Goal: Communication & Community: Answer question/provide support

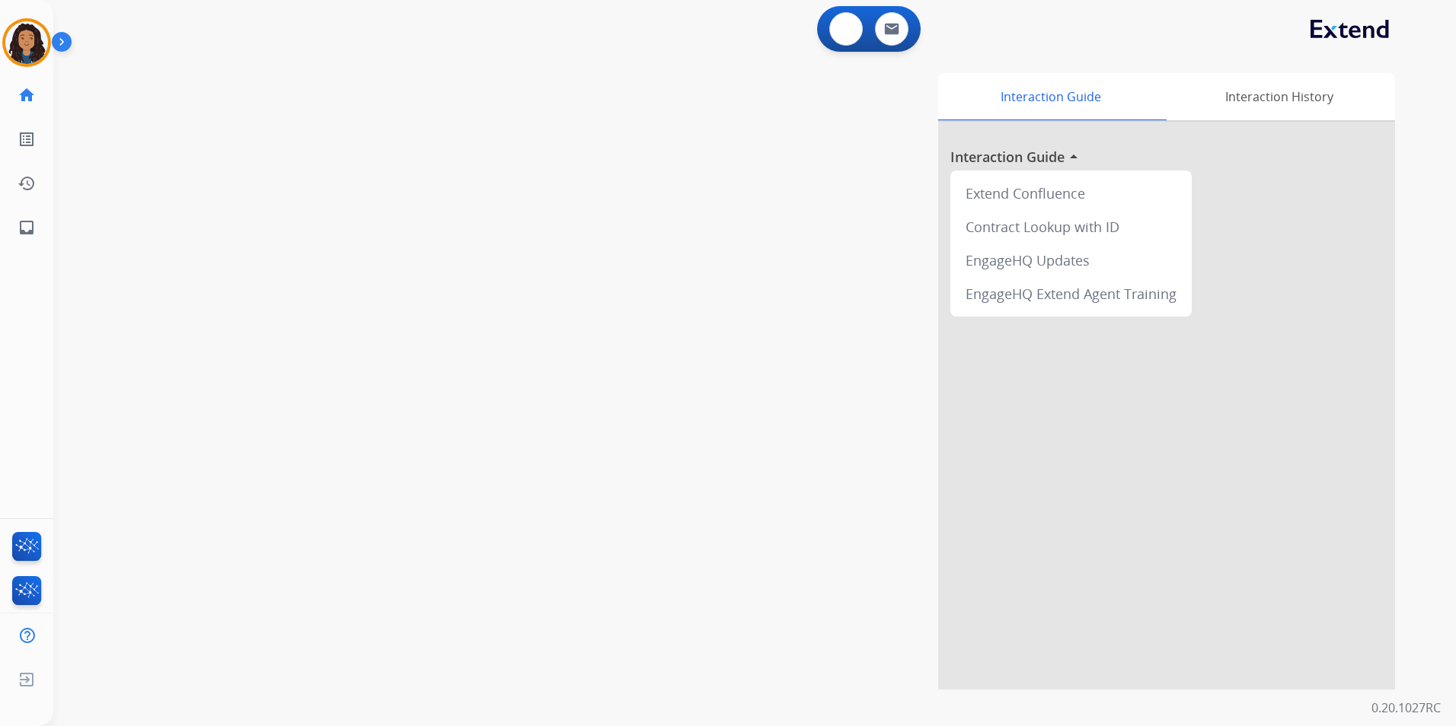
click at [838, 35] on button at bounding box center [846, 29] width 34 height 34
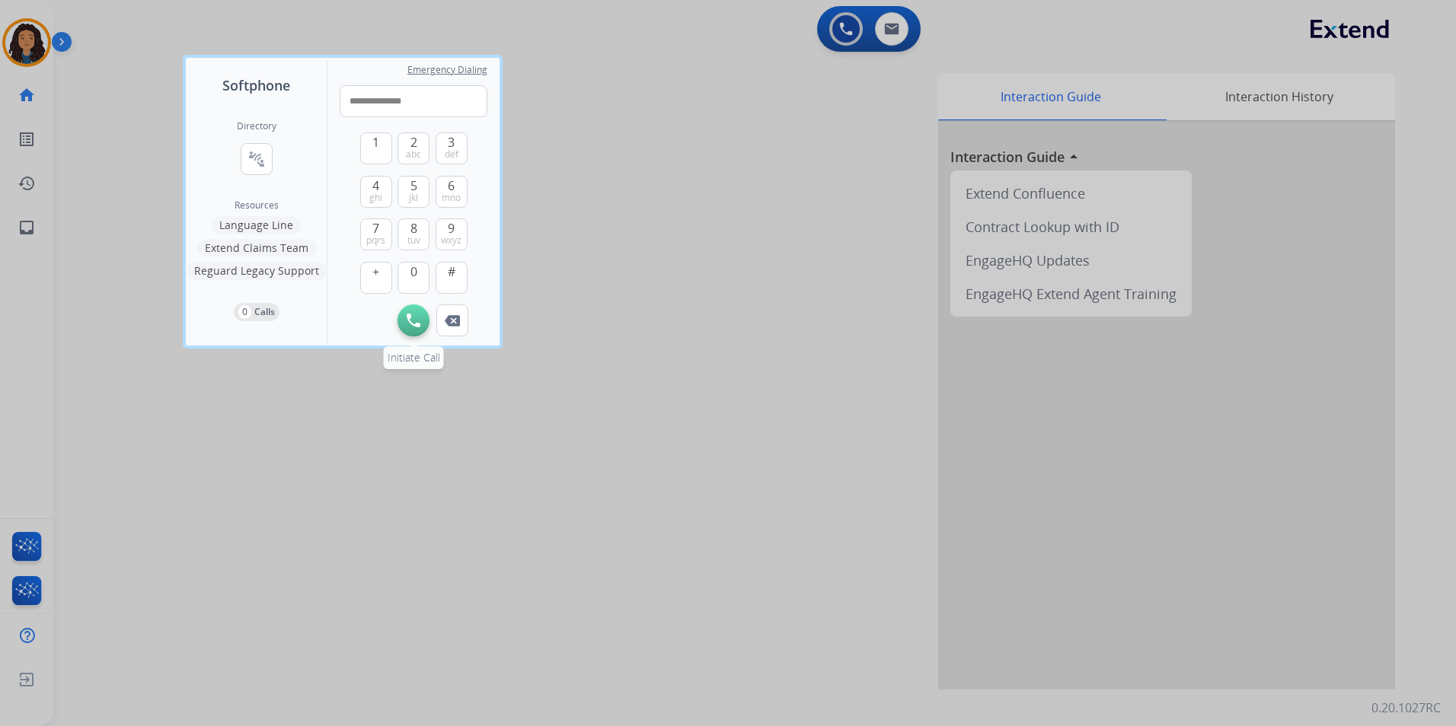
type input "**********"
click at [418, 312] on button "Initiate Call" at bounding box center [413, 321] width 32 height 32
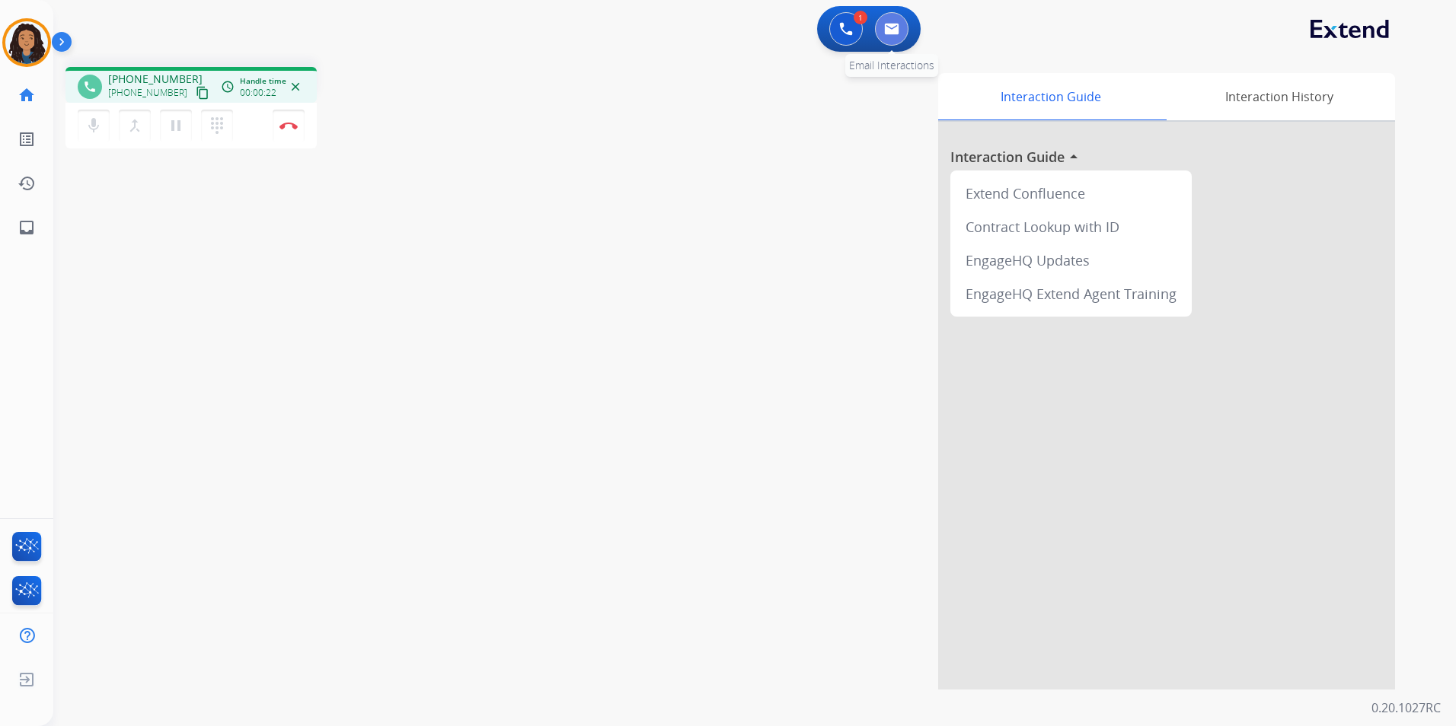
click at [882, 32] on button at bounding box center [892, 29] width 34 height 34
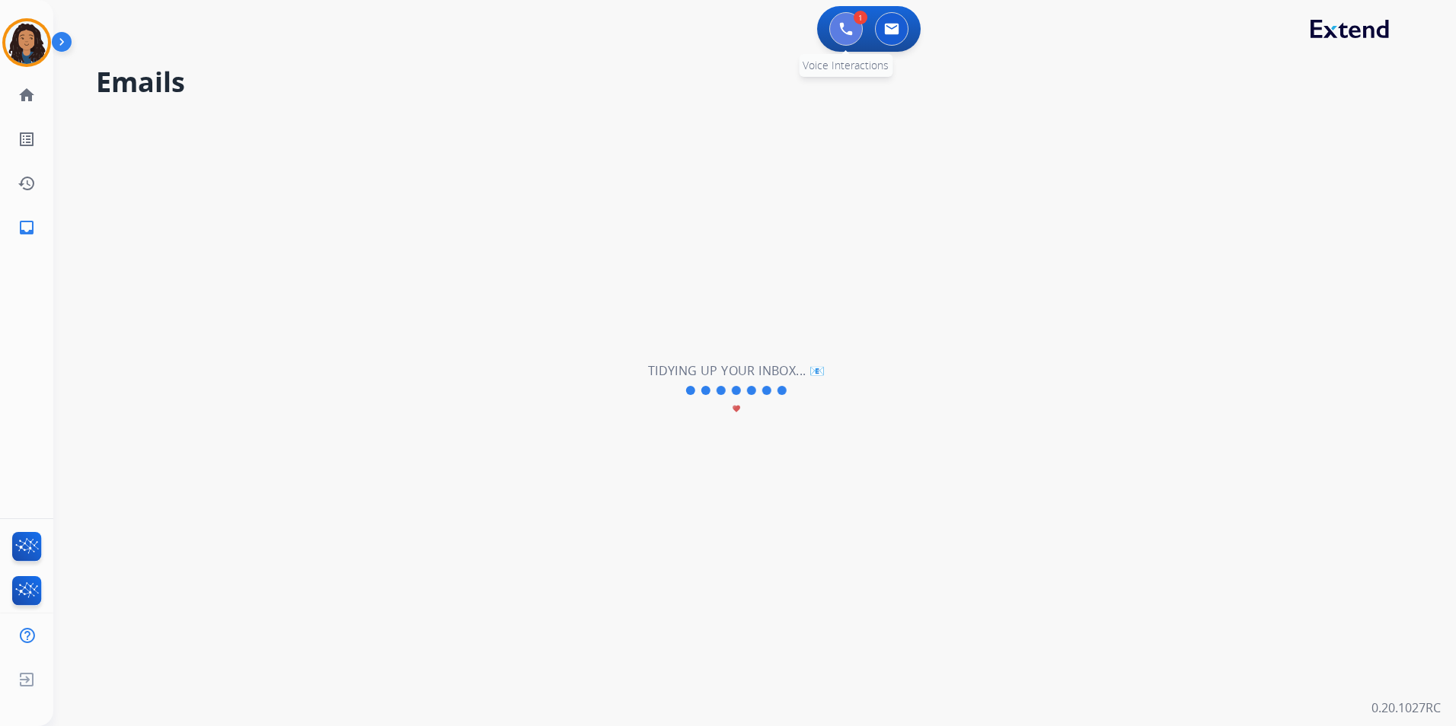
click at [852, 29] on img at bounding box center [846, 29] width 14 height 14
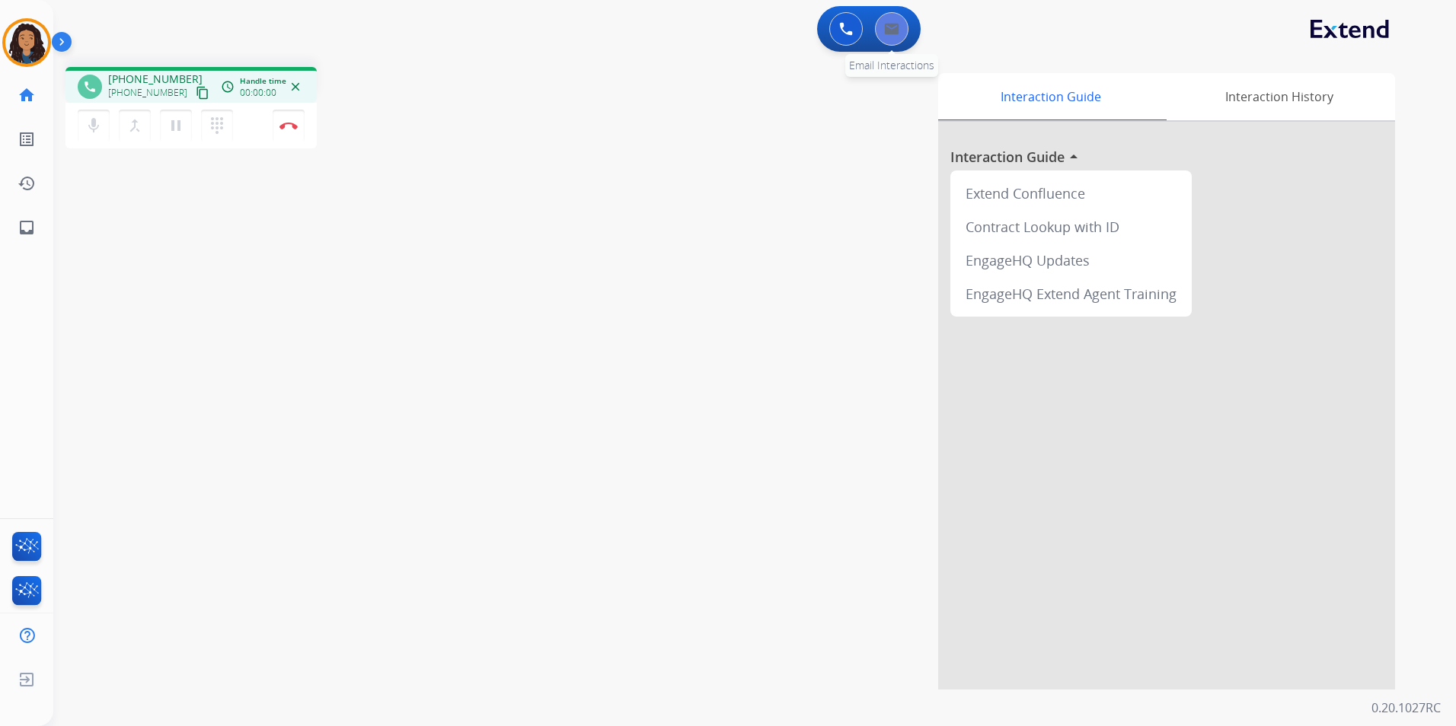
click at [904, 38] on div "0 Email Interactions" at bounding box center [892, 29] width 46 height 34
click at [901, 37] on button at bounding box center [892, 29] width 34 height 34
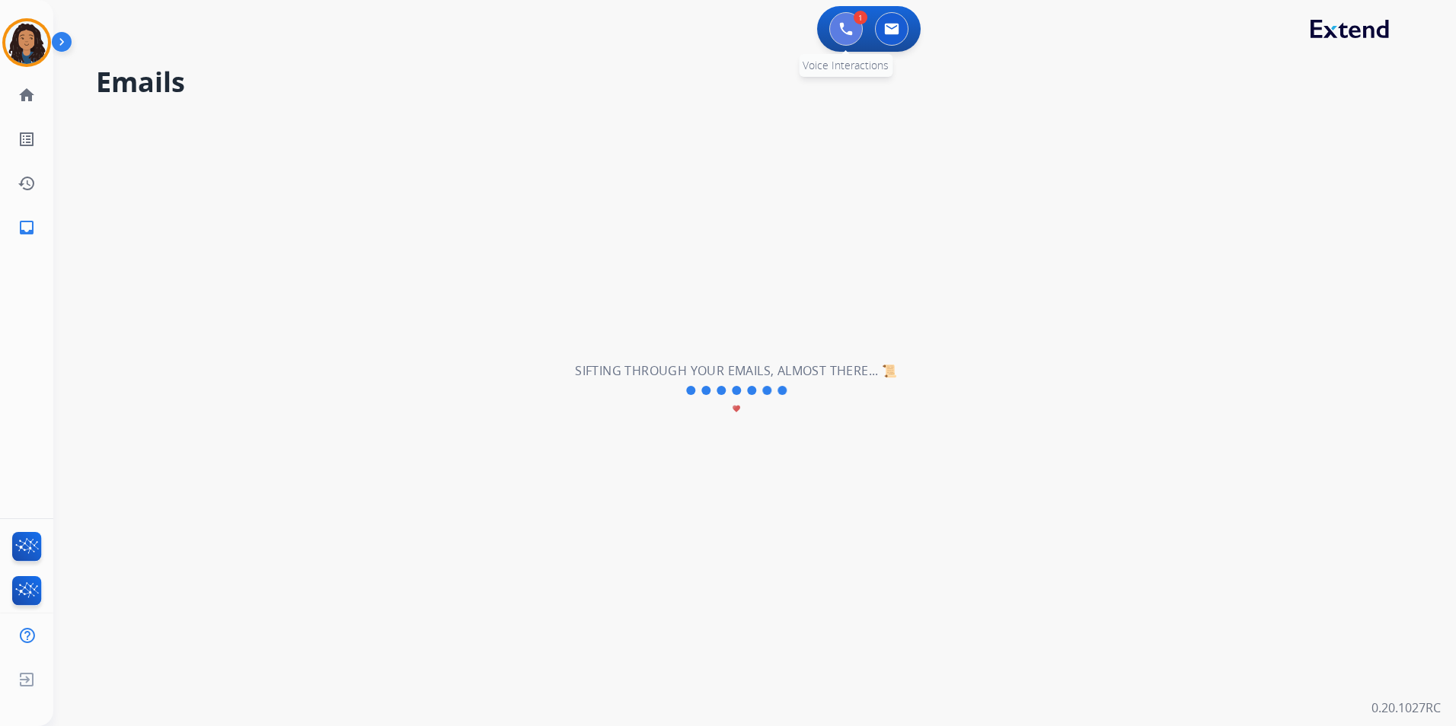
click at [848, 29] on img at bounding box center [846, 29] width 14 height 14
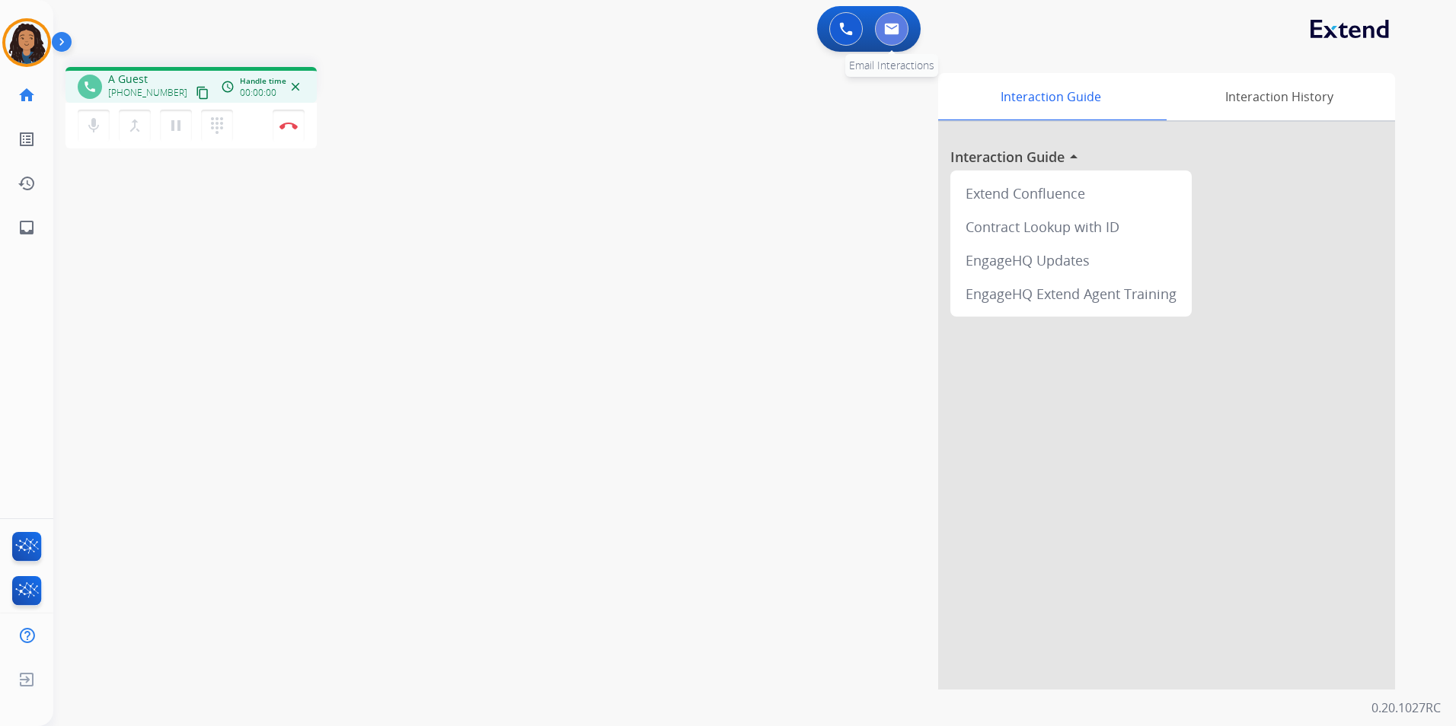
click at [882, 36] on button at bounding box center [892, 29] width 34 height 34
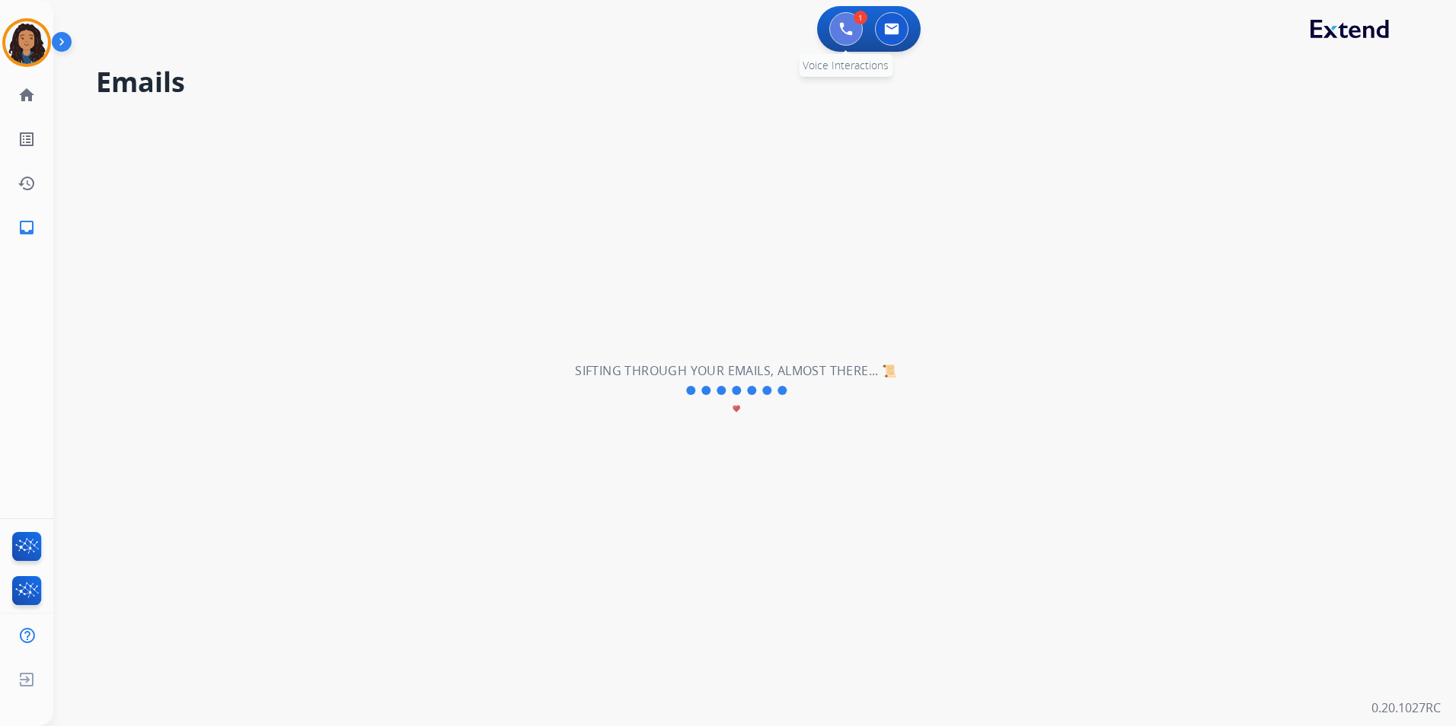
click at [844, 27] on img at bounding box center [846, 29] width 14 height 14
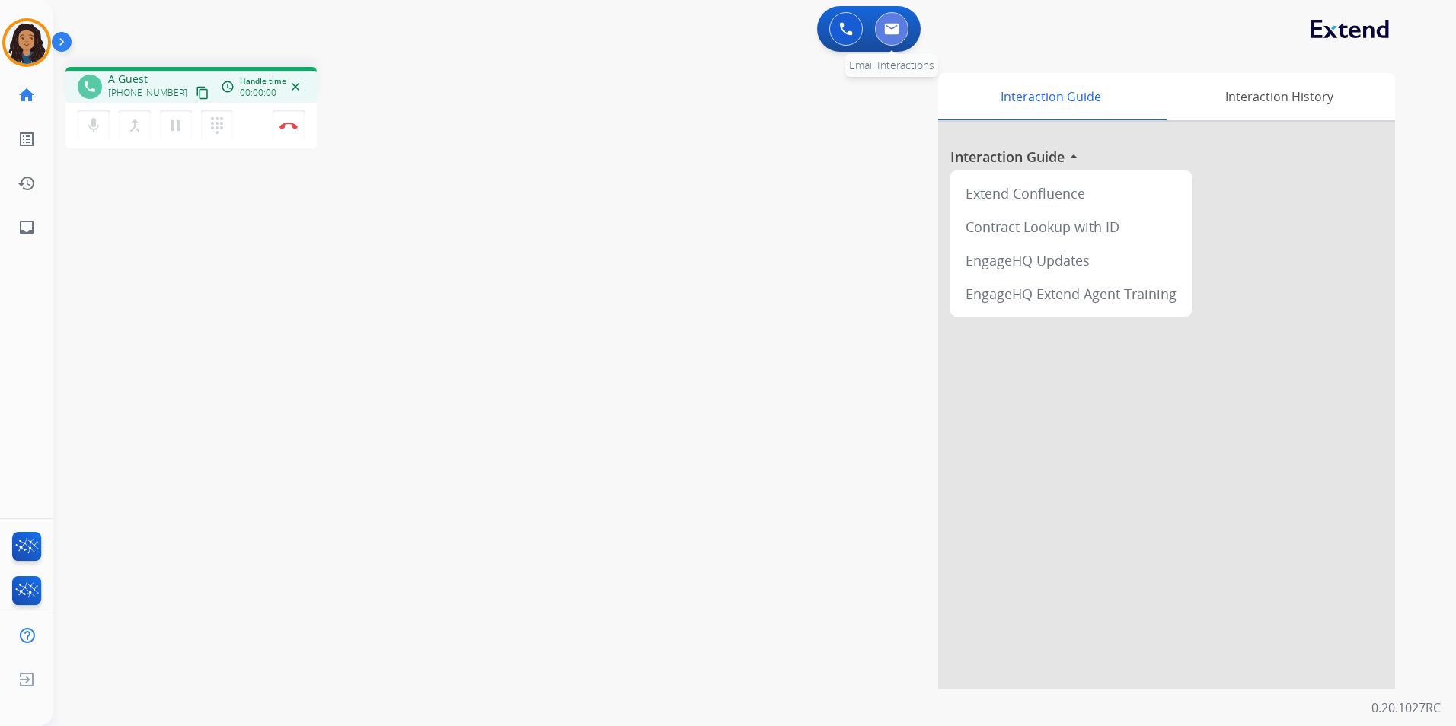
click at [892, 27] on img at bounding box center [891, 29] width 15 height 12
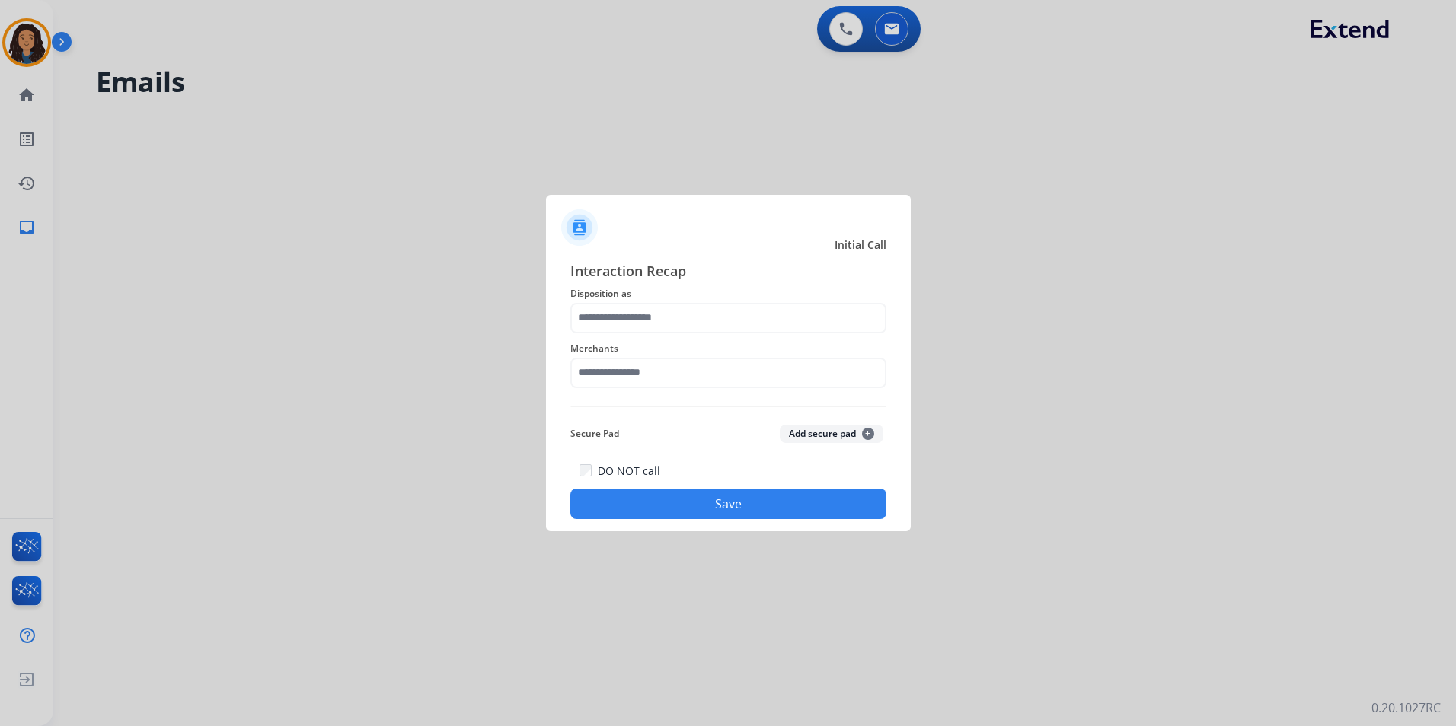
drag, startPoint x: 884, startPoint y: 82, endPoint x: 841, endPoint y: 117, distance: 55.2
click at [856, 55] on div at bounding box center [728, 363] width 1456 height 726
drag, startPoint x: 696, startPoint y: 305, endPoint x: 698, endPoint y: 330, distance: 25.2
click at [696, 306] on input "text" at bounding box center [728, 318] width 316 height 30
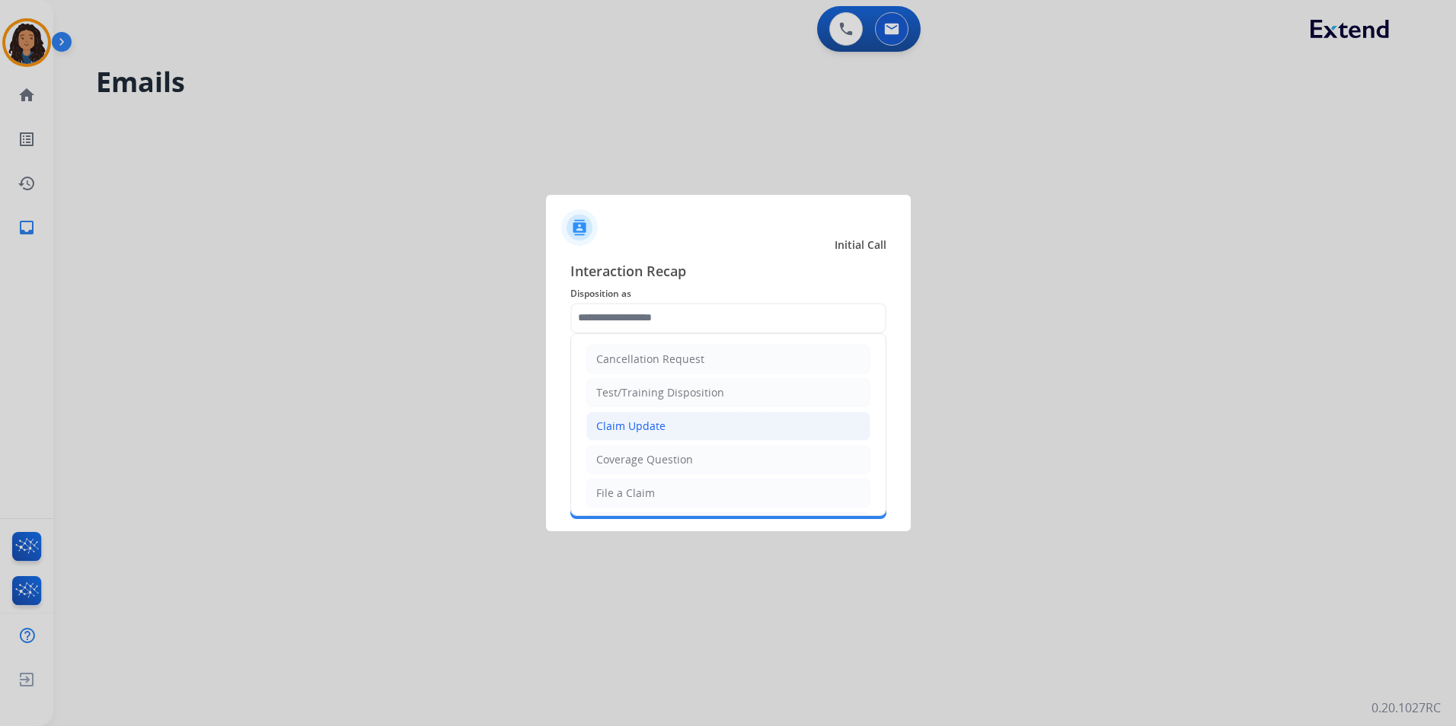
click at [675, 428] on li "Claim Update" at bounding box center [728, 426] width 284 height 29
type input "**********"
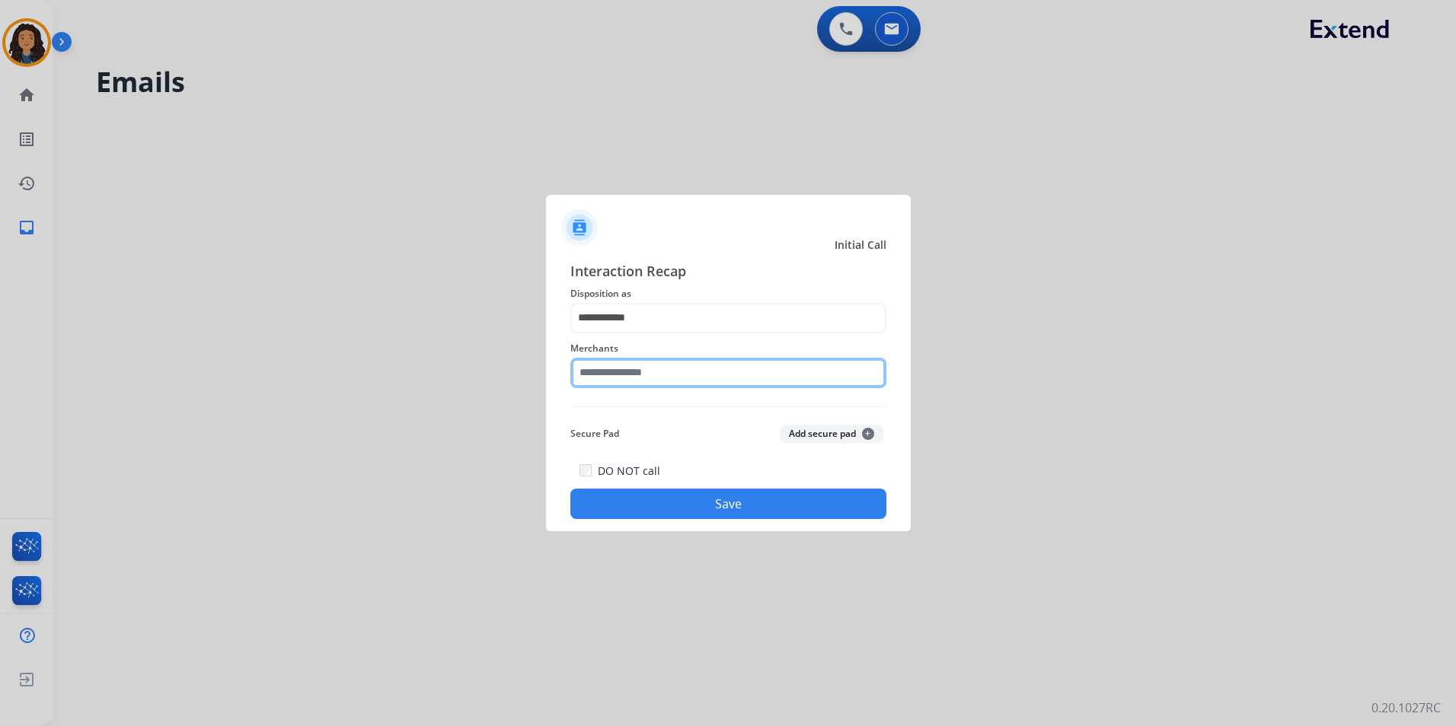
click at [667, 376] on input "text" at bounding box center [728, 373] width 316 height 30
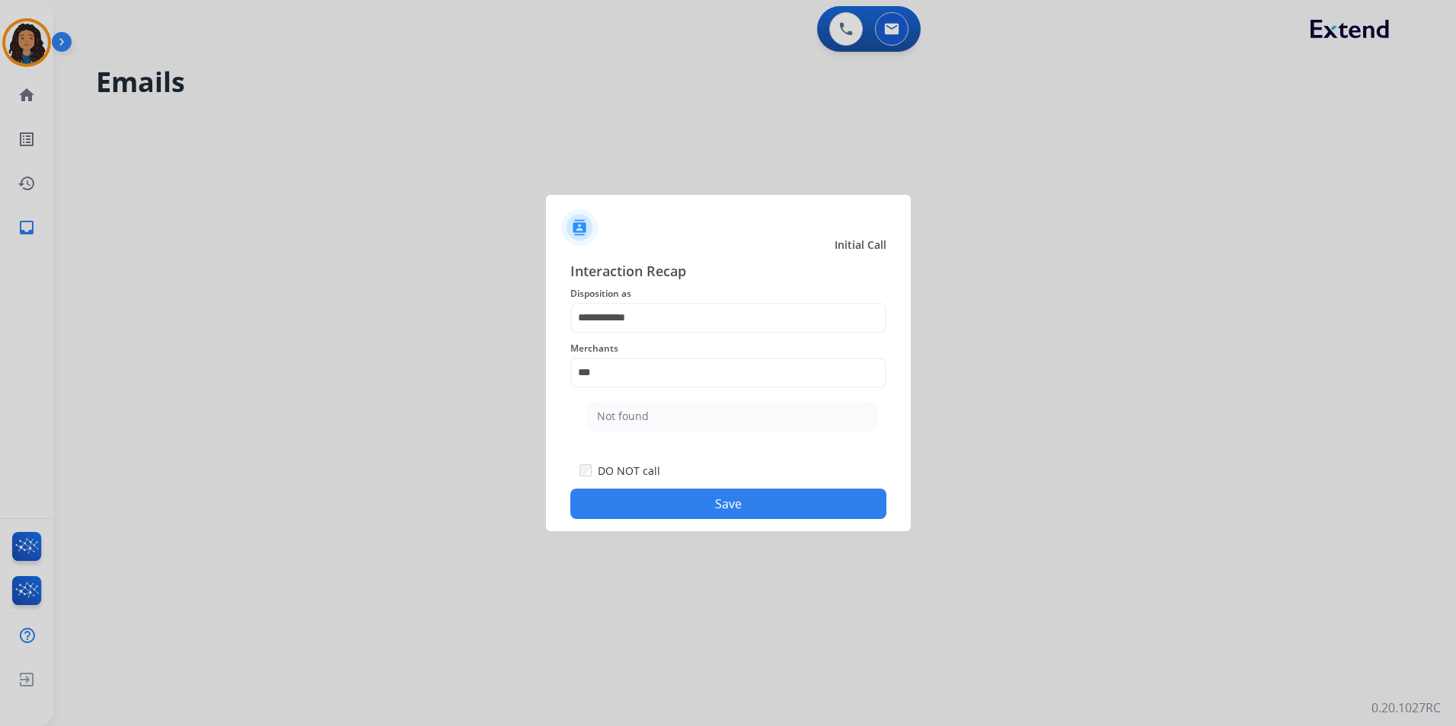
click at [630, 437] on ul "Not found" at bounding box center [731, 420] width 299 height 52
click at [653, 426] on li "Not found" at bounding box center [732, 416] width 290 height 29
type input "*********"
click at [635, 501] on button "Save" at bounding box center [728, 504] width 316 height 30
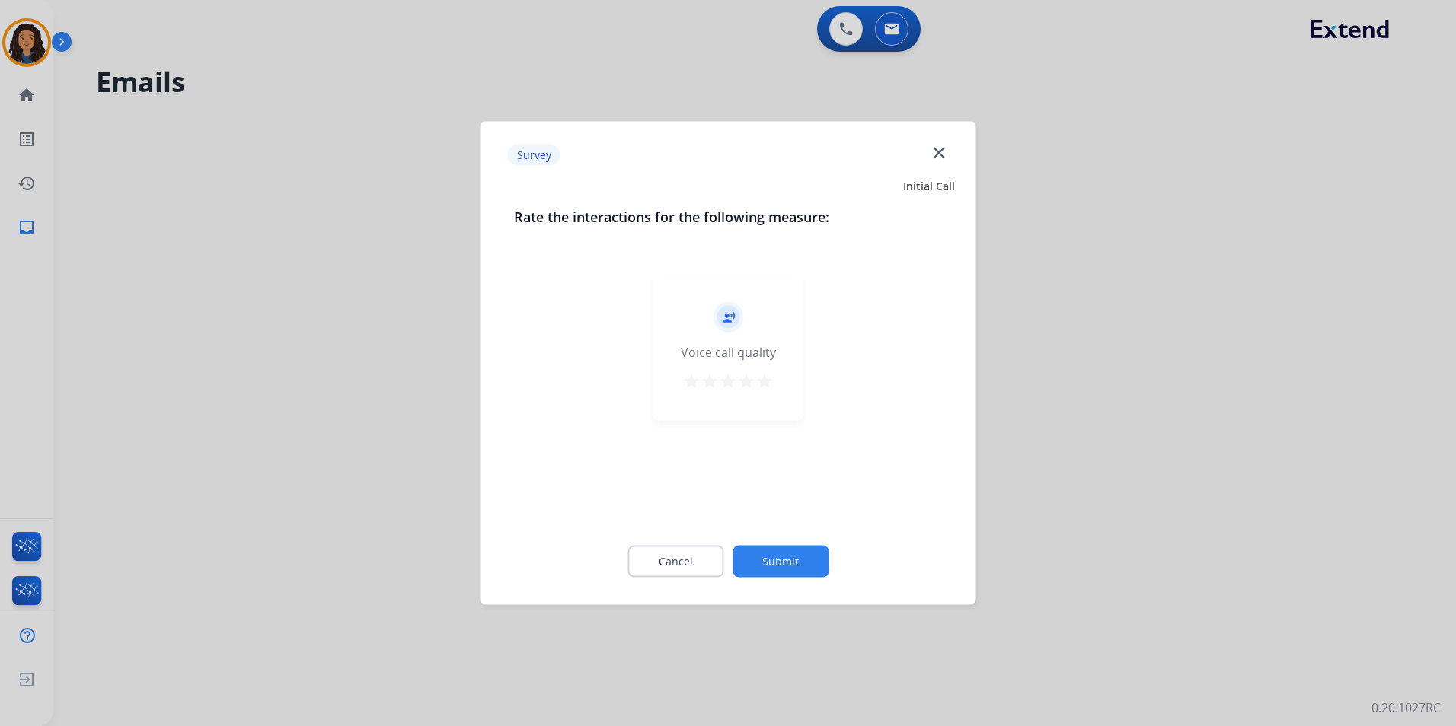
click at [278, 88] on div at bounding box center [728, 363] width 1456 height 726
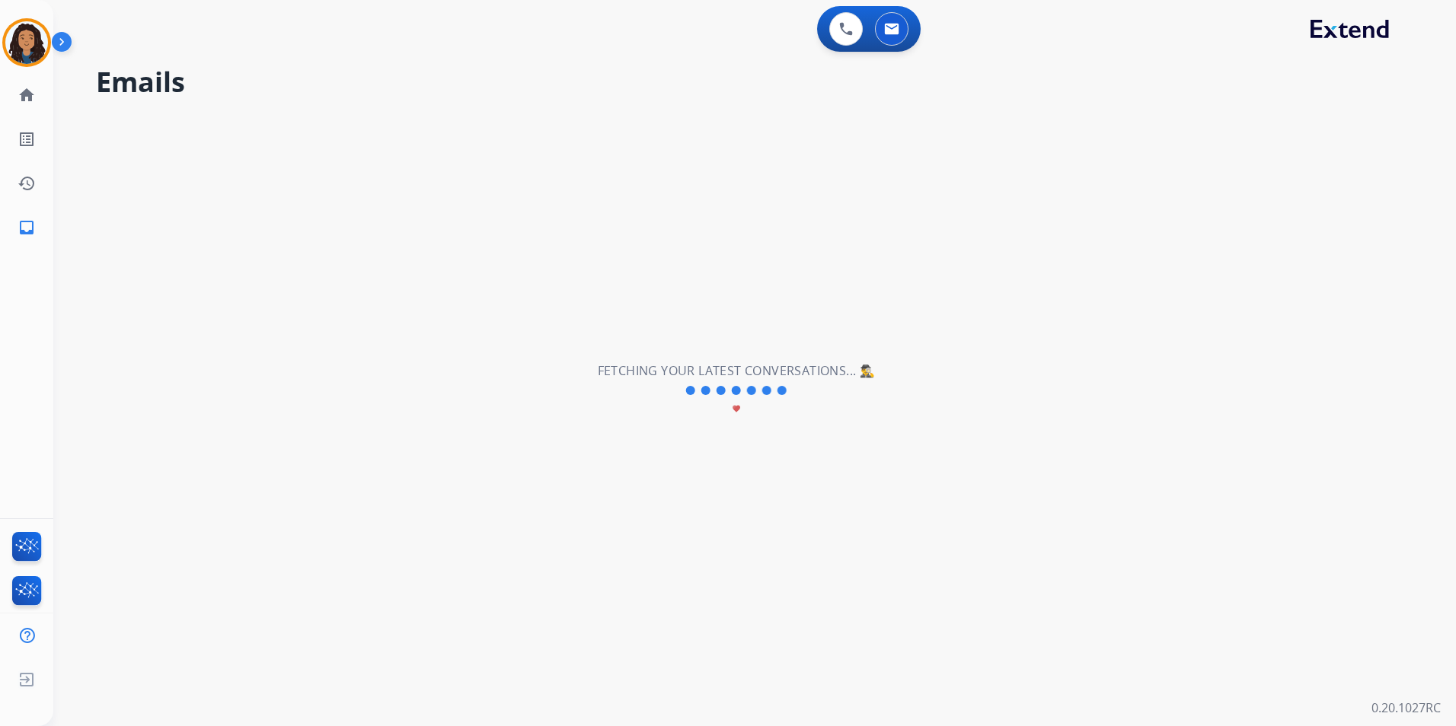
click at [338, 124] on div "**********" at bounding box center [736, 391] width 1366 height 672
click at [855, 27] on button at bounding box center [846, 29] width 34 height 34
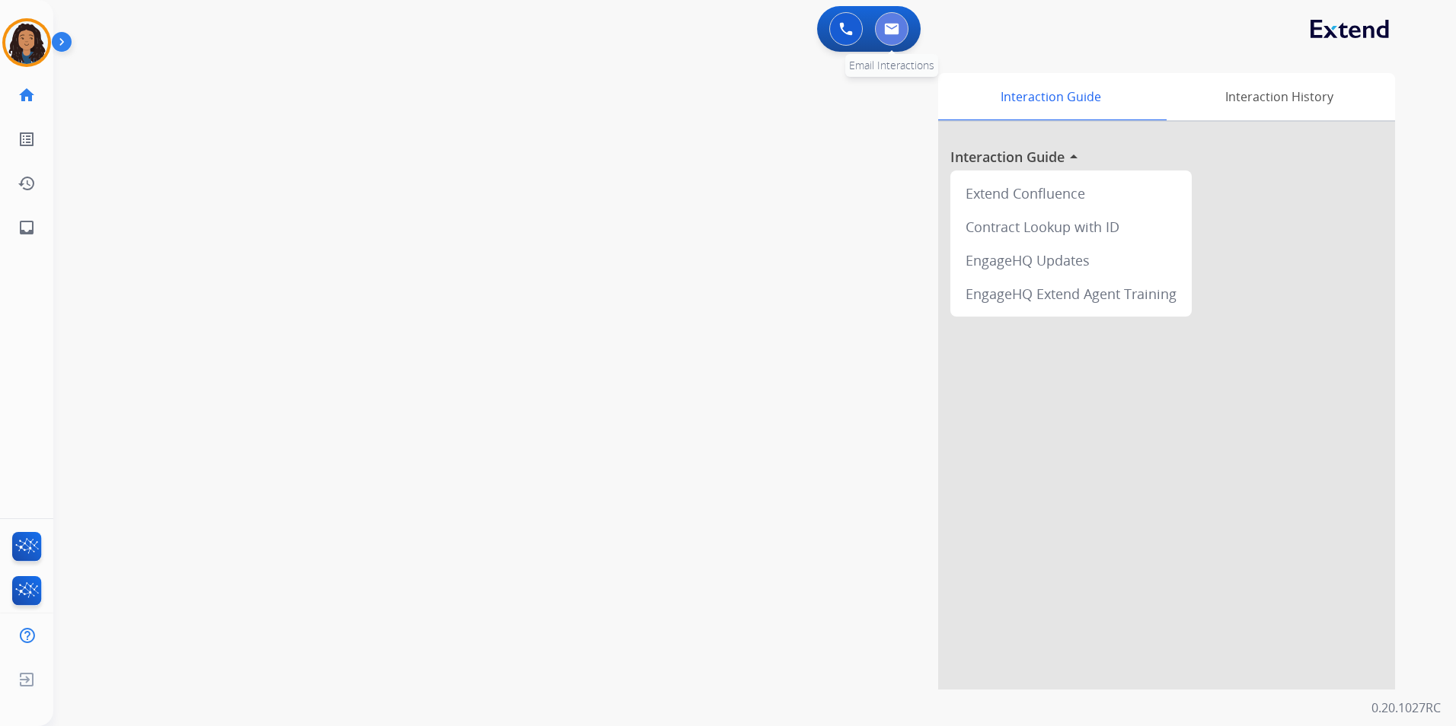
click at [898, 44] on button at bounding box center [892, 29] width 34 height 34
select select "**********"
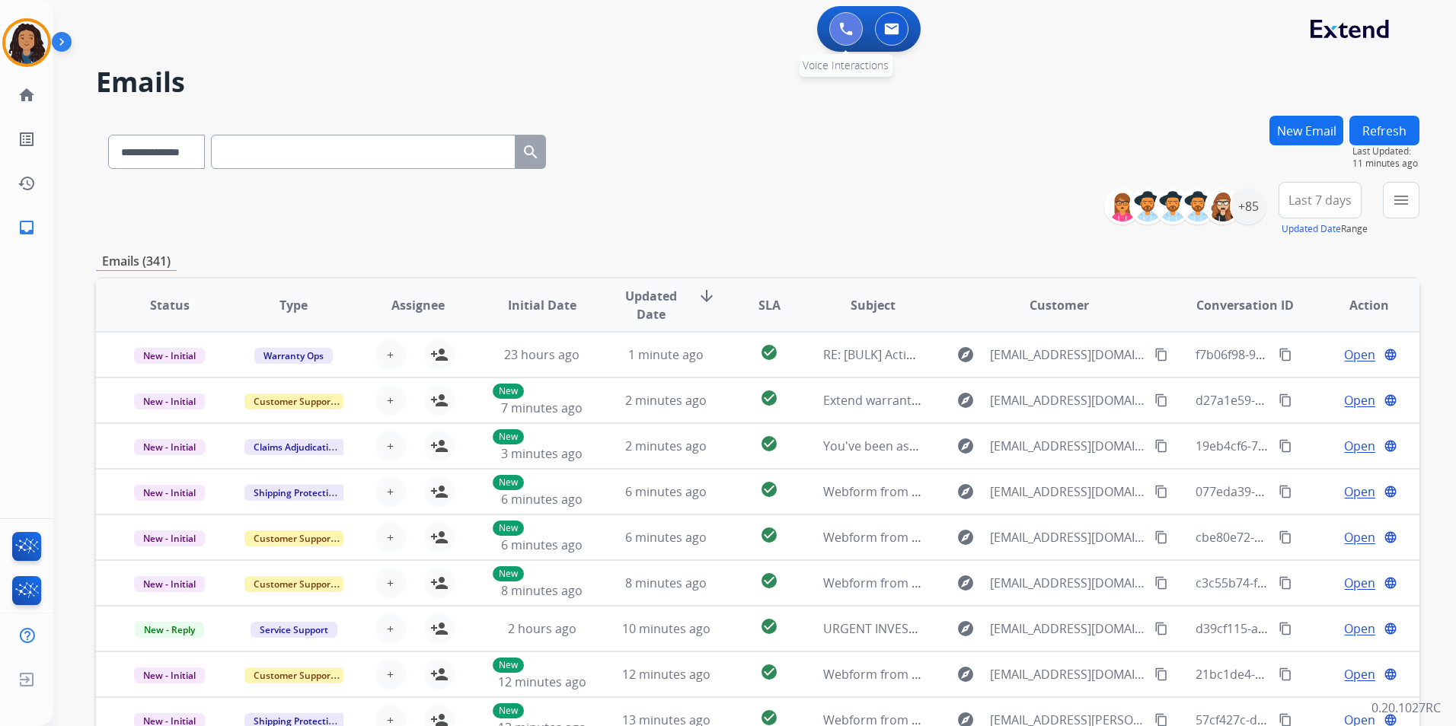
click at [848, 26] on img at bounding box center [846, 29] width 14 height 14
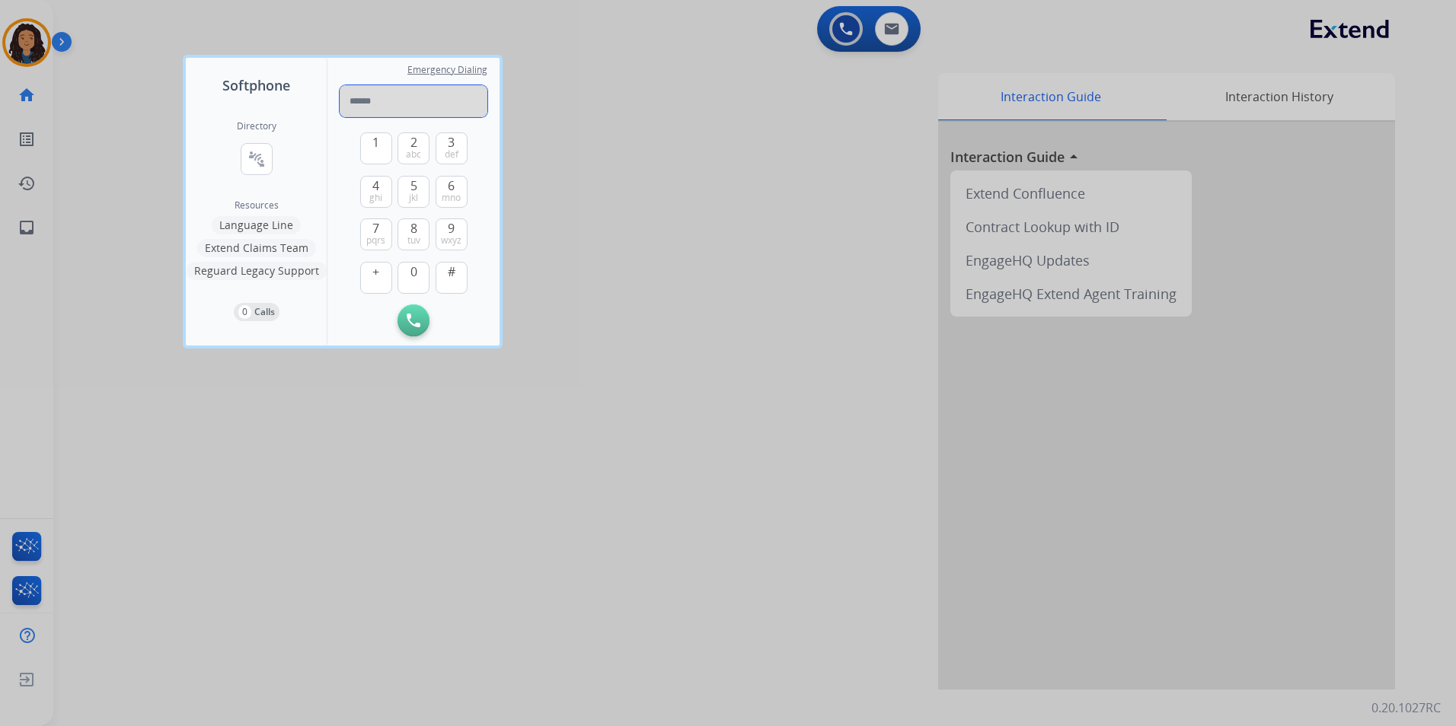
paste input "**********"
type input "**********"
click at [408, 324] on img at bounding box center [414, 321] width 14 height 14
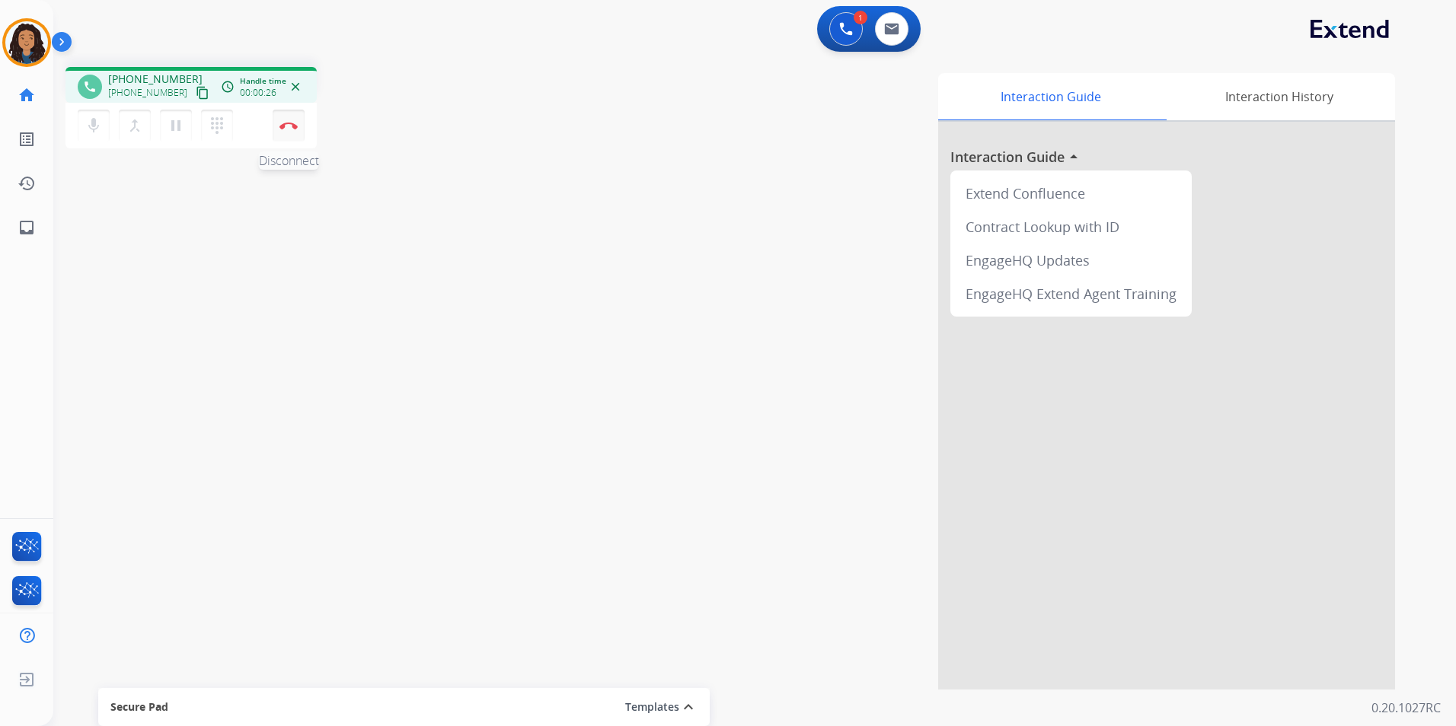
click at [290, 129] on img at bounding box center [288, 126] width 18 height 8
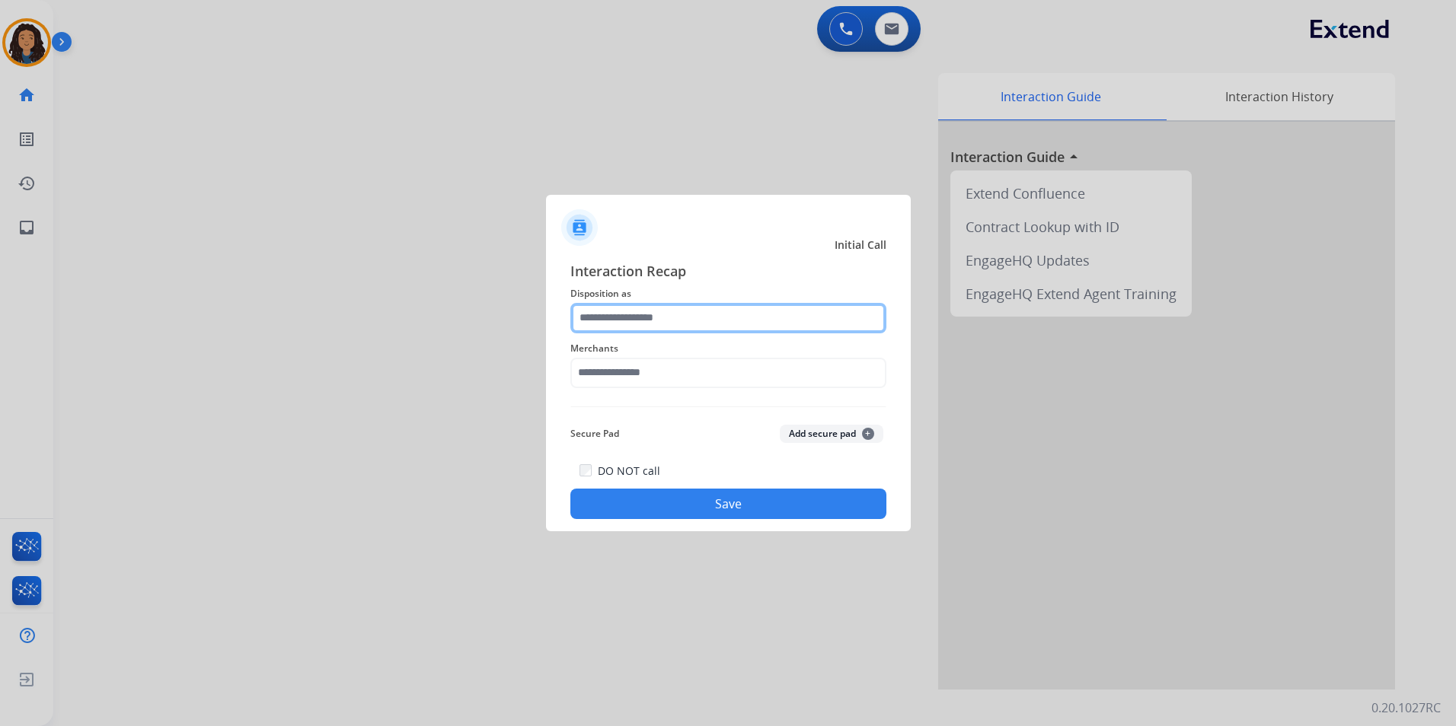
click at [658, 326] on input "text" at bounding box center [728, 318] width 316 height 30
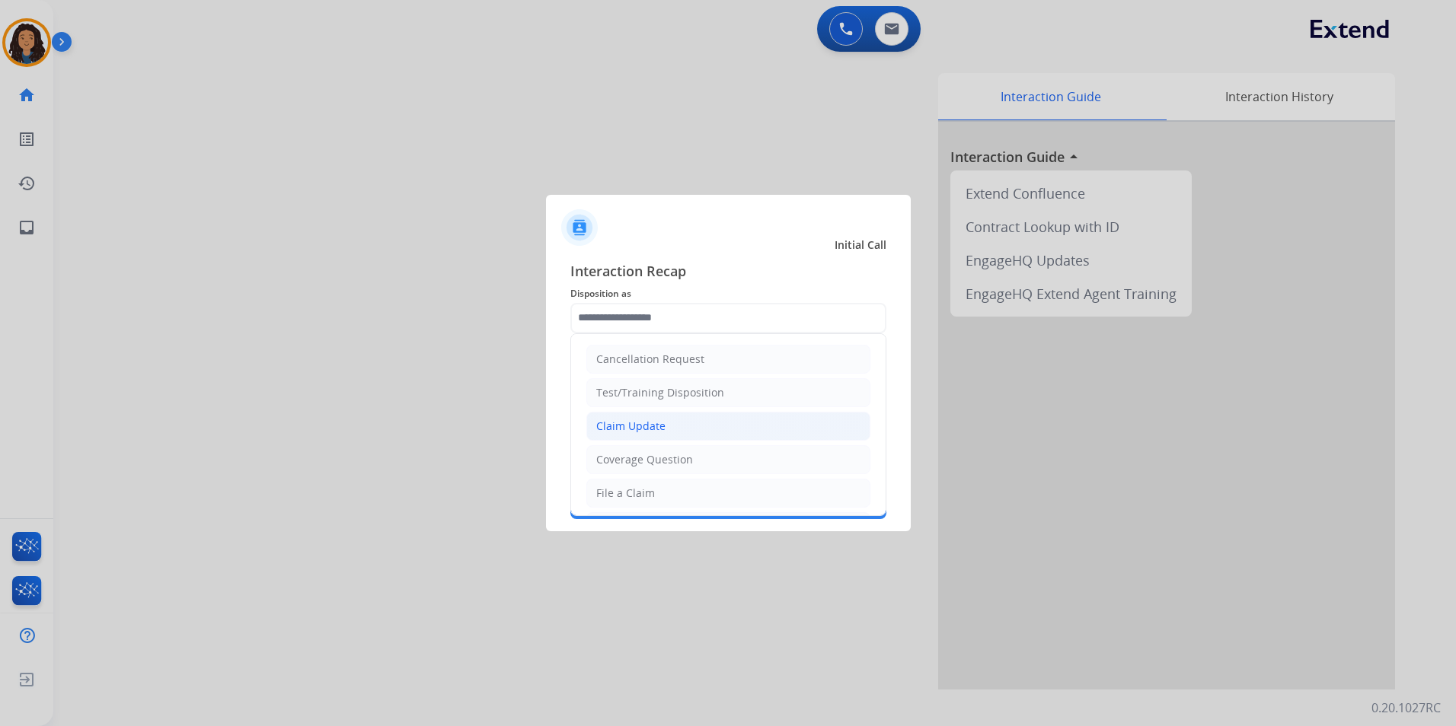
click at [640, 421] on div "Claim Update" at bounding box center [630, 426] width 69 height 15
type input "**********"
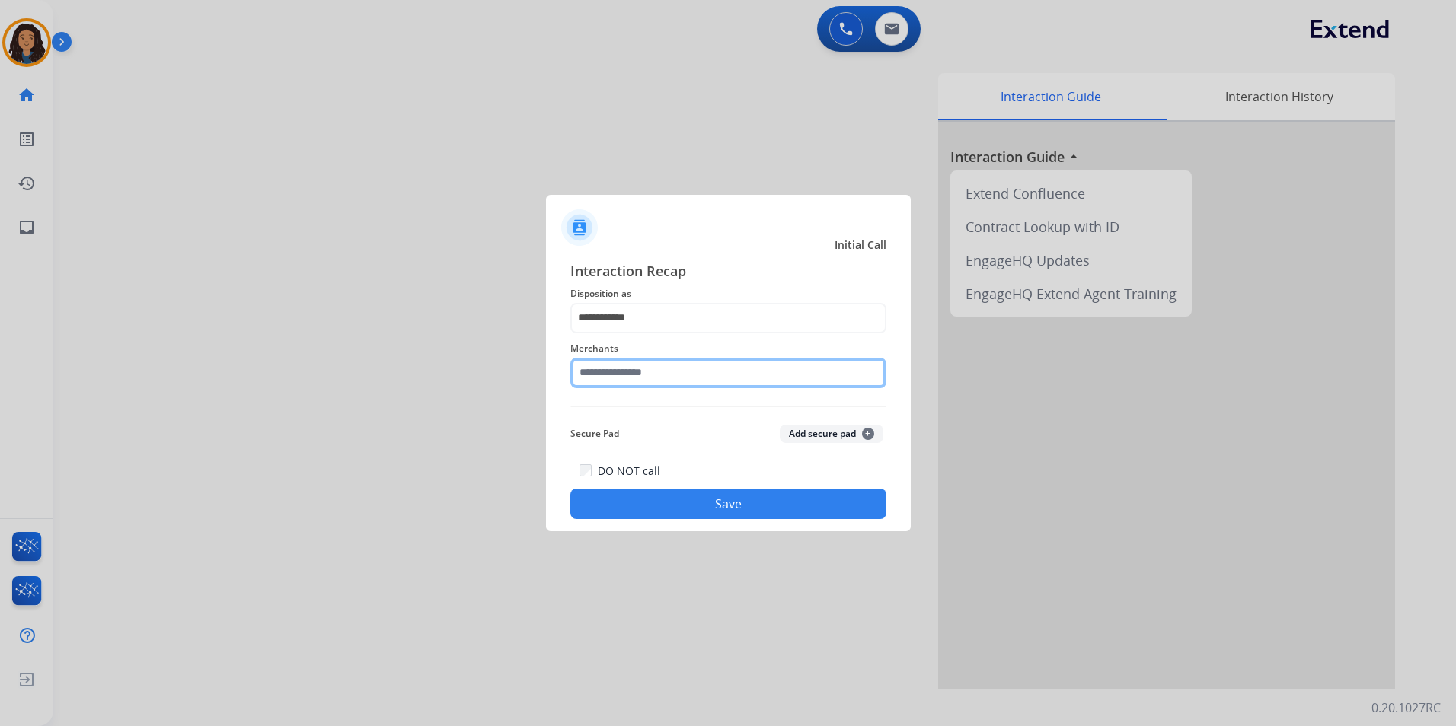
click at [638, 373] on input "text" at bounding box center [728, 373] width 316 height 30
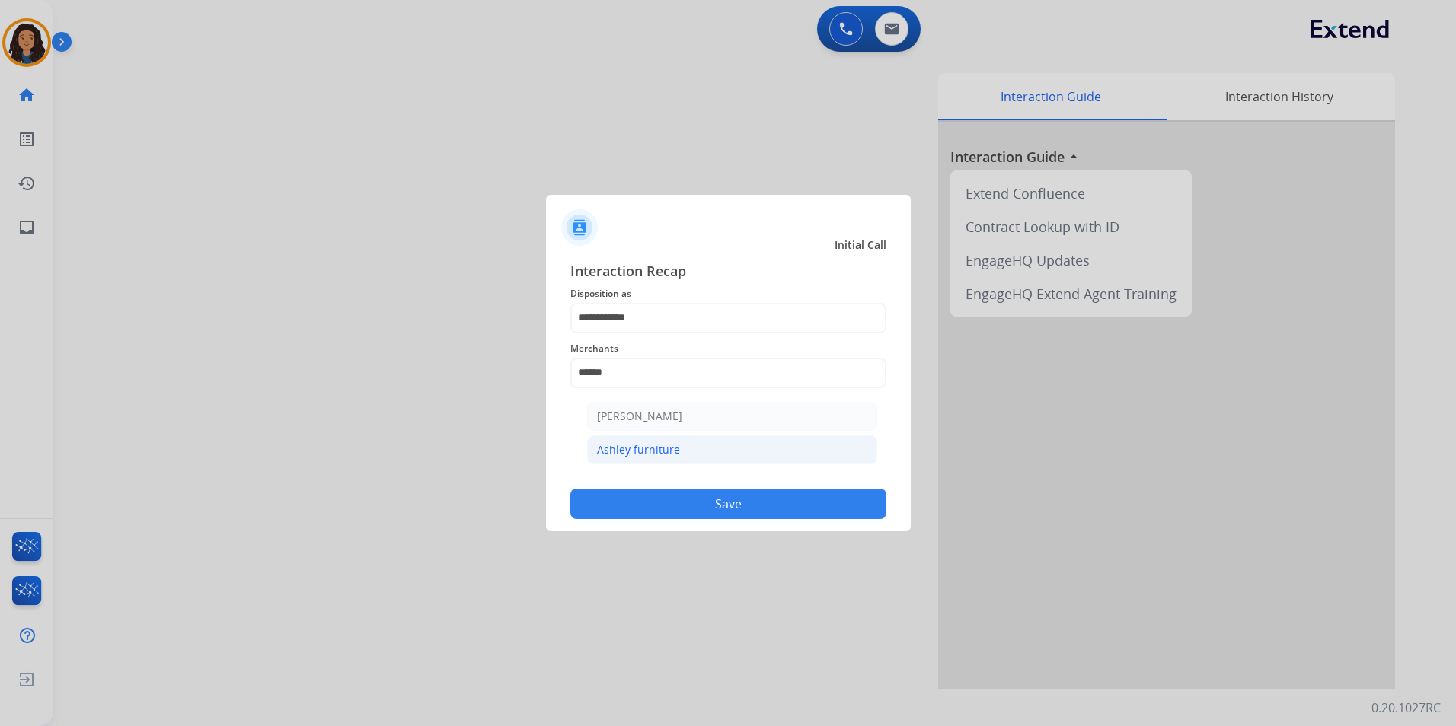
drag, startPoint x: 691, startPoint y: 456, endPoint x: 684, endPoint y: 496, distance: 40.9
click at [690, 455] on li "Ashley furniture" at bounding box center [732, 450] width 290 height 29
type input "**********"
click at [656, 503] on button "Save" at bounding box center [728, 504] width 316 height 30
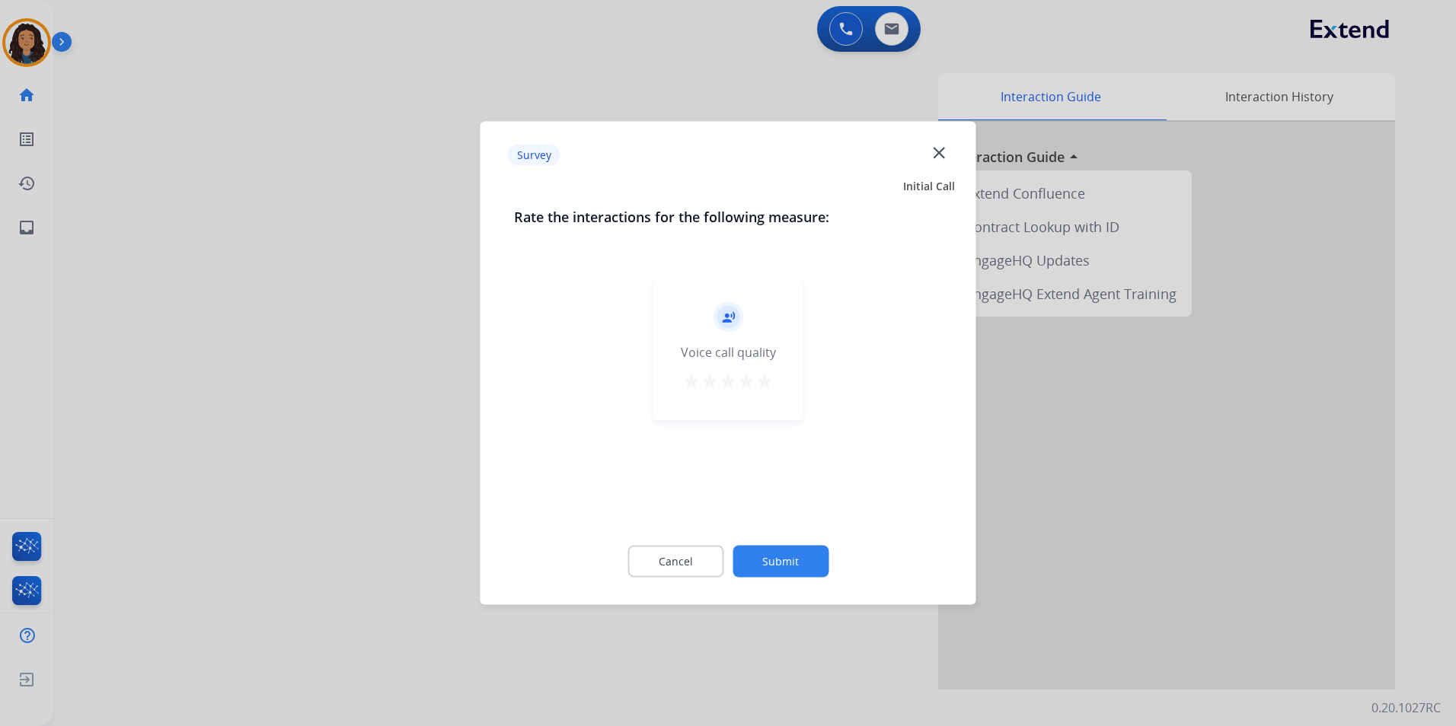
click at [336, 343] on div at bounding box center [728, 363] width 1456 height 726
click at [377, 326] on div "swap_horiz Break voice bridge close_fullscreen Connect 3-Way Call merge_type Se…" at bounding box center [736, 372] width 1366 height 635
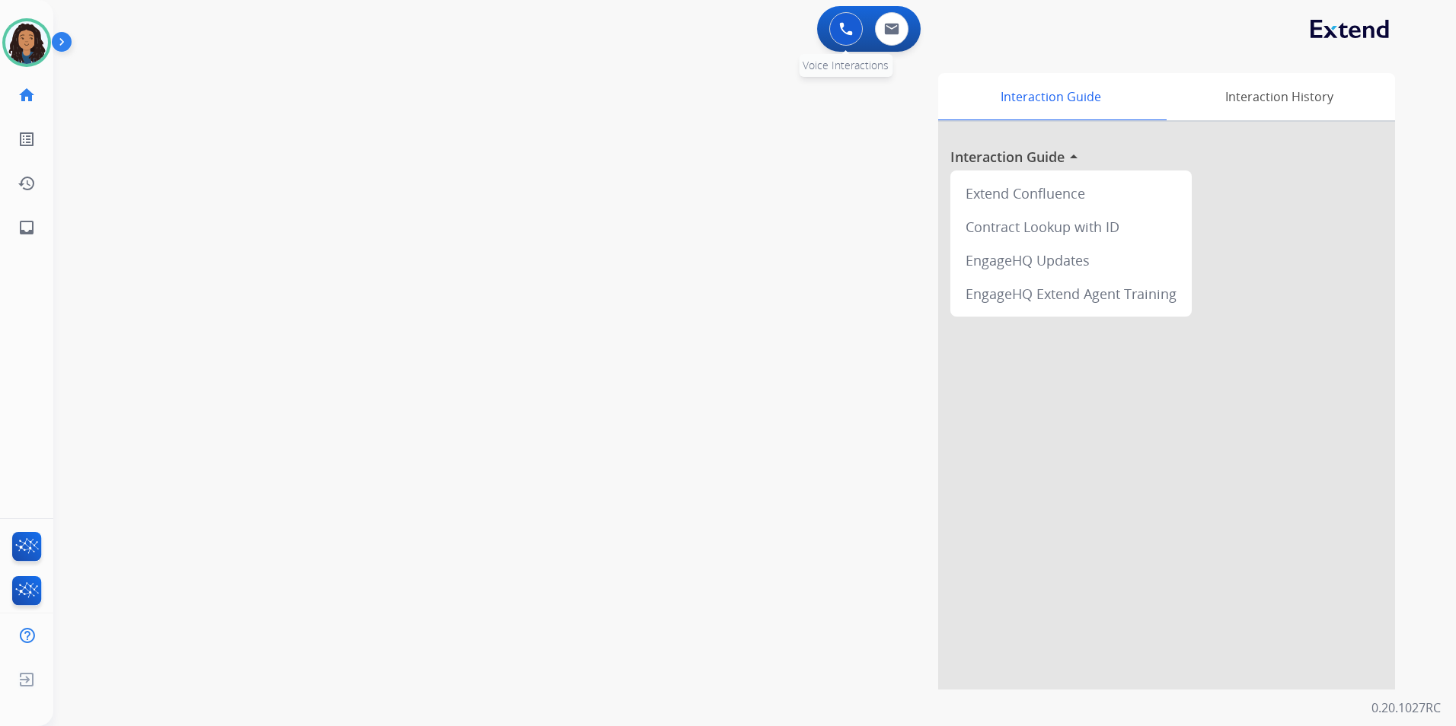
click at [844, 37] on button at bounding box center [846, 29] width 34 height 34
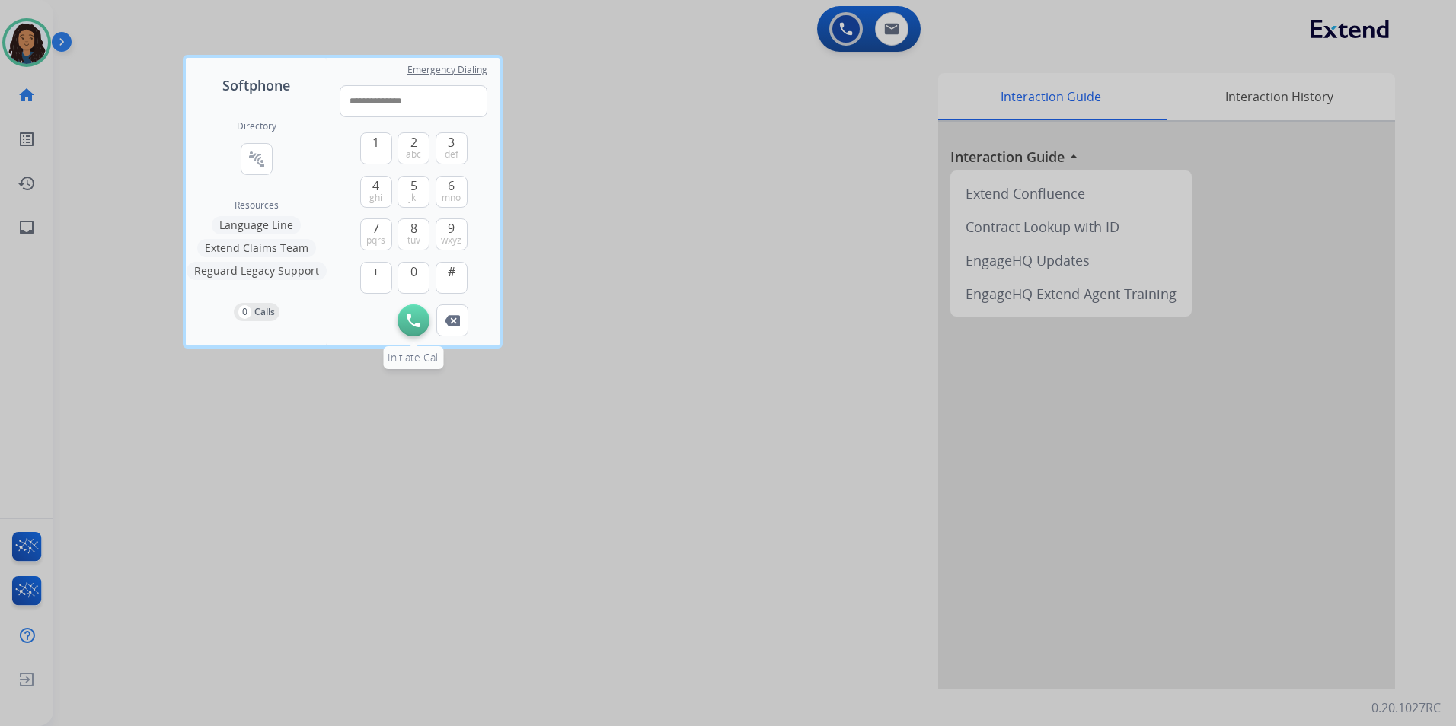
type input "**********"
click at [411, 324] on img at bounding box center [414, 321] width 14 height 14
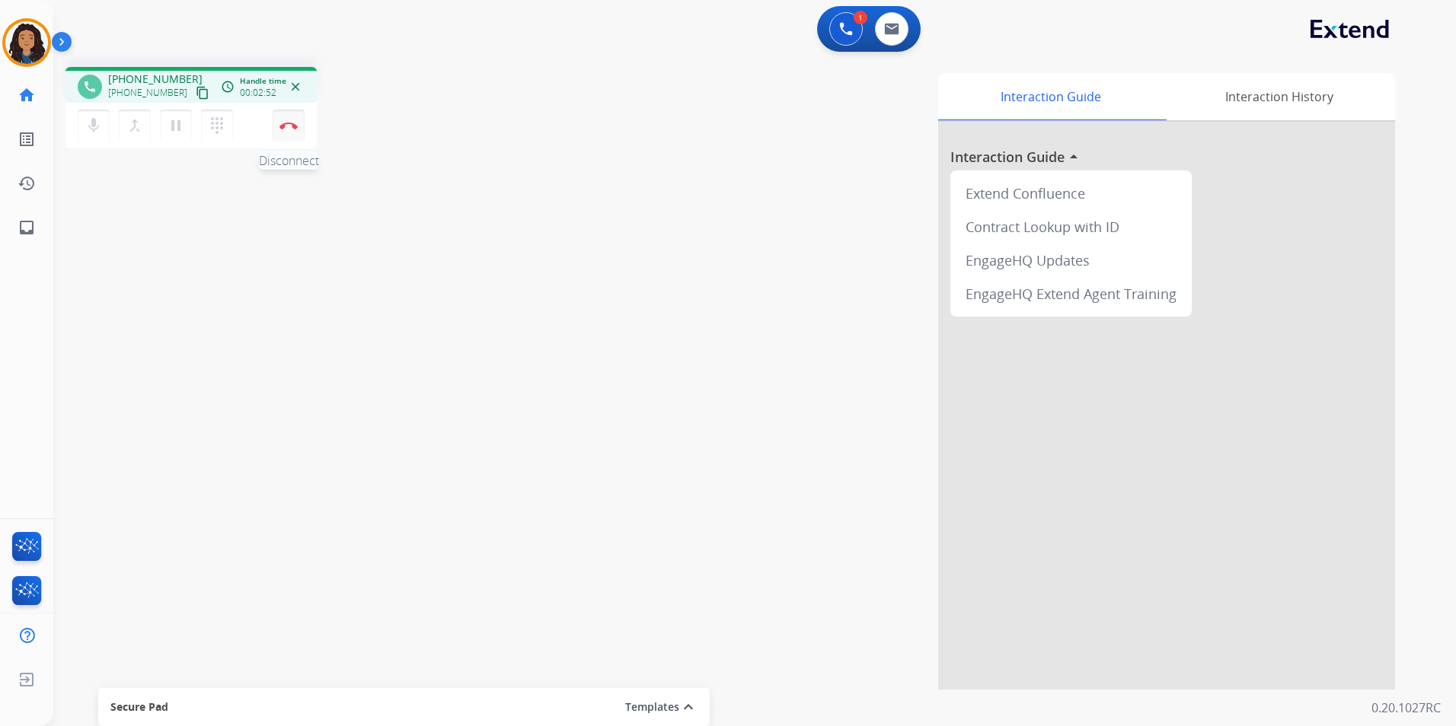
click at [289, 130] on button "Disconnect" at bounding box center [289, 126] width 32 height 32
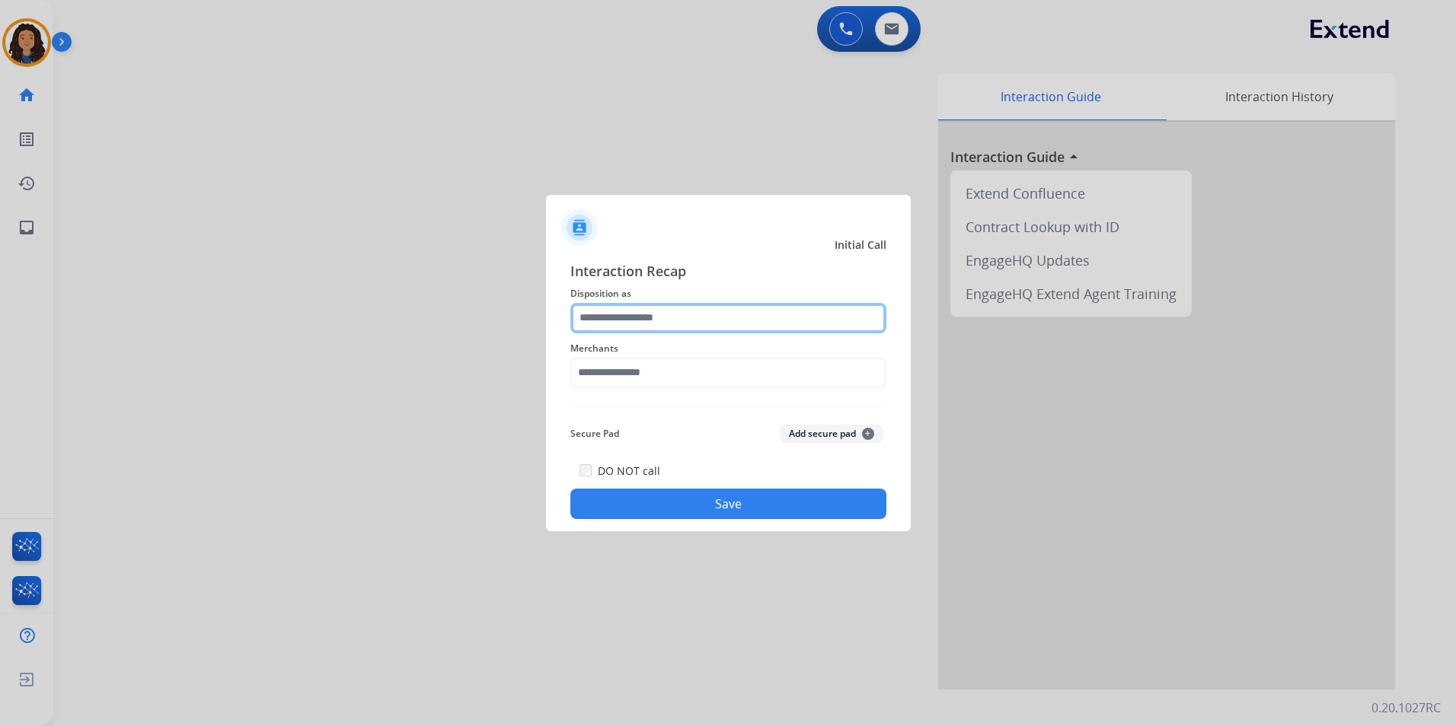
click at [643, 314] on input "text" at bounding box center [728, 318] width 316 height 30
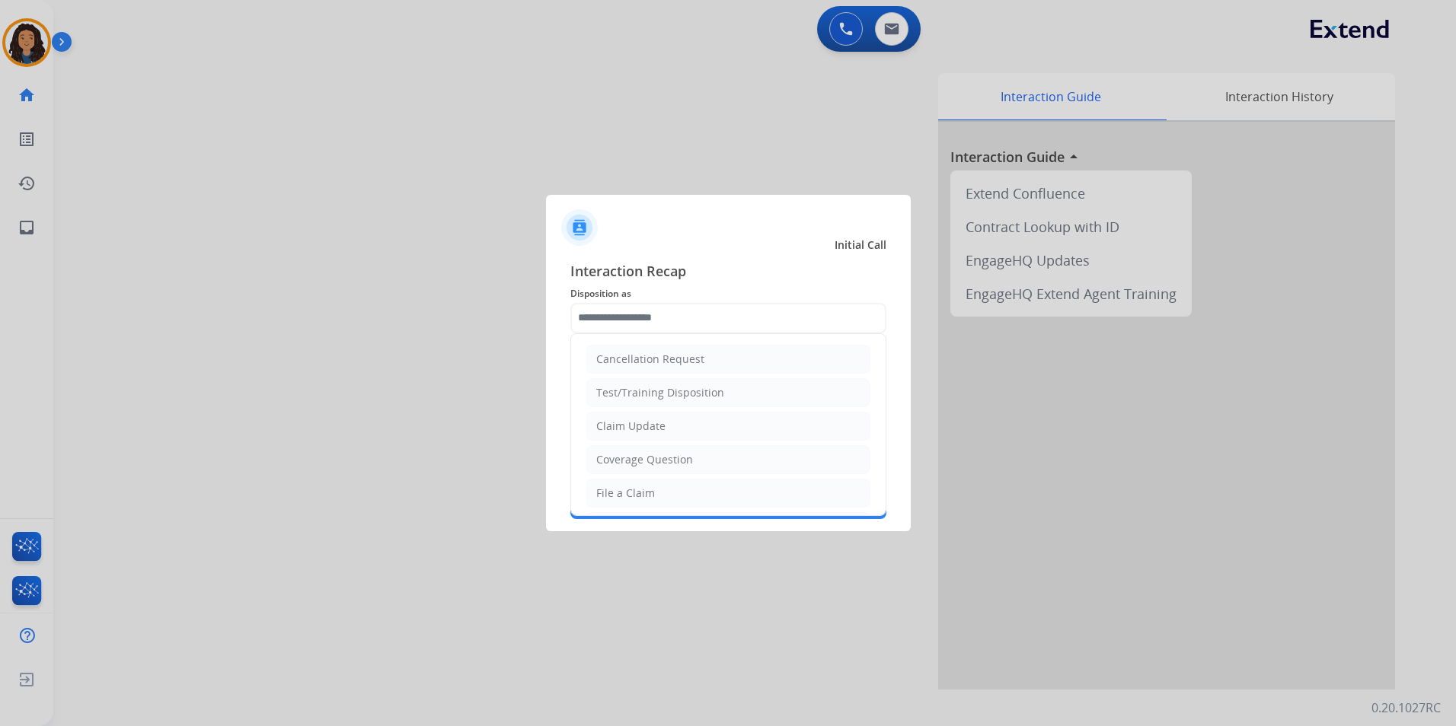
click at [698, 426] on li "Claim Update" at bounding box center [728, 426] width 284 height 29
type input "**********"
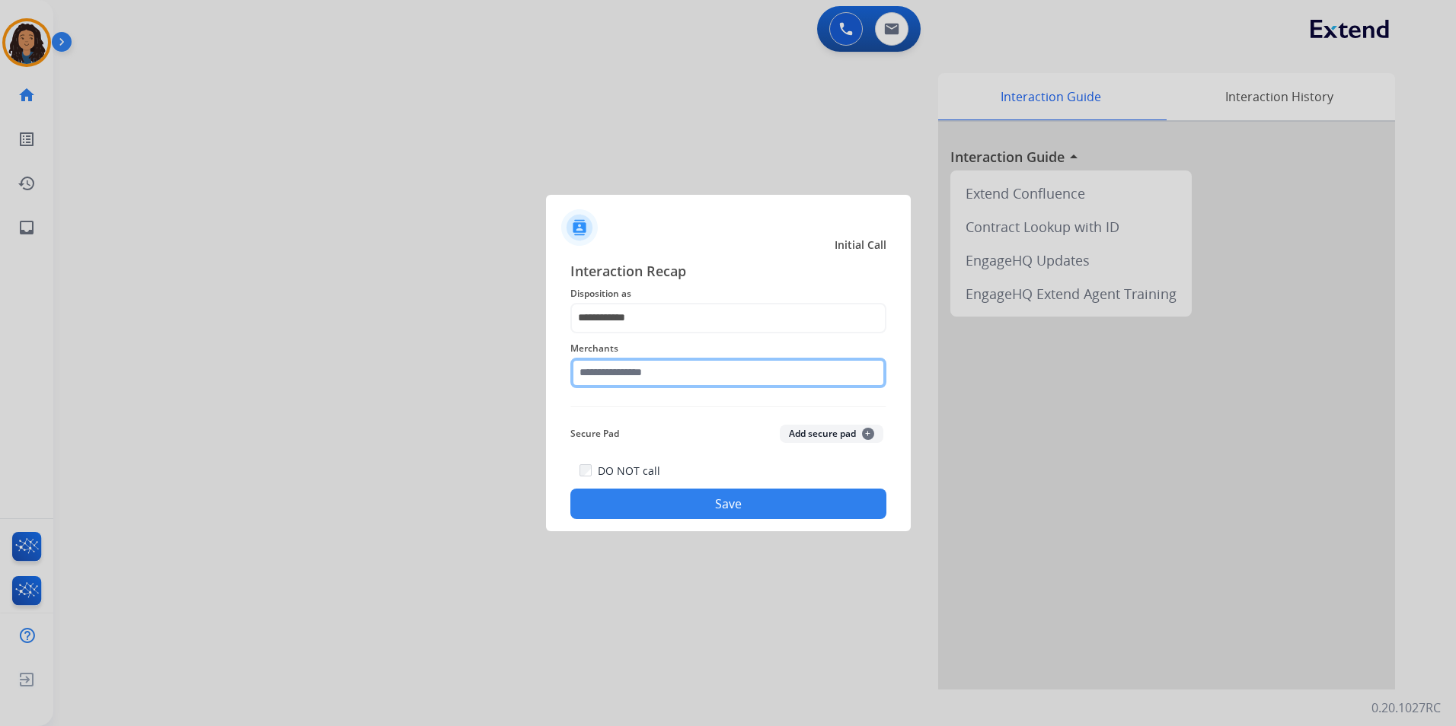
click at [678, 378] on input "text" at bounding box center [728, 373] width 316 height 30
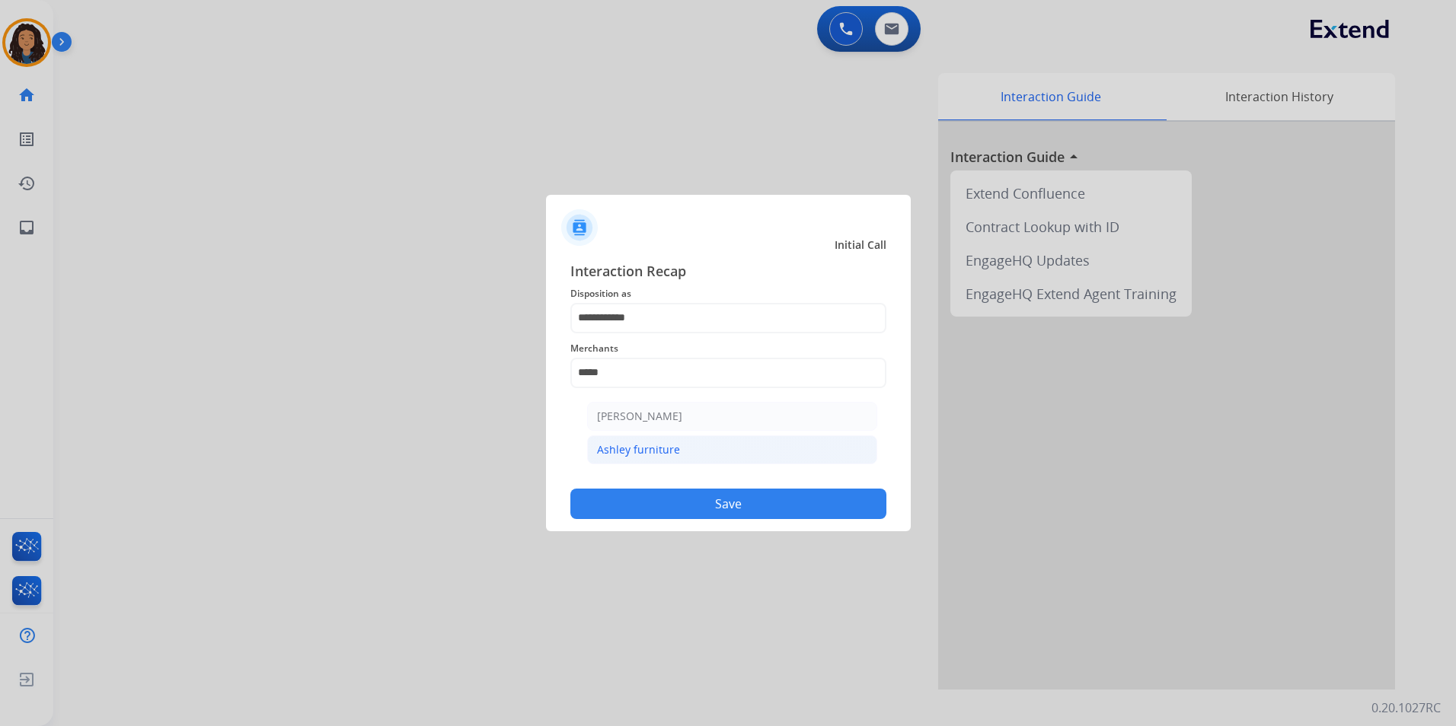
click at [685, 451] on li "Ashley furniture" at bounding box center [732, 450] width 290 height 29
type input "**********"
click at [673, 509] on button "Save" at bounding box center [728, 504] width 316 height 30
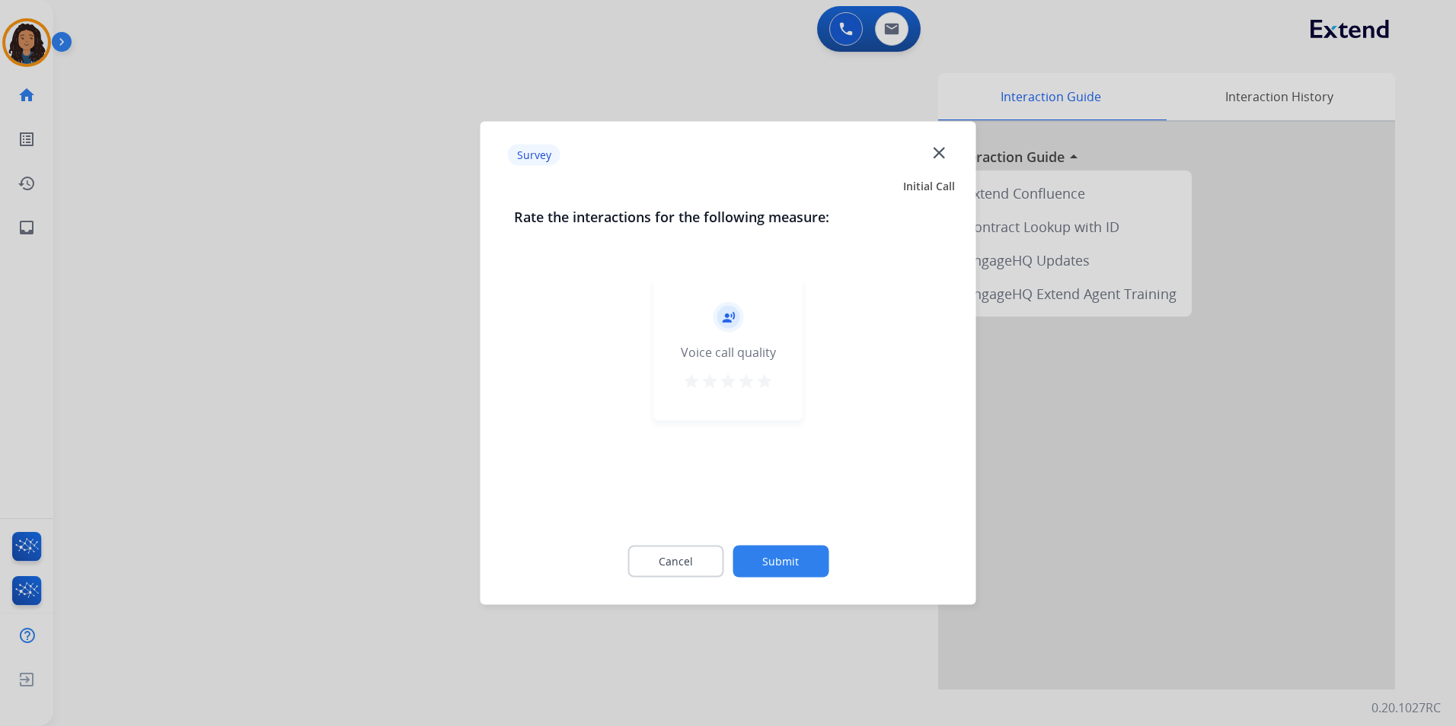
click at [282, 331] on div at bounding box center [728, 363] width 1456 height 726
drag, startPoint x: 282, startPoint y: 328, endPoint x: 427, endPoint y: 259, distance: 161.1
click at [285, 324] on div "swap_horiz Break voice bridge close_fullscreen Connect 3-Way Call merge_type Se…" at bounding box center [736, 372] width 1366 height 635
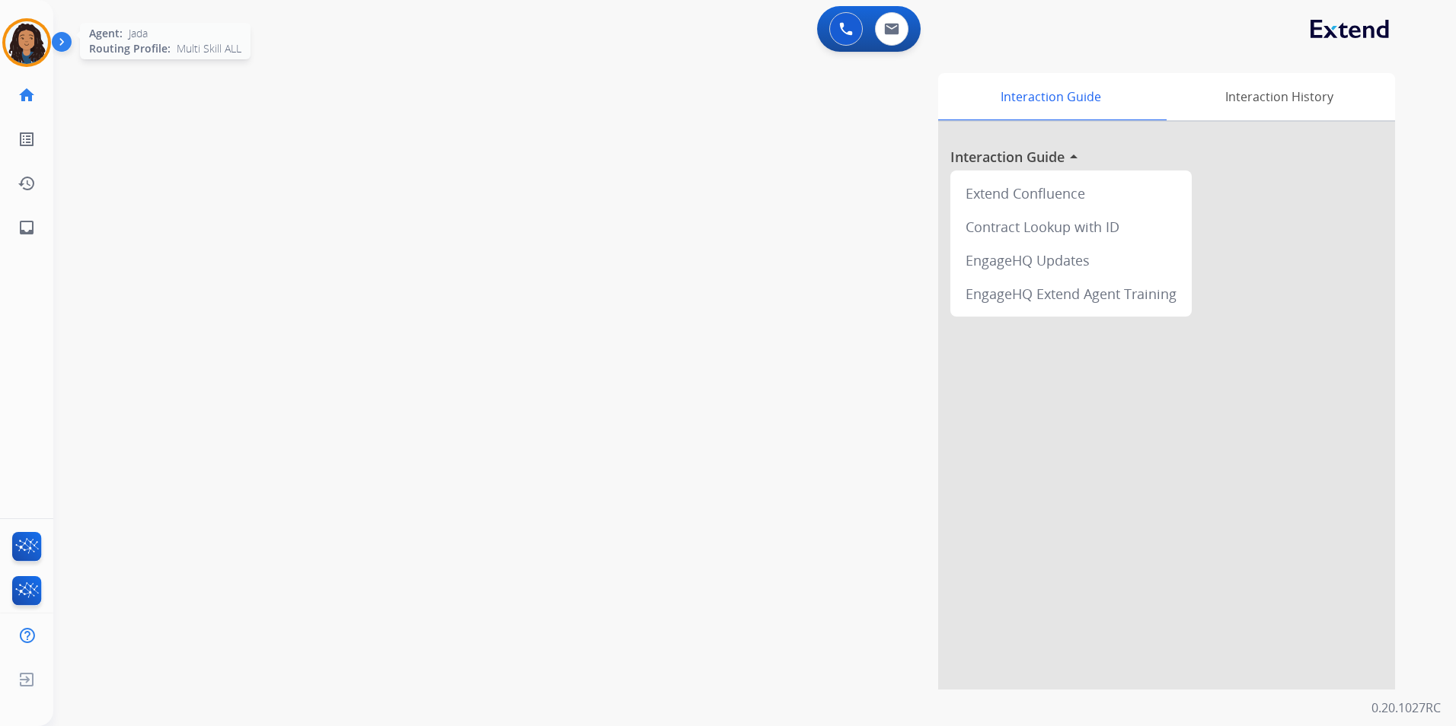
click at [43, 37] on img at bounding box center [26, 42] width 43 height 43
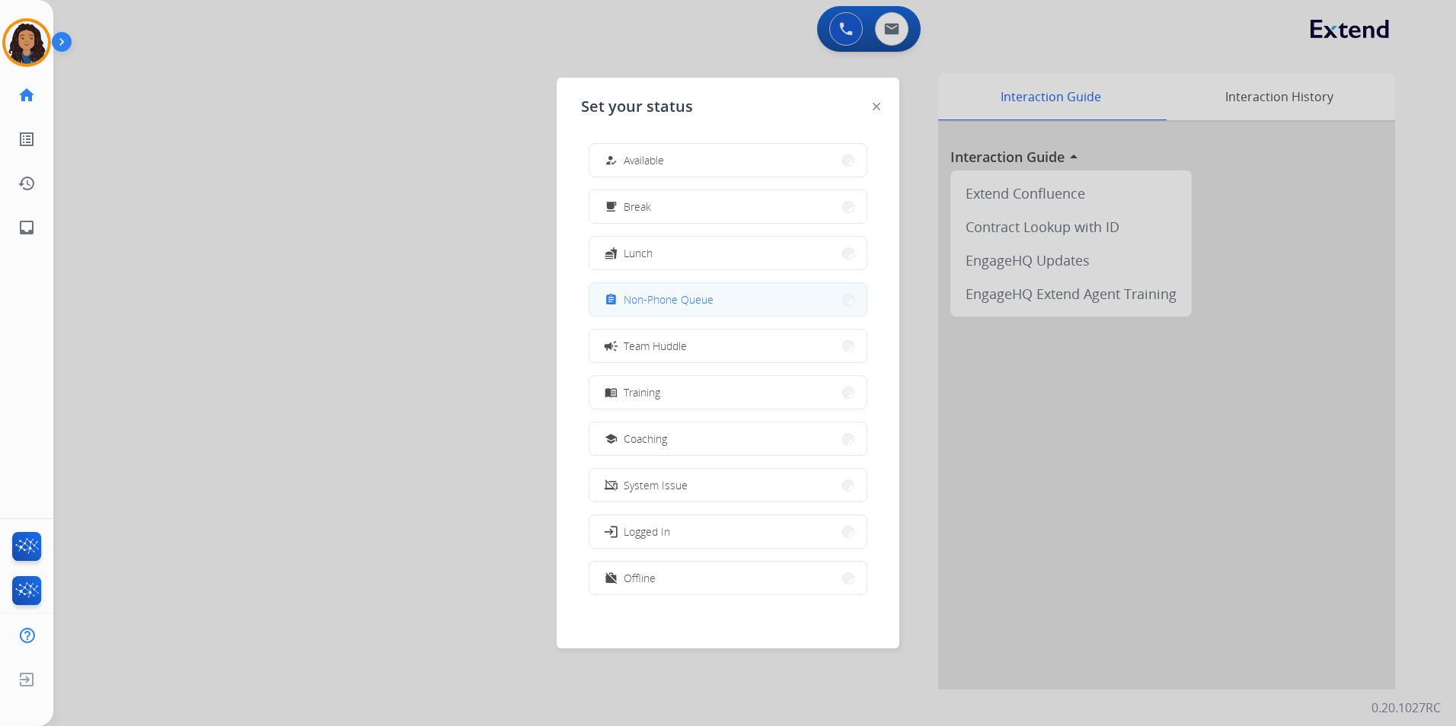
click at [711, 302] on span "Non-Phone Queue" at bounding box center [669, 300] width 90 height 16
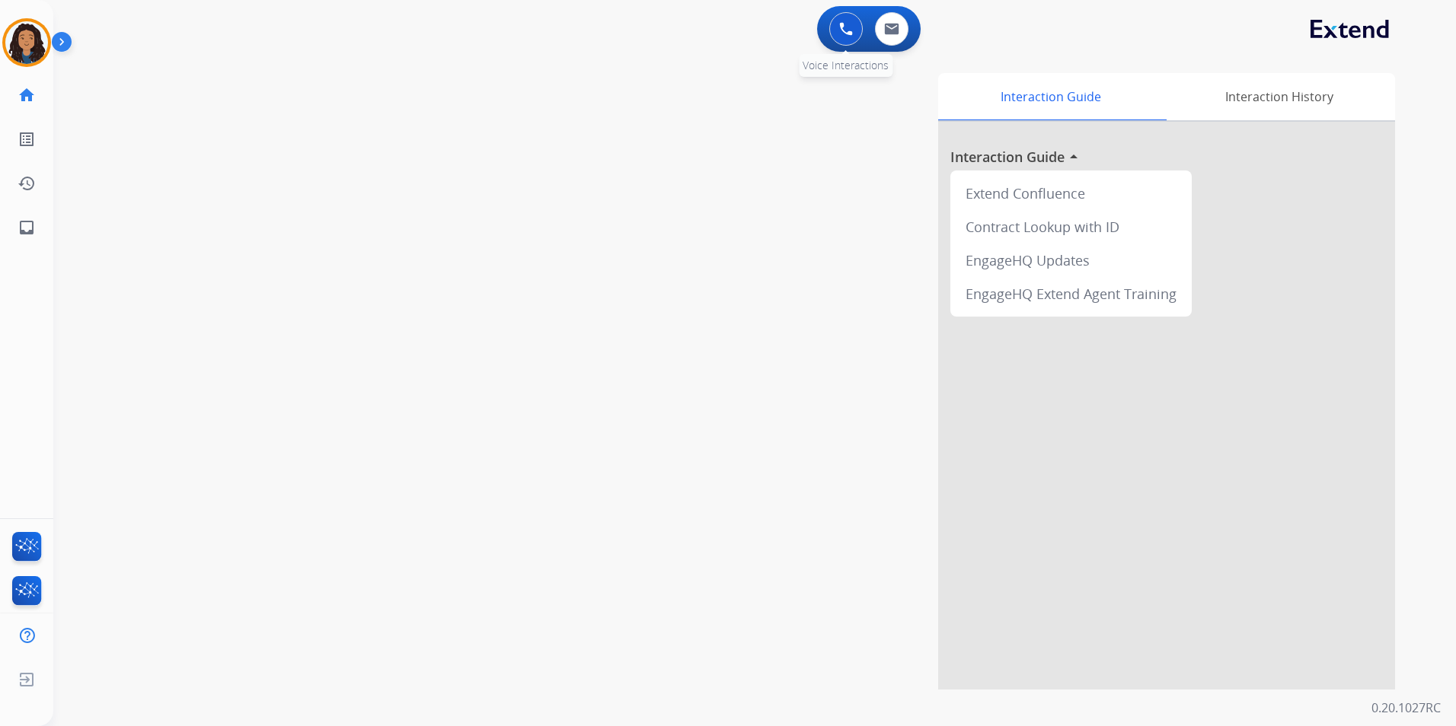
click at [846, 34] on img at bounding box center [846, 29] width 14 height 14
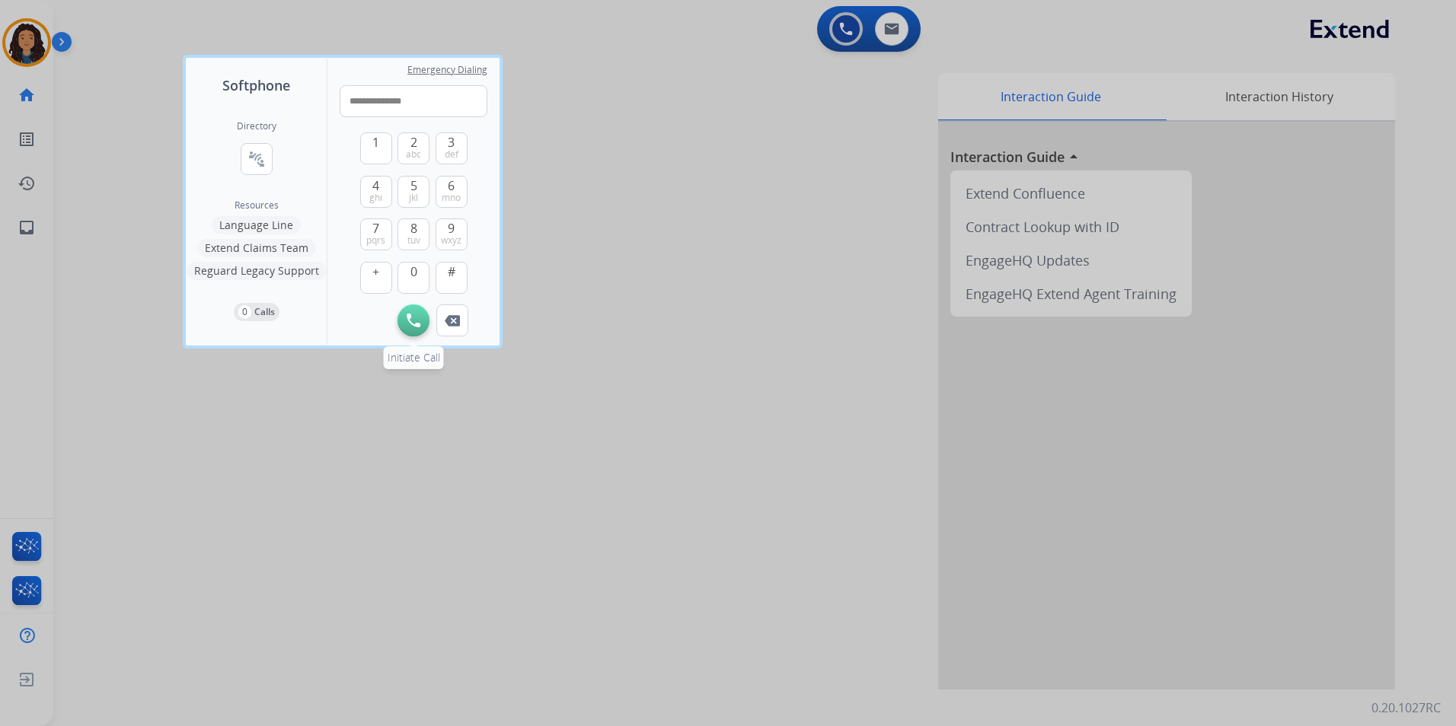
type input "**********"
click at [413, 319] on img at bounding box center [414, 321] width 14 height 14
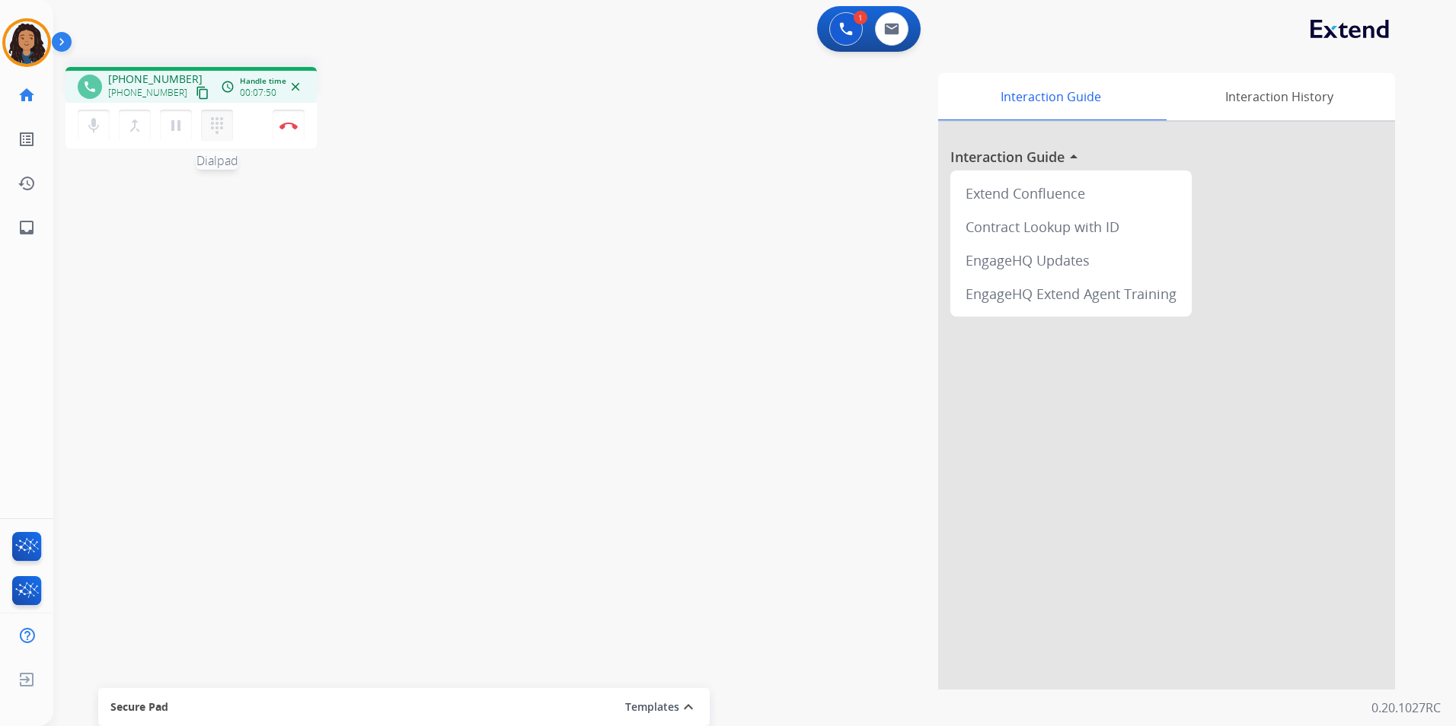
click at [231, 116] on button "dialpad Dialpad" at bounding box center [217, 126] width 32 height 32
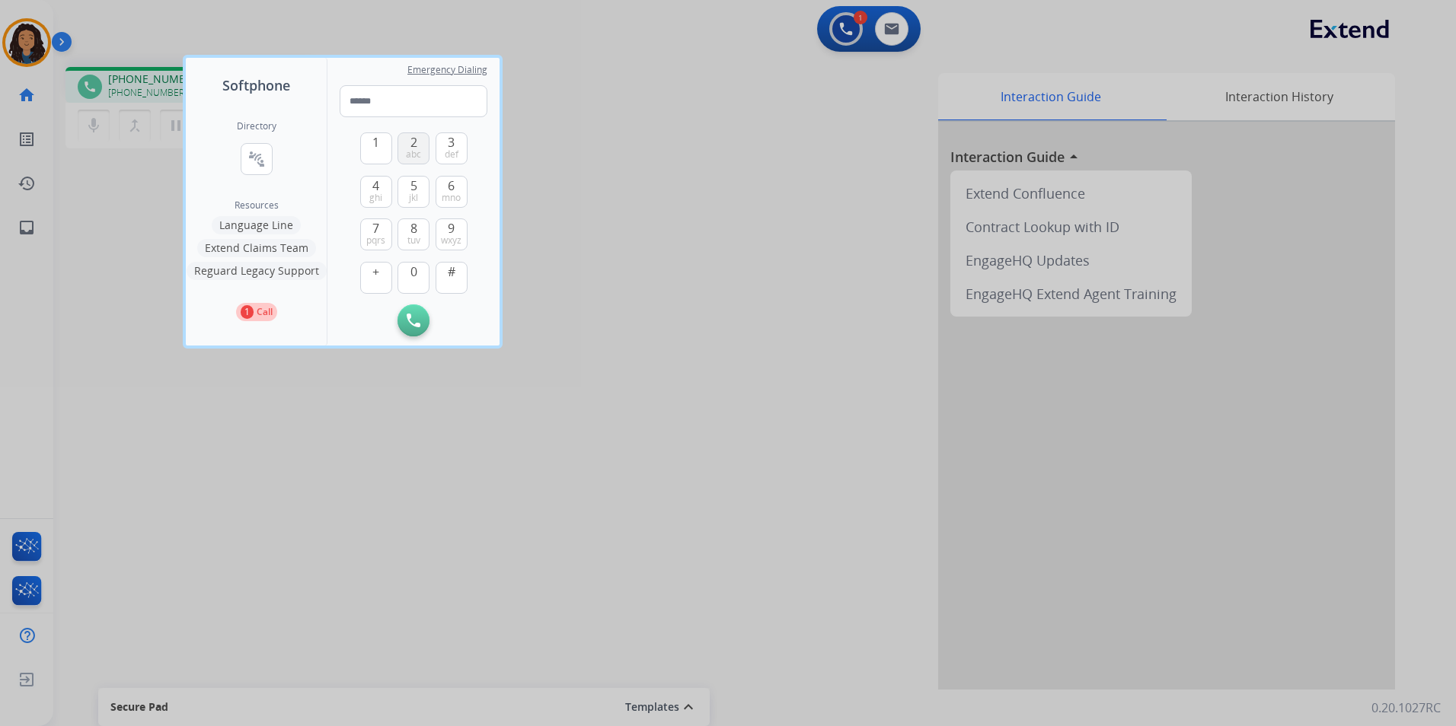
click at [414, 146] on span "2" at bounding box center [413, 142] width 7 height 18
type input "*"
click at [410, 310] on div "1 2 abc 3 def 4 ghi 5 jkl 6 mno 7 pqrs 8 tuv 9 wxyz + 0 # Initiate Call Remove …" at bounding box center [414, 226] width 148 height 219
drag, startPoint x: 410, startPoint y: 310, endPoint x: 407, endPoint y: 327, distance: 17.8
click at [409, 327] on button "Initiate Call" at bounding box center [413, 321] width 32 height 32
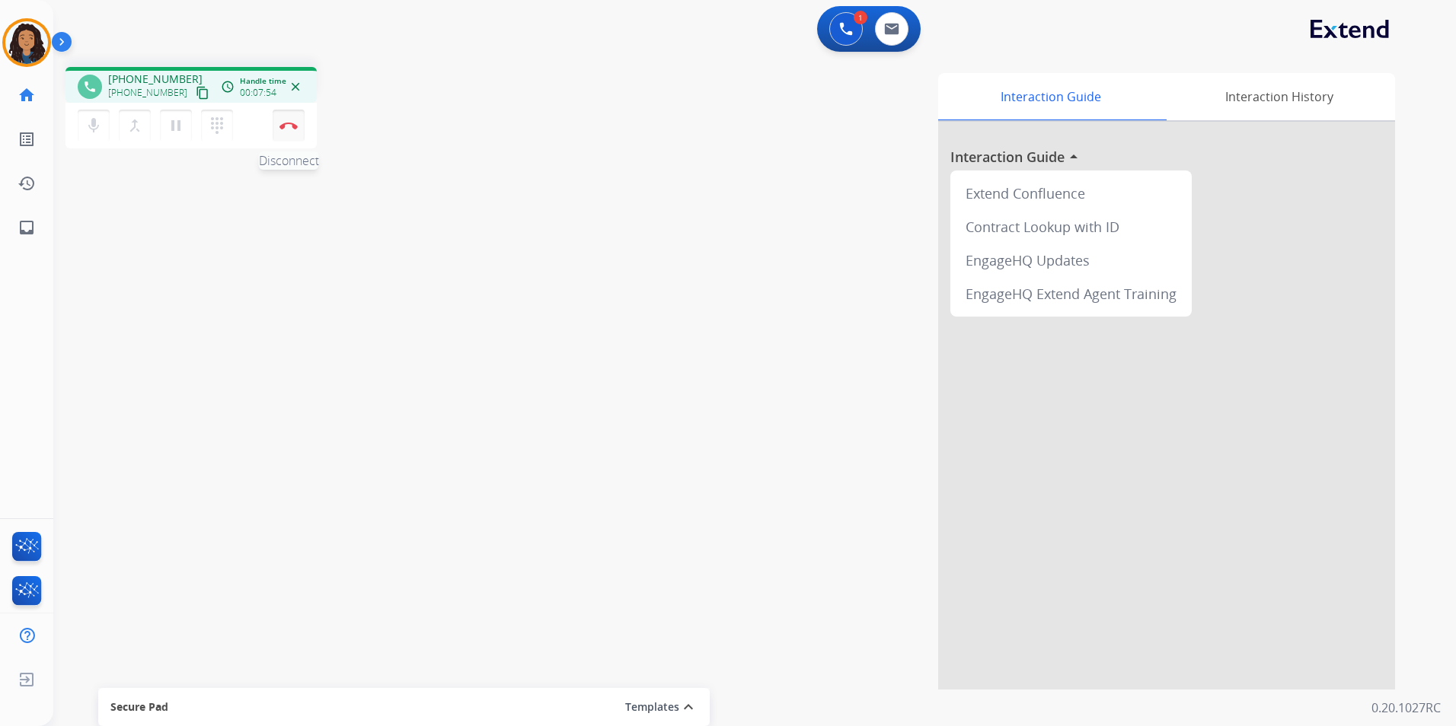
click at [288, 128] on img at bounding box center [288, 126] width 18 height 8
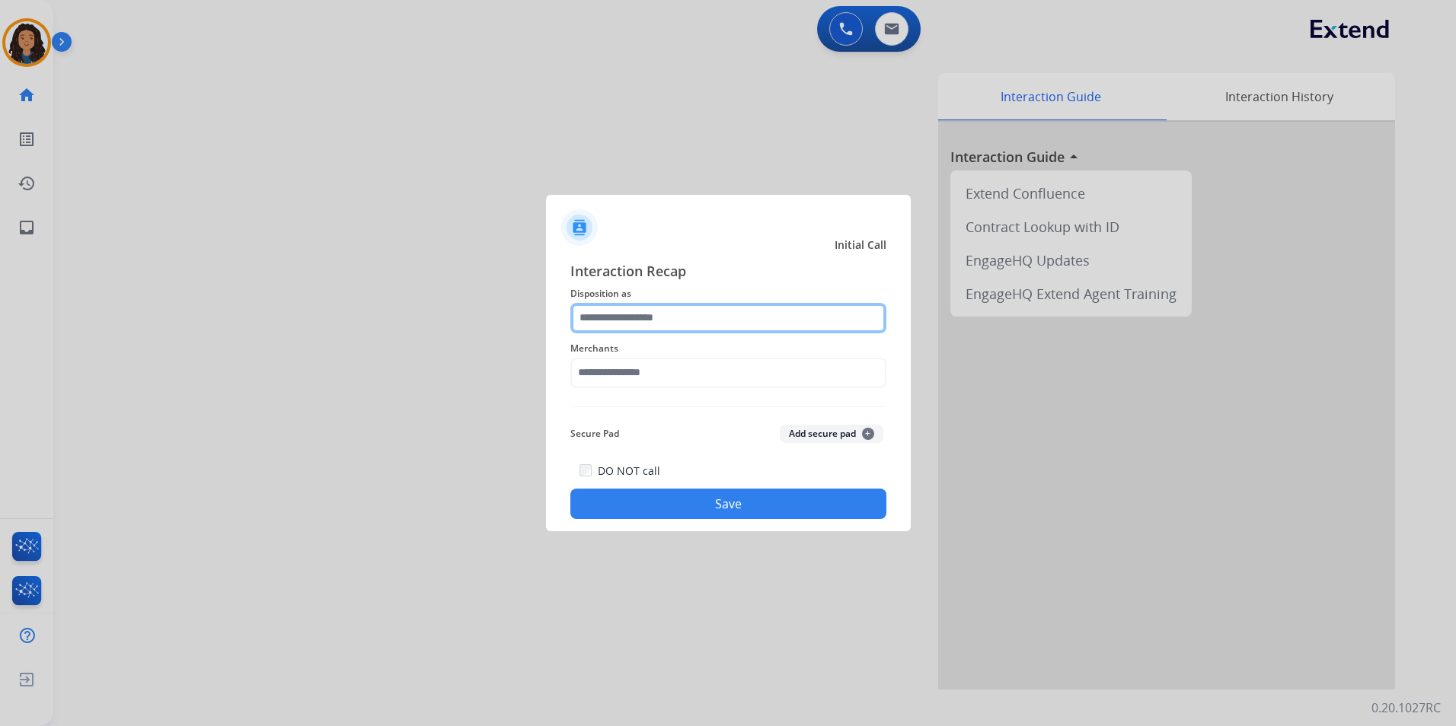
click at [753, 303] on input "text" at bounding box center [728, 318] width 316 height 30
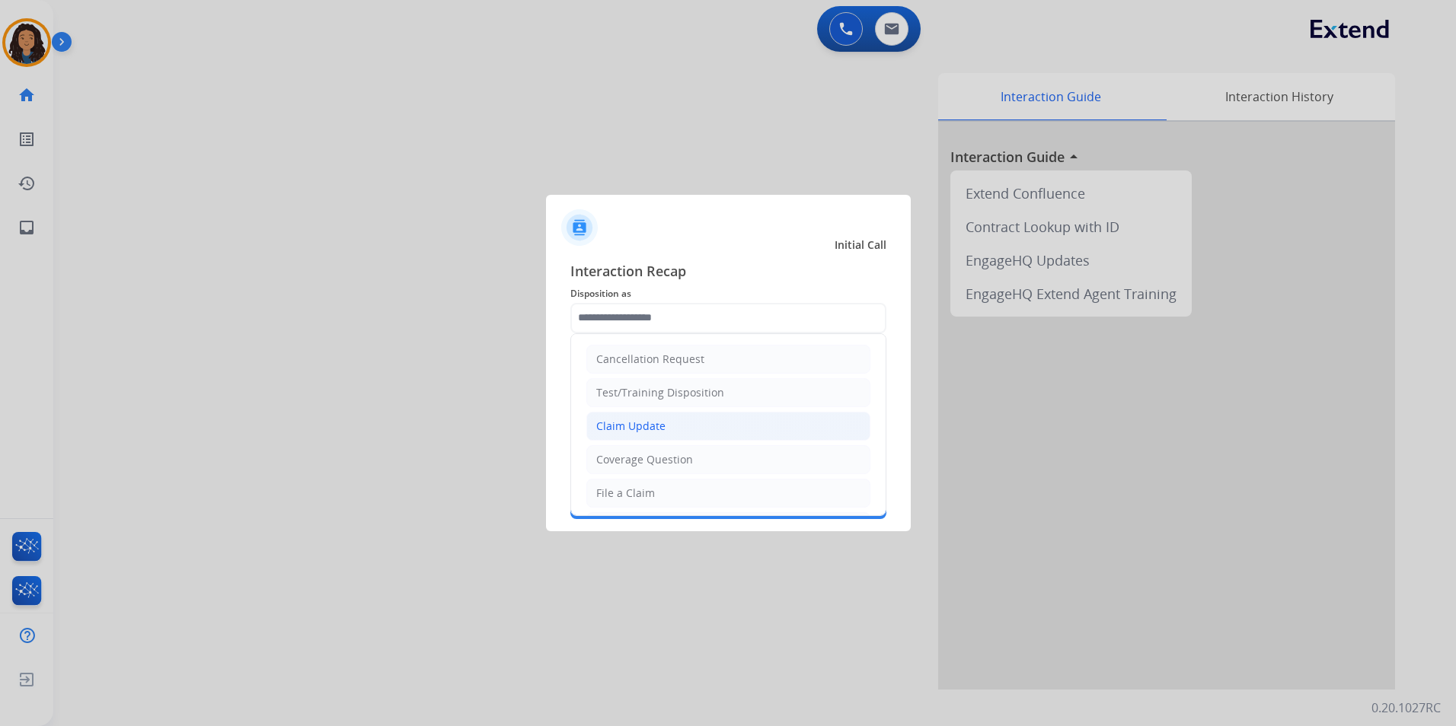
click at [687, 431] on li "Claim Update" at bounding box center [728, 426] width 284 height 29
type input "**********"
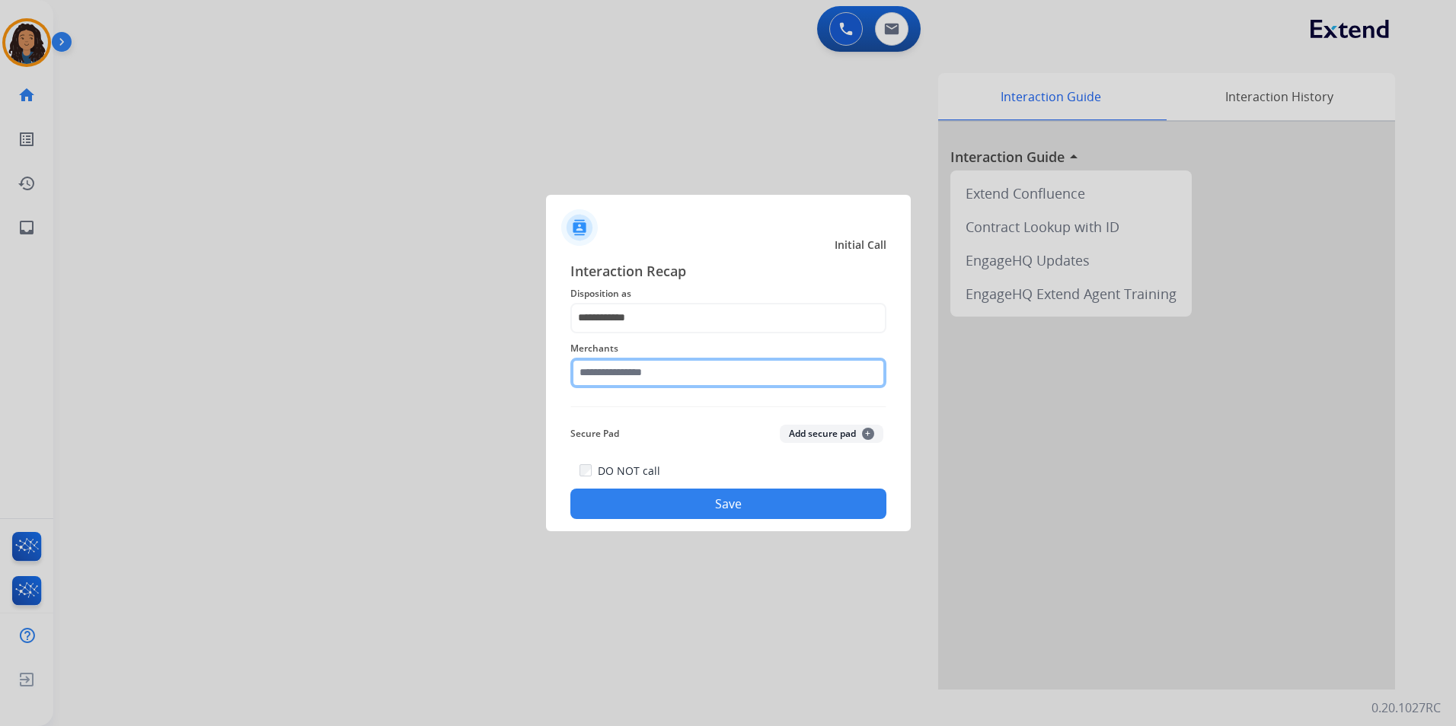
click at [668, 378] on input "text" at bounding box center [728, 373] width 316 height 30
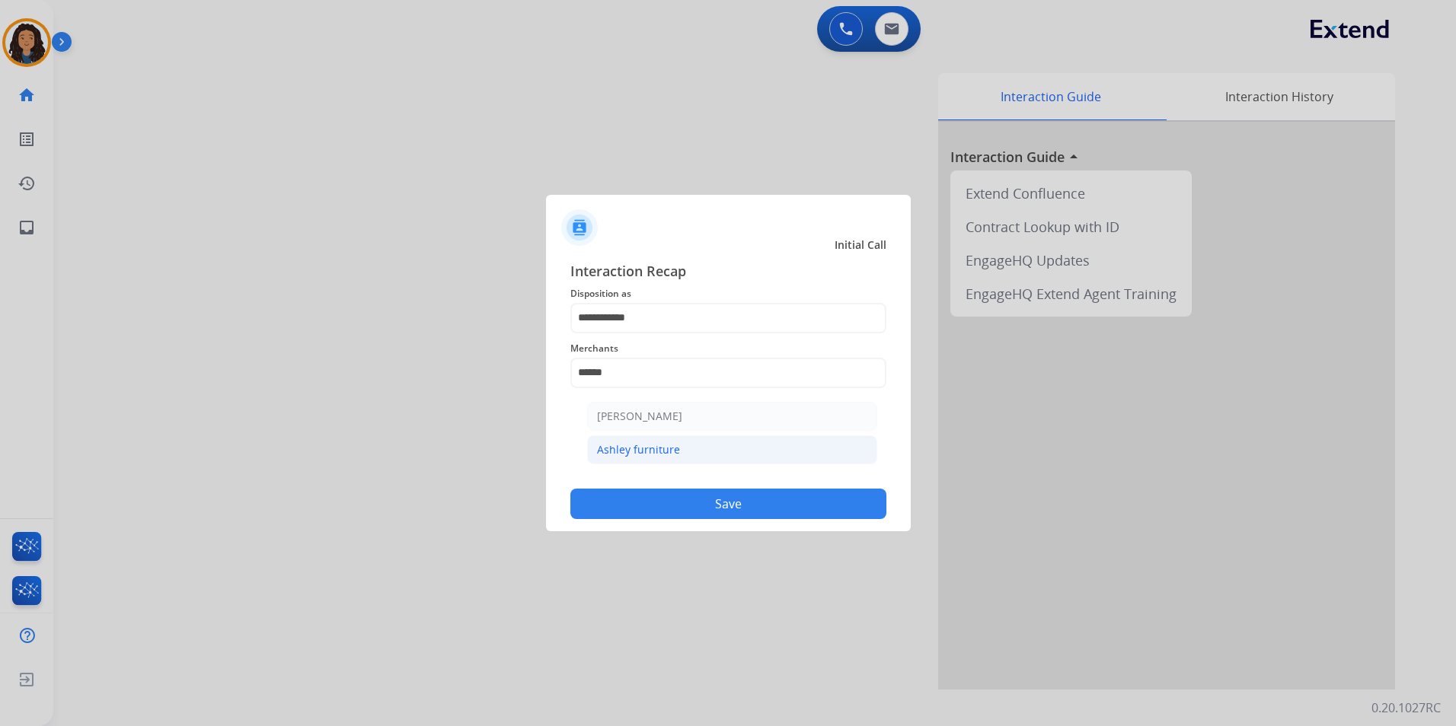
click at [664, 447] on div "Ashley furniture" at bounding box center [638, 449] width 83 height 15
type input "**********"
click at [617, 508] on button "Save" at bounding box center [728, 504] width 316 height 30
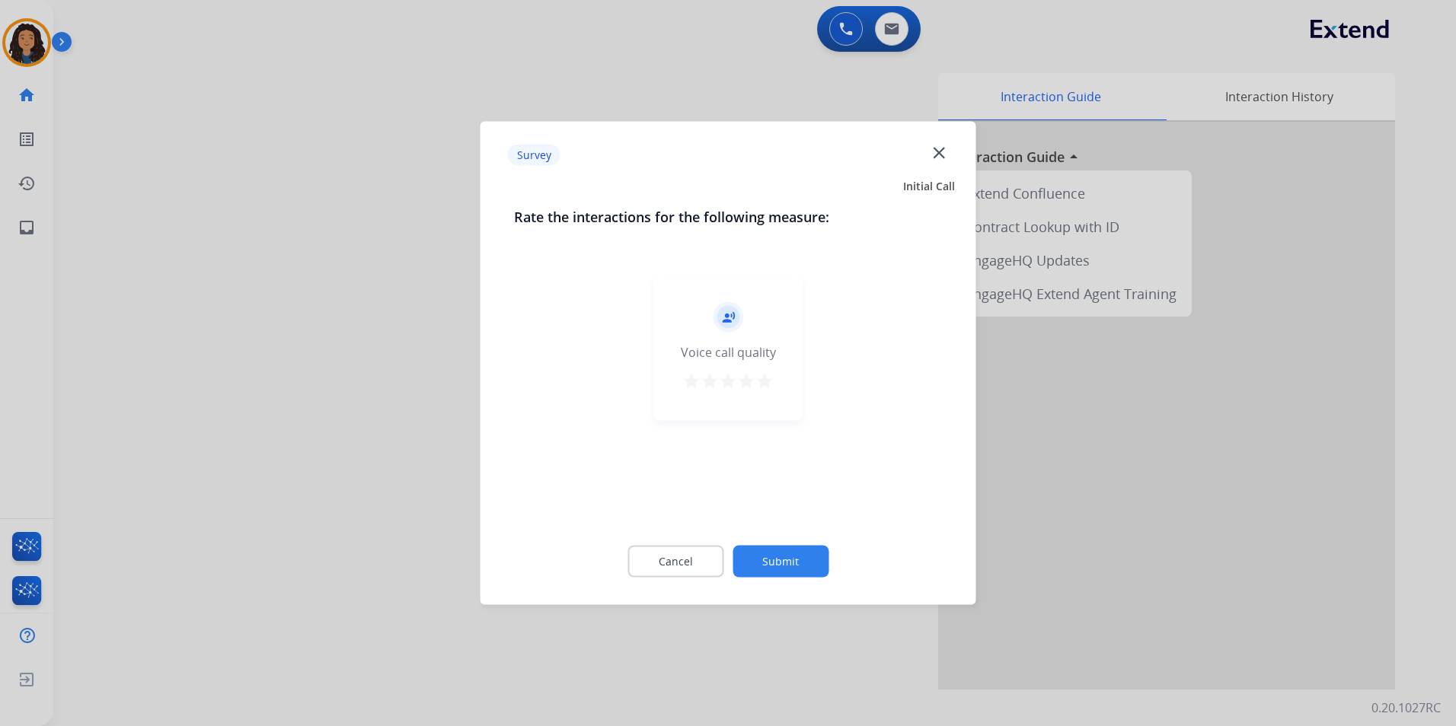
click at [375, 369] on div at bounding box center [728, 363] width 1456 height 726
click at [391, 338] on div "swap_horiz Break voice bridge close_fullscreen Connect 3-Way Call merge_type Se…" at bounding box center [736, 372] width 1366 height 635
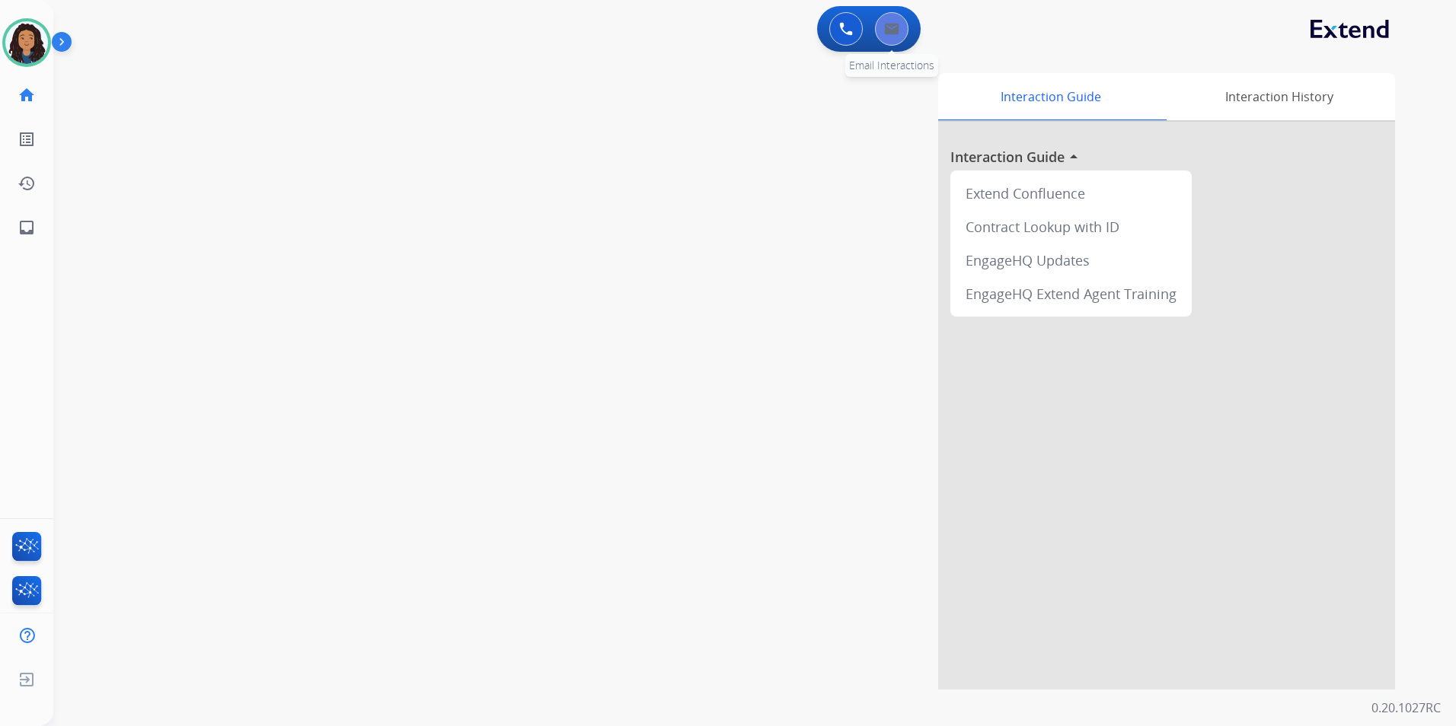
click at [889, 36] on button at bounding box center [892, 29] width 34 height 34
select select "**********"
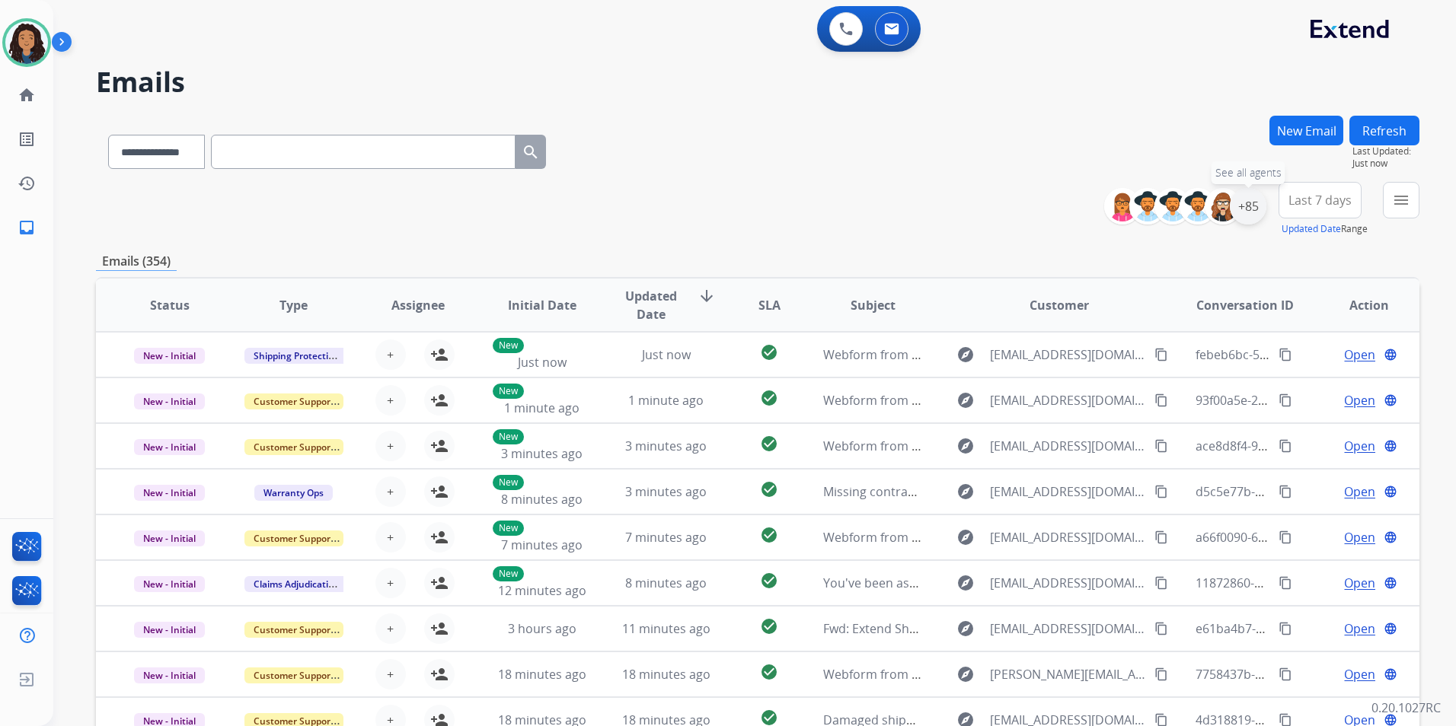
click at [1251, 209] on div "+85" at bounding box center [1248, 206] width 37 height 37
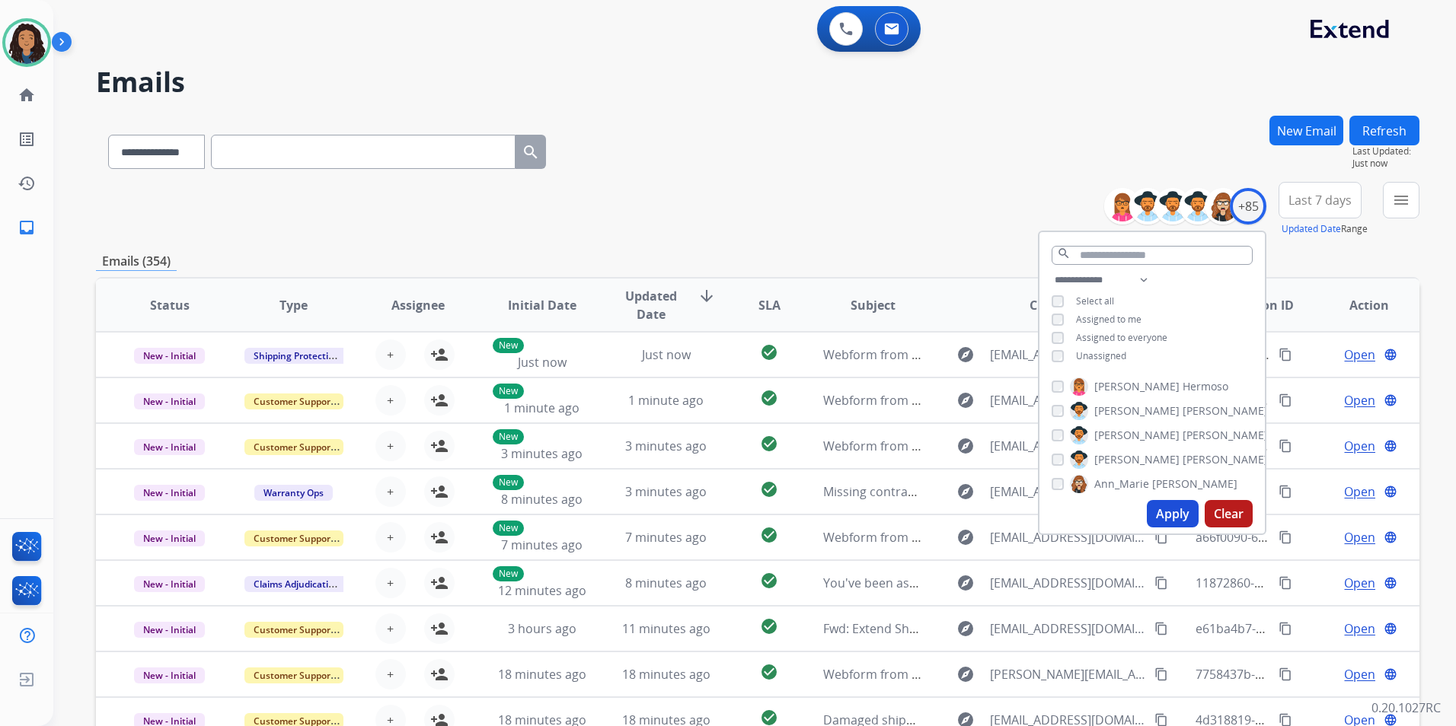
click at [1090, 349] on span "Unassigned" at bounding box center [1101, 355] width 50 height 13
click at [1178, 519] on button "Apply" at bounding box center [1173, 513] width 52 height 27
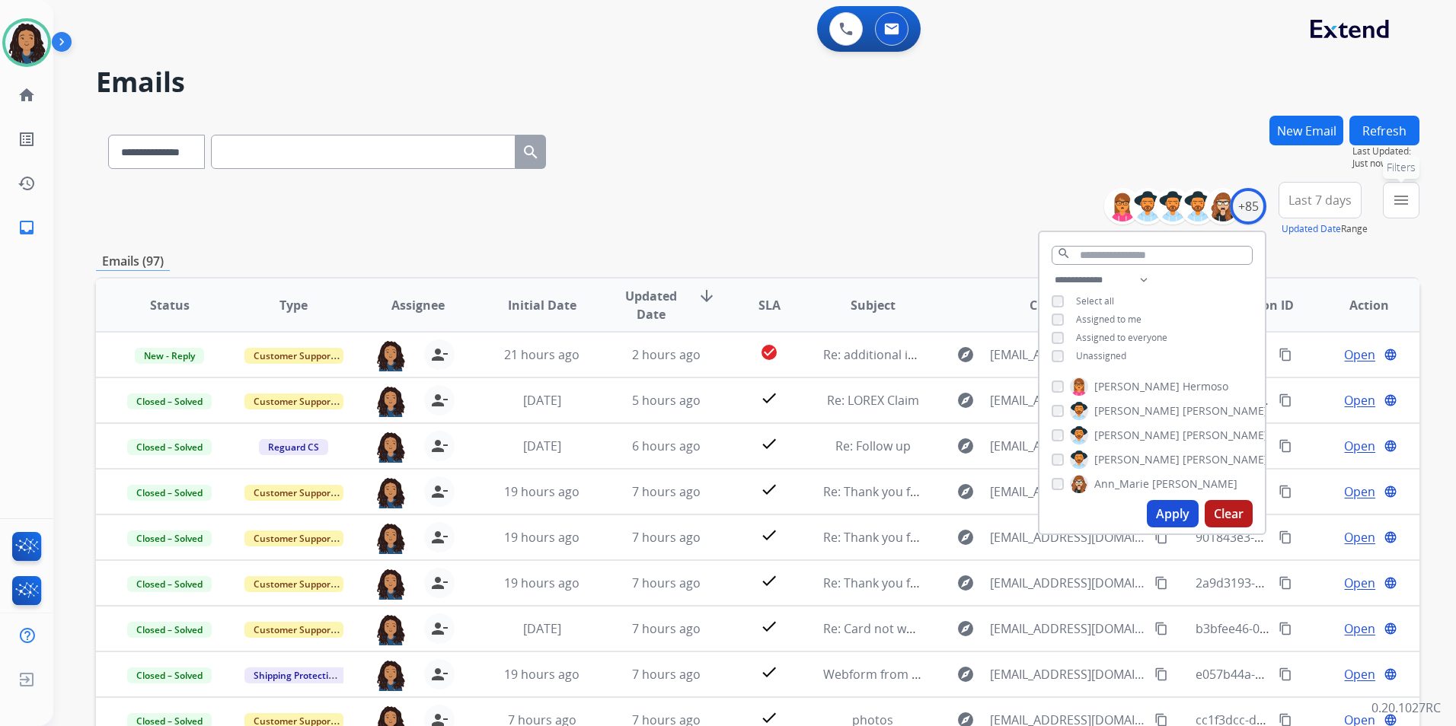
click at [1386, 196] on button "menu Filters" at bounding box center [1401, 200] width 37 height 37
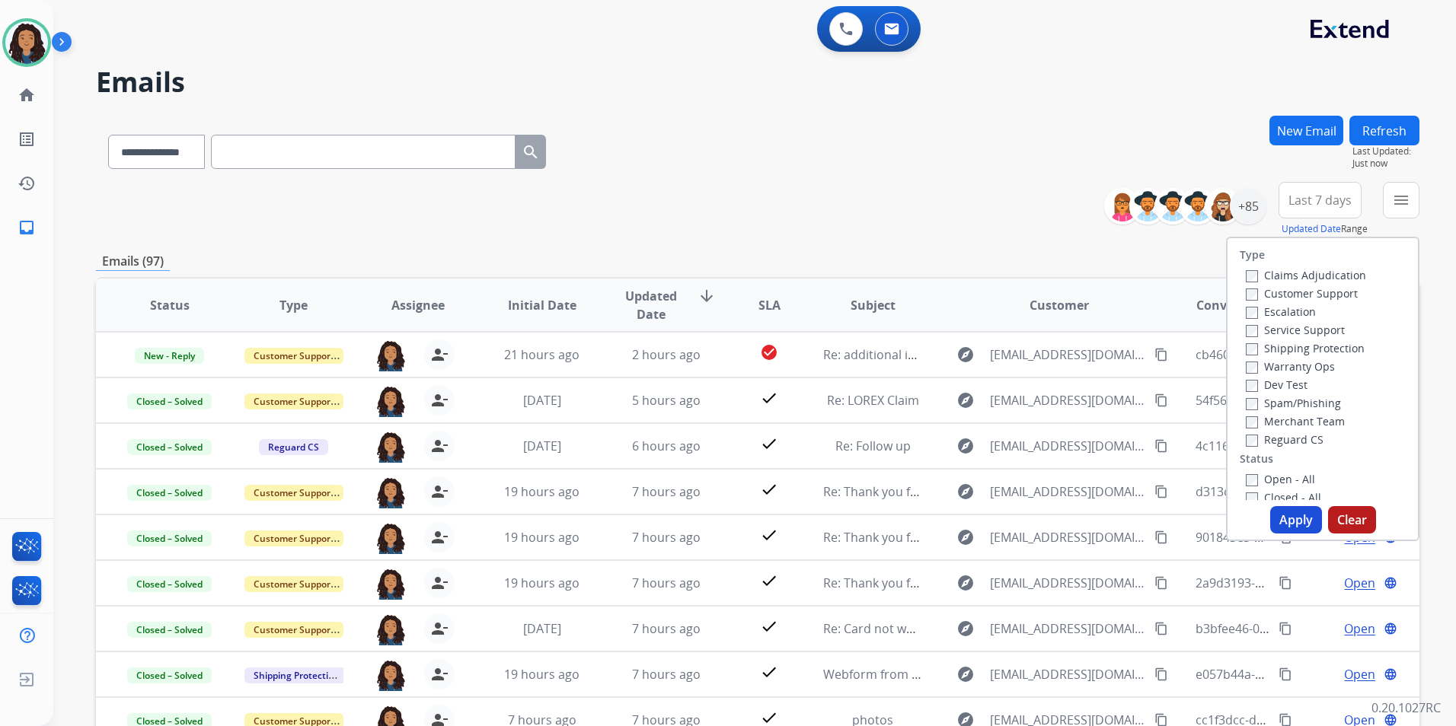
click at [1323, 295] on label "Customer Support" at bounding box center [1302, 293] width 112 height 14
drag, startPoint x: 1334, startPoint y: 348, endPoint x: 1335, endPoint y: 370, distance: 22.1
click at [1333, 348] on label "Shipping Protection" at bounding box center [1305, 348] width 119 height 14
click at [1293, 436] on label "Reguard CS" at bounding box center [1285, 439] width 78 height 14
click at [1307, 479] on div "Open - All" at bounding box center [1326, 479] width 160 height 18
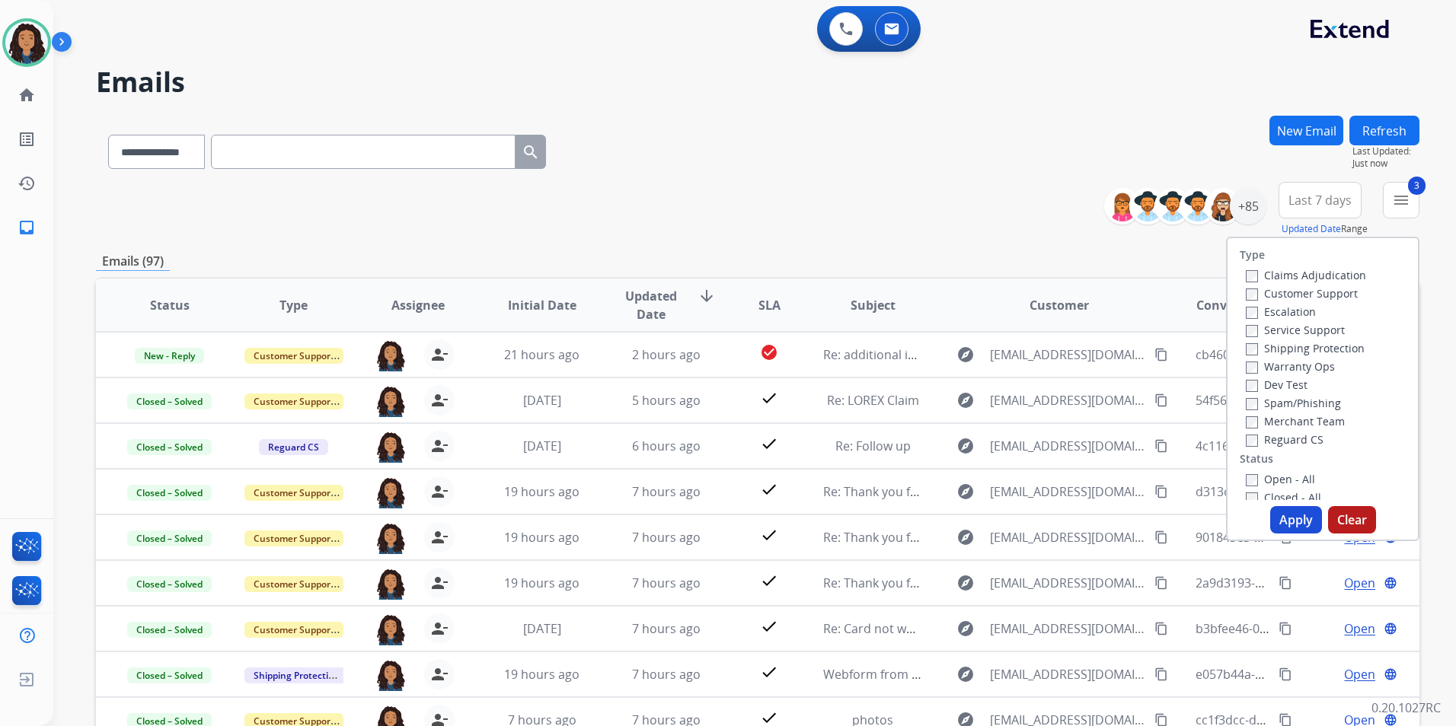
click at [1285, 482] on label "Open - All" at bounding box center [1280, 479] width 69 height 14
click at [1293, 515] on button "Apply" at bounding box center [1296, 519] width 52 height 27
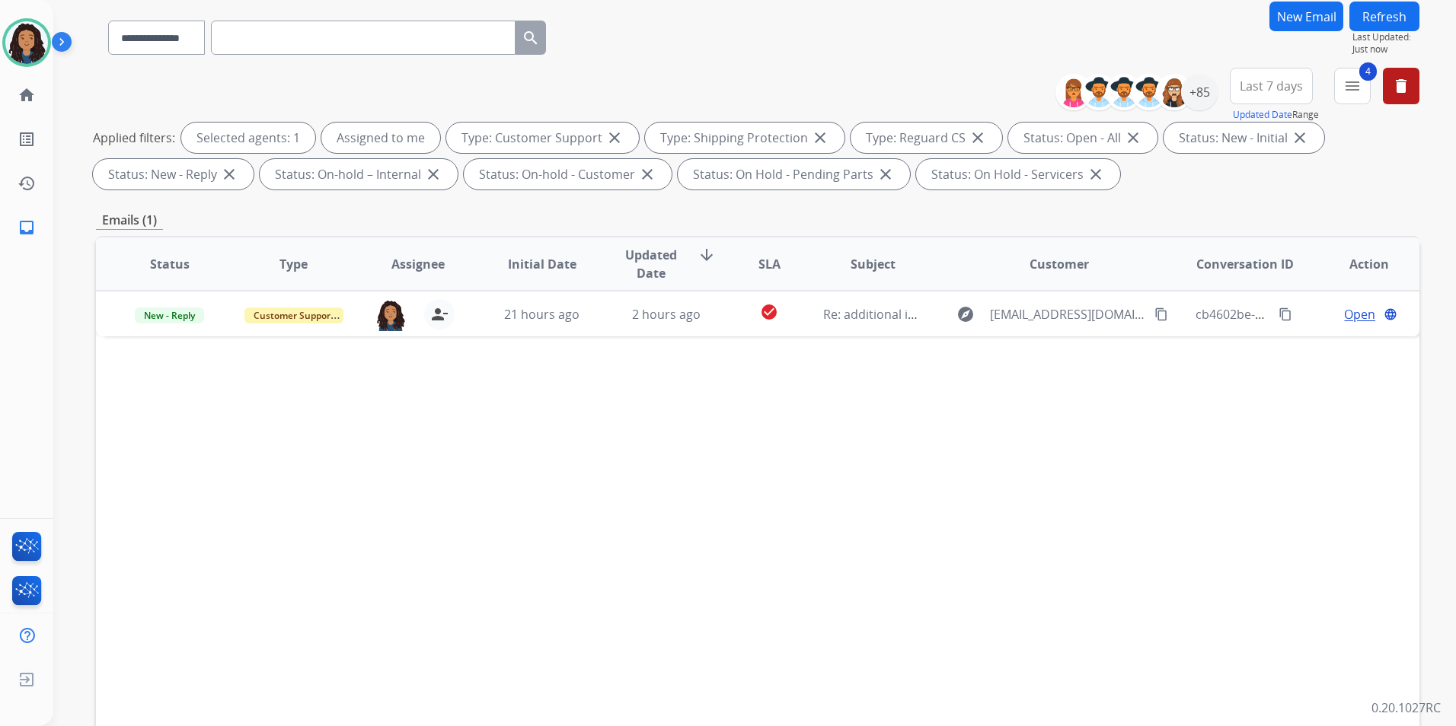
scroll to position [213, 0]
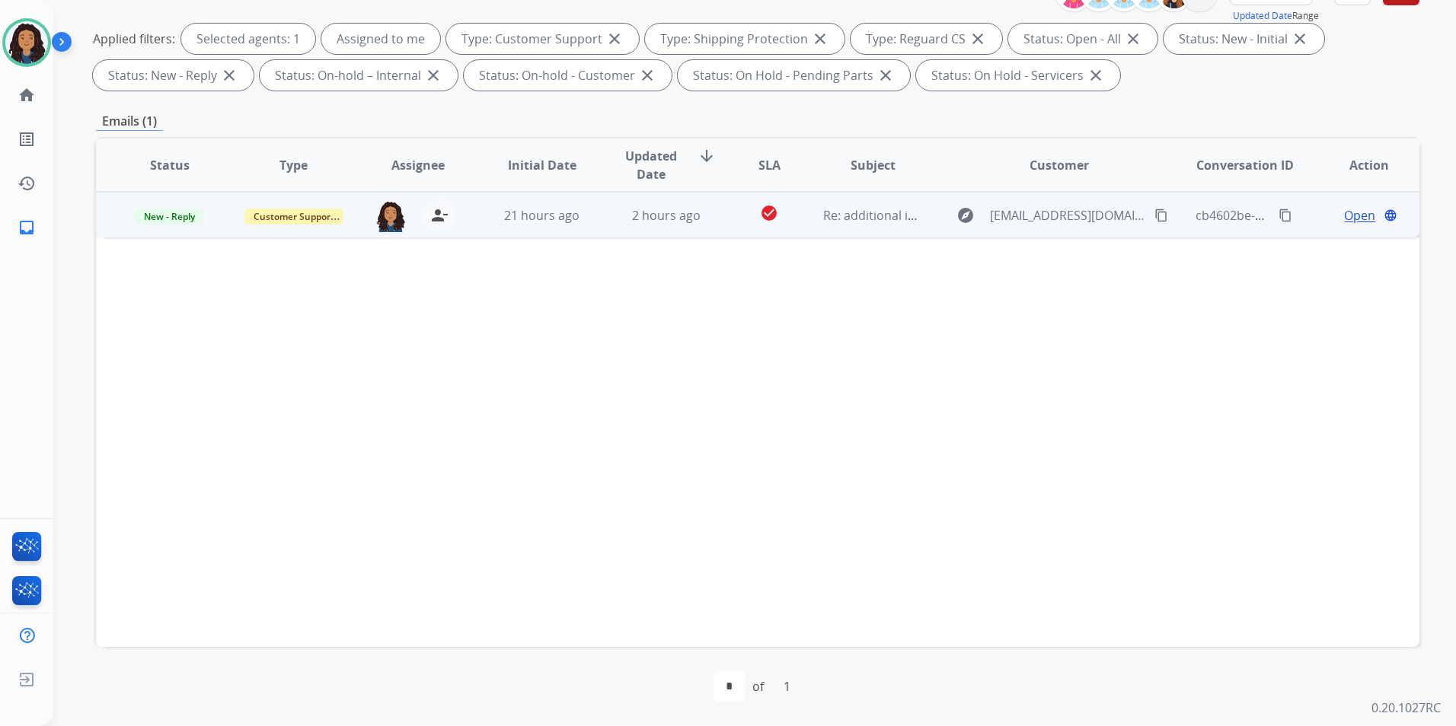
click at [1355, 214] on span "Open" at bounding box center [1359, 215] width 31 height 18
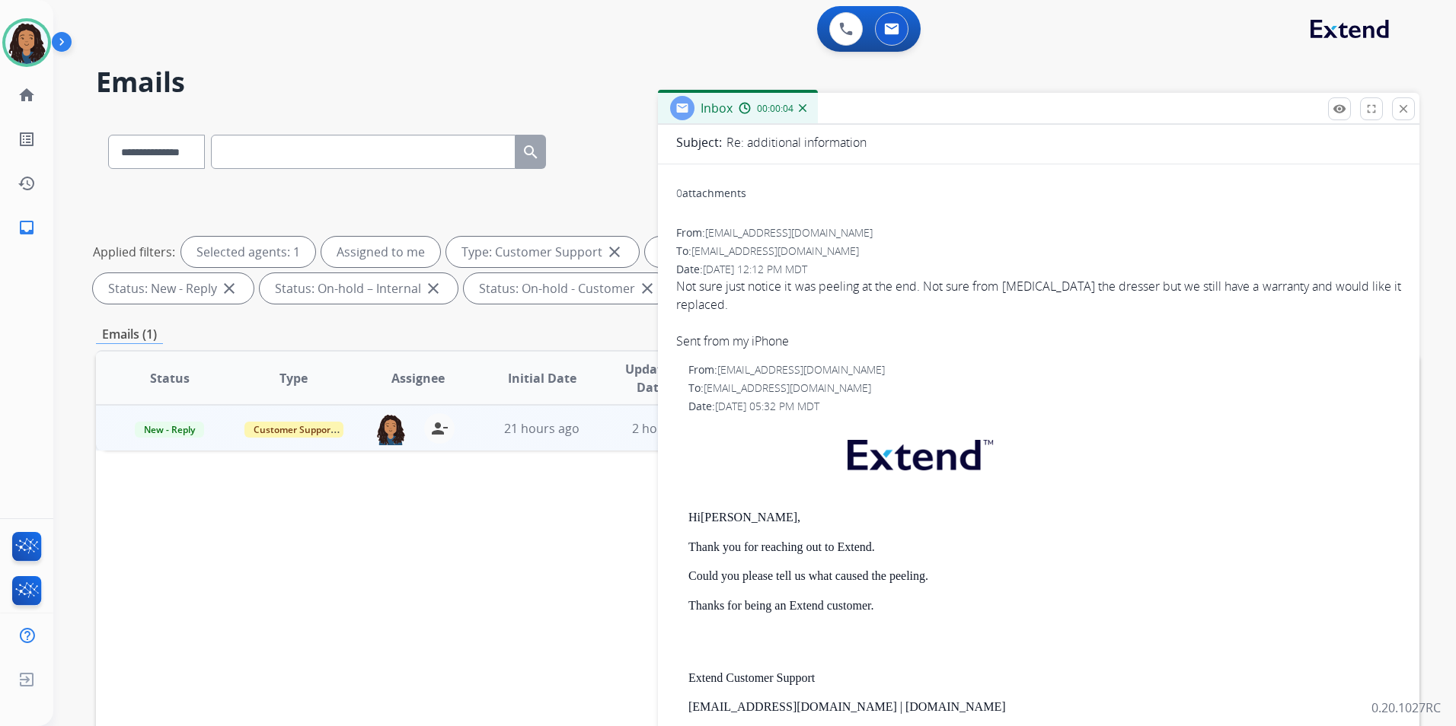
scroll to position [152, 0]
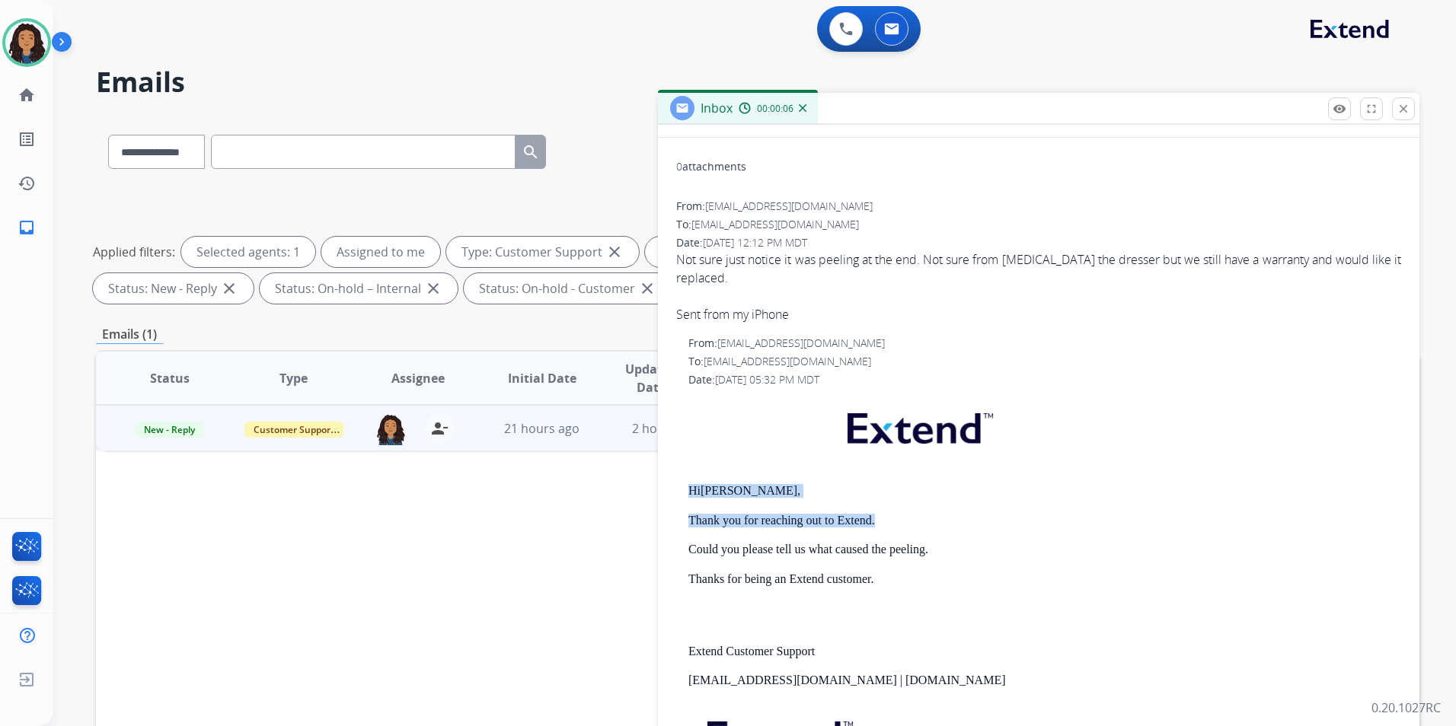
drag, startPoint x: 682, startPoint y: 487, endPoint x: 892, endPoint y: 522, distance: 212.3
click at [892, 522] on div "From: support@extend.com To: whiteltot1@gmail.com Date: 08/20/2025 - 05:32 PM M…" at bounding box center [1038, 590] width 725 height 509
drag, startPoint x: 892, startPoint y: 522, endPoint x: 854, endPoint y: 520, distance: 37.3
copy div "Hi LETICIA, Thank you for reaching out to Extend."
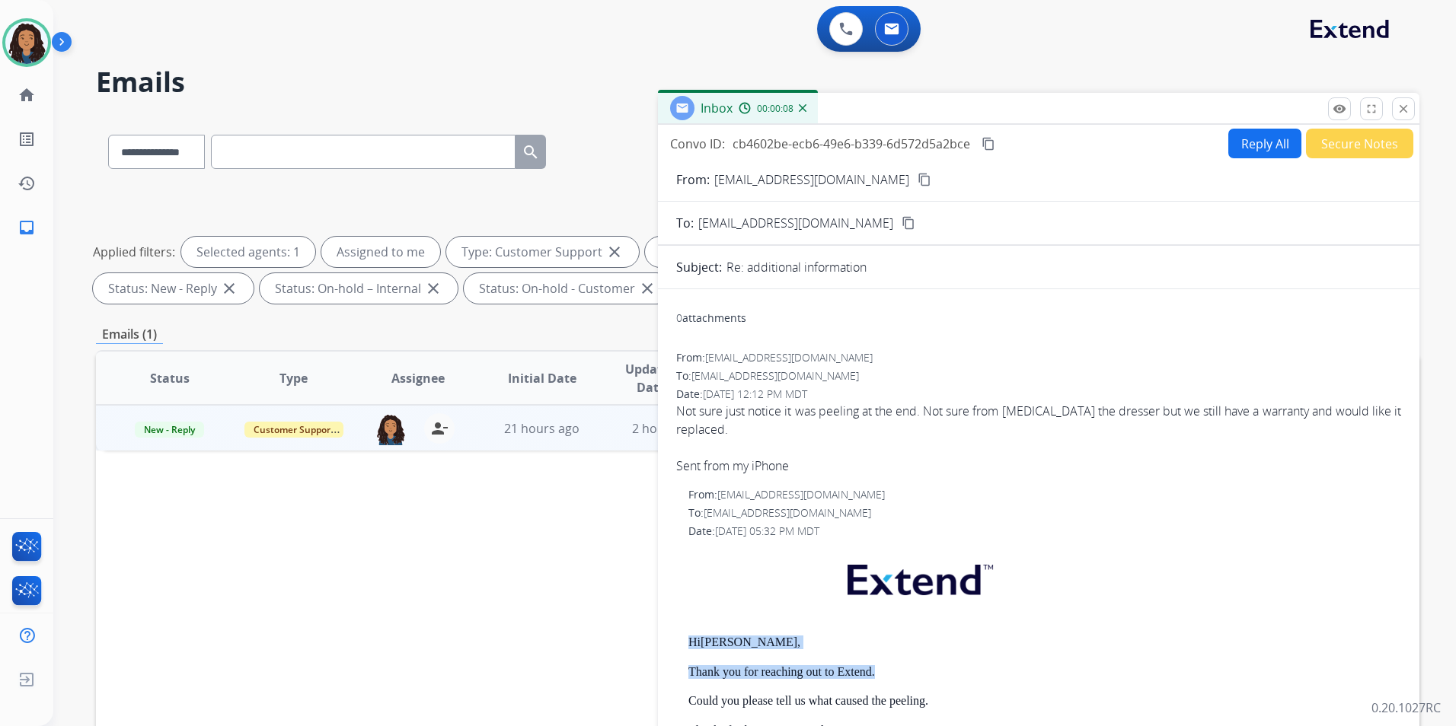
scroll to position [0, 0]
click at [1235, 148] on button "Reply All" at bounding box center [1264, 144] width 73 height 30
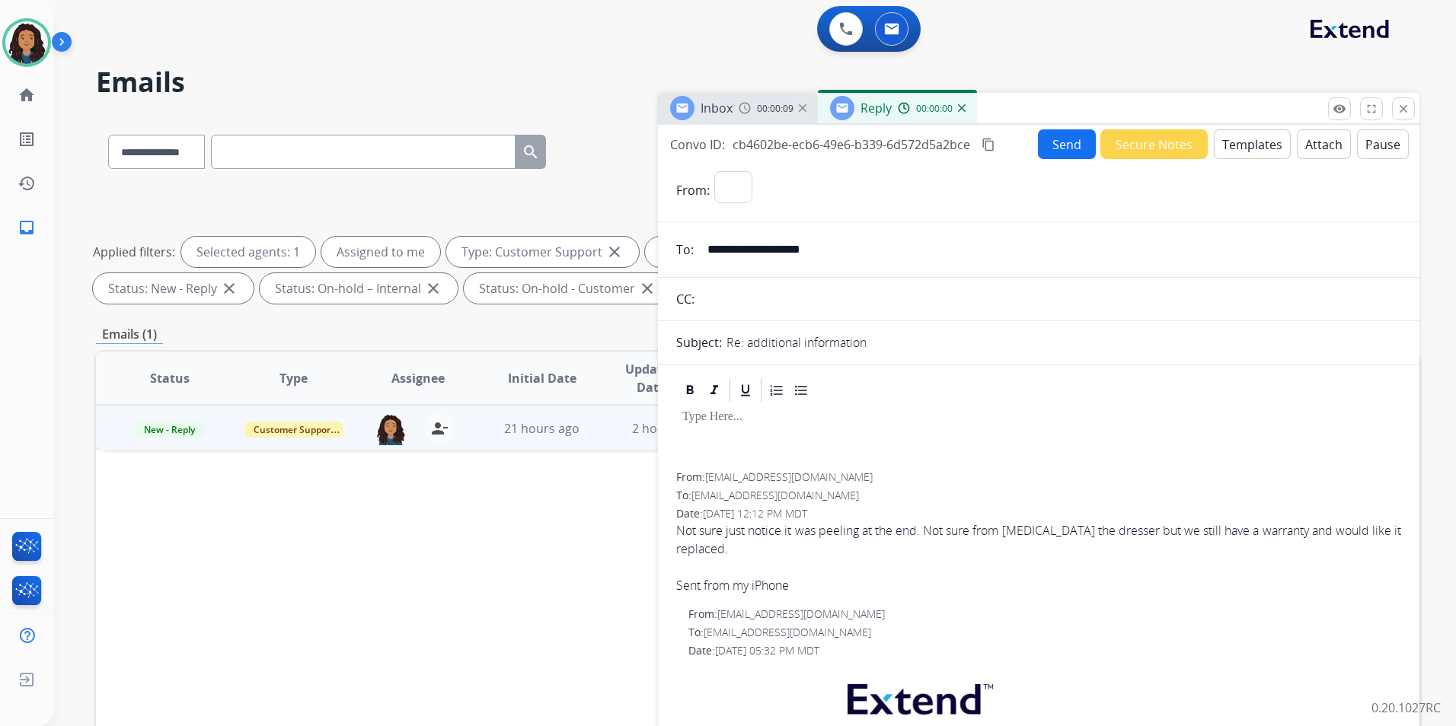
click at [1235, 148] on button "Templates" at bounding box center [1252, 144] width 77 height 30
select select "**********"
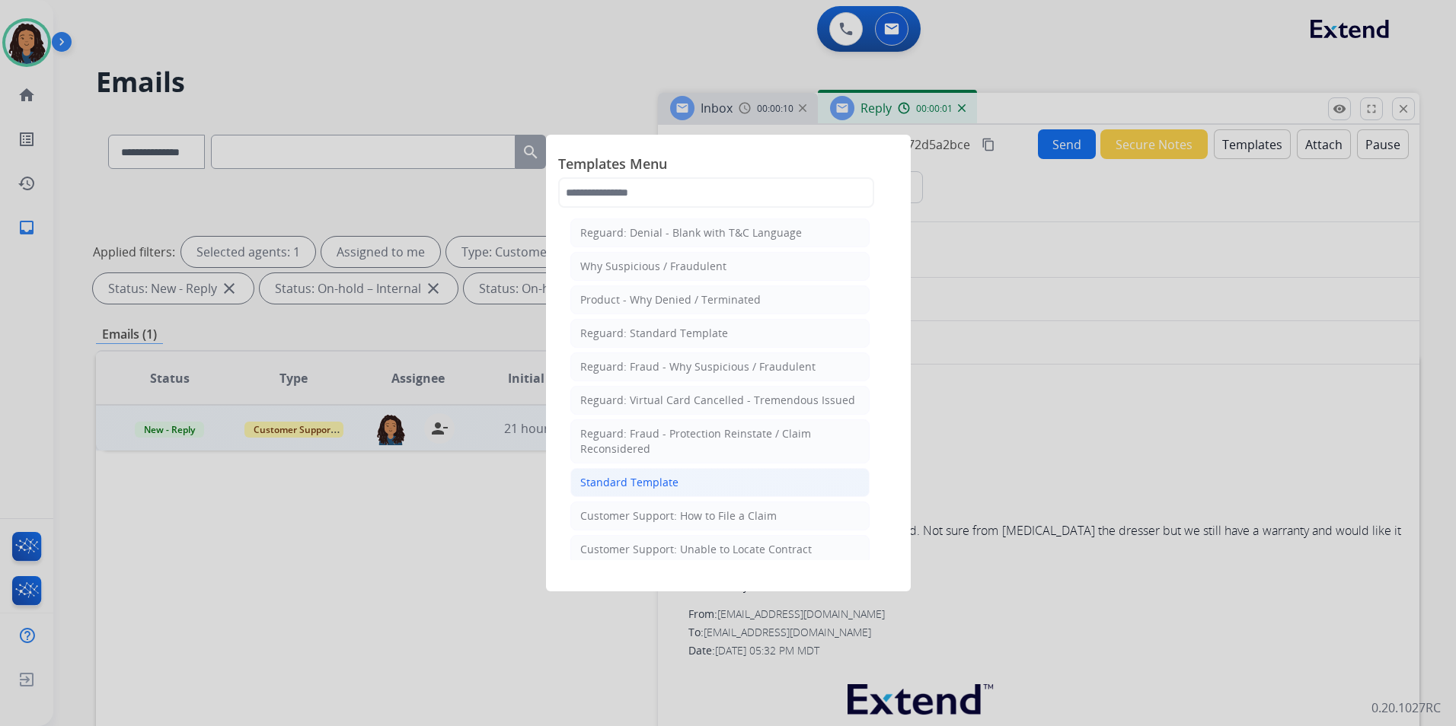
click at [773, 478] on li "Standard Template" at bounding box center [719, 482] width 299 height 29
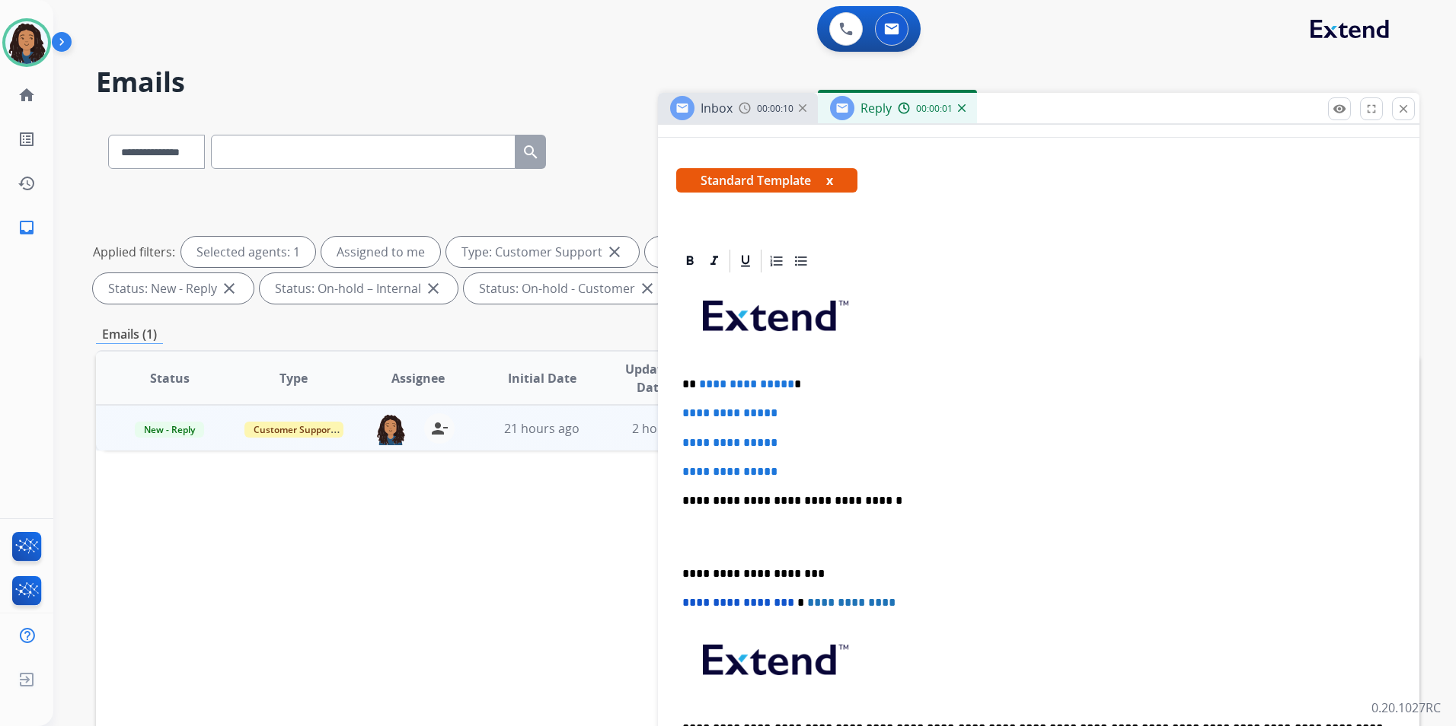
scroll to position [228, 0]
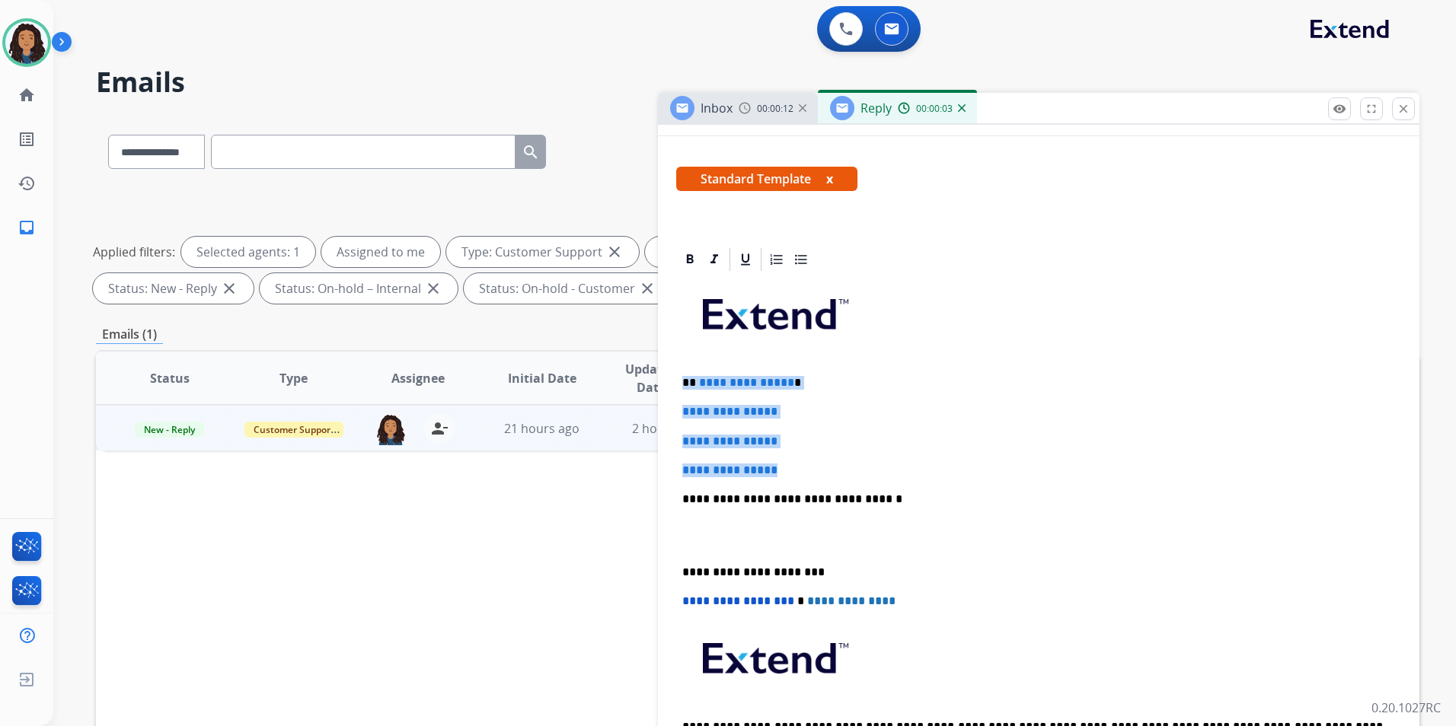
drag, startPoint x: 680, startPoint y: 375, endPoint x: 825, endPoint y: 474, distance: 175.3
click at [825, 474] on div "**********" at bounding box center [1038, 535] width 725 height 524
paste div
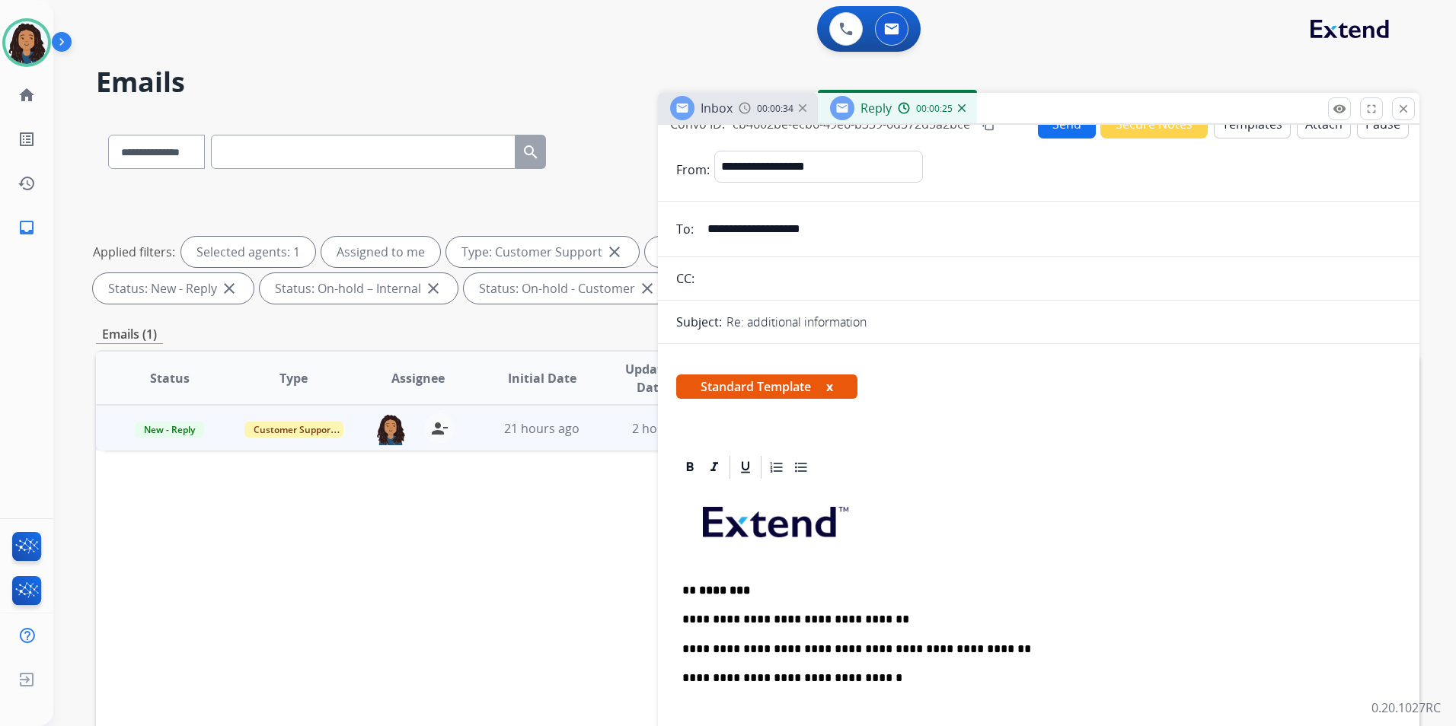
scroll to position [0, 0]
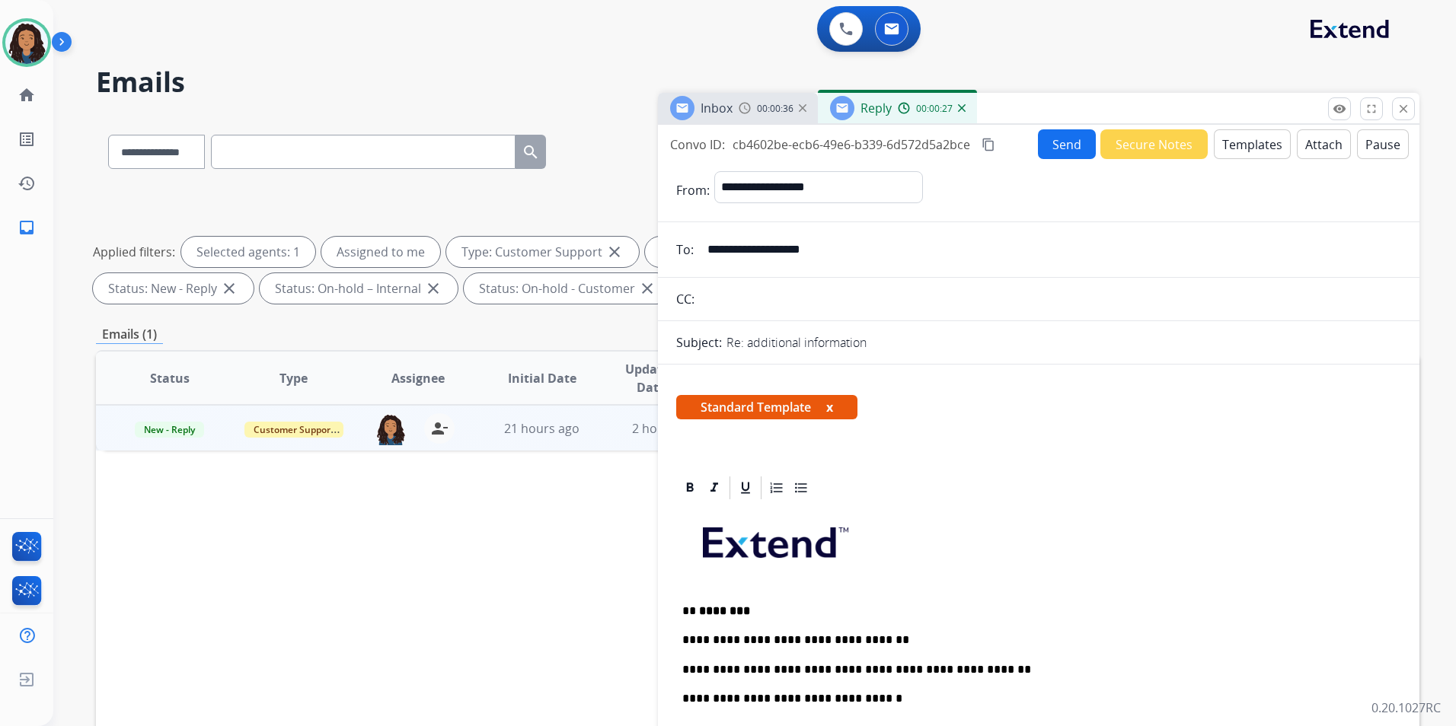
click at [1061, 142] on button "Send" at bounding box center [1067, 144] width 58 height 30
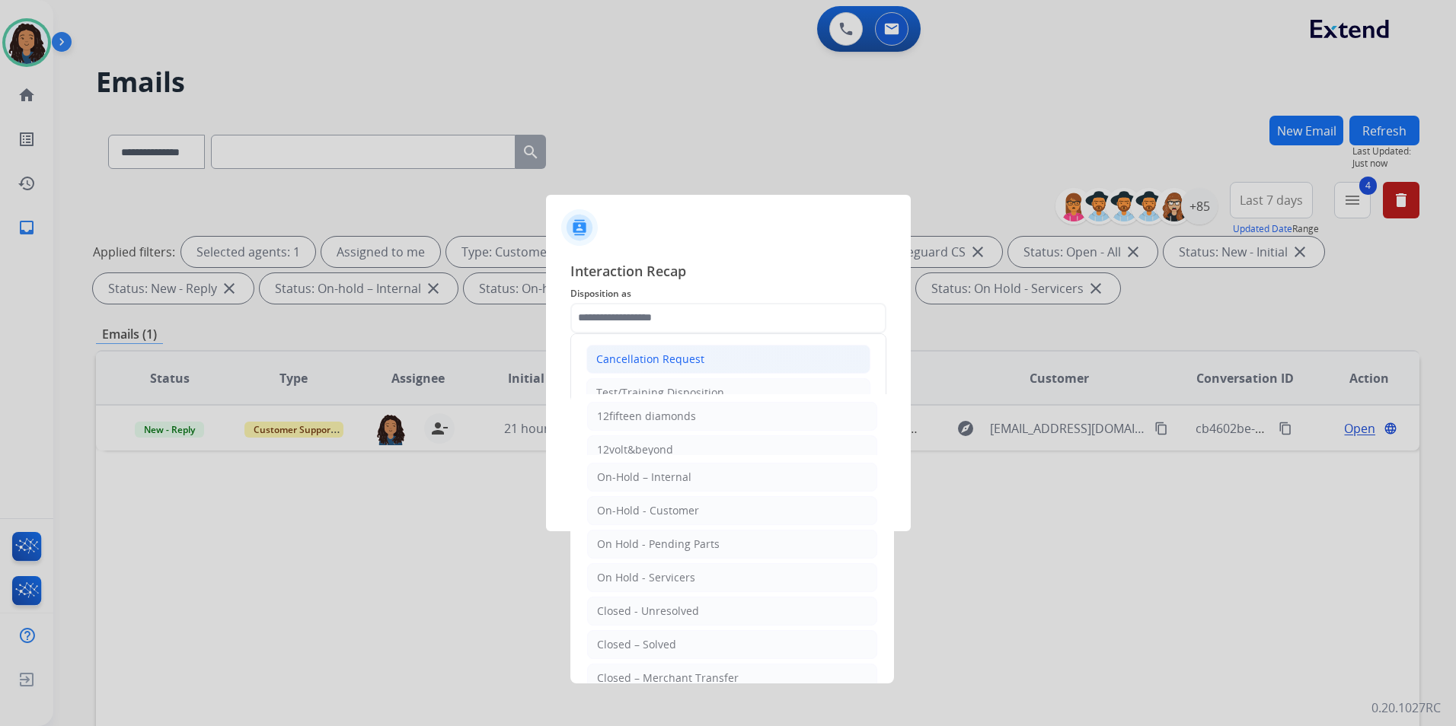
click at [665, 371] on li "Cancellation Request" at bounding box center [728, 359] width 284 height 29
type input "**********"
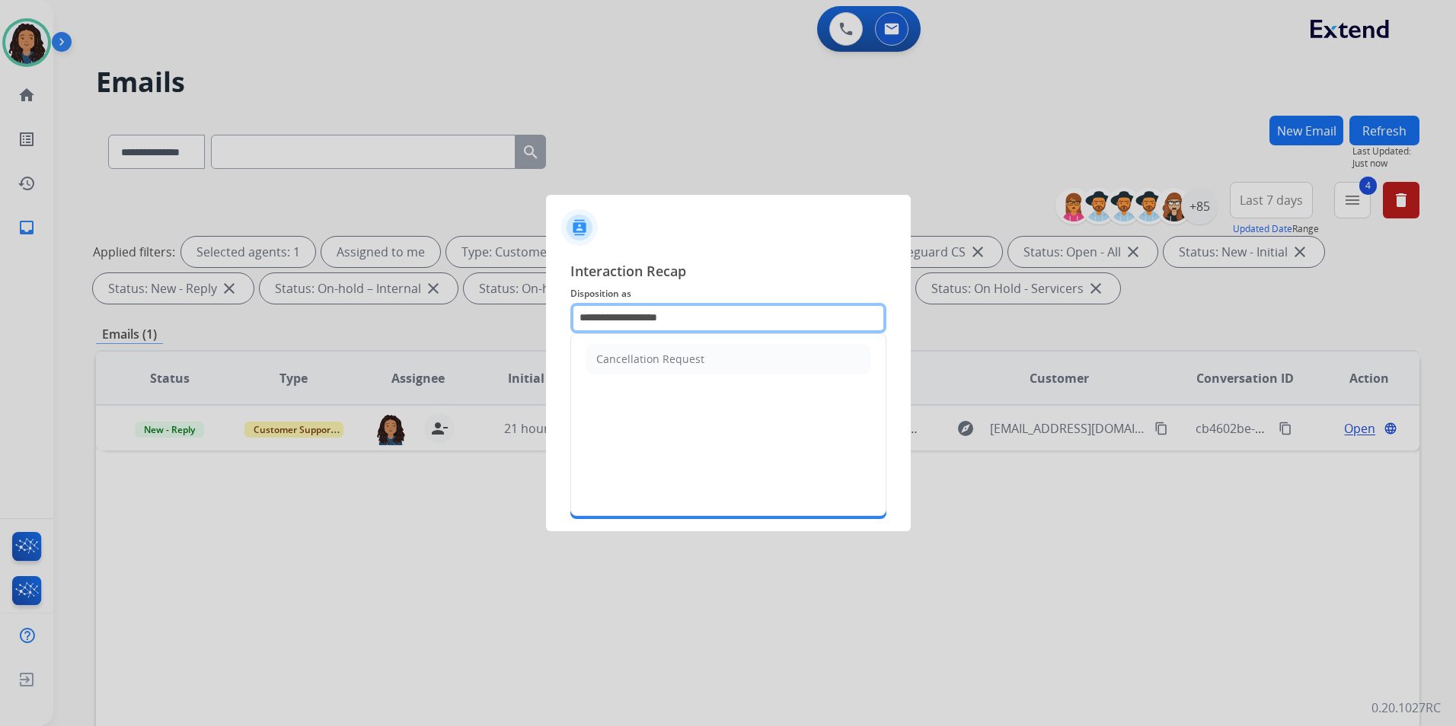
drag, startPoint x: 705, startPoint y: 317, endPoint x: 320, endPoint y: 340, distance: 386.0
click at [0, 340] on app-contact-recap-modal "**********" at bounding box center [0, 363] width 0 height 726
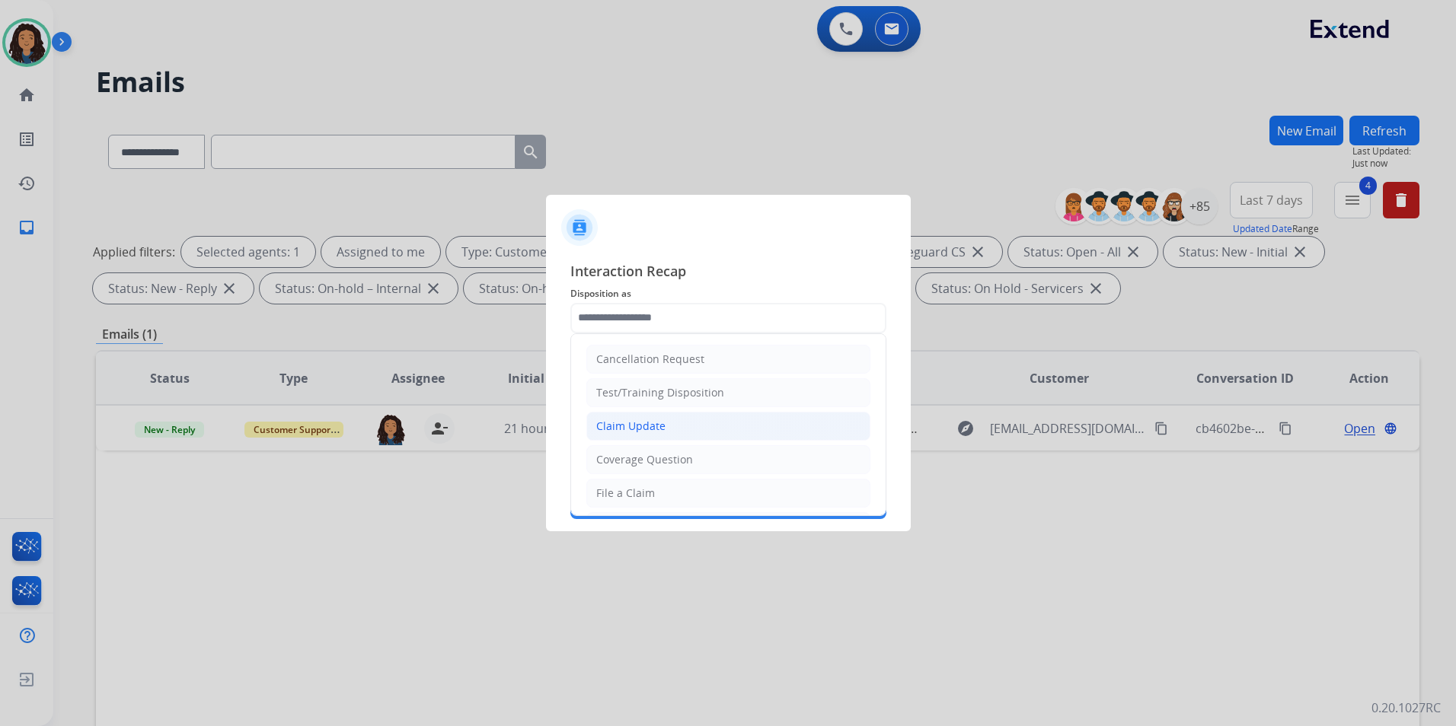
click at [662, 423] on div "Claim Update" at bounding box center [630, 426] width 69 height 15
type input "**********"
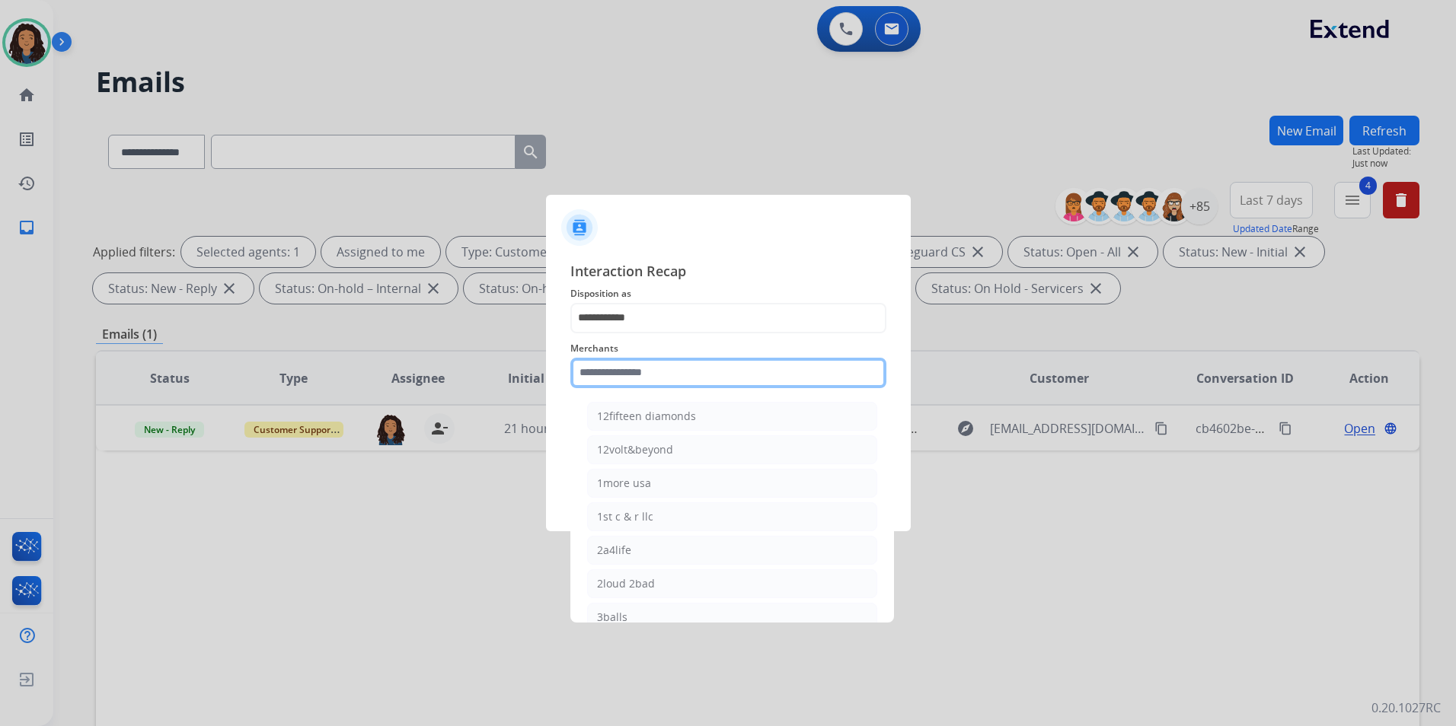
click at [640, 359] on input "text" at bounding box center [728, 373] width 316 height 30
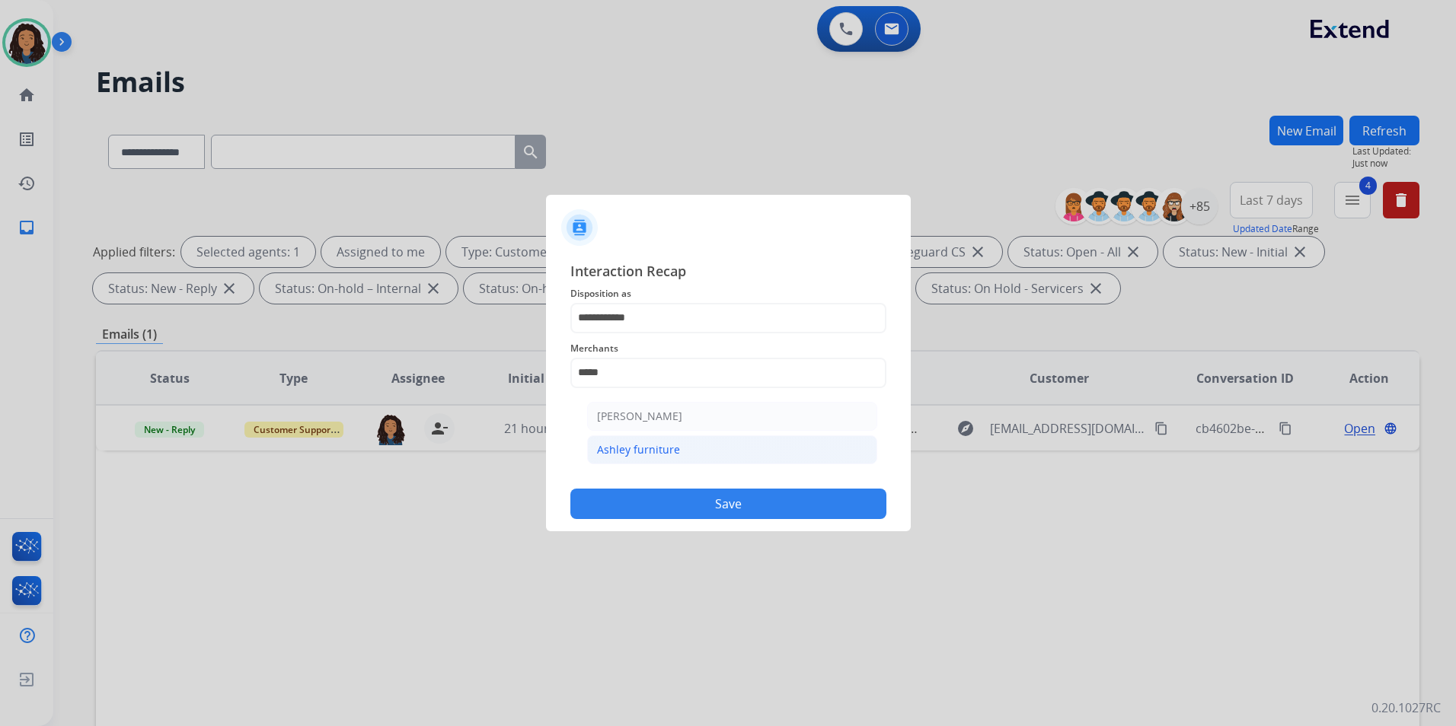
click at [697, 458] on li "Ashley furniture" at bounding box center [732, 450] width 290 height 29
type input "**********"
click at [680, 436] on input "text" at bounding box center [728, 434] width 316 height 30
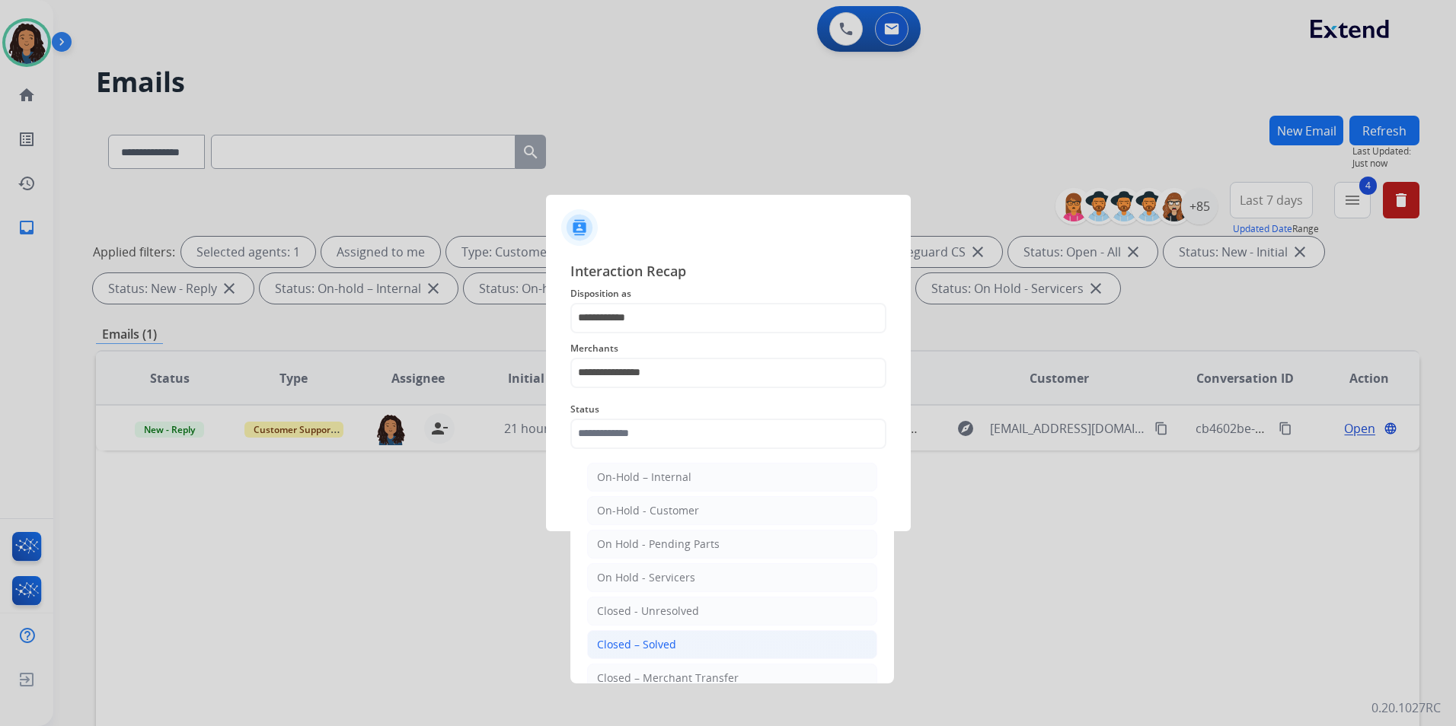
click at [684, 653] on li "Closed – Solved" at bounding box center [732, 644] width 290 height 29
type input "**********"
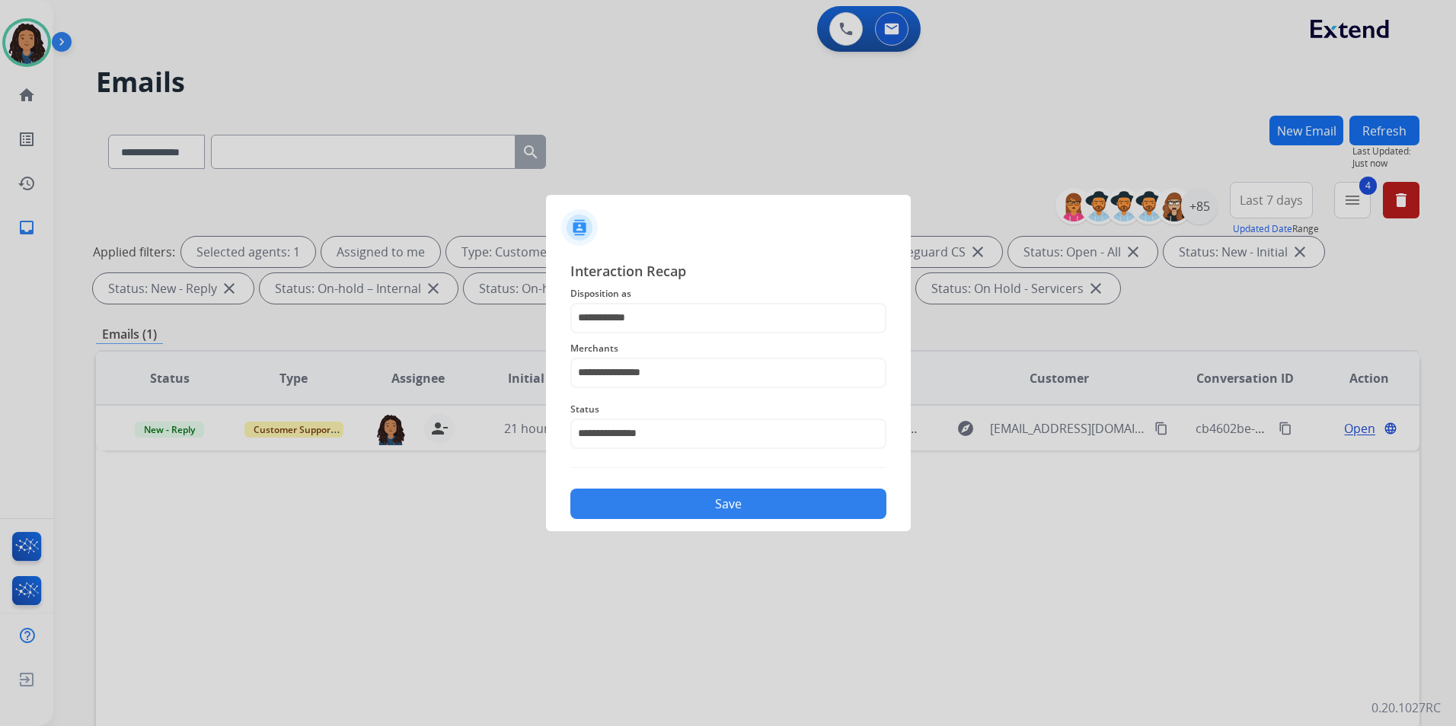
click at [672, 501] on button "Save" at bounding box center [728, 504] width 316 height 30
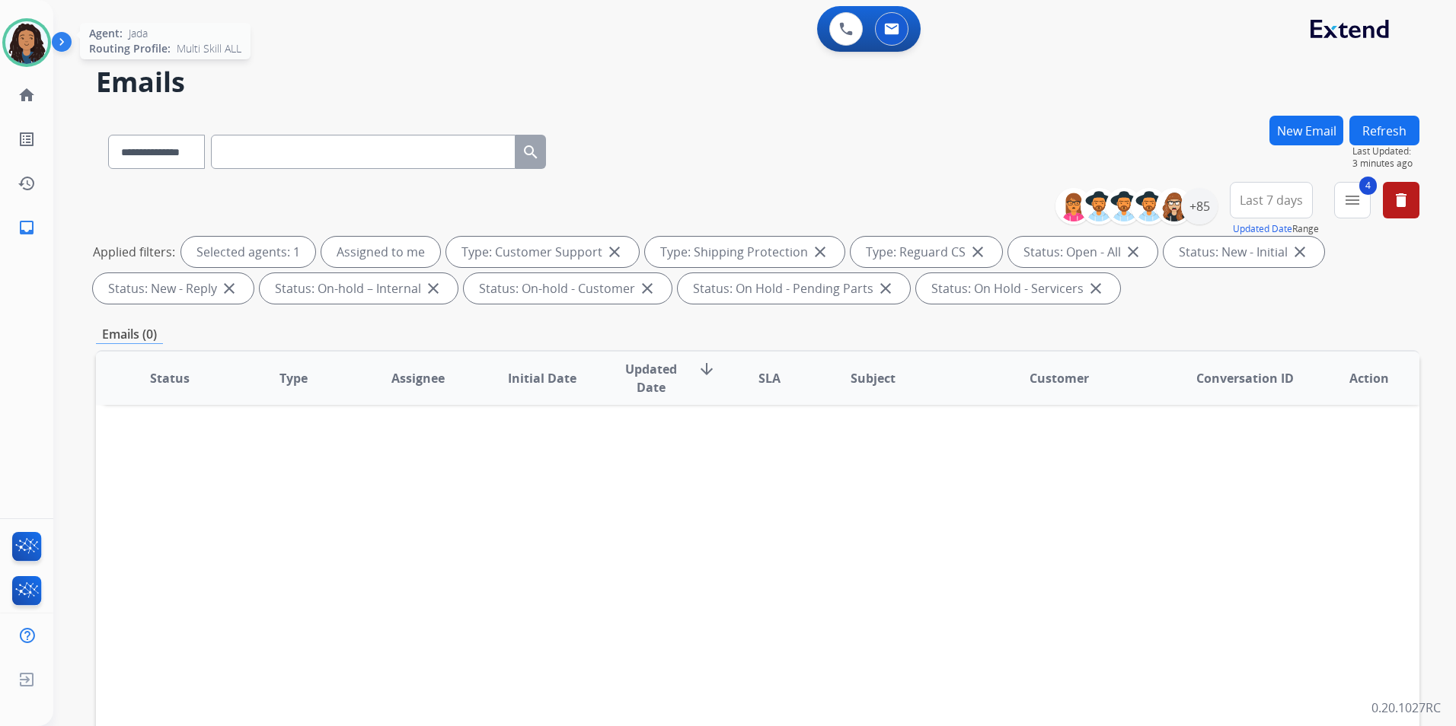
click at [16, 32] on img at bounding box center [26, 42] width 43 height 43
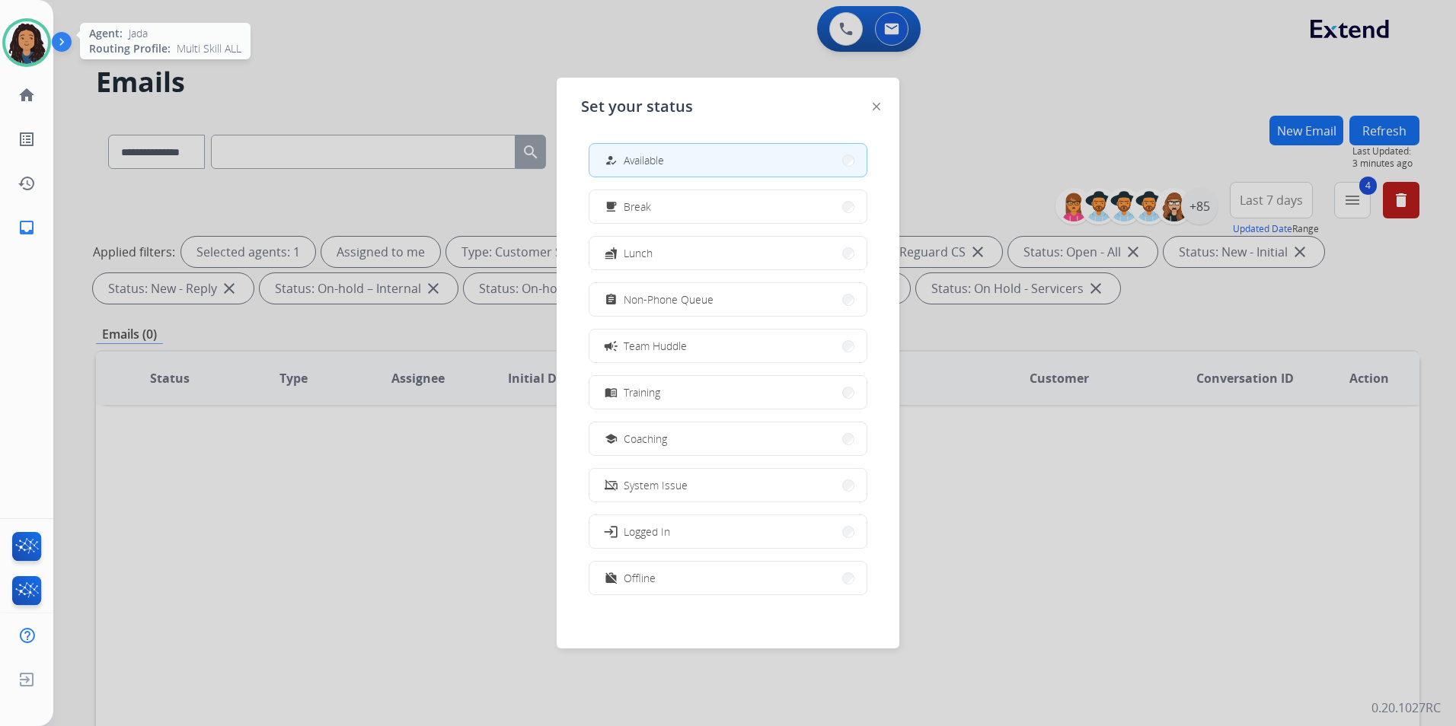
click at [16, 32] on img at bounding box center [26, 42] width 43 height 43
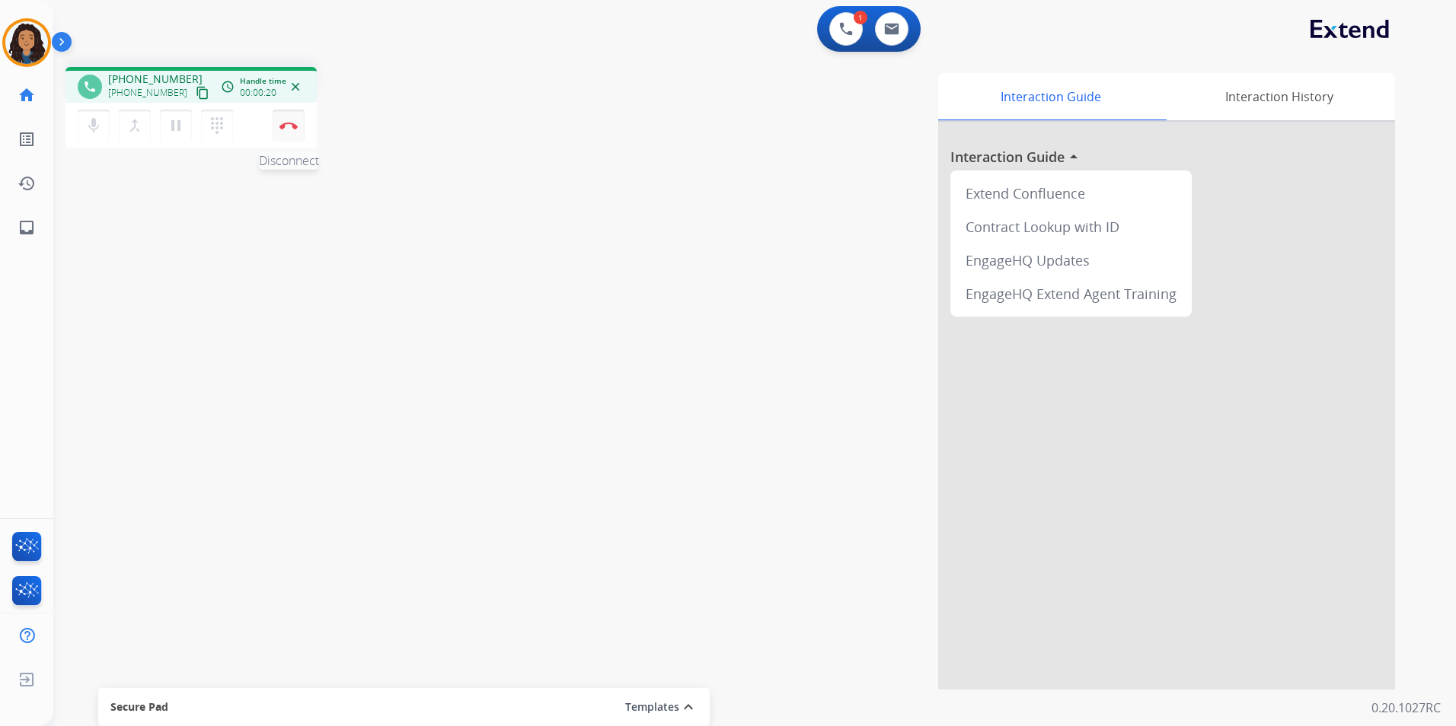
click at [287, 133] on button "Disconnect" at bounding box center [289, 126] width 32 height 32
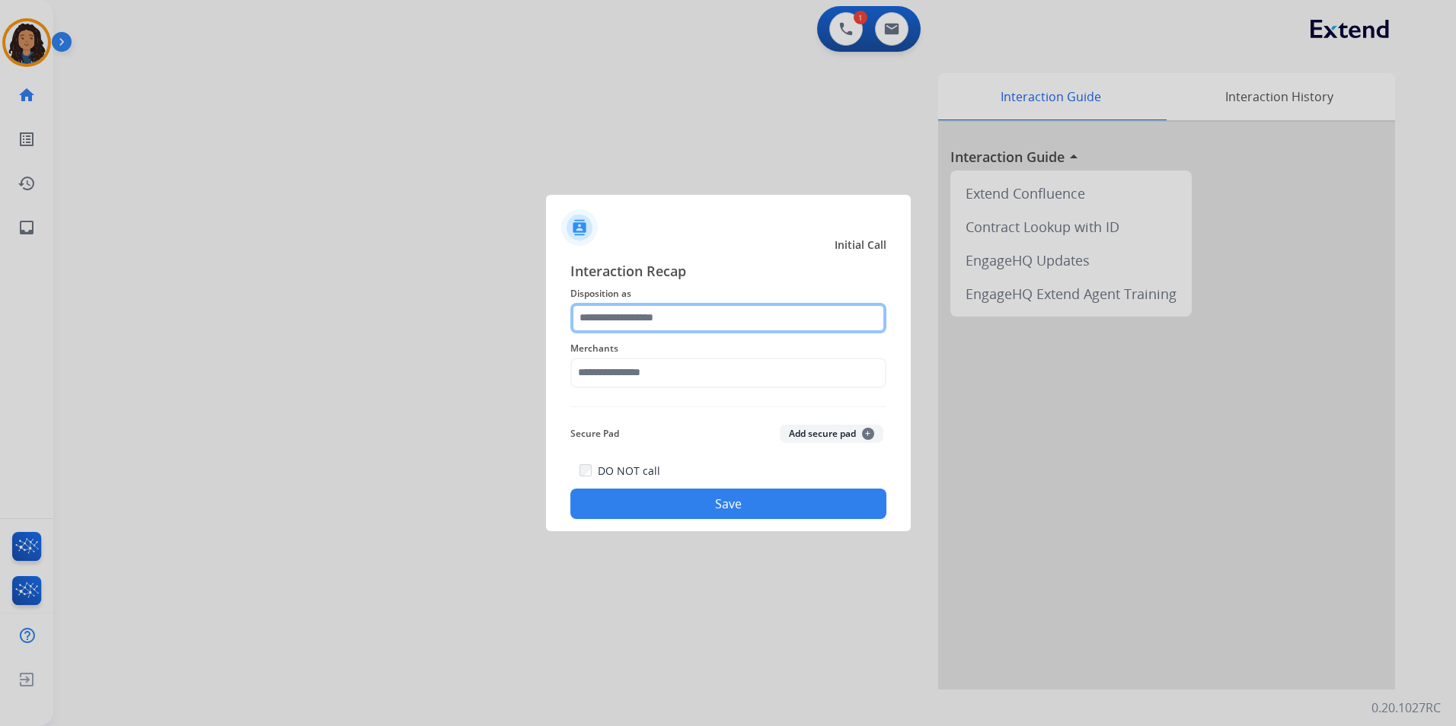
click at [614, 318] on input "text" at bounding box center [728, 318] width 316 height 30
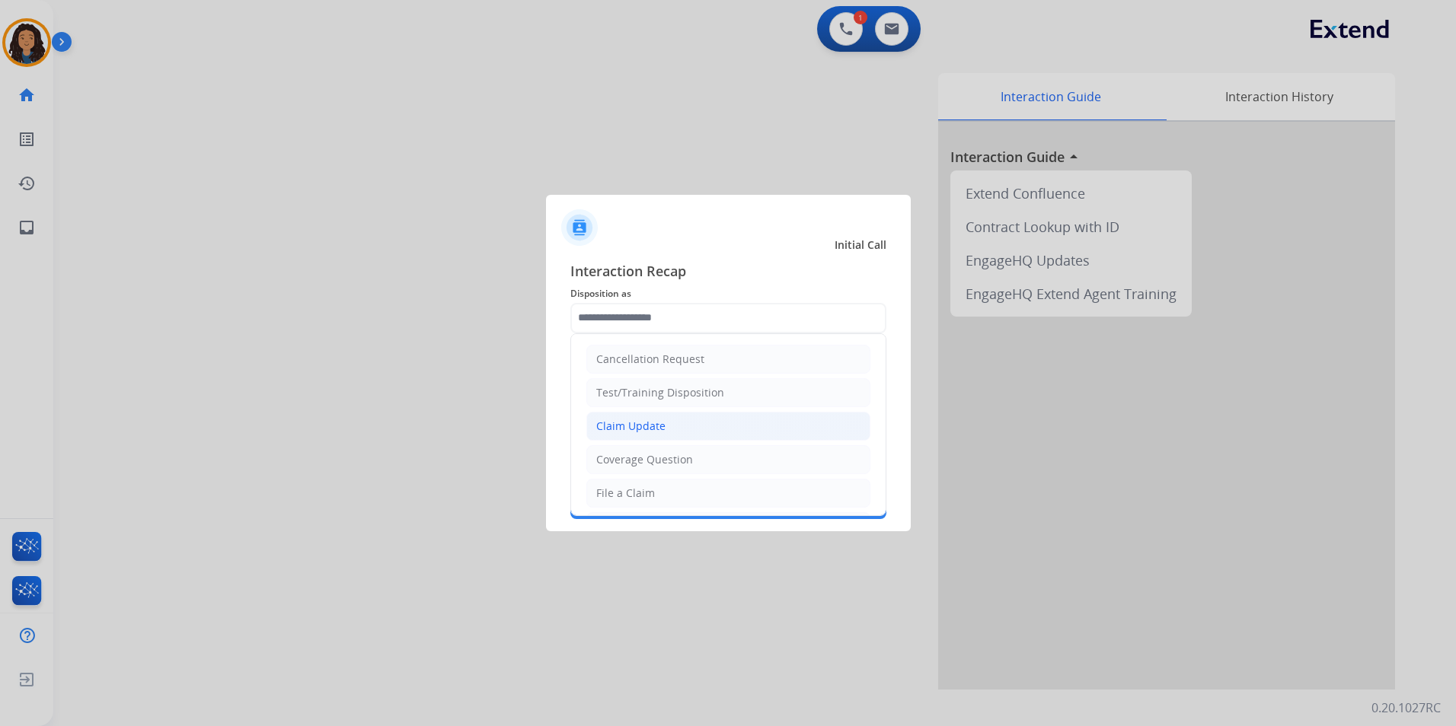
click at [643, 423] on div "Claim Update" at bounding box center [630, 426] width 69 height 15
type input "**********"
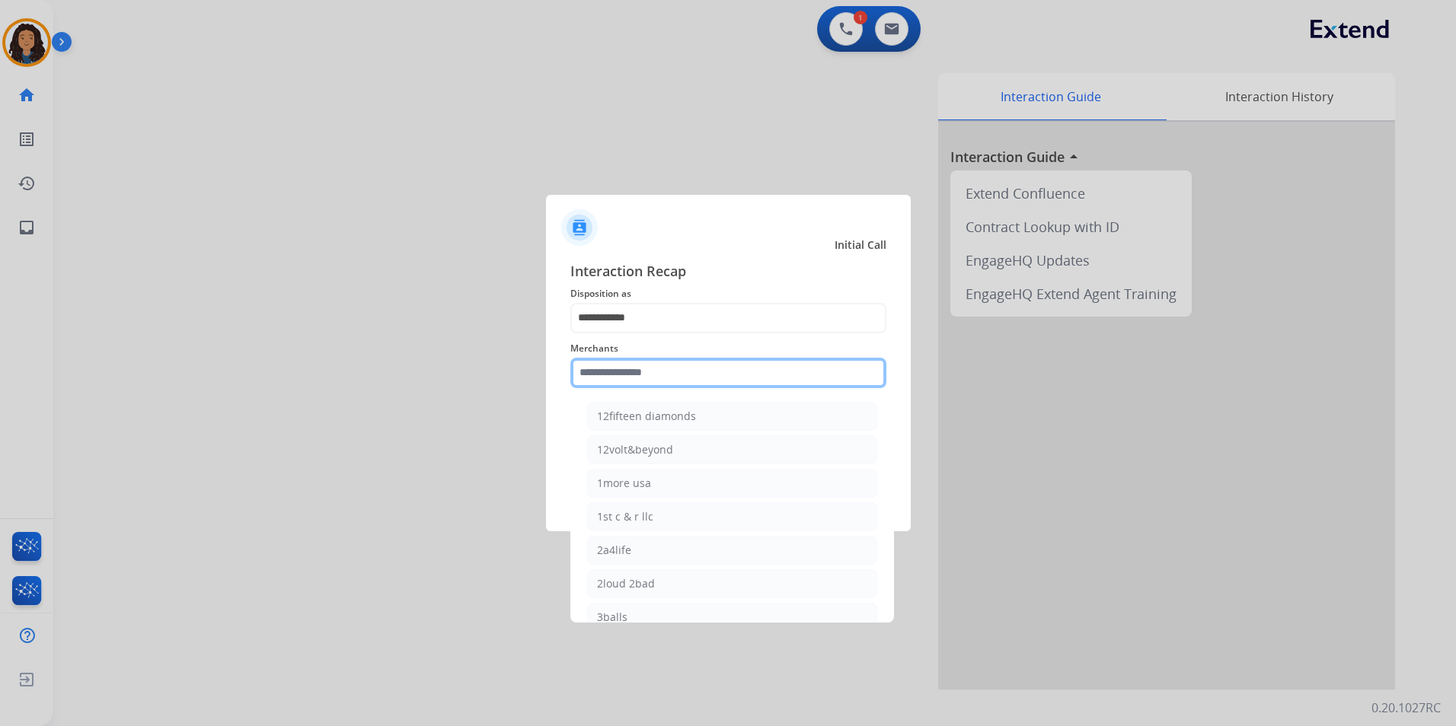
click at [668, 369] on input "text" at bounding box center [728, 373] width 316 height 30
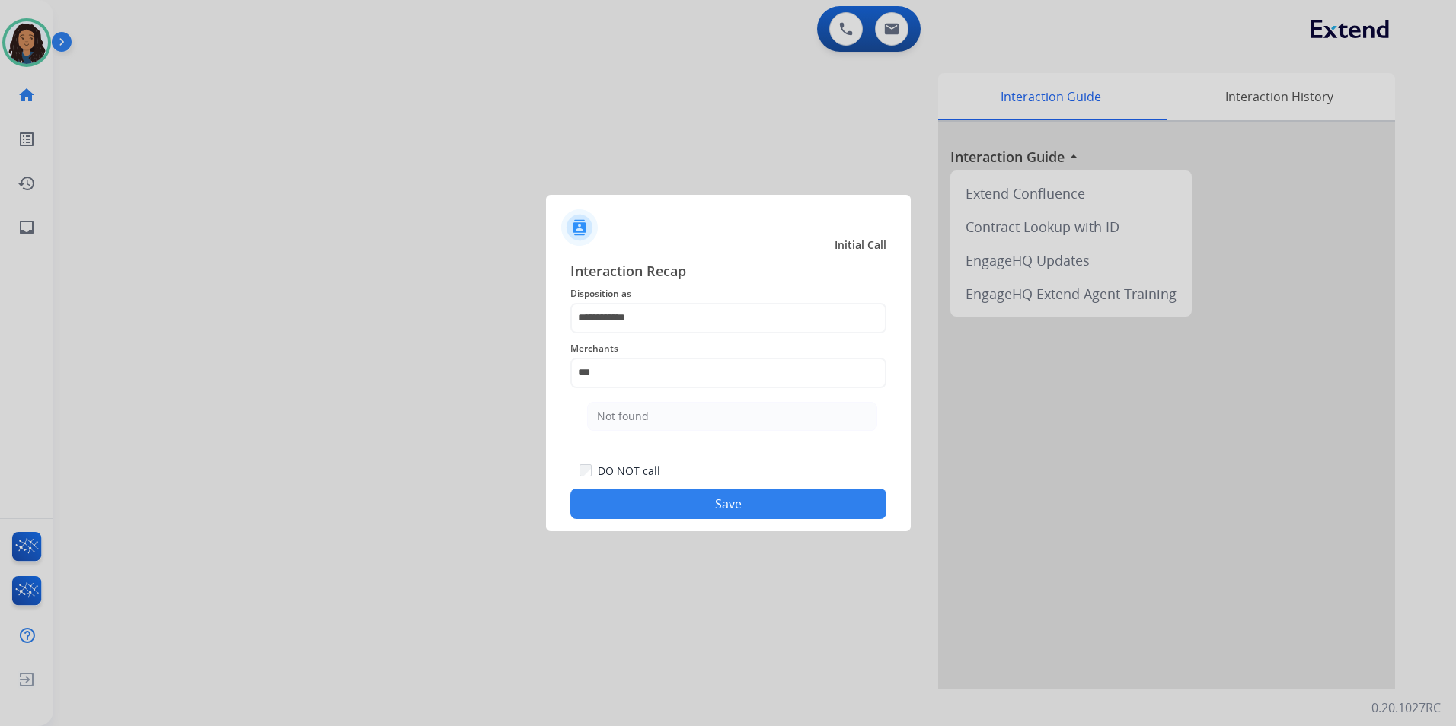
click at [704, 429] on li "Not found" at bounding box center [732, 416] width 290 height 29
type input "*********"
click at [618, 506] on button "Save" at bounding box center [728, 504] width 316 height 30
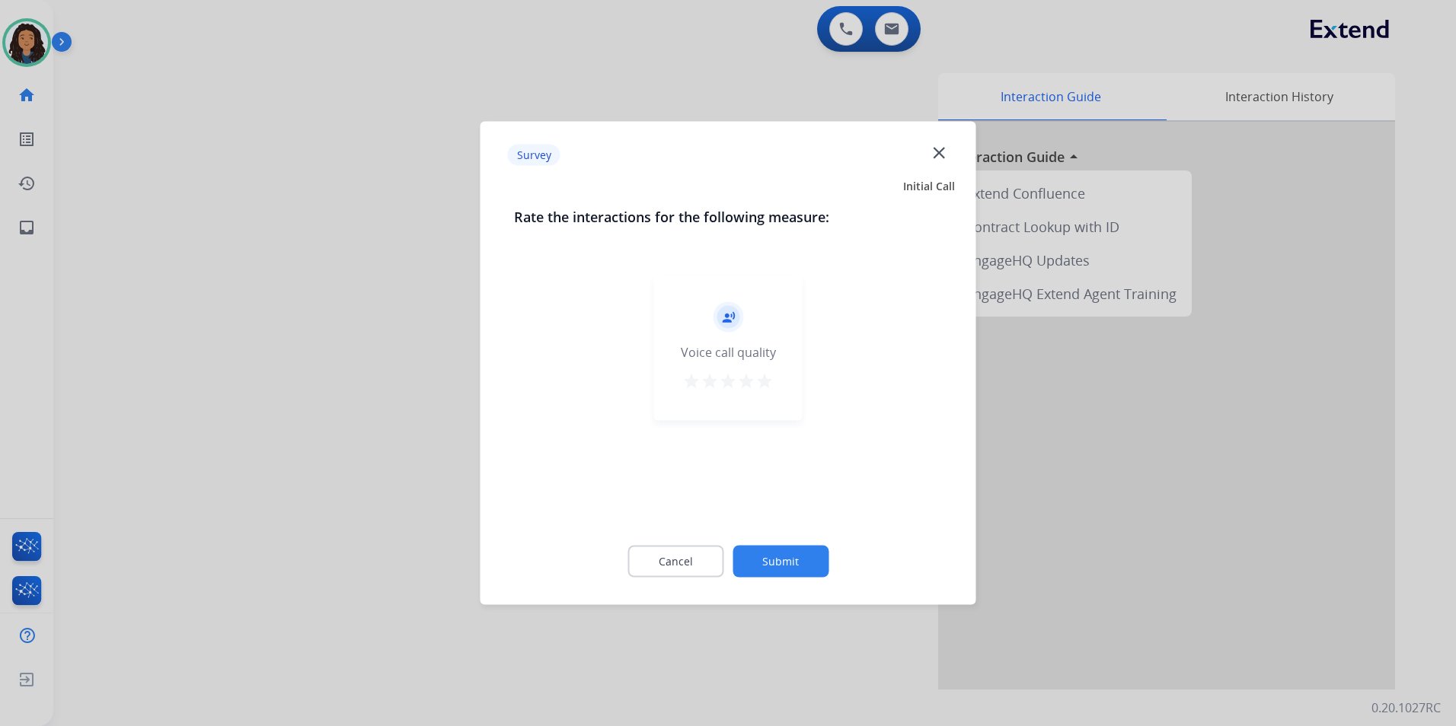
drag, startPoint x: 253, startPoint y: 480, endPoint x: 254, endPoint y: 468, distance: 12.2
click at [254, 468] on div at bounding box center [728, 363] width 1456 height 726
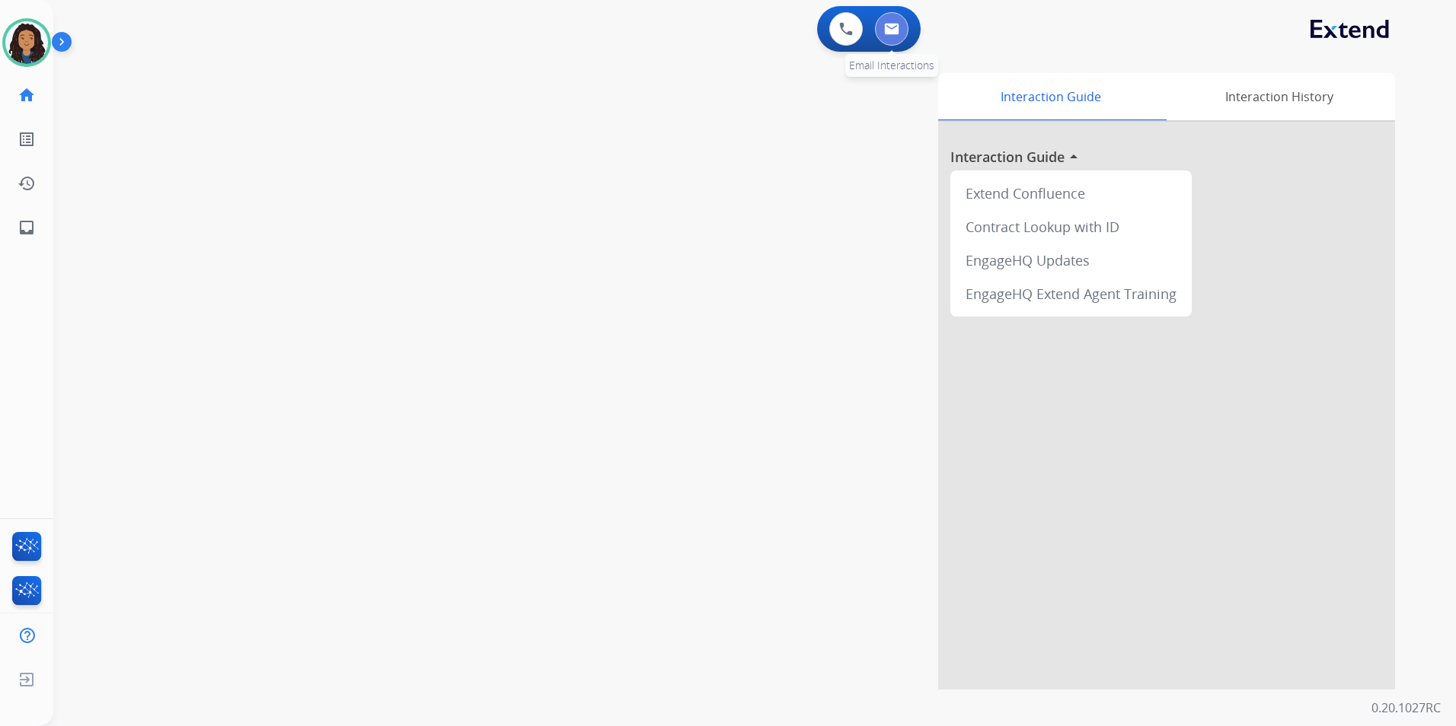
click at [880, 33] on button at bounding box center [892, 29] width 34 height 34
select select "**********"
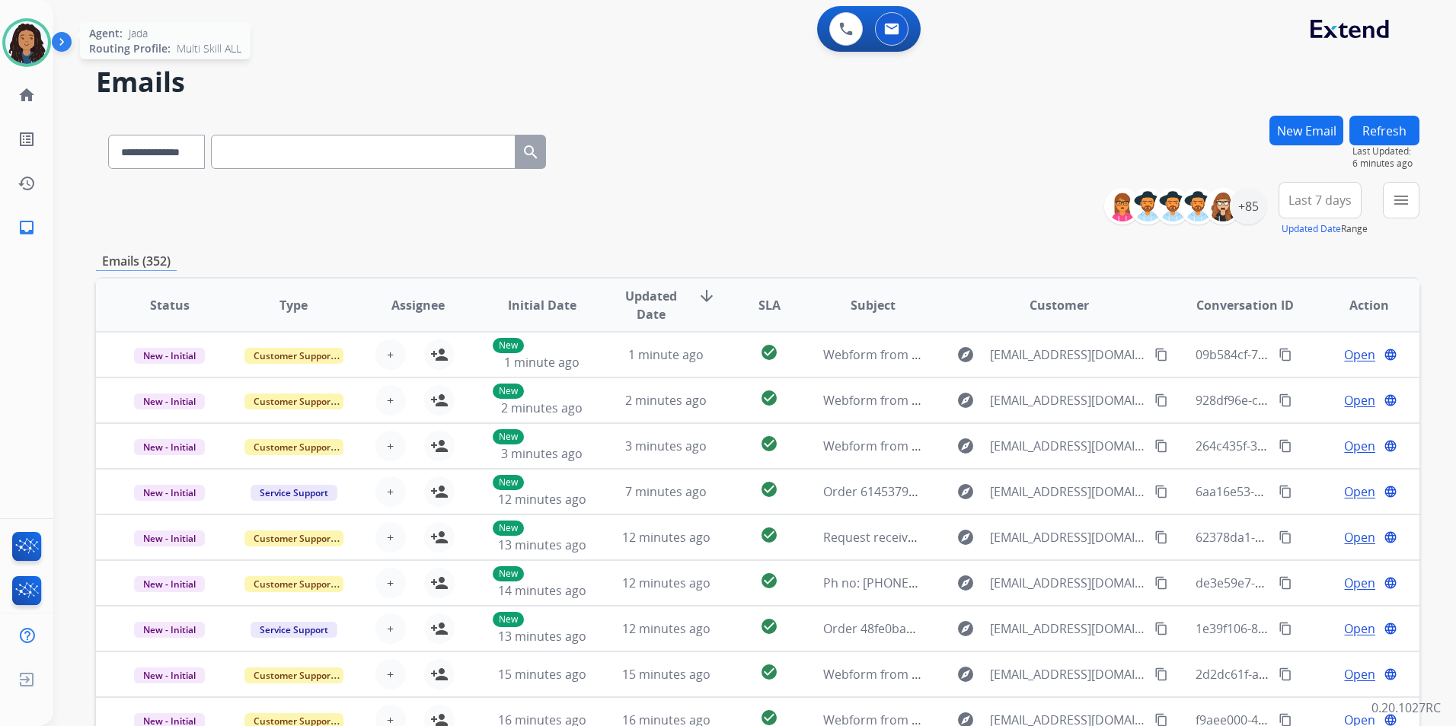
click at [30, 57] on img at bounding box center [26, 42] width 43 height 43
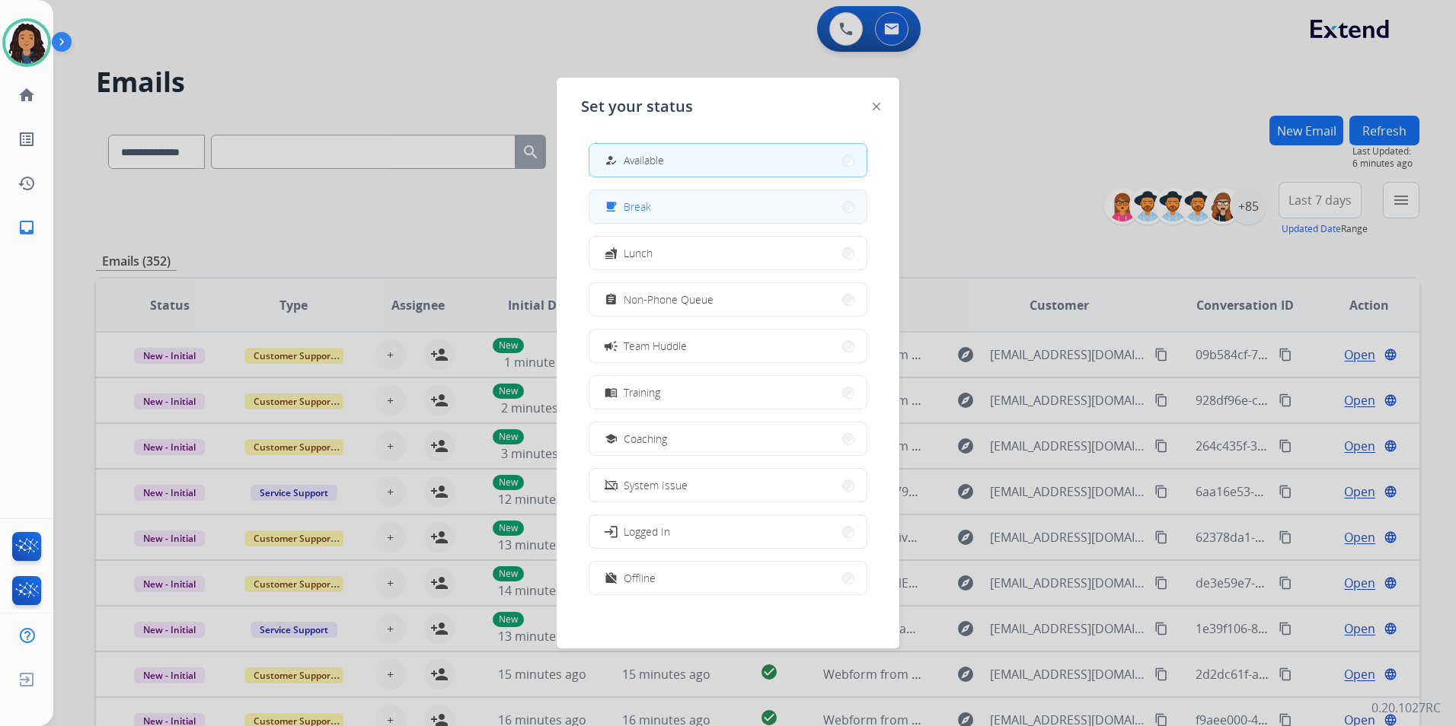
click at [732, 215] on button "free_breakfast Break" at bounding box center [727, 206] width 277 height 33
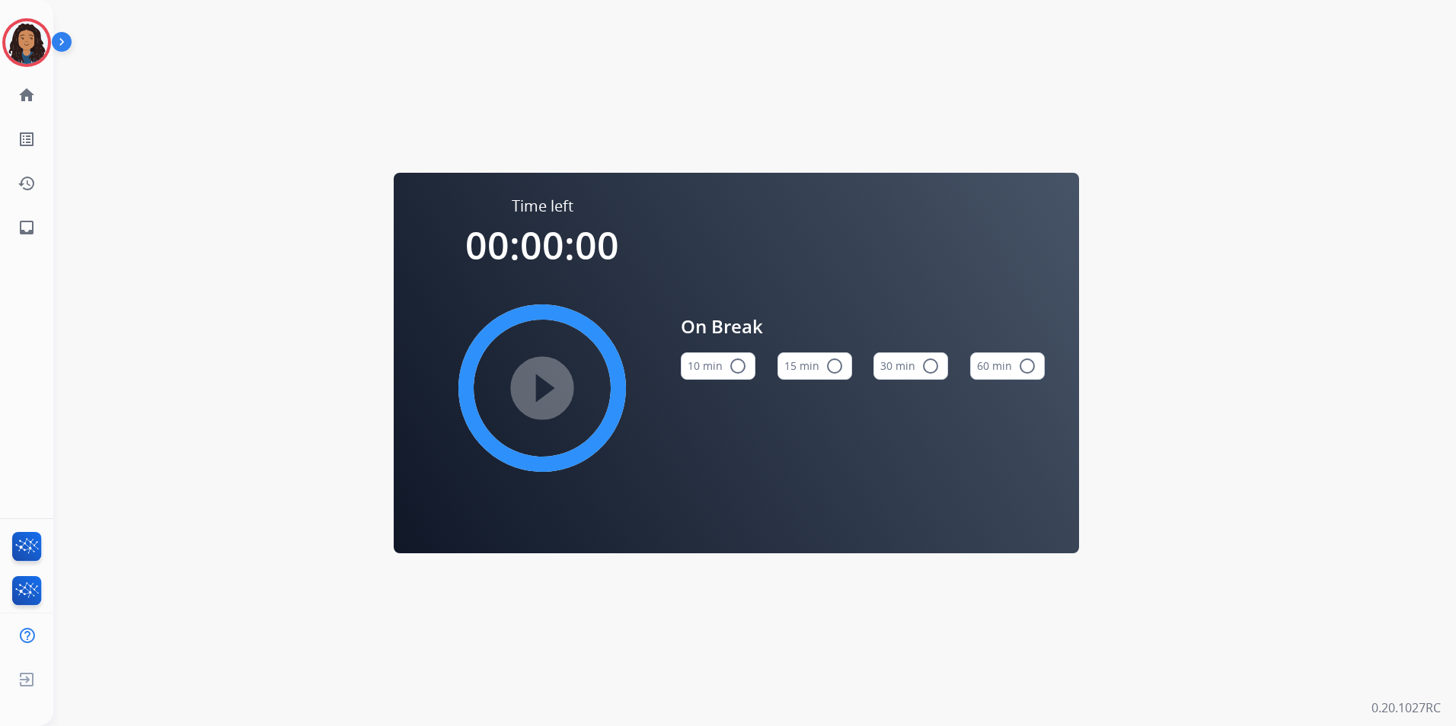
click at [821, 366] on button "15 min radio_button_unchecked" at bounding box center [814, 366] width 75 height 27
click at [534, 379] on mat-icon "play_circle_filled" at bounding box center [542, 388] width 18 height 18
click at [20, 30] on img at bounding box center [26, 42] width 43 height 43
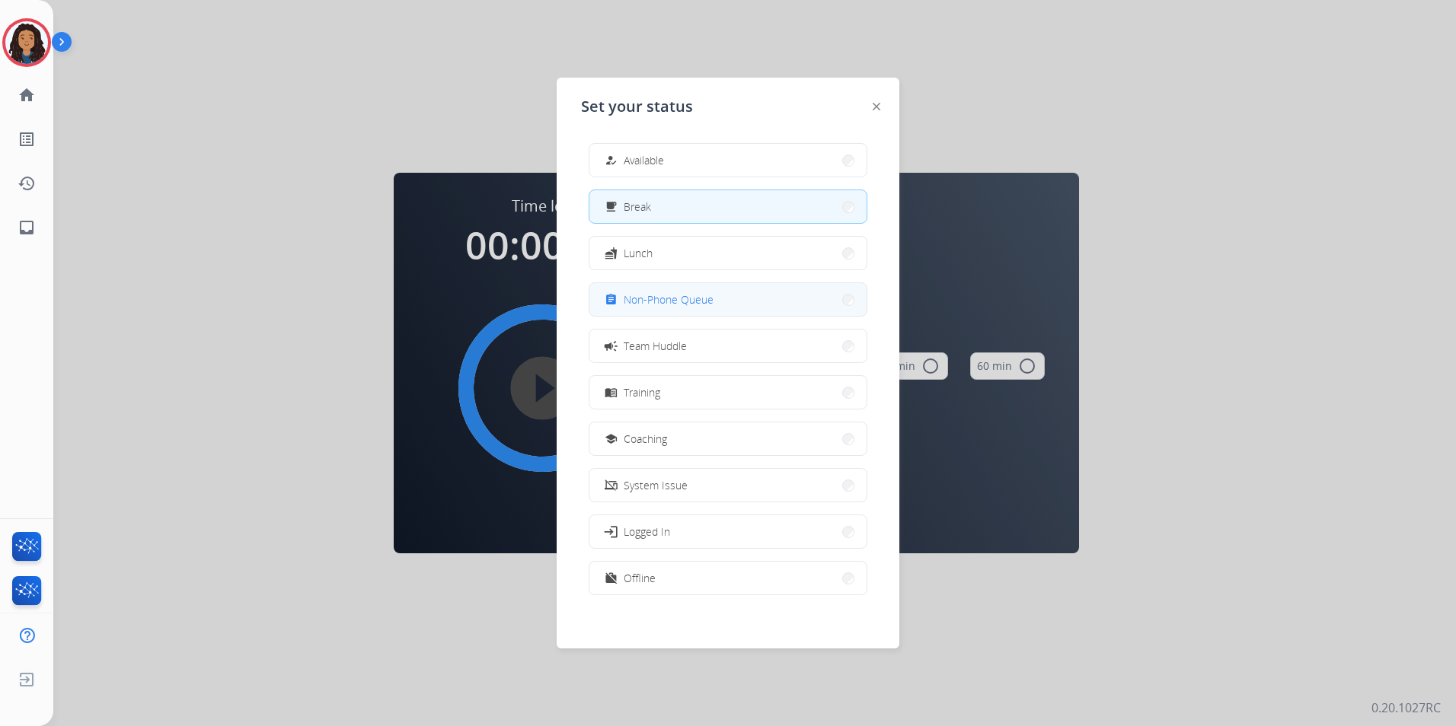
click at [728, 298] on button "assignment Non-Phone Queue" at bounding box center [727, 299] width 277 height 33
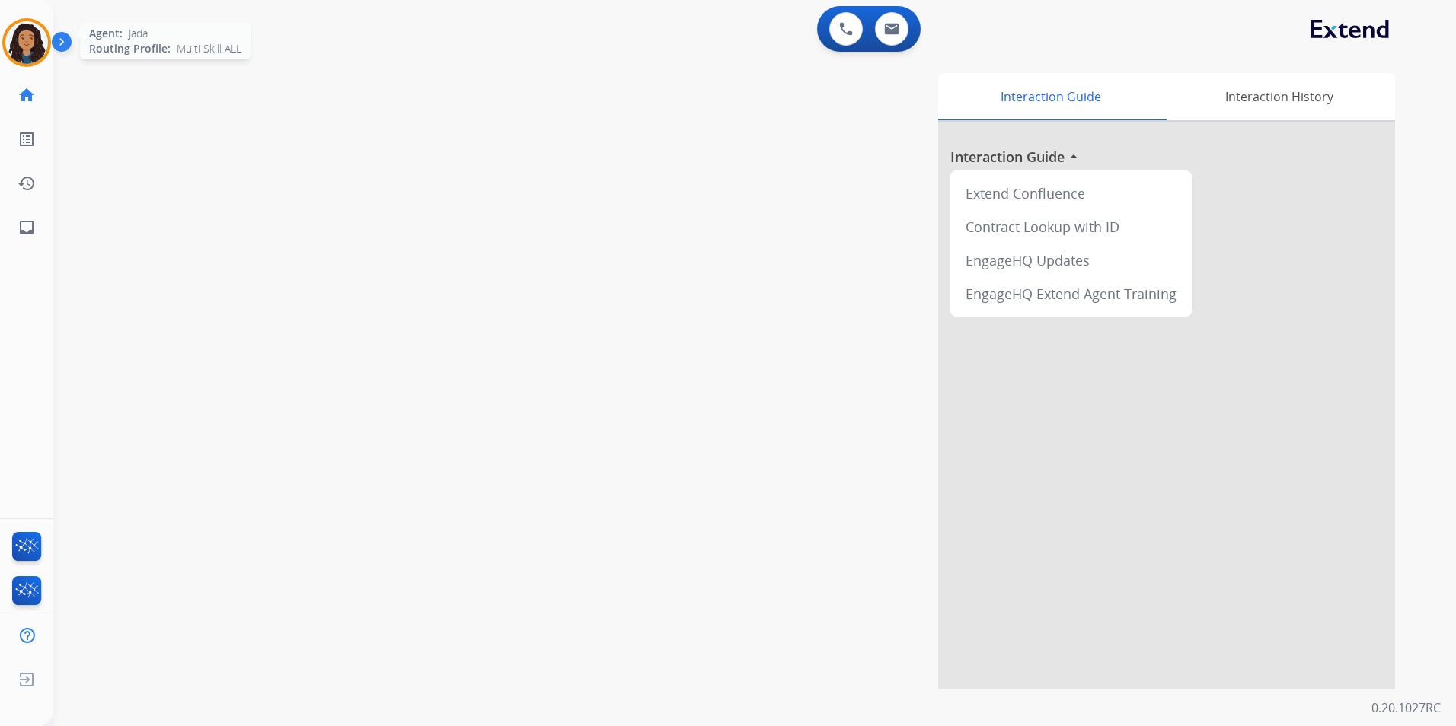
click at [31, 53] on img at bounding box center [26, 42] width 43 height 43
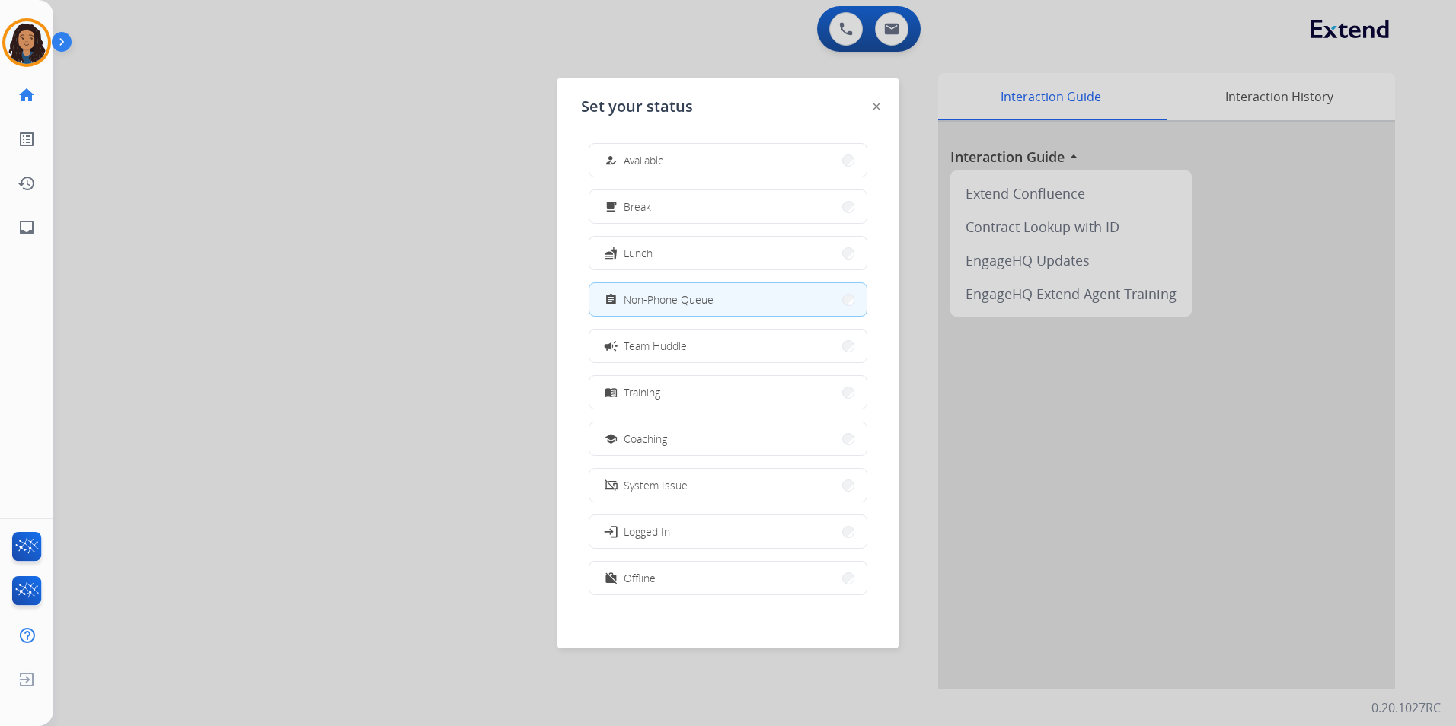
click at [662, 154] on span "Available" at bounding box center [644, 160] width 40 height 16
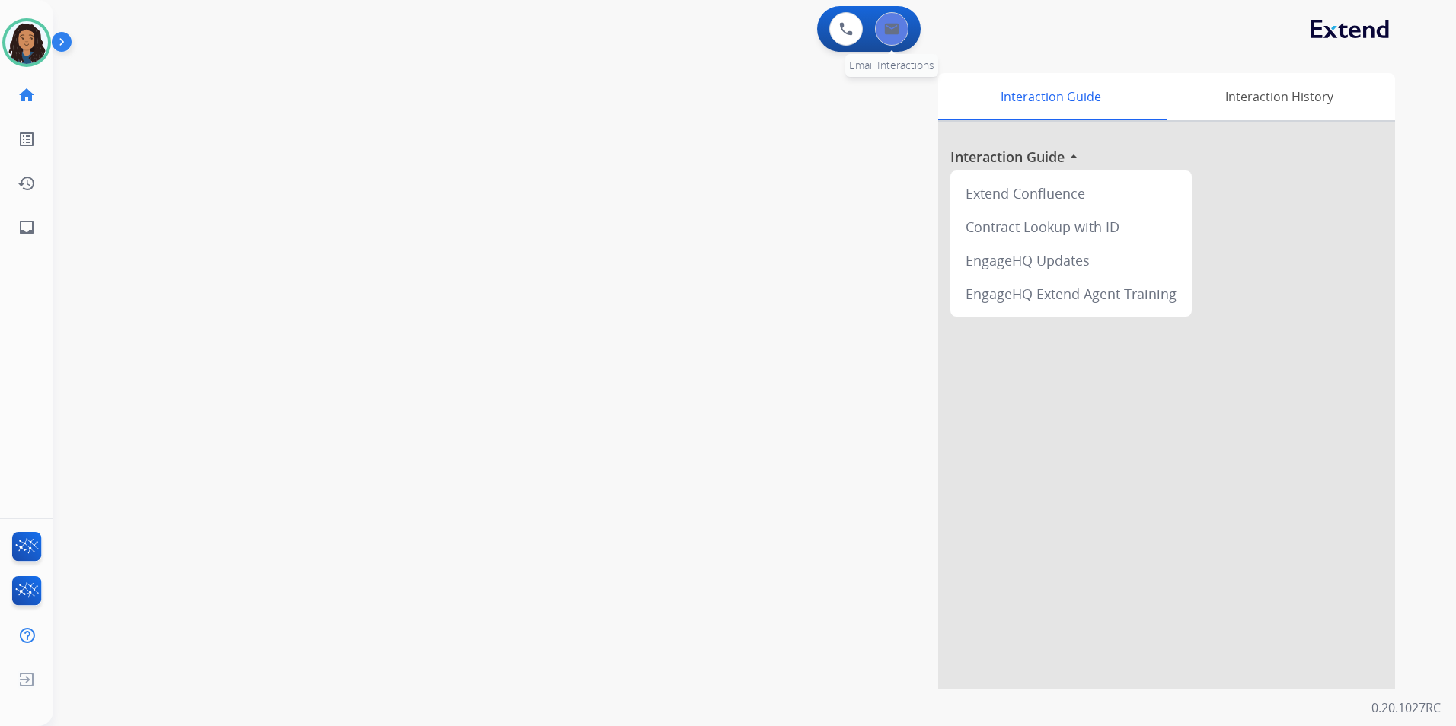
drag, startPoint x: 911, startPoint y: 40, endPoint x: 900, endPoint y: 40, distance: 10.7
click at [908, 40] on div "0 Email Interactions" at bounding box center [892, 29] width 46 height 34
click at [898, 39] on button at bounding box center [892, 29] width 34 height 34
select select "**********"
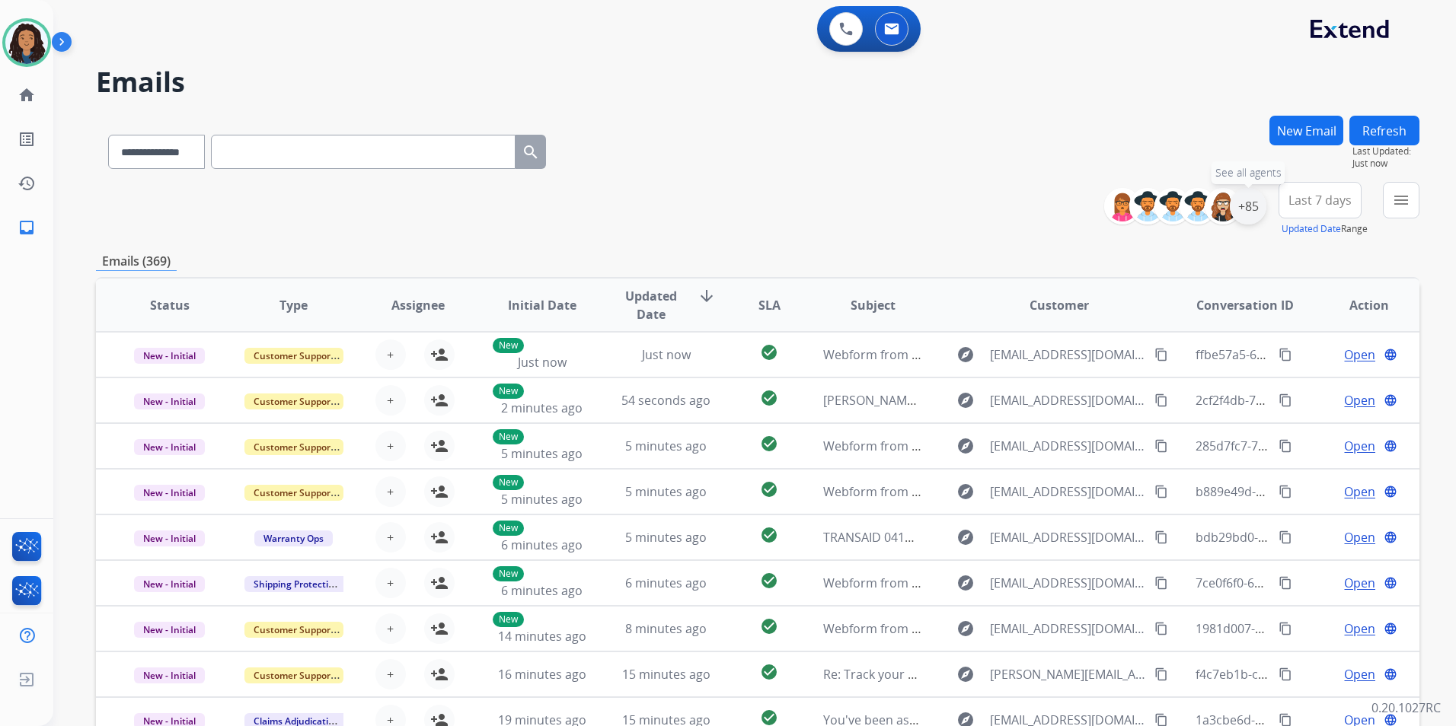
click at [1260, 203] on div "+85" at bounding box center [1248, 206] width 37 height 37
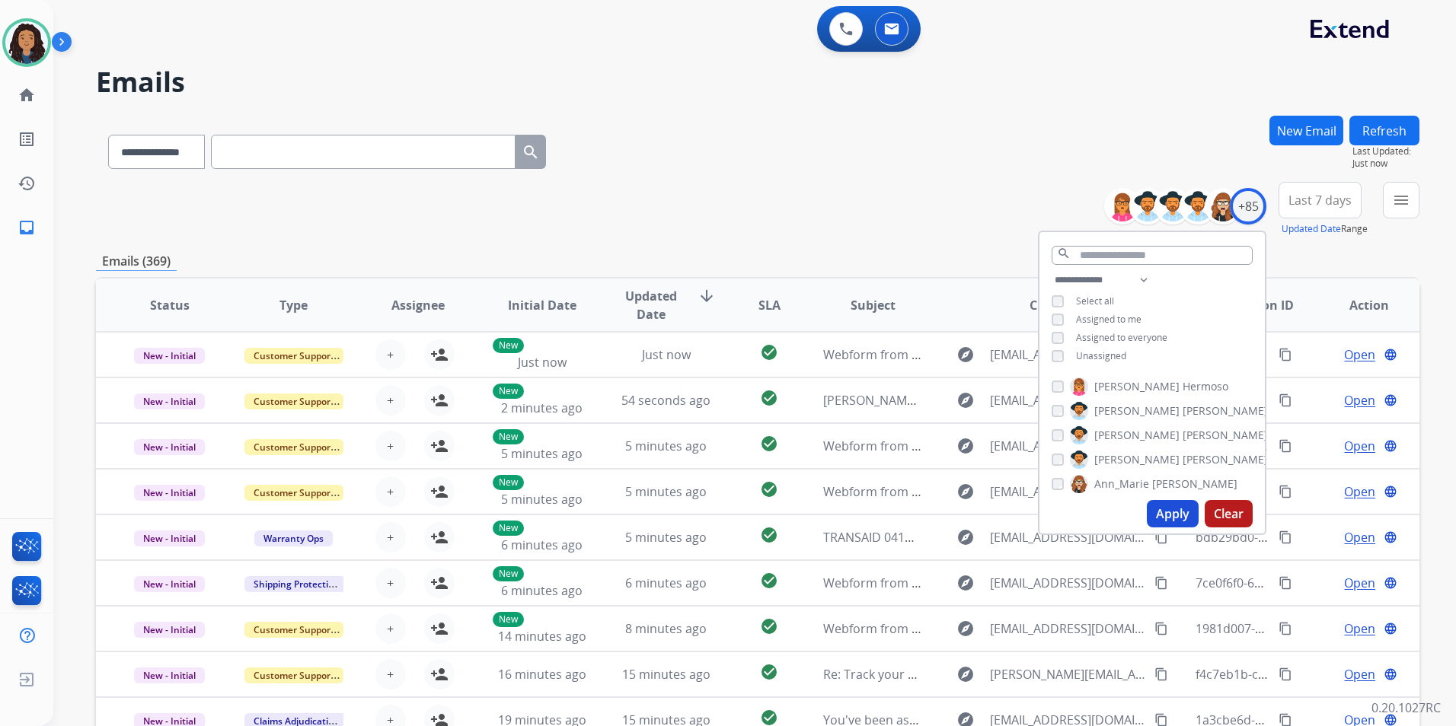
click at [1107, 337] on span "Assigned to everyone" at bounding box center [1121, 337] width 91 height 13
click at [1101, 325] on div "**********" at bounding box center [1151, 319] width 225 height 97
click at [1102, 331] on span "Assigned to everyone" at bounding box center [1121, 337] width 91 height 13
click at [1123, 280] on select "**********" at bounding box center [1103, 280] width 105 height 18
select select "**********"
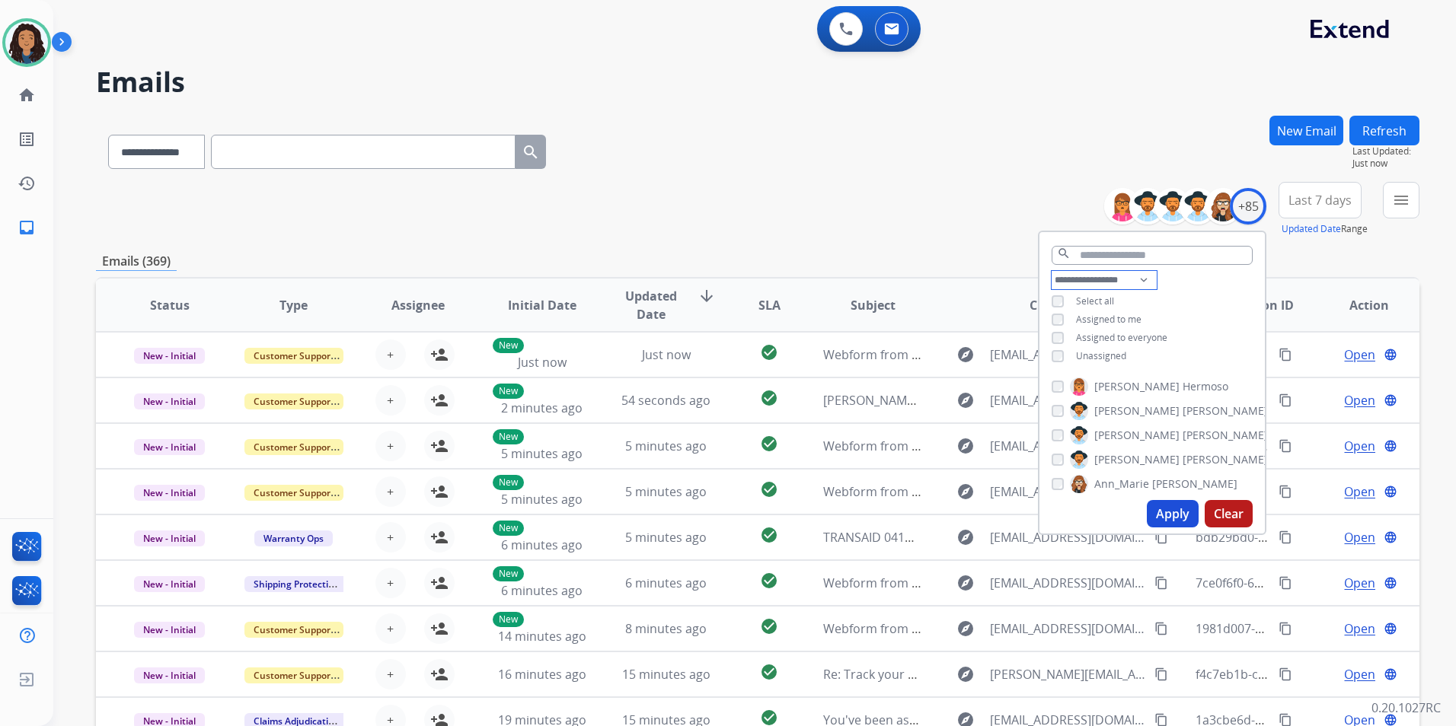
click at [1051, 271] on select "**********" at bounding box center [1103, 280] width 105 height 18
click at [1112, 319] on span "Assigned to everyone" at bounding box center [1121, 319] width 91 height 13
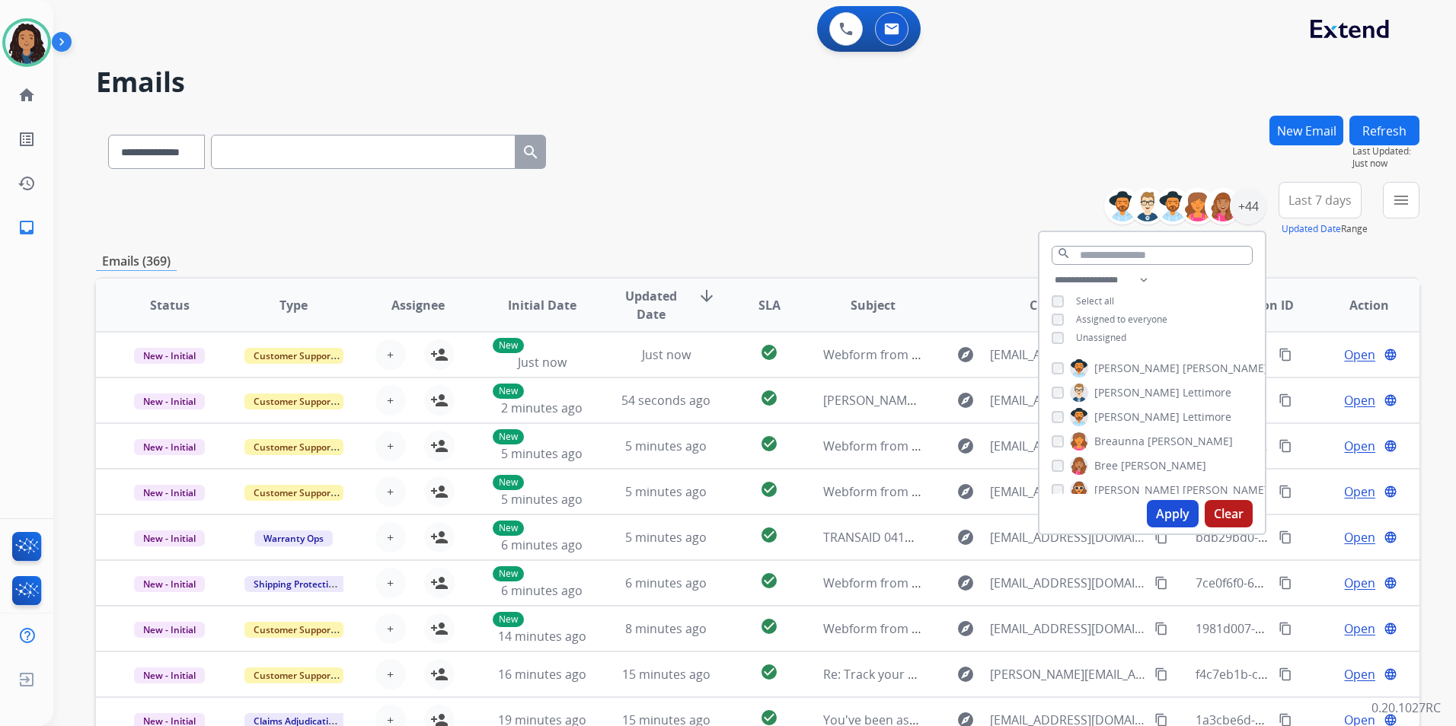
click at [1165, 515] on button "Apply" at bounding box center [1173, 513] width 52 height 27
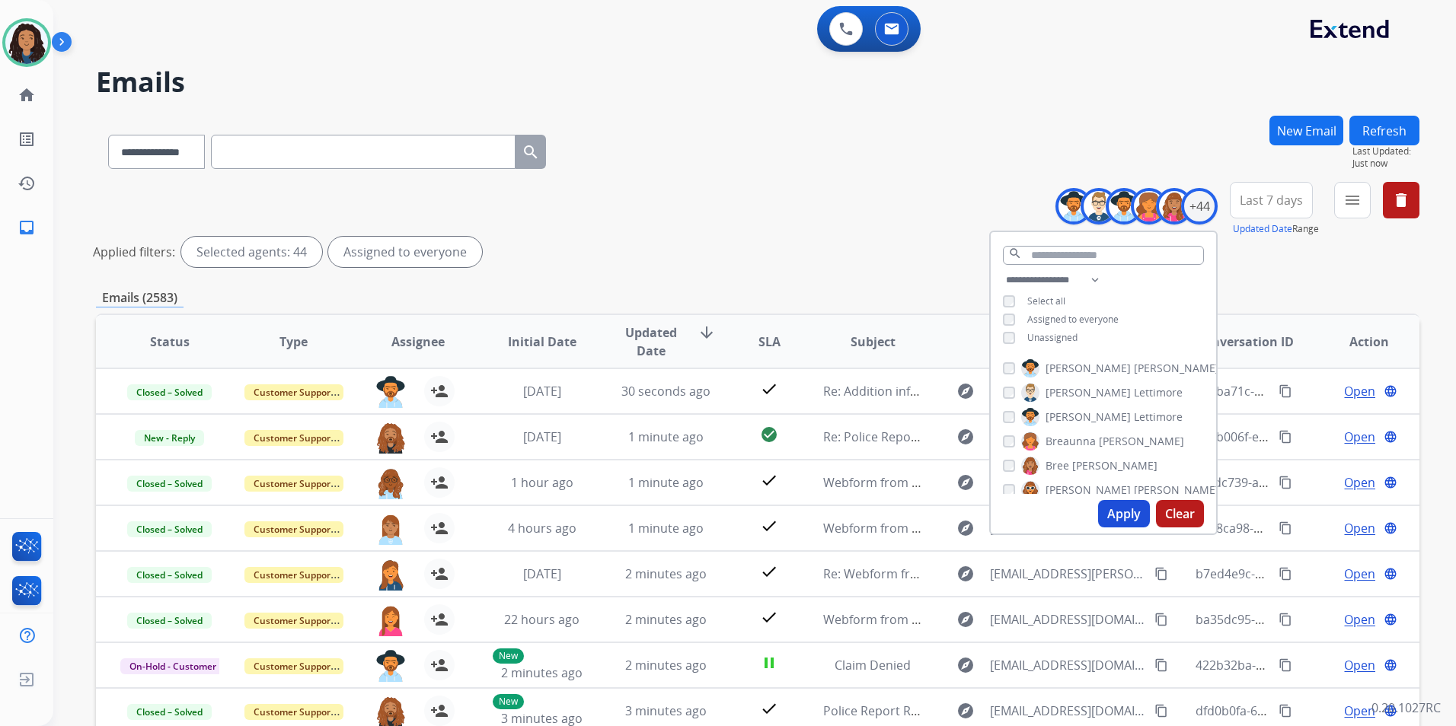
click at [1351, 215] on button "menu" at bounding box center [1352, 200] width 37 height 37
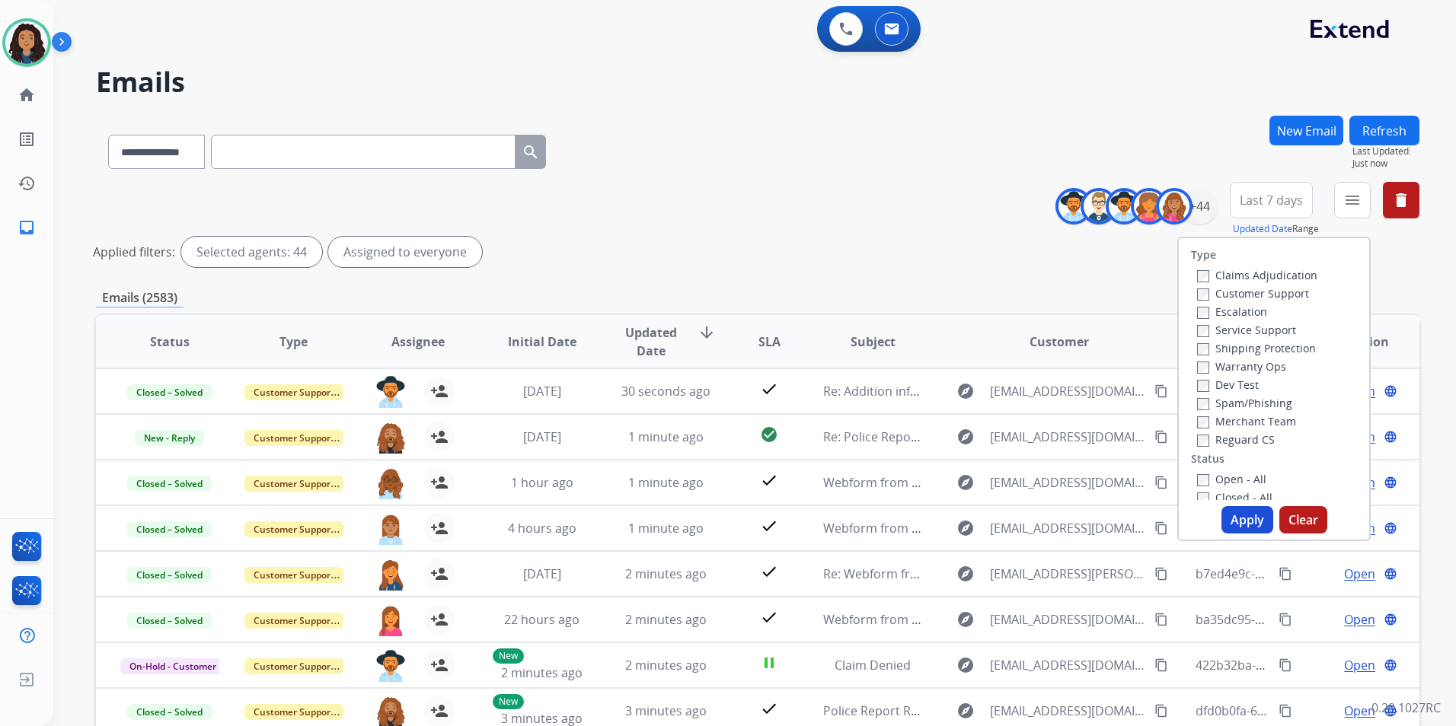
click at [1278, 292] on label "Customer Support" at bounding box center [1253, 293] width 112 height 14
click at [1272, 352] on label "Shipping Protection" at bounding box center [1256, 348] width 119 height 14
click at [1243, 442] on label "Reguard CS" at bounding box center [1236, 439] width 78 height 14
click at [1230, 475] on label "Open - All" at bounding box center [1231, 479] width 69 height 14
click at [1230, 515] on button "Apply" at bounding box center [1247, 519] width 52 height 27
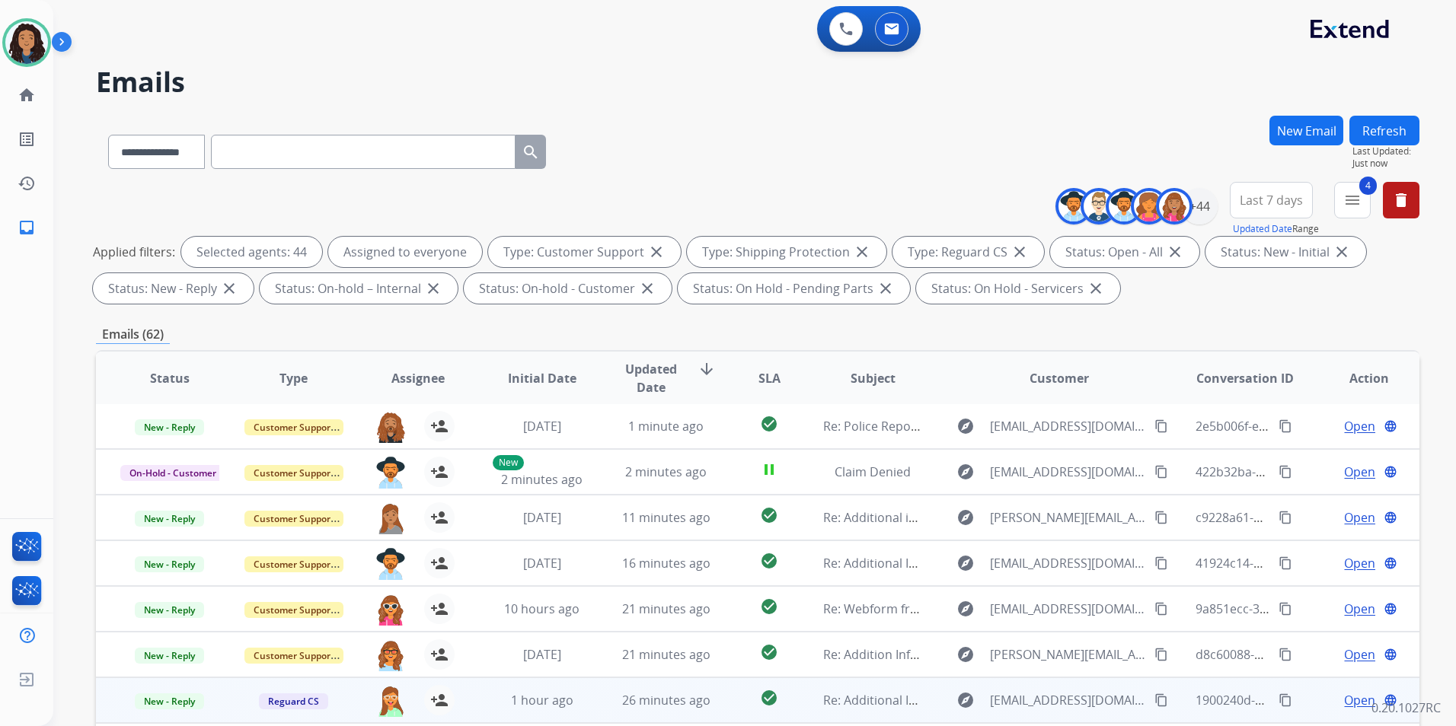
scroll to position [213, 0]
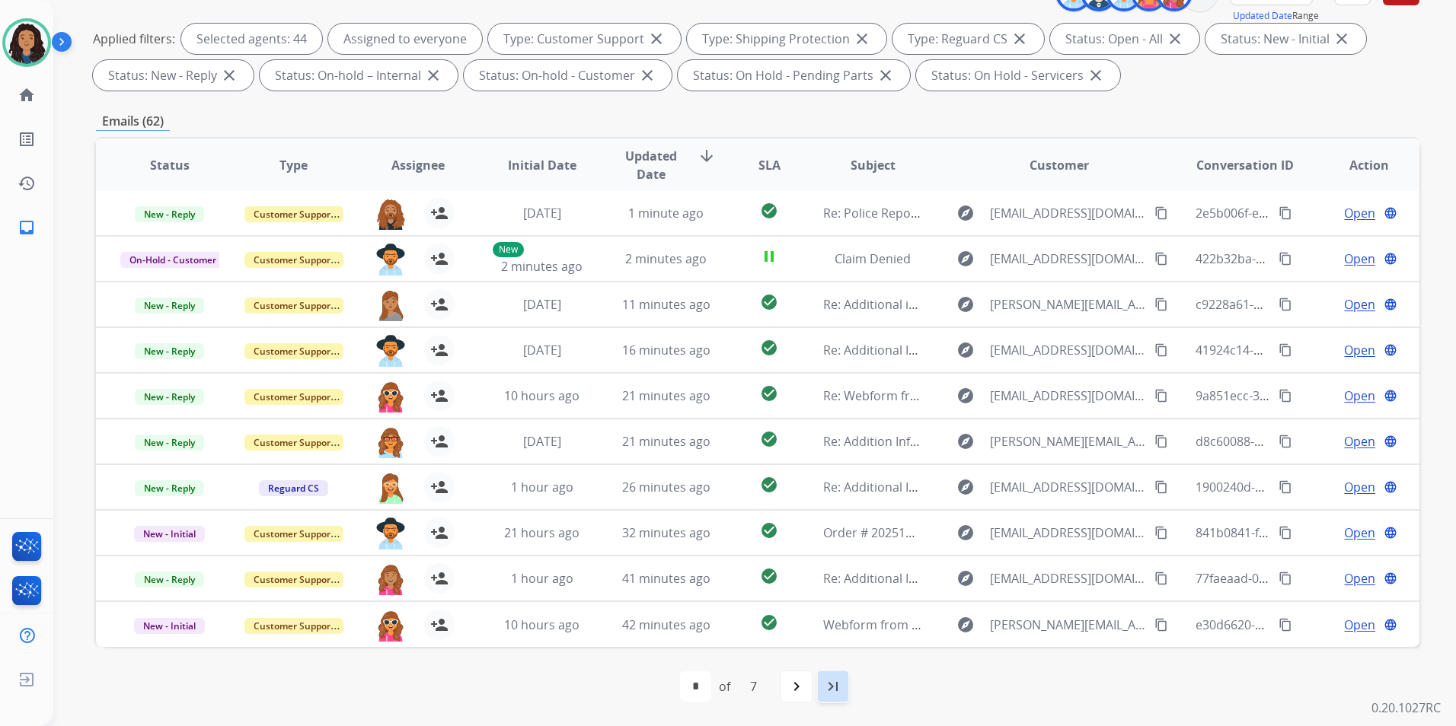
click at [828, 688] on mat-icon "last_page" at bounding box center [833, 687] width 18 height 18
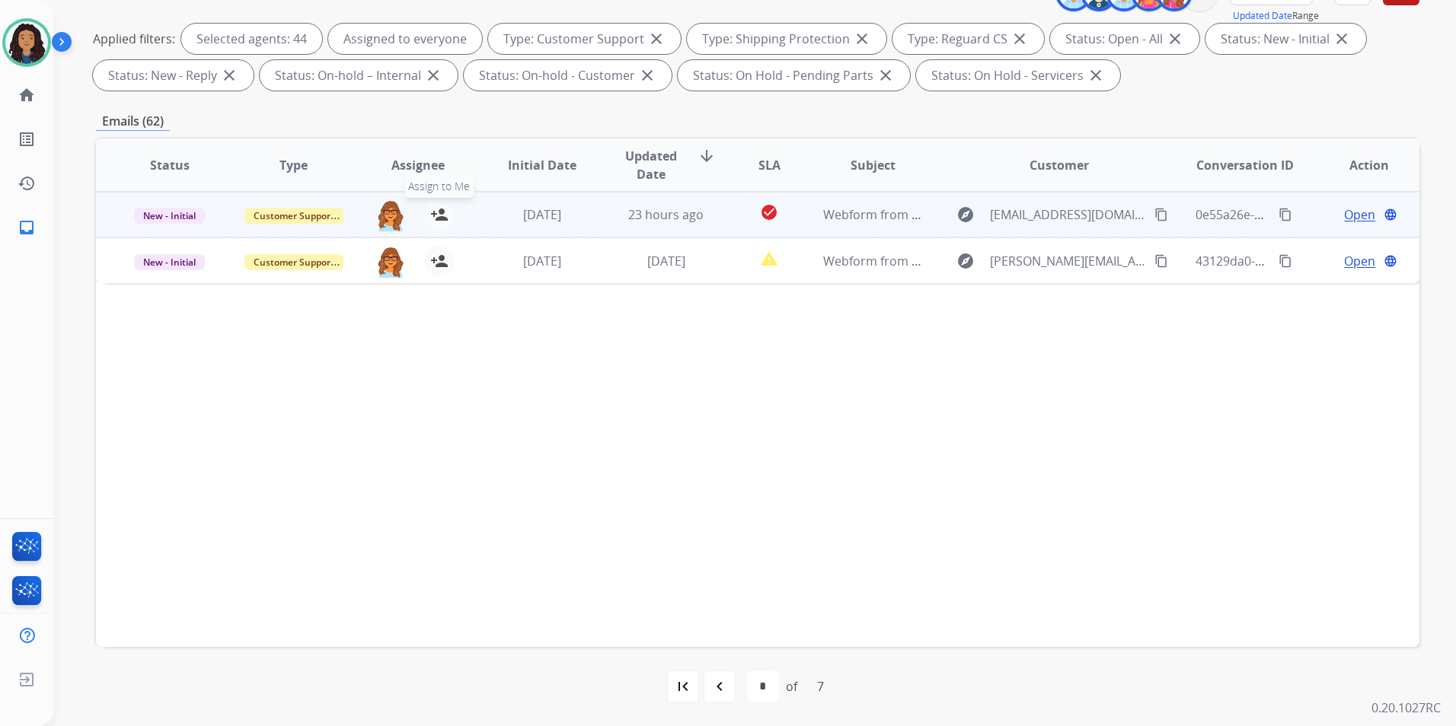
click at [443, 203] on button "person_add Assign to Me" at bounding box center [439, 214] width 30 height 30
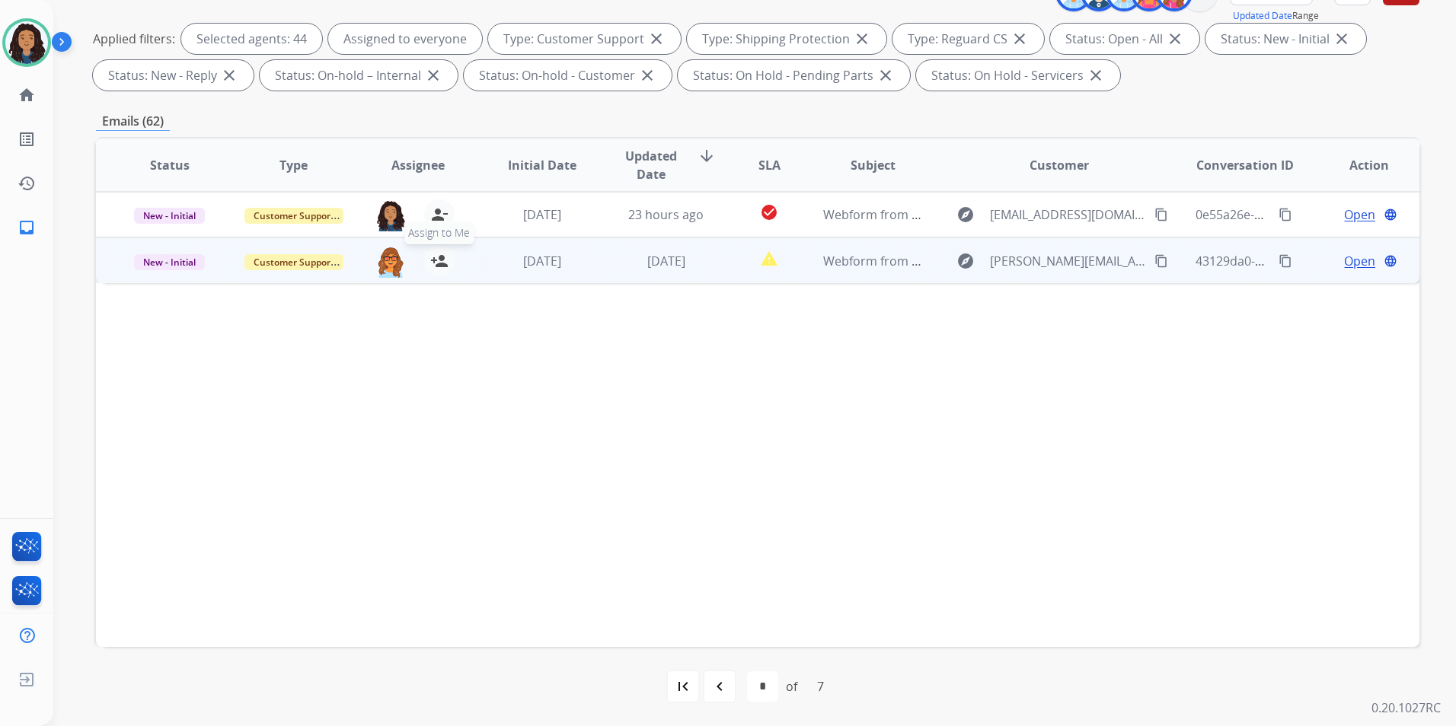
click at [442, 261] on mat-icon "person_add" at bounding box center [439, 261] width 18 height 18
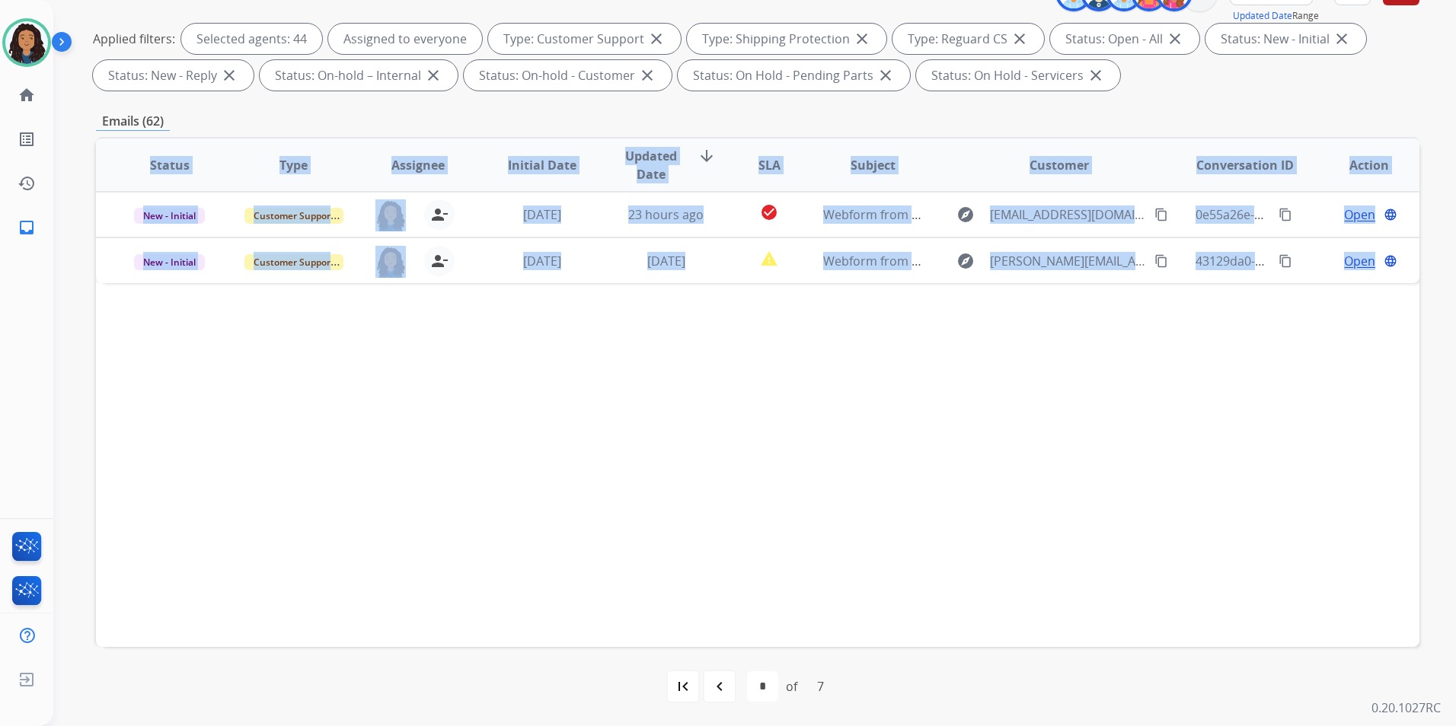
click at [512, 619] on div "**********" at bounding box center [757, 315] width 1323 height 824
click at [718, 689] on mat-icon "navigate_before" at bounding box center [719, 687] width 18 height 18
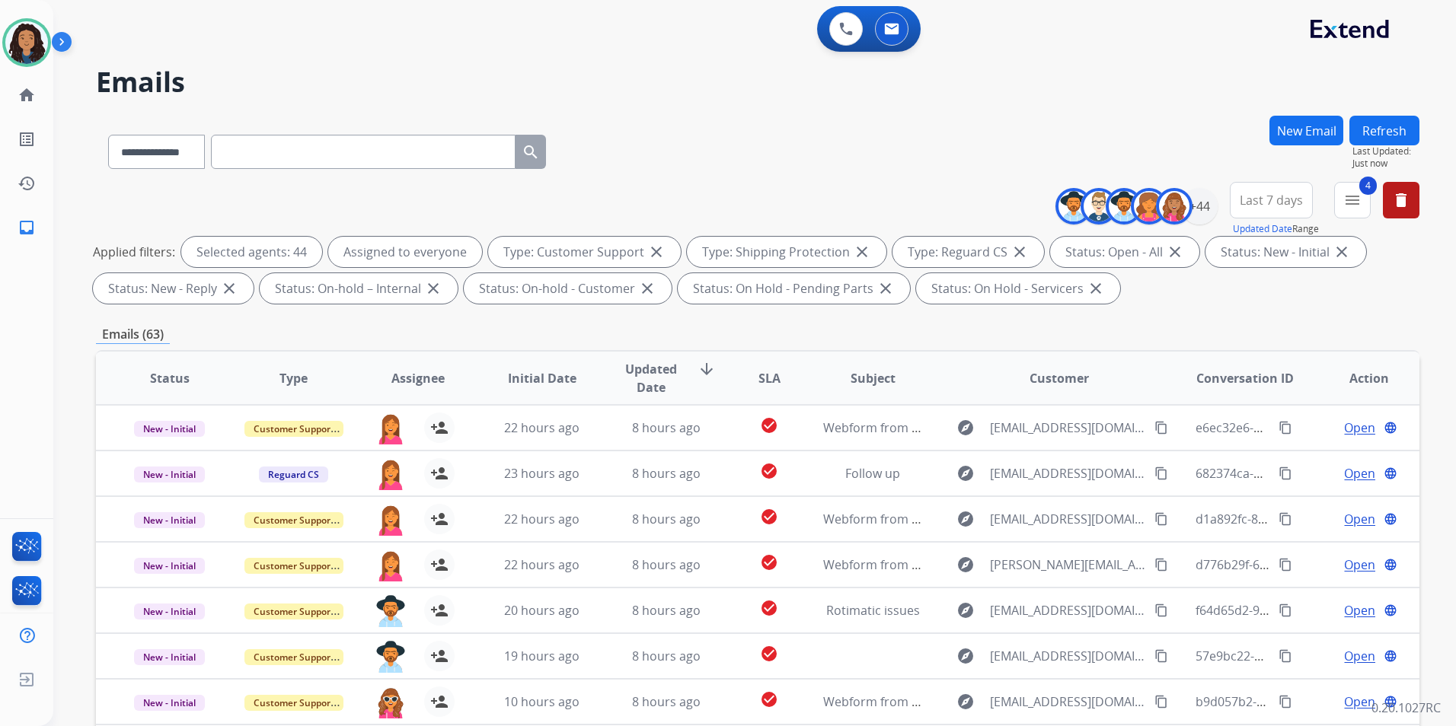
click at [721, 324] on div "**********" at bounding box center [757, 528] width 1323 height 824
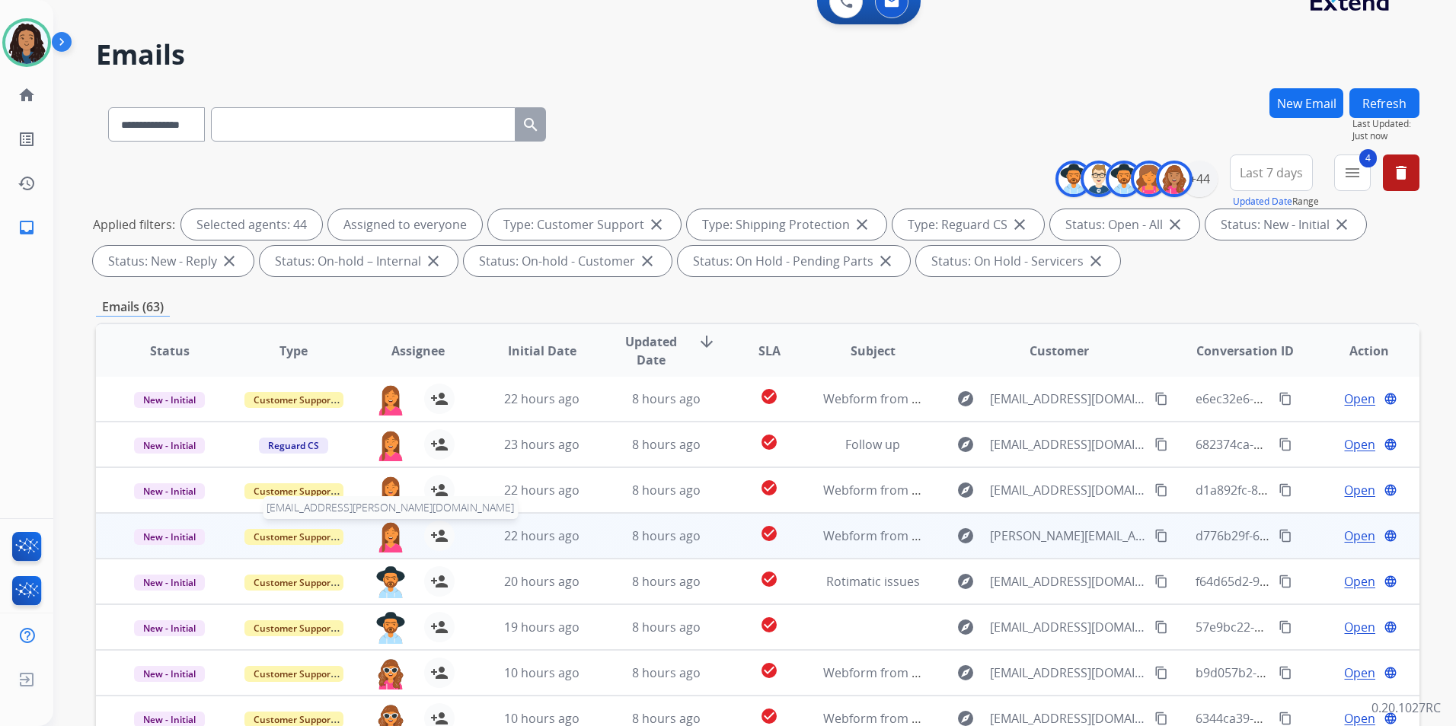
scroll to position [213, 0]
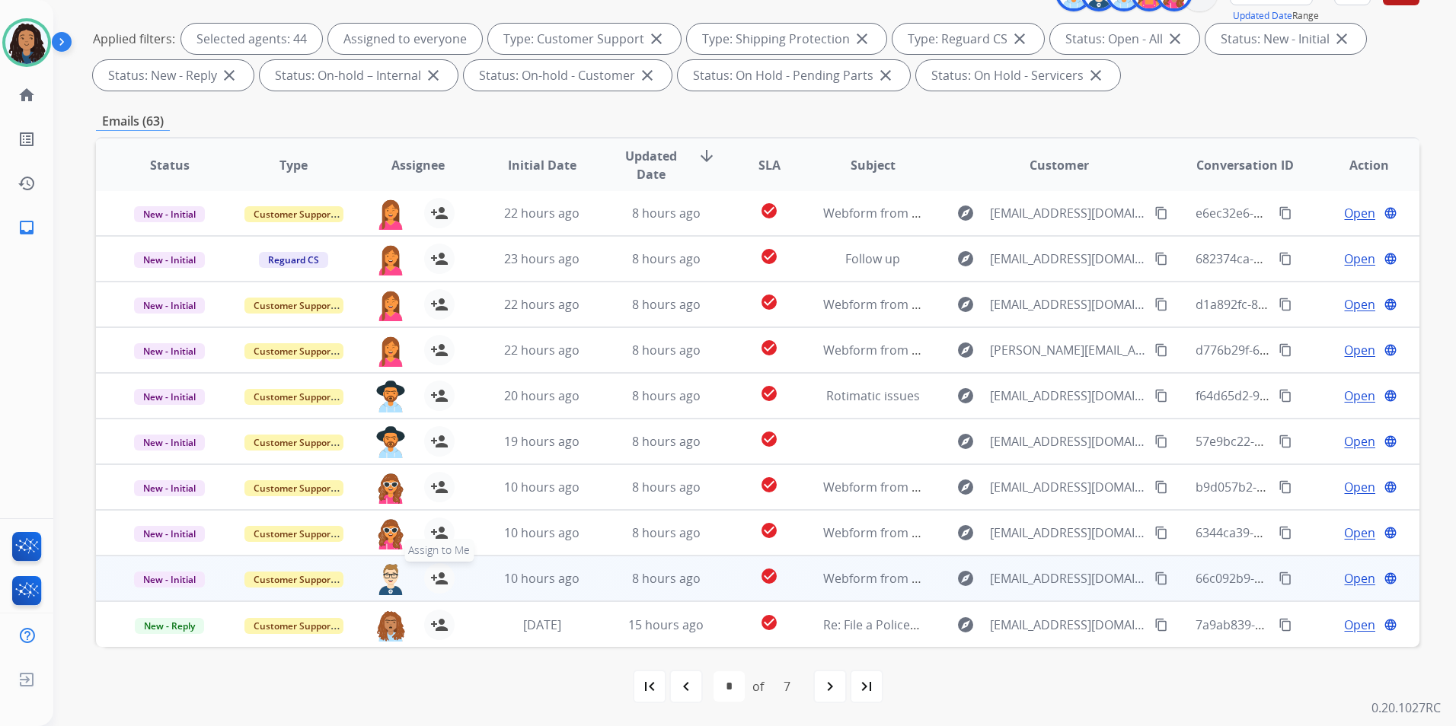
click at [436, 577] on mat-icon "person_add" at bounding box center [439, 579] width 18 height 18
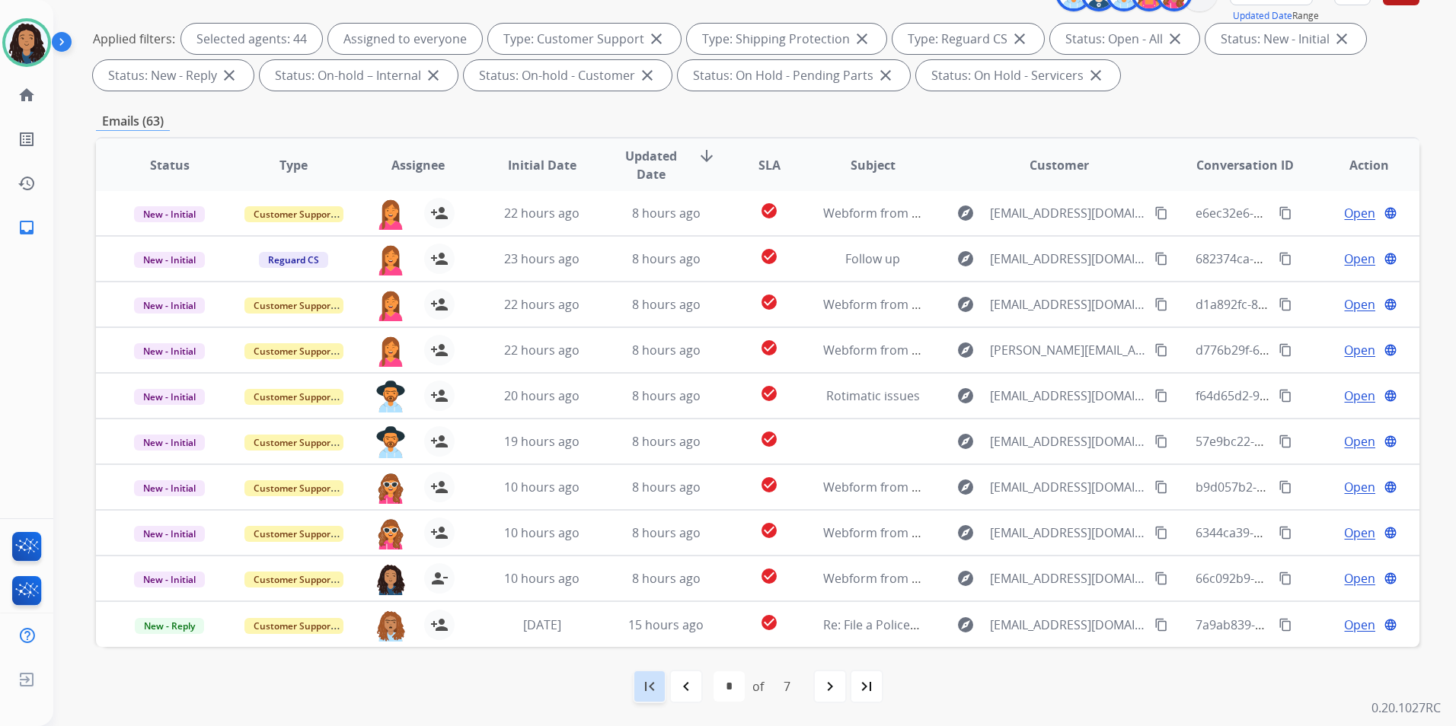
click at [646, 694] on mat-icon "first_page" at bounding box center [649, 687] width 18 height 18
select select "*"
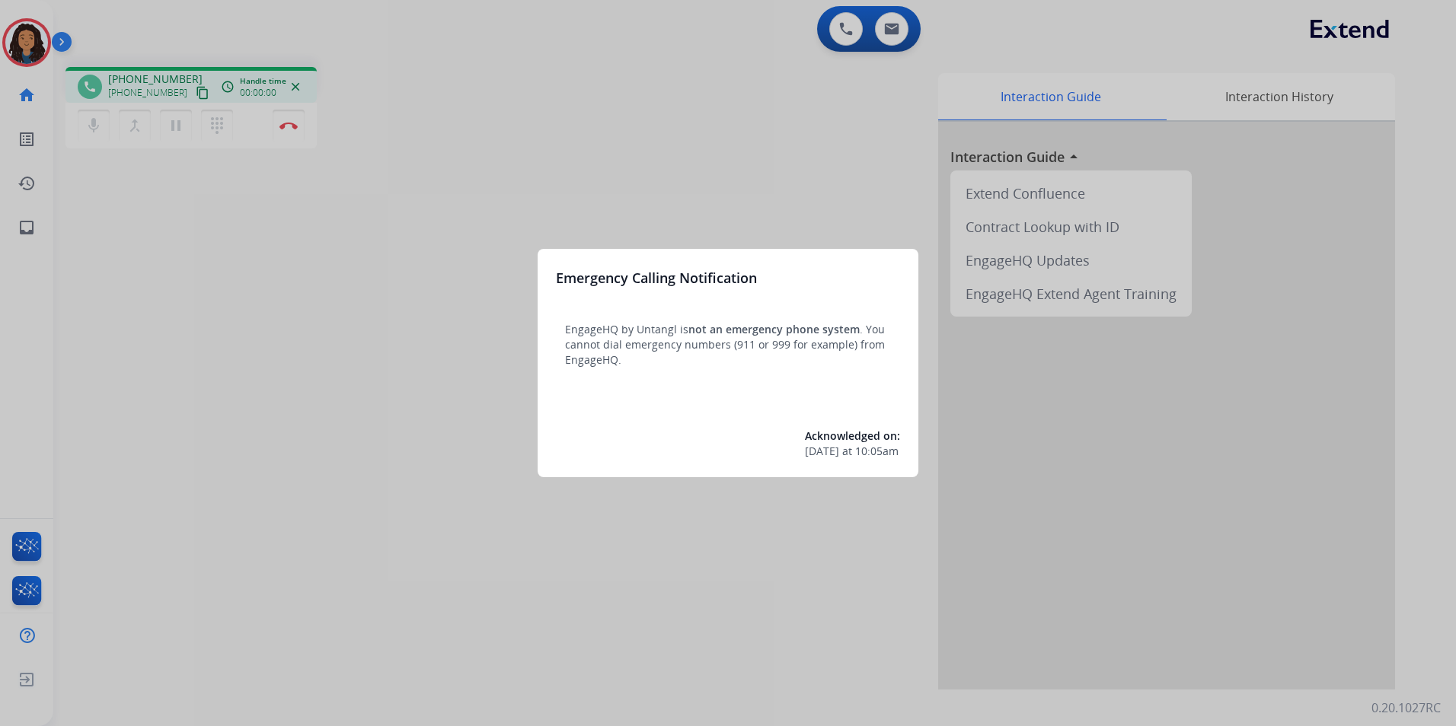
click at [338, 416] on div at bounding box center [728, 363] width 1456 height 726
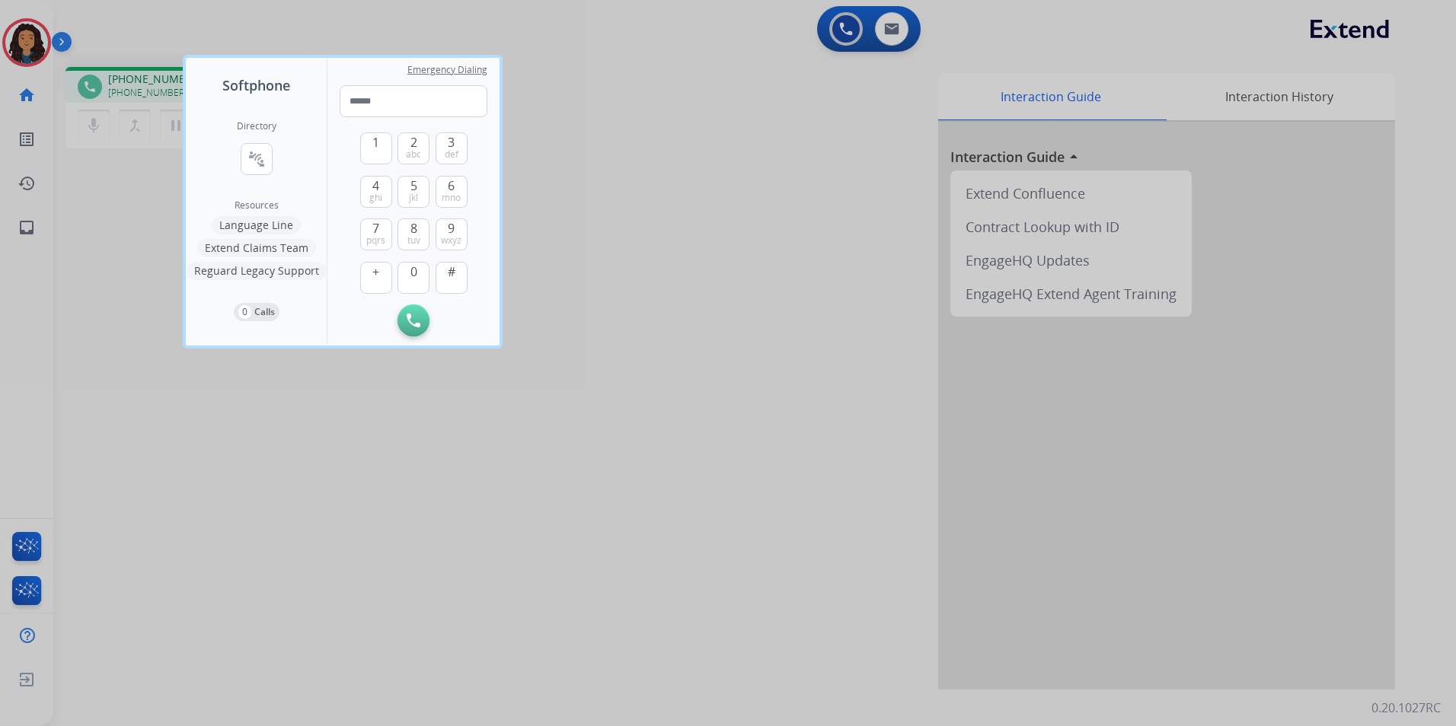
click at [338, 416] on div at bounding box center [728, 363] width 1456 height 726
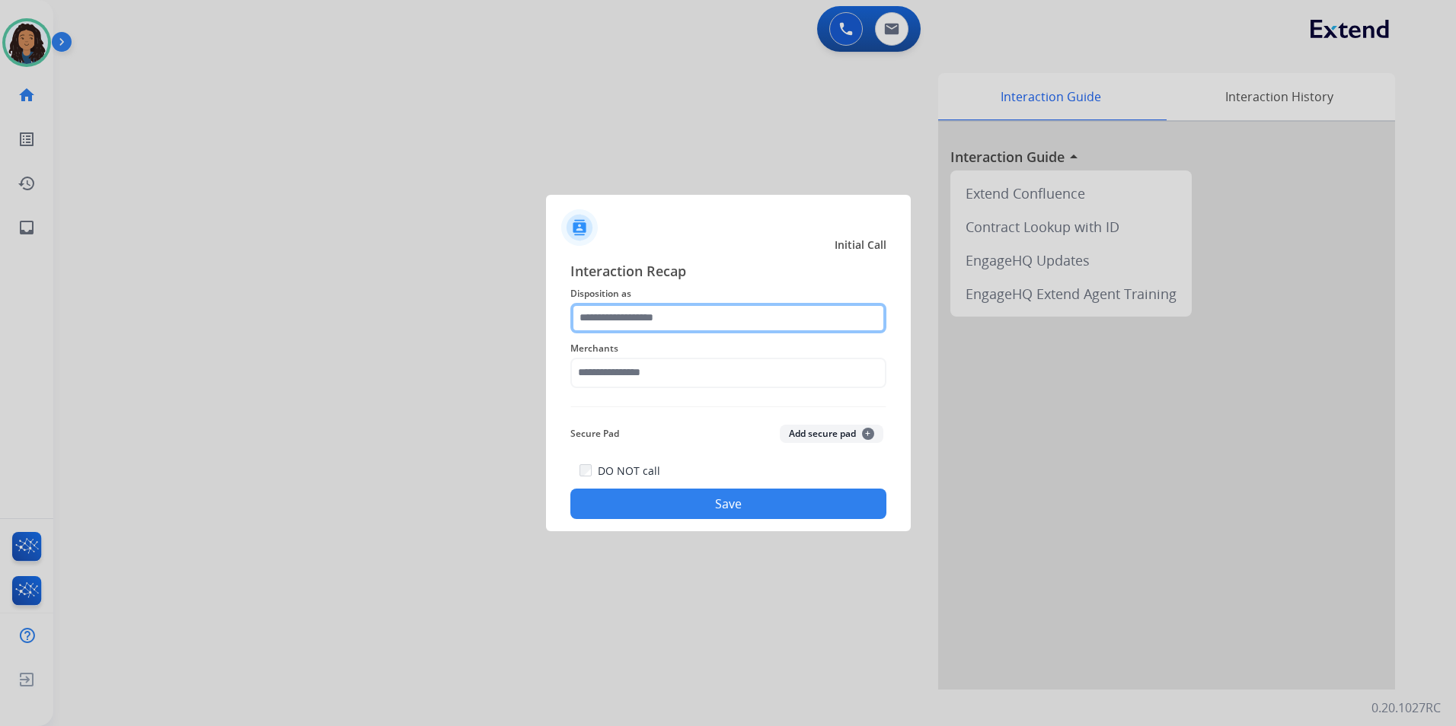
click at [607, 321] on input "text" at bounding box center [728, 318] width 316 height 30
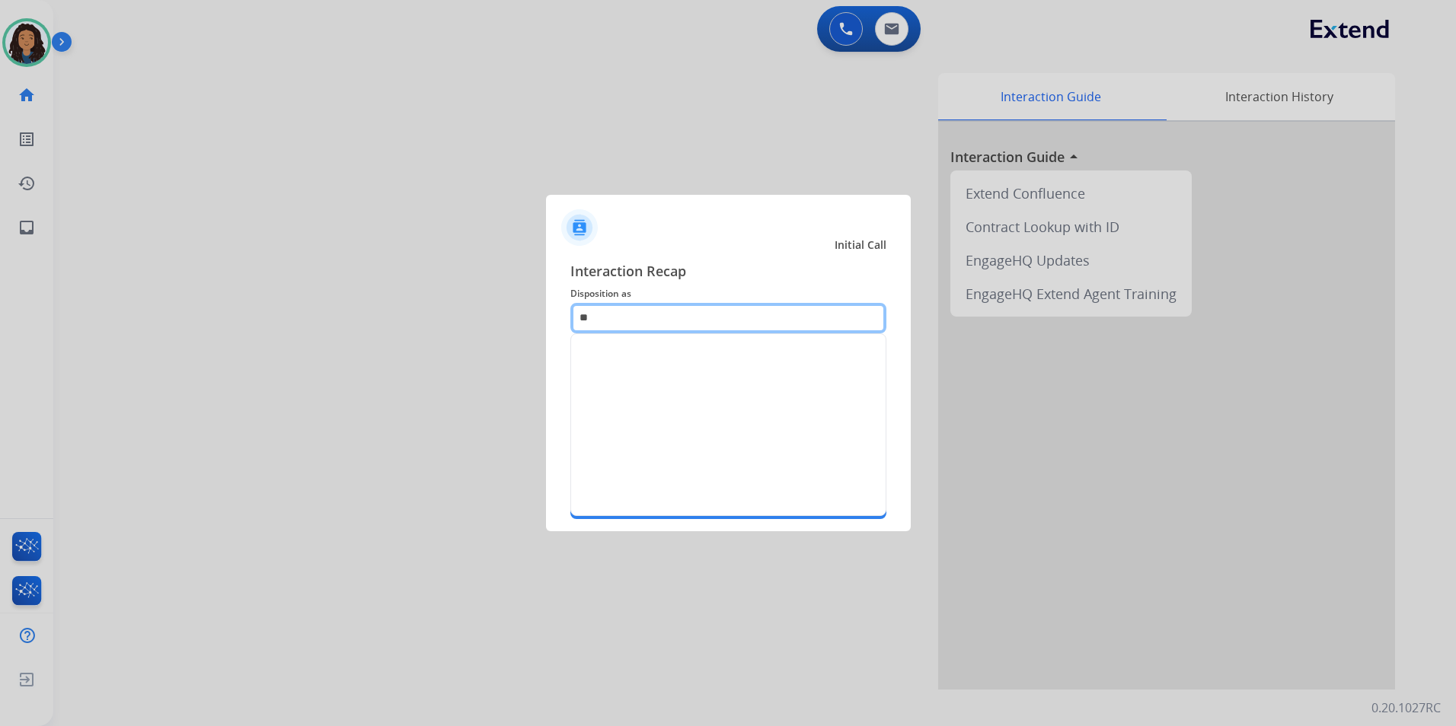
type input "*"
type input "*****"
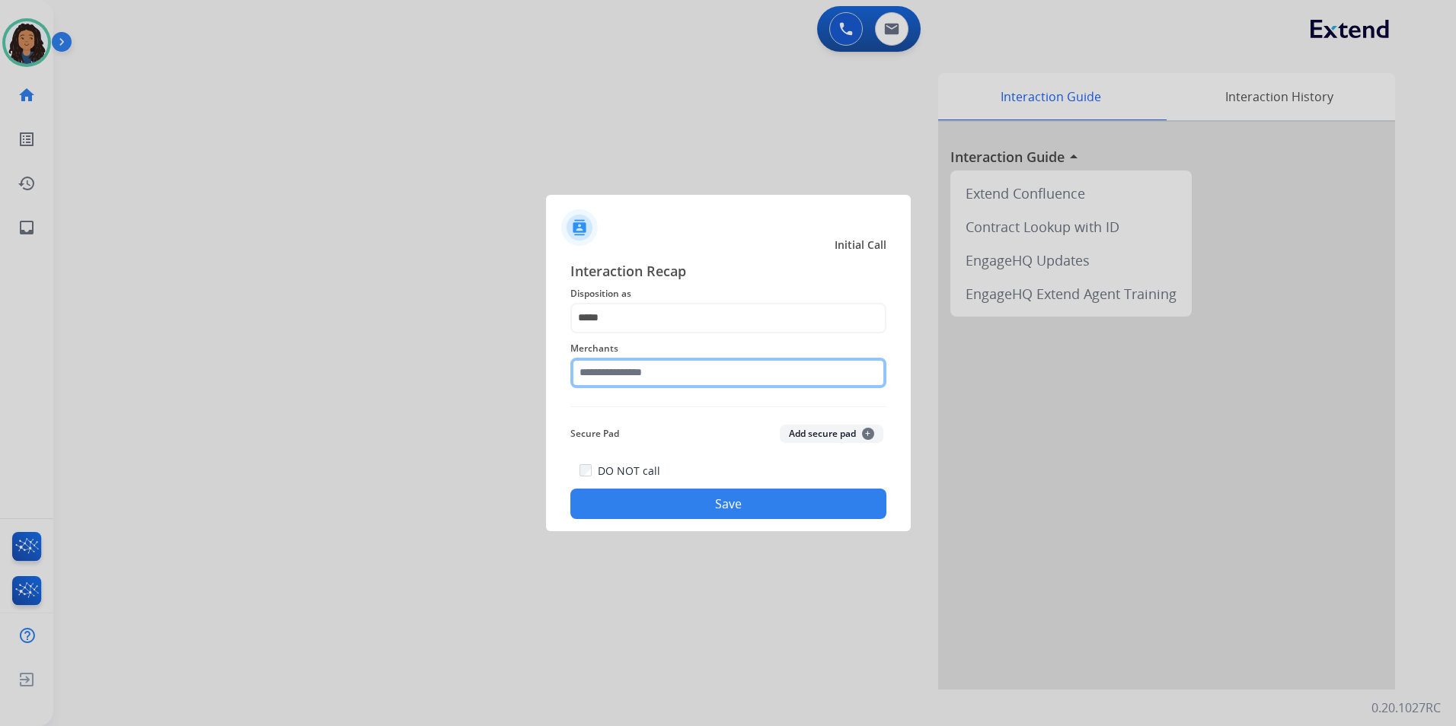
click at [643, 360] on input "text" at bounding box center [728, 373] width 316 height 30
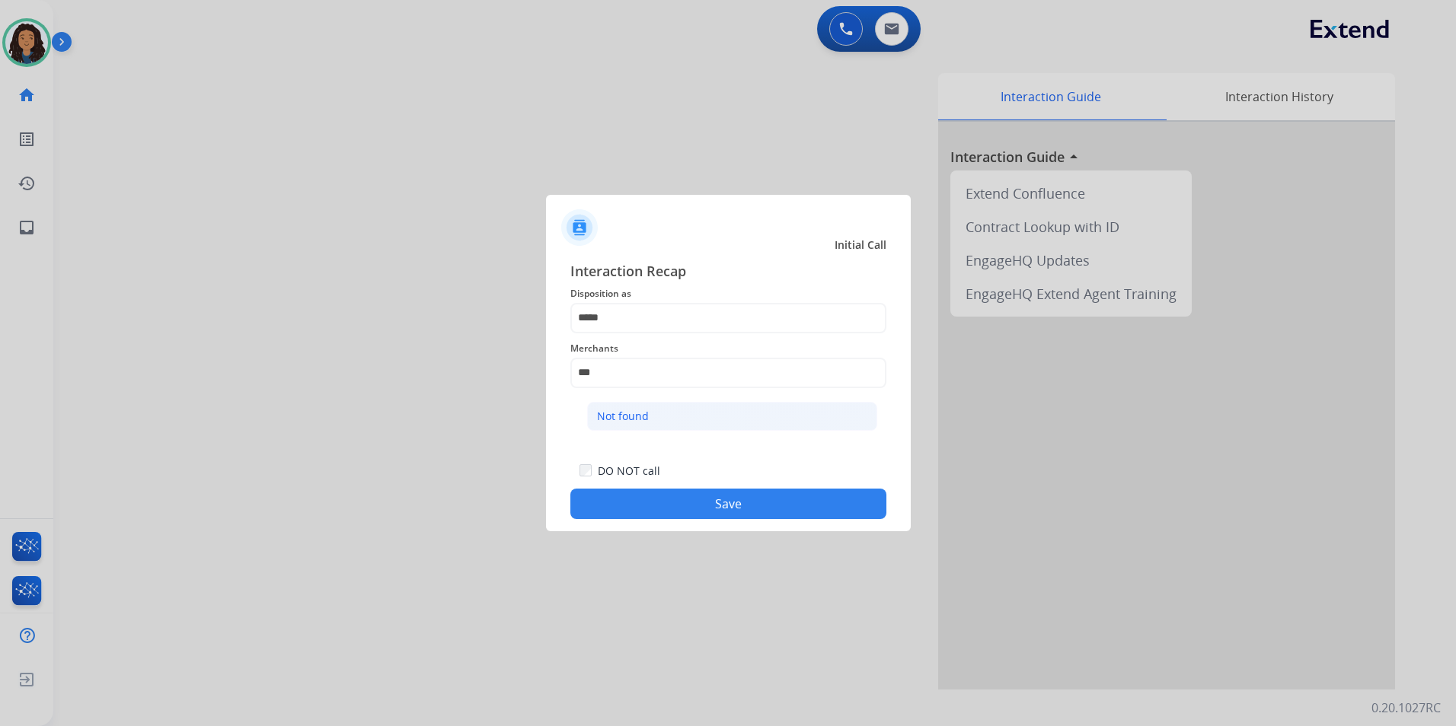
click at [667, 412] on li "Not found" at bounding box center [732, 416] width 290 height 29
type input "*********"
drag, startPoint x: 640, startPoint y: 501, endPoint x: 633, endPoint y: 496, distance: 8.9
click at [640, 500] on button "Save" at bounding box center [728, 504] width 316 height 30
click at [324, 321] on div at bounding box center [728, 363] width 1456 height 726
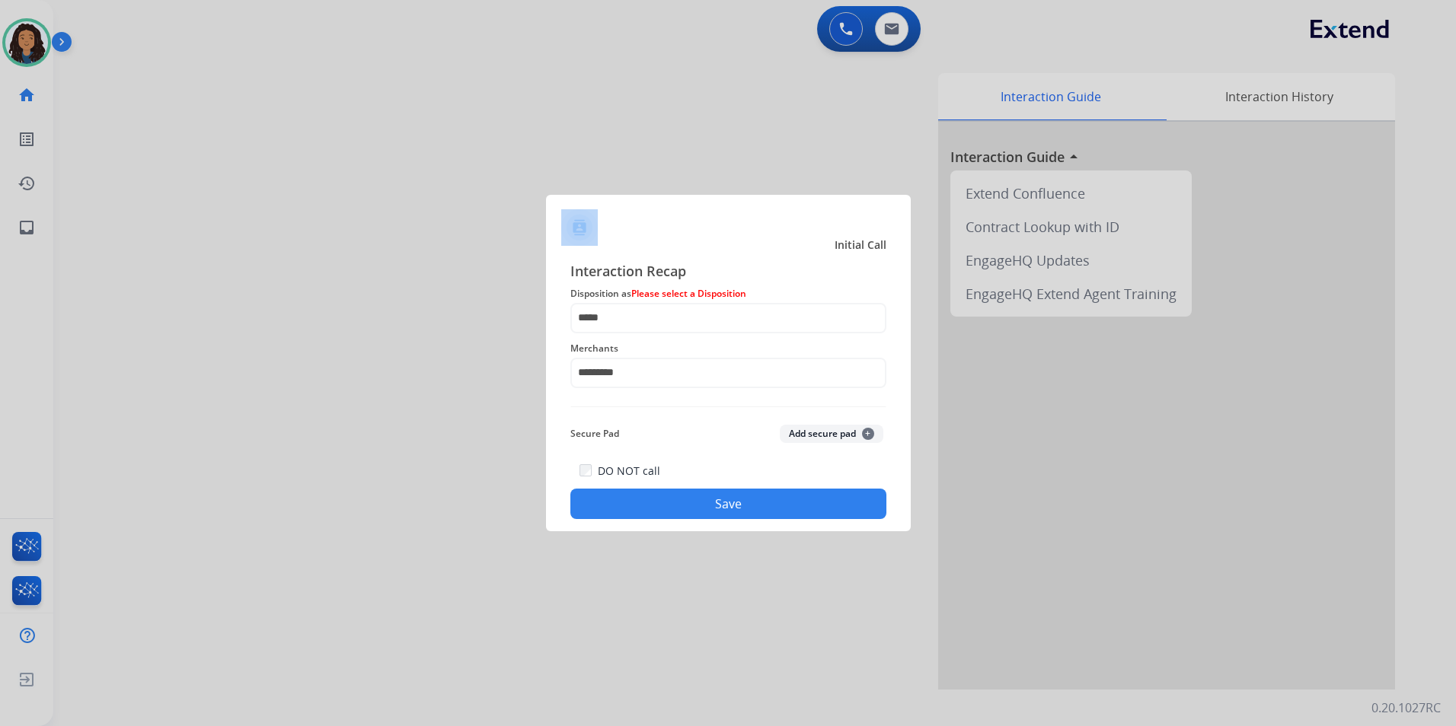
click at [324, 321] on div at bounding box center [728, 363] width 1456 height 726
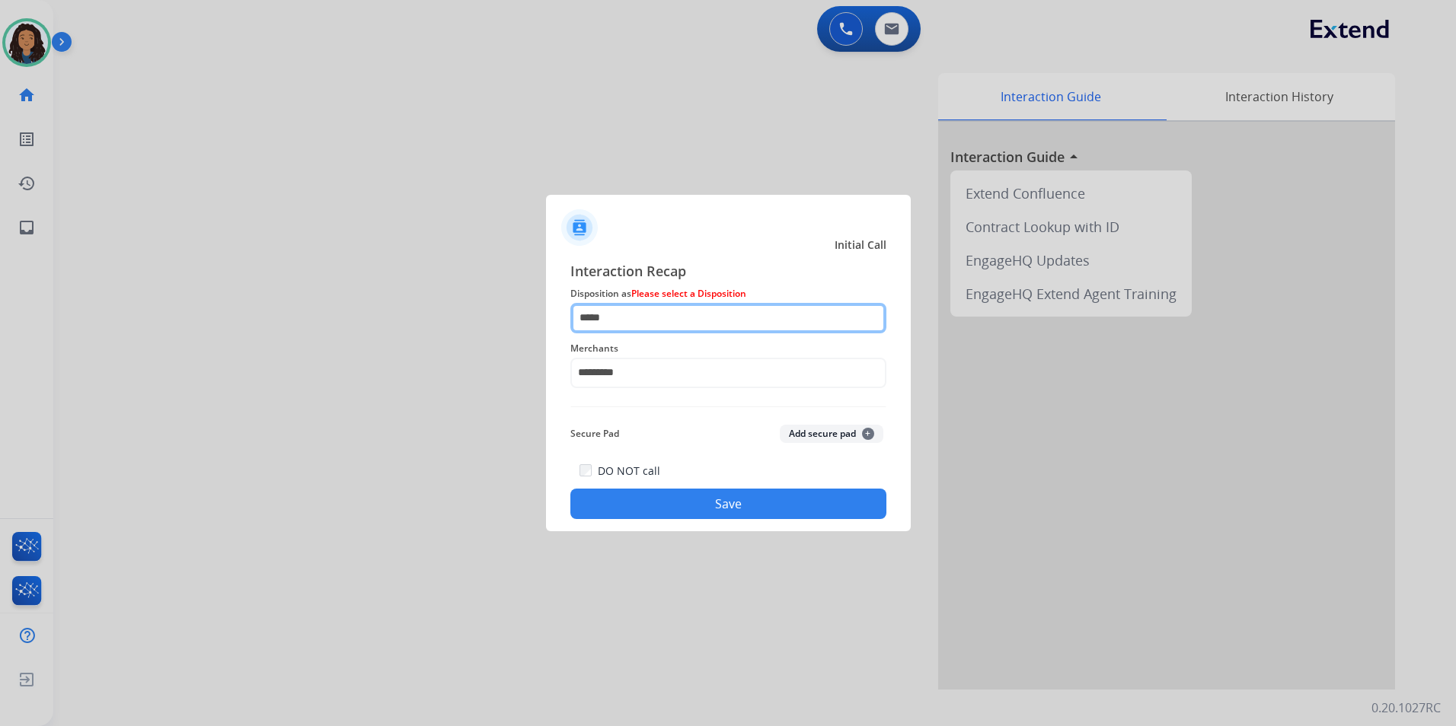
click at [704, 320] on input "*****" at bounding box center [728, 318] width 316 height 30
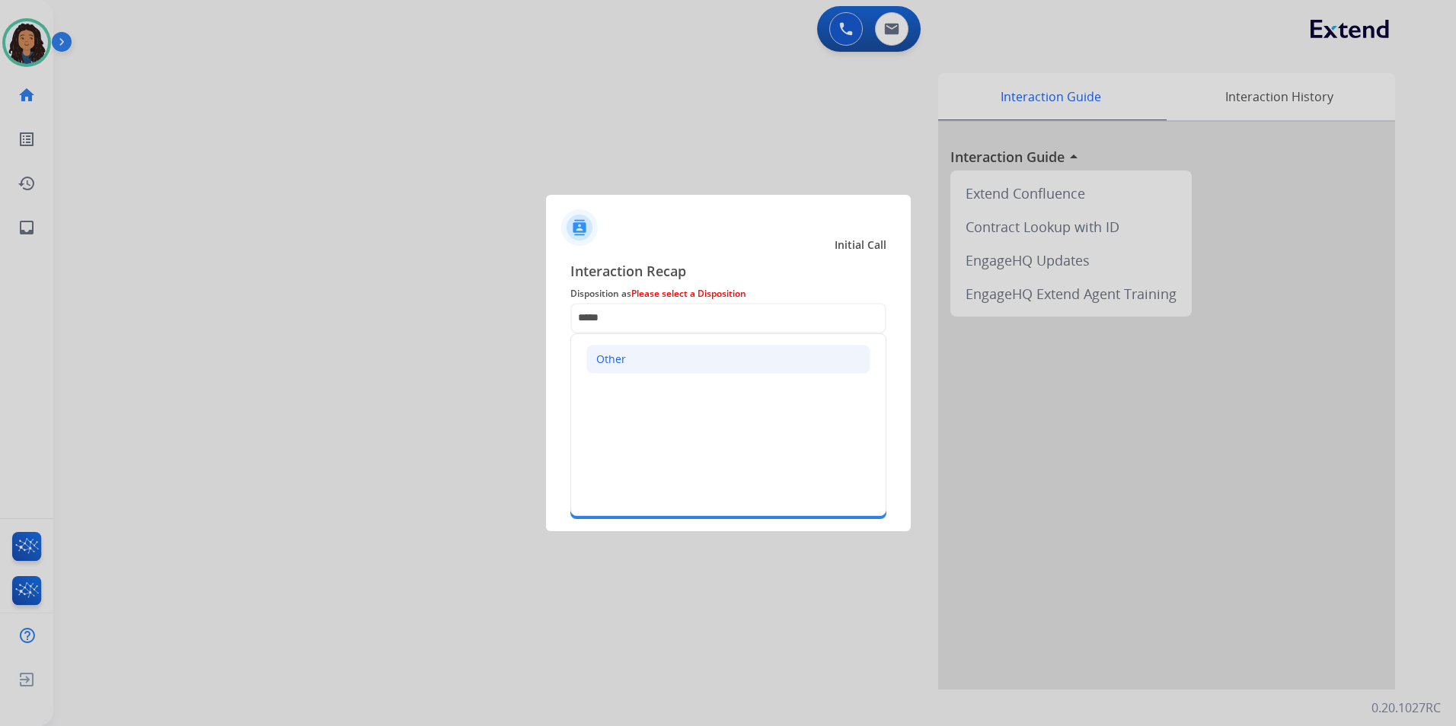
click at [640, 354] on li "Other" at bounding box center [728, 359] width 284 height 29
type input "*****"
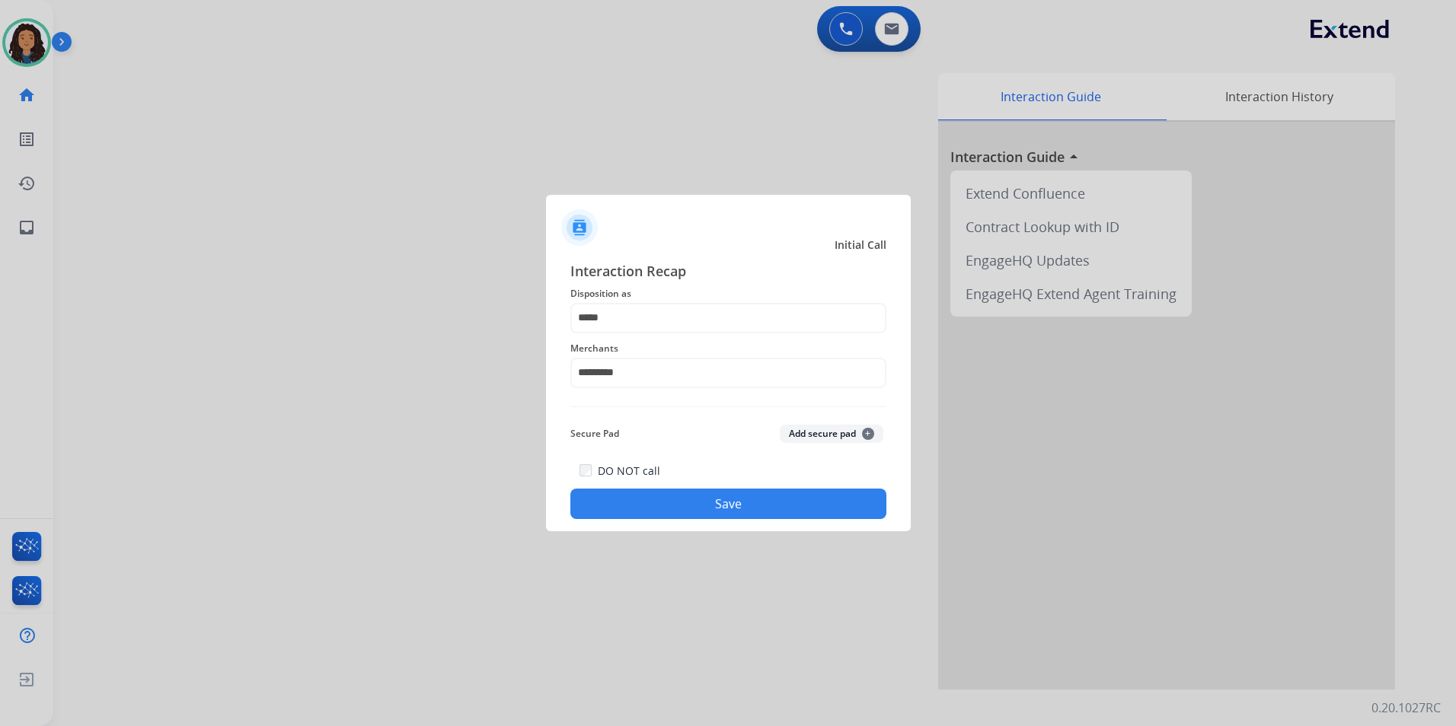
drag, startPoint x: 606, startPoint y: 490, endPoint x: 394, endPoint y: 282, distance: 296.1
click at [599, 484] on div "DO NOT call Save" at bounding box center [728, 490] width 316 height 58
click at [391, 261] on div at bounding box center [728, 363] width 1456 height 726
click at [391, 260] on div at bounding box center [728, 363] width 1456 height 726
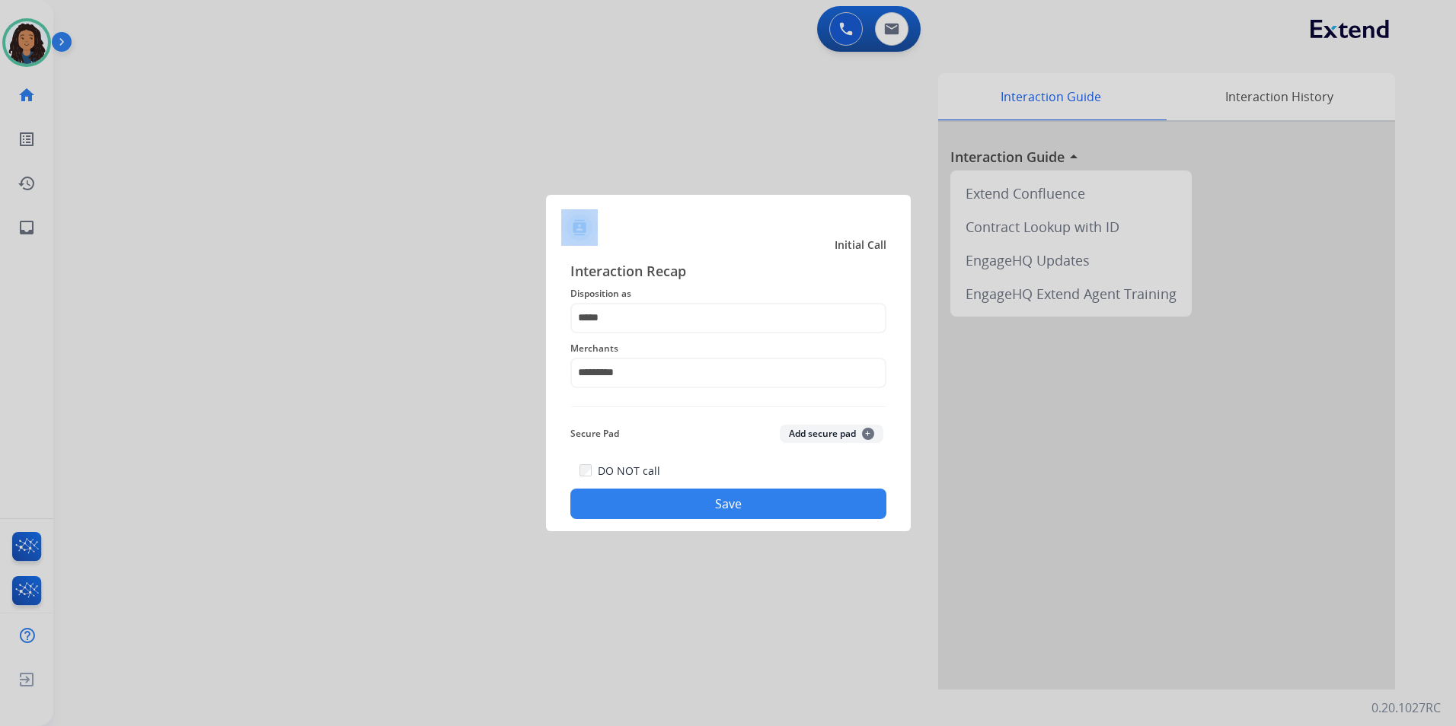
click at [752, 491] on button "Save" at bounding box center [728, 504] width 316 height 30
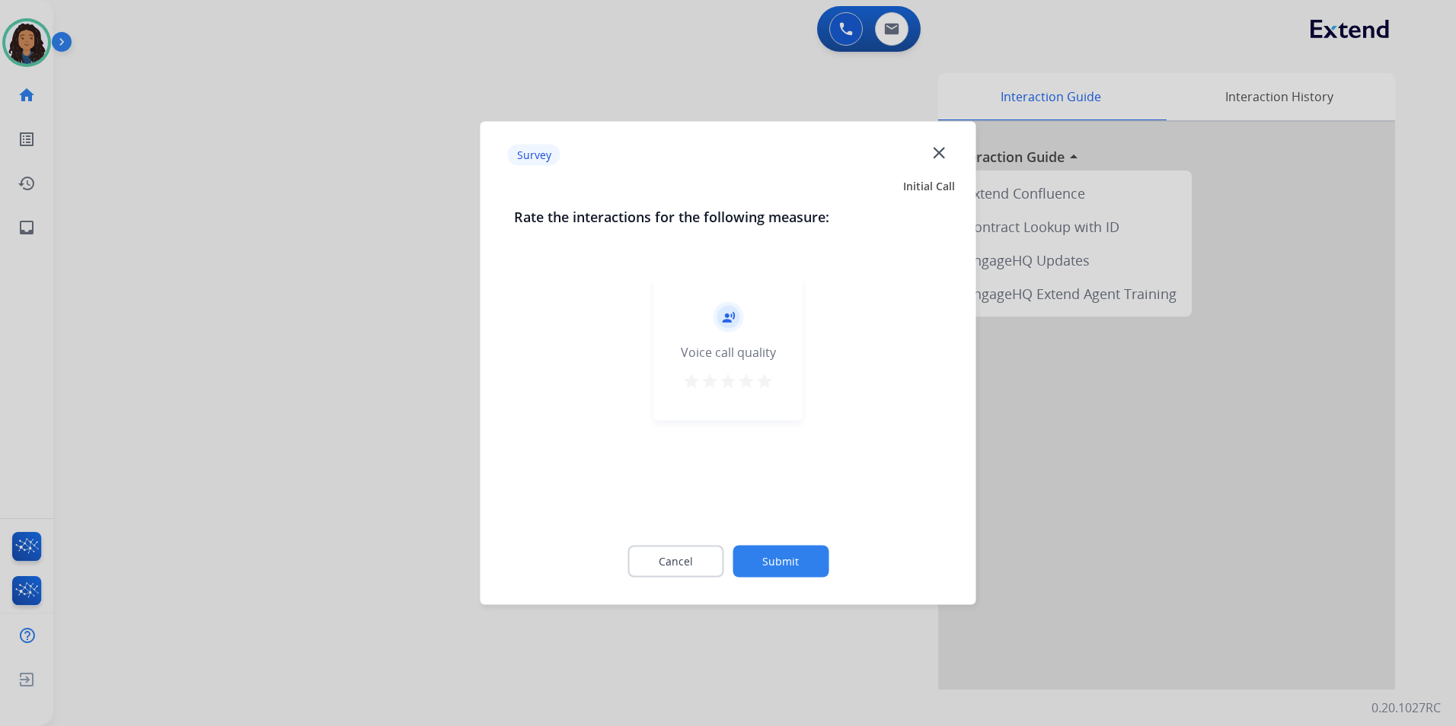
click at [356, 361] on div at bounding box center [728, 363] width 1456 height 726
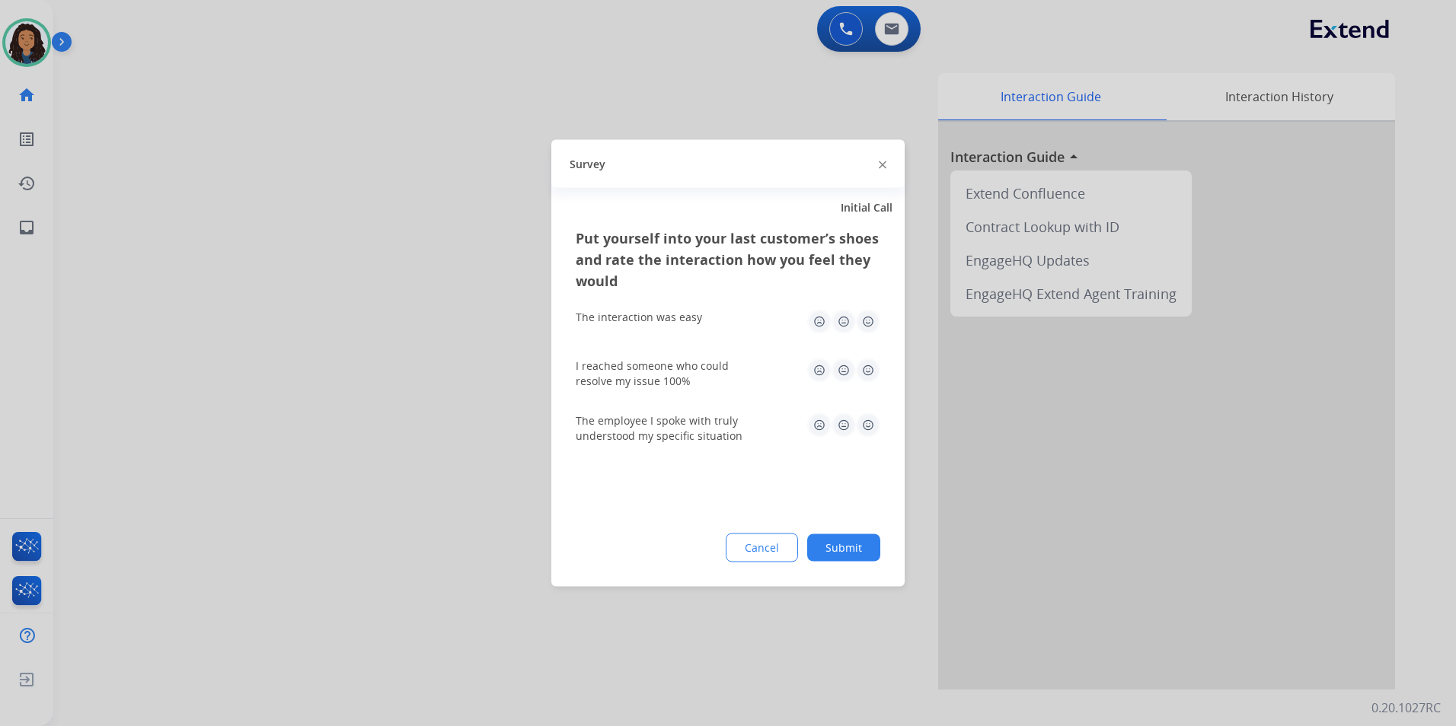
click at [362, 352] on div at bounding box center [728, 363] width 1456 height 726
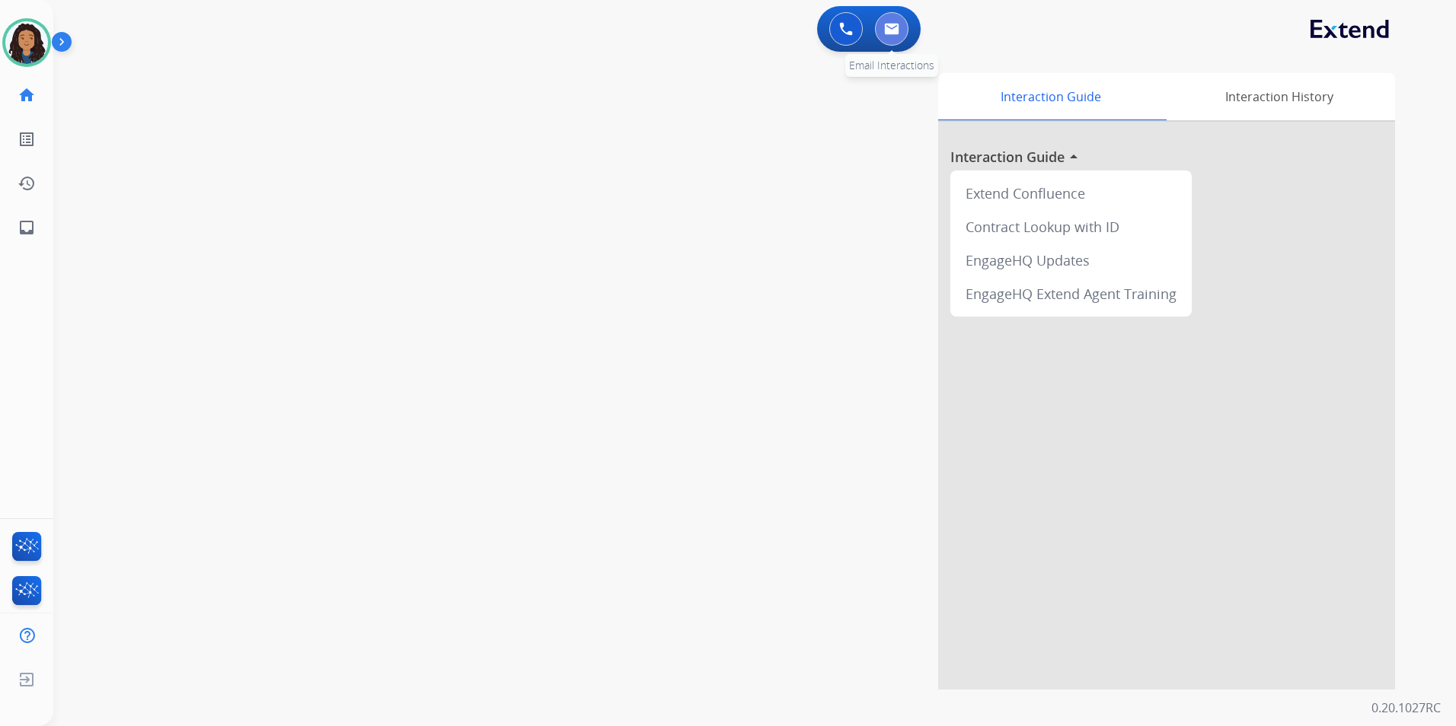
click at [882, 24] on button at bounding box center [892, 29] width 34 height 34
select select "**********"
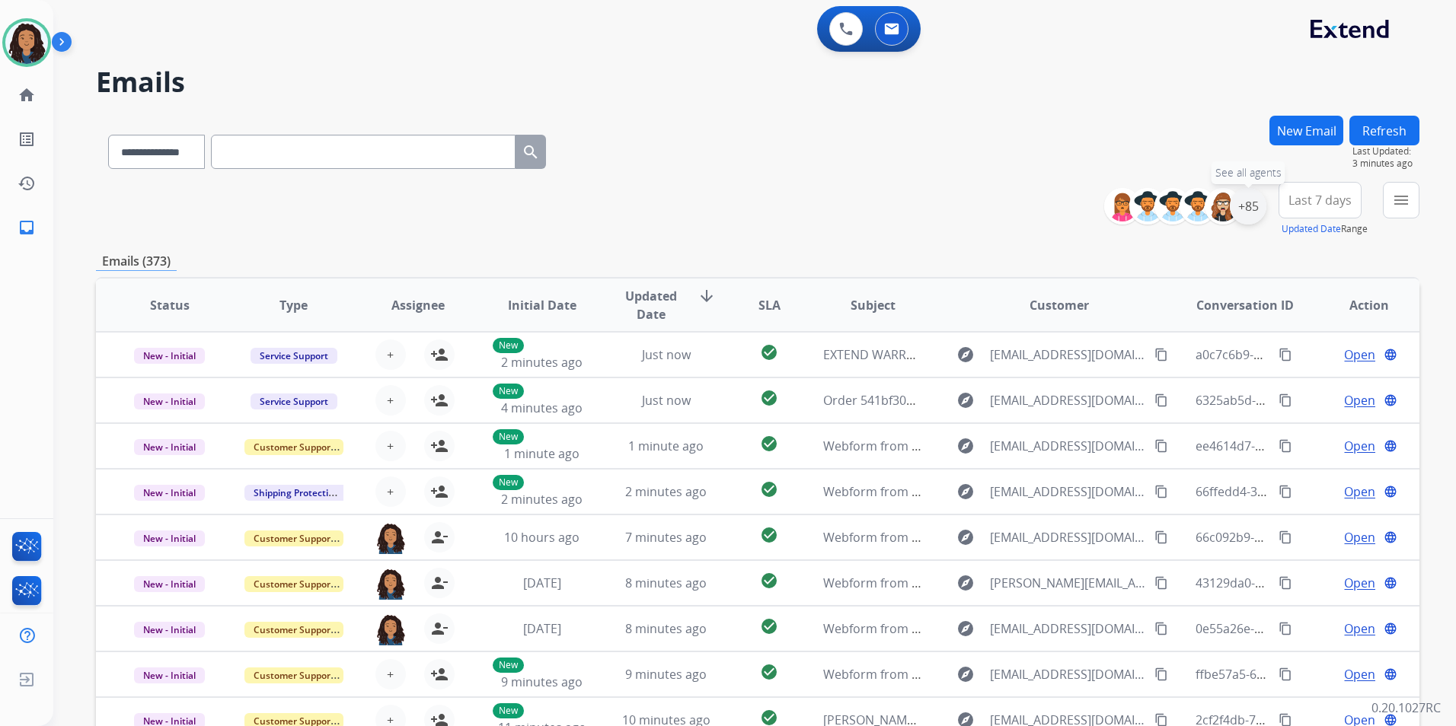
click at [1246, 210] on div "+85" at bounding box center [1248, 206] width 37 height 37
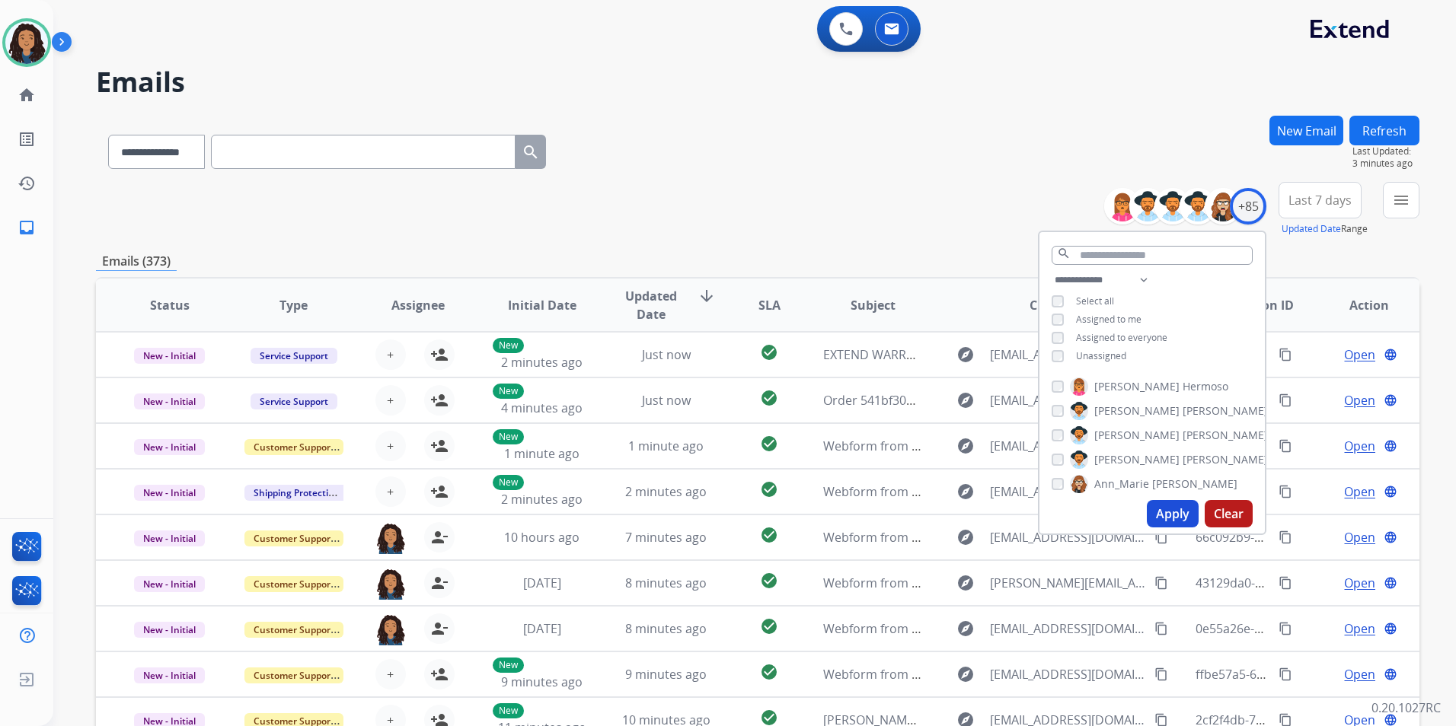
click at [1109, 358] on span "Unassigned" at bounding box center [1101, 355] width 50 height 13
drag, startPoint x: 1154, startPoint y: 508, endPoint x: 1214, endPoint y: 460, distance: 76.9
click at [1155, 507] on button "Apply" at bounding box center [1173, 513] width 52 height 27
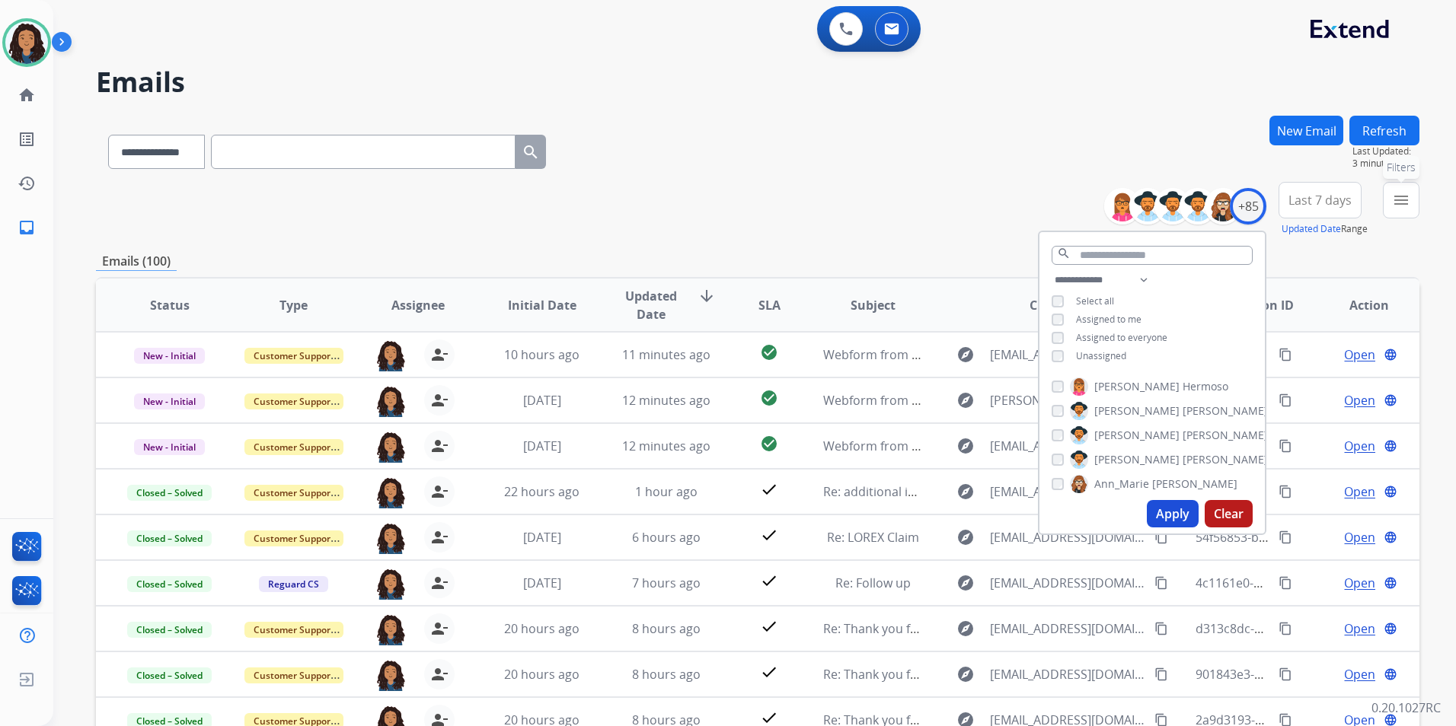
click at [1406, 205] on mat-icon "menu" at bounding box center [1401, 200] width 18 height 18
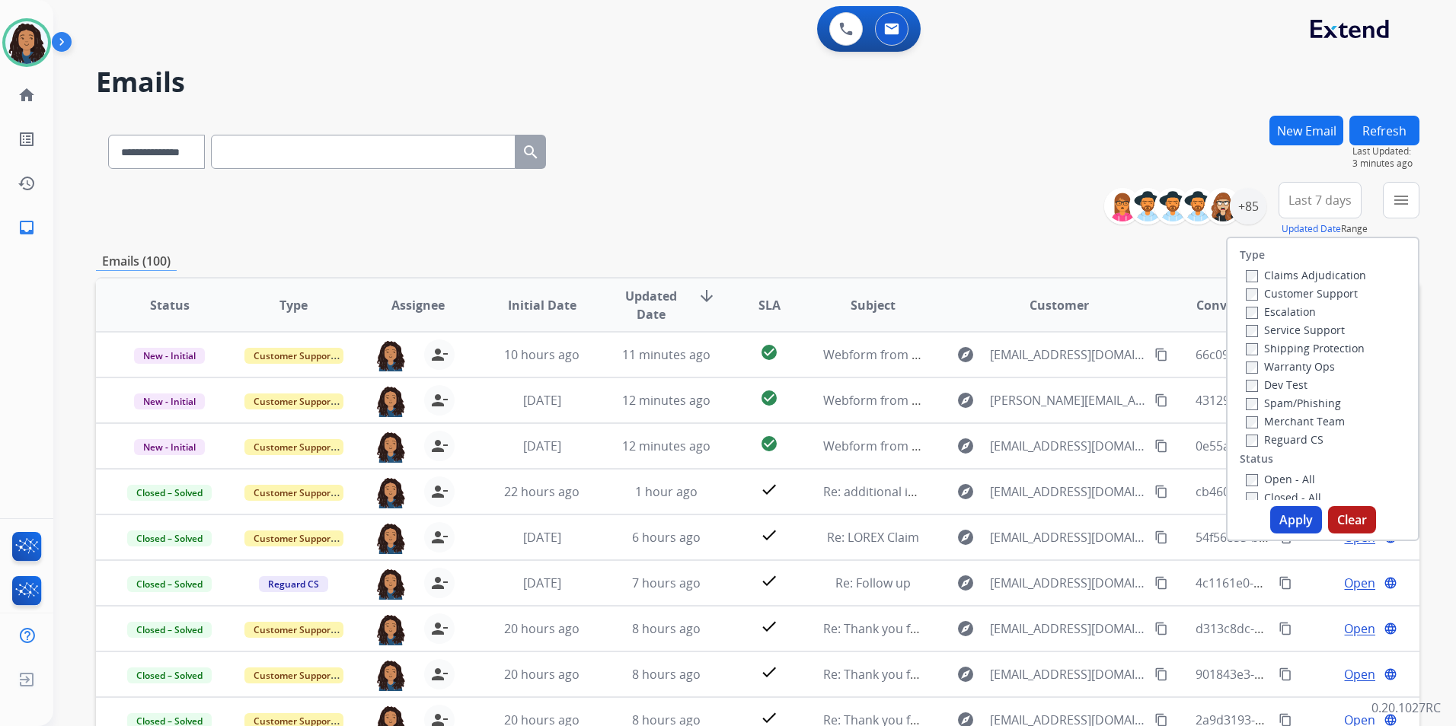
click at [1341, 296] on label "Customer Support" at bounding box center [1302, 293] width 112 height 14
click at [1334, 349] on label "Shipping Protection" at bounding box center [1305, 348] width 119 height 14
click at [1297, 437] on label "Reguard CS" at bounding box center [1285, 439] width 78 height 14
click at [1291, 474] on label "Open - All" at bounding box center [1280, 479] width 69 height 14
click at [1284, 515] on button "Apply" at bounding box center [1296, 519] width 52 height 27
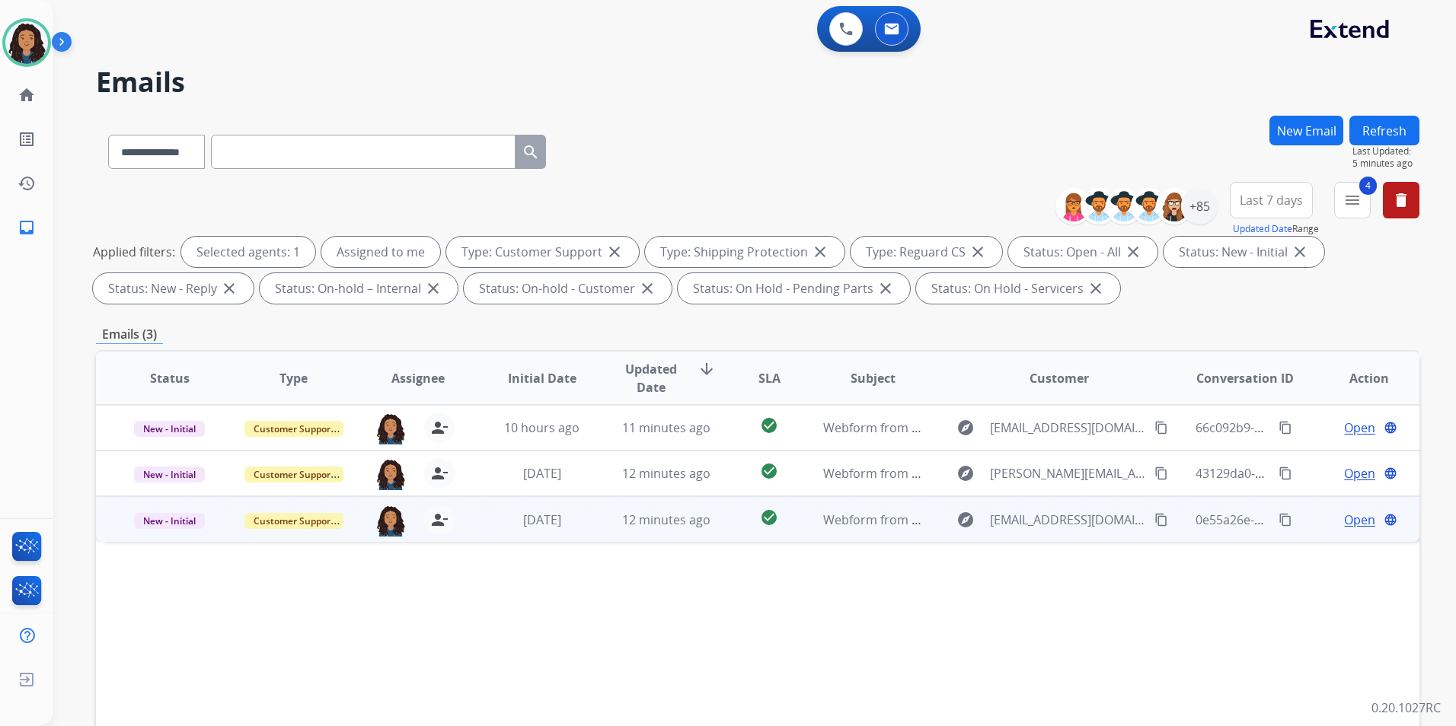
click at [1351, 523] on span "Open" at bounding box center [1359, 520] width 31 height 18
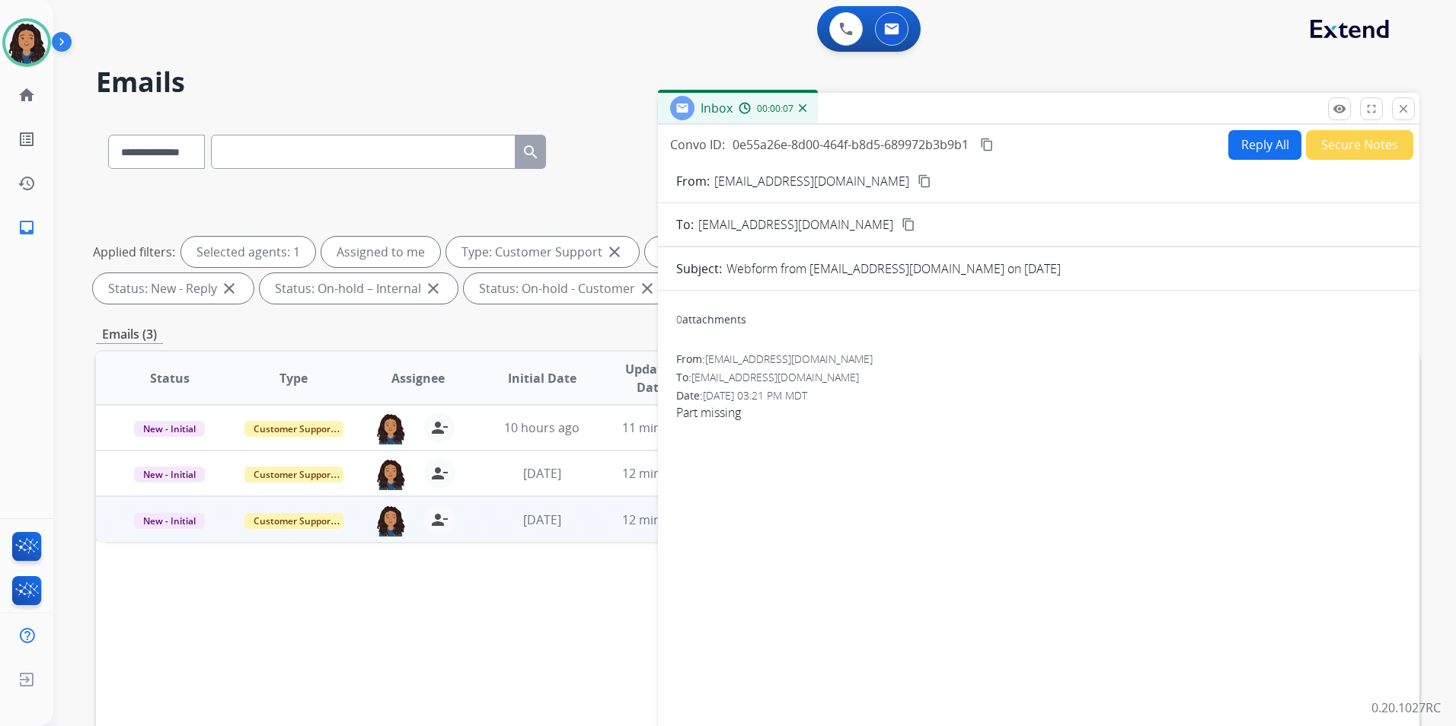
click at [917, 175] on mat-icon "content_copy" at bounding box center [924, 181] width 14 height 14
click at [917, 180] on mat-icon "content_copy" at bounding box center [924, 181] width 14 height 14
click at [1246, 147] on button "Reply All" at bounding box center [1264, 145] width 73 height 30
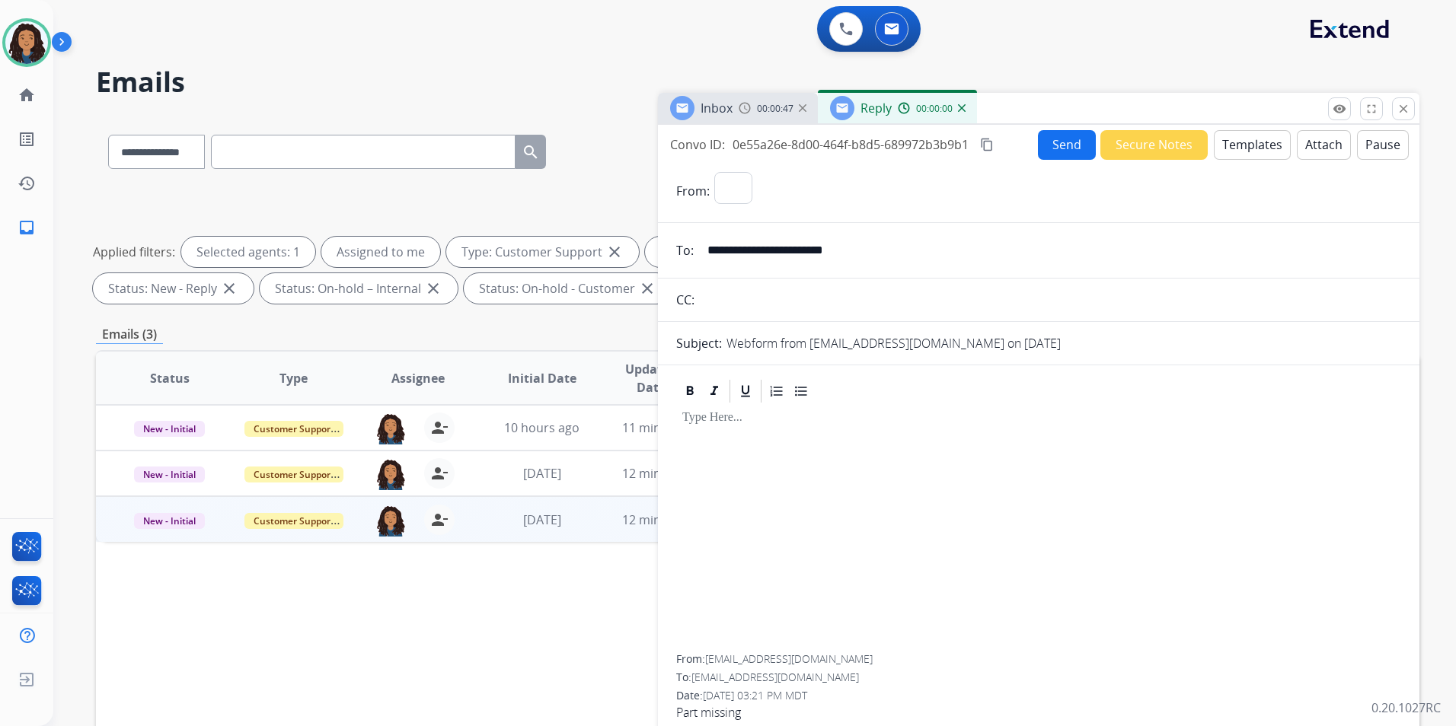
click at [1246, 147] on button "Templates" at bounding box center [1252, 145] width 77 height 30
select select "**********"
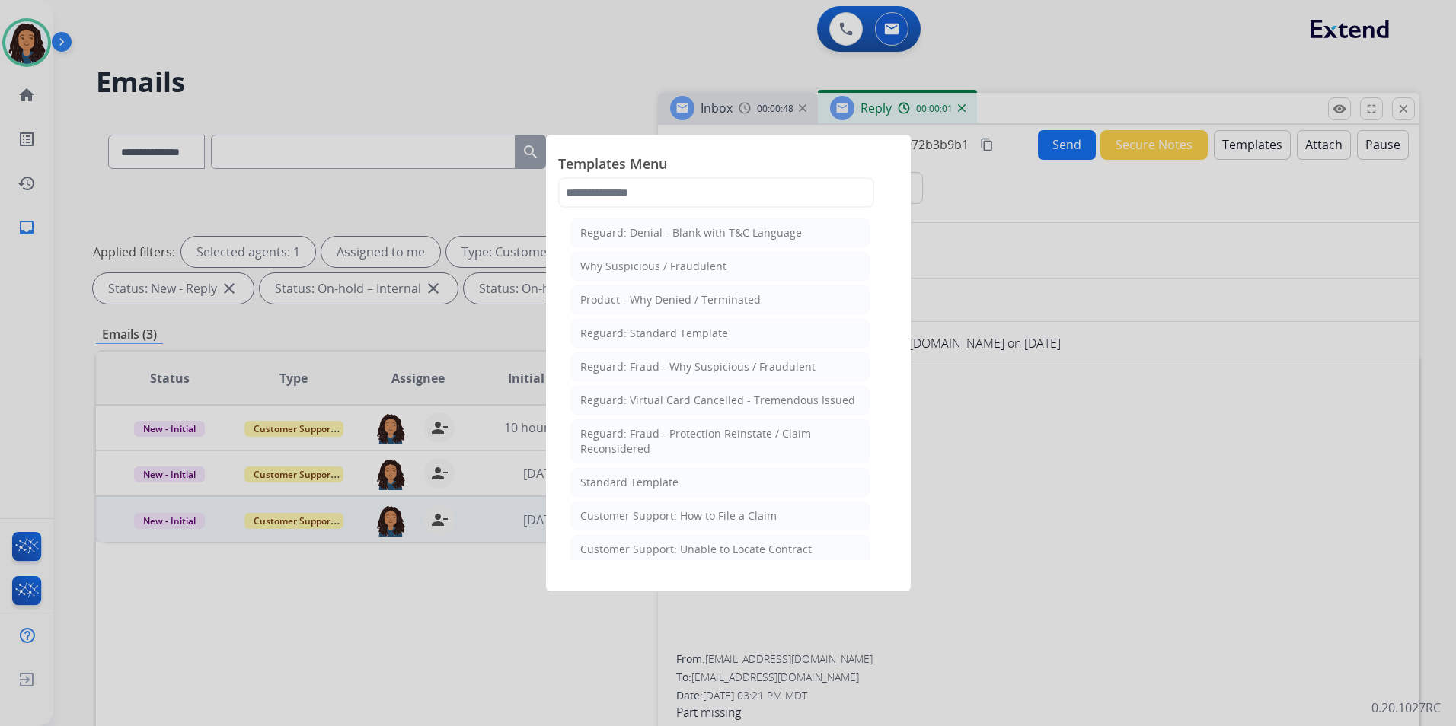
click at [745, 174] on span "Templates Menu" at bounding box center [728, 165] width 340 height 24
click at [745, 193] on input "text" at bounding box center [716, 192] width 316 height 30
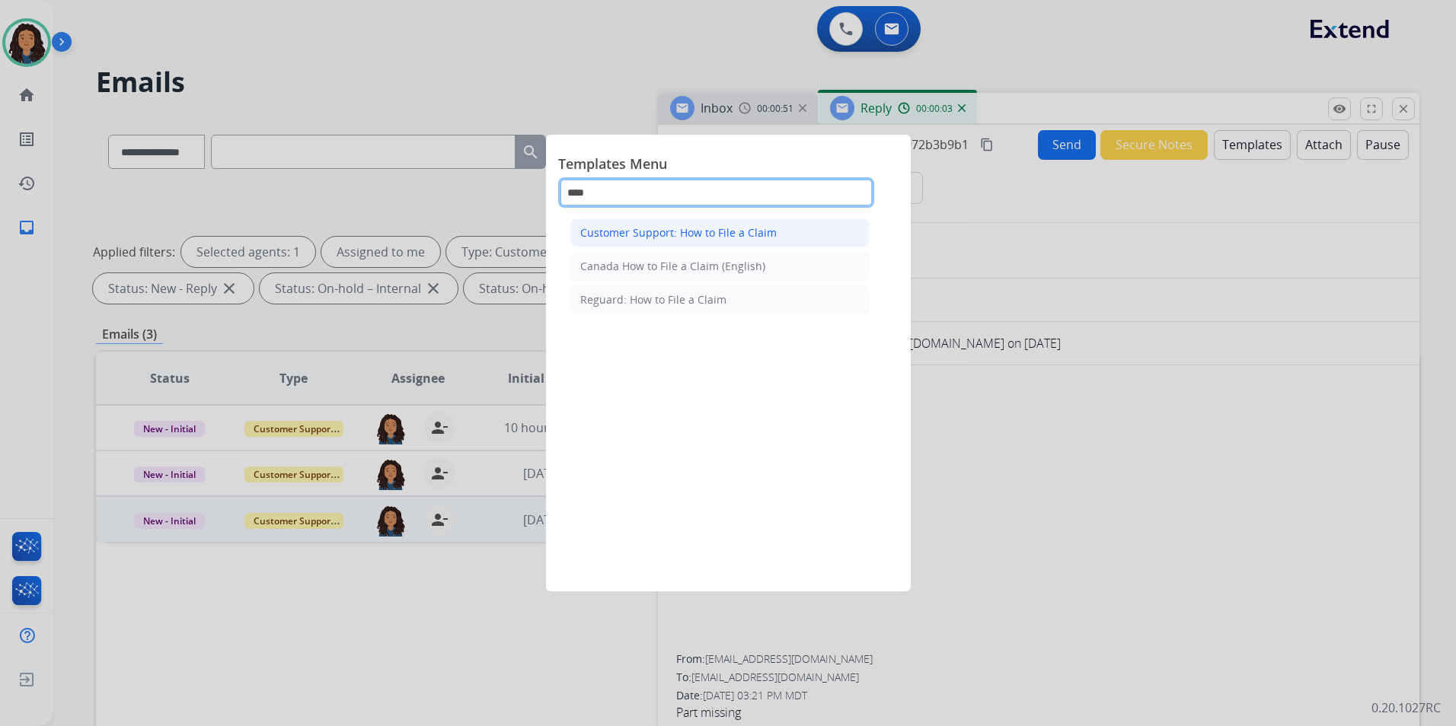
type input "****"
click at [731, 229] on div "Customer Support: How to File a Claim" at bounding box center [678, 232] width 196 height 15
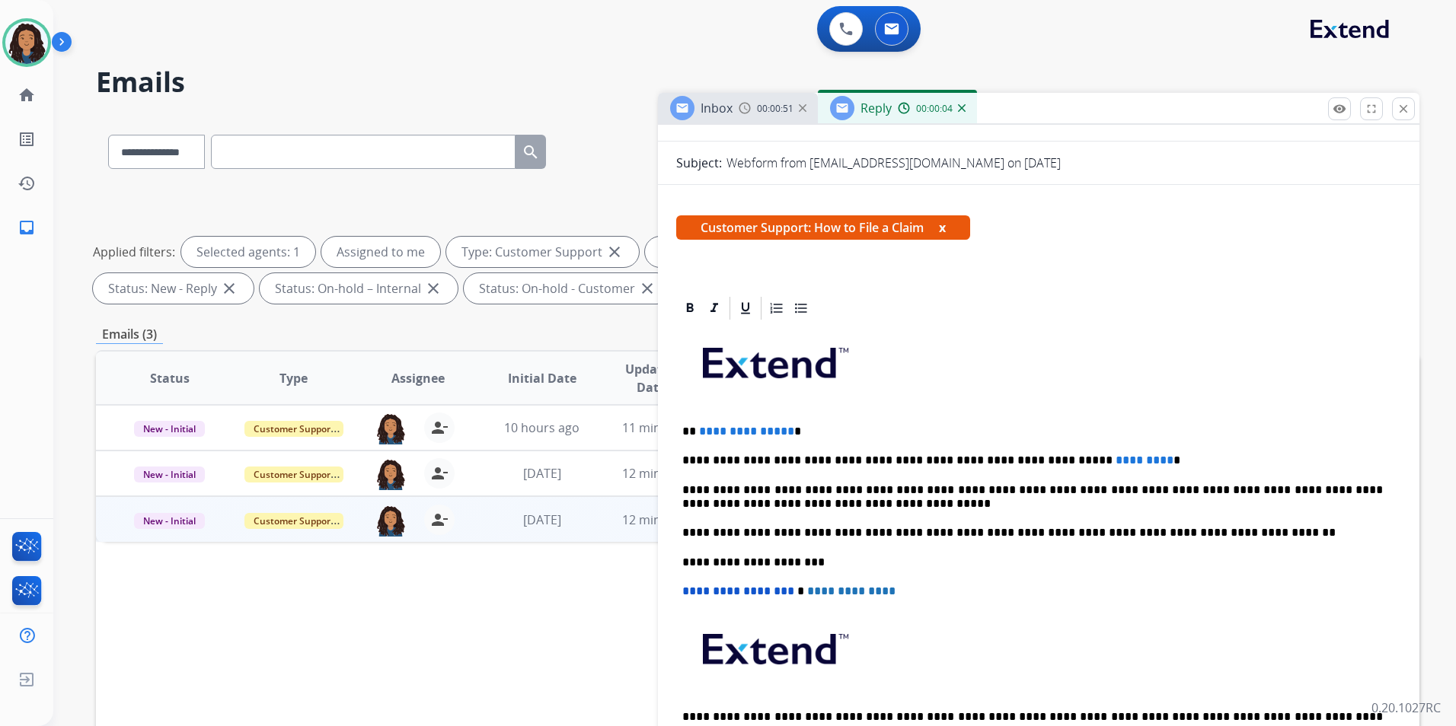
scroll to position [228, 0]
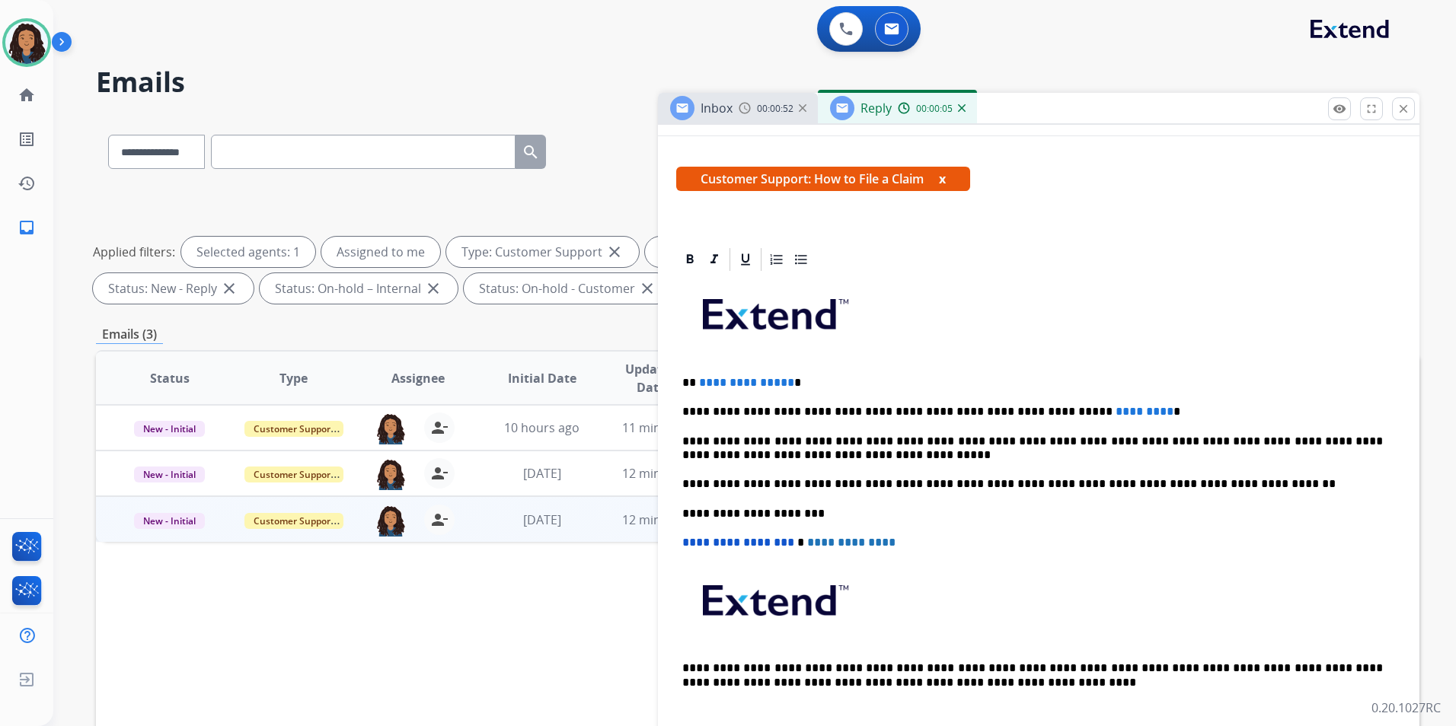
click at [783, 377] on span "**********" at bounding box center [746, 382] width 95 height 11
click at [783, 378] on span "**********" at bounding box center [746, 382] width 95 height 11
click at [785, 382] on p "**********" at bounding box center [1032, 383] width 700 height 14
click at [790, 383] on p "**********" at bounding box center [1032, 383] width 700 height 14
drag, startPoint x: 790, startPoint y: 380, endPoint x: 697, endPoint y: 361, distance: 94.1
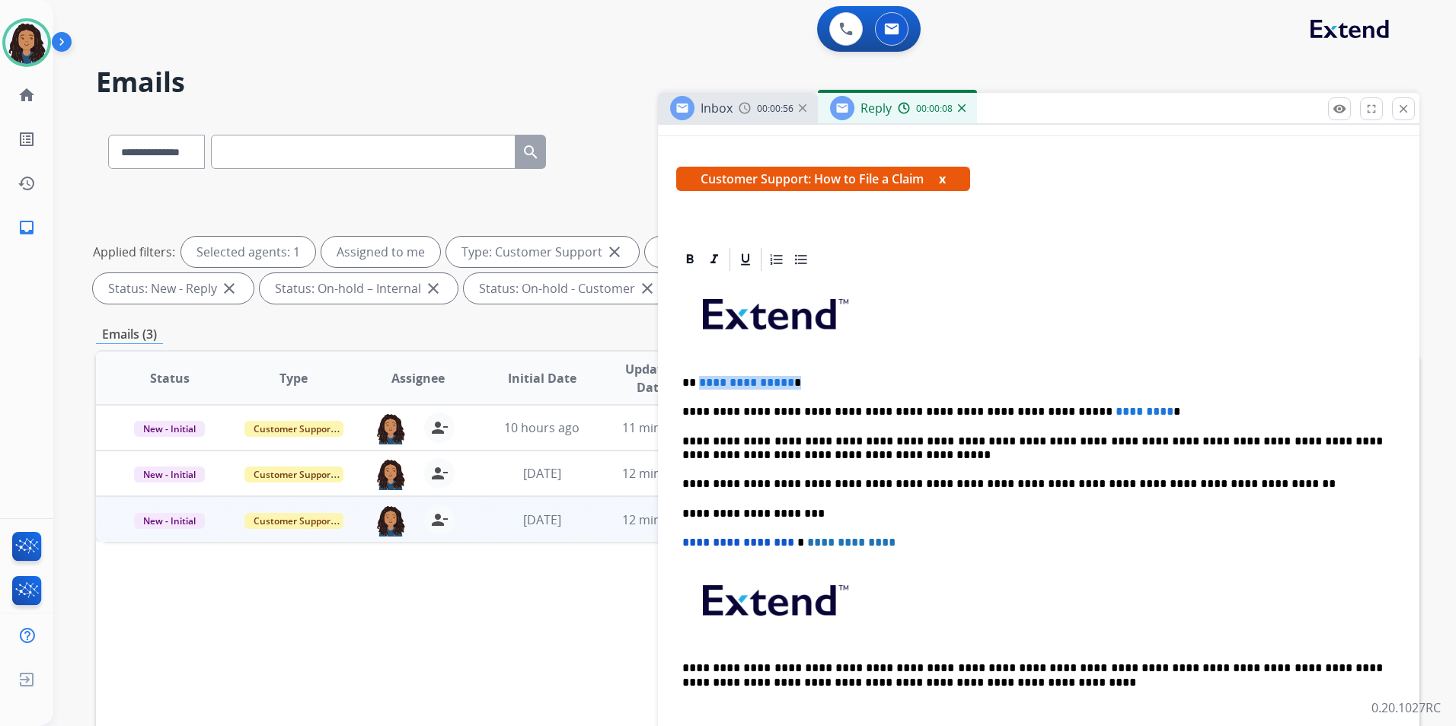
click at [697, 361] on div "**********" at bounding box center [1038, 505] width 725 height 465
paste div
click at [1098, 413] on p "**********" at bounding box center [1032, 412] width 700 height 14
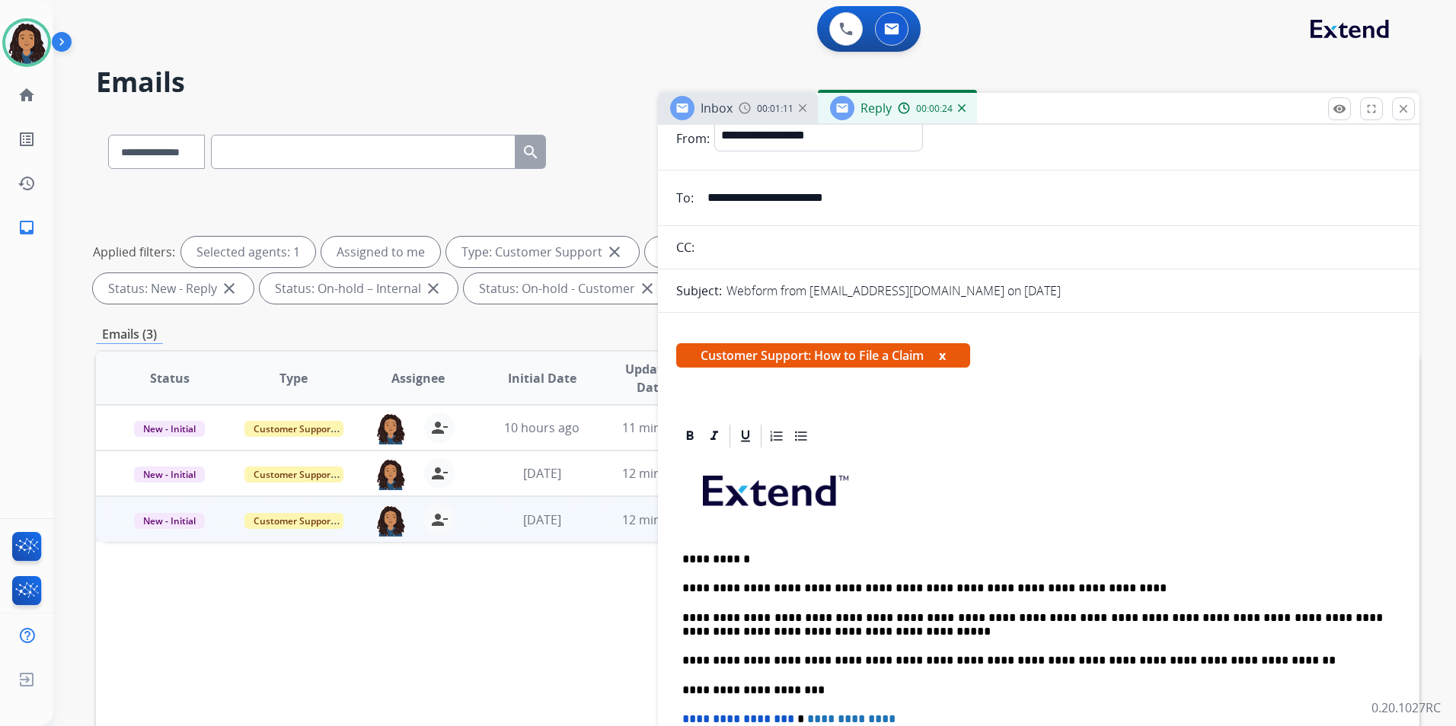
scroll to position [0, 0]
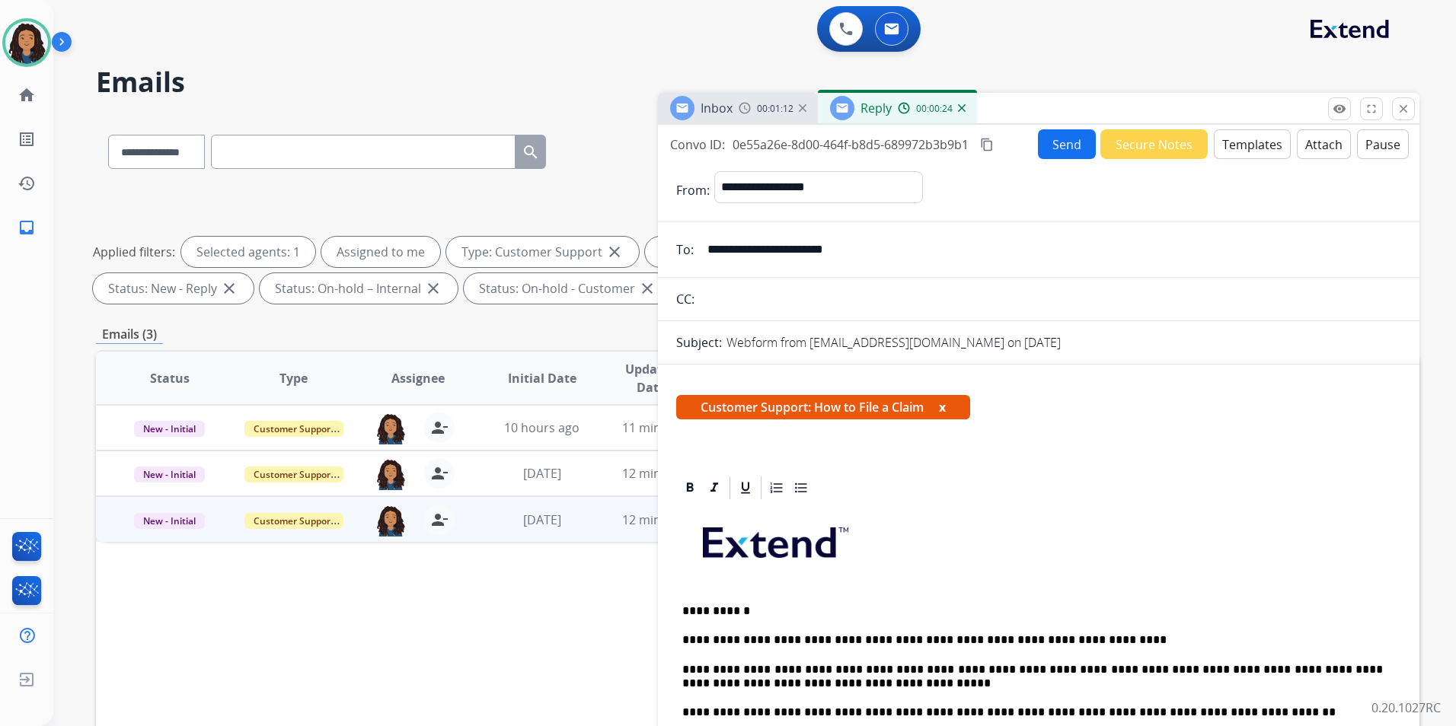
click at [1046, 151] on button "Send" at bounding box center [1067, 144] width 58 height 30
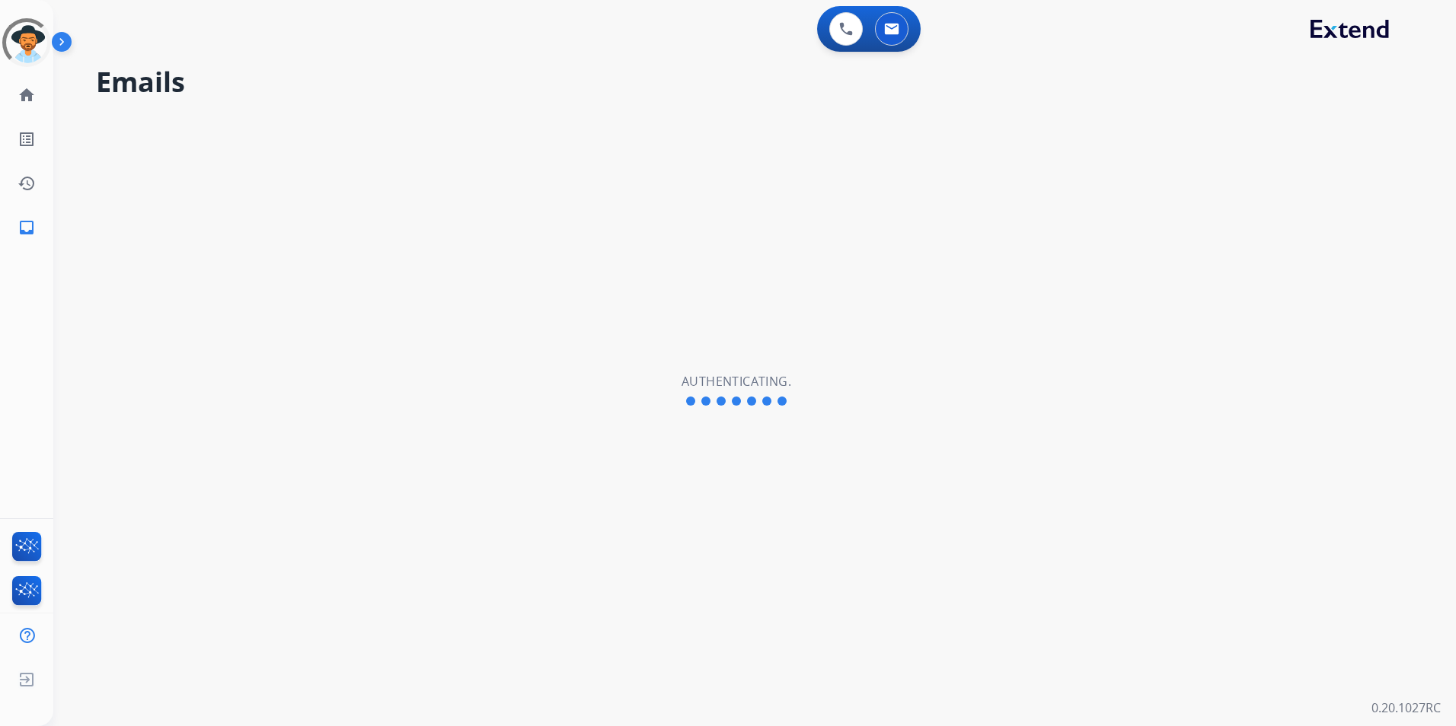
click at [466, 497] on div "Emails Authenticating." at bounding box center [736, 391] width 1366 height 672
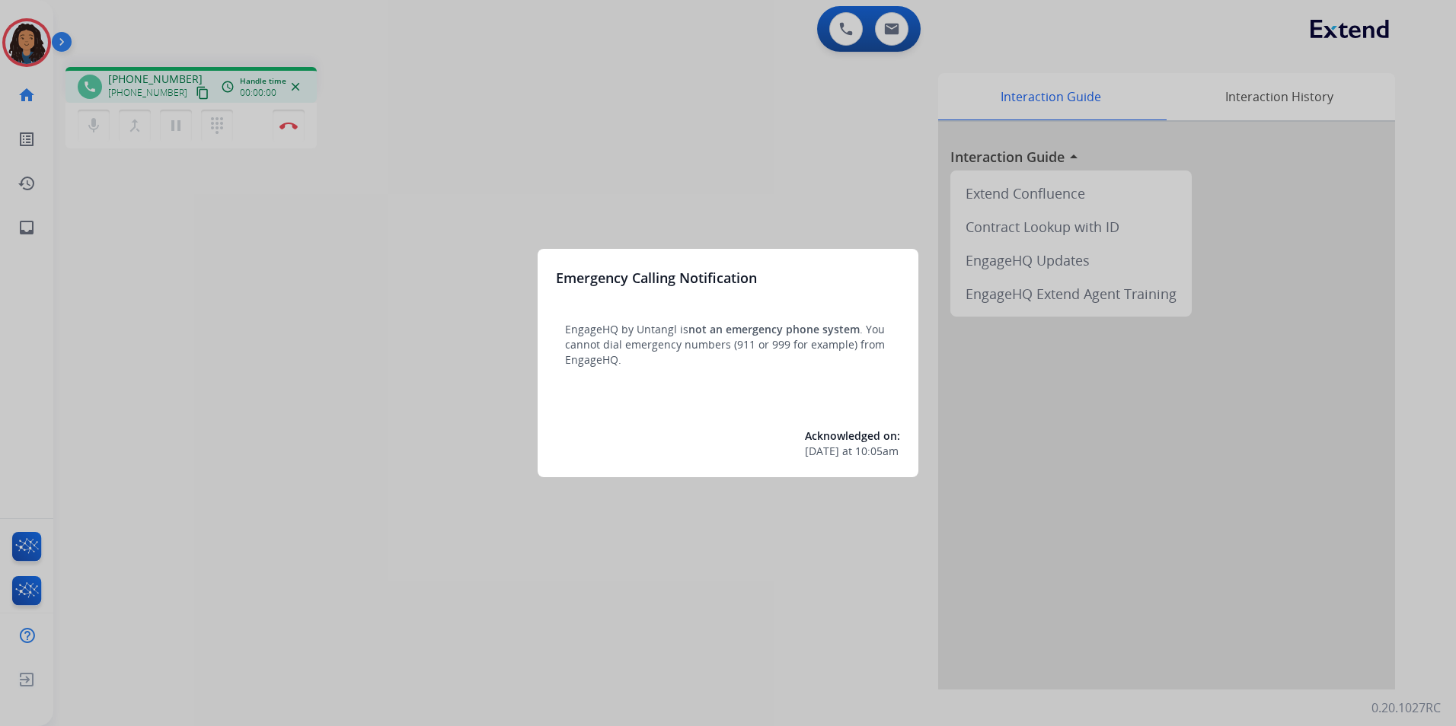
click at [342, 374] on div at bounding box center [728, 363] width 1456 height 726
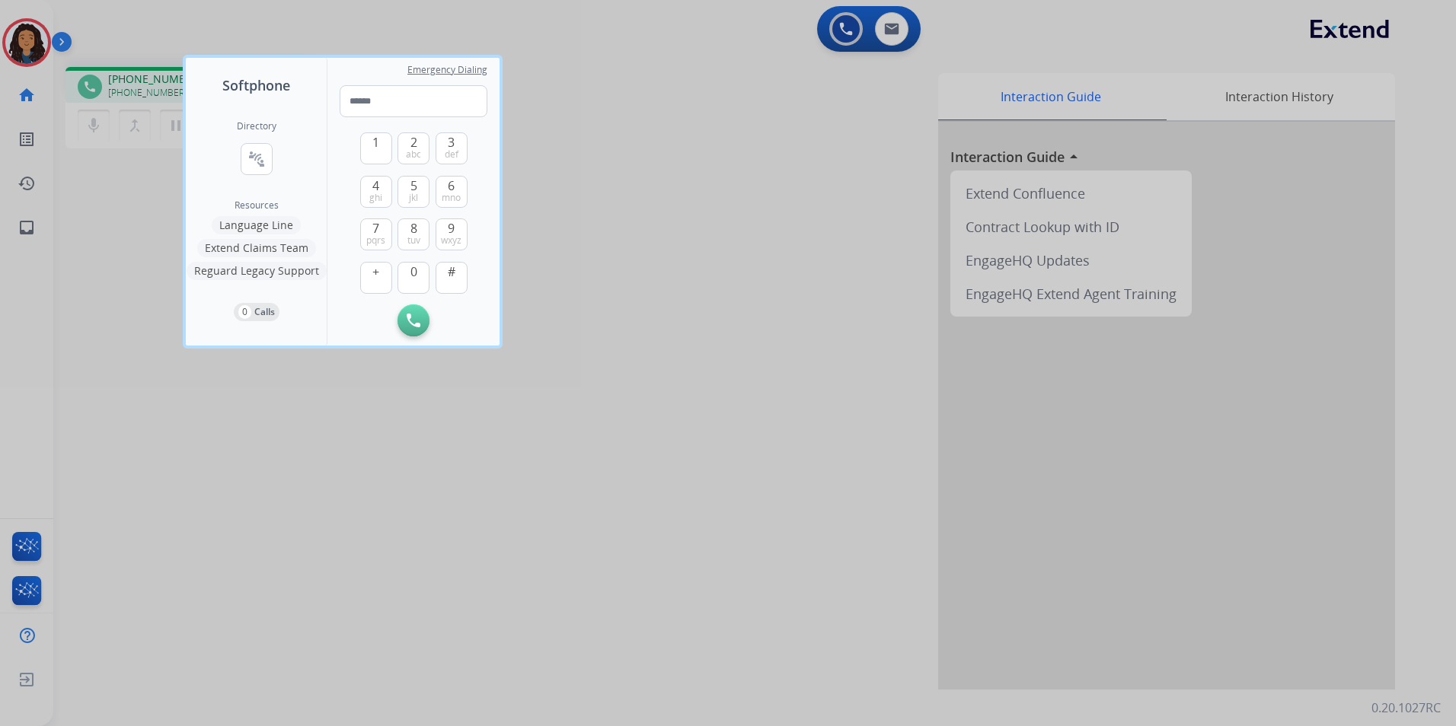
click at [451, 526] on div at bounding box center [728, 363] width 1456 height 726
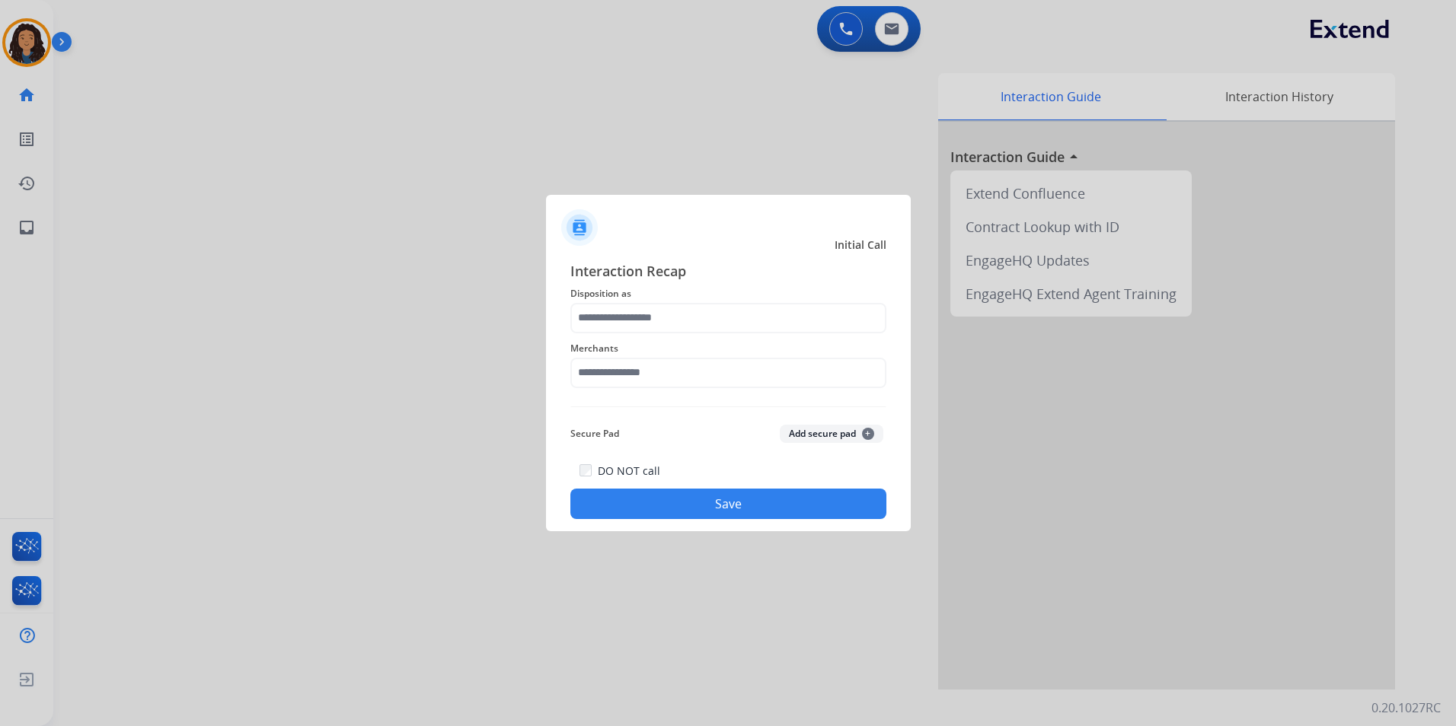
click at [729, 337] on div "Merchants" at bounding box center [728, 363] width 316 height 61
click at [729, 328] on input "text" at bounding box center [728, 318] width 316 height 30
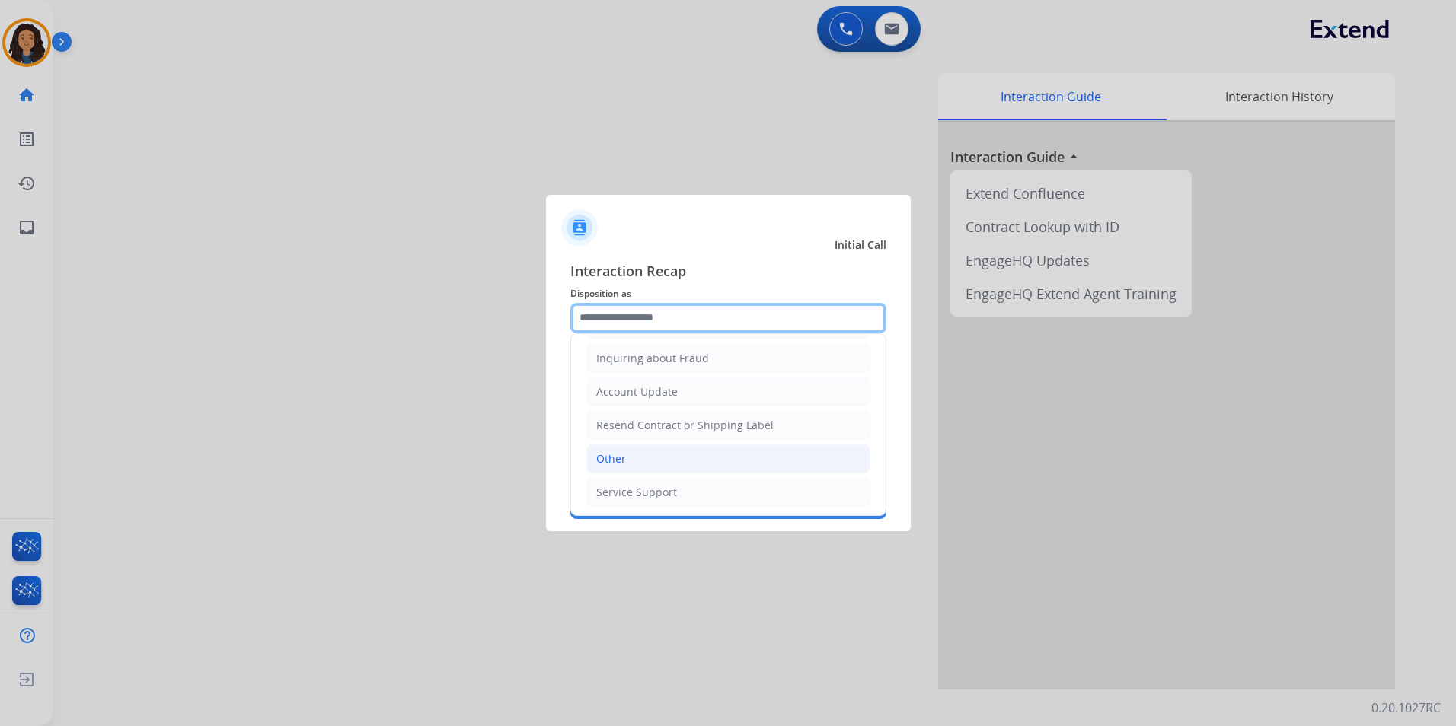
scroll to position [238, 0]
click at [649, 462] on li "Other" at bounding box center [728, 456] width 284 height 29
type input "*****"
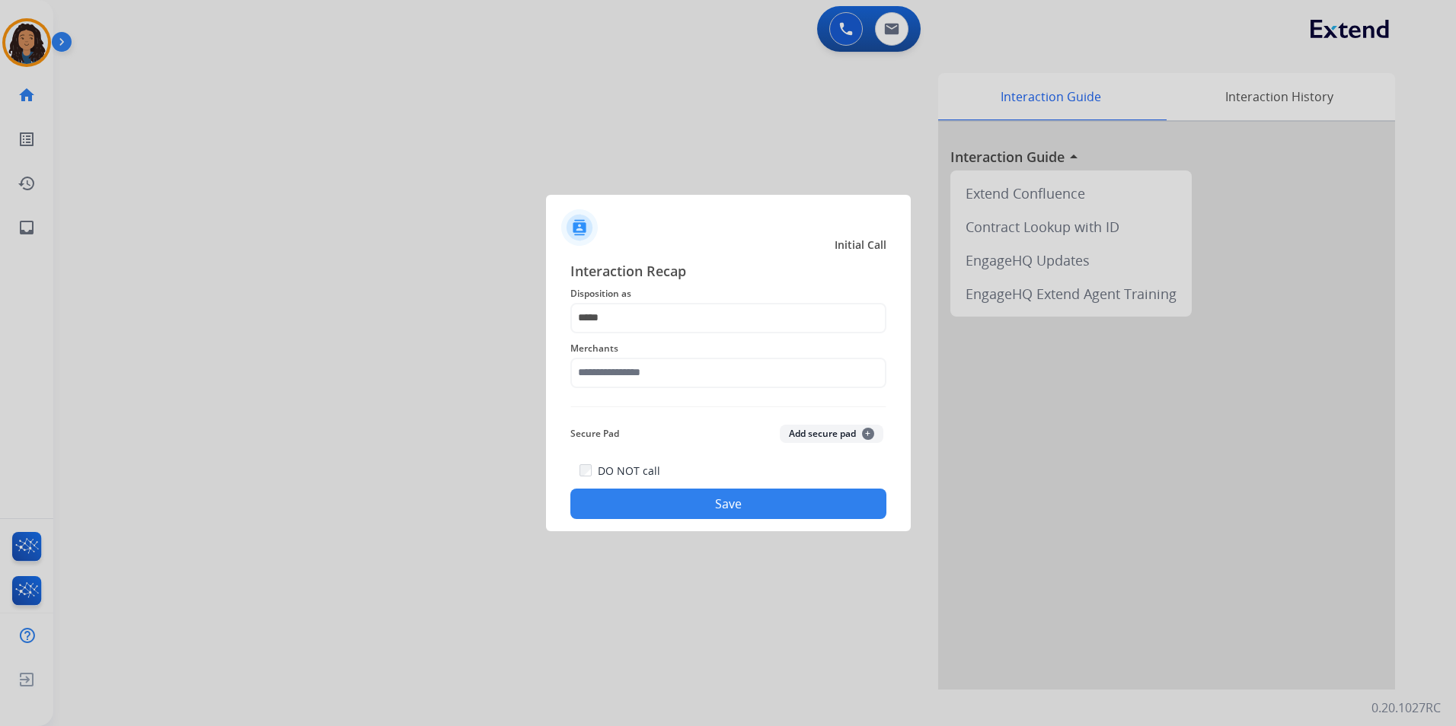
click at [697, 395] on div "Interaction Recap Disposition as ***** Merchants Secure Pad Add secure pad + DO…" at bounding box center [728, 390] width 316 height 260
click at [702, 378] on input "text" at bounding box center [728, 373] width 316 height 30
click at [670, 447] on div "Secure Pad Add secure pad +" at bounding box center [728, 434] width 316 height 30
click at [669, 426] on li "Not found" at bounding box center [732, 416] width 290 height 29
type input "*********"
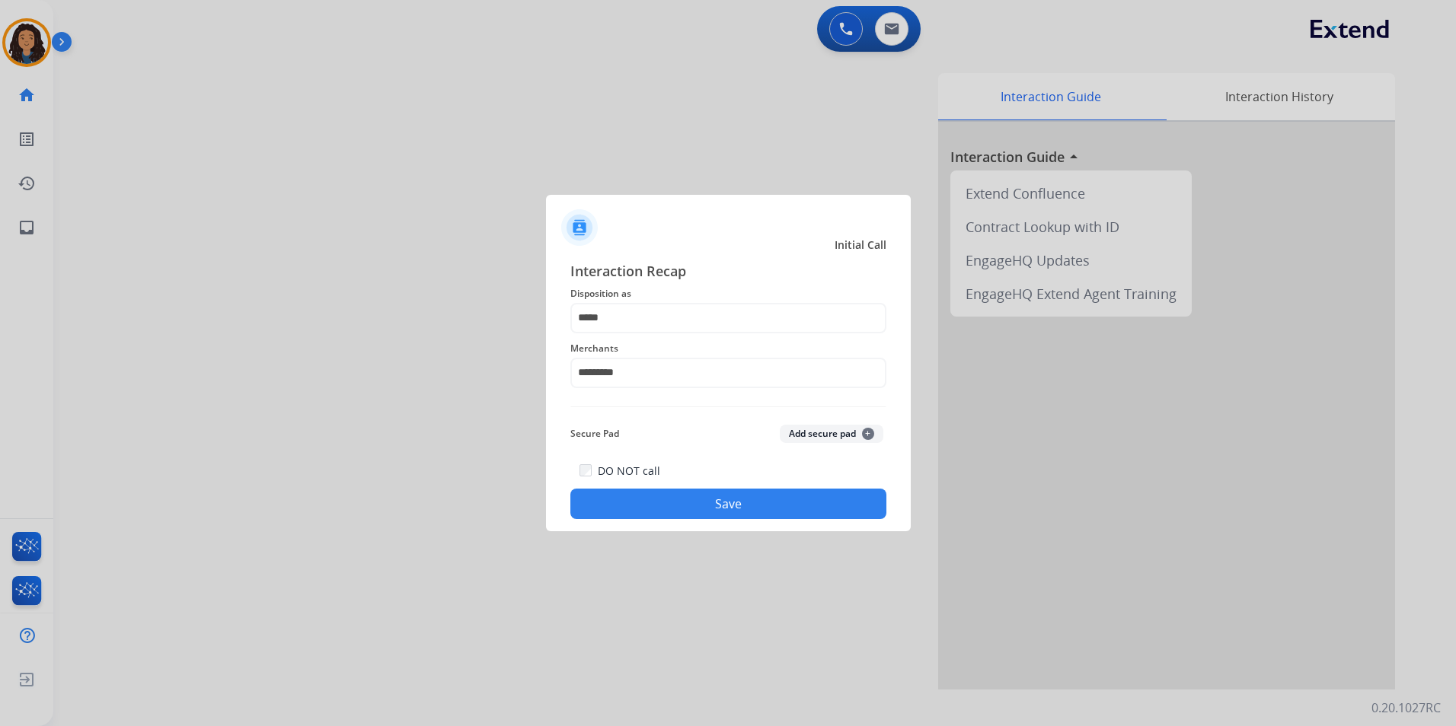
drag, startPoint x: 670, startPoint y: 507, endPoint x: 670, endPoint y: 494, distance: 12.9
click at [670, 494] on button "Save" at bounding box center [728, 504] width 316 height 30
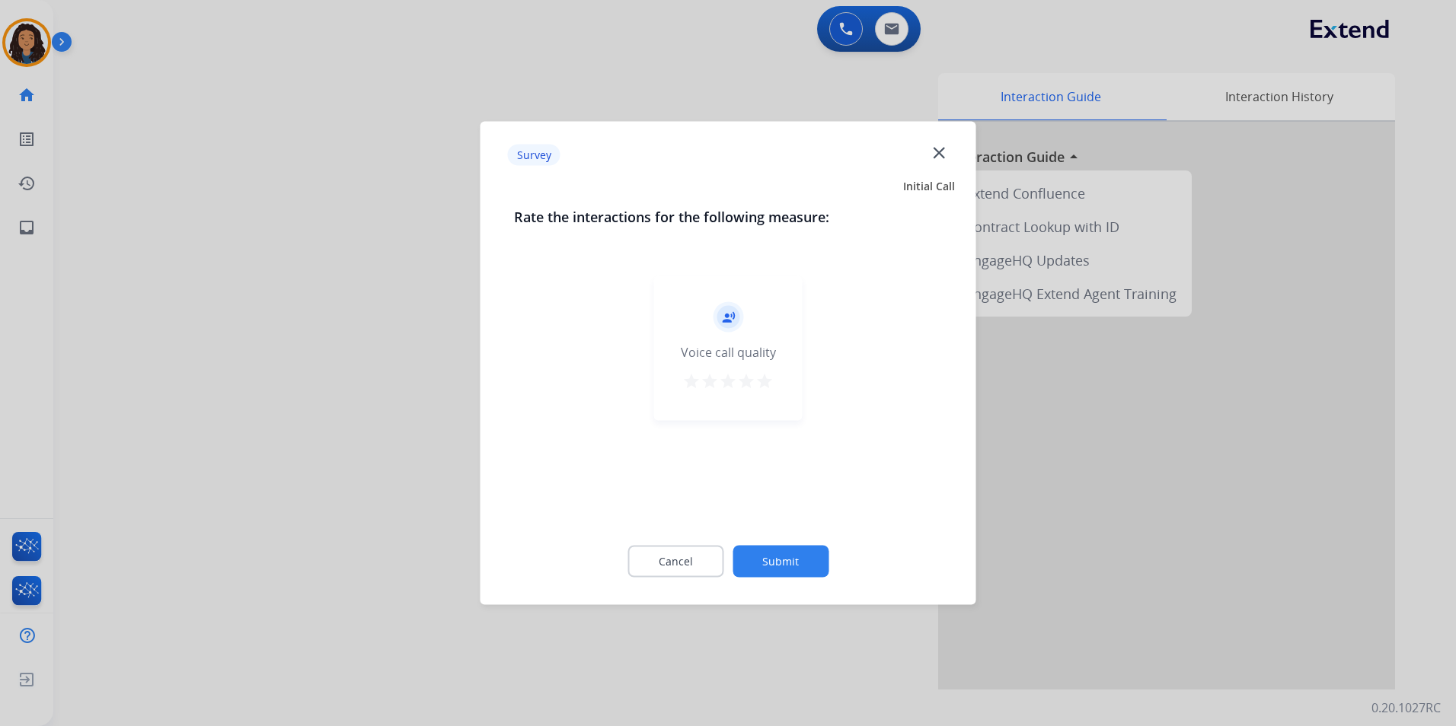
click at [168, 438] on div at bounding box center [728, 363] width 1456 height 726
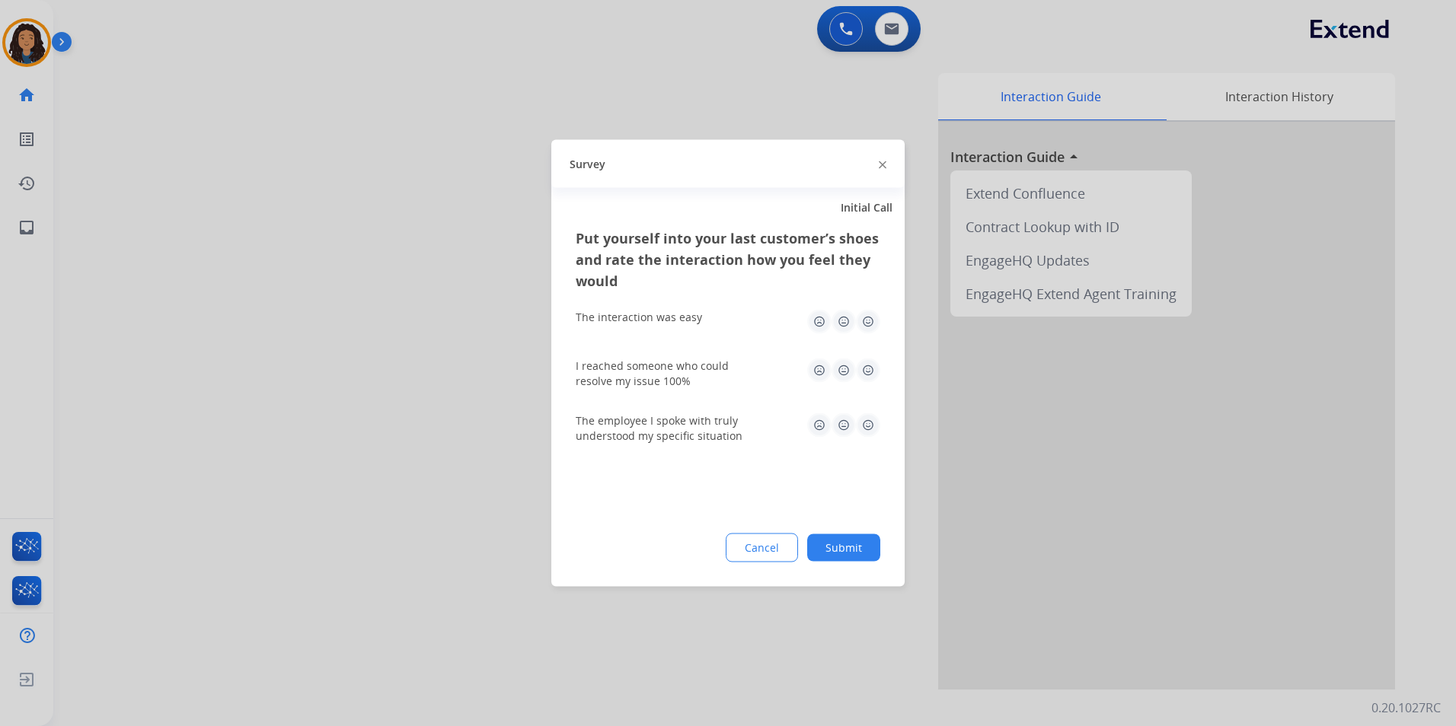
drag, startPoint x: 168, startPoint y: 438, endPoint x: 296, endPoint y: 385, distance: 138.3
click at [181, 426] on div at bounding box center [728, 363] width 1456 height 726
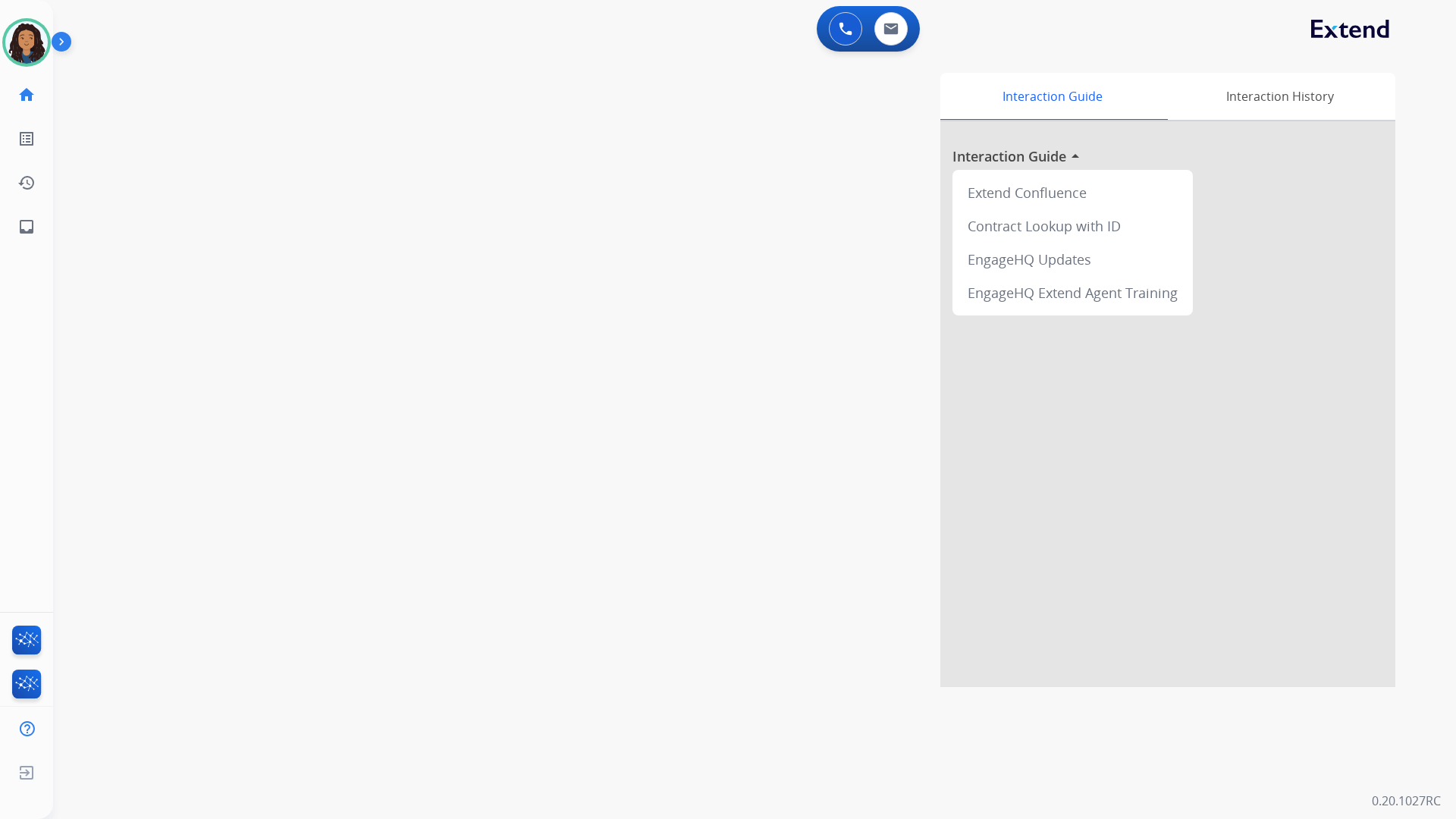
click at [717, 39] on div "0 Voice Interactions 0 Email Interactions" at bounding box center [746, 30] width 1348 height 49
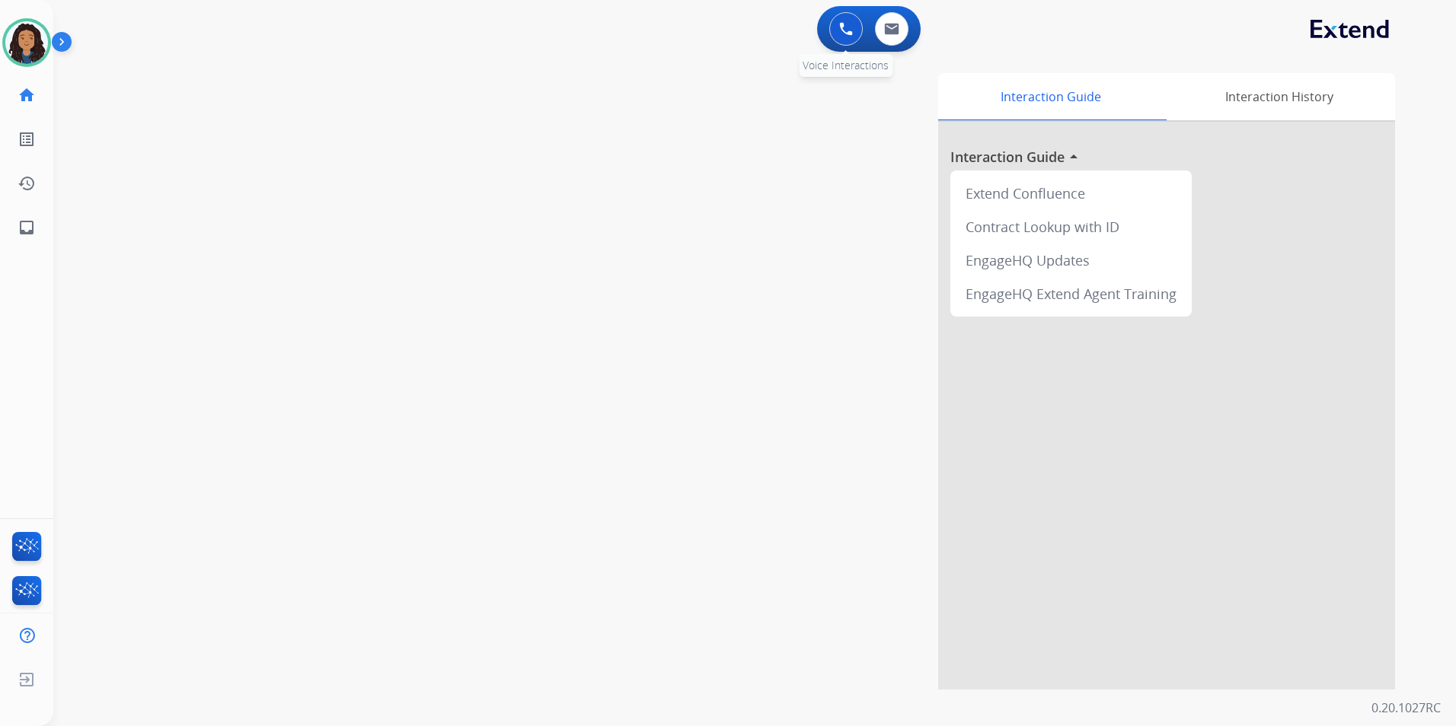
click at [850, 43] on button at bounding box center [846, 29] width 34 height 34
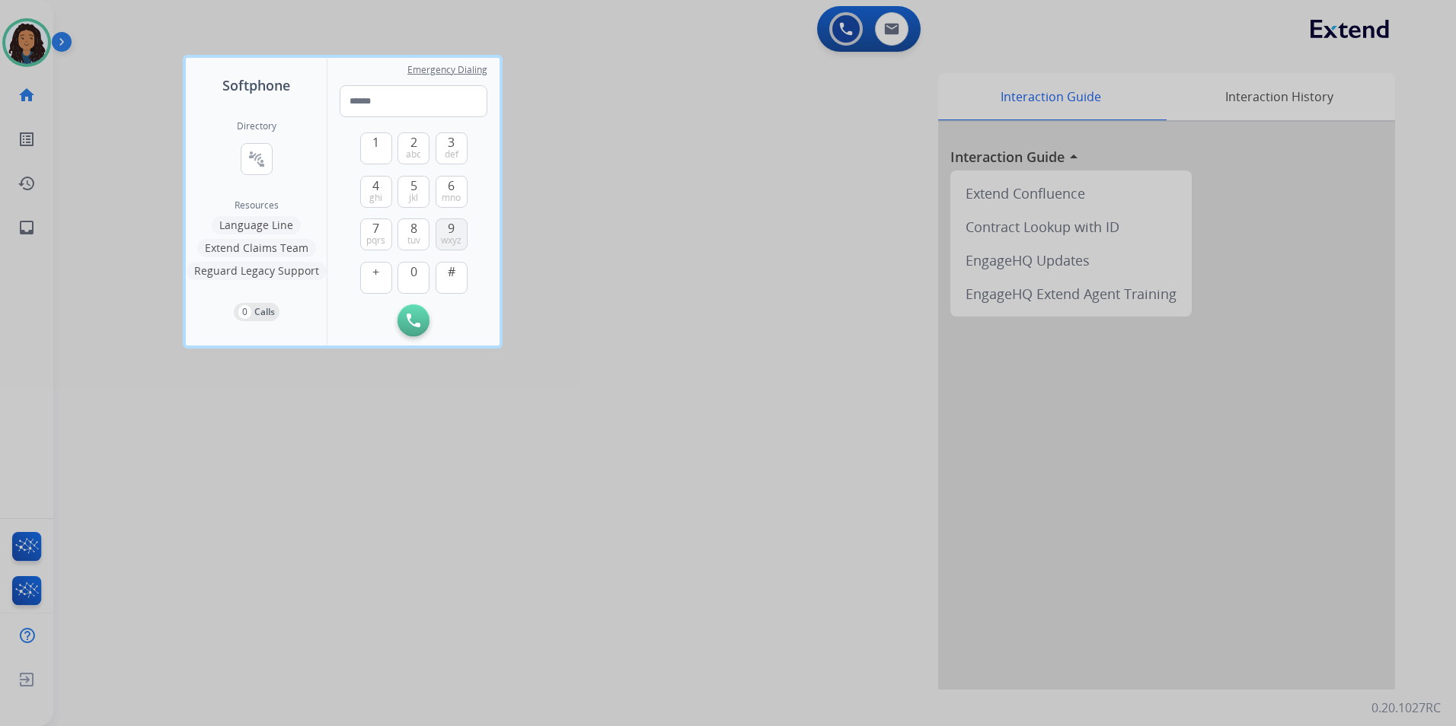
click at [456, 235] on span "wxyz" at bounding box center [451, 241] width 21 height 12
click at [417, 196] on span "jkl" at bounding box center [413, 198] width 9 height 12
click at [448, 183] on span "6" at bounding box center [451, 186] width 7 height 18
click at [416, 136] on span "2" at bounding box center [413, 142] width 7 height 18
click at [410, 270] on span "0" at bounding box center [413, 272] width 7 height 18
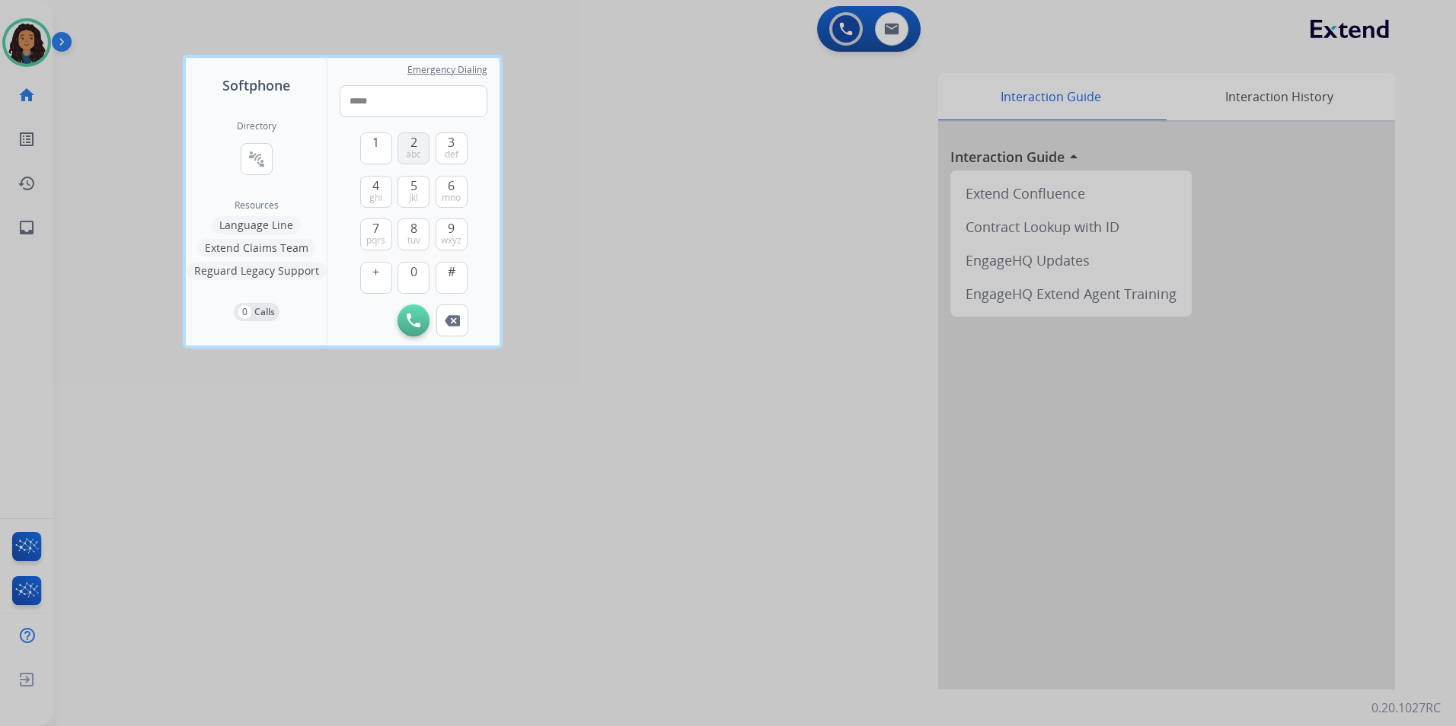
click at [400, 146] on button "2 abc" at bounding box center [413, 148] width 32 height 32
click at [450, 198] on span "mno" at bounding box center [451, 198] width 19 height 12
click at [415, 271] on span "0" at bounding box center [413, 272] width 7 height 18
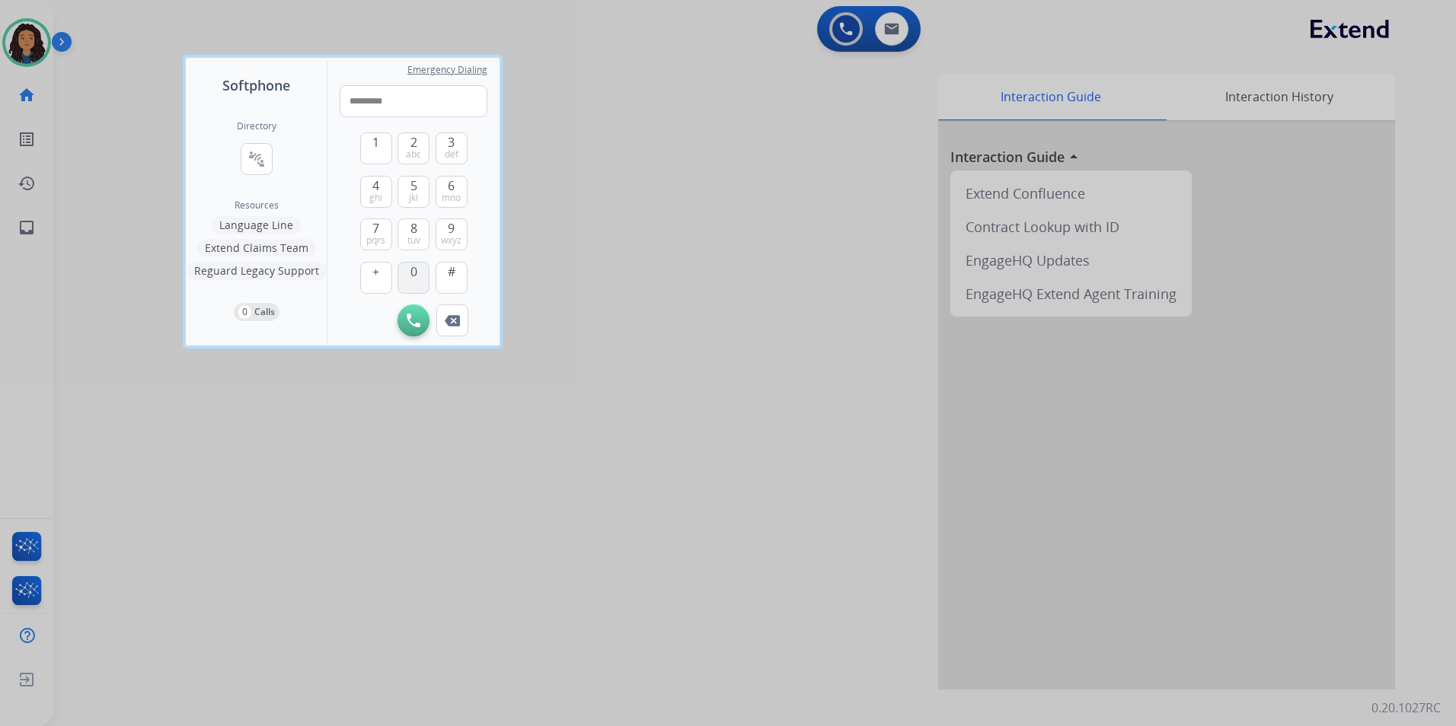
type input "**********"
click at [406, 319] on button "Initiate Call" at bounding box center [413, 321] width 32 height 32
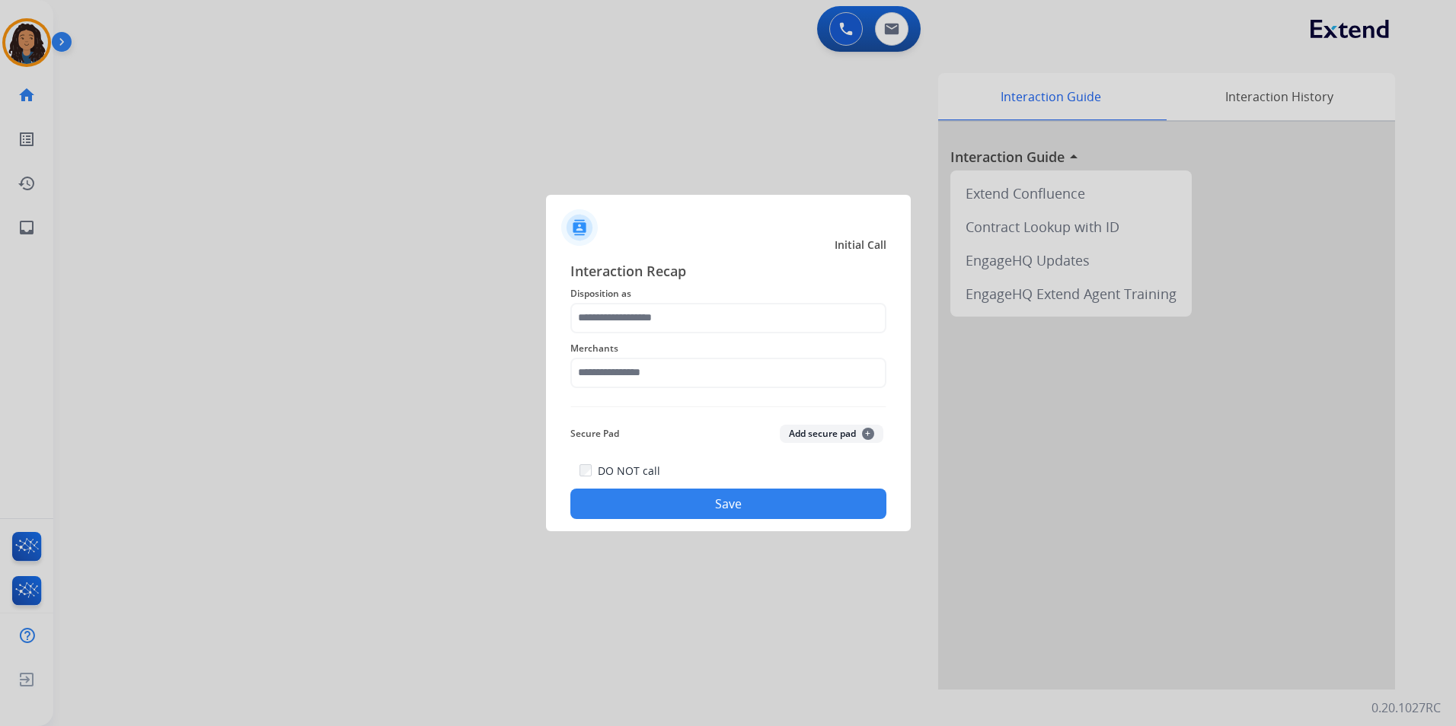
click at [806, 340] on span "Merchants" at bounding box center [728, 349] width 316 height 18
click at [806, 333] on div at bounding box center [728, 318] width 316 height 30
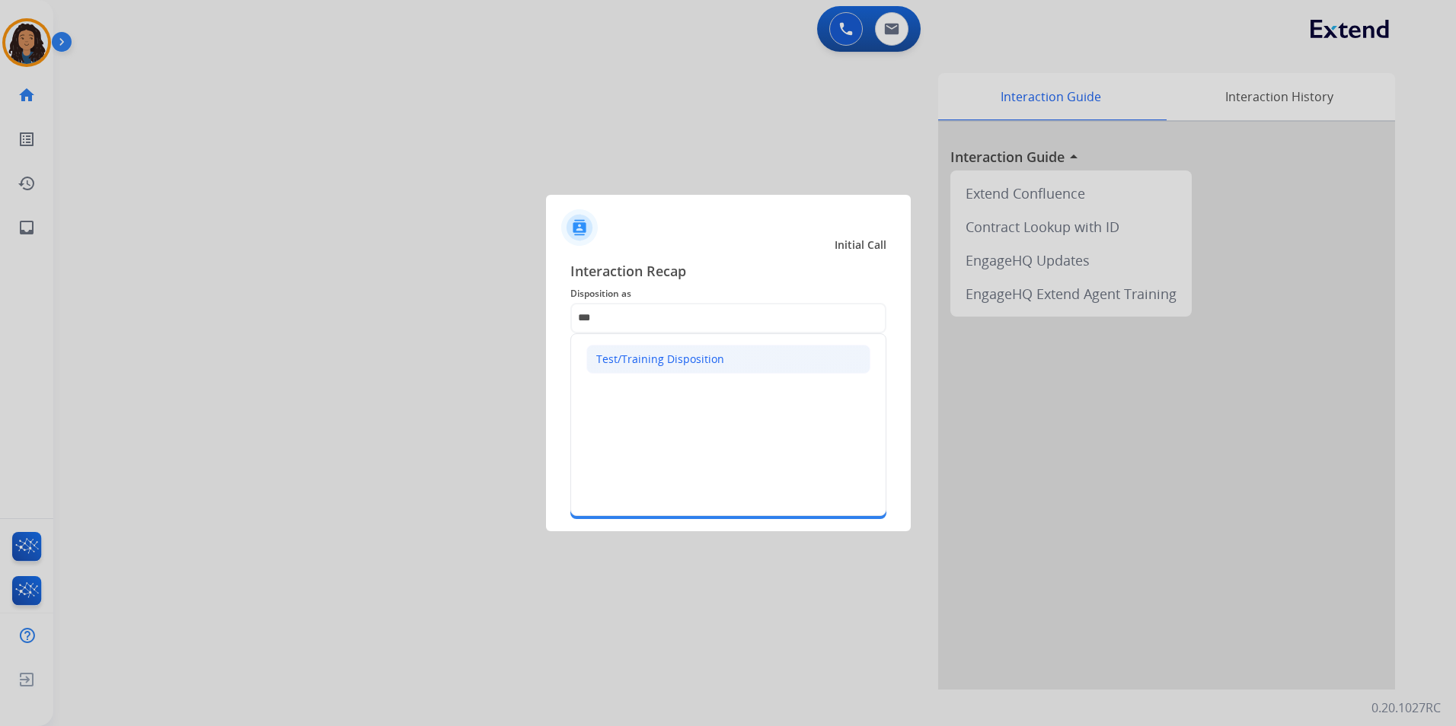
click at [798, 370] on li "Test/Training Disposition" at bounding box center [728, 359] width 284 height 29
type input "**********"
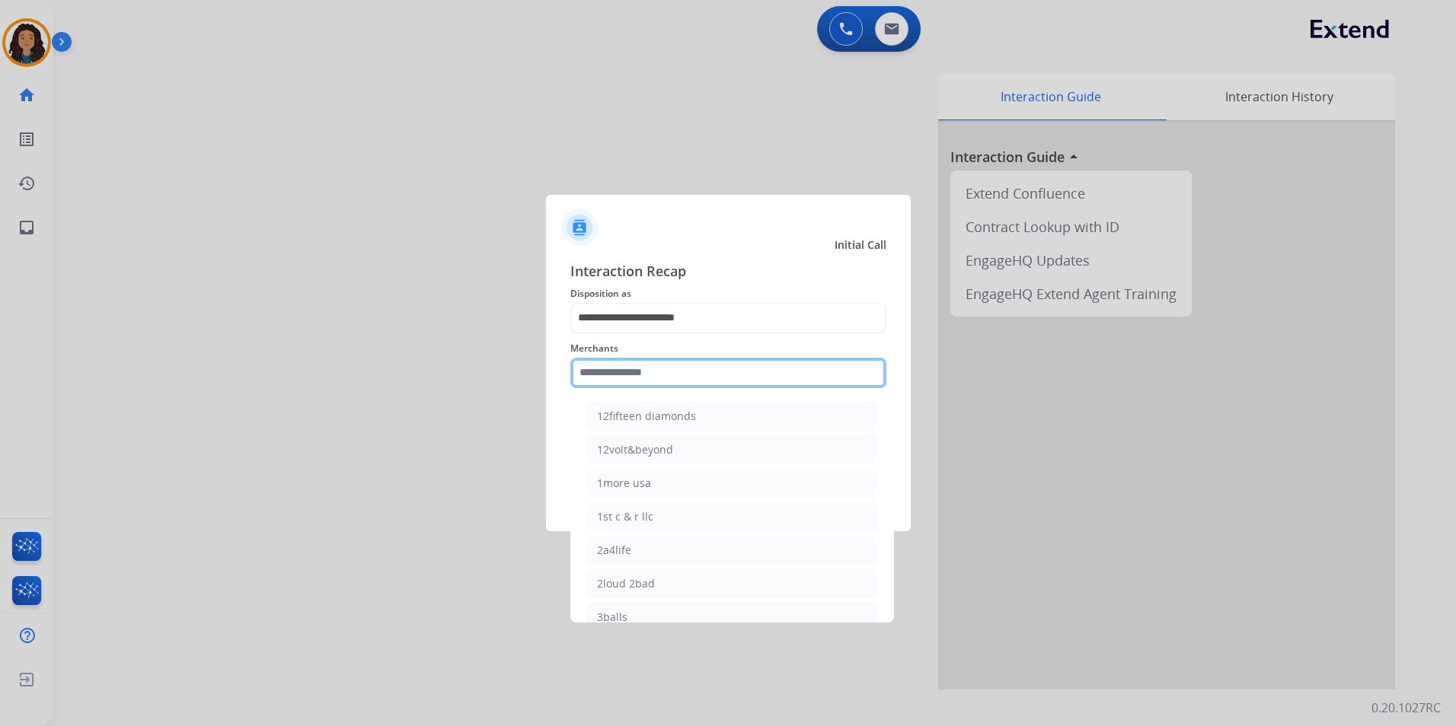
click at [785, 369] on input "text" at bounding box center [728, 373] width 316 height 30
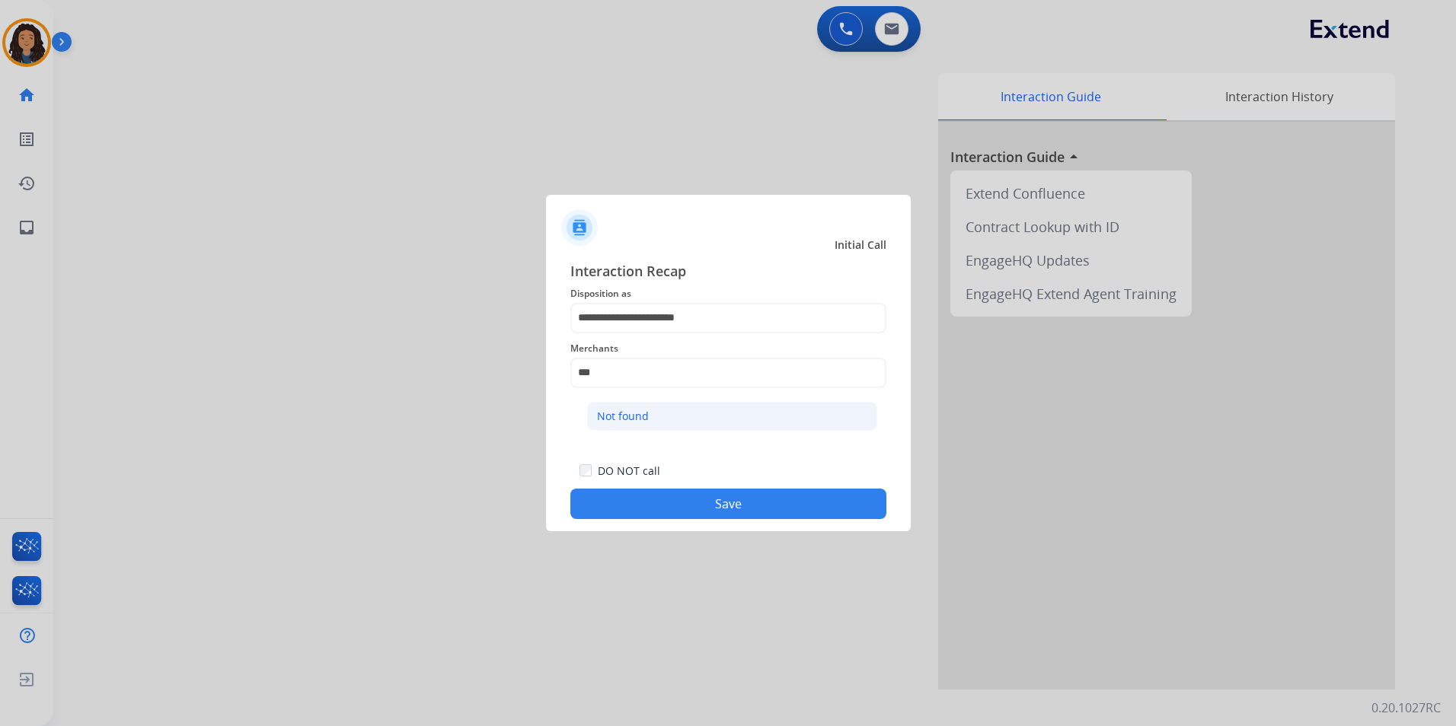
click at [761, 420] on li "Not found" at bounding box center [732, 416] width 290 height 29
type input "*********"
click at [748, 503] on button "Save" at bounding box center [728, 504] width 316 height 30
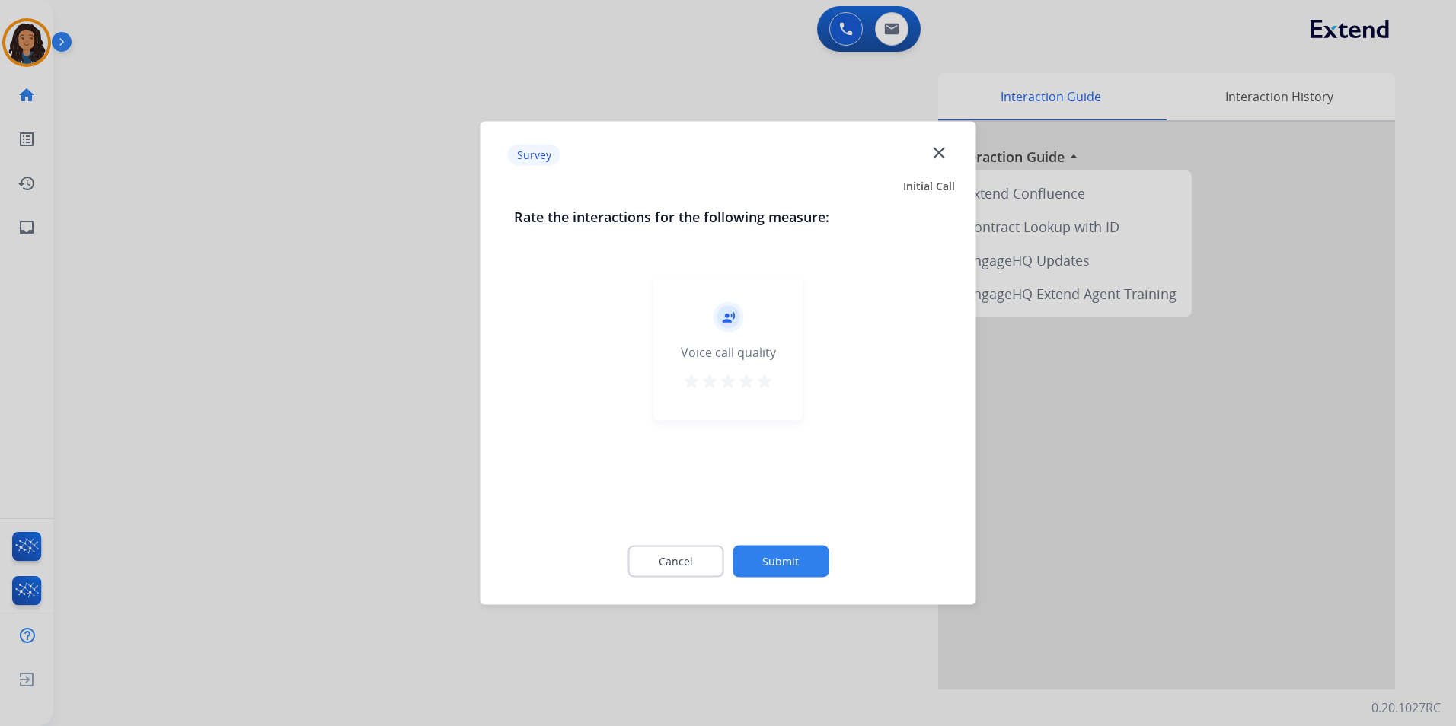
click at [766, 385] on mat-icon "star" at bounding box center [764, 381] width 18 height 18
click at [789, 560] on button "Submit" at bounding box center [780, 562] width 96 height 32
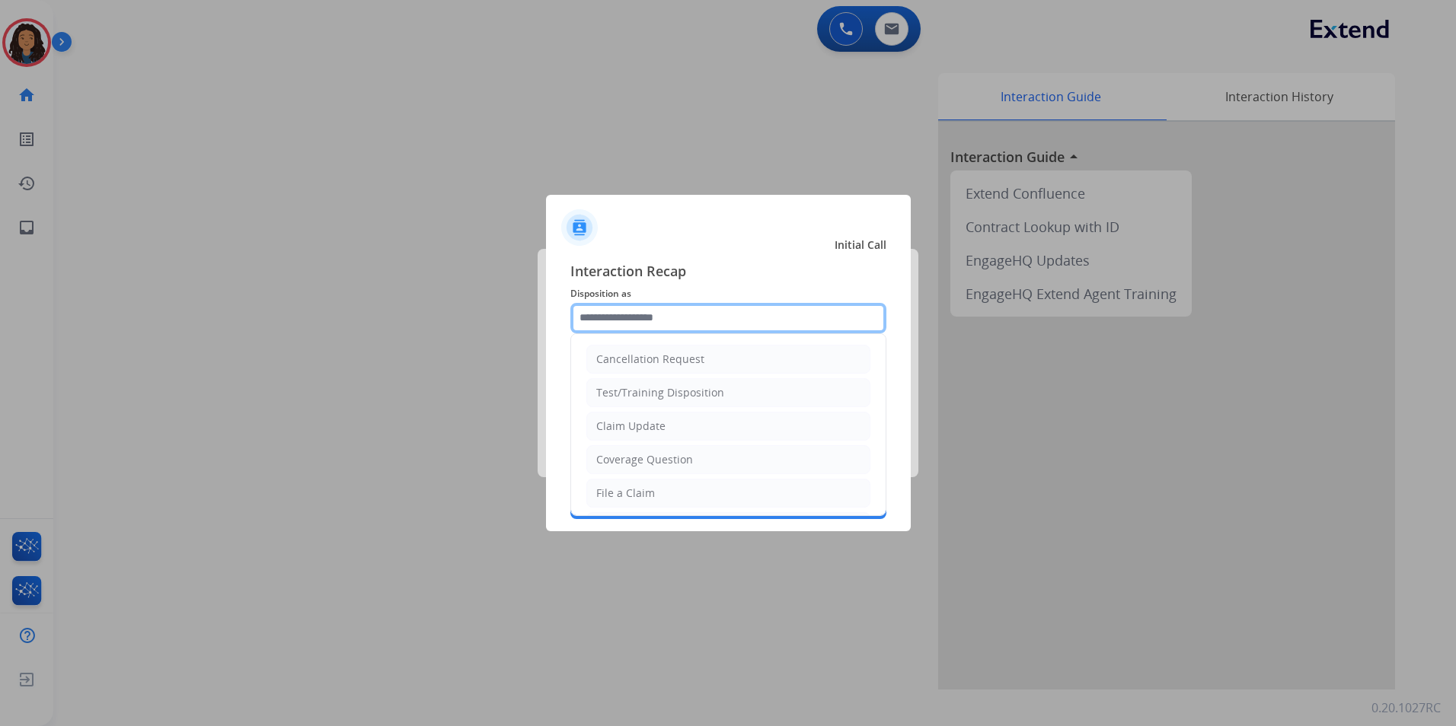
click at [620, 324] on input "text" at bounding box center [728, 318] width 316 height 30
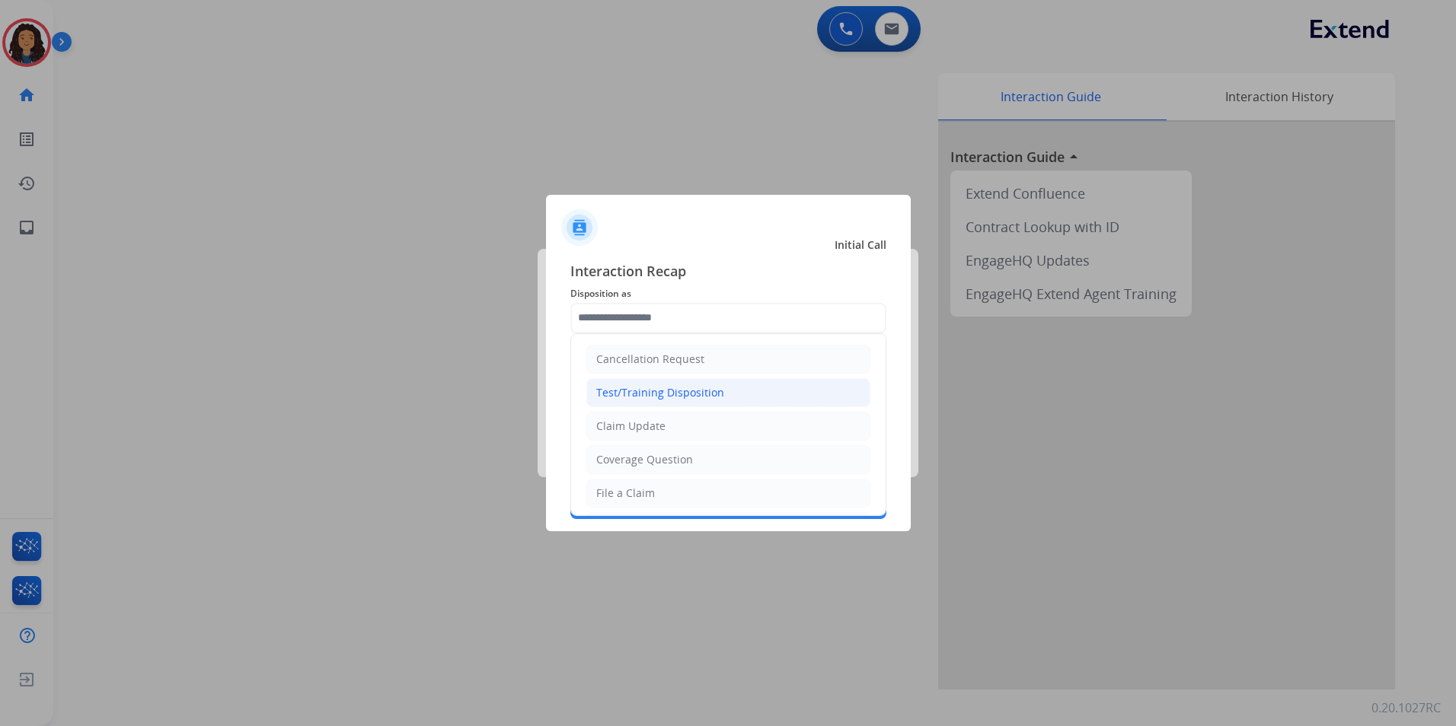
click at [643, 394] on div "Test/Training Disposition" at bounding box center [660, 392] width 128 height 15
type input "**********"
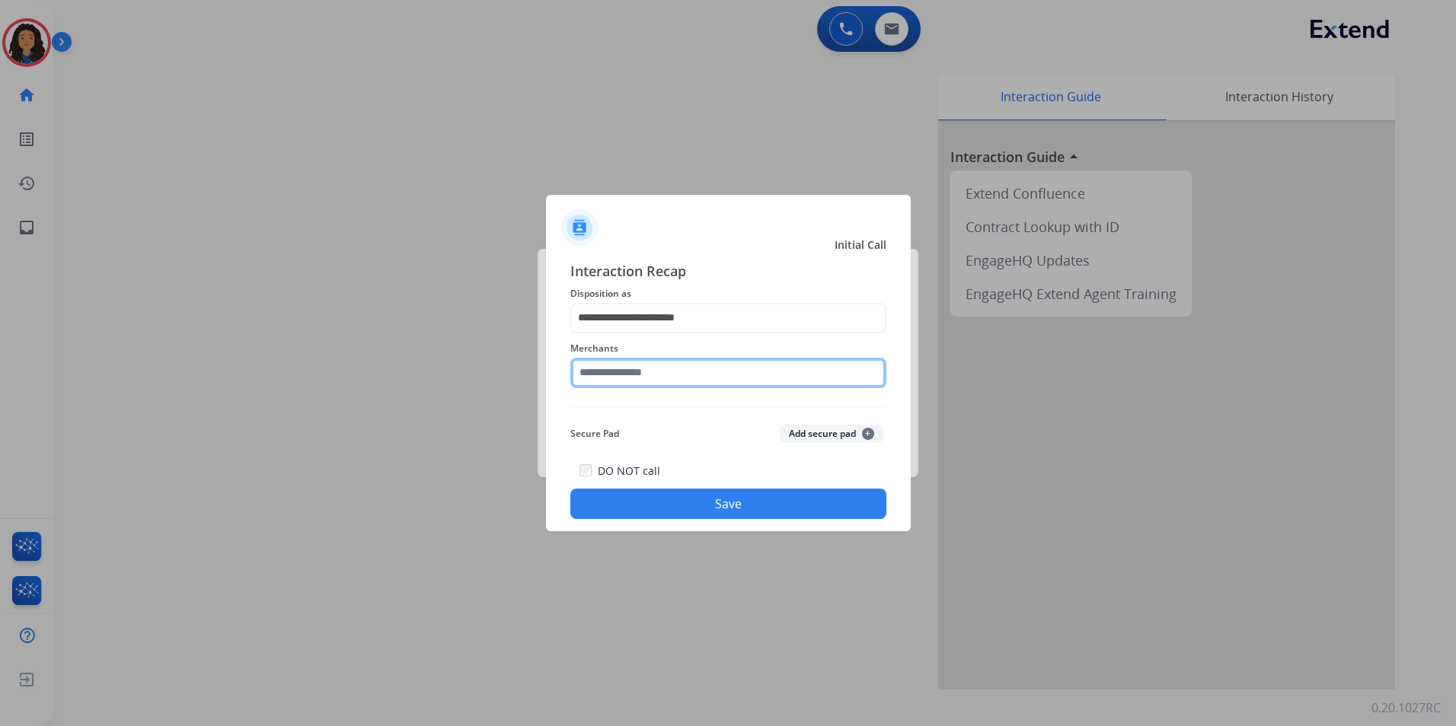
click at [643, 376] on input "text" at bounding box center [728, 373] width 316 height 30
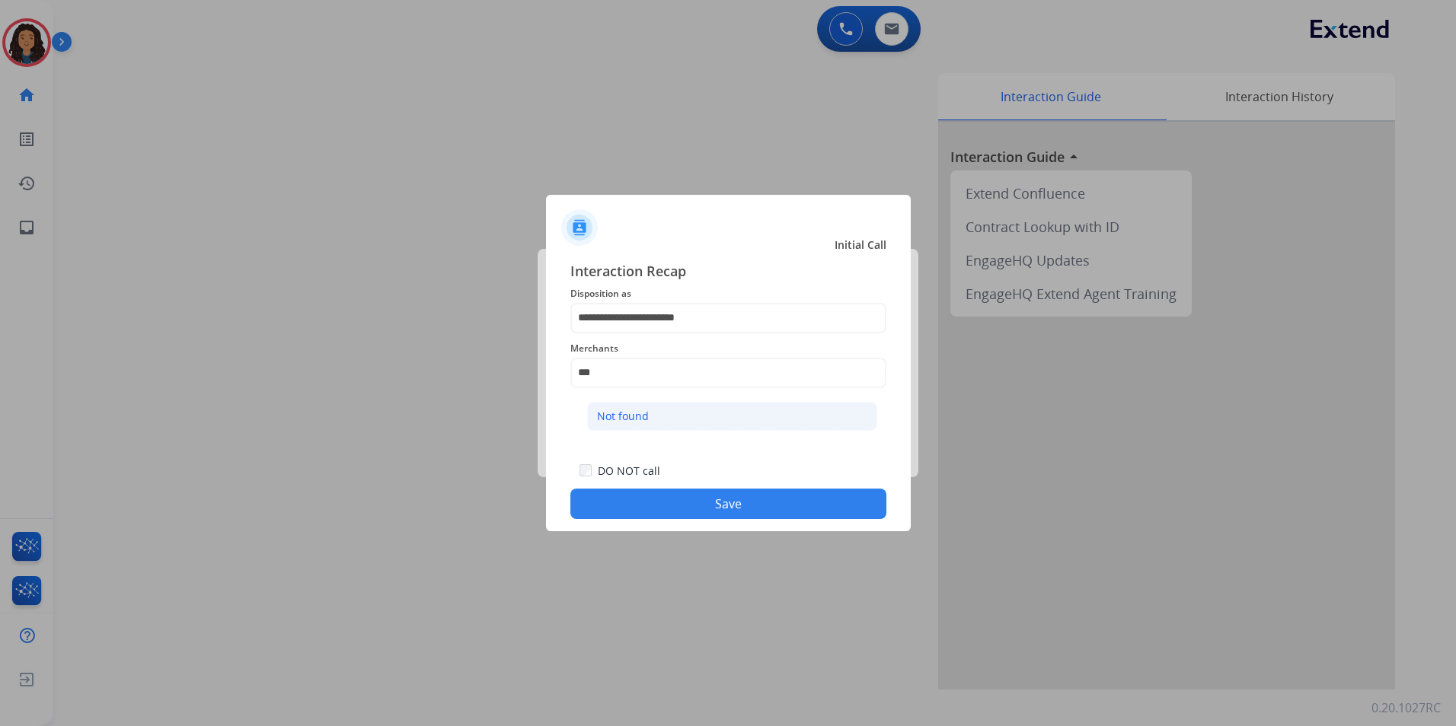
click at [644, 413] on div "Not found" at bounding box center [623, 416] width 52 height 15
type input "*********"
click at [669, 499] on button "Save" at bounding box center [728, 504] width 316 height 30
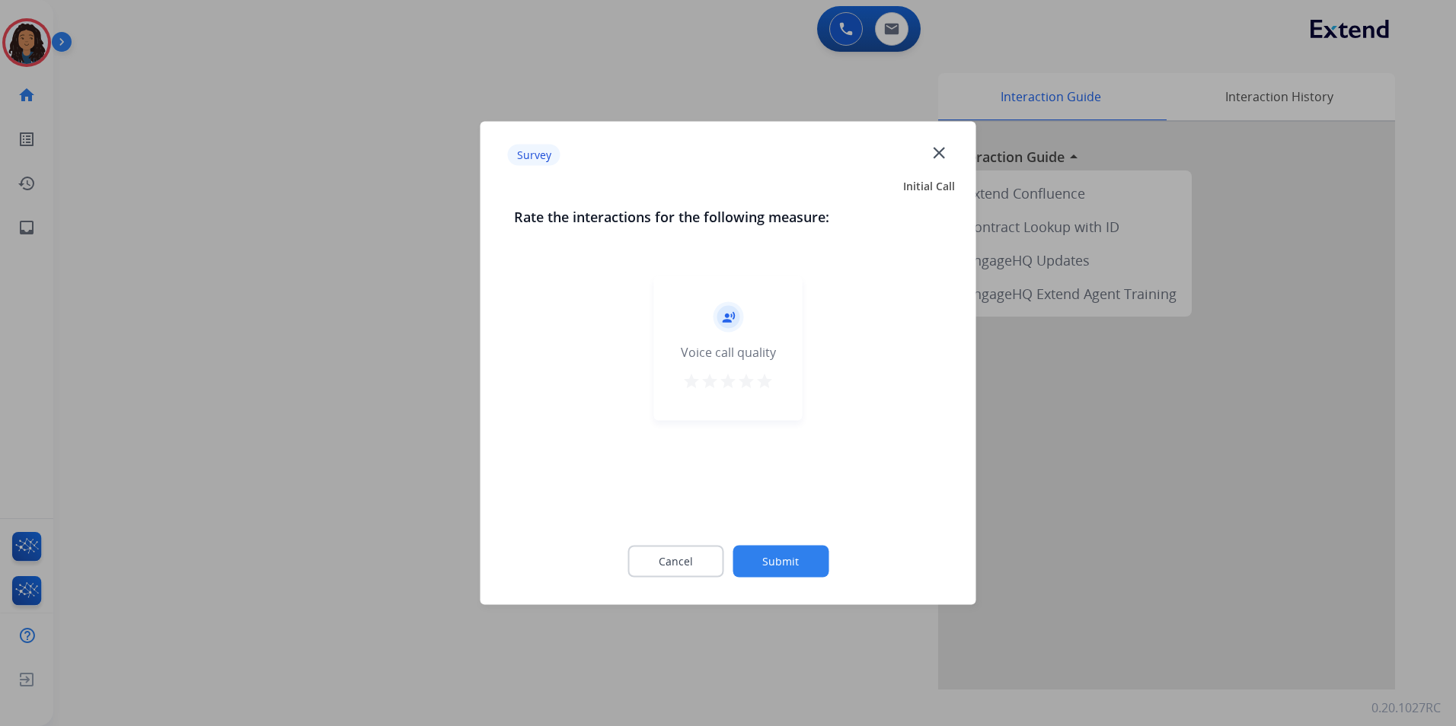
click at [771, 383] on mat-icon "star" at bounding box center [764, 381] width 18 height 18
drag, startPoint x: 602, startPoint y: 566, endPoint x: 662, endPoint y: 566, distance: 60.9
click at [605, 565] on div "Cancel Submit" at bounding box center [728, 562] width 429 height 69
click at [662, 566] on button "Cancel" at bounding box center [675, 562] width 96 height 32
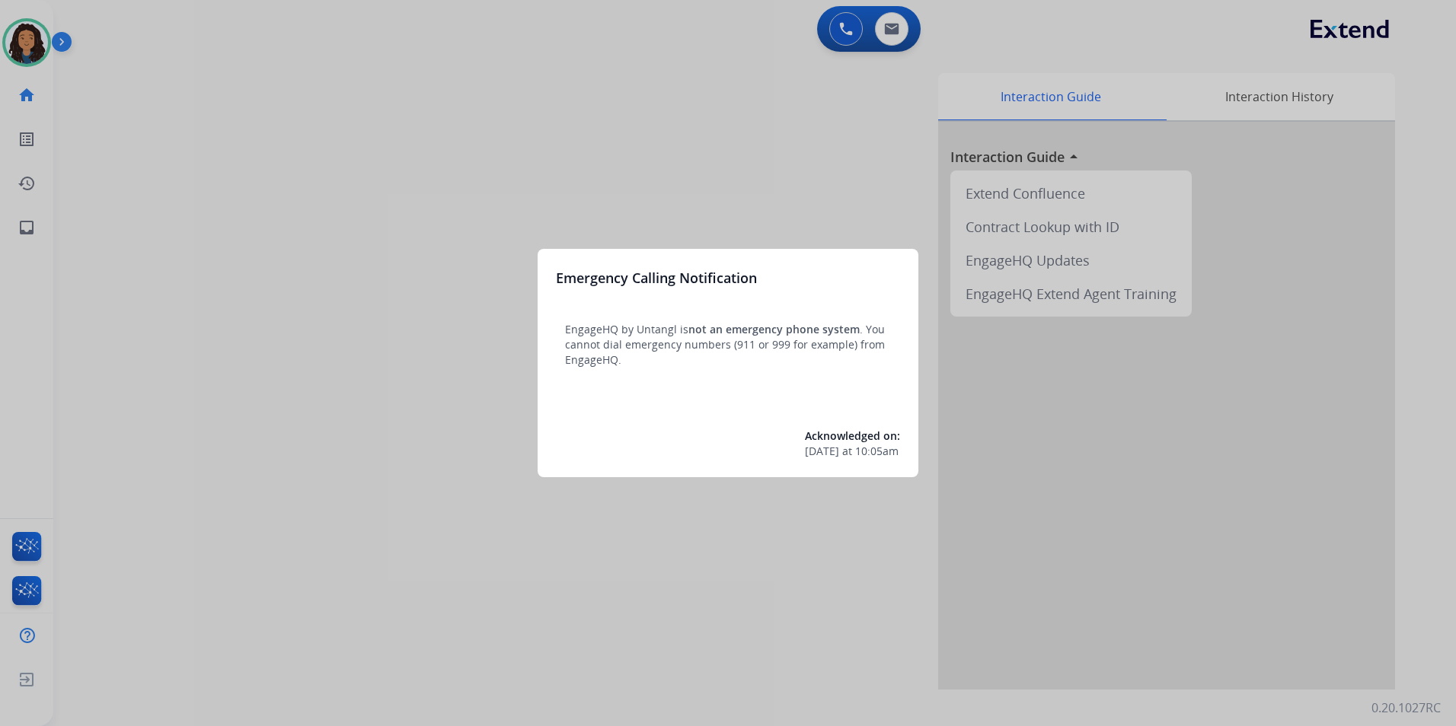
click at [606, 559] on div at bounding box center [728, 363] width 1456 height 726
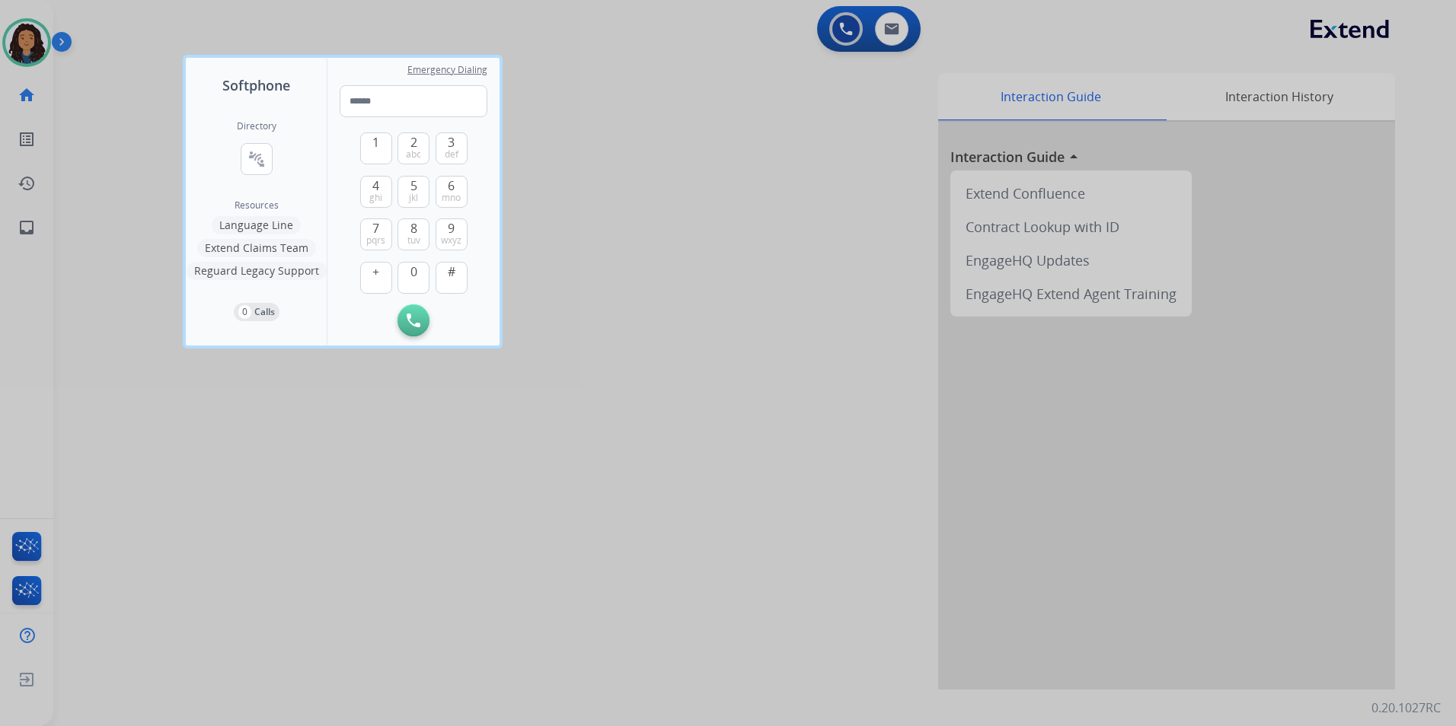
drag, startPoint x: 582, startPoint y: 369, endPoint x: 87, endPoint y: 71, distance: 578.6
click at [582, 370] on div at bounding box center [728, 363] width 1456 height 726
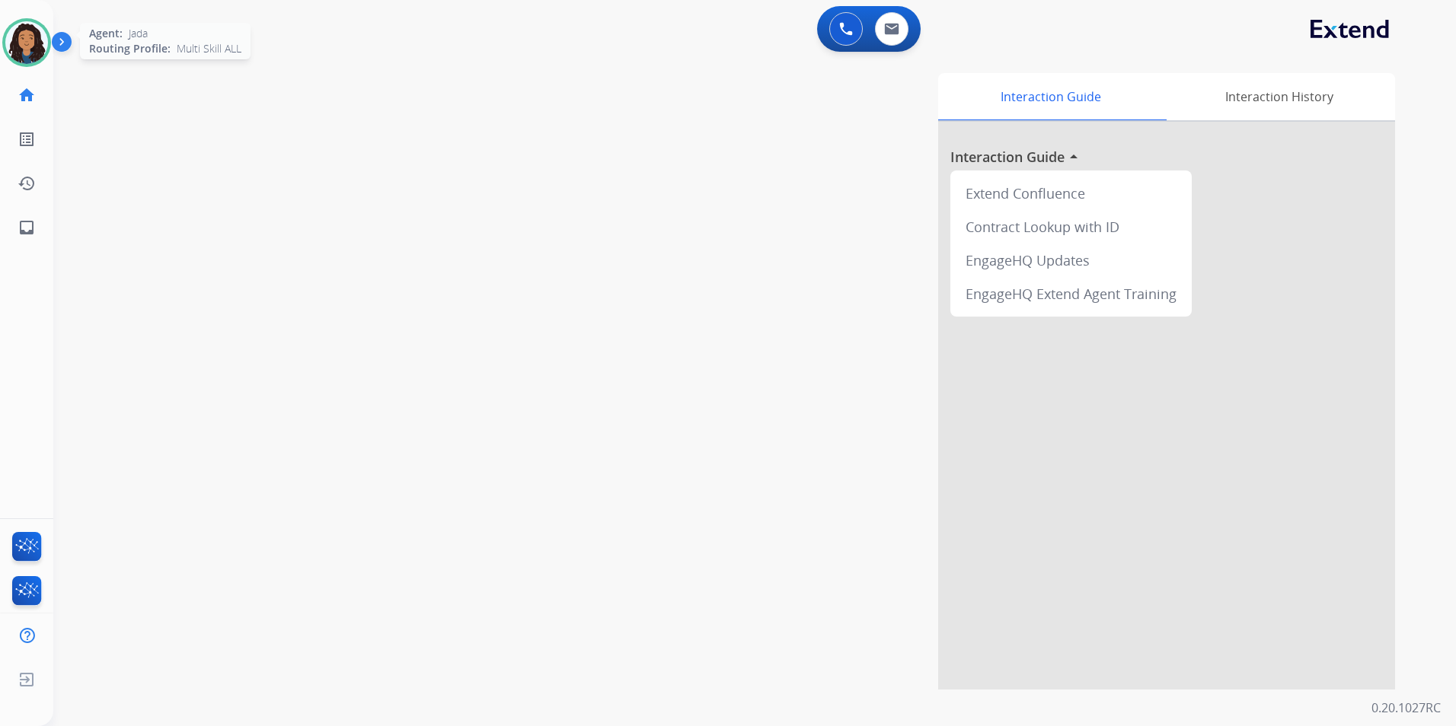
click at [38, 56] on img at bounding box center [26, 42] width 43 height 43
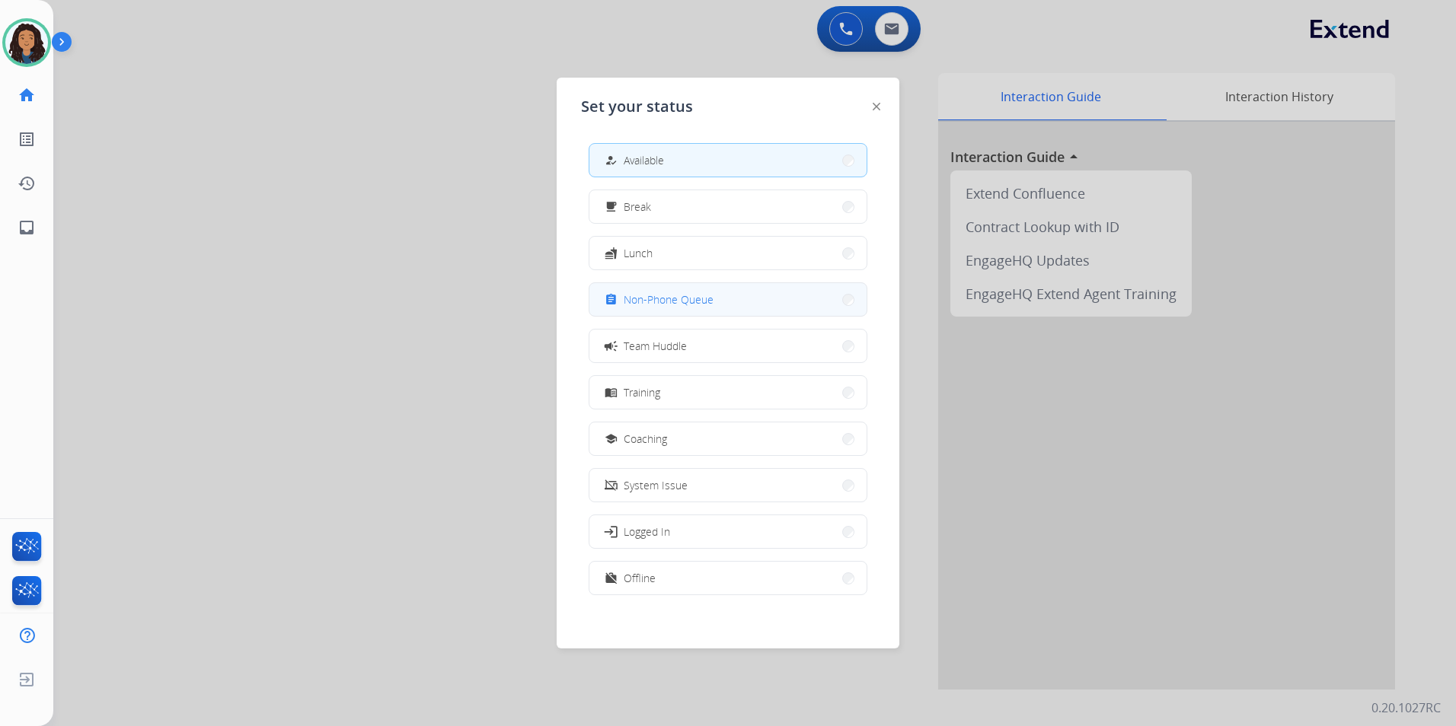
click at [680, 303] on span "Non-Phone Queue" at bounding box center [669, 300] width 90 height 16
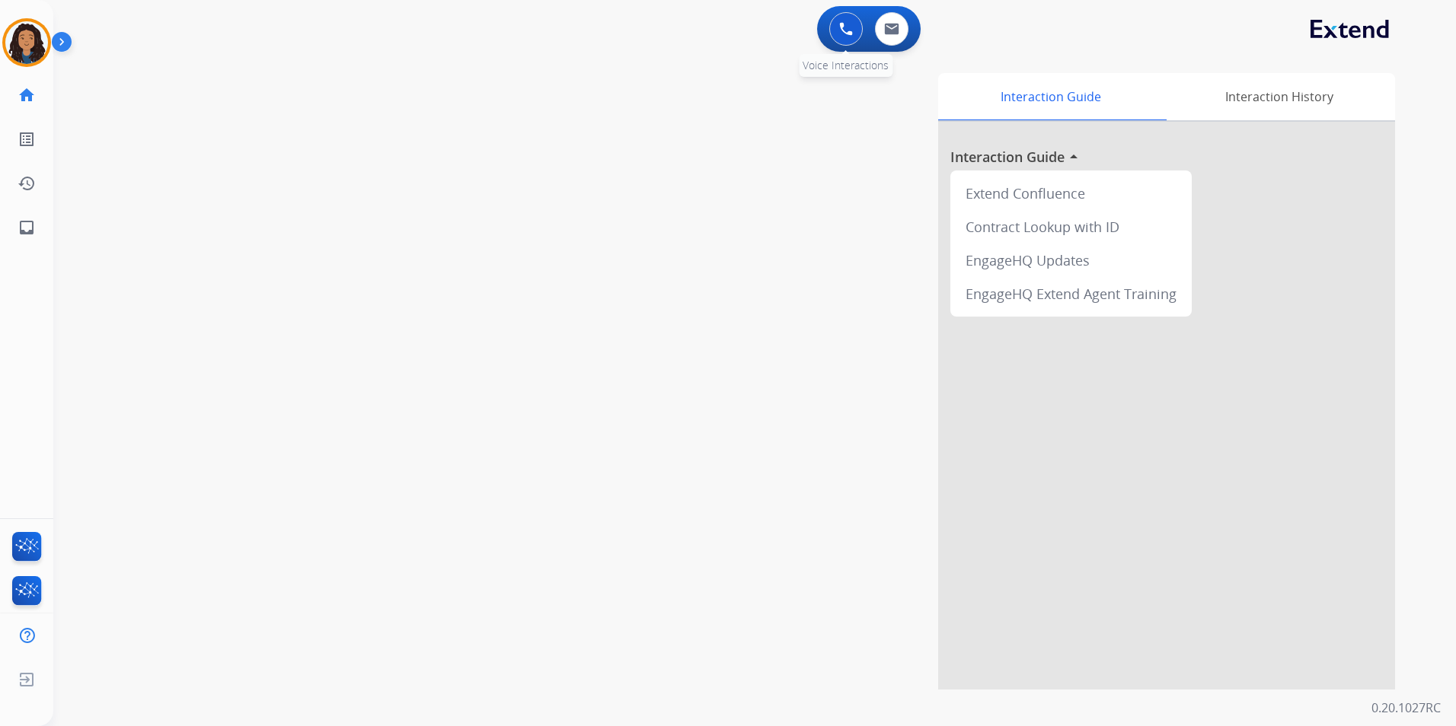
click at [846, 37] on button at bounding box center [846, 29] width 34 height 34
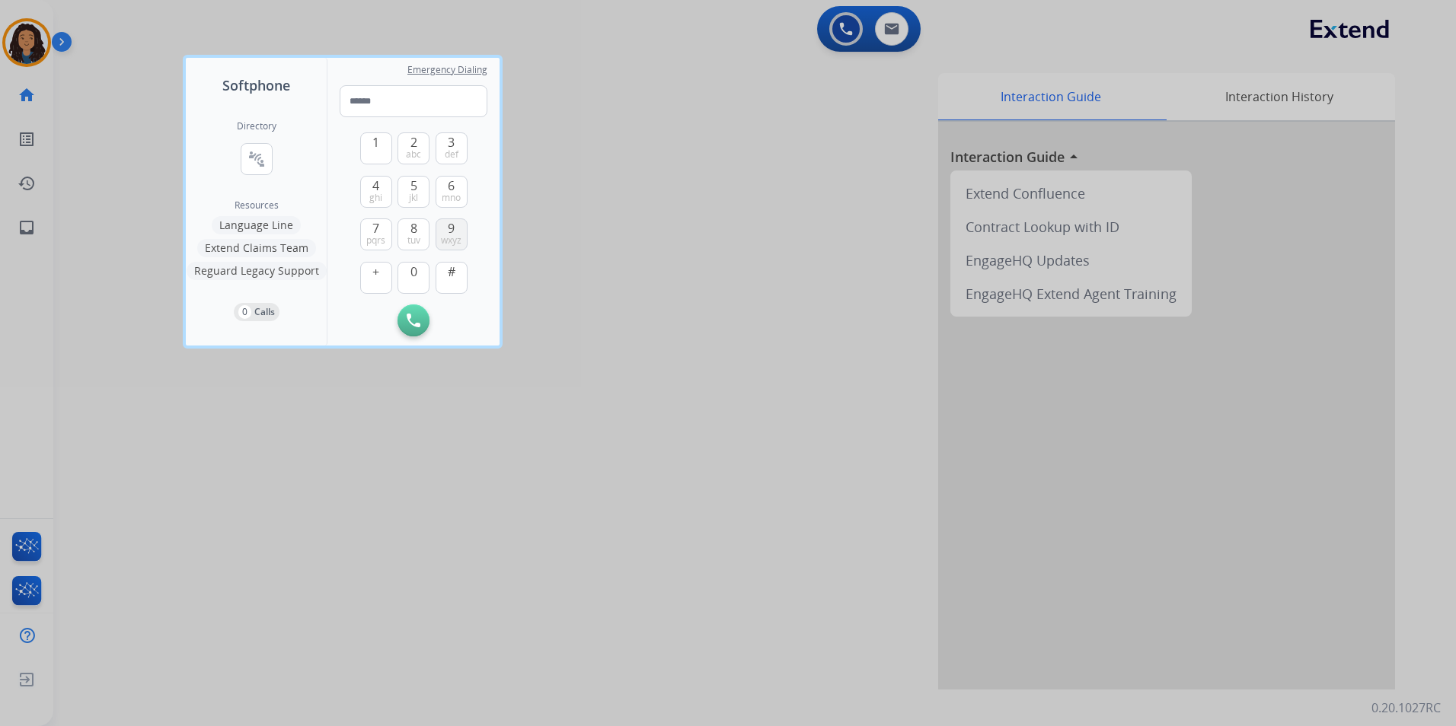
click at [448, 232] on span "9" at bounding box center [451, 228] width 7 height 18
click at [412, 192] on span "jkl" at bounding box center [413, 198] width 9 height 12
click at [457, 190] on button "6 mno" at bounding box center [452, 192] width 32 height 32
click at [416, 142] on span "2" at bounding box center [413, 142] width 7 height 18
click at [411, 282] on button "0" at bounding box center [413, 278] width 32 height 32
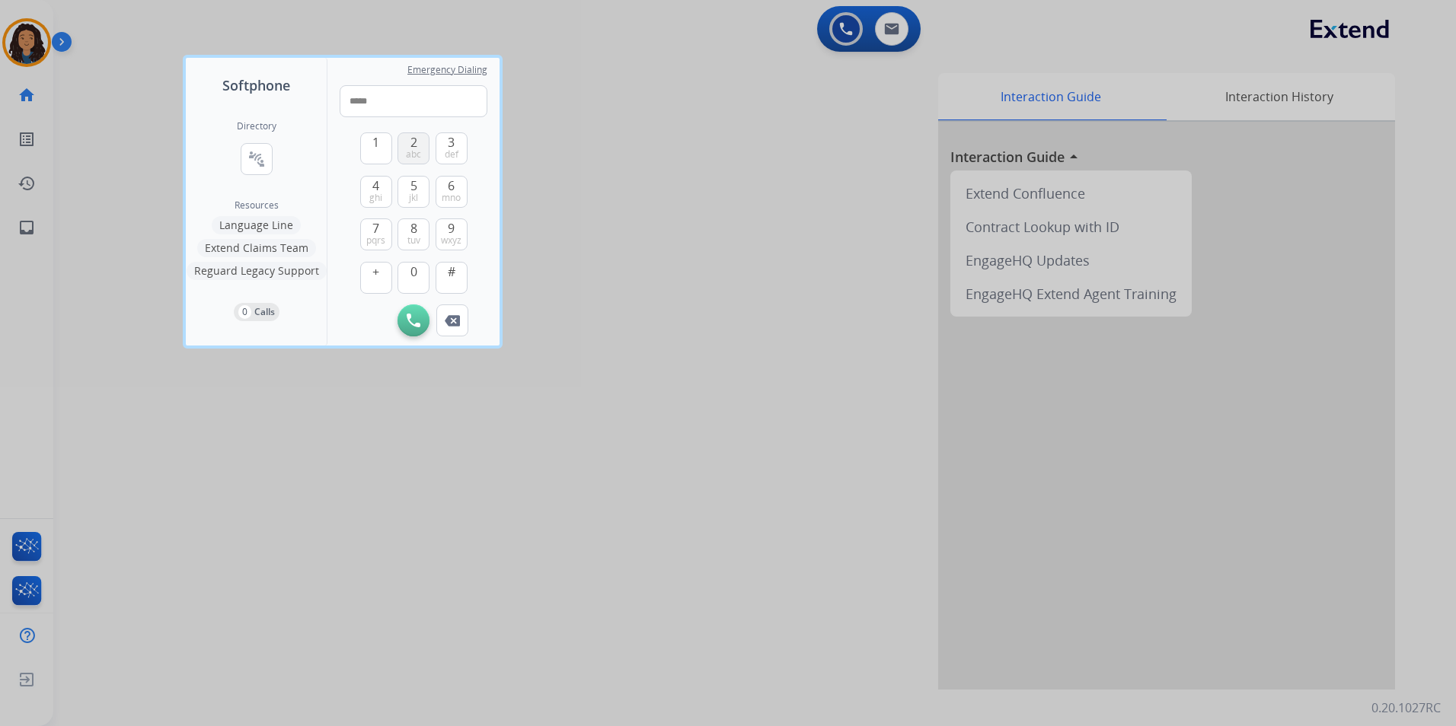
click at [404, 148] on button "2 abc" at bounding box center [413, 148] width 32 height 32
click at [453, 194] on span "mno" at bounding box center [451, 198] width 19 height 12
click at [416, 278] on span "0" at bounding box center [413, 272] width 7 height 18
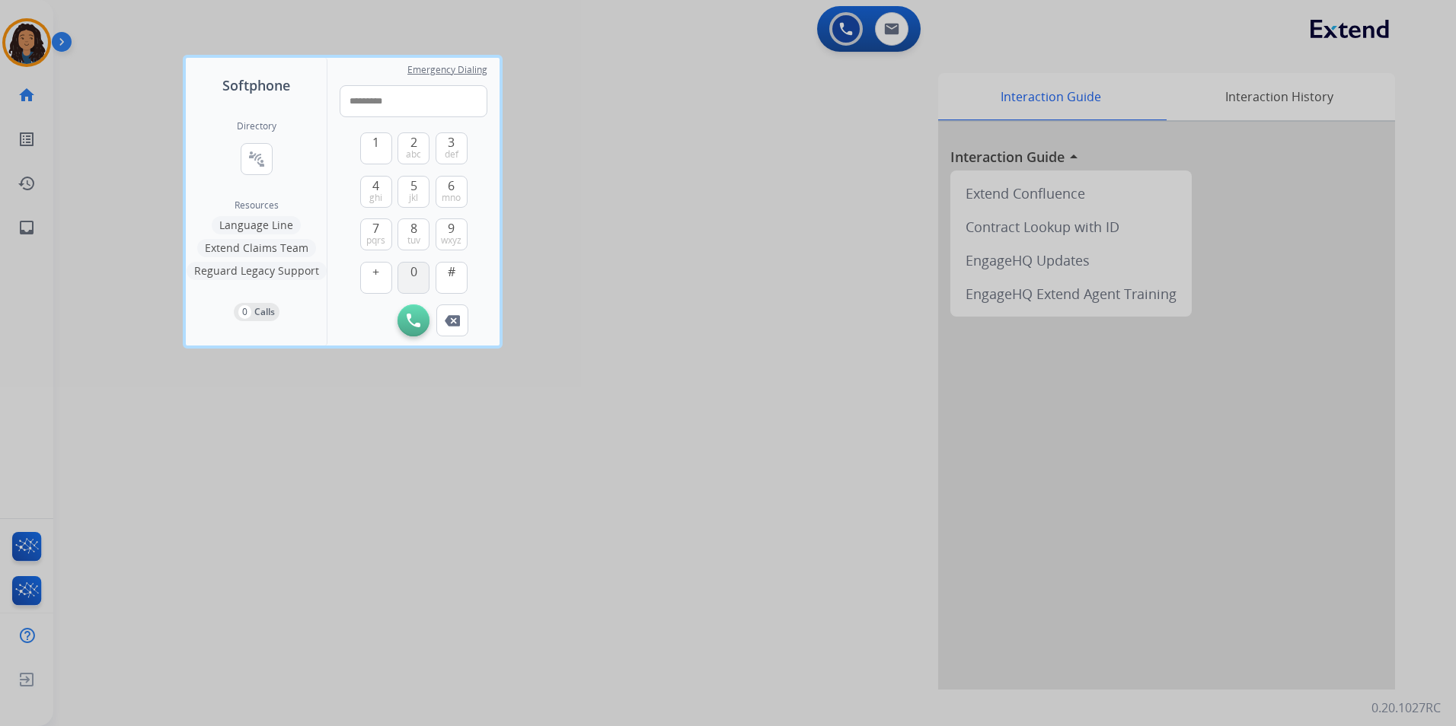
type input "**********"
click at [415, 311] on button "Initiate Call" at bounding box center [413, 321] width 32 height 32
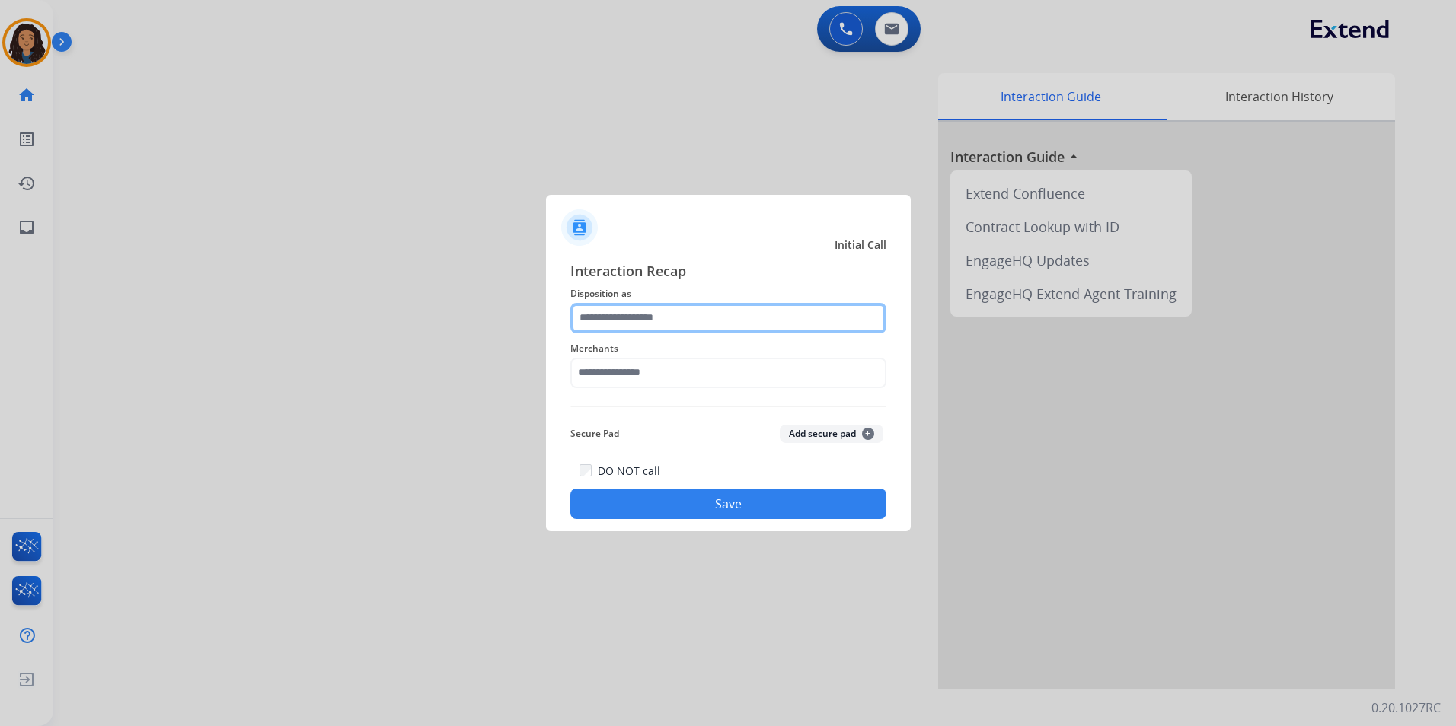
click at [752, 311] on input "text" at bounding box center [728, 318] width 316 height 30
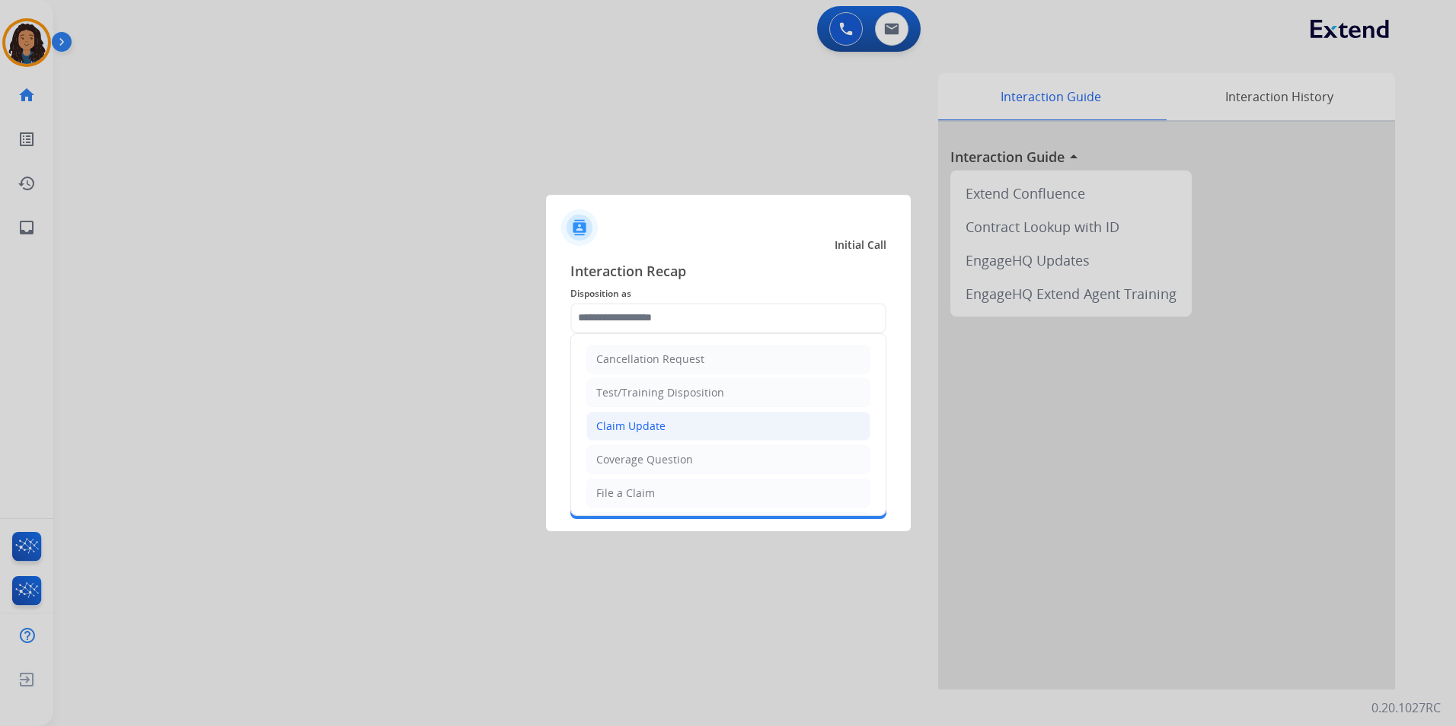
click at [640, 429] on div "Claim Update" at bounding box center [630, 426] width 69 height 15
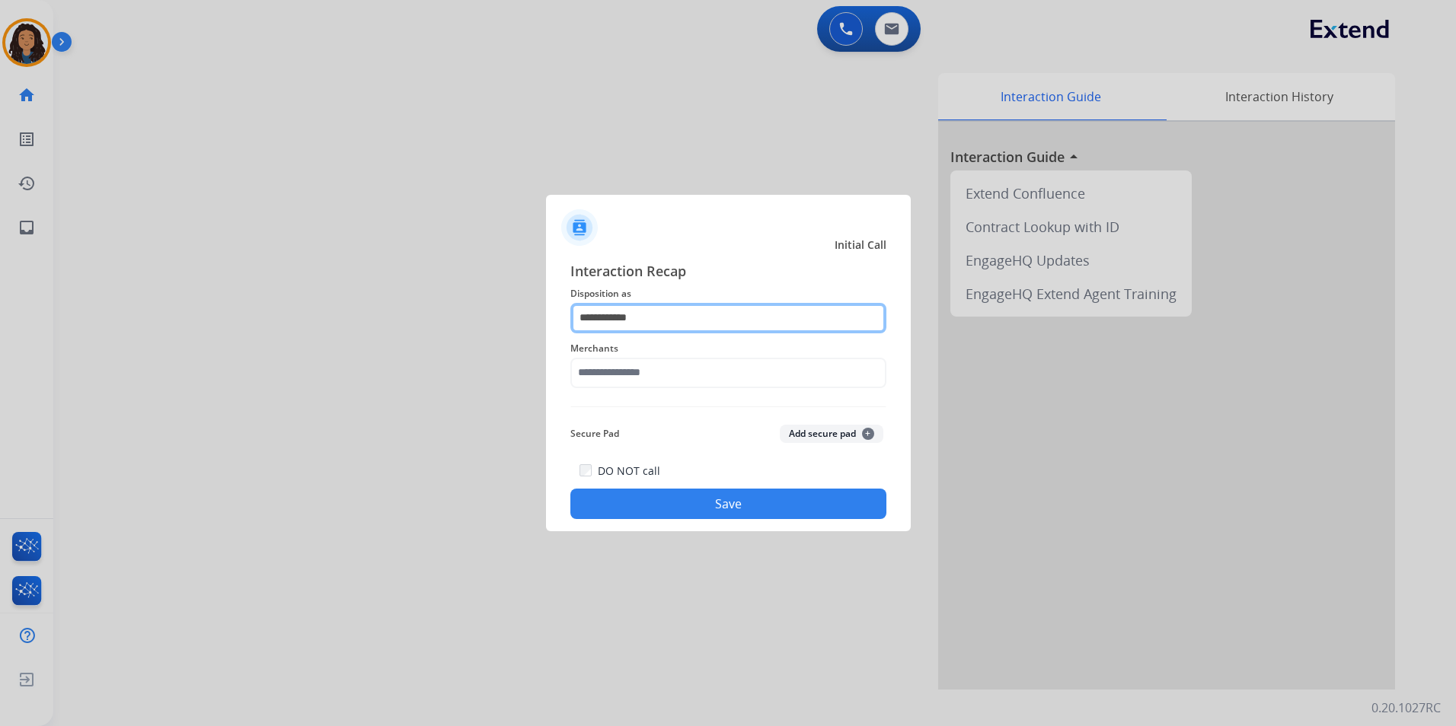
click at [679, 311] on input "**********" at bounding box center [728, 318] width 316 height 30
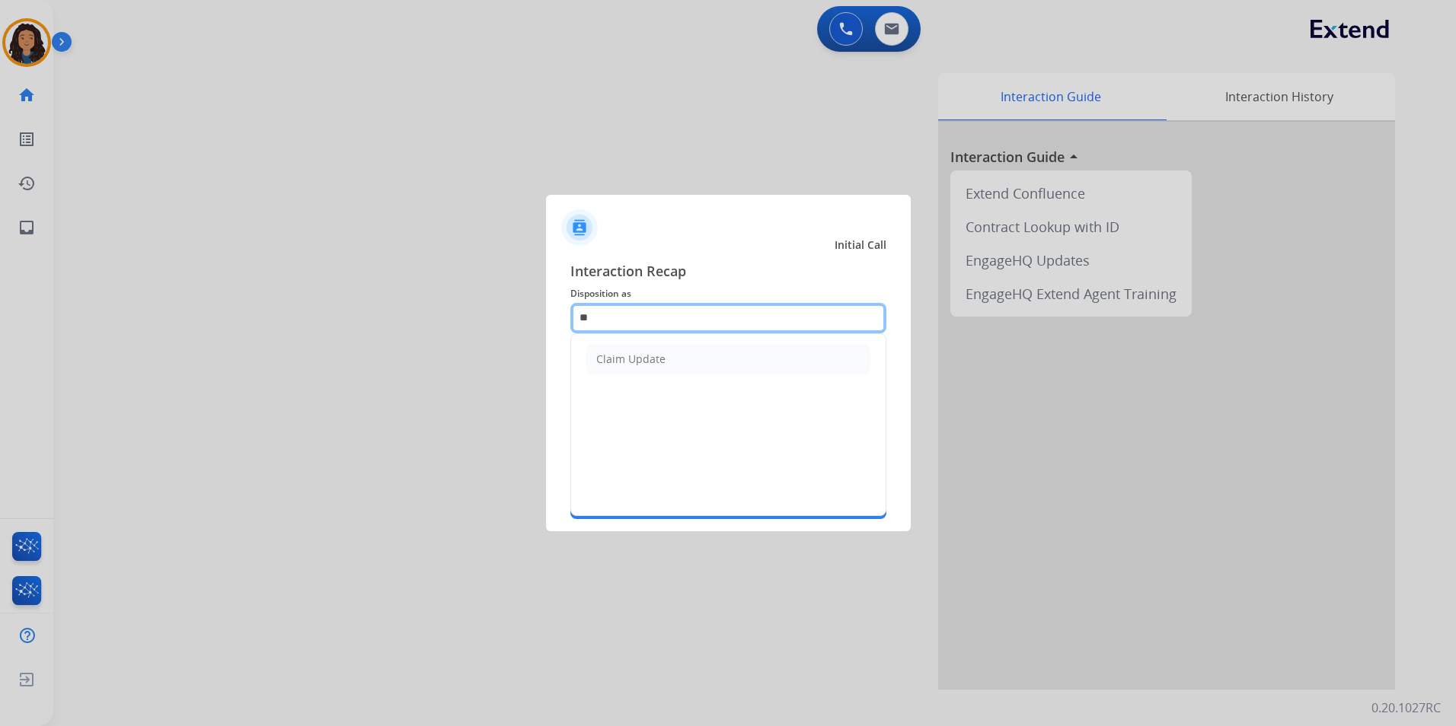
type input "*"
drag, startPoint x: 702, startPoint y: 358, endPoint x: 688, endPoint y: 385, distance: 30.0
click at [701, 356] on div "Test/Training Disposition" at bounding box center [660, 359] width 128 height 15
type input "**********"
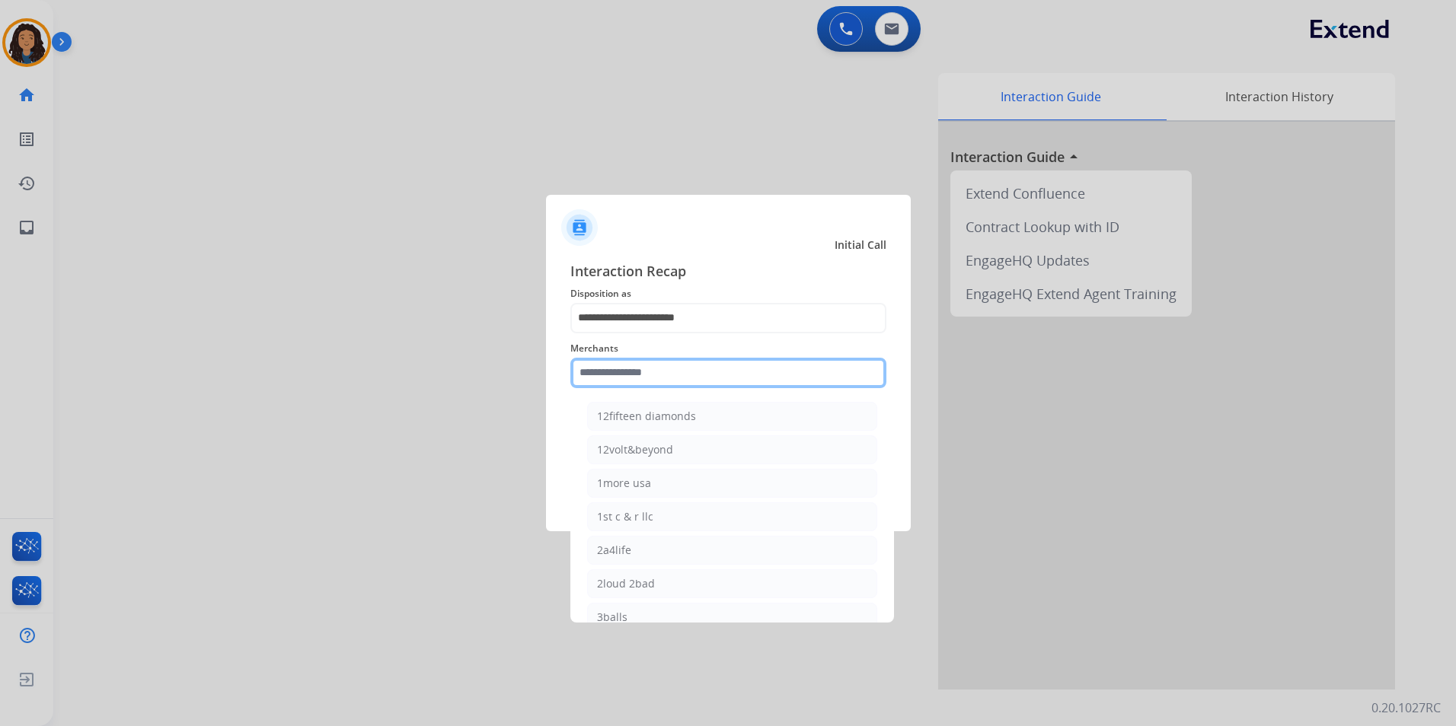
click at [690, 385] on input "text" at bounding box center [728, 373] width 316 height 30
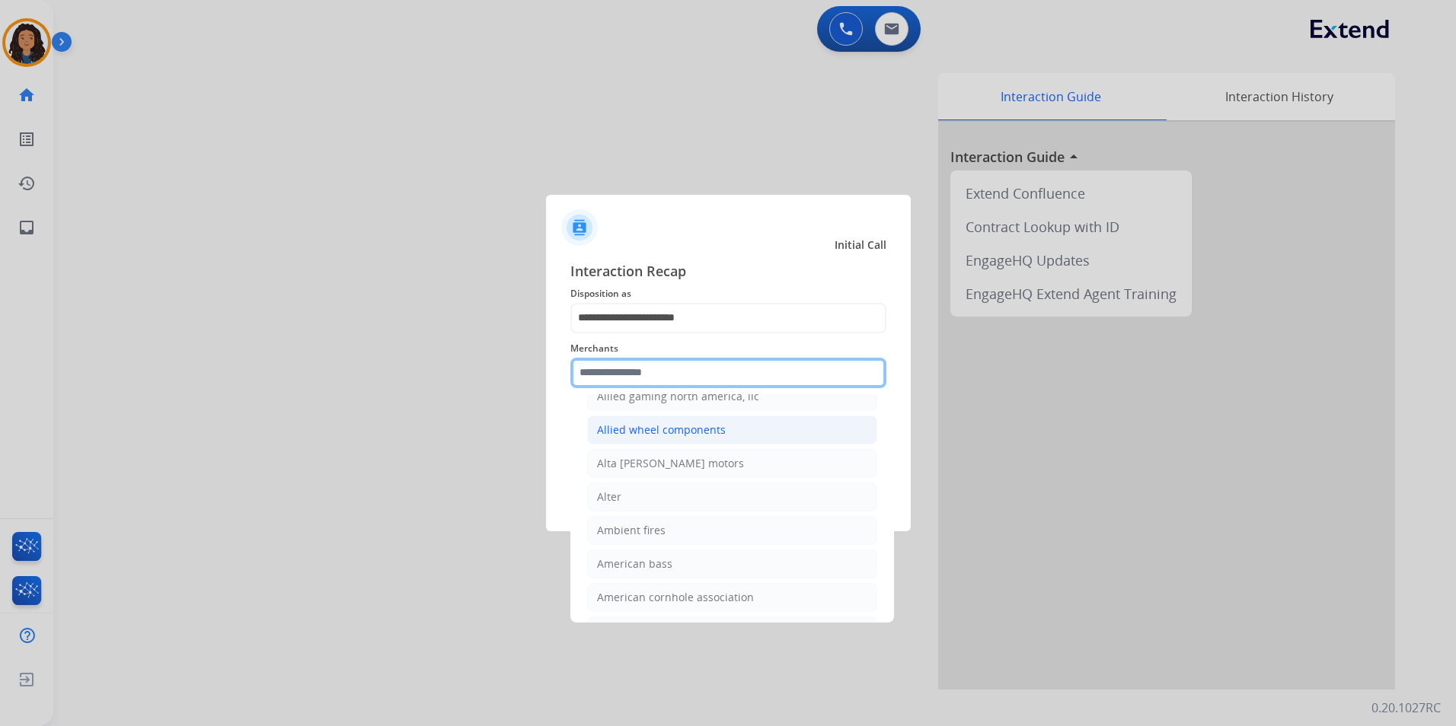
scroll to position [1142, 0]
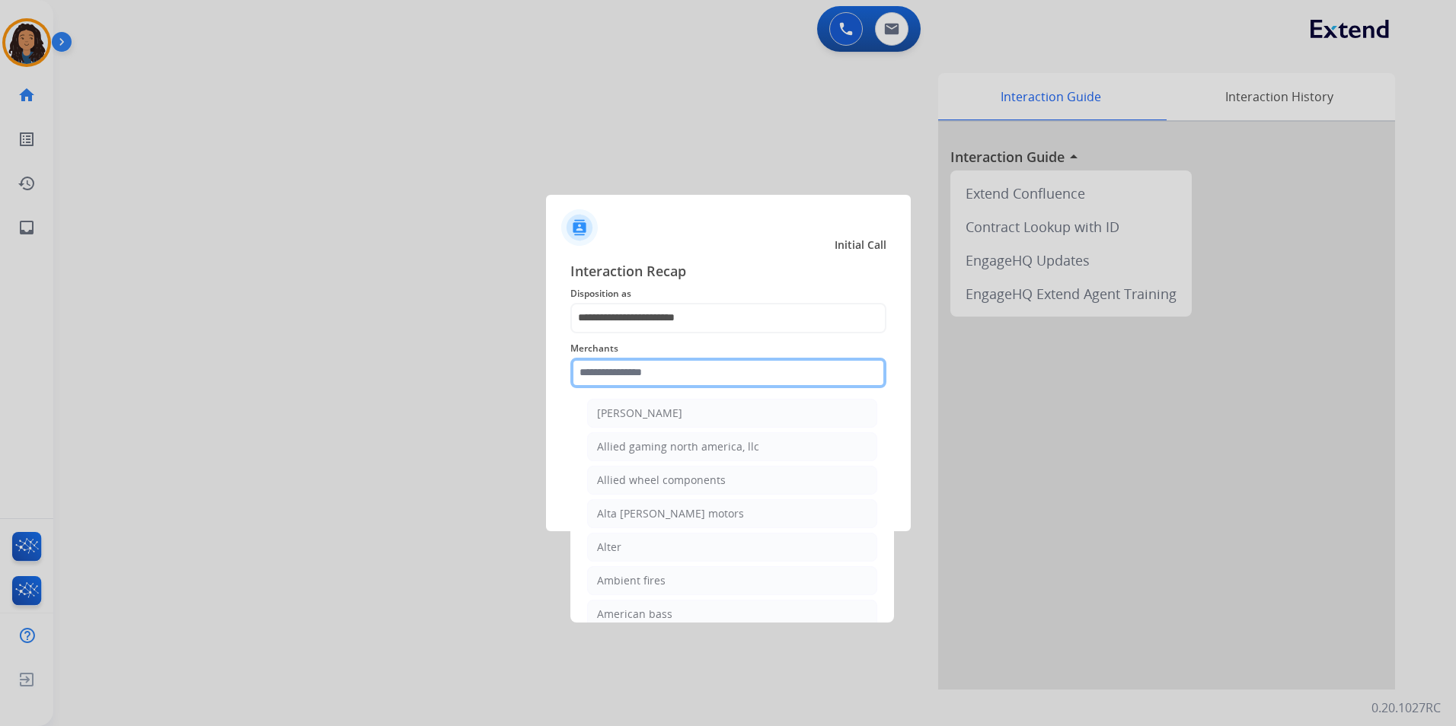
click at [670, 369] on input "text" at bounding box center [728, 373] width 316 height 30
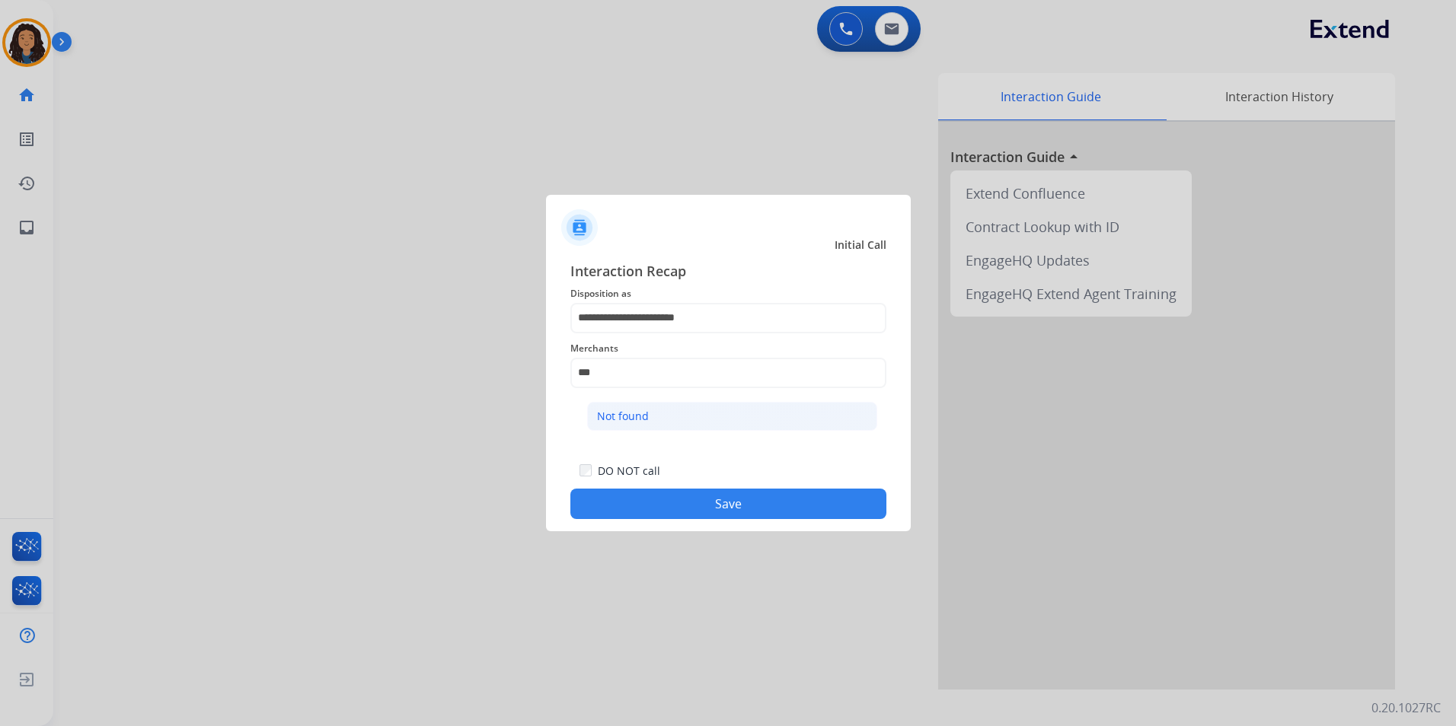
click at [684, 418] on li "Not found" at bounding box center [732, 416] width 290 height 29
type input "*********"
click at [794, 499] on button "Save" at bounding box center [728, 504] width 316 height 30
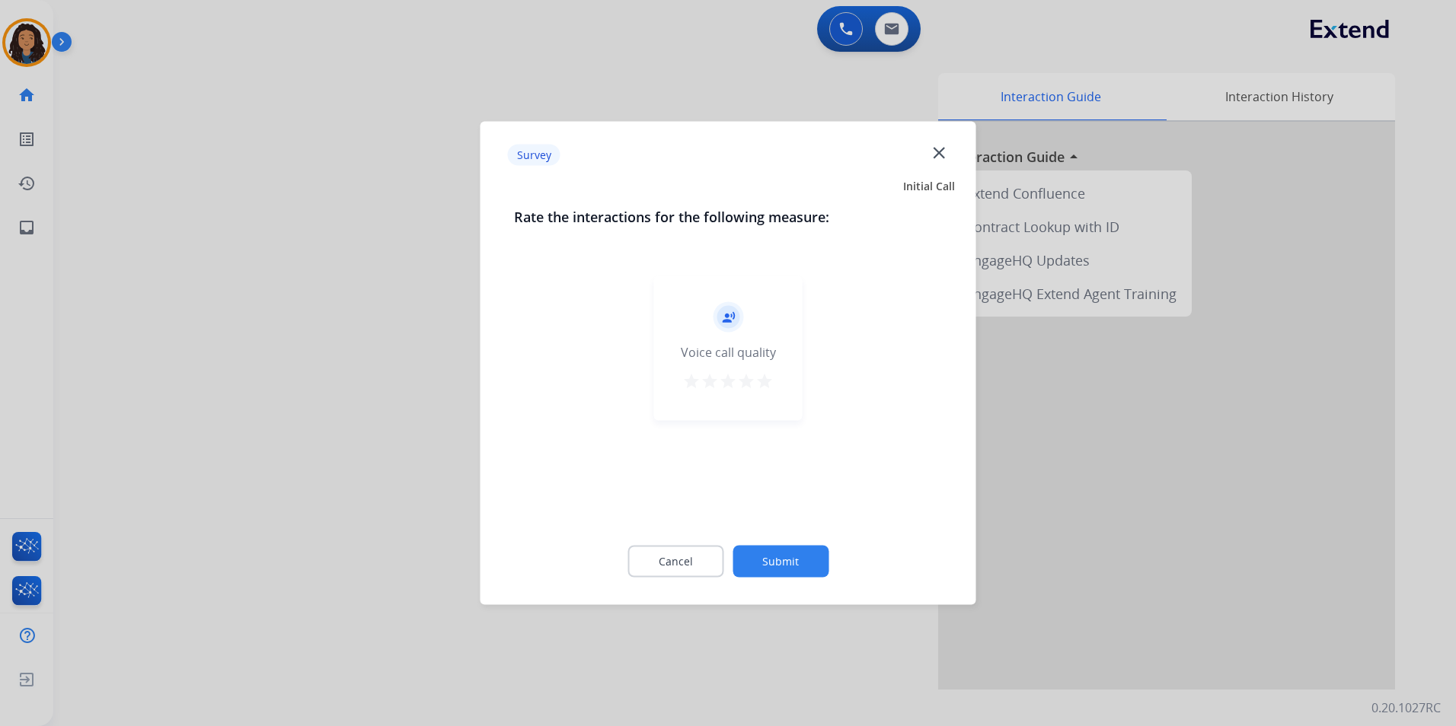
click at [1041, 544] on div at bounding box center [728, 363] width 1456 height 726
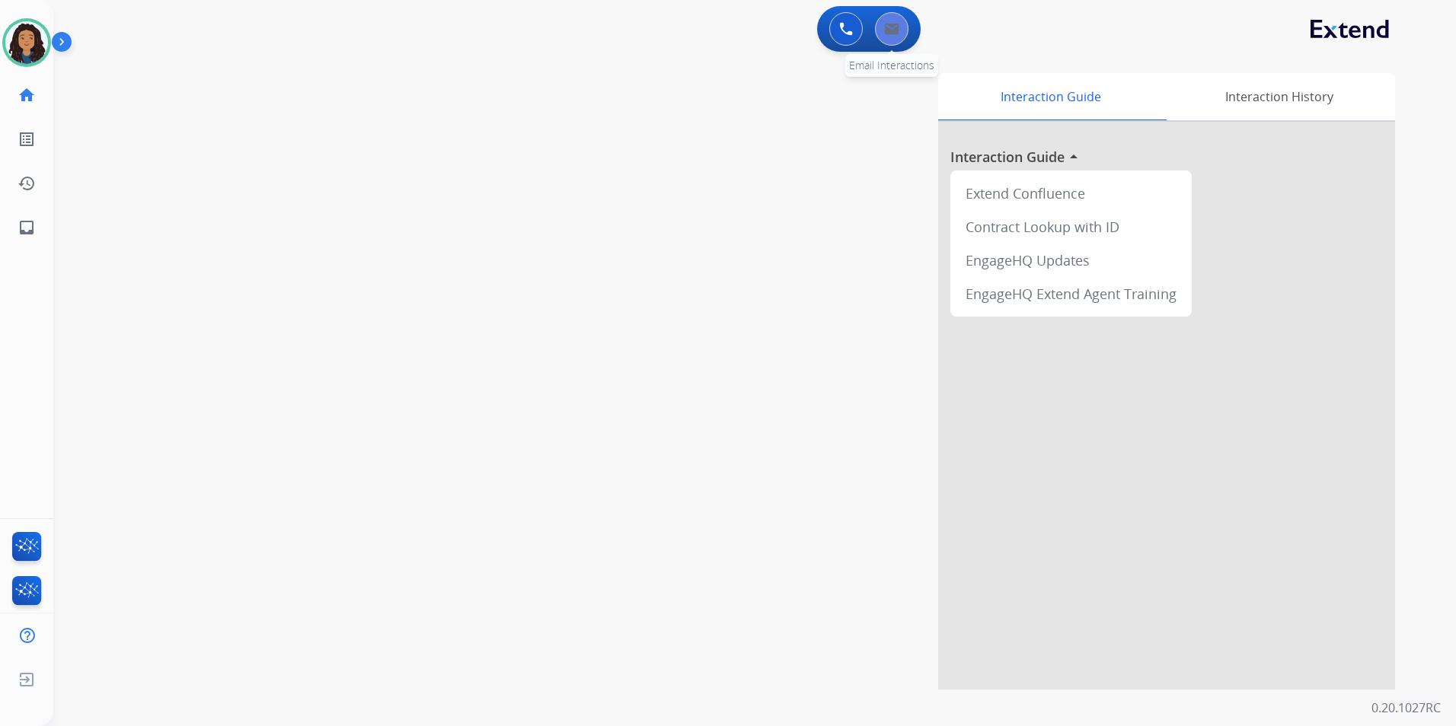
click at [895, 27] on img at bounding box center [891, 29] width 15 height 12
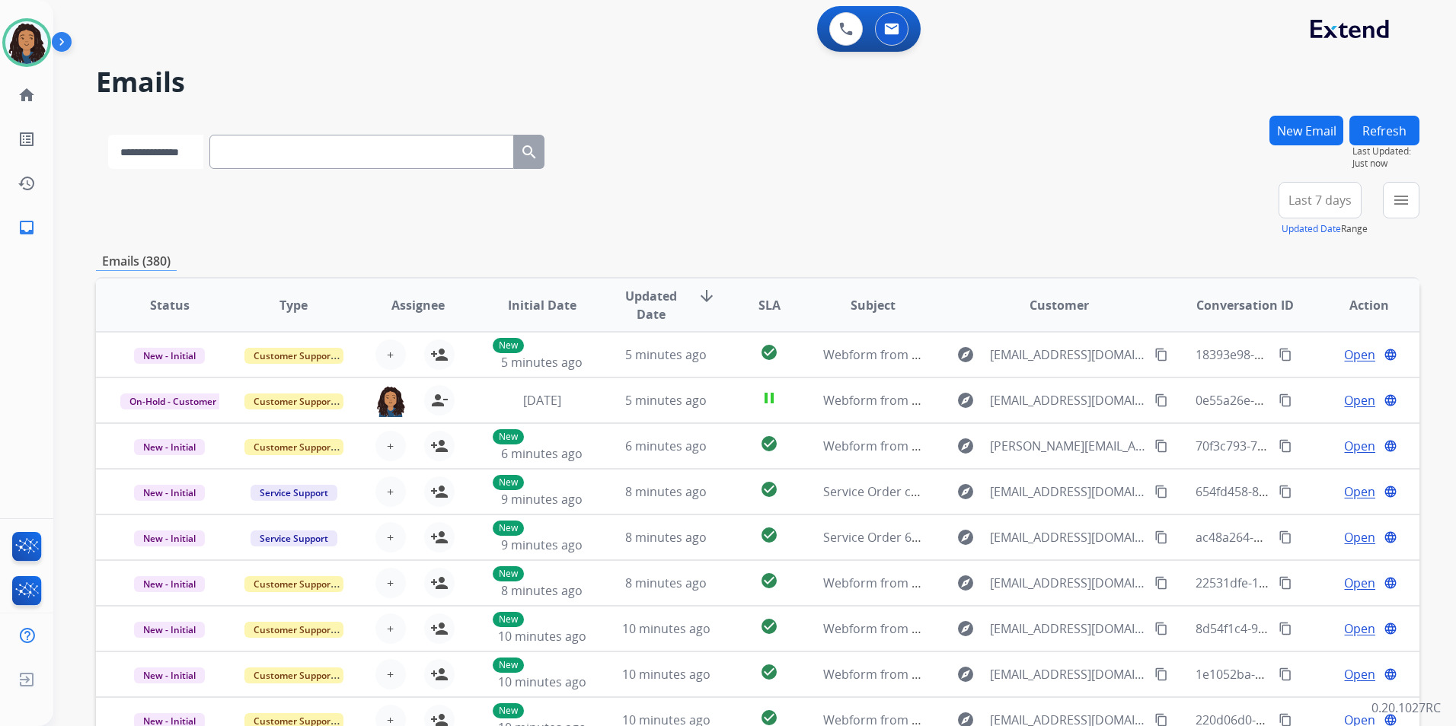
drag, startPoint x: 417, startPoint y: 145, endPoint x: 207, endPoint y: 156, distance: 210.5
click at [203, 156] on select "**********" at bounding box center [155, 152] width 95 height 34
click at [108, 135] on select "**********" at bounding box center [155, 152] width 95 height 34
drag, startPoint x: 151, startPoint y: 148, endPoint x: 188, endPoint y: 168, distance: 42.6
click at [151, 148] on select "**********" at bounding box center [155, 152] width 95 height 34
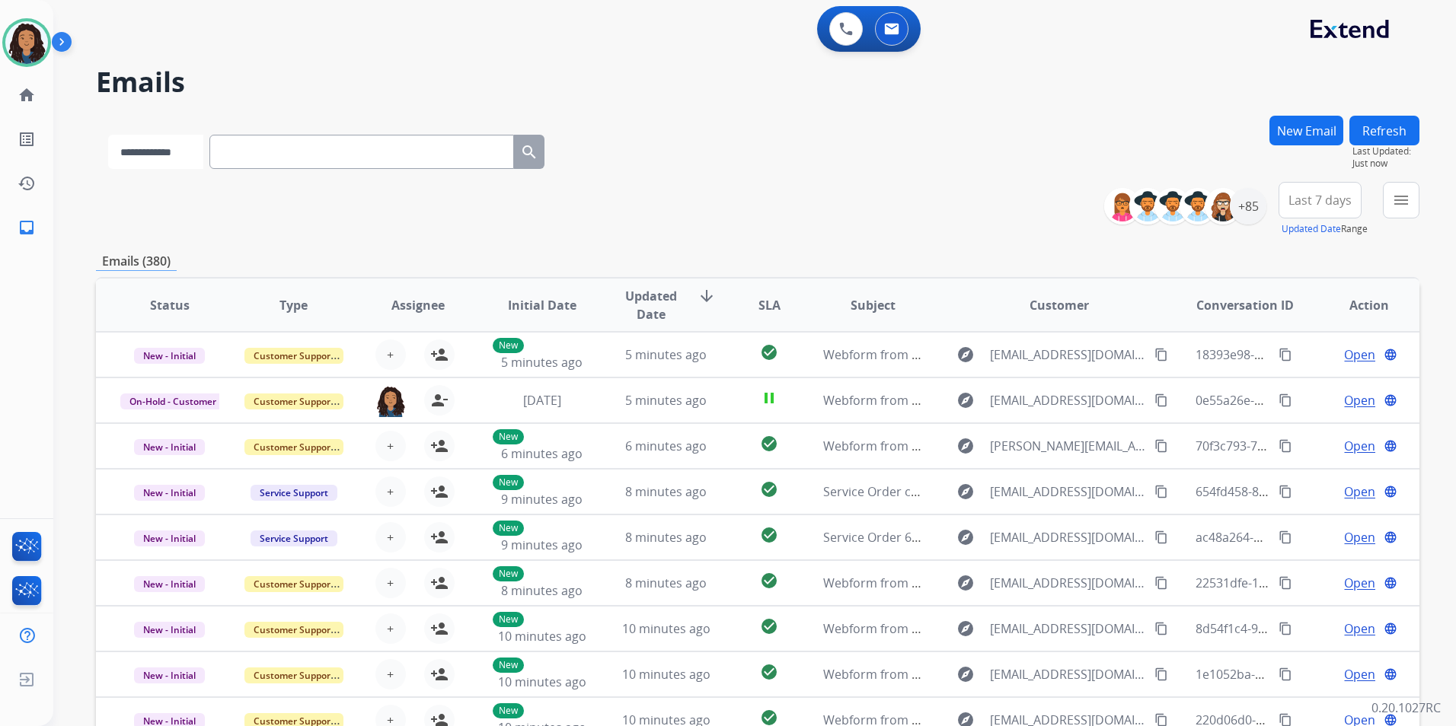
select select "**********"
click at [108, 135] on select "**********" at bounding box center [155, 152] width 95 height 34
paste input "**********"
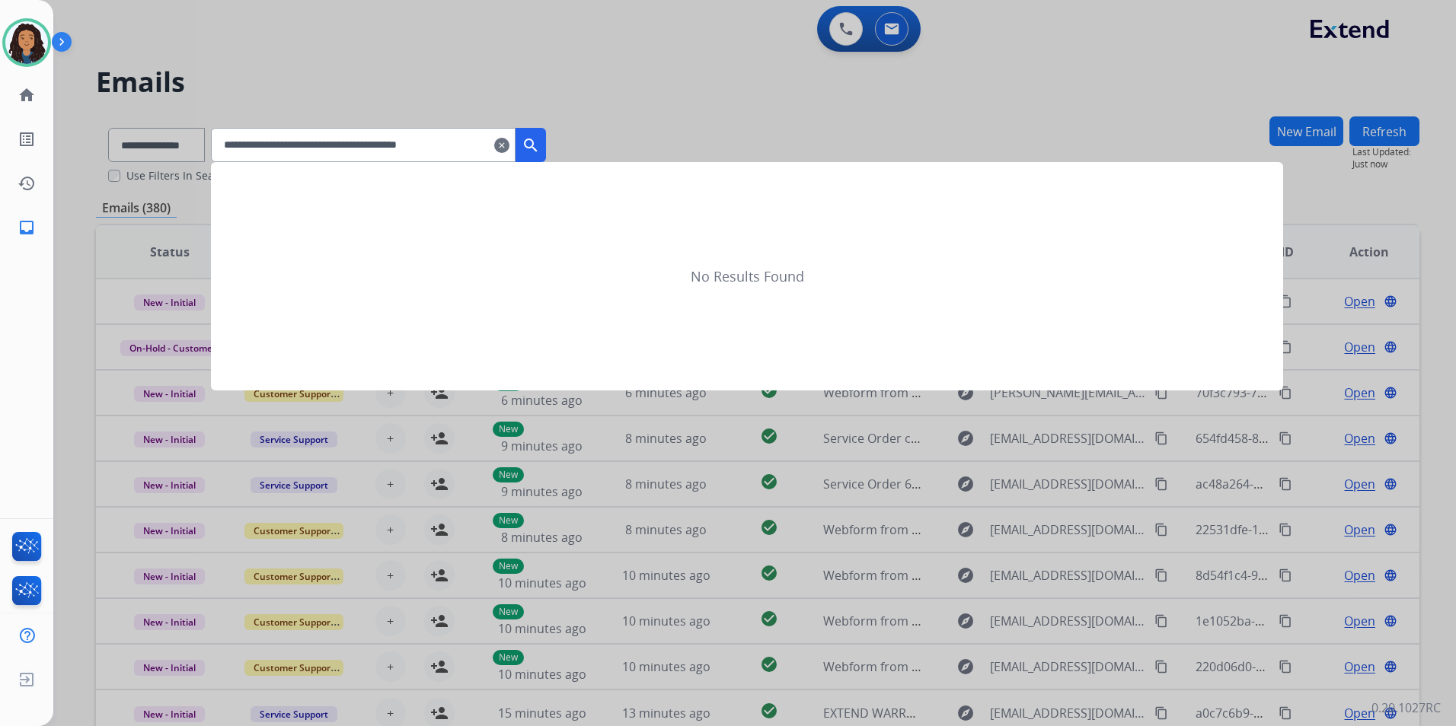
drag, startPoint x: 289, startPoint y: 146, endPoint x: 168, endPoint y: 142, distance: 121.1
click at [168, 142] on app-all-customers "**********" at bounding box center [728, 363] width 1456 height 726
type input "**********"
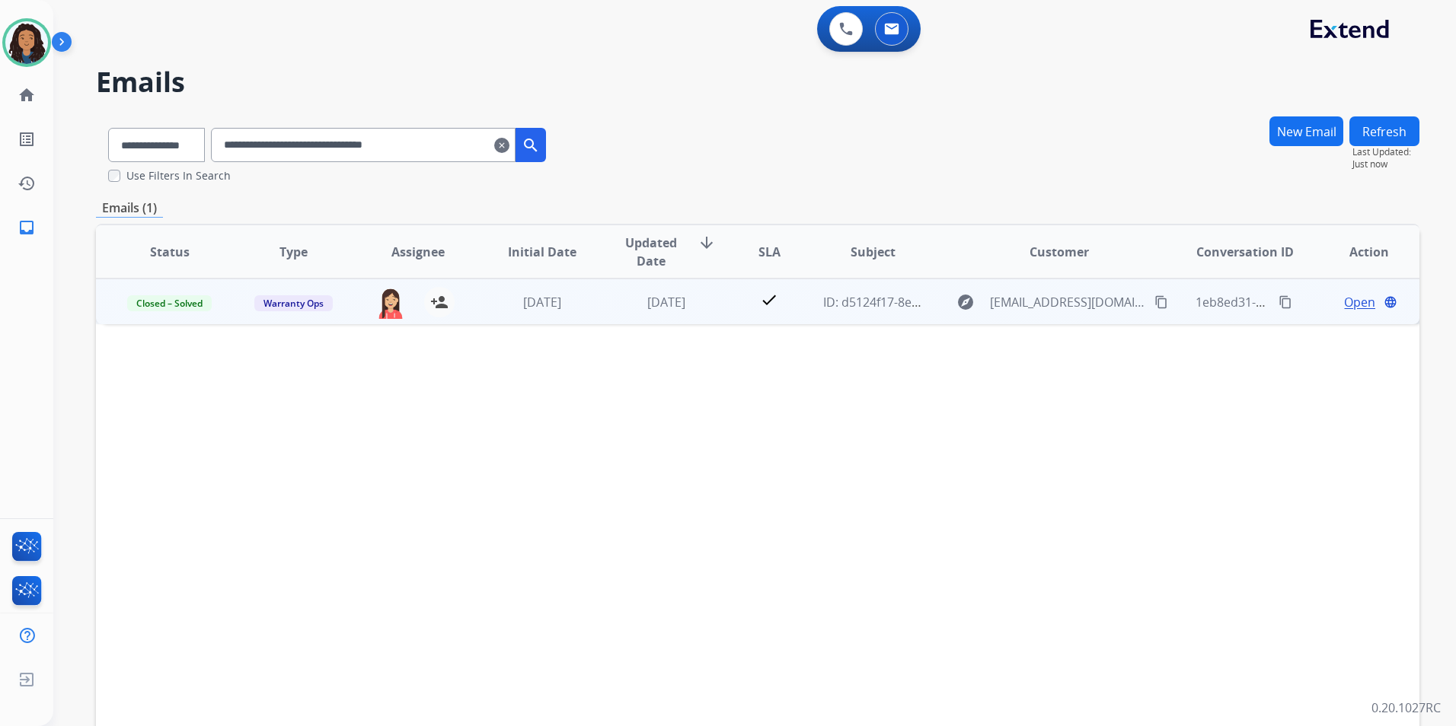
click at [1345, 301] on span "Open" at bounding box center [1359, 302] width 31 height 18
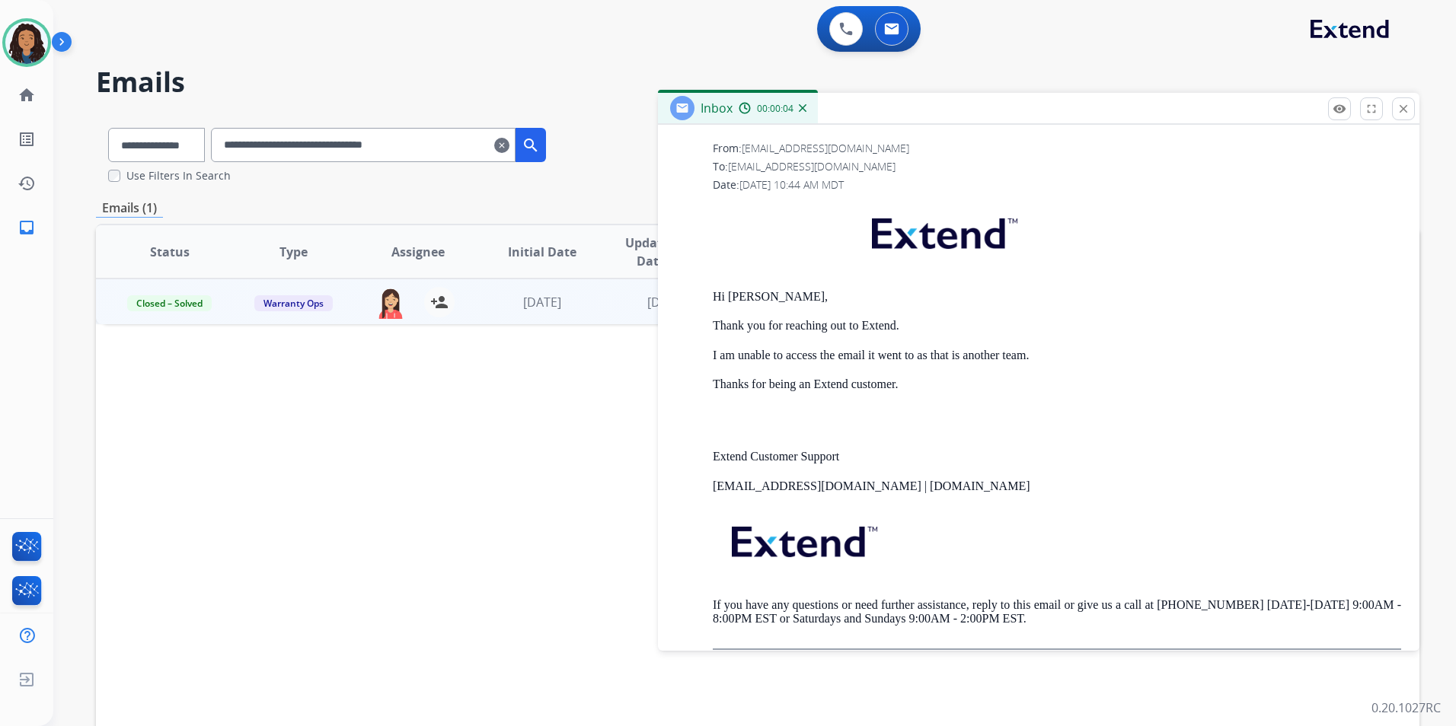
scroll to position [1371, 0]
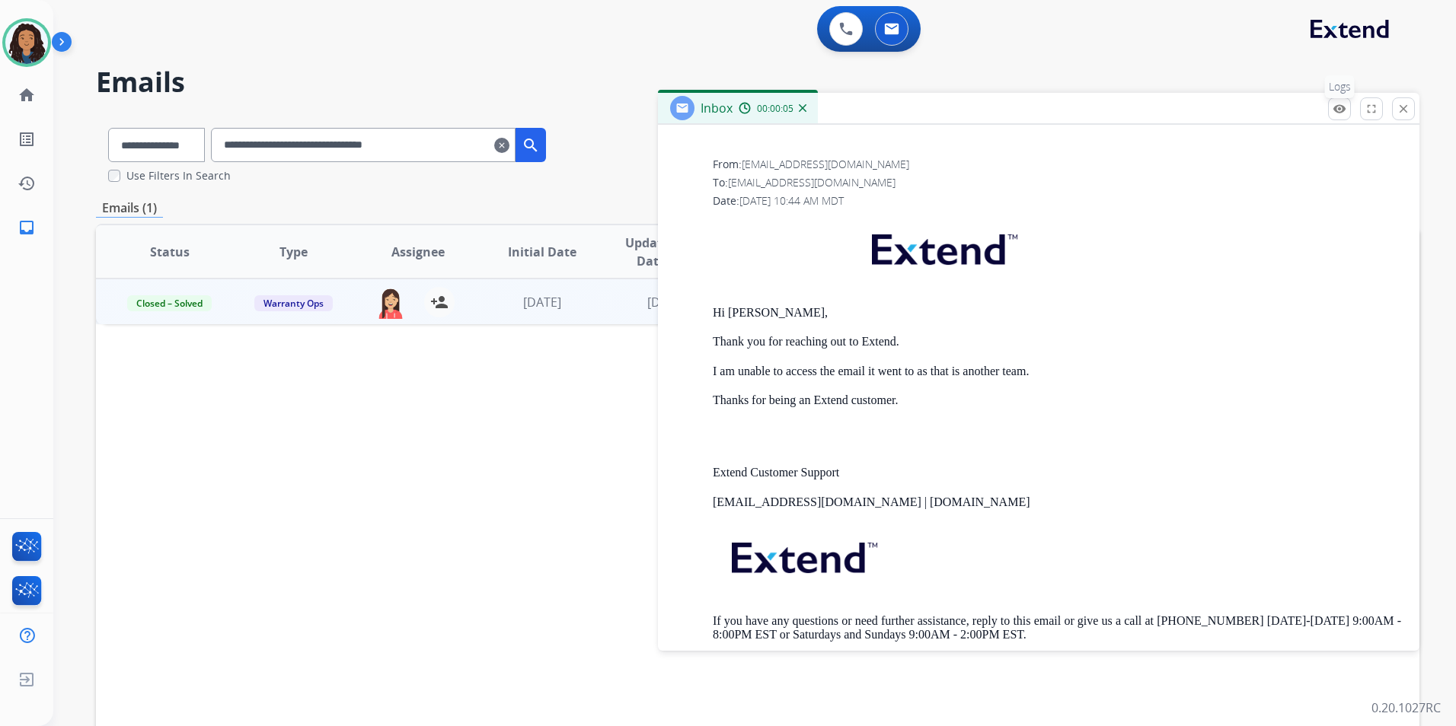
click at [1342, 107] on mat-icon "remove_red_eye" at bounding box center [1339, 109] width 14 height 14
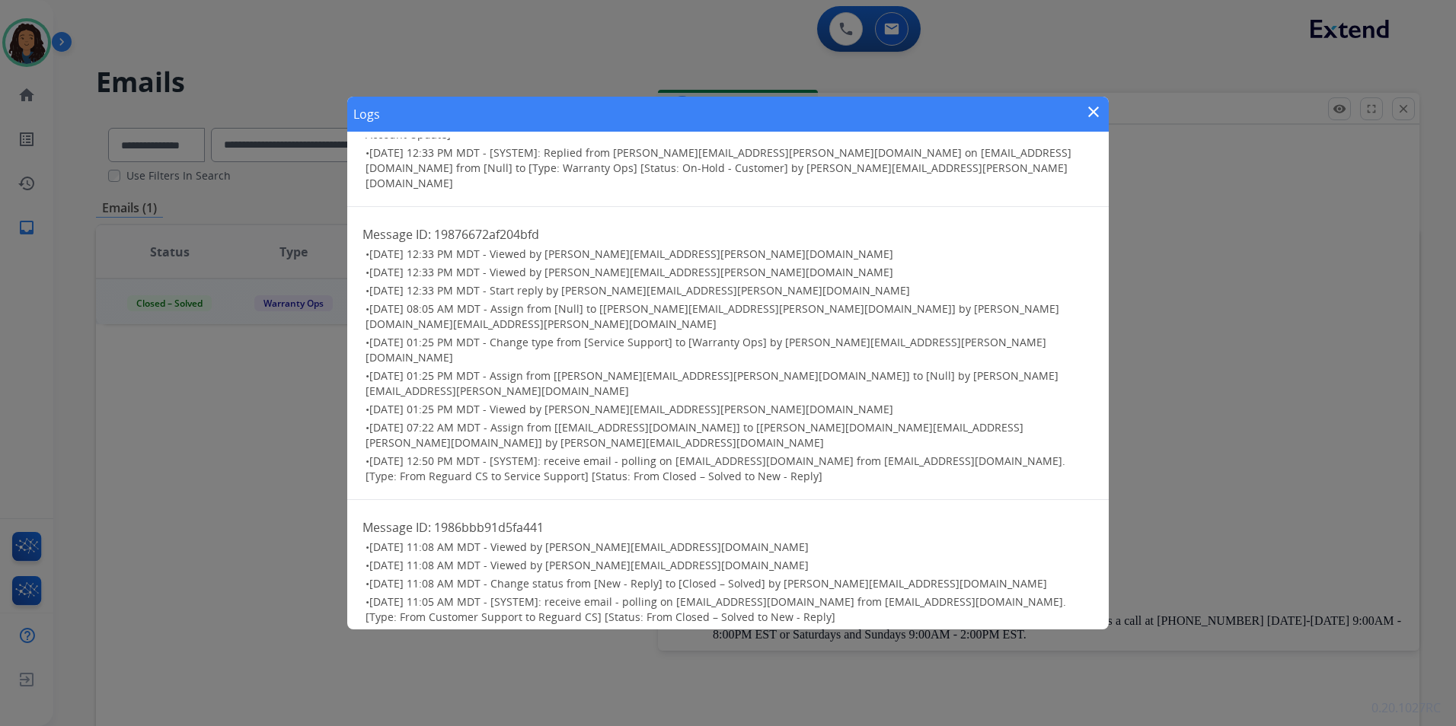
scroll to position [0, 0]
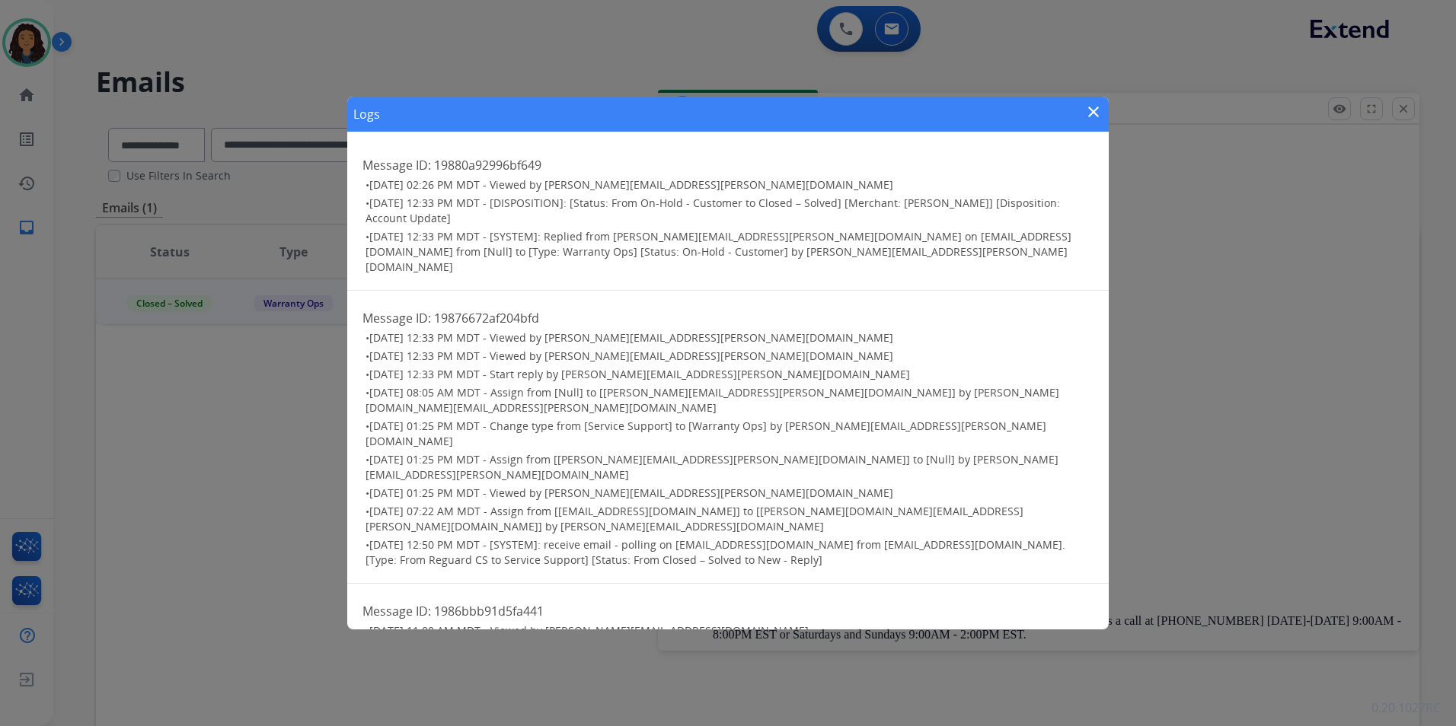
click at [1095, 115] on mat-icon "close" at bounding box center [1093, 112] width 18 height 18
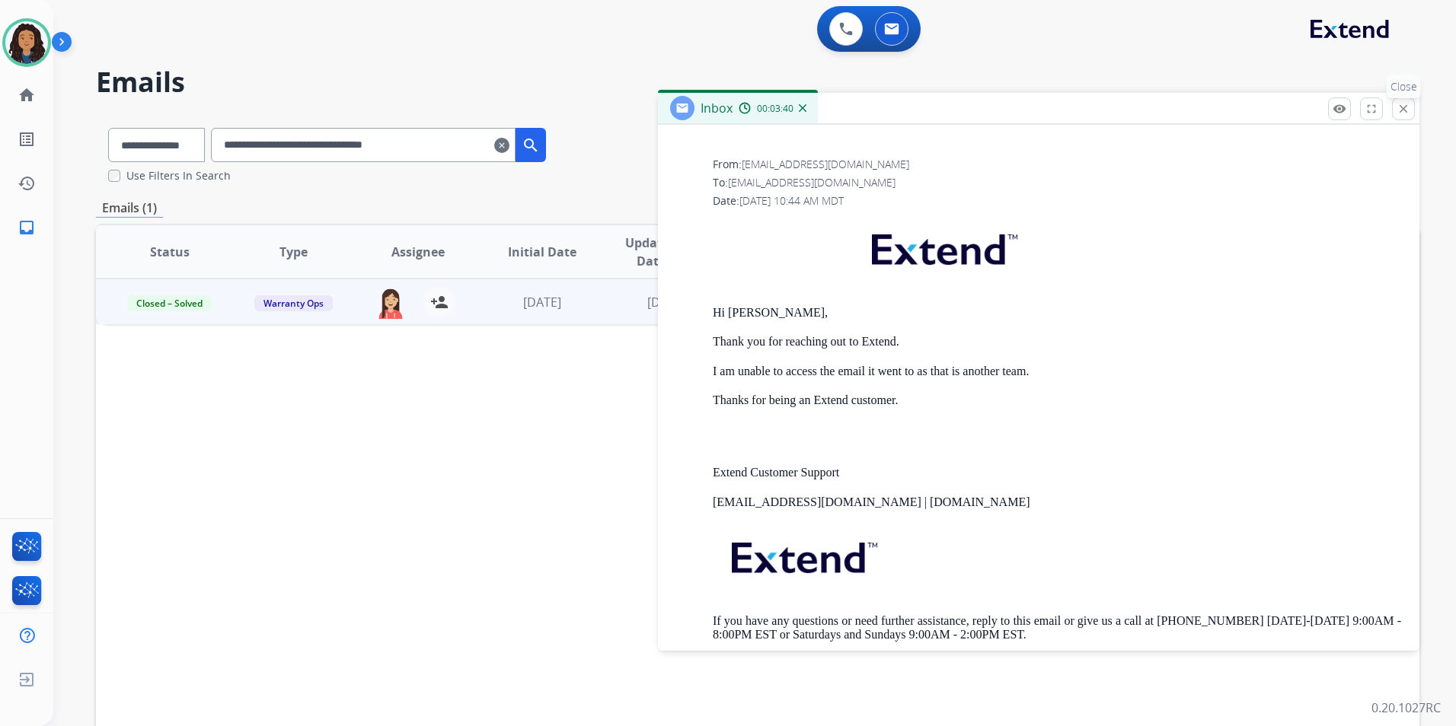
click at [1404, 112] on mat-icon "close" at bounding box center [1403, 109] width 14 height 14
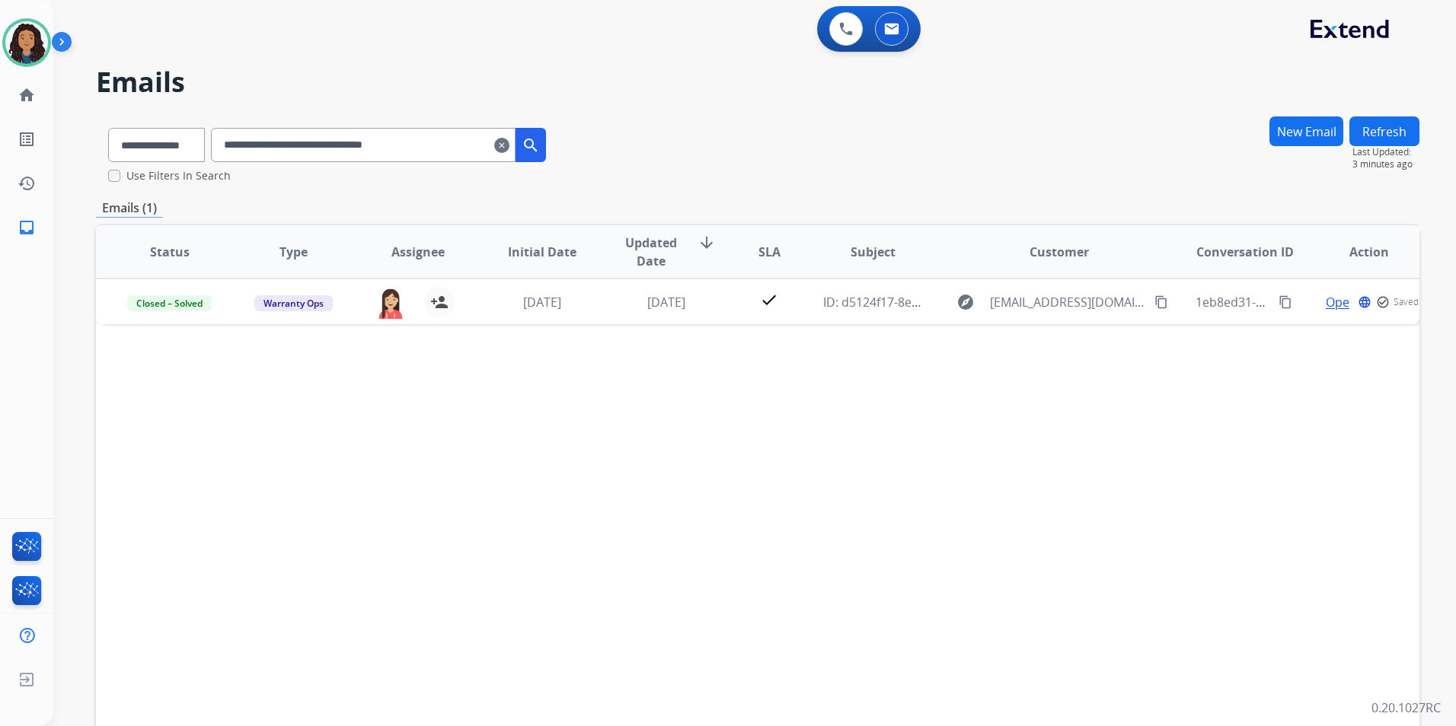
click at [509, 145] on mat-icon "clear" at bounding box center [501, 145] width 15 height 18
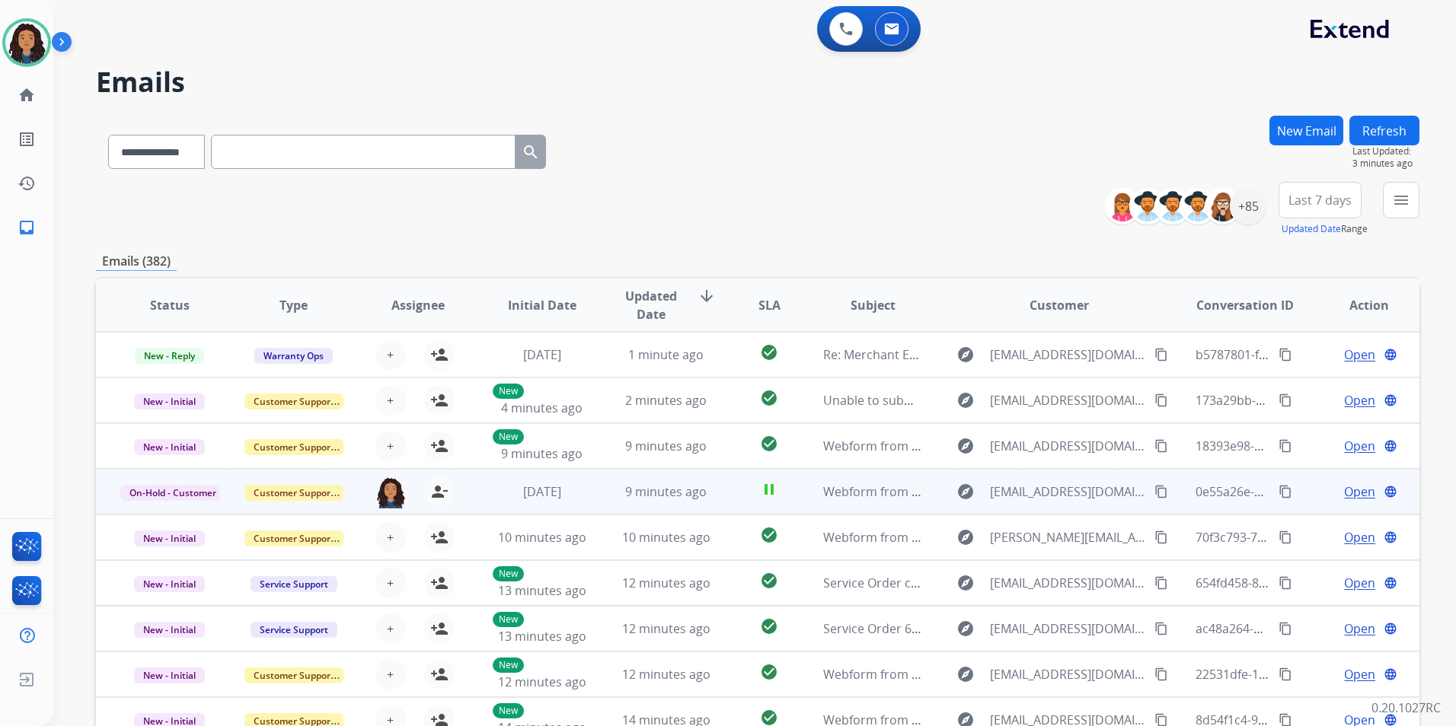
click at [1346, 485] on span "Open" at bounding box center [1359, 492] width 31 height 18
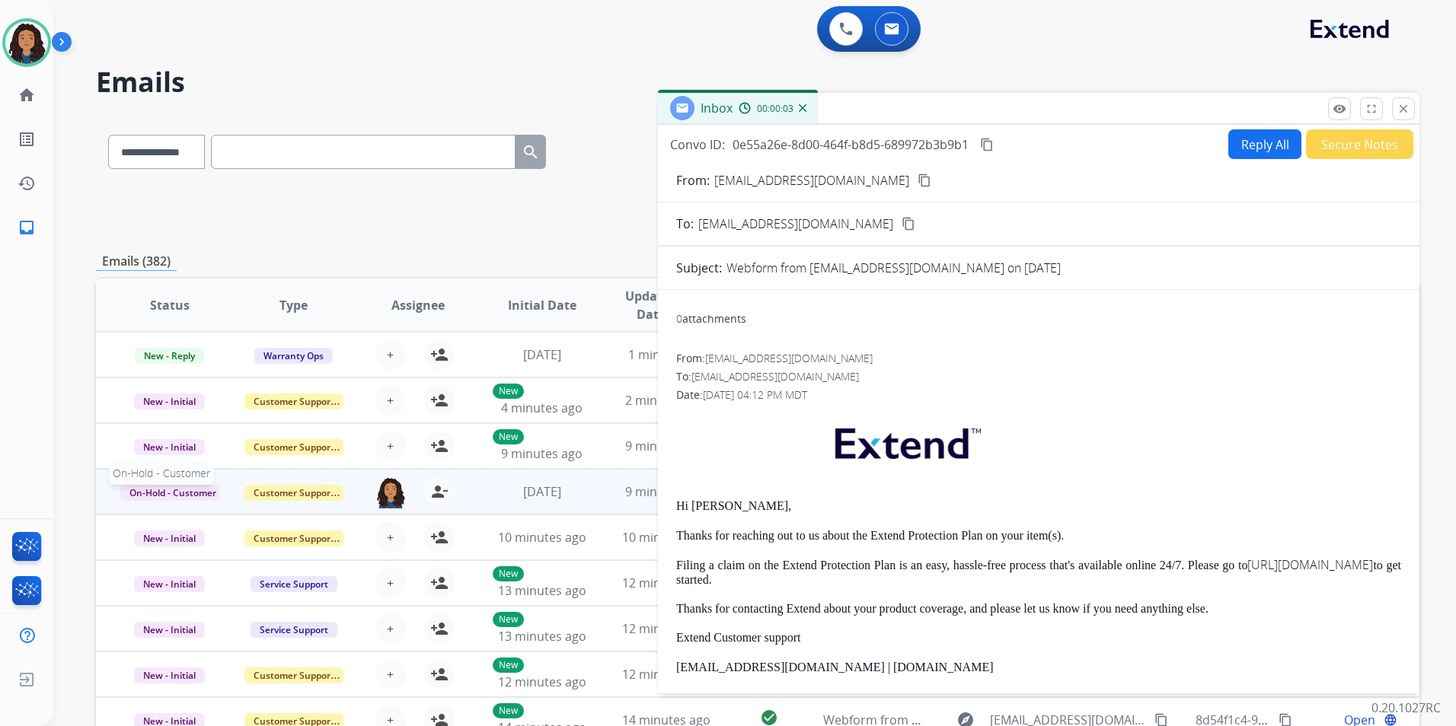
click at [190, 493] on span "On-Hold - Customer" at bounding box center [172, 493] width 105 height 16
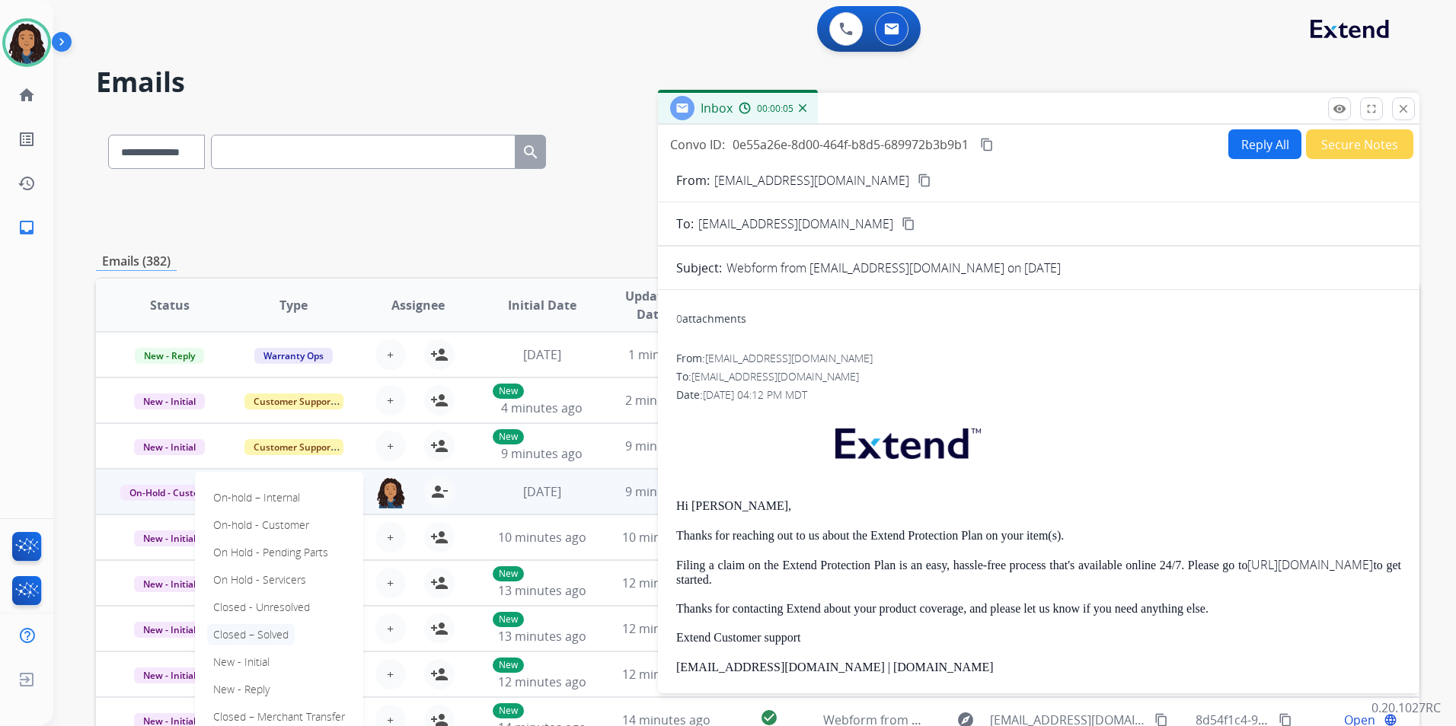
click at [271, 633] on p "Closed – Solved" at bounding box center [251, 634] width 88 height 21
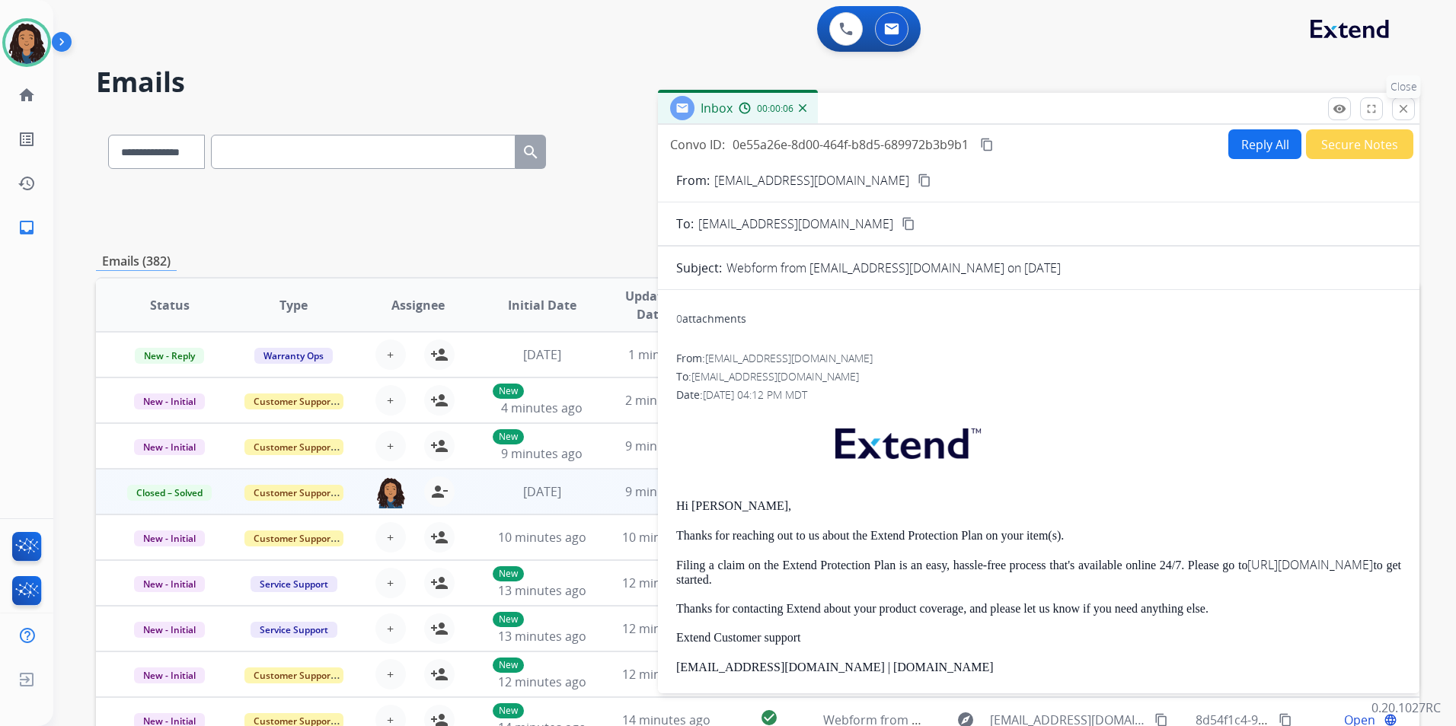
click at [1402, 108] on mat-icon "close" at bounding box center [1403, 109] width 14 height 14
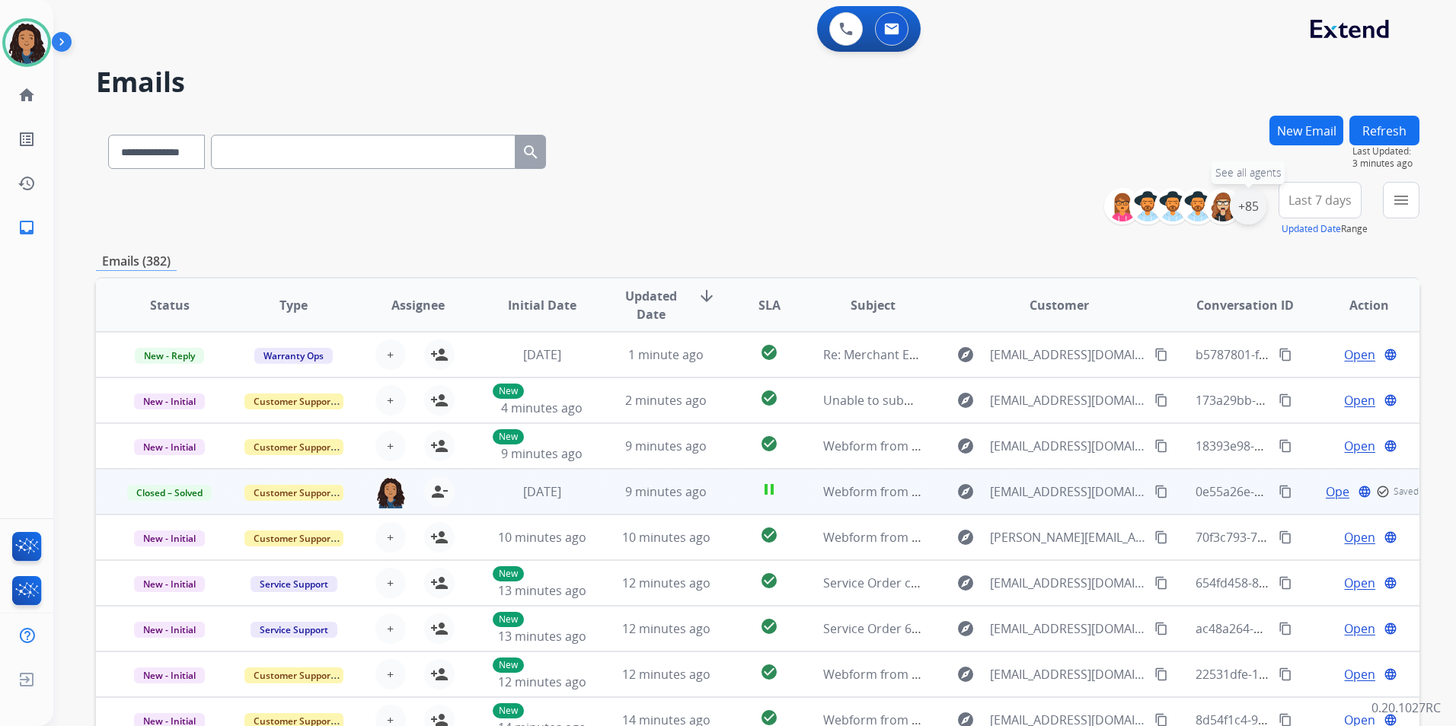
click at [1256, 209] on div "+85" at bounding box center [1248, 206] width 37 height 37
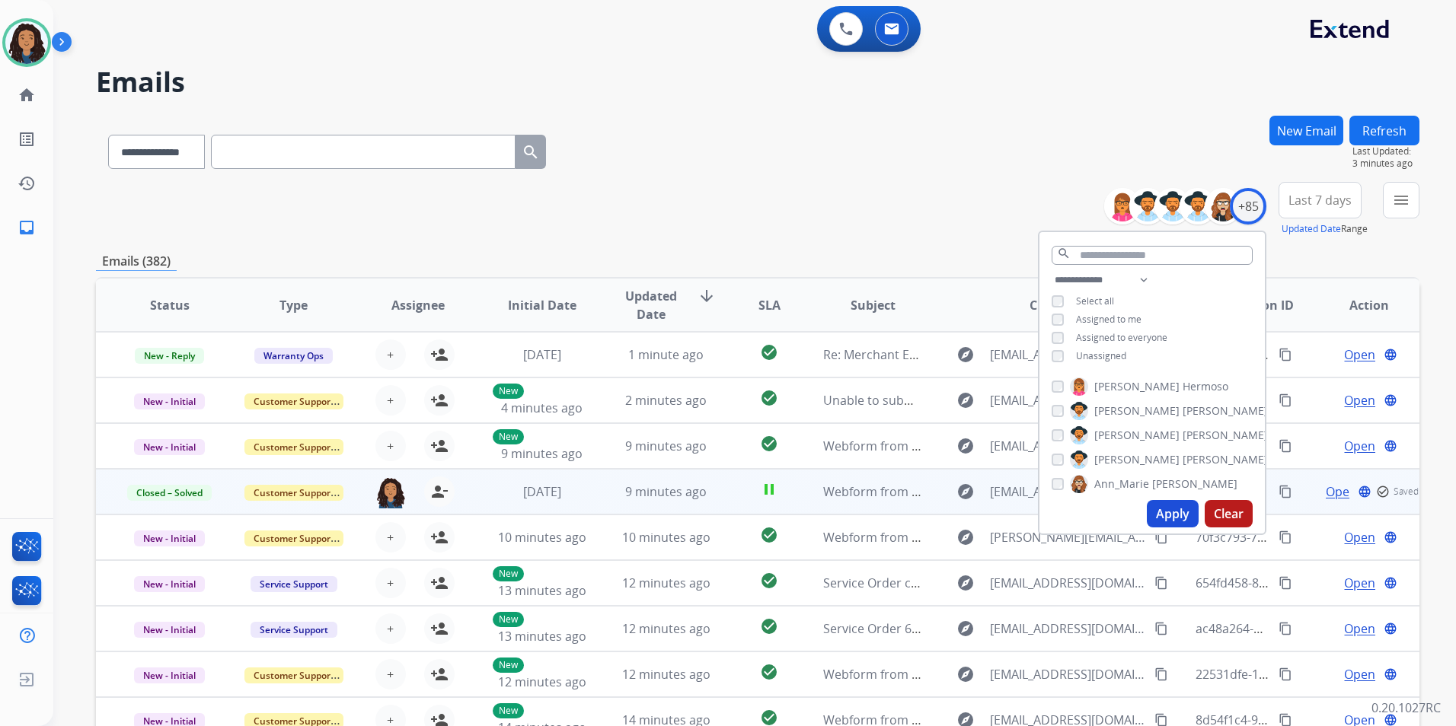
click at [1099, 349] on span "Unassigned" at bounding box center [1101, 355] width 50 height 13
drag, startPoint x: 1163, startPoint y: 506, endPoint x: 1248, endPoint y: 417, distance: 123.3
click at [1164, 506] on button "Apply" at bounding box center [1173, 513] width 52 height 27
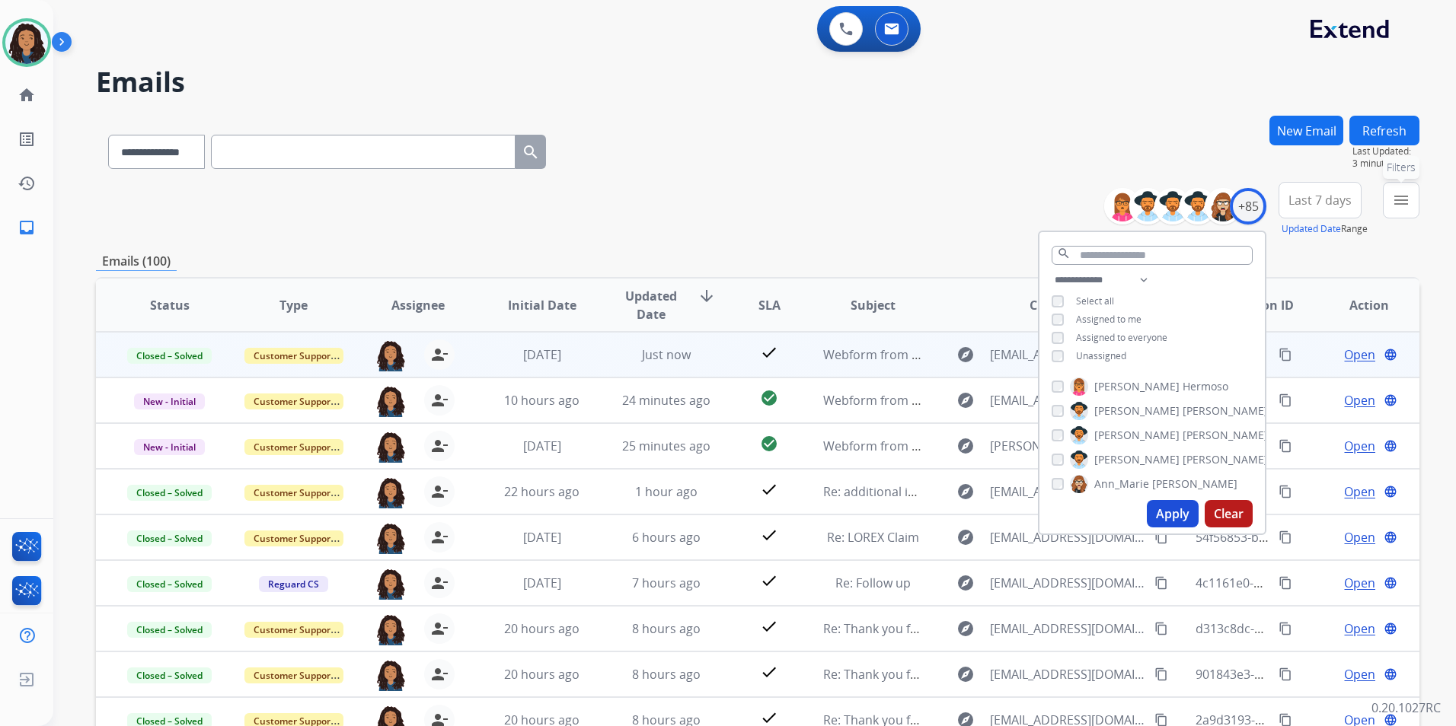
click at [1398, 210] on button "menu Filters" at bounding box center [1401, 200] width 37 height 37
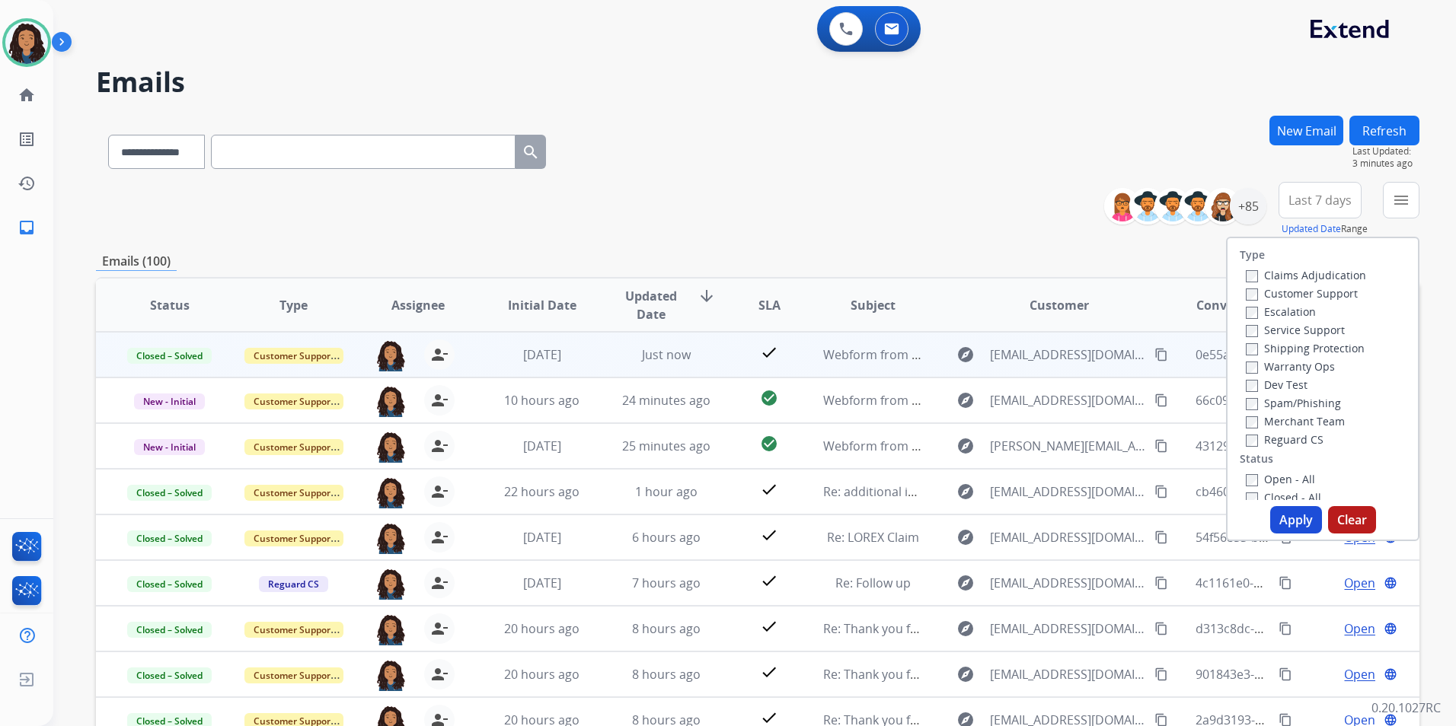
click at [1310, 293] on label "Customer Support" at bounding box center [1302, 293] width 112 height 14
click at [1343, 353] on label "Shipping Protection" at bounding box center [1305, 348] width 119 height 14
click at [1294, 442] on label "Reguard CS" at bounding box center [1285, 439] width 78 height 14
click at [1284, 477] on label "Open - All" at bounding box center [1280, 479] width 69 height 14
click at [1299, 522] on button "Apply" at bounding box center [1296, 519] width 52 height 27
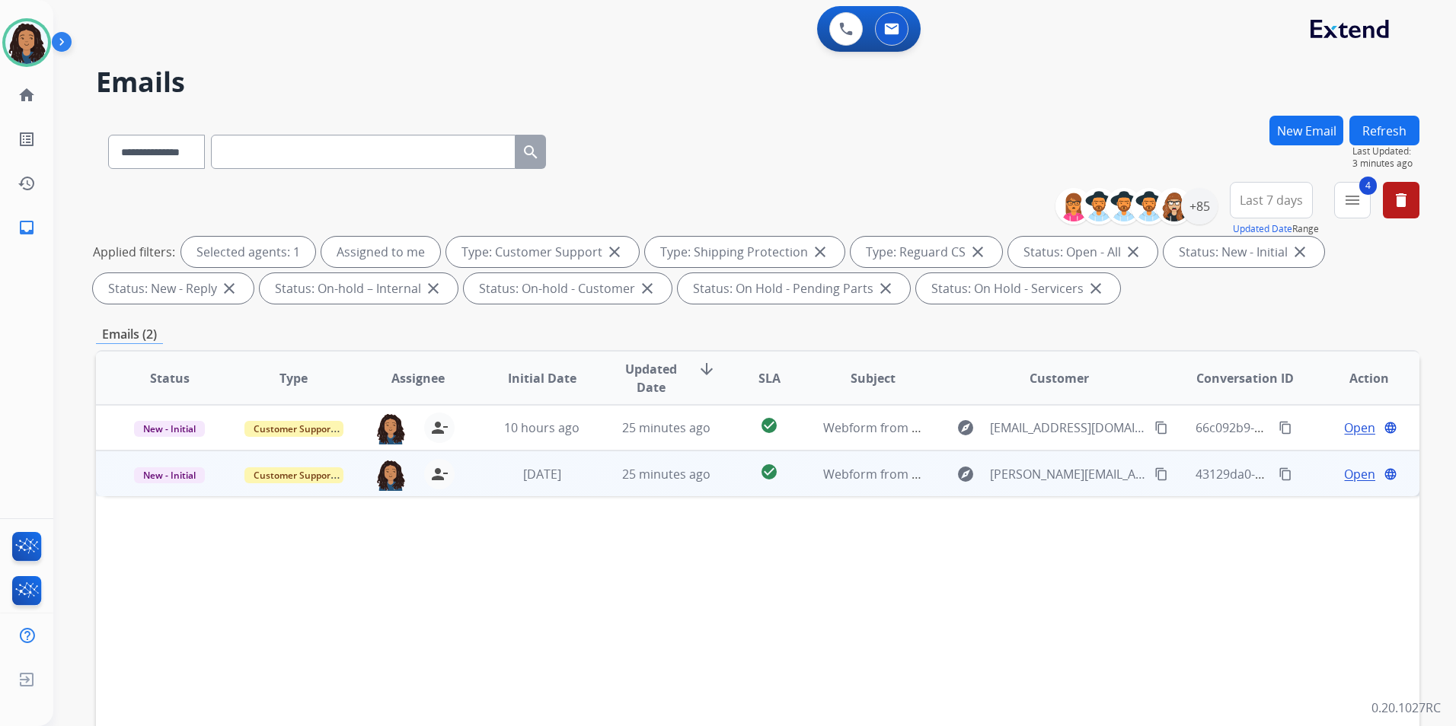
click at [1347, 475] on span "Open" at bounding box center [1359, 474] width 31 height 18
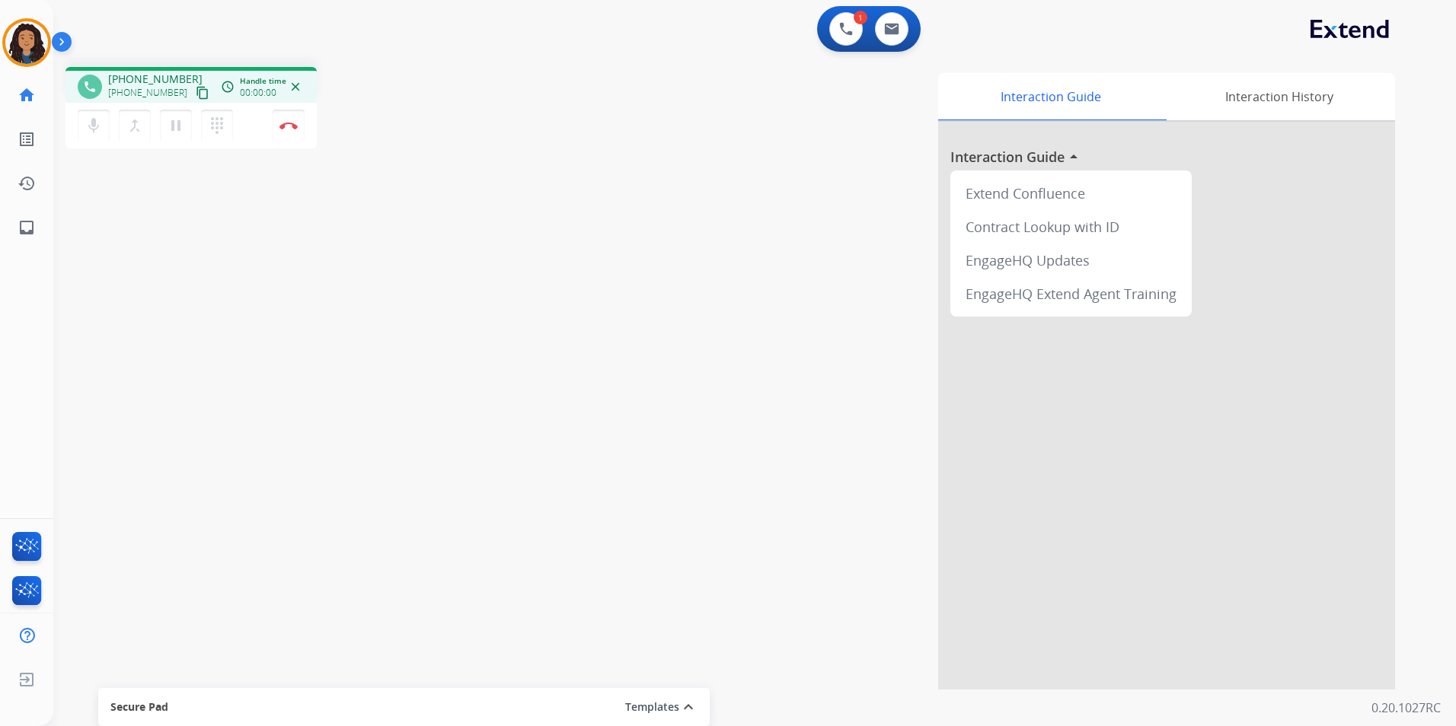
click at [196, 87] on mat-icon "content_copy" at bounding box center [203, 93] width 14 height 14
click at [196, 96] on mat-icon "content_copy" at bounding box center [203, 93] width 14 height 14
click at [286, 126] on img at bounding box center [288, 126] width 18 height 8
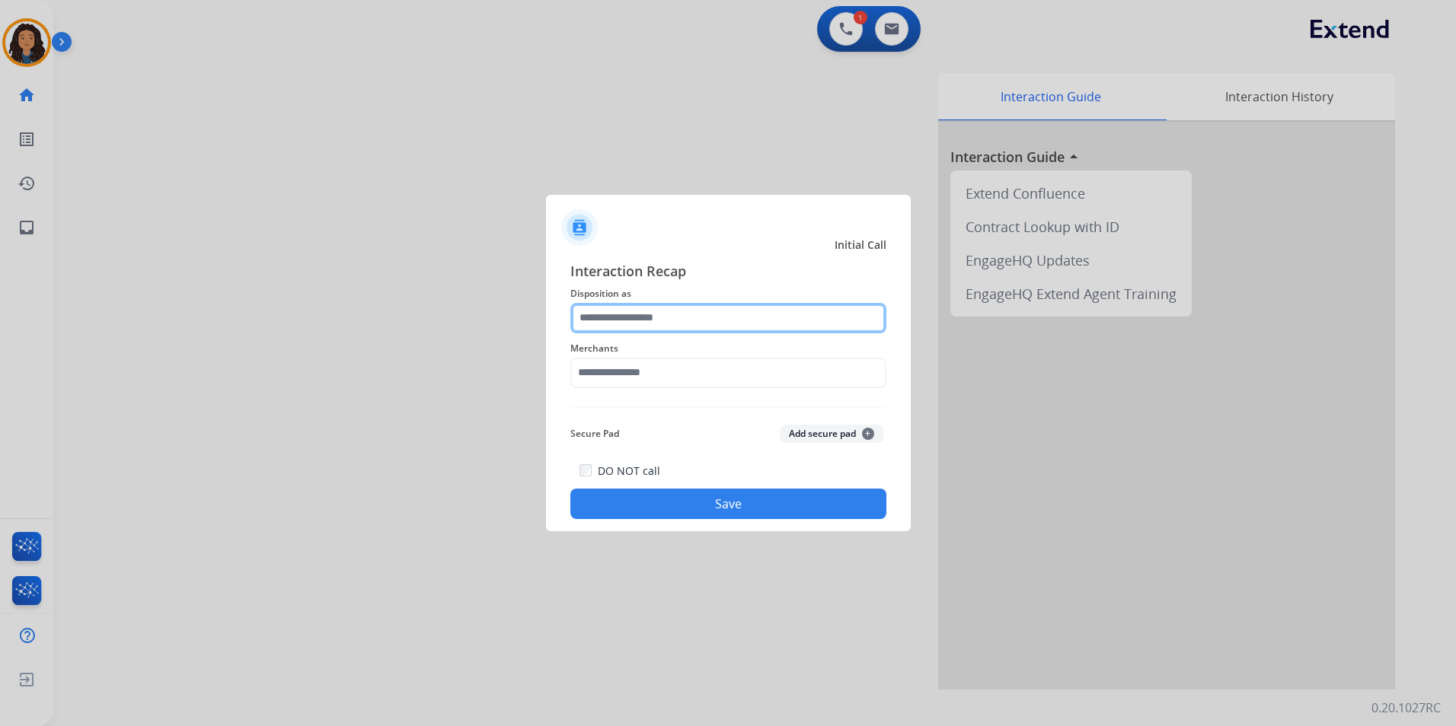
click at [687, 308] on input "text" at bounding box center [728, 318] width 316 height 30
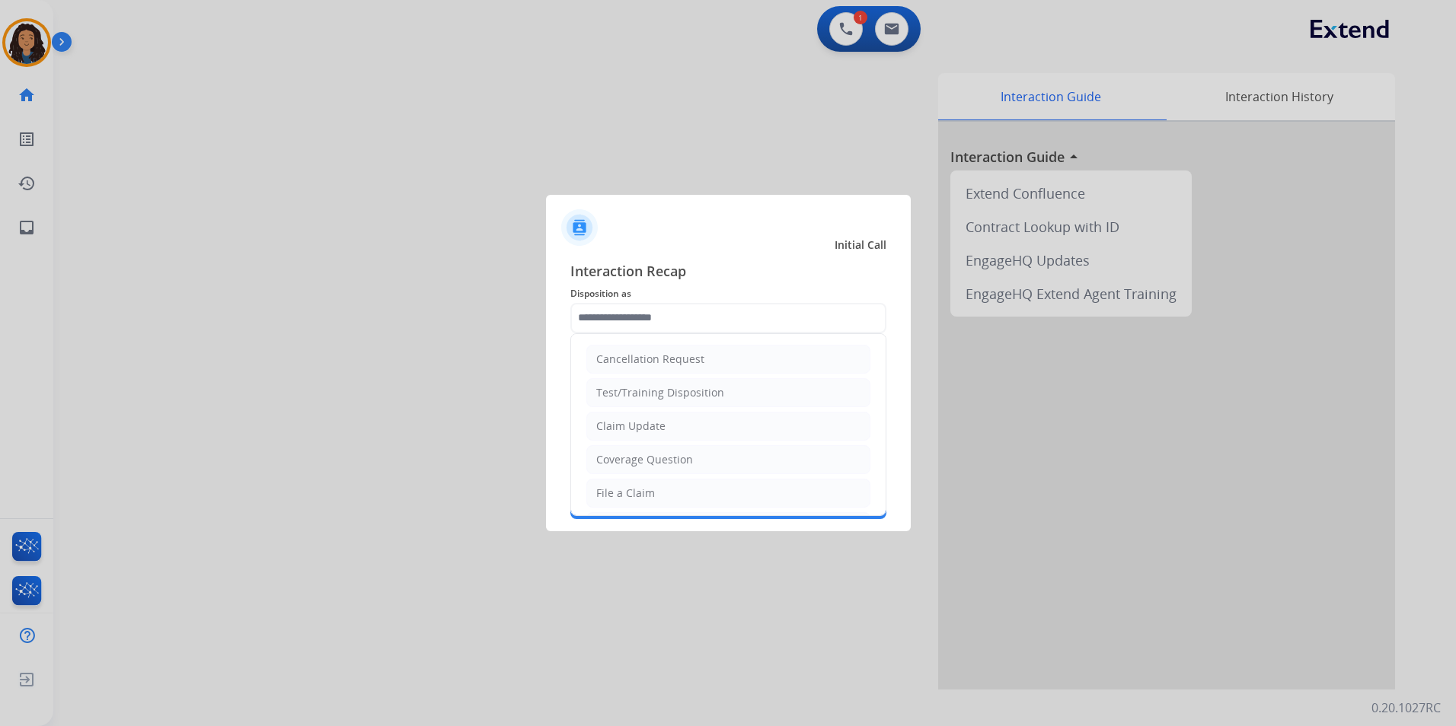
click at [665, 425] on li "Claim Update" at bounding box center [728, 426] width 284 height 29
type input "**********"
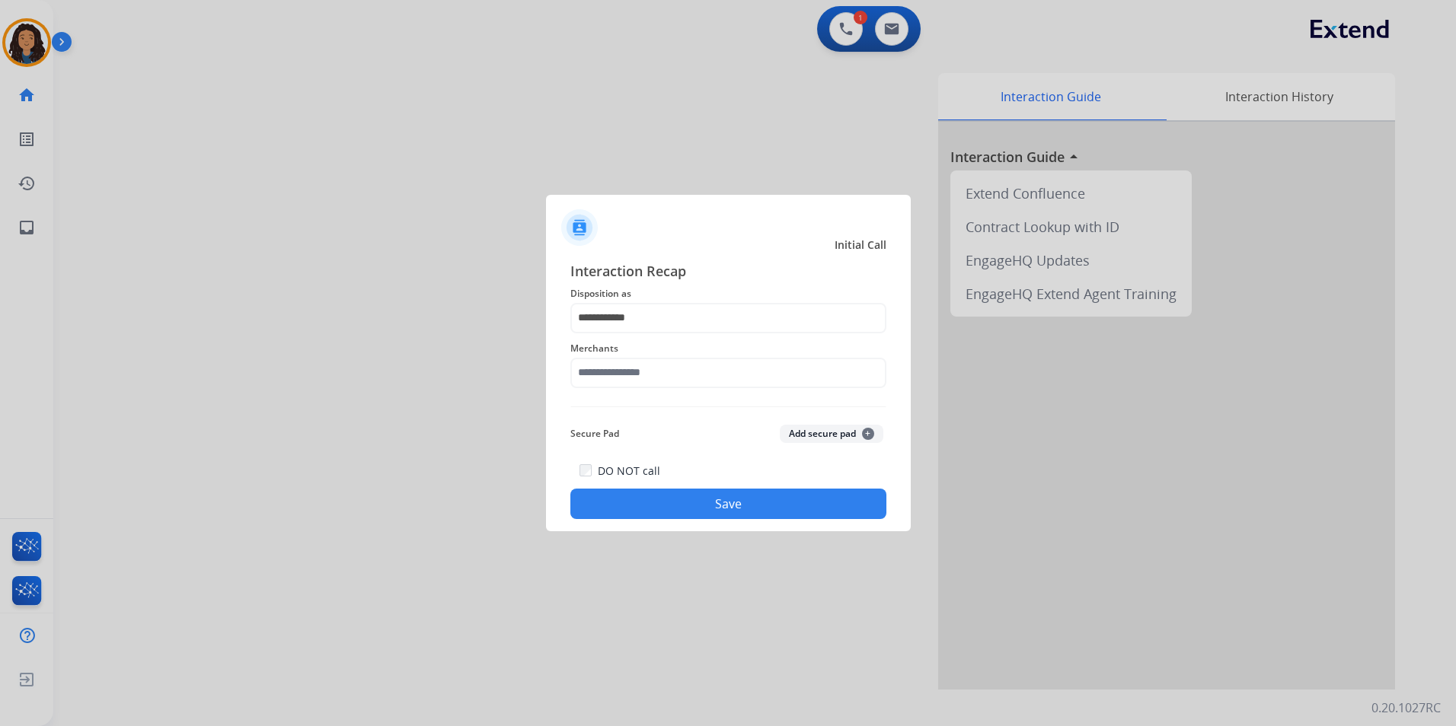
click at [630, 353] on span "Merchants" at bounding box center [728, 349] width 316 height 18
click at [635, 372] on input "text" at bounding box center [728, 373] width 316 height 30
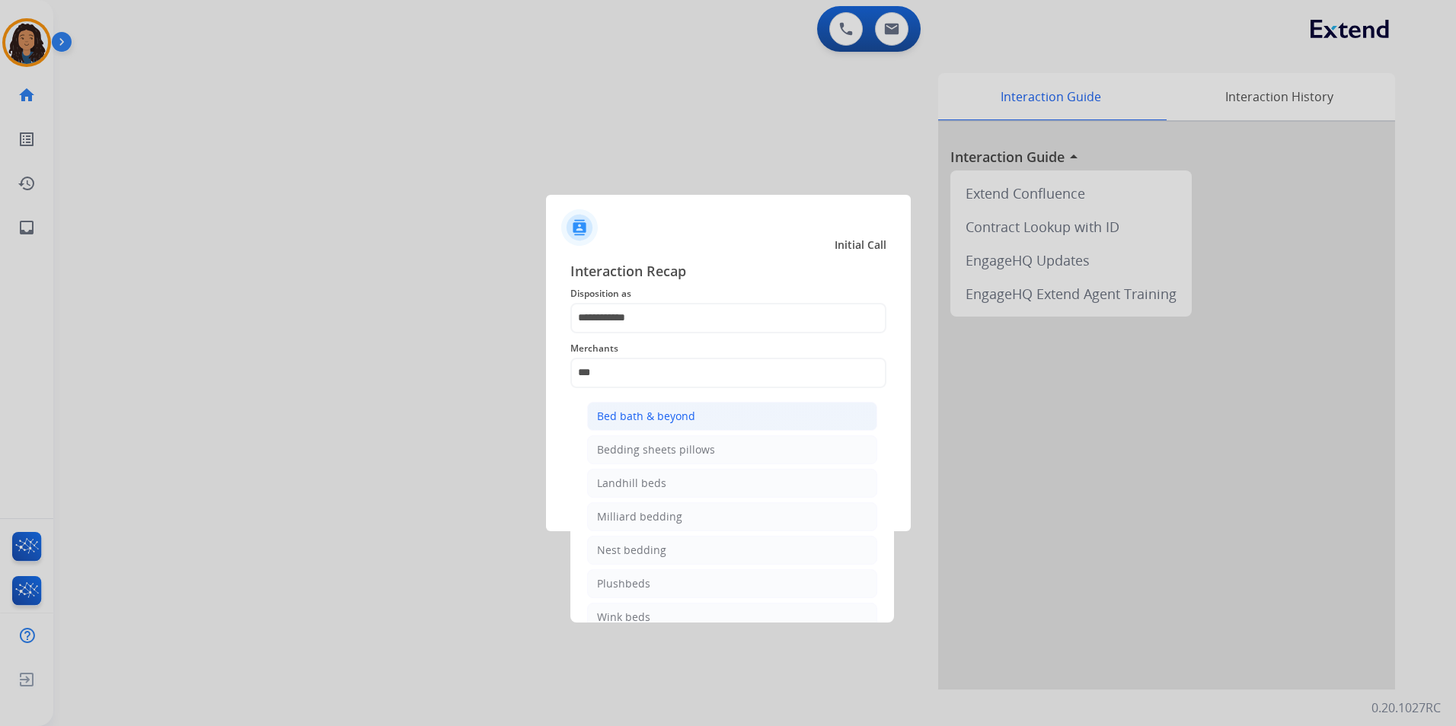
click at [618, 418] on div "Bed bath & beyond" at bounding box center [646, 416] width 98 height 15
type input "**********"
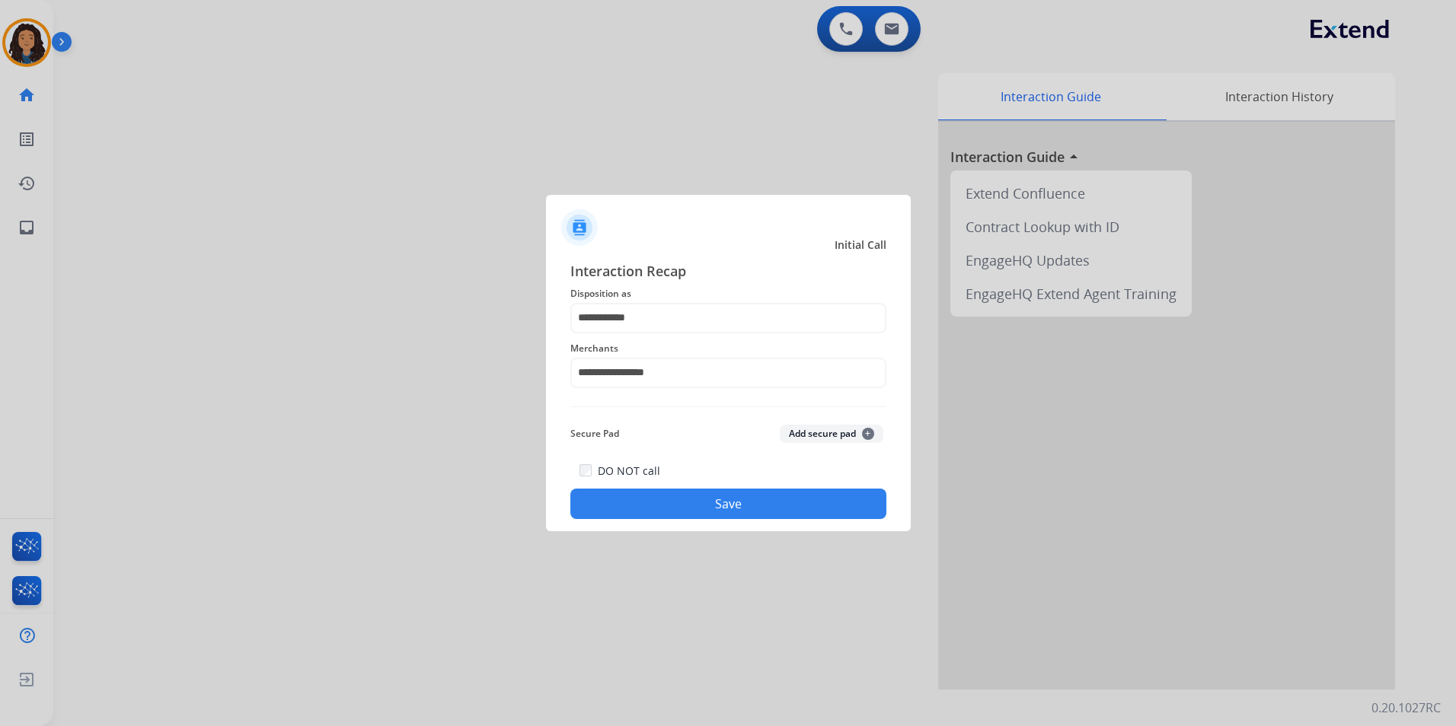
click at [619, 509] on button "Save" at bounding box center [728, 504] width 316 height 30
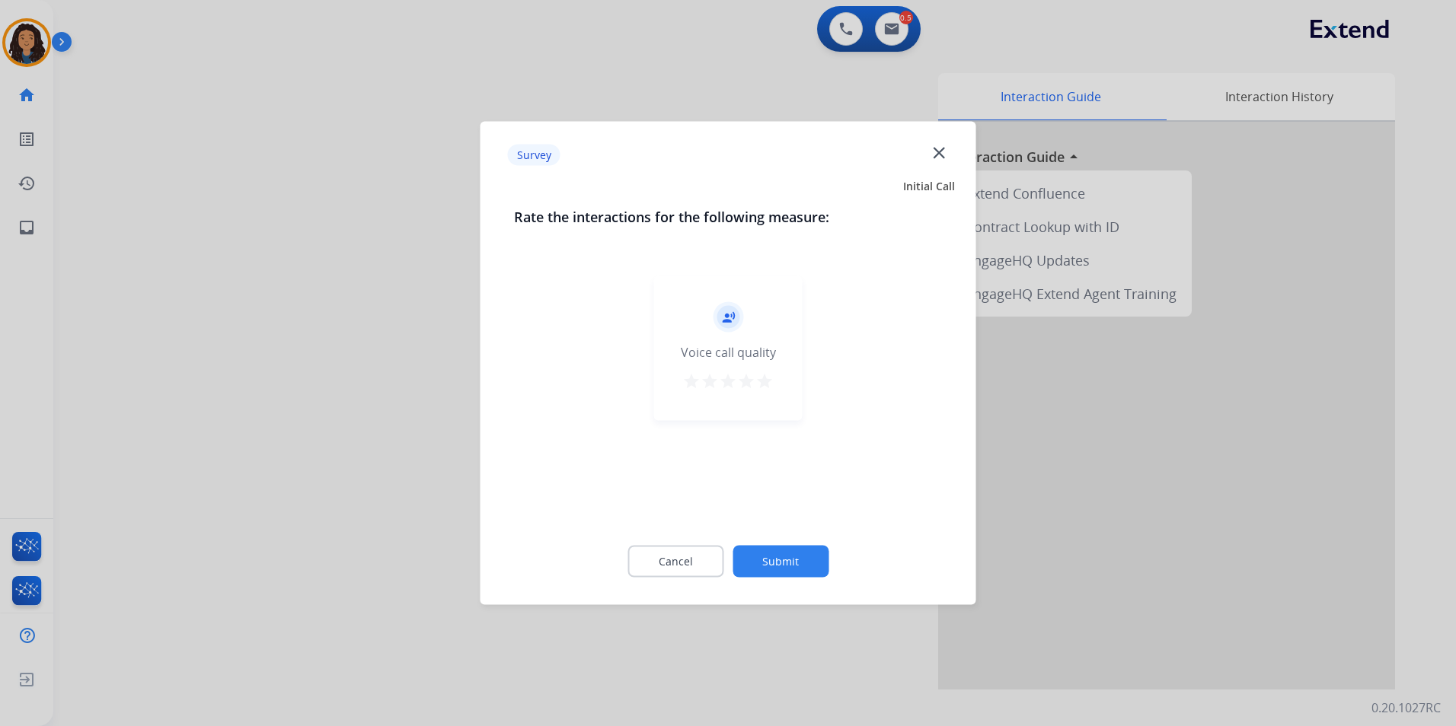
click at [399, 401] on div at bounding box center [728, 363] width 1456 height 726
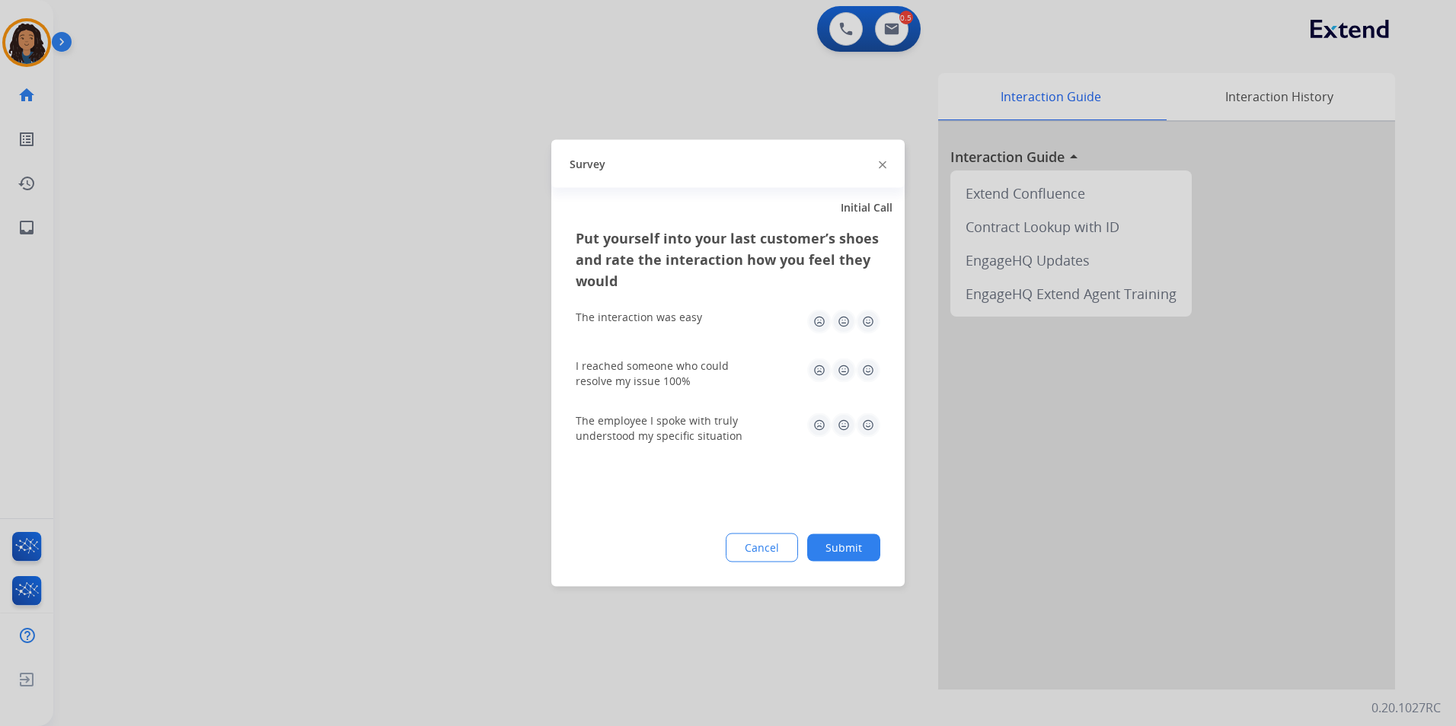
click at [399, 400] on div at bounding box center [728, 363] width 1456 height 726
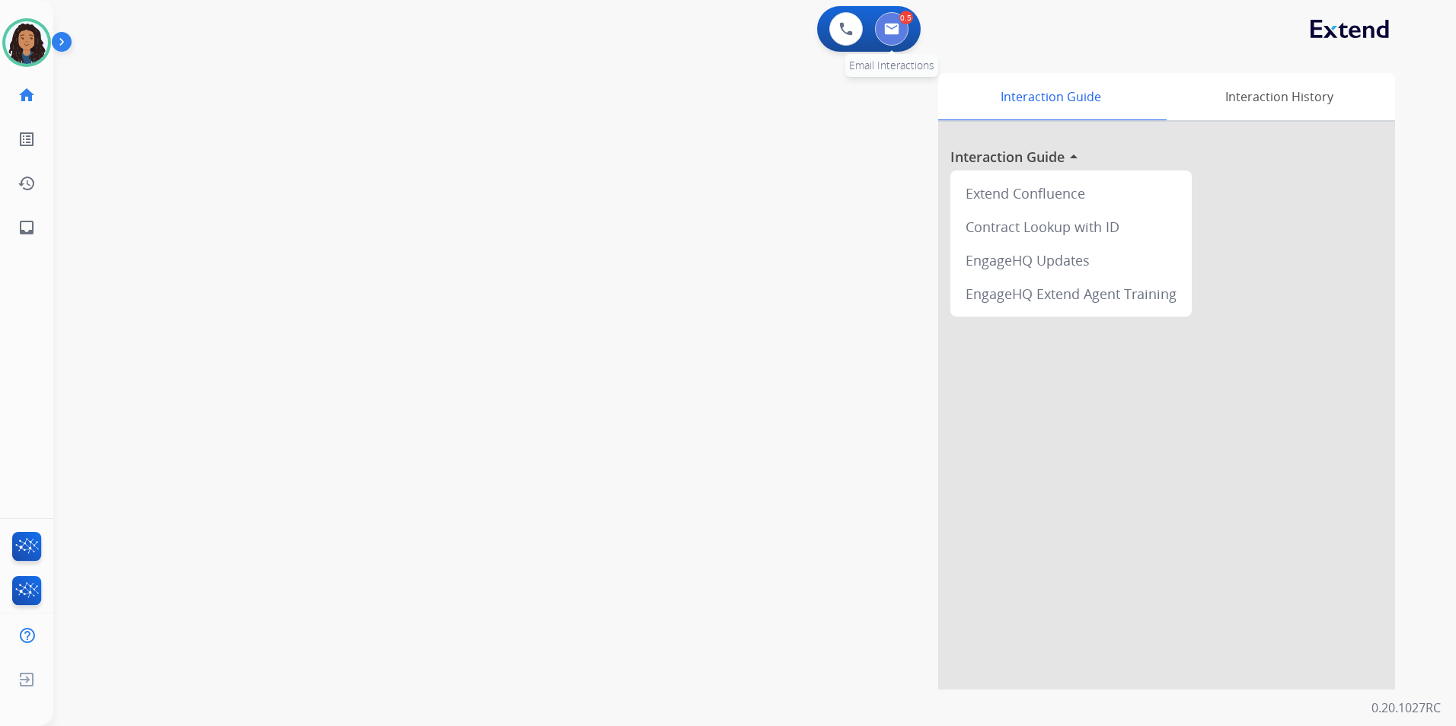
click at [883, 34] on button at bounding box center [892, 29] width 34 height 34
select select "**********"
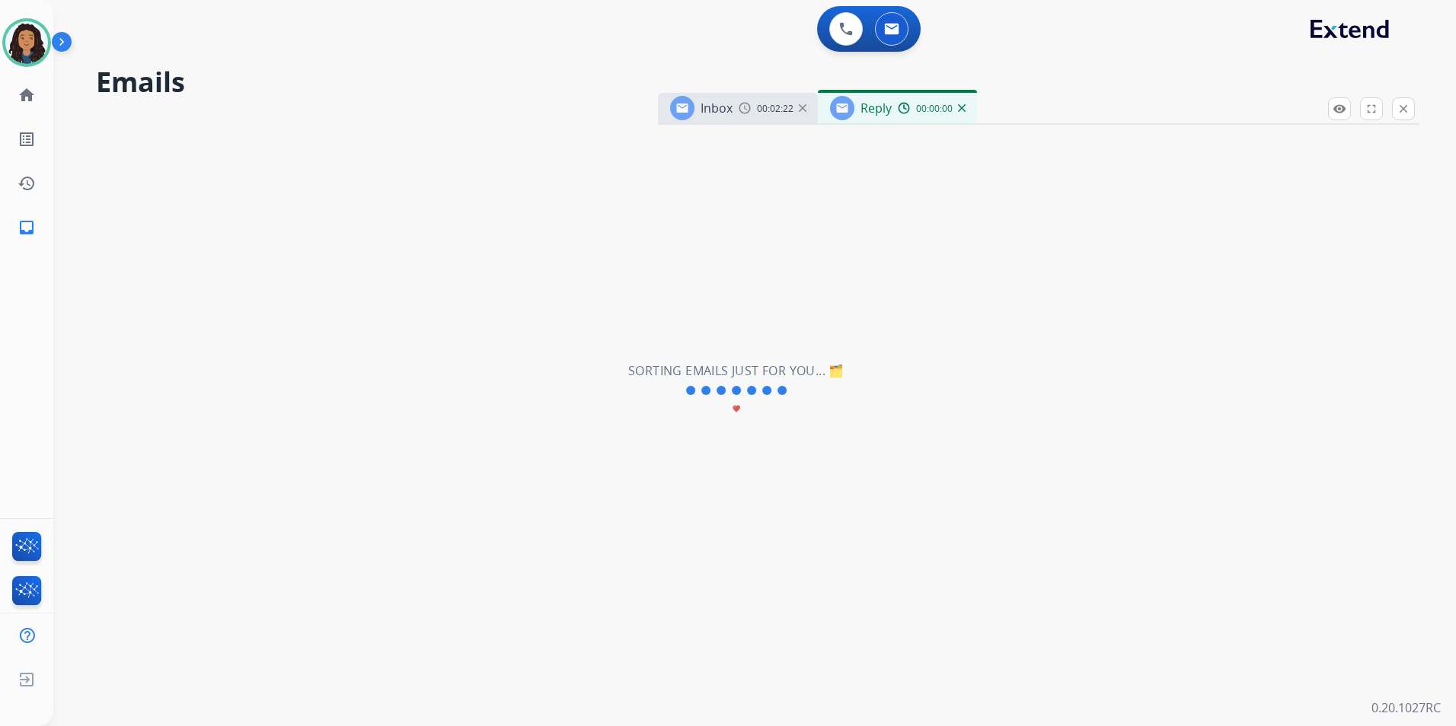
select select "**********"
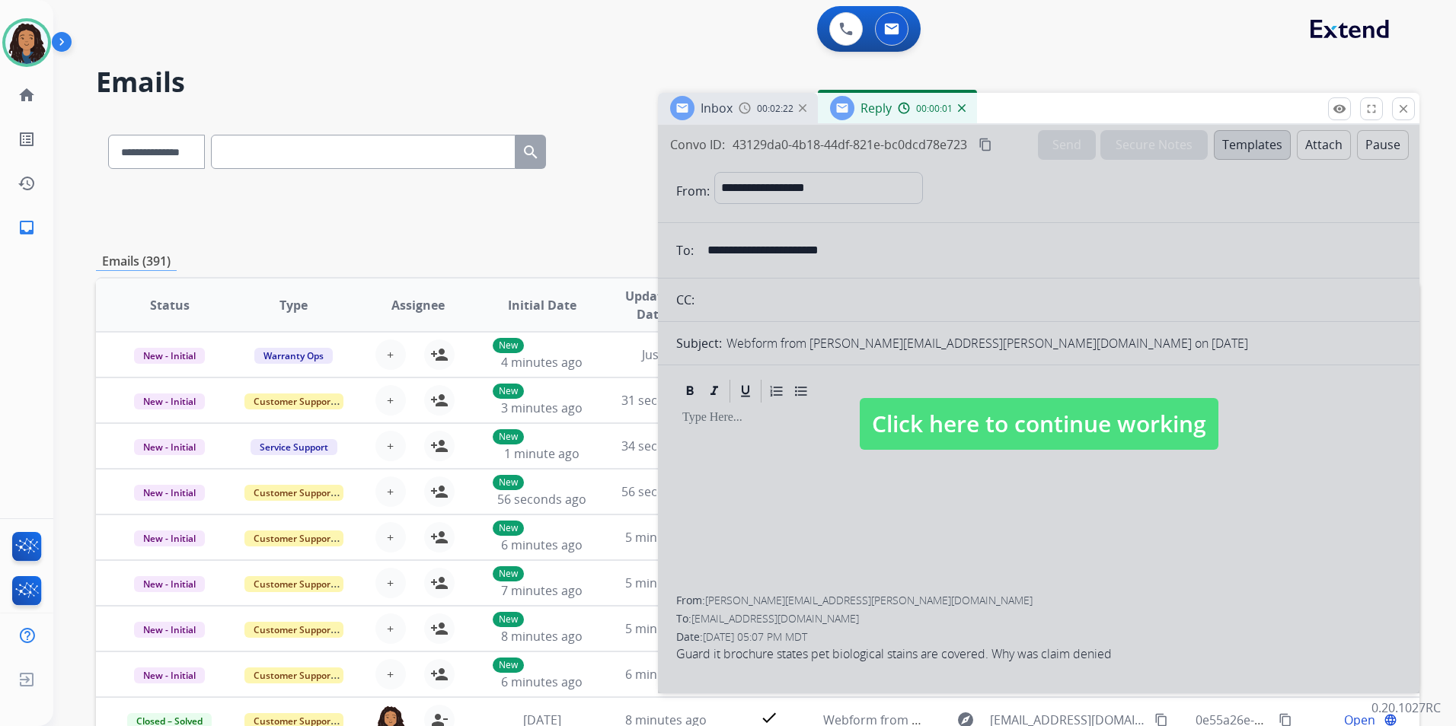
click at [1026, 415] on span "Click here to continue working" at bounding box center [1039, 424] width 359 height 52
select select
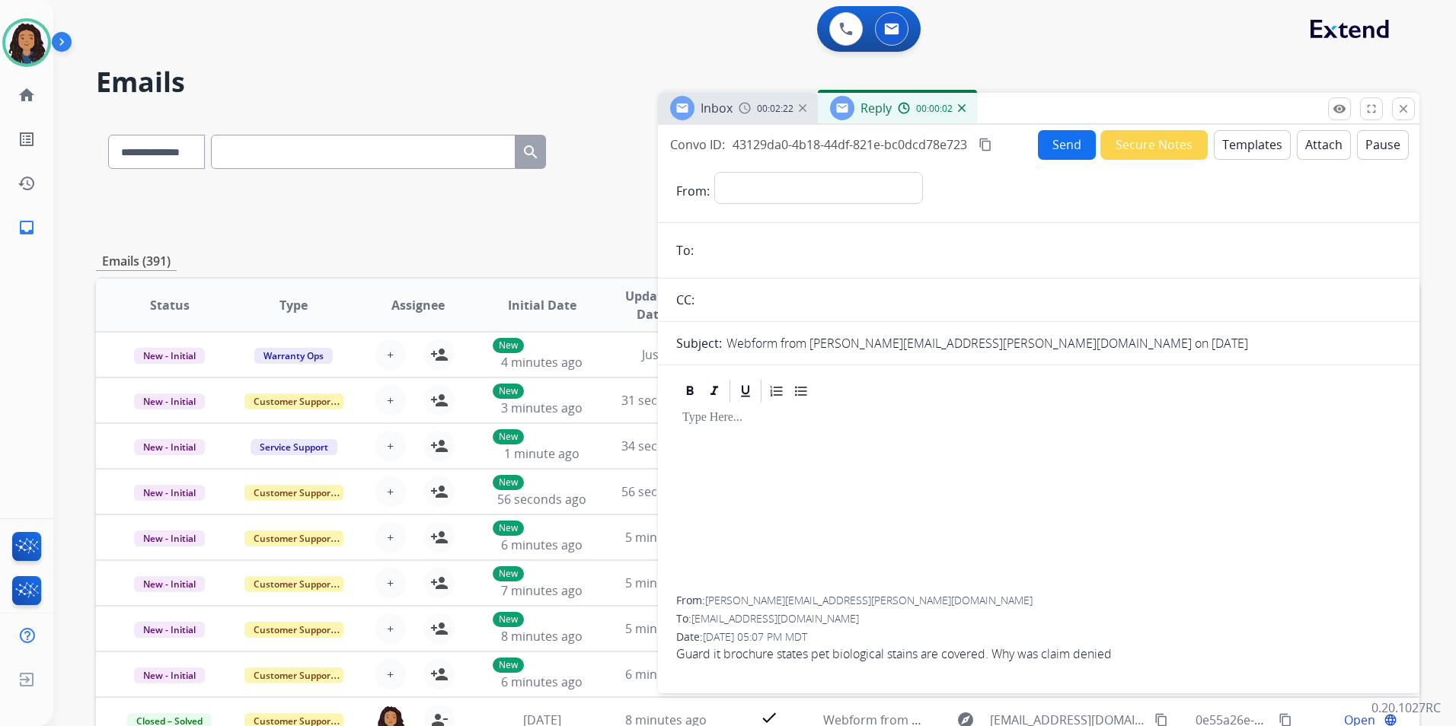
click at [963, 105] on img at bounding box center [962, 108] width 8 height 8
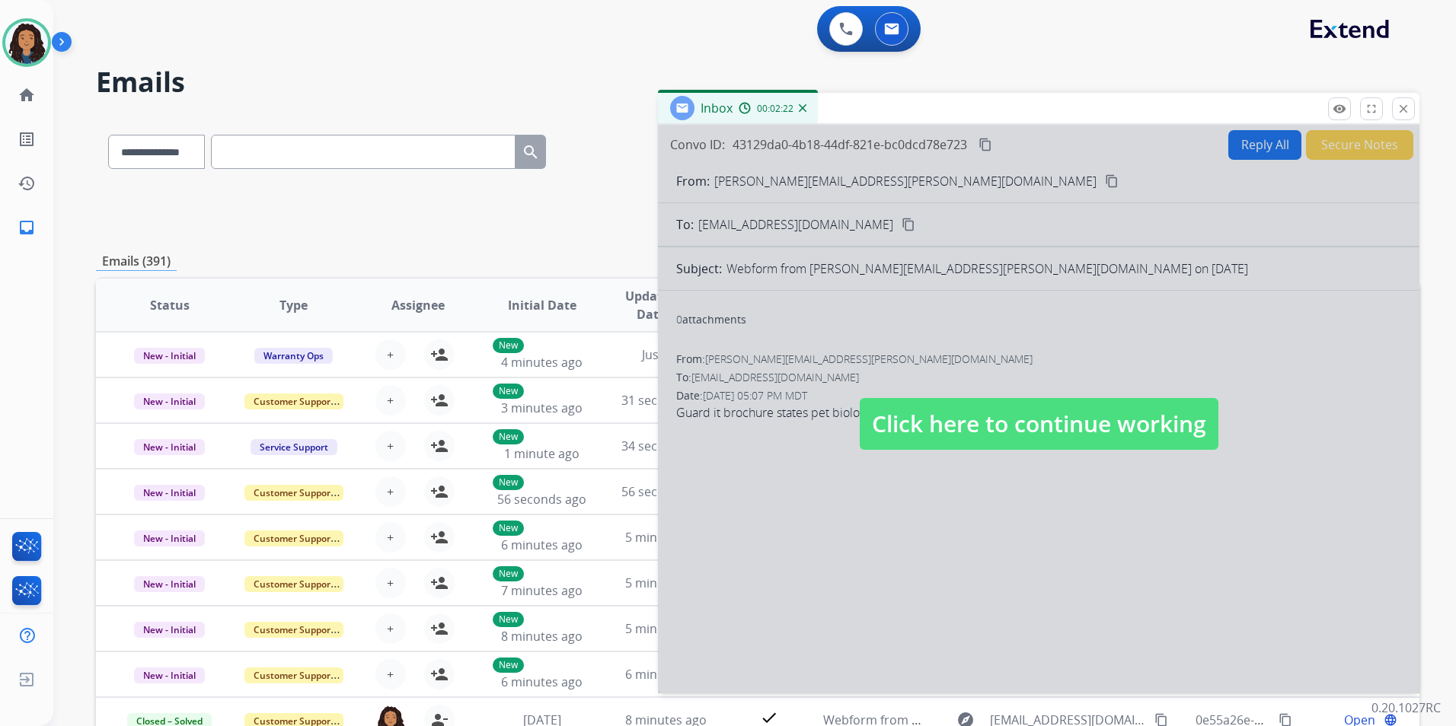
click at [996, 426] on span "Click here to continue working" at bounding box center [1039, 424] width 359 height 52
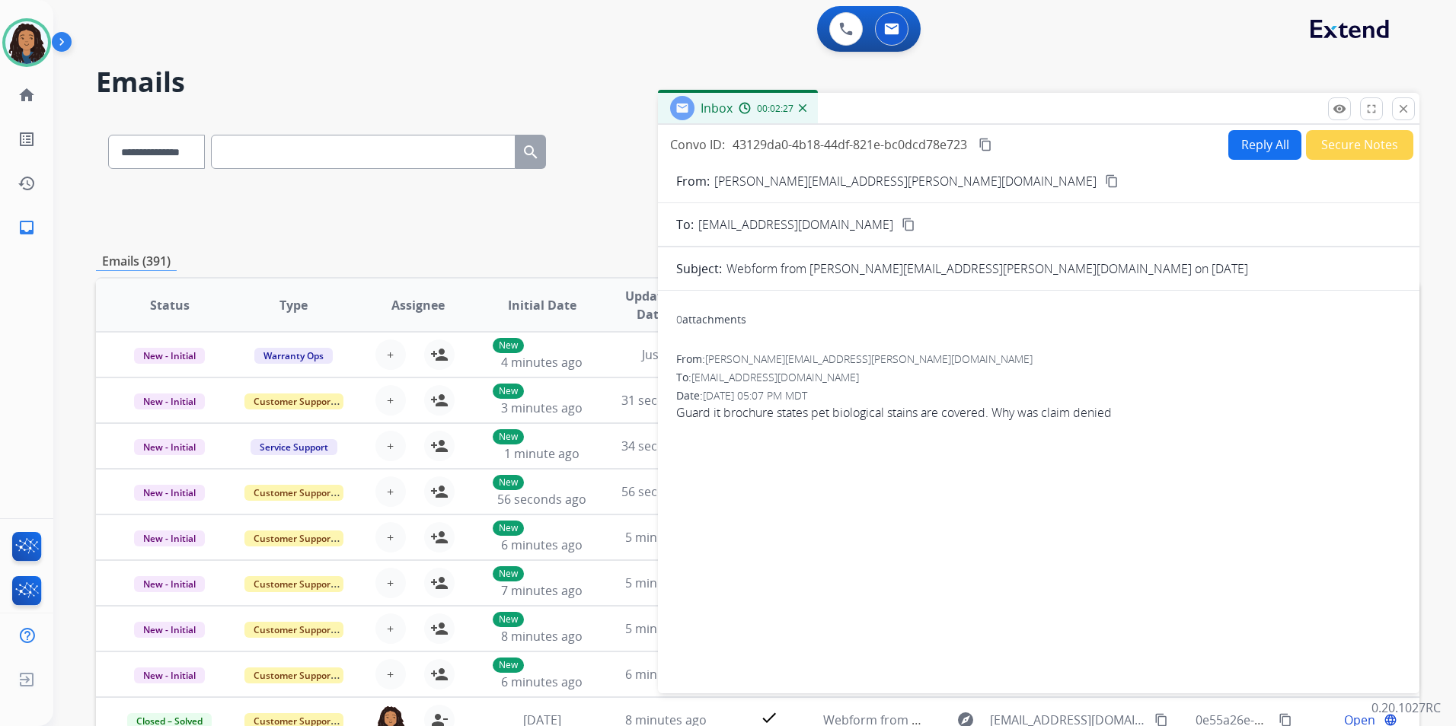
click at [1105, 182] on mat-icon "content_copy" at bounding box center [1112, 181] width 14 height 14
click at [1267, 149] on button "Reply All" at bounding box center [1264, 145] width 73 height 30
select select "**********"
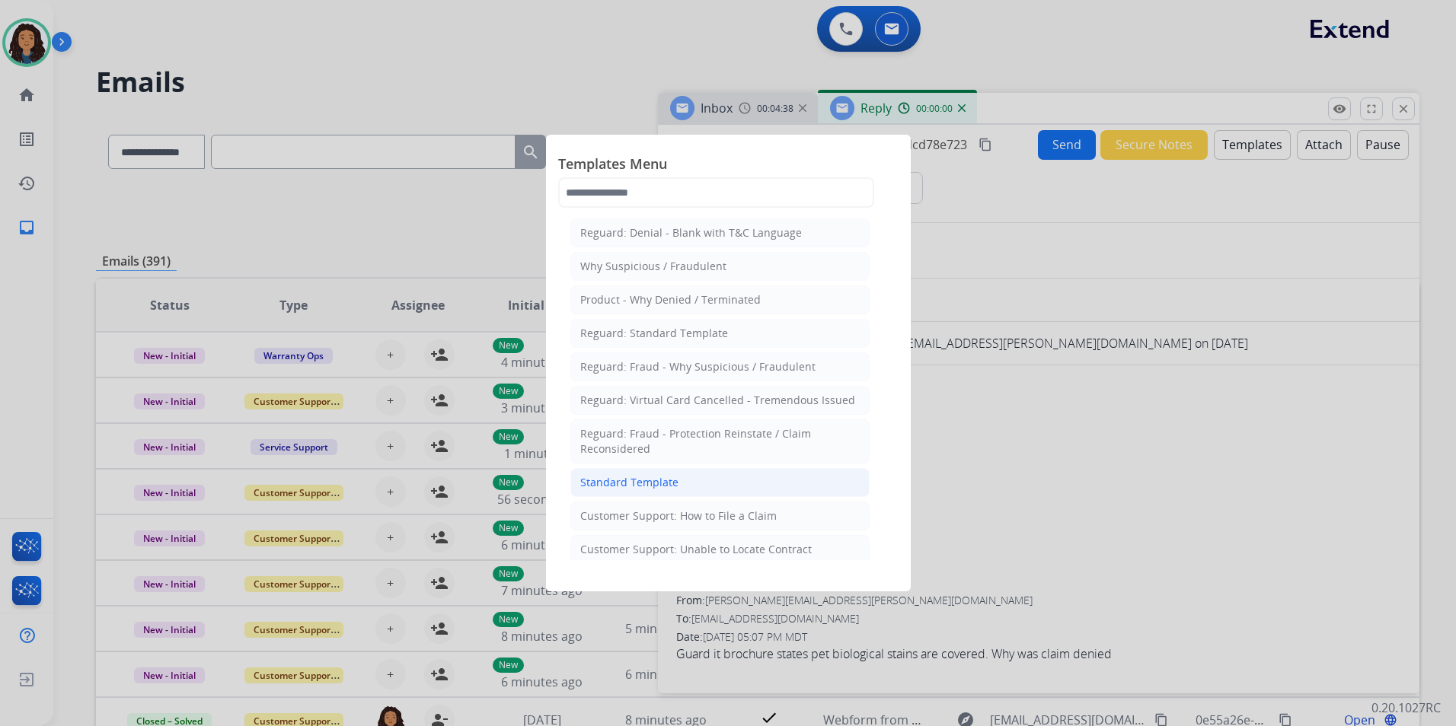
click at [742, 491] on li "Standard Template" at bounding box center [719, 482] width 299 height 29
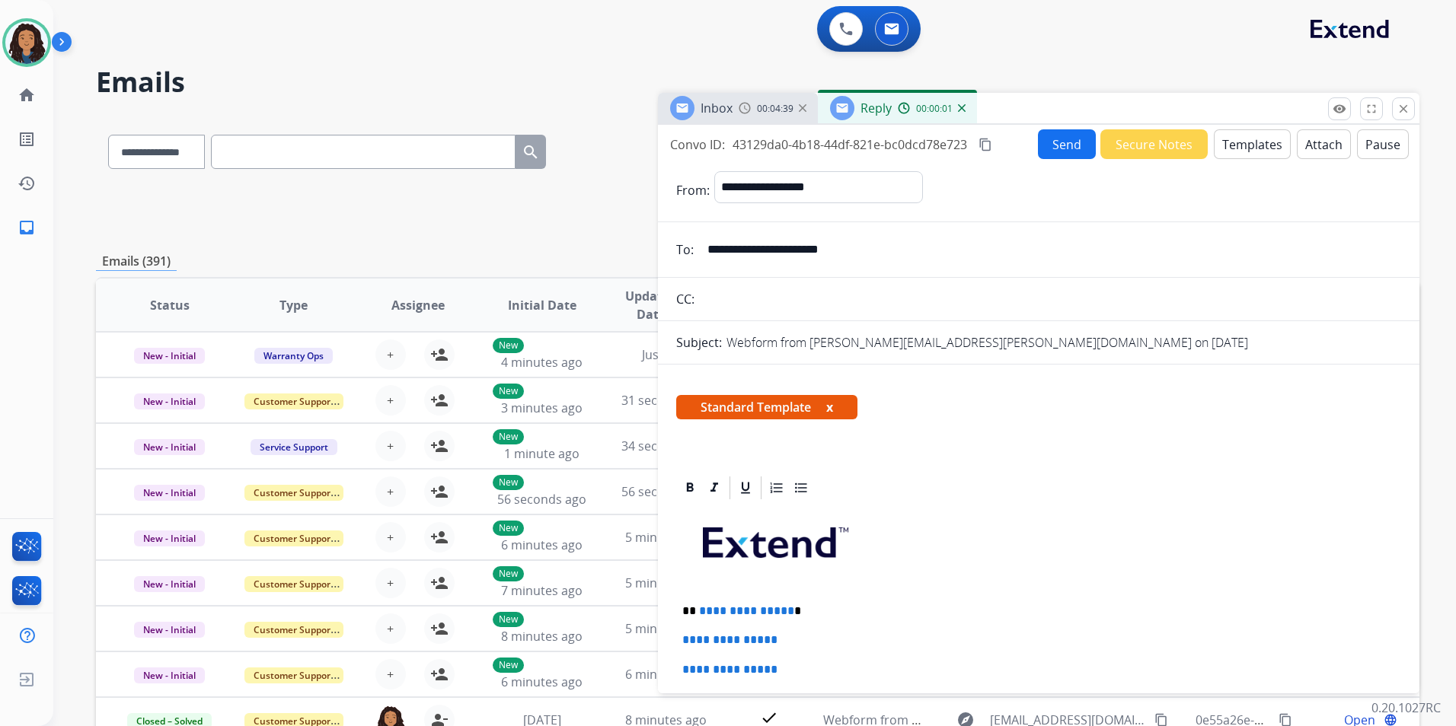
scroll to position [305, 0]
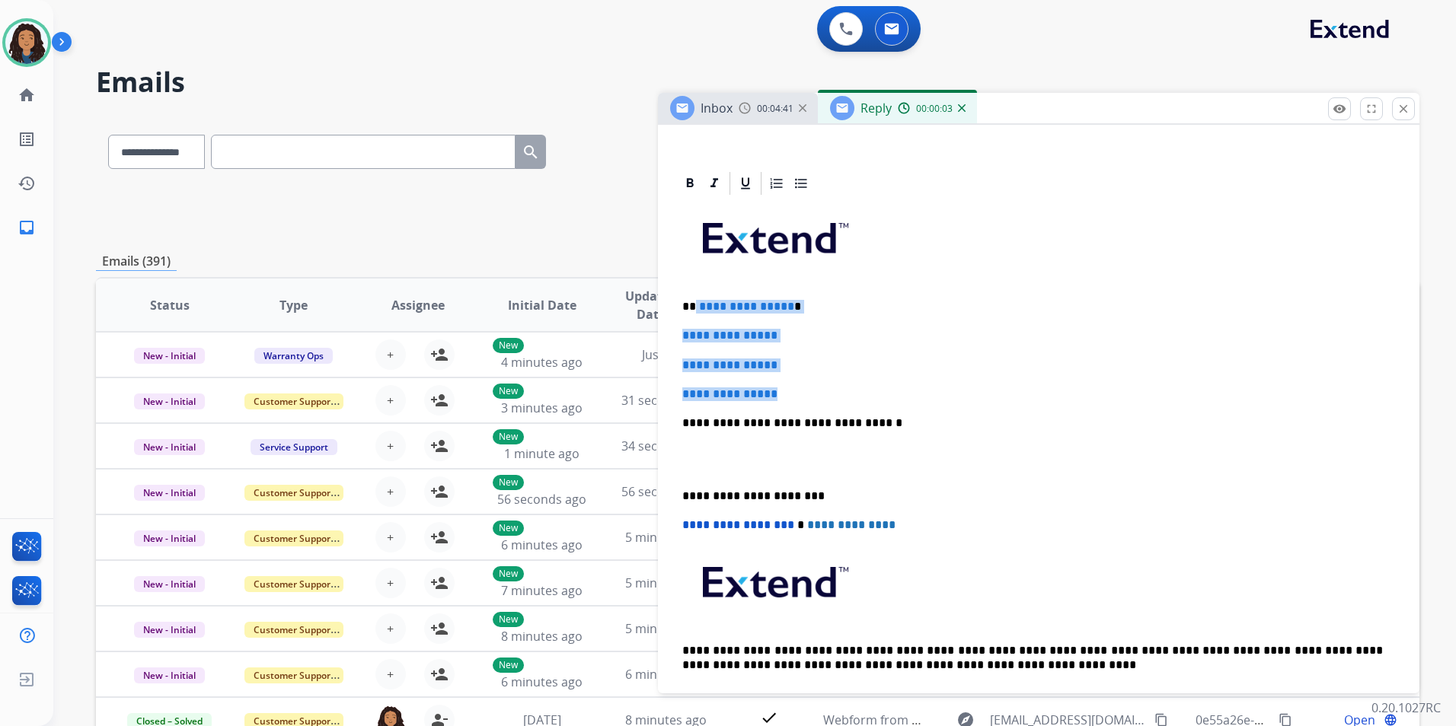
drag, startPoint x: 794, startPoint y: 389, endPoint x: 694, endPoint y: 287, distance: 143.2
click at [694, 287] on div "**********" at bounding box center [1038, 459] width 725 height 524
paste div
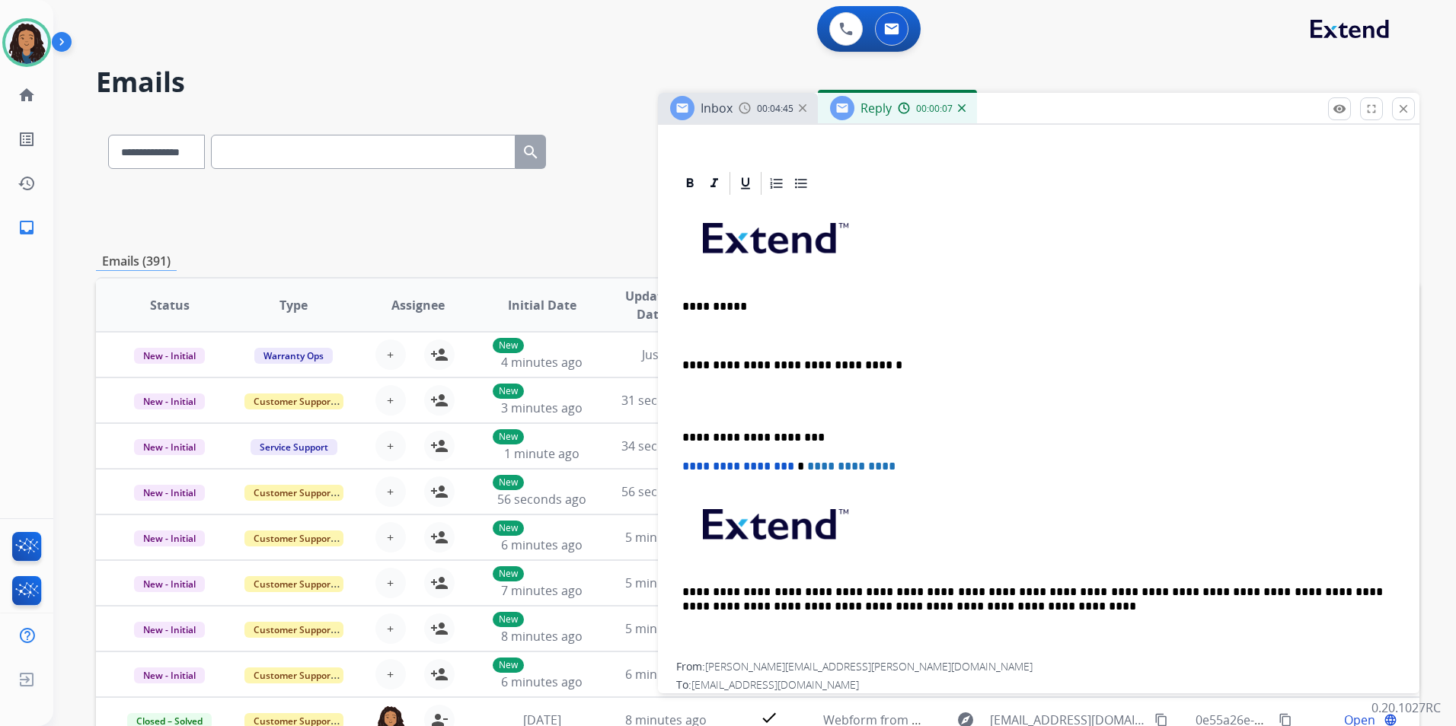
scroll to position [0, 0]
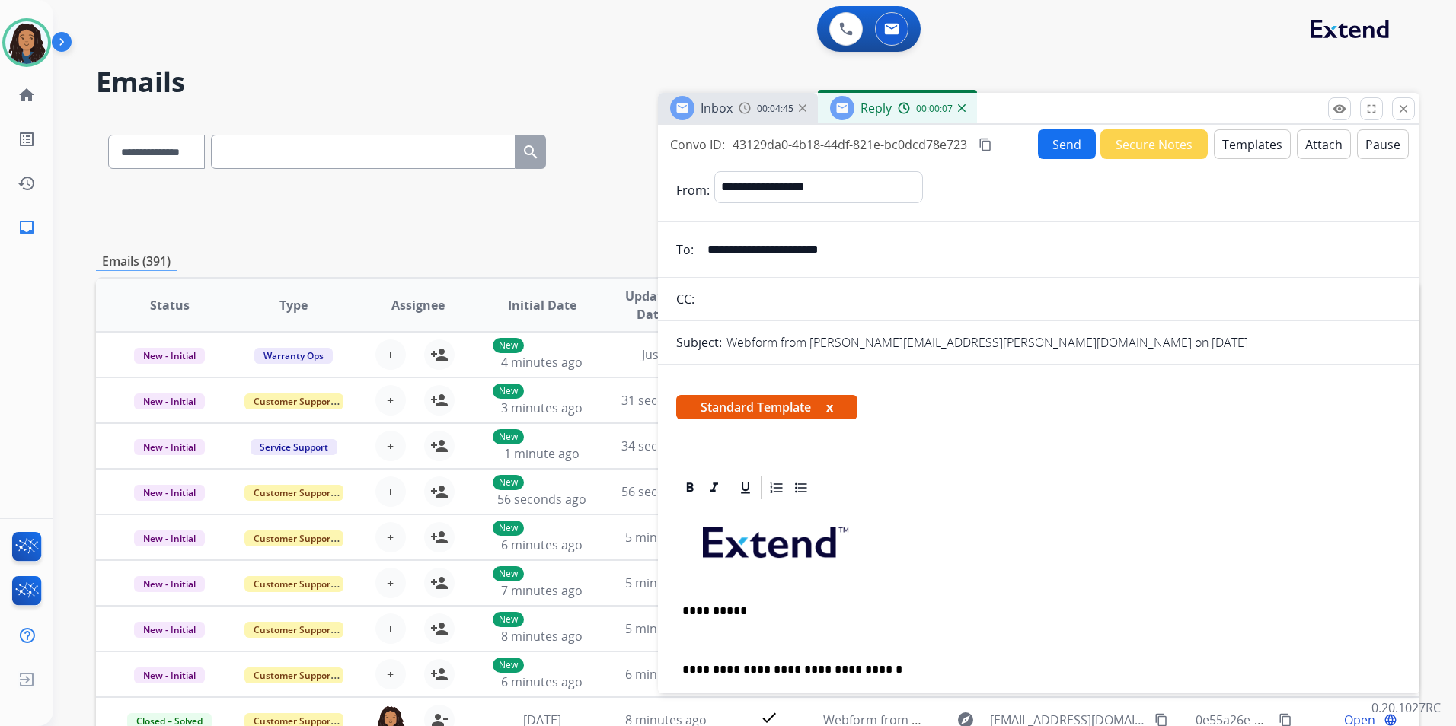
click at [1233, 134] on button "Templates" at bounding box center [1252, 144] width 77 height 30
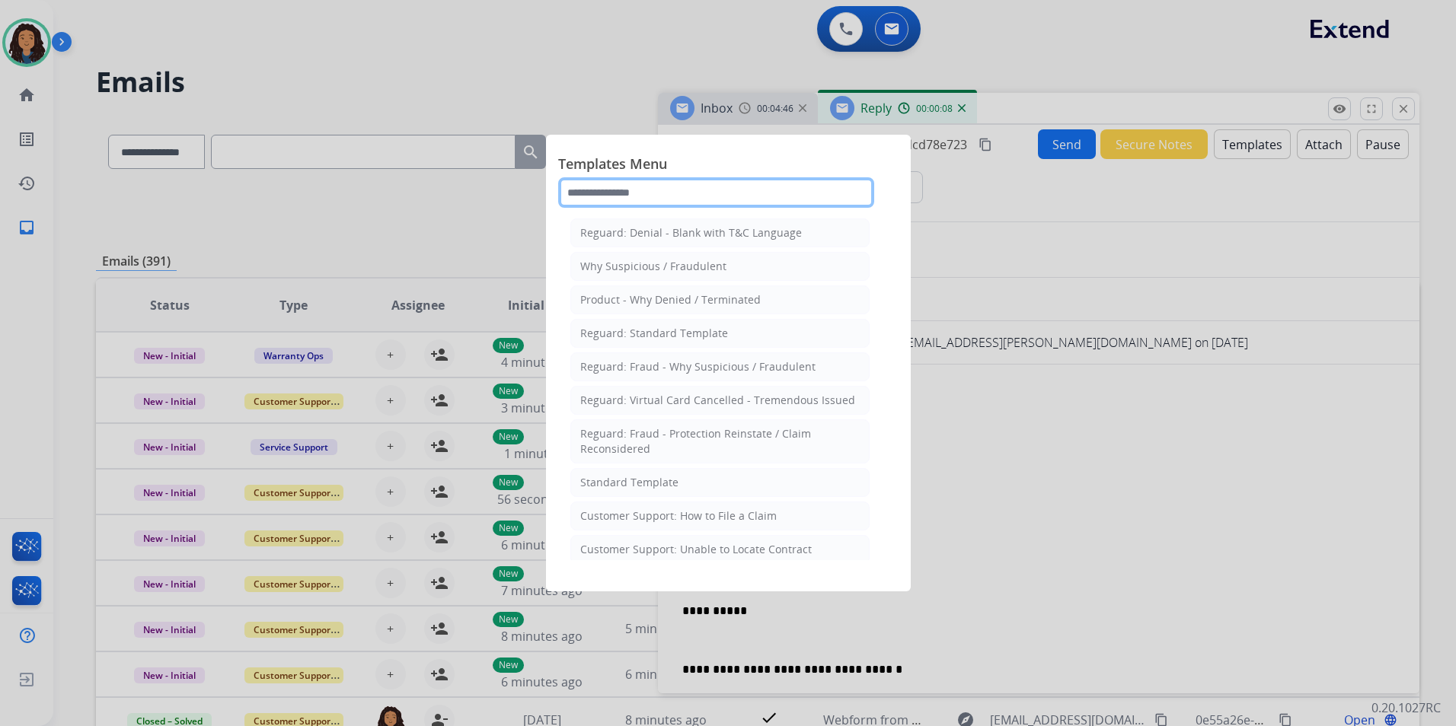
click at [725, 197] on input "text" at bounding box center [716, 192] width 316 height 30
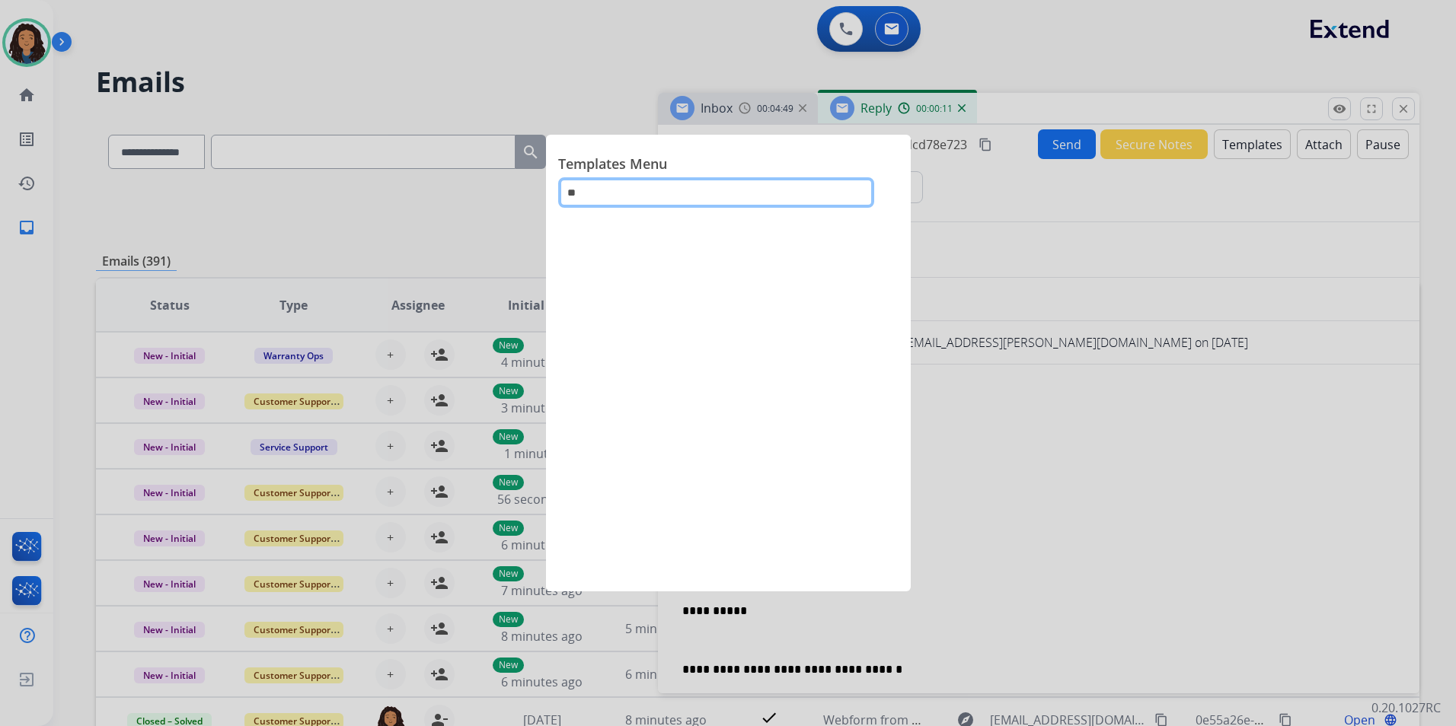
type input "*"
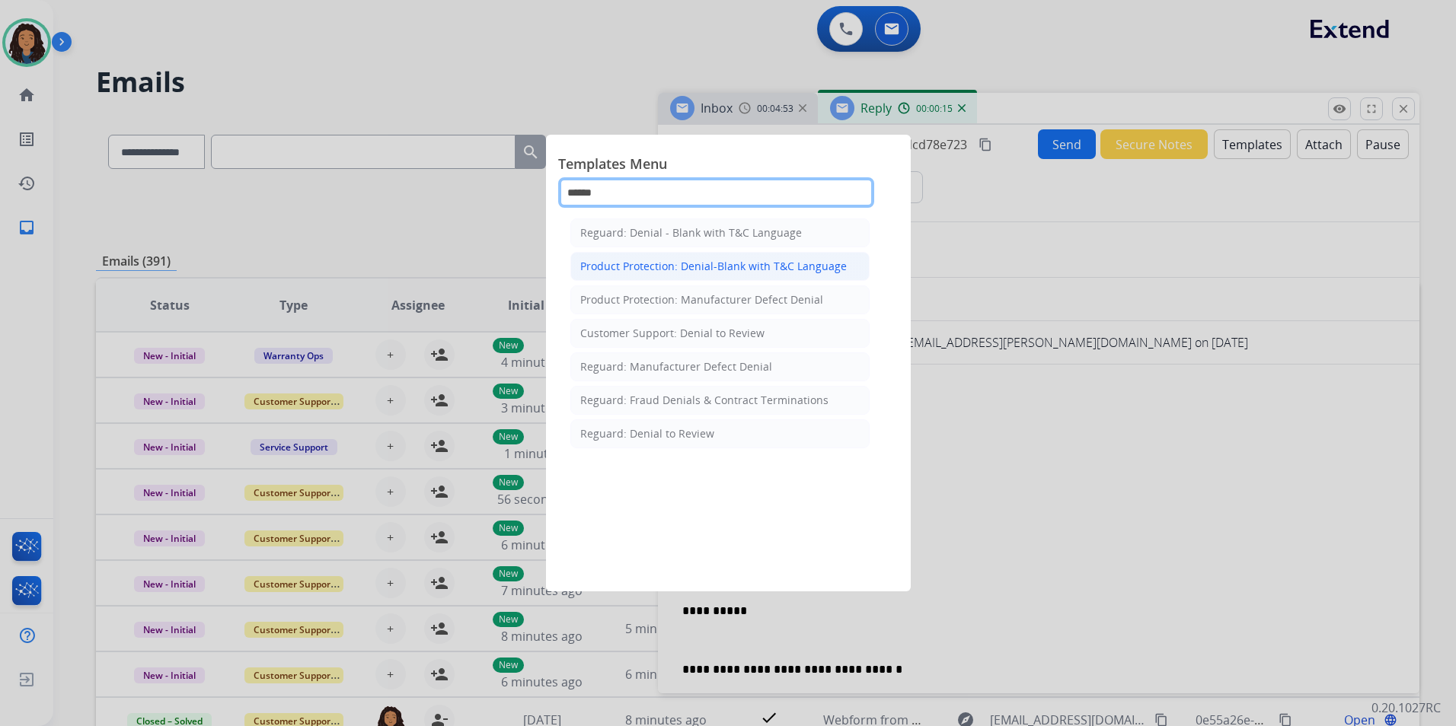
type input "******"
click at [757, 268] on div "Product Protection: Denial-Blank with T&C Language" at bounding box center [713, 266] width 266 height 15
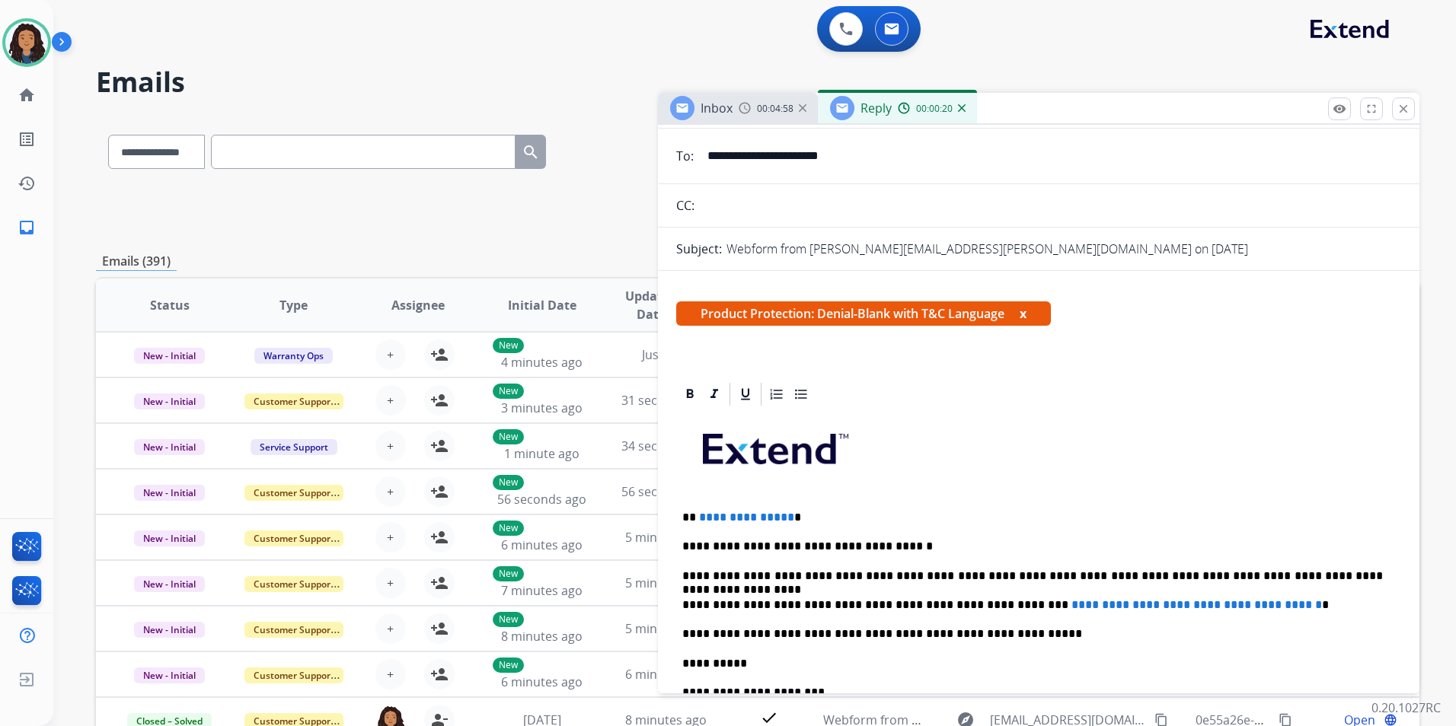
scroll to position [228, 0]
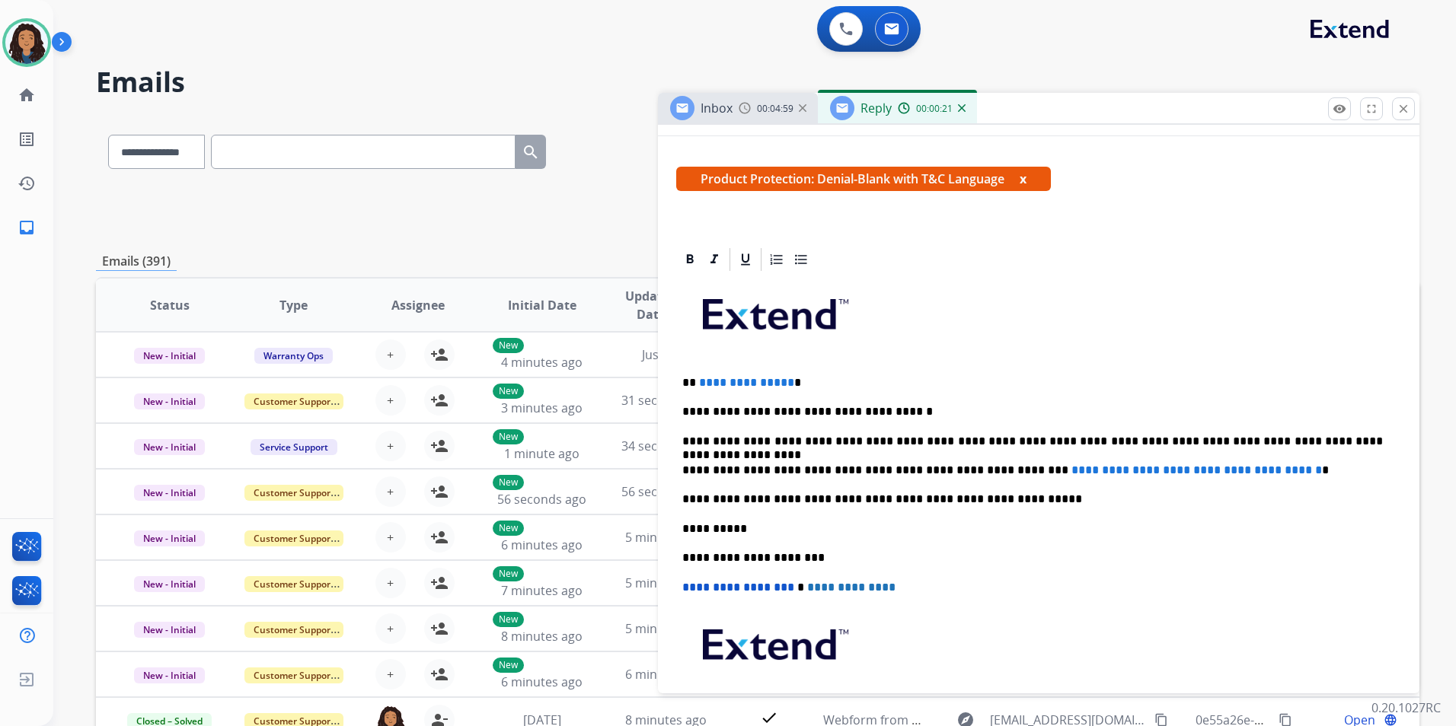
click at [785, 384] on p "**********" at bounding box center [1032, 383] width 700 height 14
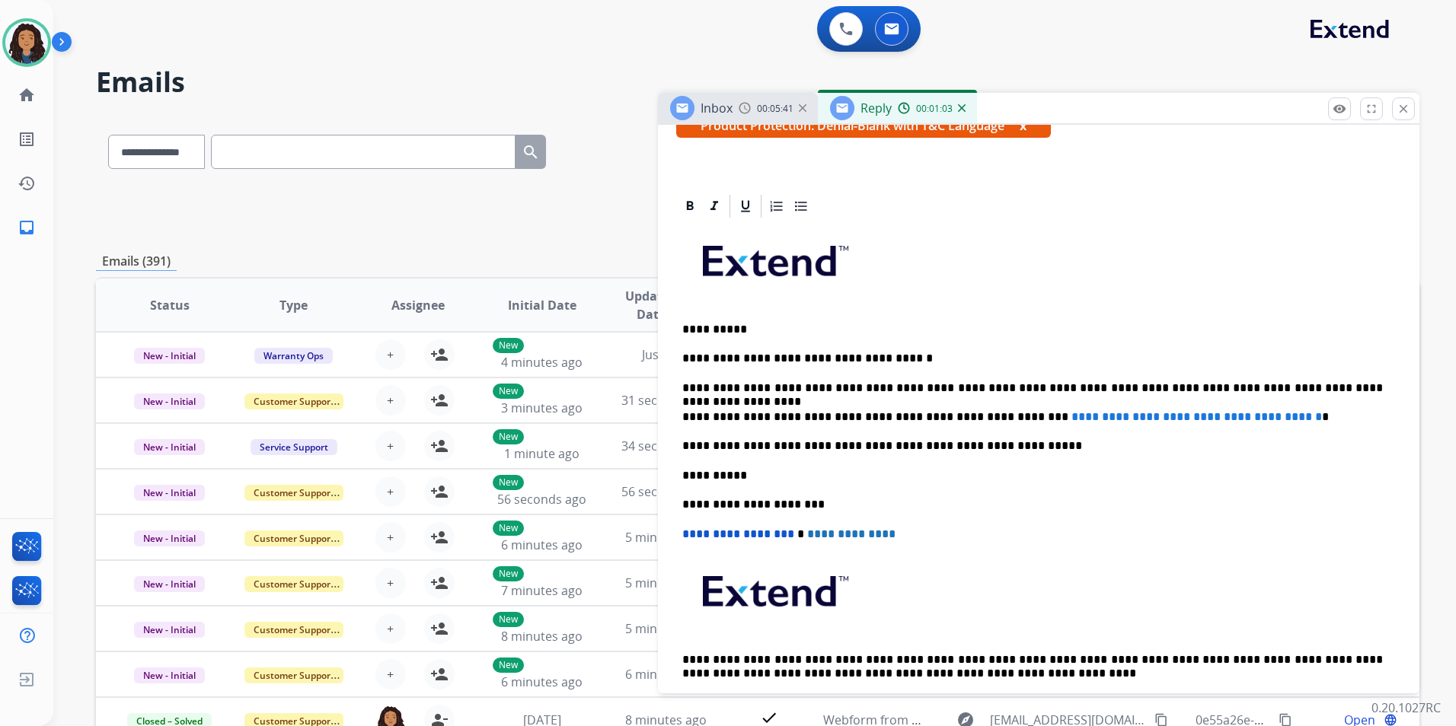
scroll to position [381, 0]
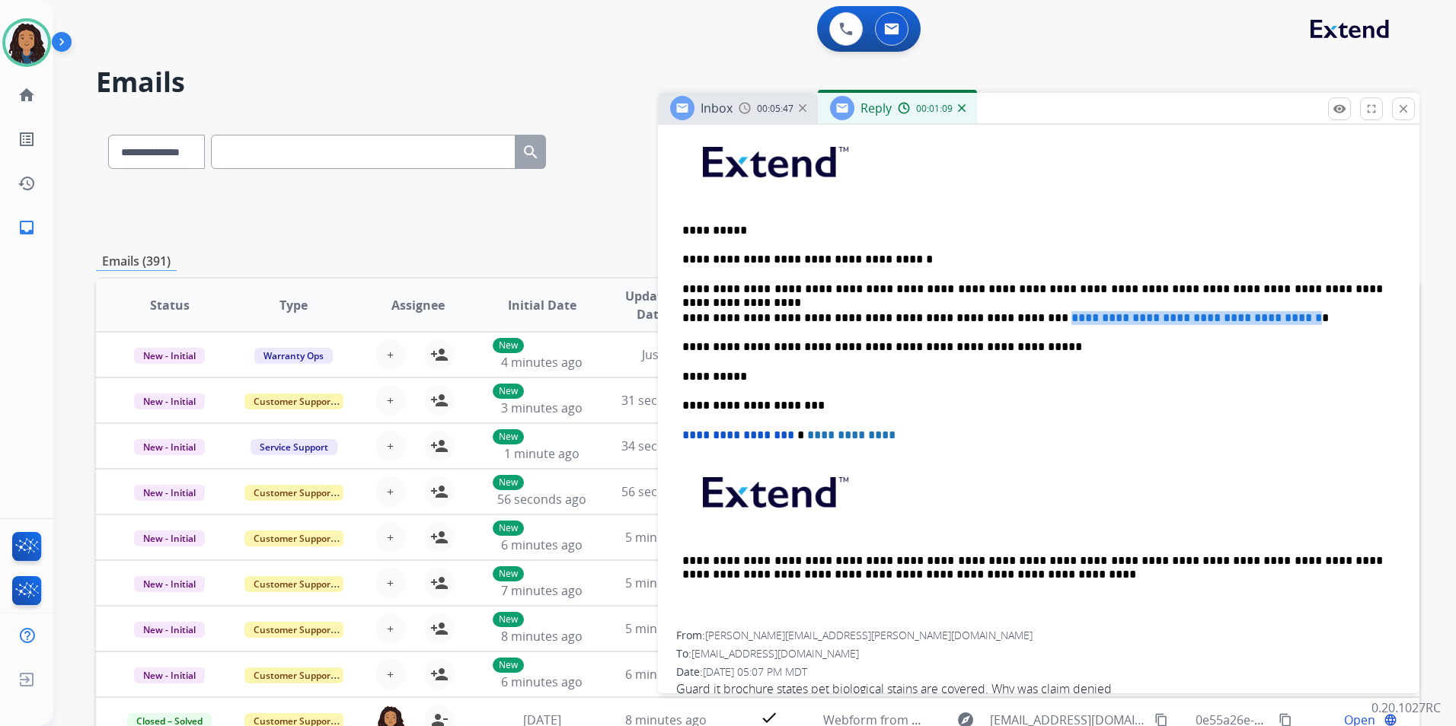
drag, startPoint x: 1291, startPoint y: 319, endPoint x: 994, endPoint y: 305, distance: 298.1
click at [994, 305] on div "**********" at bounding box center [1038, 376] width 725 height 510
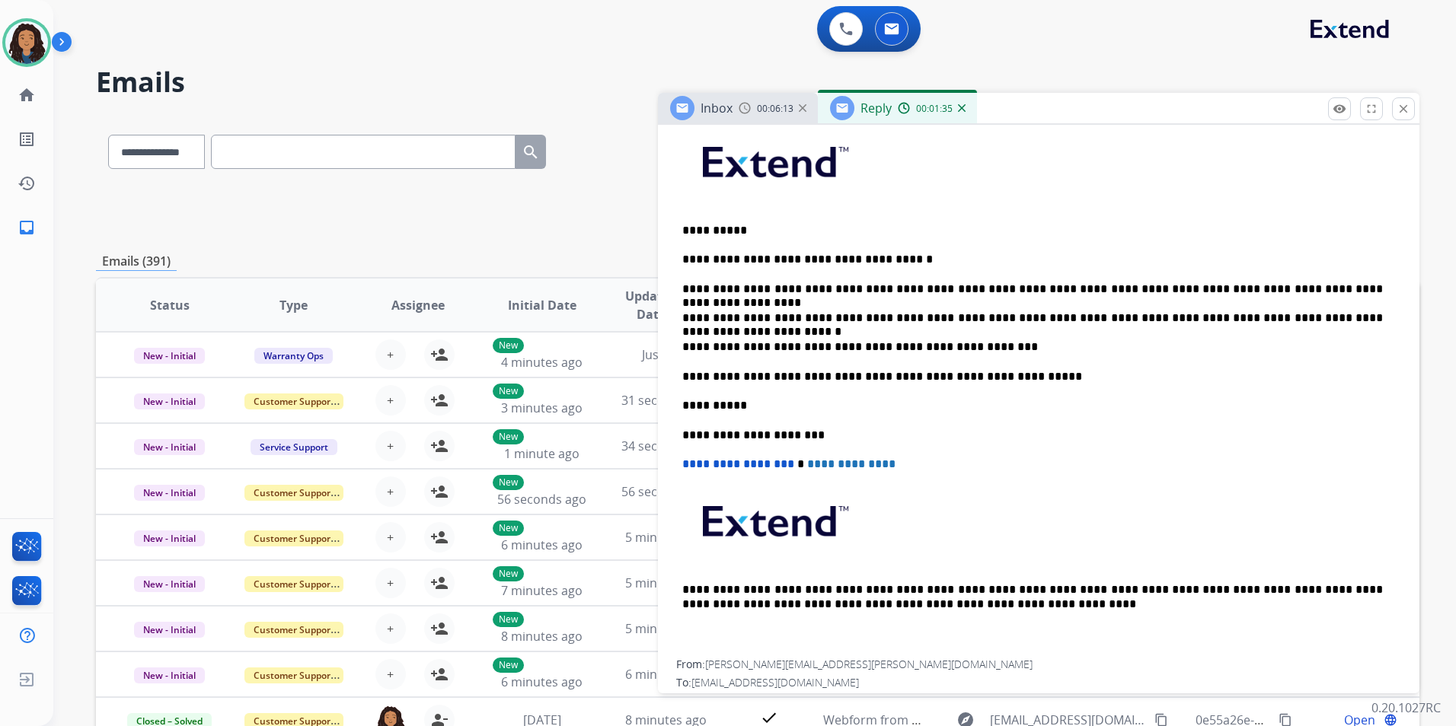
click at [1005, 311] on p "**********" at bounding box center [1032, 318] width 700 height 14
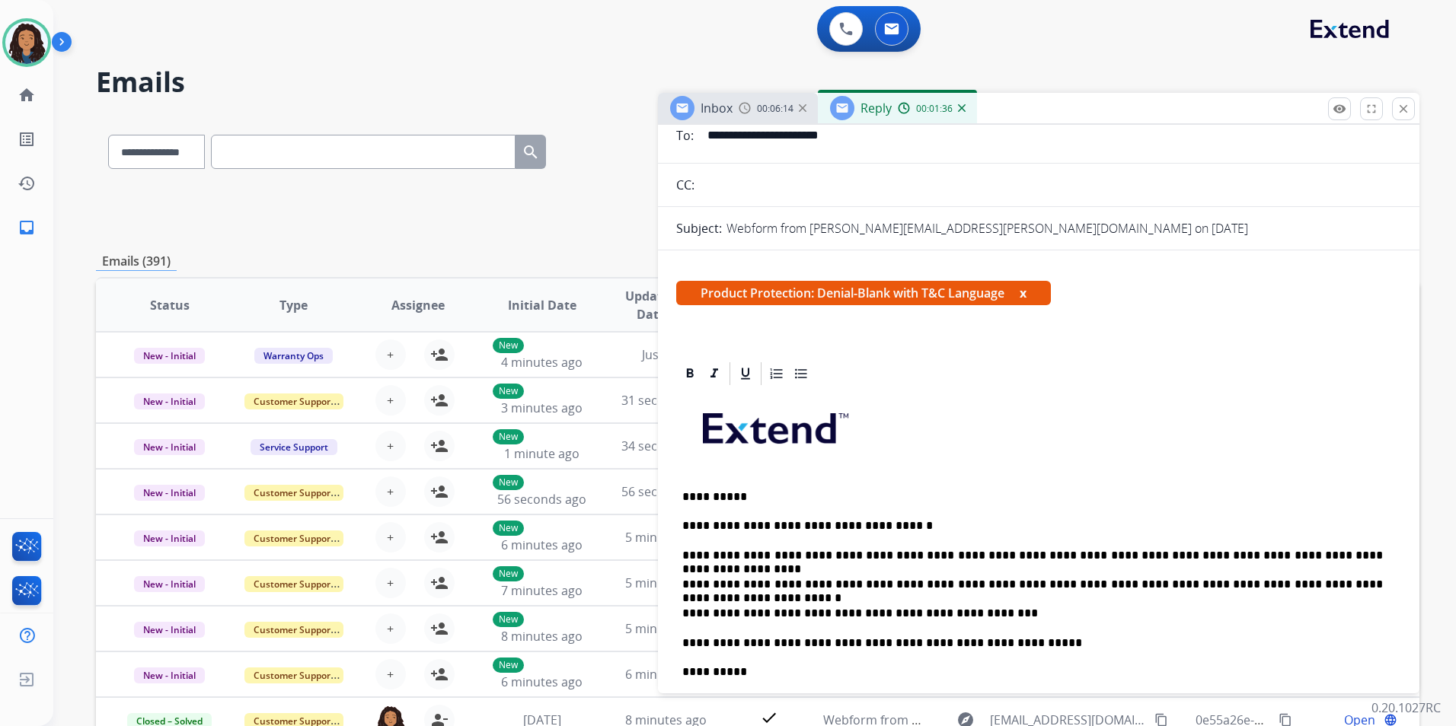
scroll to position [0, 0]
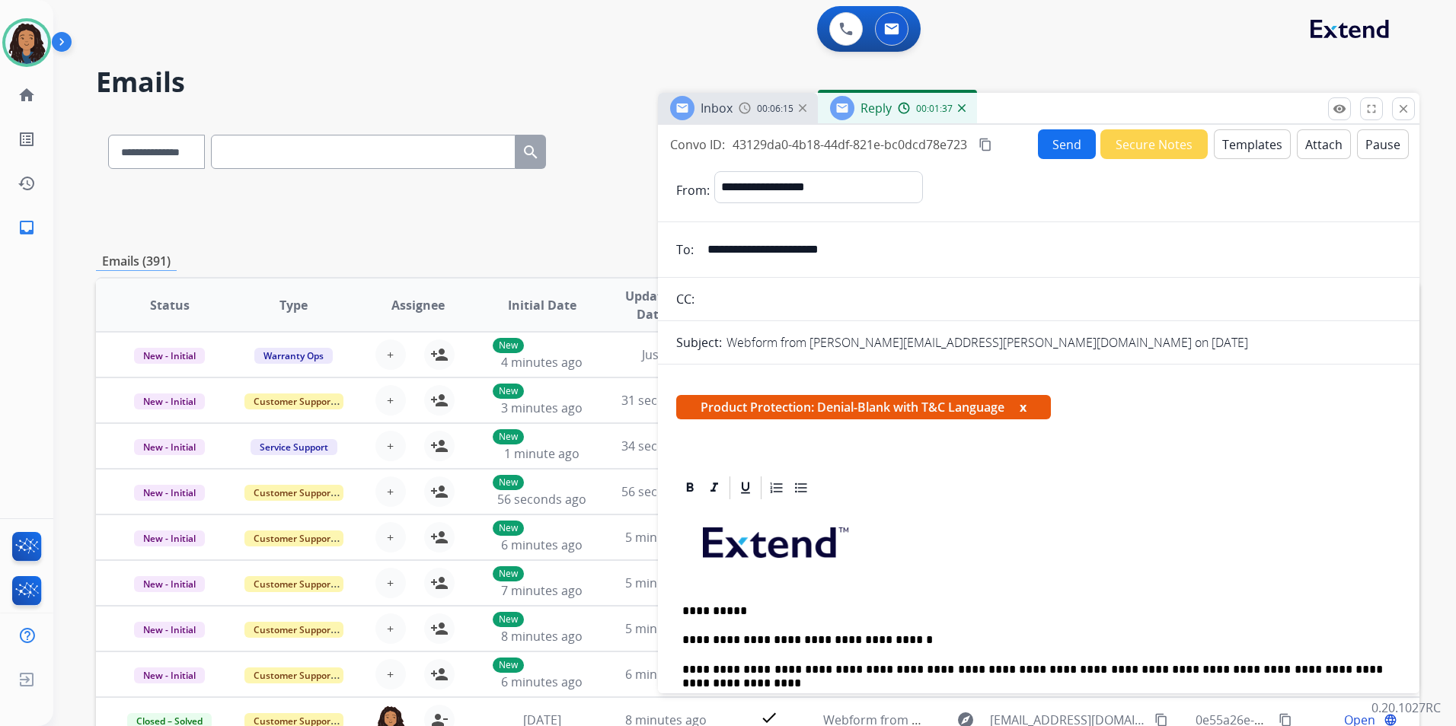
click at [1317, 148] on button "Attach" at bounding box center [1324, 144] width 54 height 30
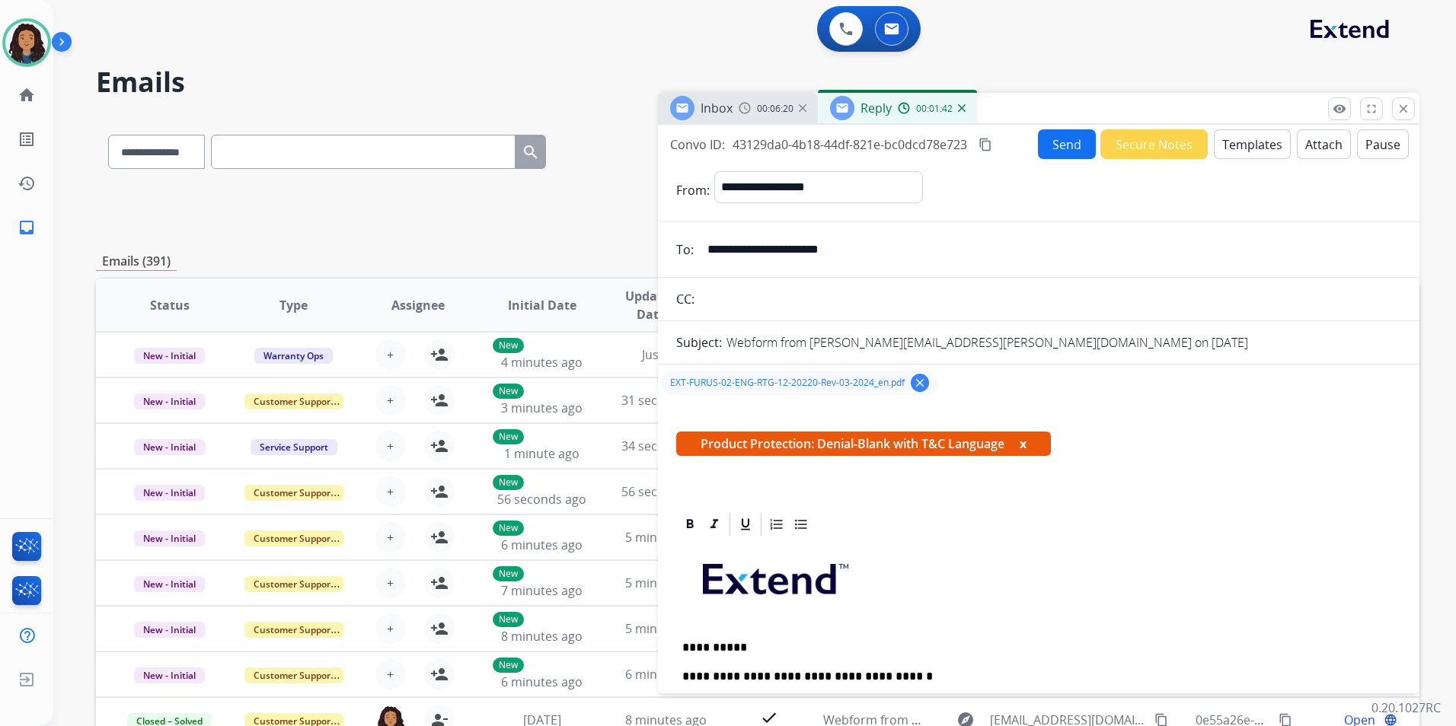
click at [1051, 151] on button "Send" at bounding box center [1067, 144] width 58 height 30
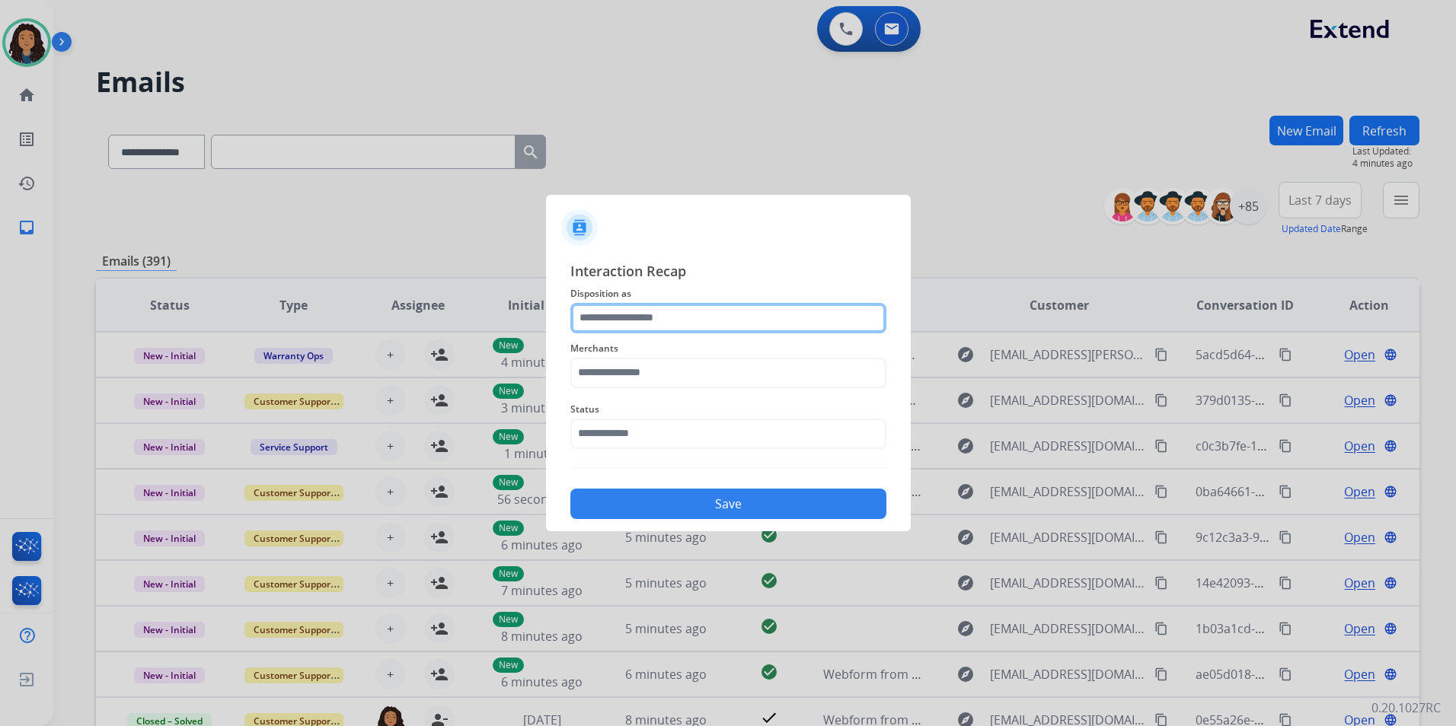
click at [717, 327] on input "text" at bounding box center [728, 318] width 316 height 30
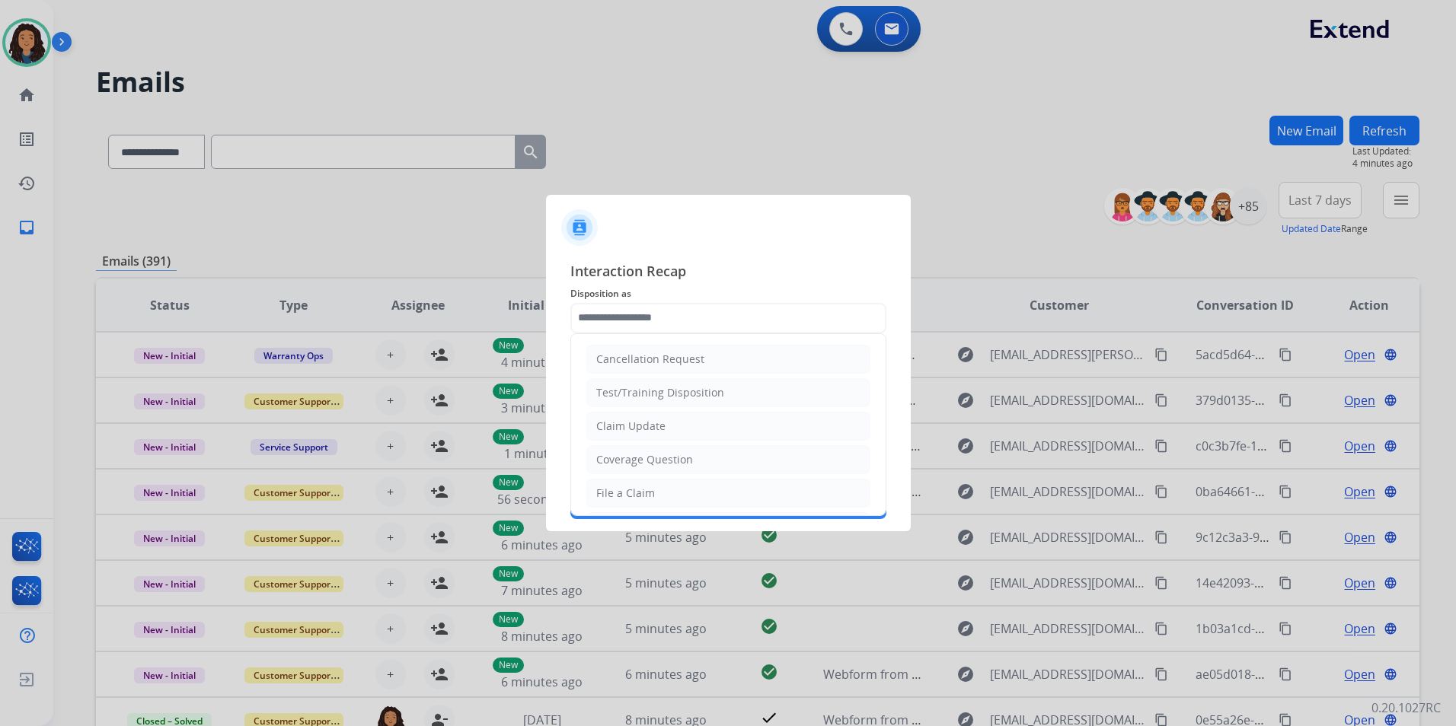
drag, startPoint x: 638, startPoint y: 423, endPoint x: 646, endPoint y: 362, distance: 61.4
click at [637, 420] on div "Claim Update" at bounding box center [630, 426] width 69 height 15
type input "**********"
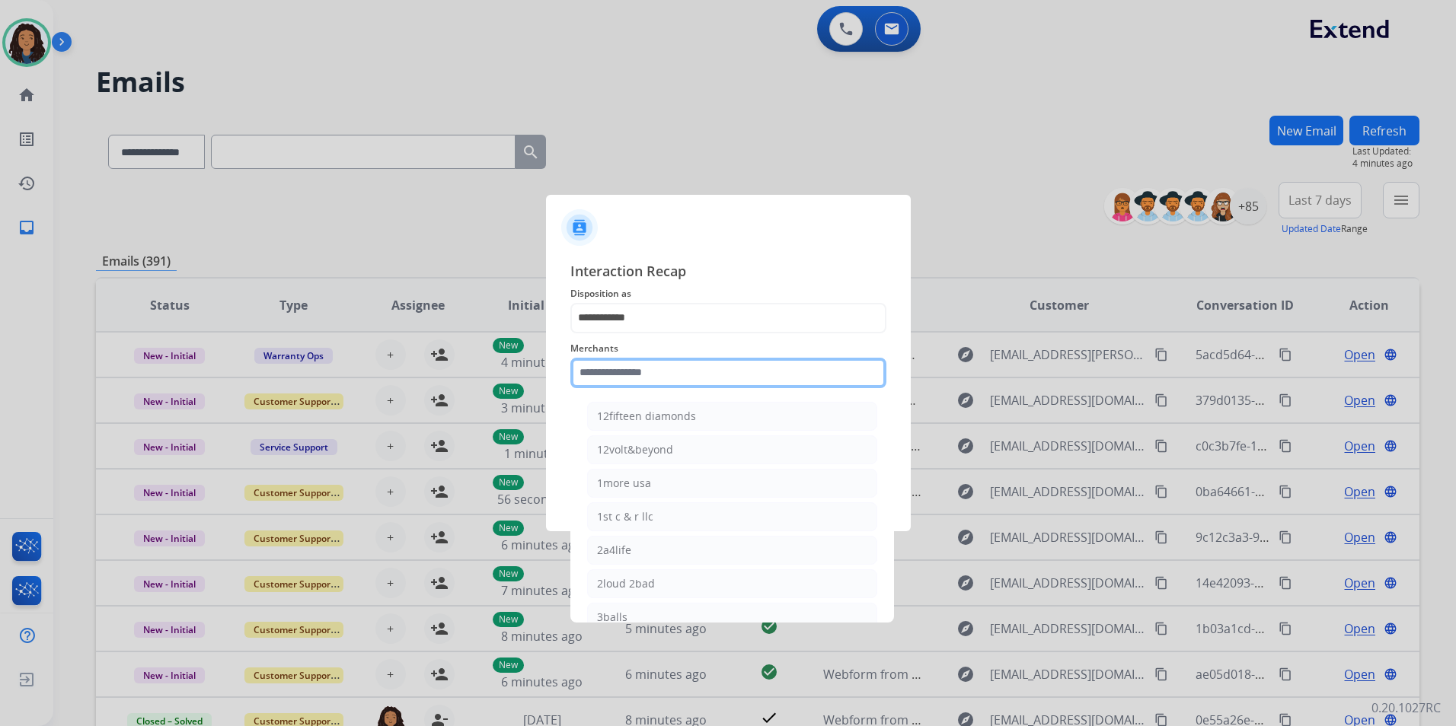
click at [646, 362] on input "text" at bounding box center [728, 373] width 316 height 30
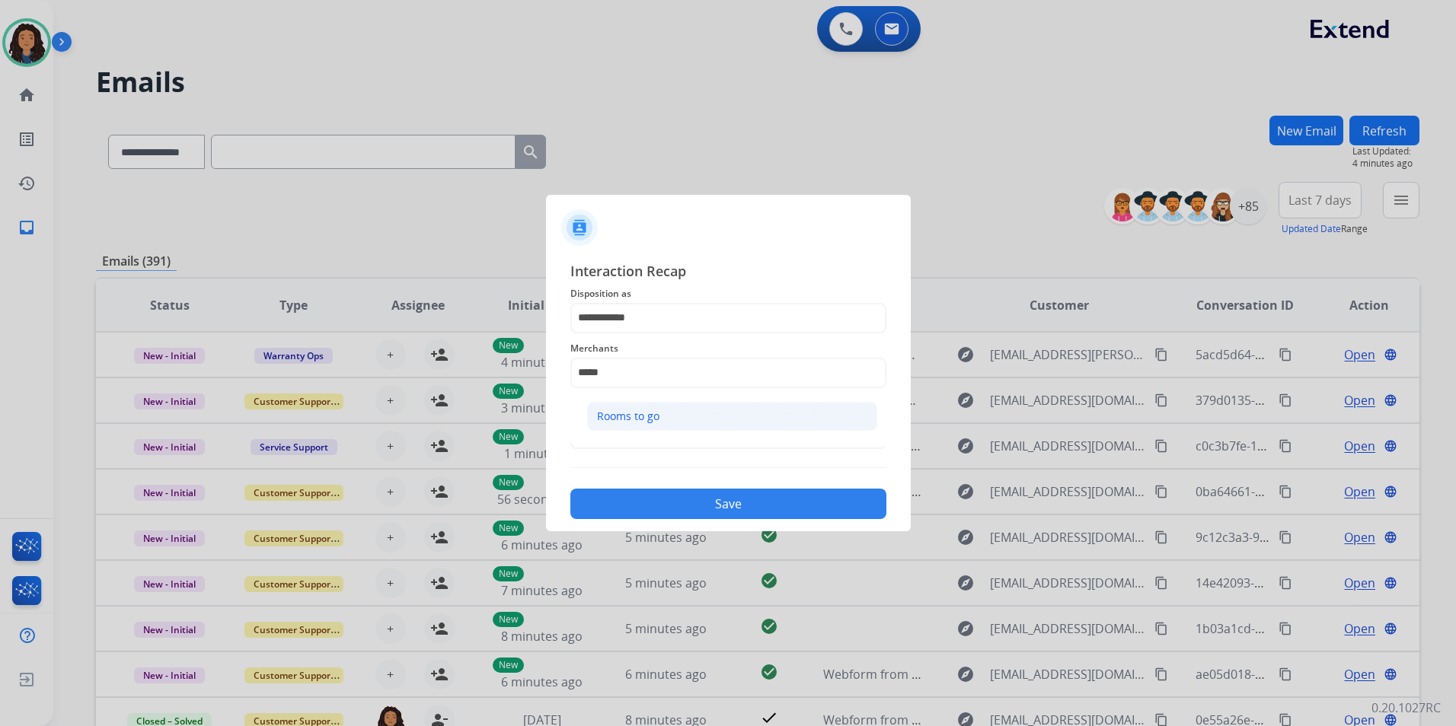
click at [704, 416] on li "Rooms to go" at bounding box center [732, 416] width 290 height 29
type input "**********"
click at [644, 412] on span "Status" at bounding box center [728, 409] width 316 height 18
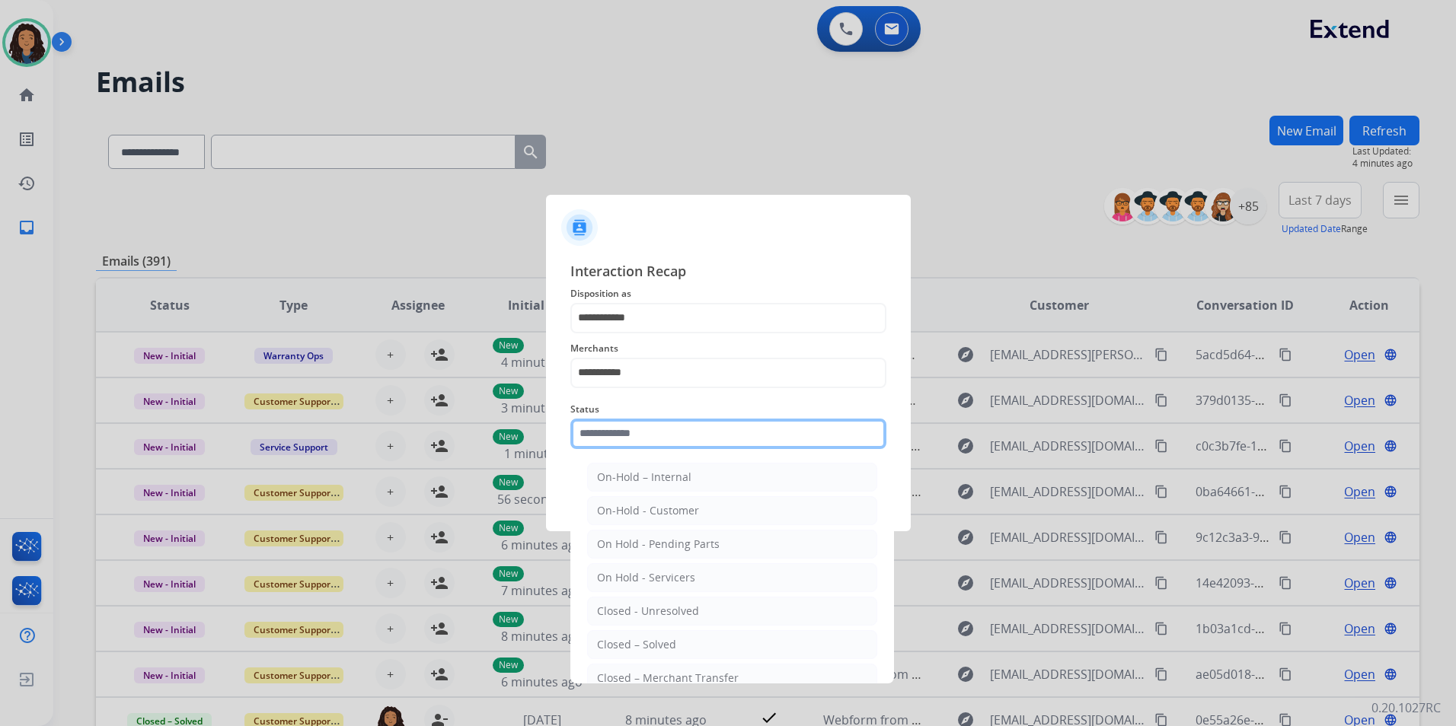
click at [645, 428] on input "text" at bounding box center [728, 434] width 316 height 30
click at [649, 637] on div "Closed – Solved" at bounding box center [636, 644] width 79 height 15
type input "**********"
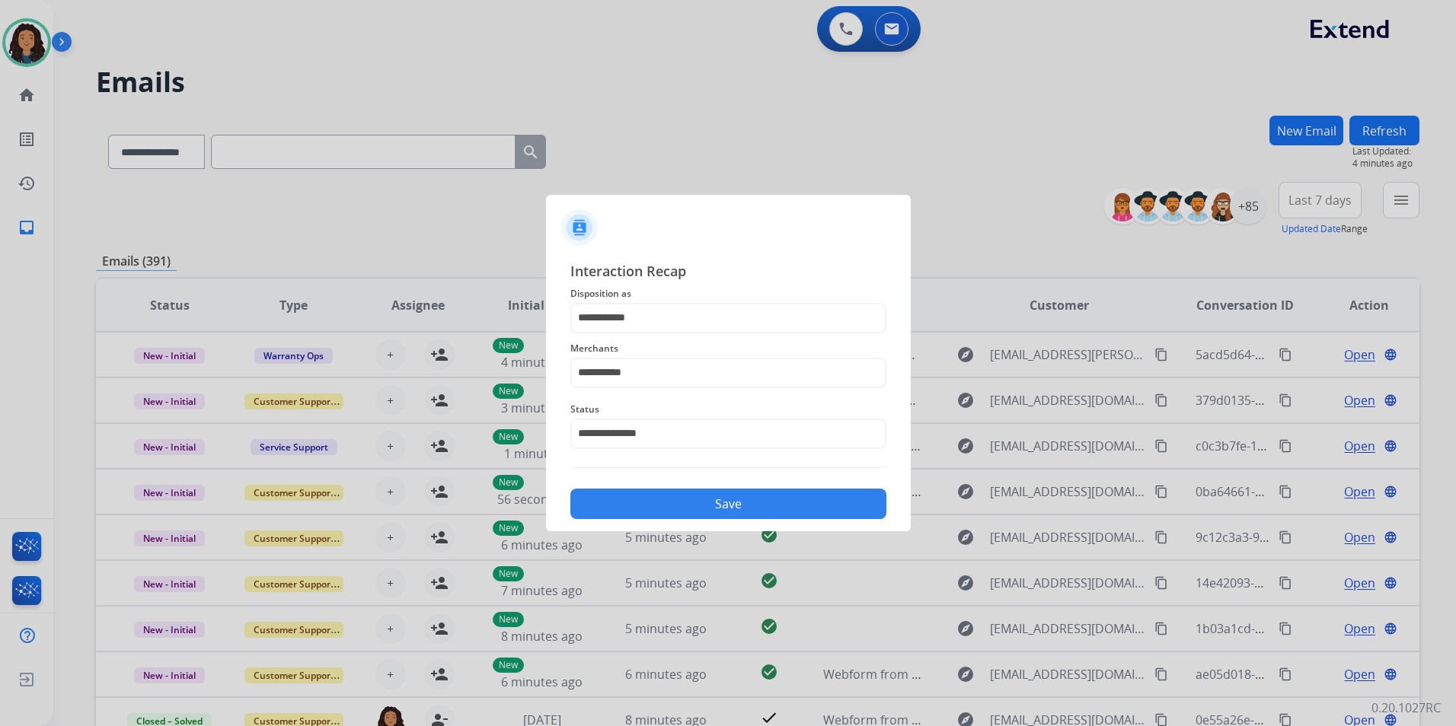
drag, startPoint x: 672, startPoint y: 531, endPoint x: 688, endPoint y: 511, distance: 25.4
click at [674, 528] on div "**********" at bounding box center [728, 390] width 365 height 284
click at [691, 510] on button "Save" at bounding box center [728, 504] width 316 height 30
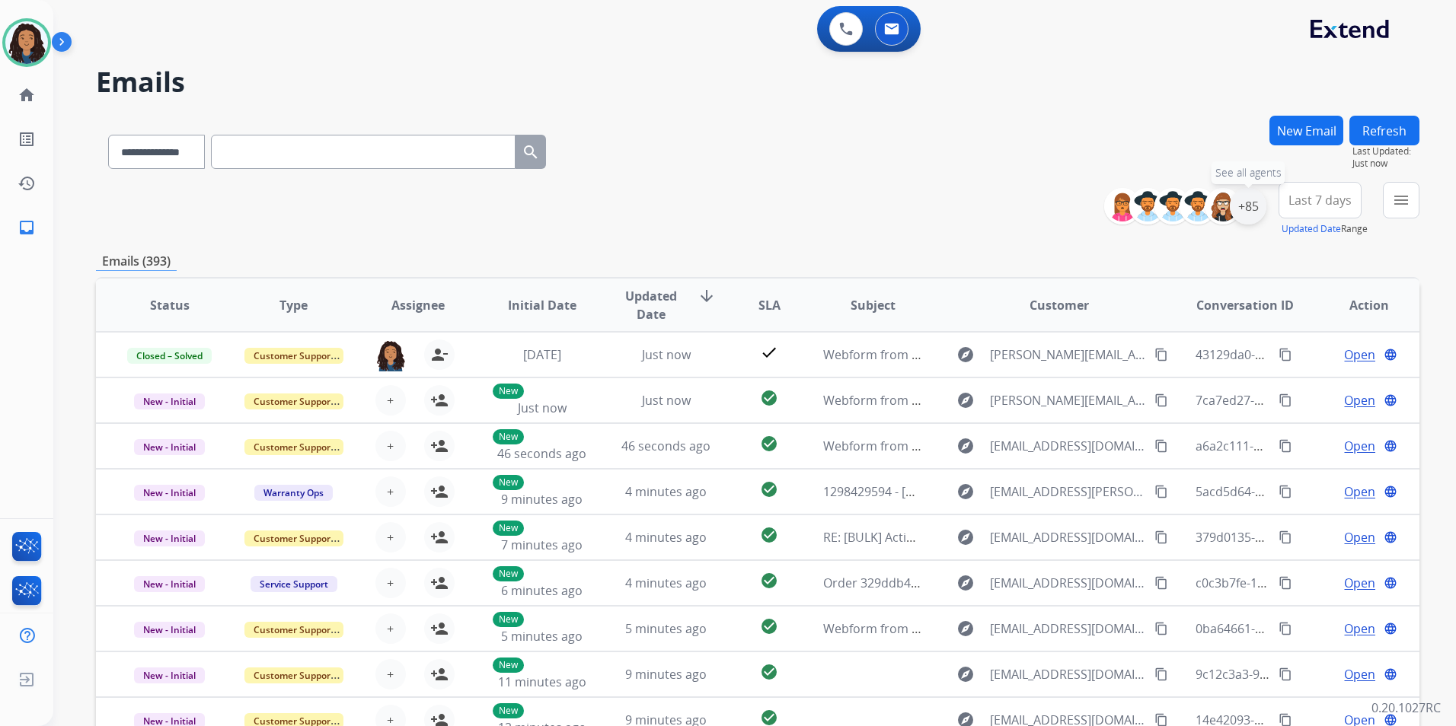
click at [1252, 204] on div "+85" at bounding box center [1248, 206] width 37 height 37
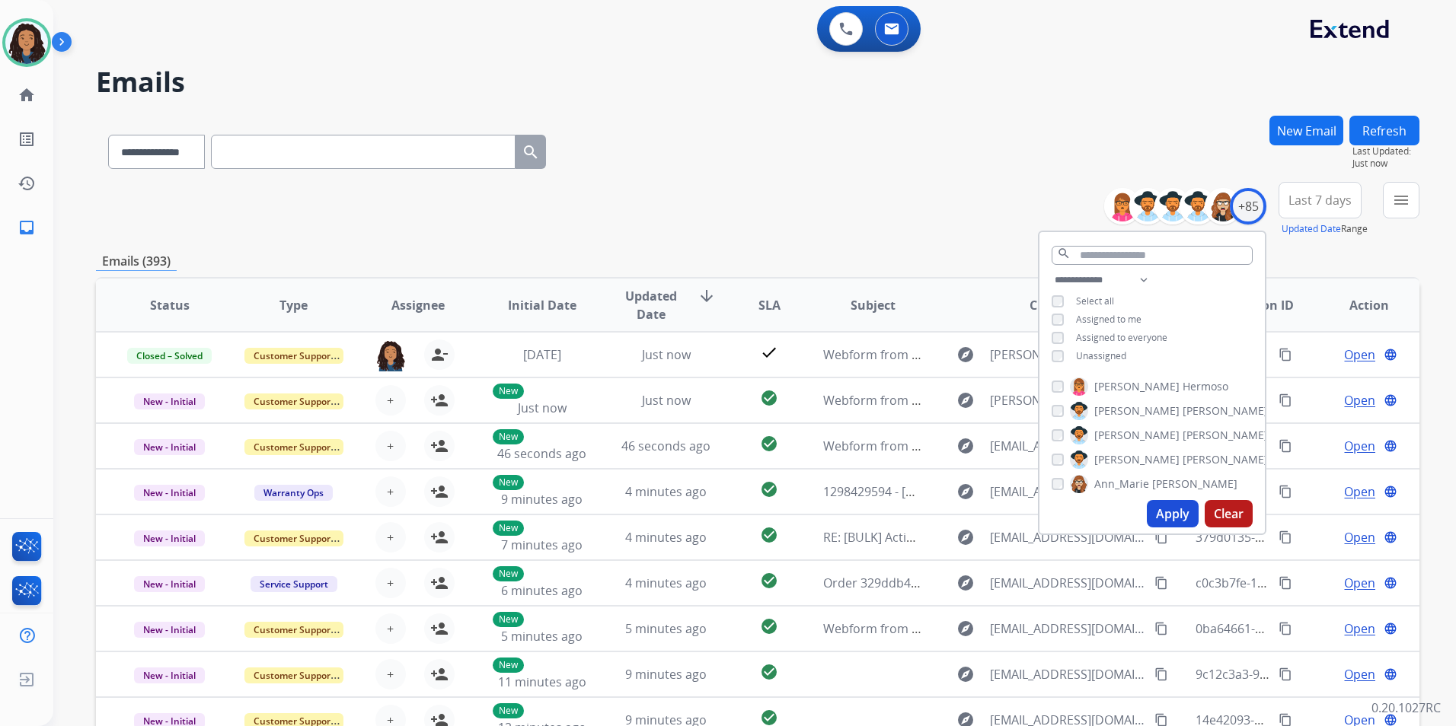
click at [1091, 349] on span "Unassigned" at bounding box center [1101, 355] width 50 height 13
click at [1170, 506] on button "Apply" at bounding box center [1173, 513] width 52 height 27
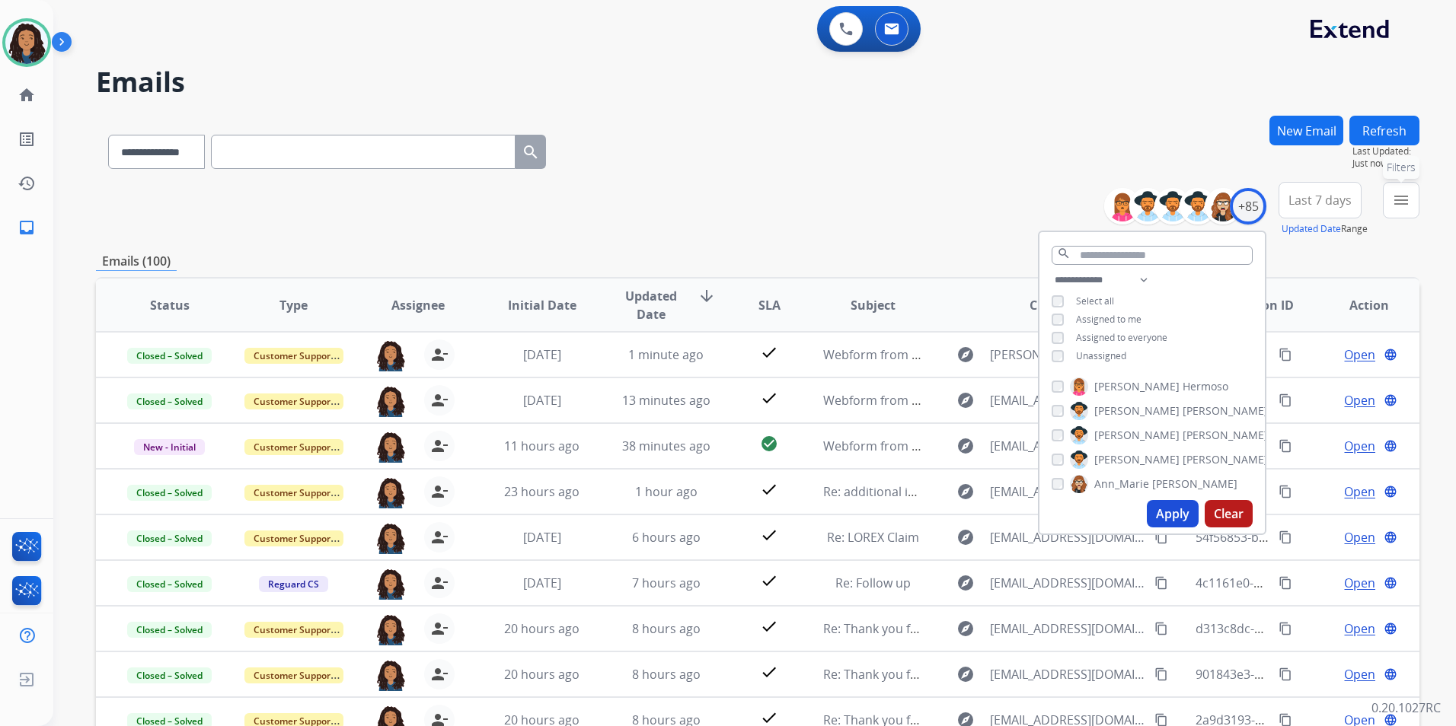
drag, startPoint x: 1384, startPoint y: 209, endPoint x: 1412, endPoint y: 251, distance: 50.1
click at [1386, 209] on button "menu Filters" at bounding box center [1401, 200] width 37 height 37
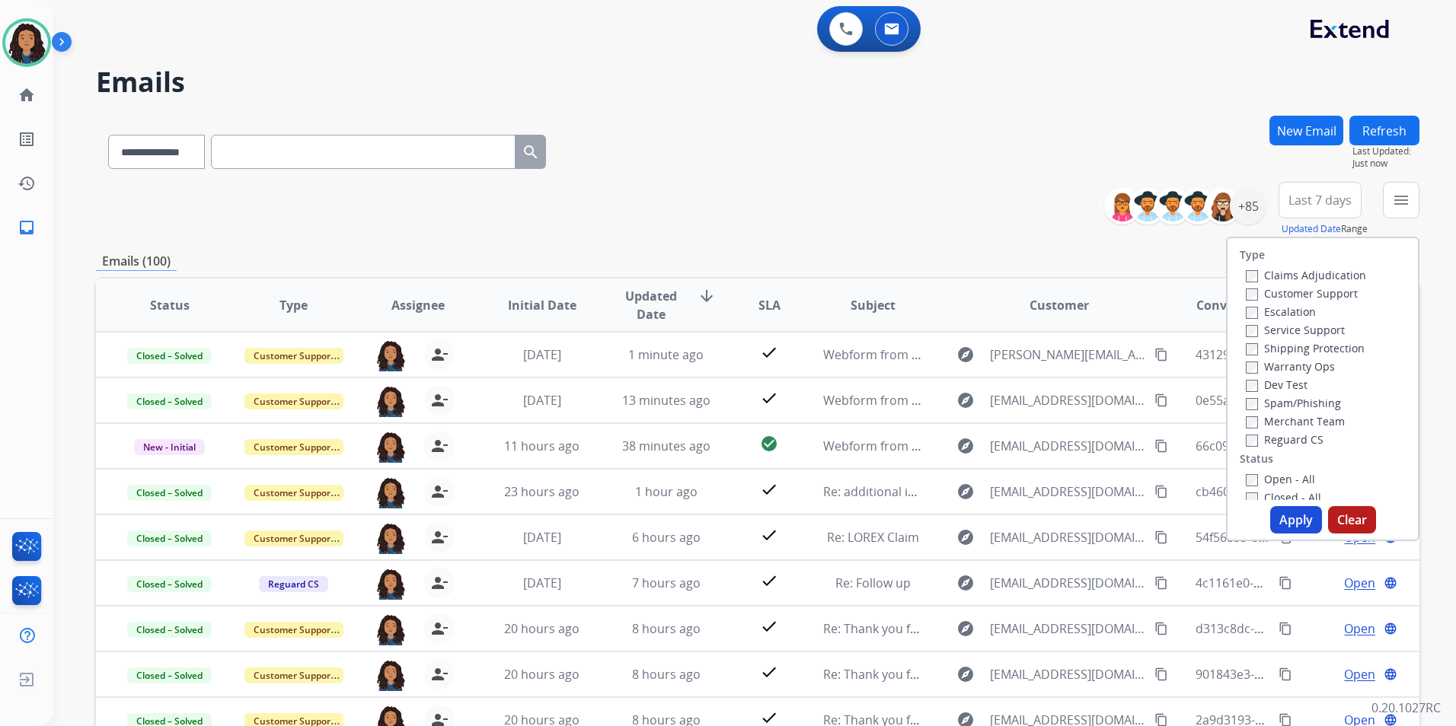
click at [1328, 286] on label "Customer Support" at bounding box center [1302, 293] width 112 height 14
click at [1329, 349] on label "Shipping Protection" at bounding box center [1305, 348] width 119 height 14
drag, startPoint x: 1293, startPoint y: 433, endPoint x: 1294, endPoint y: 452, distance: 18.3
click at [1292, 435] on label "Reguard CS" at bounding box center [1285, 439] width 78 height 14
drag, startPoint x: 1280, startPoint y: 477, endPoint x: 1278, endPoint y: 521, distance: 44.2
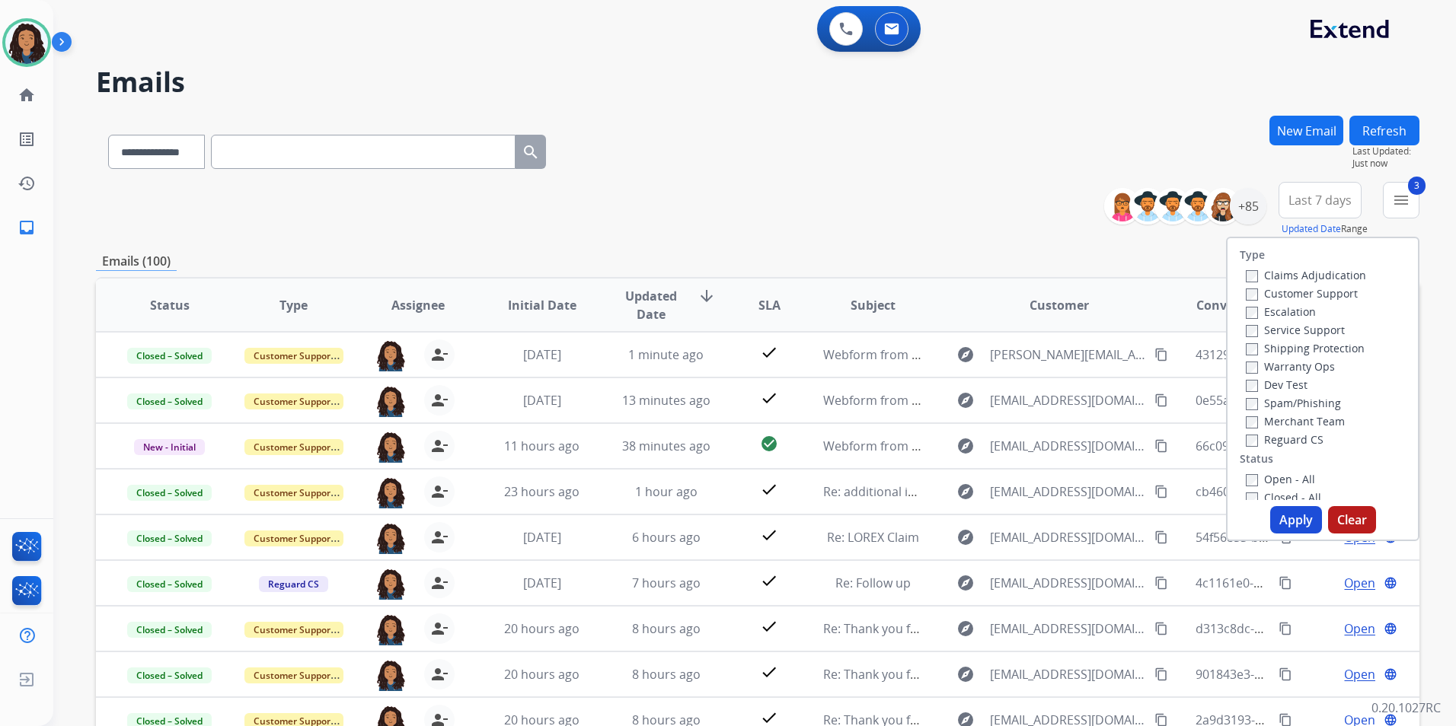
click at [1279, 477] on label "Open - All" at bounding box center [1280, 479] width 69 height 14
click at [1280, 525] on button "Apply" at bounding box center [1296, 519] width 52 height 27
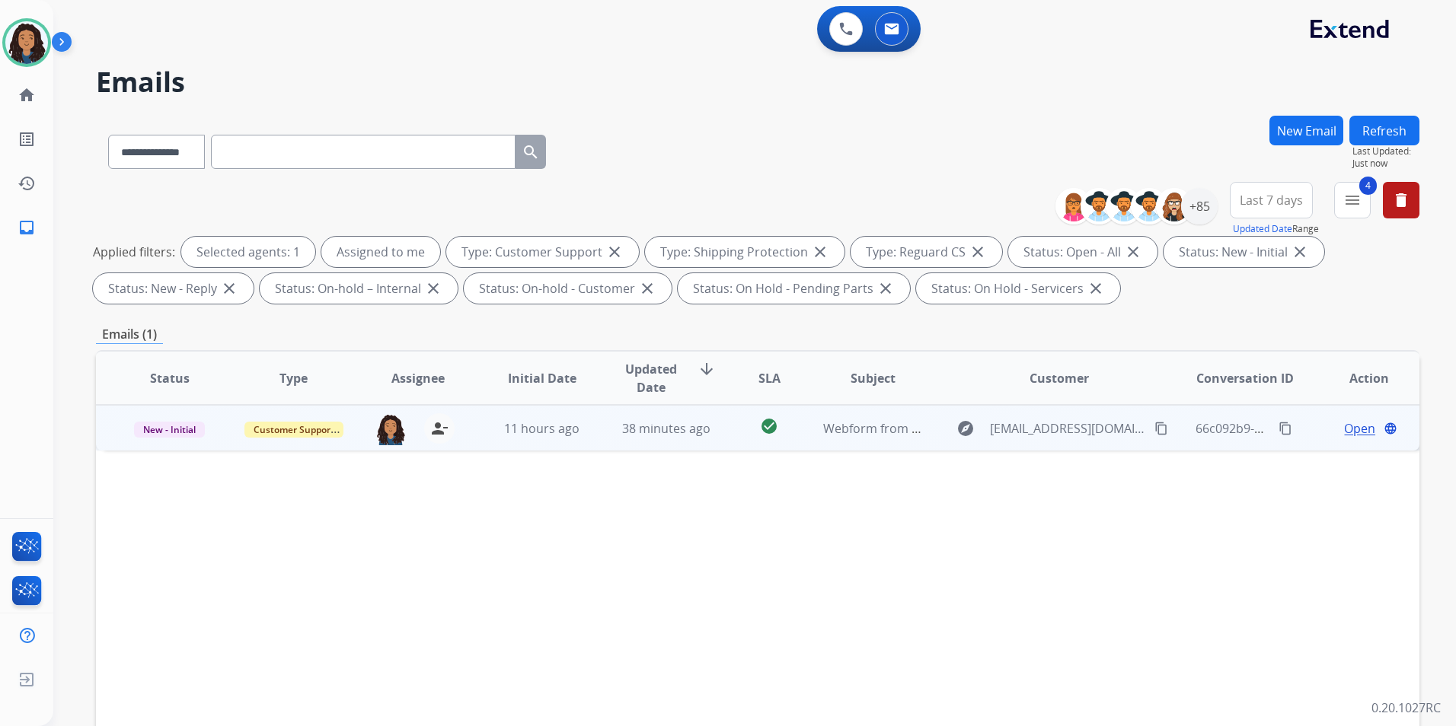
click at [1344, 429] on span "Open" at bounding box center [1359, 429] width 31 height 18
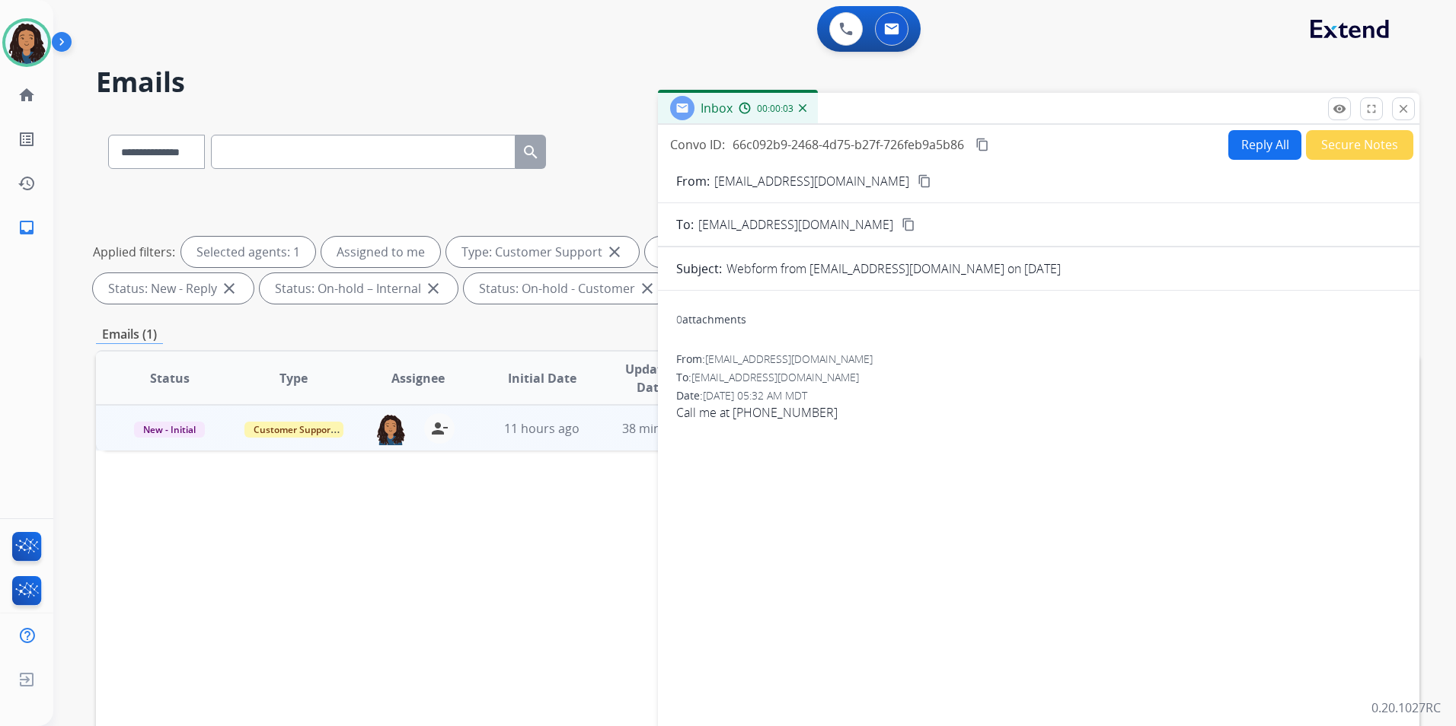
click at [917, 182] on mat-icon "content_copy" at bounding box center [924, 181] width 14 height 14
click at [1253, 152] on button "Reply All" at bounding box center [1264, 145] width 73 height 30
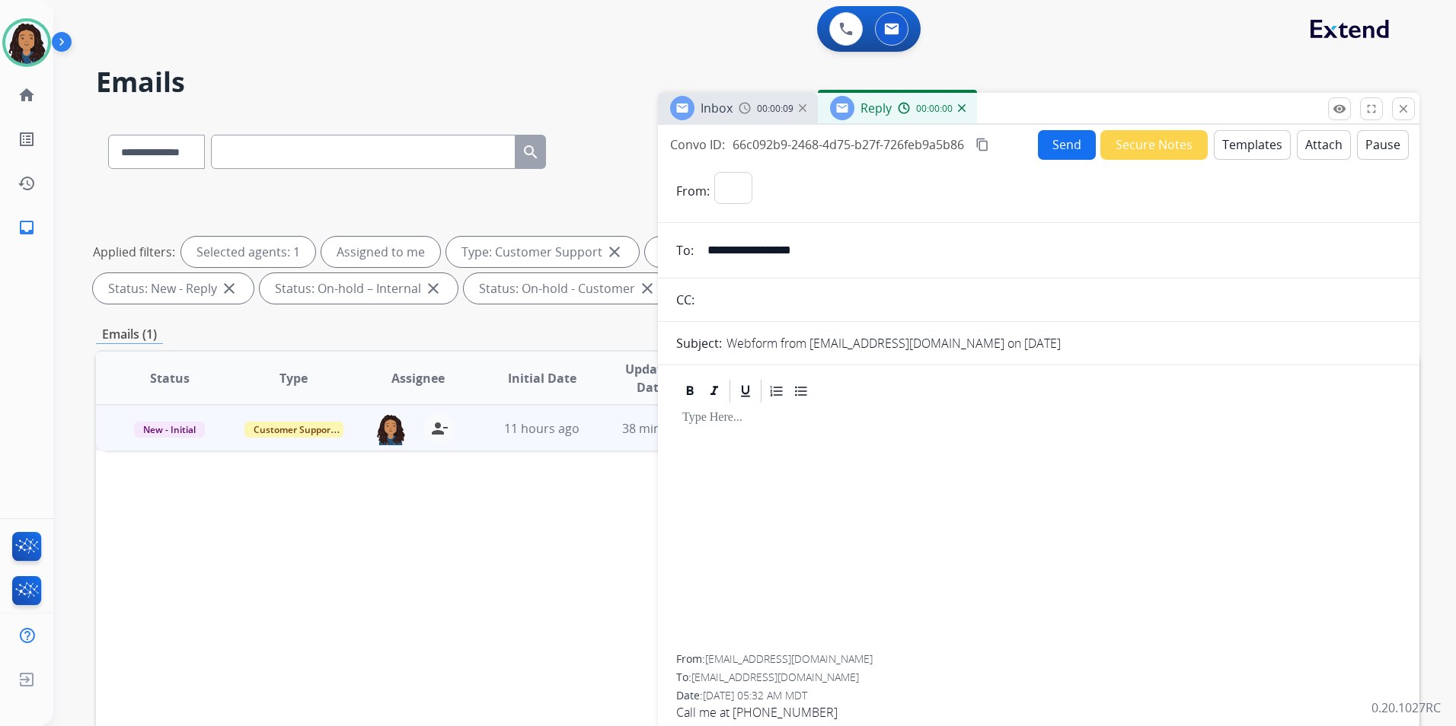
click at [1253, 152] on button "Templates" at bounding box center [1252, 145] width 77 height 30
select select "**********"
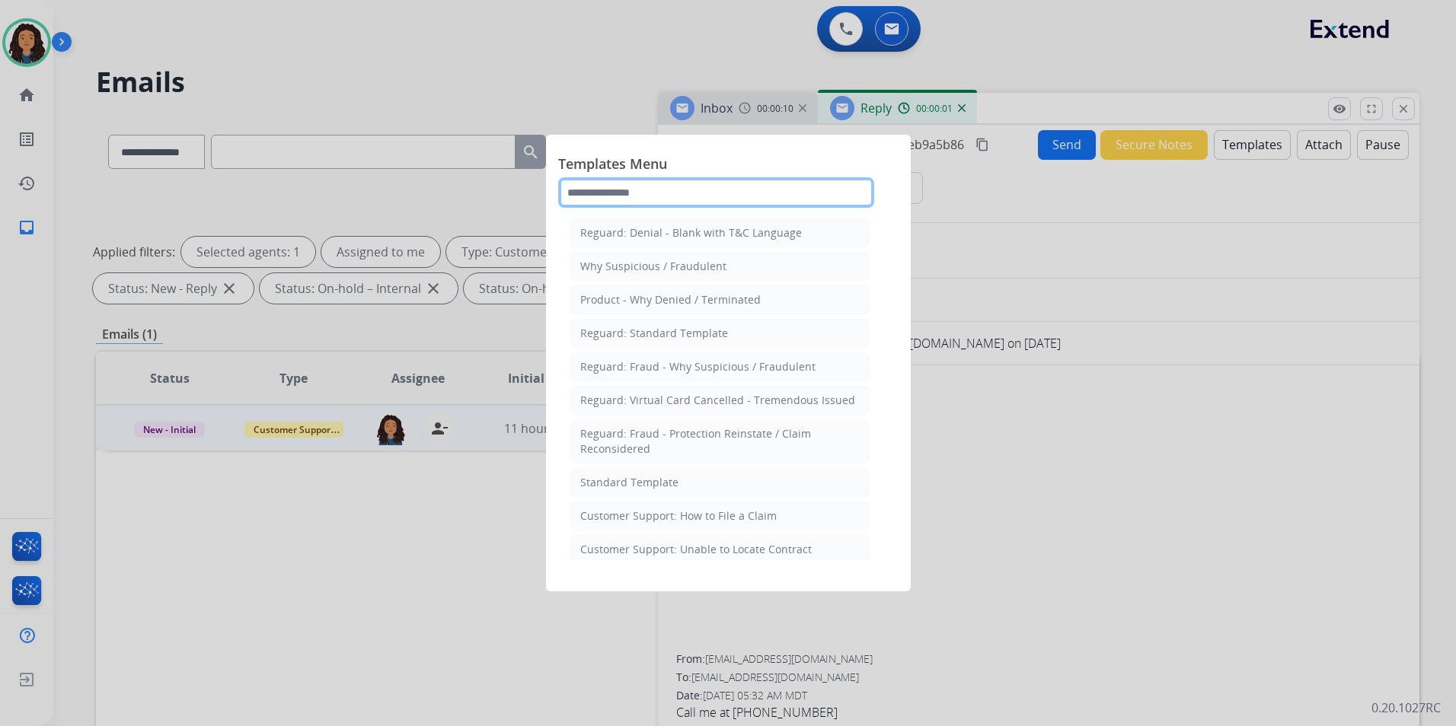
click at [660, 190] on input "text" at bounding box center [716, 192] width 316 height 30
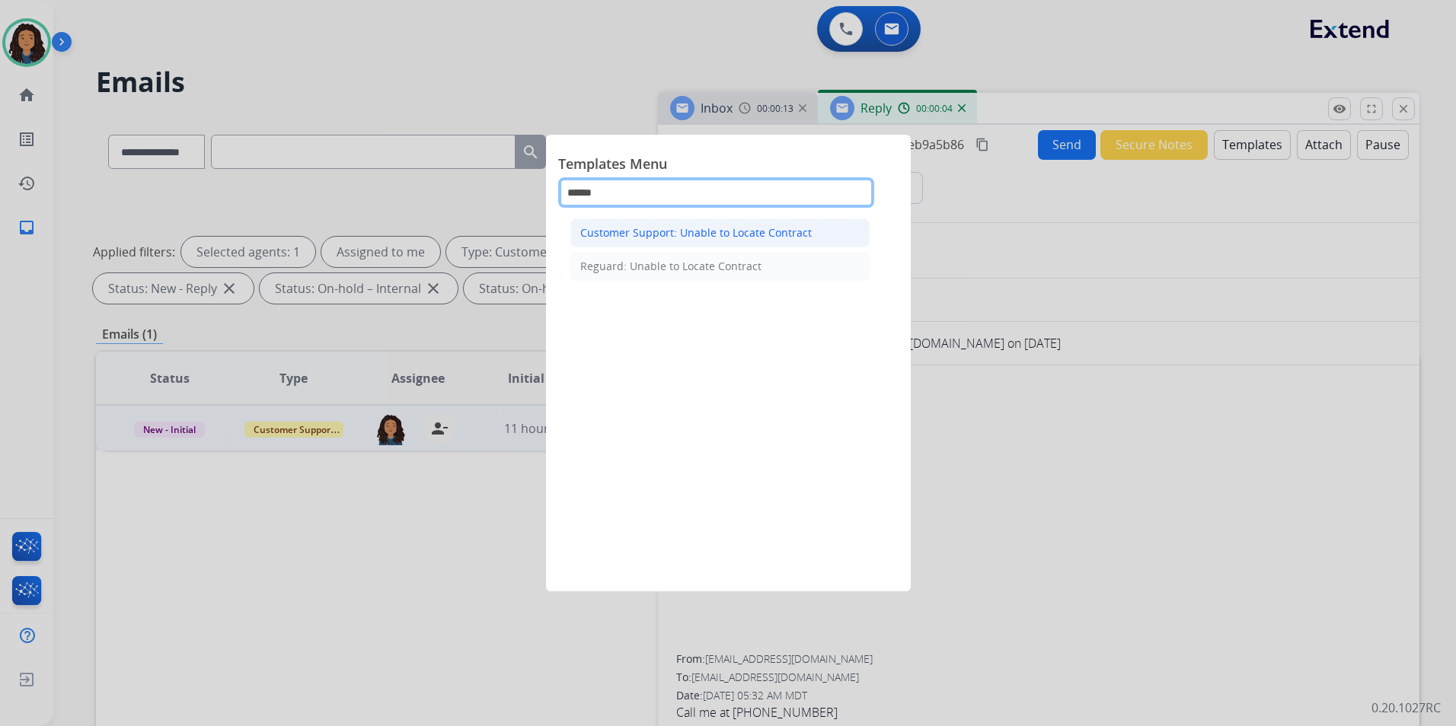
type input "******"
click at [720, 225] on li "Customer Support: Unable to Locate Contract" at bounding box center [719, 233] width 299 height 29
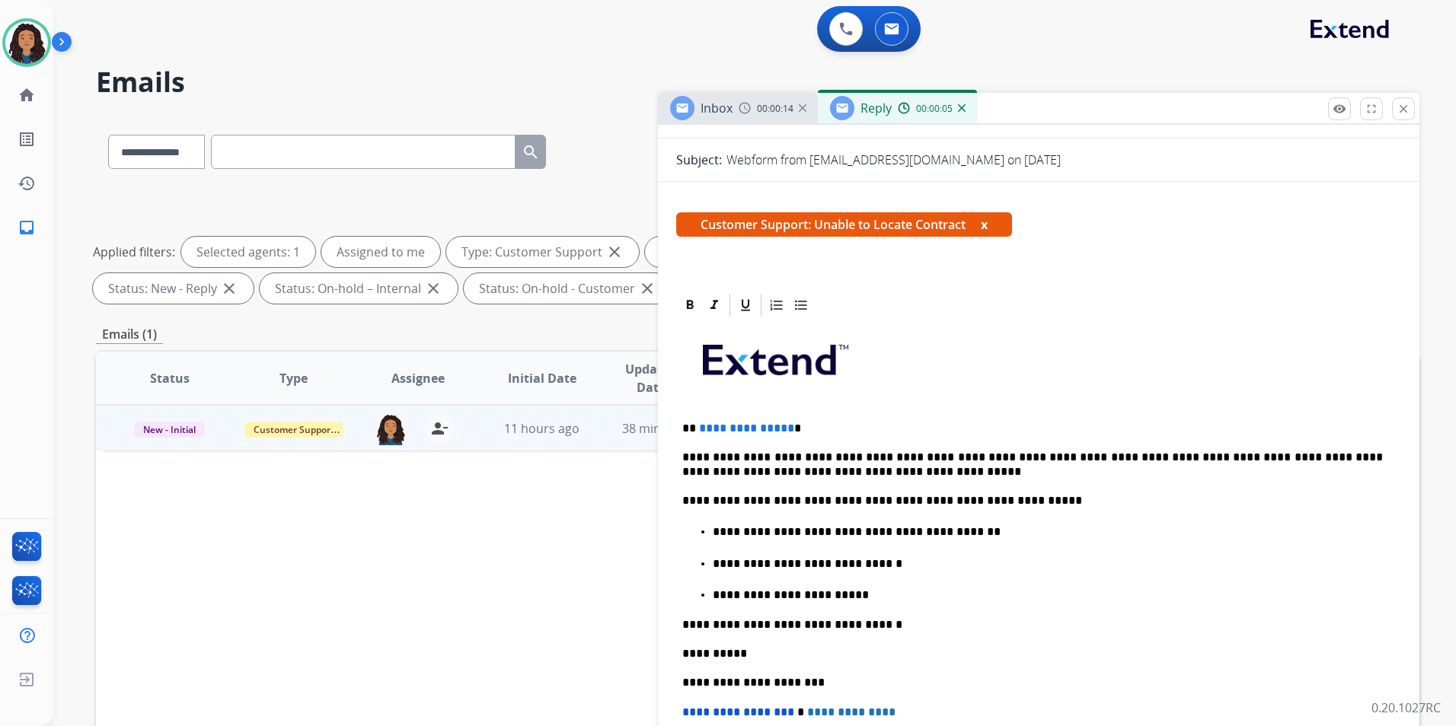
scroll to position [228, 0]
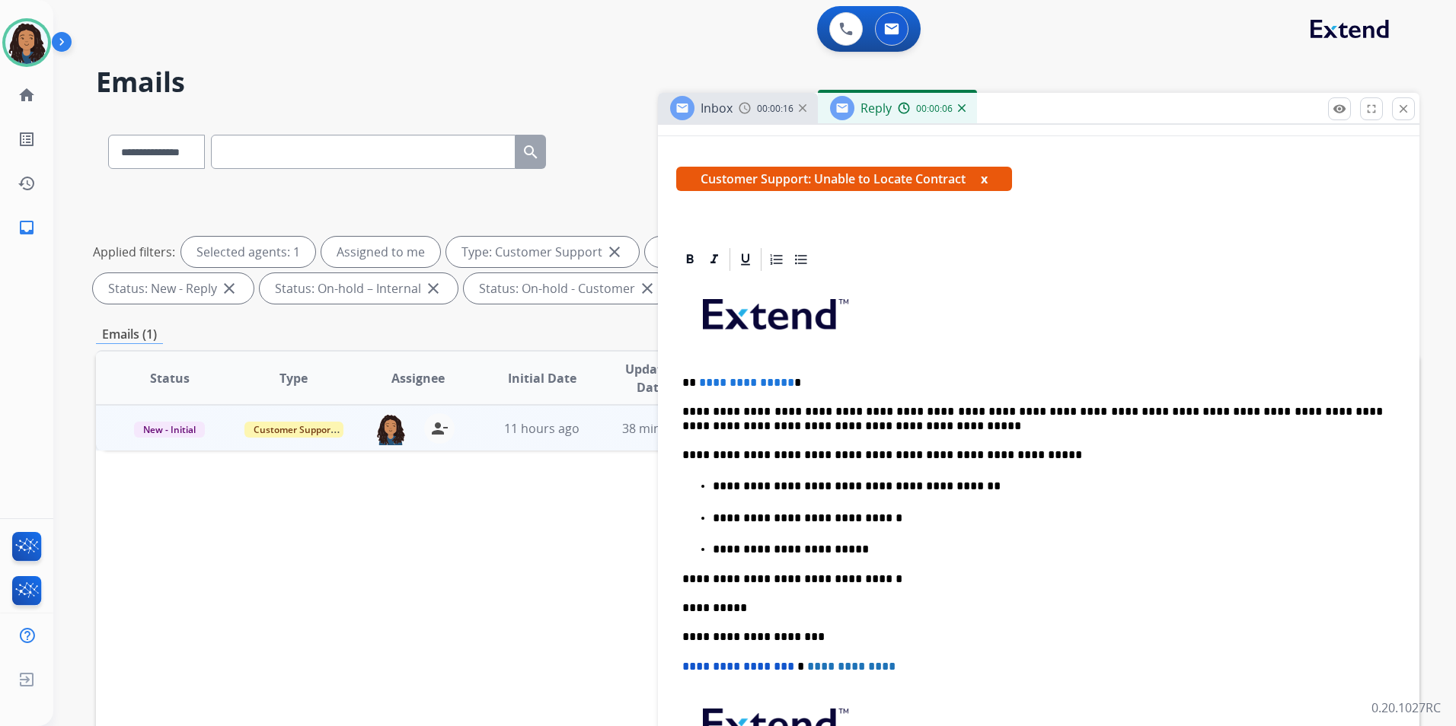
click at [784, 377] on span "**********" at bounding box center [746, 382] width 95 height 11
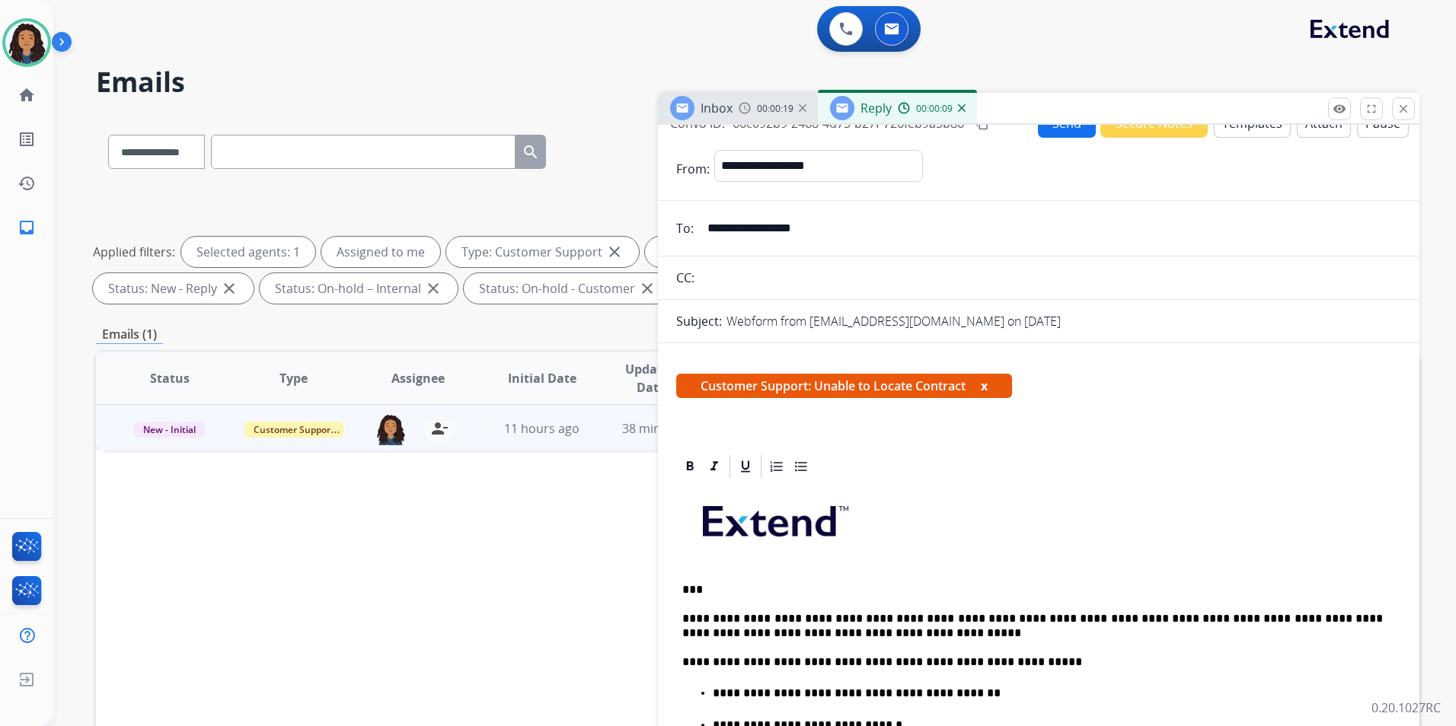
scroll to position [0, 0]
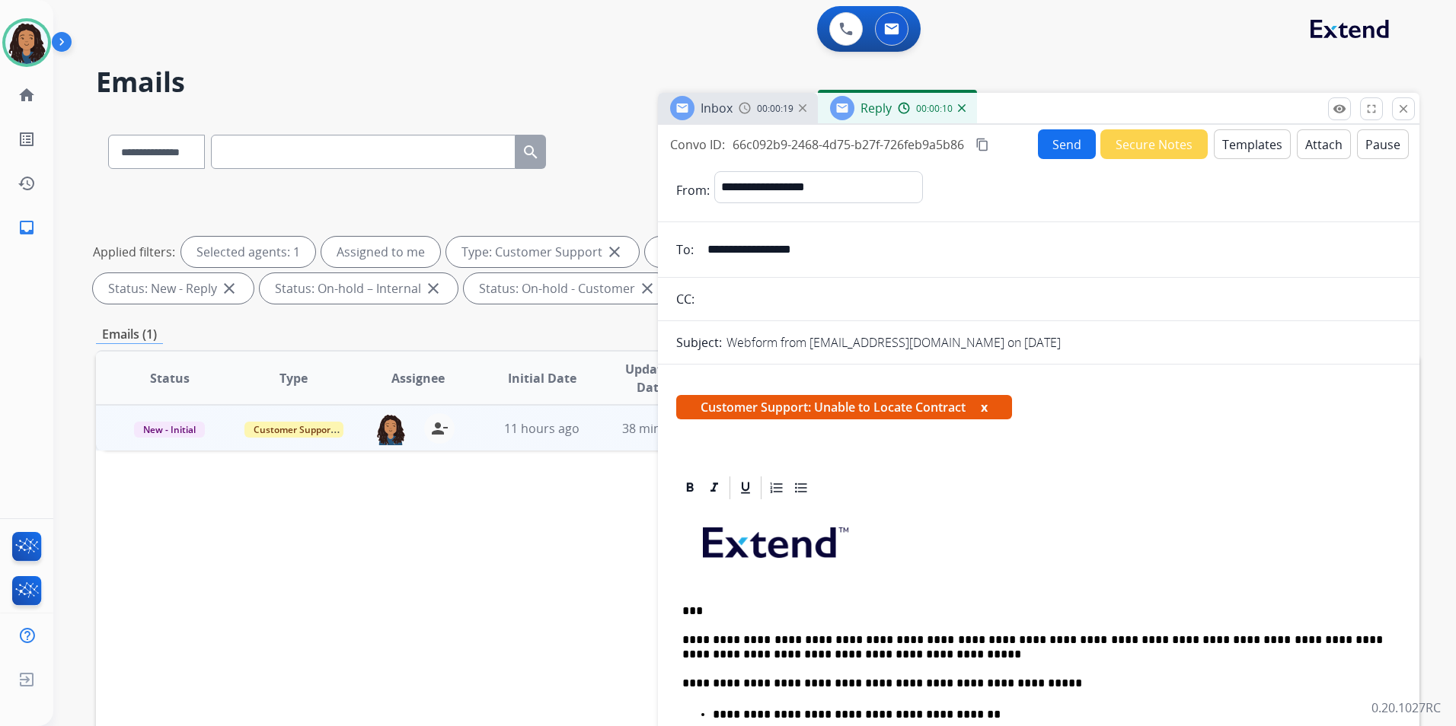
click at [1050, 142] on button "Send" at bounding box center [1067, 144] width 58 height 30
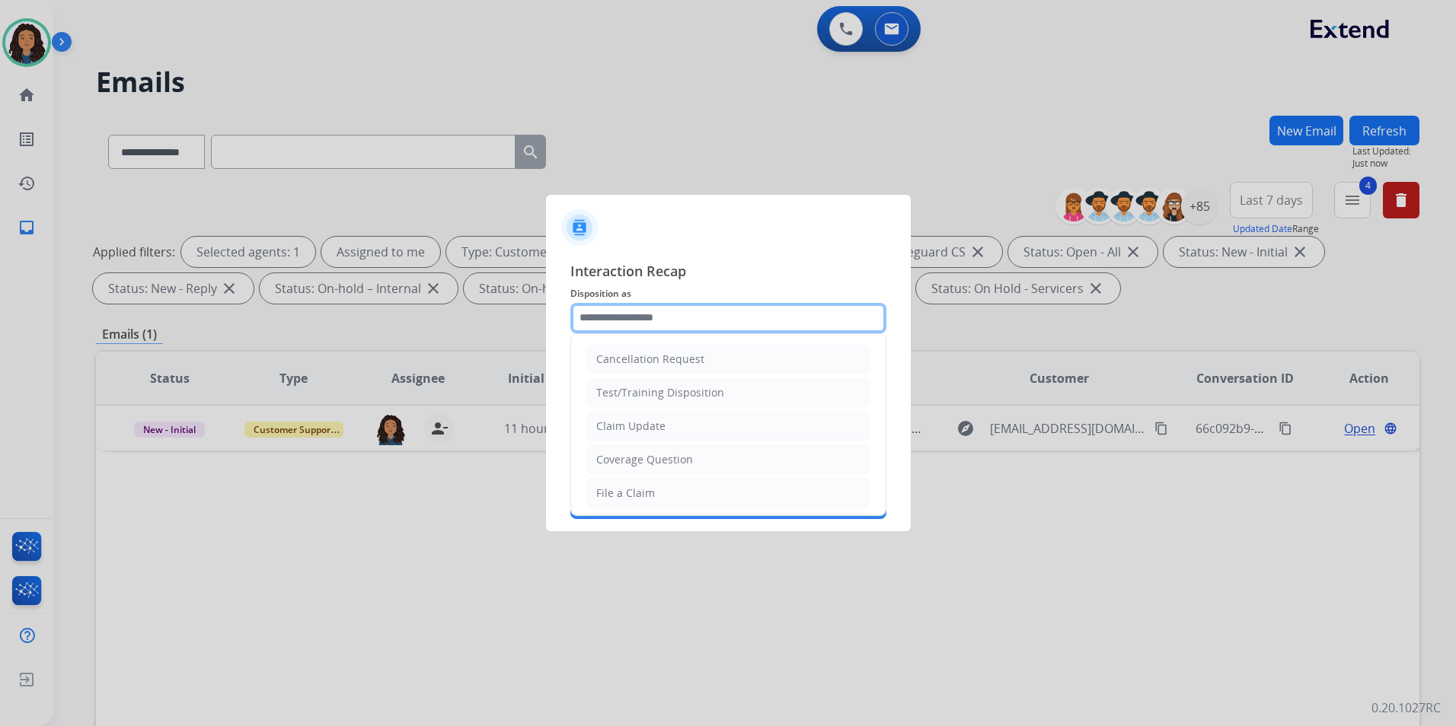
click at [695, 308] on input "text" at bounding box center [728, 318] width 316 height 30
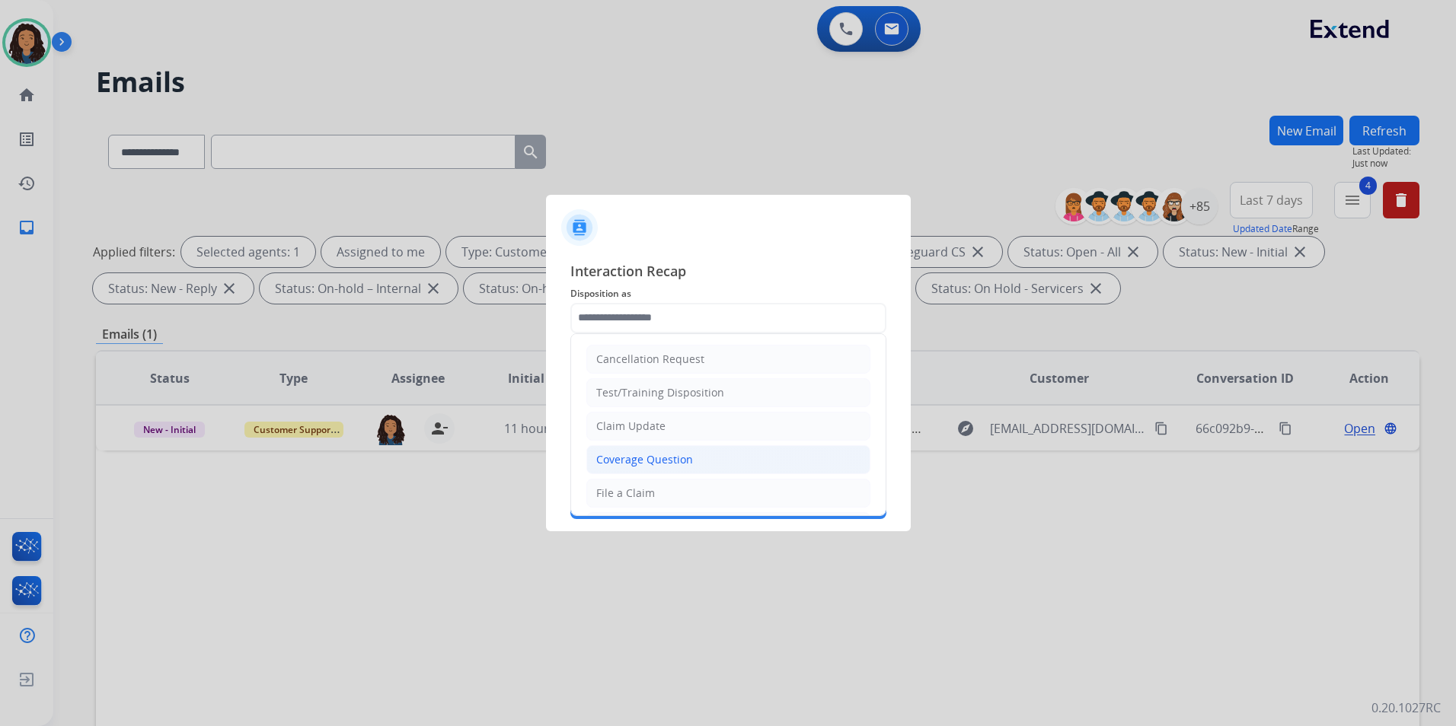
drag, startPoint x: 672, startPoint y: 467, endPoint x: 697, endPoint y: 384, distance: 87.4
click at [672, 467] on li "Coverage Question" at bounding box center [728, 459] width 284 height 29
type input "**********"
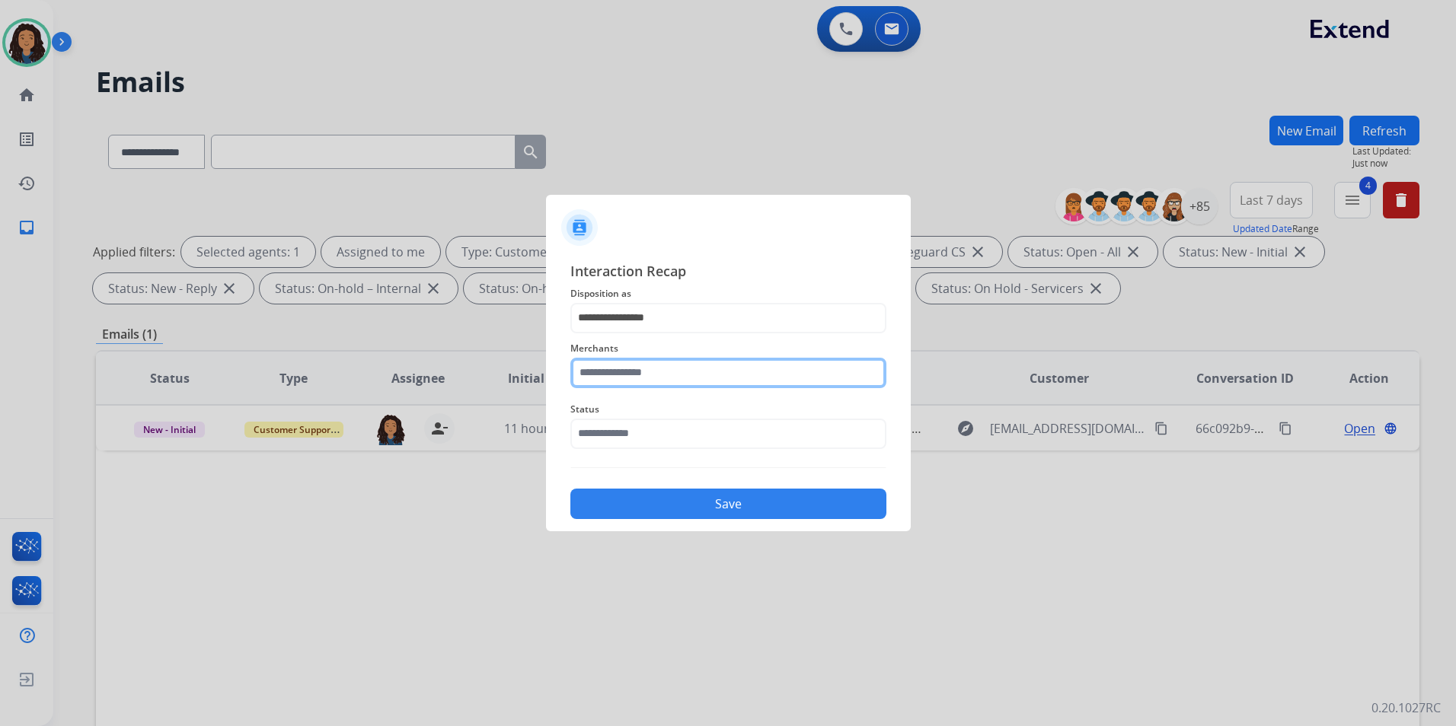
click at [698, 368] on input "text" at bounding box center [728, 373] width 316 height 30
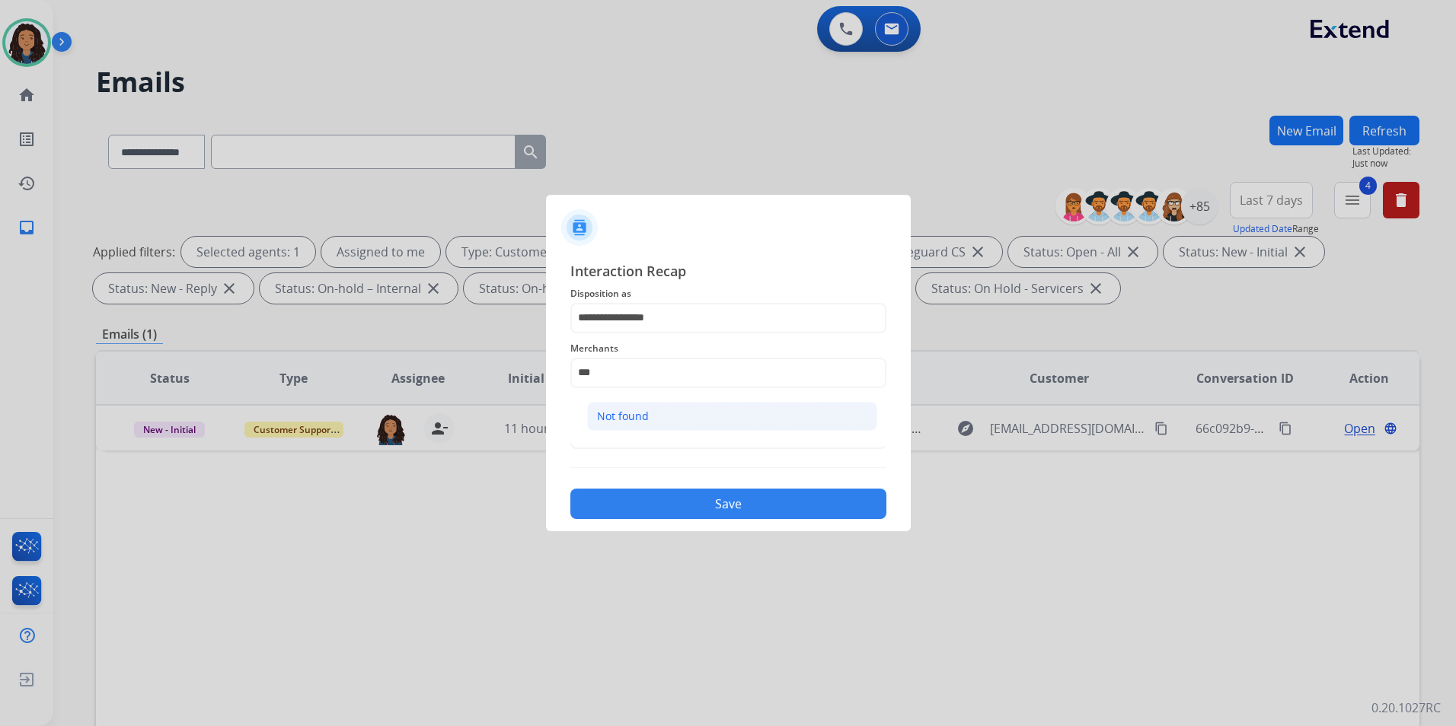
click at [633, 414] on div "Not found" at bounding box center [623, 416] width 52 height 15
type input "*********"
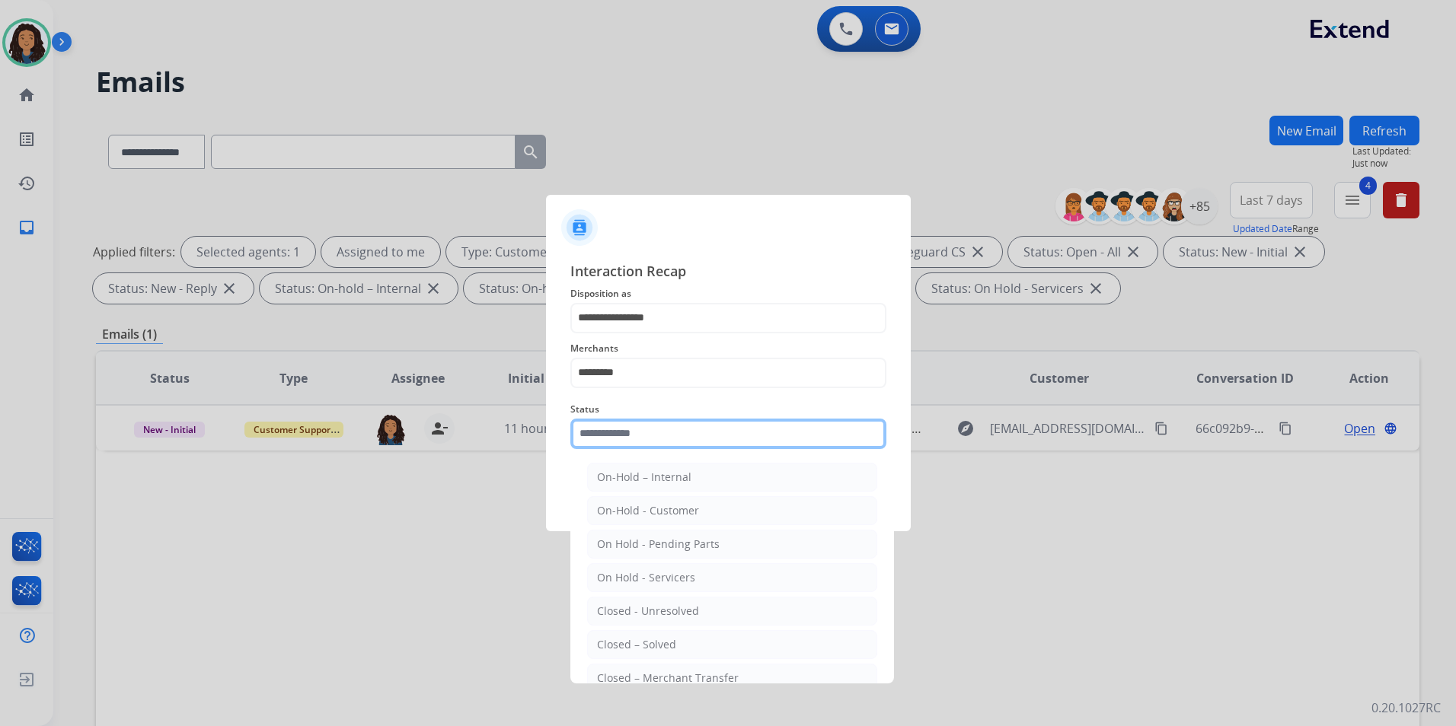
click at [638, 426] on input "text" at bounding box center [728, 434] width 316 height 30
click at [662, 649] on div "Closed – Solved" at bounding box center [636, 644] width 79 height 15
type input "**********"
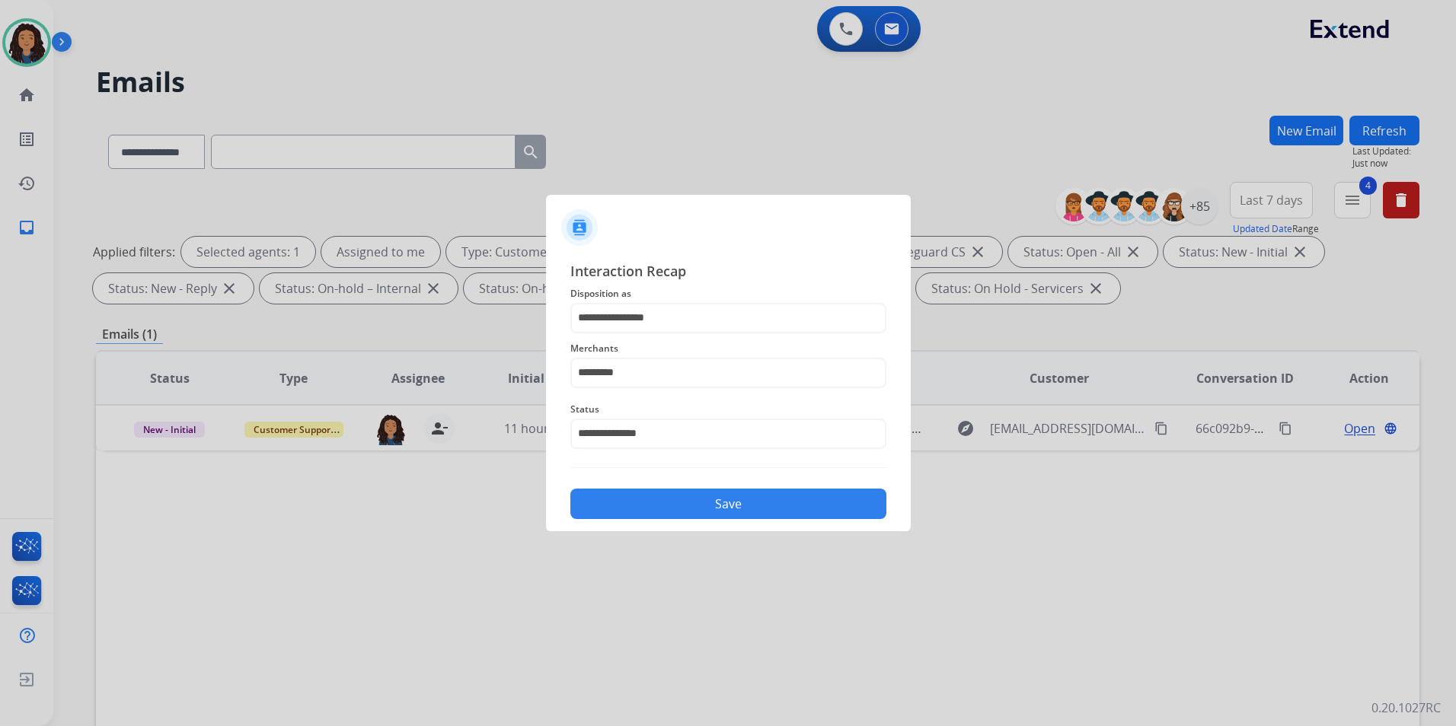
click at [655, 501] on button "Save" at bounding box center [728, 504] width 316 height 30
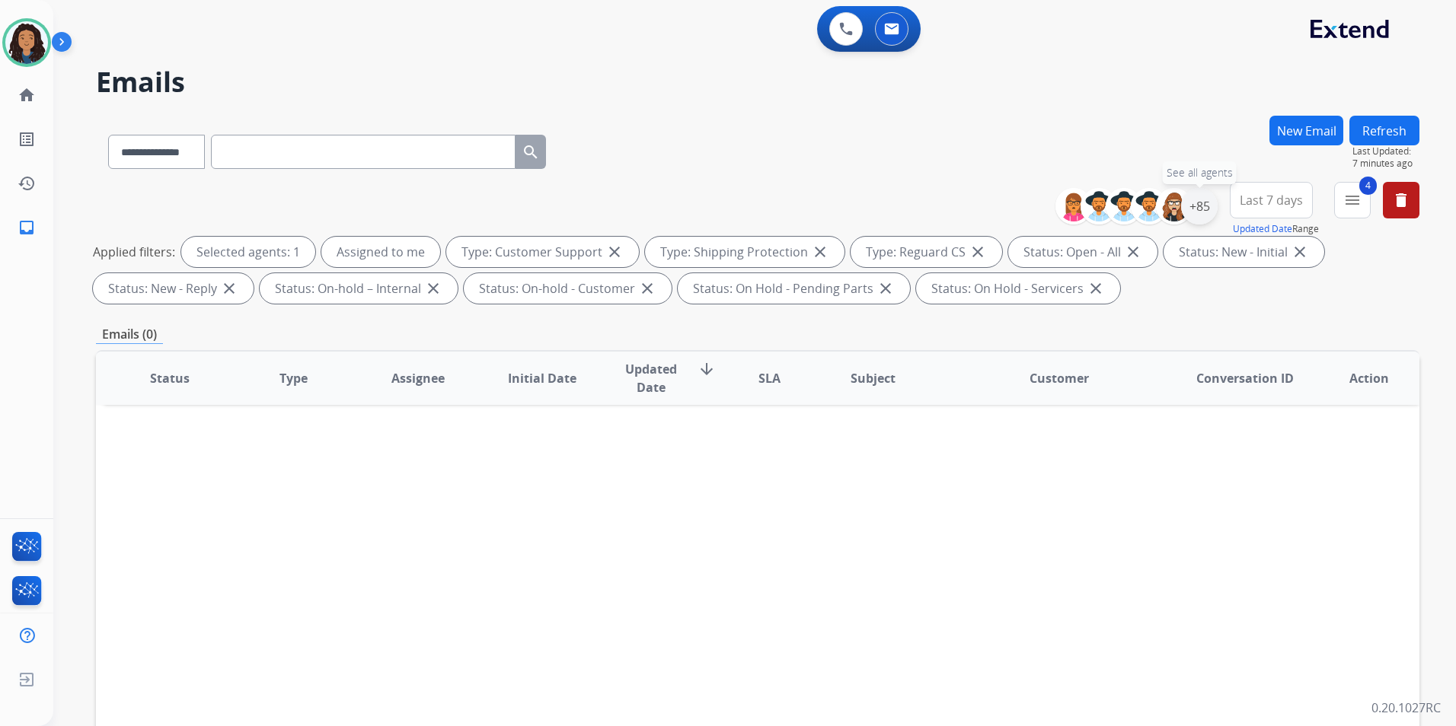
click at [1195, 204] on div "+85" at bounding box center [1199, 206] width 37 height 37
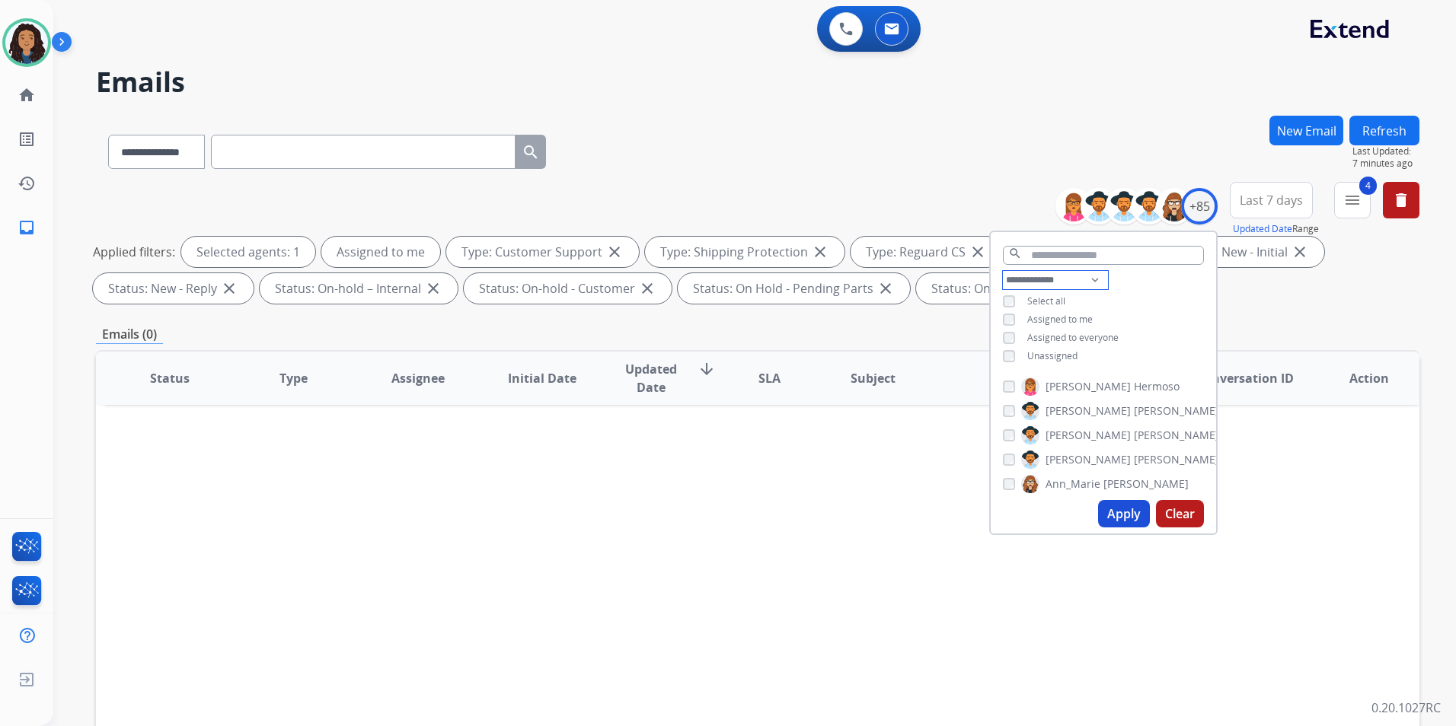
click at [1090, 276] on select "**********" at bounding box center [1055, 280] width 105 height 18
select select "**********"
click at [1003, 271] on select "**********" at bounding box center [1055, 280] width 105 height 18
click at [1099, 251] on input "text" at bounding box center [1103, 255] width 201 height 19
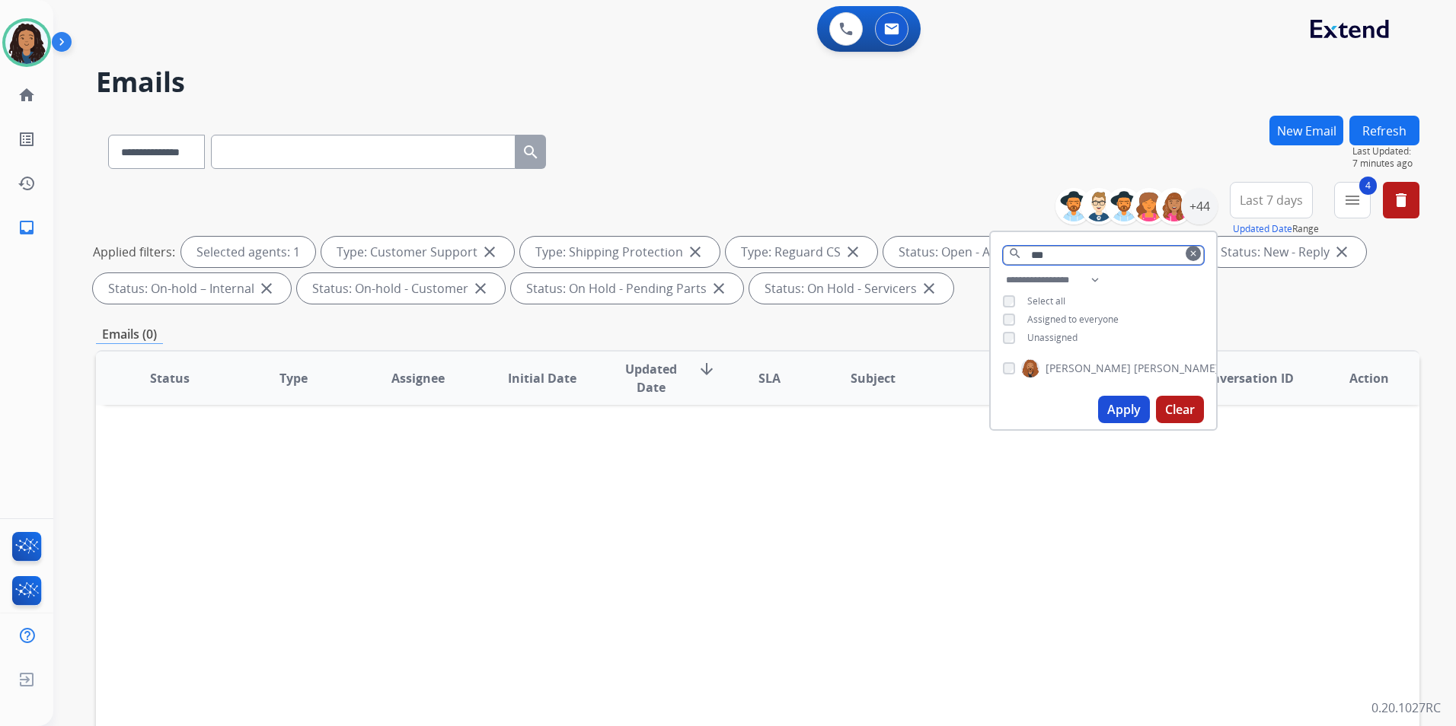
type input "***"
click at [1038, 370] on label "[PERSON_NAME]" at bounding box center [1120, 368] width 198 height 18
click at [1115, 407] on button "Apply" at bounding box center [1124, 409] width 52 height 27
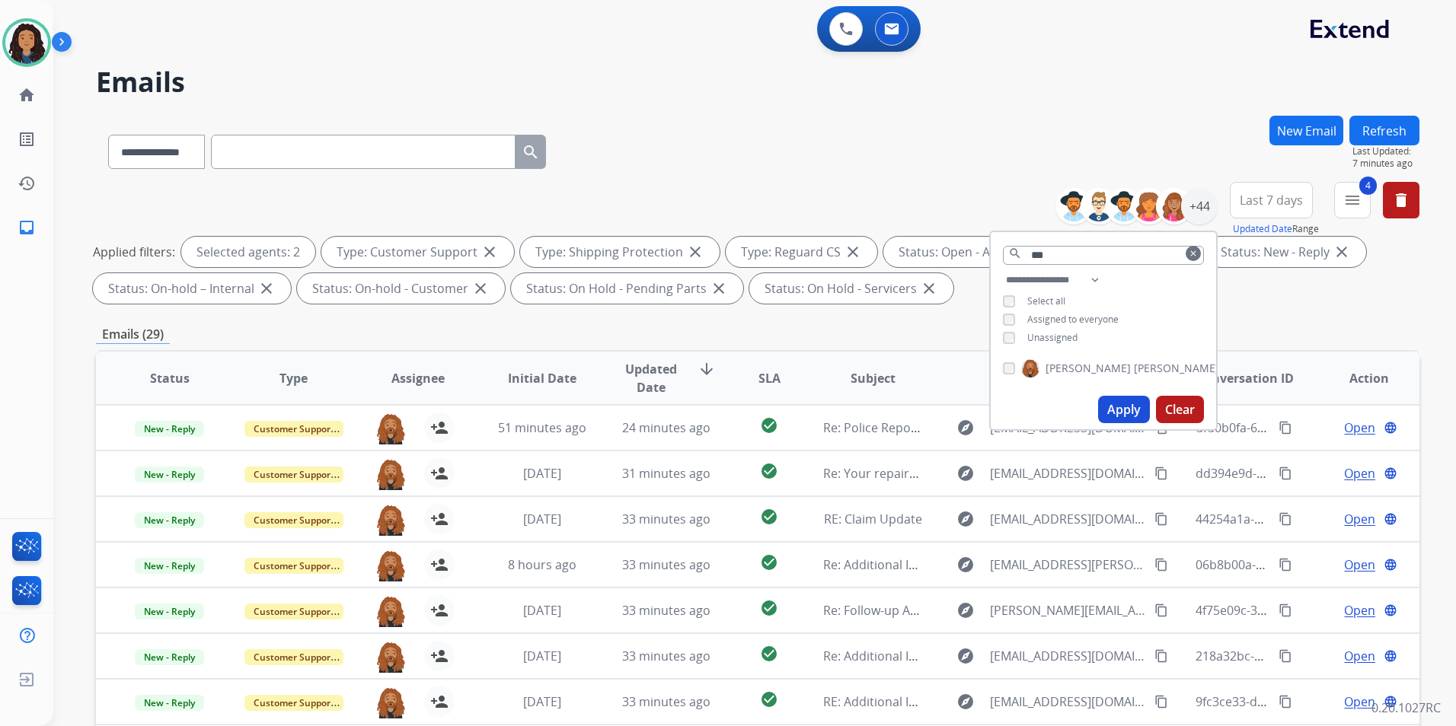
scroll to position [2, 0]
click at [905, 73] on h2 "Emails" at bounding box center [757, 82] width 1323 height 30
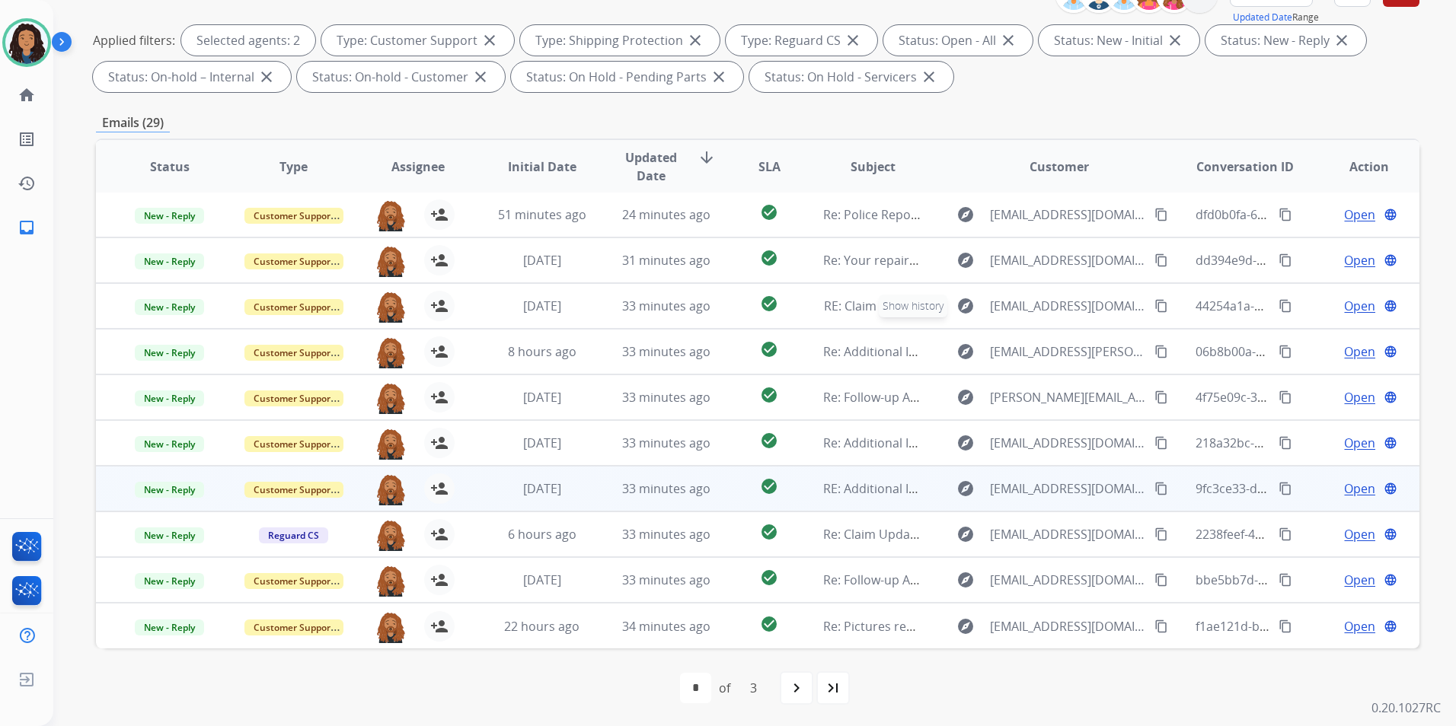
scroll to position [213, 0]
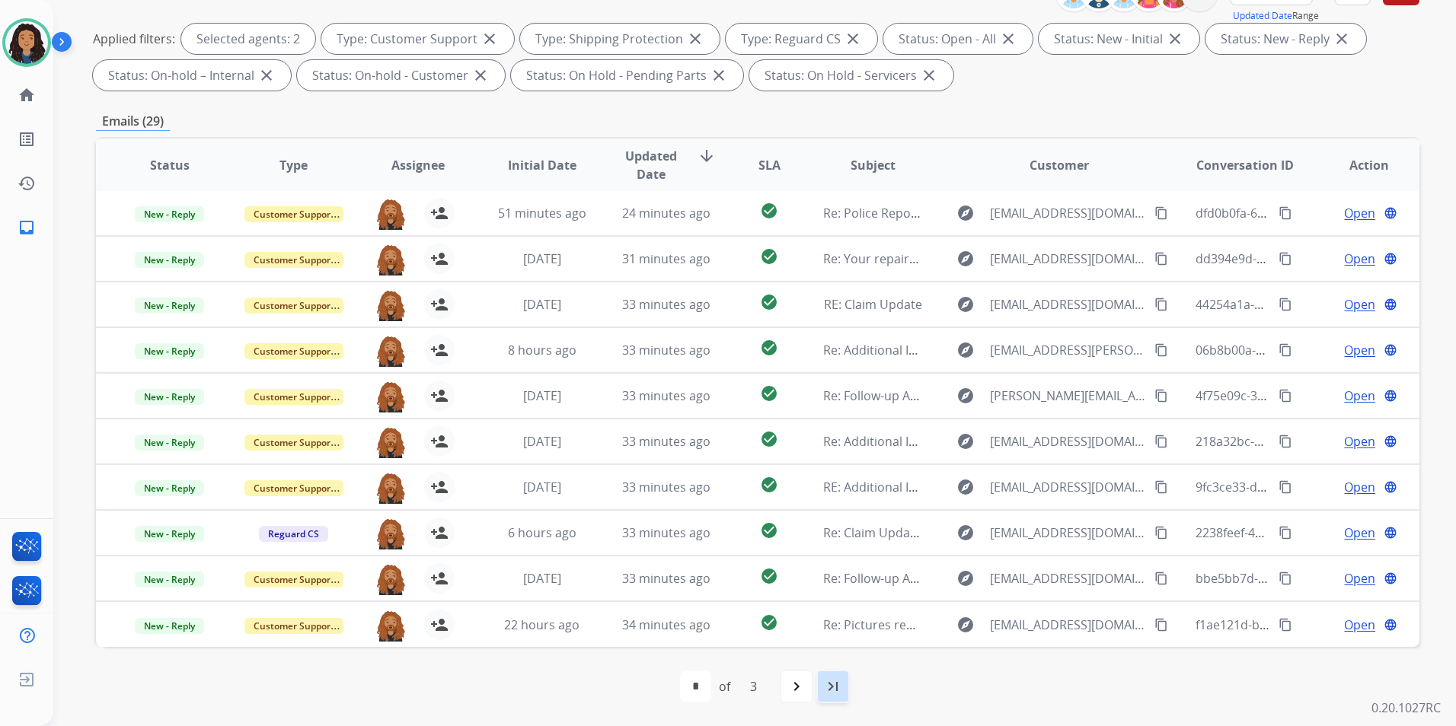
click at [842, 691] on mat-icon "last_page" at bounding box center [833, 687] width 18 height 18
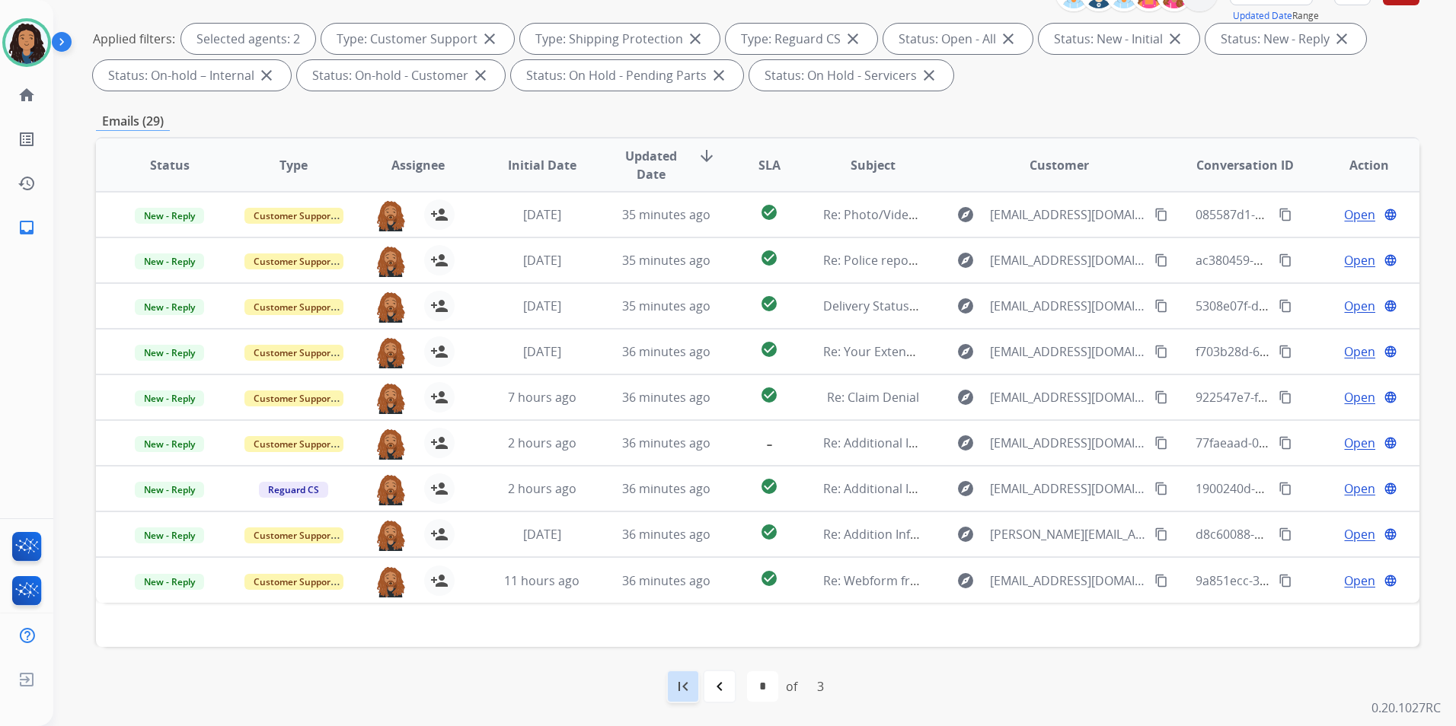
click at [690, 688] on mat-icon "first_page" at bounding box center [683, 687] width 18 height 18
select select "*"
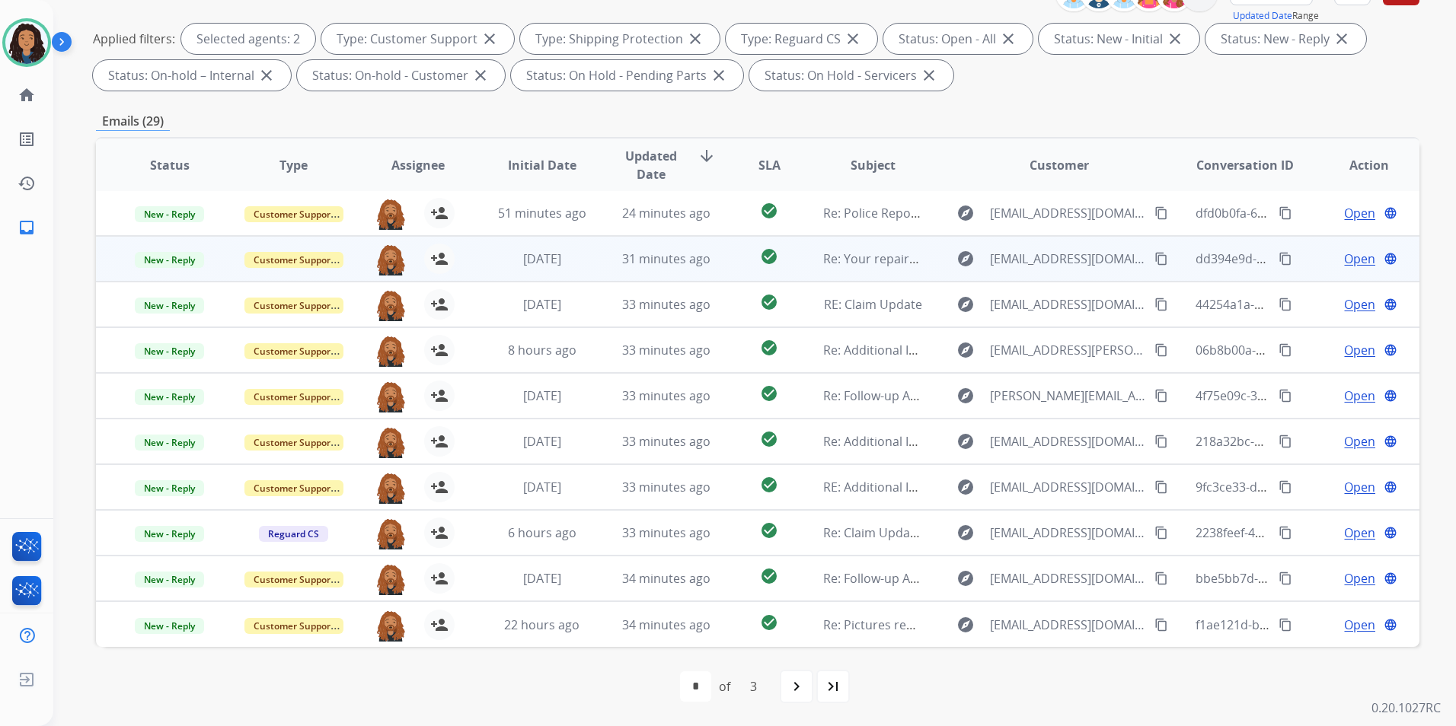
click at [1353, 264] on span "Open" at bounding box center [1359, 259] width 31 height 18
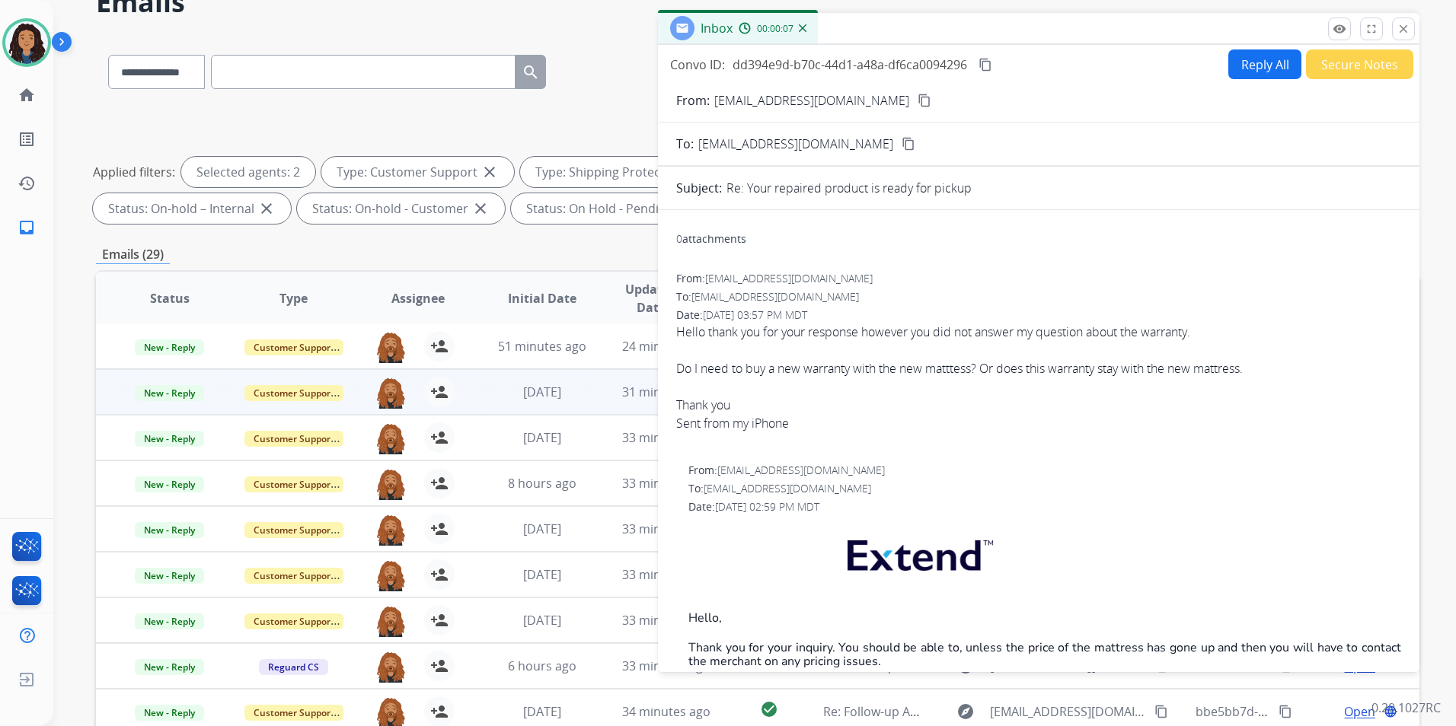
scroll to position [0, 0]
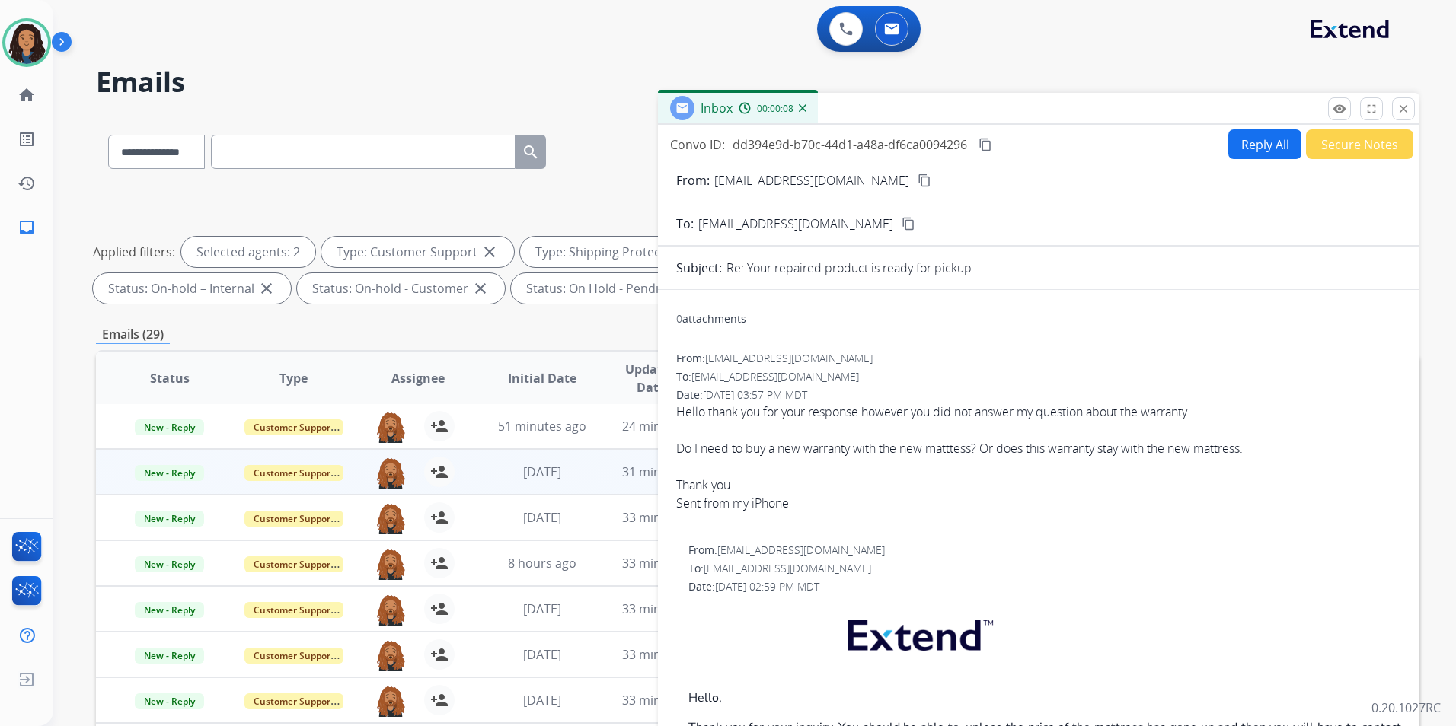
click at [1237, 156] on button "Reply All" at bounding box center [1264, 144] width 73 height 30
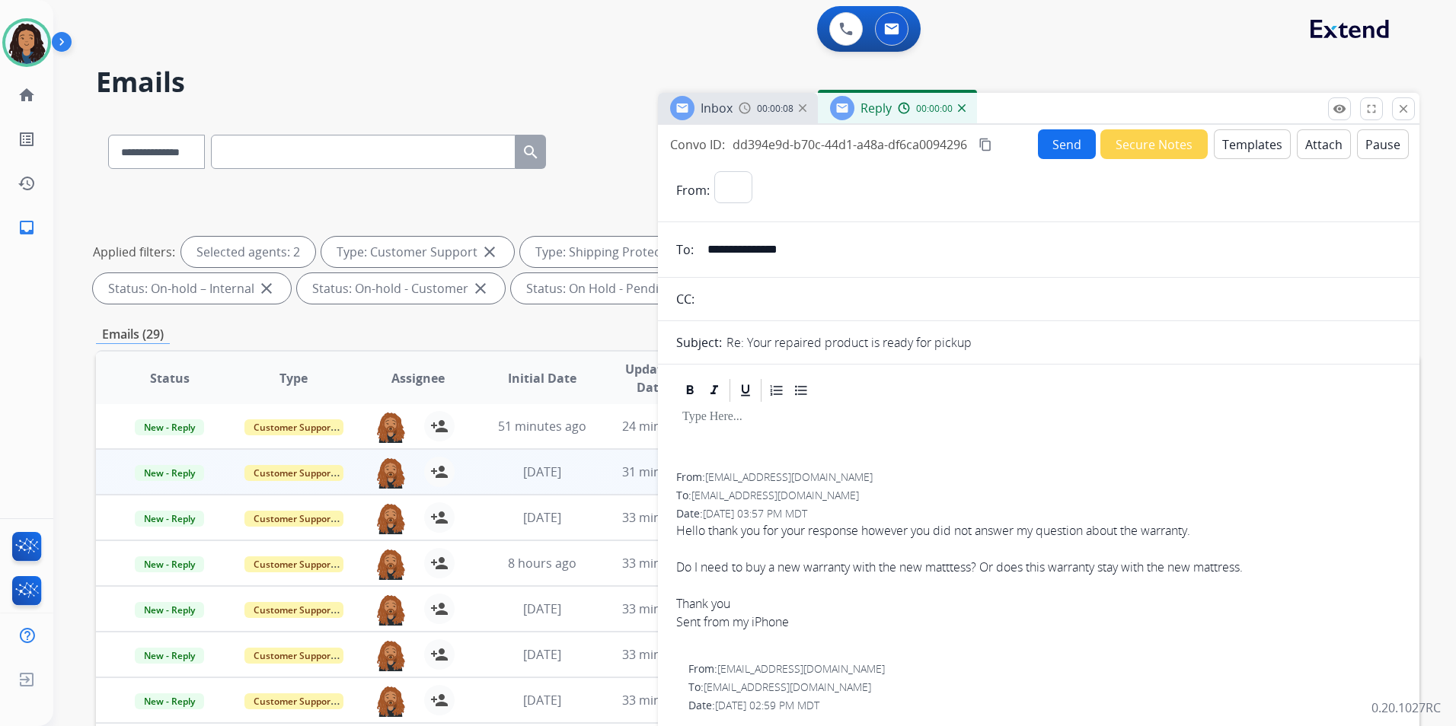
select select "**********"
click at [1237, 148] on button "Templates" at bounding box center [1252, 144] width 77 height 30
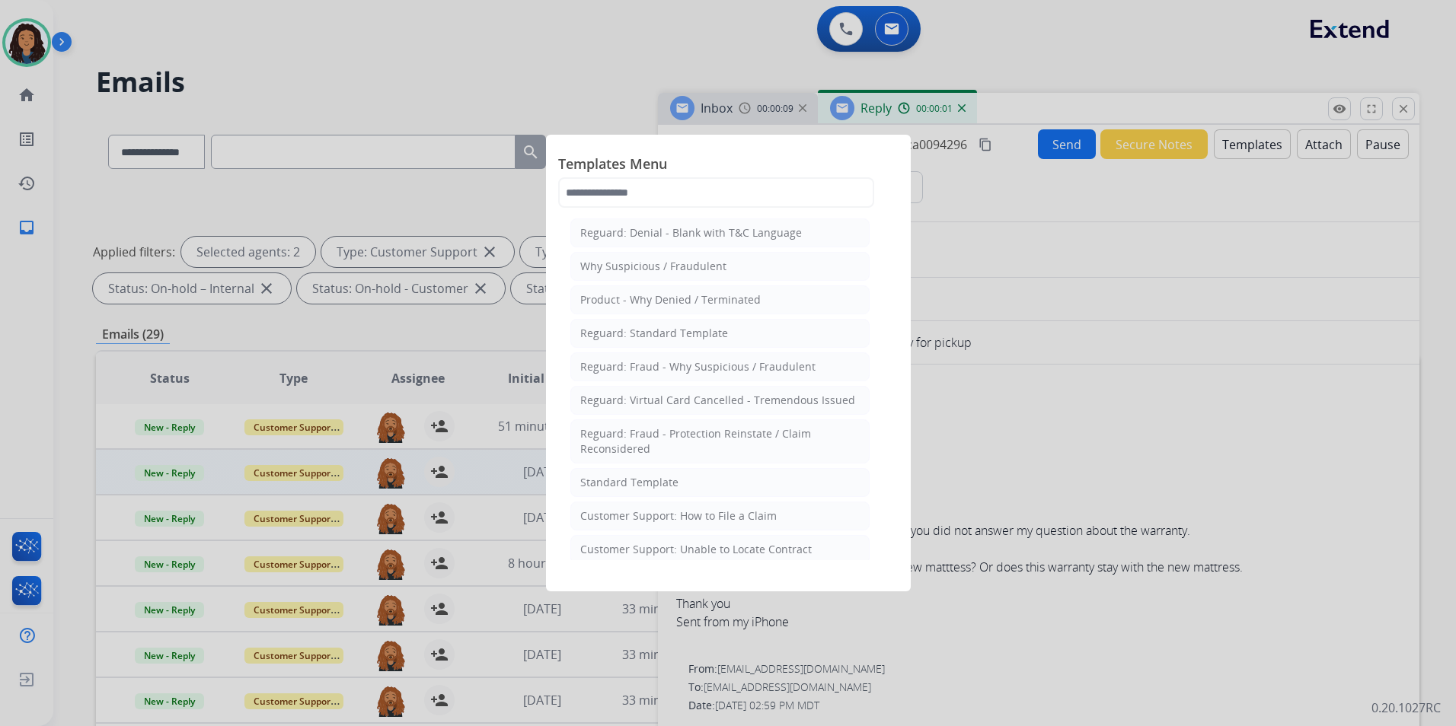
click at [748, 479] on li "Standard Template" at bounding box center [719, 482] width 299 height 29
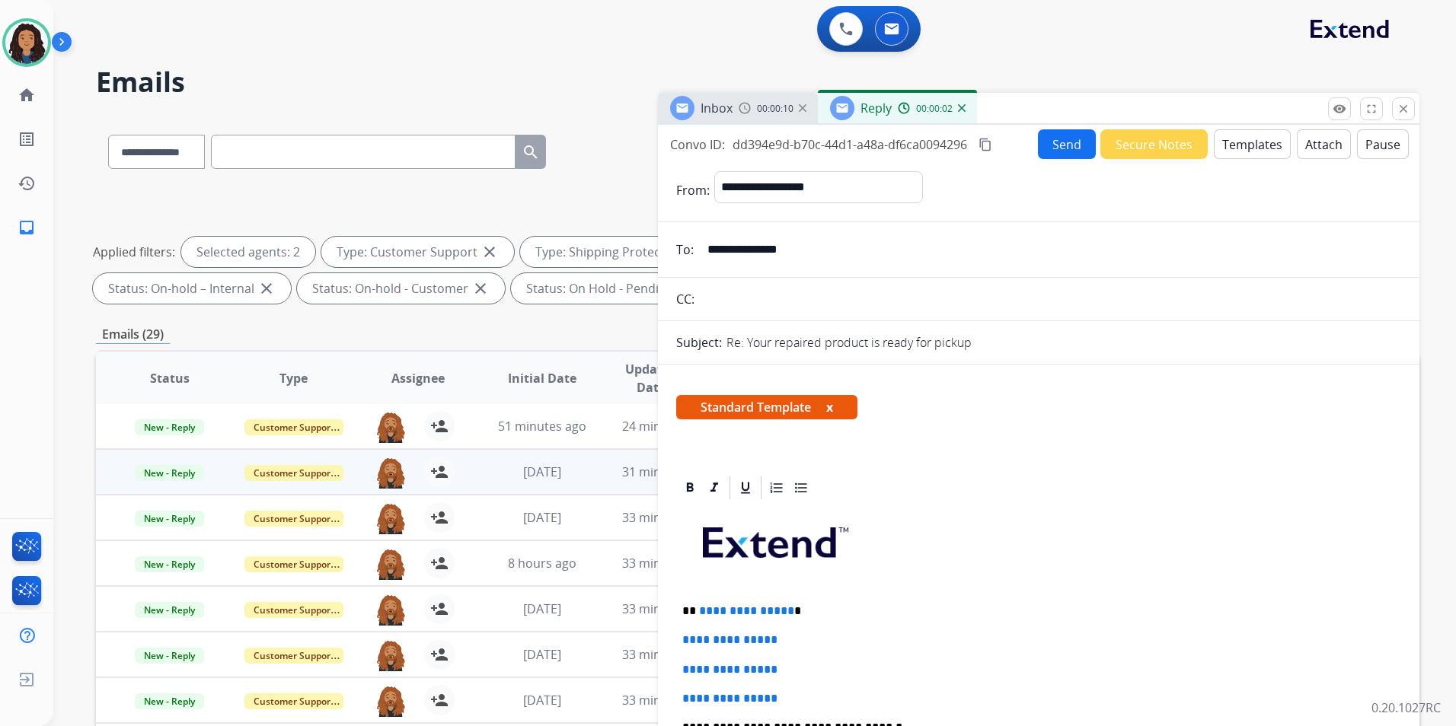
click at [749, 109] on img at bounding box center [745, 108] width 12 height 12
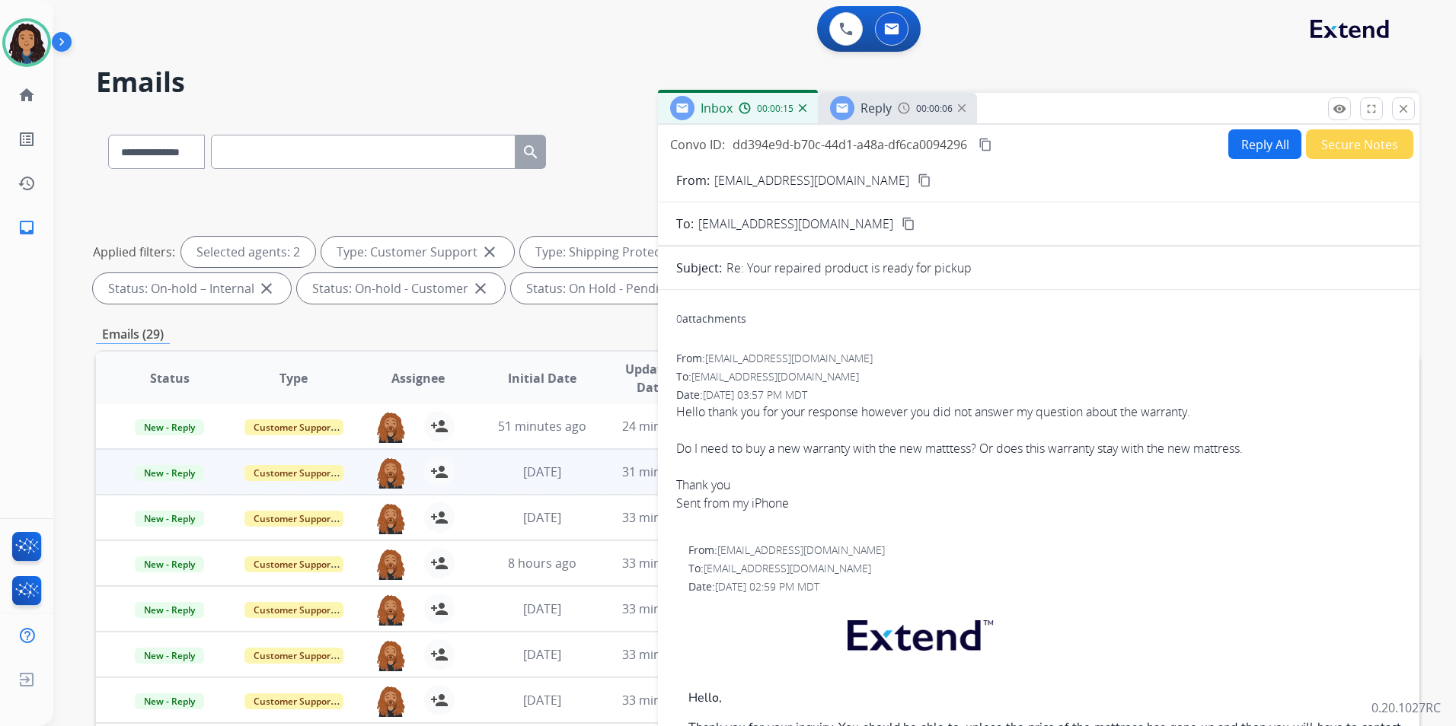
click at [917, 182] on mat-icon "content_copy" at bounding box center [924, 181] width 14 height 14
click at [884, 113] on span "Reply" at bounding box center [875, 108] width 31 height 17
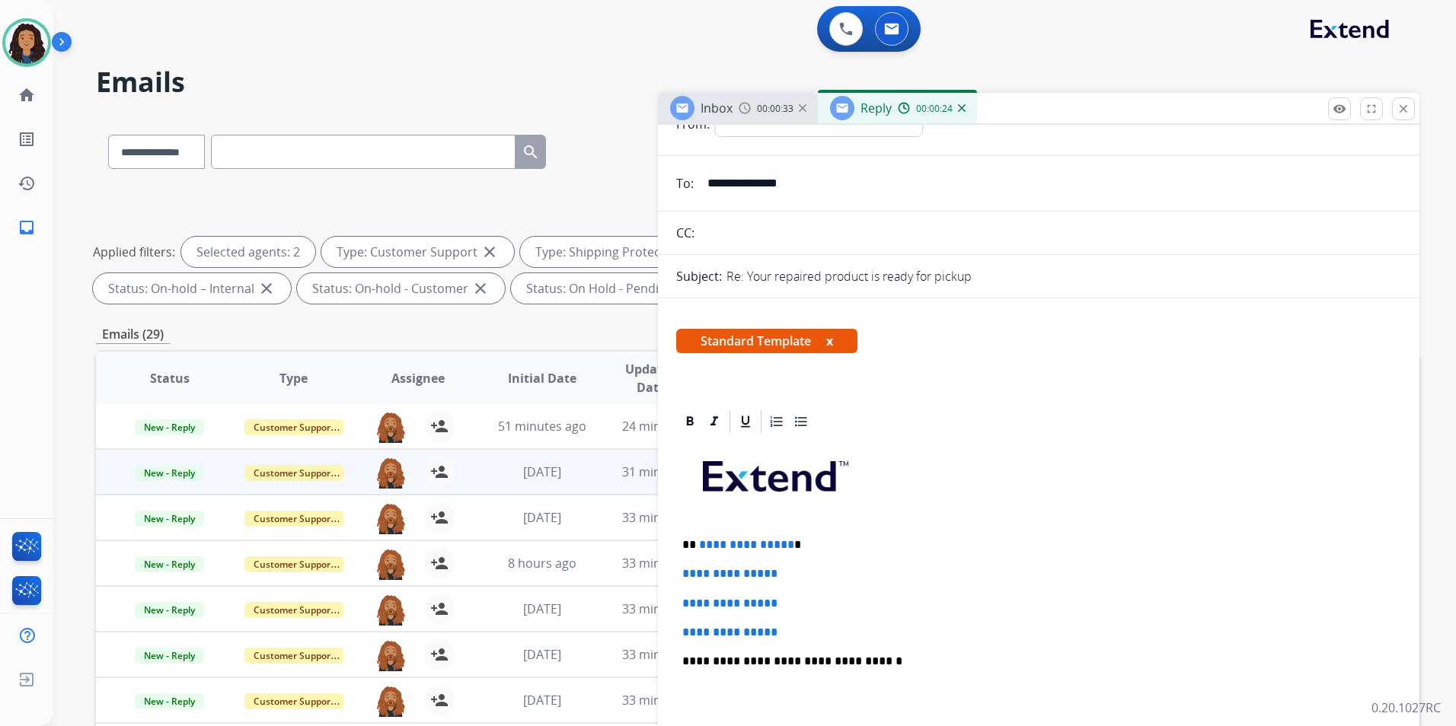
scroll to position [152, 0]
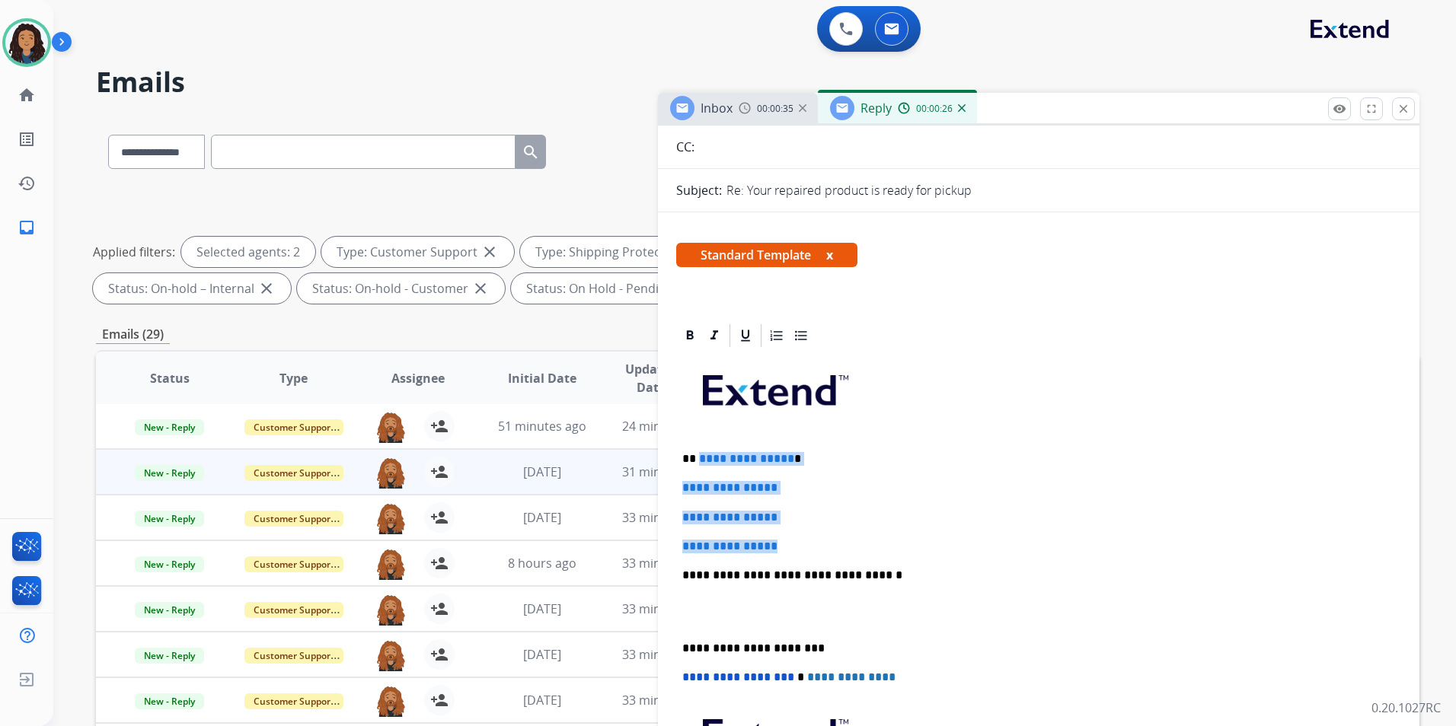
drag, startPoint x: 697, startPoint y: 458, endPoint x: 820, endPoint y: 542, distance: 149.5
click at [820, 542] on div "**********" at bounding box center [1038, 611] width 725 height 524
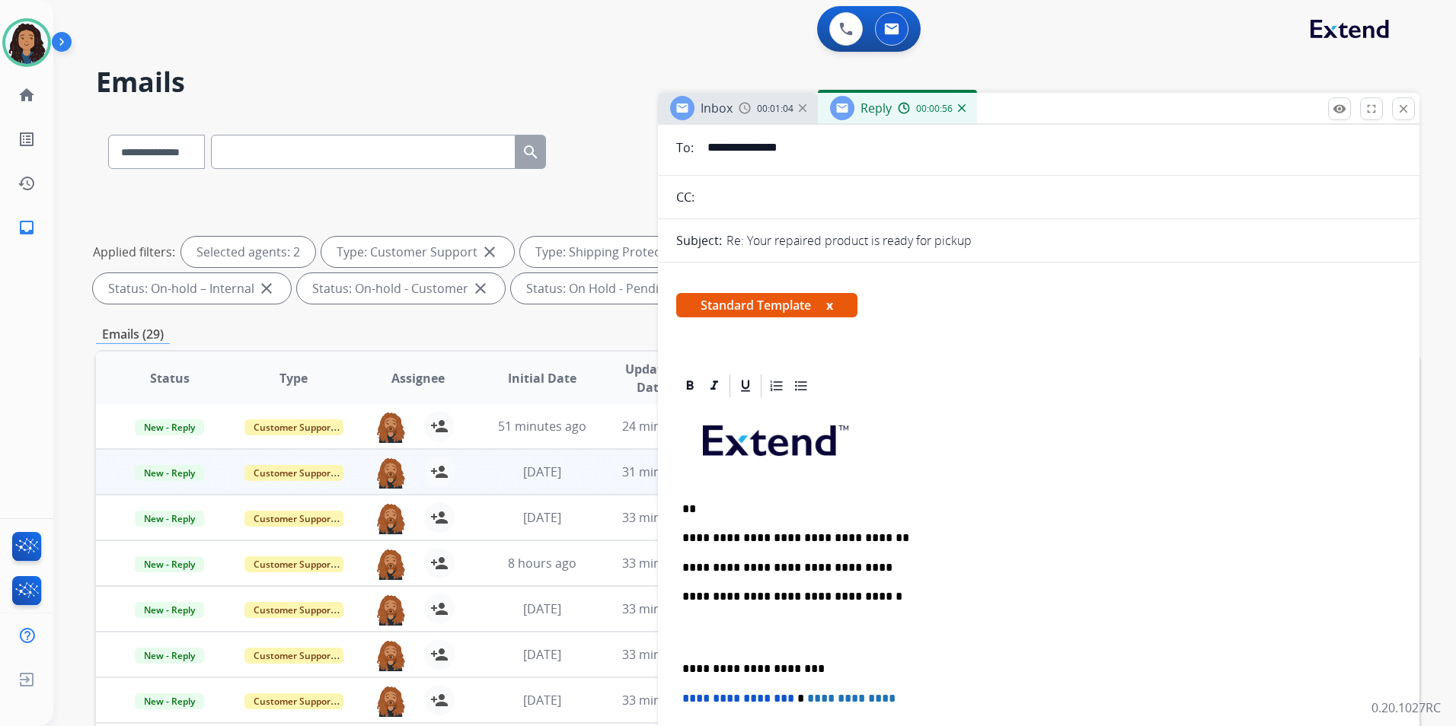
scroll to position [0, 0]
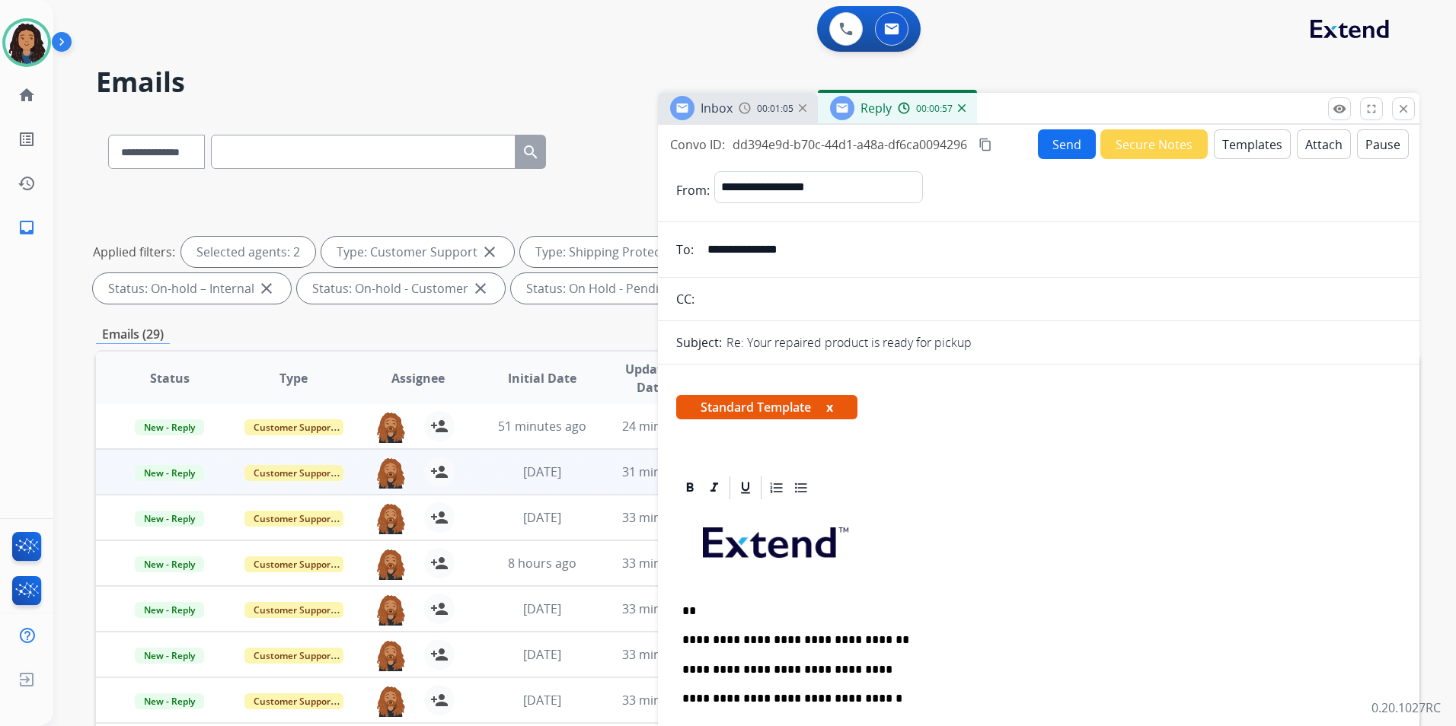
click at [1058, 151] on button "Send" at bounding box center [1067, 144] width 58 height 30
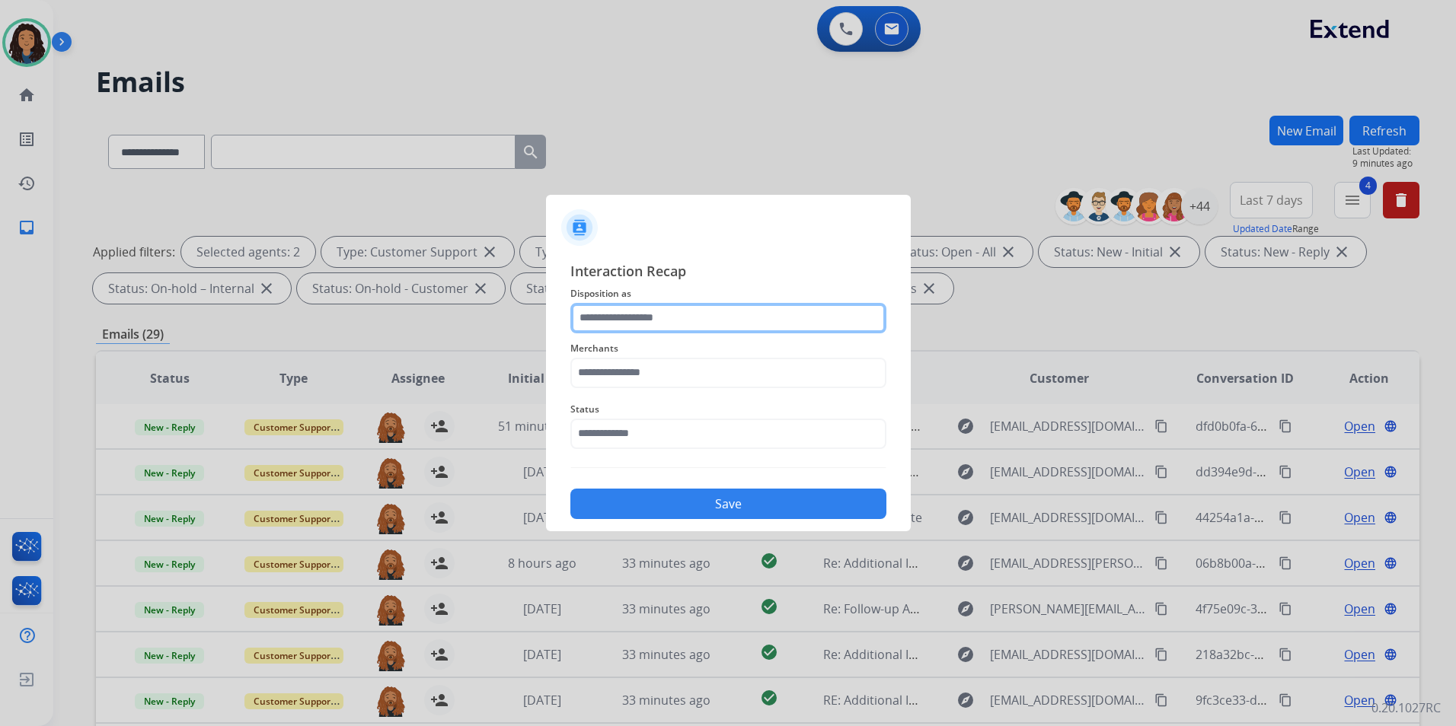
click at [676, 315] on input "text" at bounding box center [728, 318] width 316 height 30
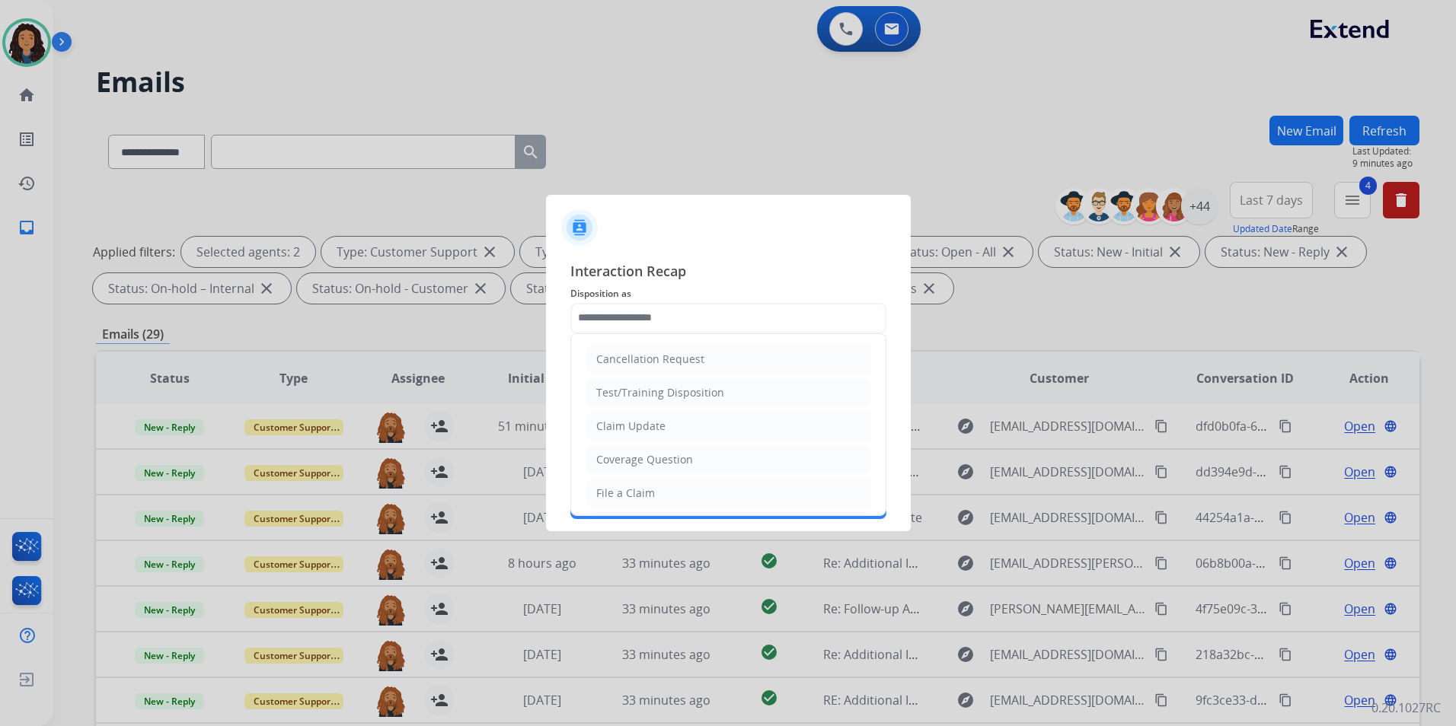
click at [626, 409] on ul "Cancellation Request Test/Training Disposition Claim Update Coverage Question F…" at bounding box center [728, 543] width 314 height 419
click at [653, 430] on div "Claim Update" at bounding box center [630, 426] width 69 height 15
type input "**********"
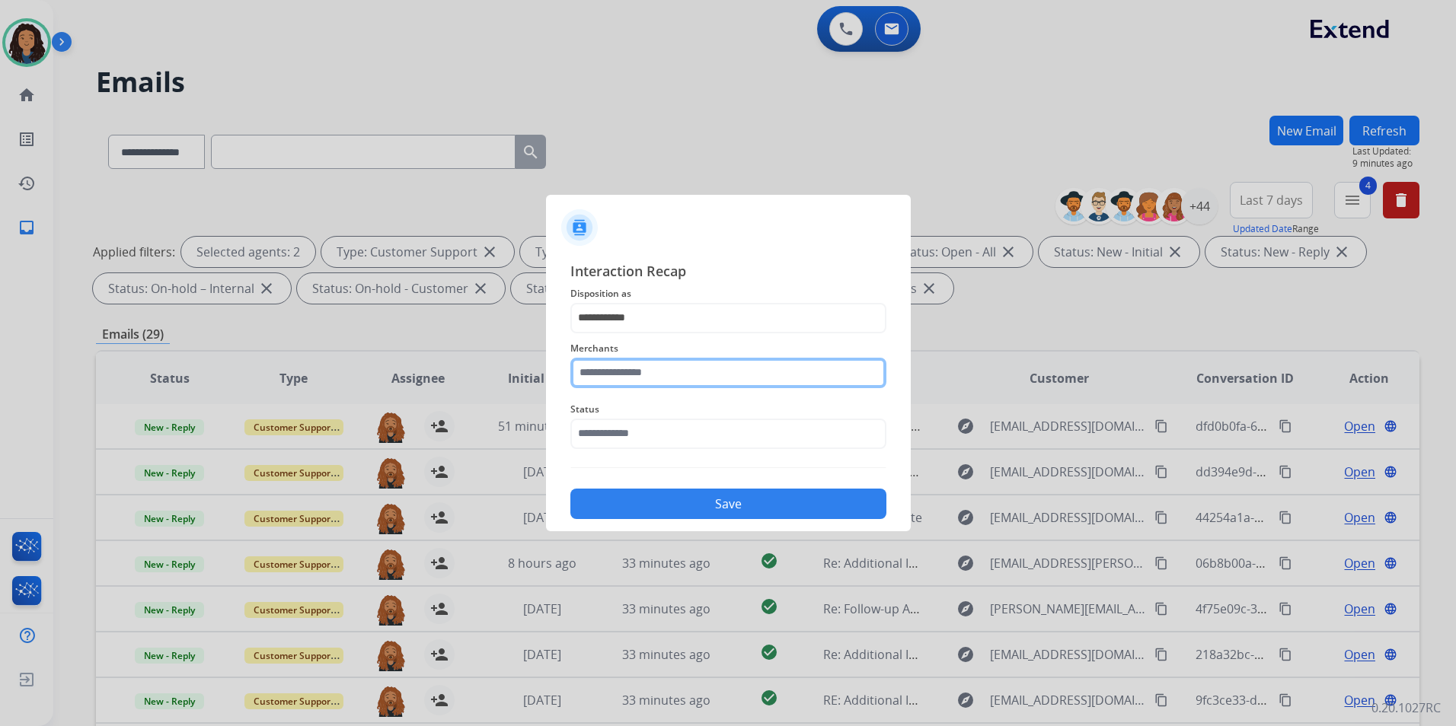
click at [656, 377] on input "text" at bounding box center [728, 373] width 316 height 30
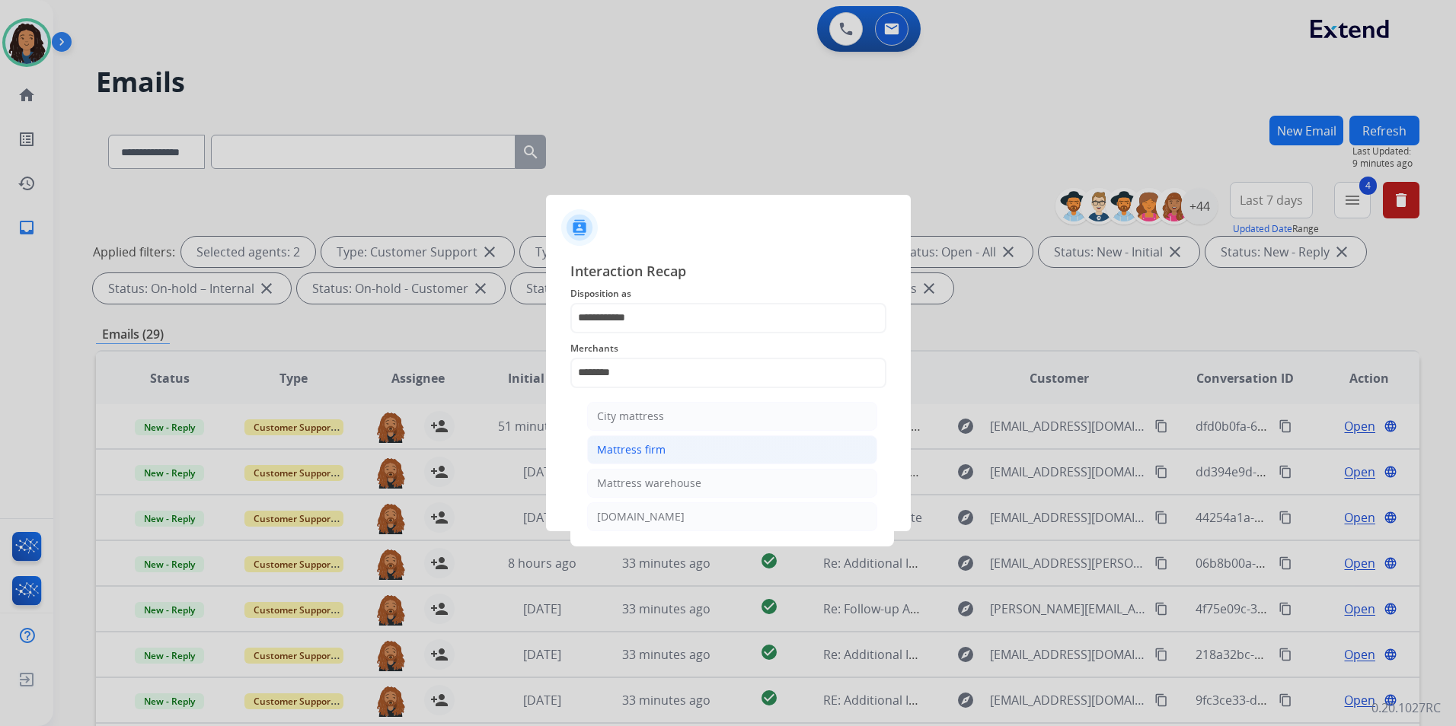
click at [681, 453] on li "Mattress firm" at bounding box center [732, 450] width 290 height 29
type input "**********"
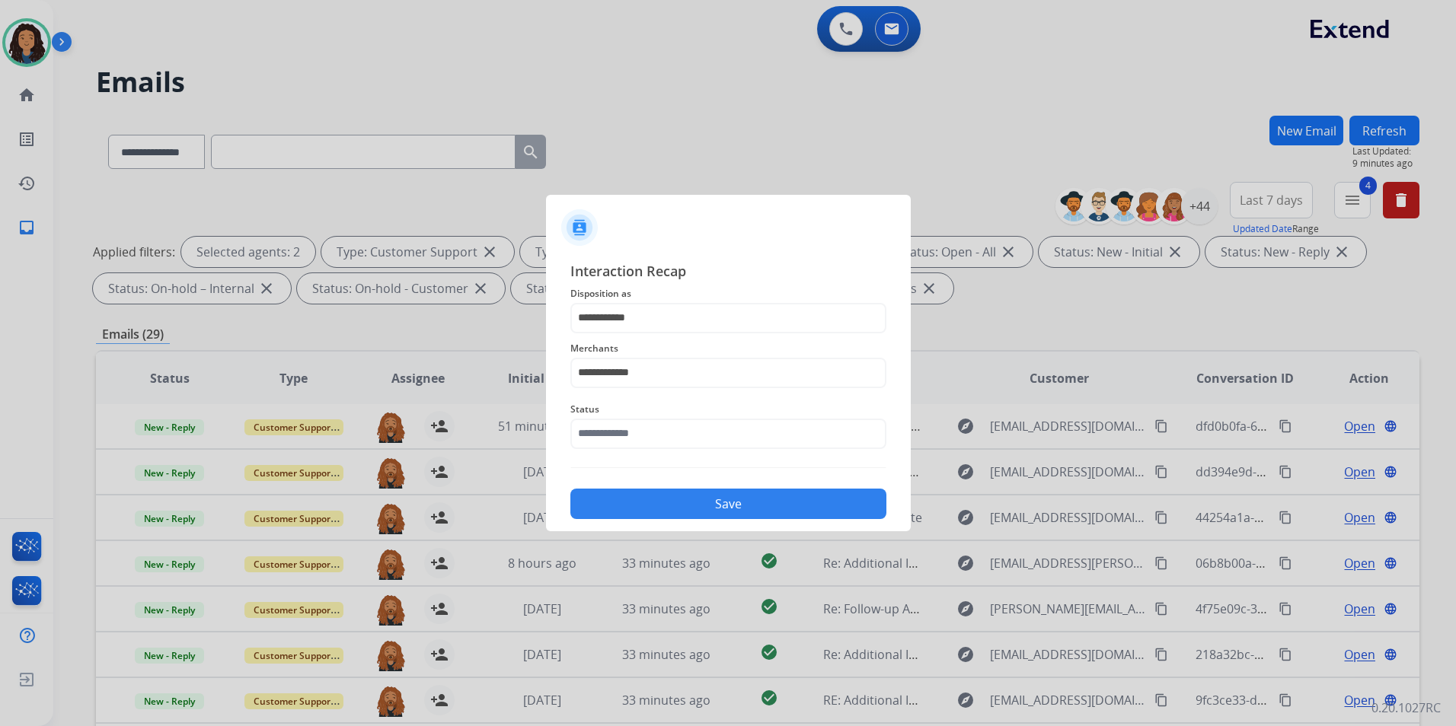
click at [681, 453] on div "Status" at bounding box center [728, 424] width 316 height 61
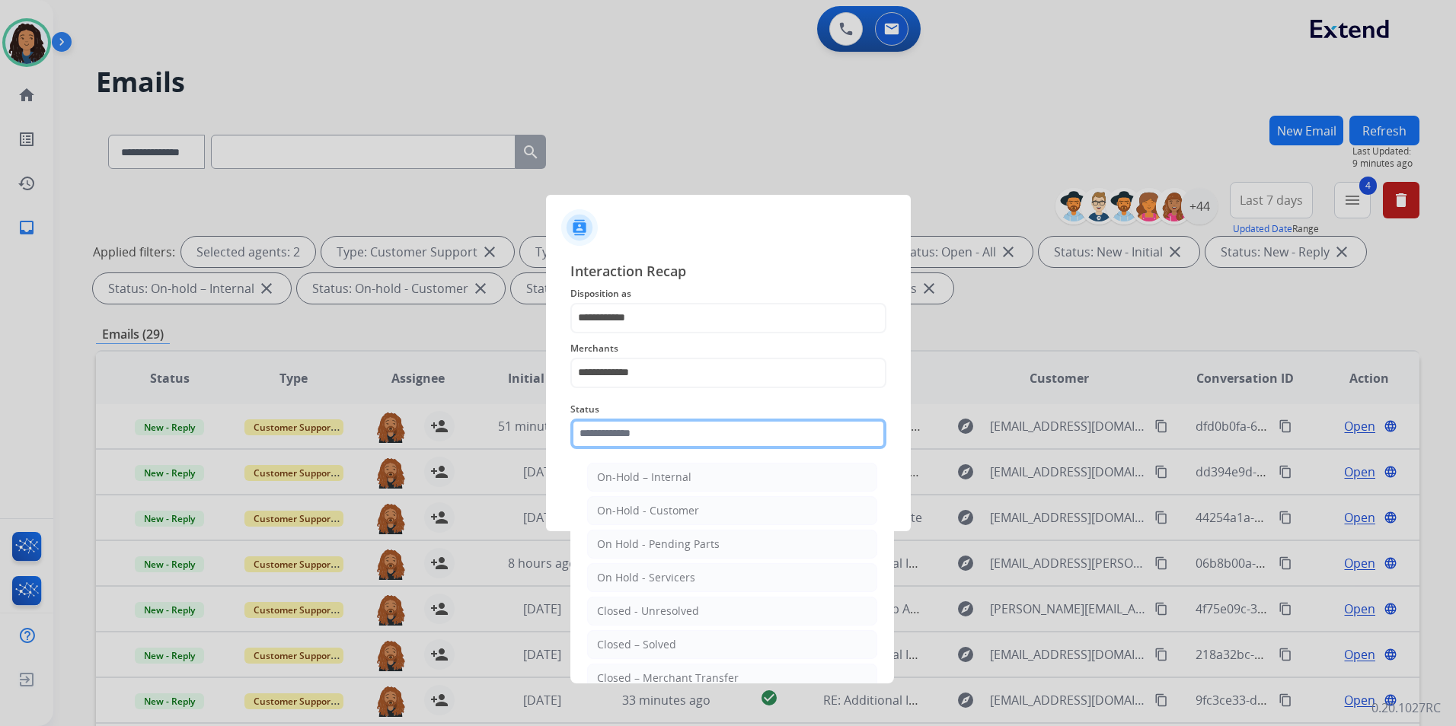
click at [681, 448] on input "text" at bounding box center [728, 434] width 316 height 30
click at [688, 648] on li "Closed – Solved" at bounding box center [732, 644] width 290 height 29
type input "**********"
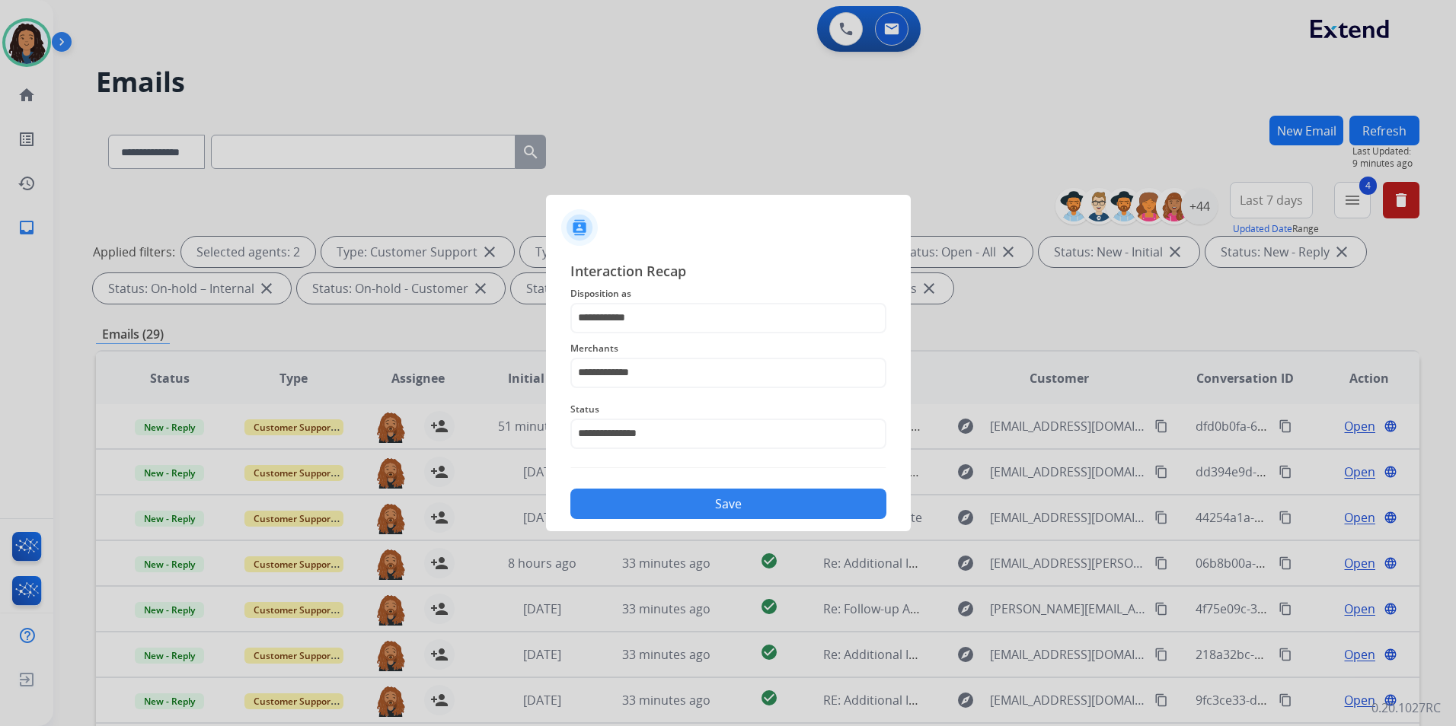
click at [683, 505] on button "Save" at bounding box center [728, 504] width 316 height 30
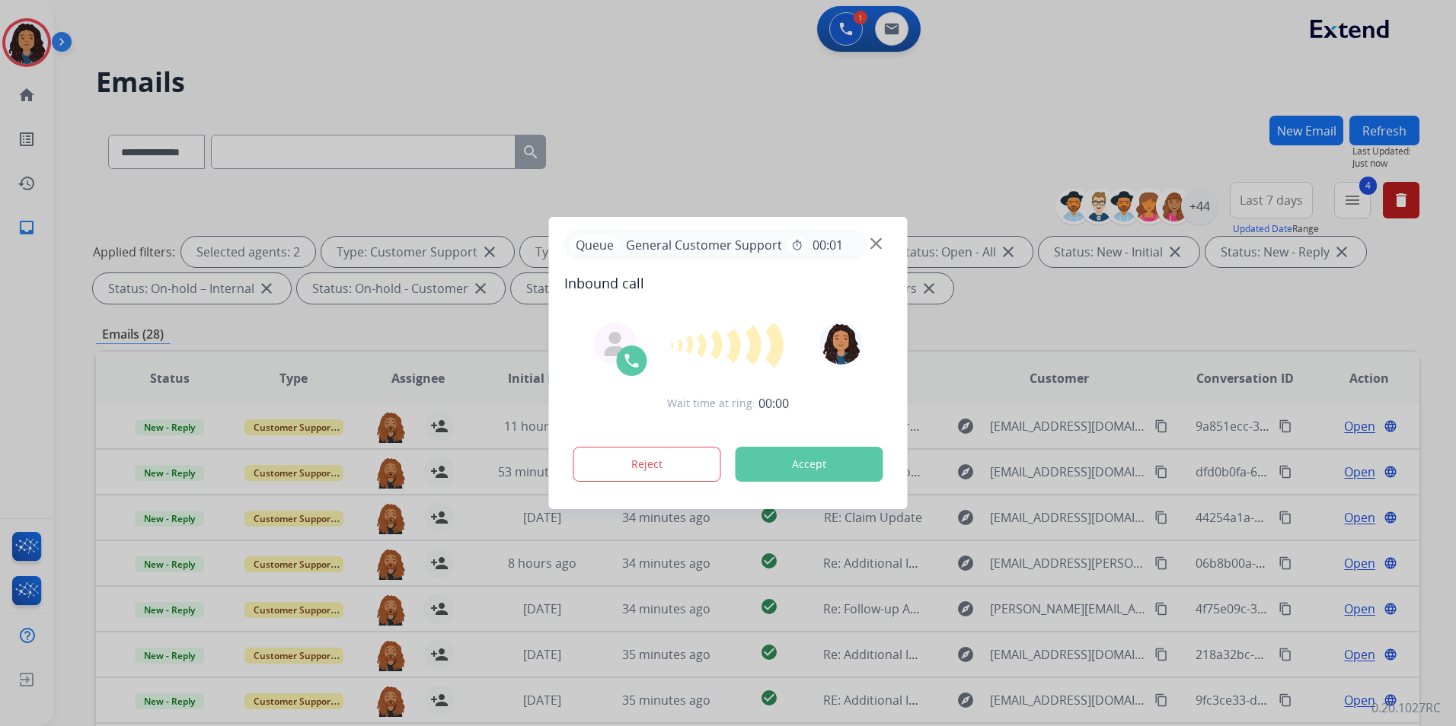
click at [1345, 515] on div at bounding box center [728, 363] width 1456 height 726
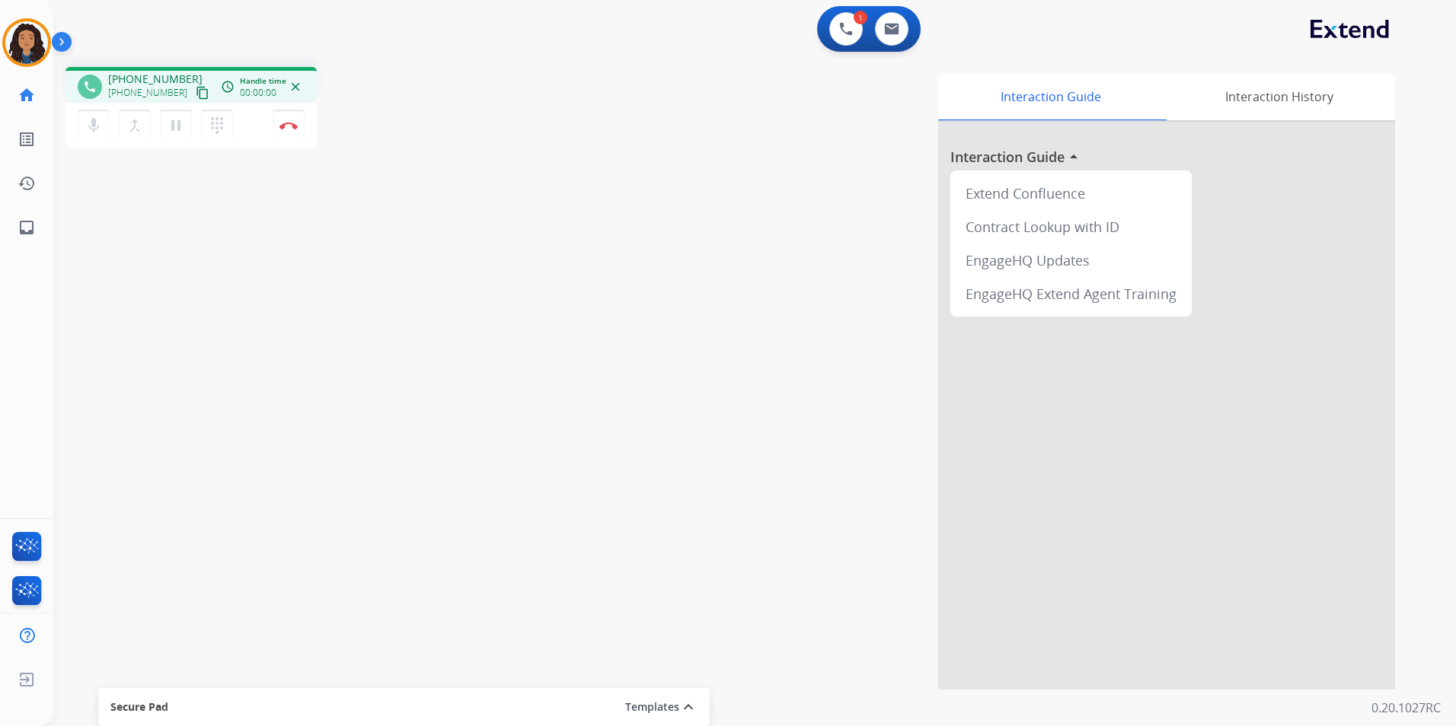
click at [196, 91] on mat-icon "content_copy" at bounding box center [203, 93] width 14 height 14
click at [282, 131] on button "Disconnect" at bounding box center [289, 126] width 32 height 32
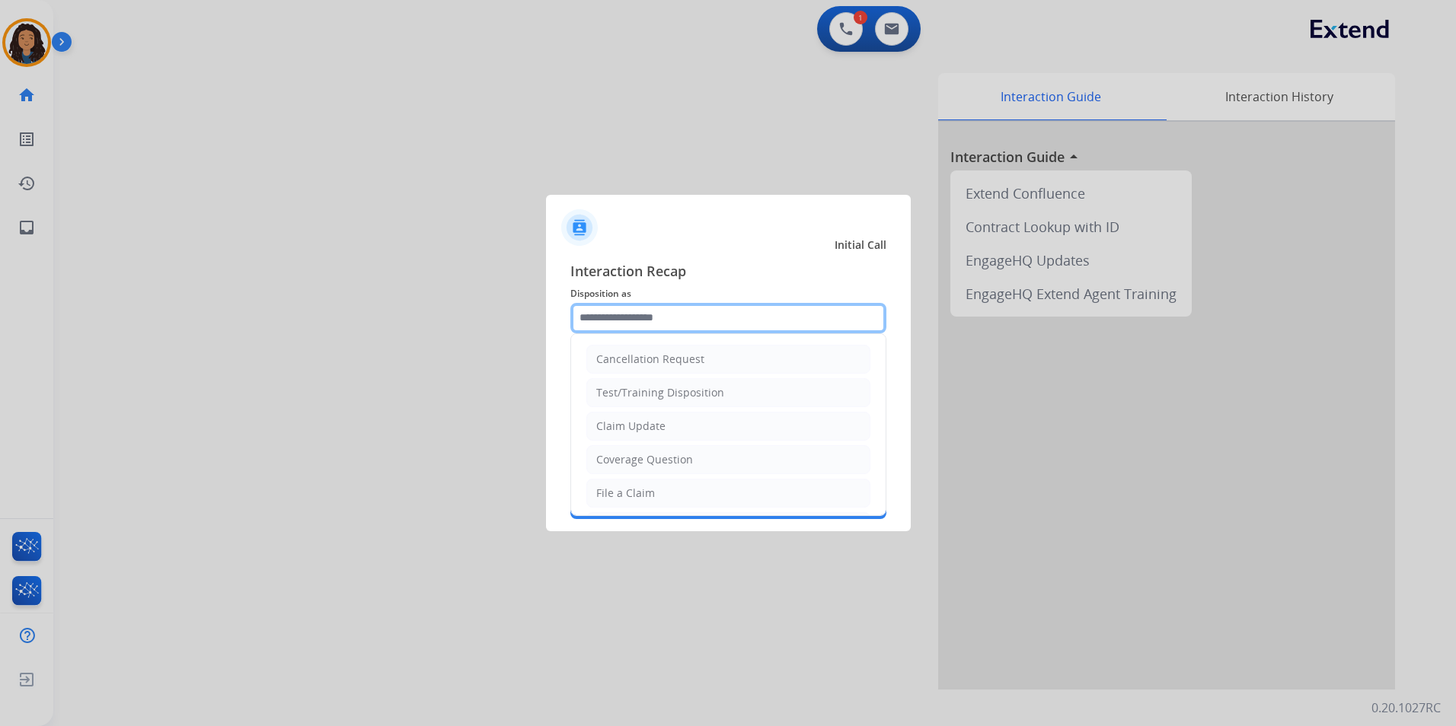
click at [656, 316] on input "text" at bounding box center [728, 318] width 316 height 30
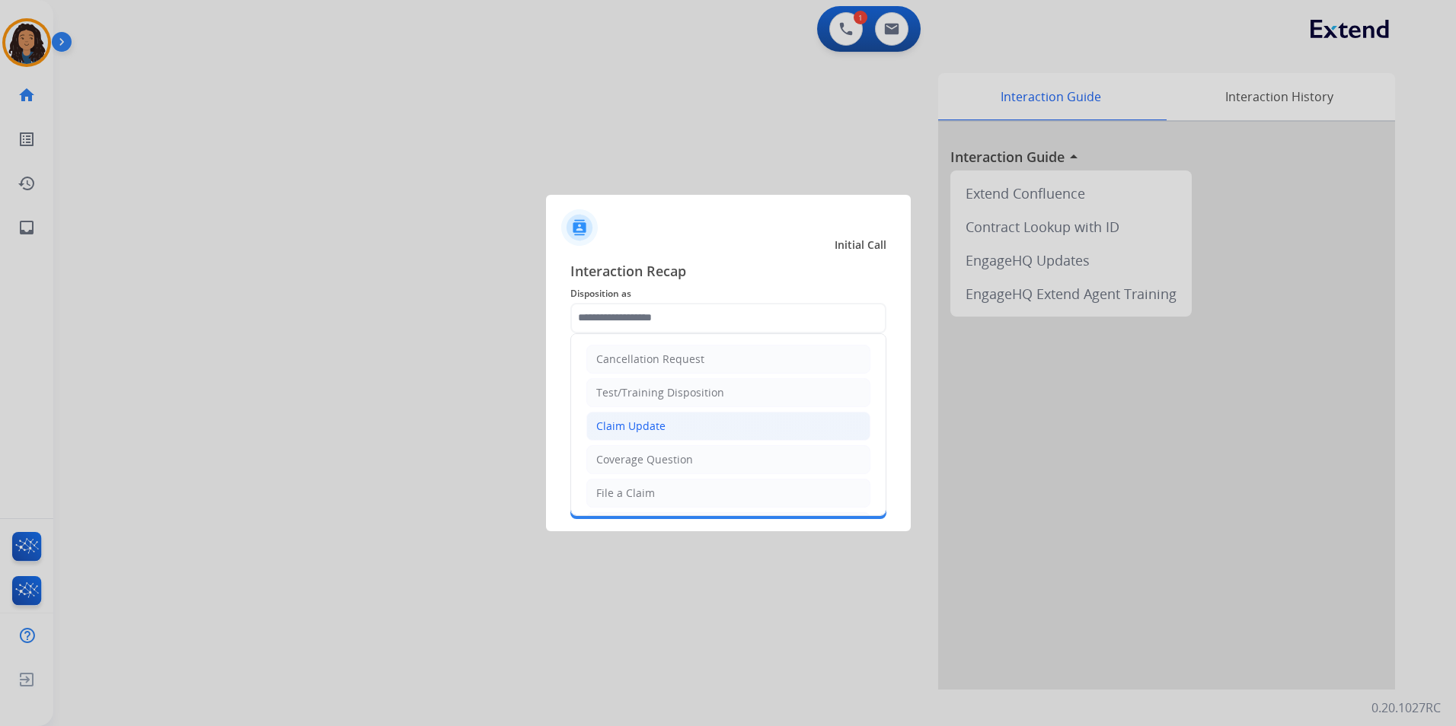
click at [672, 428] on li "Claim Update" at bounding box center [728, 426] width 284 height 29
type input "**********"
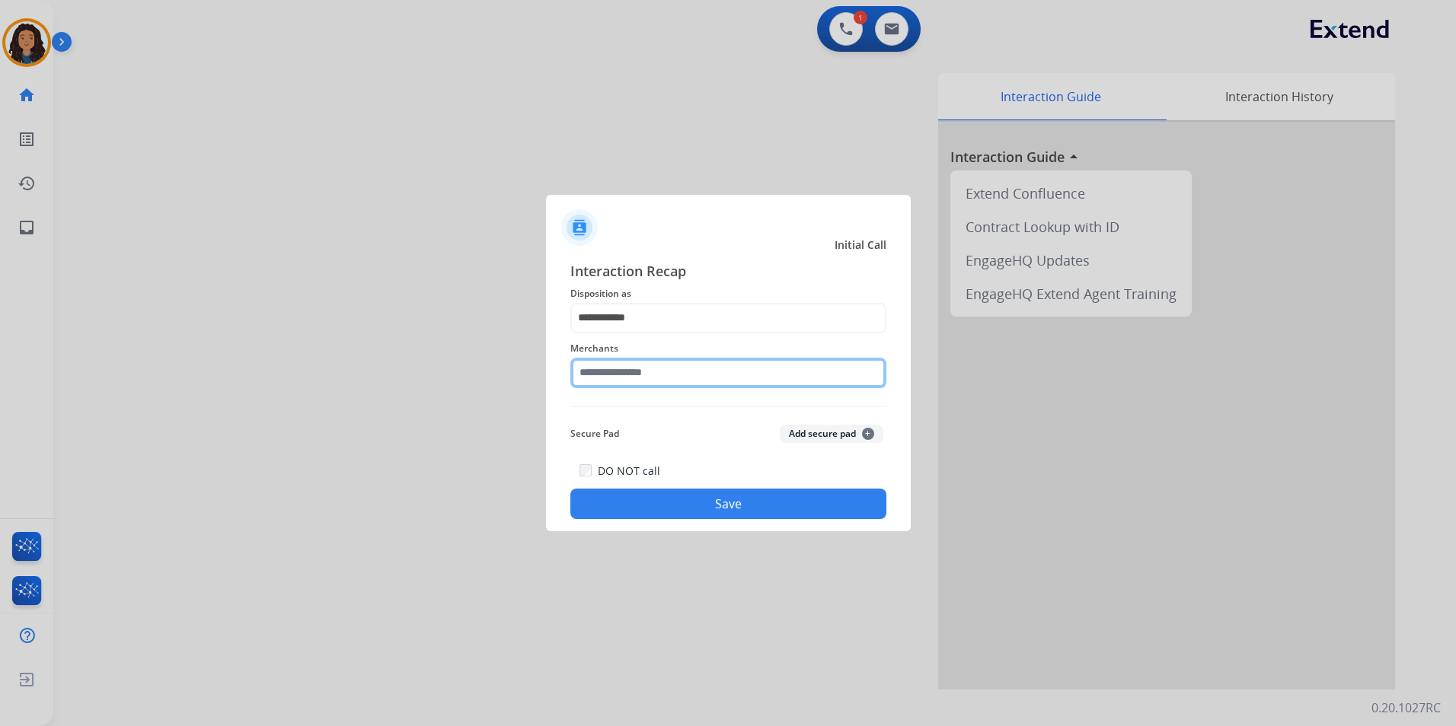
click at [646, 372] on input "text" at bounding box center [728, 373] width 316 height 30
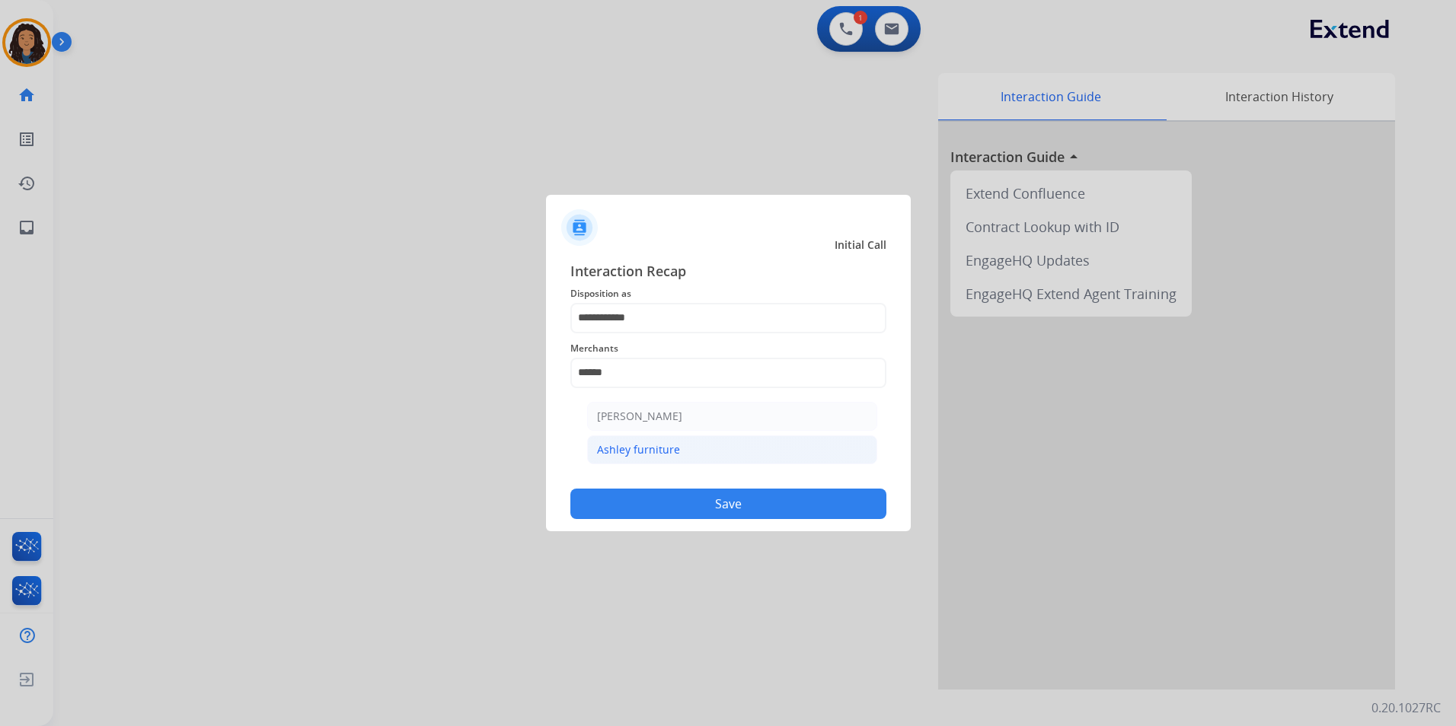
click at [657, 455] on div "Ashley furniture" at bounding box center [638, 449] width 83 height 15
type input "**********"
click at [672, 513] on button "Save" at bounding box center [728, 504] width 316 height 30
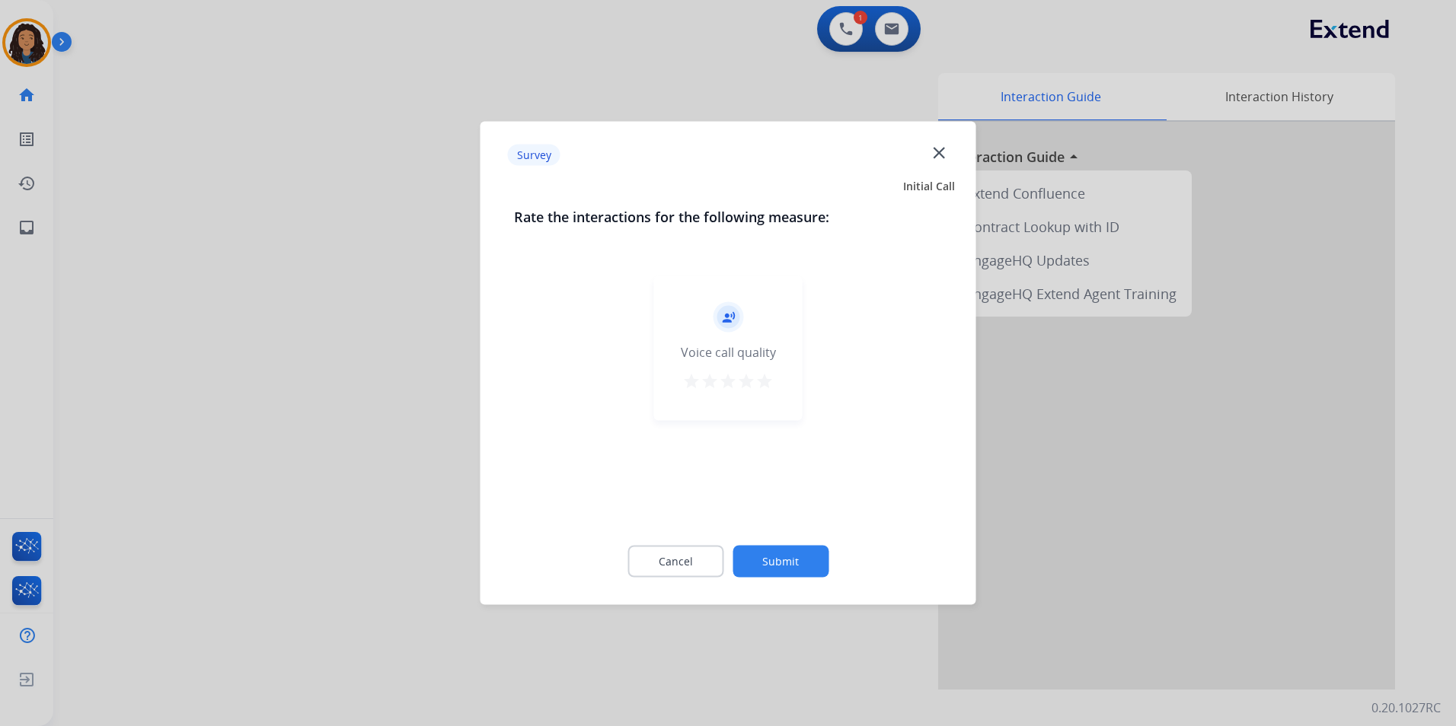
drag, startPoint x: 420, startPoint y: 365, endPoint x: 409, endPoint y: 357, distance: 14.2
click at [409, 357] on div at bounding box center [728, 363] width 1456 height 726
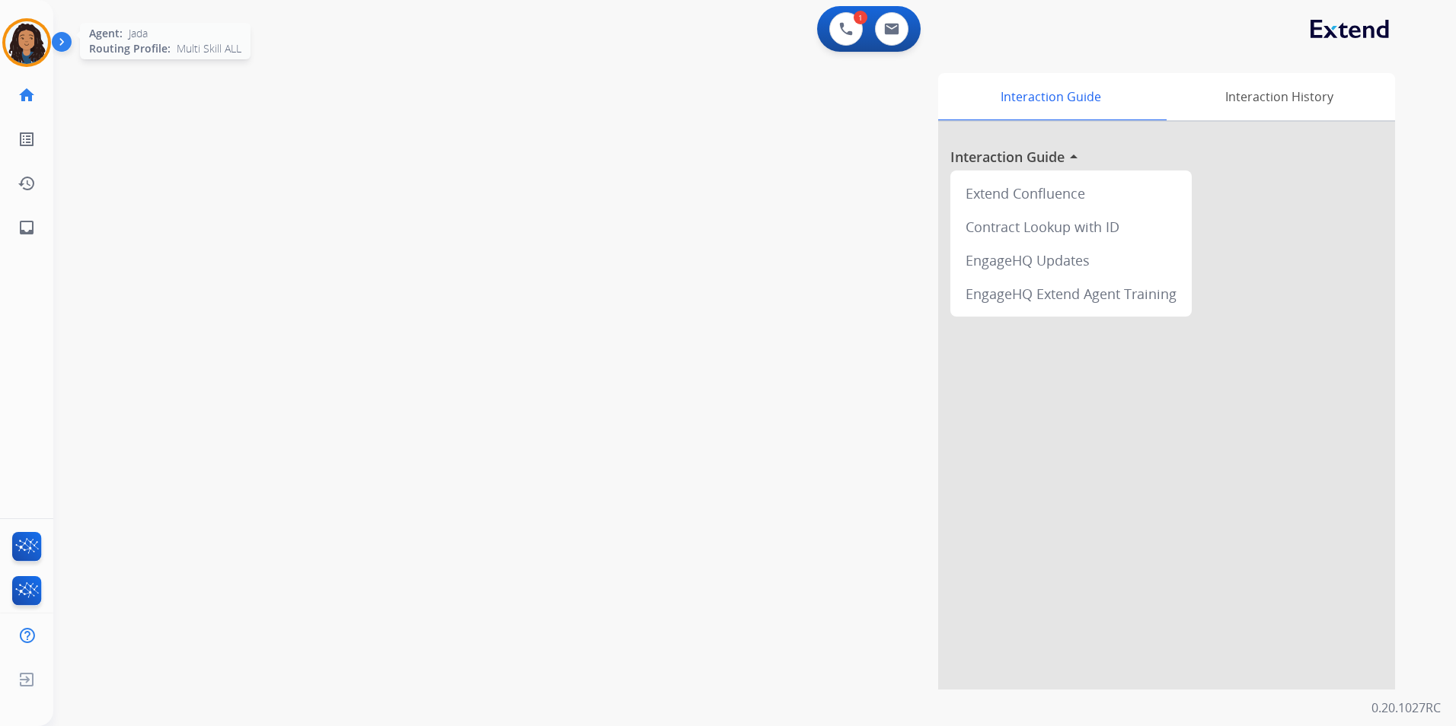
click at [18, 47] on img at bounding box center [26, 42] width 43 height 43
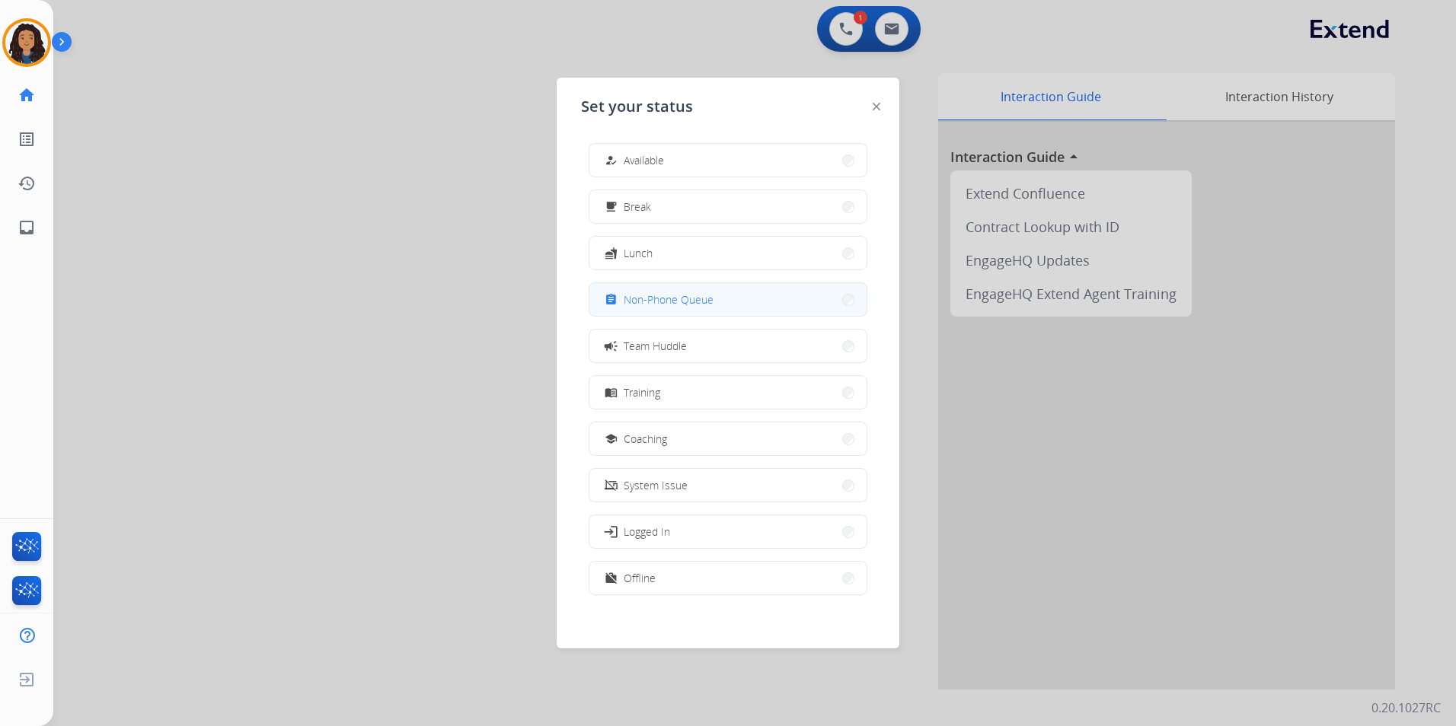
click at [753, 298] on button "assignment Non-Phone Queue" at bounding box center [727, 299] width 277 height 33
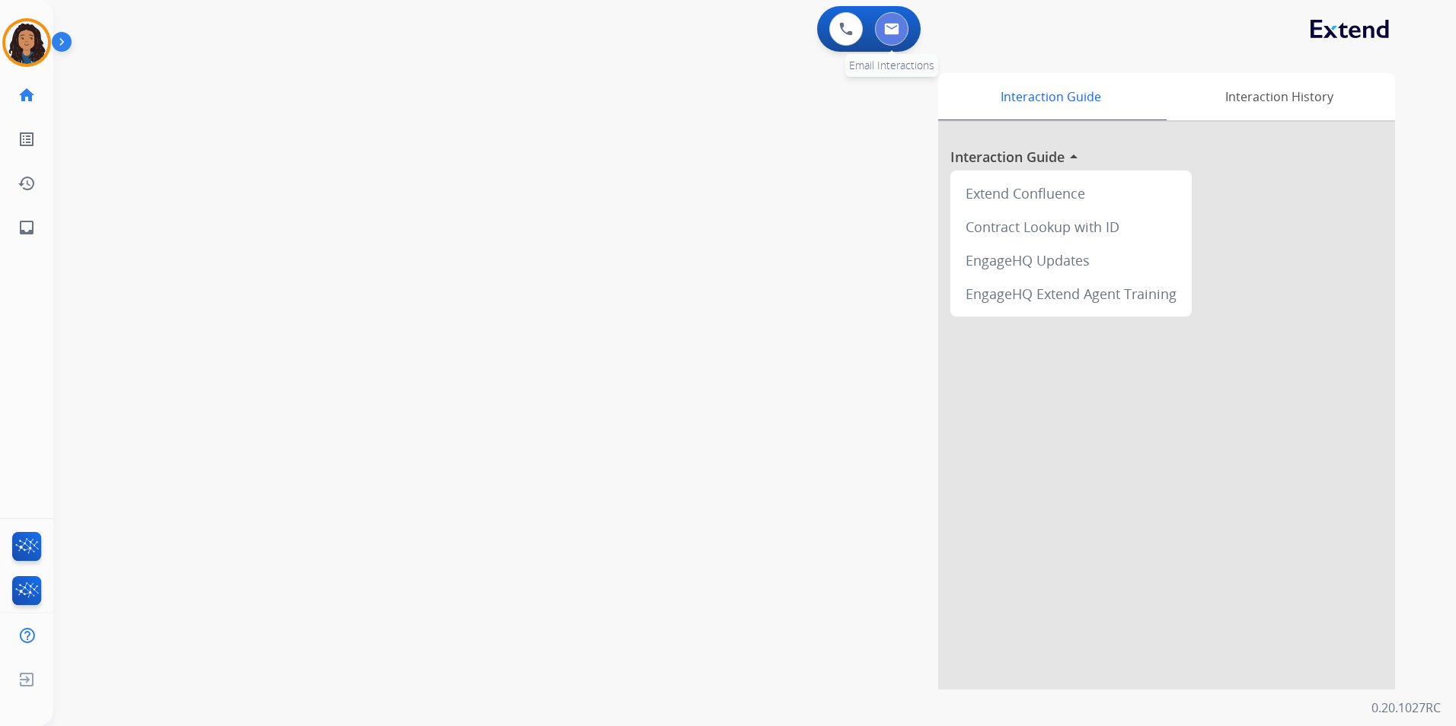
click at [885, 25] on img at bounding box center [891, 29] width 15 height 12
select select "**********"
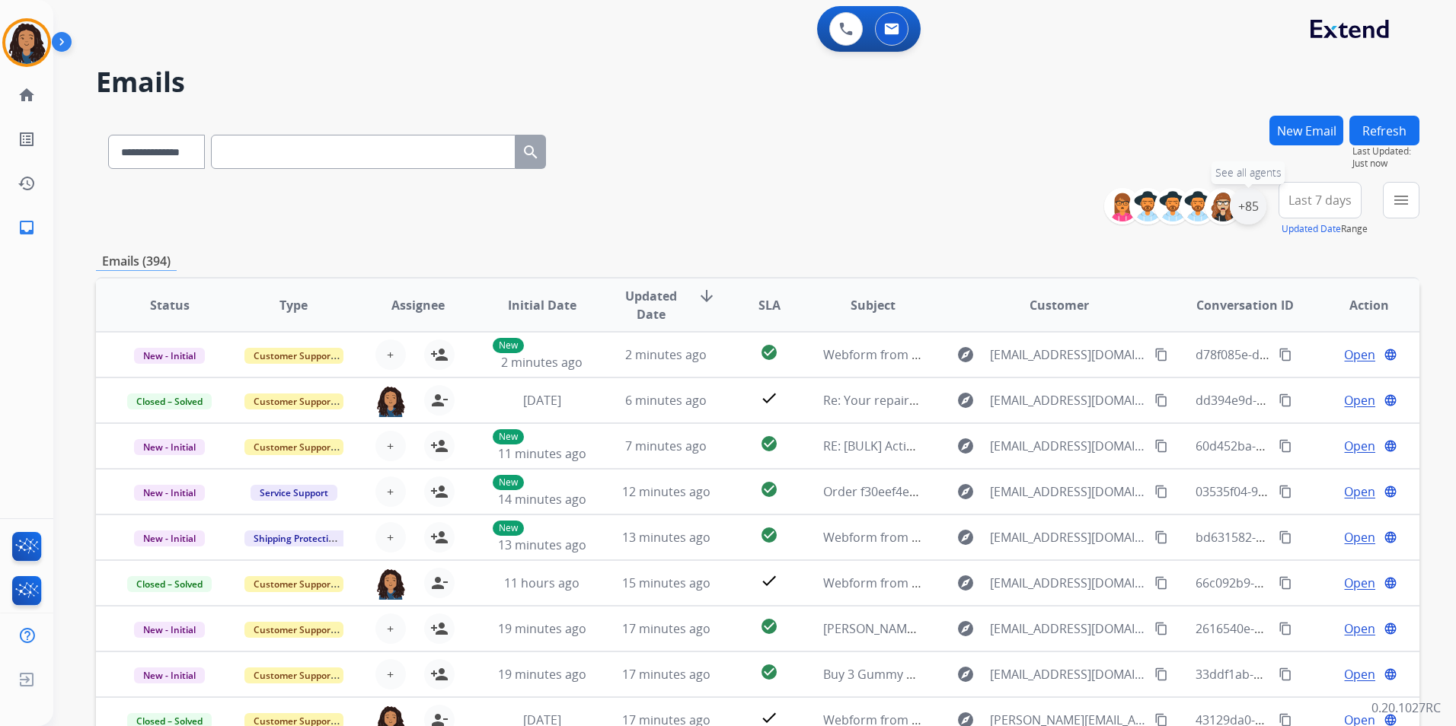
click at [1253, 211] on div "+85" at bounding box center [1248, 206] width 37 height 37
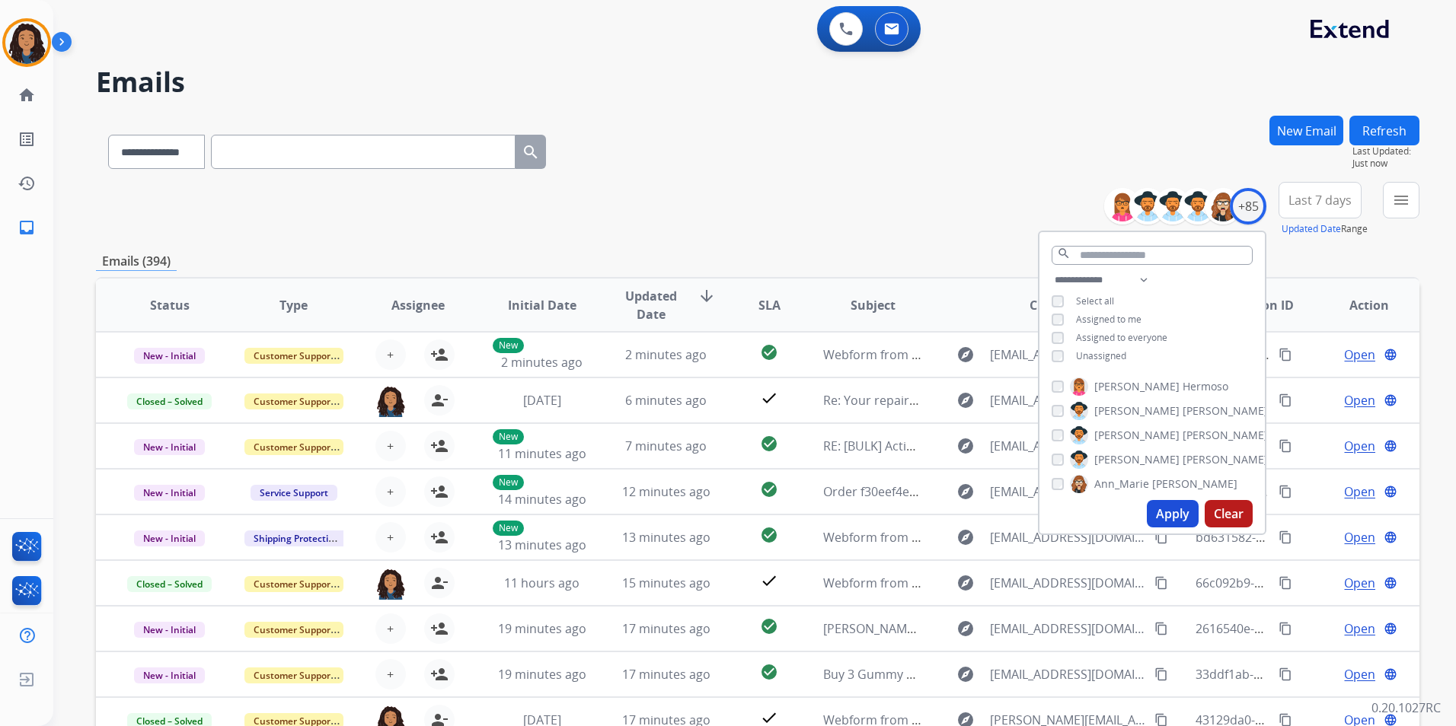
click at [1076, 352] on span "Unassigned" at bounding box center [1101, 355] width 50 height 13
click at [1125, 266] on div "search" at bounding box center [1151, 251] width 225 height 39
click at [1136, 279] on select "**********" at bounding box center [1103, 280] width 105 height 18
select select "**********"
click at [1051, 271] on select "**********" at bounding box center [1103, 280] width 105 height 18
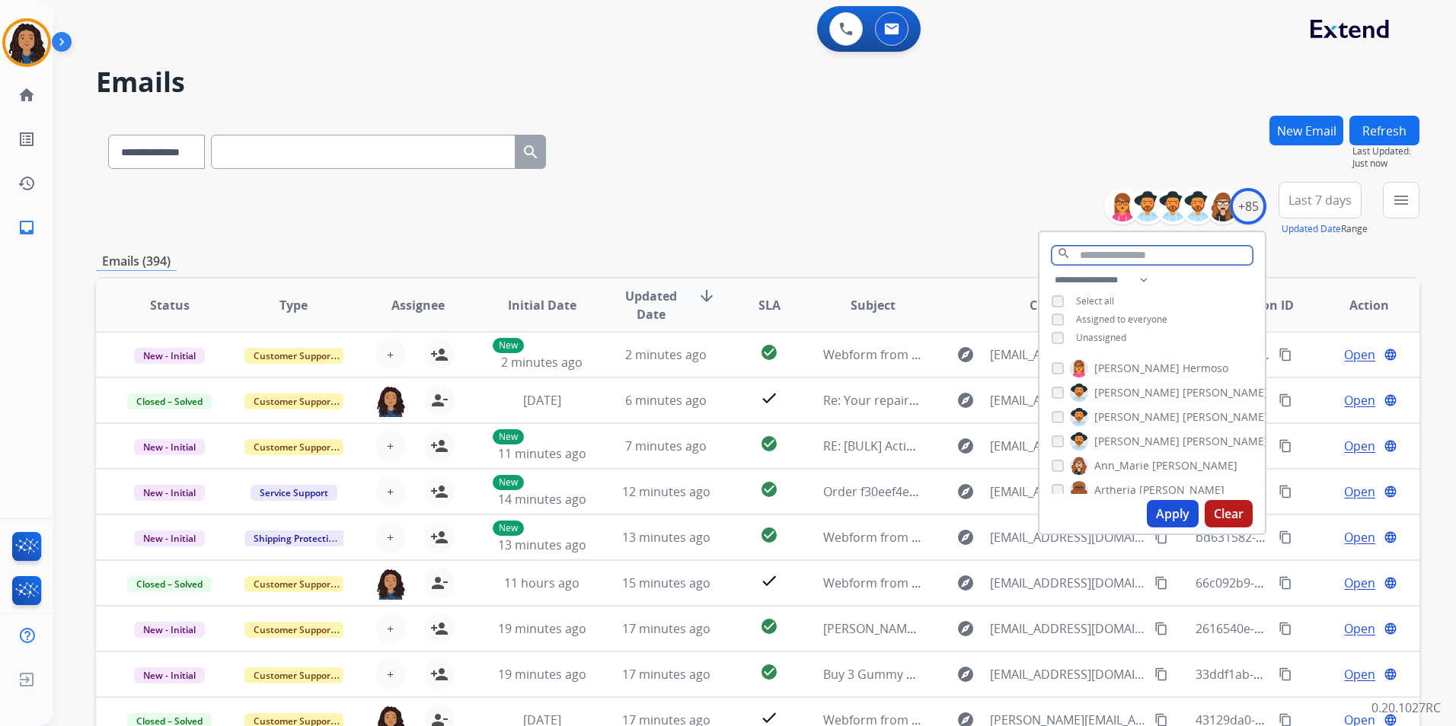
click at [1147, 260] on input "text" at bounding box center [1151, 255] width 201 height 19
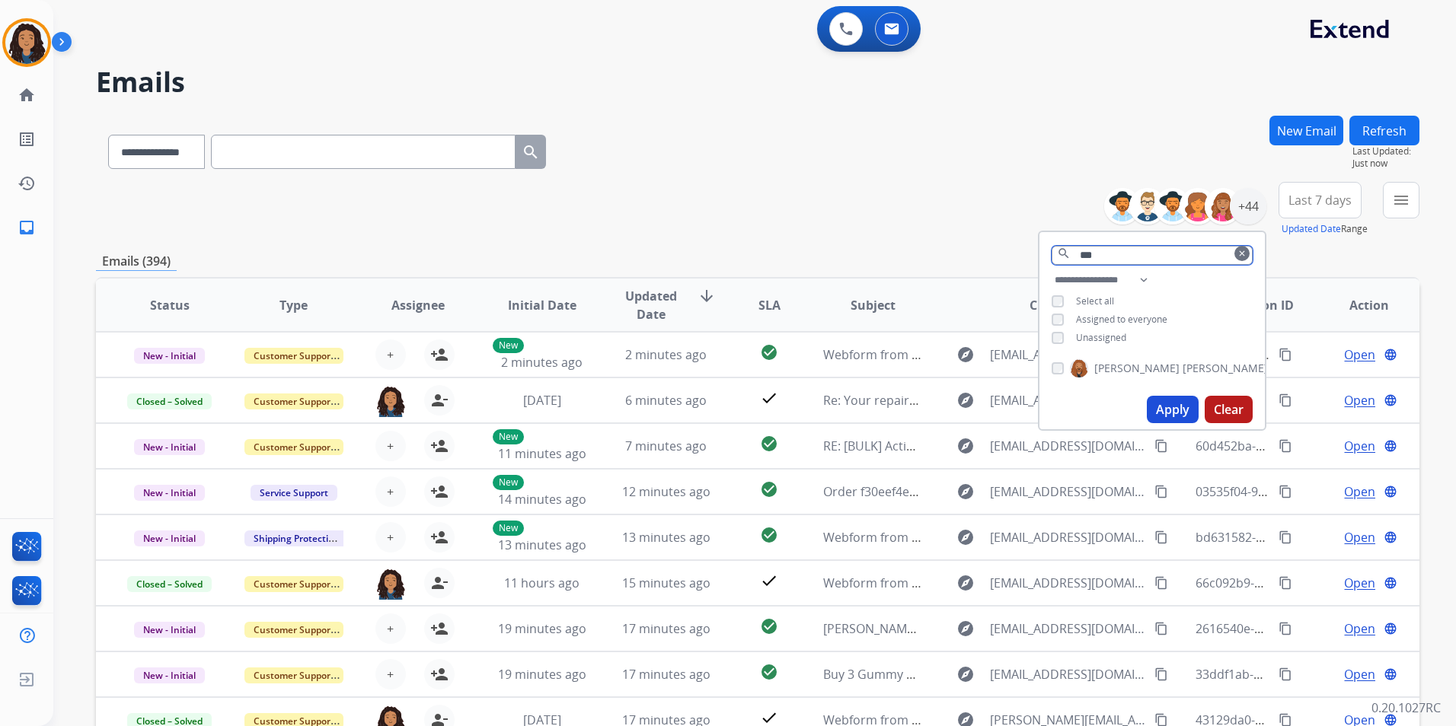
type input "***"
click at [1182, 369] on span "[PERSON_NAME]" at bounding box center [1224, 368] width 85 height 15
click at [1162, 412] on button "Apply" at bounding box center [1173, 409] width 52 height 27
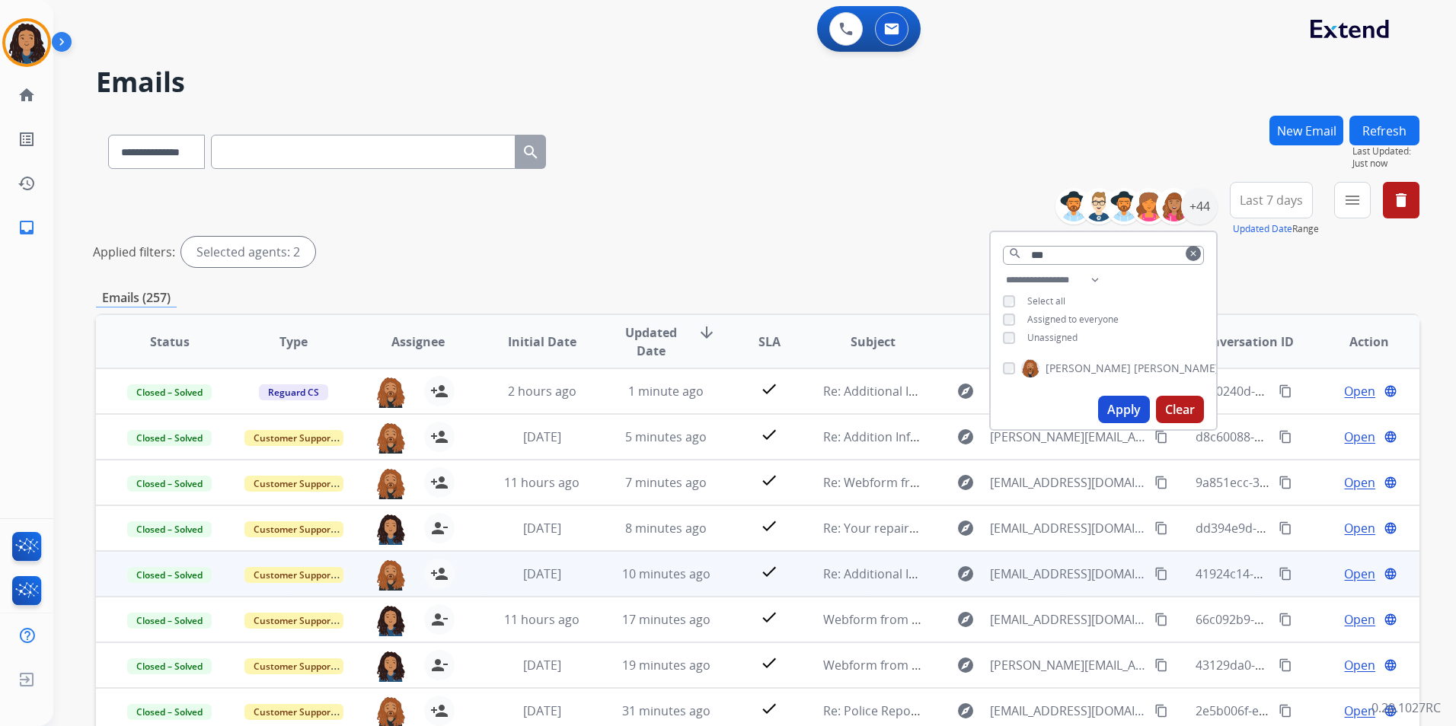
scroll to position [2, 0]
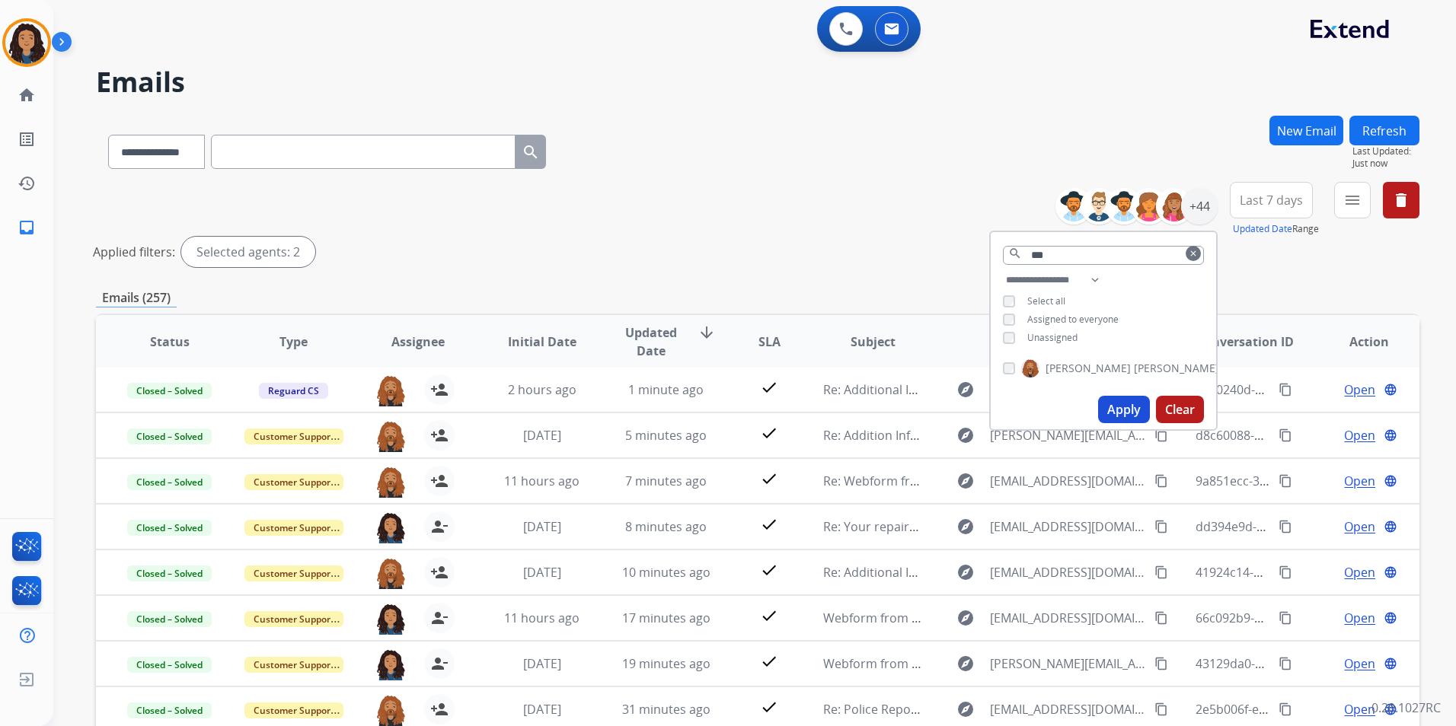
click at [812, 156] on div "**********" at bounding box center [757, 149] width 1323 height 66
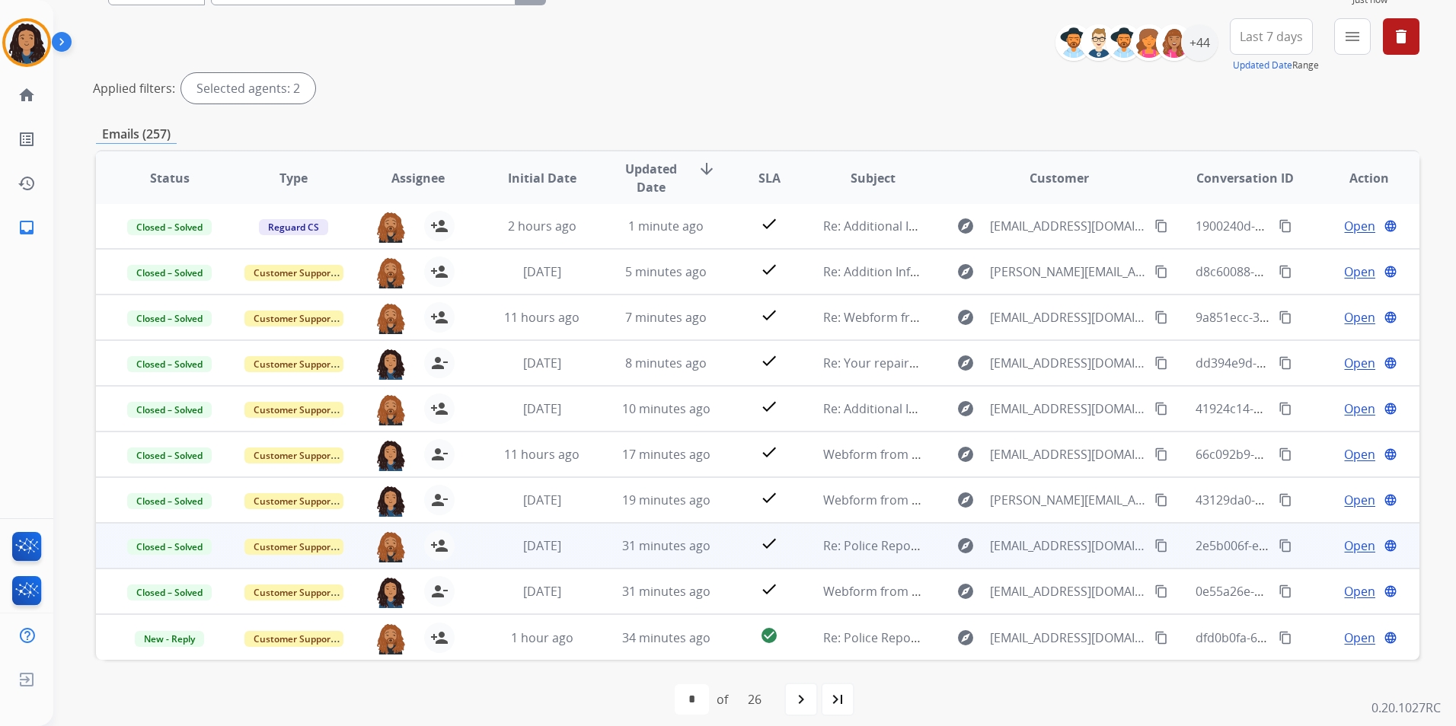
scroll to position [177, 0]
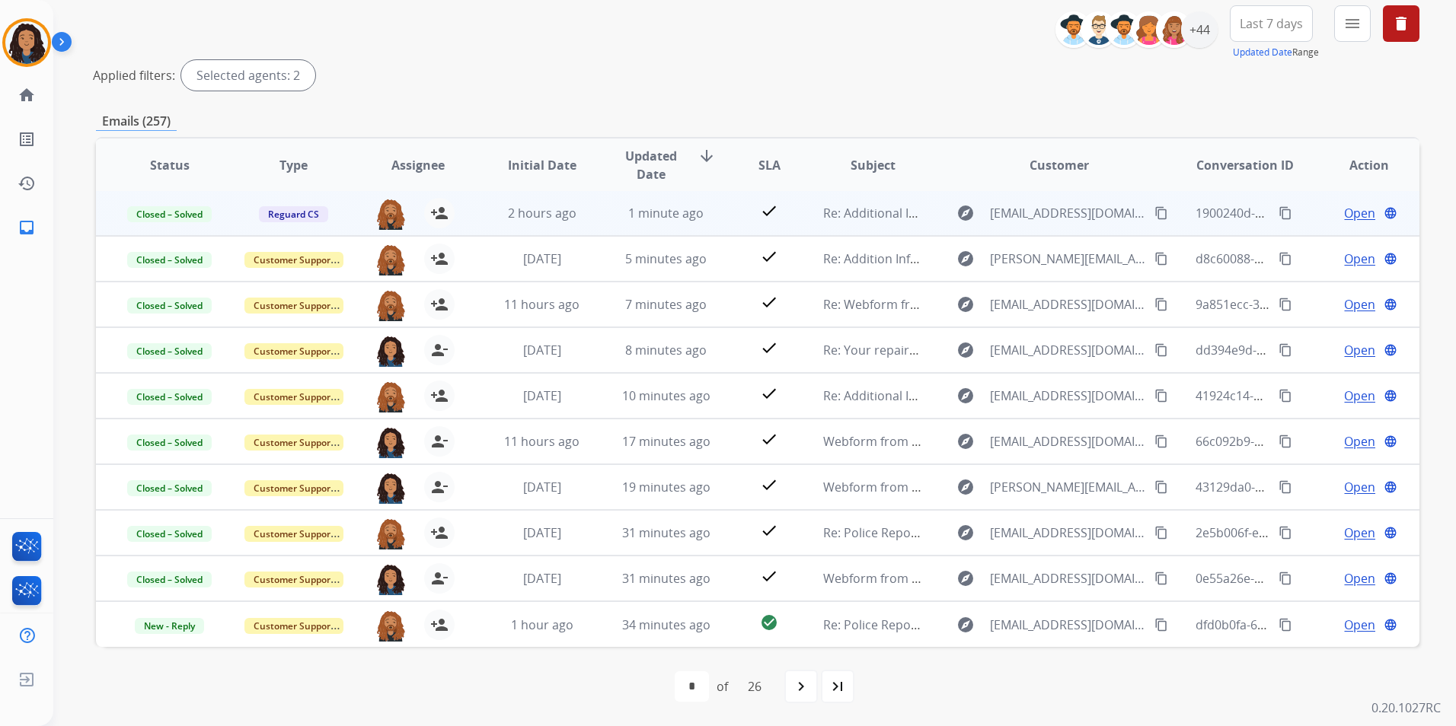
click at [1344, 209] on span "Open" at bounding box center [1359, 213] width 31 height 18
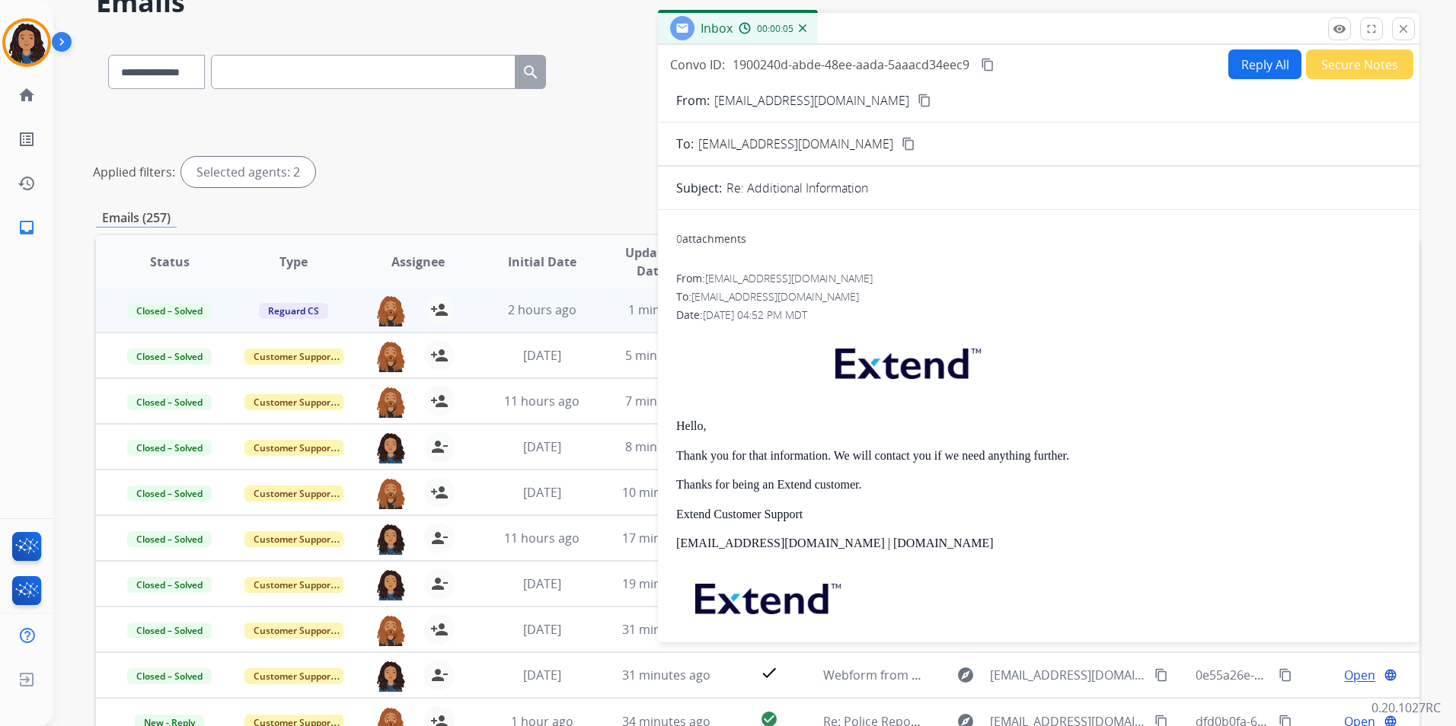
scroll to position [0, 0]
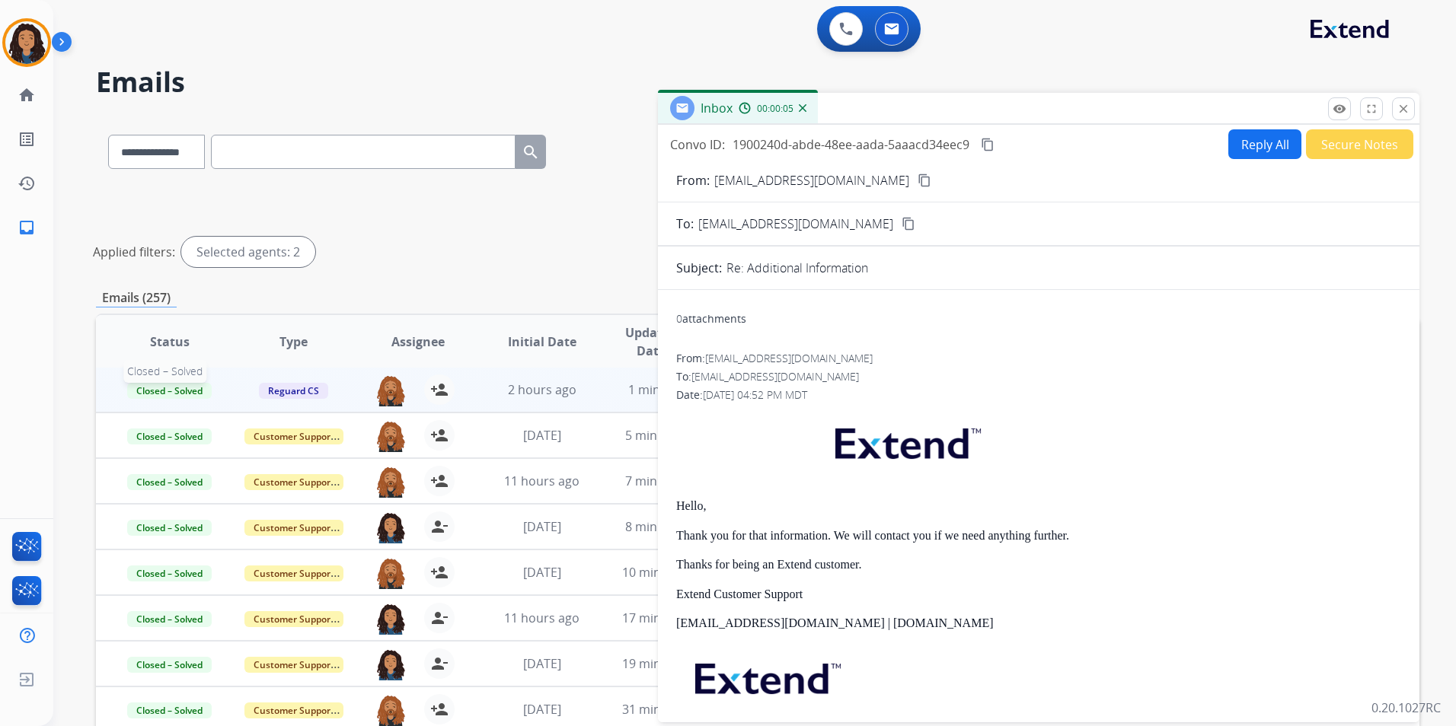
click at [183, 390] on span "Closed – Solved" at bounding box center [169, 391] width 85 height 16
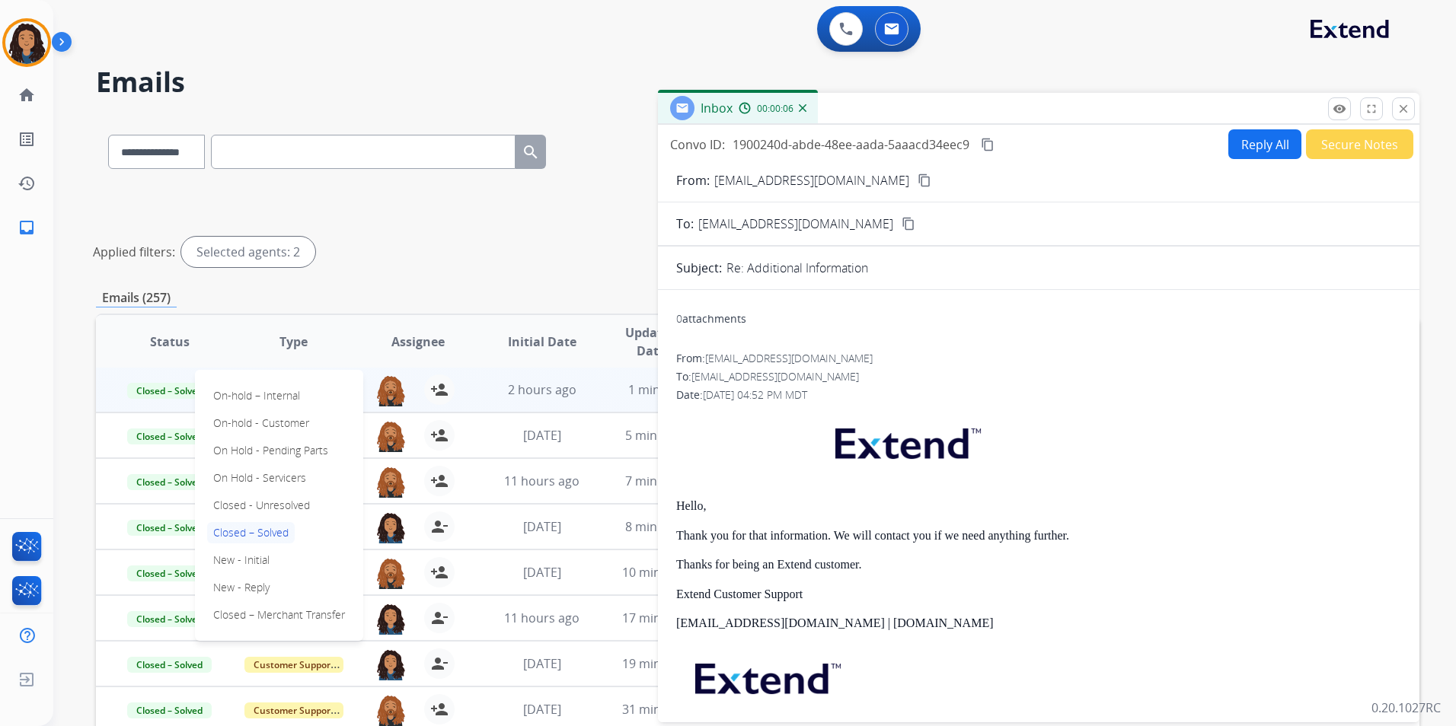
click at [517, 220] on div "**********" at bounding box center [757, 227] width 1323 height 91
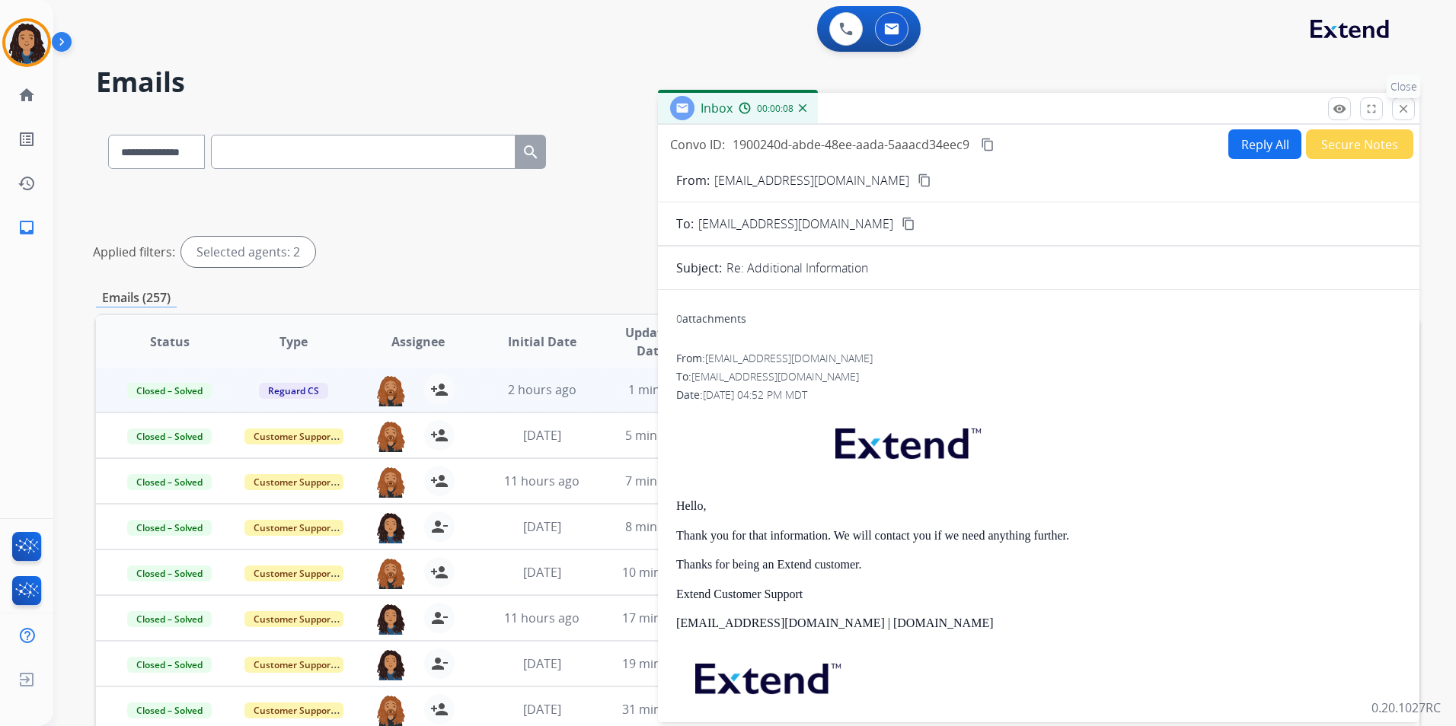
click at [1408, 109] on mat-icon "close" at bounding box center [1403, 109] width 14 height 14
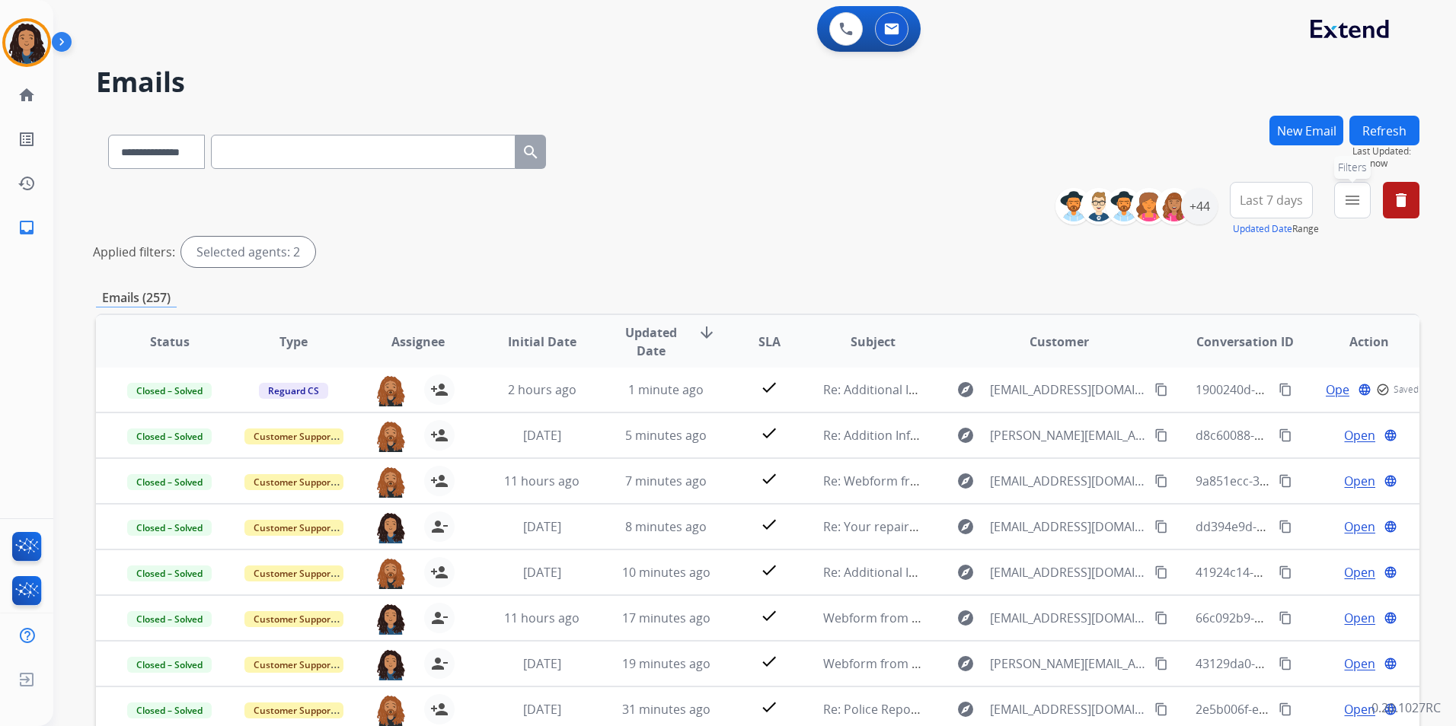
click at [1346, 197] on mat-icon "menu" at bounding box center [1352, 200] width 18 height 18
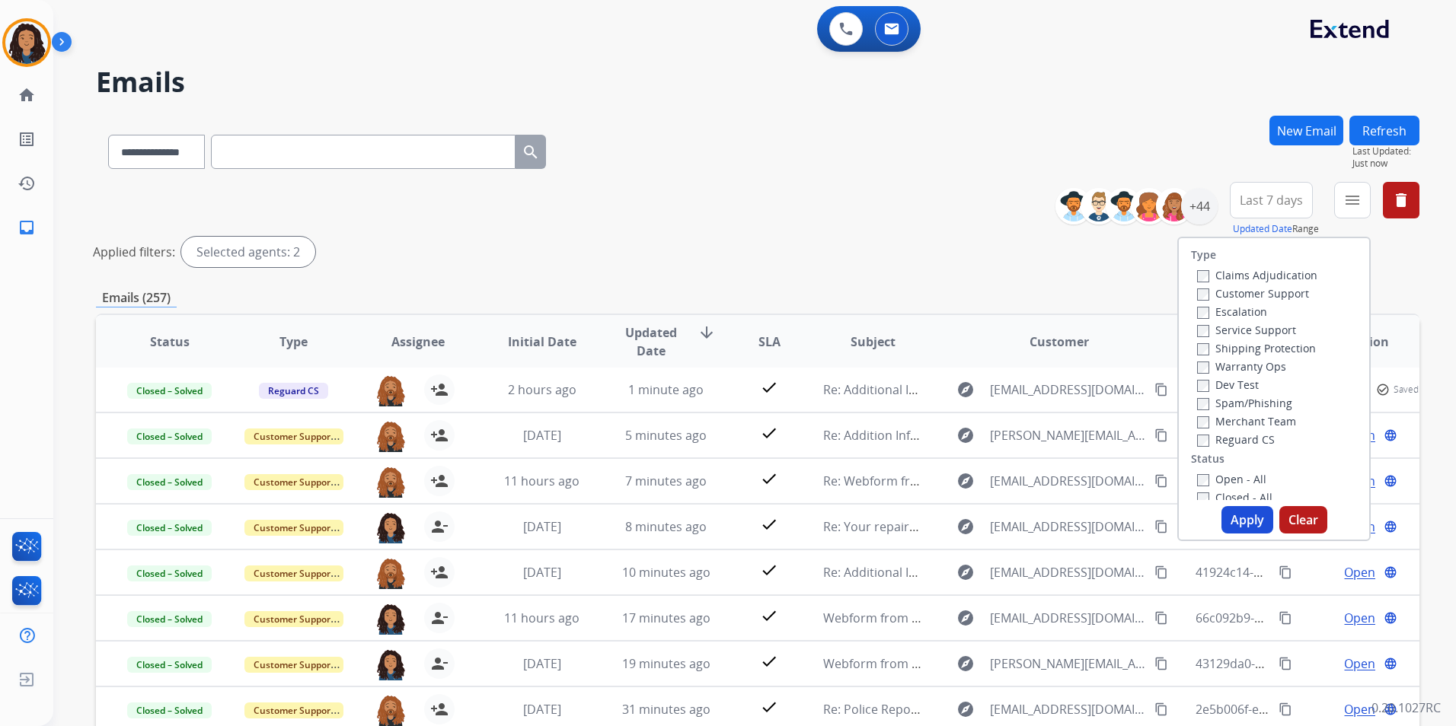
click at [1280, 294] on label "Customer Support" at bounding box center [1253, 293] width 112 height 14
click at [1279, 355] on label "Shipping Protection" at bounding box center [1256, 348] width 119 height 14
click at [1230, 441] on label "Reguard CS" at bounding box center [1236, 439] width 78 height 14
click at [1224, 475] on label "Open - All" at bounding box center [1231, 479] width 69 height 14
click at [1234, 519] on button "Apply" at bounding box center [1247, 519] width 52 height 27
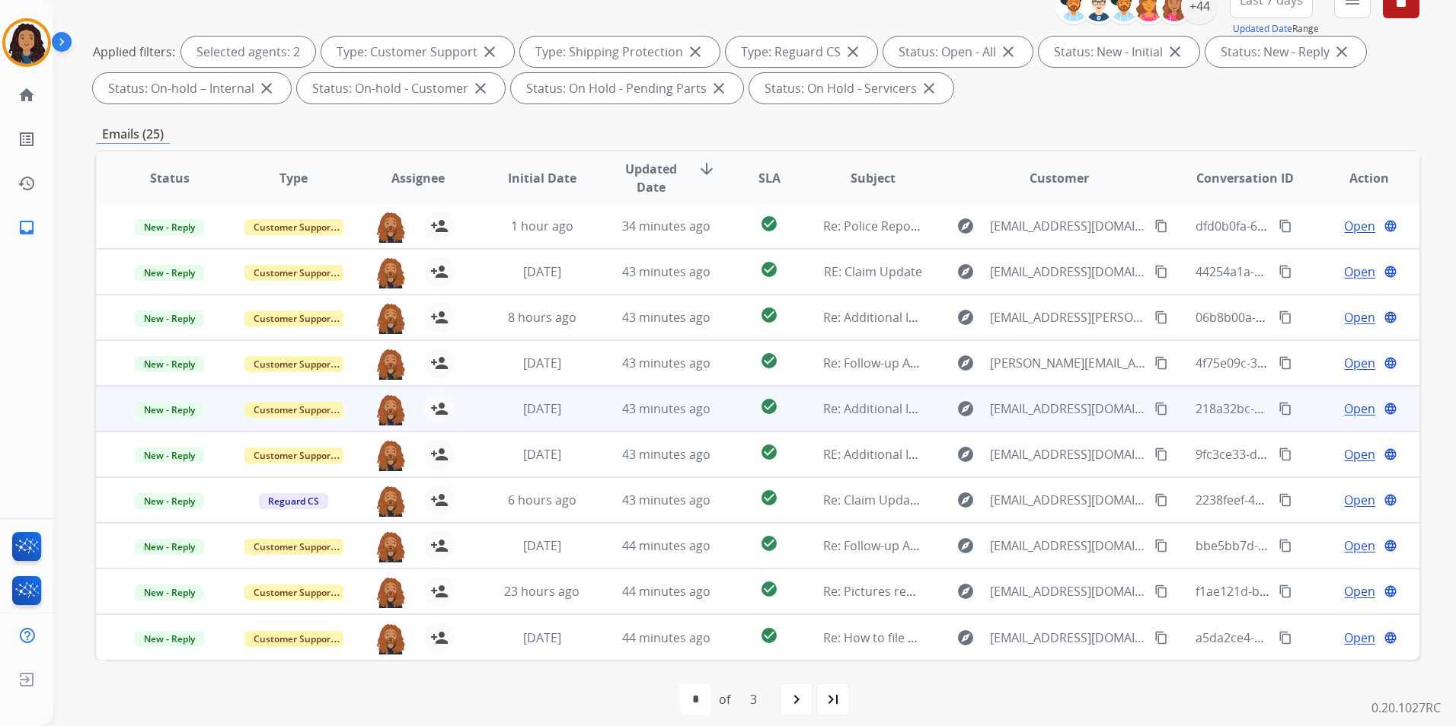
scroll to position [213, 0]
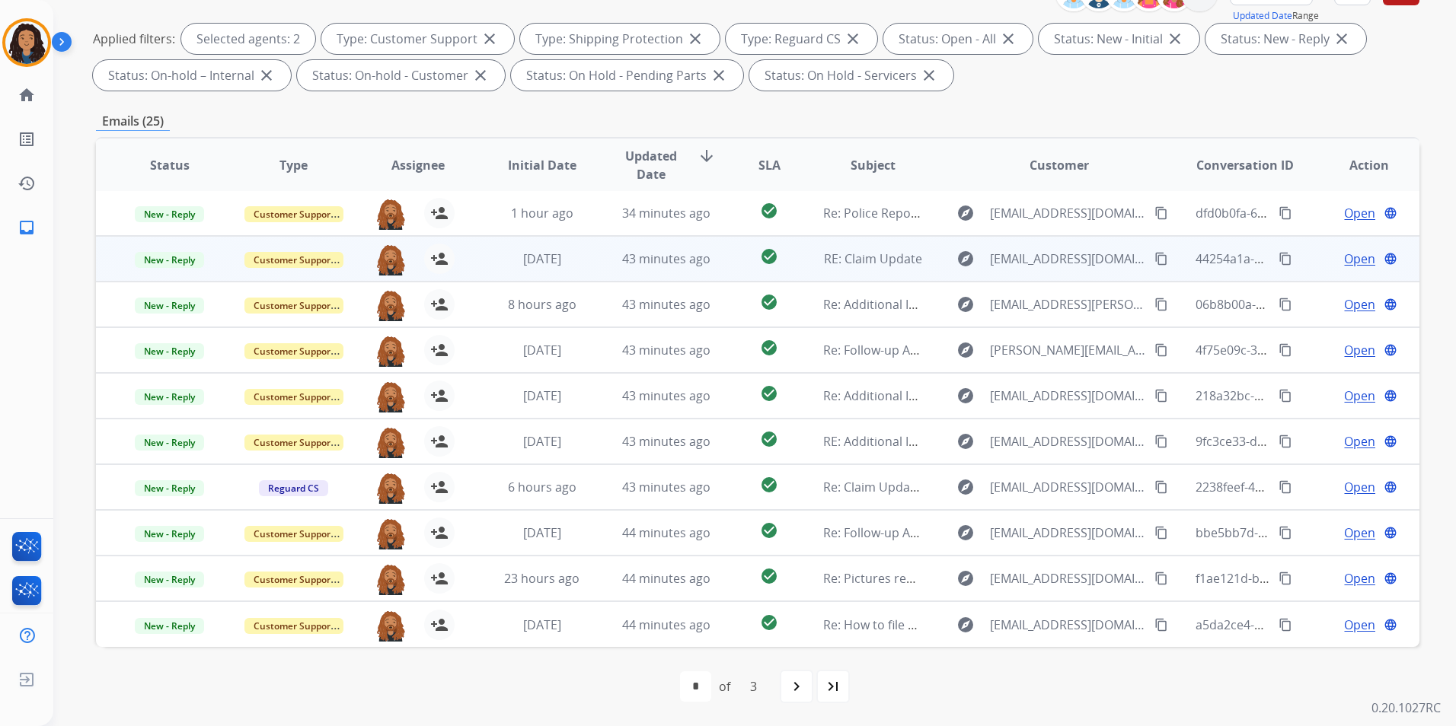
click at [1344, 255] on span "Open" at bounding box center [1359, 259] width 31 height 18
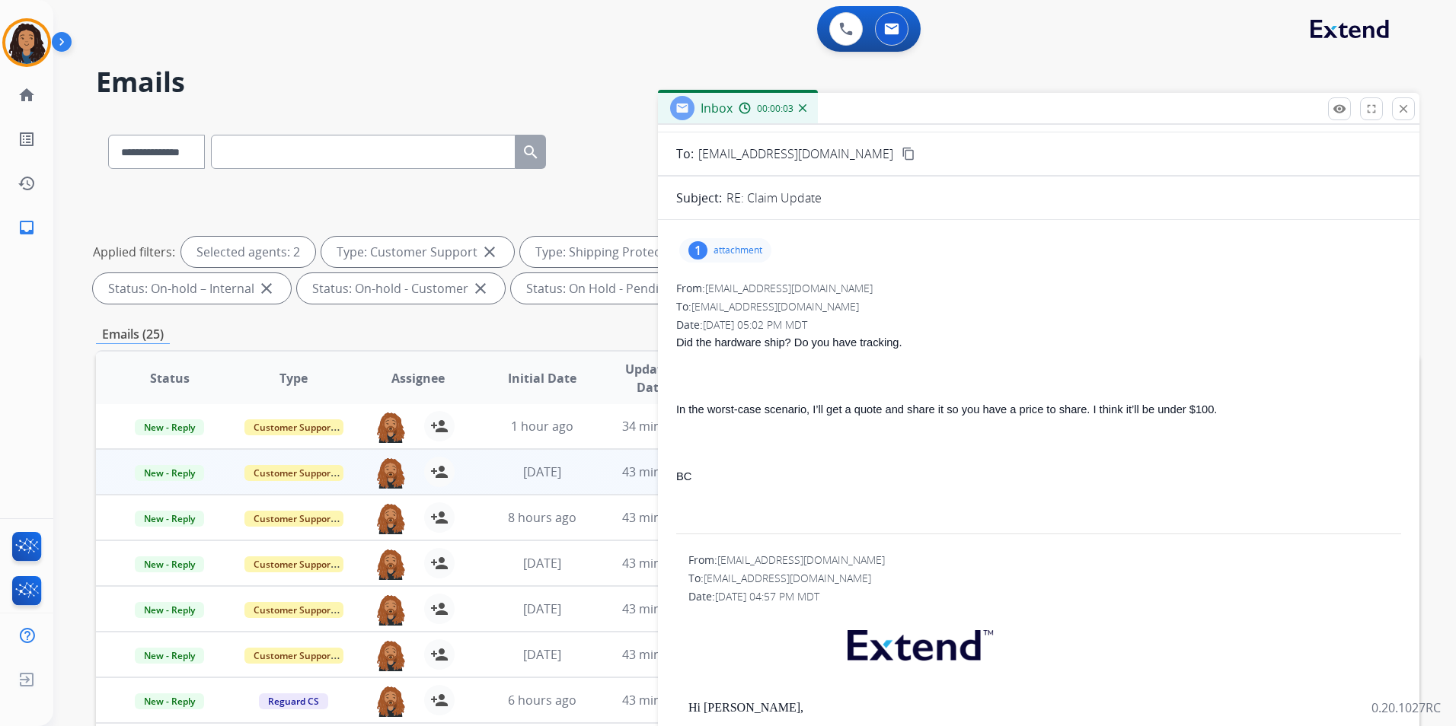
scroll to position [0, 0]
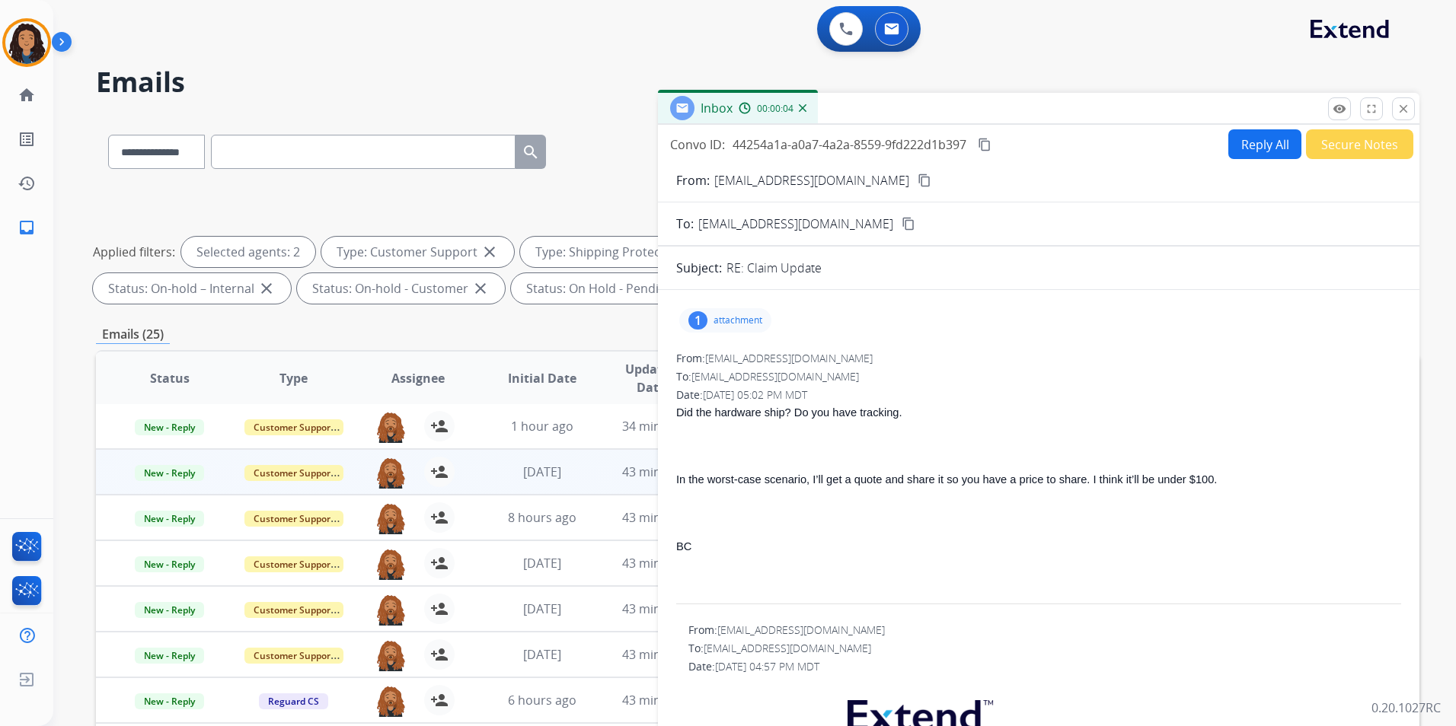
click at [917, 179] on mat-icon "content_copy" at bounding box center [924, 181] width 14 height 14
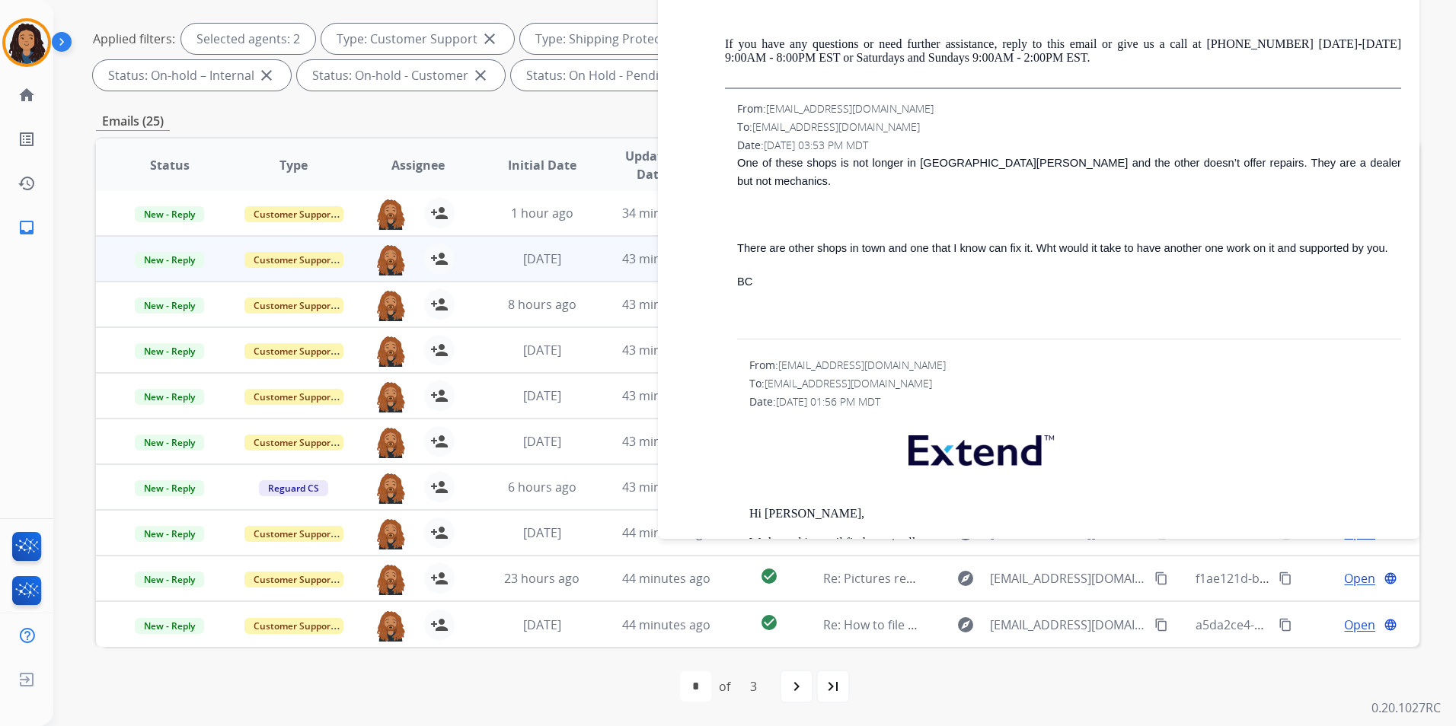
scroll to position [2232, 0]
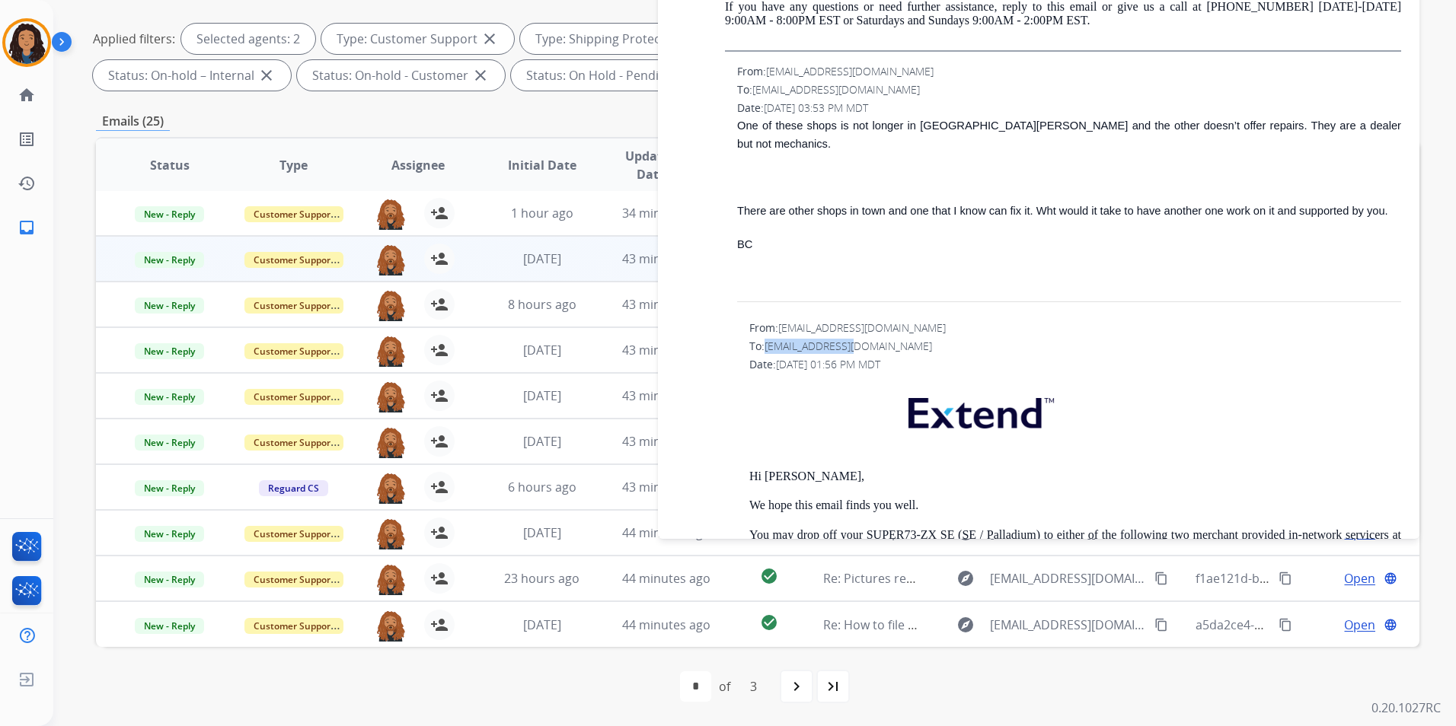
drag, startPoint x: 767, startPoint y: 289, endPoint x: 849, endPoint y: 296, distance: 81.8
click at [849, 339] on span "[EMAIL_ADDRESS][DOMAIN_NAME]" at bounding box center [848, 346] width 168 height 14
copy span "[EMAIL_ADDRESS][DOMAIN_NAME]"
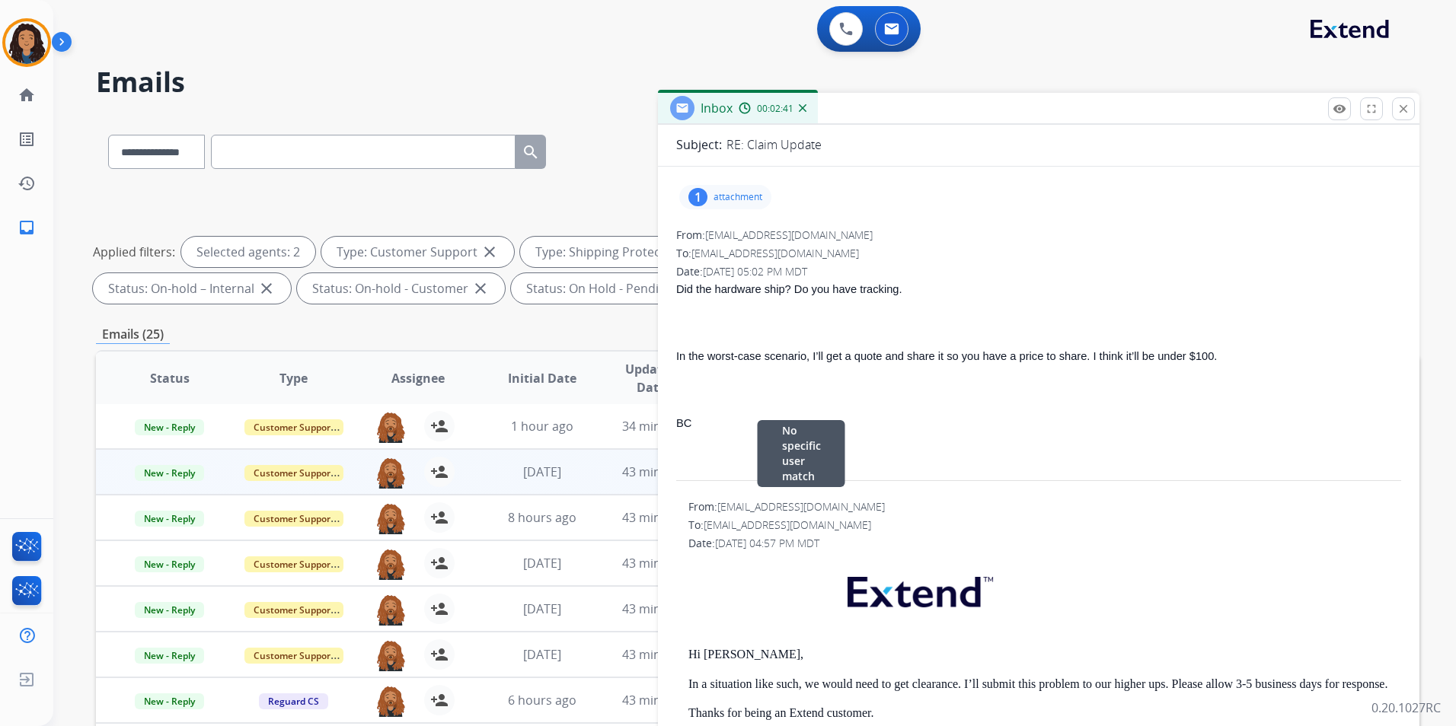
scroll to position [0, 0]
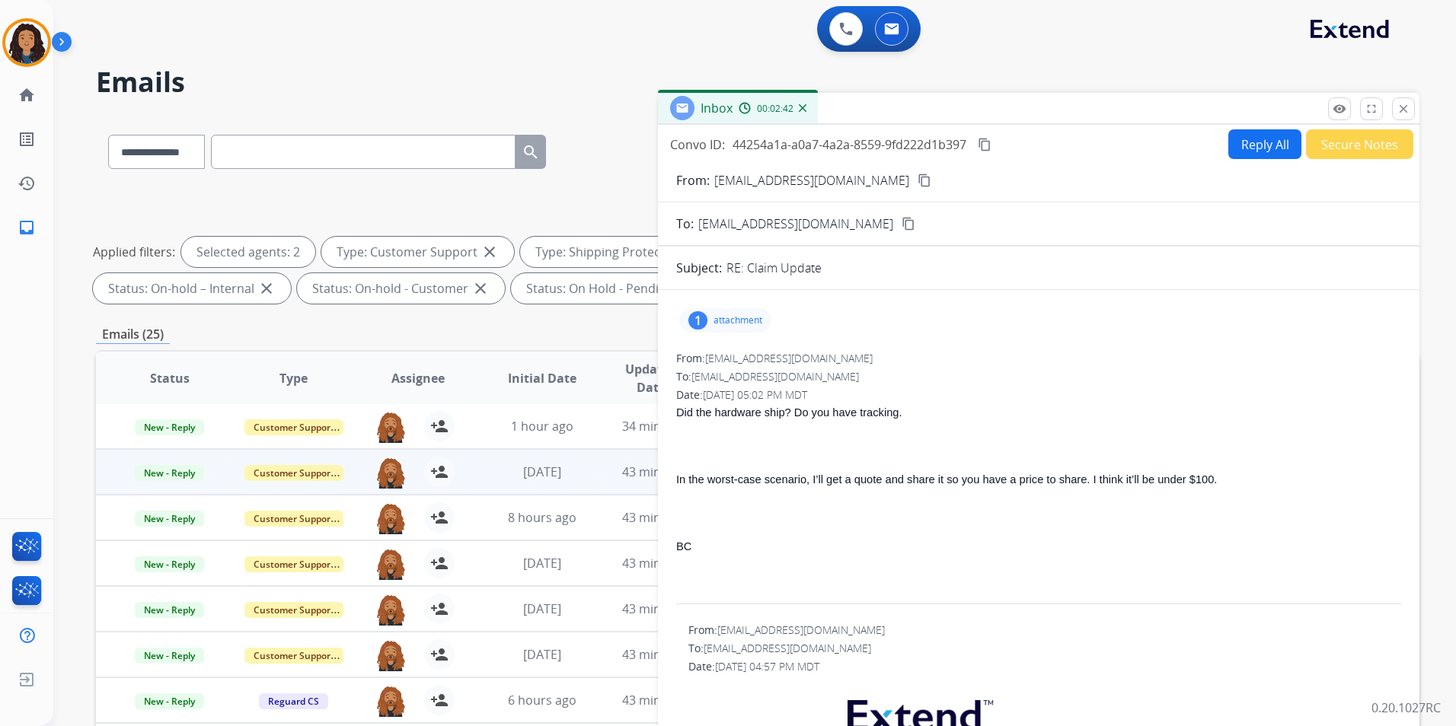
click at [1253, 157] on button "Reply All" at bounding box center [1264, 144] width 73 height 30
select select "**********"
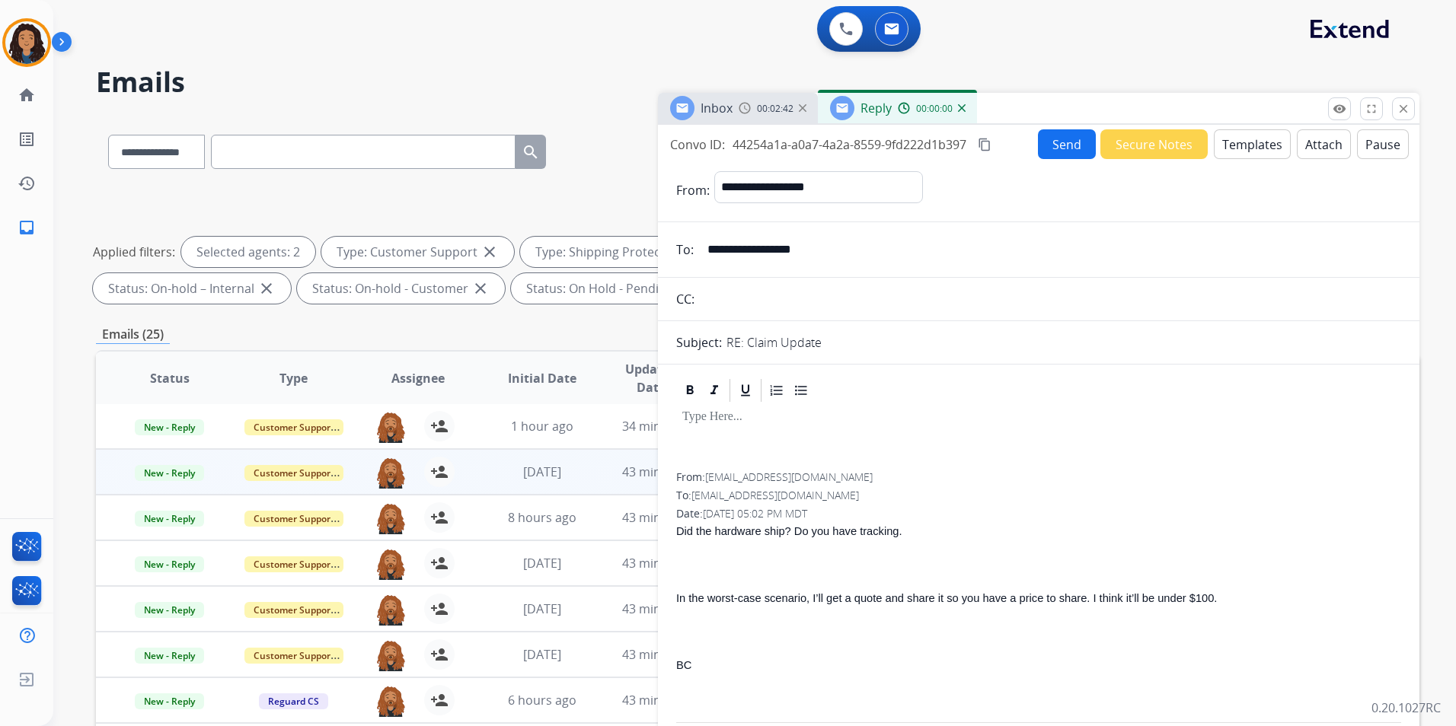
click at [1253, 157] on button "Templates" at bounding box center [1252, 144] width 77 height 30
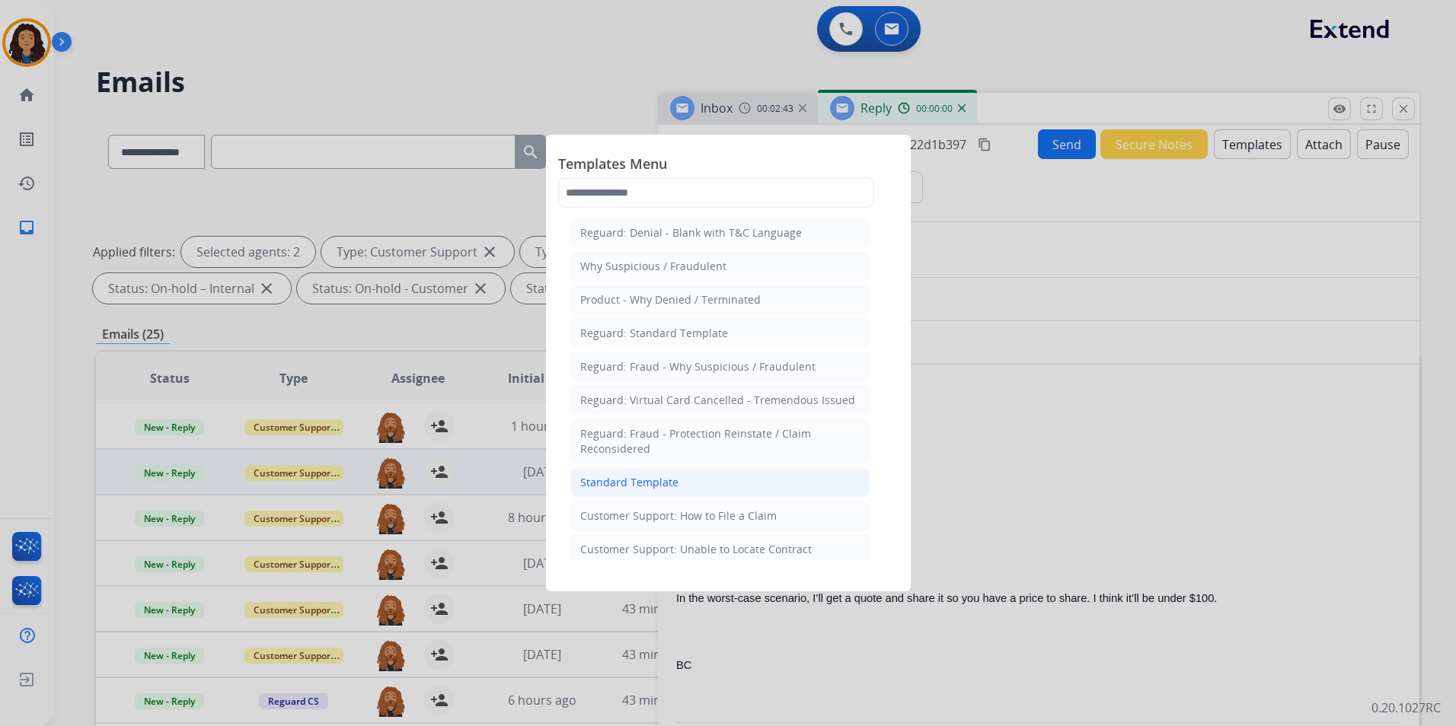
click at [684, 482] on li "Standard Template" at bounding box center [719, 482] width 299 height 29
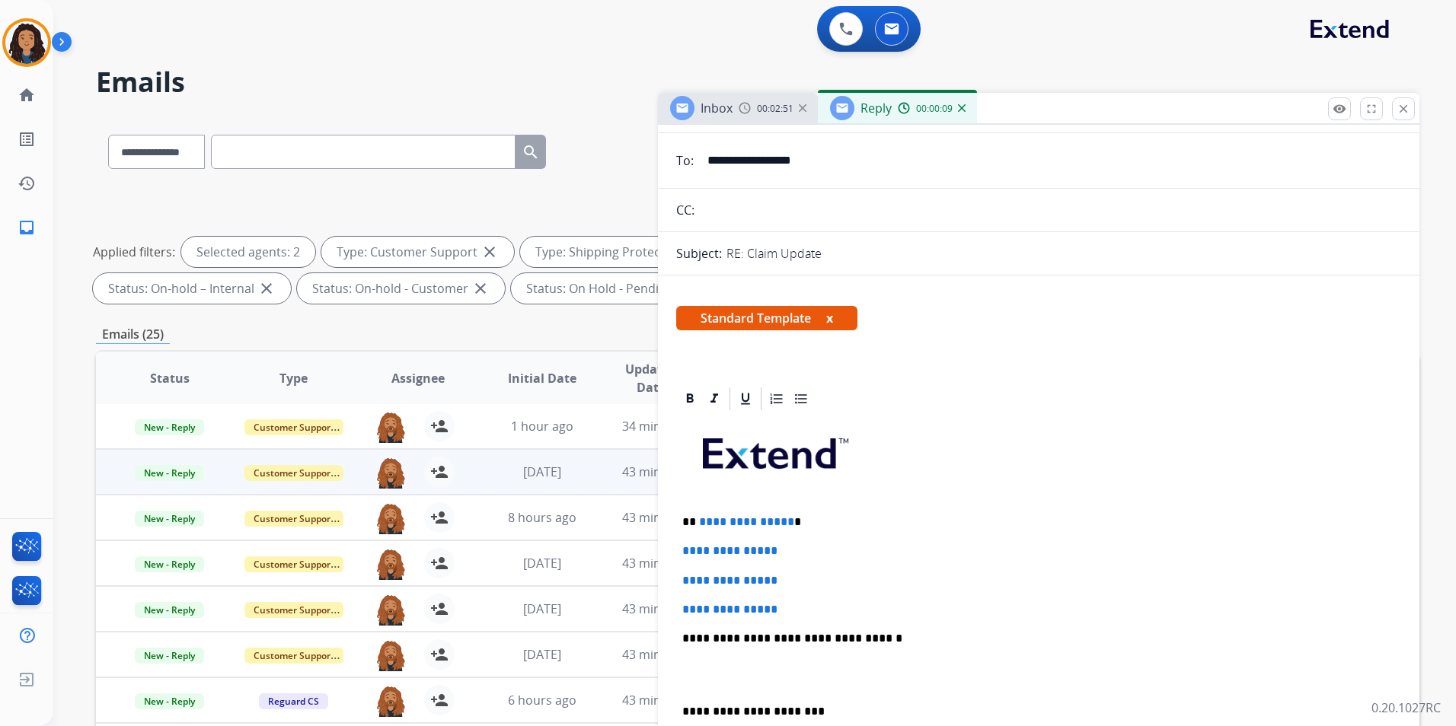
scroll to position [228, 0]
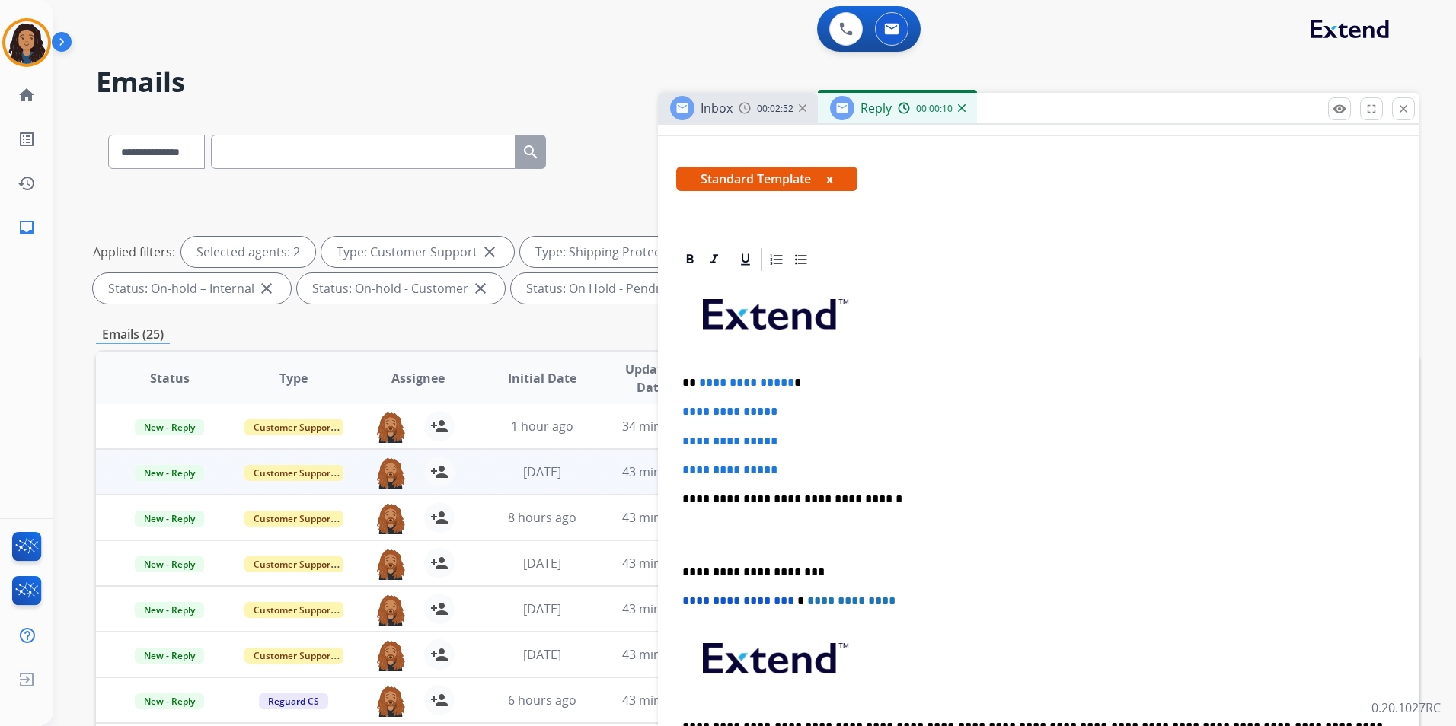
click at [729, 101] on span "Inbox" at bounding box center [716, 108] width 32 height 17
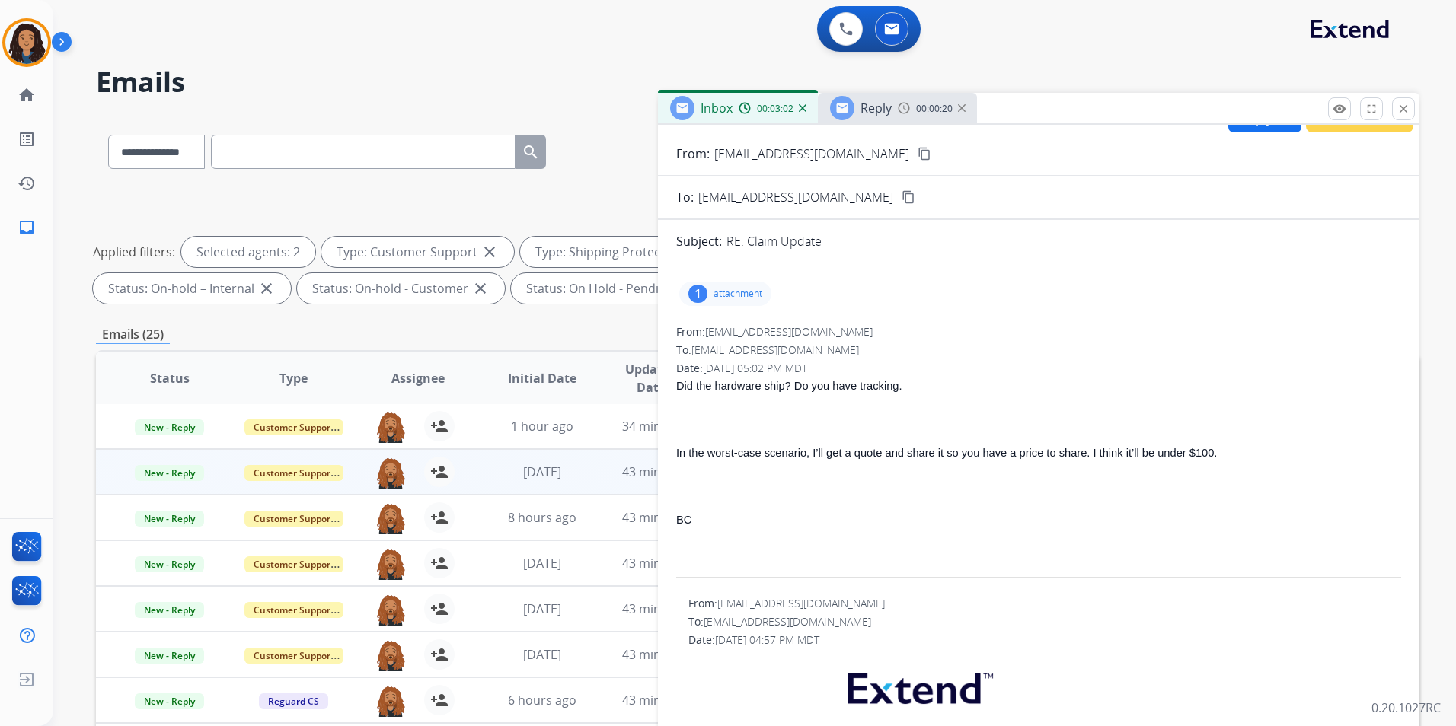
scroll to position [0, 0]
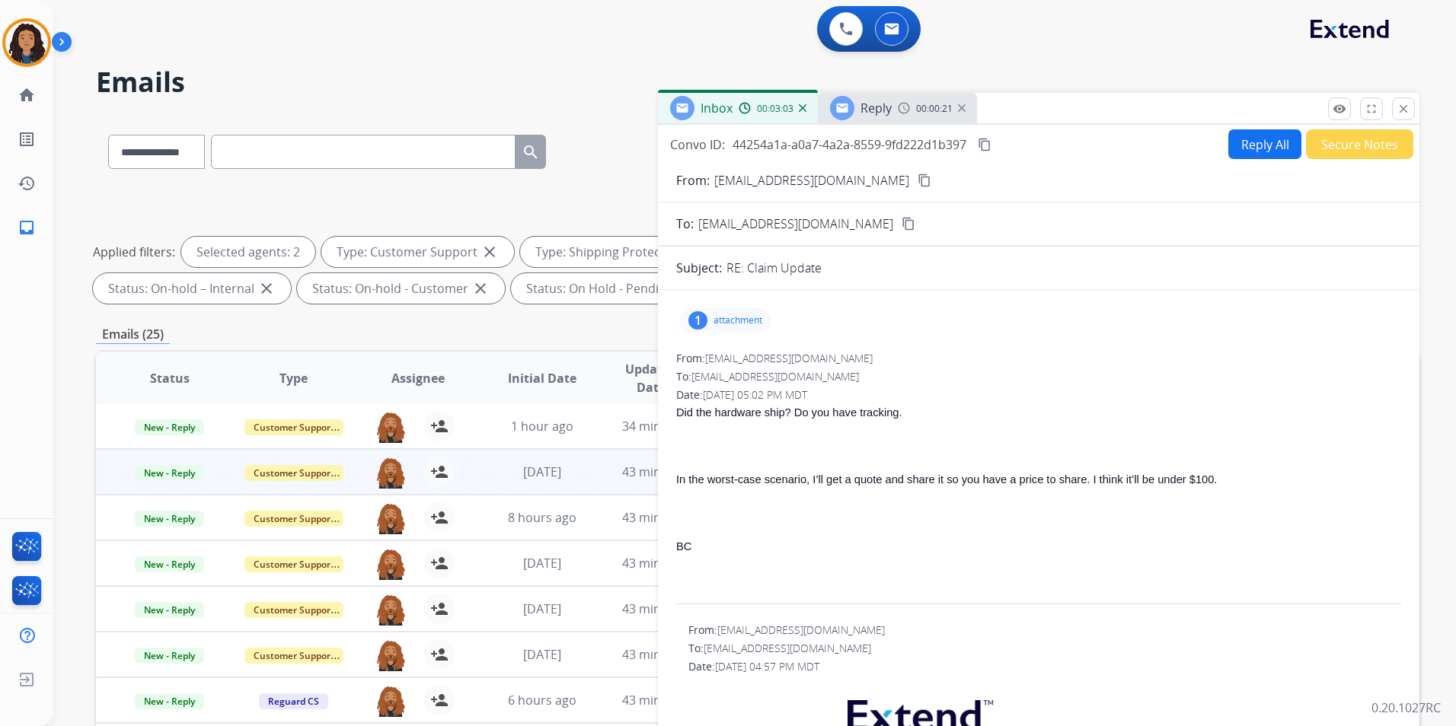
click at [881, 116] on span "Reply" at bounding box center [875, 108] width 31 height 17
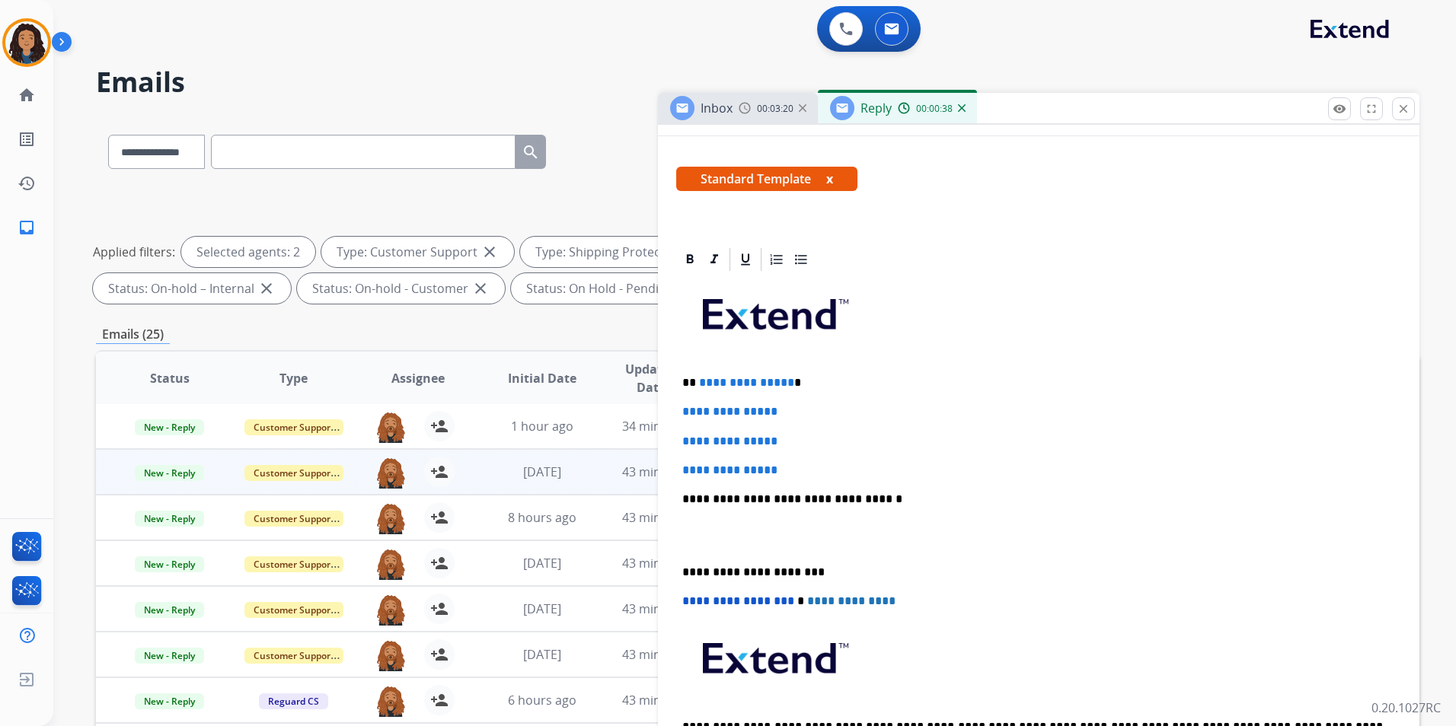
drag, startPoint x: 681, startPoint y: 408, endPoint x: 808, endPoint y: 460, distance: 137.3
click at [808, 460] on div "**********" at bounding box center [1038, 535] width 725 height 524
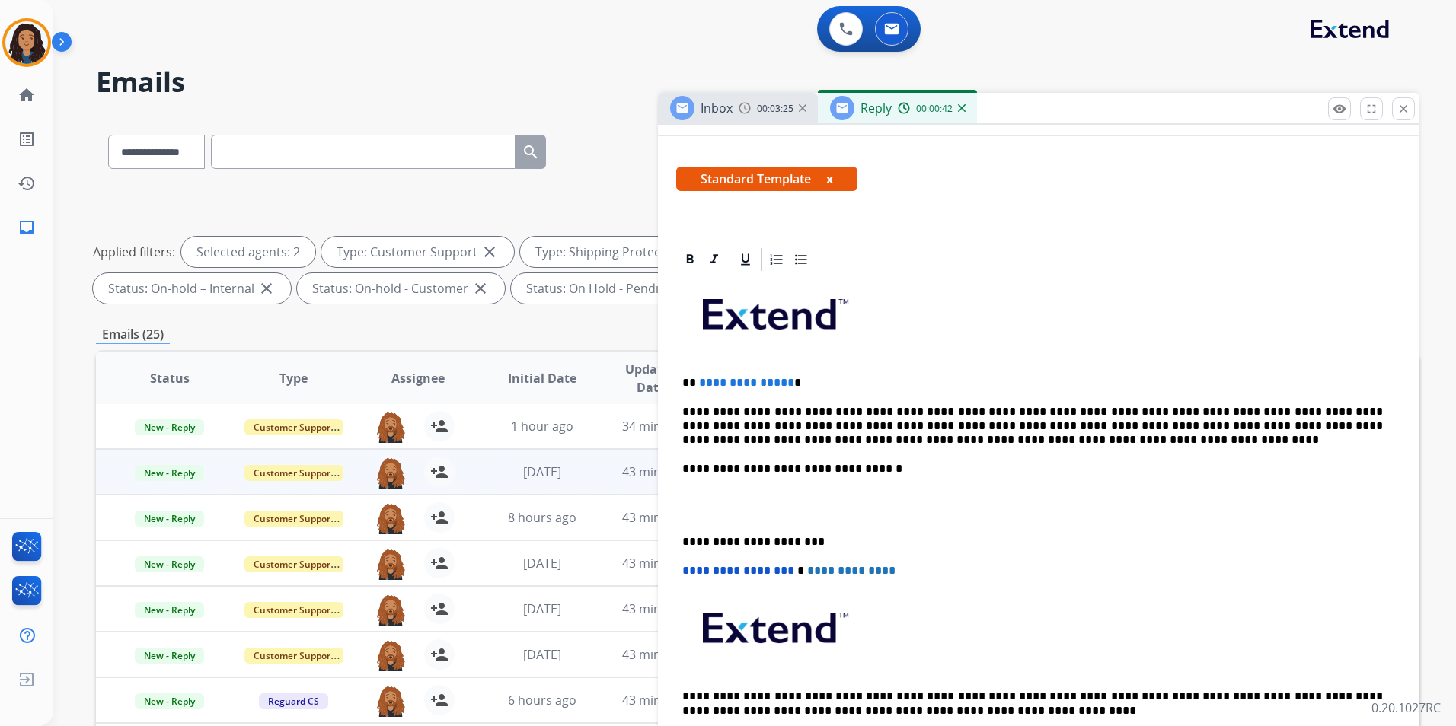
click at [782, 385] on span "**********" at bounding box center [746, 382] width 95 height 11
click at [735, 115] on div "Inbox 00:06:10" at bounding box center [738, 108] width 160 height 30
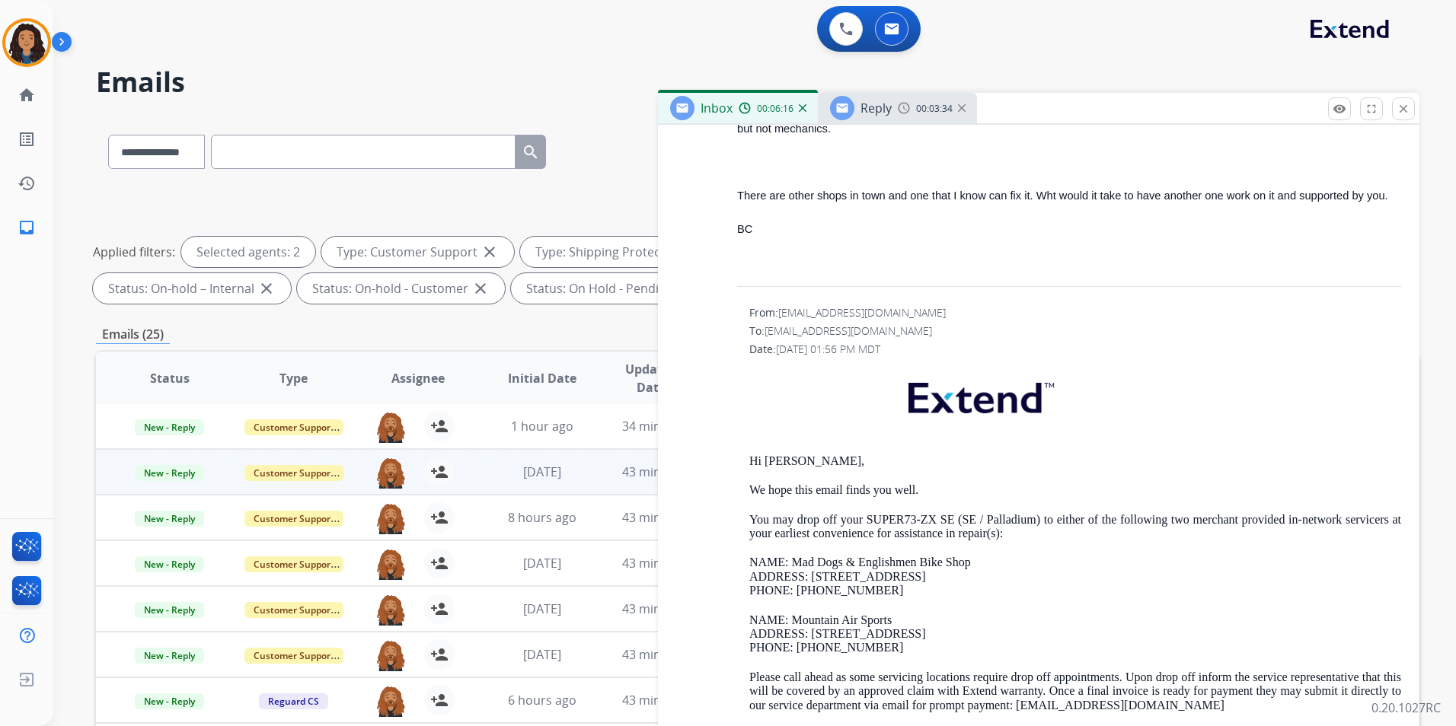
scroll to position [2536, 0]
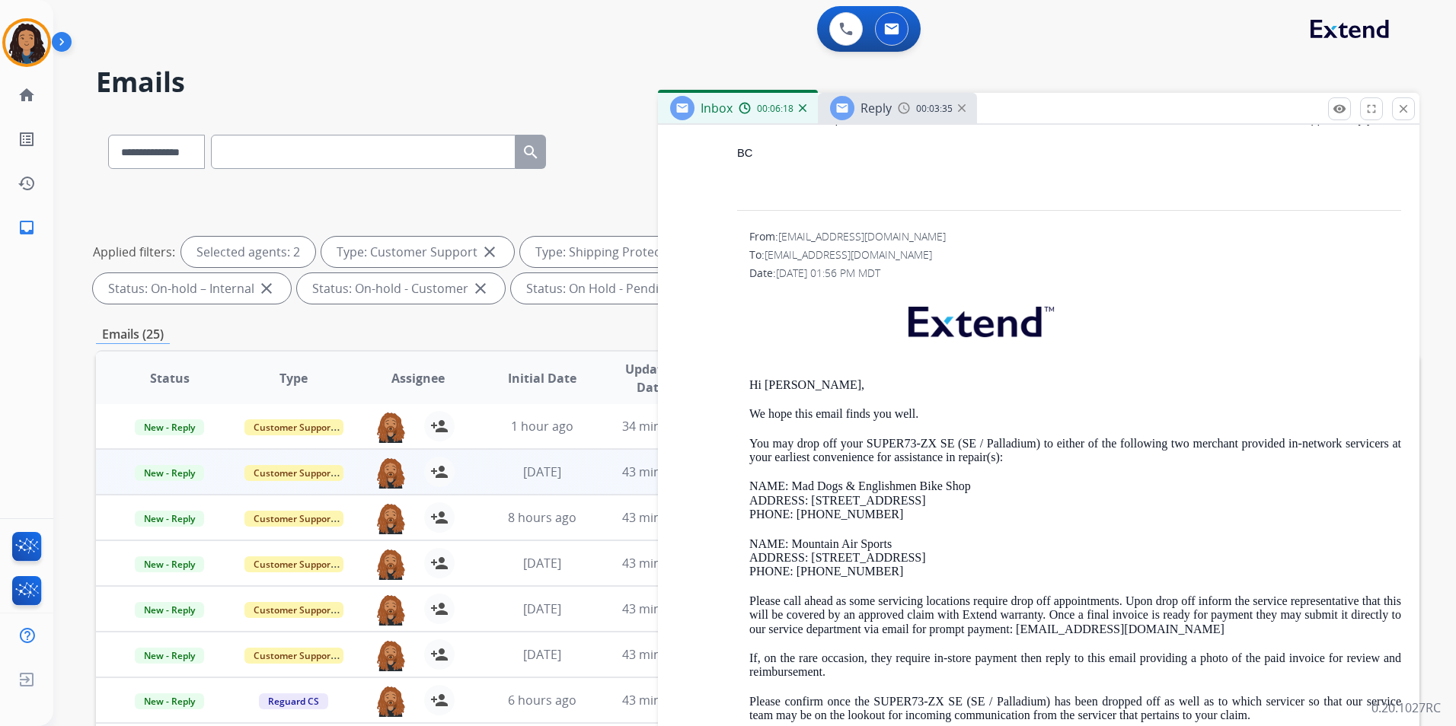
click at [873, 107] on span "Reply" at bounding box center [875, 108] width 31 height 17
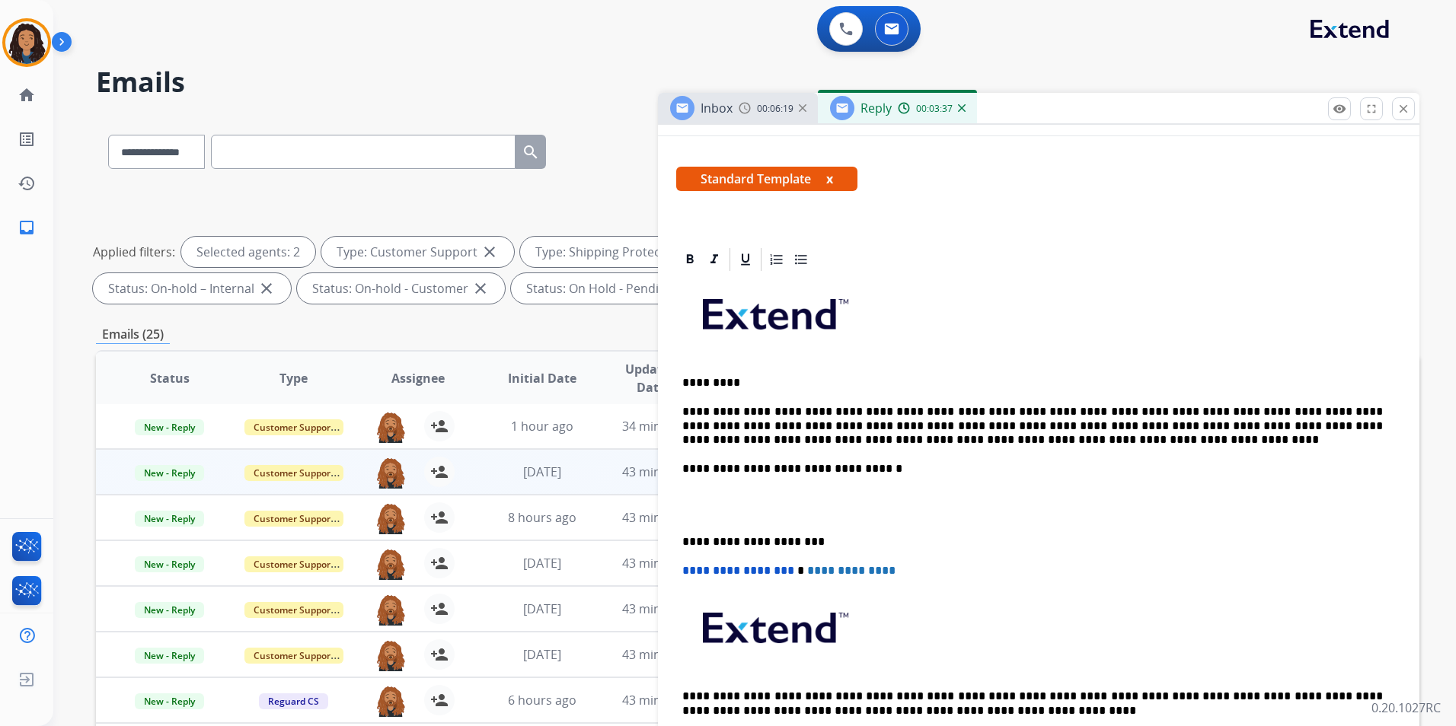
click at [742, 99] on div "Inbox 00:06:19" at bounding box center [738, 108] width 160 height 30
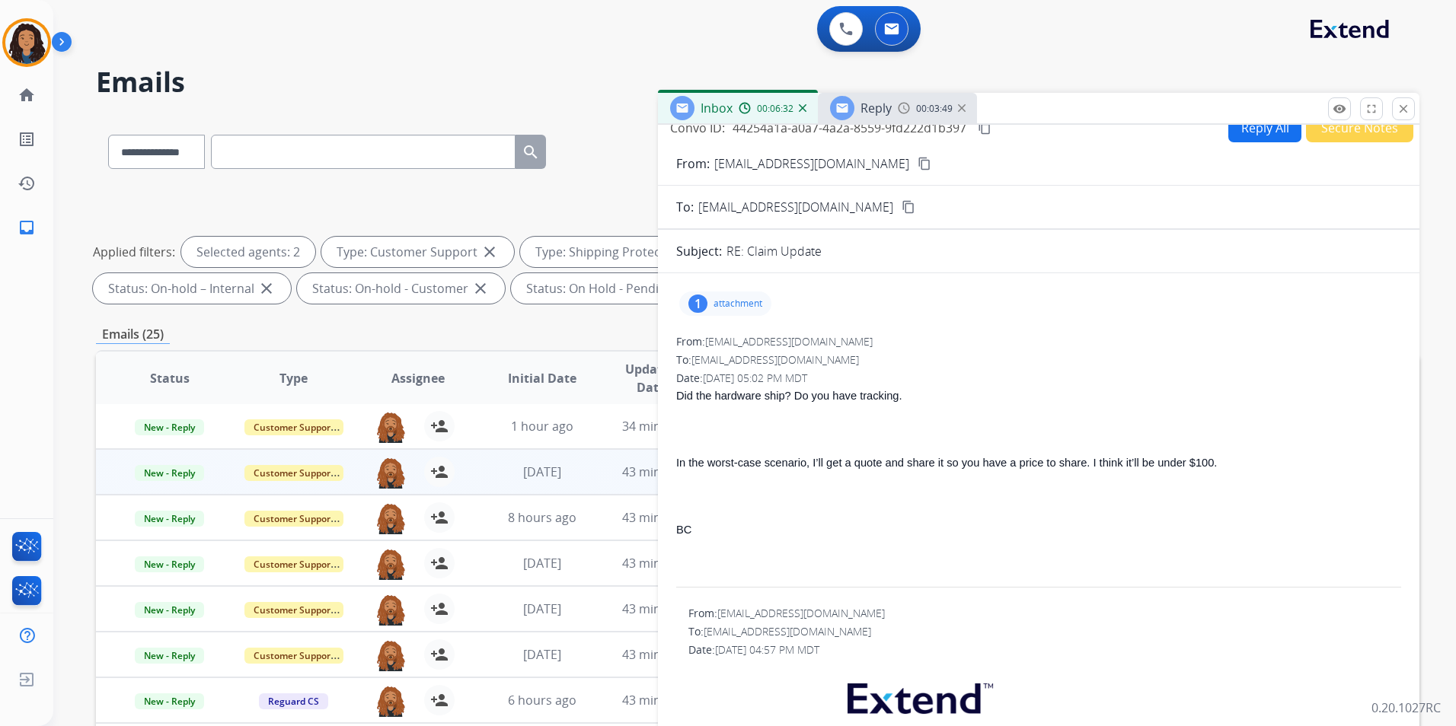
scroll to position [0, 0]
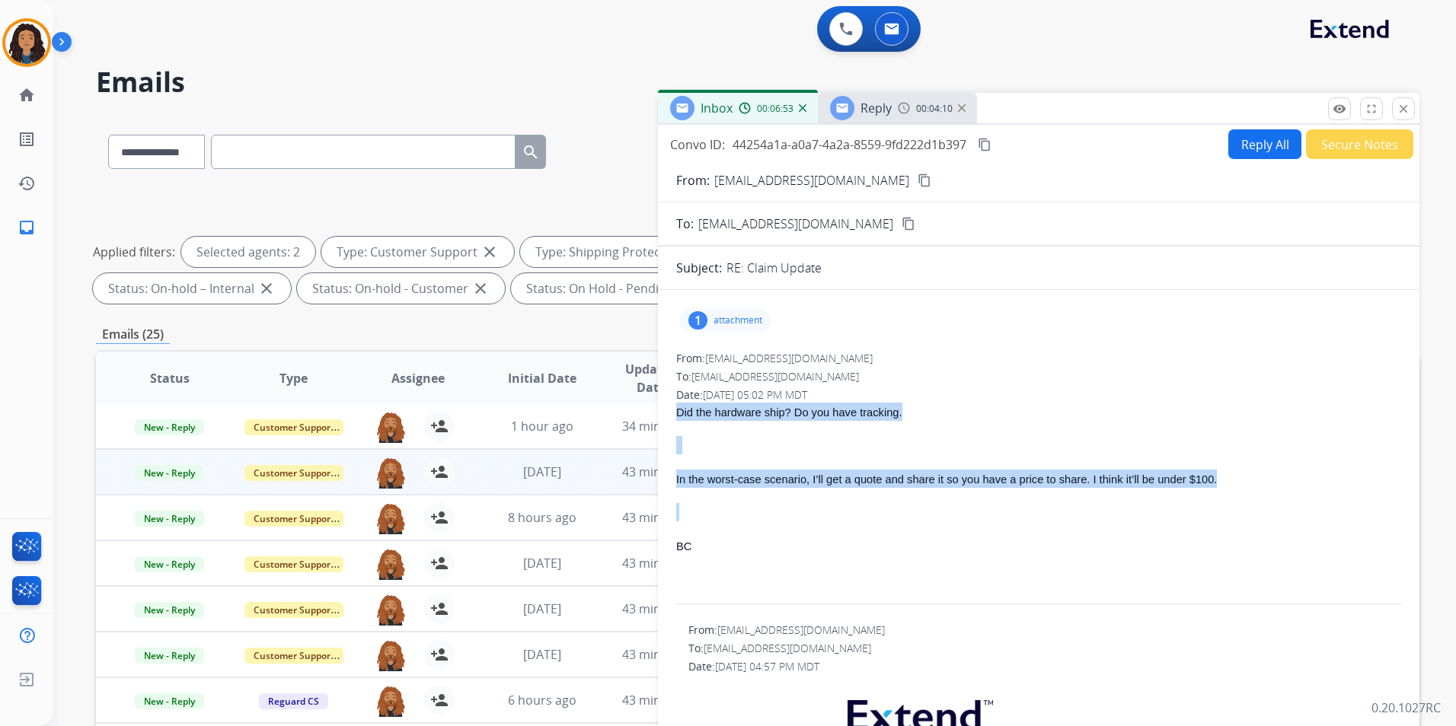
drag, startPoint x: 672, startPoint y: 413, endPoint x: 1128, endPoint y: 490, distance: 461.6
drag, startPoint x: 1128, startPoint y: 490, endPoint x: 1125, endPoint y: 479, distance: 11.1
copy div "Did the hardware ship? Do you have tracking. In the worst-case scenario, I’ll g…"
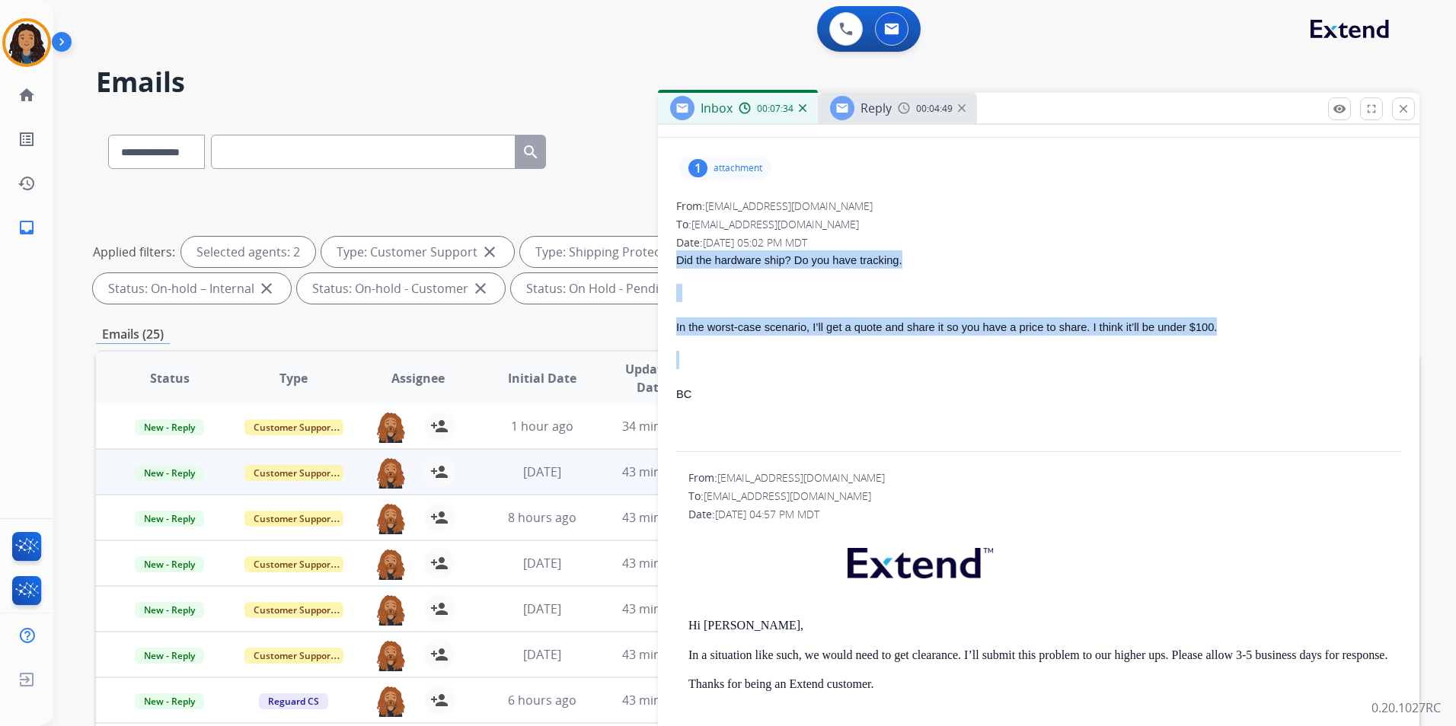
scroll to position [305, 0]
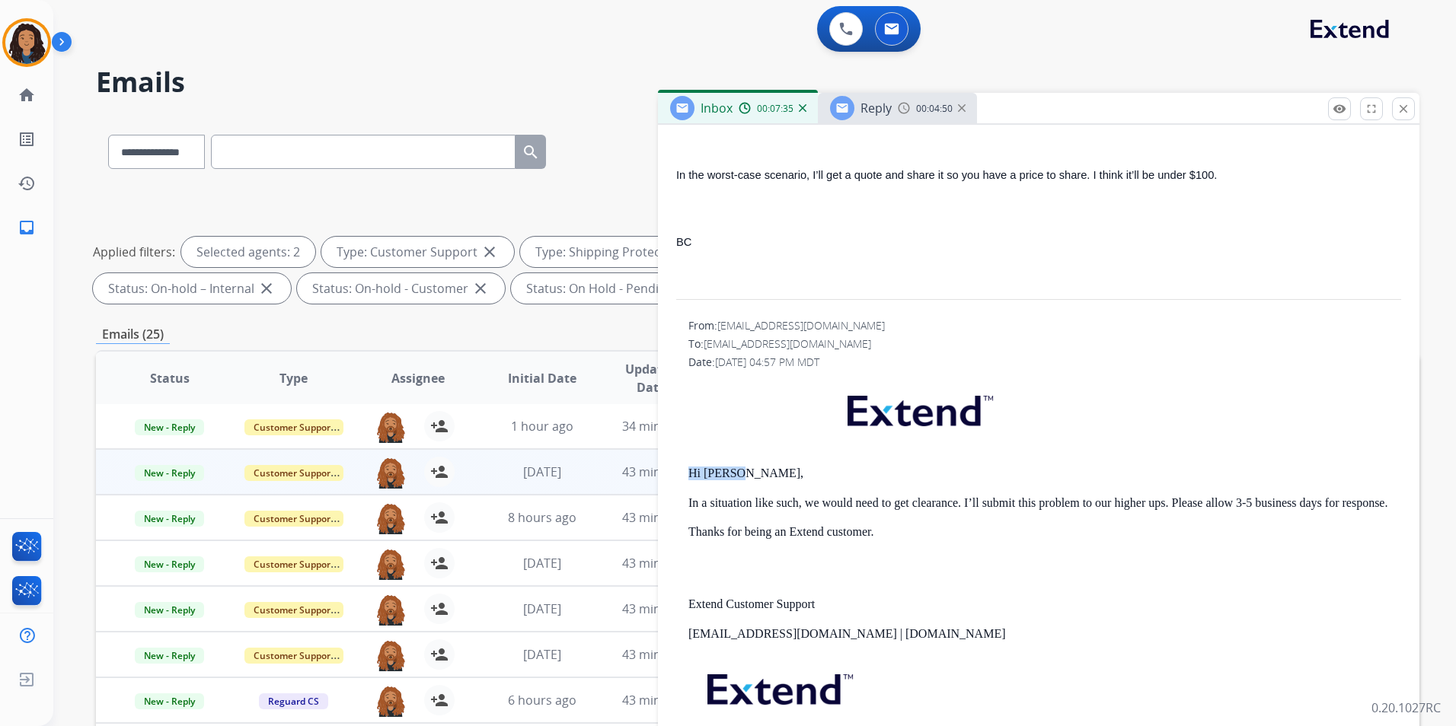
drag, startPoint x: 684, startPoint y: 464, endPoint x: 770, endPoint y: 468, distance: 86.1
click at [770, 468] on div "From: [EMAIL_ADDRESS][DOMAIN_NAME] To: [EMAIL_ADDRESS][DOMAIN_NAME] Date: [DATE…" at bounding box center [1038, 558] width 725 height 480
drag, startPoint x: 770, startPoint y: 468, endPoint x: 724, endPoint y: 468, distance: 45.7
copy p "Hi [PERSON_NAME],"
click at [906, 113] on img at bounding box center [904, 108] width 12 height 12
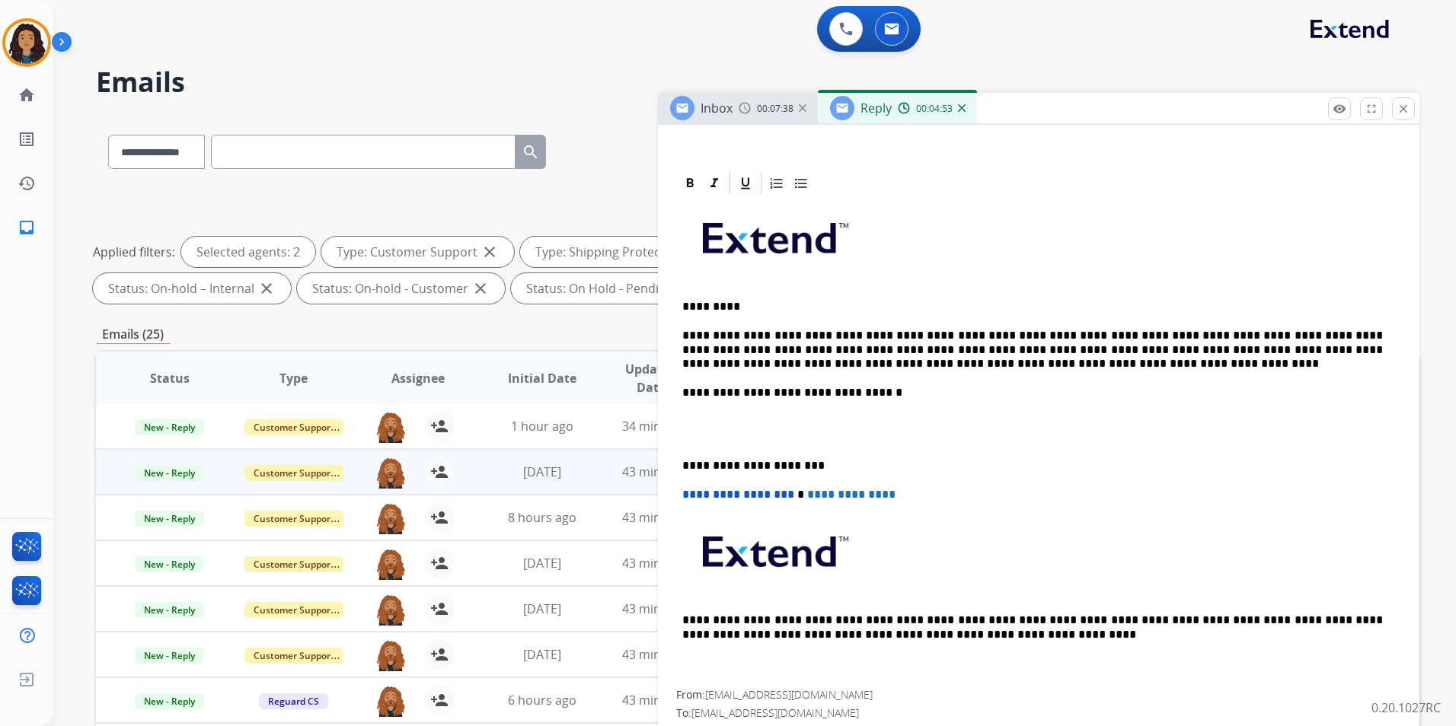
scroll to position [76, 0]
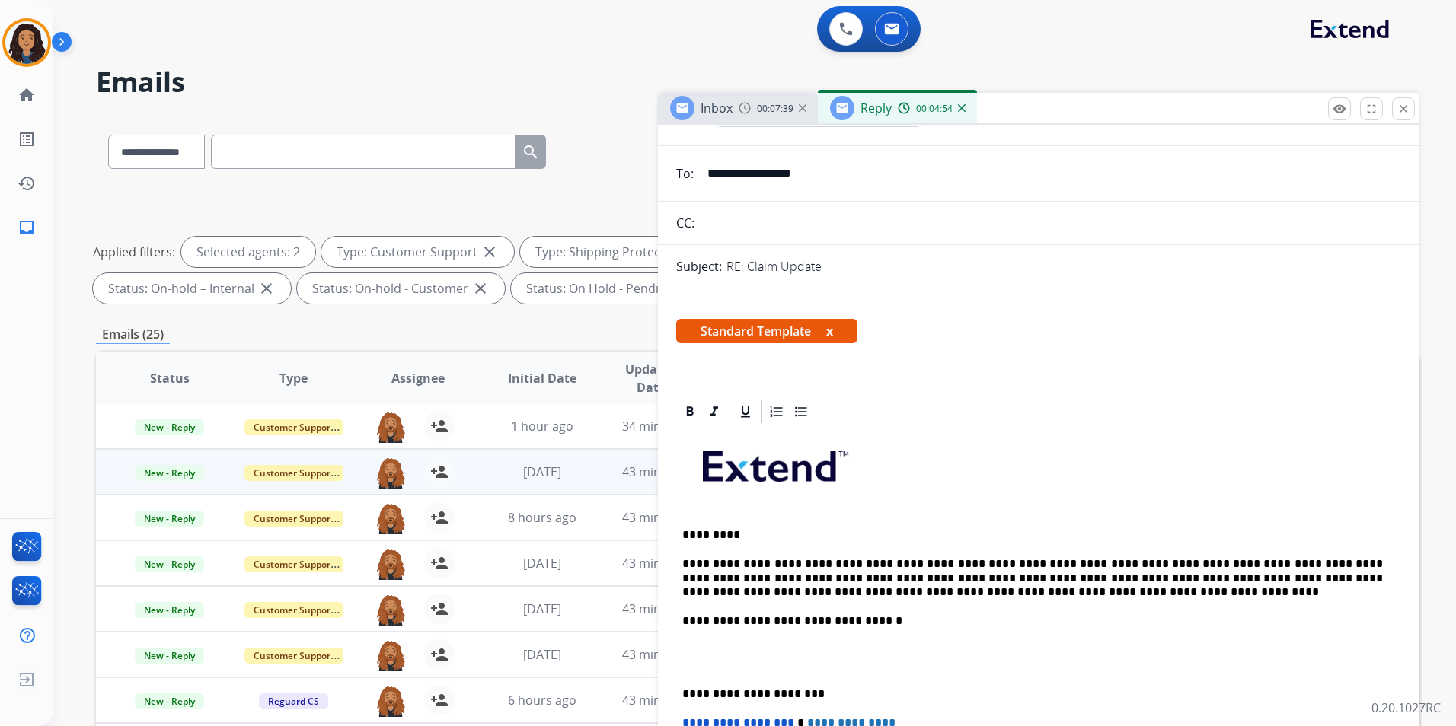
click at [684, 558] on p "**********" at bounding box center [1032, 578] width 700 height 42
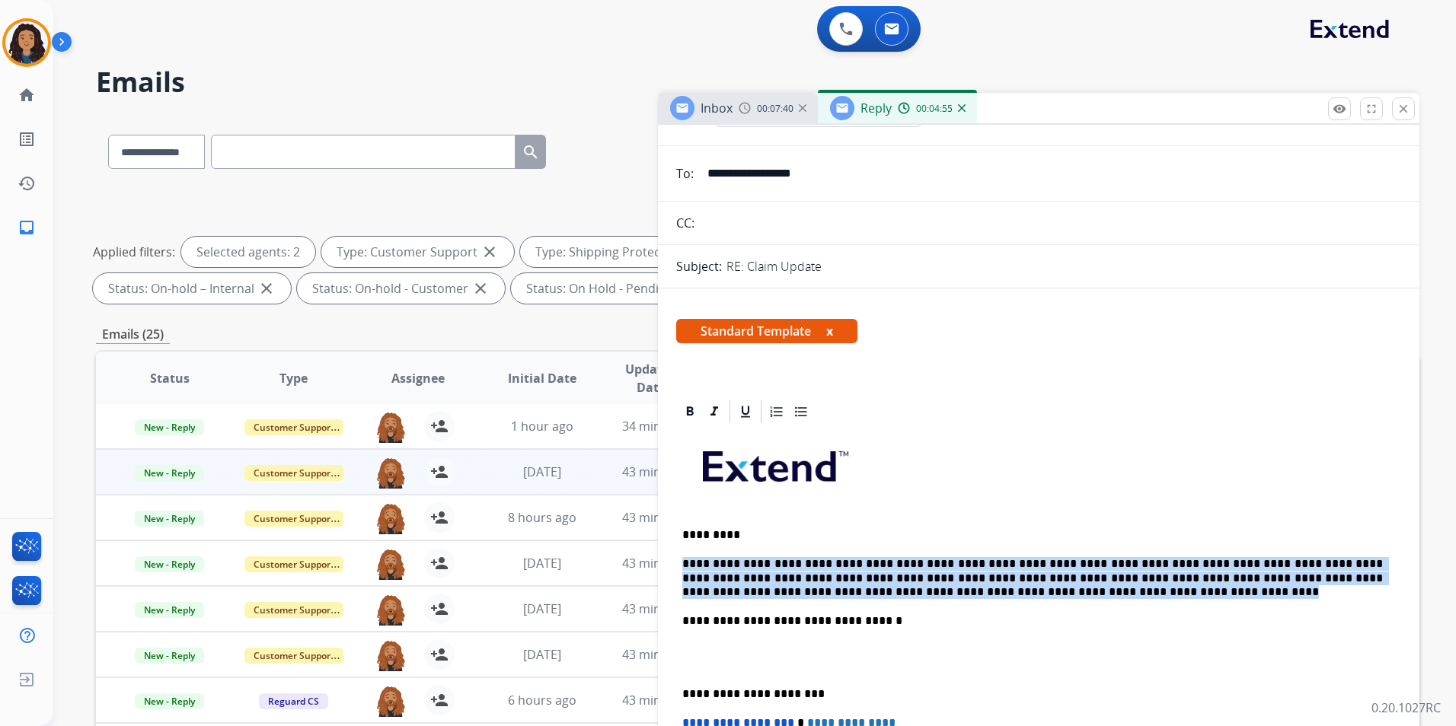
drag, startPoint x: 679, startPoint y: 558, endPoint x: 1160, endPoint y: 599, distance: 482.2
click at [1160, 599] on div "**********" at bounding box center [1038, 672] width 725 height 493
click at [1147, 582] on p "**********" at bounding box center [1032, 578] width 700 height 42
drag, startPoint x: 1134, startPoint y: 590, endPoint x: 673, endPoint y: 566, distance: 462.0
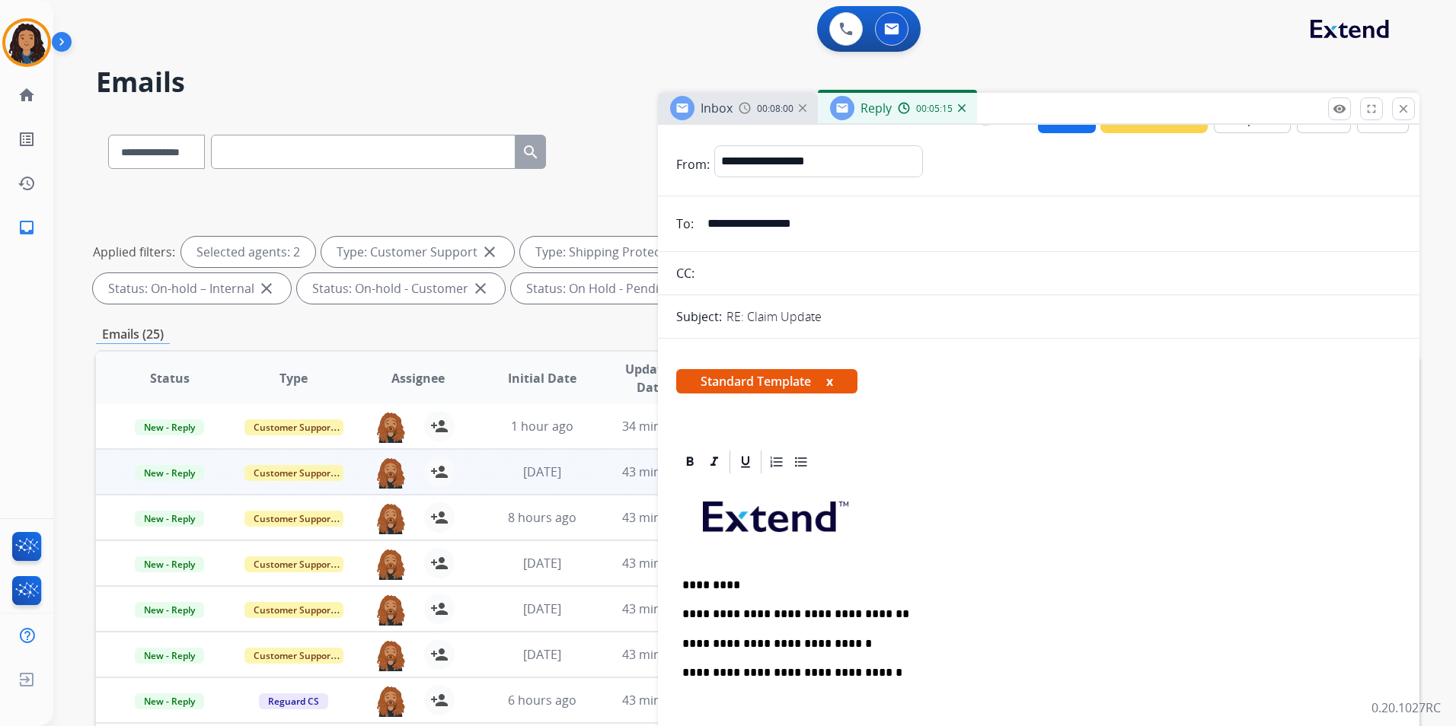
scroll to position [0, 0]
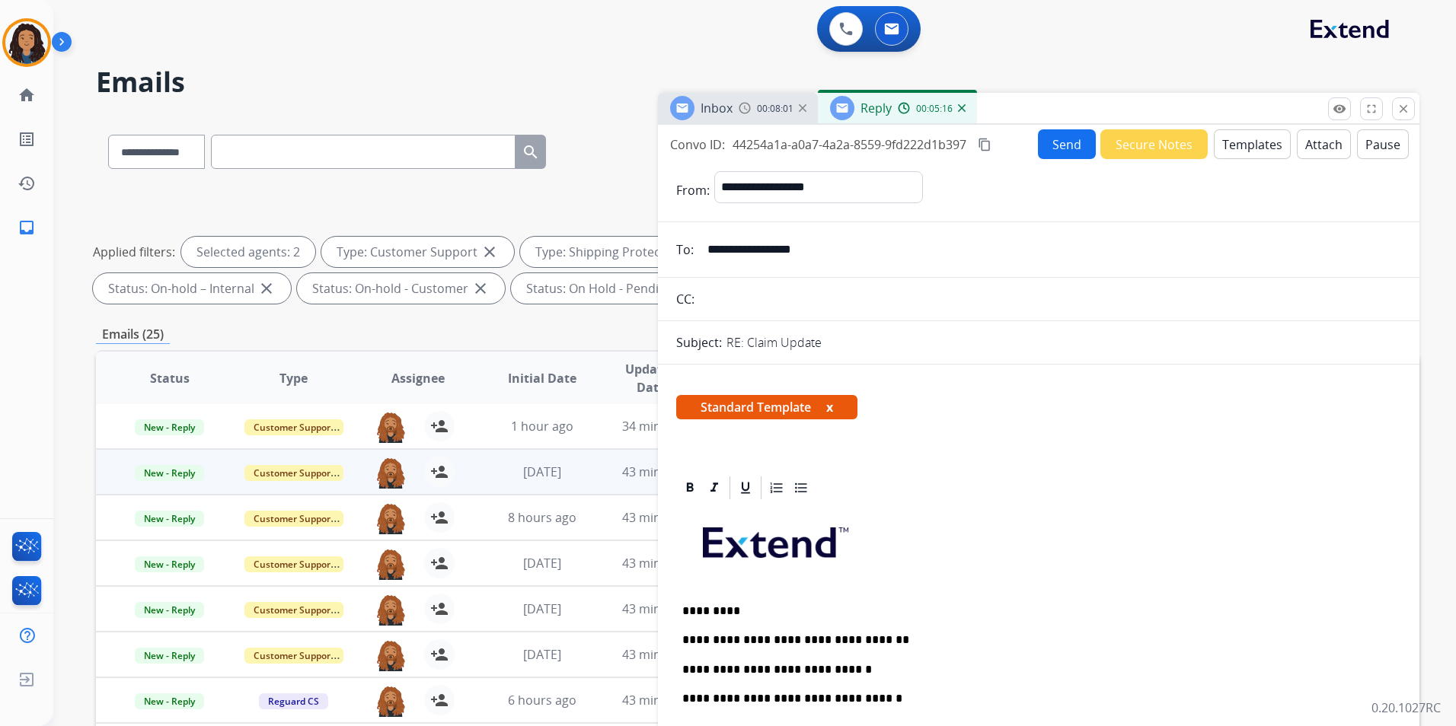
click at [1071, 158] on button "Send" at bounding box center [1067, 144] width 58 height 30
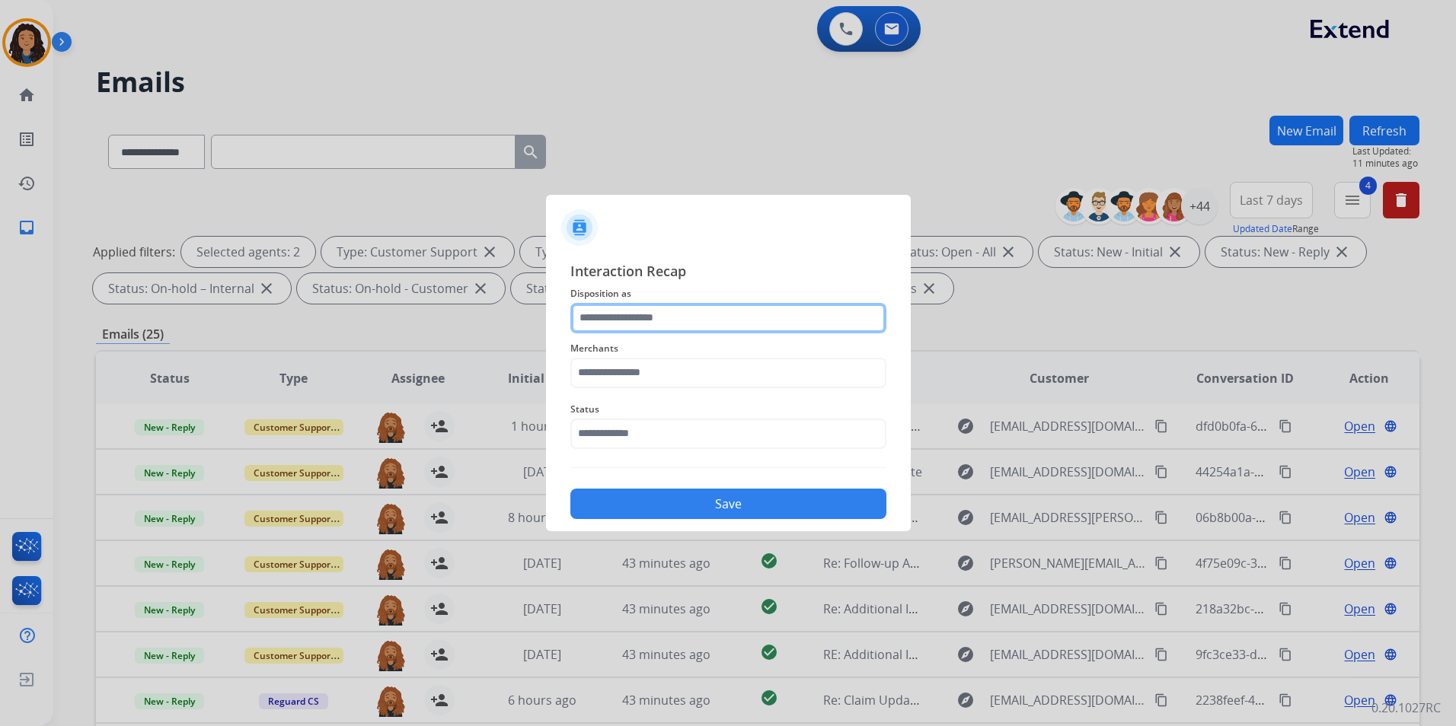
click at [707, 307] on input "text" at bounding box center [728, 318] width 316 height 30
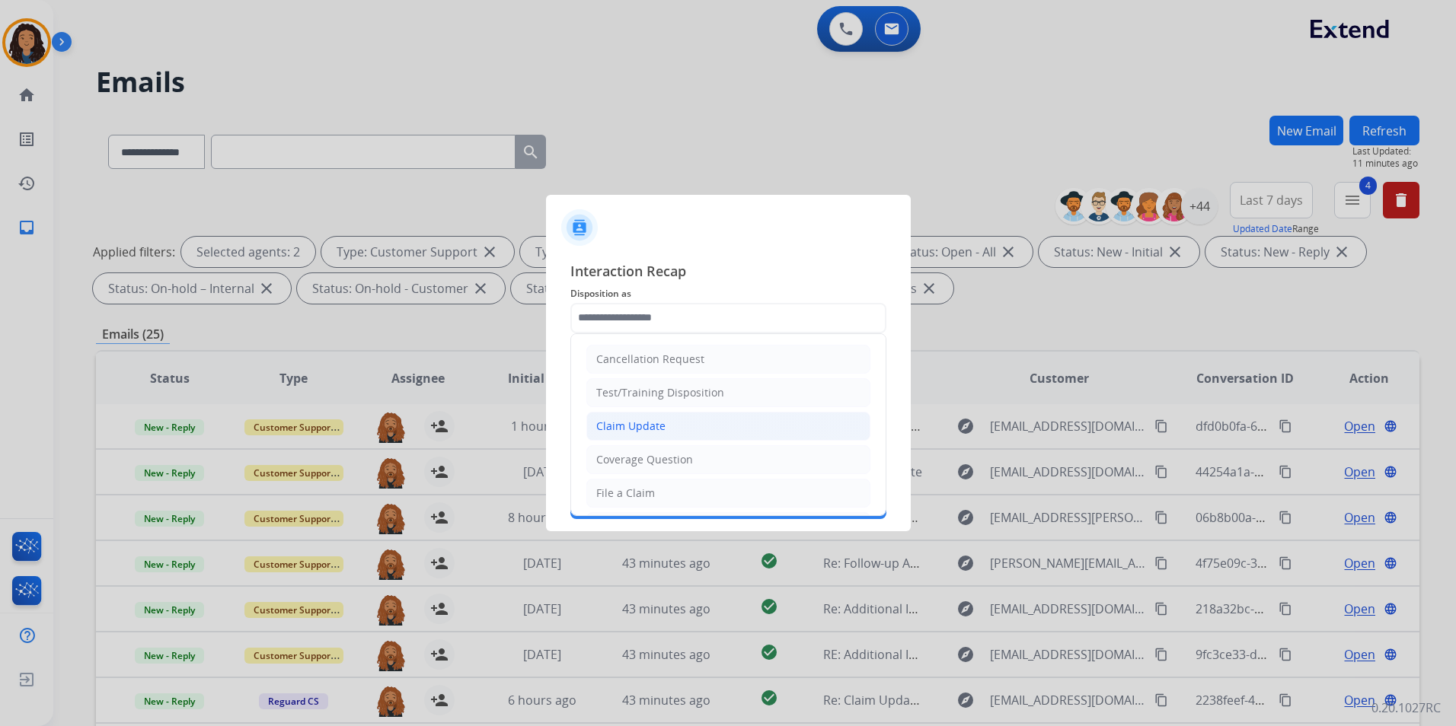
click at [637, 431] on div "Claim Update" at bounding box center [630, 426] width 69 height 15
type input "**********"
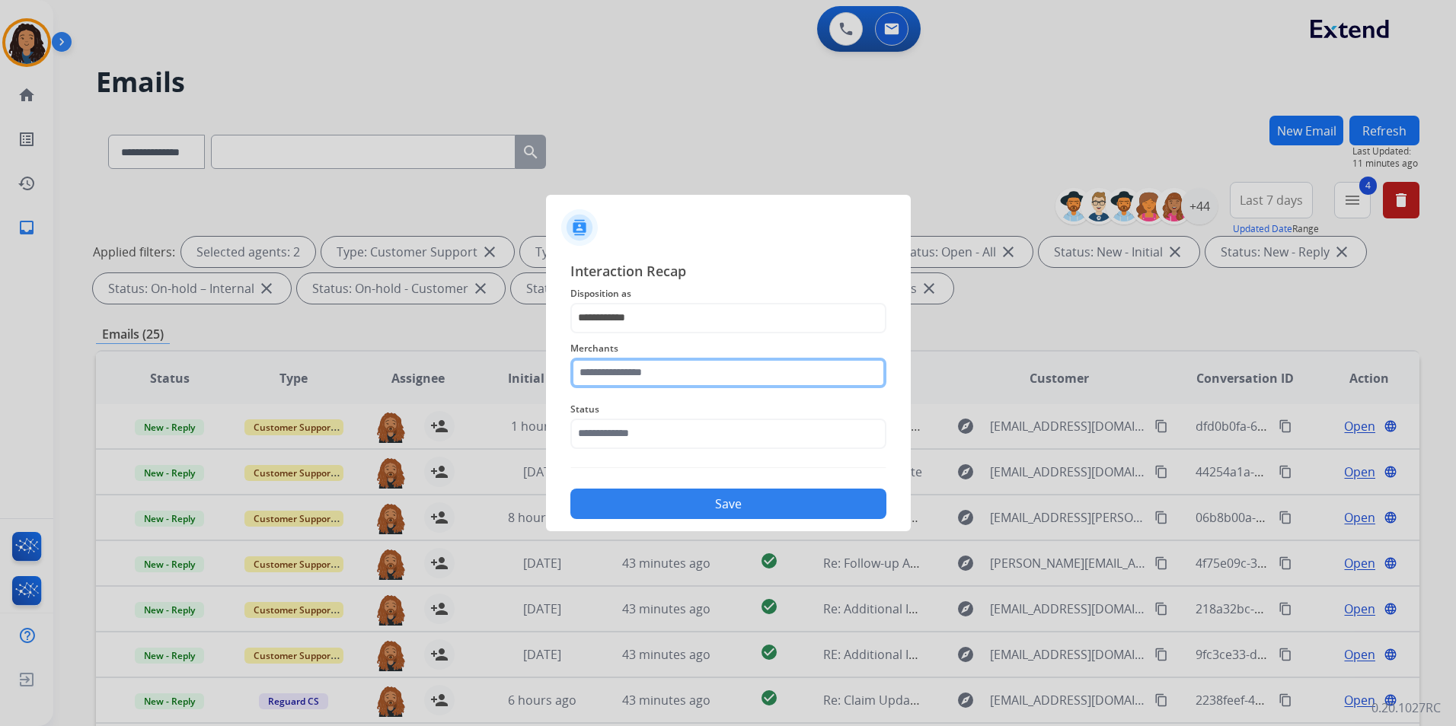
click at [624, 368] on input "text" at bounding box center [728, 373] width 316 height 30
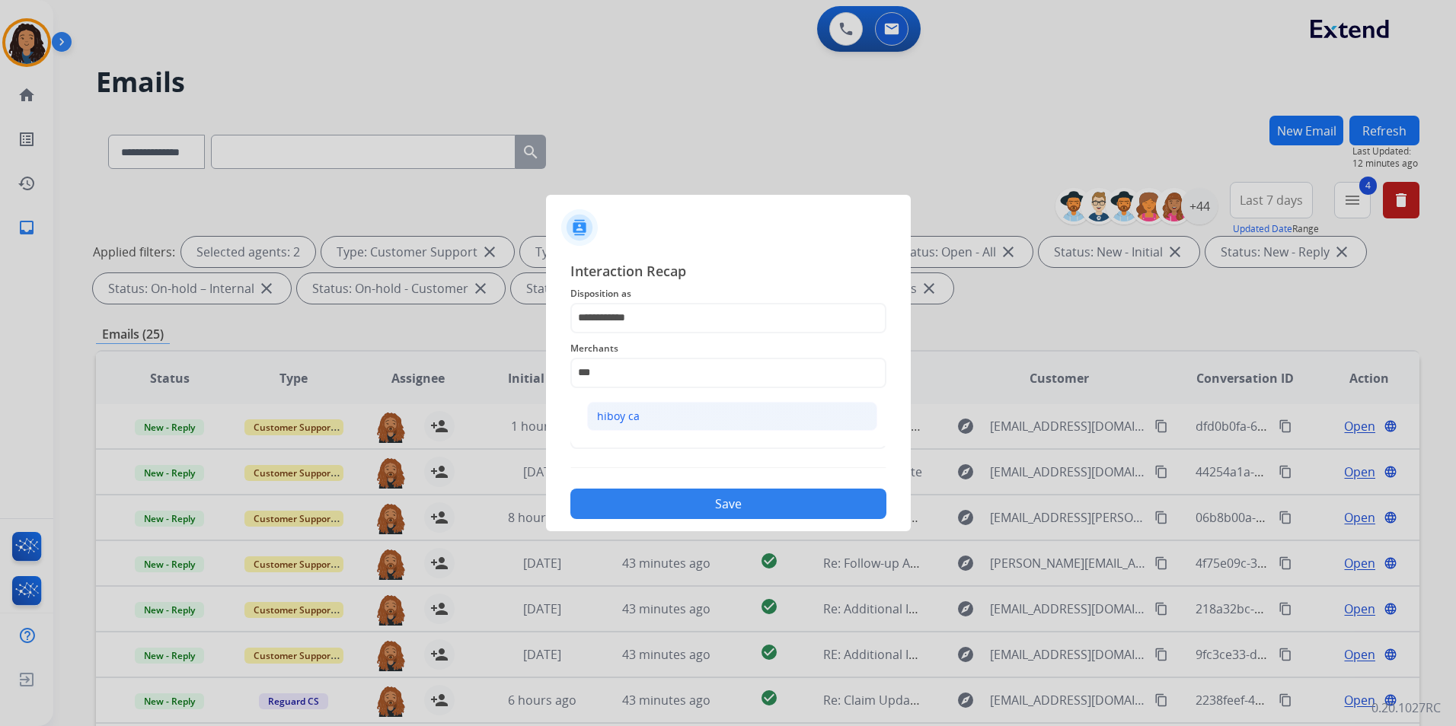
click at [608, 422] on div "hiboy ca" at bounding box center [618, 416] width 43 height 15
type input "********"
click at [605, 424] on input "text" at bounding box center [728, 434] width 316 height 30
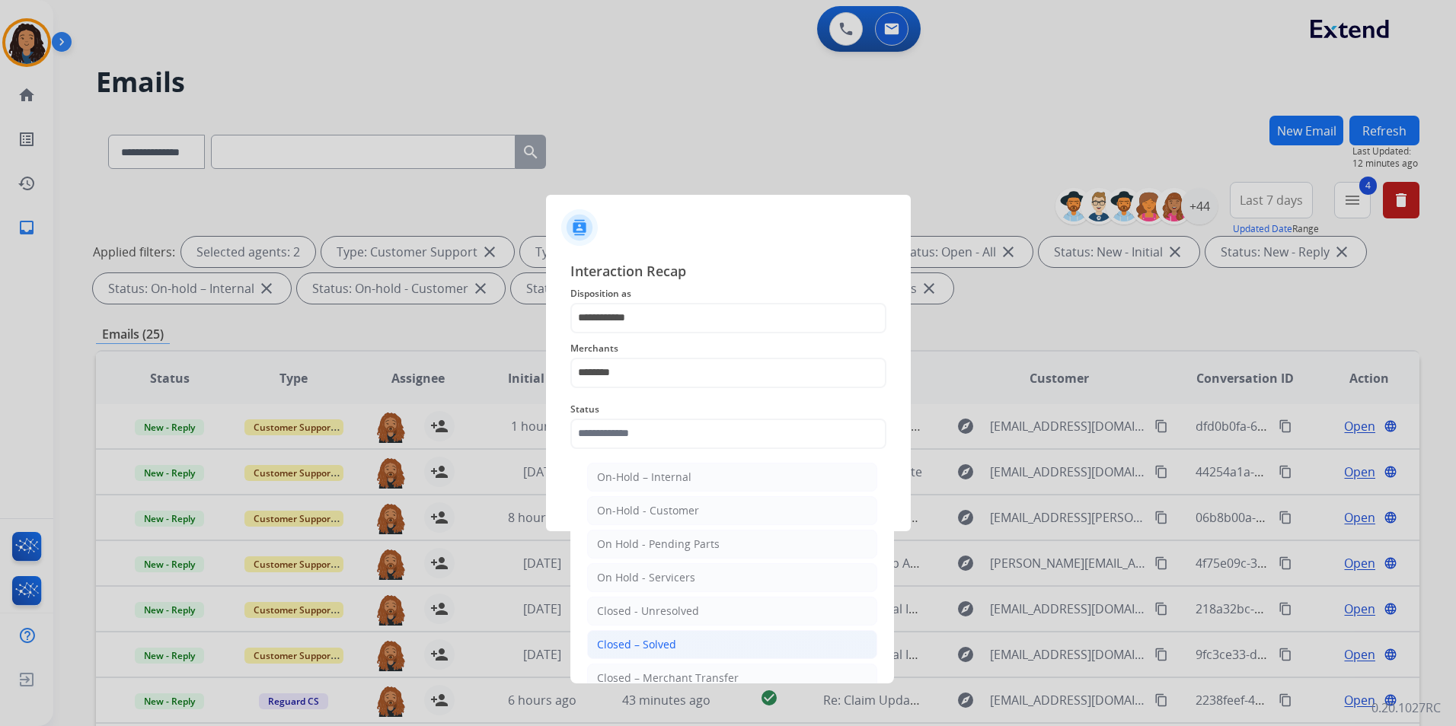
click at [668, 639] on div "Closed – Solved" at bounding box center [636, 644] width 79 height 15
type input "**********"
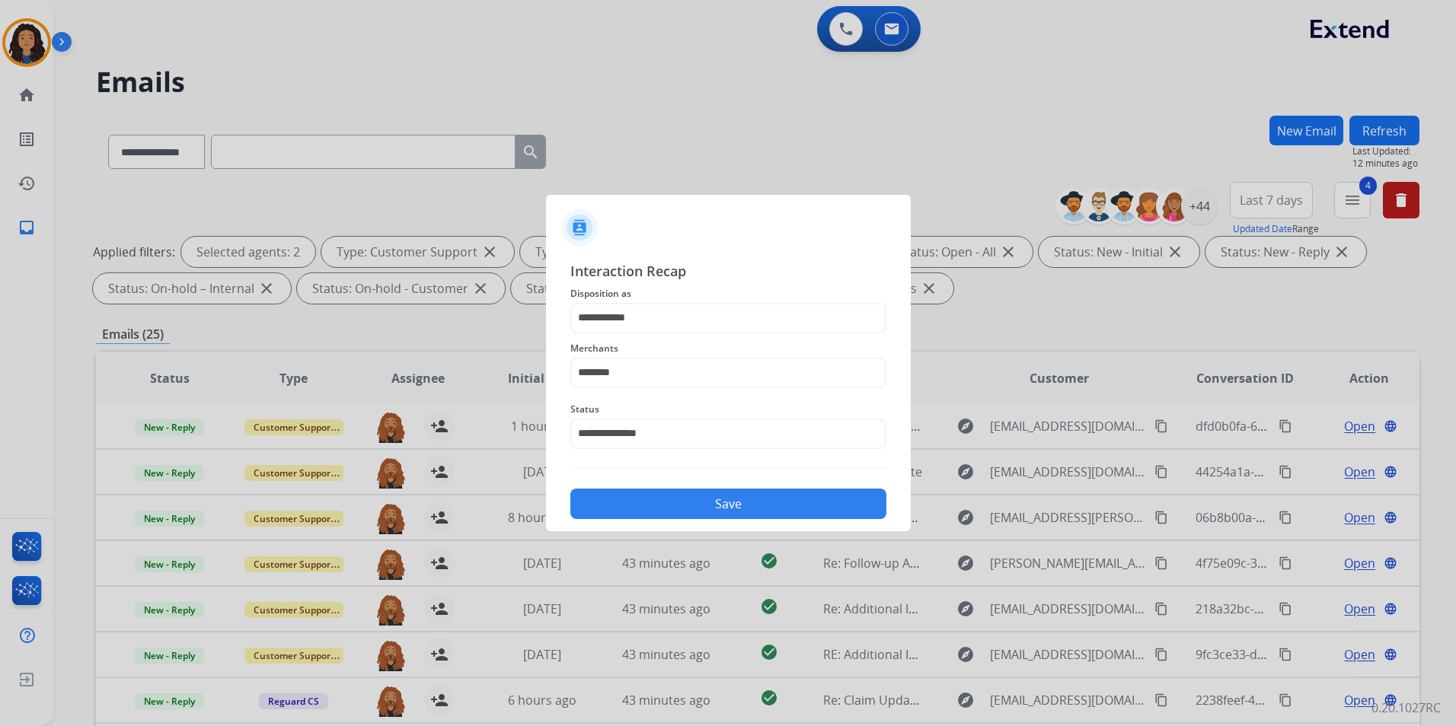
click at [673, 492] on button "Save" at bounding box center [728, 504] width 316 height 30
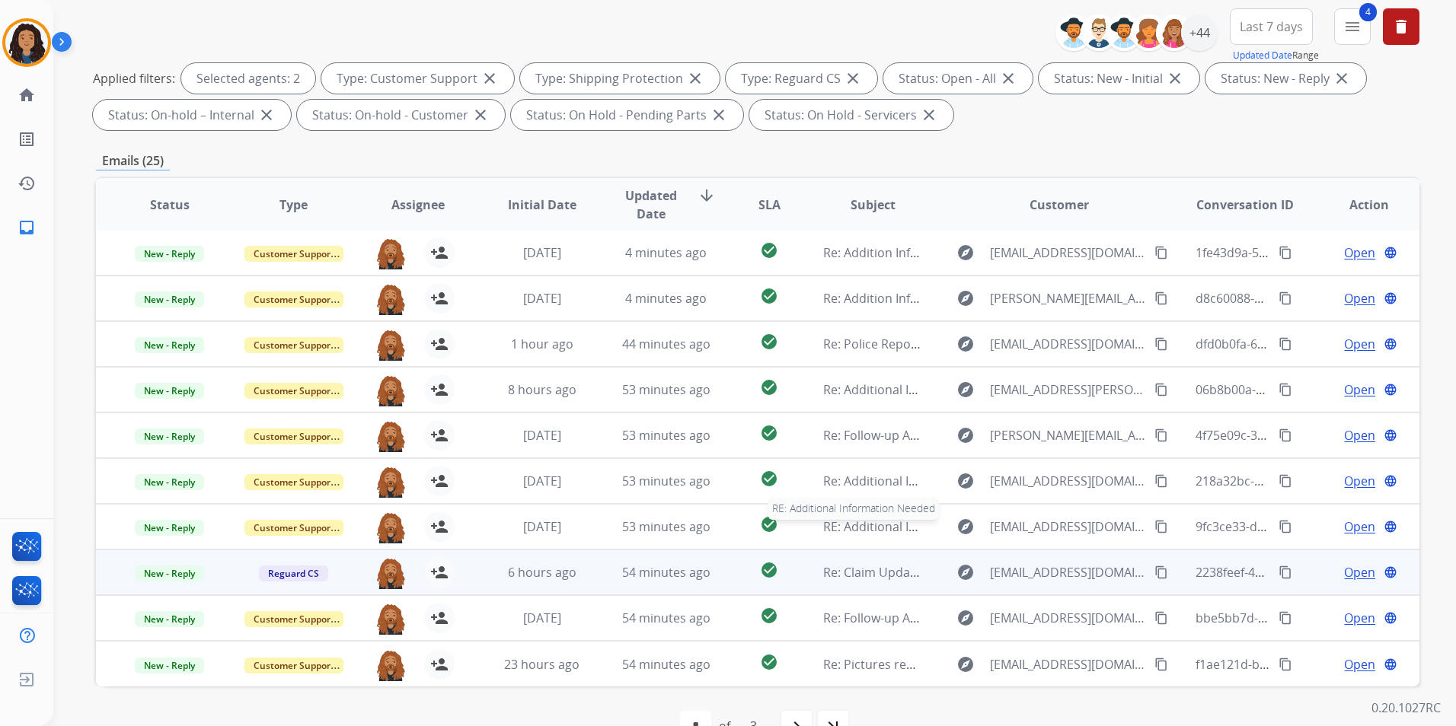
scroll to position [213, 0]
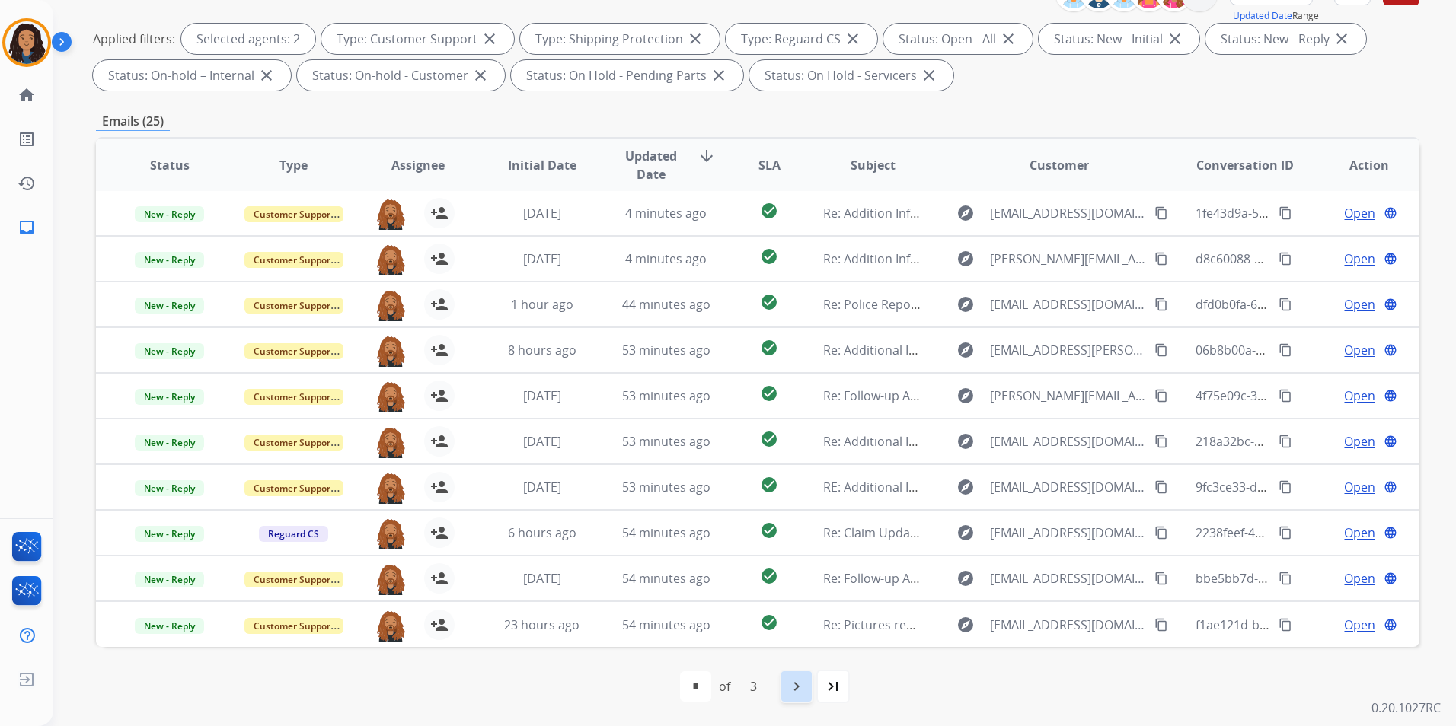
drag, startPoint x: 806, startPoint y: 697, endPoint x: 796, endPoint y: 682, distance: 18.6
click at [804, 695] on div "navigate_next" at bounding box center [797, 687] width 34 height 34
click at [879, 689] on div "last_page" at bounding box center [867, 687] width 34 height 34
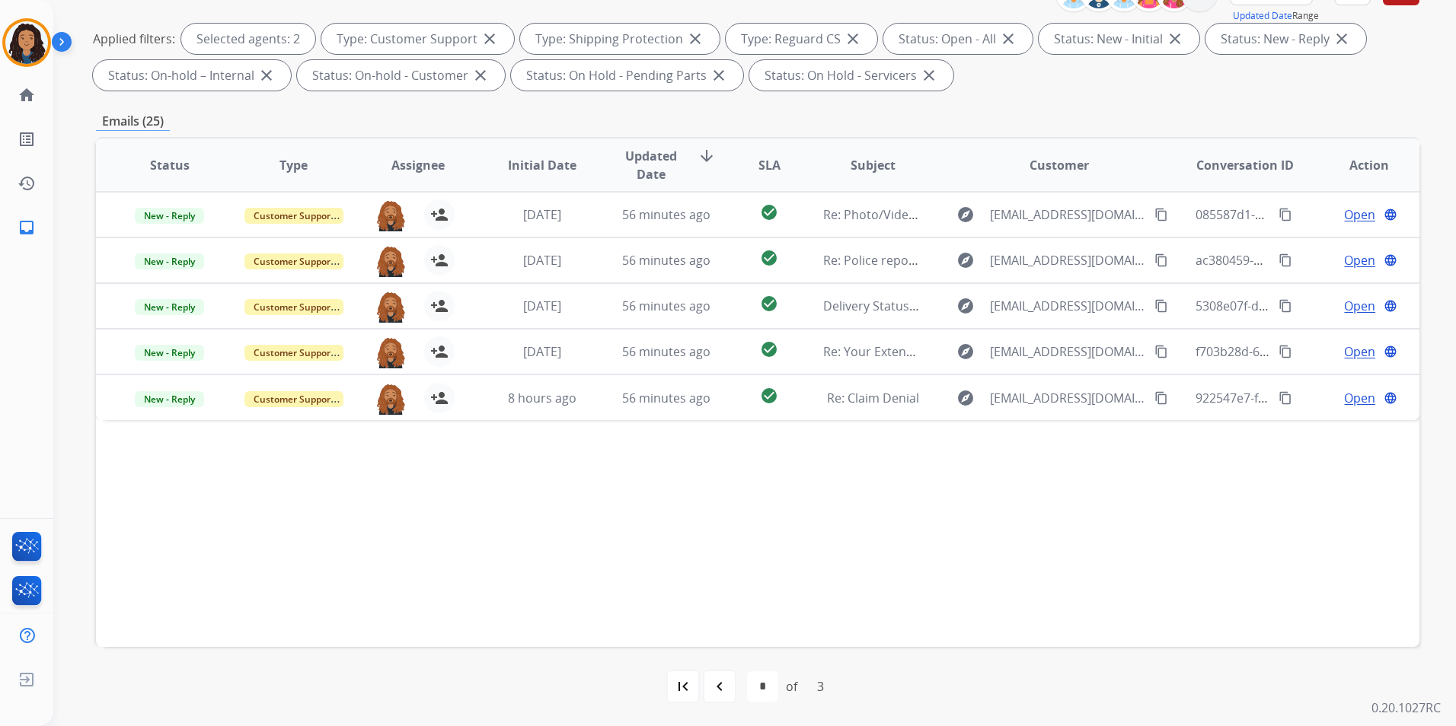
drag, startPoint x: 675, startPoint y: 690, endPoint x: 675, endPoint y: 674, distance: 16.0
click at [676, 686] on mat-icon "first_page" at bounding box center [683, 687] width 18 height 18
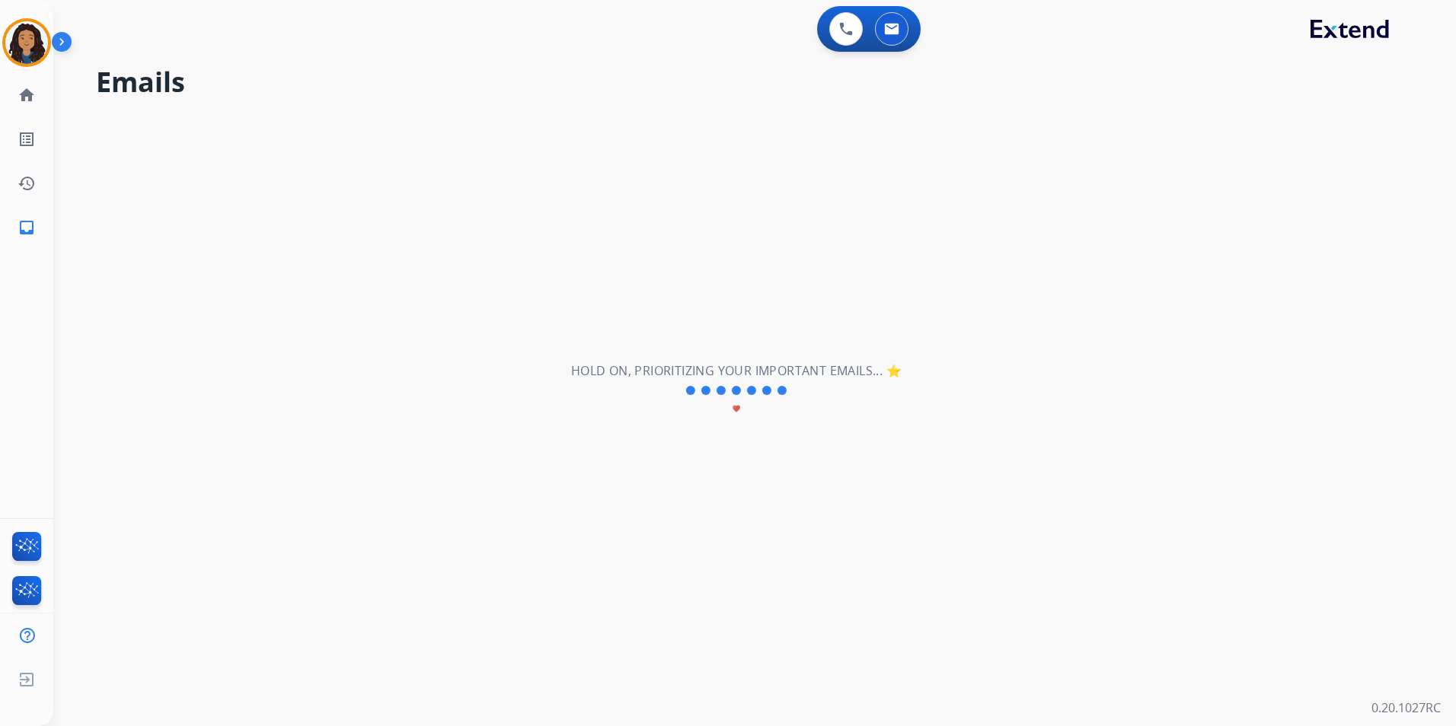
scroll to position [0, 0]
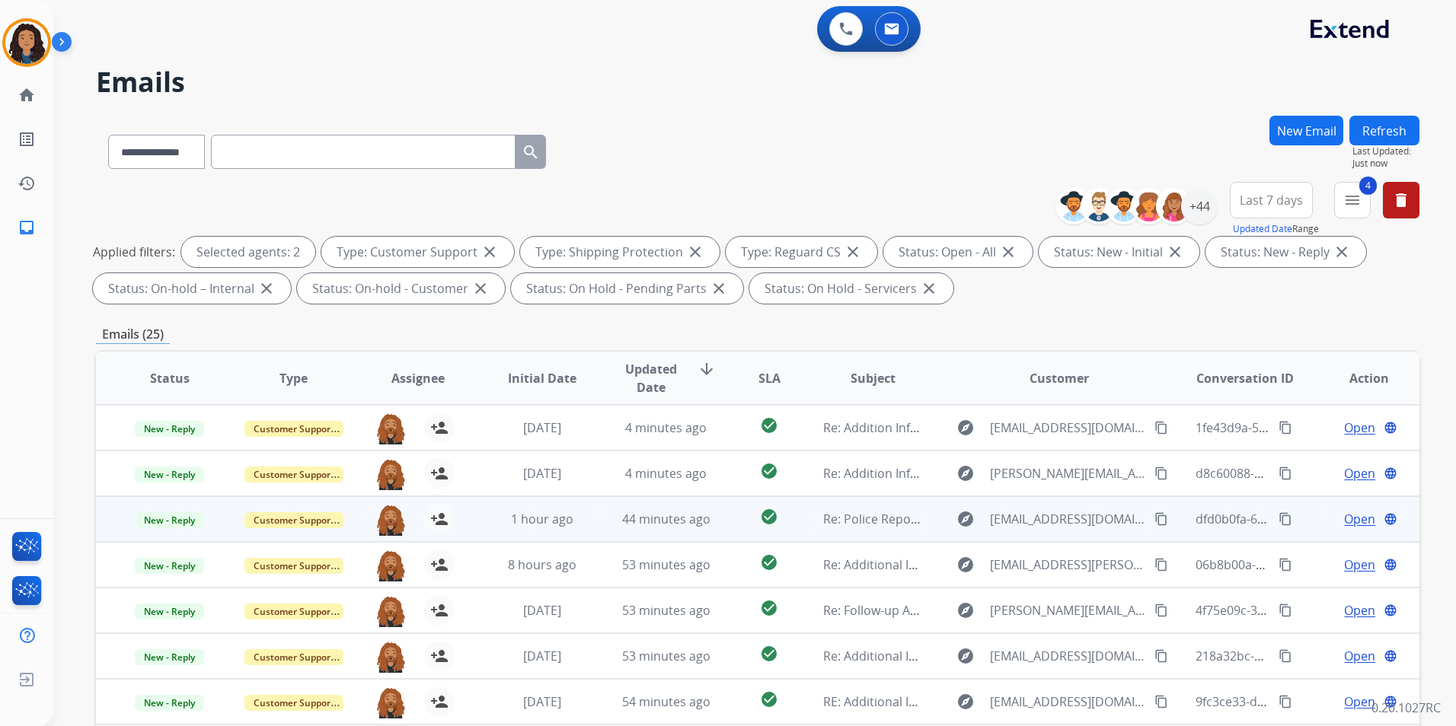
click at [1344, 515] on span "Open" at bounding box center [1359, 519] width 31 height 18
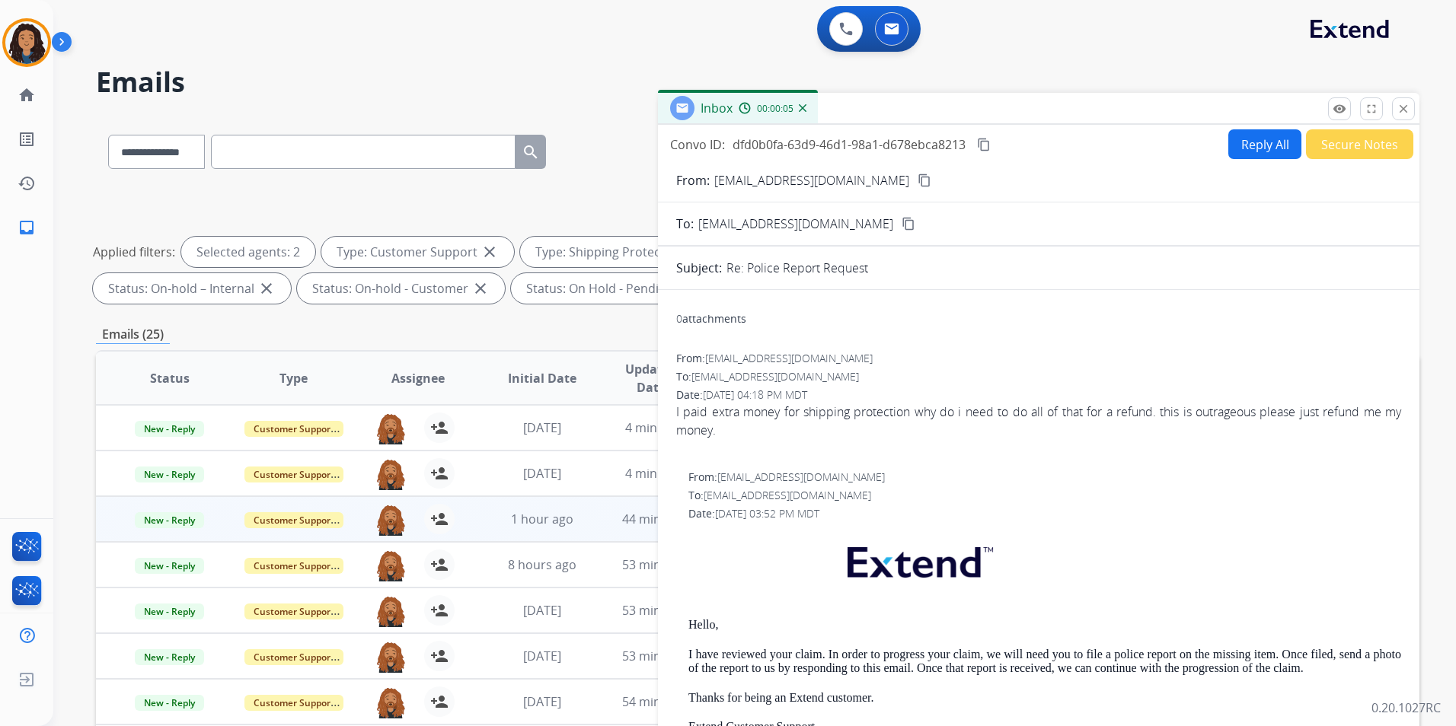
click at [1228, 158] on button "Reply All" at bounding box center [1264, 144] width 73 height 30
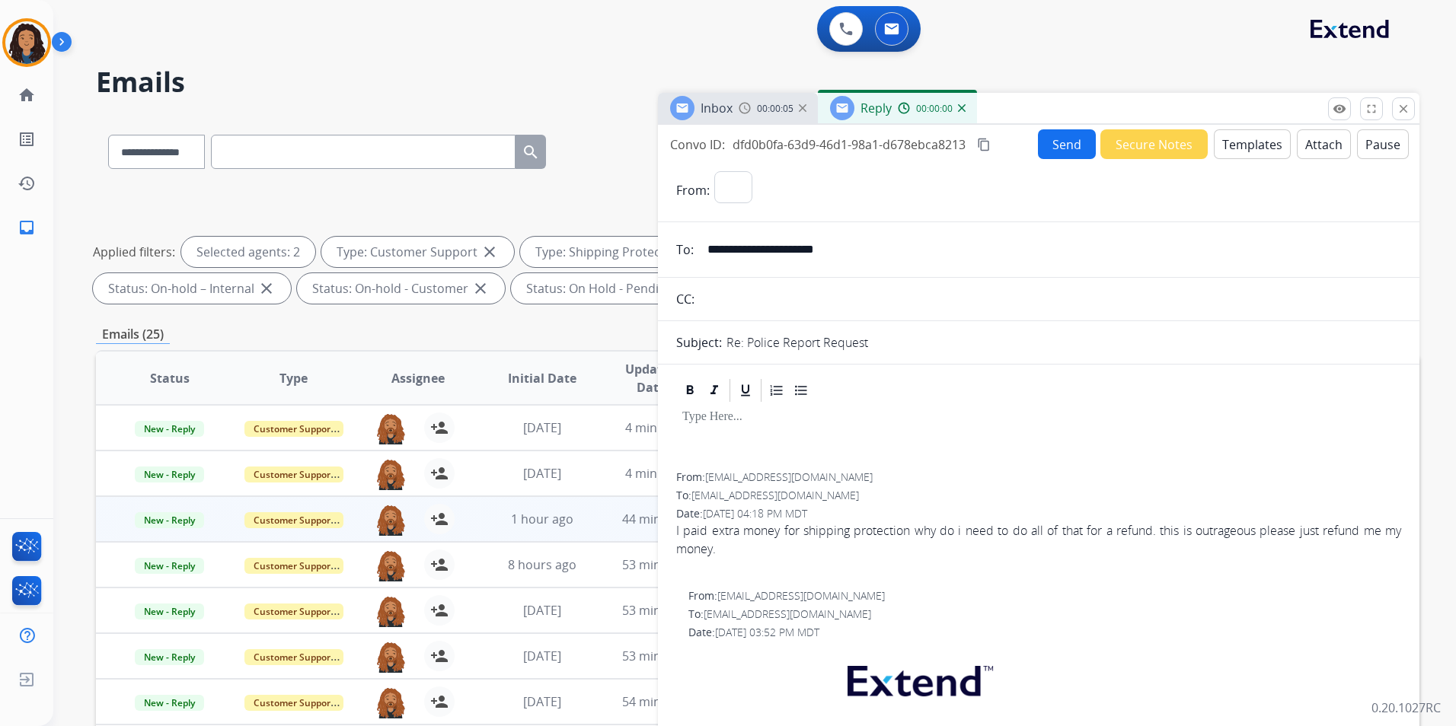
click at [1228, 157] on button "Templates" at bounding box center [1252, 144] width 77 height 30
select select "**********"
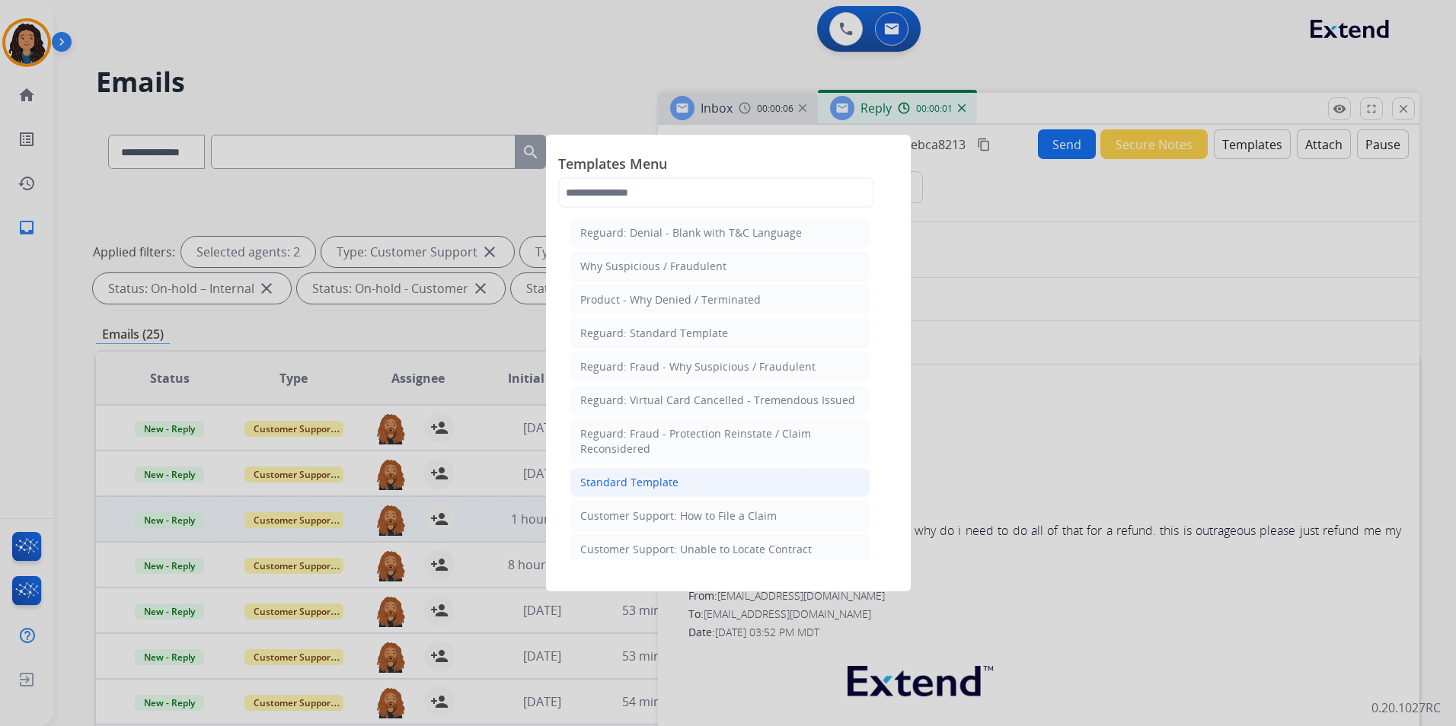
click at [644, 480] on div "Standard Template" at bounding box center [629, 482] width 98 height 15
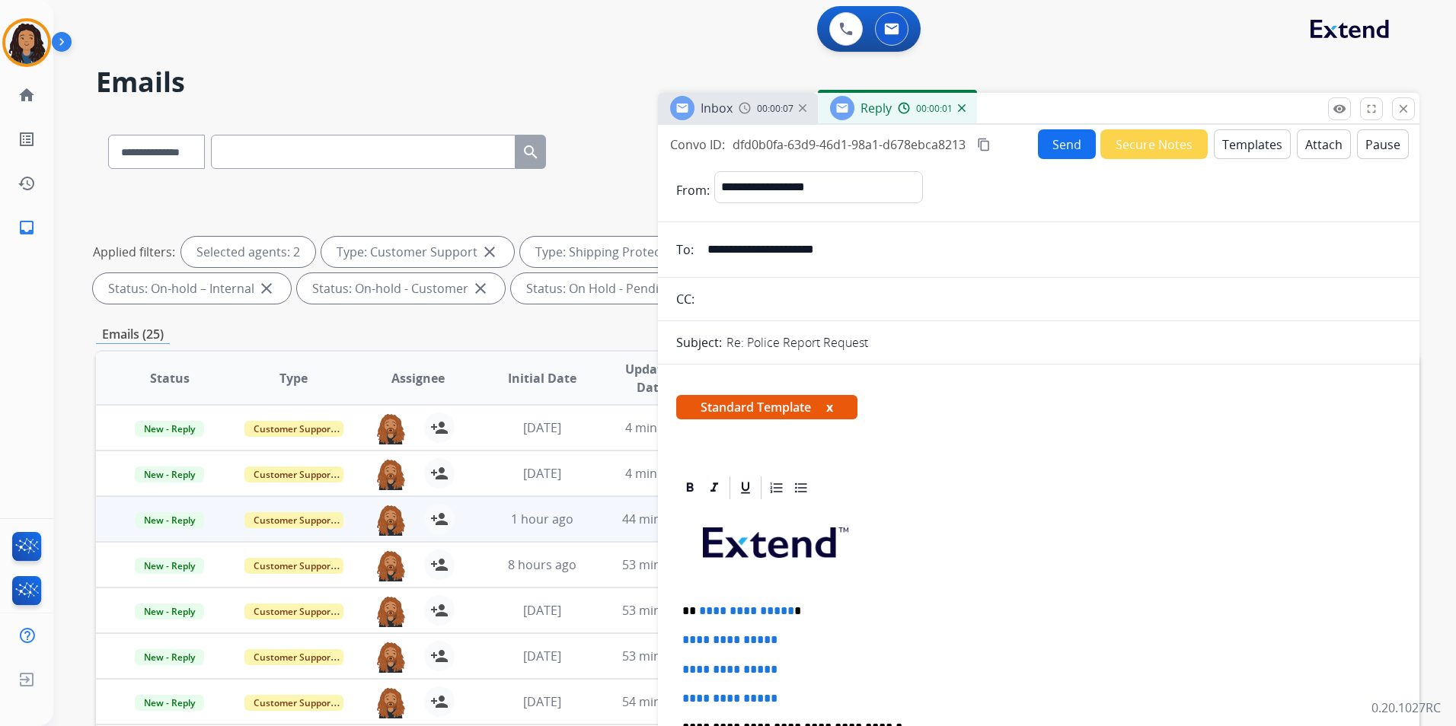
click at [713, 114] on span "Inbox" at bounding box center [716, 108] width 32 height 17
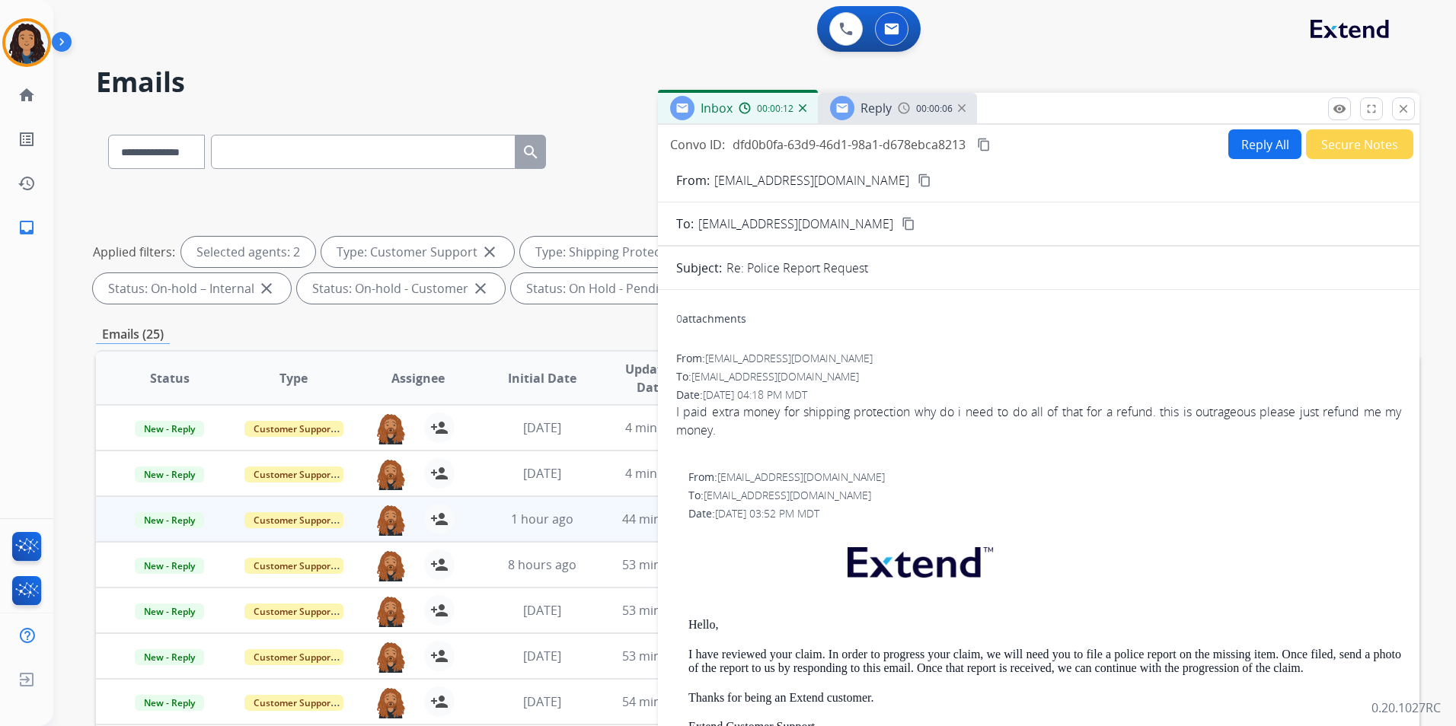
click at [875, 106] on span "Reply" at bounding box center [875, 108] width 31 height 17
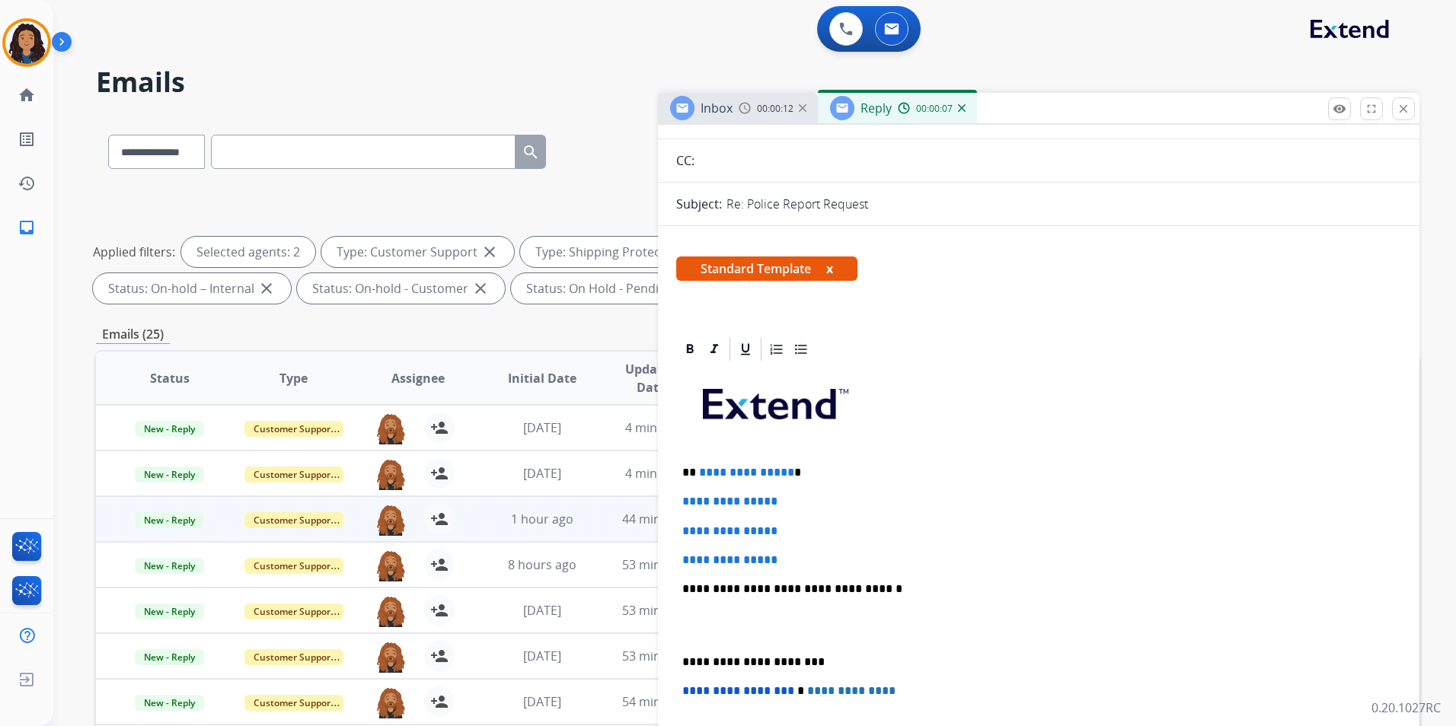
scroll to position [228, 0]
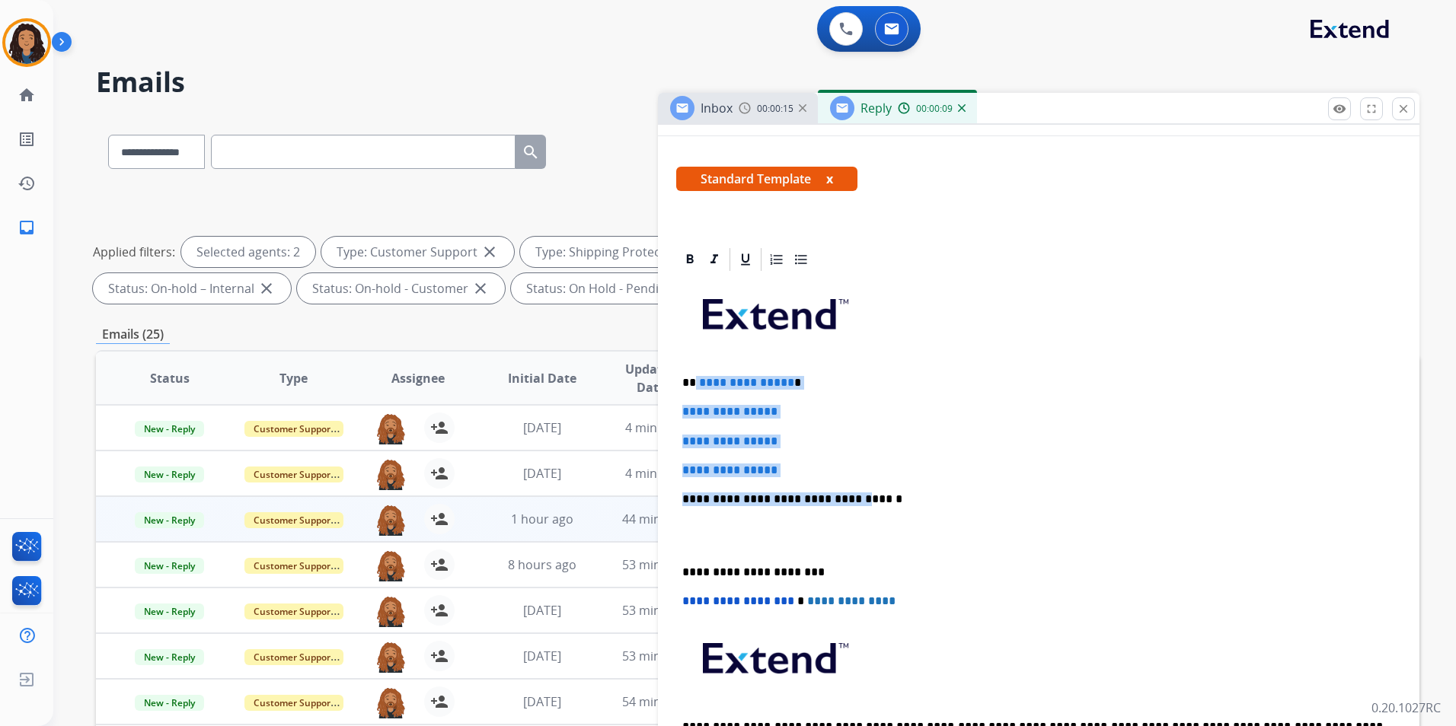
drag, startPoint x: 695, startPoint y: 378, endPoint x: 840, endPoint y: 493, distance: 184.8
click at [840, 493] on div "**********" at bounding box center [1038, 535] width 725 height 524
click at [739, 402] on div "**********" at bounding box center [1038, 535] width 725 height 524
click at [697, 374] on div "**********" at bounding box center [1038, 535] width 725 height 524
click at [694, 383] on p "**********" at bounding box center [1032, 383] width 700 height 14
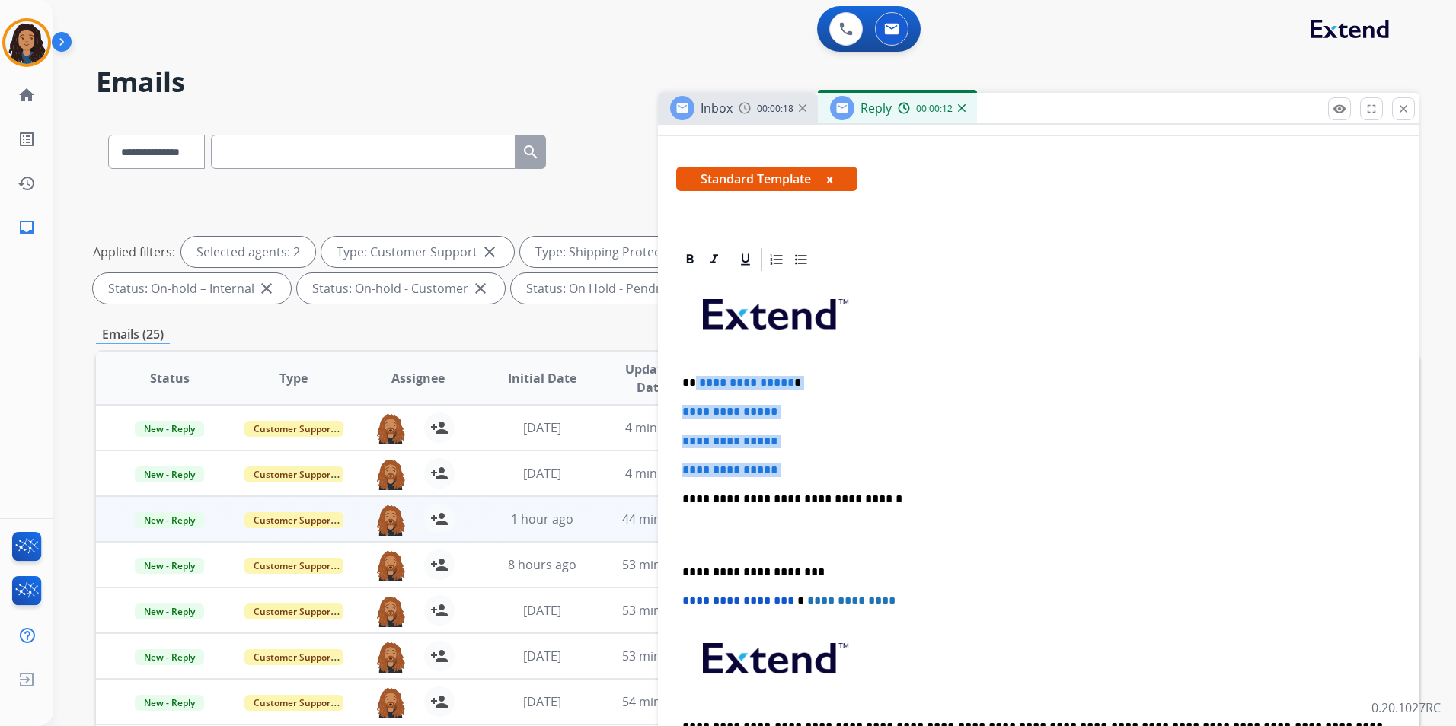
drag, startPoint x: 694, startPoint y: 381, endPoint x: 813, endPoint y: 456, distance: 140.3
click at [813, 456] on div "**********" at bounding box center [1038, 535] width 725 height 524
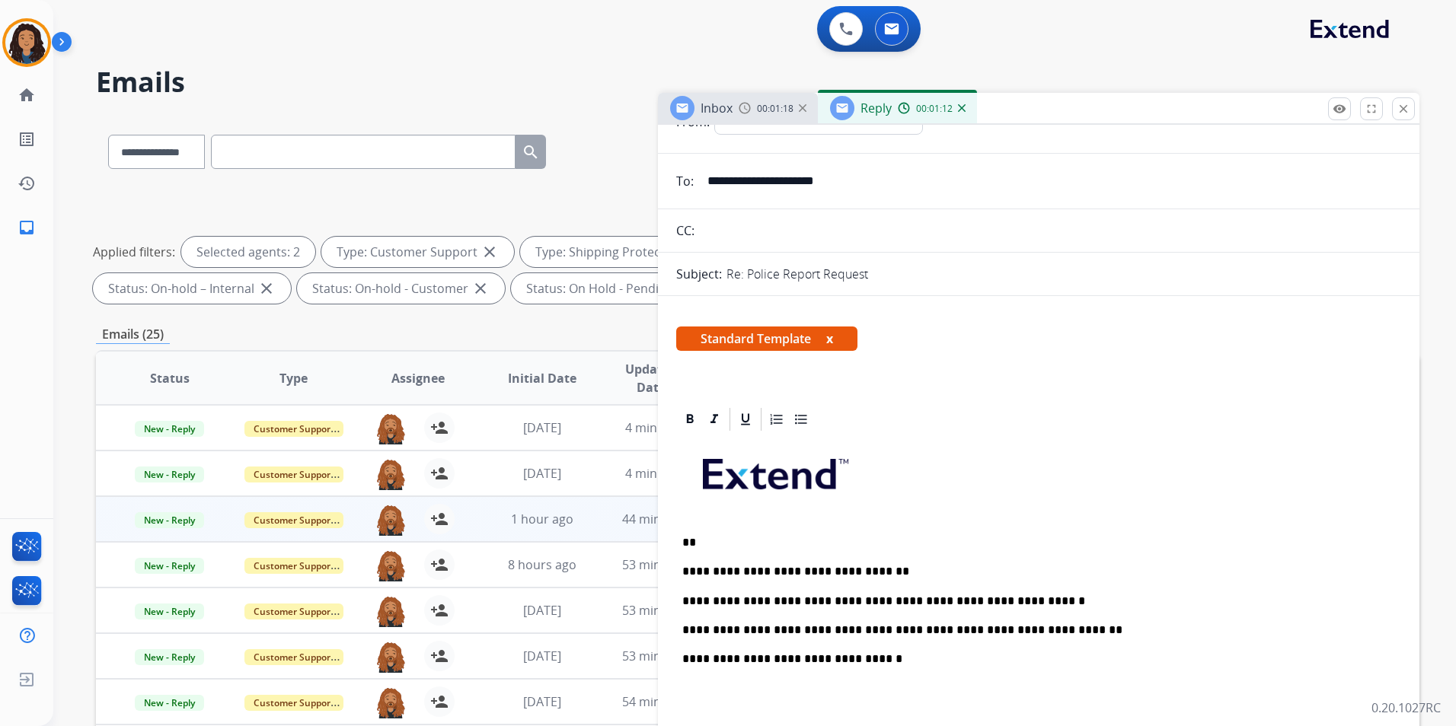
scroll to position [0, 0]
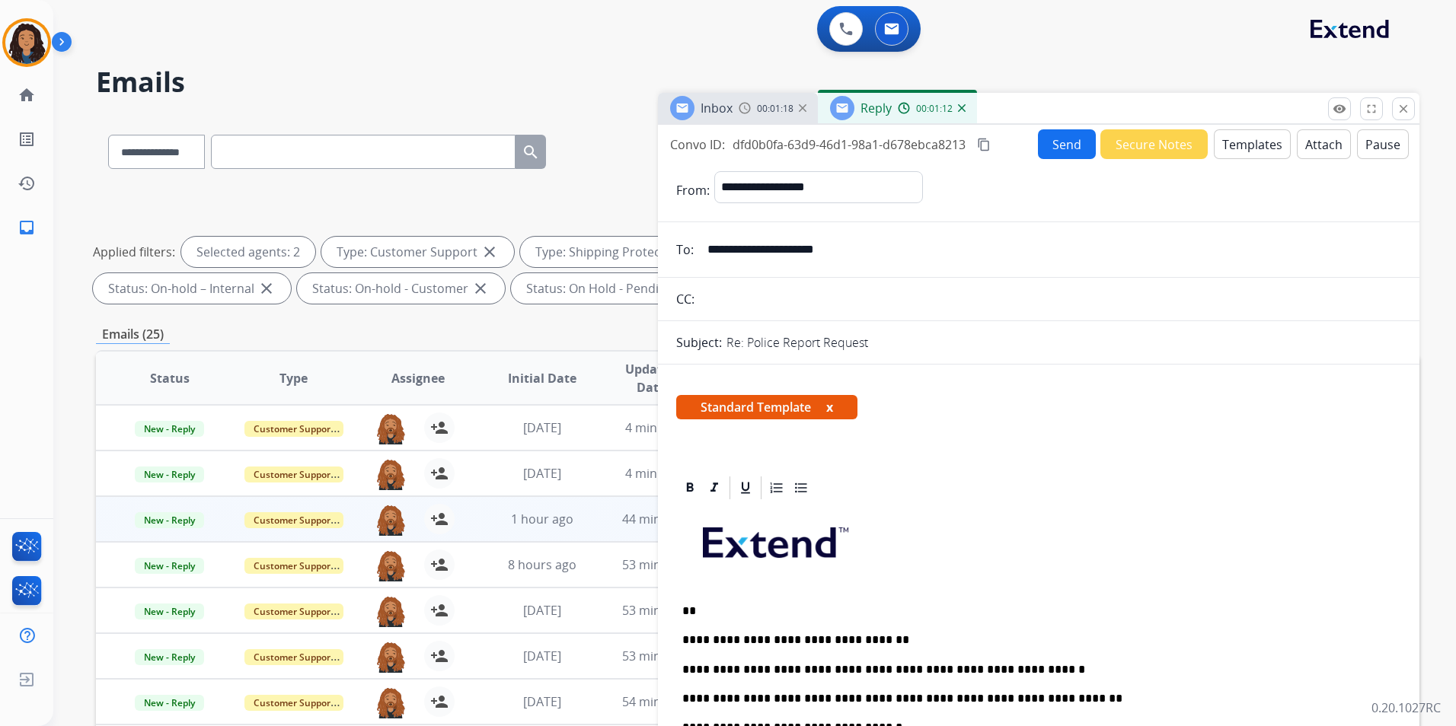
click at [1041, 158] on button "Send" at bounding box center [1067, 144] width 58 height 30
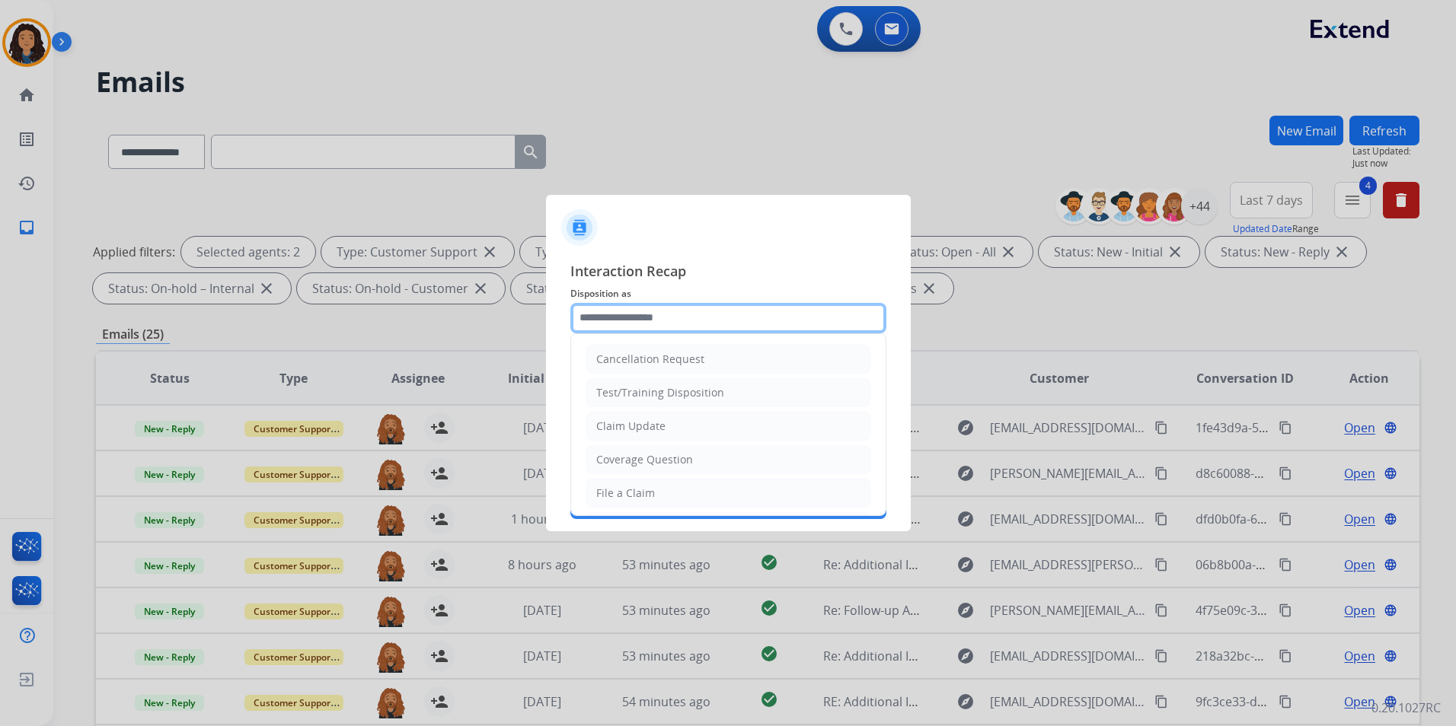
click at [785, 319] on input "text" at bounding box center [728, 318] width 316 height 30
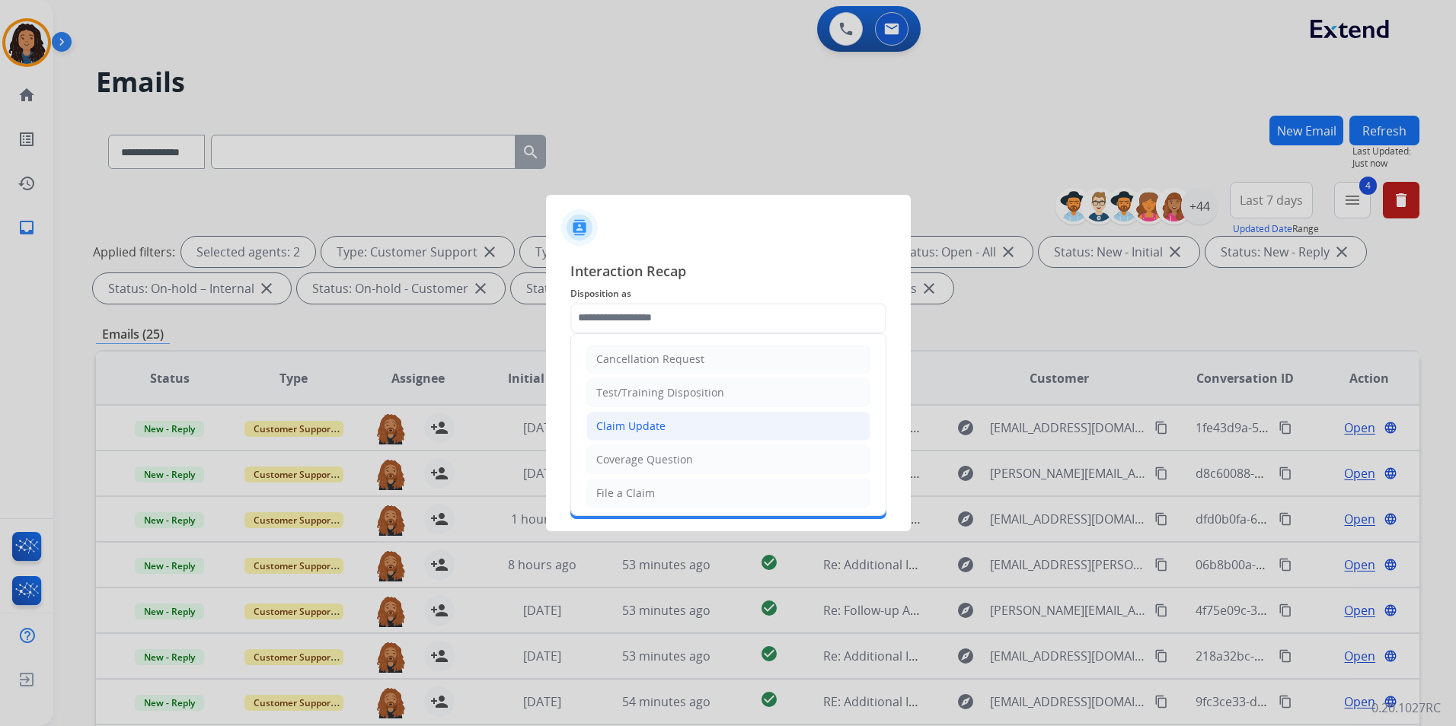
click at [700, 430] on li "Claim Update" at bounding box center [728, 426] width 284 height 29
type input "**********"
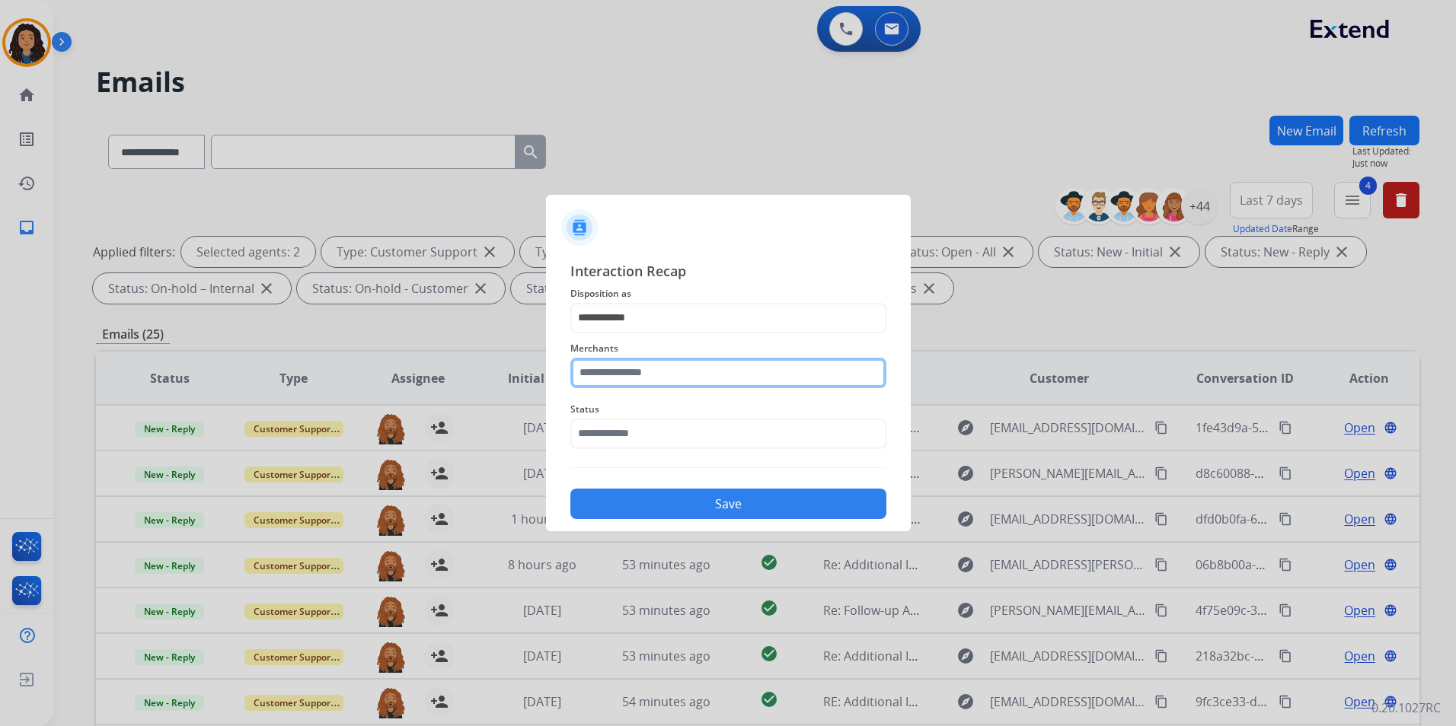
click at [736, 363] on input "text" at bounding box center [728, 373] width 316 height 30
type input "***"
drag, startPoint x: 667, startPoint y: 450, endPoint x: 677, endPoint y: 476, distance: 27.7
click at [667, 448] on div "Status" at bounding box center [728, 424] width 316 height 61
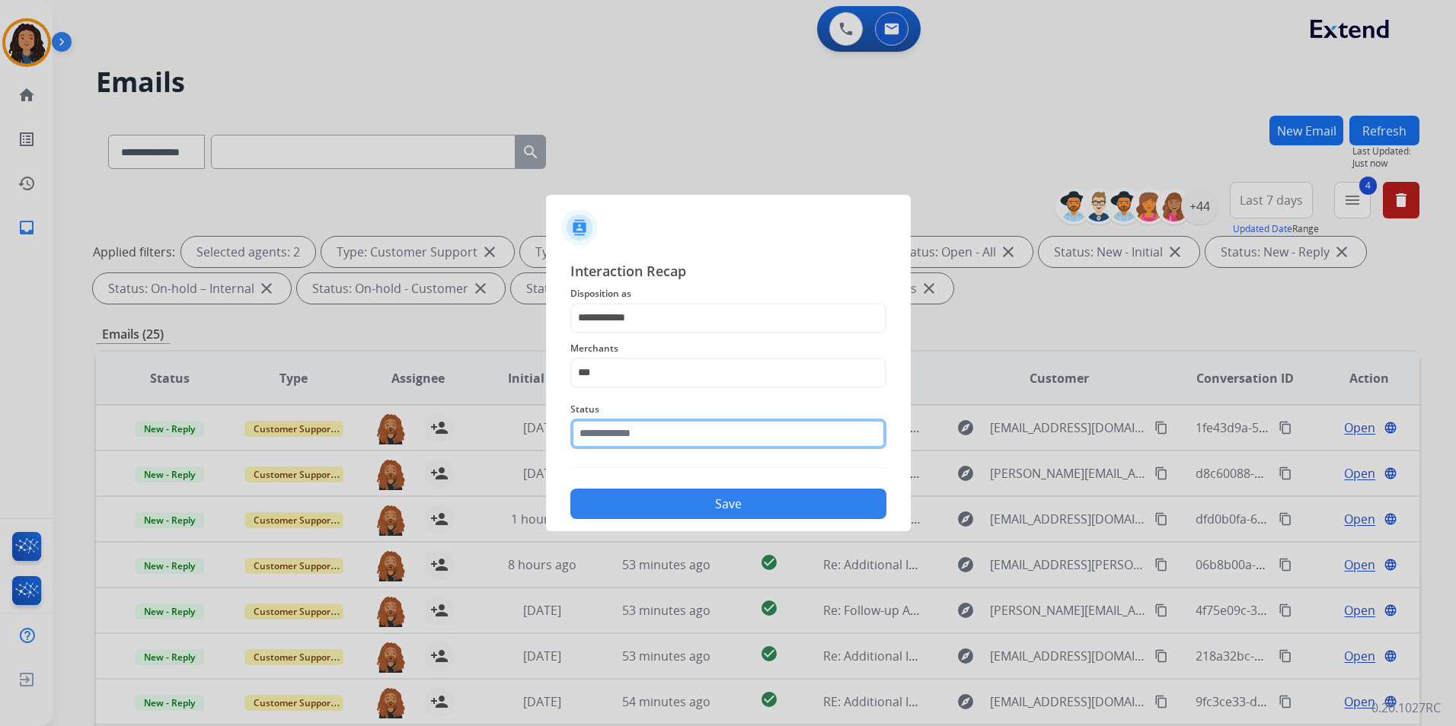
click at [647, 436] on input "text" at bounding box center [728, 434] width 316 height 30
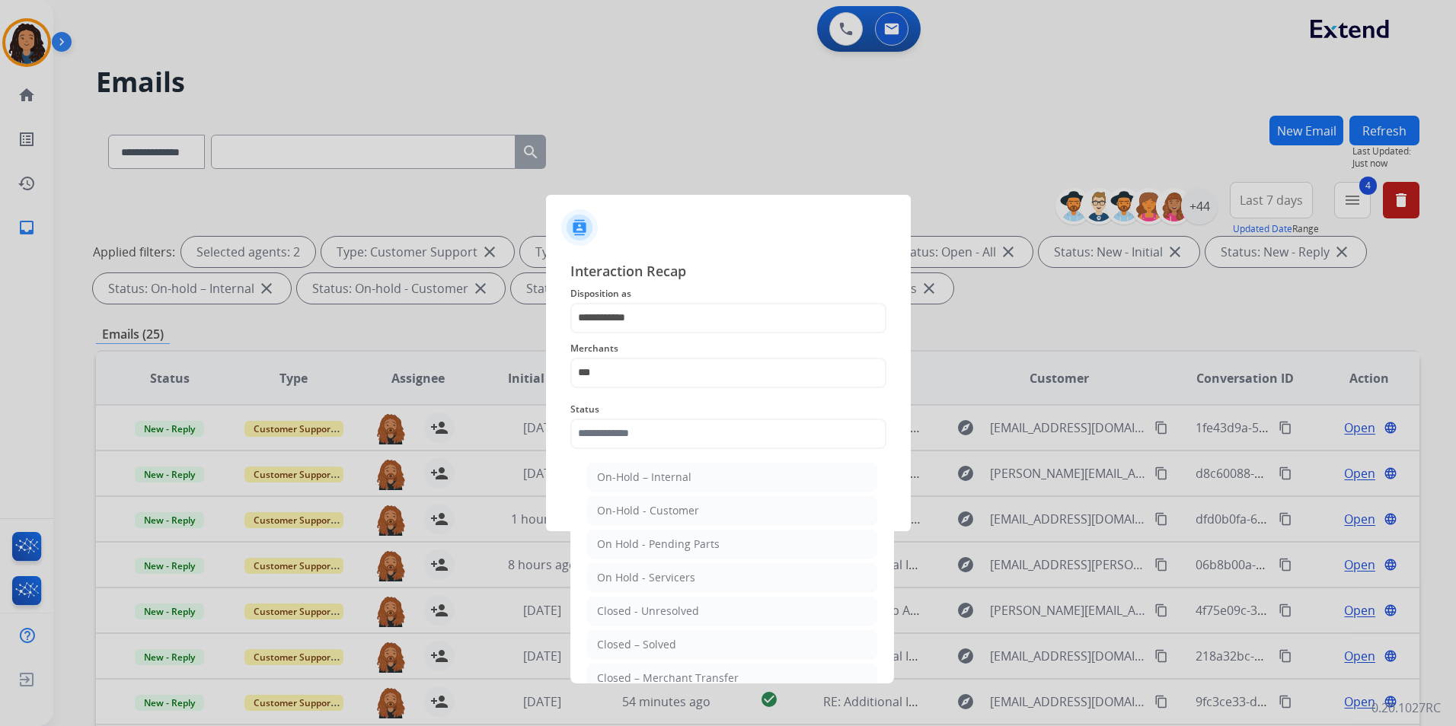
drag, startPoint x: 665, startPoint y: 641, endPoint x: 657, endPoint y: 455, distance: 186.0
click at [663, 641] on div "Closed – Solved" at bounding box center [636, 644] width 79 height 15
type input "**********"
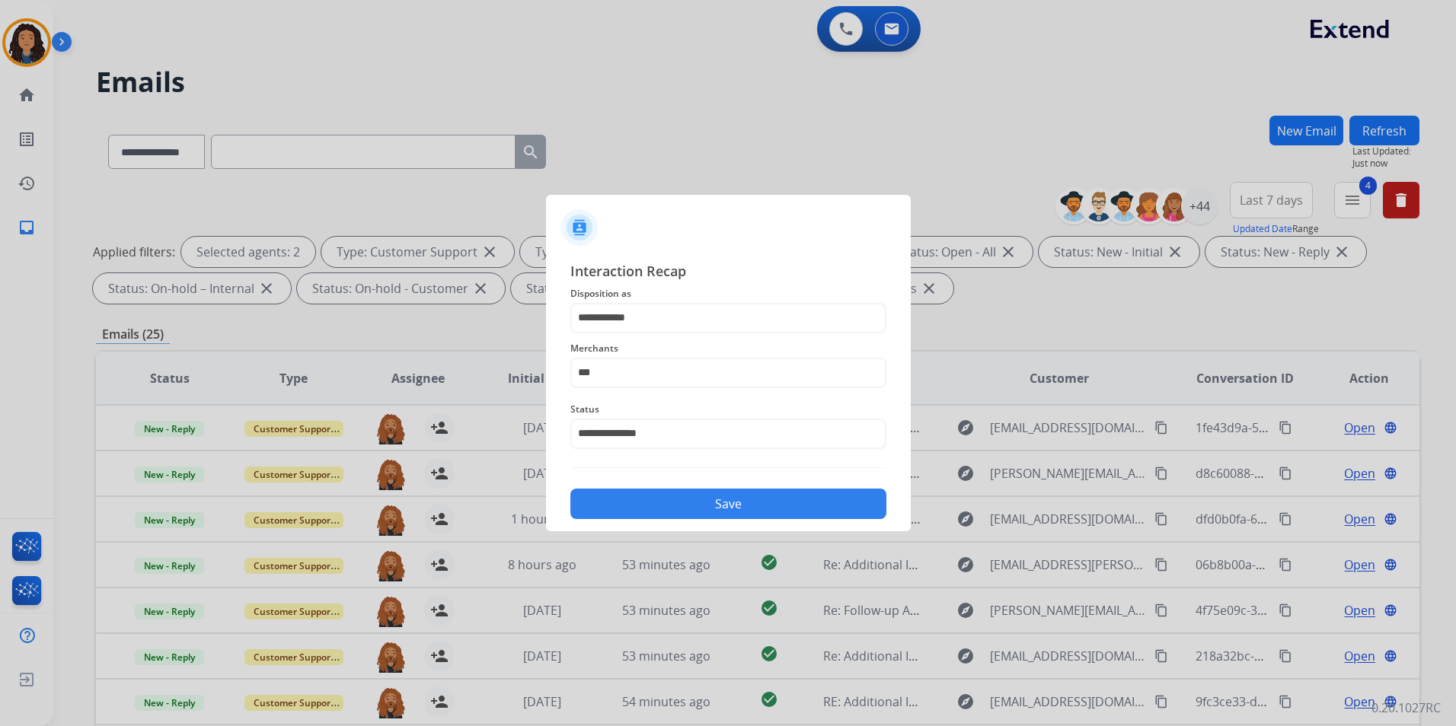
click at [656, 392] on div "Merchants ***" at bounding box center [728, 363] width 316 height 61
click at [674, 362] on input "***" at bounding box center [728, 373] width 316 height 30
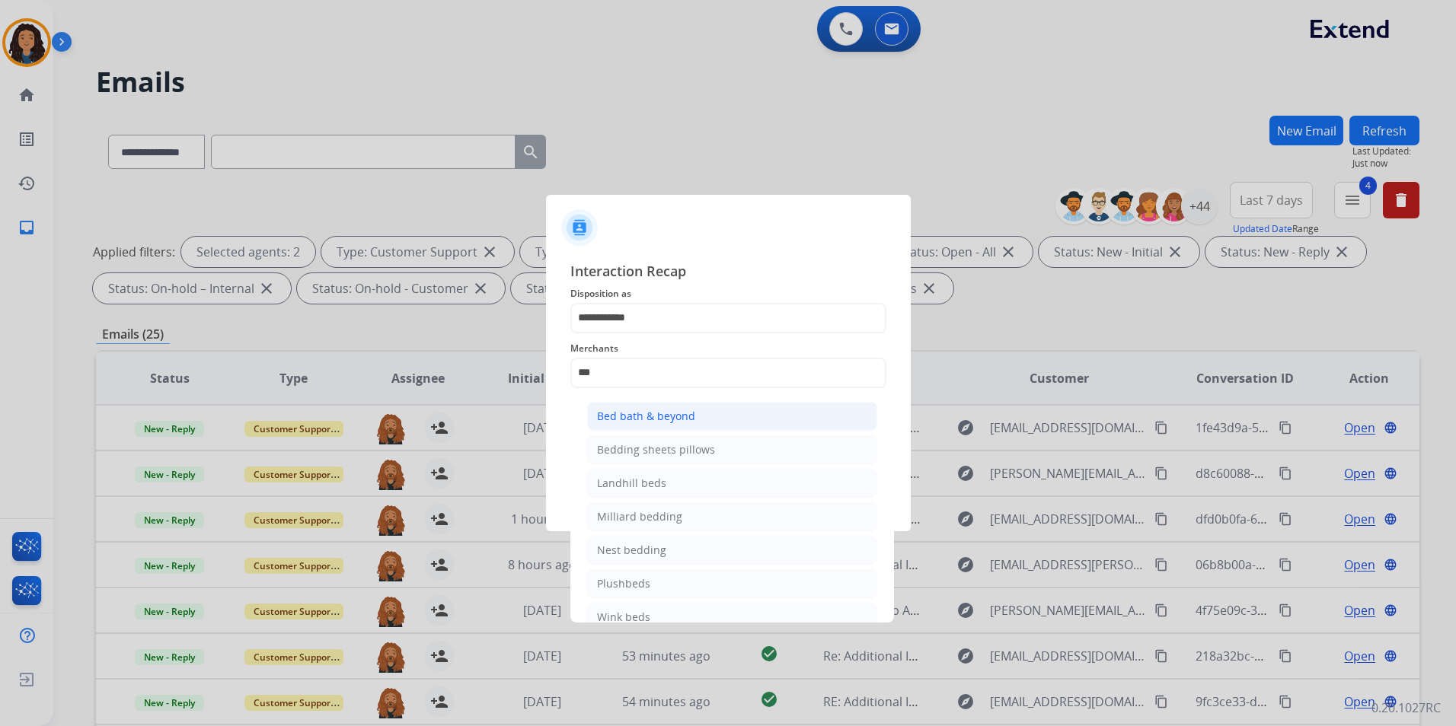
click at [677, 415] on div "Bed bath & beyond" at bounding box center [646, 416] width 98 height 15
type input "**********"
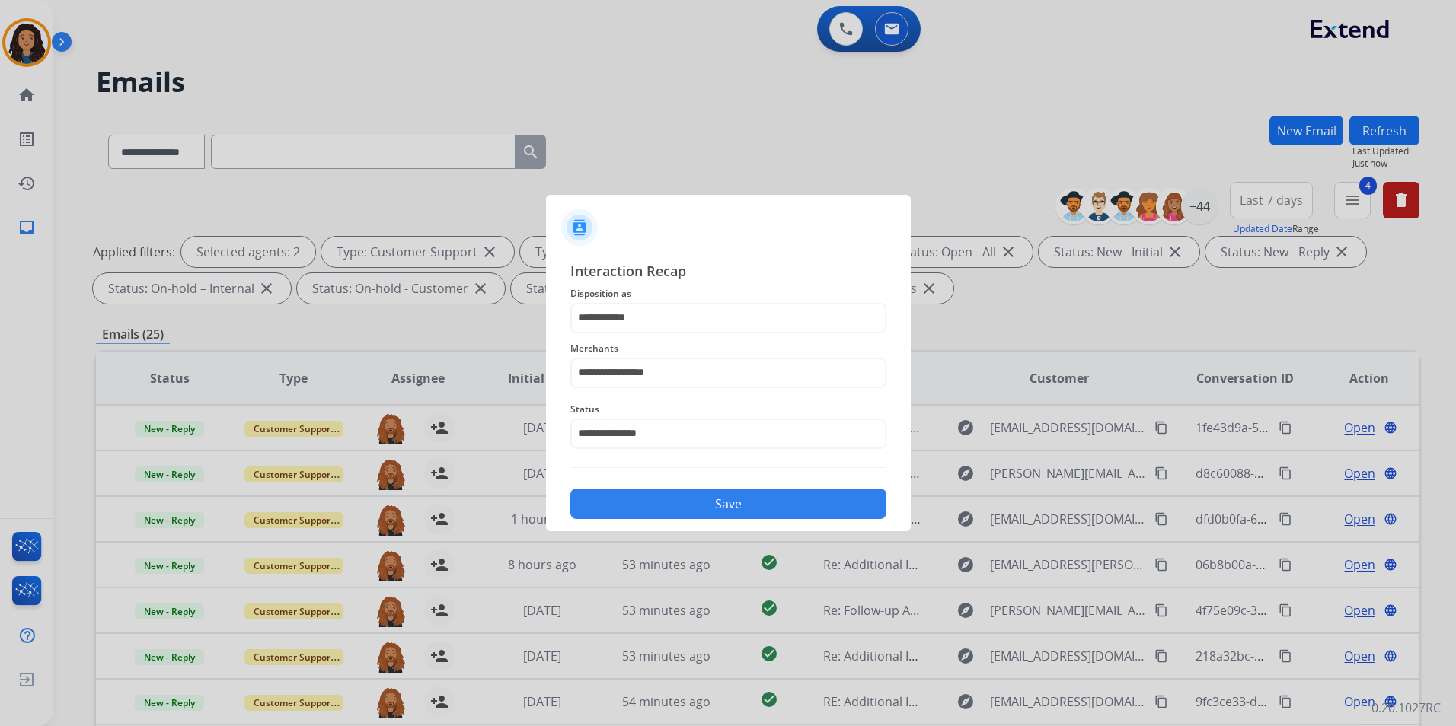
click at [657, 509] on button "Save" at bounding box center [728, 504] width 316 height 30
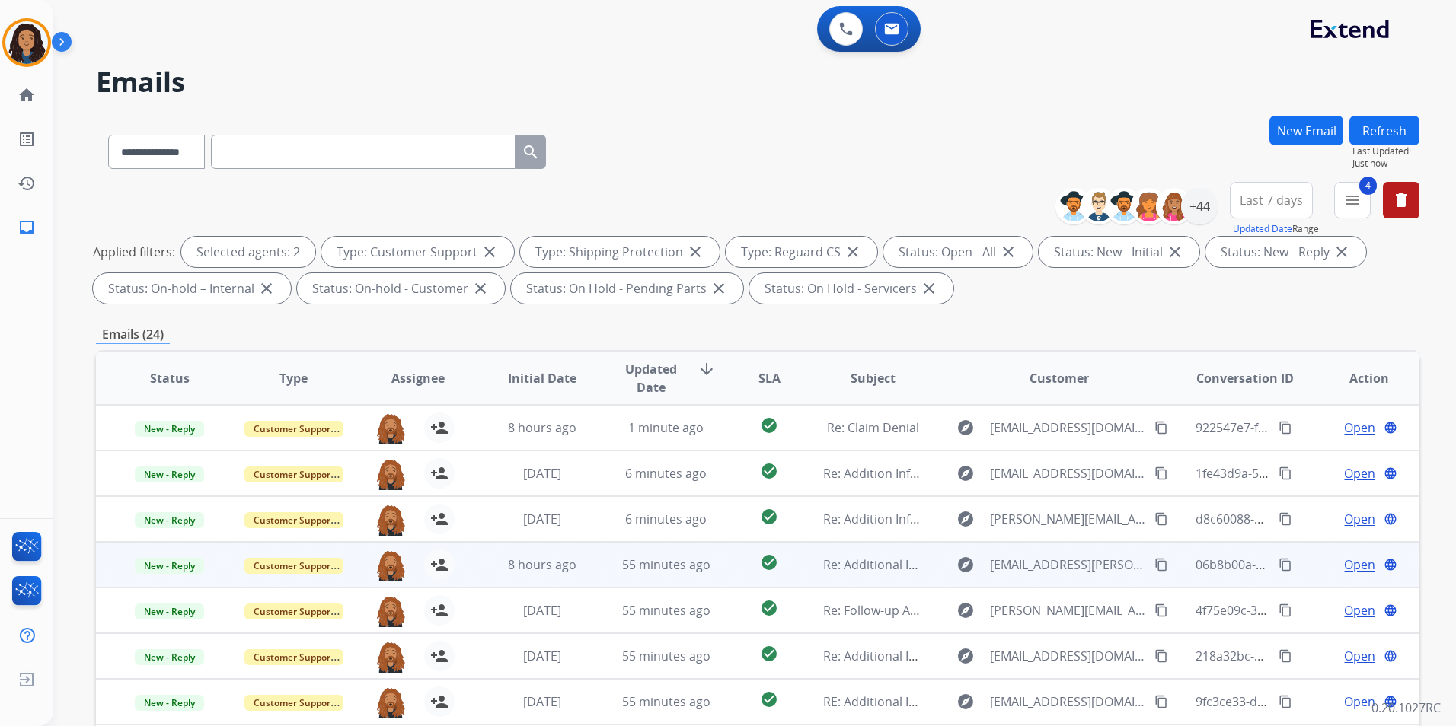
click at [1344, 566] on span "Open" at bounding box center [1359, 565] width 31 height 18
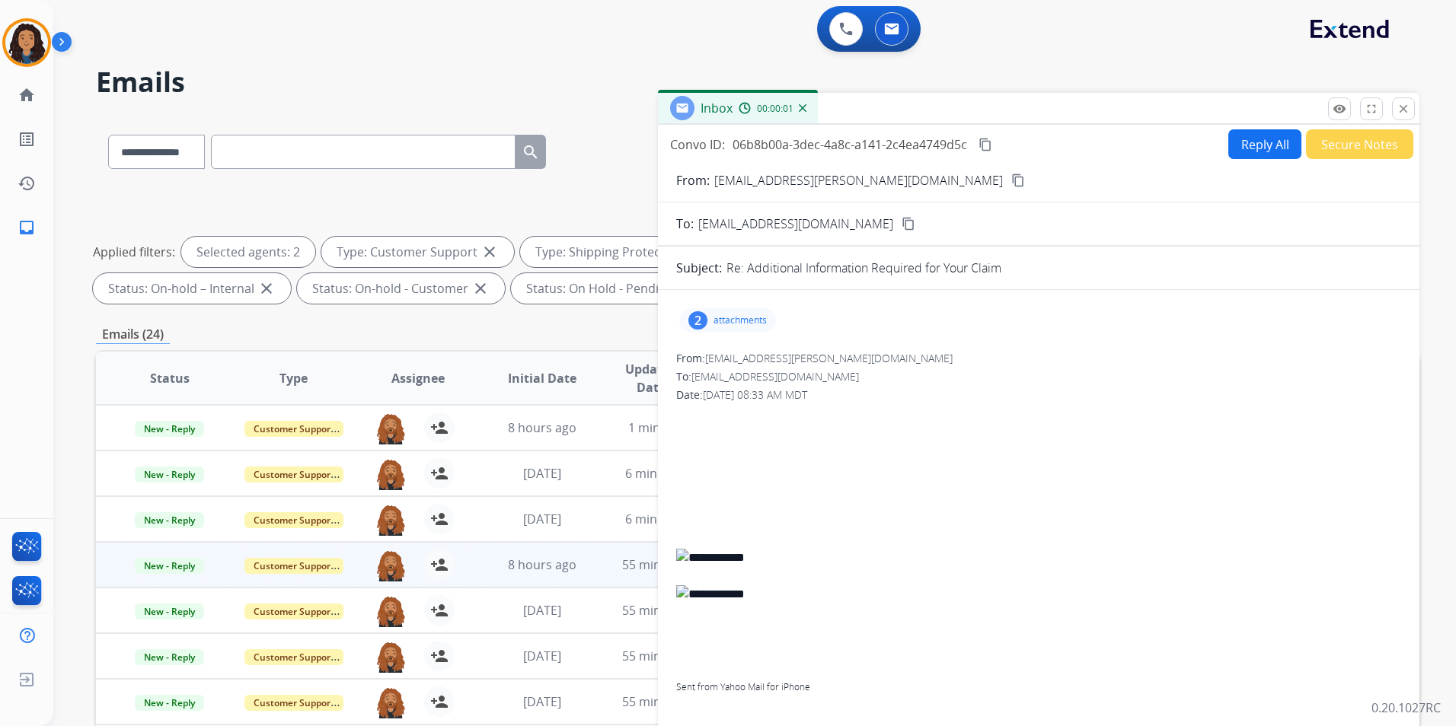
click at [723, 323] on p "attachments" at bounding box center [739, 320] width 53 height 12
click at [745, 356] on div at bounding box center [729, 359] width 76 height 53
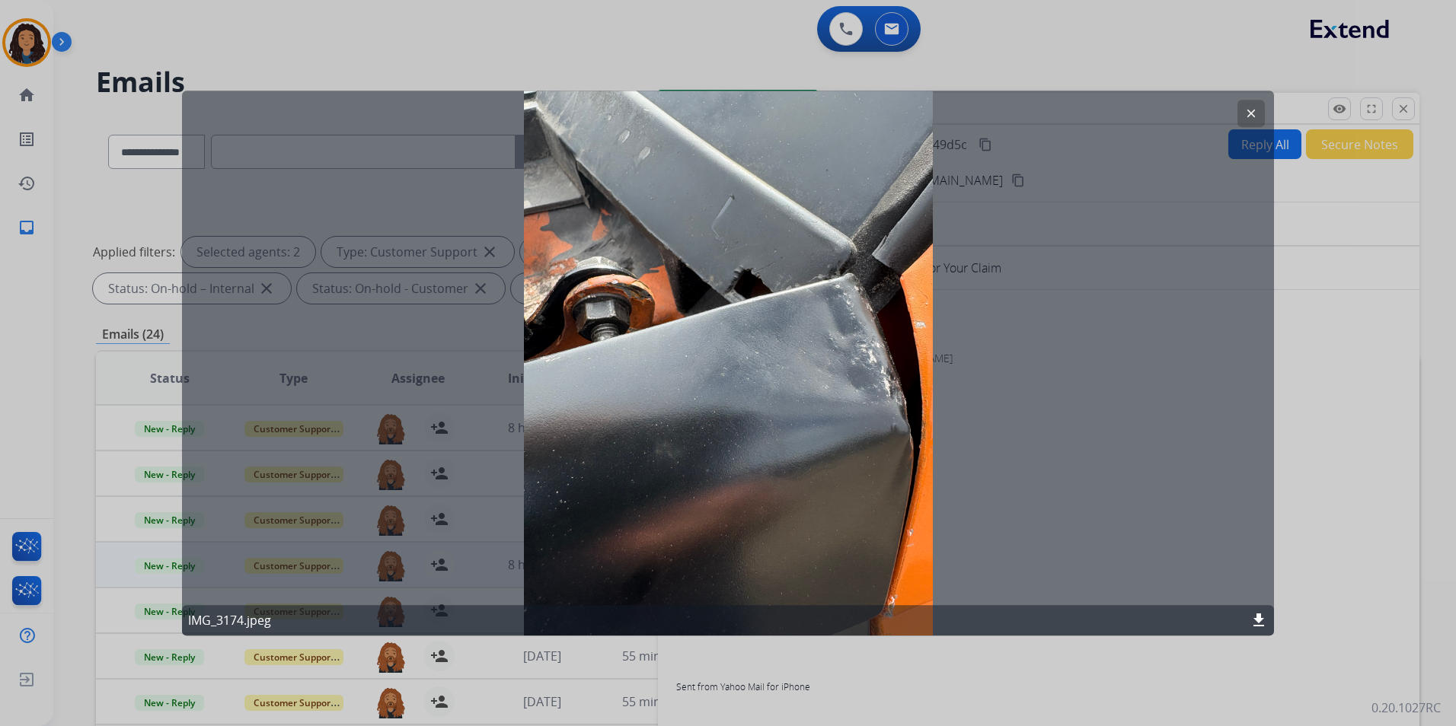
click at [1259, 111] on button "clear" at bounding box center [1250, 113] width 27 height 27
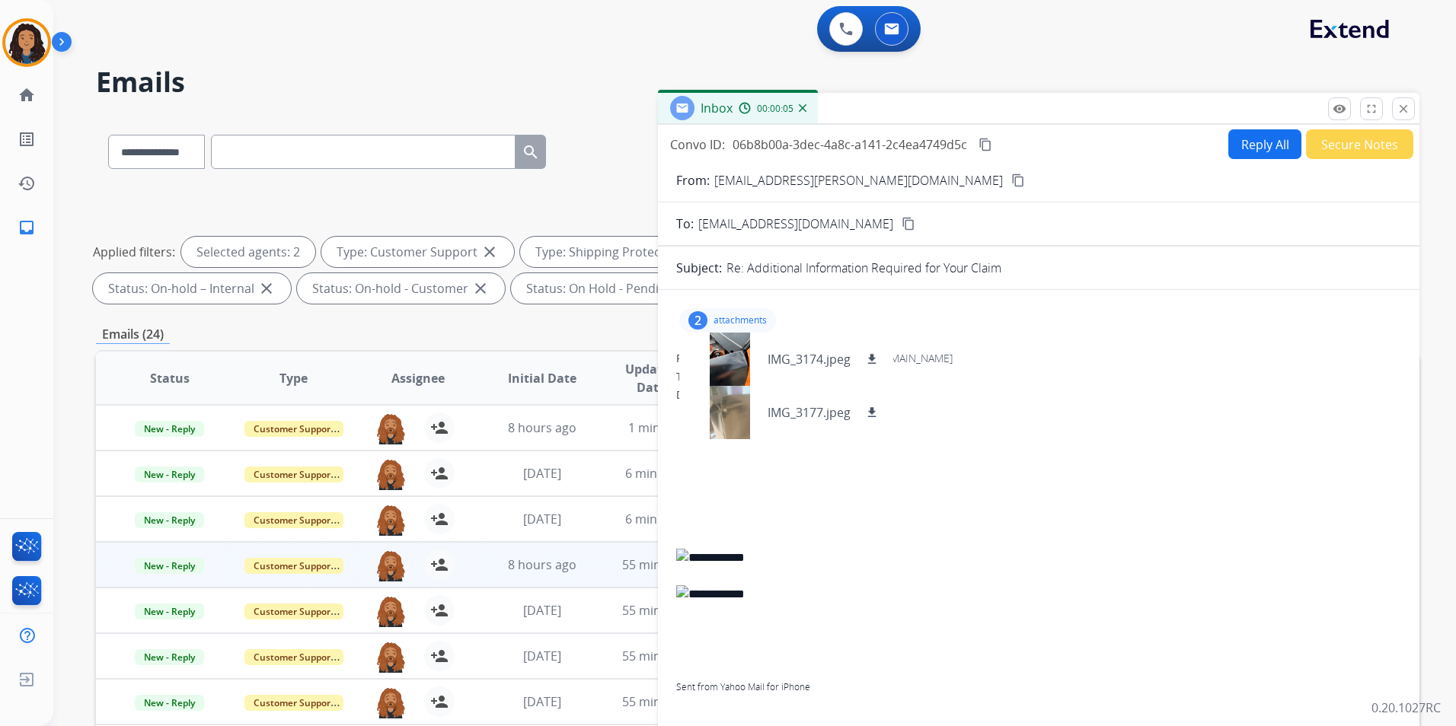
click at [1011, 180] on mat-icon "content_copy" at bounding box center [1018, 181] width 14 height 14
click at [739, 420] on div at bounding box center [729, 412] width 76 height 53
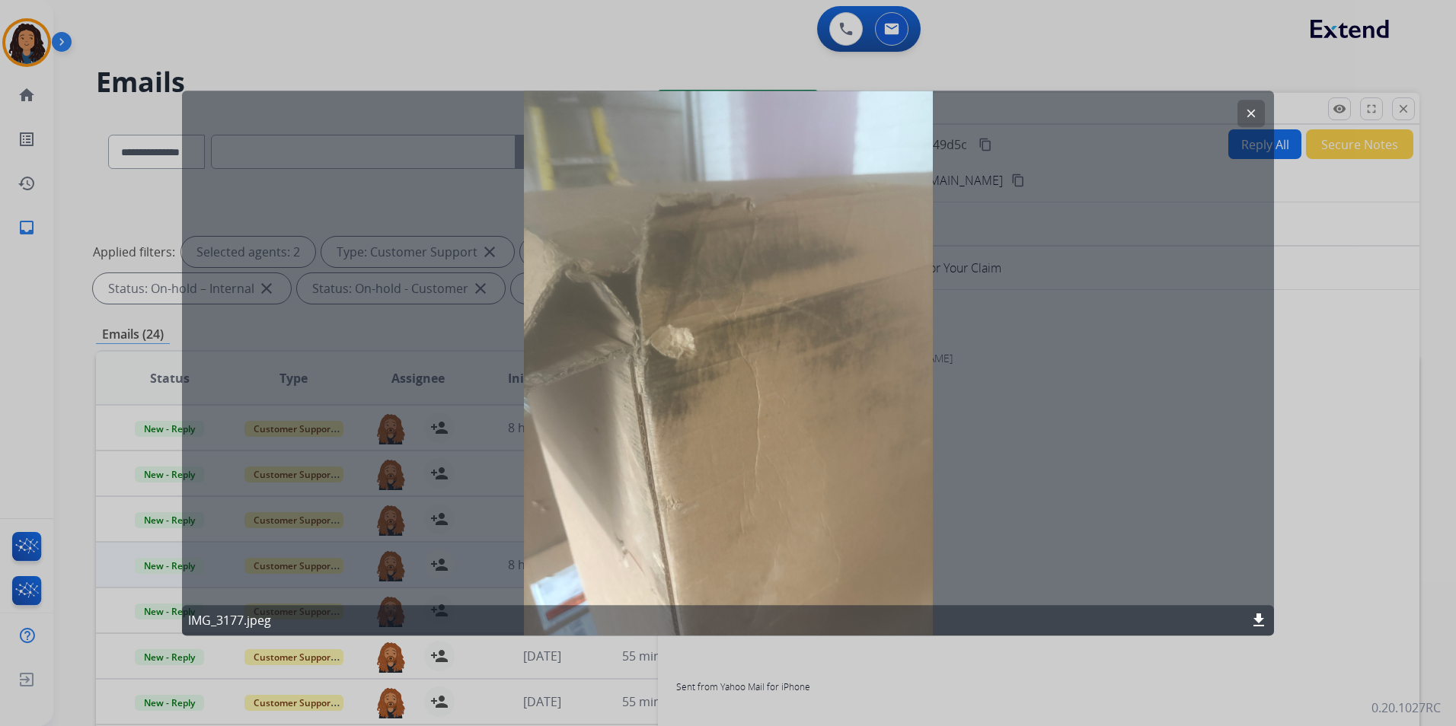
click at [1252, 116] on mat-icon "clear" at bounding box center [1251, 114] width 14 height 14
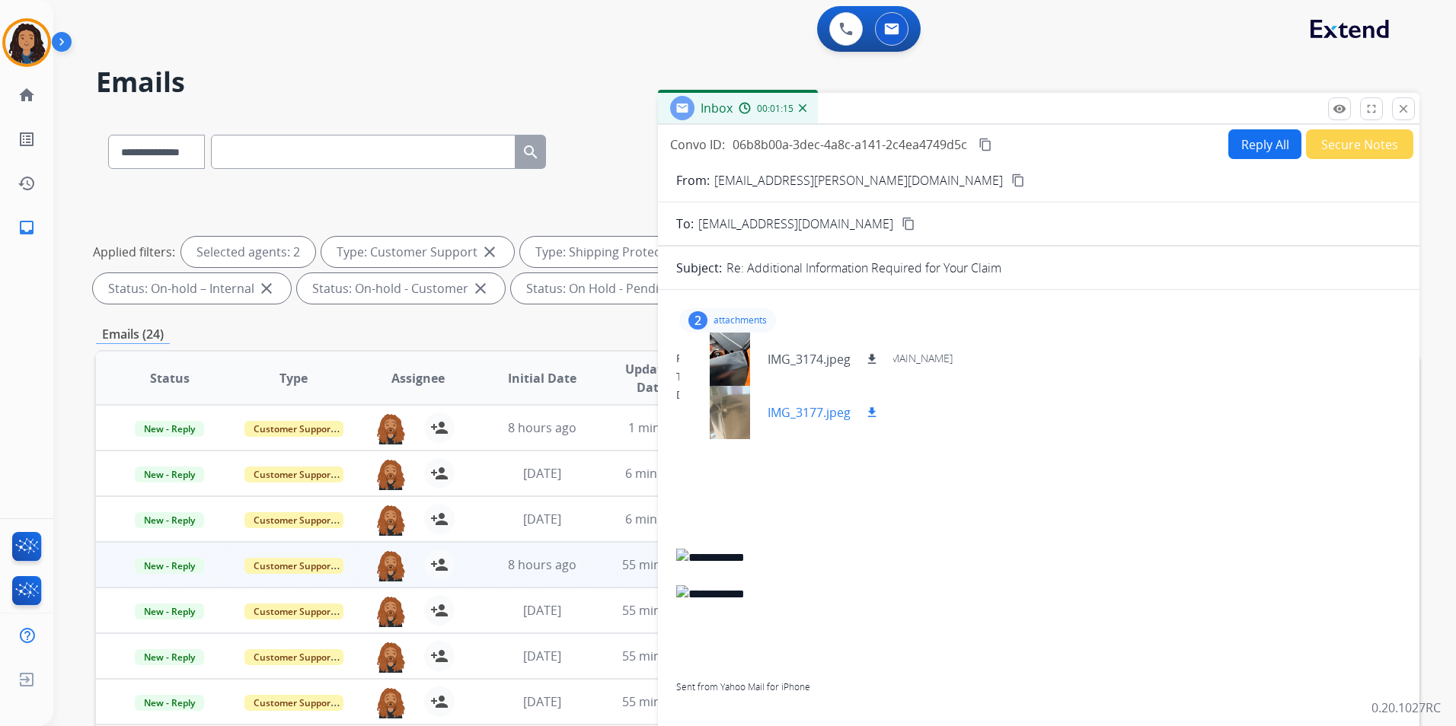
click at [870, 413] on mat-icon "download" at bounding box center [872, 413] width 14 height 14
click at [876, 357] on mat-icon "download" at bounding box center [872, 360] width 14 height 14
drag, startPoint x: 161, startPoint y: 569, endPoint x: 187, endPoint y: 567, distance: 25.9
click at [161, 568] on span "New - Reply" at bounding box center [169, 566] width 69 height 16
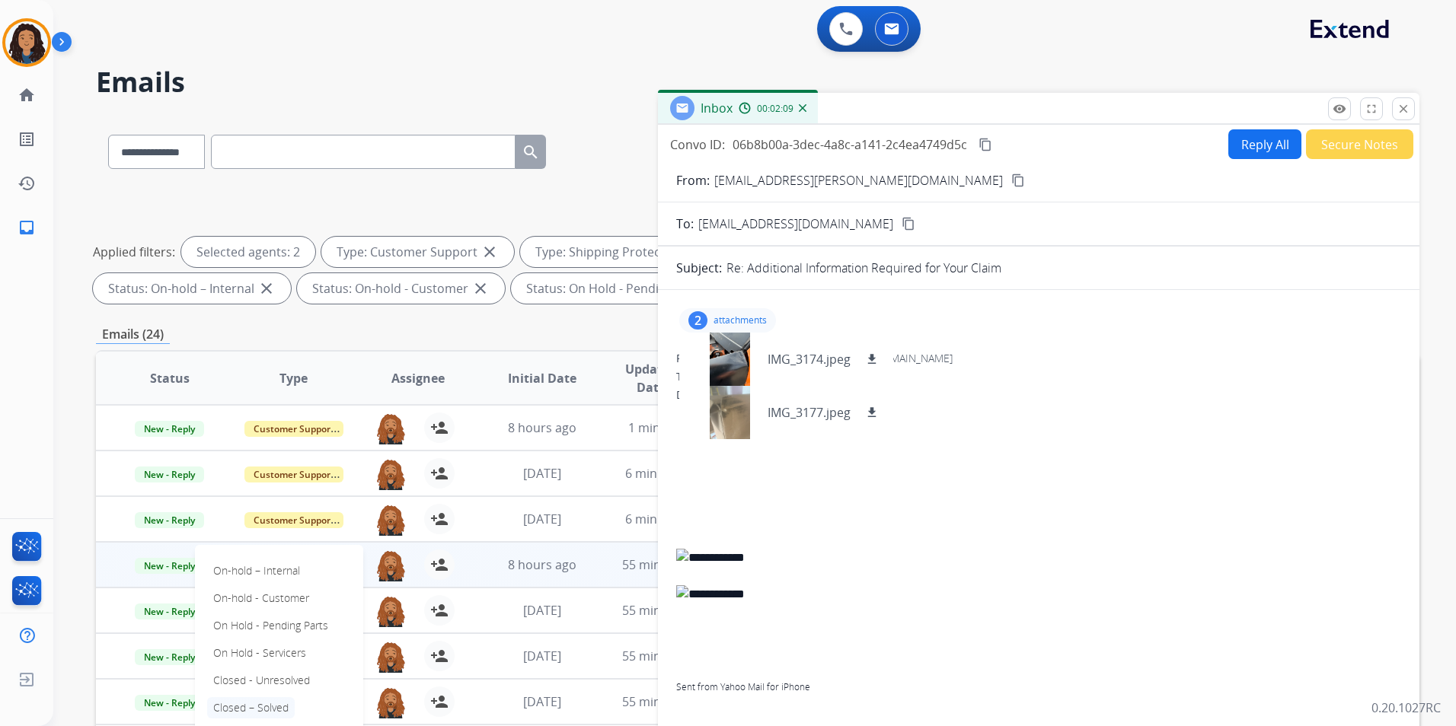
click at [279, 706] on p "Closed – Solved" at bounding box center [251, 707] width 88 height 21
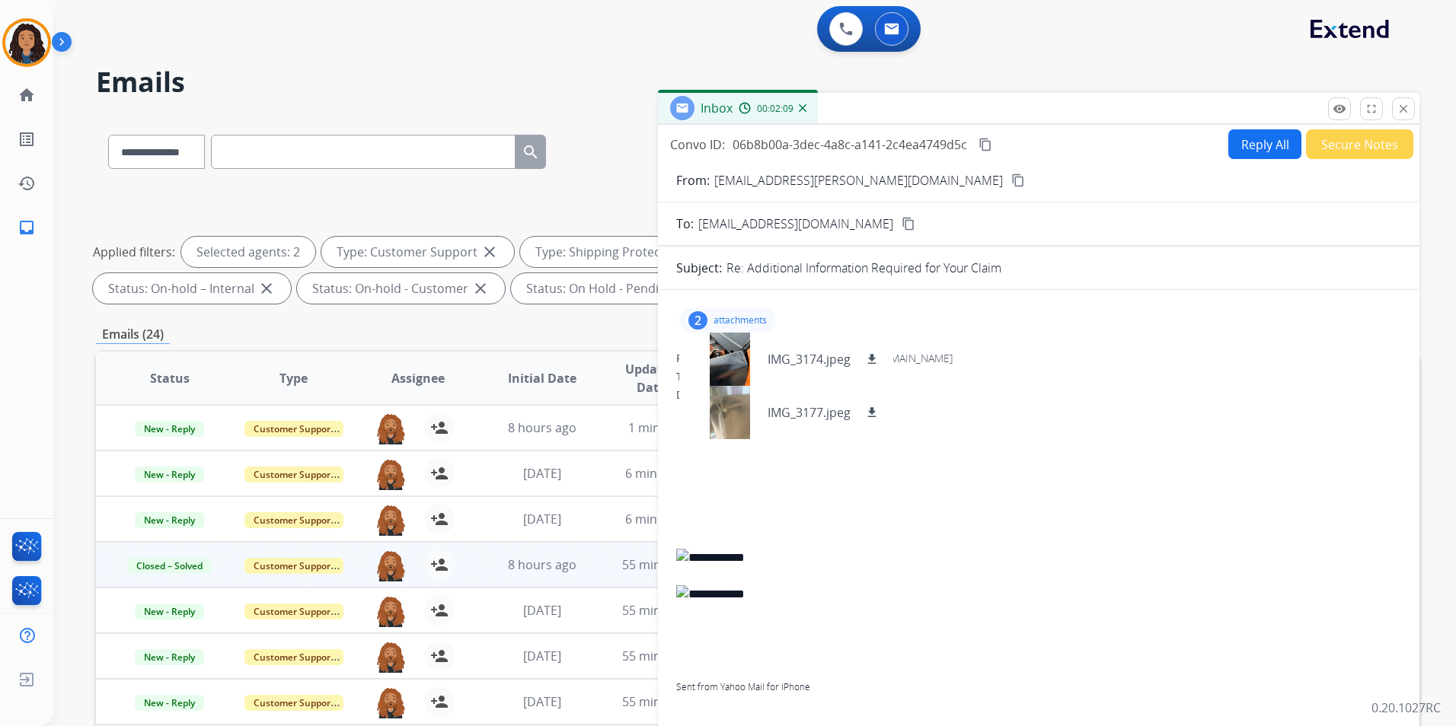
click at [1342, 142] on button "Secure Notes" at bounding box center [1359, 144] width 107 height 30
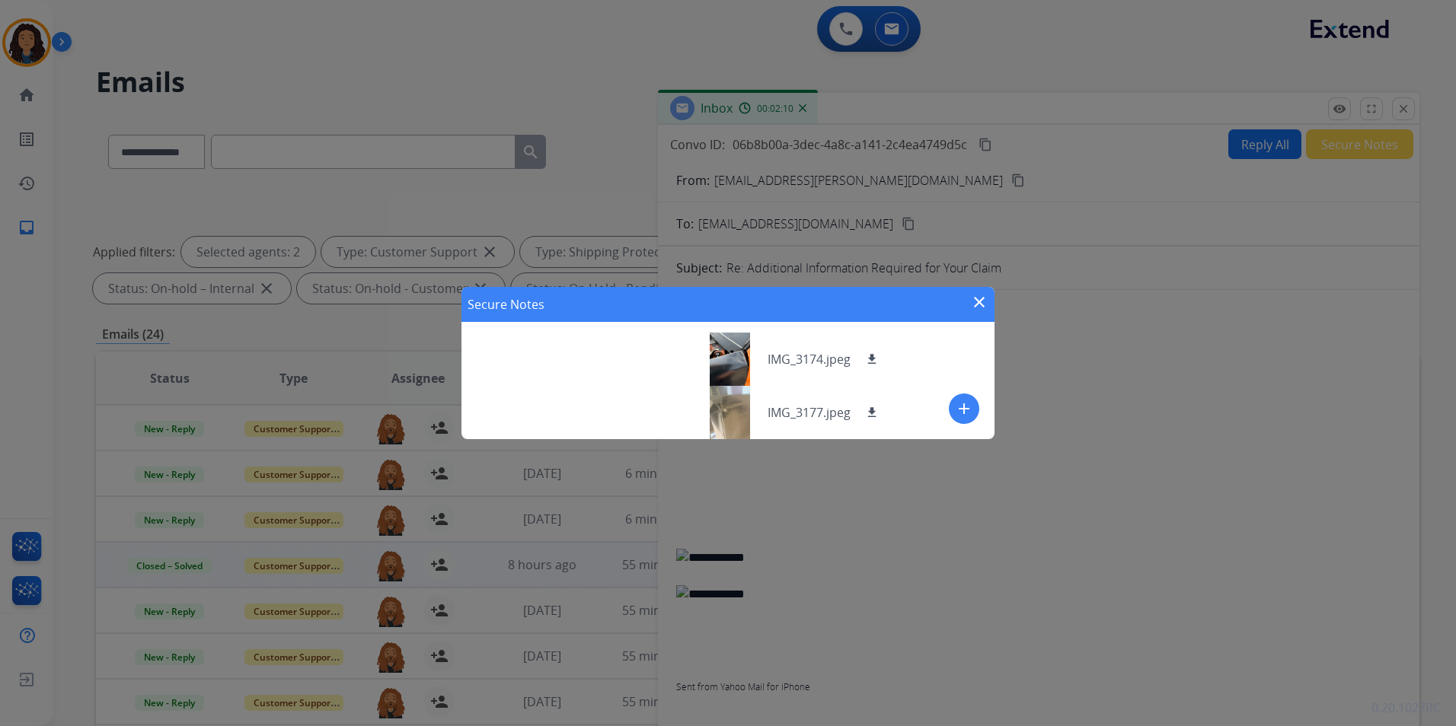
click at [962, 405] on mat-icon "add" at bounding box center [964, 409] width 18 height 18
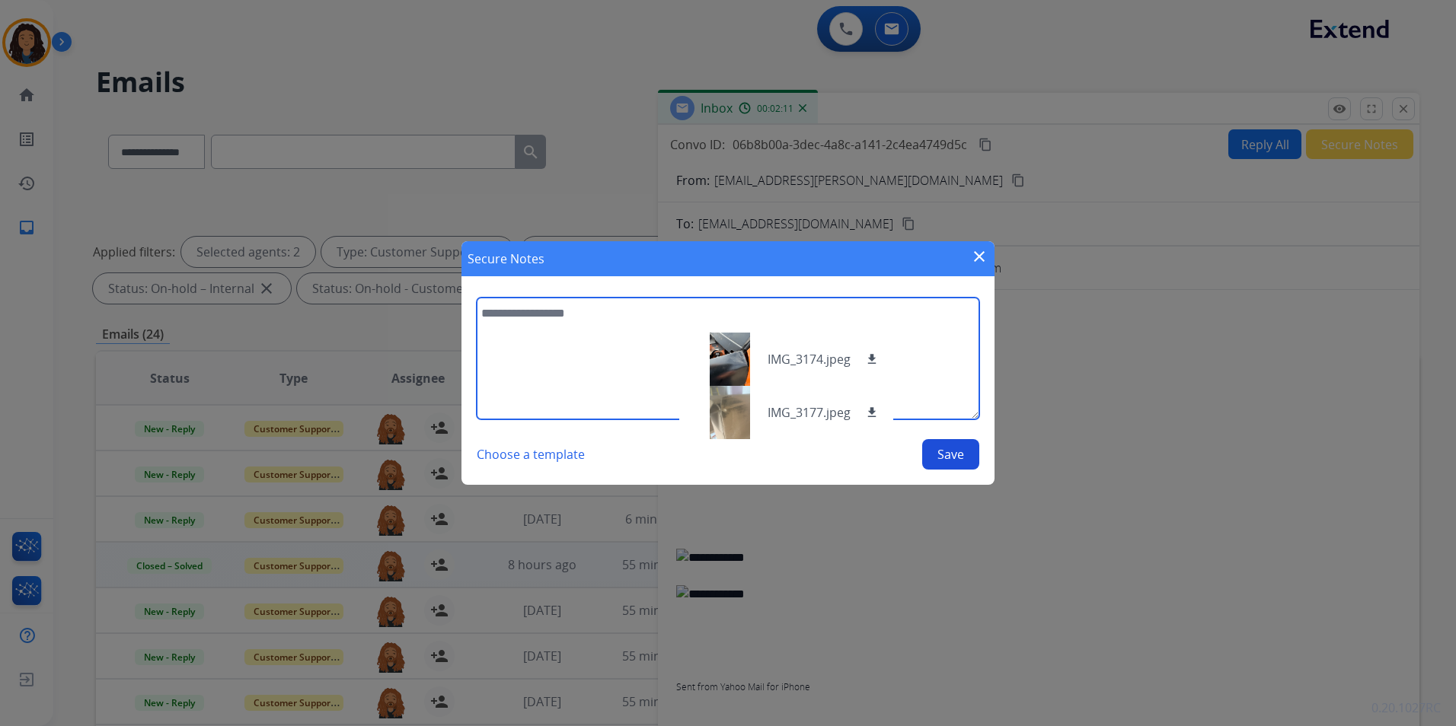
click at [518, 375] on textarea at bounding box center [728, 359] width 503 height 122
type textarea "**********"
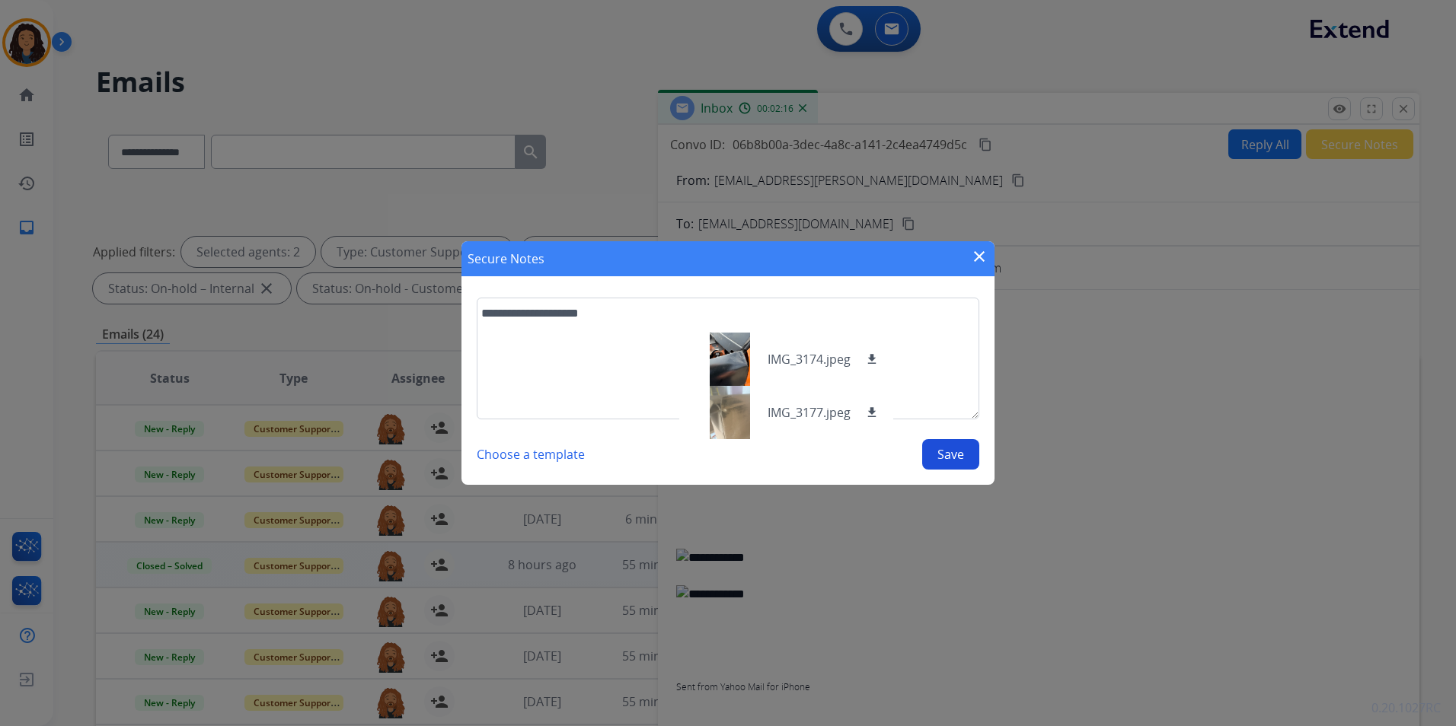
click at [942, 452] on button "Save" at bounding box center [950, 454] width 57 height 30
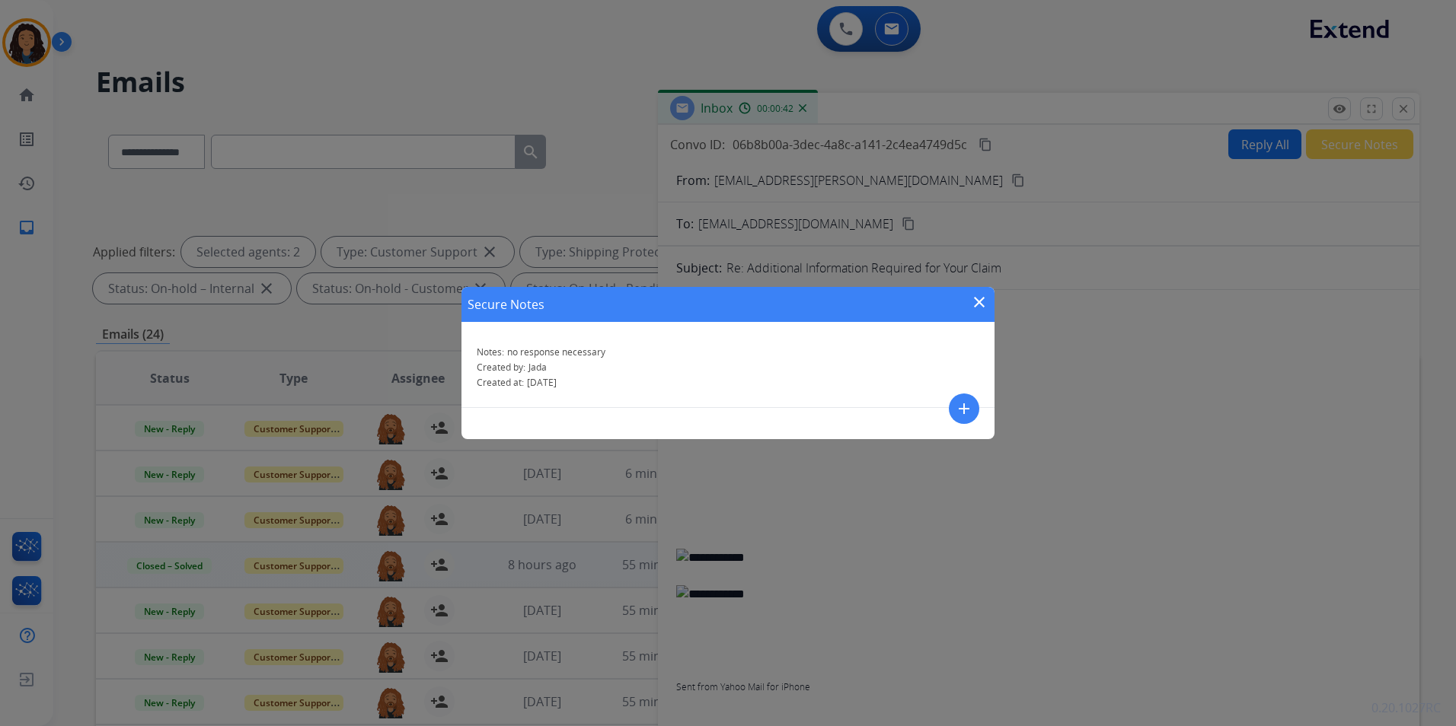
click at [975, 302] on mat-icon "close" at bounding box center [979, 302] width 18 height 18
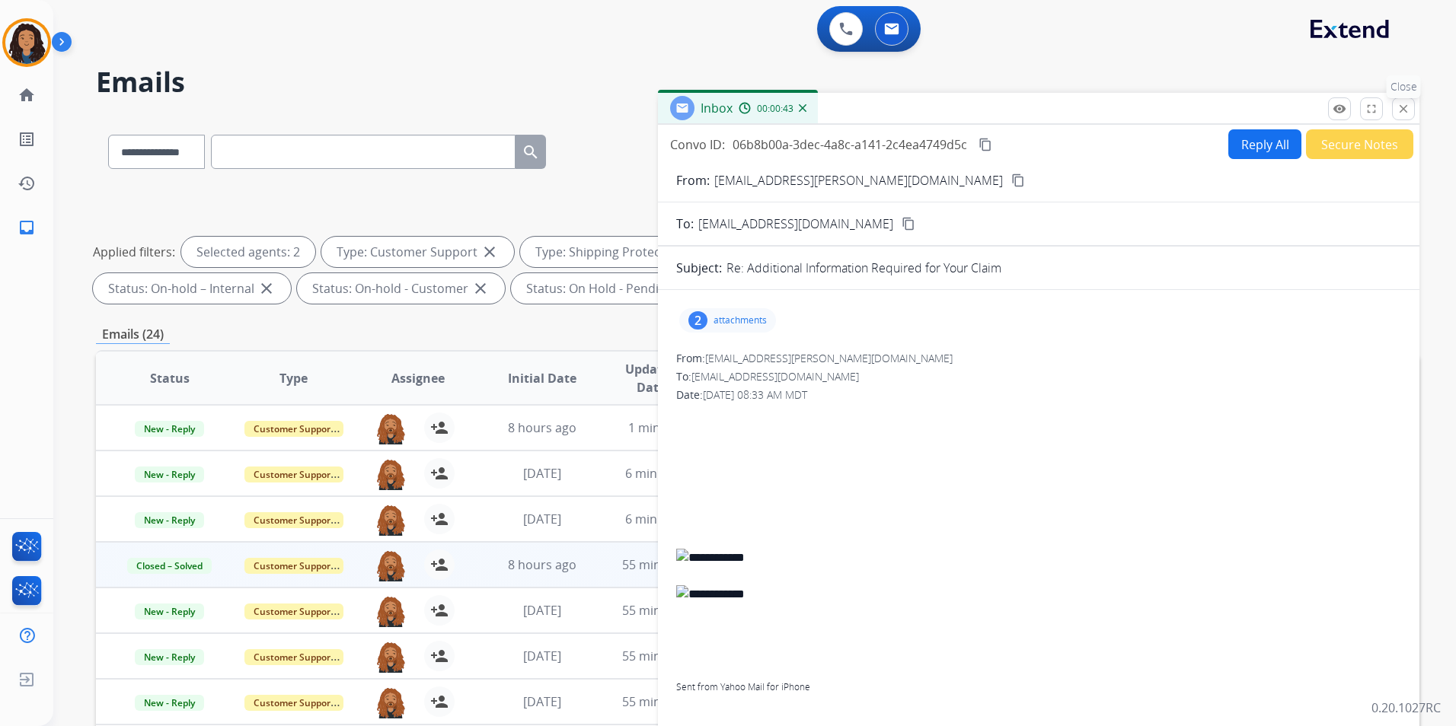
click at [1402, 110] on mat-icon "close" at bounding box center [1403, 109] width 14 height 14
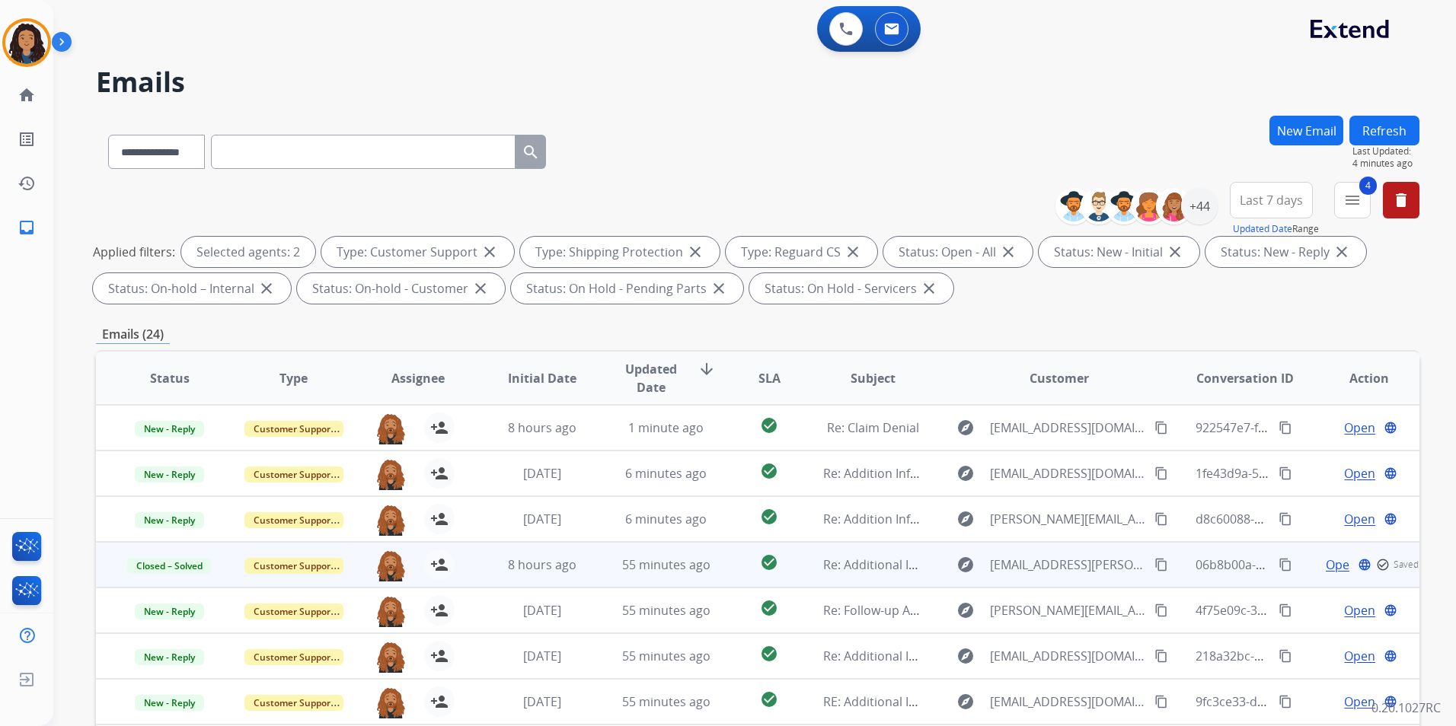
click at [1377, 129] on button "Refresh" at bounding box center [1384, 131] width 70 height 30
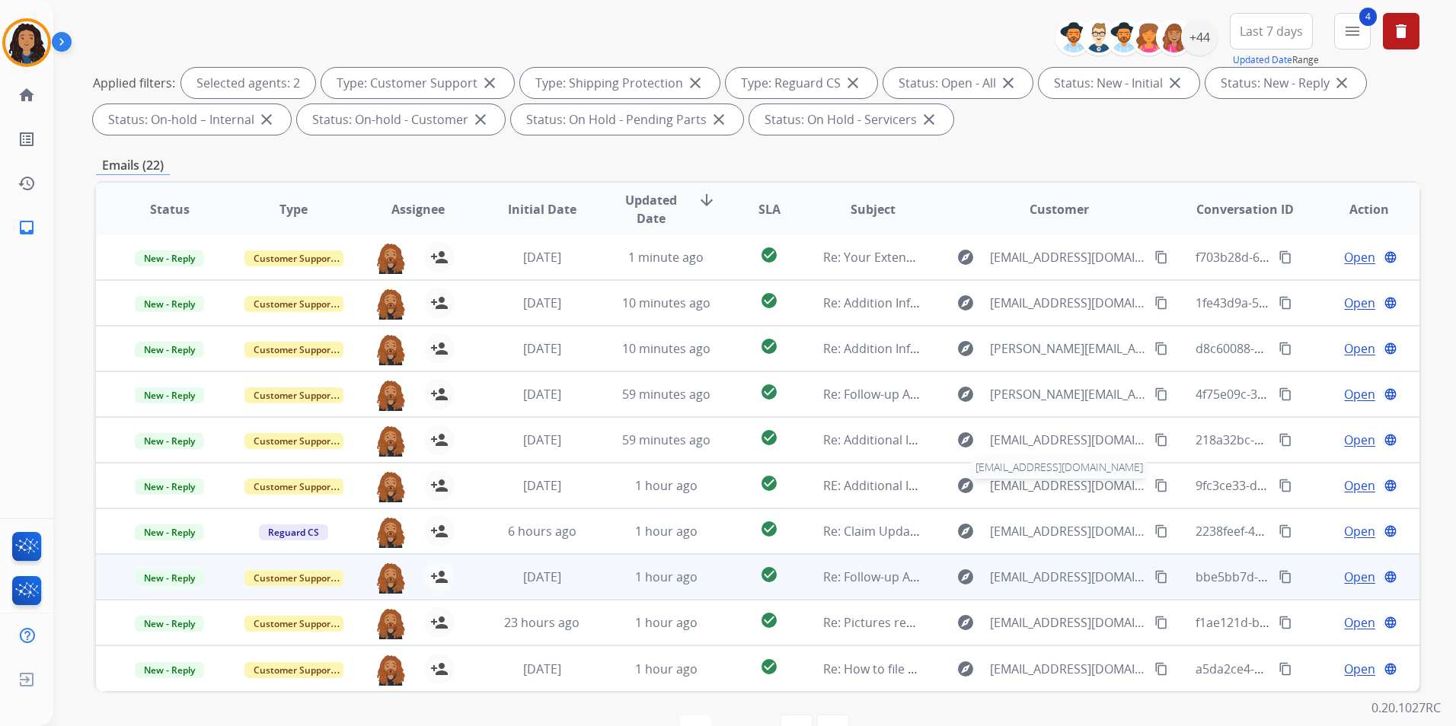
scroll to position [213, 0]
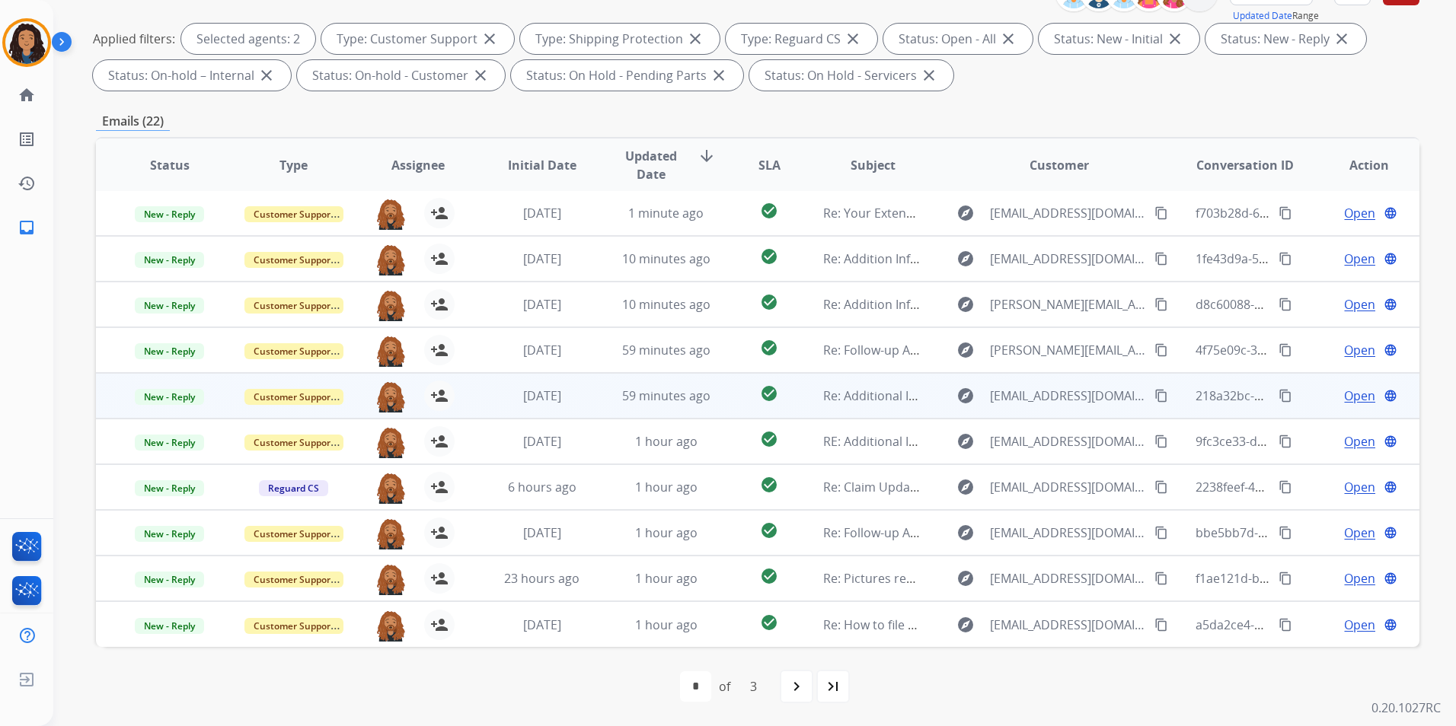
click at [1345, 395] on span "Open" at bounding box center [1359, 396] width 31 height 18
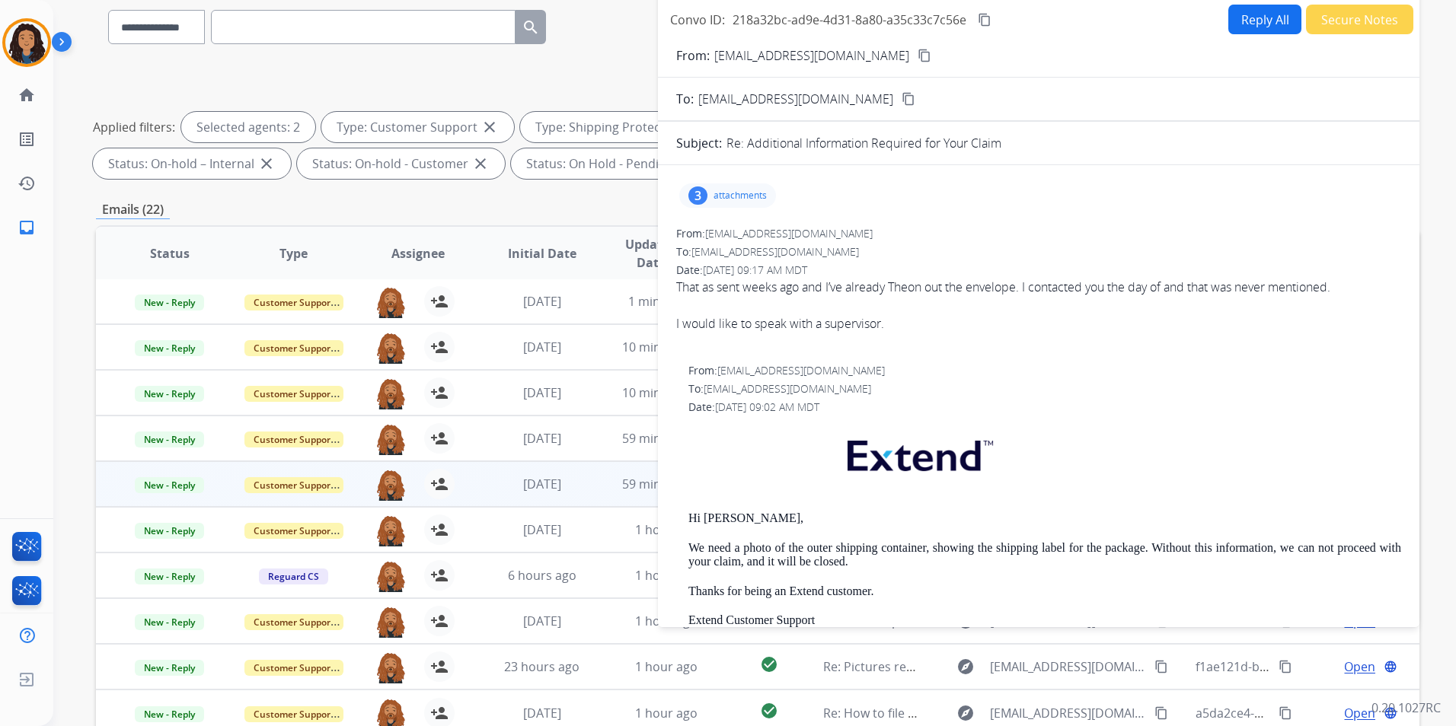
scroll to position [0, 0]
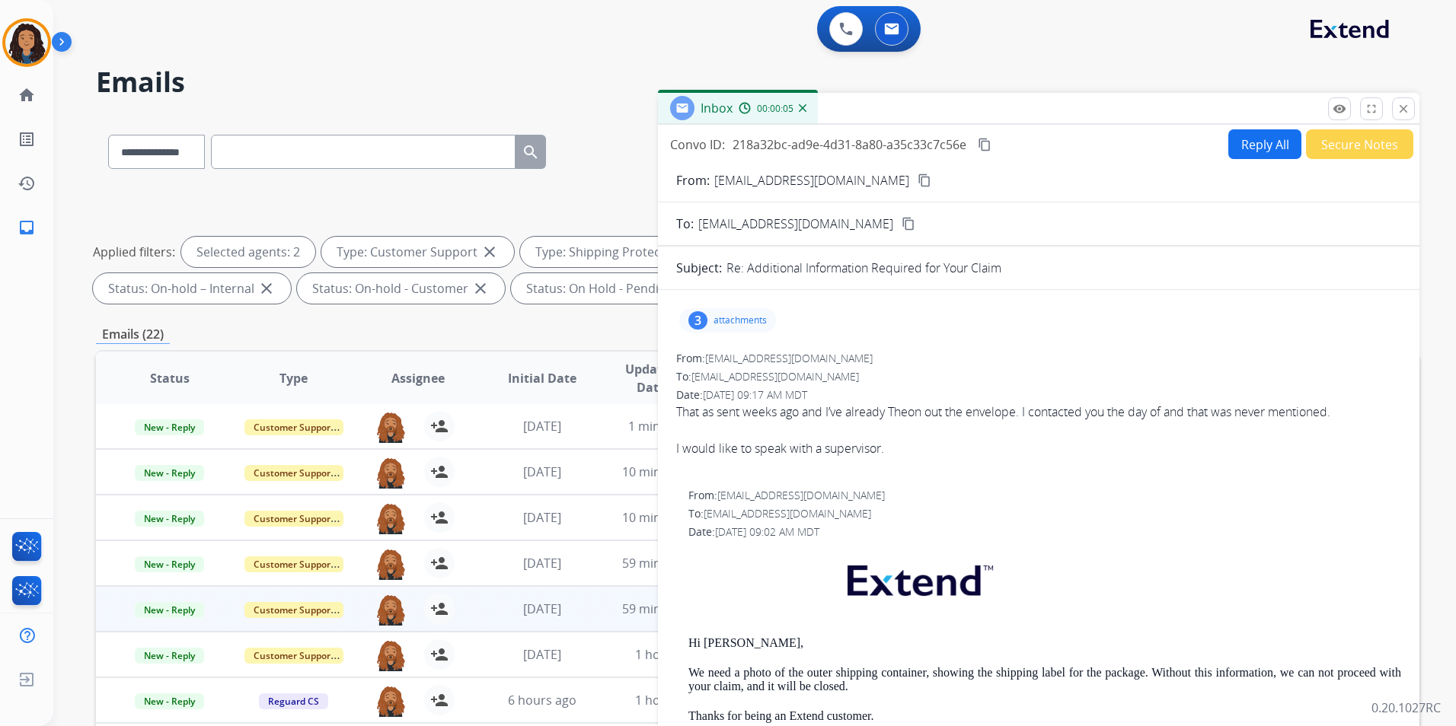
click at [859, 171] on div "From: [EMAIL_ADDRESS][DOMAIN_NAME] content_copy" at bounding box center [1038, 180] width 761 height 18
click at [917, 180] on mat-icon "content_copy" at bounding box center [924, 181] width 14 height 14
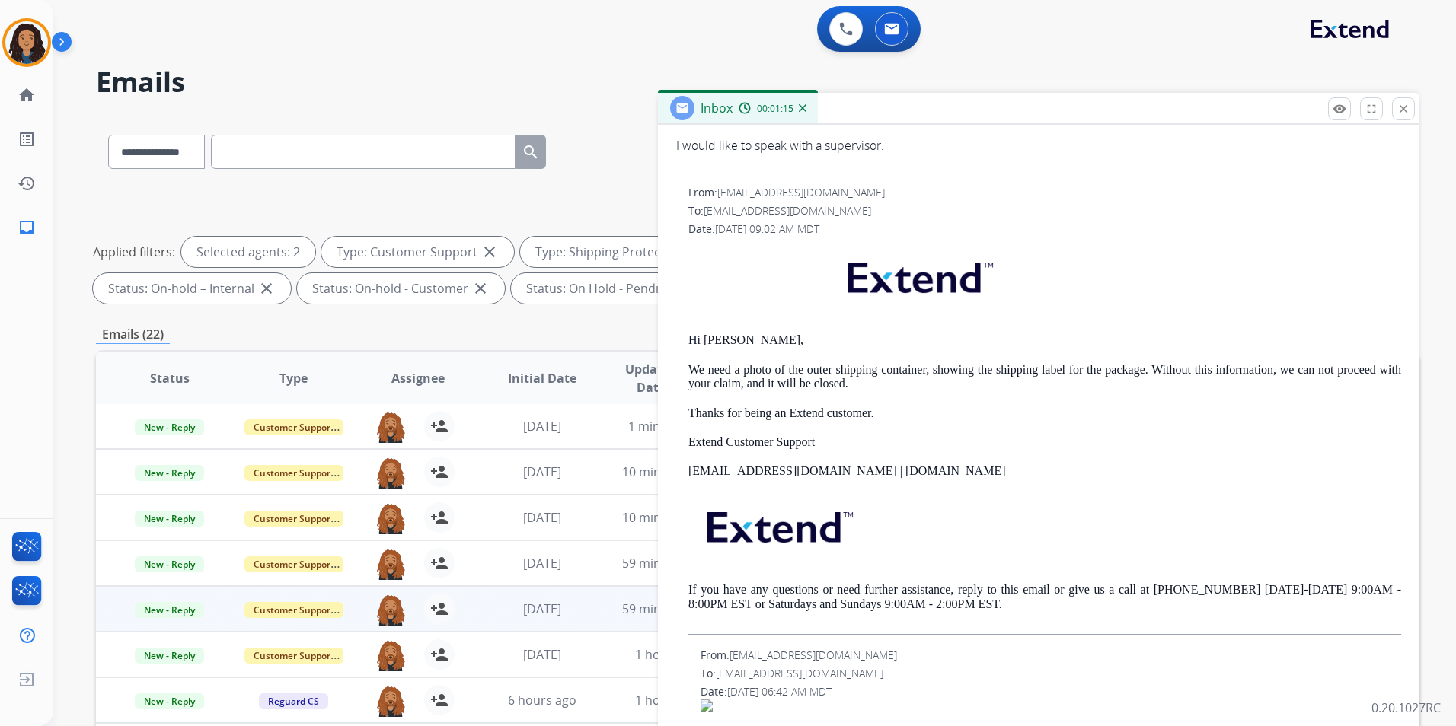
scroll to position [305, 0]
drag, startPoint x: 681, startPoint y: 333, endPoint x: 777, endPoint y: 339, distance: 96.1
click at [777, 339] on div "From: [EMAIL_ADDRESS][DOMAIN_NAME] To: [EMAIL_ADDRESS][DOMAIN_NAME] Date: [DATE…" at bounding box center [1038, 408] width 725 height 451
drag, startPoint x: 777, startPoint y: 339, endPoint x: 708, endPoint y: 342, distance: 69.4
copy p "Hi [PERSON_NAME],"
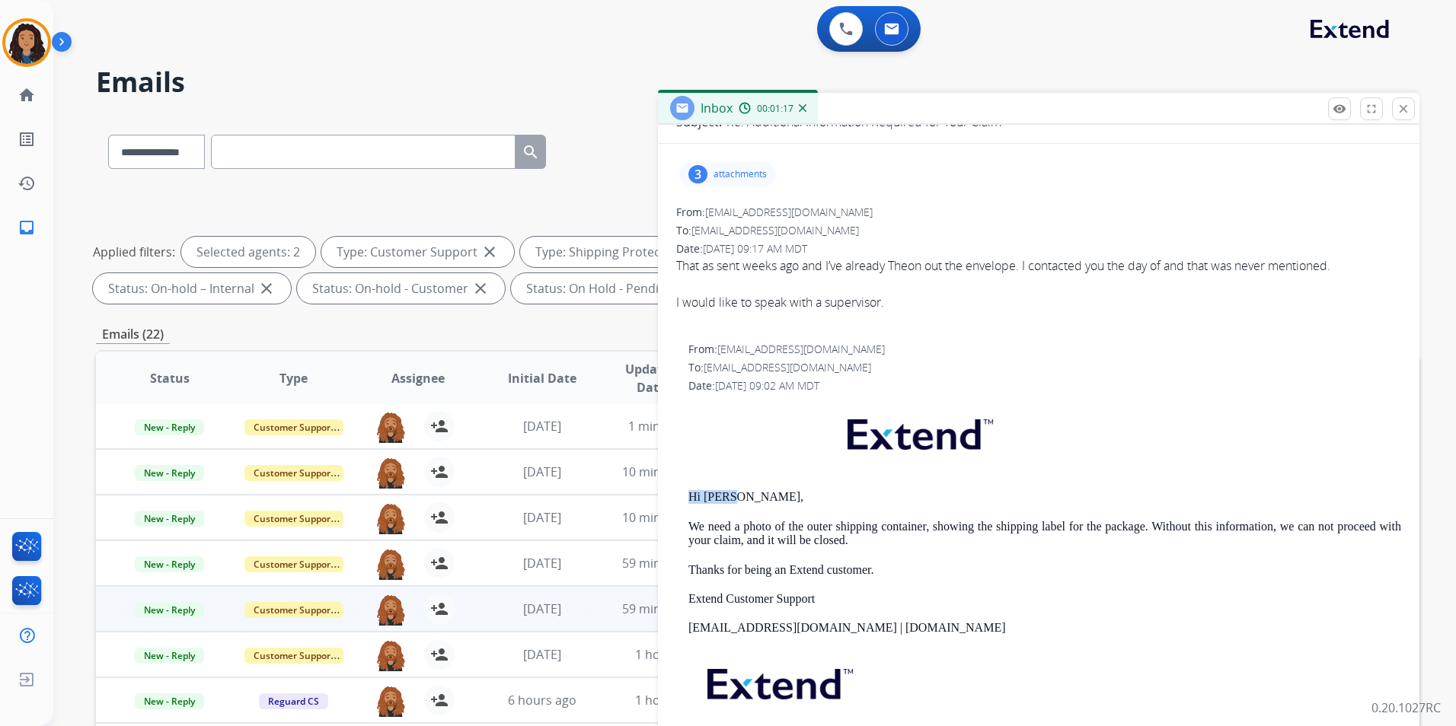
scroll to position [0, 0]
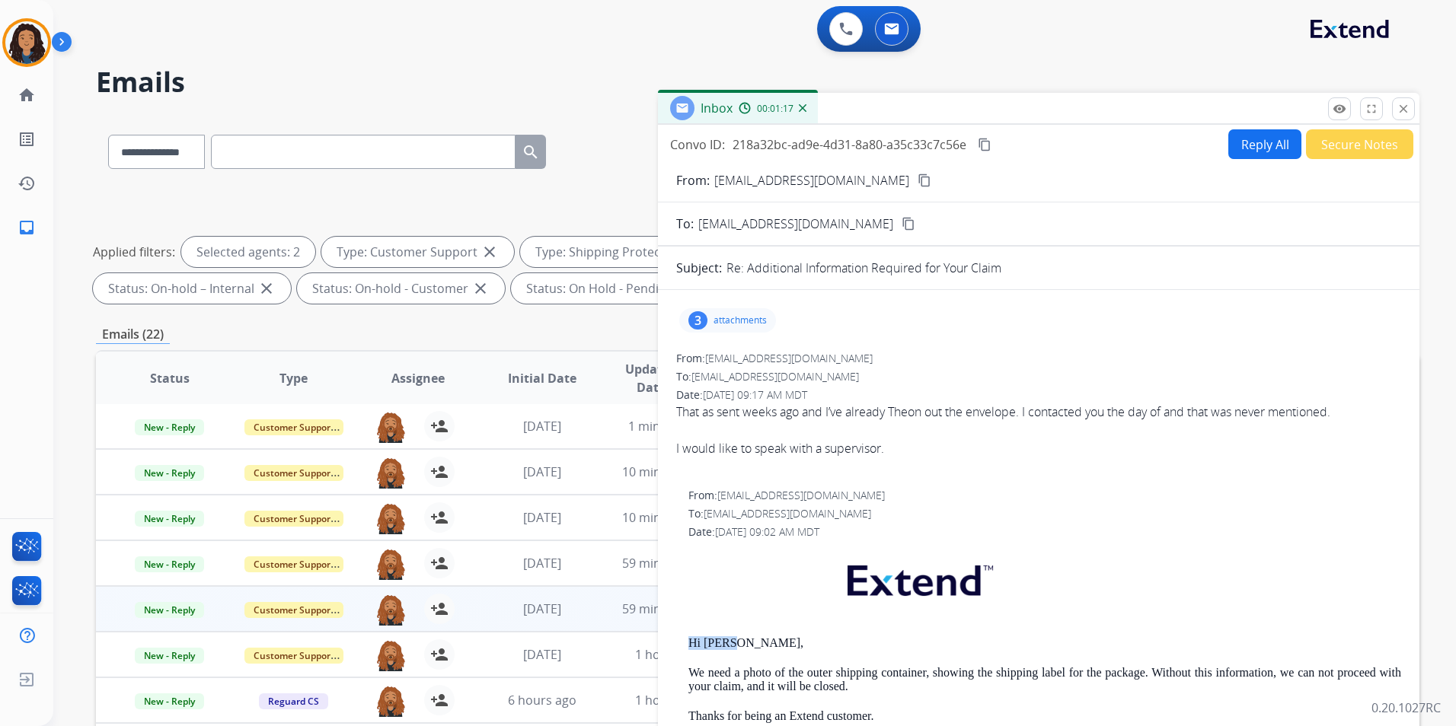
drag, startPoint x: 1271, startPoint y: 150, endPoint x: 1262, endPoint y: 150, distance: 9.1
click at [1262, 150] on button "Reply All" at bounding box center [1264, 144] width 73 height 30
select select "**********"
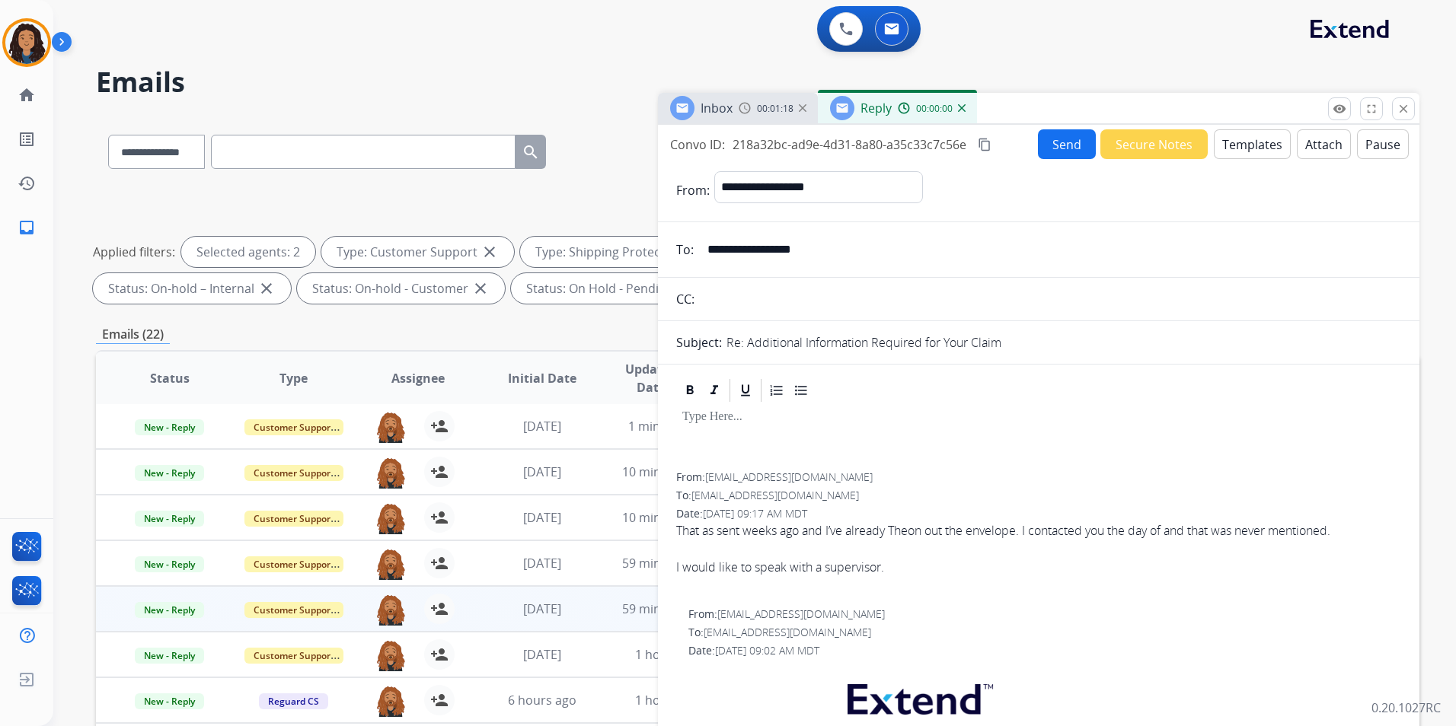
click at [719, 482] on li "Standard Template" at bounding box center [719, 482] width 299 height 29
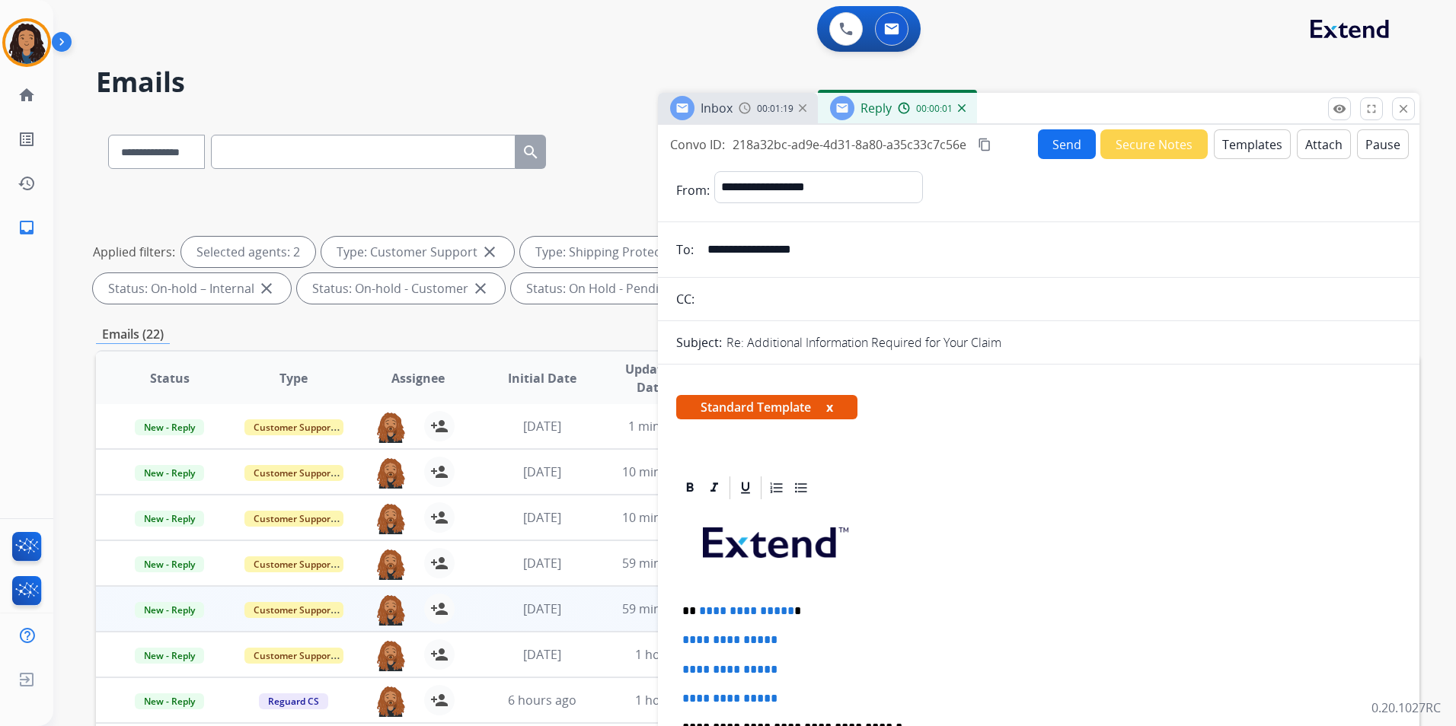
scroll to position [228, 0]
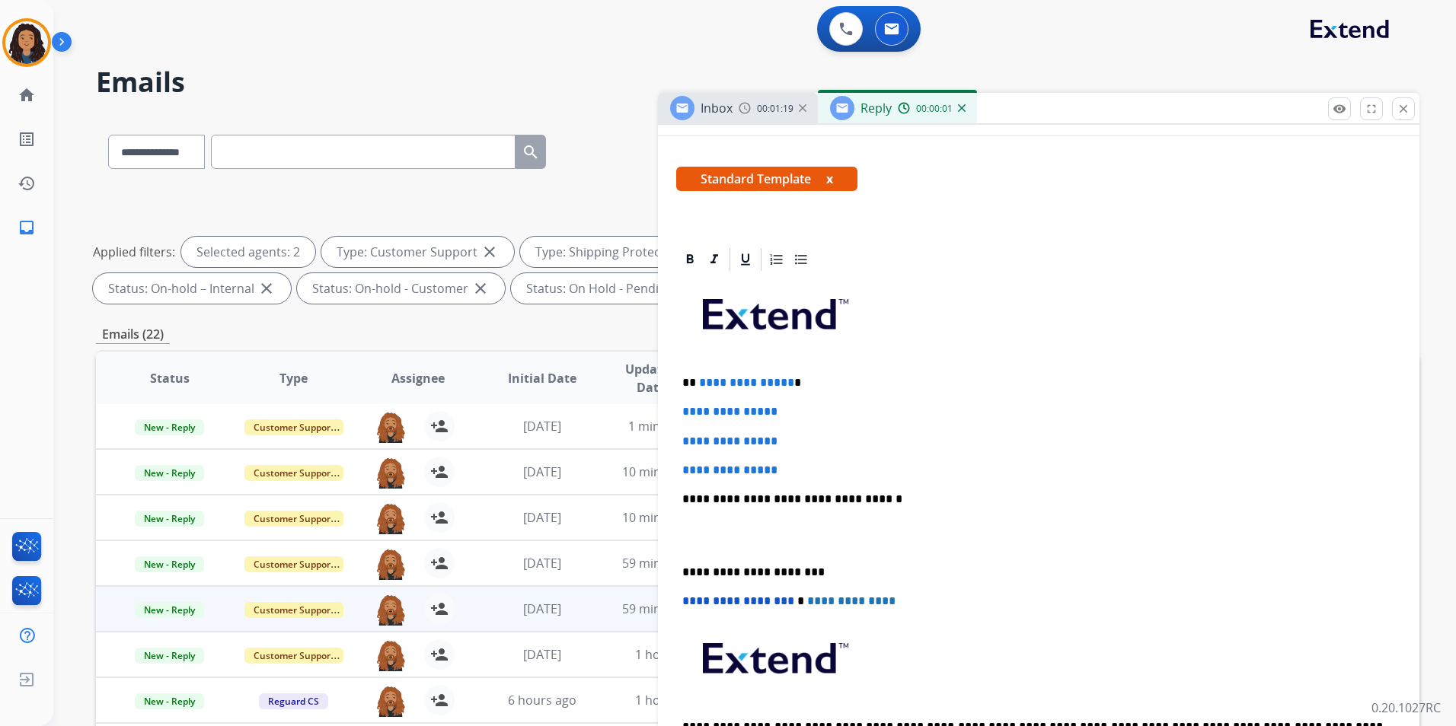
drag, startPoint x: 677, startPoint y: 378, endPoint x: 825, endPoint y: 452, distance: 165.1
click at [825, 452] on div "**********" at bounding box center [1038, 535] width 725 height 524
paste div
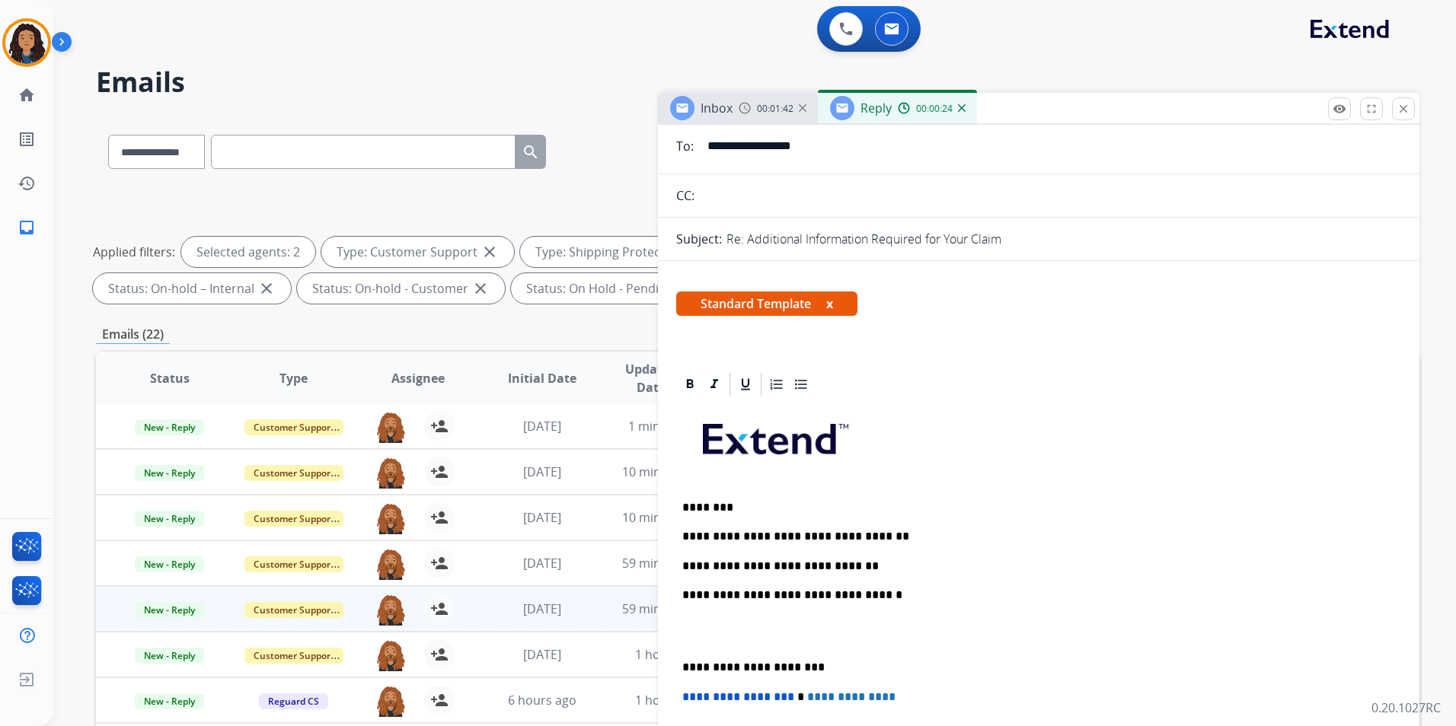
scroll to position [0, 0]
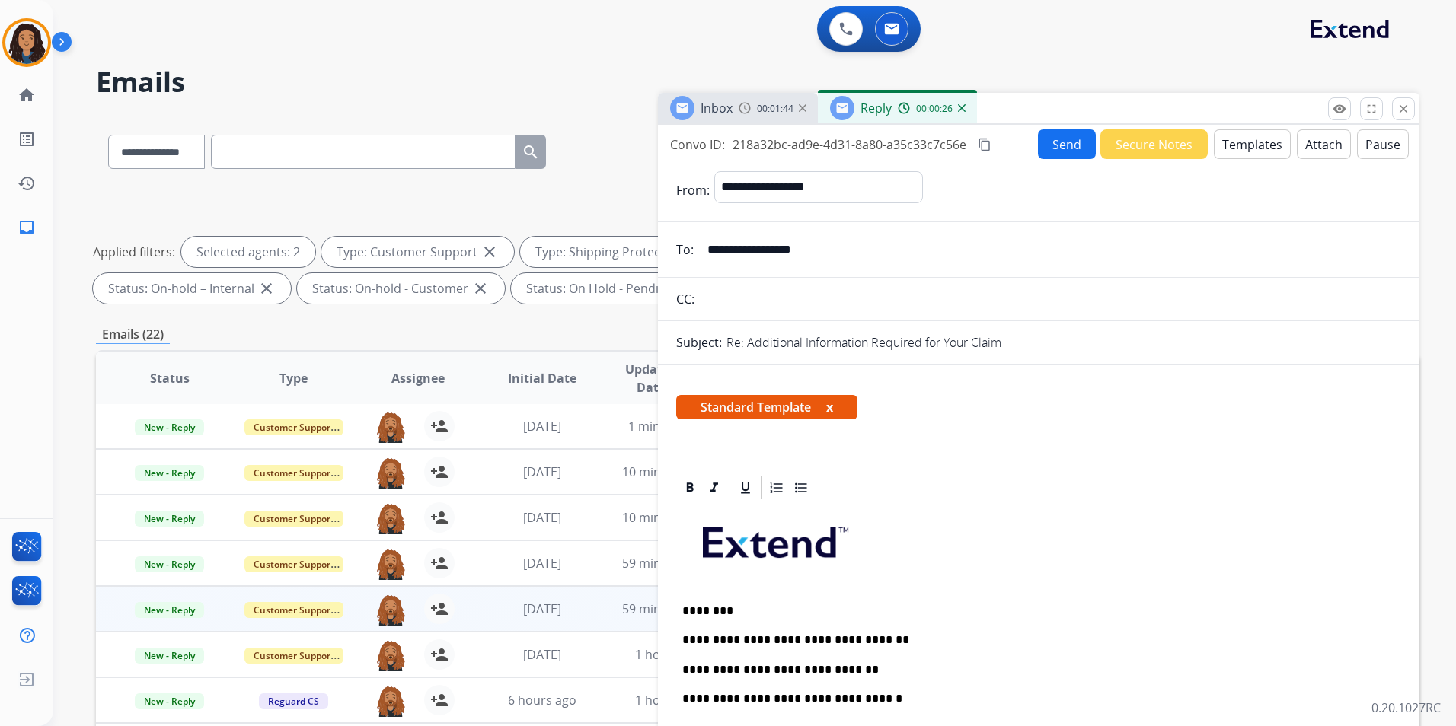
click at [1061, 148] on button "Send" at bounding box center [1067, 144] width 58 height 30
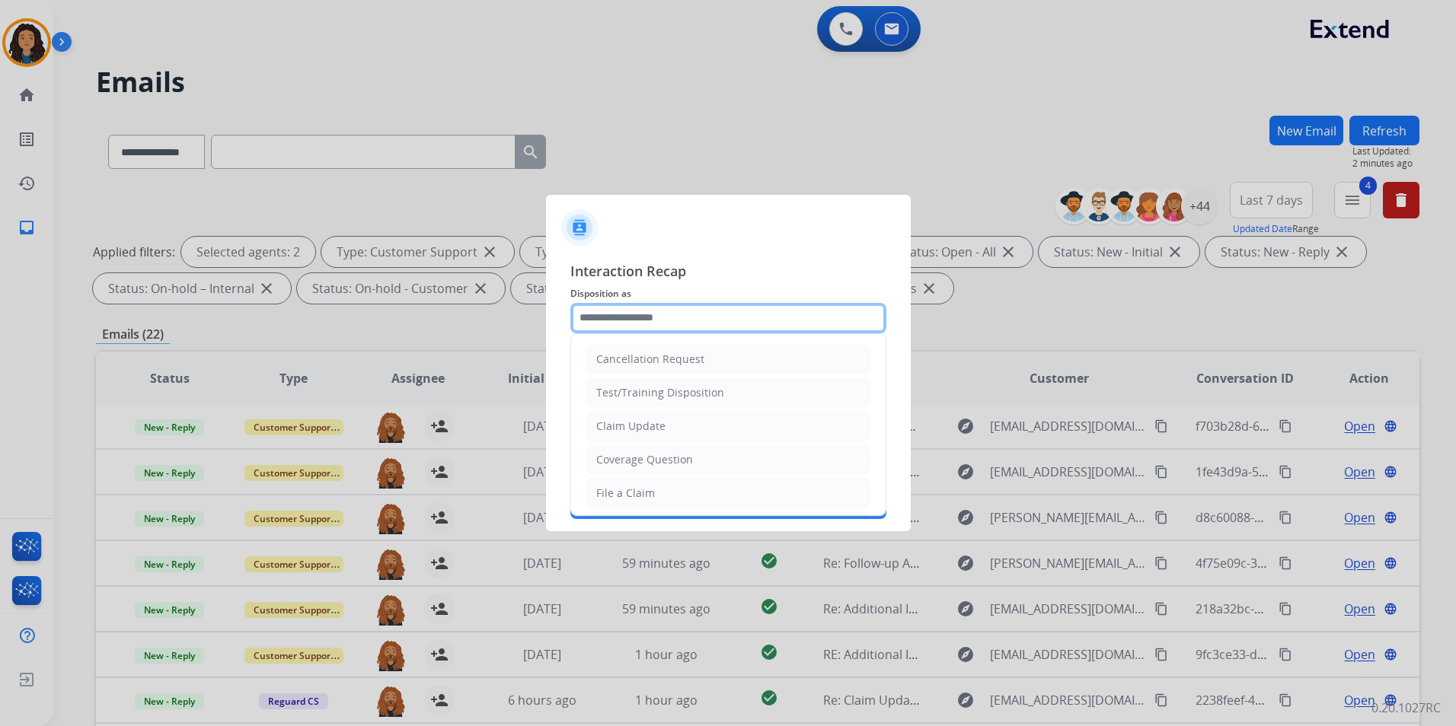
click at [626, 306] on input "text" at bounding box center [728, 318] width 316 height 30
click at [630, 437] on li "Claim Update" at bounding box center [728, 426] width 284 height 29
type input "**********"
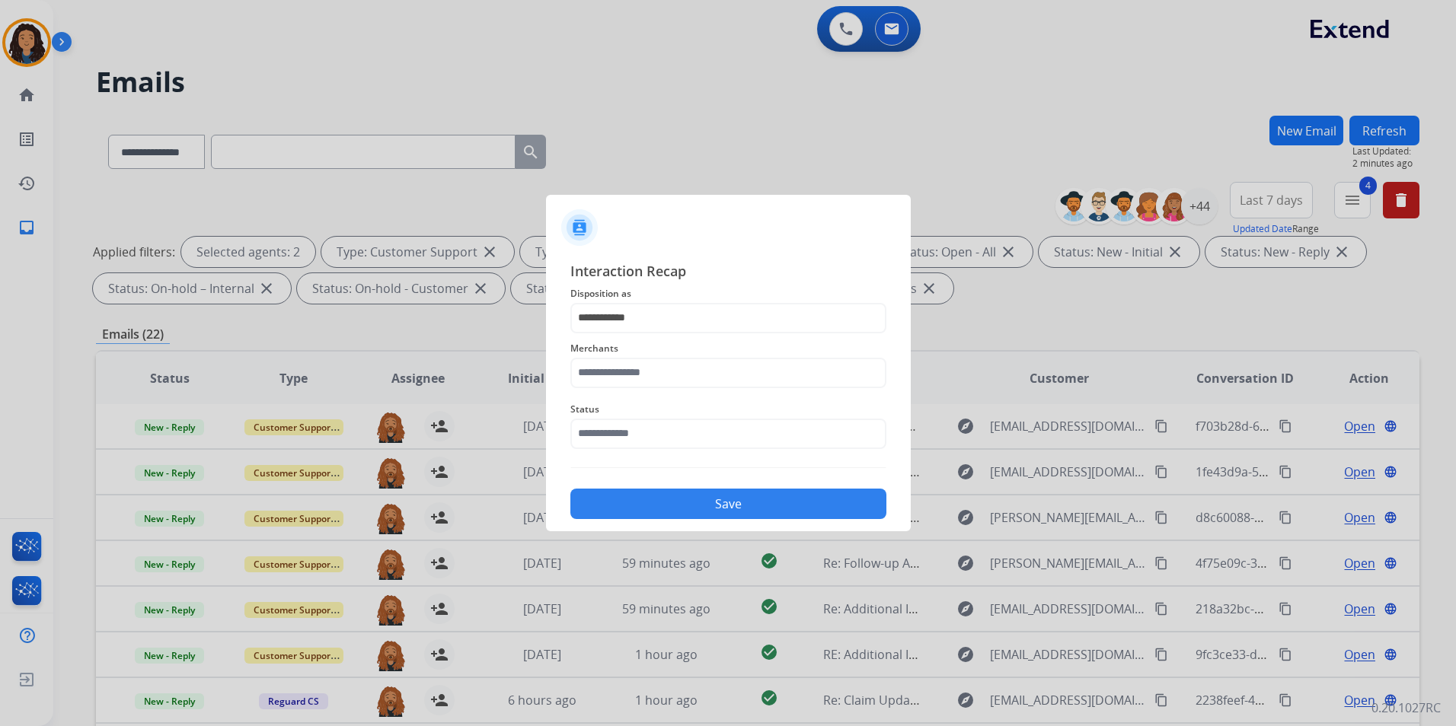
click at [628, 394] on div "Status" at bounding box center [728, 424] width 316 height 61
click at [640, 334] on div "Merchants" at bounding box center [728, 363] width 316 height 61
click at [597, 373] on input "text" at bounding box center [728, 373] width 316 height 30
click at [645, 421] on div "[DOMAIN_NAME]" at bounding box center [641, 416] width 88 height 15
type input "**********"
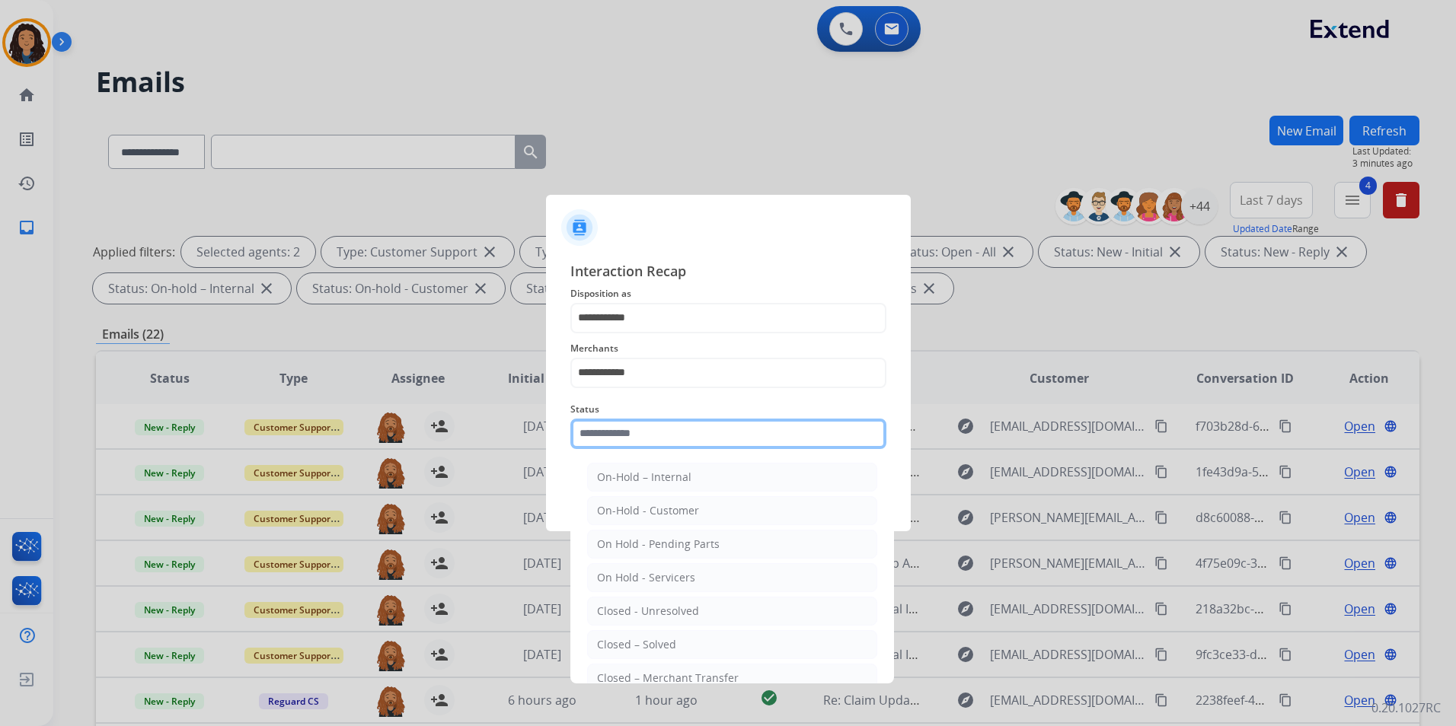
drag, startPoint x: 656, startPoint y: 438, endPoint x: 587, endPoint y: 653, distance: 226.1
click at [655, 438] on input "text" at bounding box center [728, 434] width 316 height 30
click at [641, 630] on li "Closed – Solved" at bounding box center [732, 644] width 290 height 29
type input "**********"
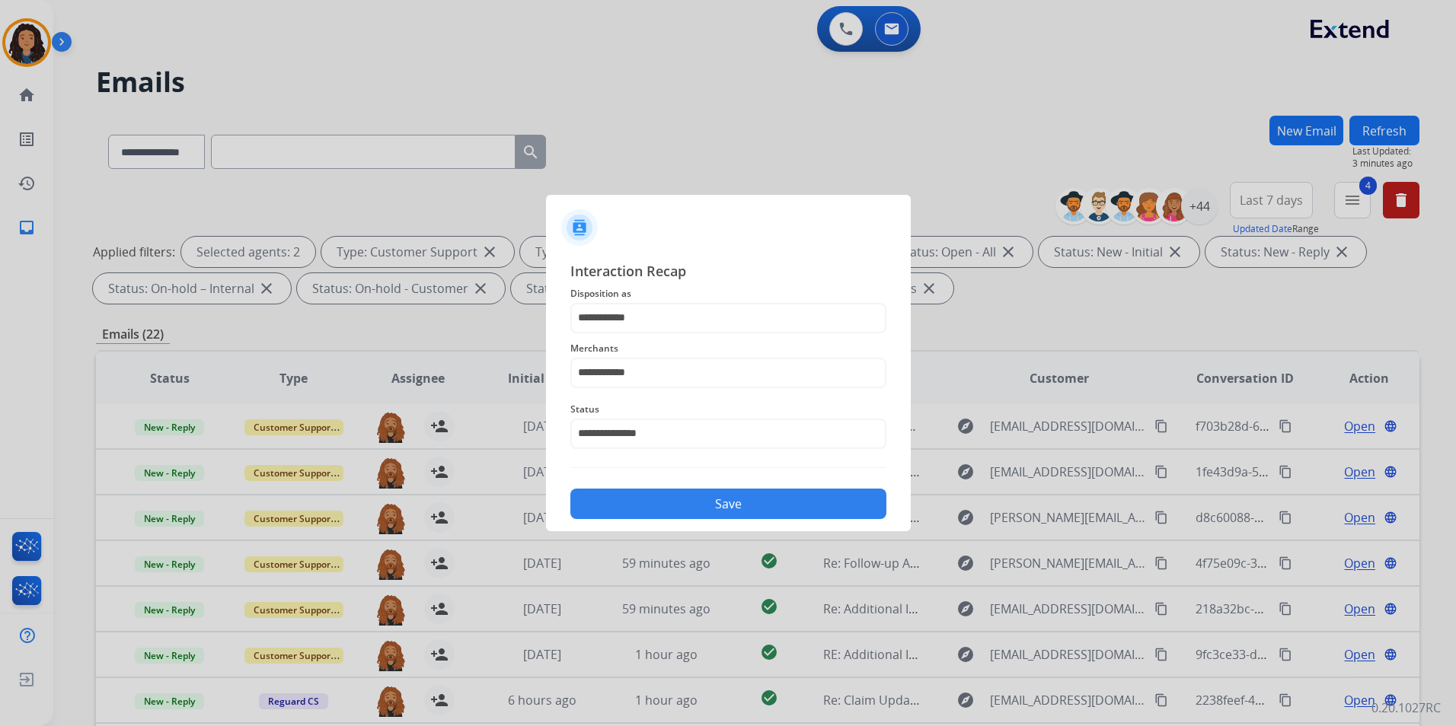
click at [697, 508] on button "Save" at bounding box center [728, 504] width 316 height 30
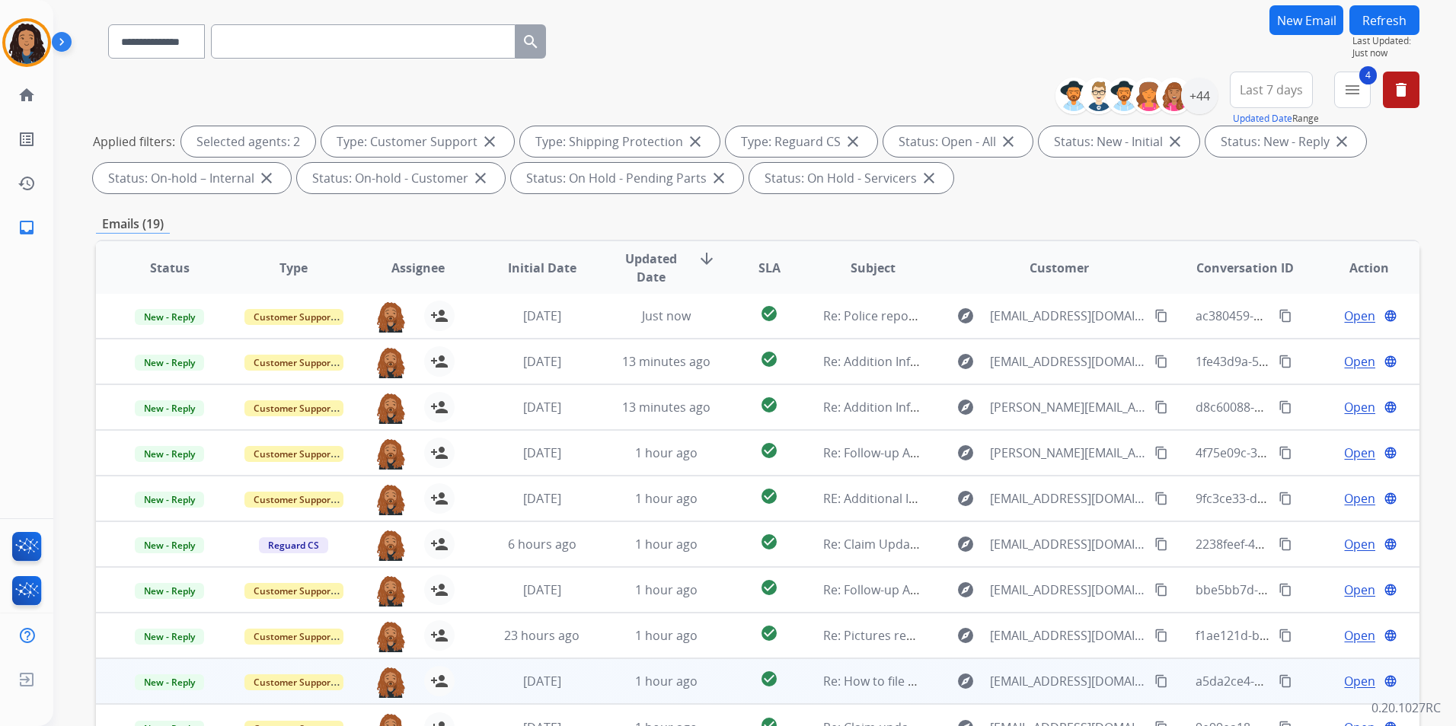
scroll to position [213, 0]
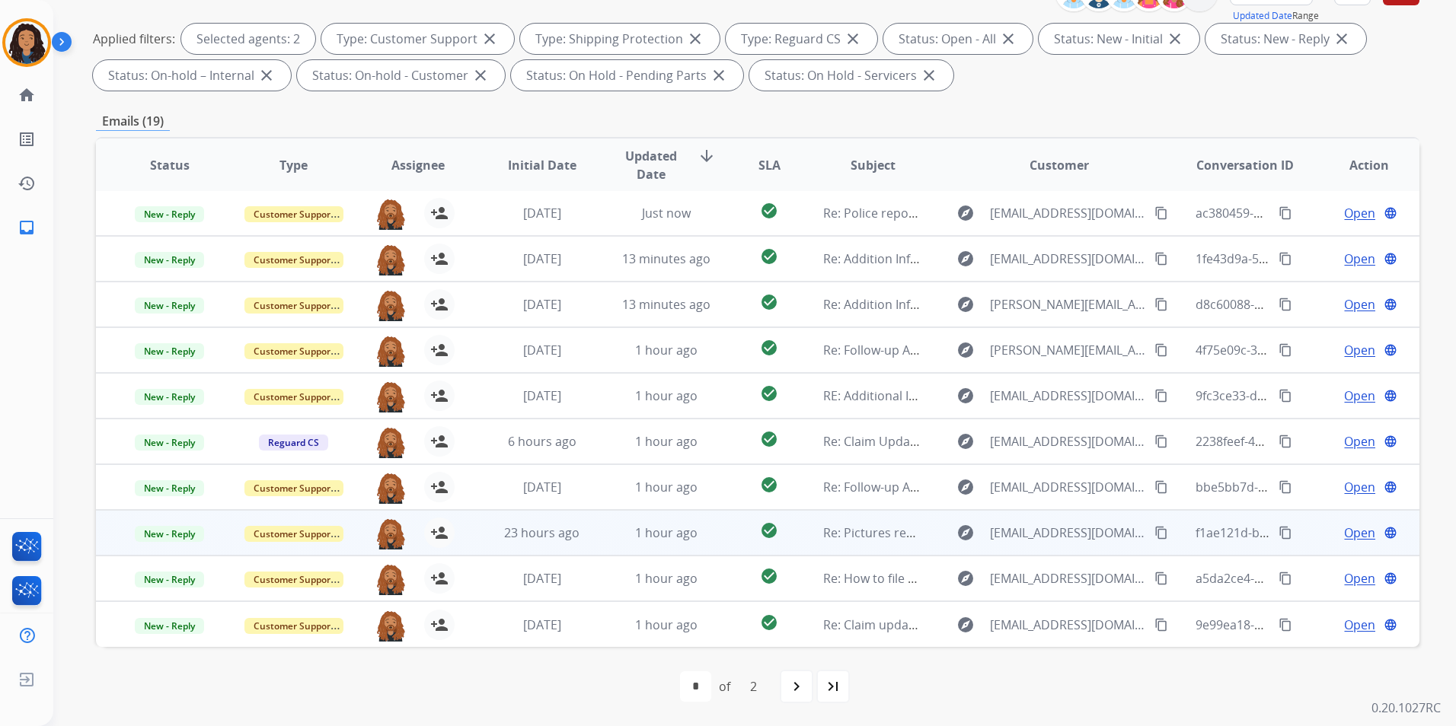
click at [1362, 531] on span "Open" at bounding box center [1359, 533] width 31 height 18
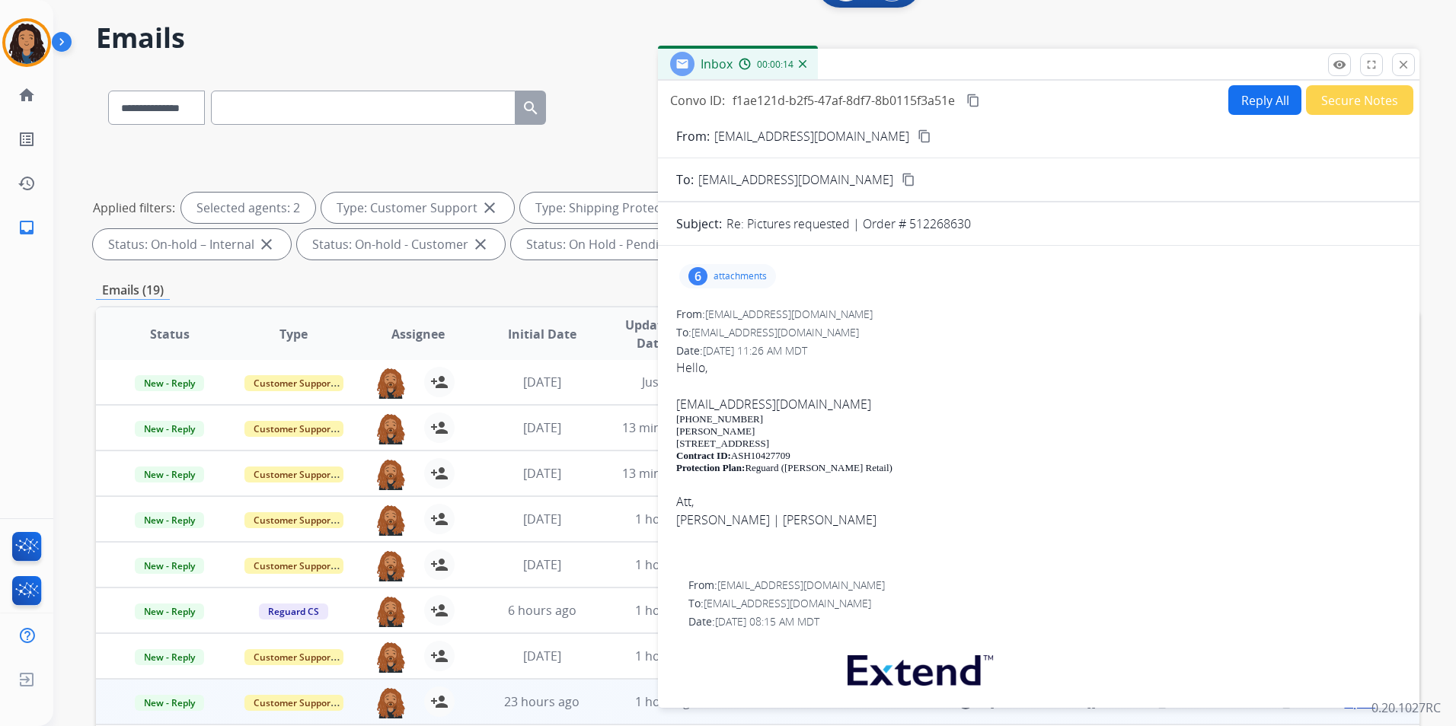
scroll to position [0, 0]
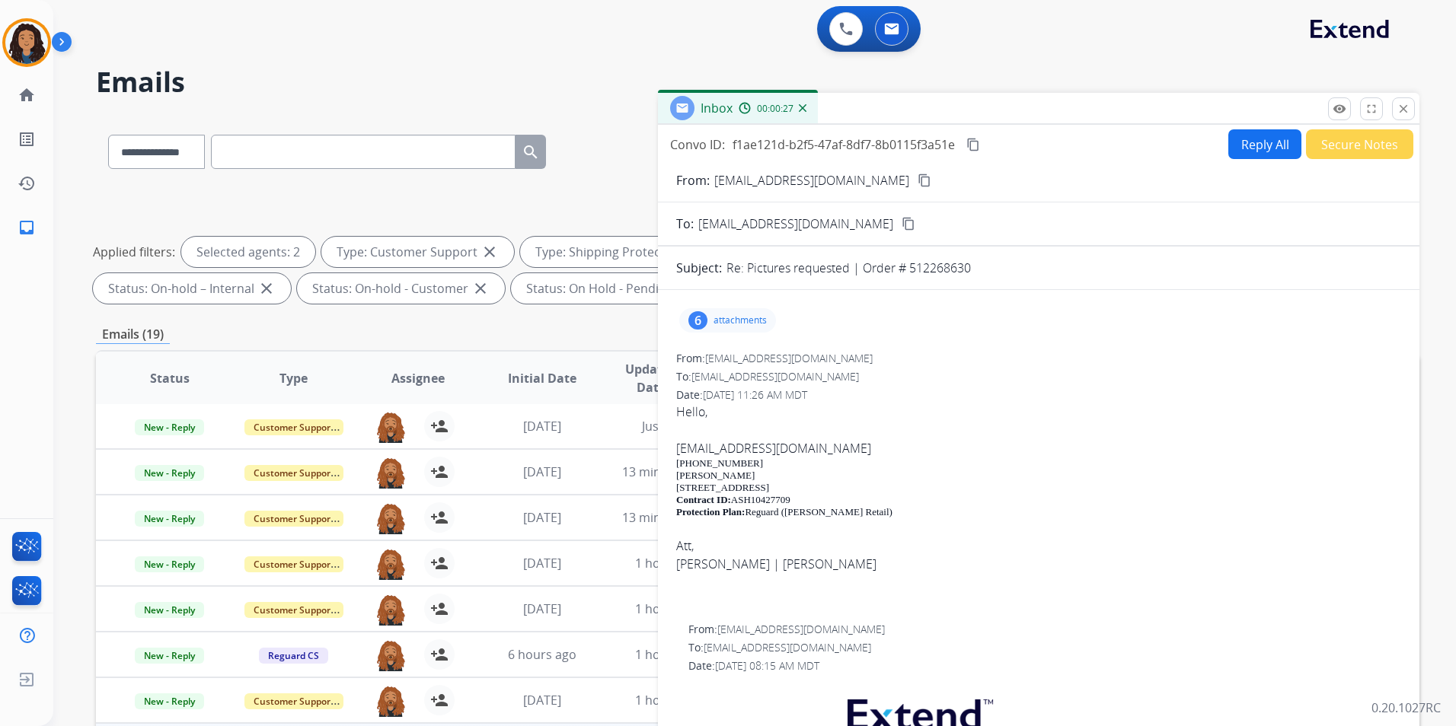
drag, startPoint x: 684, startPoint y: 462, endPoint x: 750, endPoint y: 464, distance: 65.5
click at [750, 464] on p "[PHONE_NUMBER]" at bounding box center [1038, 464] width 725 height 12
drag, startPoint x: 750, startPoint y: 464, endPoint x: 739, endPoint y: 464, distance: 10.7
copy p "[PHONE_NUMBER]"
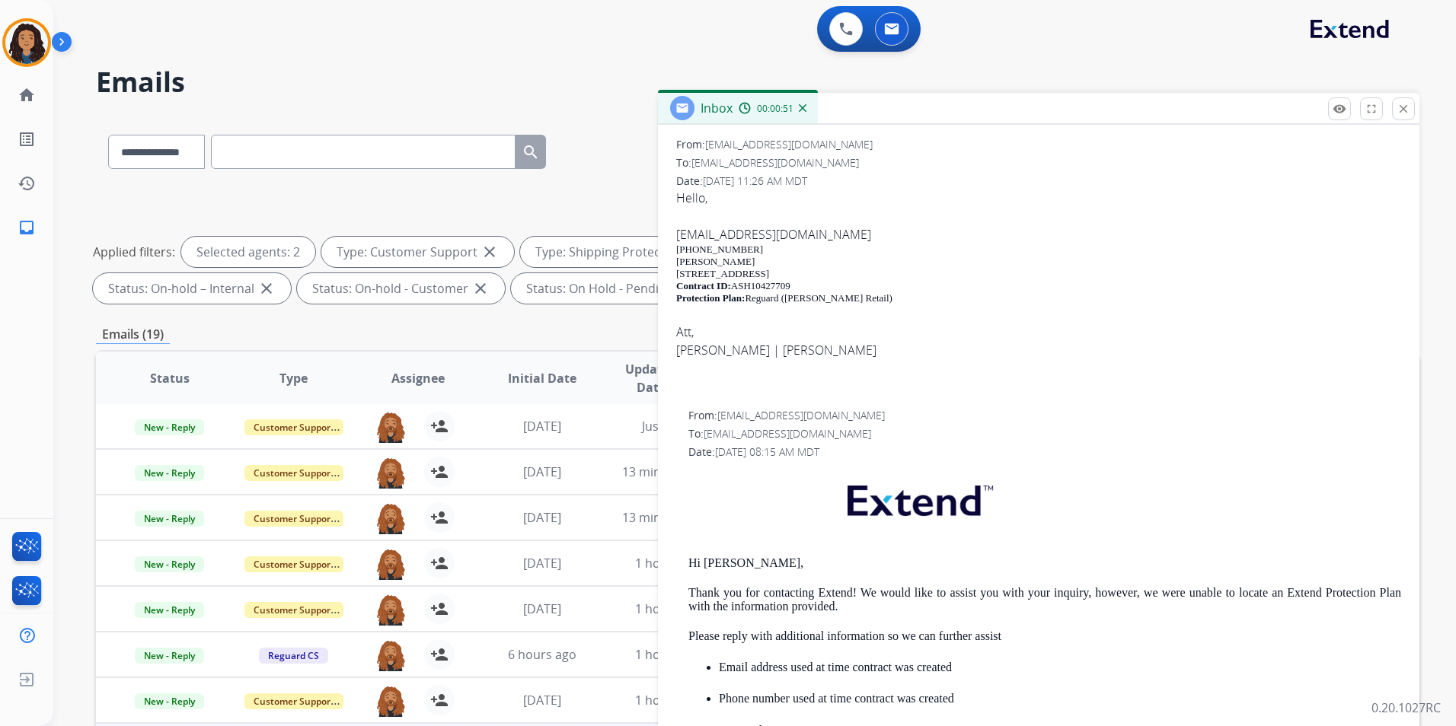
scroll to position [381, 0]
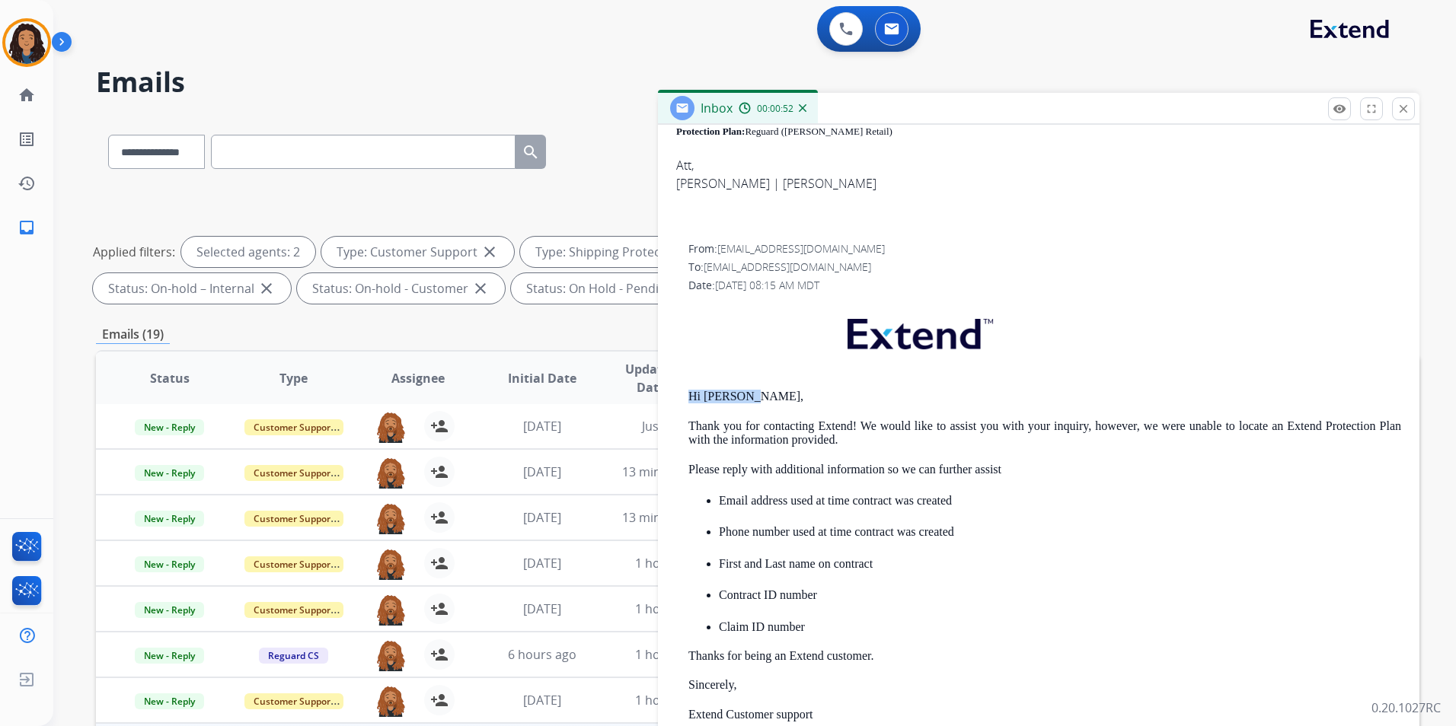
drag, startPoint x: 678, startPoint y: 395, endPoint x: 742, endPoint y: 393, distance: 64.0
click at [742, 393] on div "From: [EMAIL_ADDRESS][DOMAIN_NAME] To: [EMAIL_ADDRESS][DOMAIN_NAME] Date: [DATE…" at bounding box center [1038, 574] width 725 height 667
drag, startPoint x: 742, startPoint y: 393, endPoint x: 713, endPoint y: 404, distance: 30.1
copy p "Hi [PERSON_NAME],"
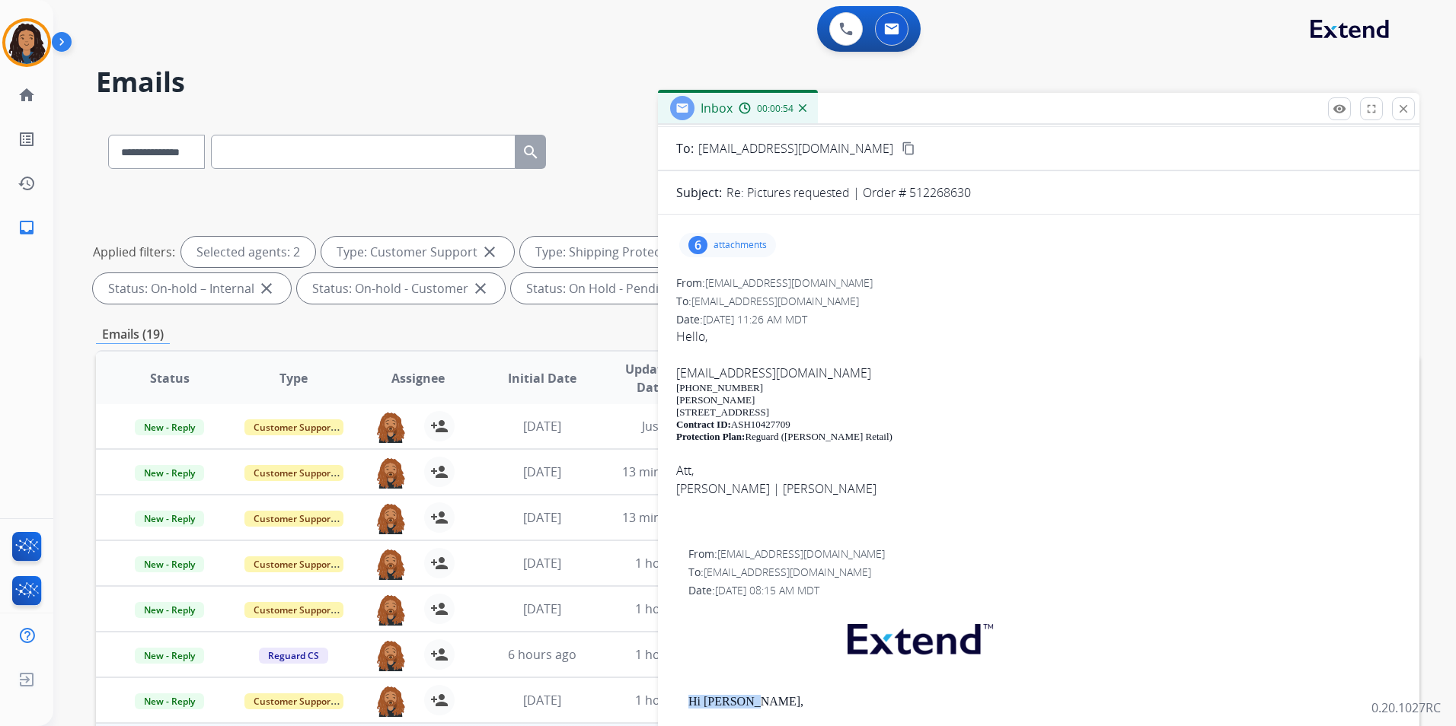
scroll to position [0, 0]
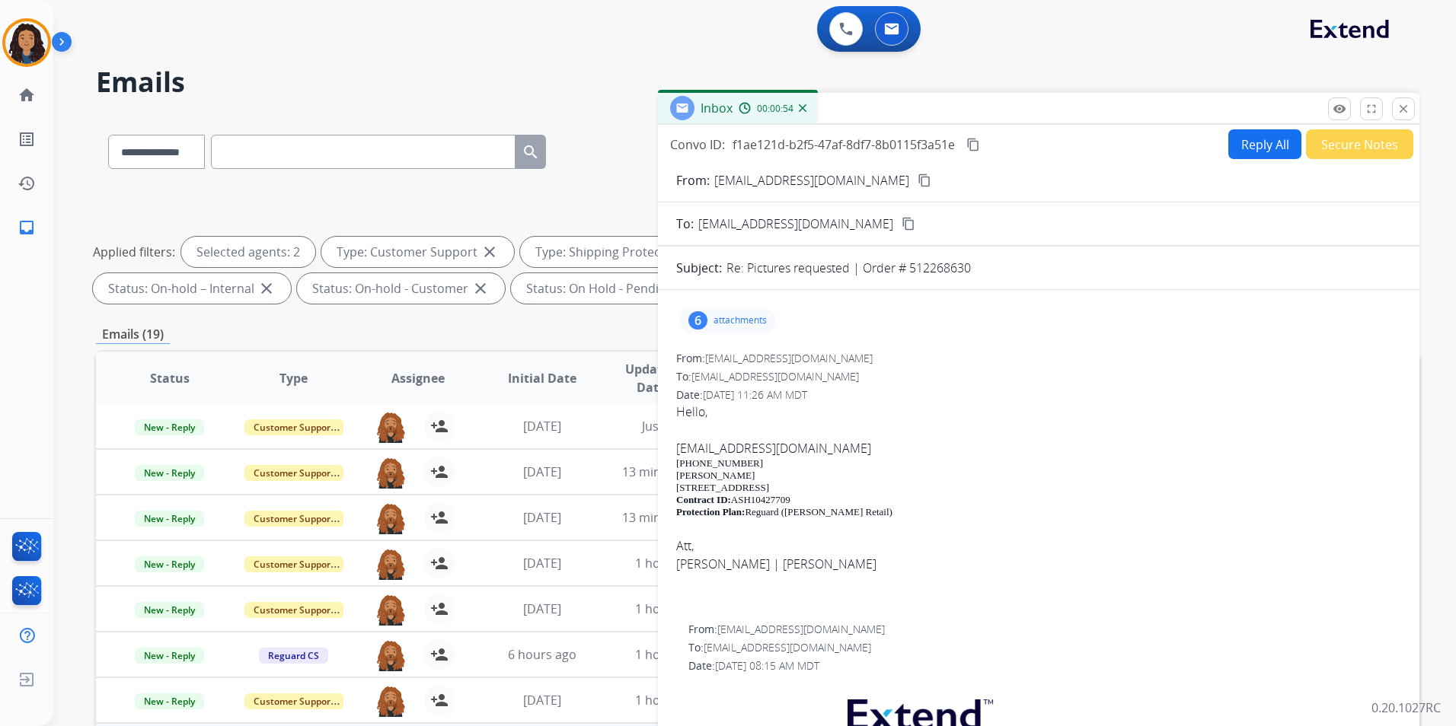
click at [1236, 153] on button "Reply All" at bounding box center [1264, 144] width 73 height 30
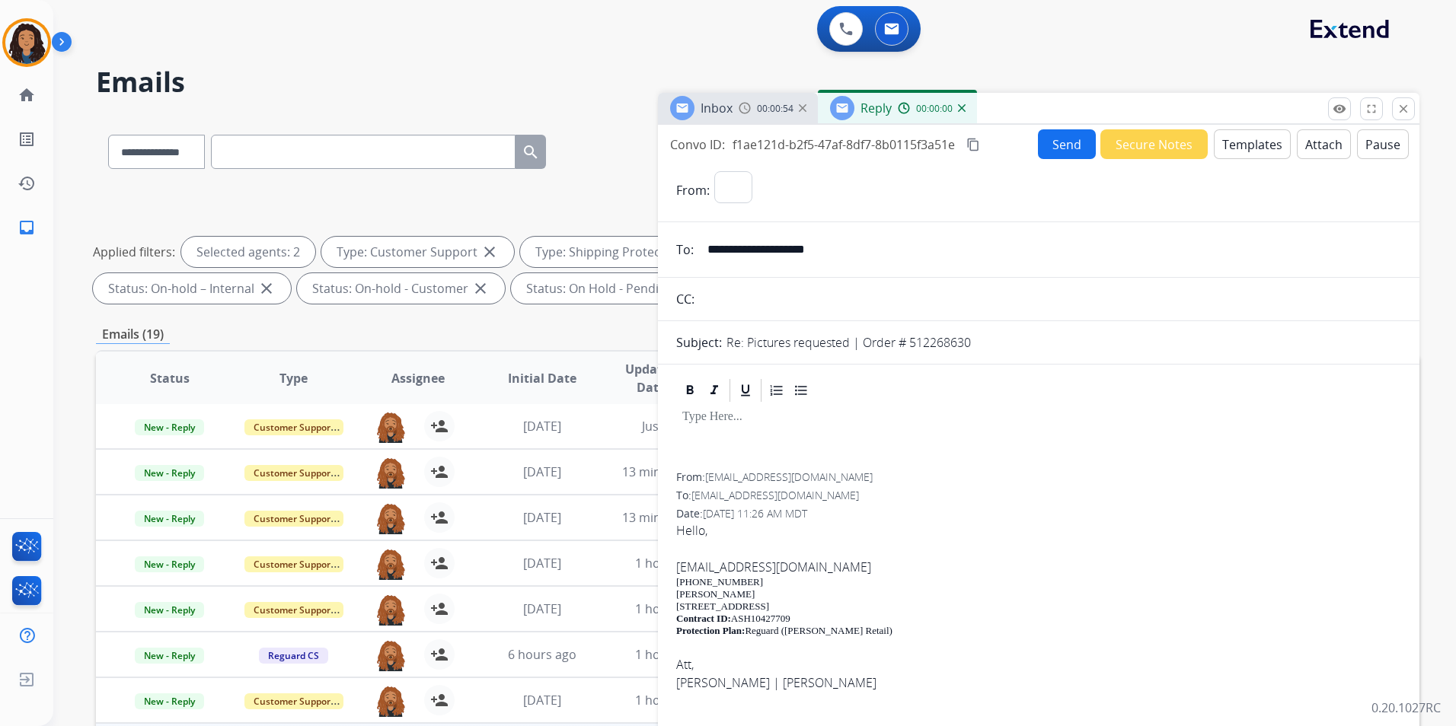
click at [1236, 153] on button "Templates" at bounding box center [1252, 144] width 77 height 30
select select "**********"
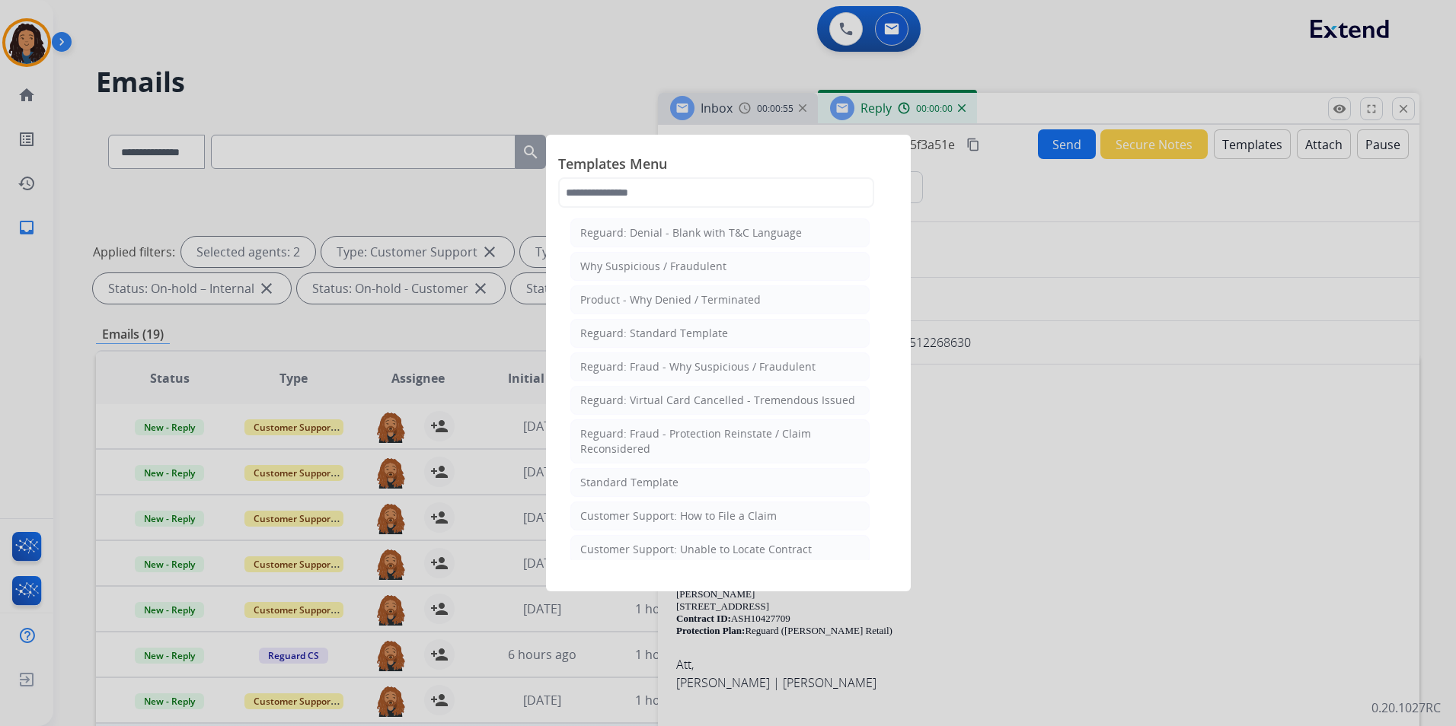
click at [730, 481] on li "Standard Template" at bounding box center [719, 482] width 299 height 29
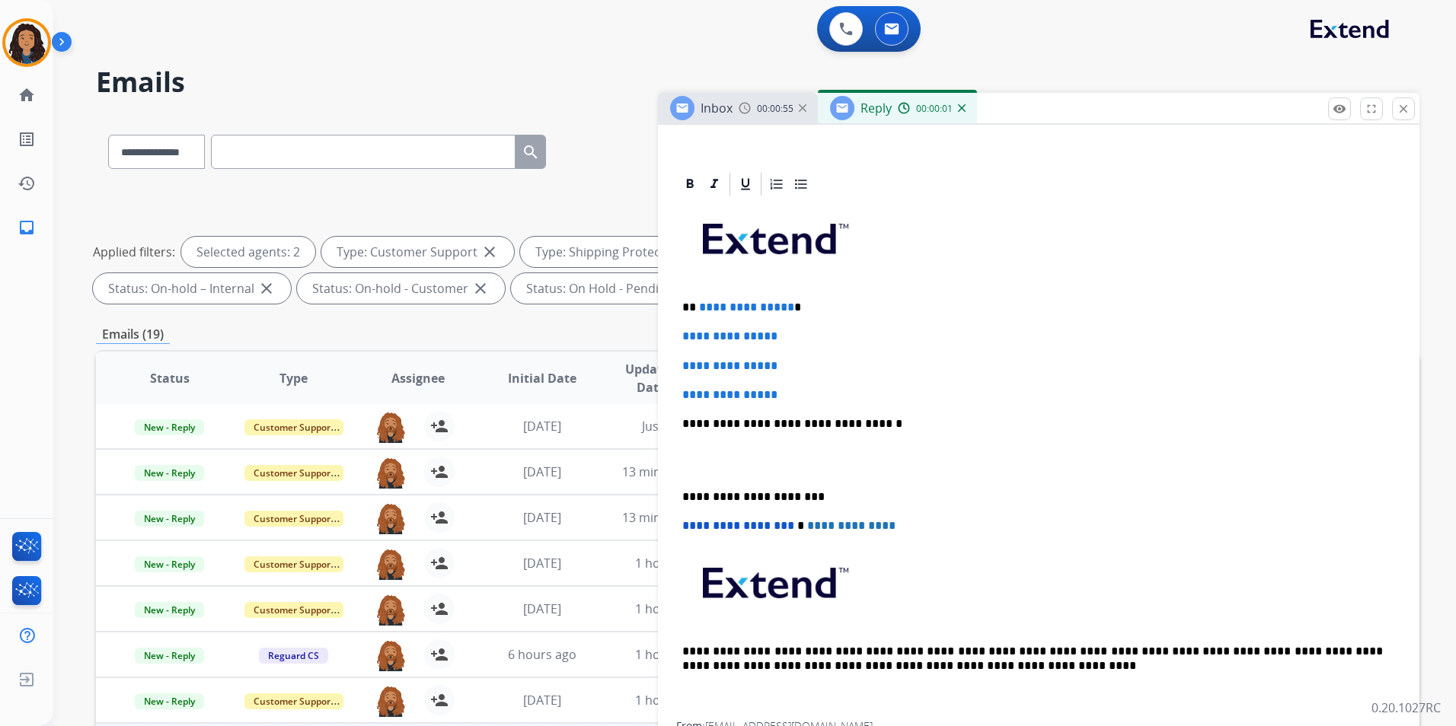
scroll to position [305, 0]
drag, startPoint x: 694, startPoint y: 305, endPoint x: 811, endPoint y: 389, distance: 143.5
click at [811, 389] on div "**********" at bounding box center [1038, 459] width 725 height 524
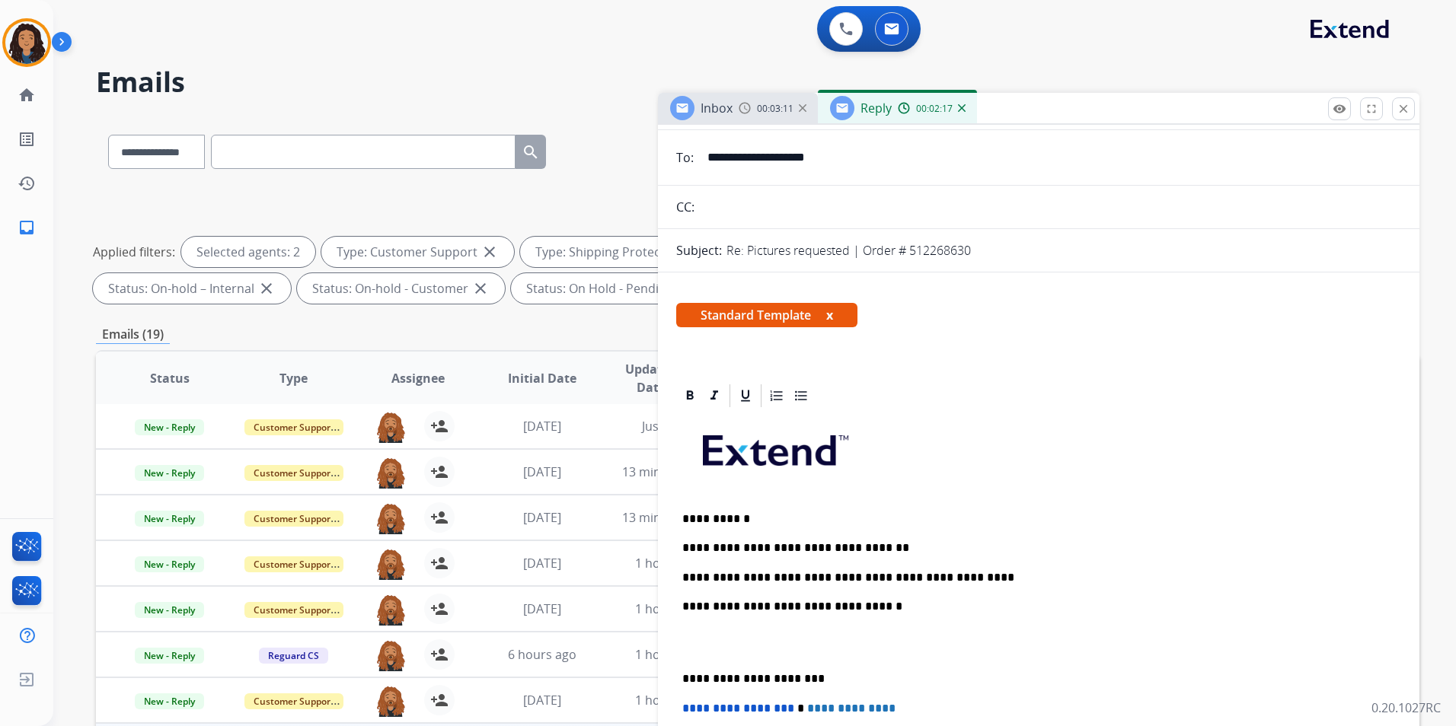
scroll to position [0, 0]
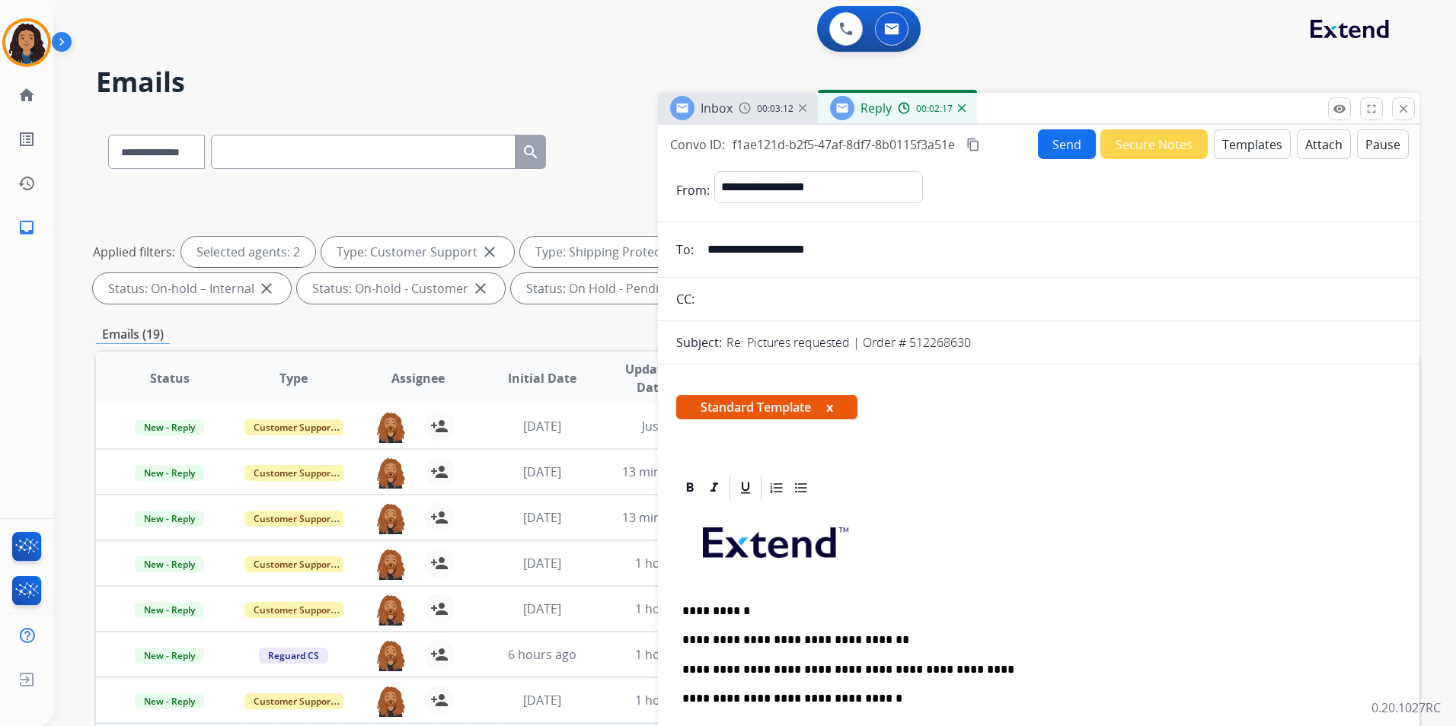
click at [1071, 144] on button "Send" at bounding box center [1067, 144] width 58 height 30
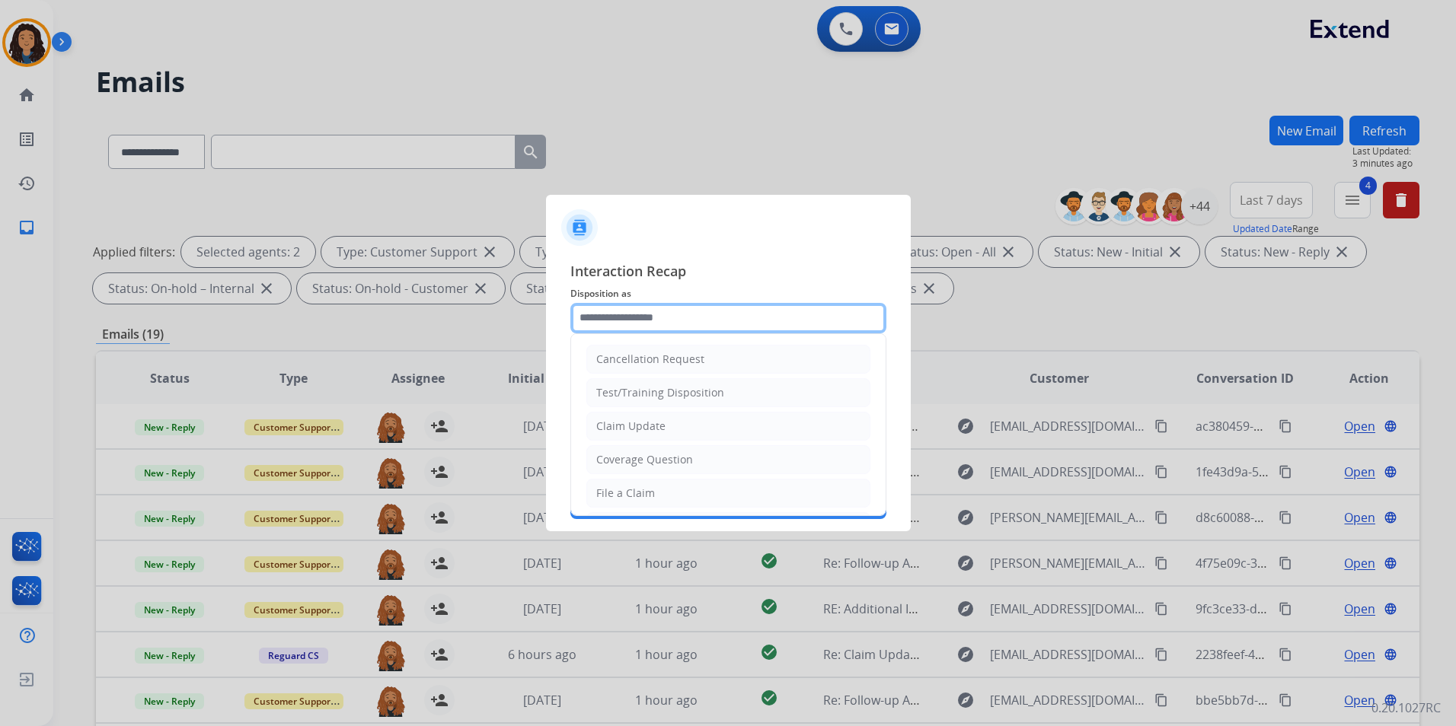
click at [713, 308] on input "text" at bounding box center [728, 318] width 316 height 30
click at [663, 422] on li "Claim Update" at bounding box center [728, 426] width 284 height 29
type input "**********"
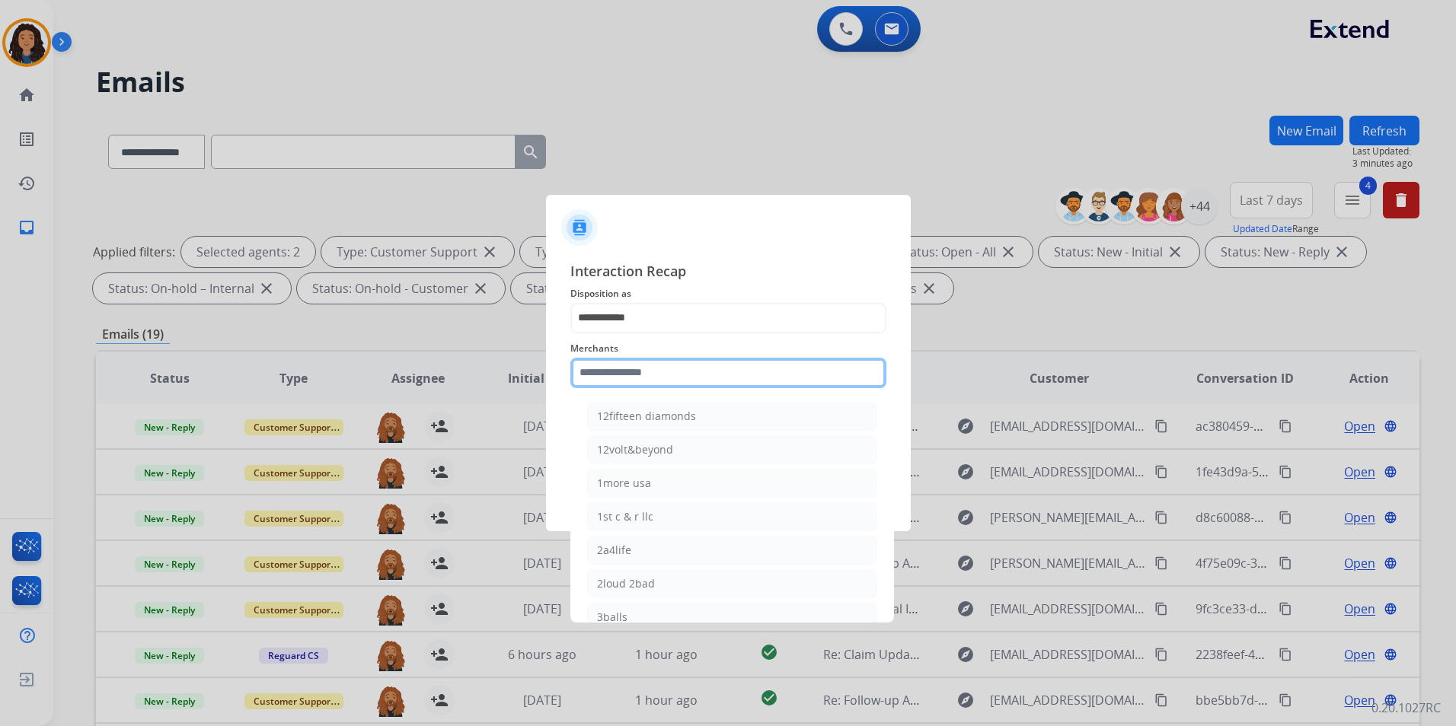
click at [667, 378] on input "text" at bounding box center [728, 373] width 316 height 30
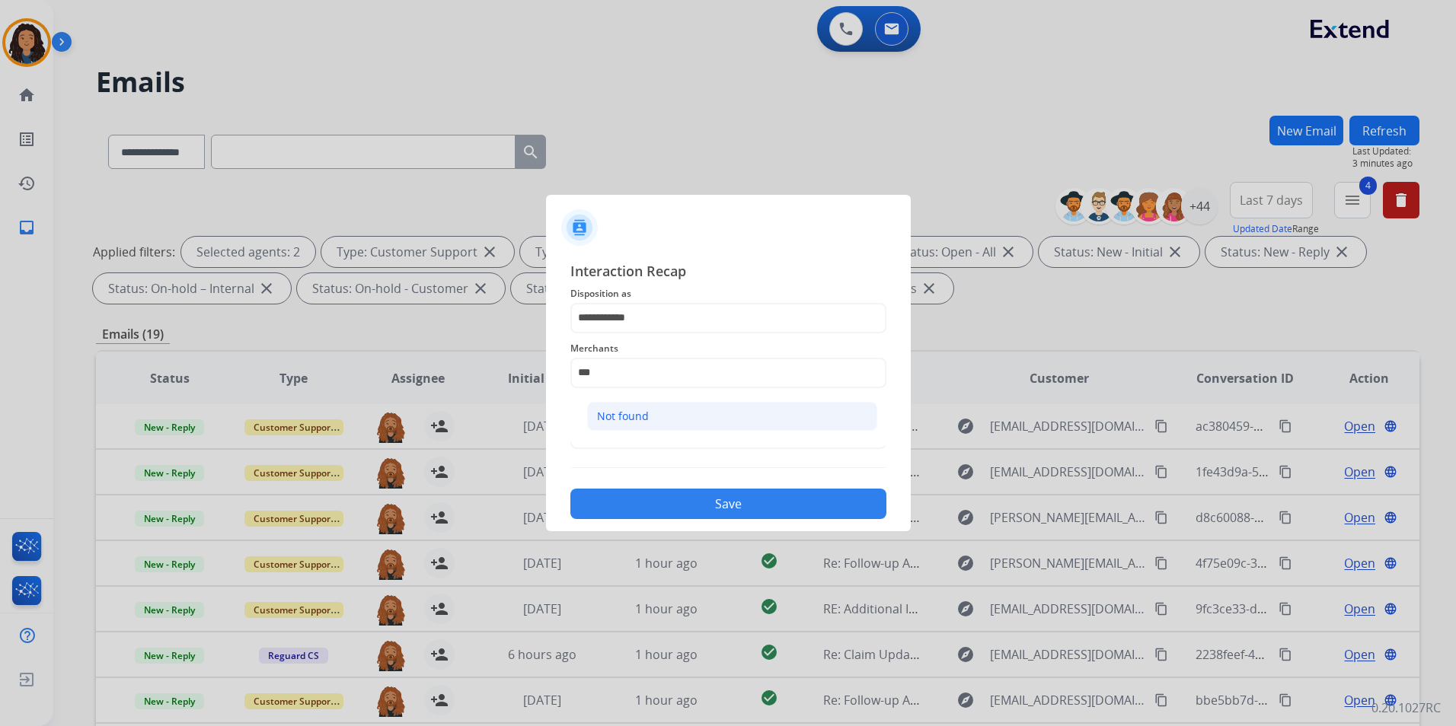
click at [623, 412] on div "Not found" at bounding box center [623, 416] width 52 height 15
type input "*********"
click at [614, 435] on input "text" at bounding box center [728, 434] width 316 height 30
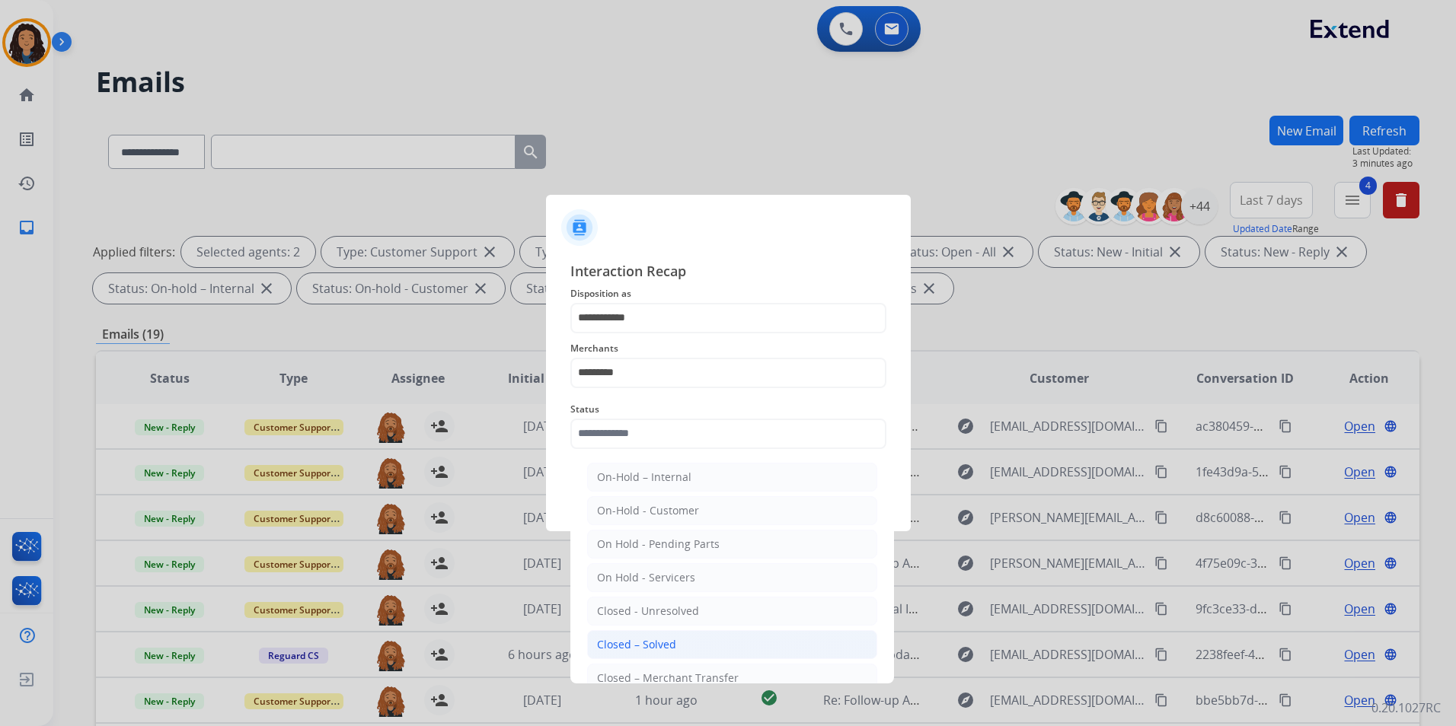
click at [662, 642] on div "Closed – Solved" at bounding box center [636, 644] width 79 height 15
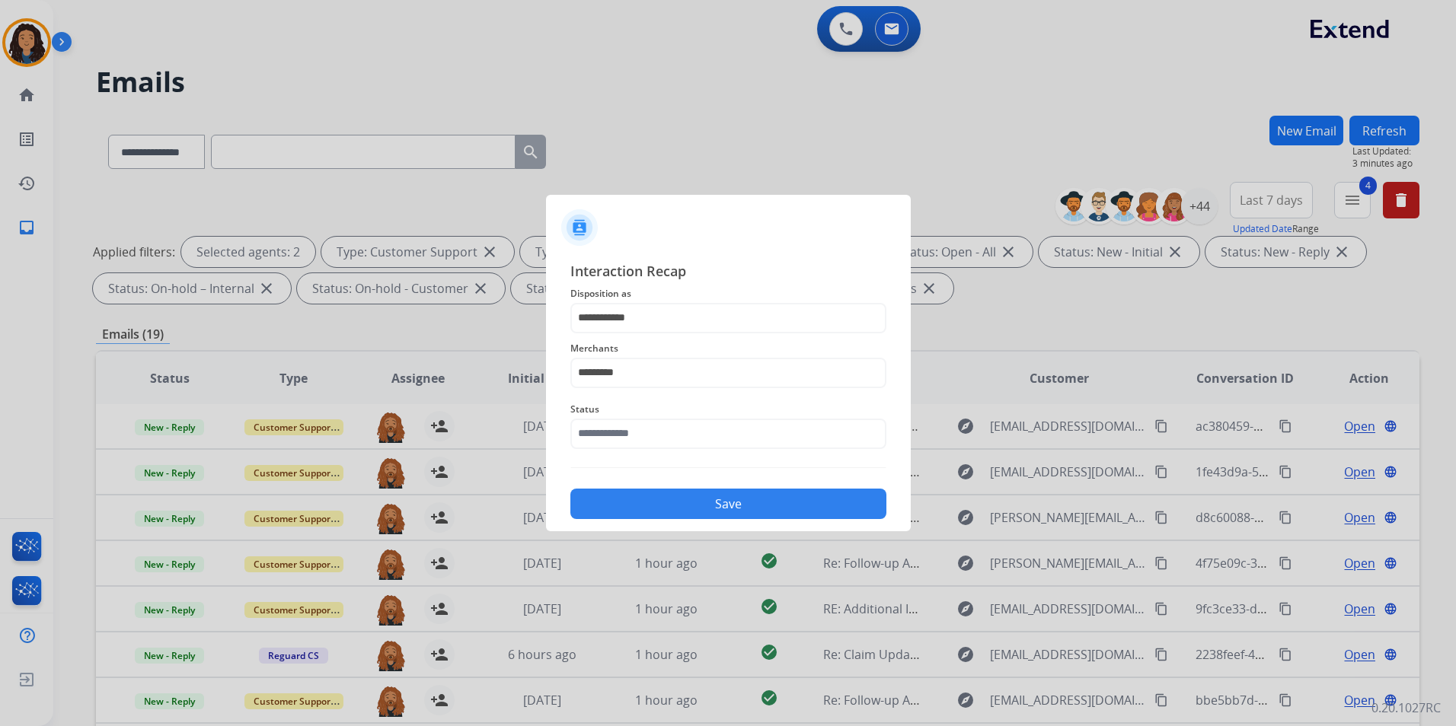
type input "**********"
click at [699, 365] on input "*********" at bounding box center [728, 373] width 316 height 30
drag, startPoint x: 574, startPoint y: 369, endPoint x: 338, endPoint y: 362, distance: 236.2
click at [0, 369] on app-contact-recap-modal "**********" at bounding box center [0, 363] width 0 height 726
drag, startPoint x: 661, startPoint y: 383, endPoint x: 359, endPoint y: 356, distance: 303.4
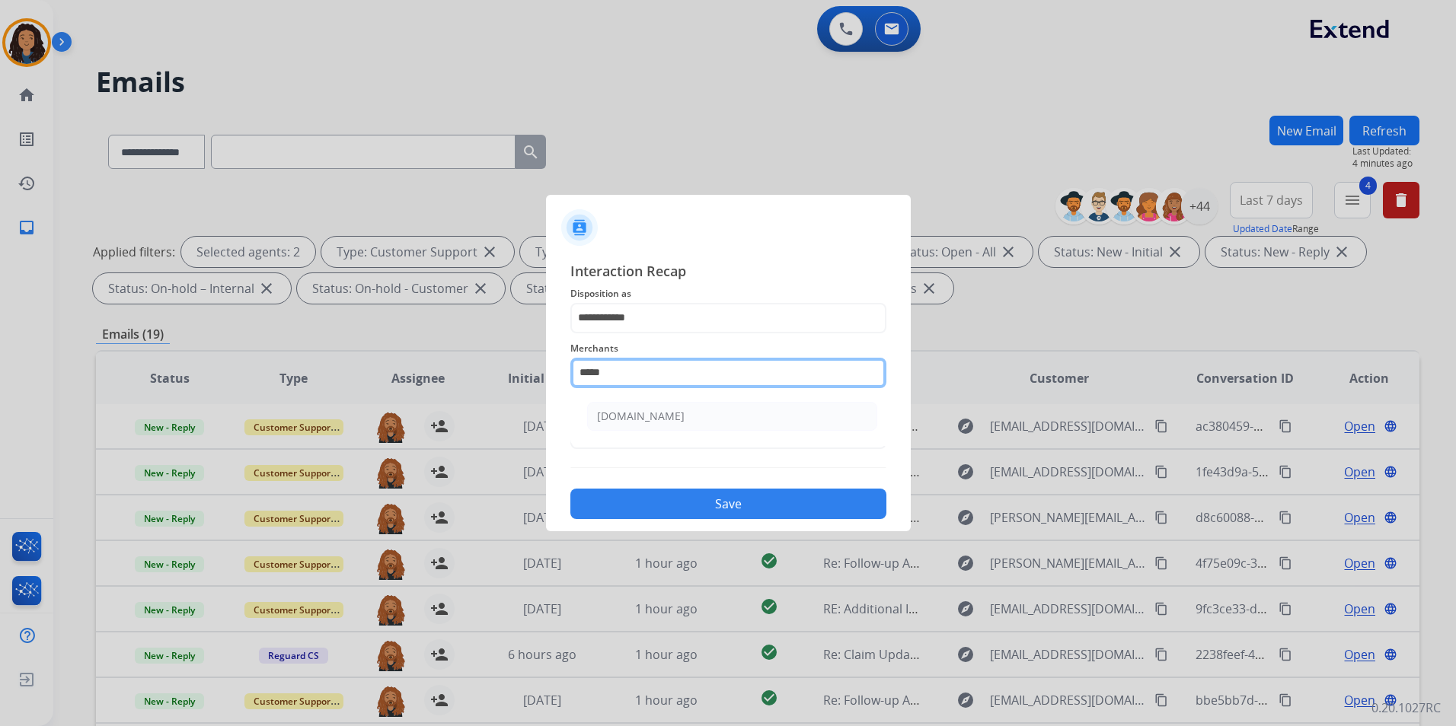
click at [0, 360] on app-contact-recap-modal "**********" at bounding box center [0, 363] width 0 height 726
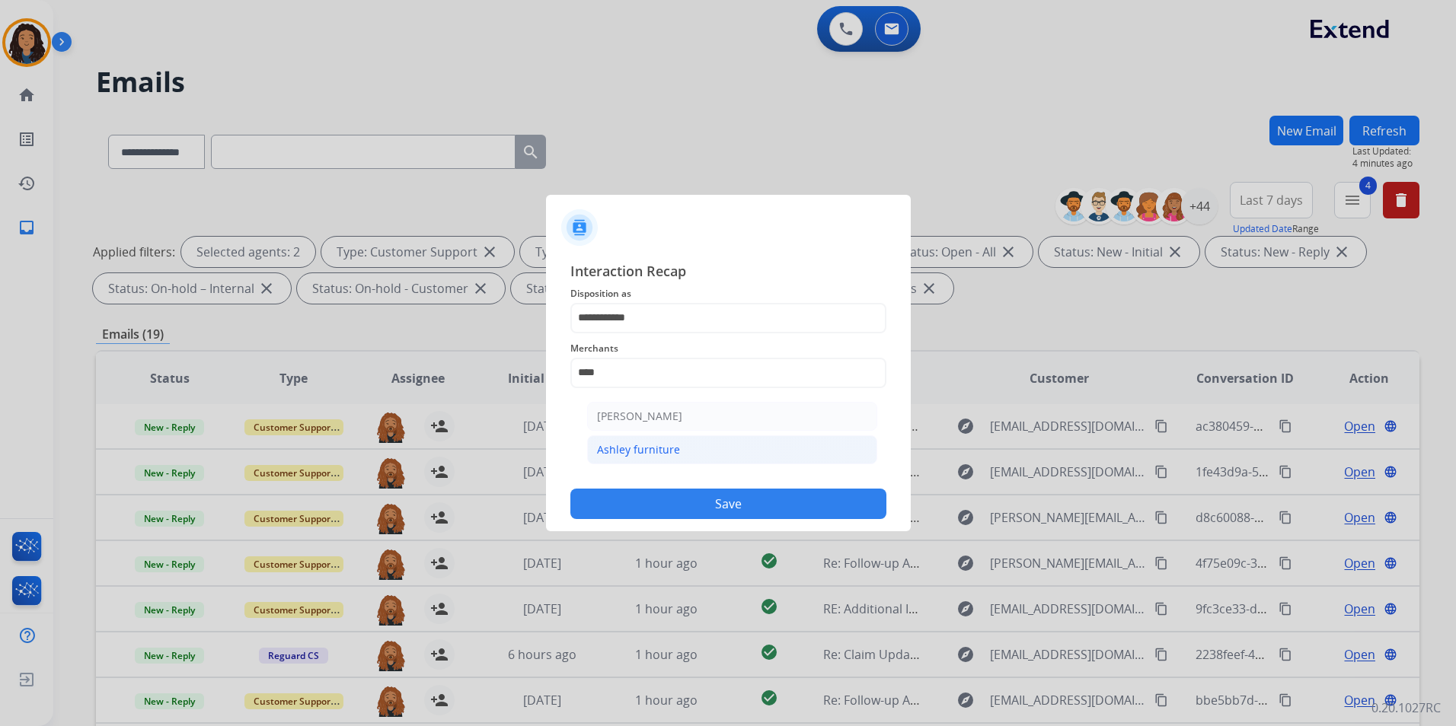
click at [670, 451] on div "Ashley furniture" at bounding box center [638, 449] width 83 height 15
type input "**********"
click at [613, 445] on input "**********" at bounding box center [728, 434] width 316 height 30
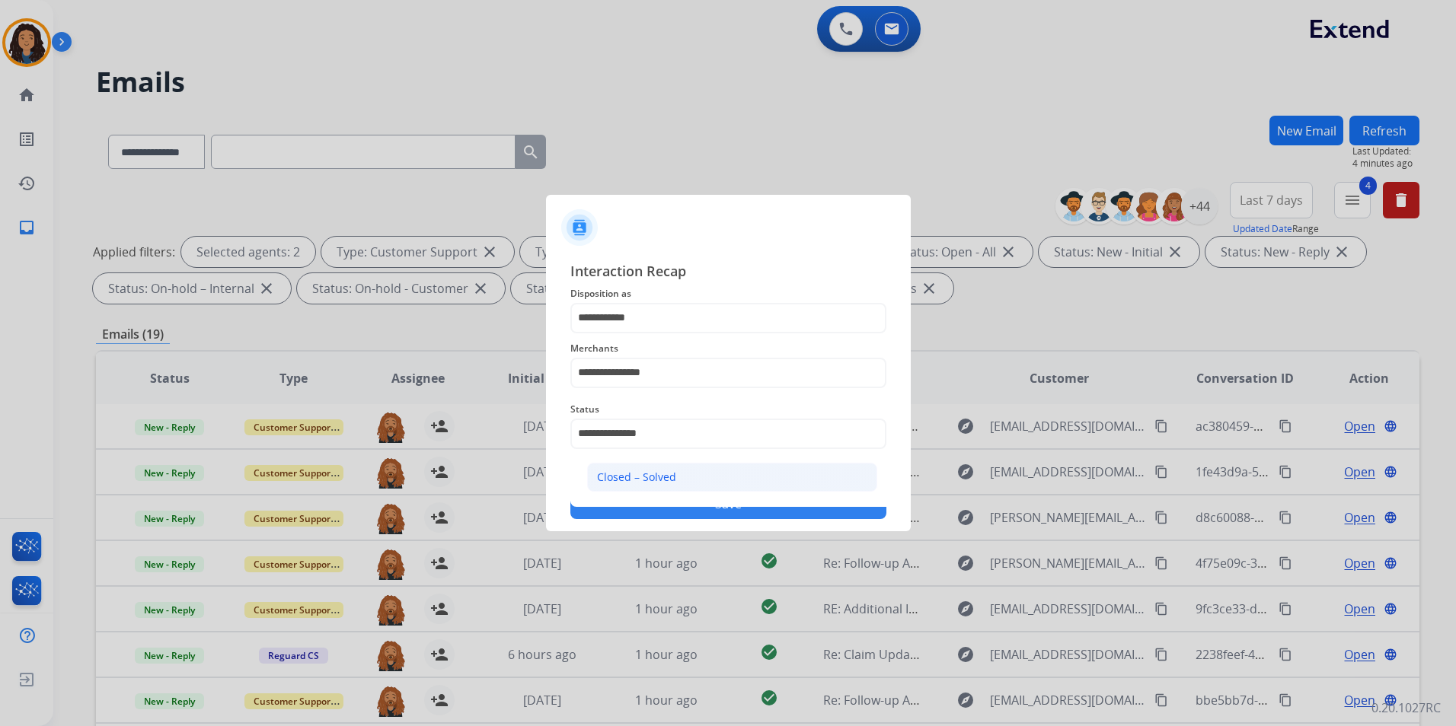
click at [678, 476] on li "Closed – Solved" at bounding box center [732, 477] width 290 height 29
click at [668, 516] on button "Save" at bounding box center [728, 504] width 316 height 30
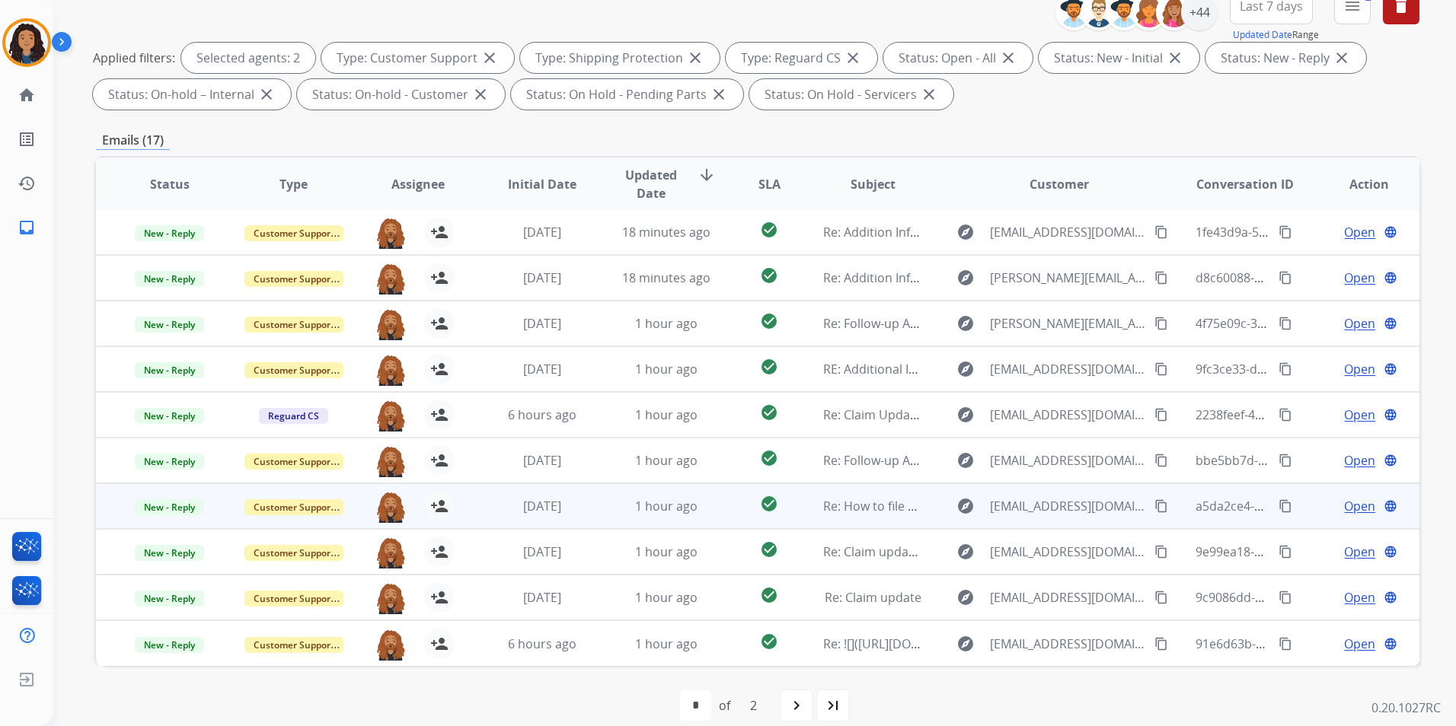
scroll to position [213, 0]
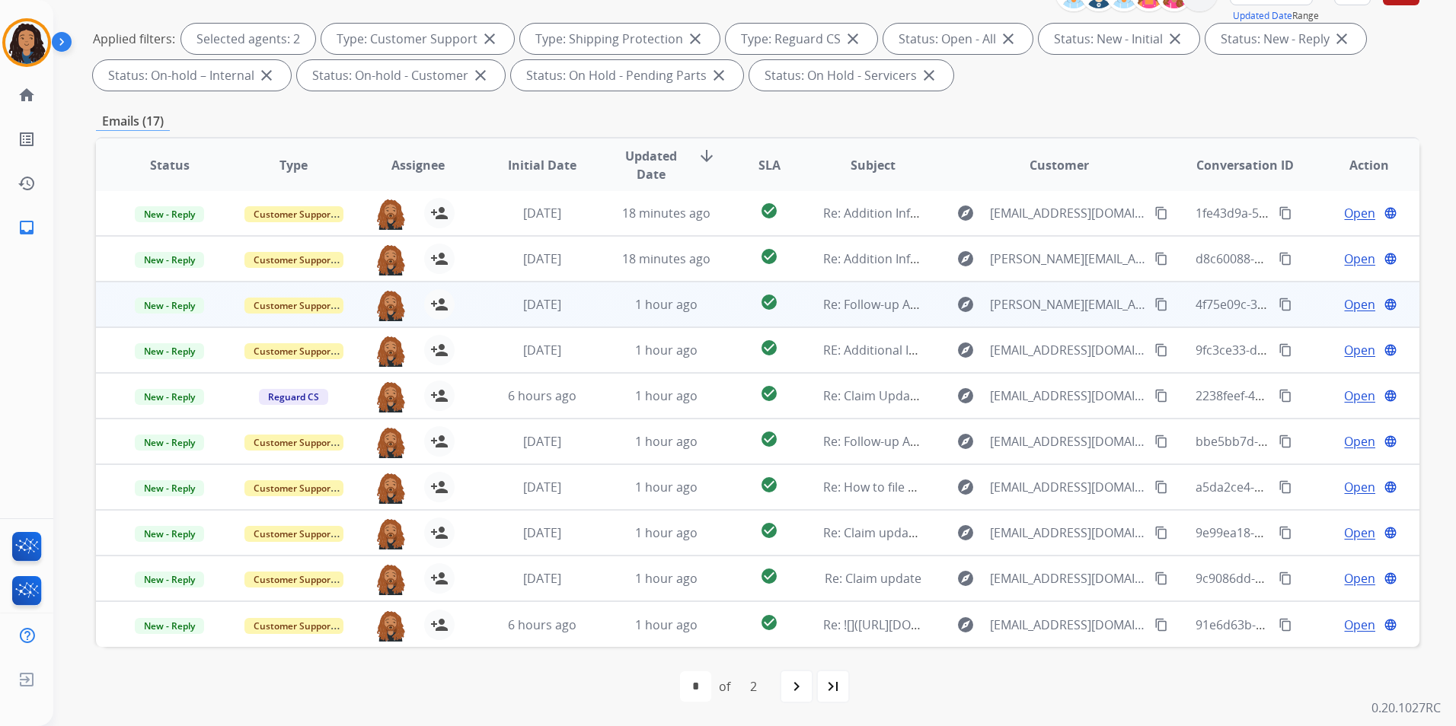
click at [1344, 299] on span "Open" at bounding box center [1359, 304] width 31 height 18
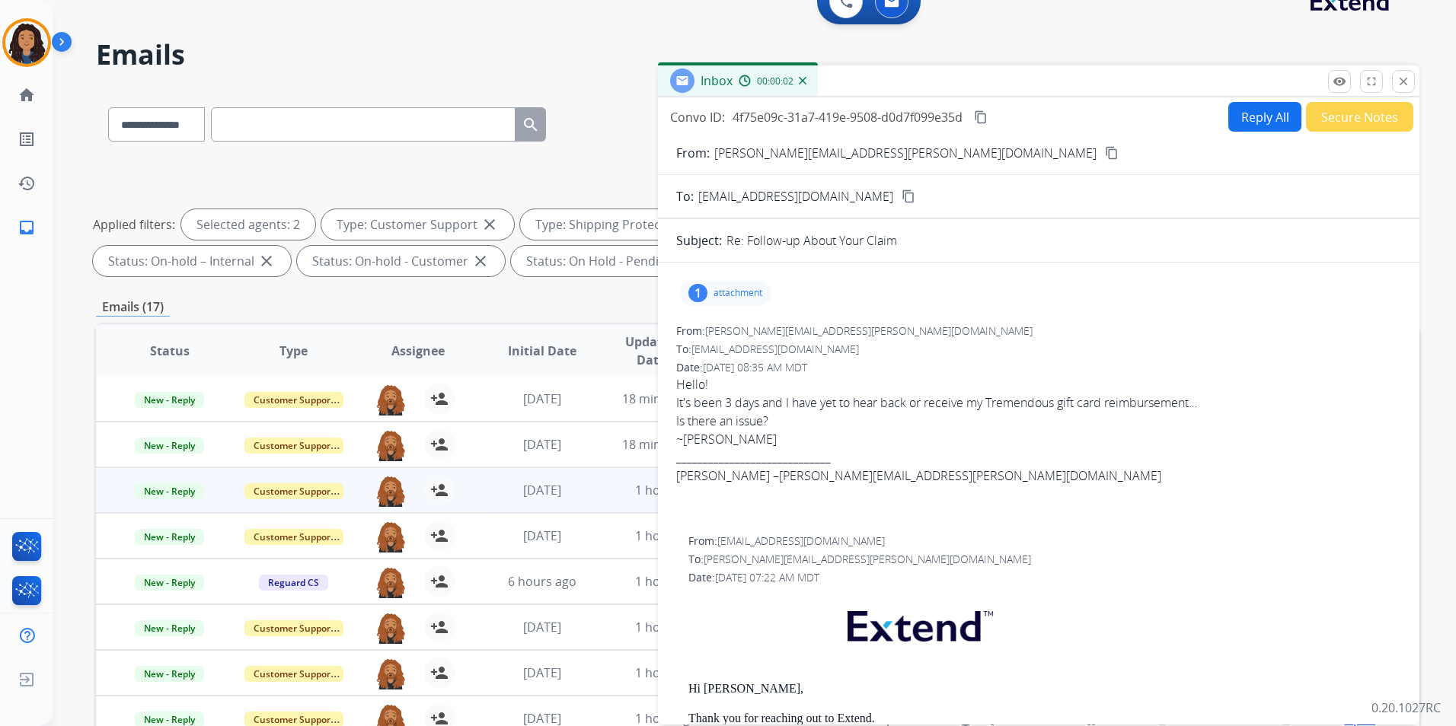
scroll to position [0, 0]
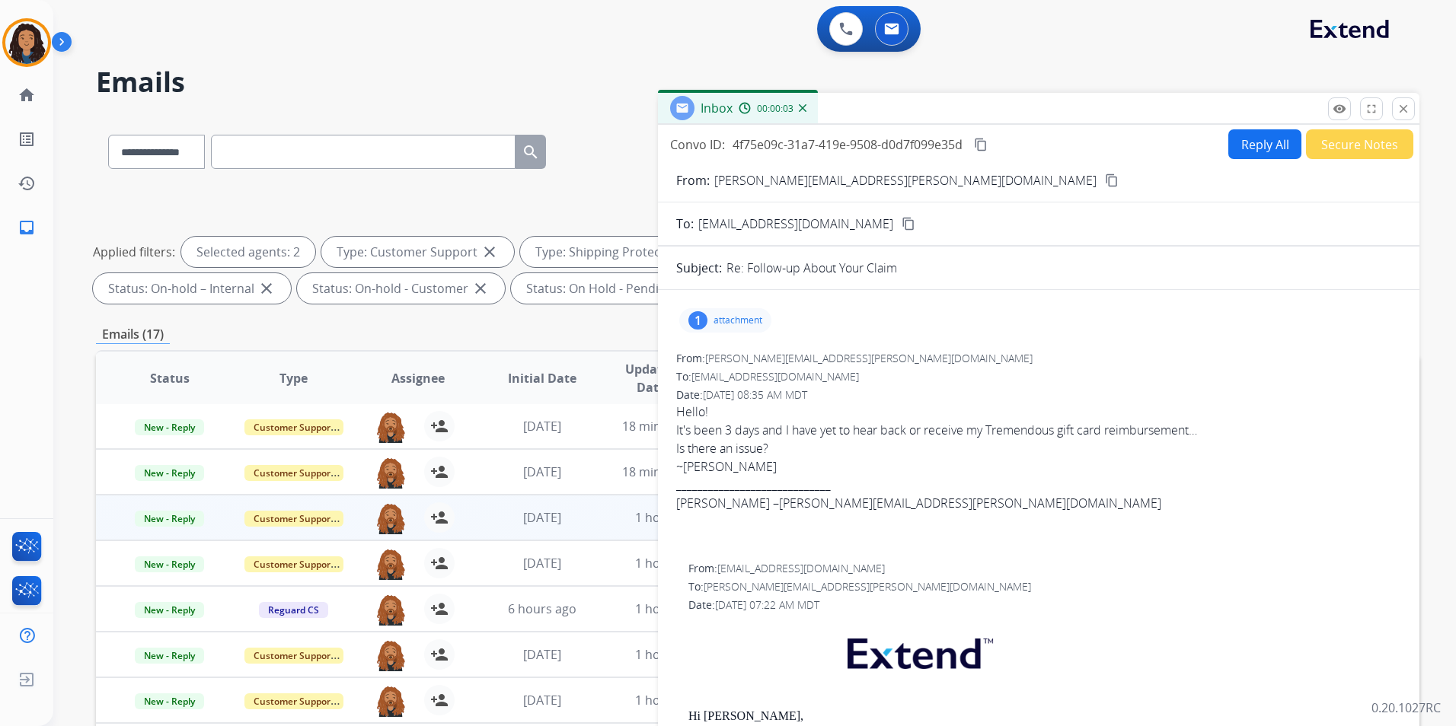
click at [1103, 186] on button "content_copy" at bounding box center [1112, 180] width 18 height 18
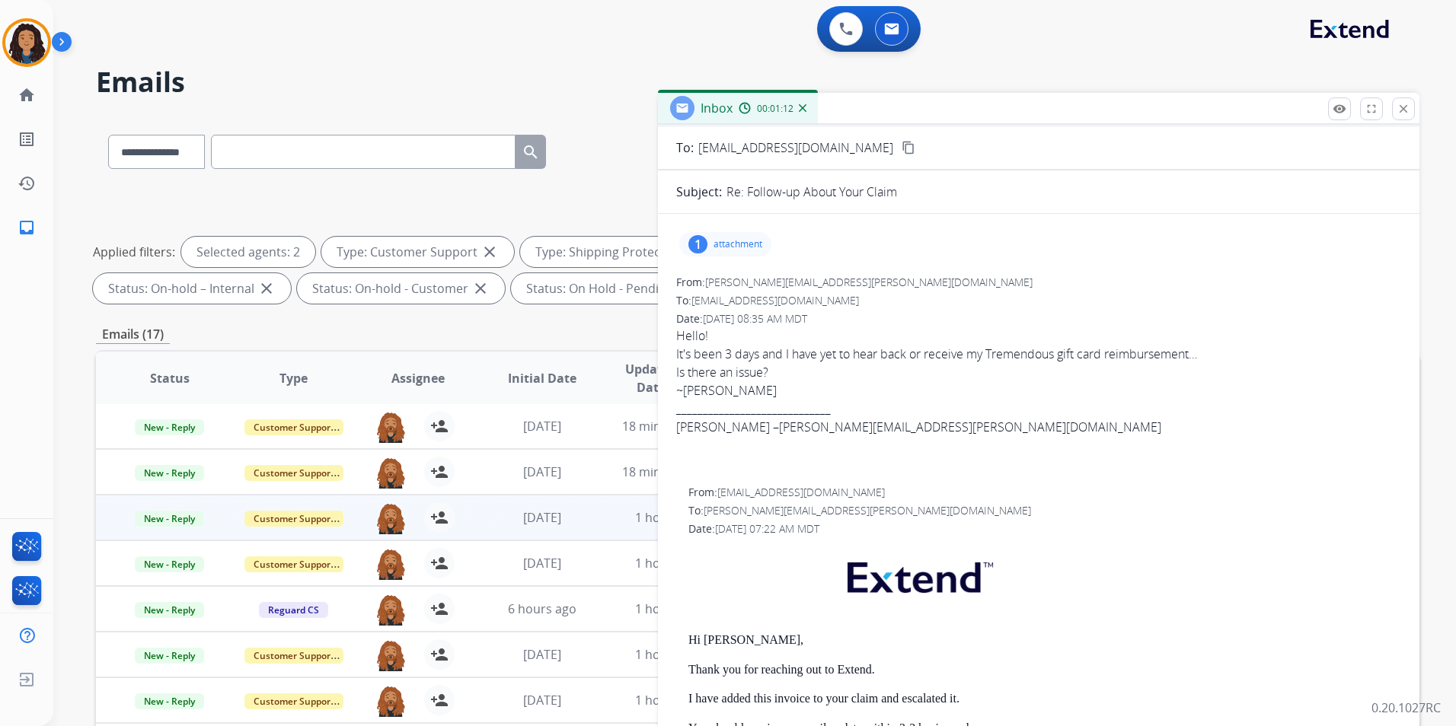
scroll to position [228, 0]
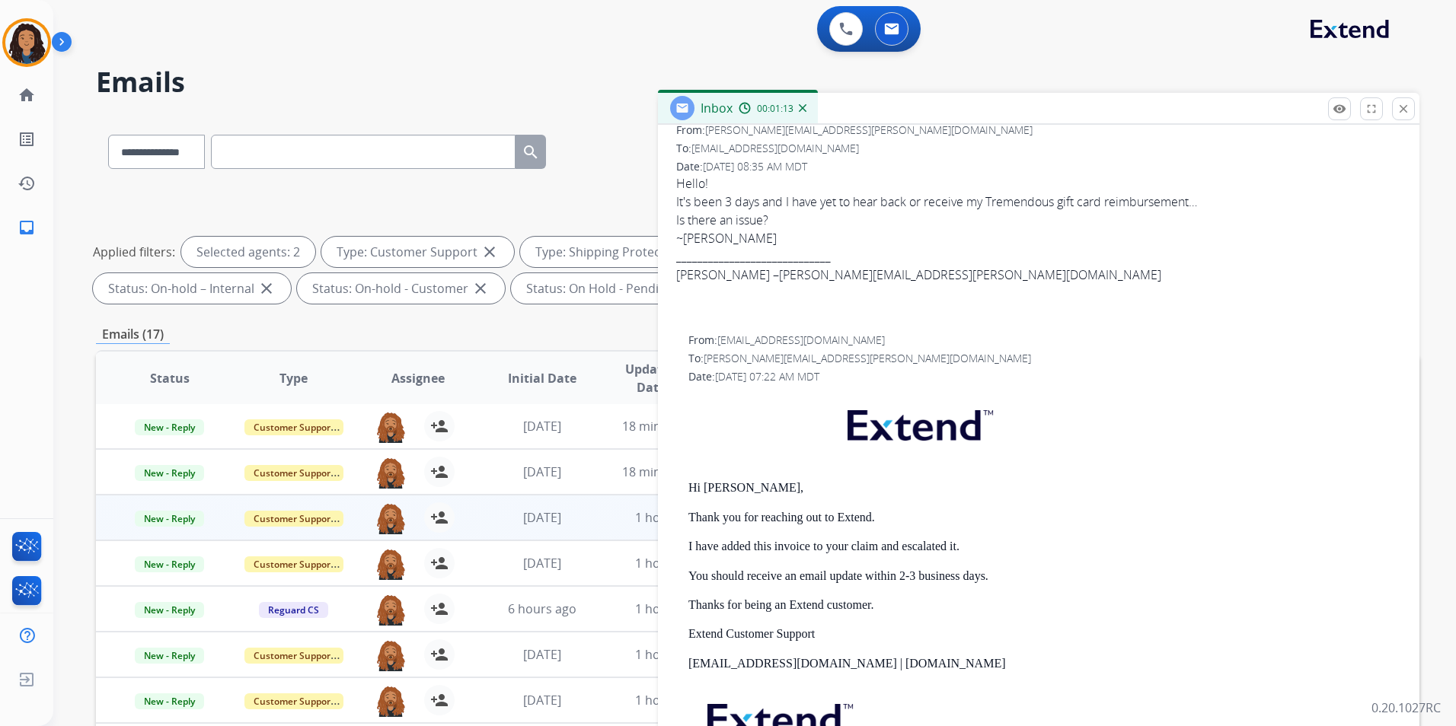
click at [689, 479] on div "Hi [PERSON_NAME], Thank you for reaching out to Extend. I have added this invoi…" at bounding box center [1044, 610] width 713 height 436
drag, startPoint x: 684, startPoint y: 483, endPoint x: 873, endPoint y: 513, distance: 190.4
click at [873, 513] on div "From: [EMAIL_ADDRESS][DOMAIN_NAME] To: [PERSON_NAME][EMAIL_ADDRESS][PERSON_NAME…" at bounding box center [1038, 580] width 725 height 495
drag, startPoint x: 873, startPoint y: 513, endPoint x: 834, endPoint y: 511, distance: 38.1
copy div "Hi [PERSON_NAME], Thank you for reaching out to Extend"
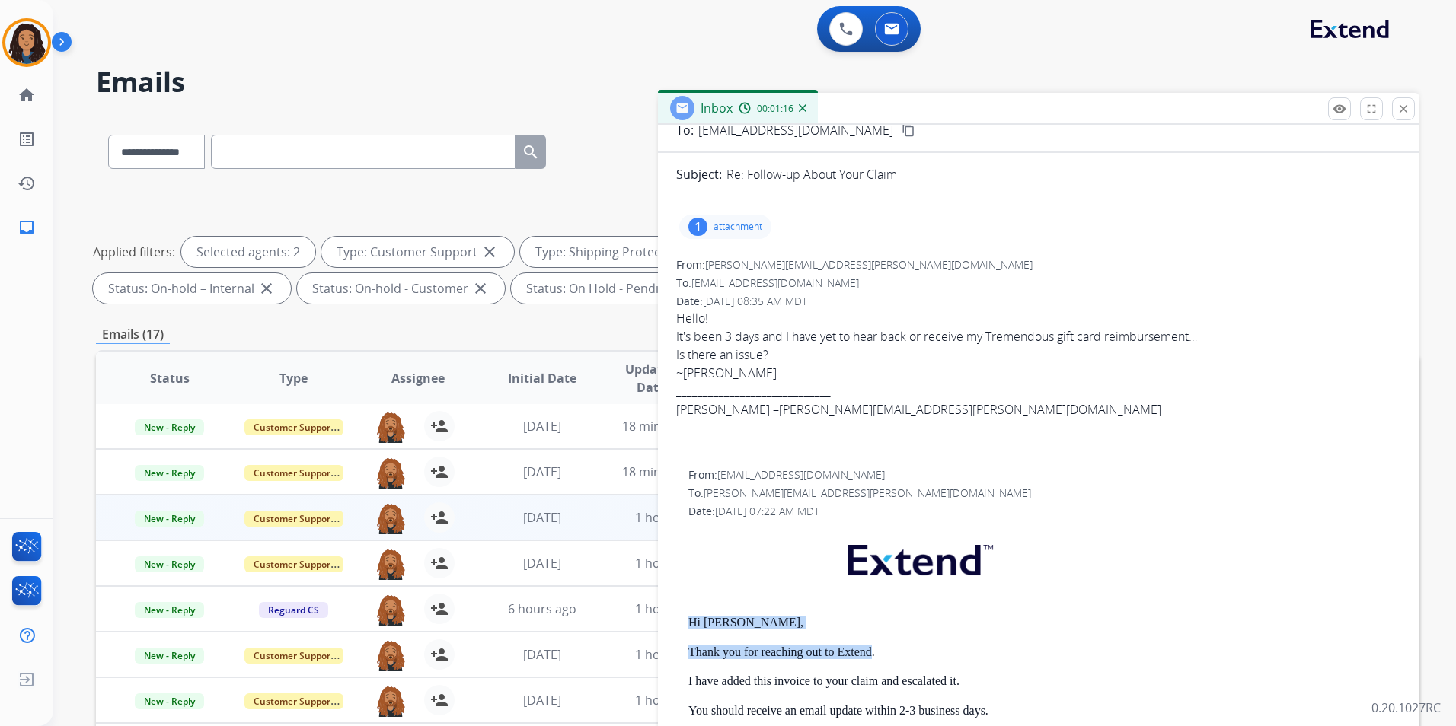
scroll to position [0, 0]
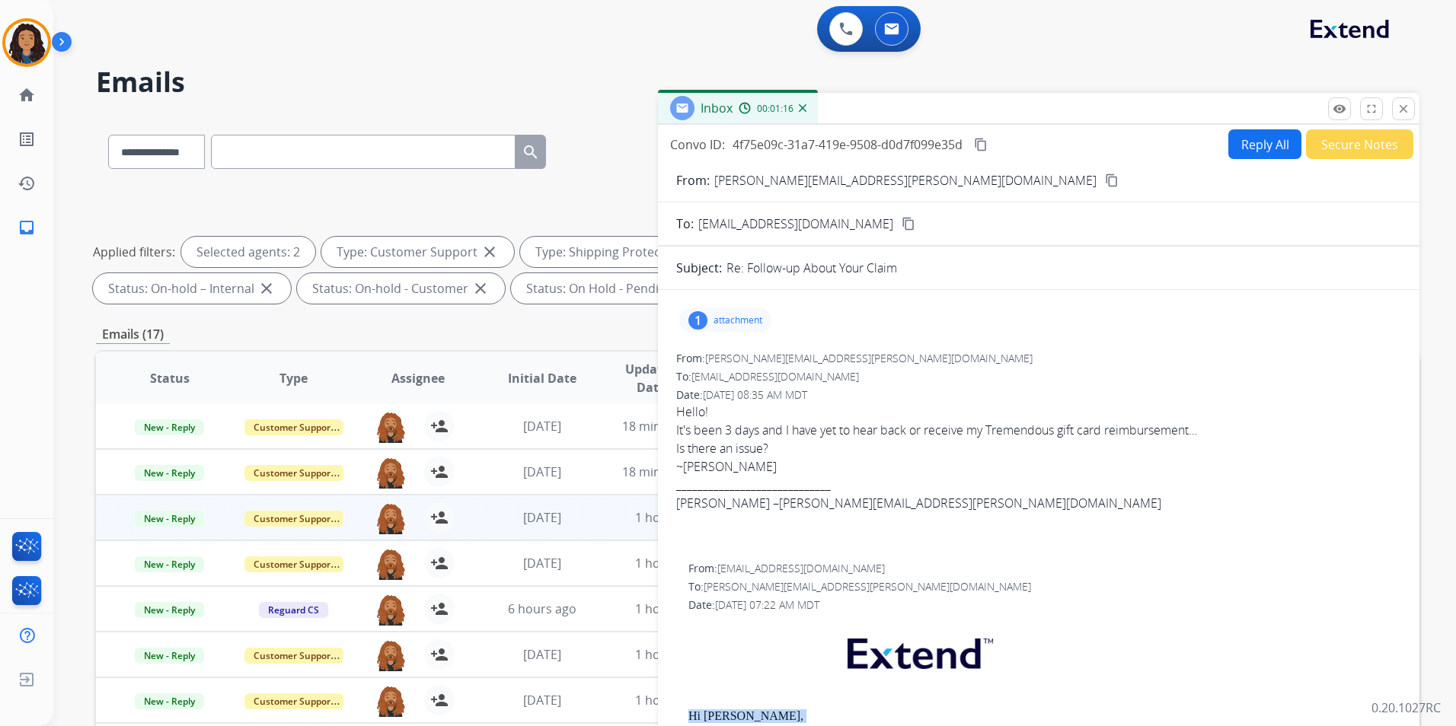
click at [1249, 146] on button "Reply All" at bounding box center [1264, 144] width 73 height 30
select select "**********"
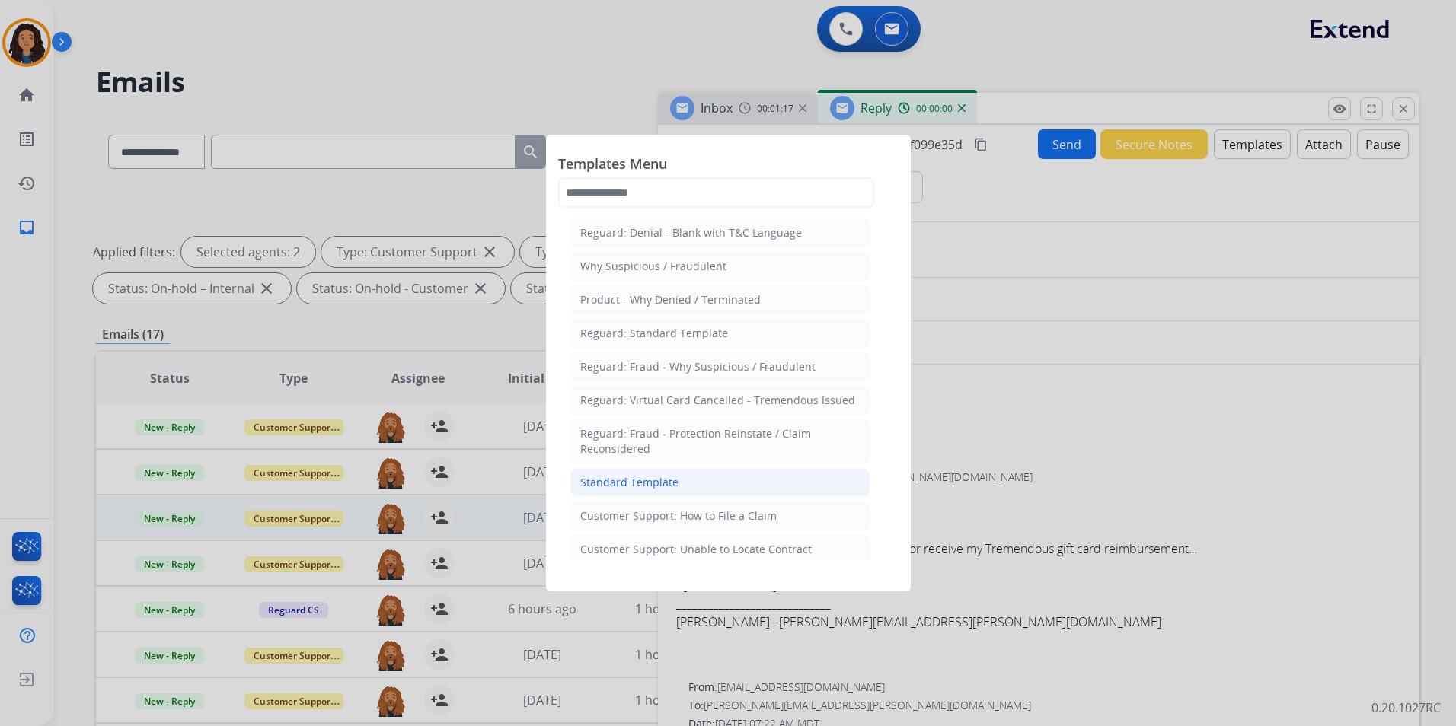
click at [753, 483] on li "Standard Template" at bounding box center [719, 482] width 299 height 29
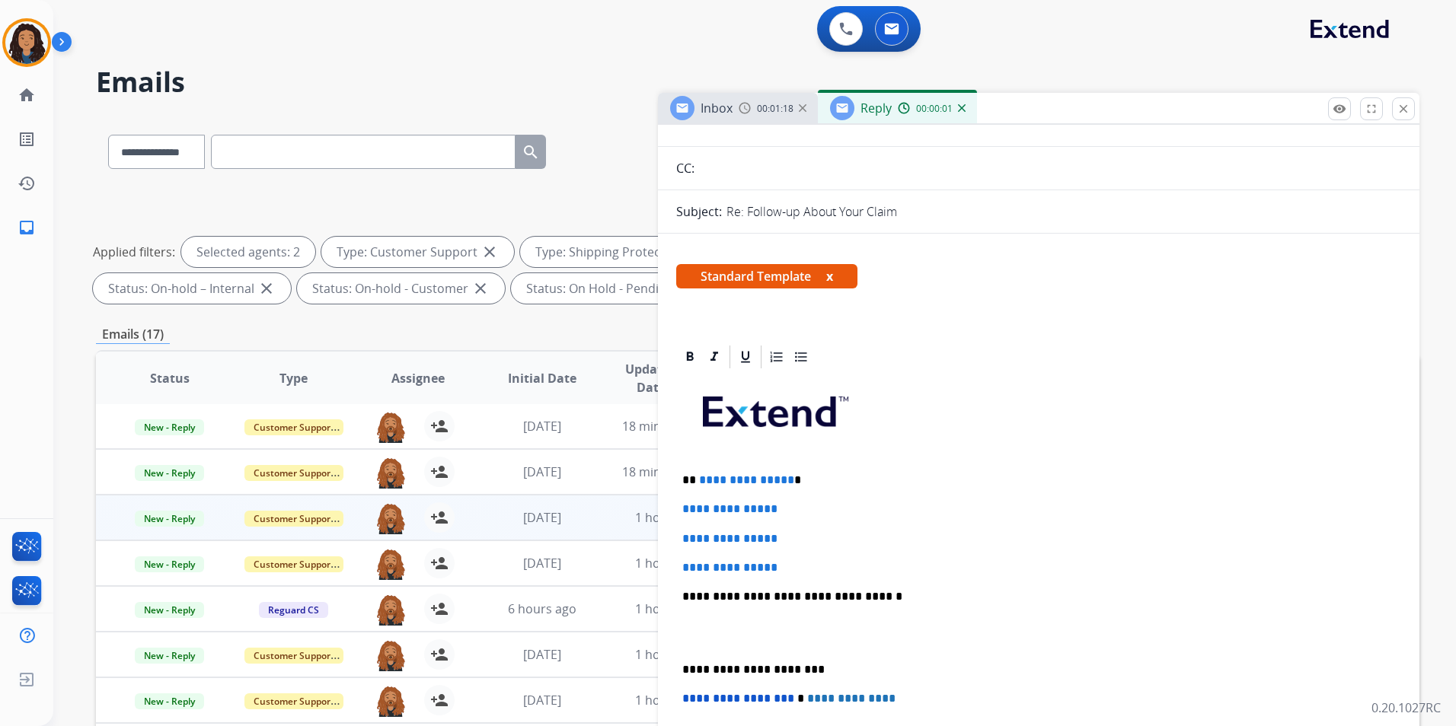
scroll to position [305, 0]
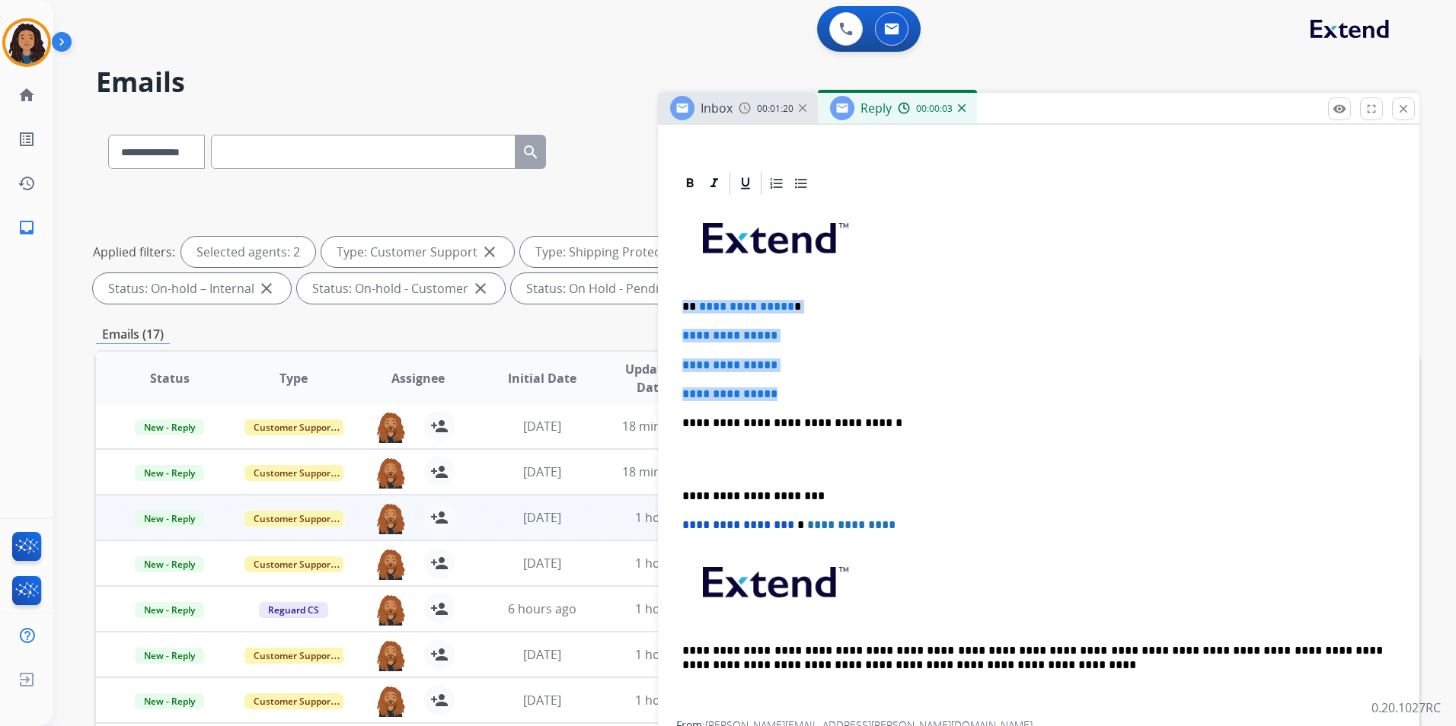
drag, startPoint x: 680, startPoint y: 303, endPoint x: 803, endPoint y: 385, distance: 147.2
click at [803, 385] on div "**********" at bounding box center [1038, 459] width 725 height 524
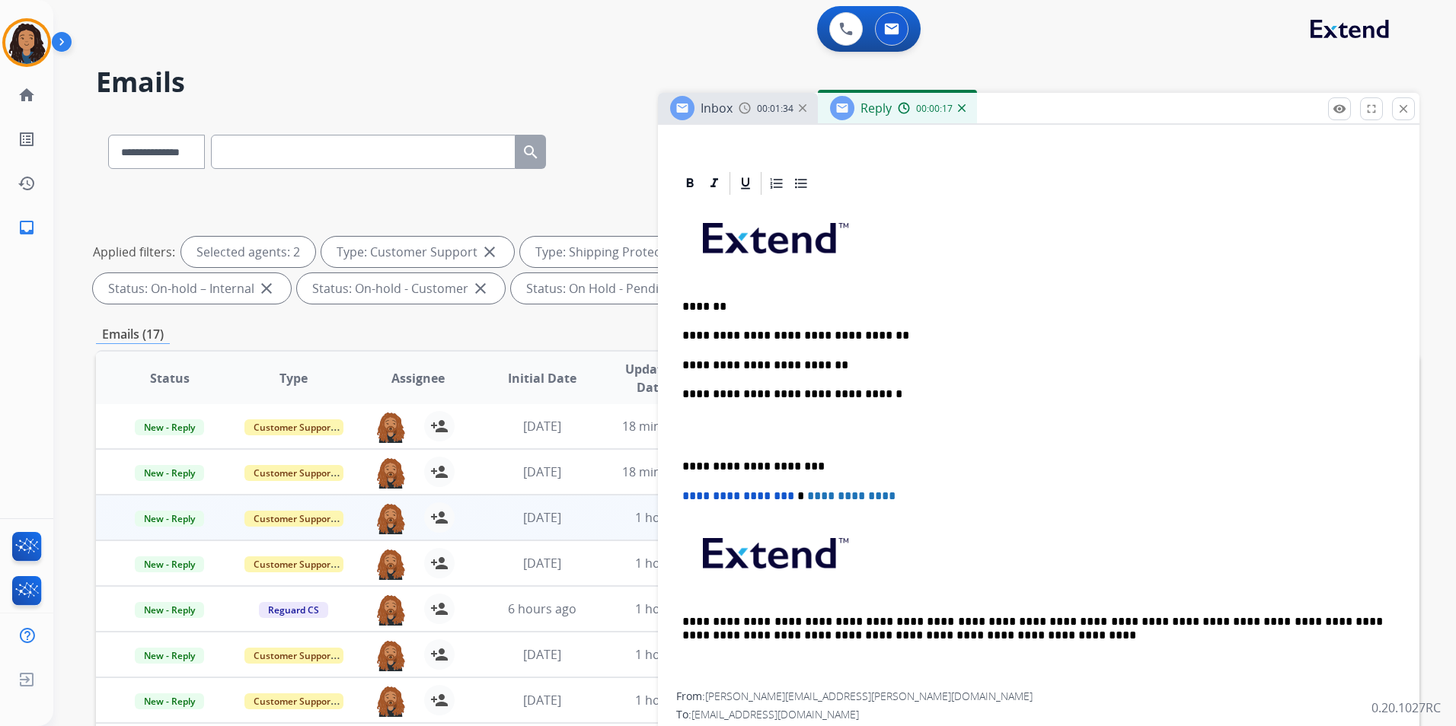
click at [723, 374] on div "**********" at bounding box center [1038, 444] width 725 height 495
click at [825, 362] on p "**********" at bounding box center [1032, 366] width 700 height 14
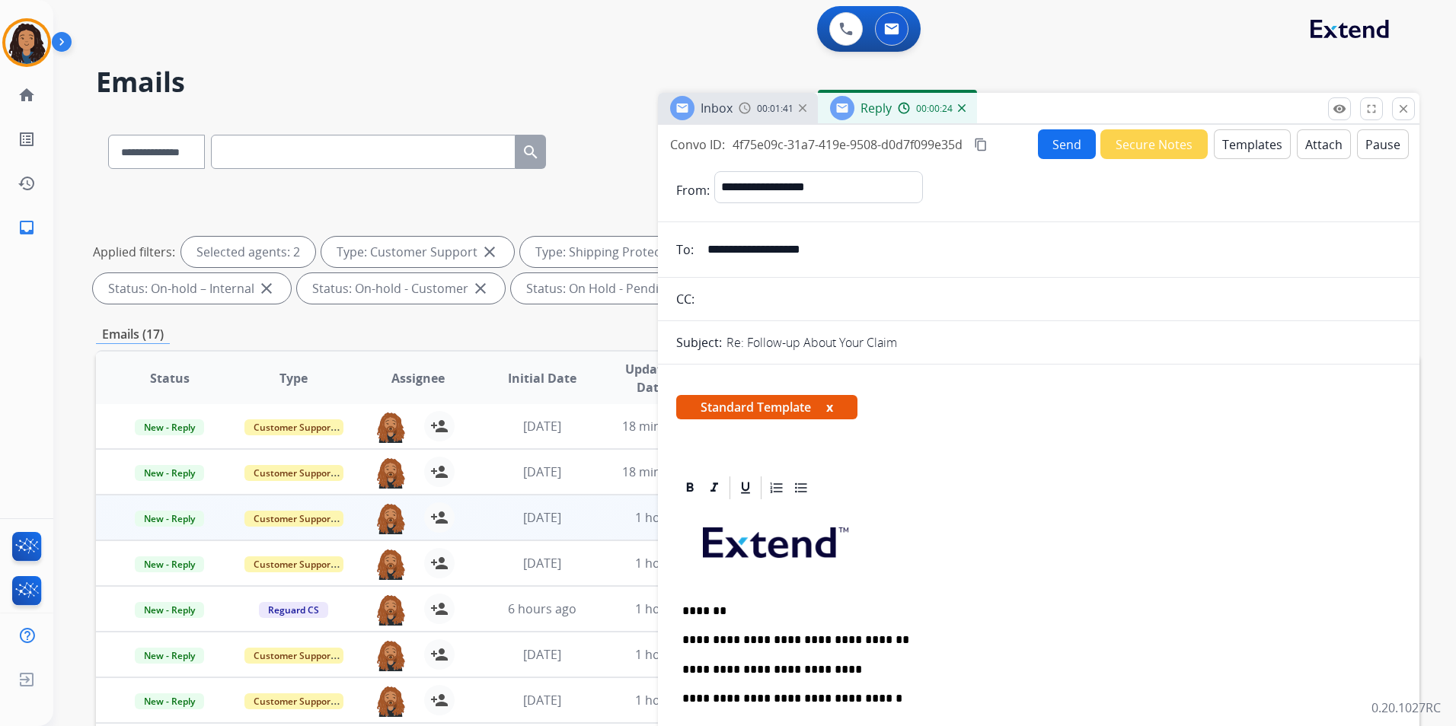
click at [1055, 142] on button "Send" at bounding box center [1067, 144] width 58 height 30
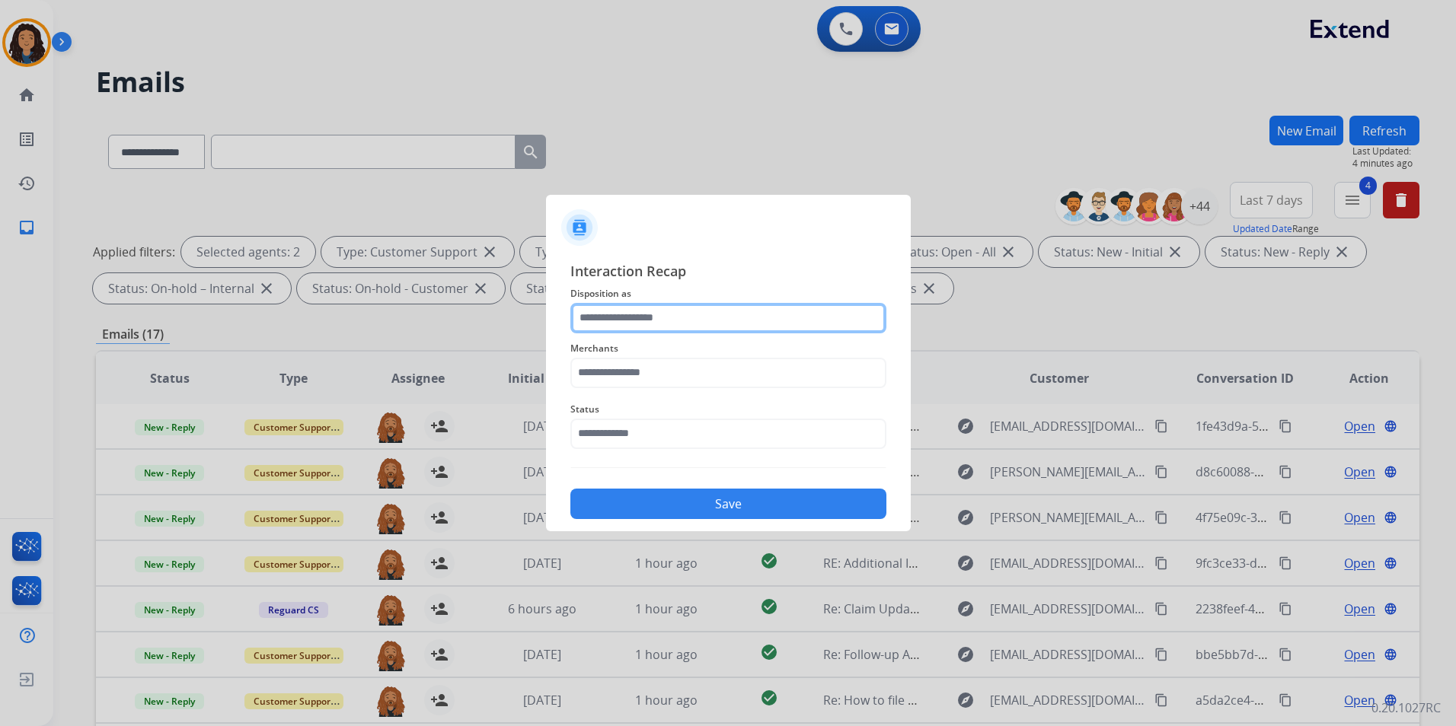
click at [688, 320] on input "text" at bounding box center [728, 318] width 316 height 30
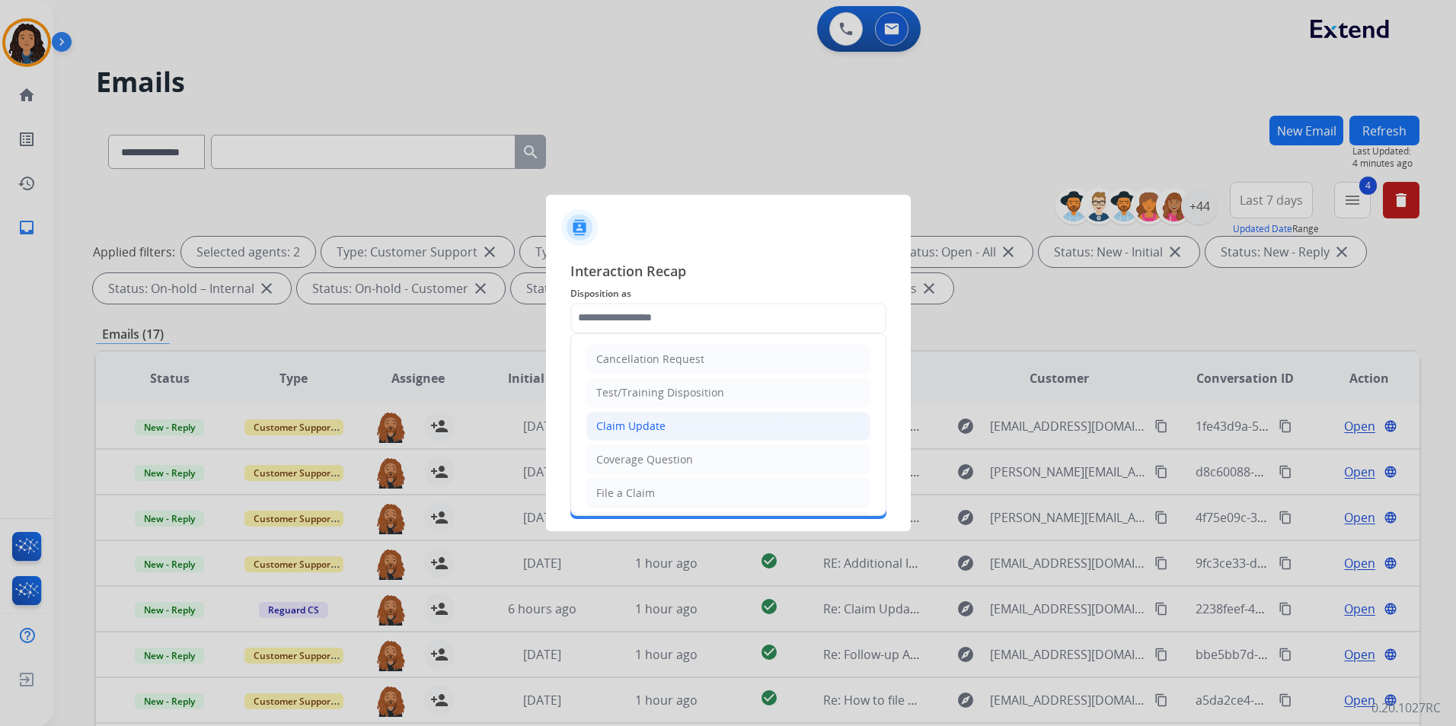
click at [651, 430] on div "Claim Update" at bounding box center [630, 426] width 69 height 15
type input "**********"
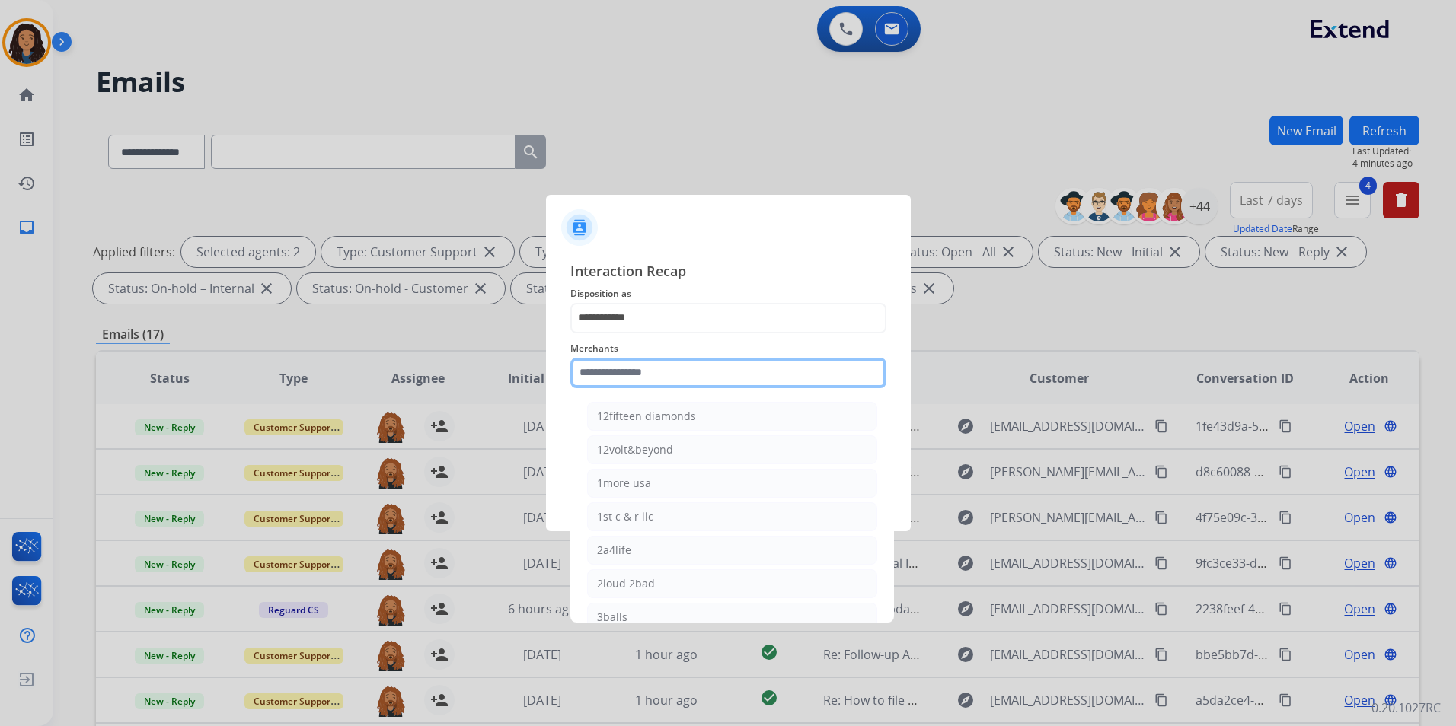
click at [640, 378] on input "text" at bounding box center [728, 373] width 316 height 30
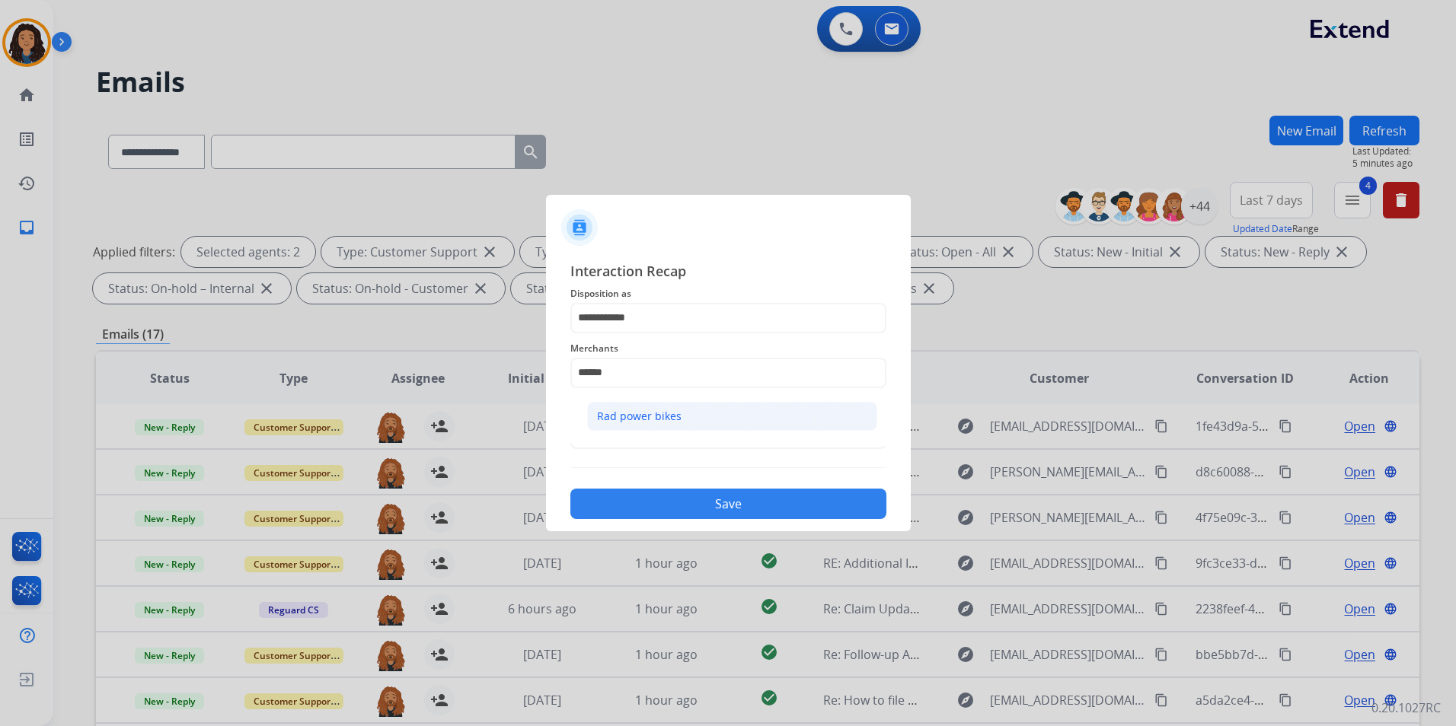
click at [665, 423] on div "Rad power bikes" at bounding box center [639, 416] width 85 height 15
type input "**********"
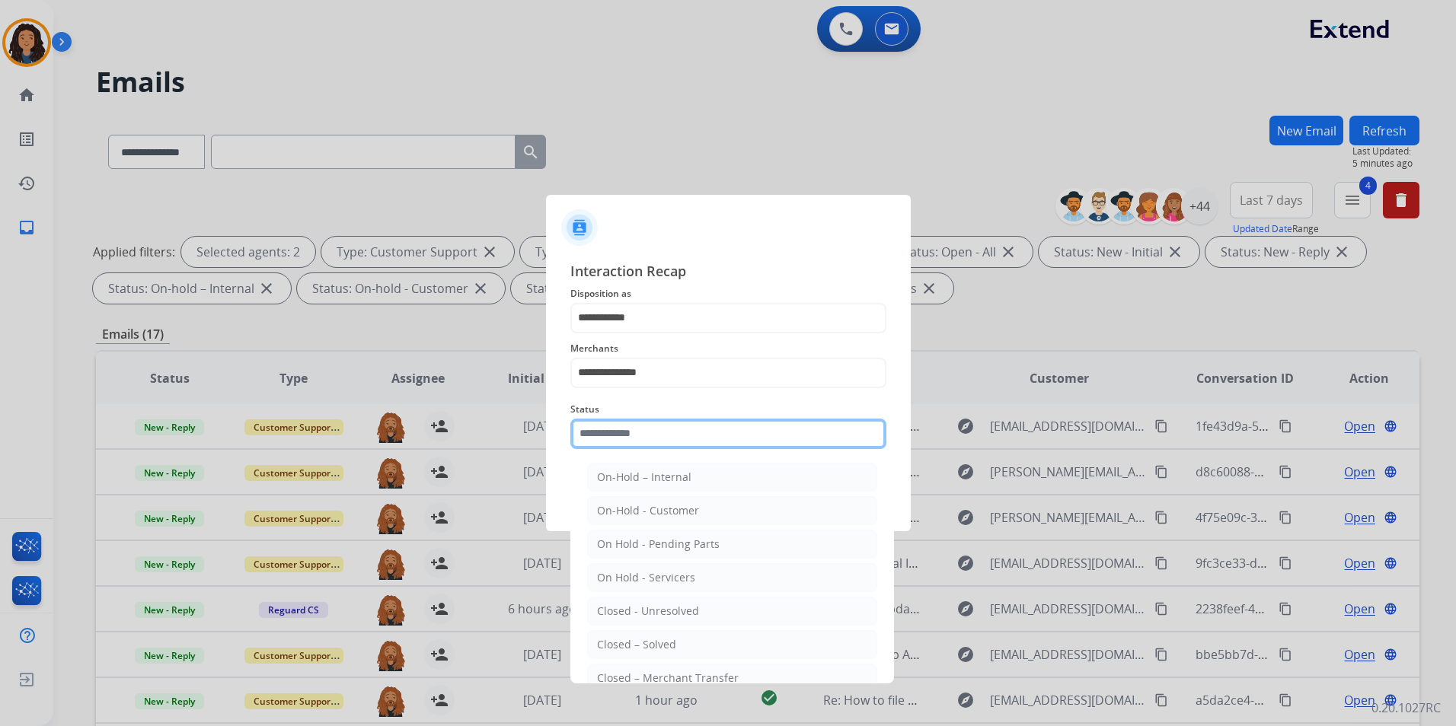
click at [660, 434] on input "text" at bounding box center [728, 434] width 316 height 30
click at [703, 643] on li "Closed – Solved" at bounding box center [732, 644] width 290 height 29
type input "**********"
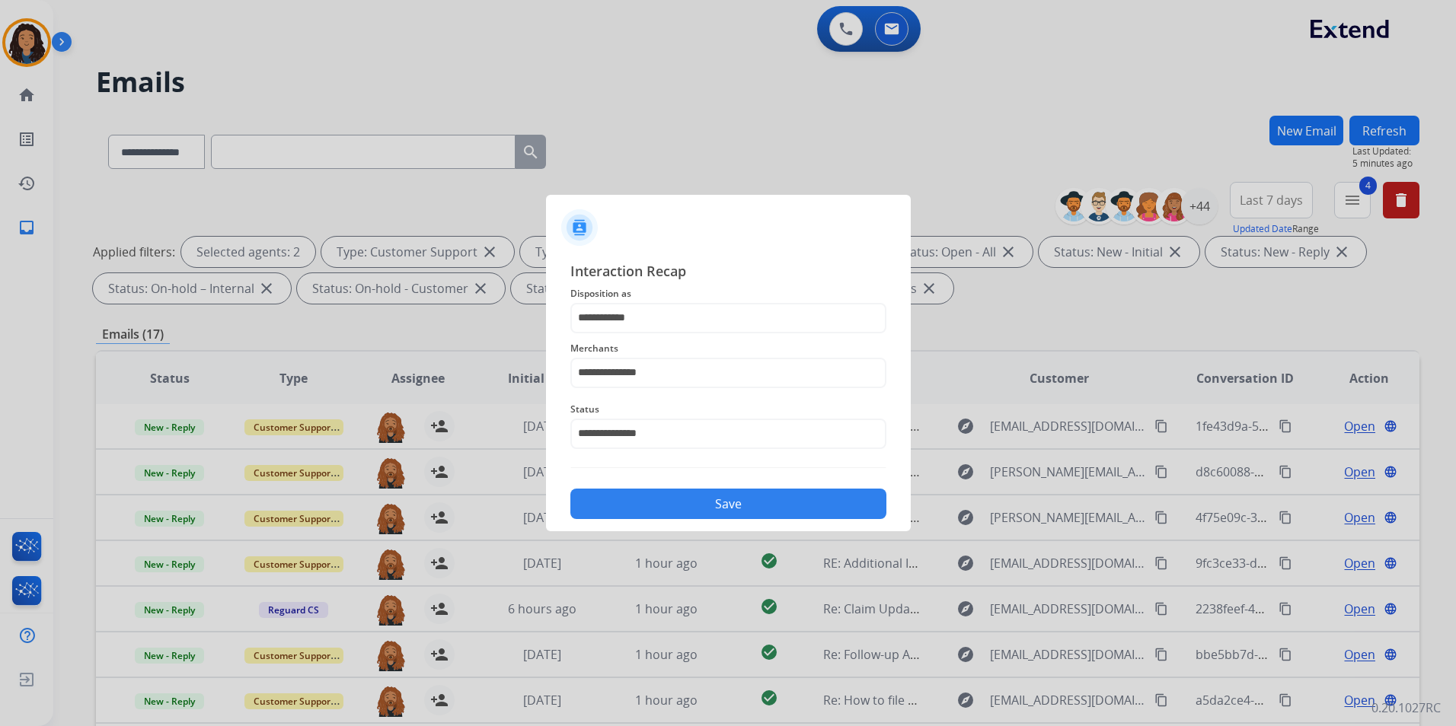
click at [684, 509] on button "Save" at bounding box center [728, 504] width 316 height 30
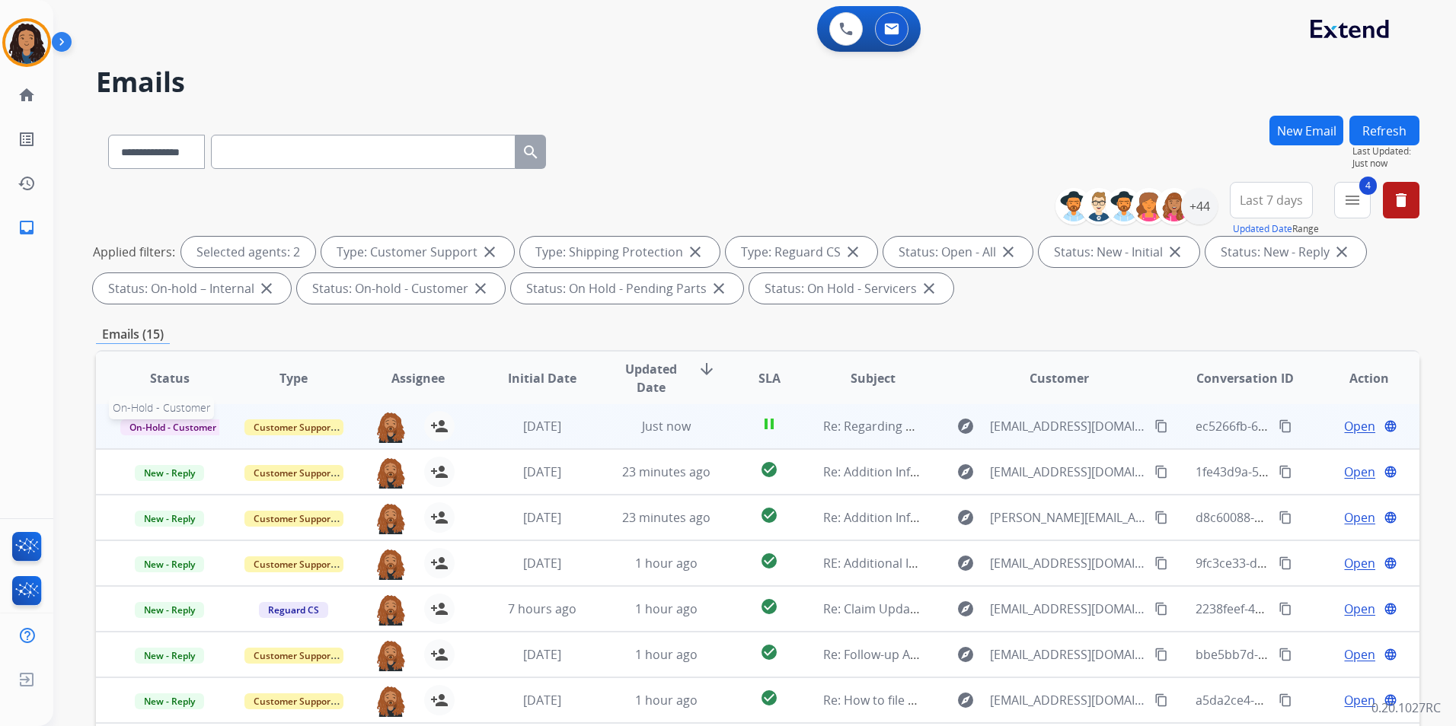
click at [206, 427] on span "On-Hold - Customer" at bounding box center [172, 428] width 105 height 16
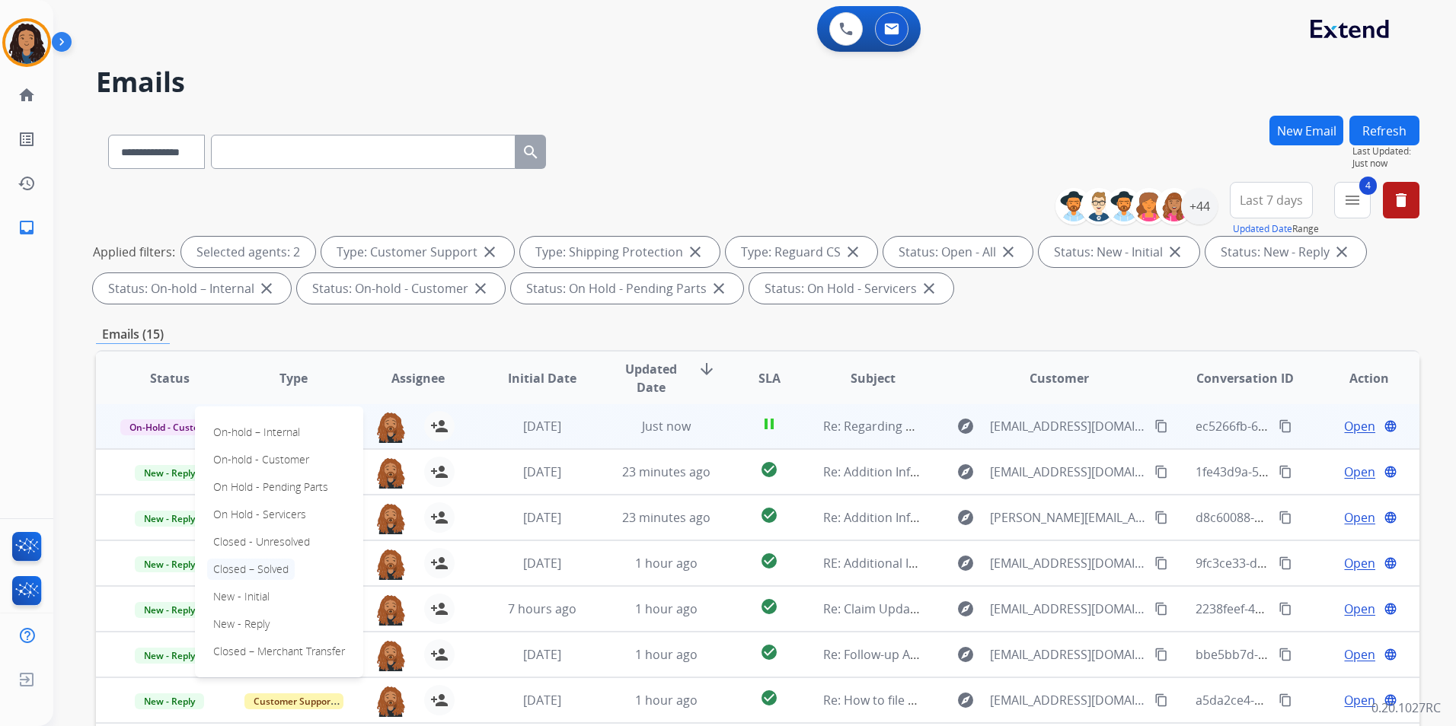
click at [284, 570] on p "Closed – Solved" at bounding box center [251, 569] width 88 height 21
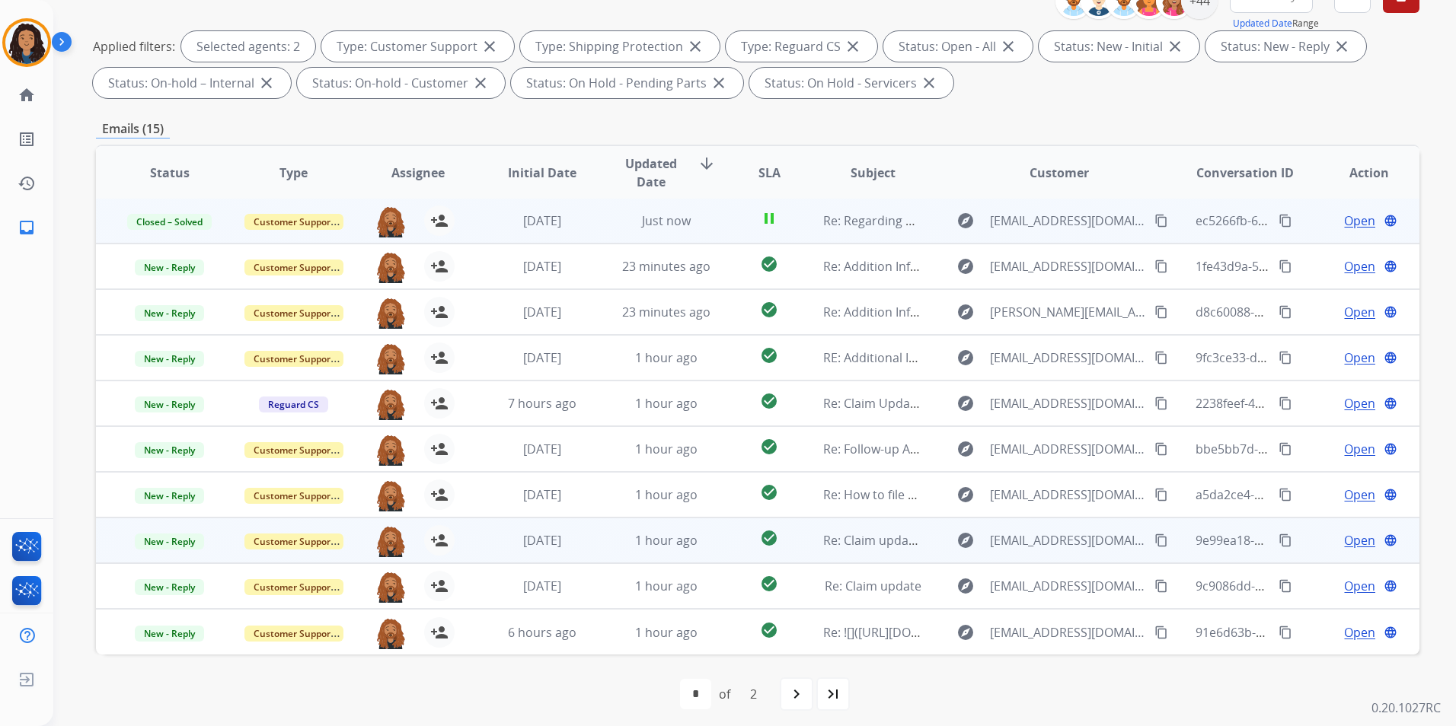
scroll to position [213, 0]
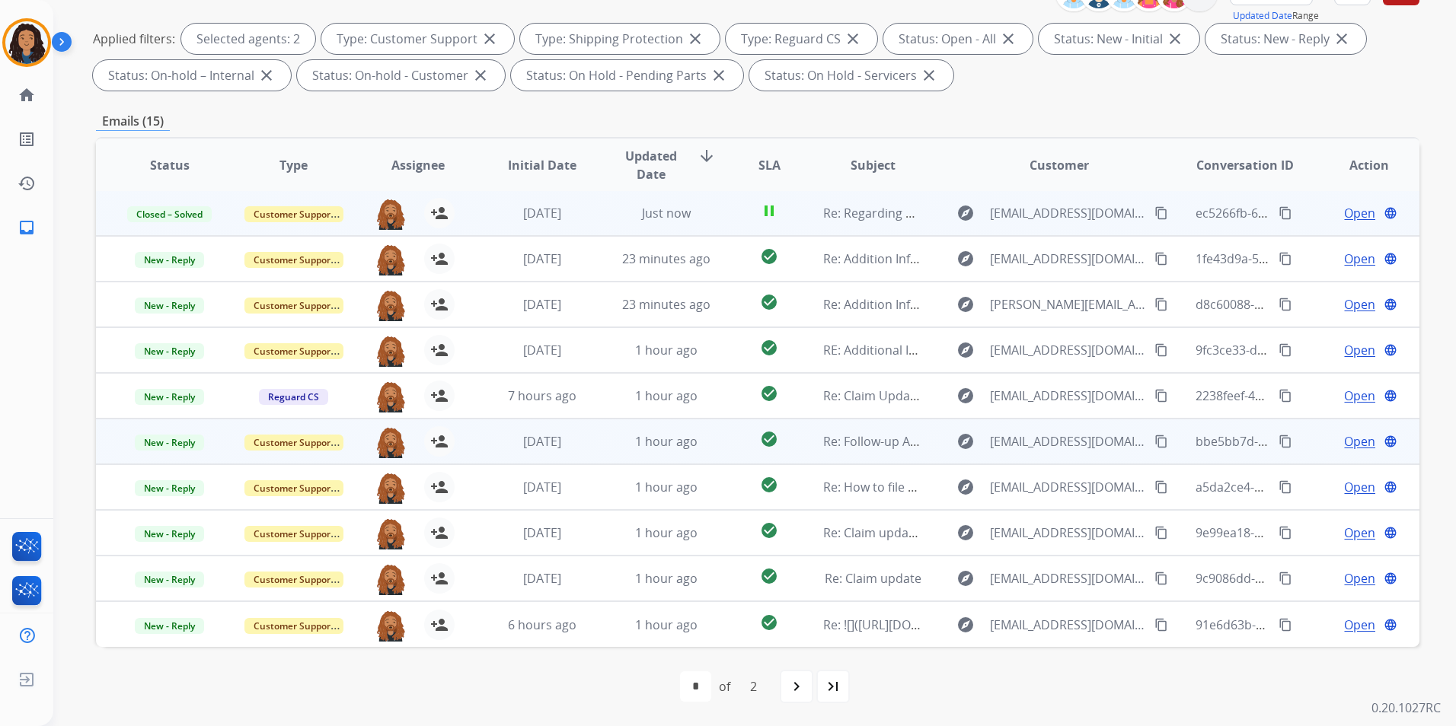
click at [1345, 442] on span "Open" at bounding box center [1359, 441] width 31 height 18
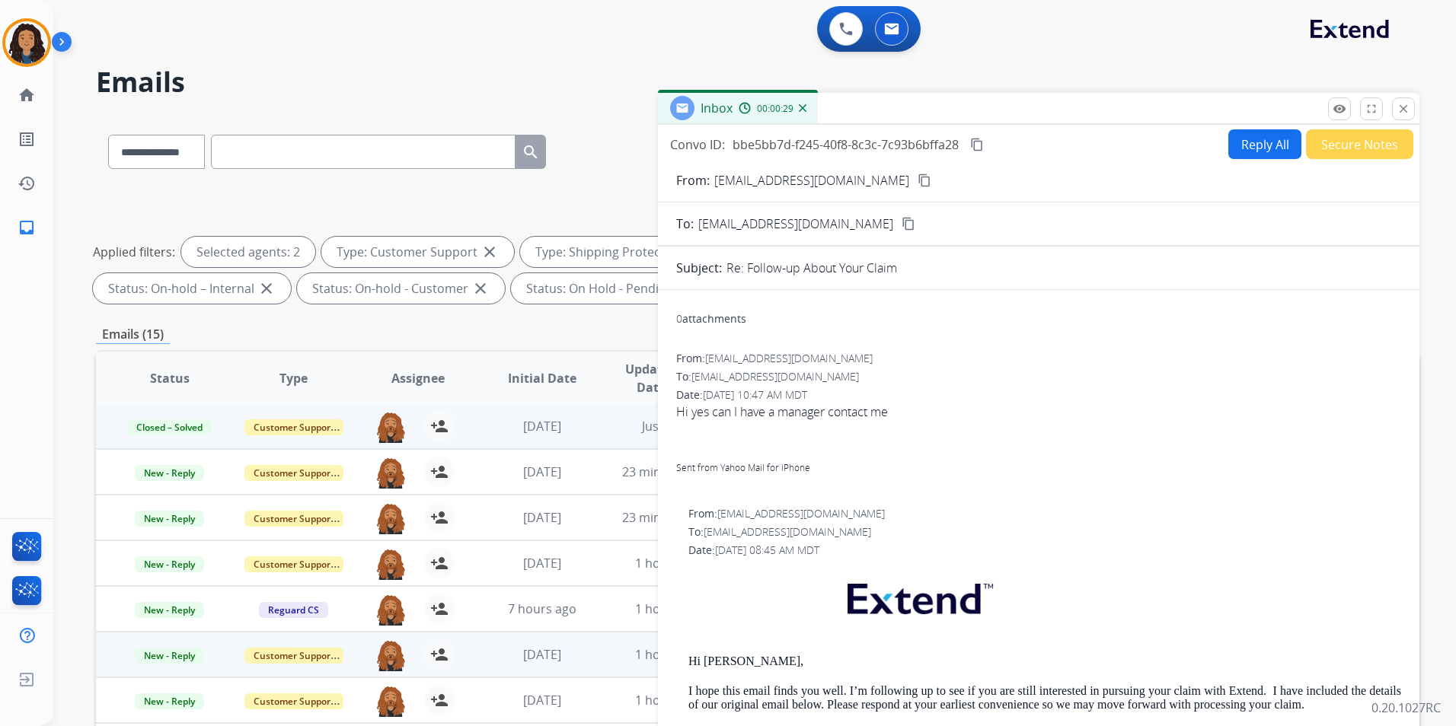
scroll to position [228, 0]
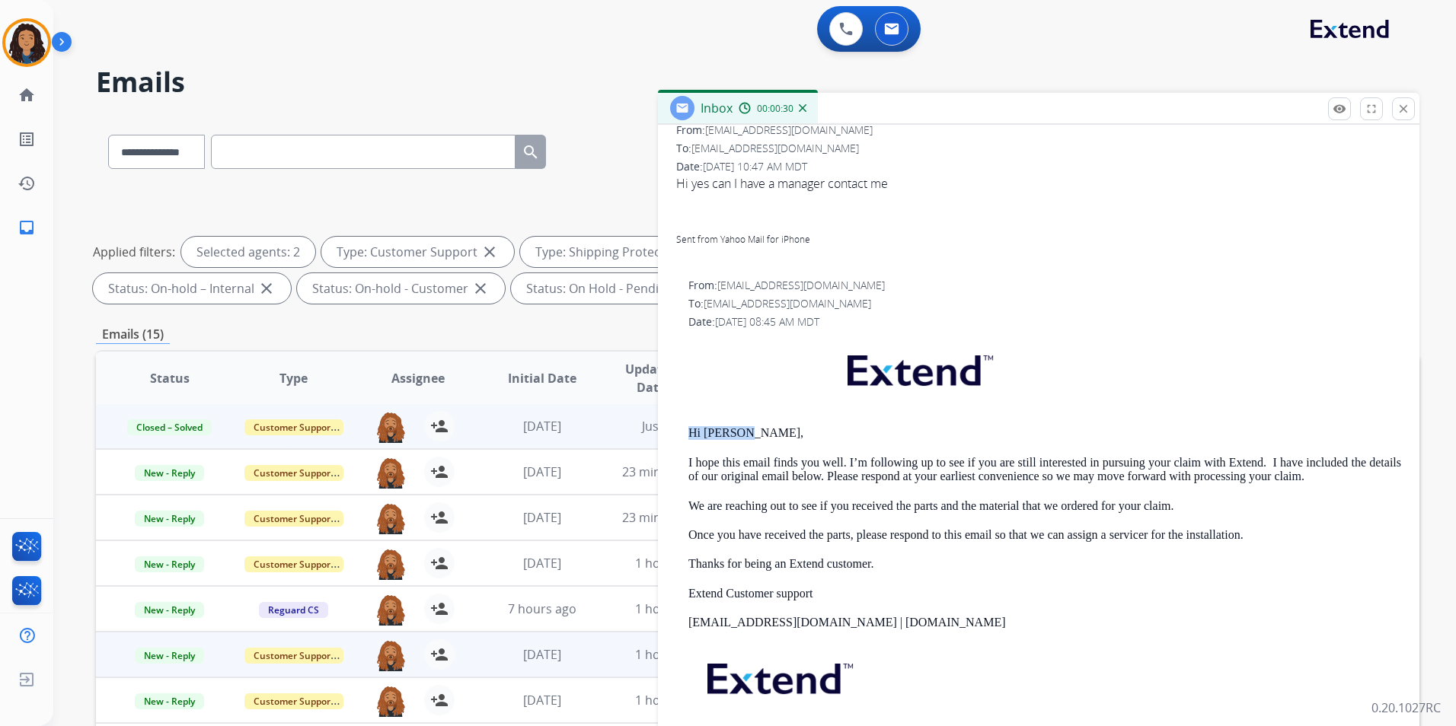
drag, startPoint x: 684, startPoint y: 431, endPoint x: 783, endPoint y: 434, distance: 99.0
click at [783, 434] on div "From: [EMAIL_ADDRESS][DOMAIN_NAME] To: [EMAIL_ADDRESS][DOMAIN_NAME] Date: [DATE…" at bounding box center [1038, 532] width 725 height 509
drag, startPoint x: 783, startPoint y: 434, endPoint x: 692, endPoint y: 434, distance: 91.4
copy p "Hi [PERSON_NAME],"
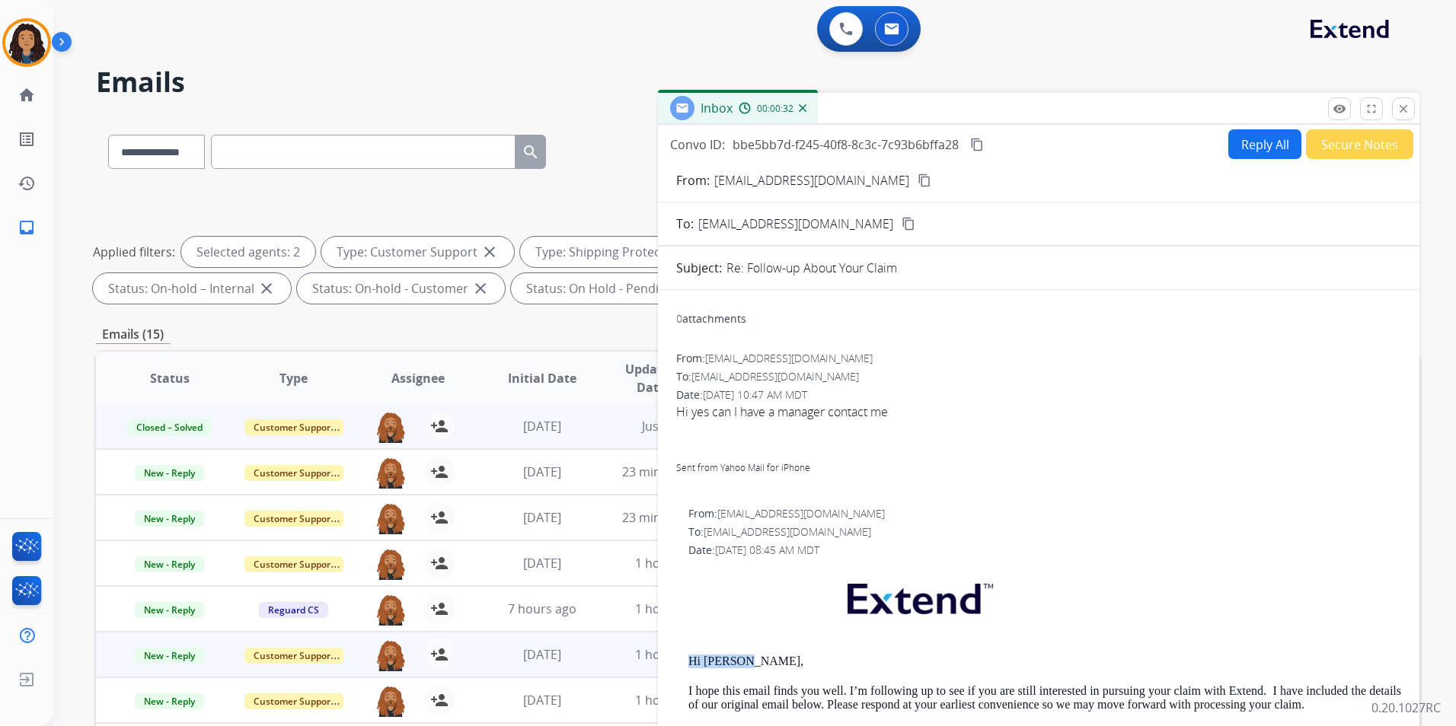
click at [1260, 154] on button "Reply All" at bounding box center [1264, 144] width 73 height 30
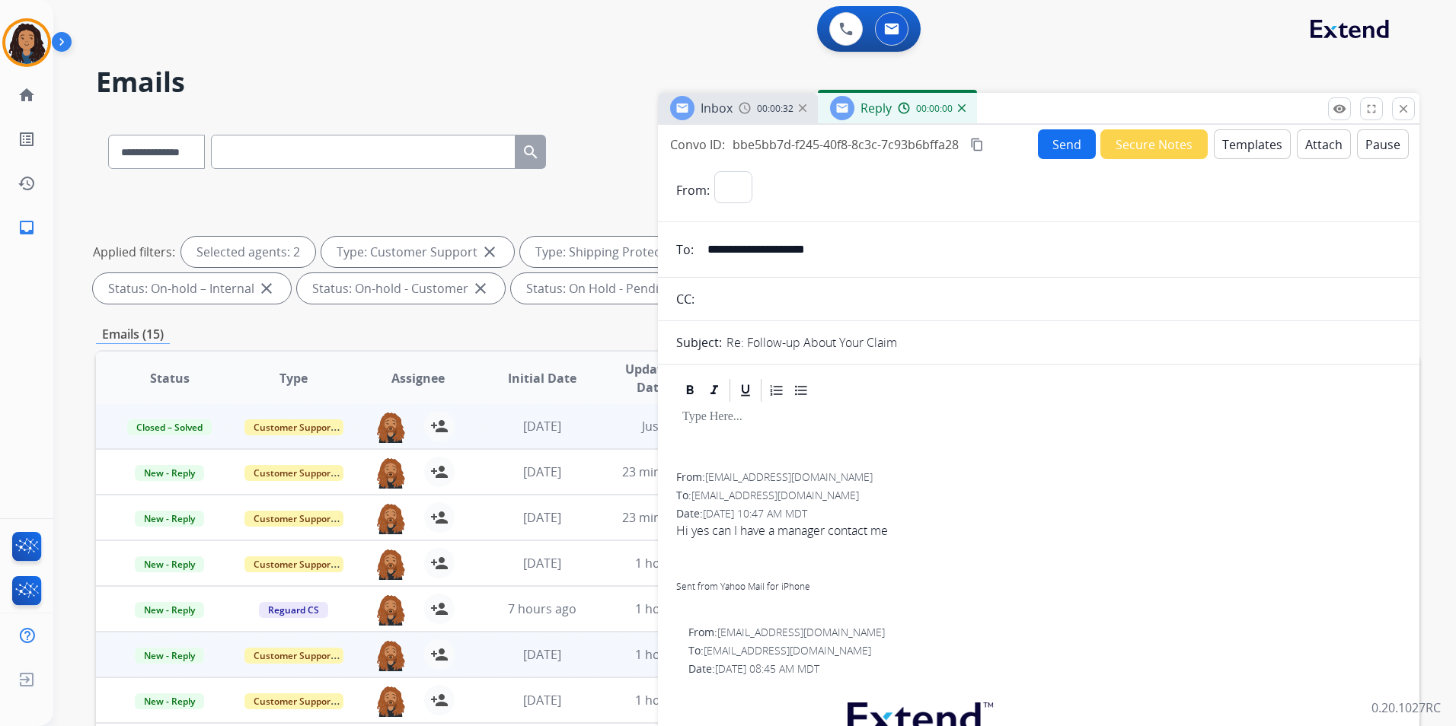
click at [1260, 154] on button "Templates" at bounding box center [1252, 144] width 77 height 30
select select "**********"
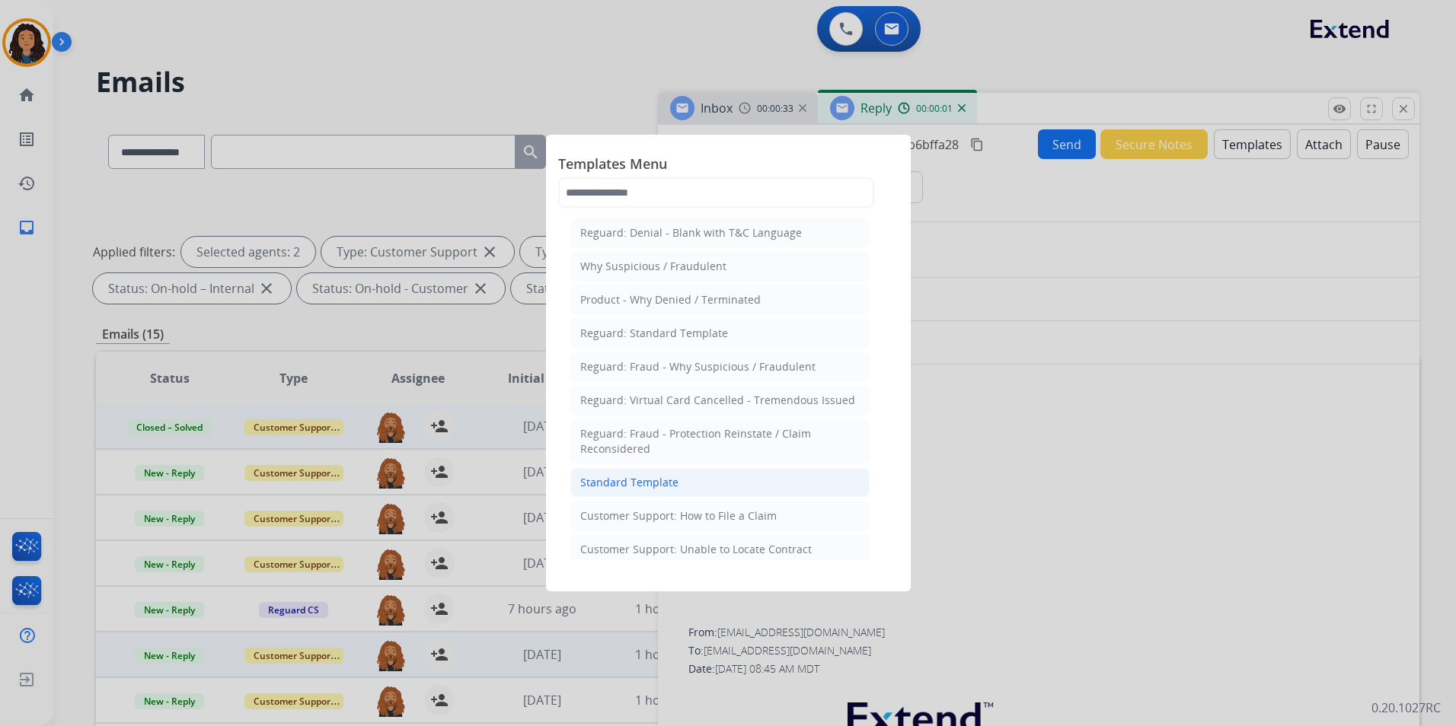
click at [733, 485] on li "Standard Template" at bounding box center [719, 482] width 299 height 29
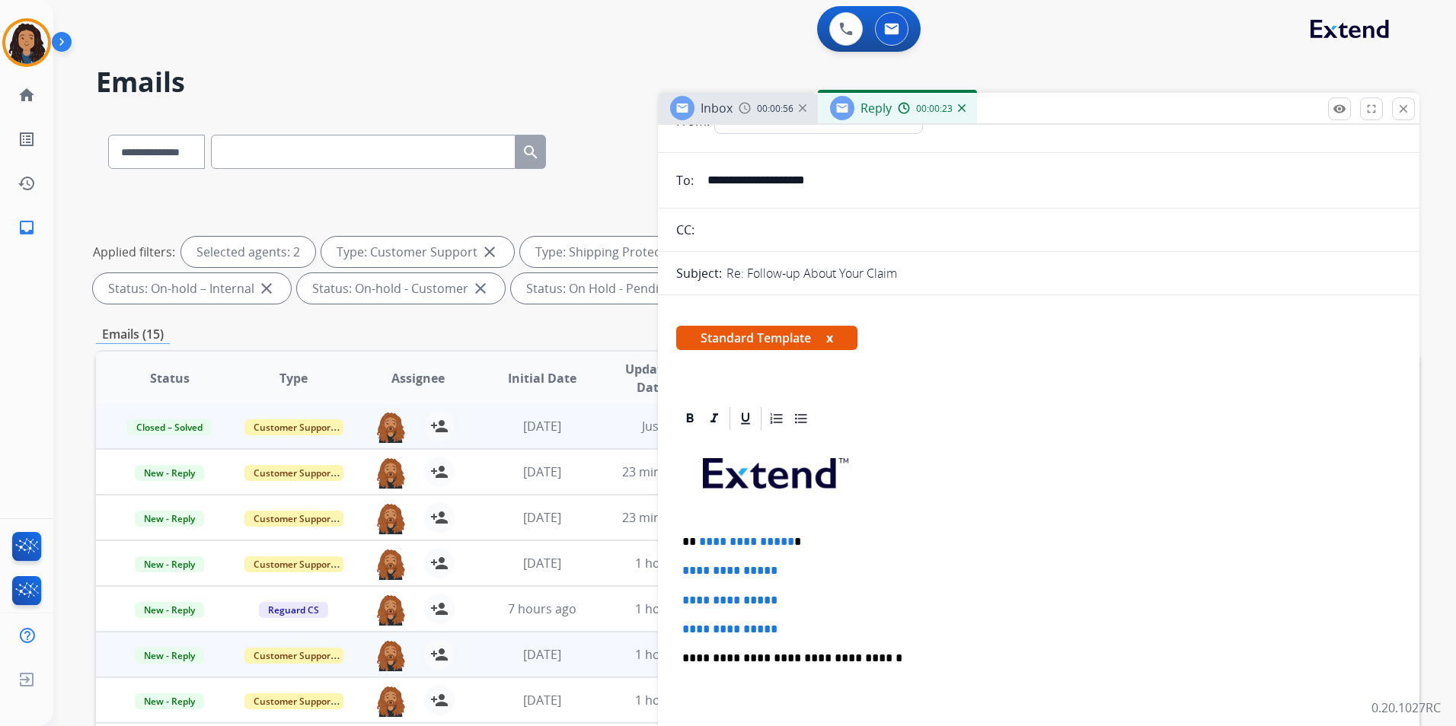
scroll to position [152, 0]
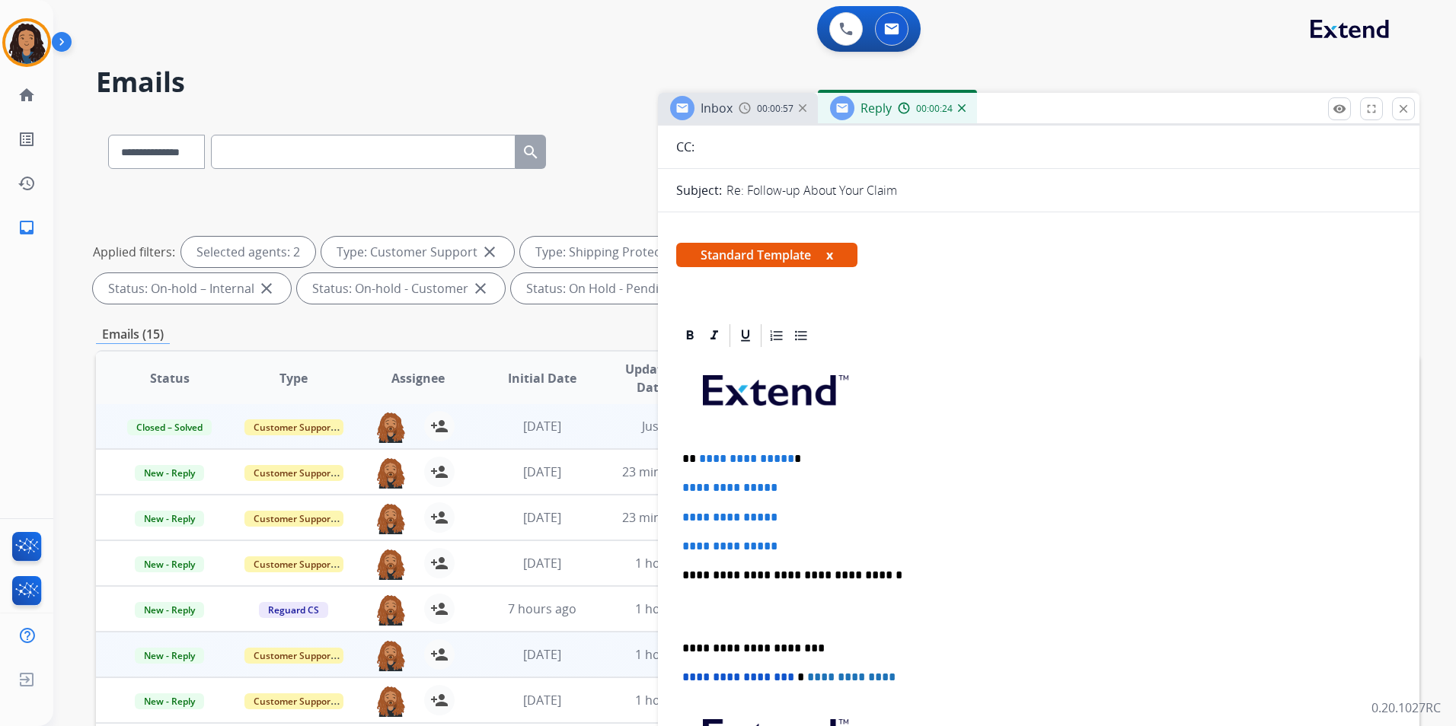
drag, startPoint x: 675, startPoint y: 455, endPoint x: 696, endPoint y: 456, distance: 20.6
drag, startPoint x: 678, startPoint y: 454, endPoint x: 819, endPoint y: 541, distance: 165.9
click at [819, 541] on div "**********" at bounding box center [1038, 611] width 725 height 524
paste div
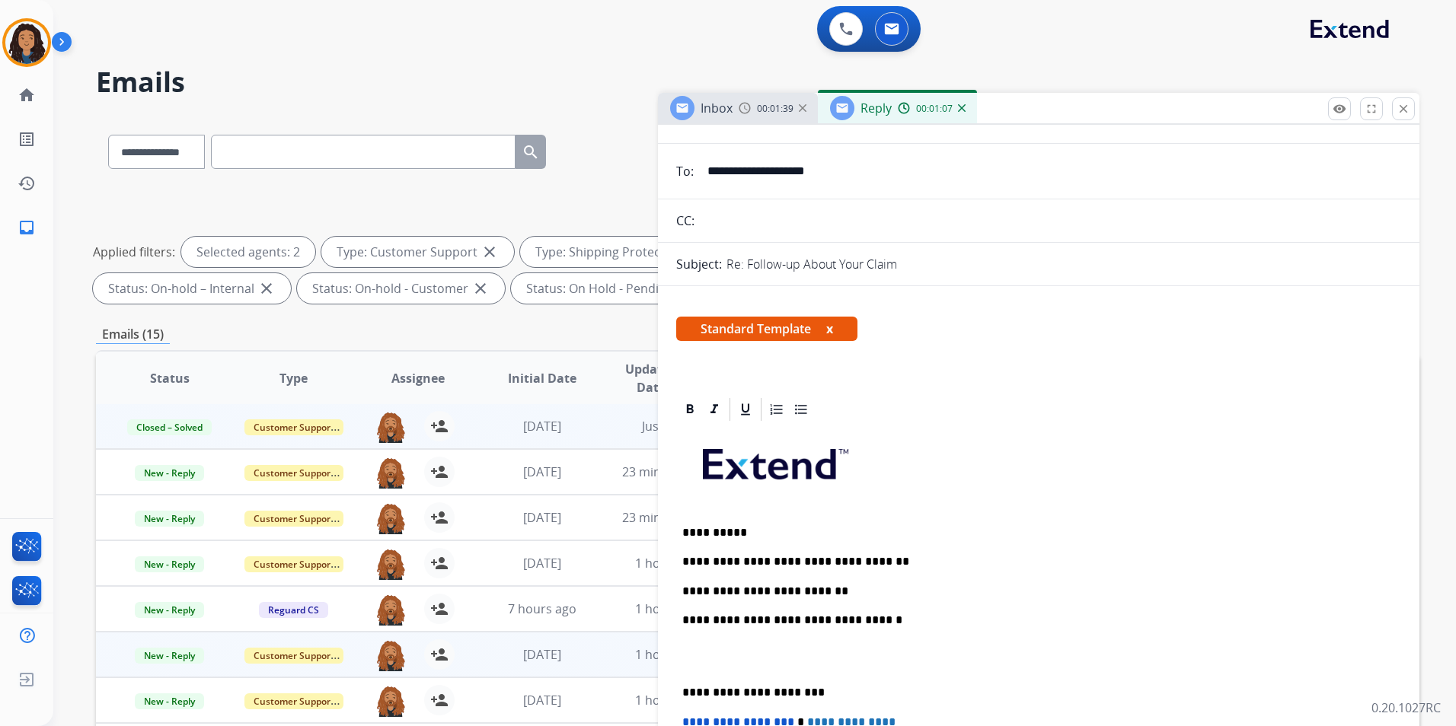
scroll to position [0, 0]
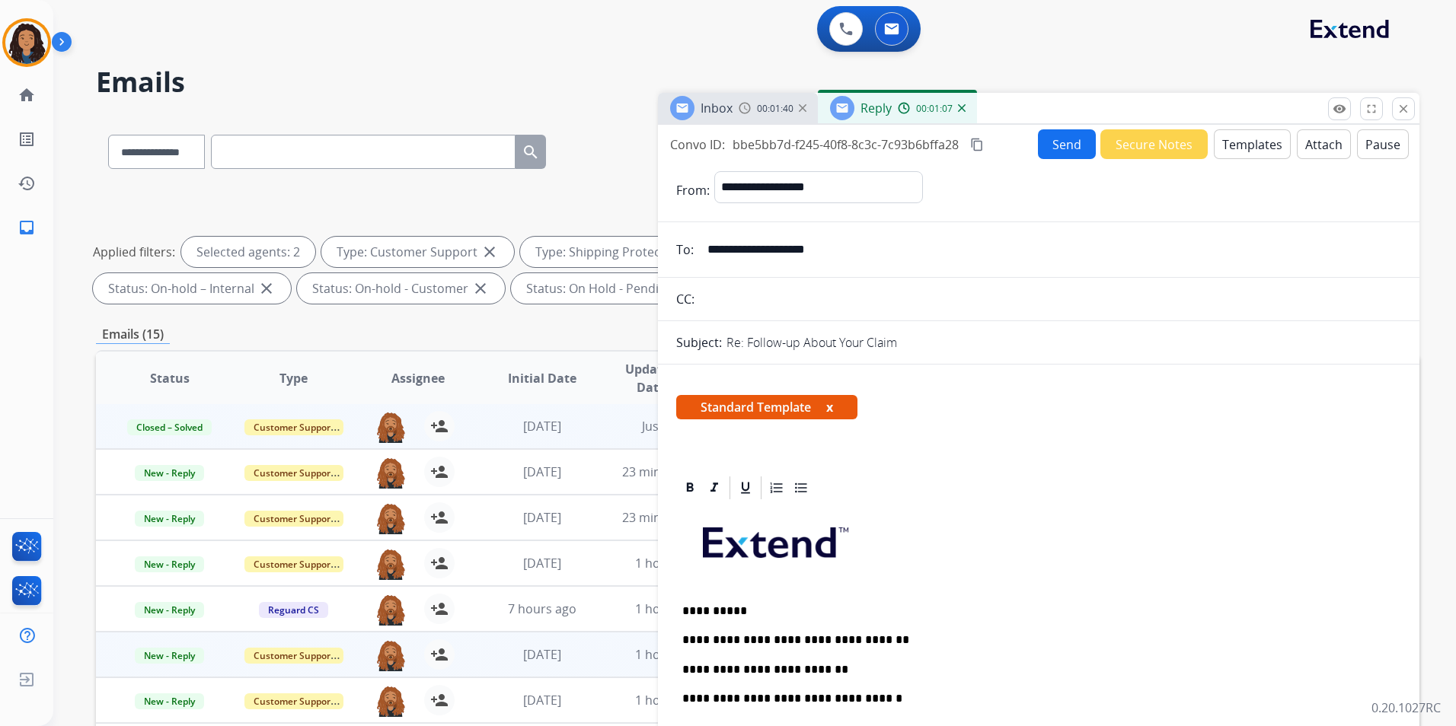
click at [1059, 158] on button "Send" at bounding box center [1067, 144] width 58 height 30
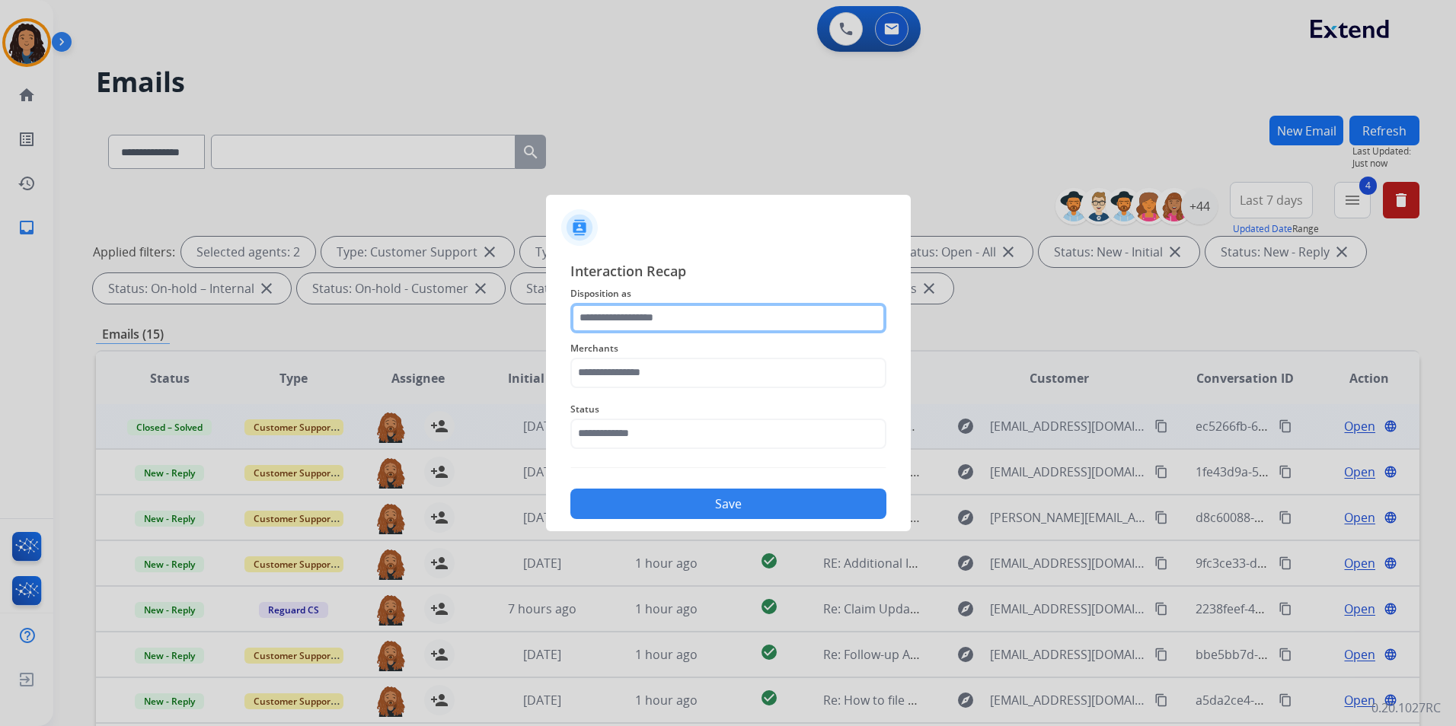
click at [700, 308] on input "text" at bounding box center [728, 318] width 316 height 30
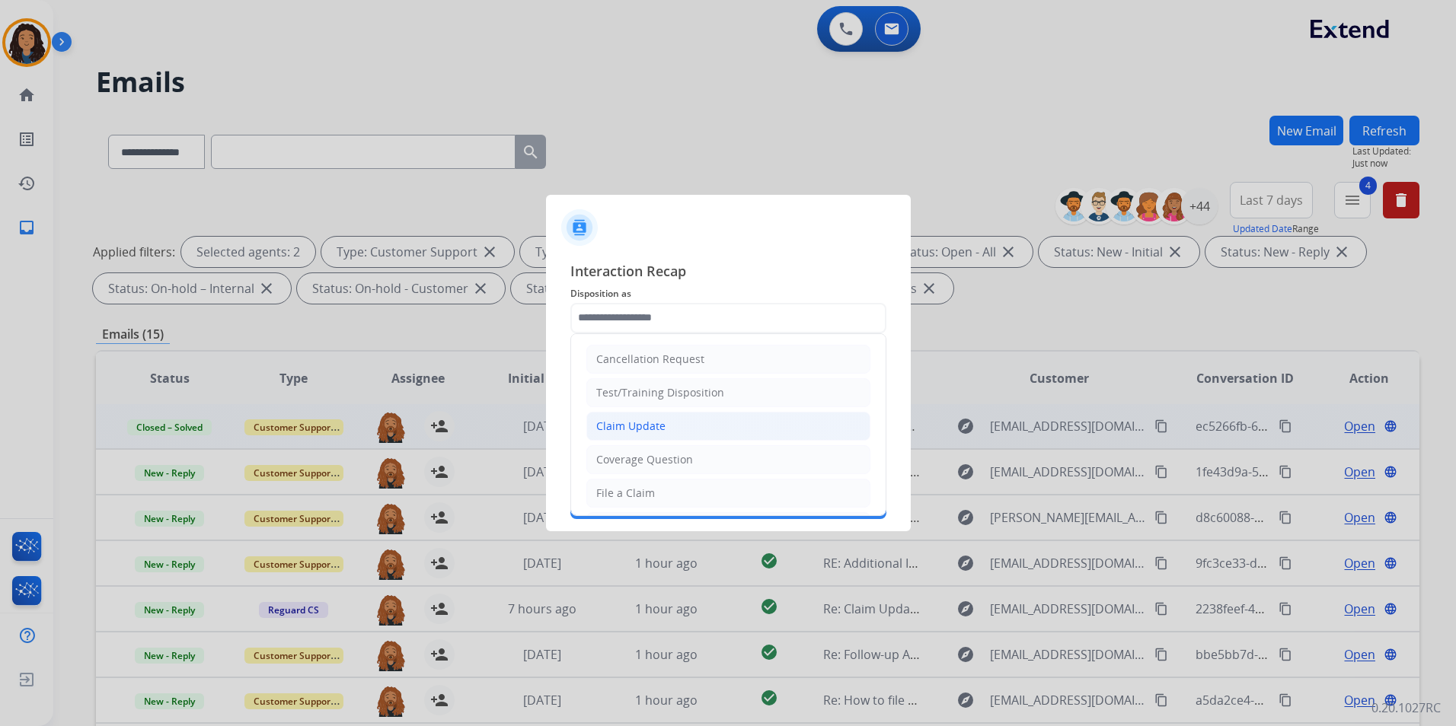
click at [654, 423] on div "Claim Update" at bounding box center [630, 426] width 69 height 15
type input "**********"
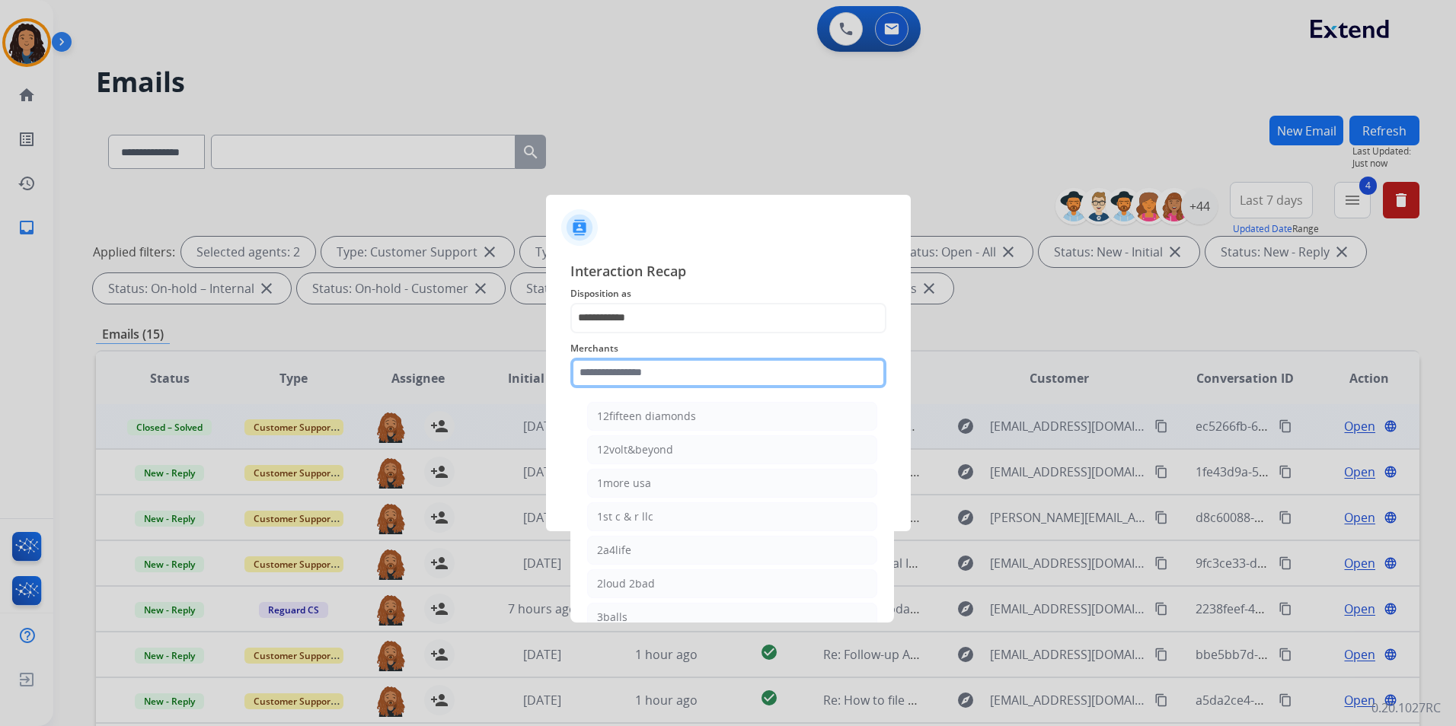
click at [637, 381] on input "text" at bounding box center [728, 373] width 316 height 30
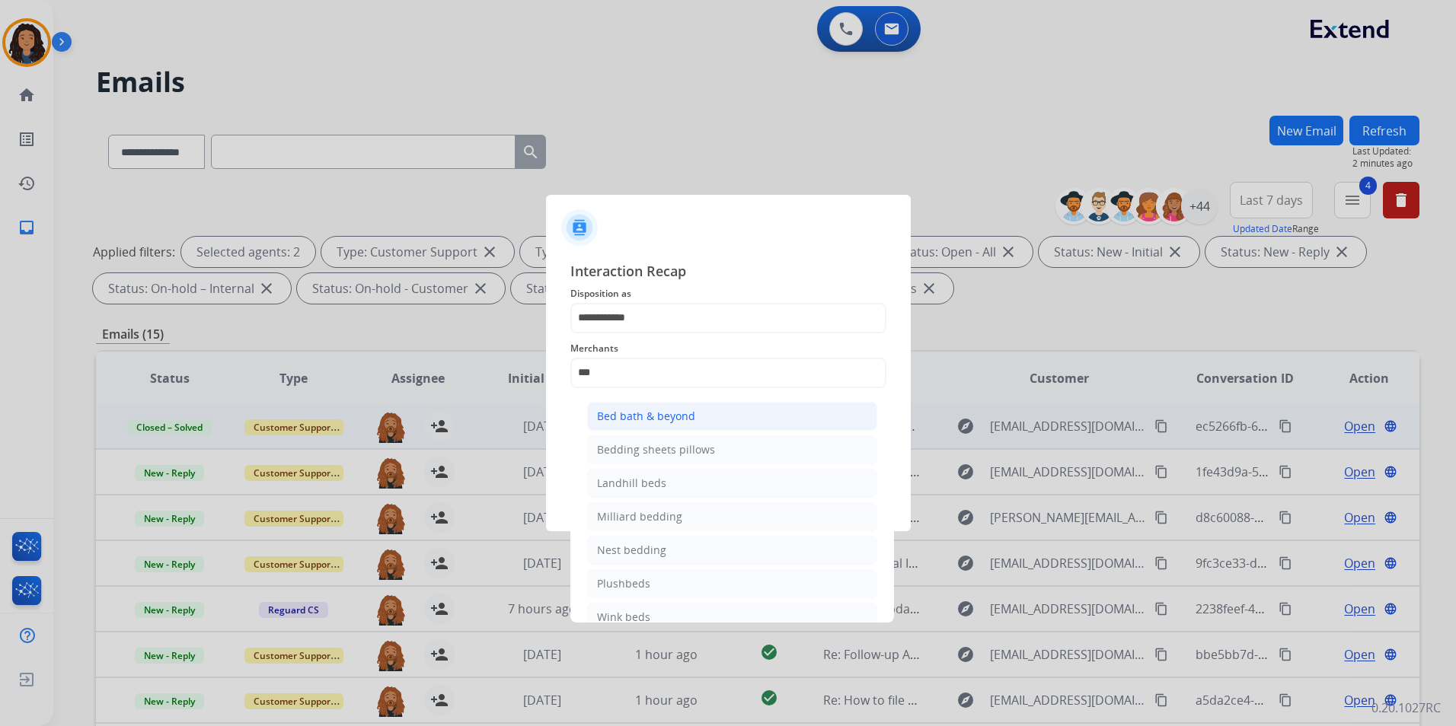
click at [646, 416] on div "Bed bath & beyond" at bounding box center [646, 416] width 98 height 15
type input "**********"
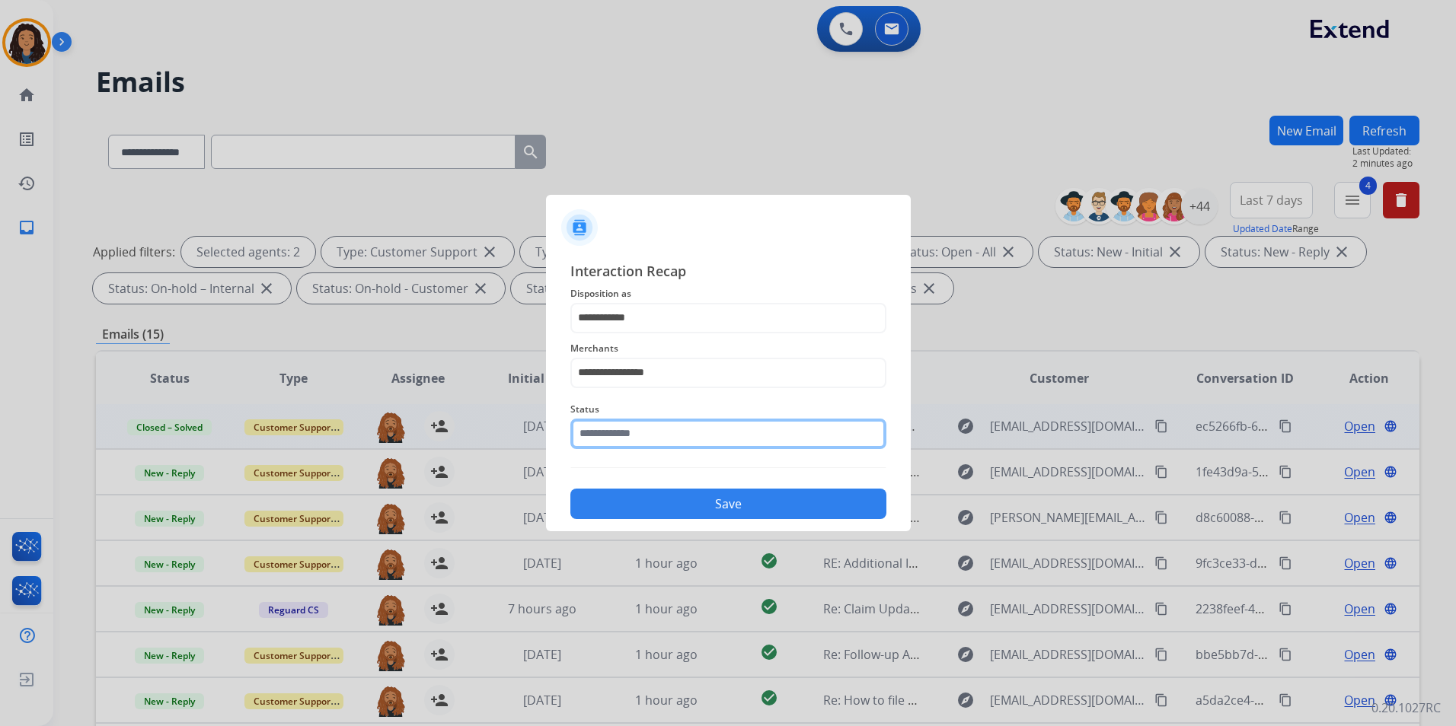
click at [632, 419] on input "text" at bounding box center [728, 434] width 316 height 30
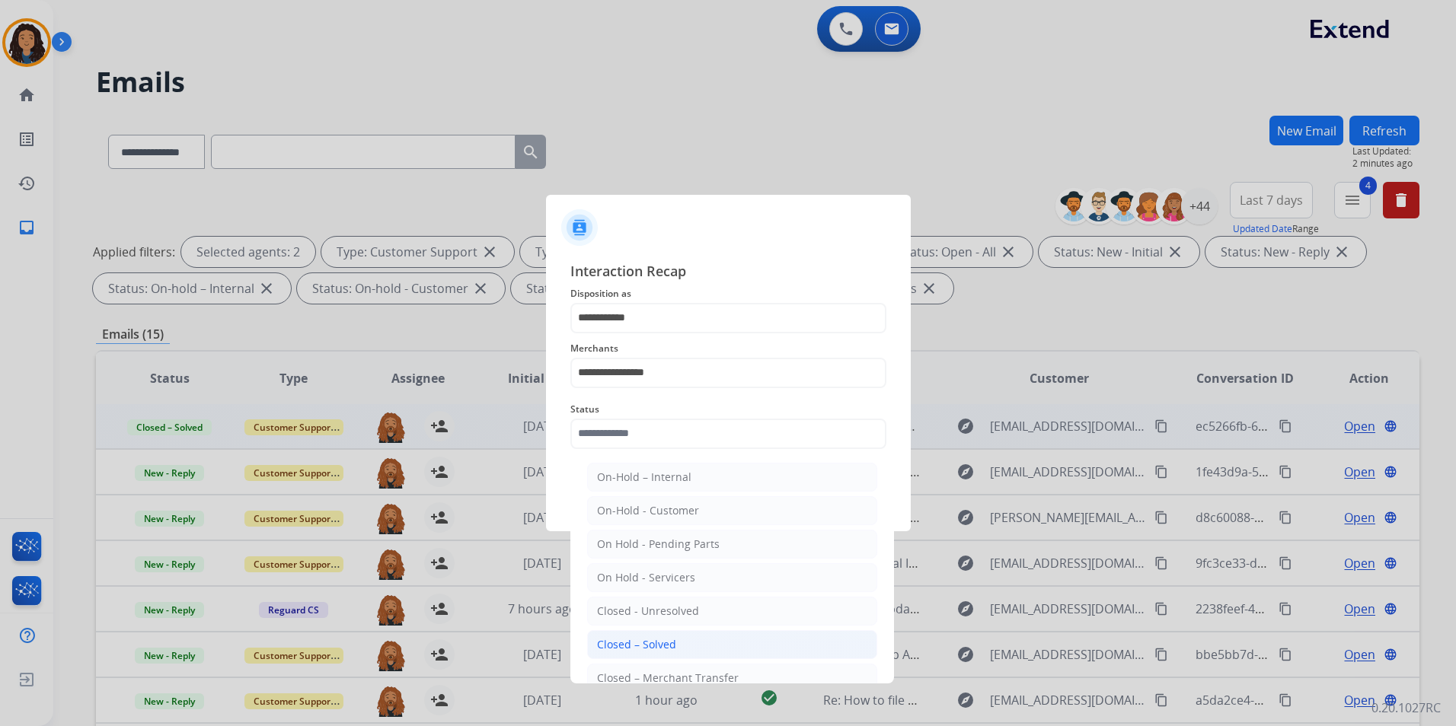
click at [634, 647] on div "Closed – Solved" at bounding box center [636, 644] width 79 height 15
type input "**********"
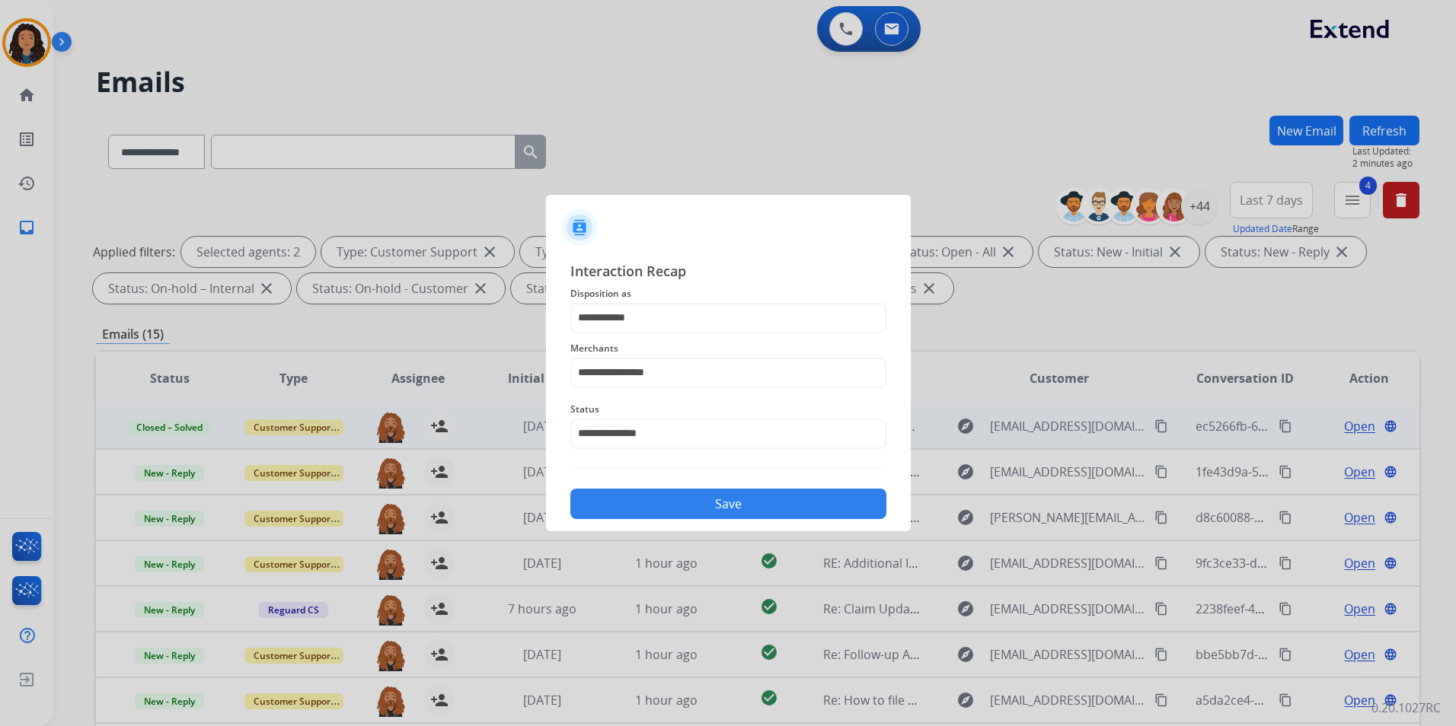
click at [659, 496] on button "Save" at bounding box center [728, 504] width 316 height 30
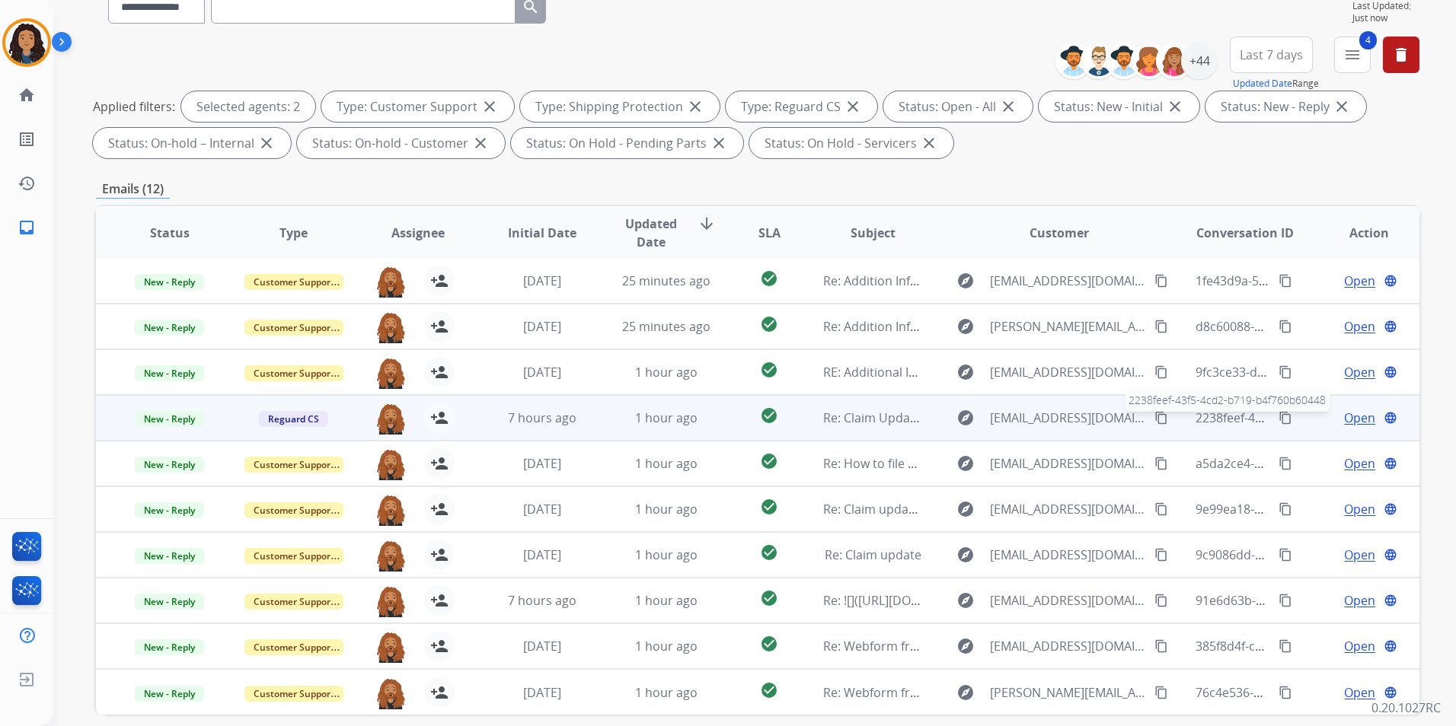
scroll to position [213, 0]
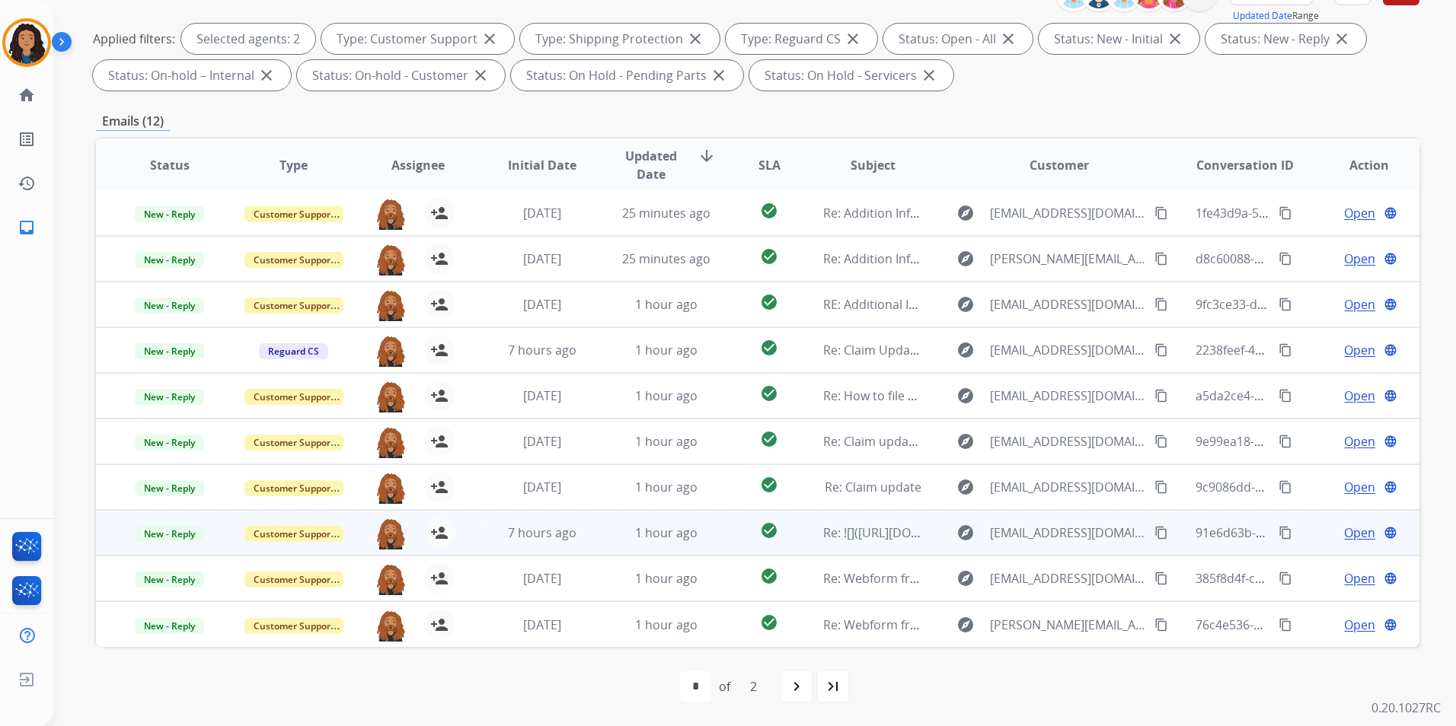
click at [1352, 534] on span "Open" at bounding box center [1359, 533] width 31 height 18
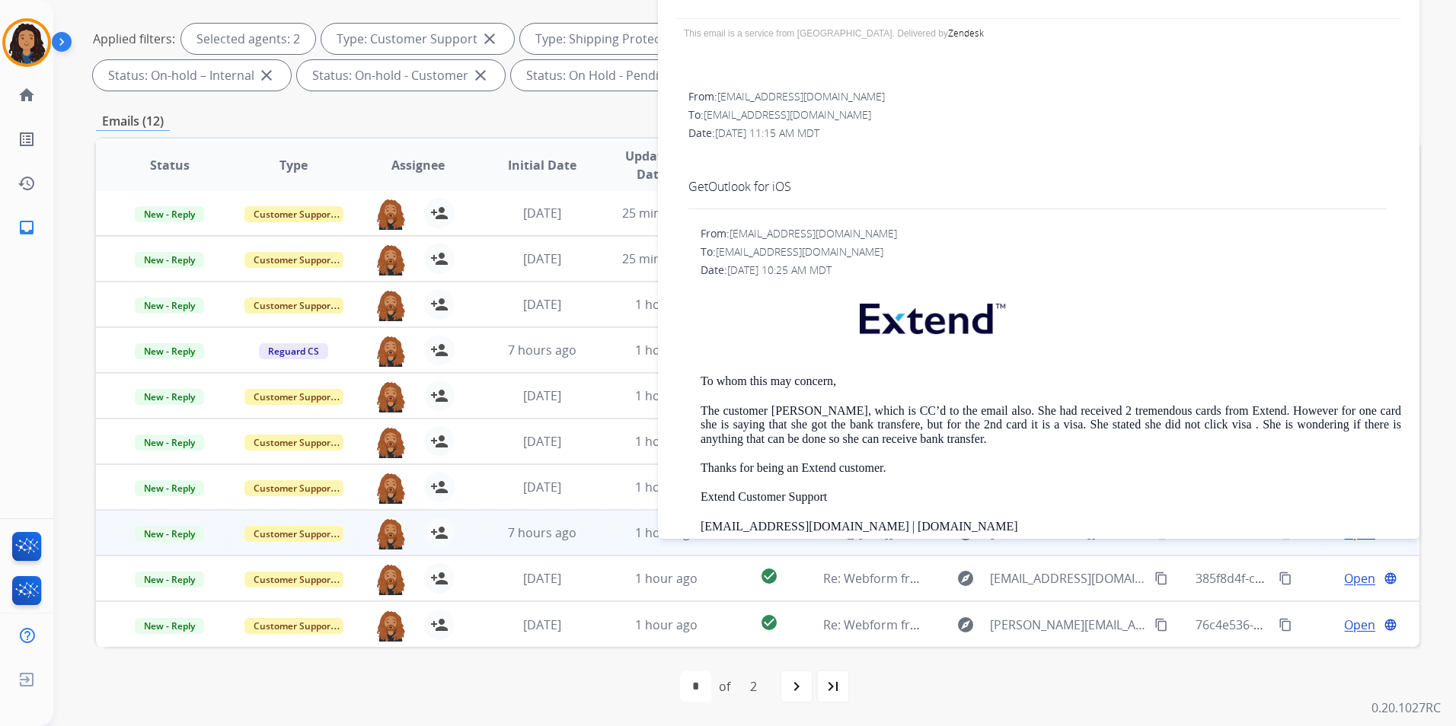
scroll to position [533, 0]
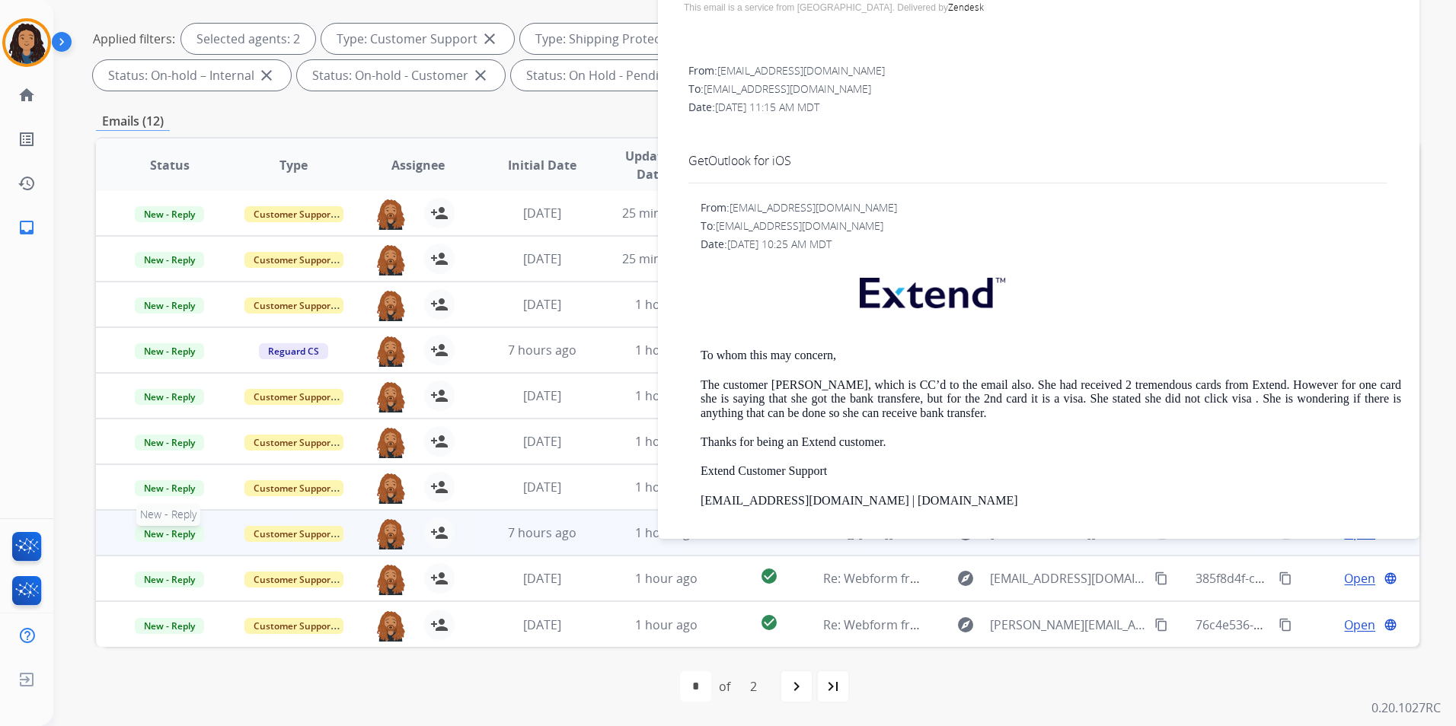
click at [175, 532] on span "New - Reply" at bounding box center [169, 534] width 69 height 16
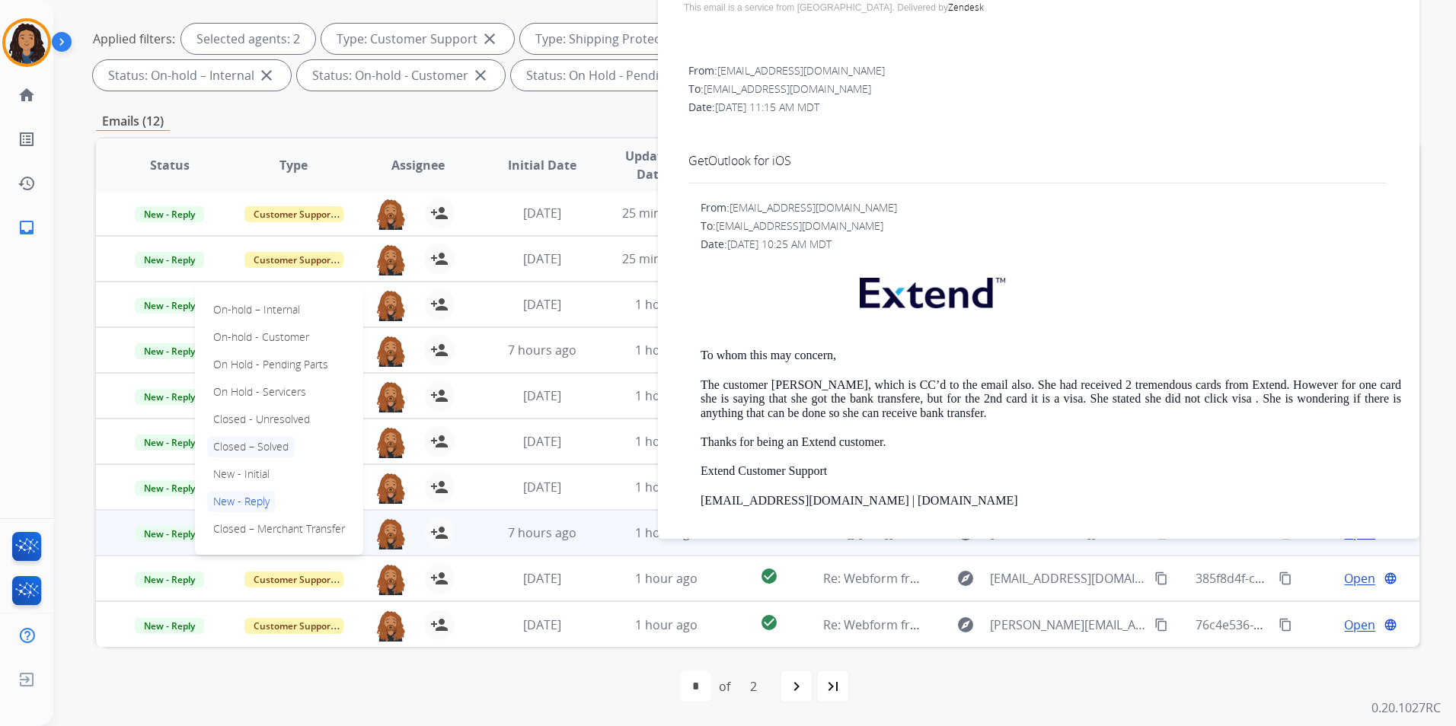
click at [251, 447] on p "Closed – Solved" at bounding box center [251, 446] width 88 height 21
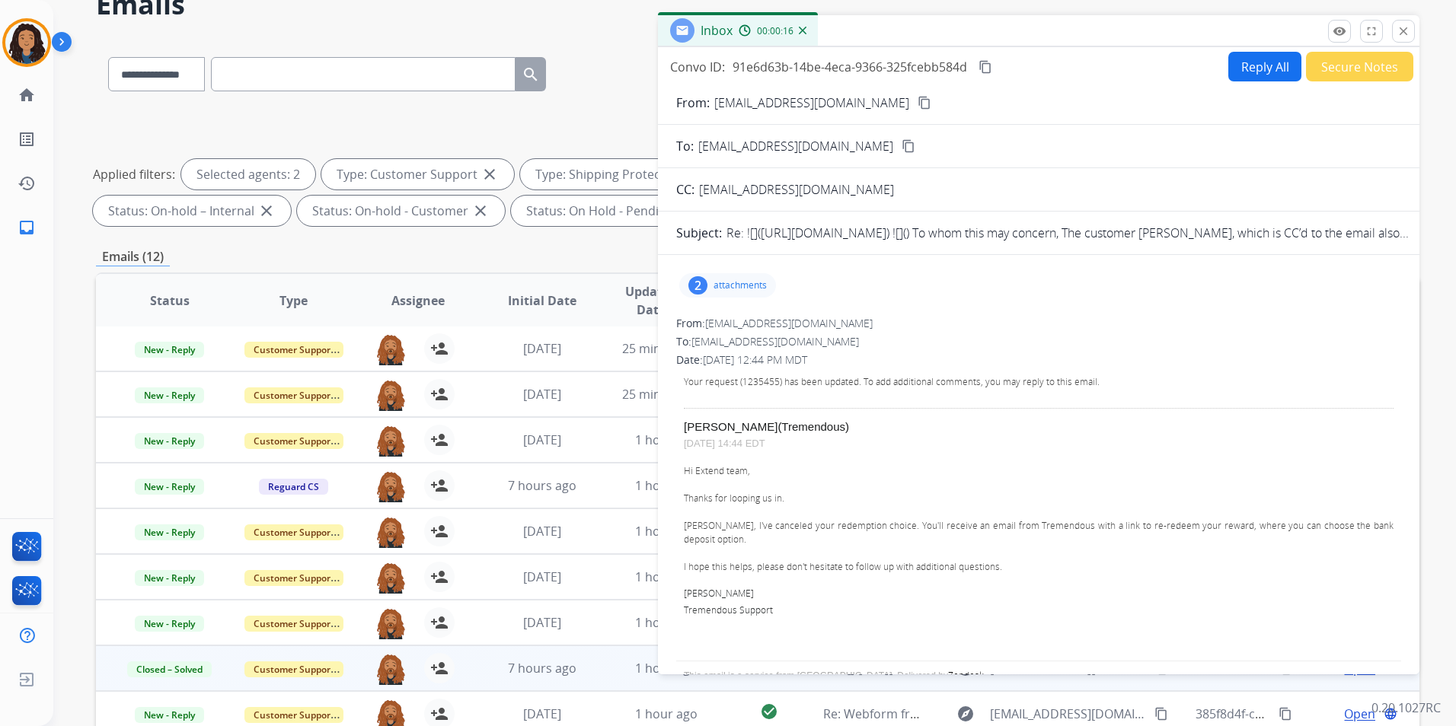
scroll to position [0, 0]
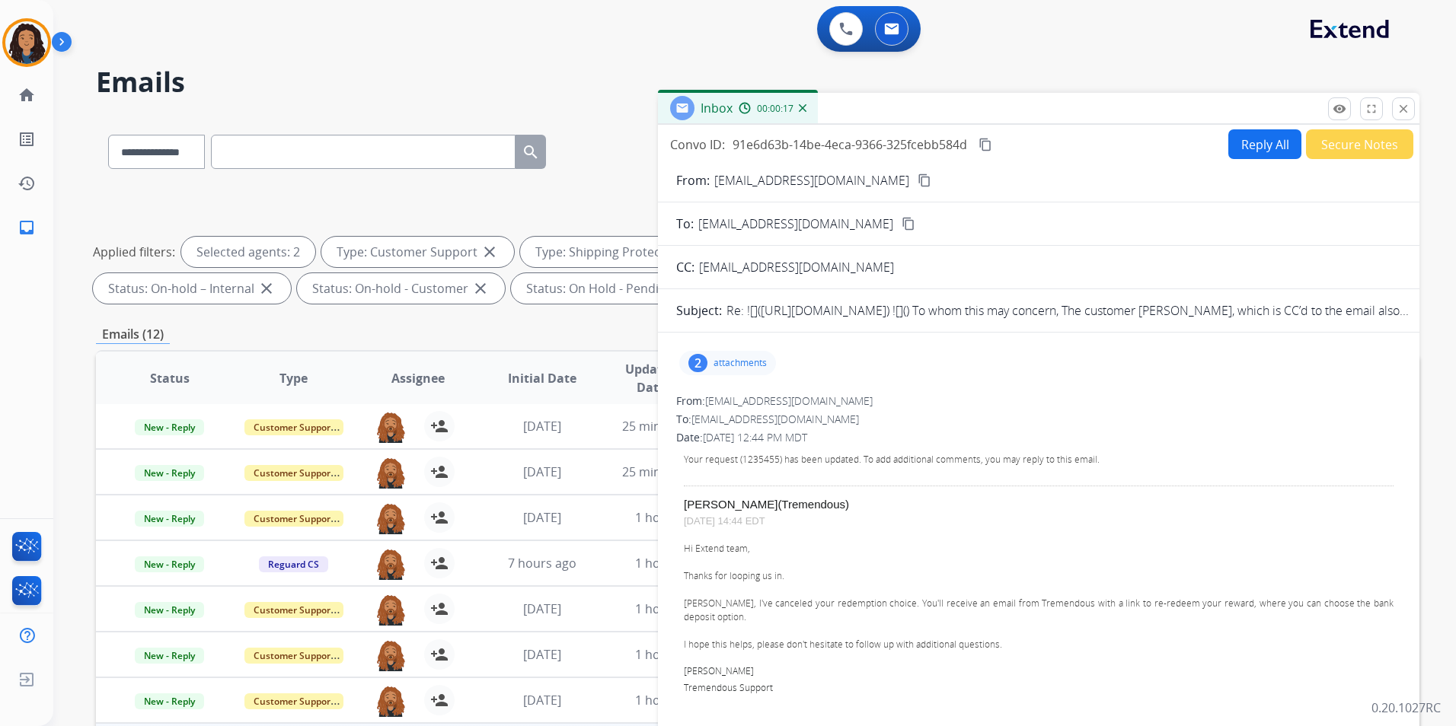
click at [1368, 151] on button "Secure Notes" at bounding box center [1359, 144] width 107 height 30
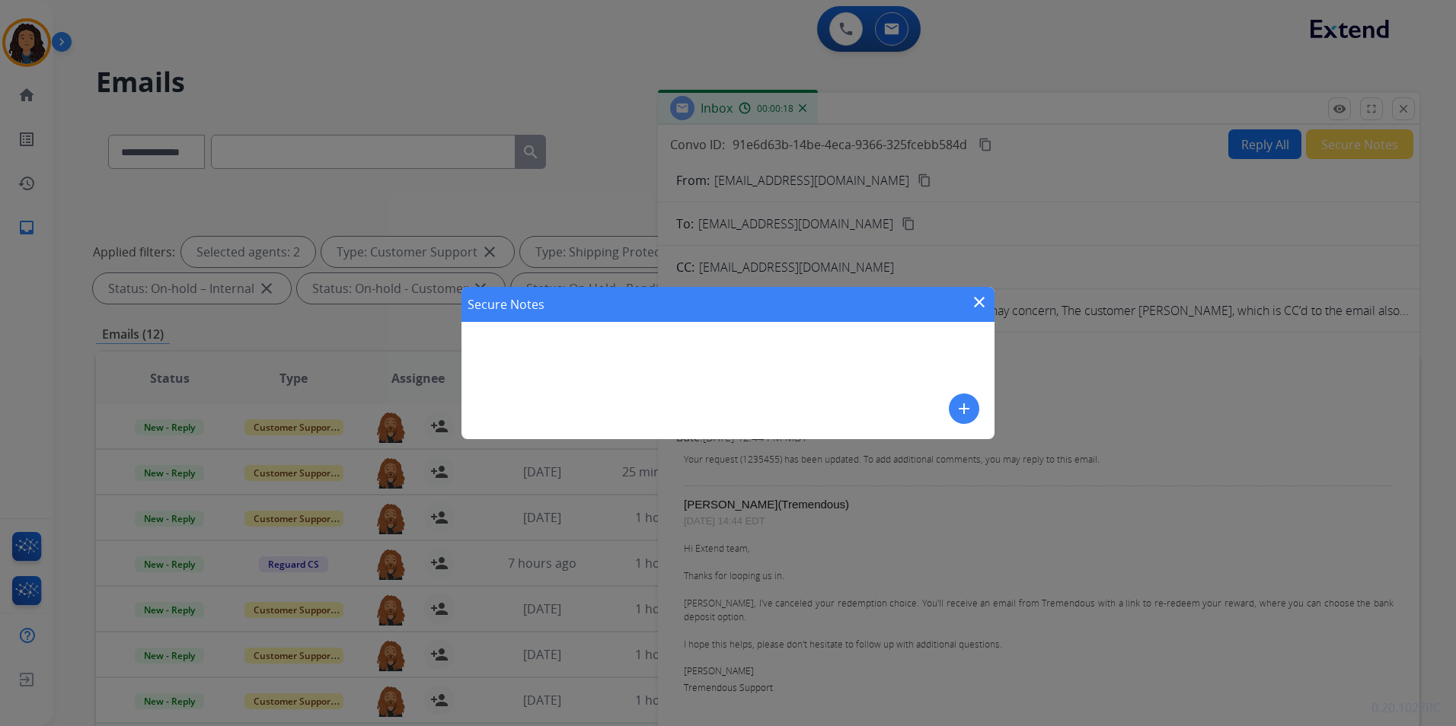
click at [963, 411] on mat-icon "add" at bounding box center [964, 409] width 18 height 18
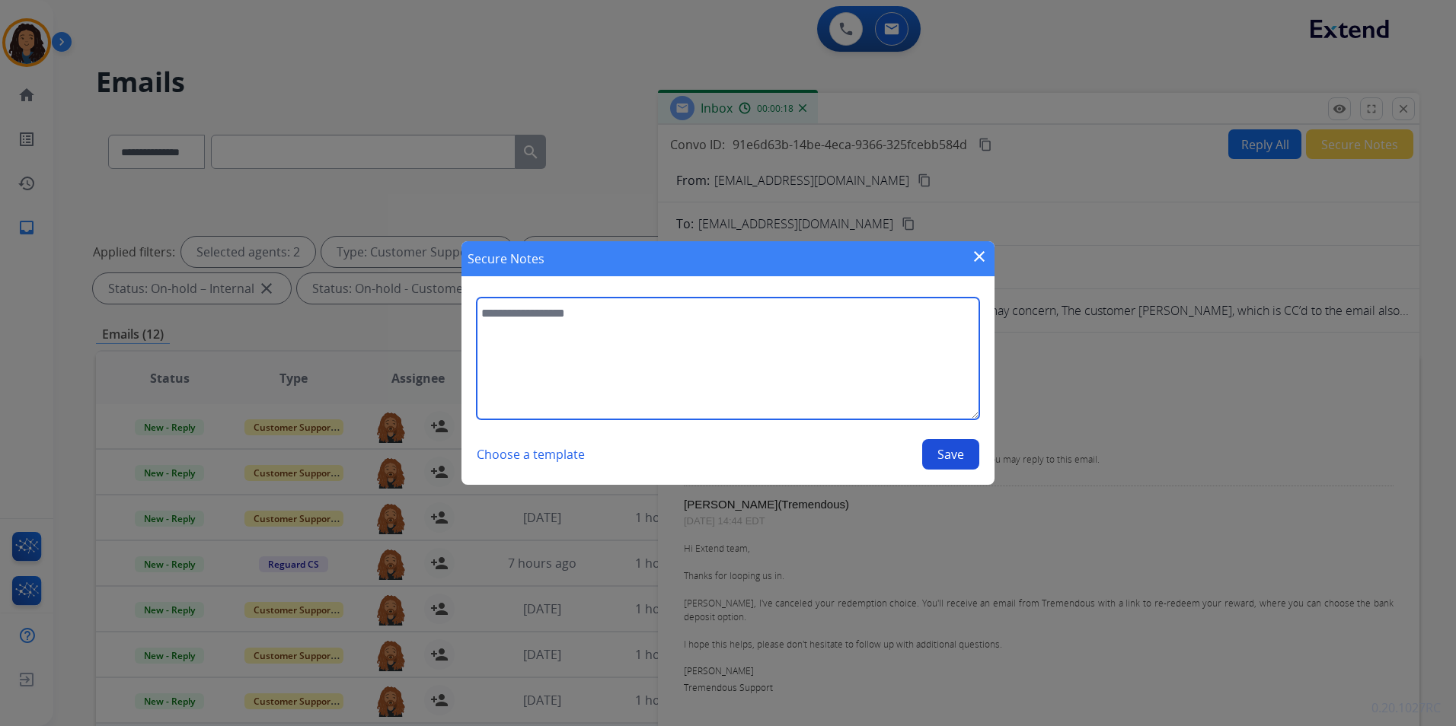
click at [846, 366] on textarea at bounding box center [728, 359] width 503 height 122
type textarea "**********"
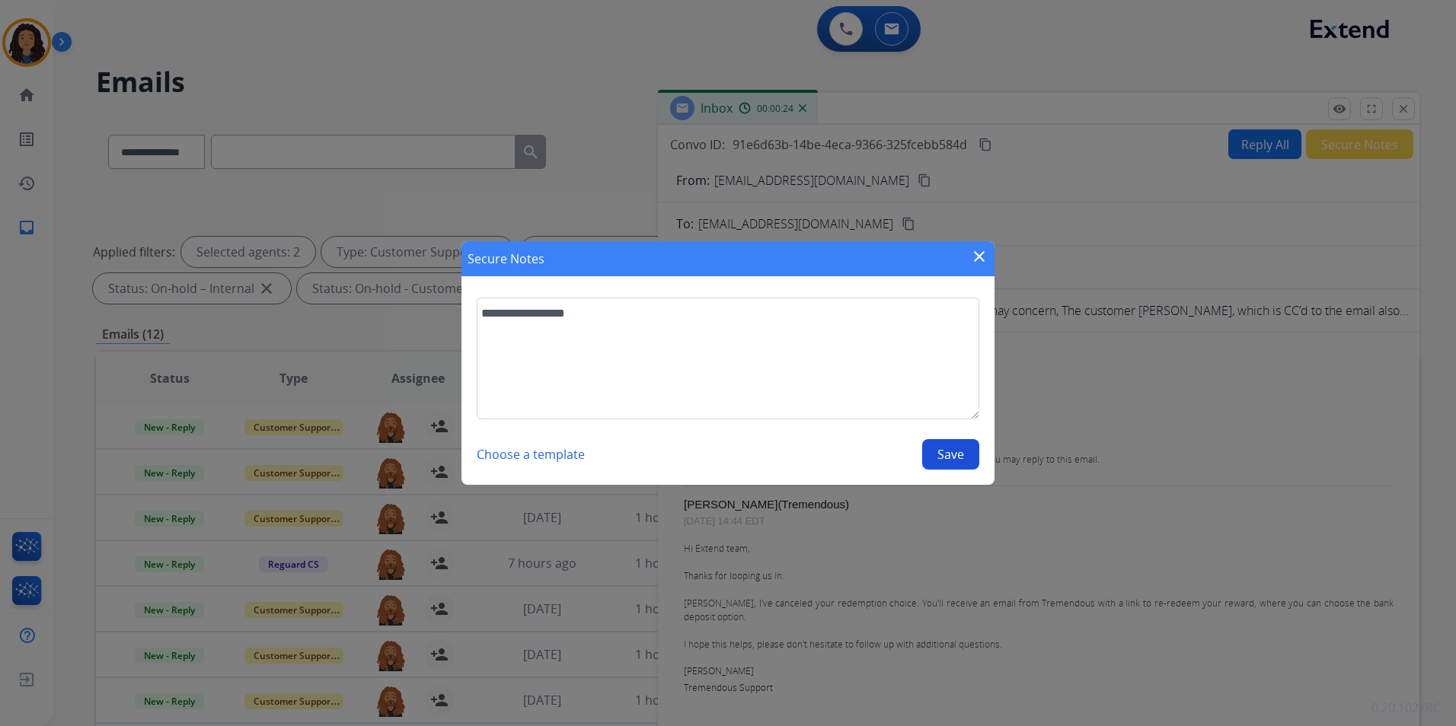
click at [963, 452] on button "Save" at bounding box center [950, 454] width 57 height 30
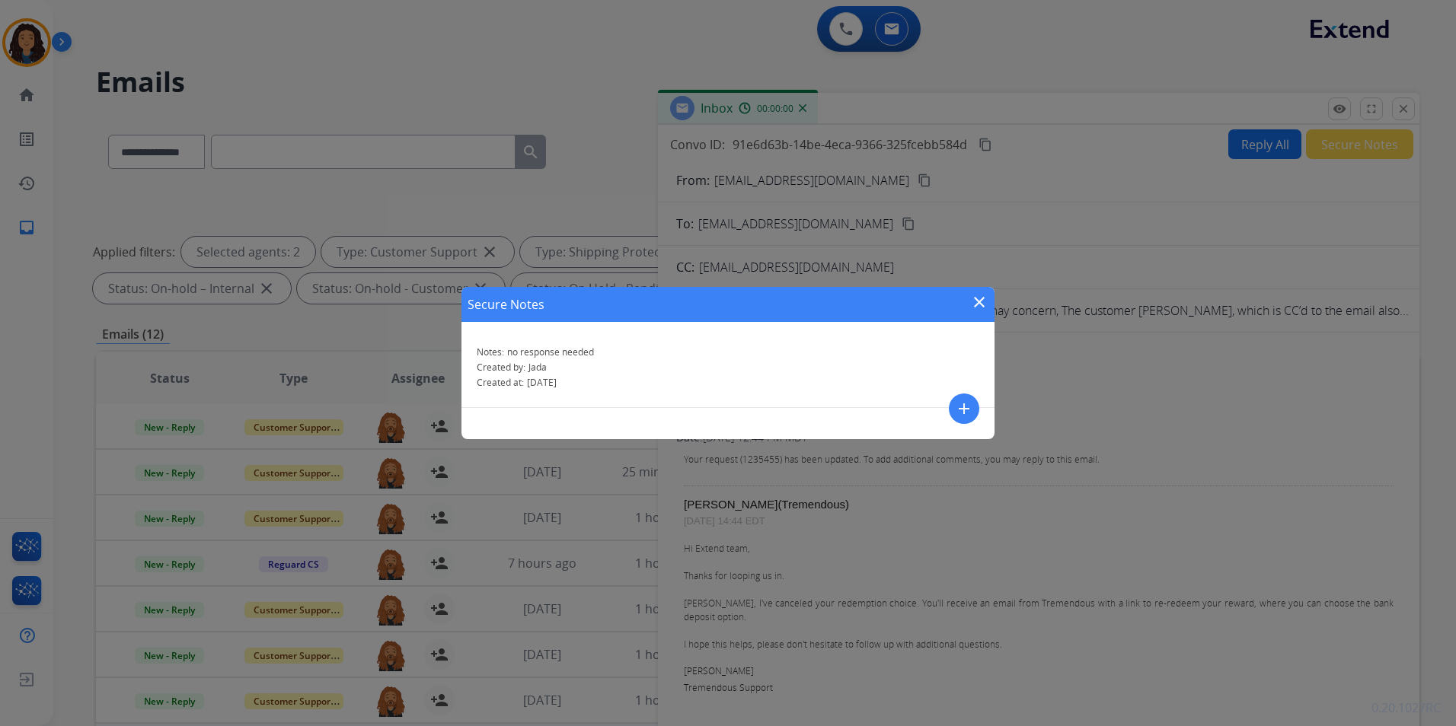
drag, startPoint x: 982, startPoint y: 308, endPoint x: 1185, endPoint y: 225, distance: 218.6
click at [982, 307] on mat-icon "close" at bounding box center [979, 302] width 18 height 18
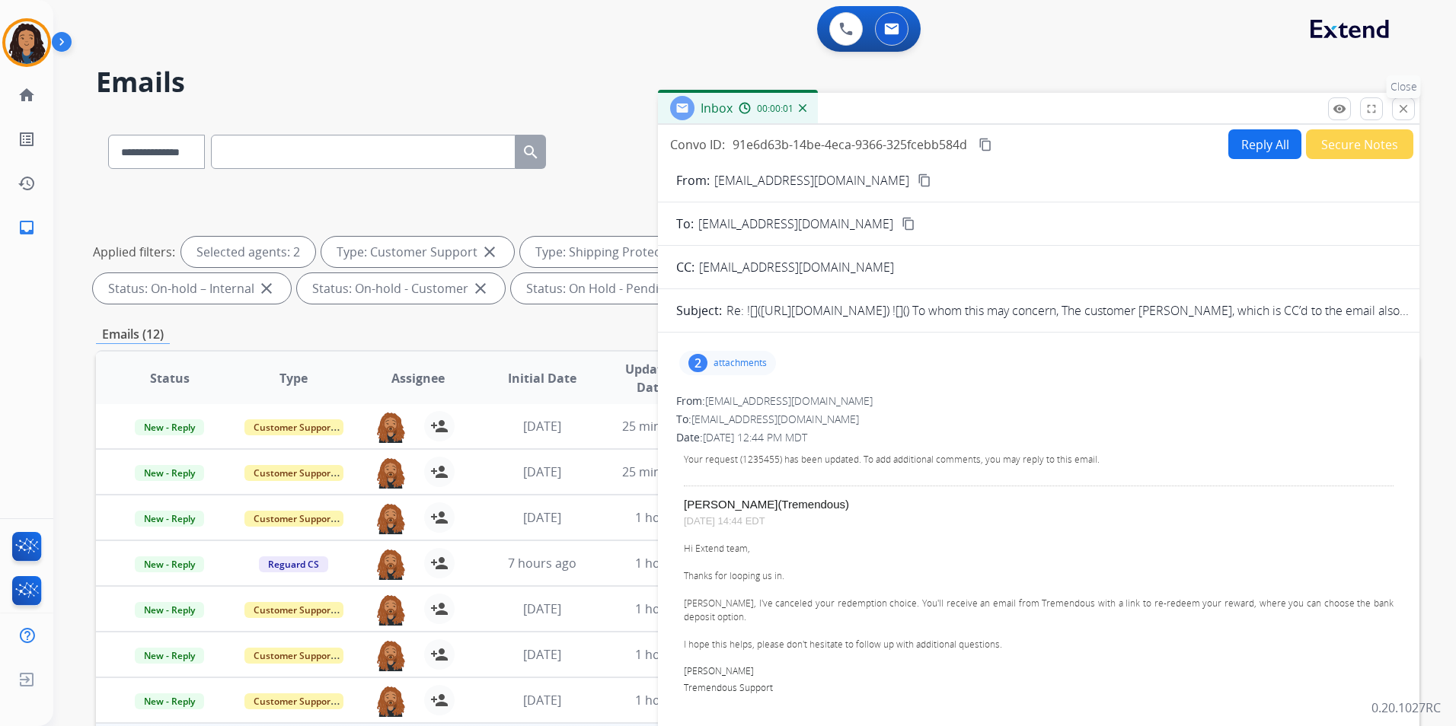
click at [1412, 106] on button "close Close" at bounding box center [1403, 108] width 23 height 23
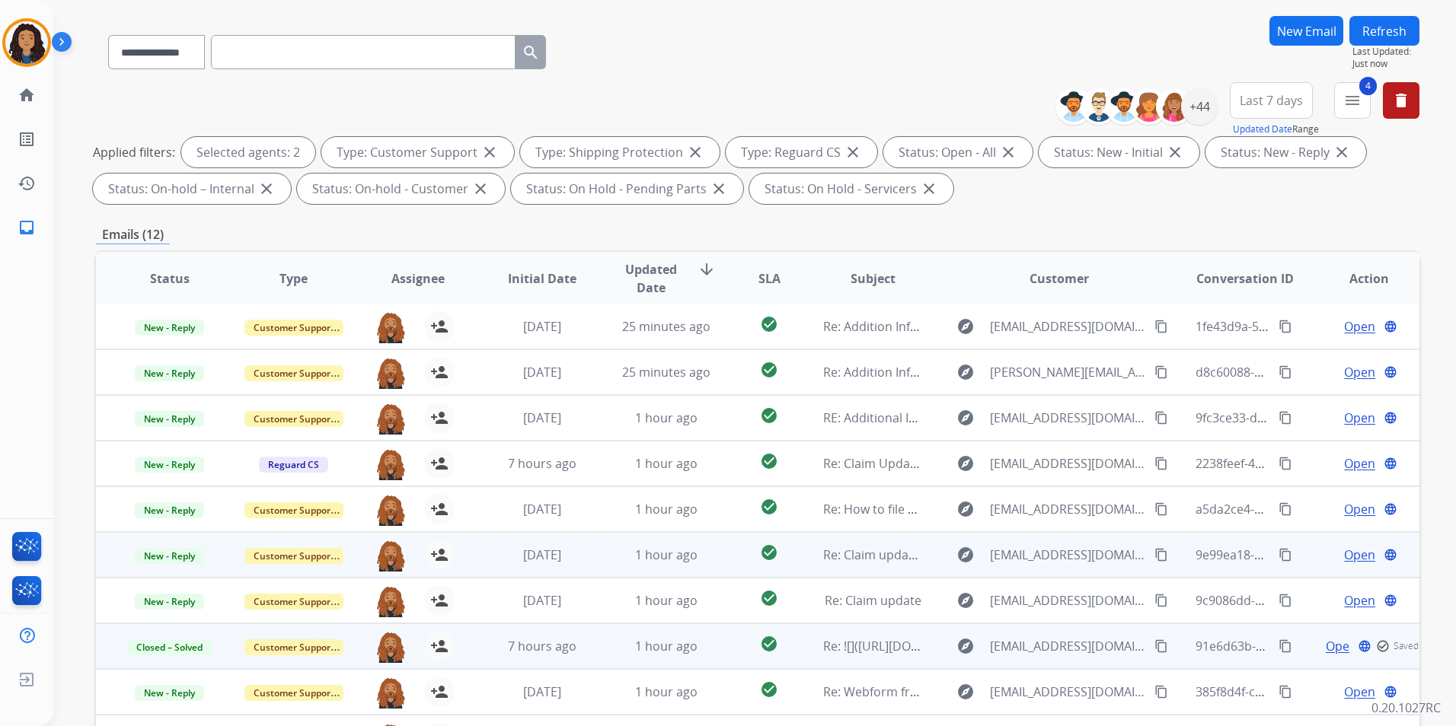
scroll to position [213, 0]
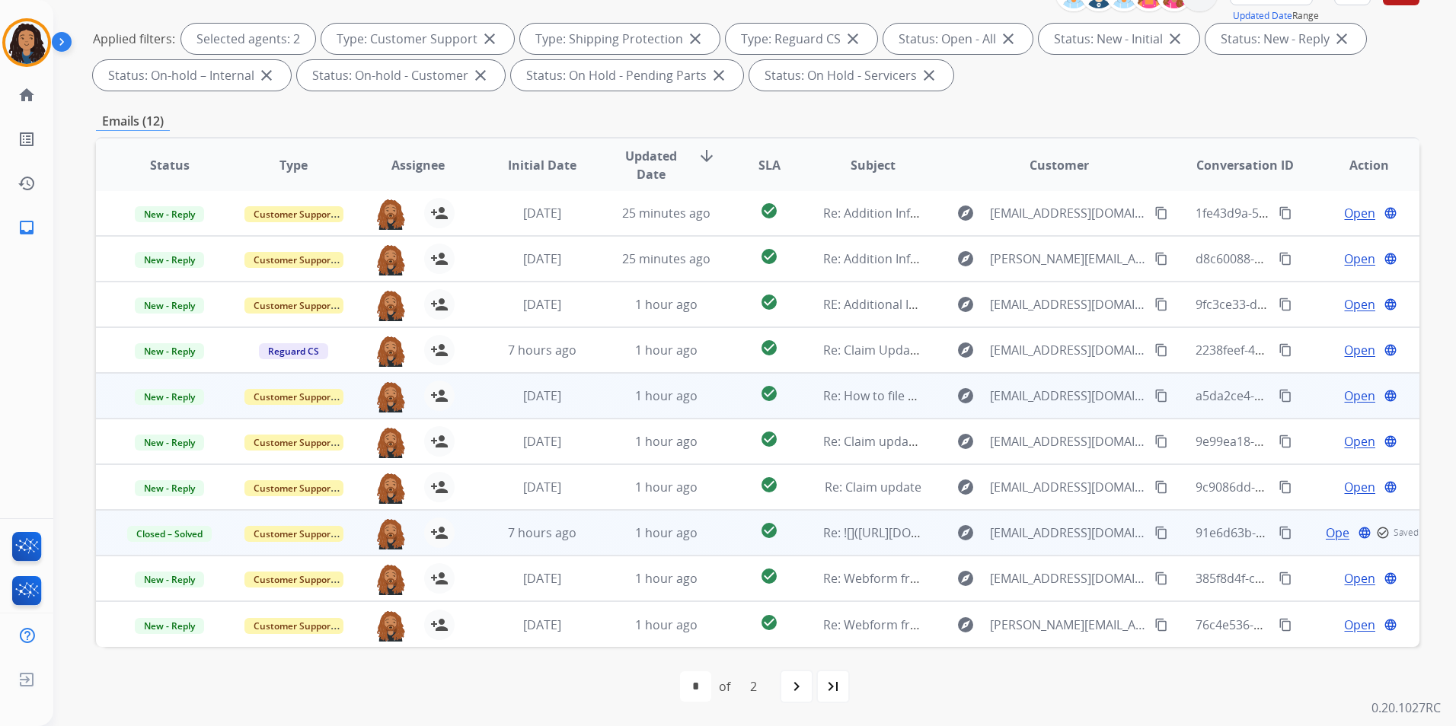
click at [1344, 396] on span "Open" at bounding box center [1359, 396] width 31 height 18
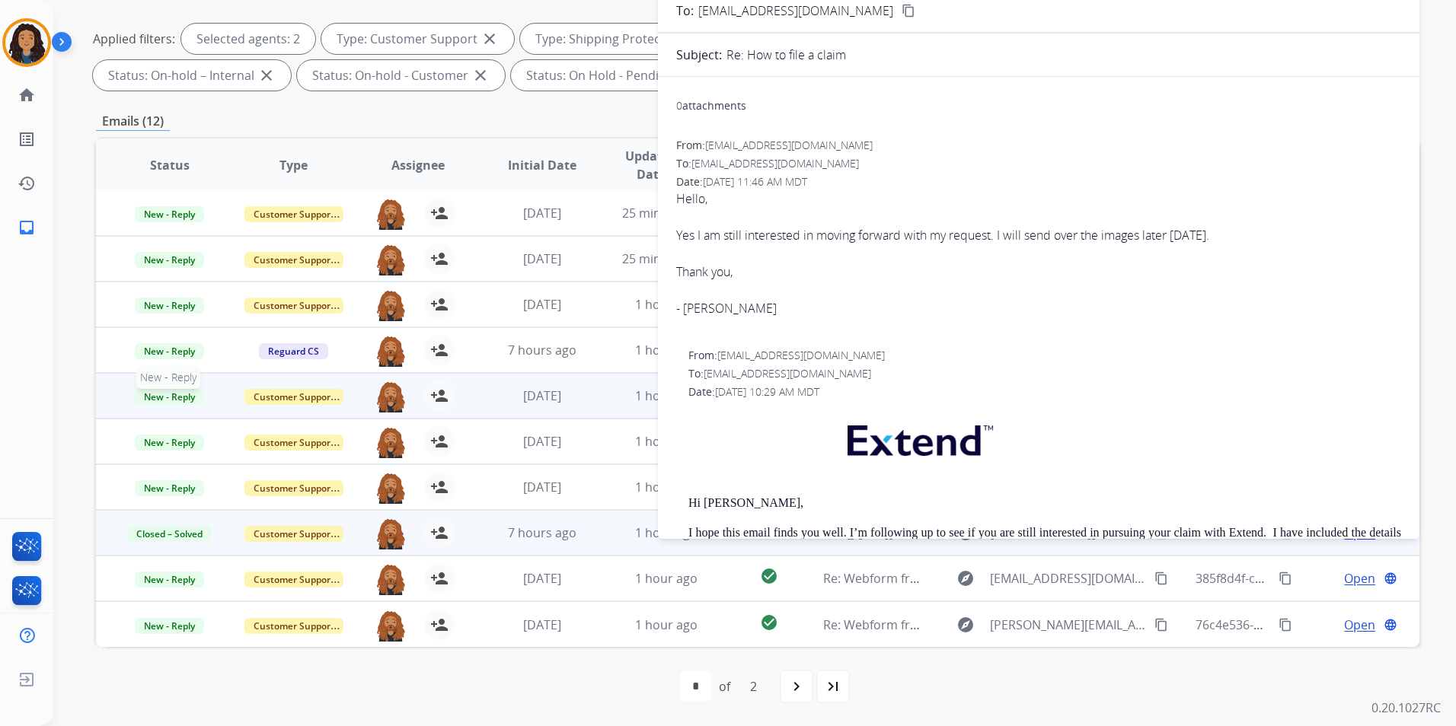
click at [194, 397] on span "New - Reply" at bounding box center [169, 397] width 69 height 16
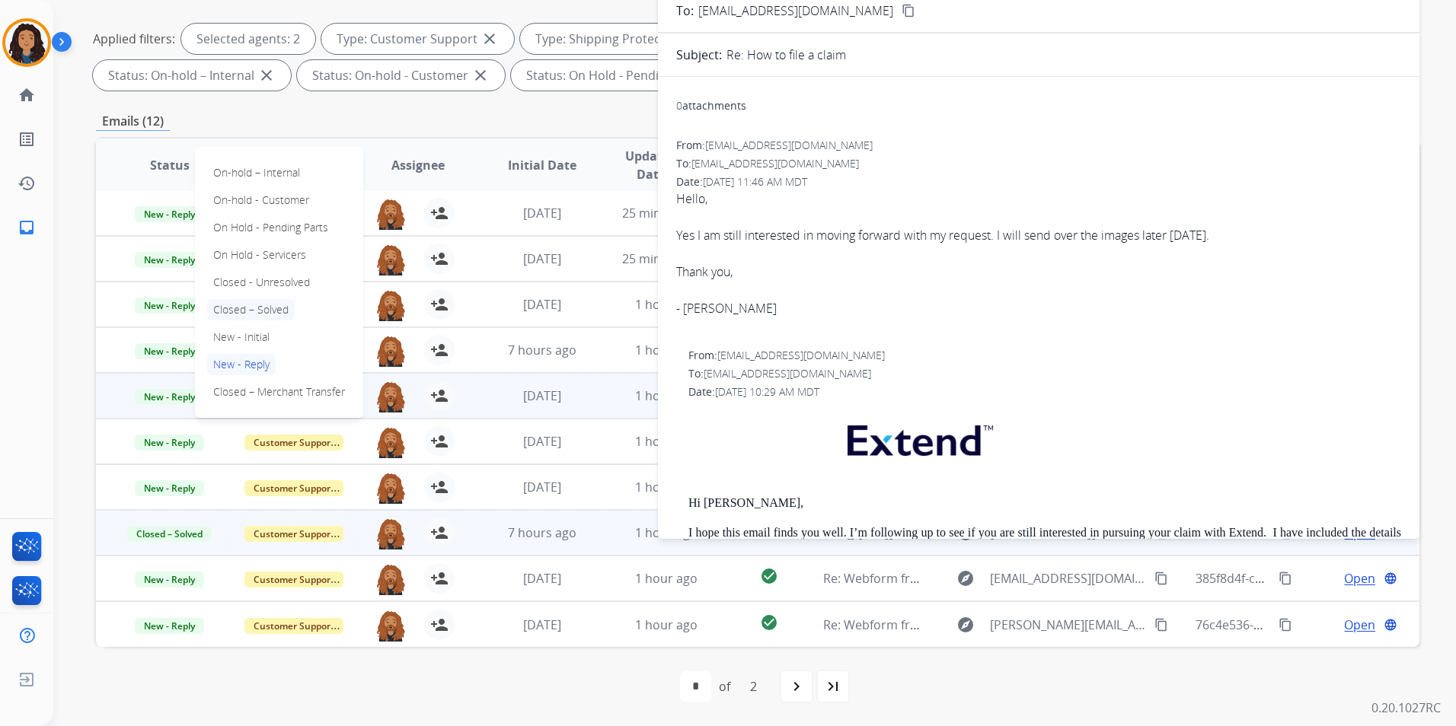
click at [283, 314] on p "Closed – Solved" at bounding box center [251, 309] width 88 height 21
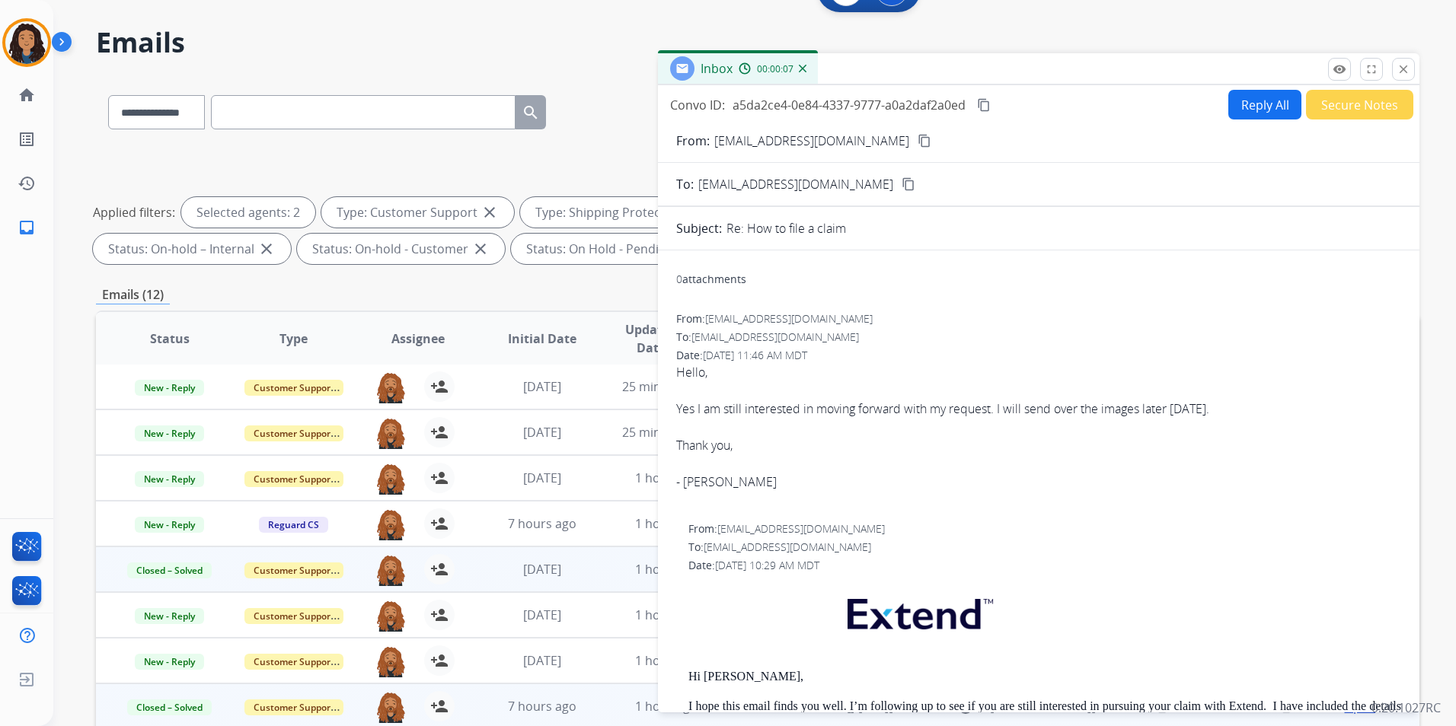
scroll to position [0, 0]
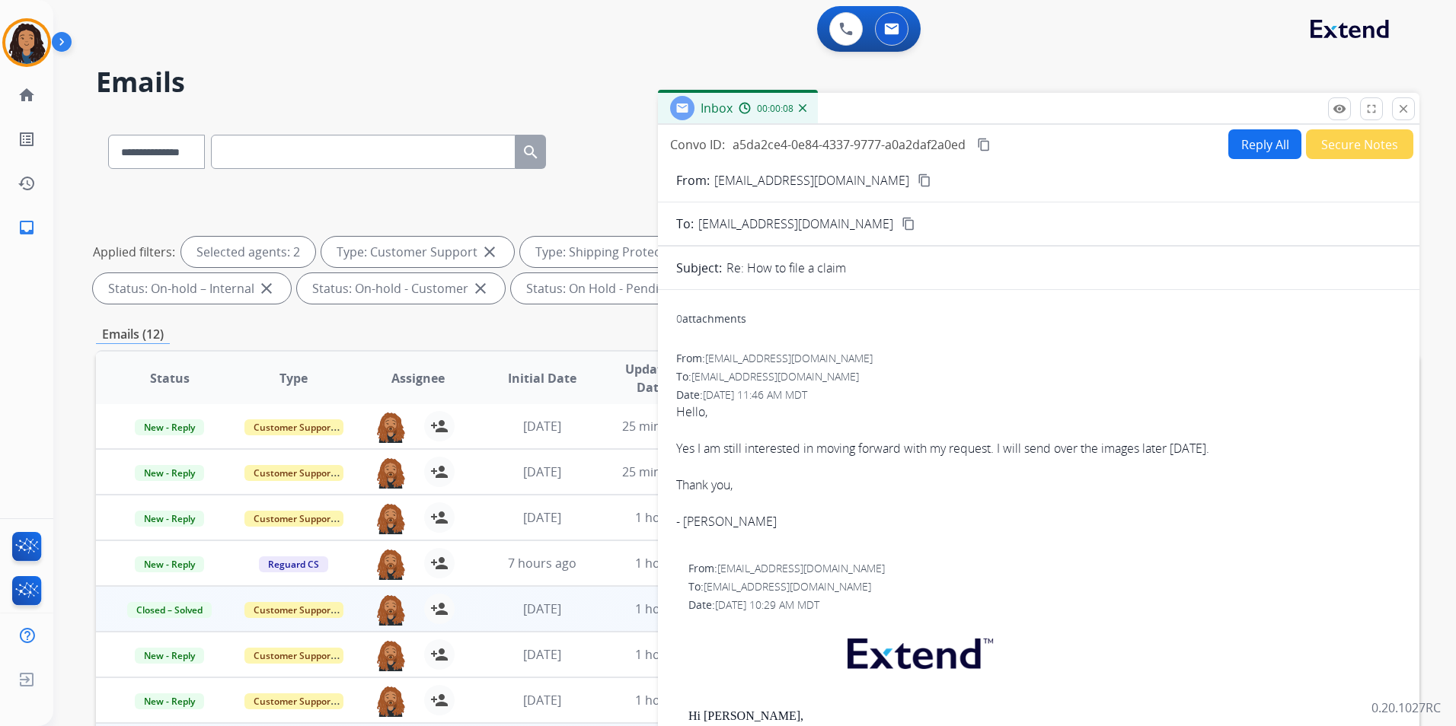
click at [1364, 153] on button "Secure Notes" at bounding box center [1359, 144] width 107 height 30
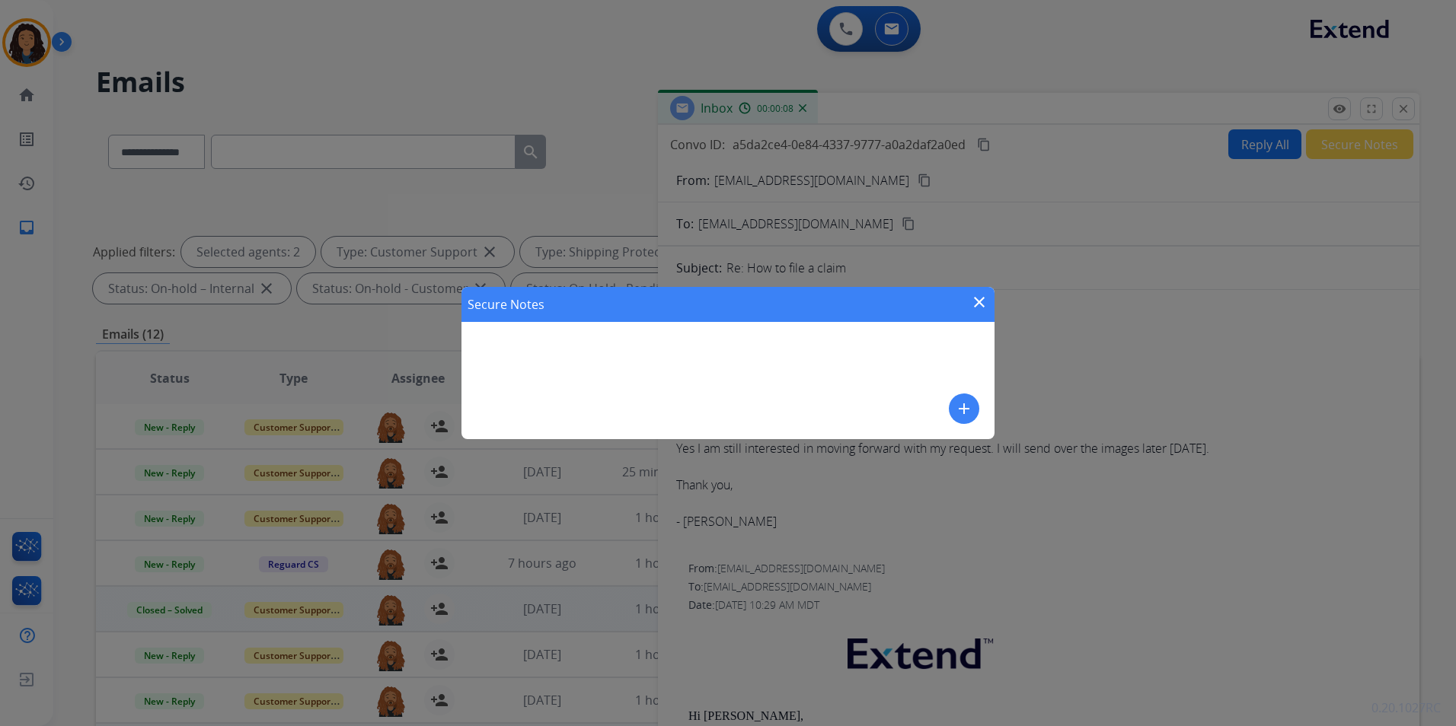
click at [957, 419] on button "add" at bounding box center [964, 409] width 30 height 30
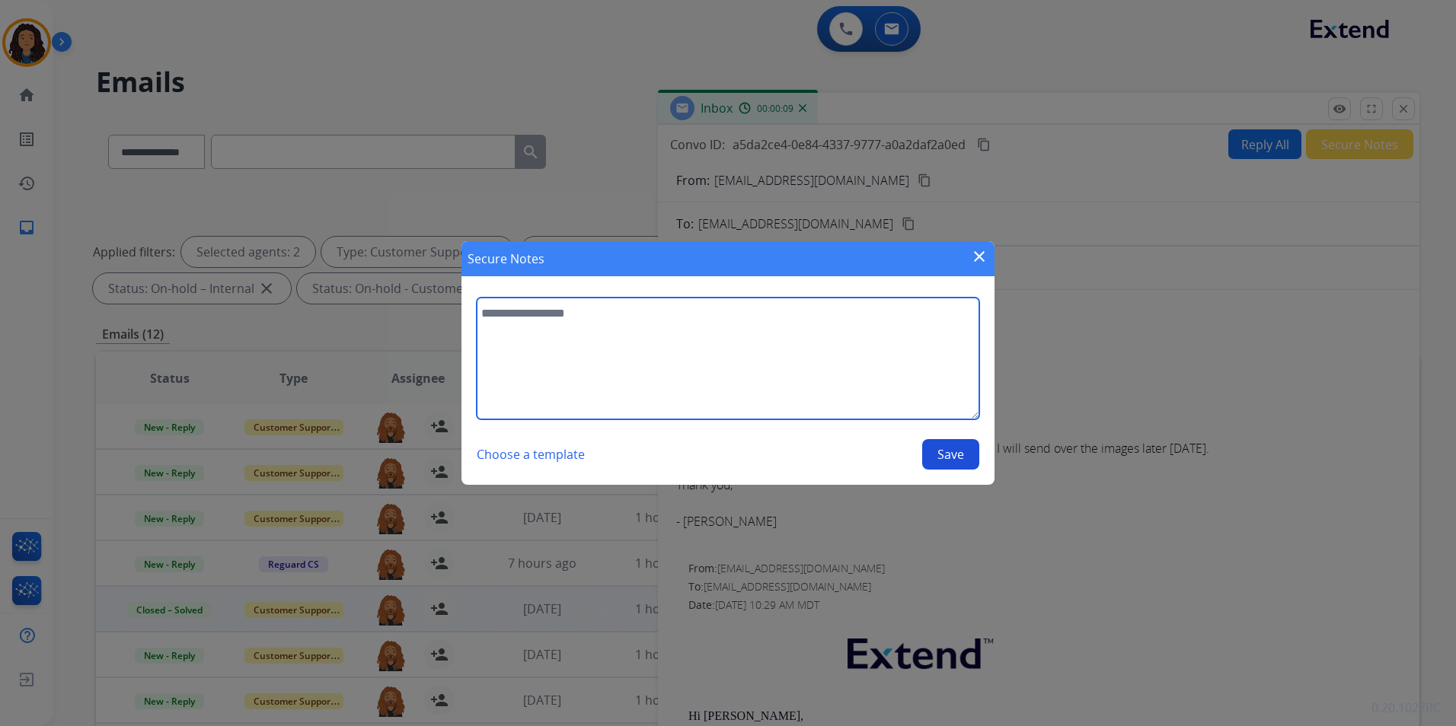
click at [849, 372] on textarea at bounding box center [728, 359] width 503 height 122
type textarea "**********"
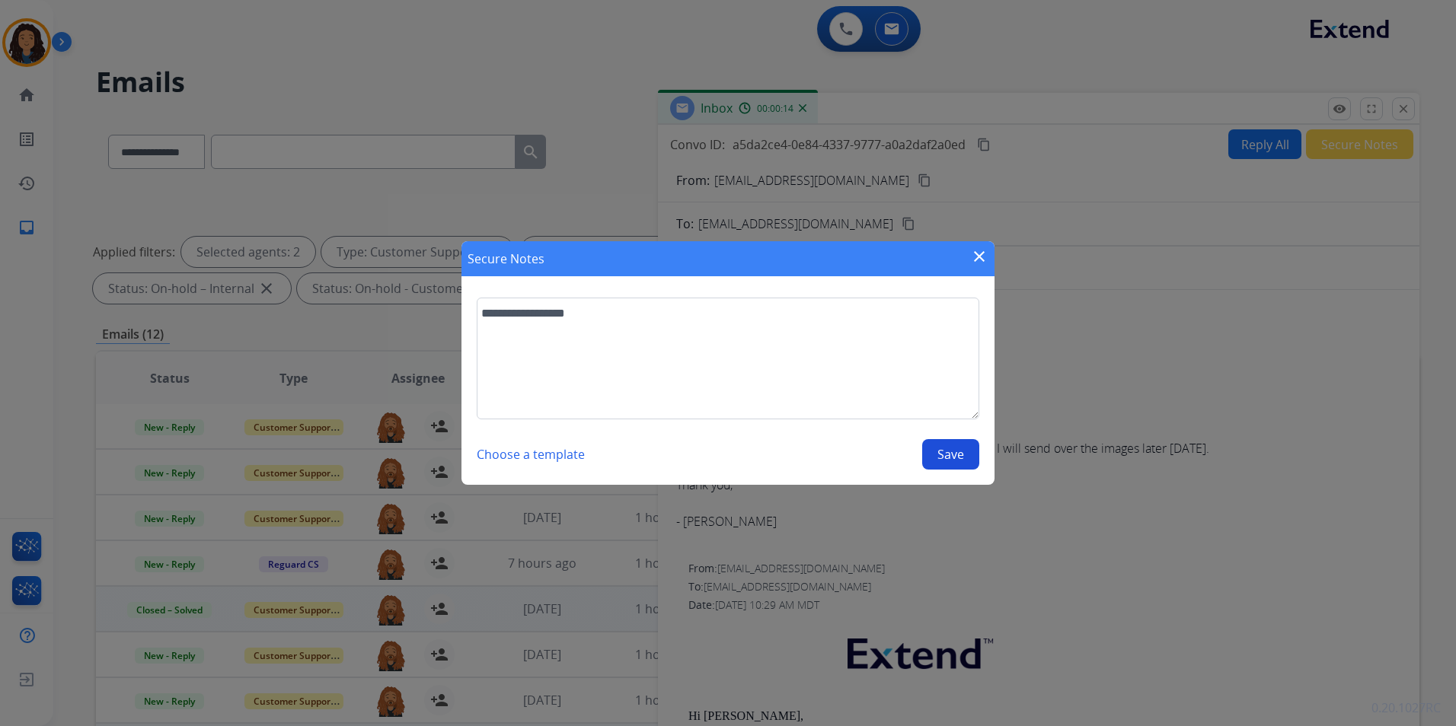
click at [949, 461] on button "Save" at bounding box center [950, 454] width 57 height 30
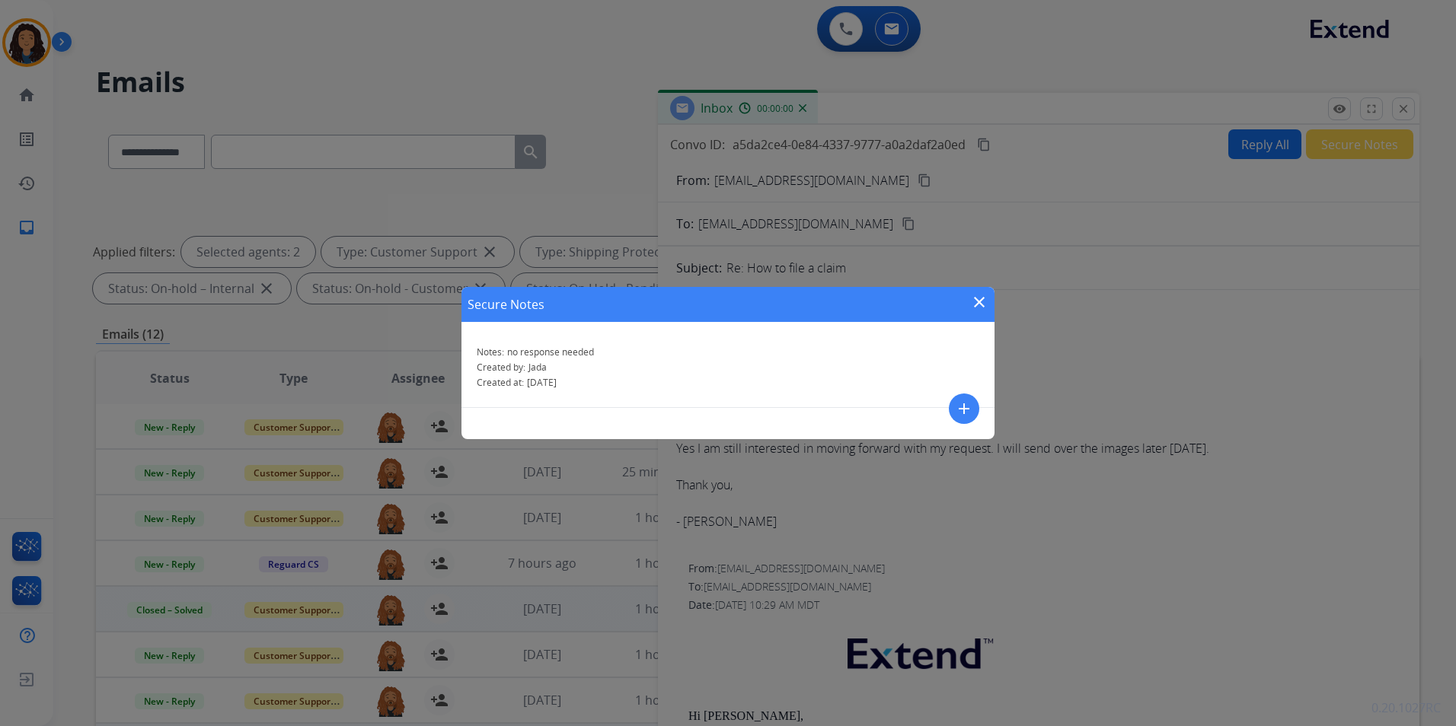
click at [977, 297] on mat-icon "close" at bounding box center [979, 302] width 18 height 18
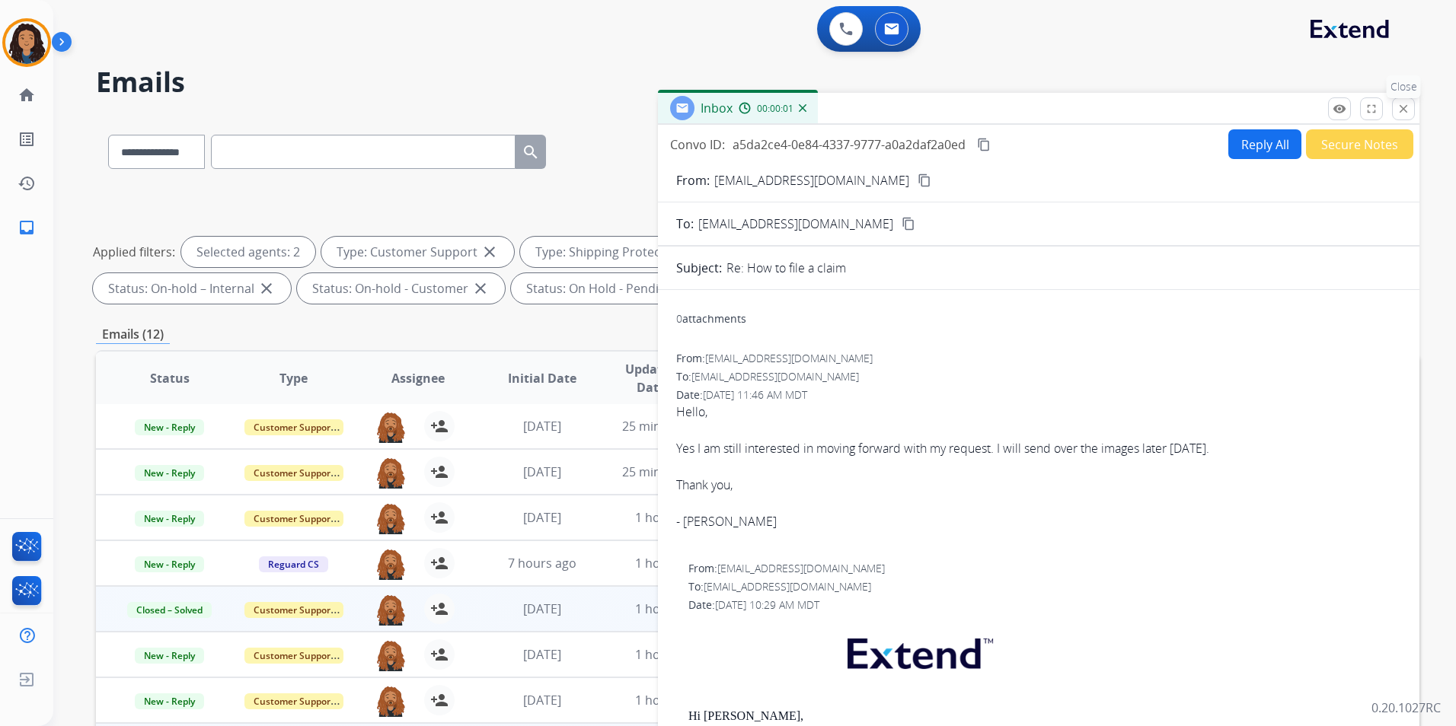
click at [1404, 101] on button "close Close" at bounding box center [1403, 108] width 23 height 23
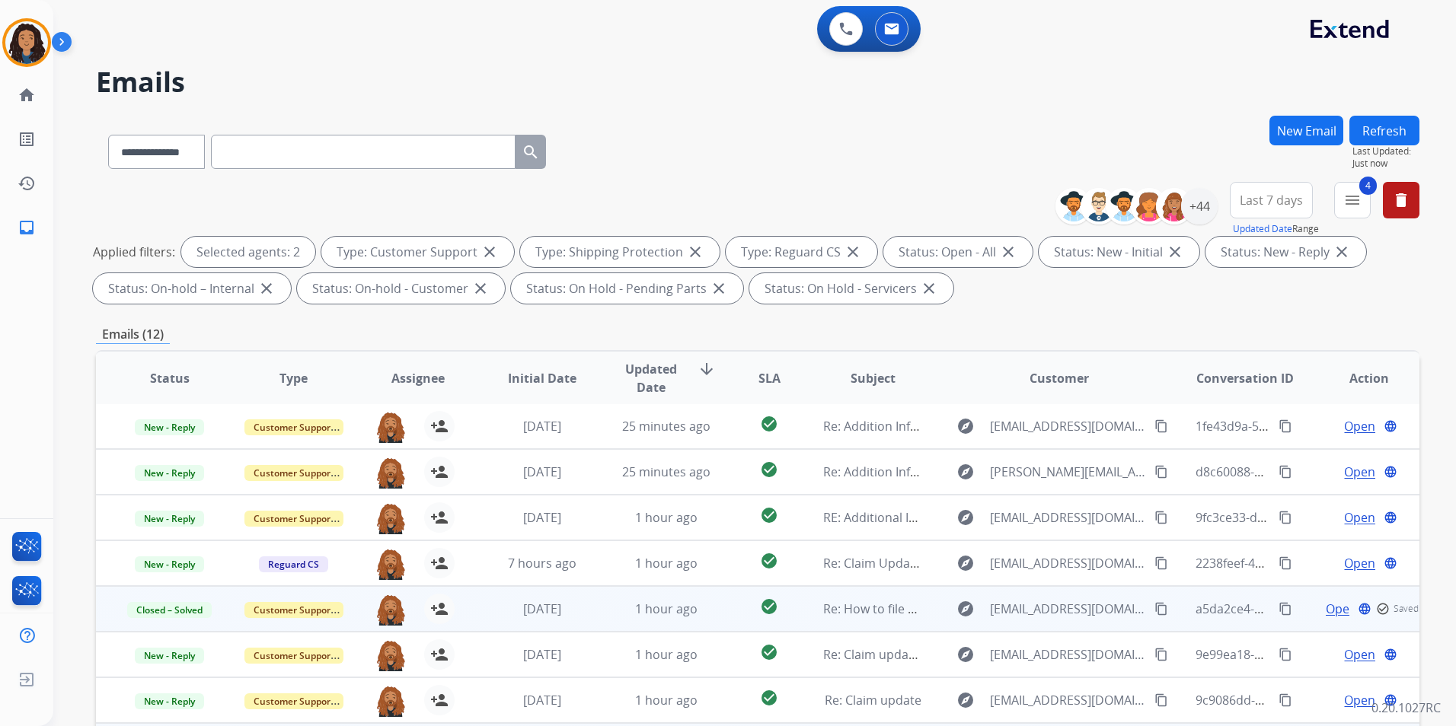
click at [1383, 132] on button "Refresh" at bounding box center [1384, 131] width 70 height 30
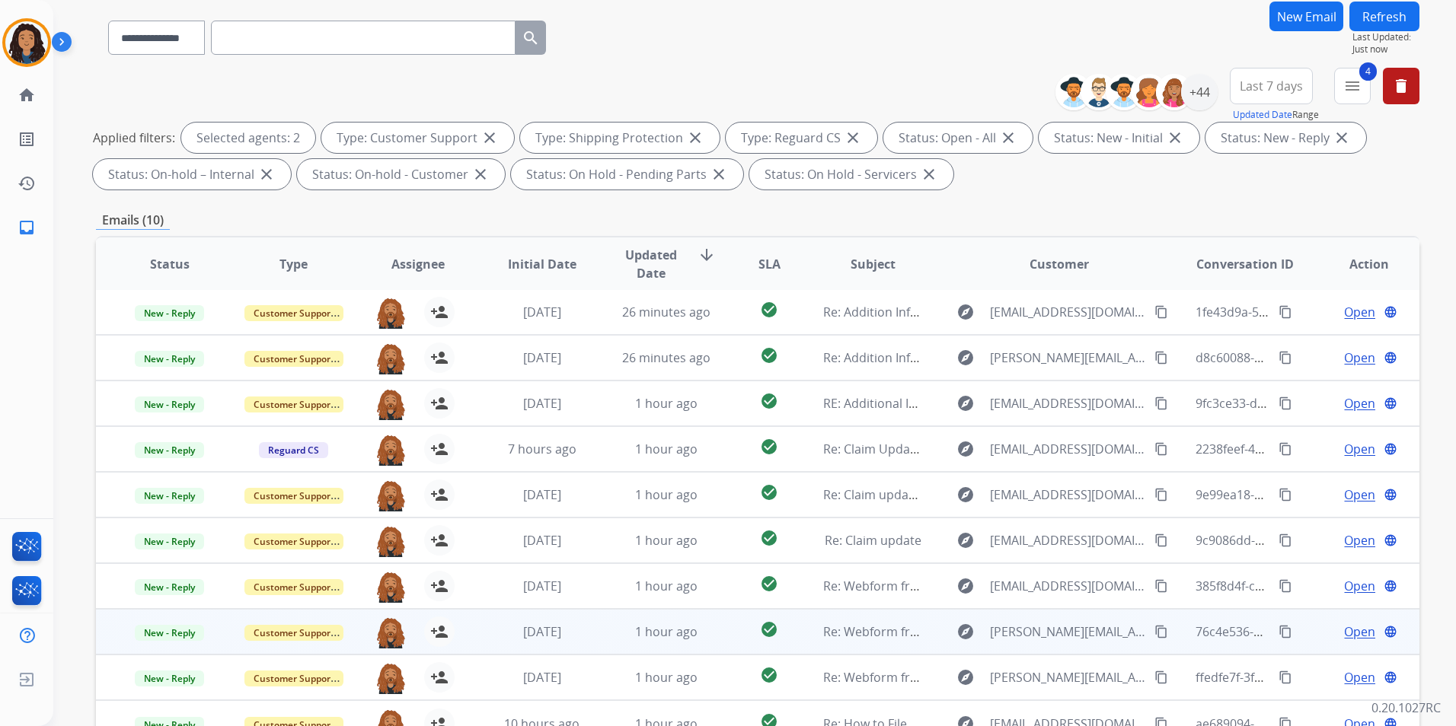
scroll to position [213, 0]
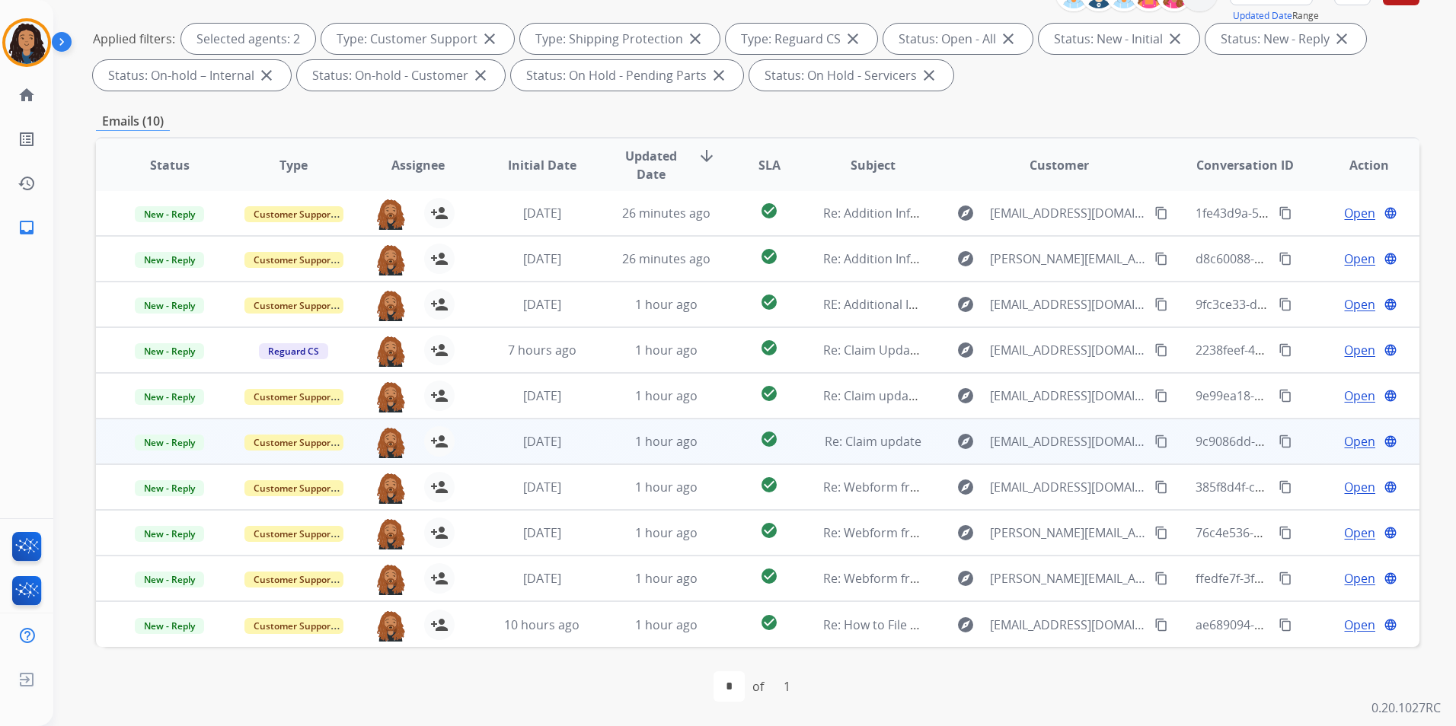
click at [1348, 441] on span "Open" at bounding box center [1359, 441] width 31 height 18
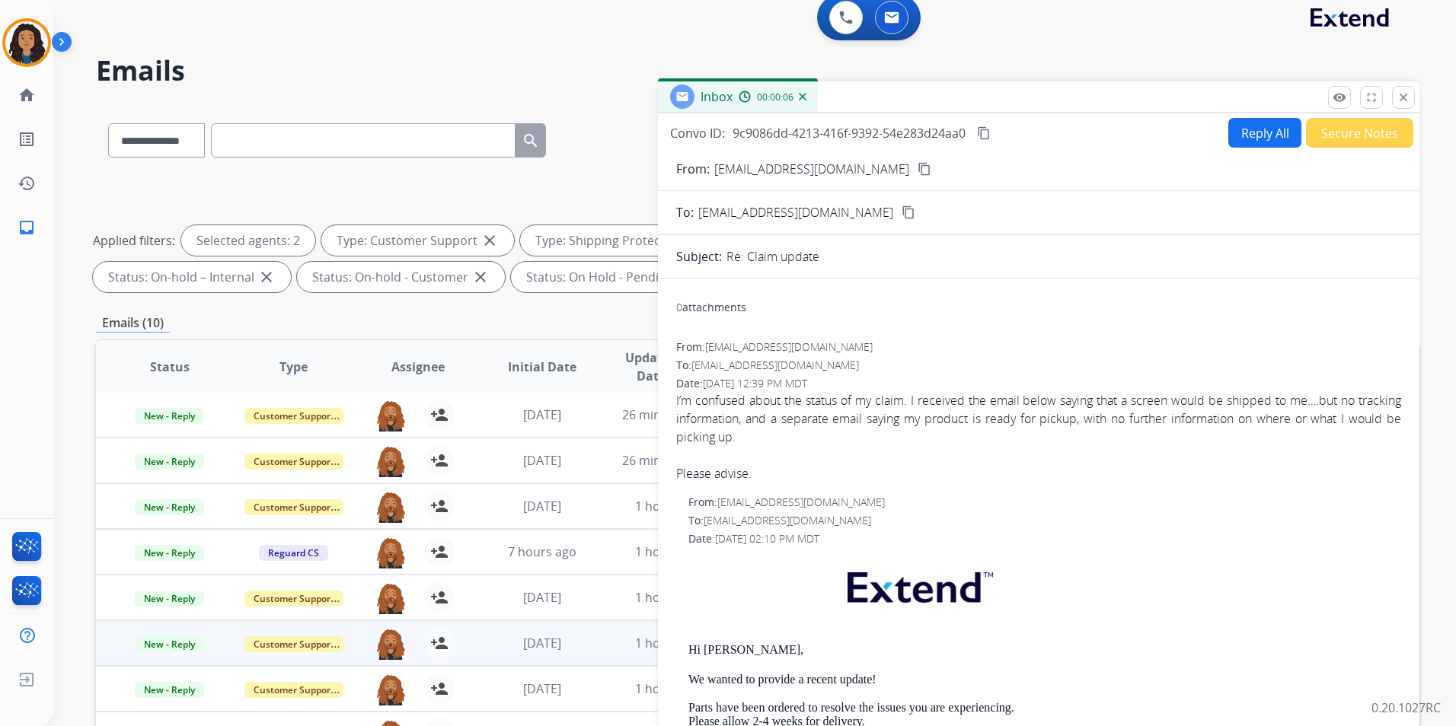
scroll to position [0, 0]
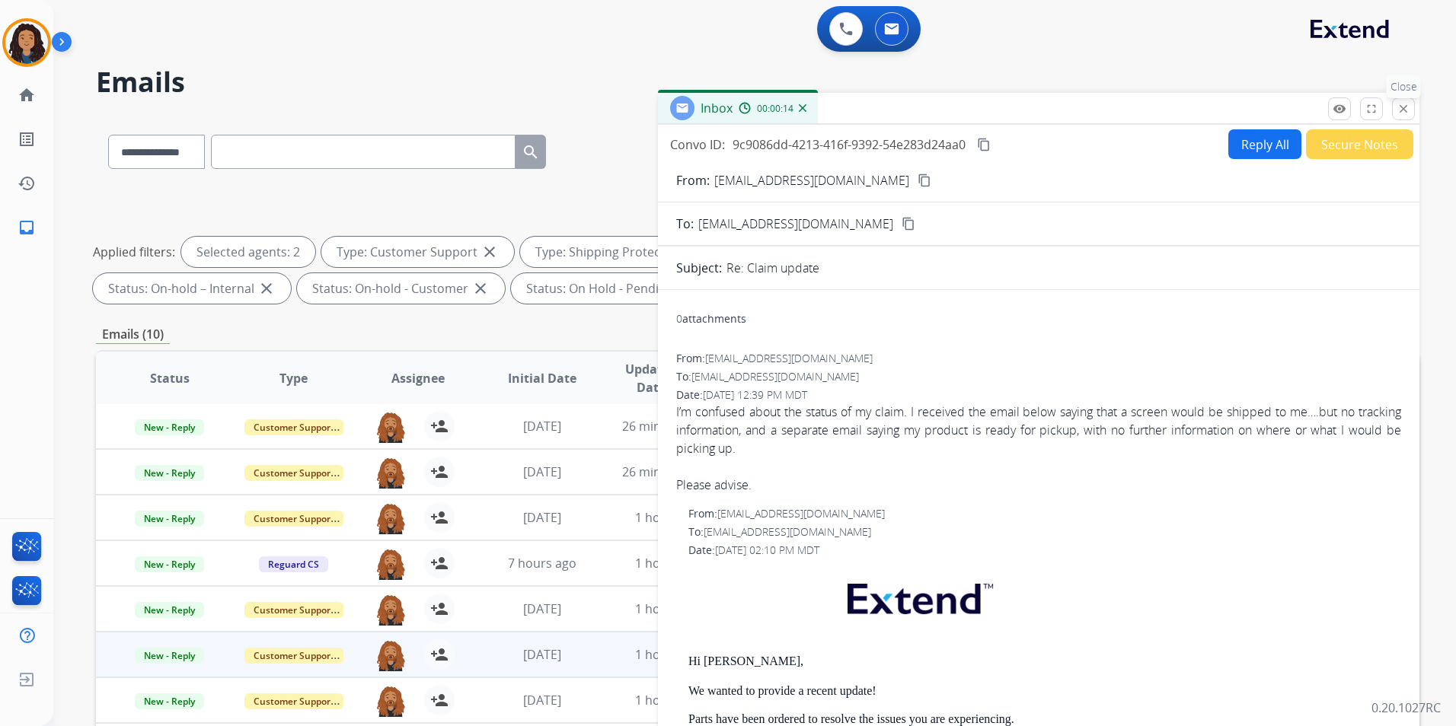
click at [1405, 110] on mat-icon "close" at bounding box center [1403, 109] width 14 height 14
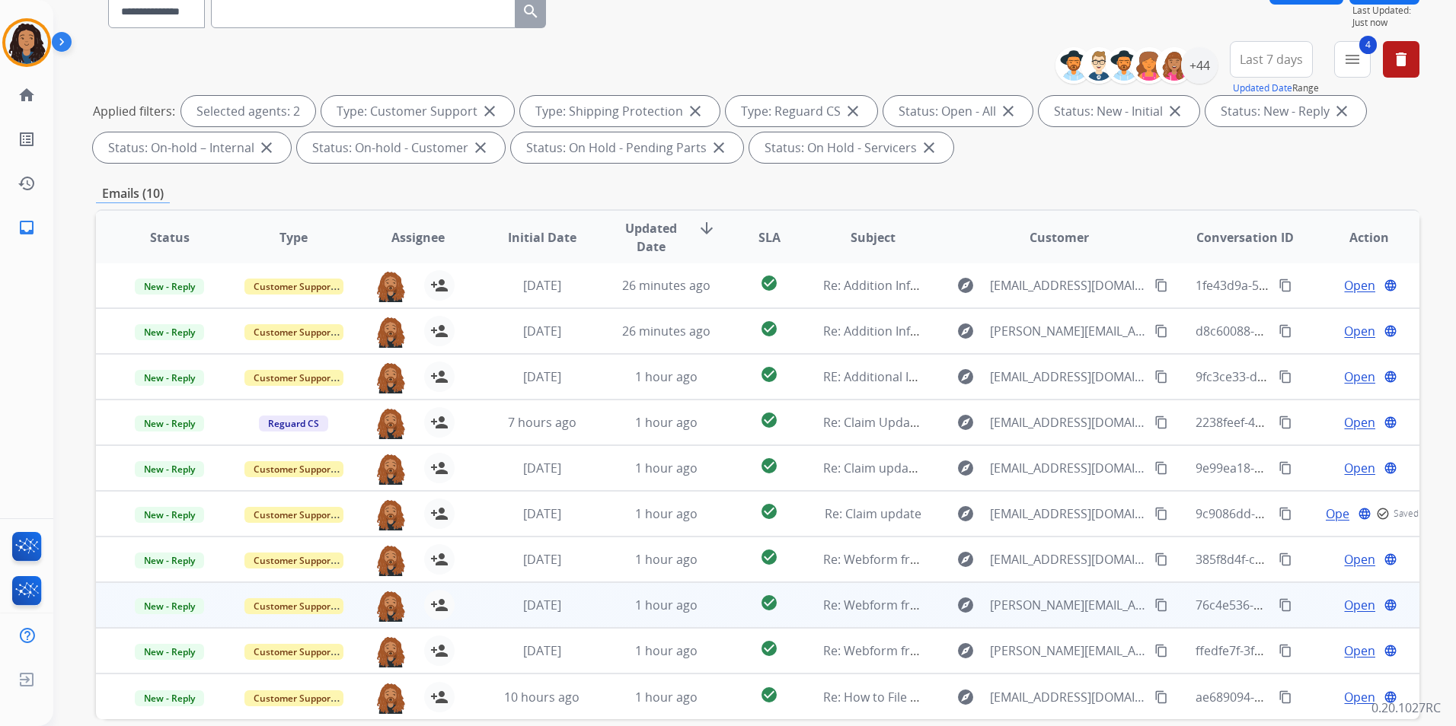
scroll to position [152, 0]
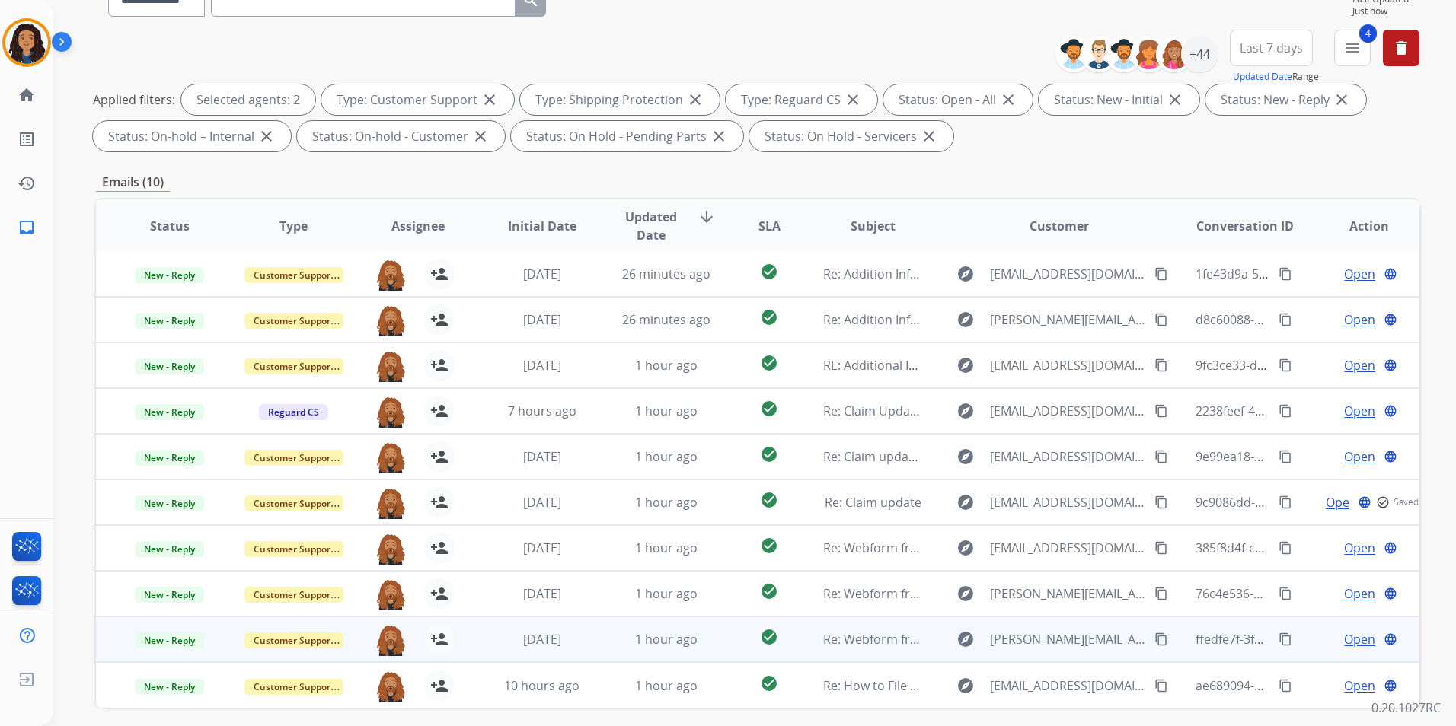
click at [1338, 630] on td "Open language" at bounding box center [1357, 640] width 124 height 46
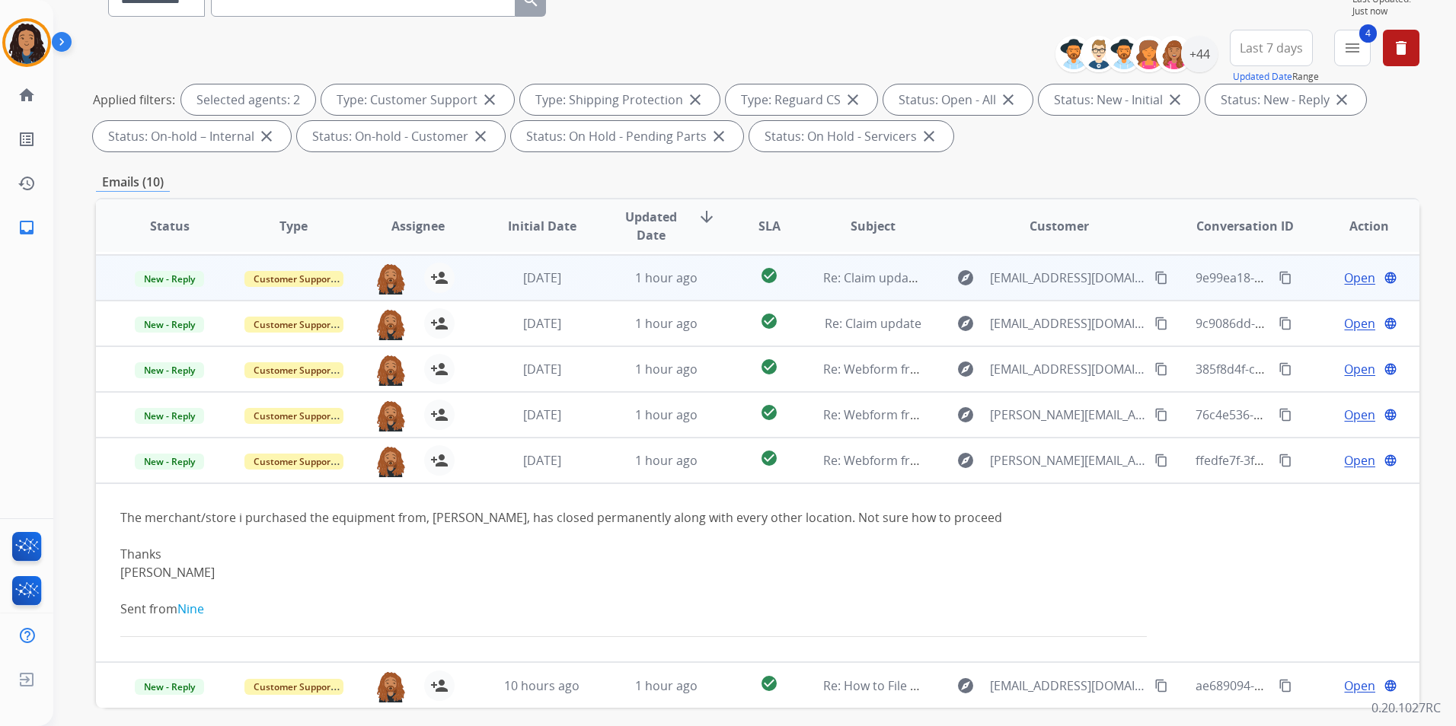
click at [1325, 462] on div "Open language" at bounding box center [1369, 461] width 99 height 18
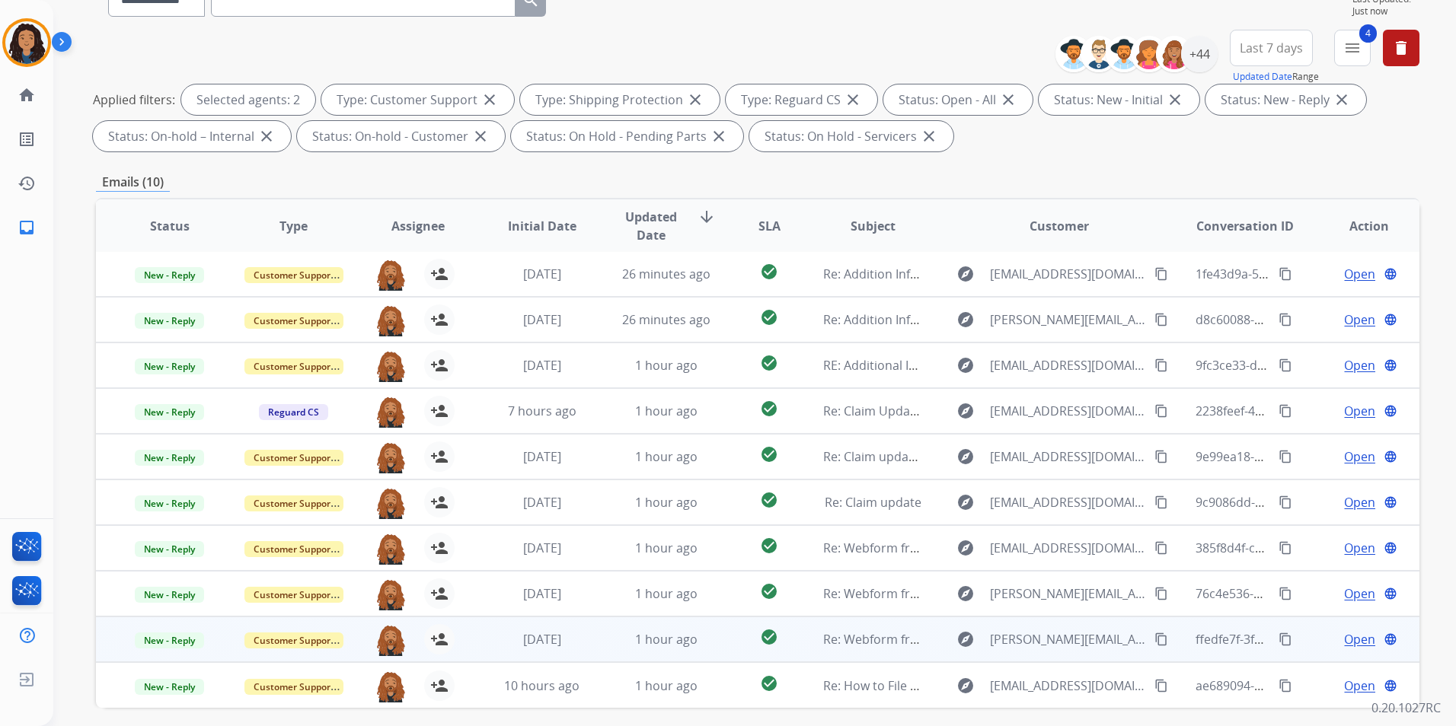
click at [1352, 642] on span "Open" at bounding box center [1359, 639] width 31 height 18
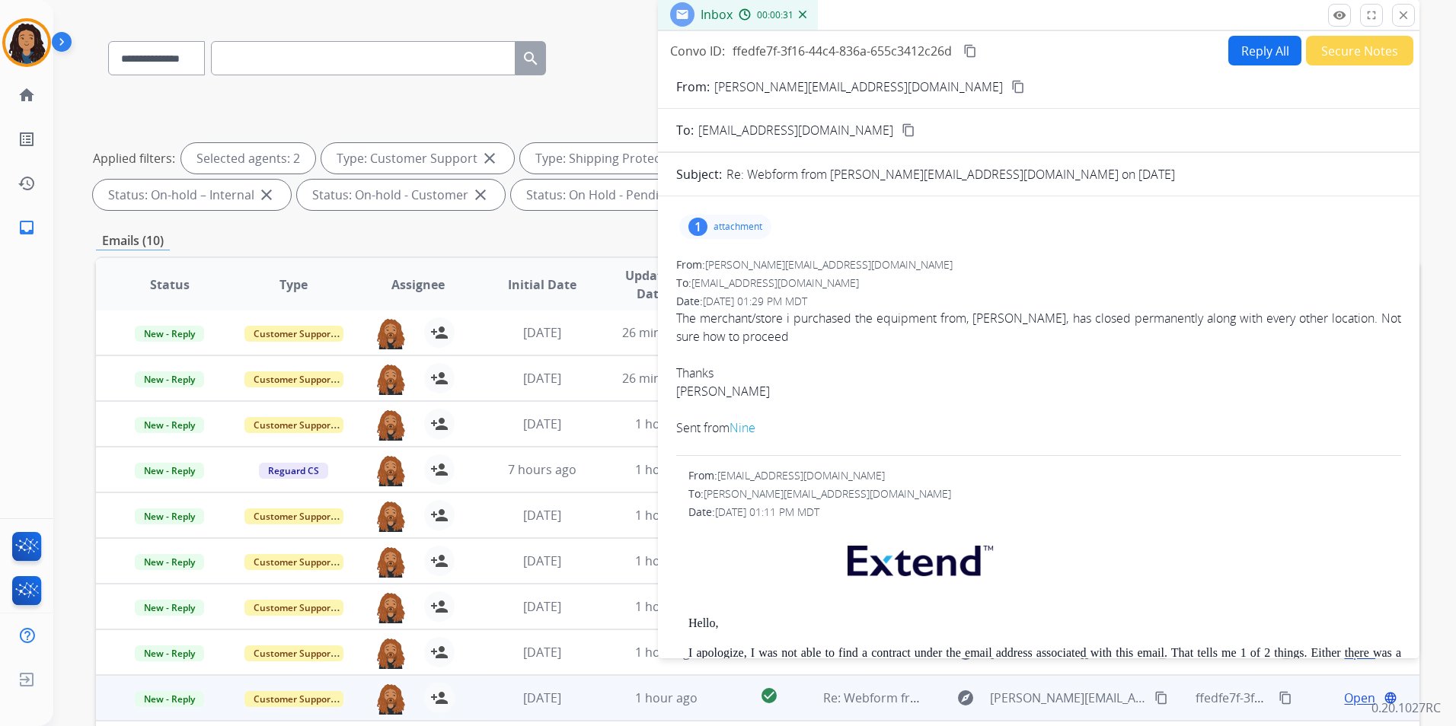
scroll to position [76, 0]
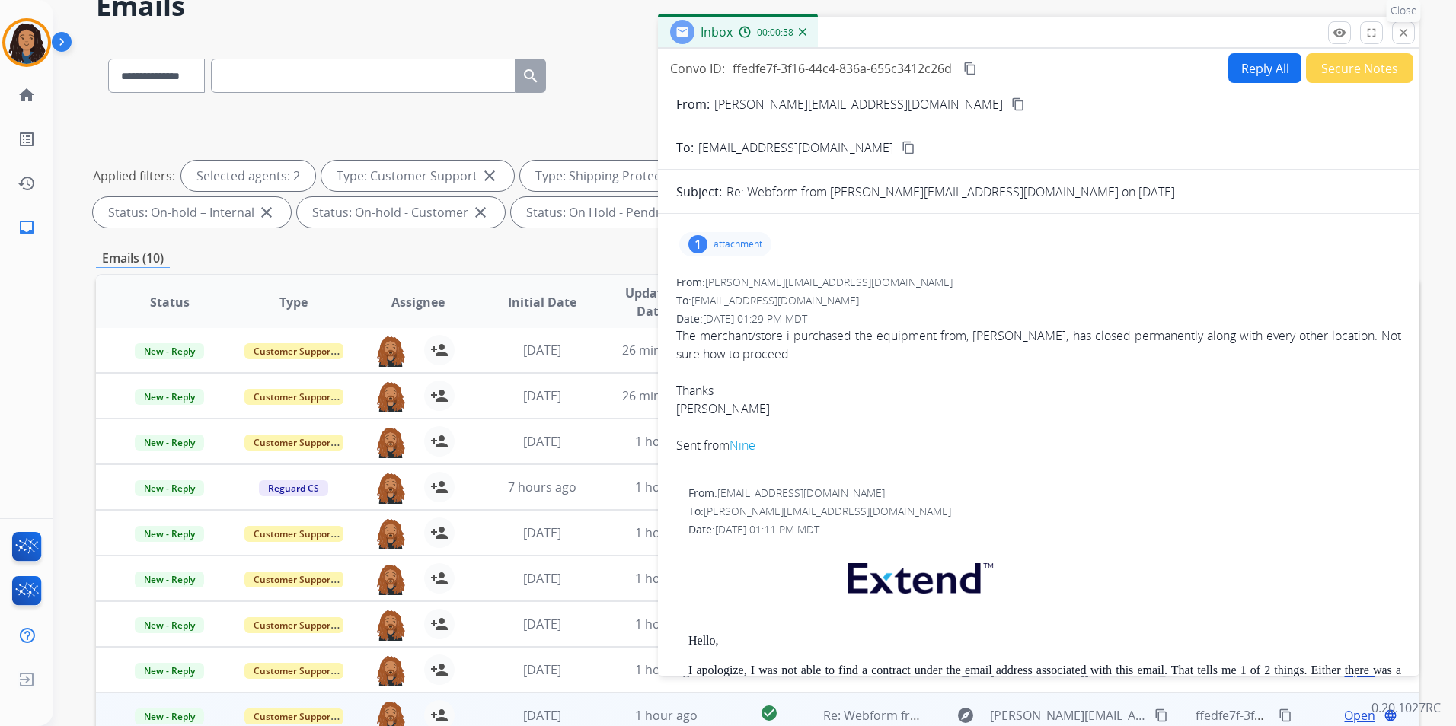
click at [1399, 38] on mat-icon "close" at bounding box center [1403, 33] width 14 height 14
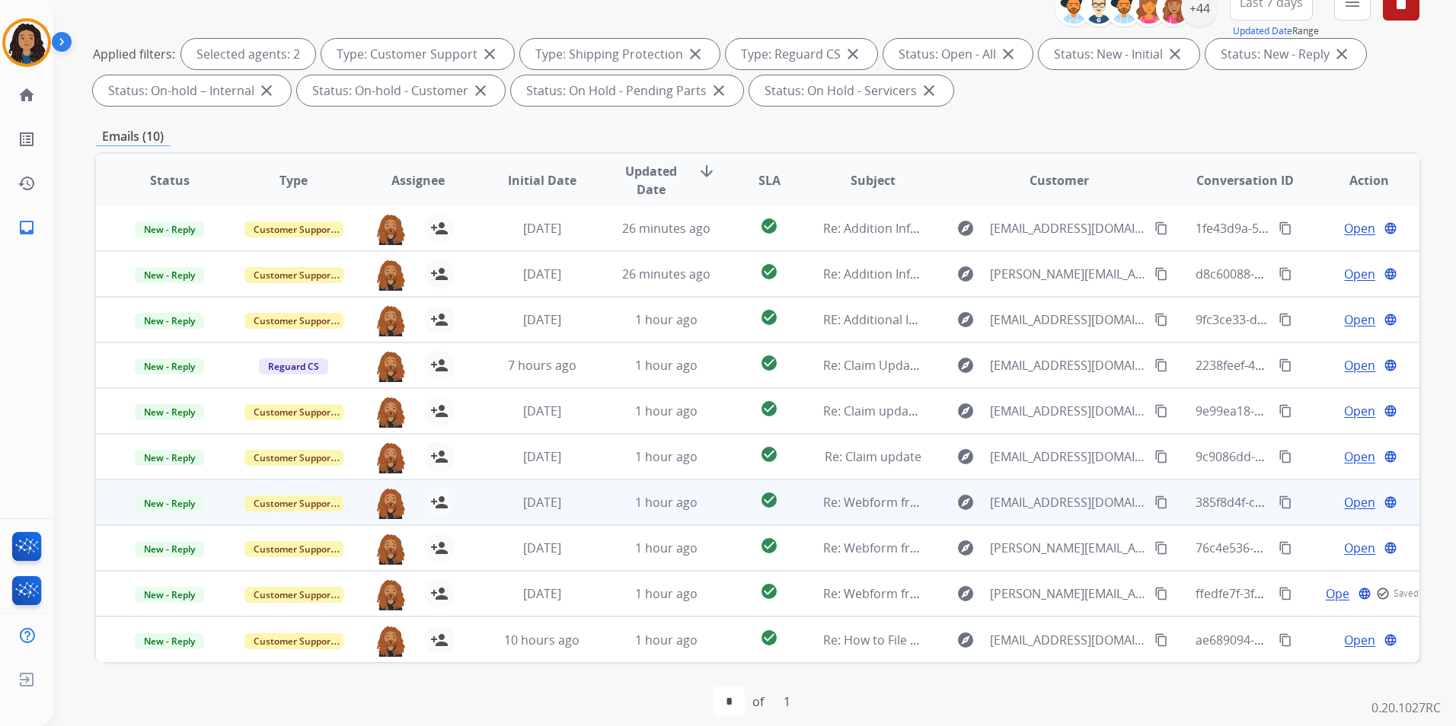
scroll to position [213, 0]
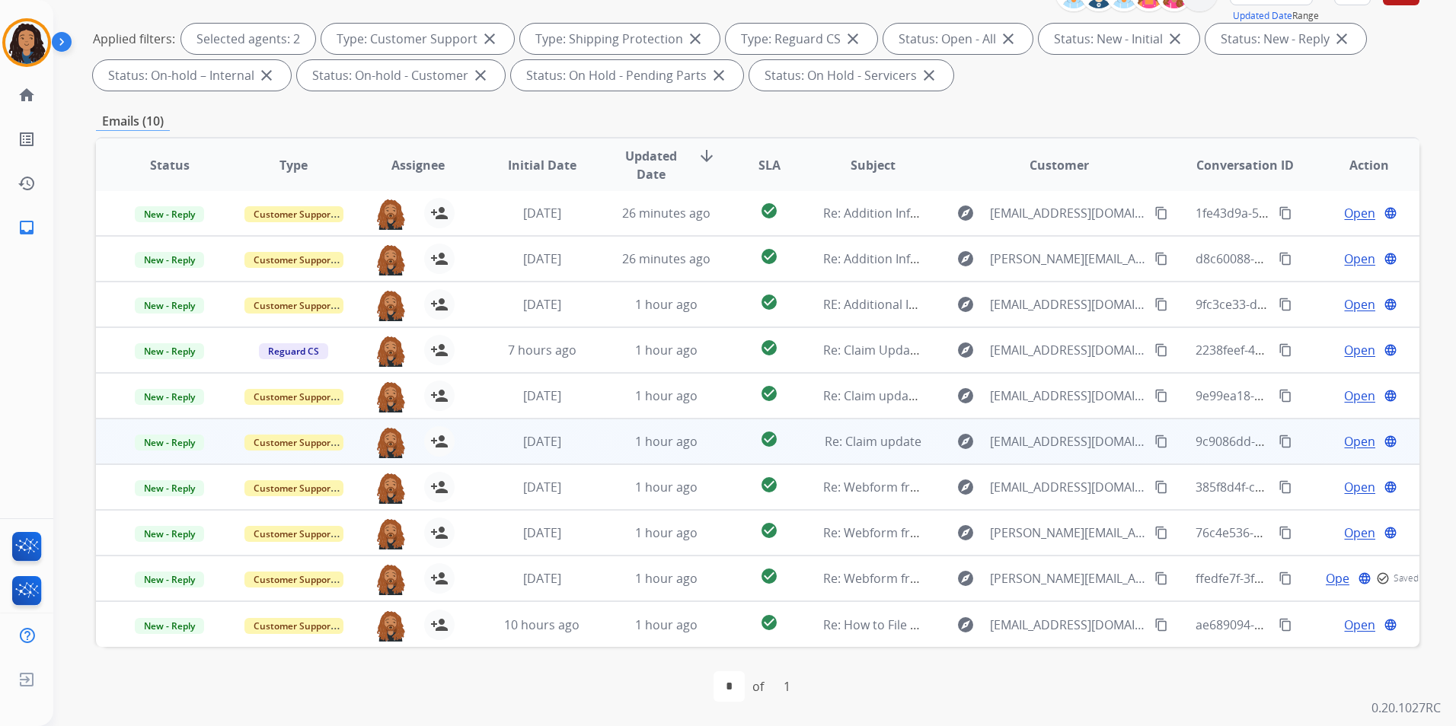
click at [1354, 444] on span "Open" at bounding box center [1359, 441] width 31 height 18
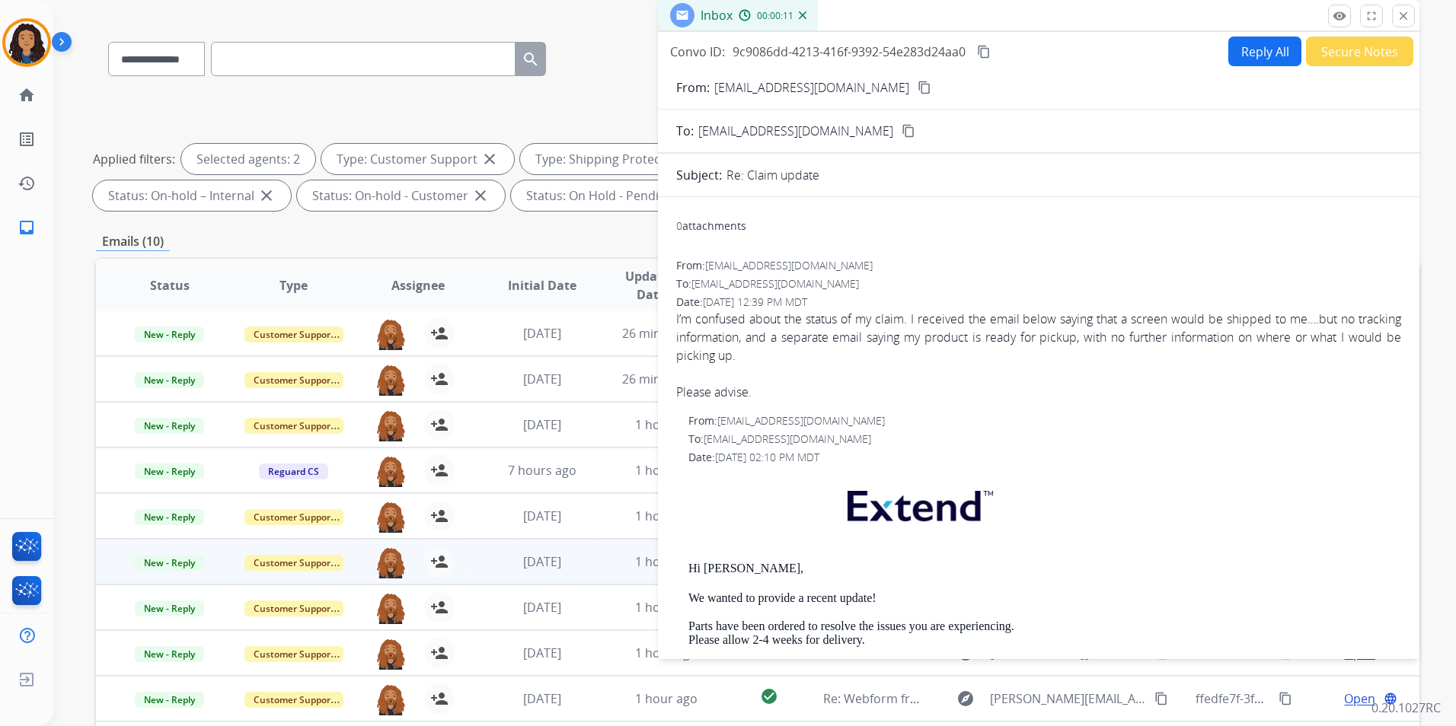
scroll to position [0, 0]
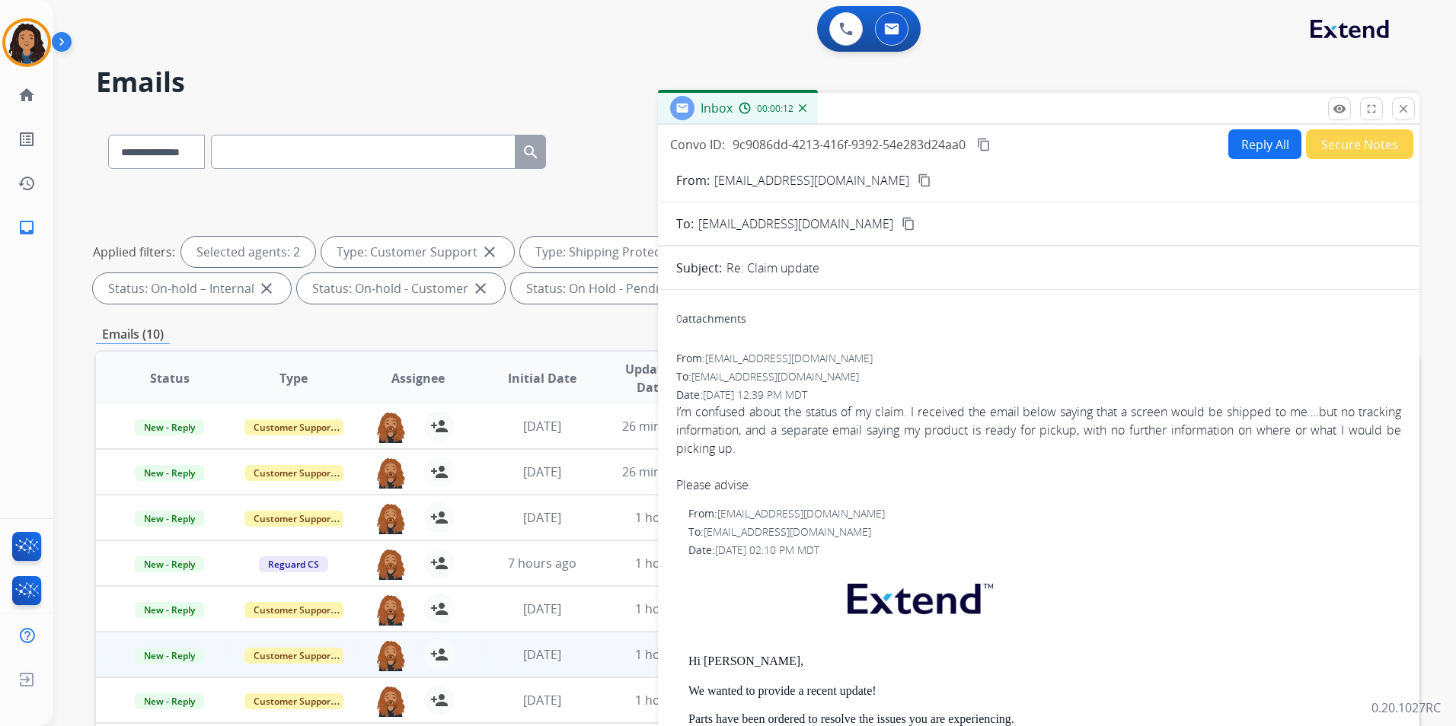
click at [917, 178] on mat-icon "content_copy" at bounding box center [924, 181] width 14 height 14
click at [1393, 111] on button "close Close" at bounding box center [1403, 108] width 23 height 23
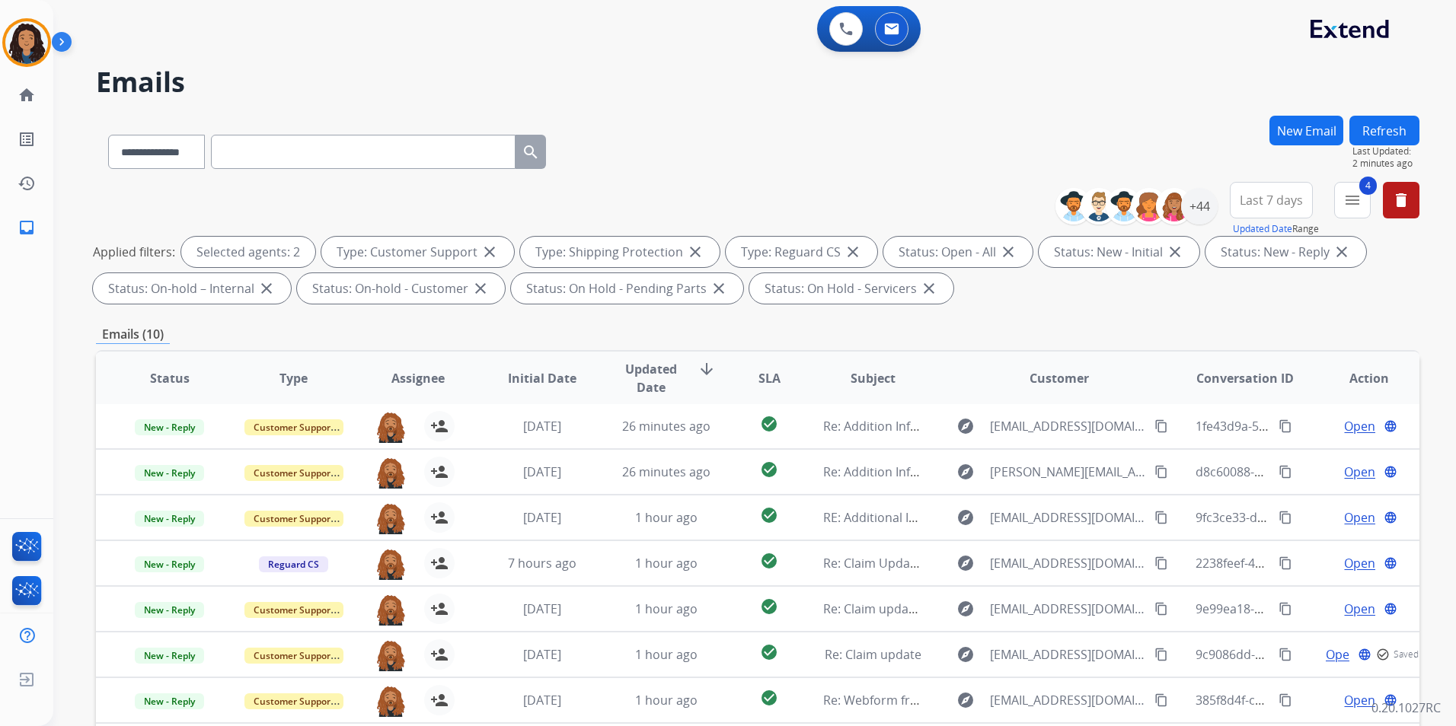
click at [1381, 130] on button "Refresh" at bounding box center [1384, 131] width 70 height 30
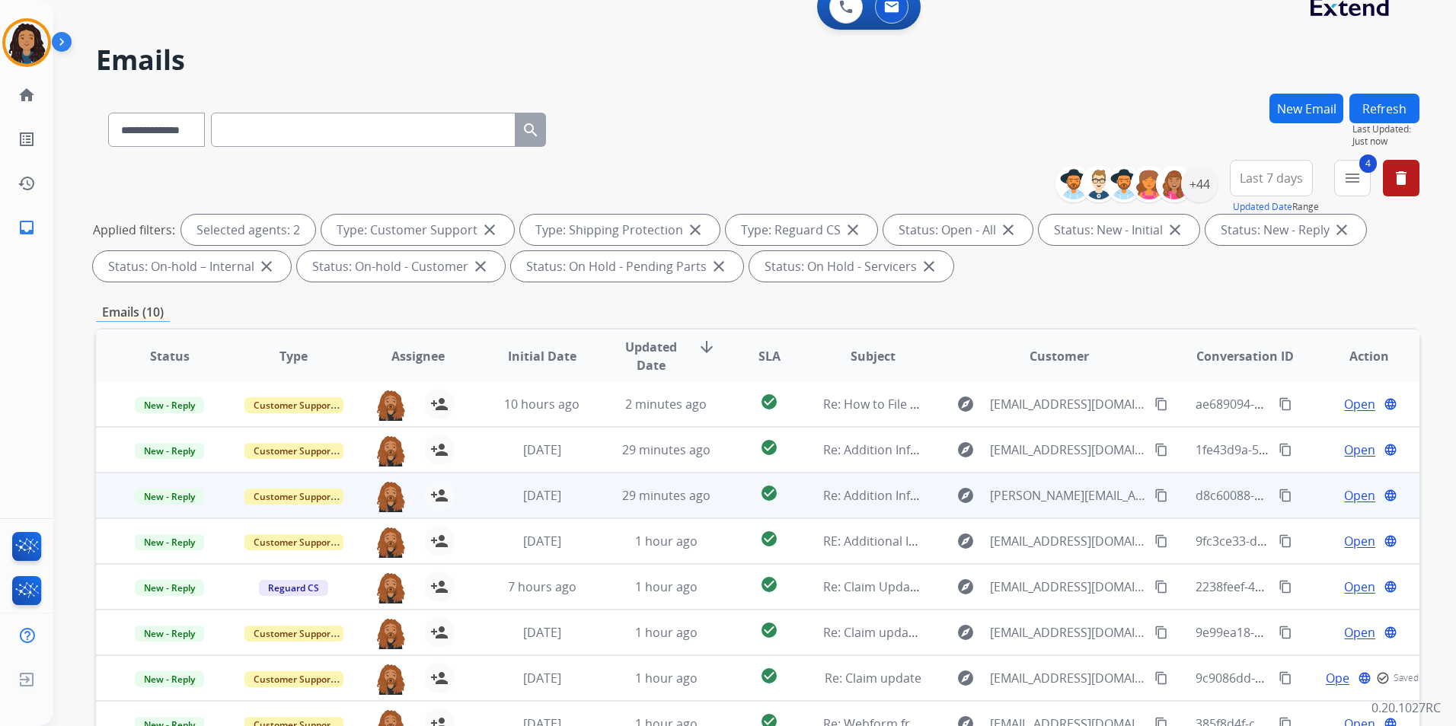
scroll to position [213, 0]
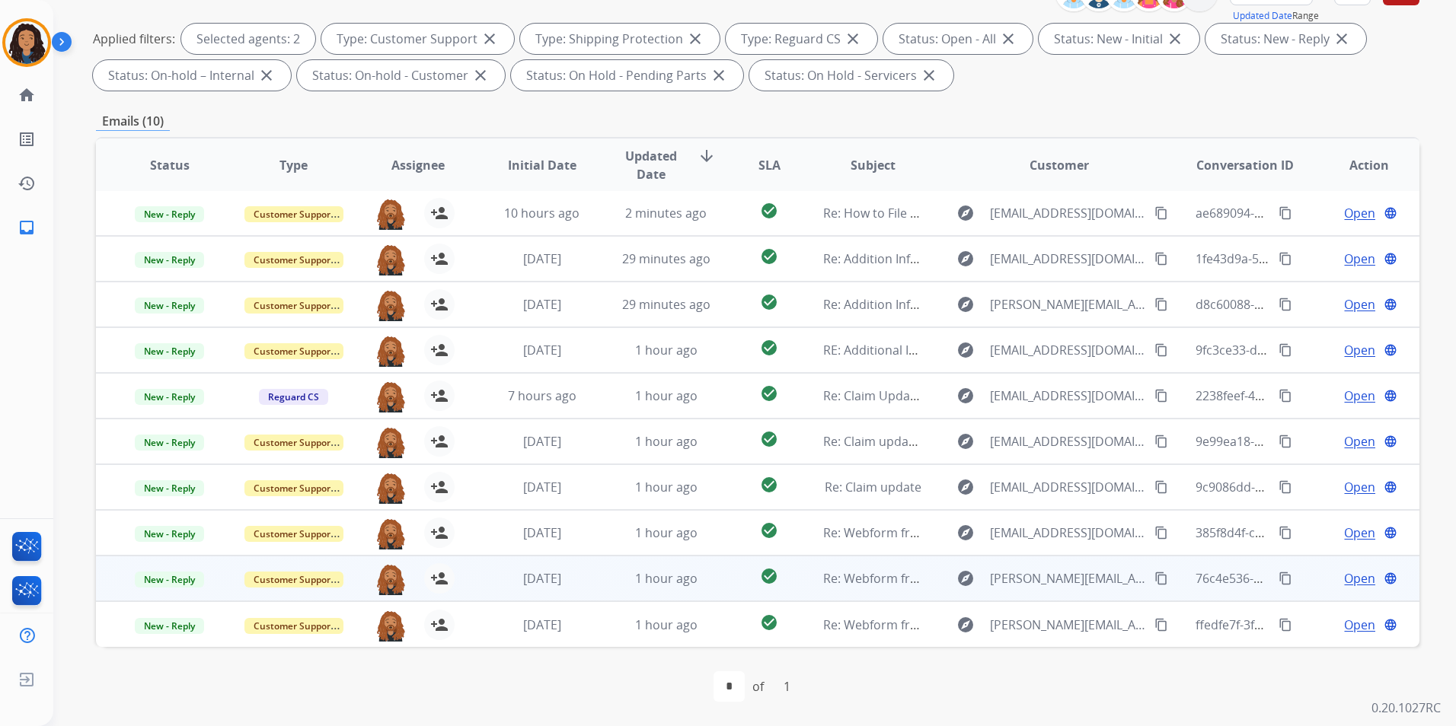
click at [1352, 579] on span "Open" at bounding box center [1359, 579] width 31 height 18
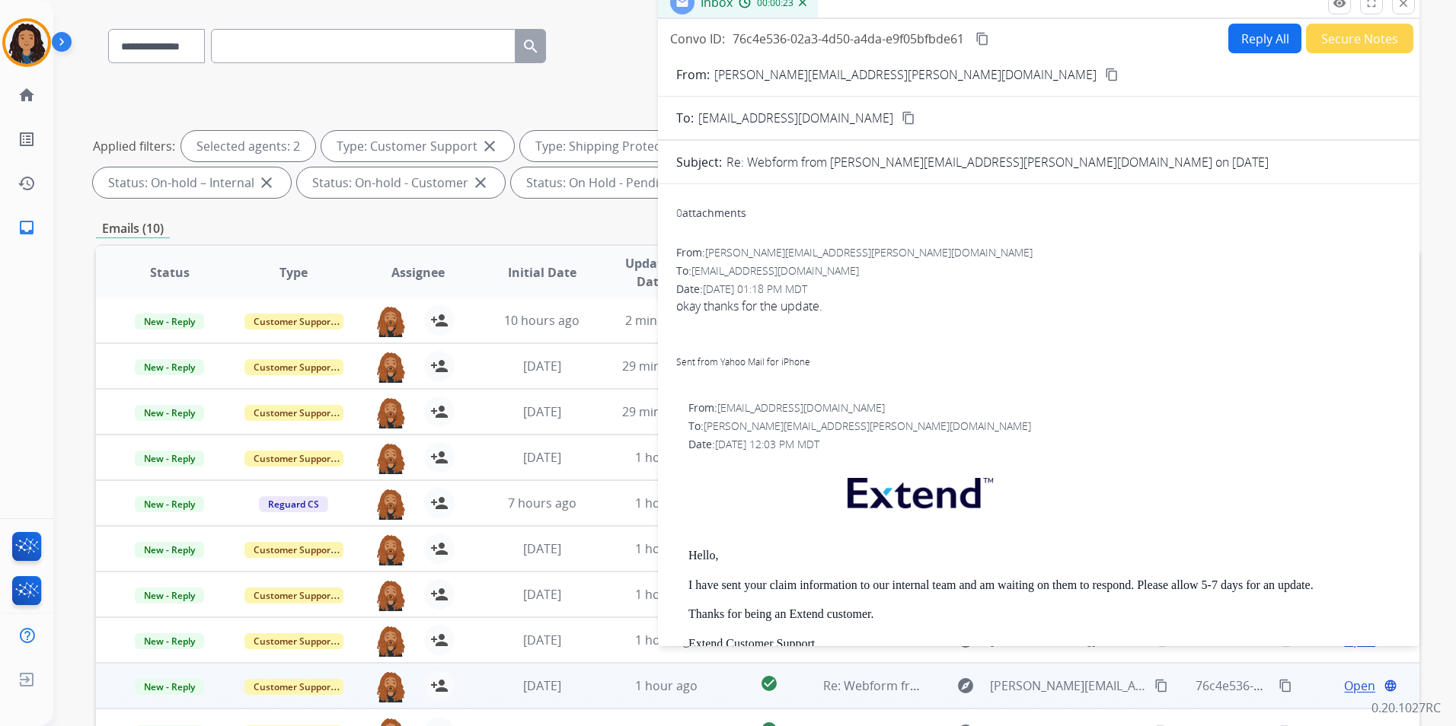
scroll to position [0, 0]
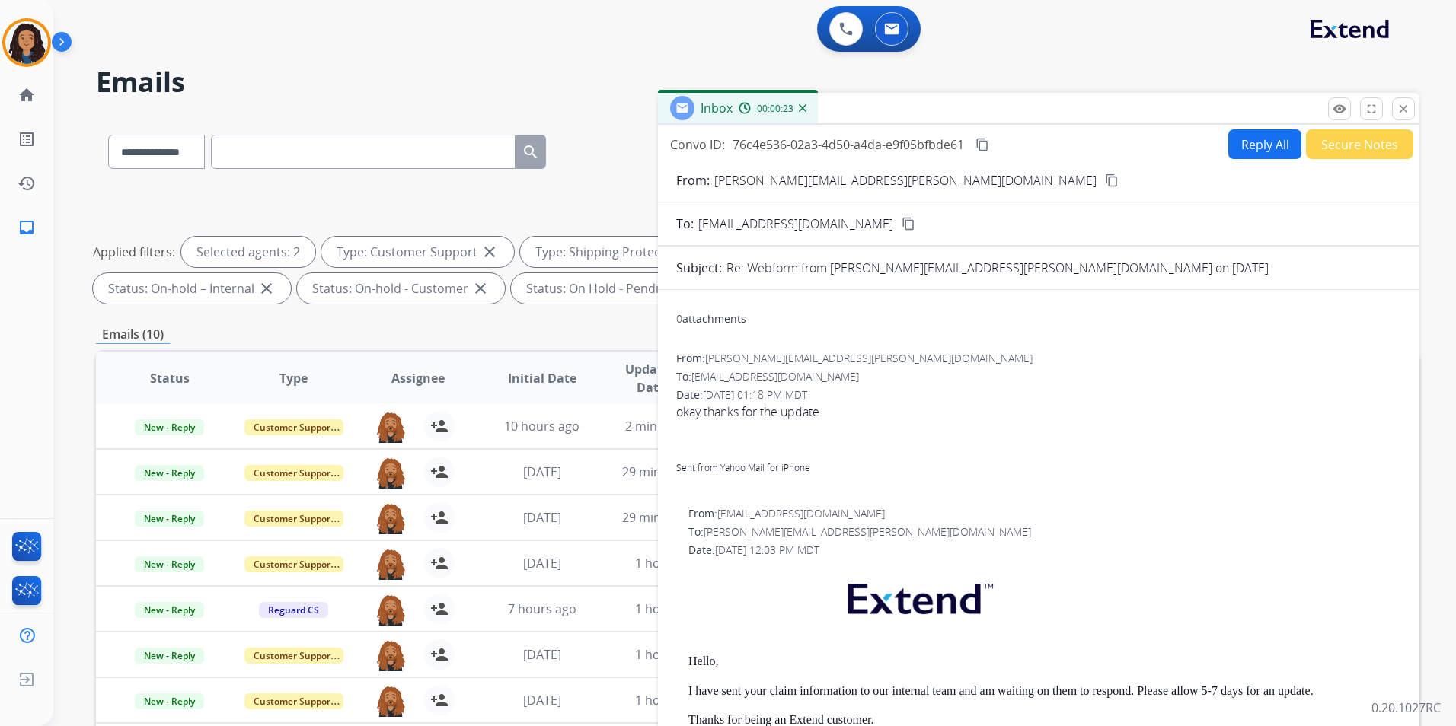
click at [1407, 113] on mat-icon "close" at bounding box center [1403, 109] width 14 height 14
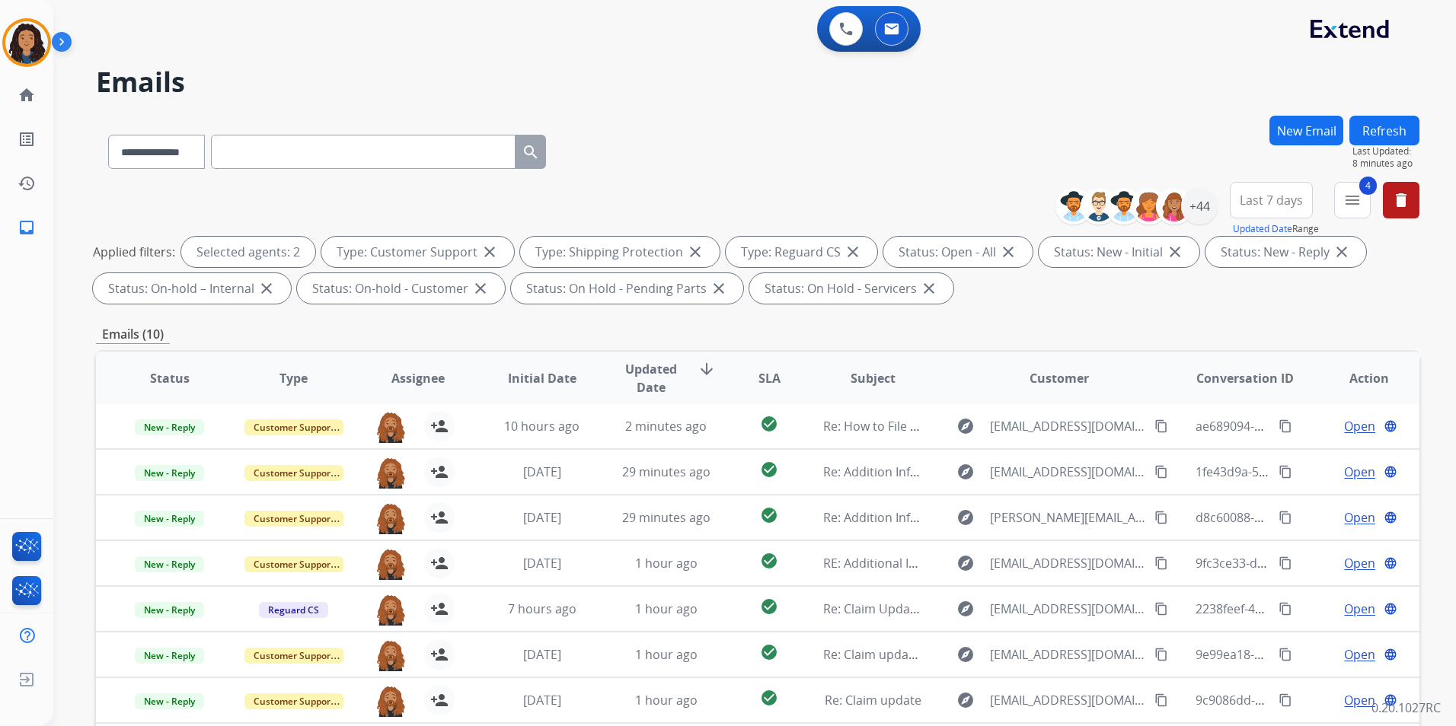
click at [1376, 132] on button "Refresh" at bounding box center [1384, 131] width 70 height 30
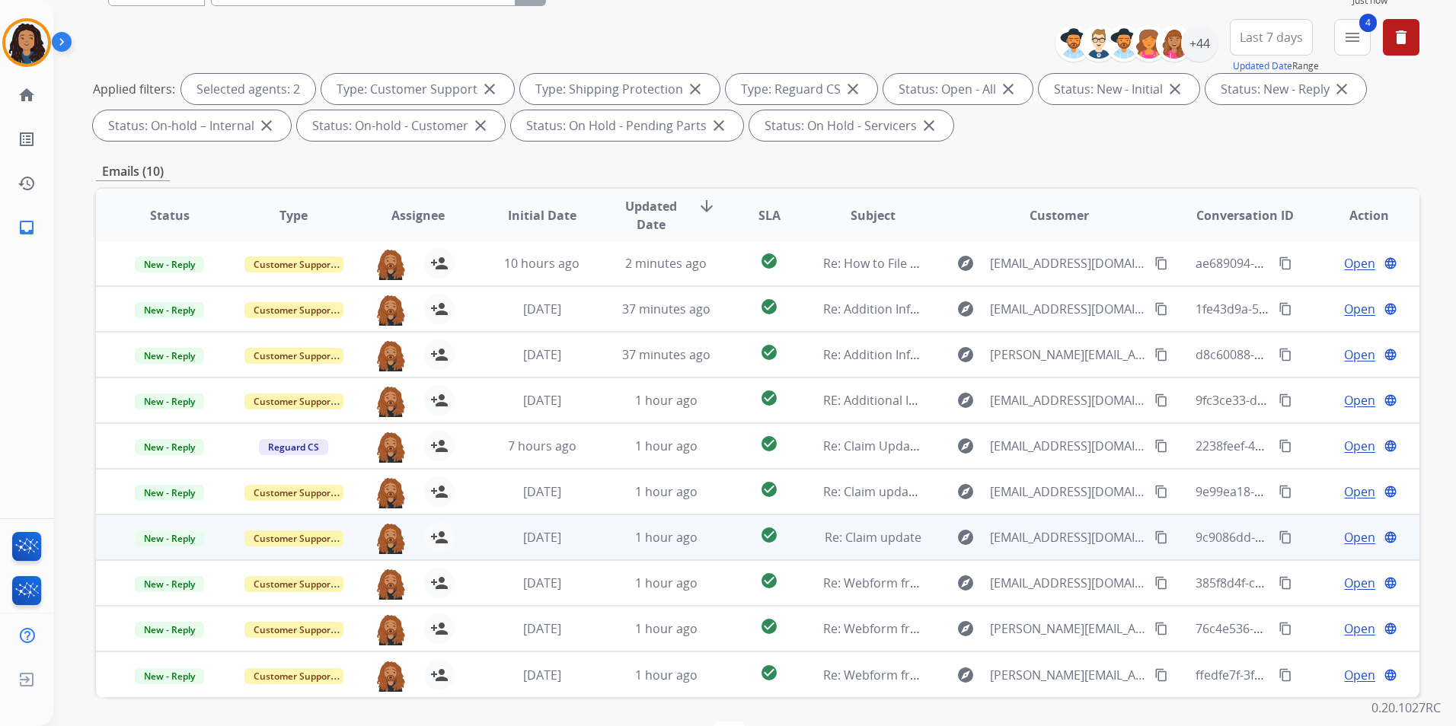
scroll to position [213, 0]
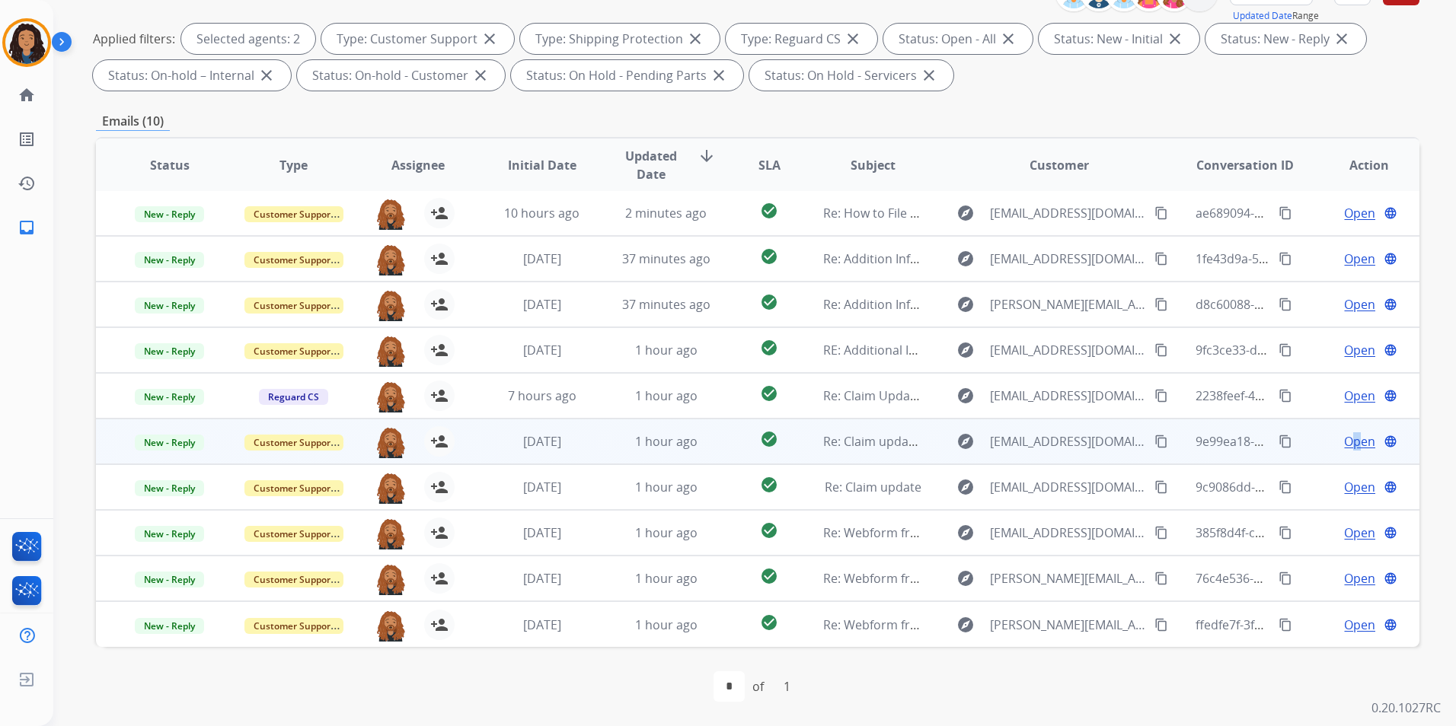
click at [1345, 444] on span "Open" at bounding box center [1359, 441] width 31 height 18
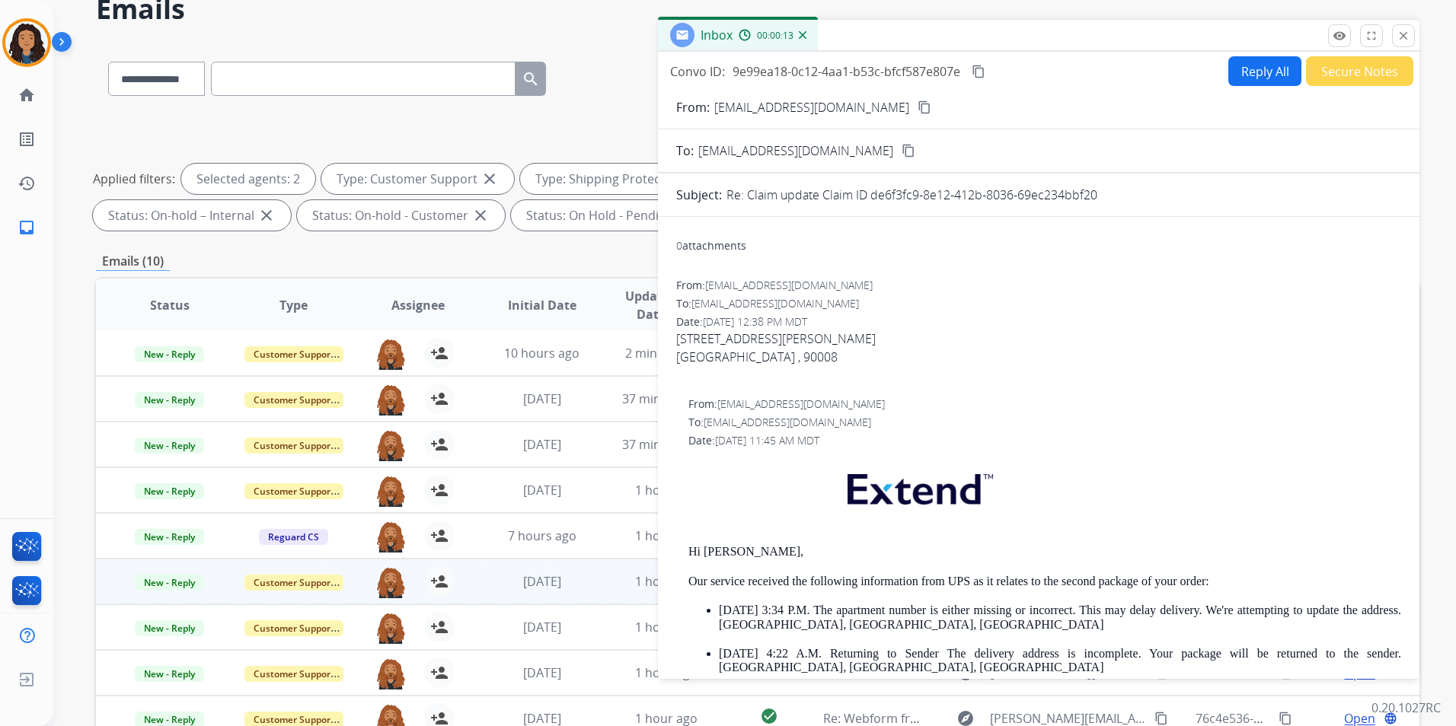
scroll to position [0, 0]
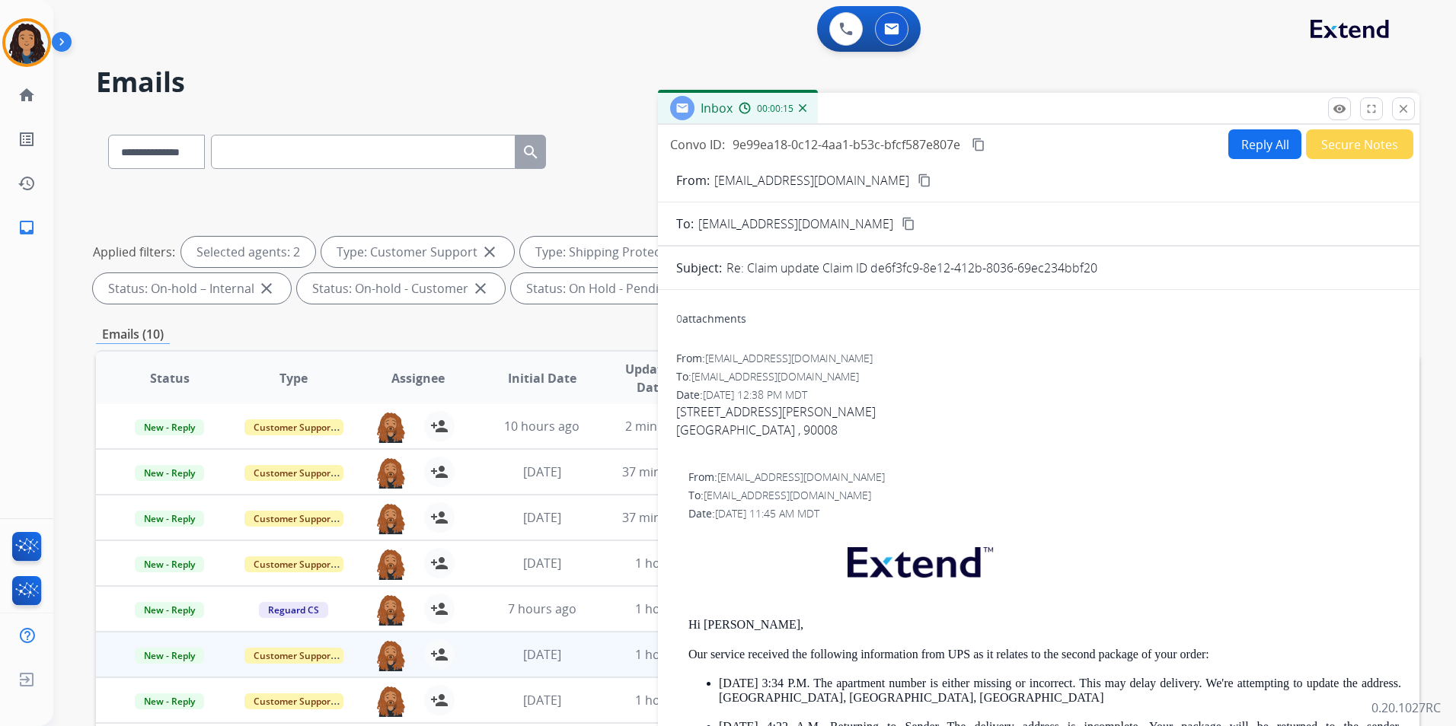
click at [917, 180] on mat-icon "content_copy" at bounding box center [924, 181] width 14 height 14
drag, startPoint x: 674, startPoint y: 409, endPoint x: 786, endPoint y: 426, distance: 113.3
copy span "[STREET_ADDRESS][PERSON_NAME]"
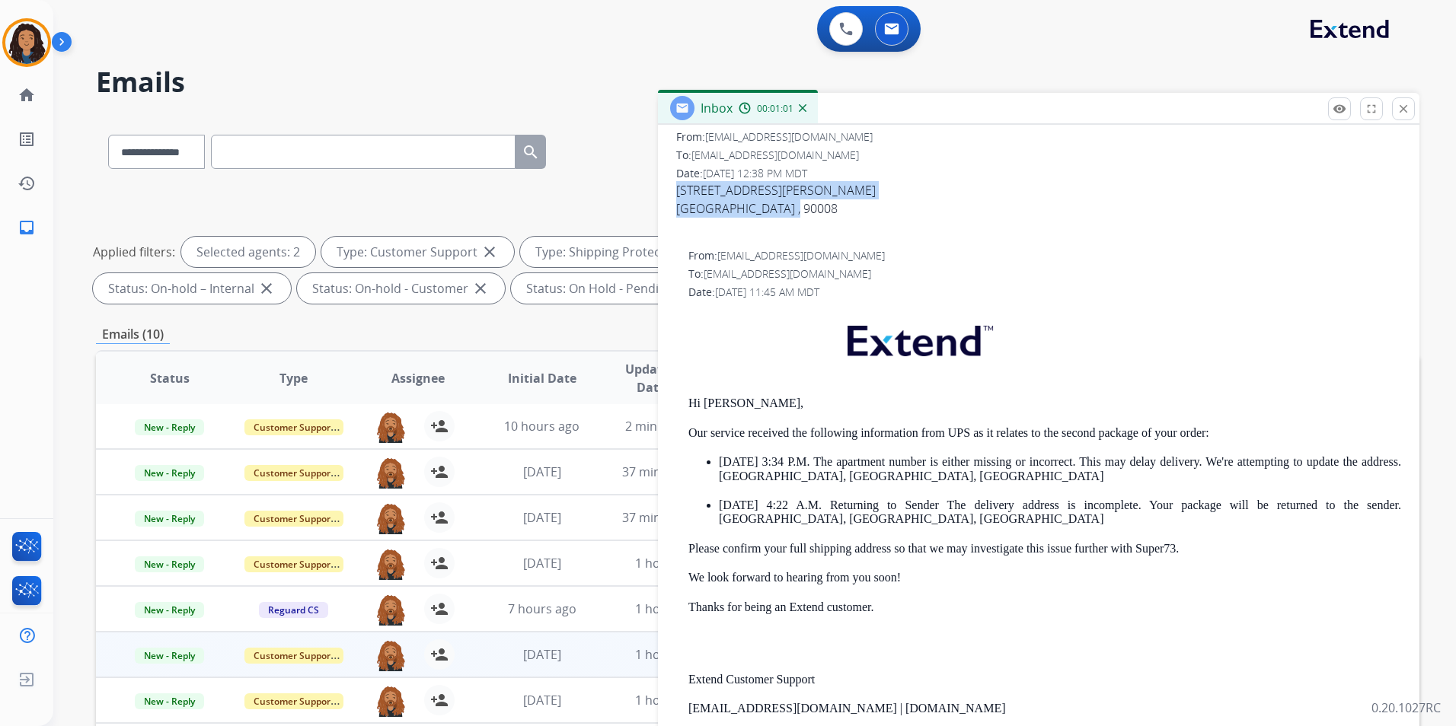
scroll to position [228, 0]
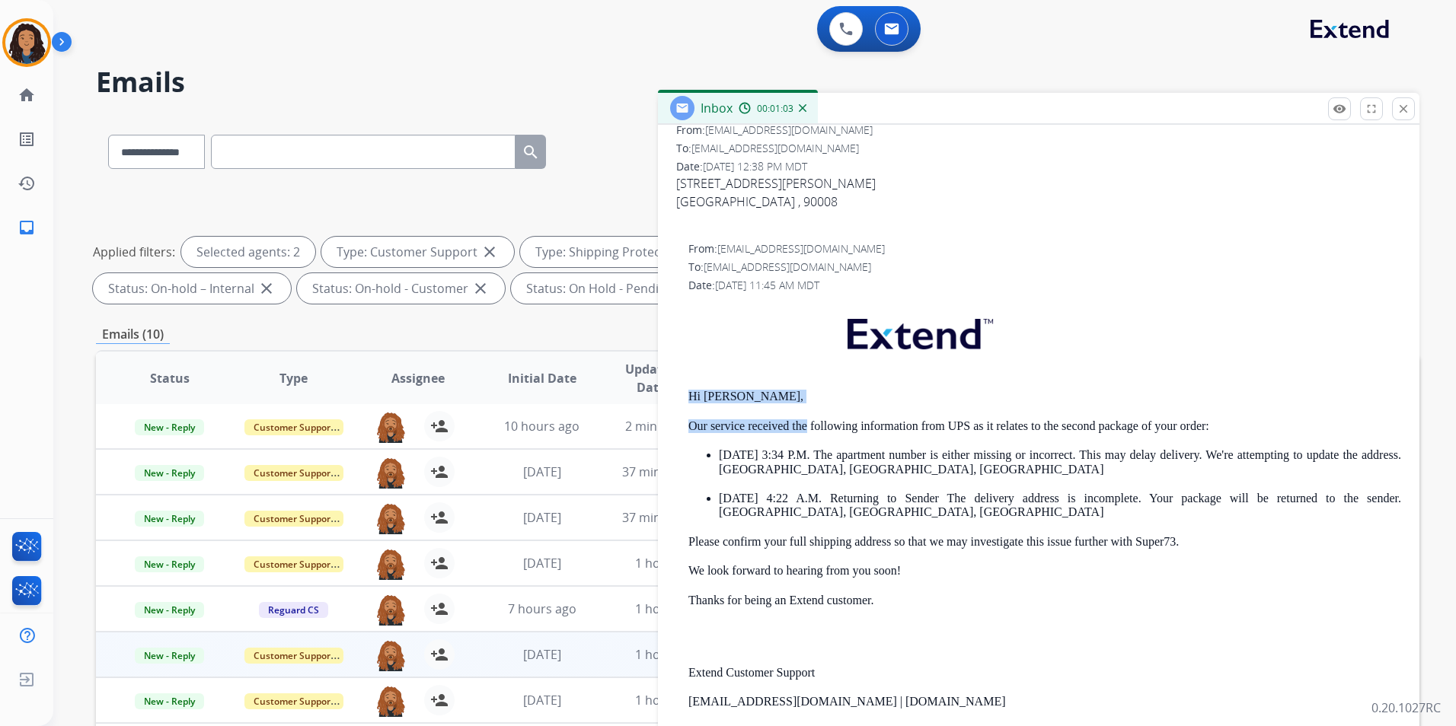
drag, startPoint x: 694, startPoint y: 393, endPoint x: 806, endPoint y: 407, distance: 112.1
click at [806, 407] on div "From: [EMAIL_ADDRESS][DOMAIN_NAME] To: [EMAIL_ADDRESS][DOMAIN_NAME] Date: [DATE…" at bounding box center [1038, 553] width 725 height 625
drag, startPoint x: 806, startPoint y: 407, endPoint x: 716, endPoint y: 397, distance: 89.7
click at [719, 399] on p "Hi [PERSON_NAME]," at bounding box center [1044, 397] width 713 height 14
drag, startPoint x: 681, startPoint y: 394, endPoint x: 780, endPoint y: 401, distance: 99.2
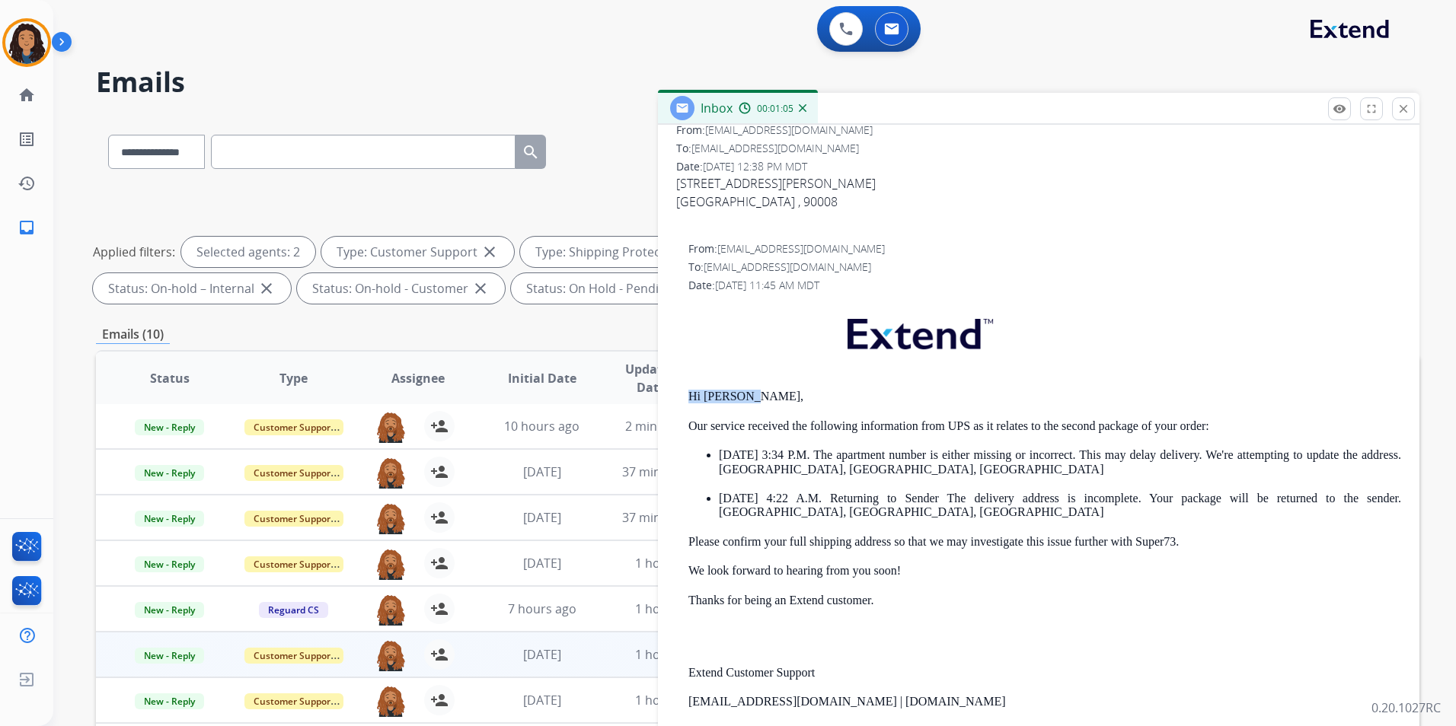
click at [780, 401] on div "From: [EMAIL_ADDRESS][DOMAIN_NAME] To: [EMAIL_ADDRESS][DOMAIN_NAME] Date: [DATE…" at bounding box center [1038, 553] width 725 height 625
drag, startPoint x: 780, startPoint y: 401, endPoint x: 739, endPoint y: 400, distance: 41.9
copy p "Hi [PERSON_NAME],"
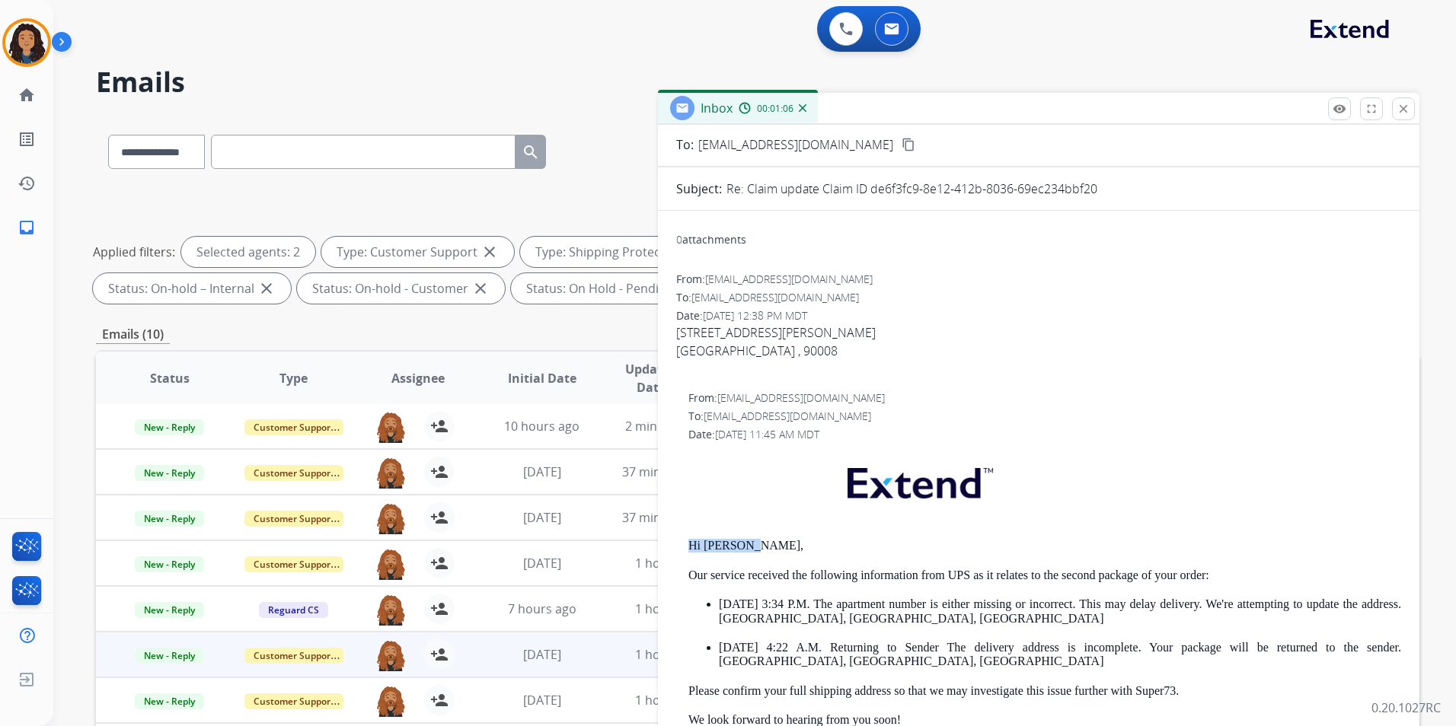
scroll to position [0, 0]
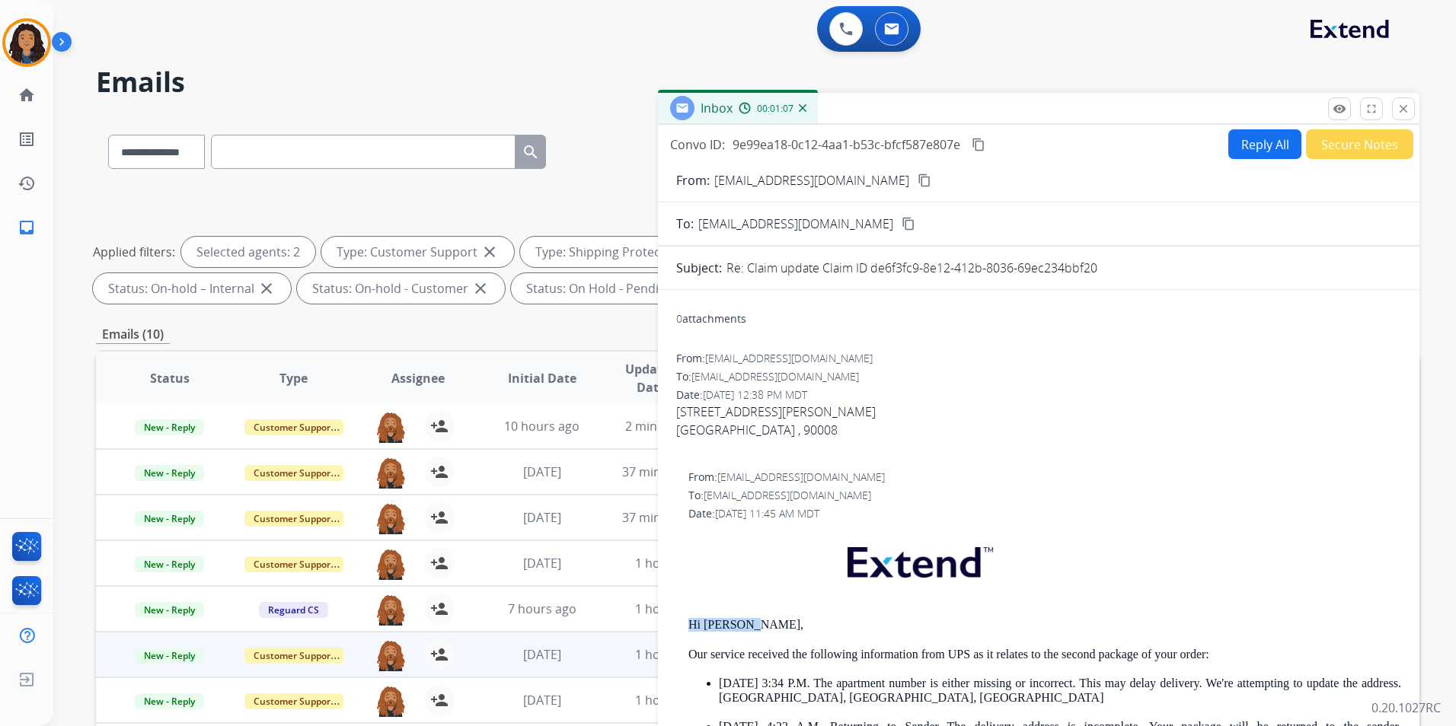
click at [1256, 152] on button "Reply All" at bounding box center [1264, 144] width 73 height 30
select select "**********"
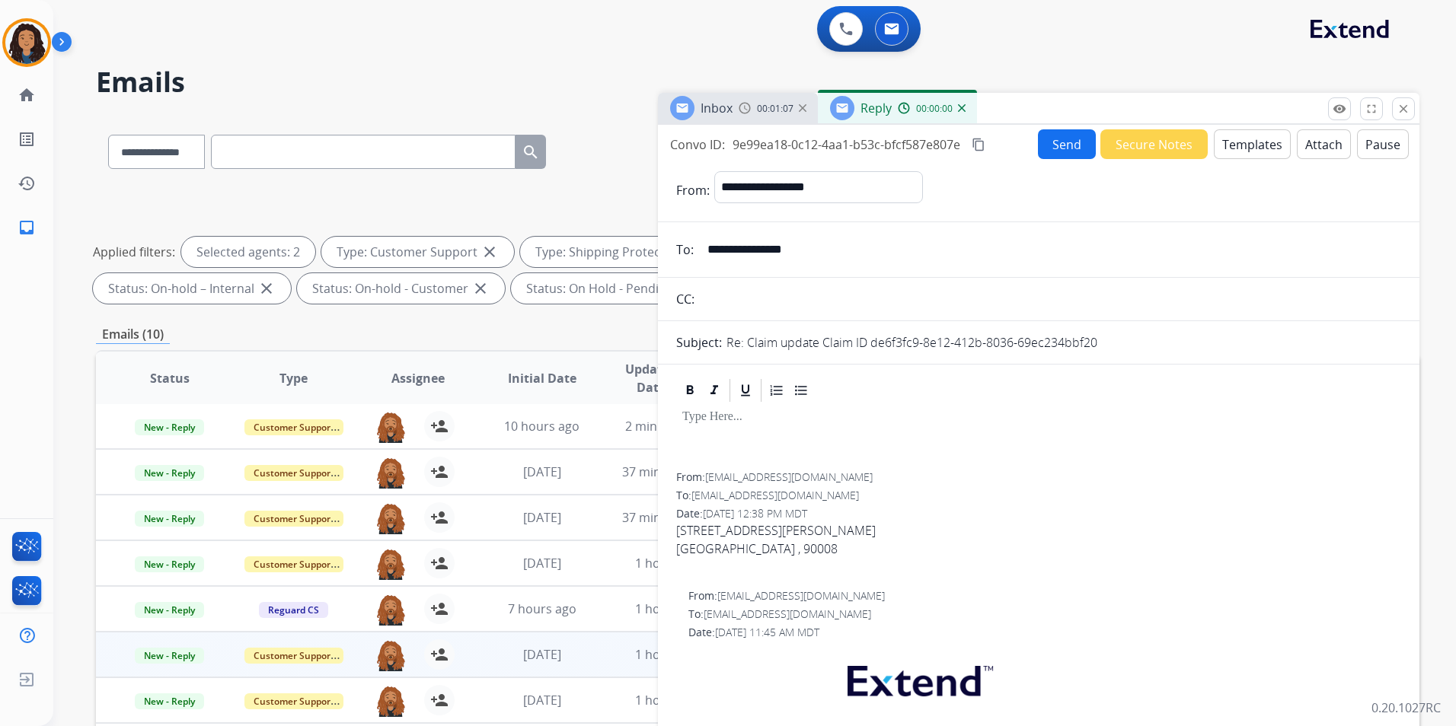
click at [1247, 152] on button "Templates" at bounding box center [1252, 144] width 77 height 30
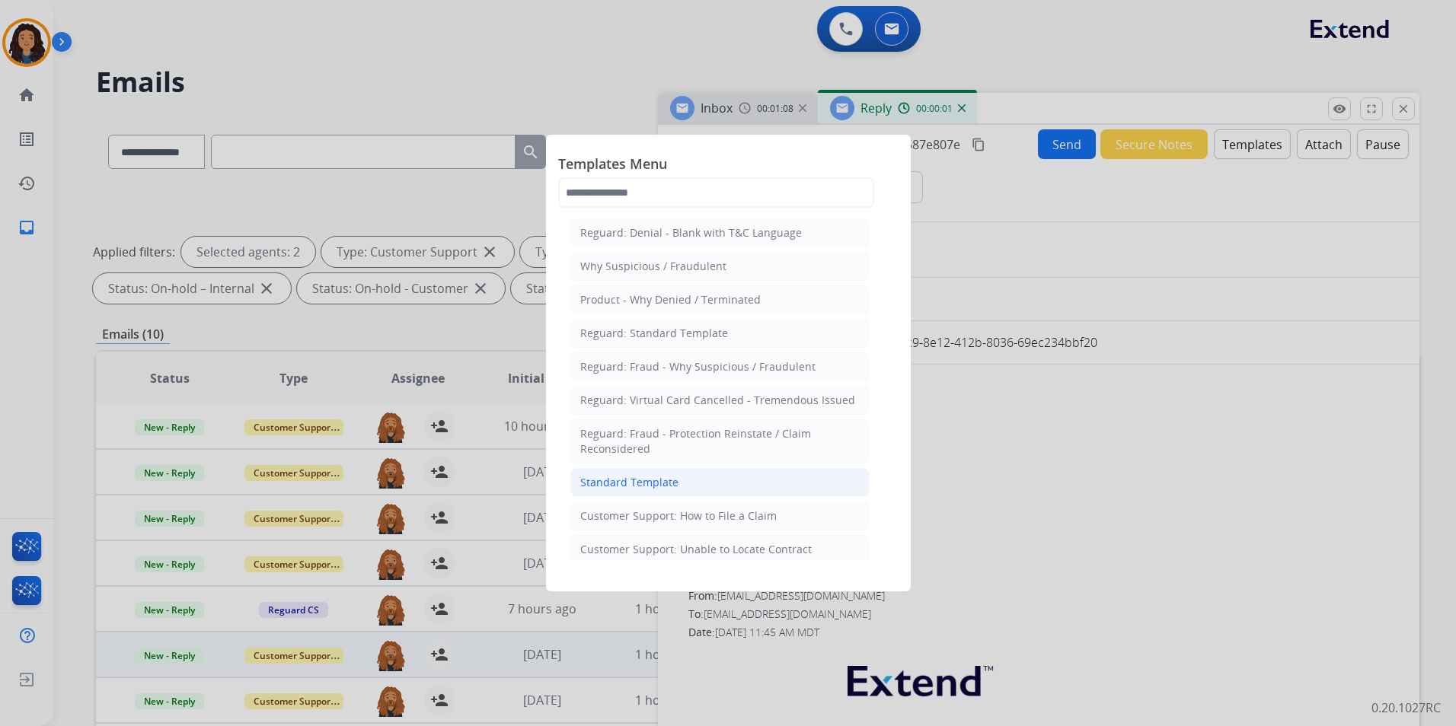
click at [725, 476] on li "Standard Template" at bounding box center [719, 482] width 299 height 29
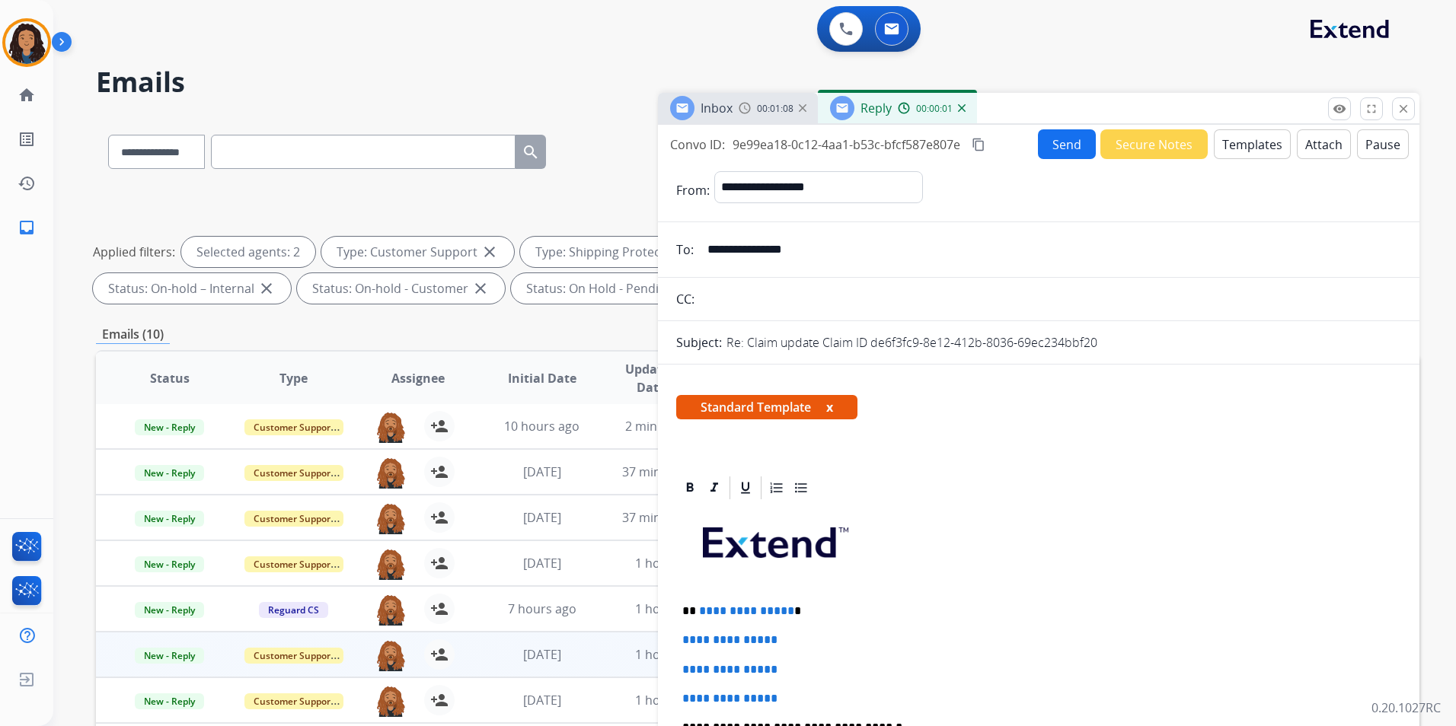
scroll to position [228, 0]
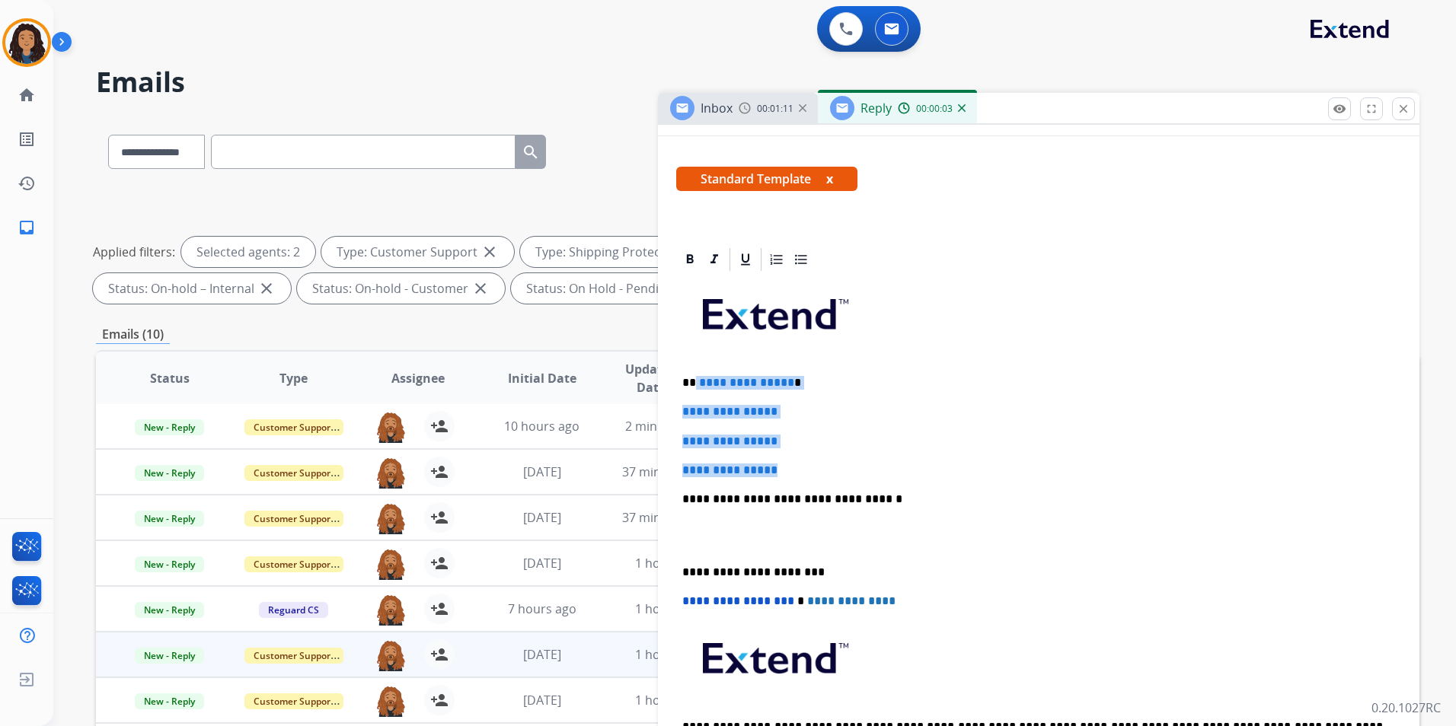
drag, startPoint x: 696, startPoint y: 380, endPoint x: 796, endPoint y: 474, distance: 137.9
click at [796, 474] on div "**********" at bounding box center [1038, 535] width 725 height 524
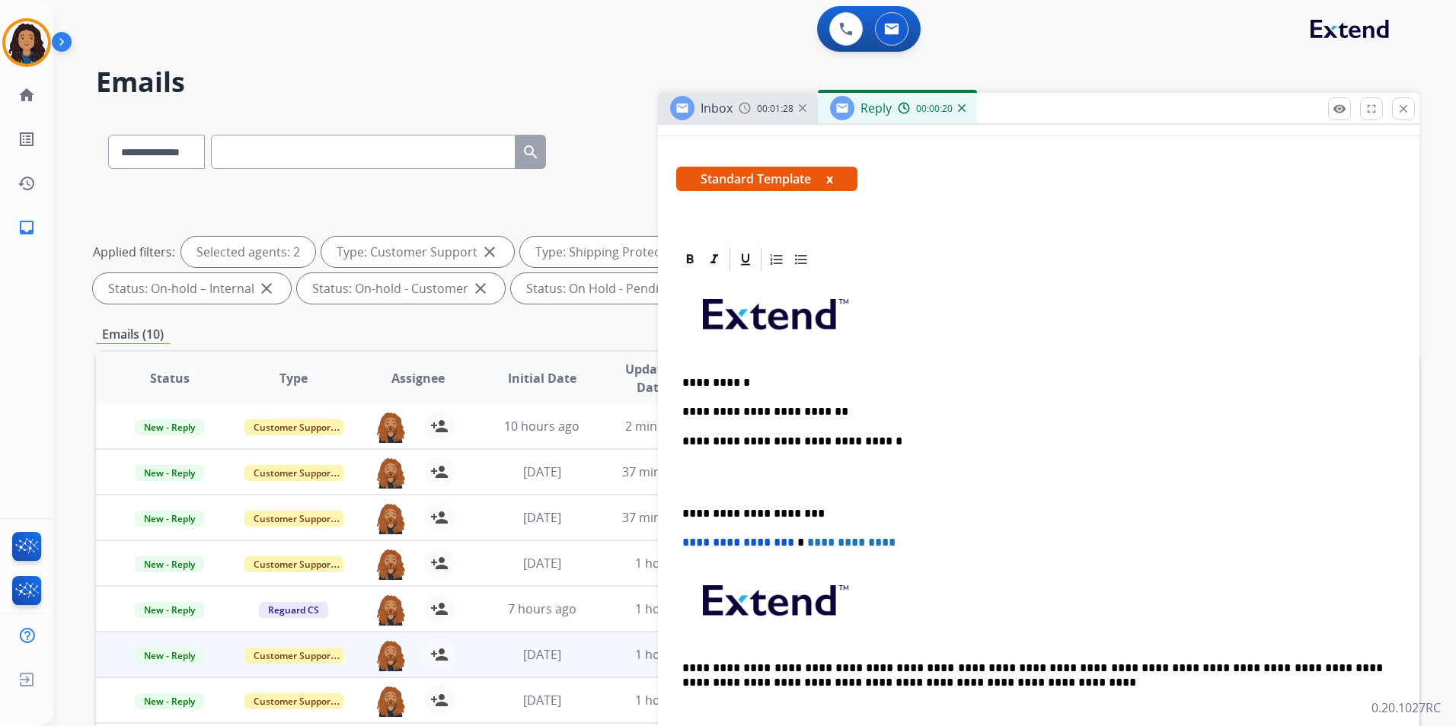
scroll to position [0, 0]
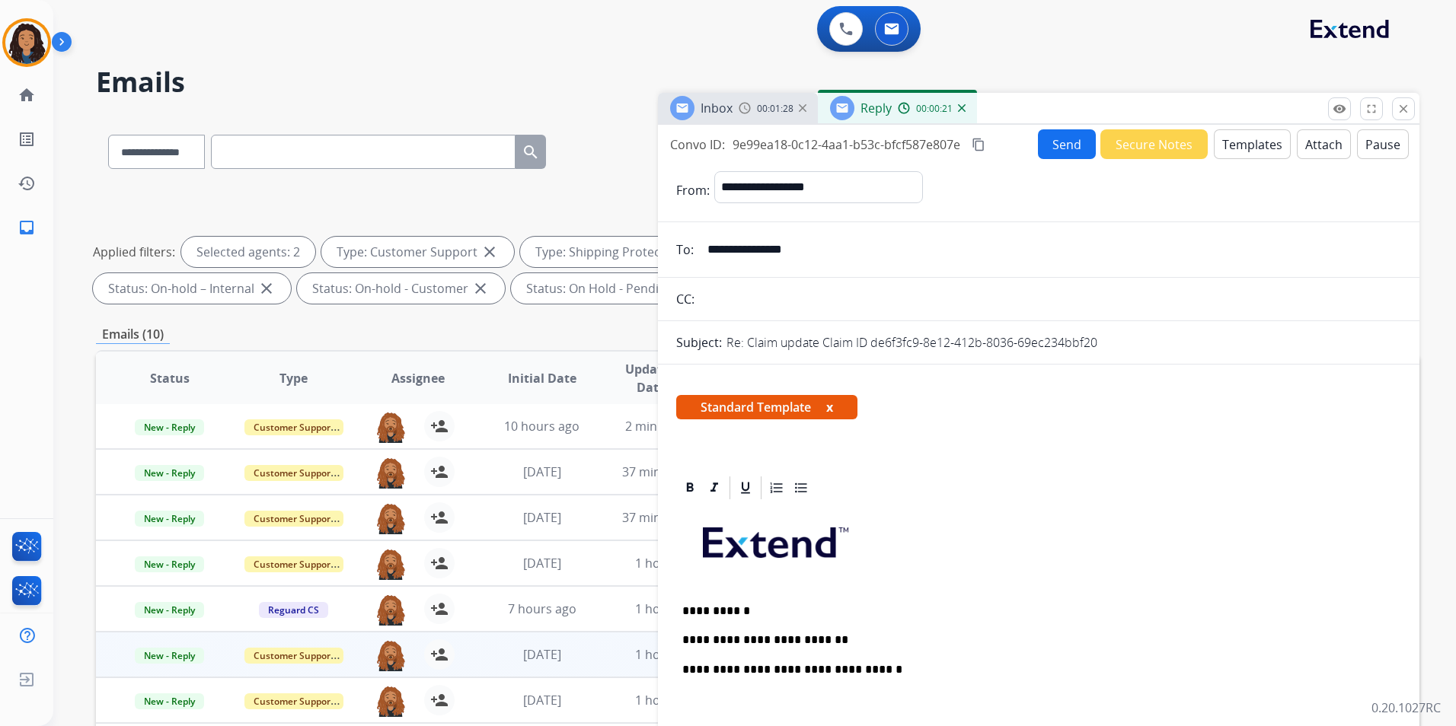
click at [1038, 148] on button "Send" at bounding box center [1067, 144] width 58 height 30
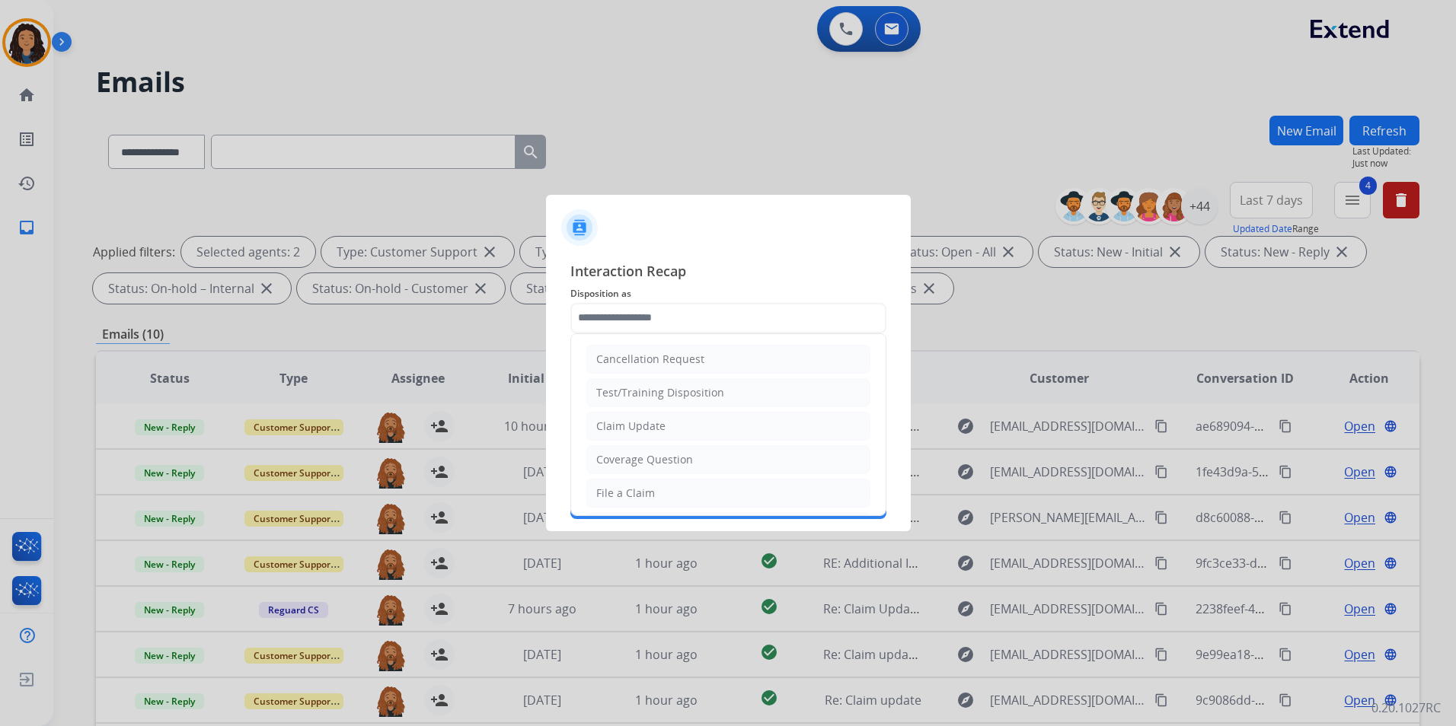
click at [656, 311] on input "text" at bounding box center [728, 318] width 316 height 30
click at [650, 419] on div "Claim Update" at bounding box center [630, 426] width 69 height 15
type input "**********"
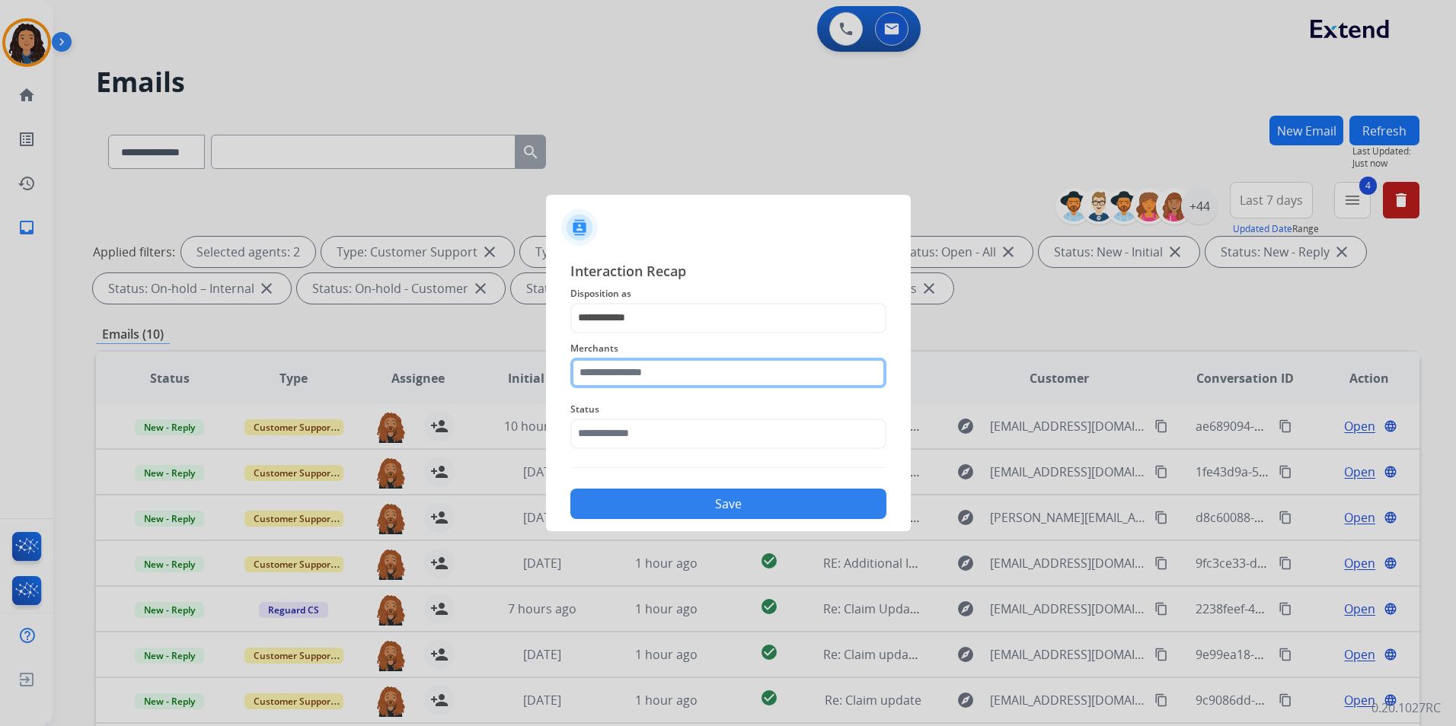
click at [649, 367] on input "text" at bounding box center [728, 373] width 316 height 30
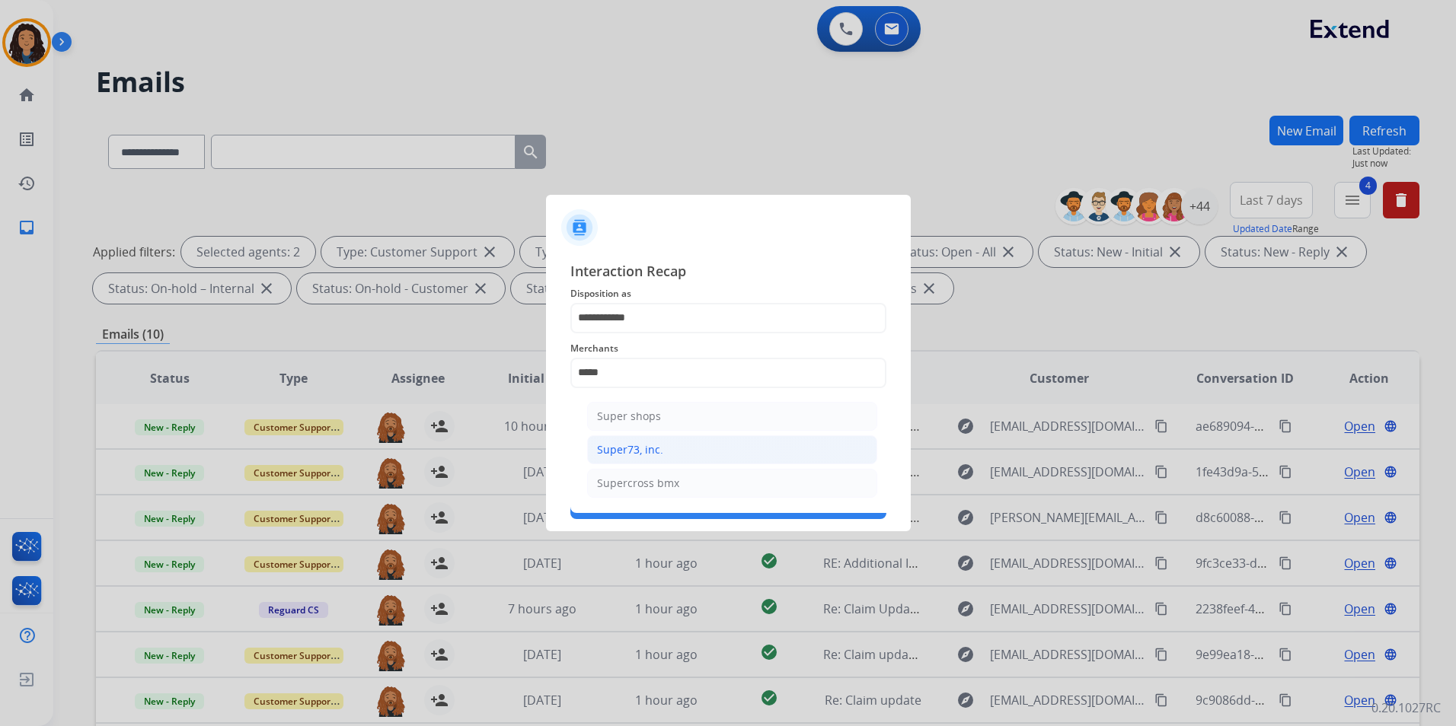
click at [767, 458] on li "Super73, inc." at bounding box center [732, 450] width 290 height 29
type input "**********"
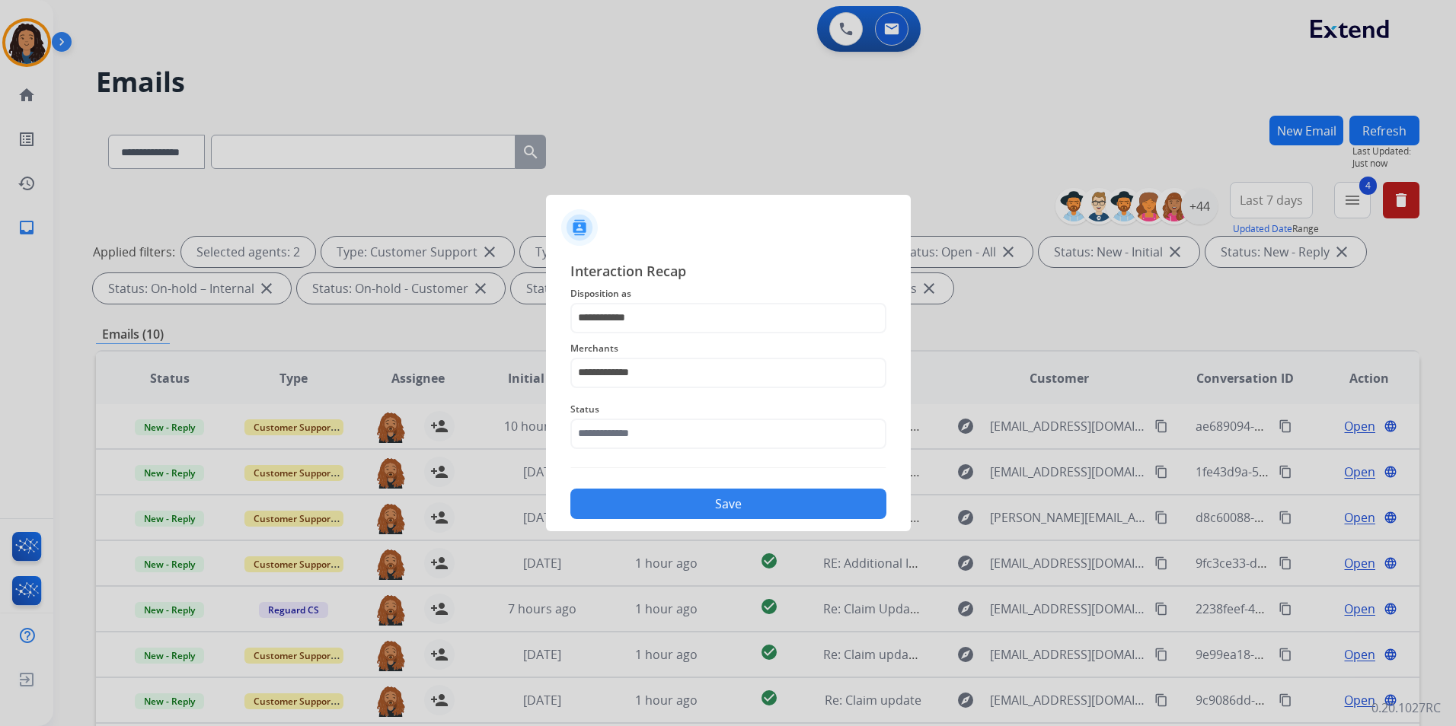
drag, startPoint x: 751, startPoint y: 455, endPoint x: 748, endPoint y: 439, distance: 17.0
click at [750, 451] on div "**********" at bounding box center [728, 390] width 316 height 260
click at [748, 437] on input "text" at bounding box center [728, 434] width 316 height 30
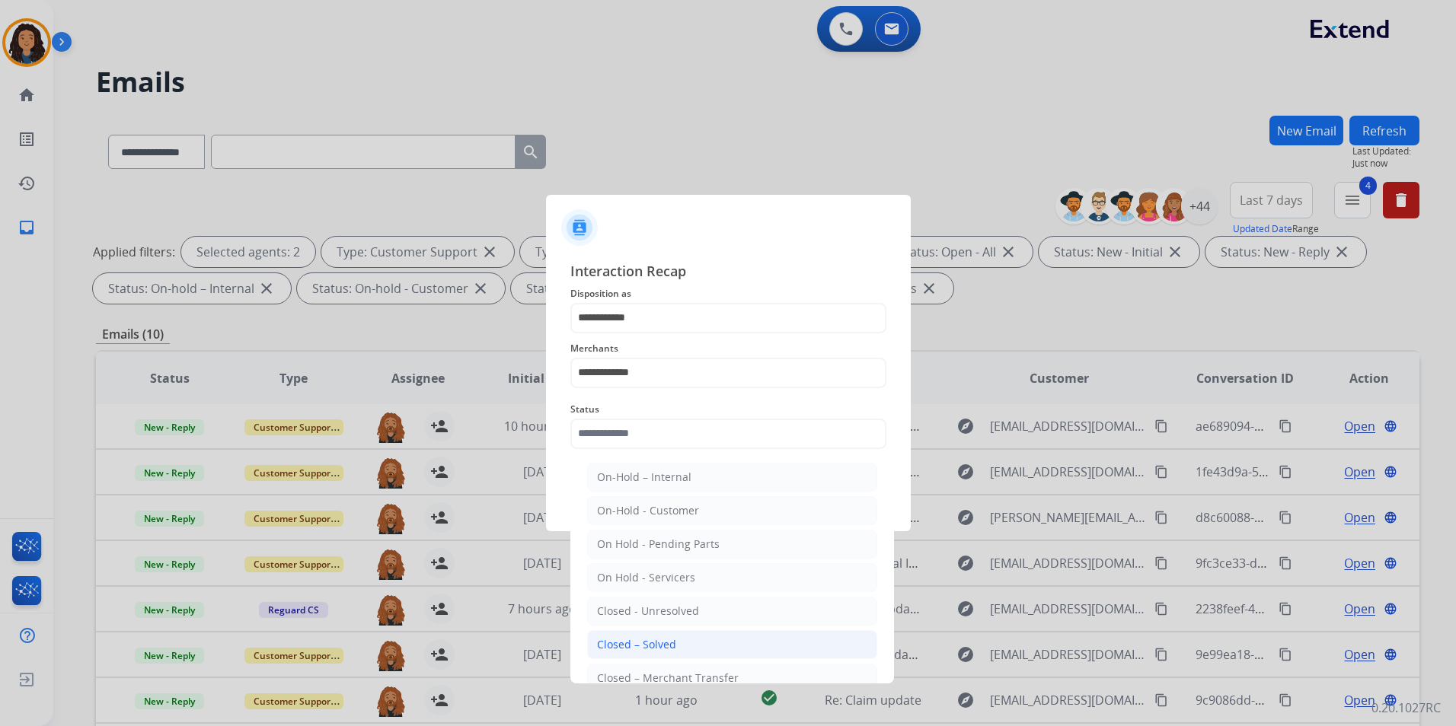
click at [729, 646] on li "Closed – Solved" at bounding box center [732, 644] width 290 height 29
type input "**********"
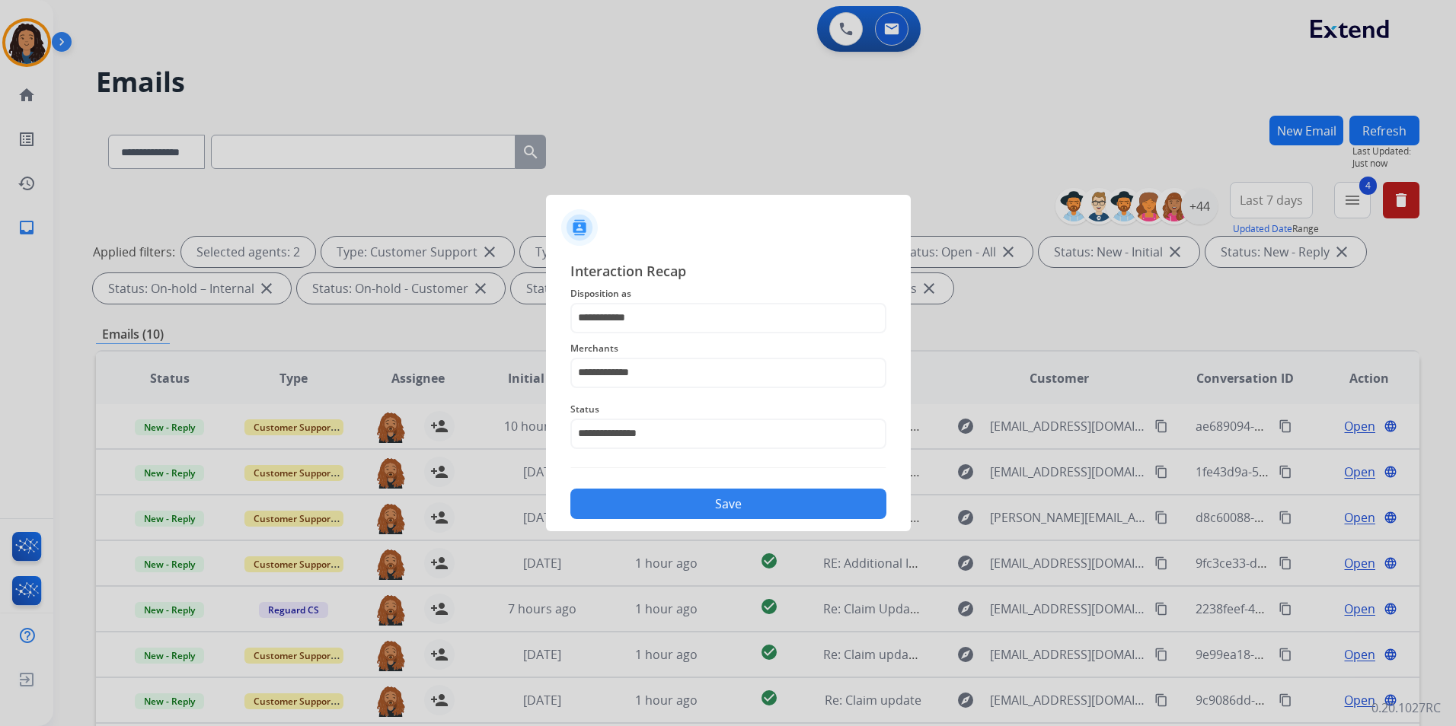
click at [716, 511] on button "Save" at bounding box center [728, 504] width 316 height 30
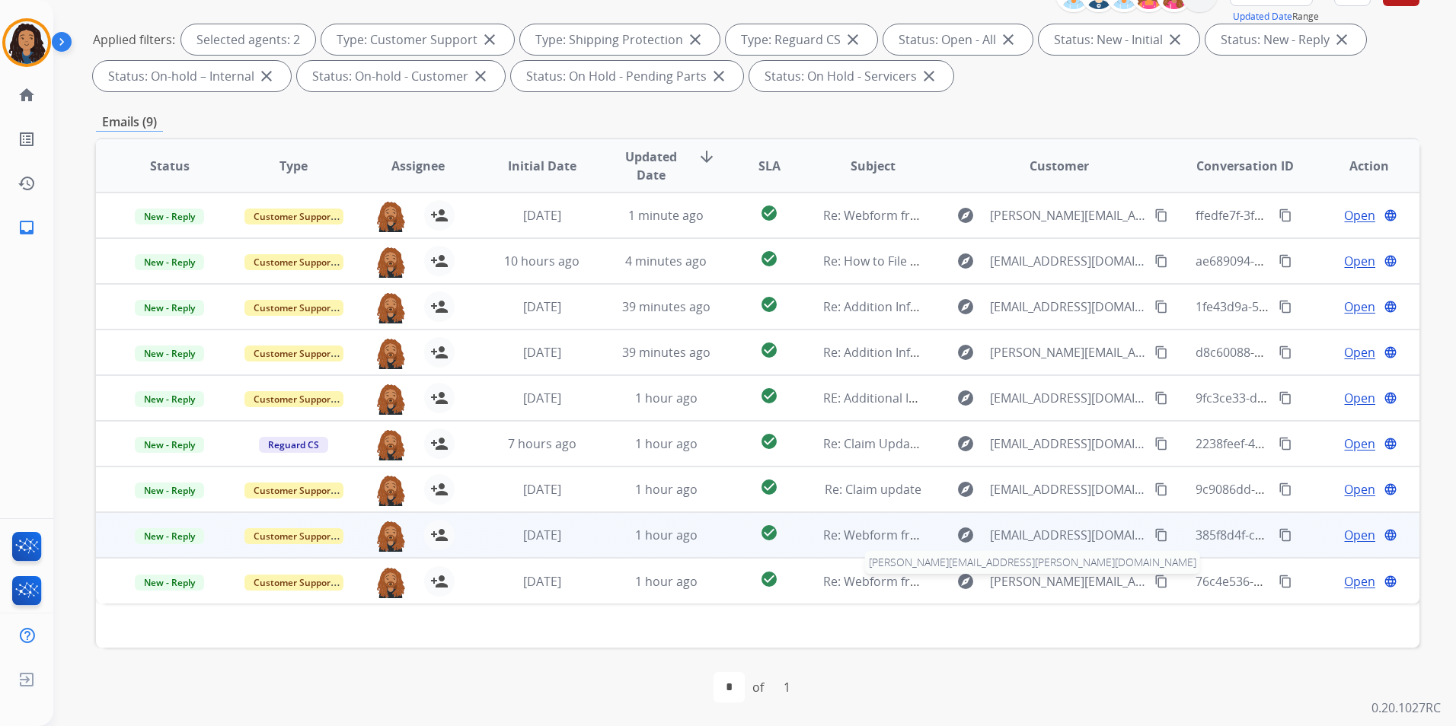
scroll to position [213, 0]
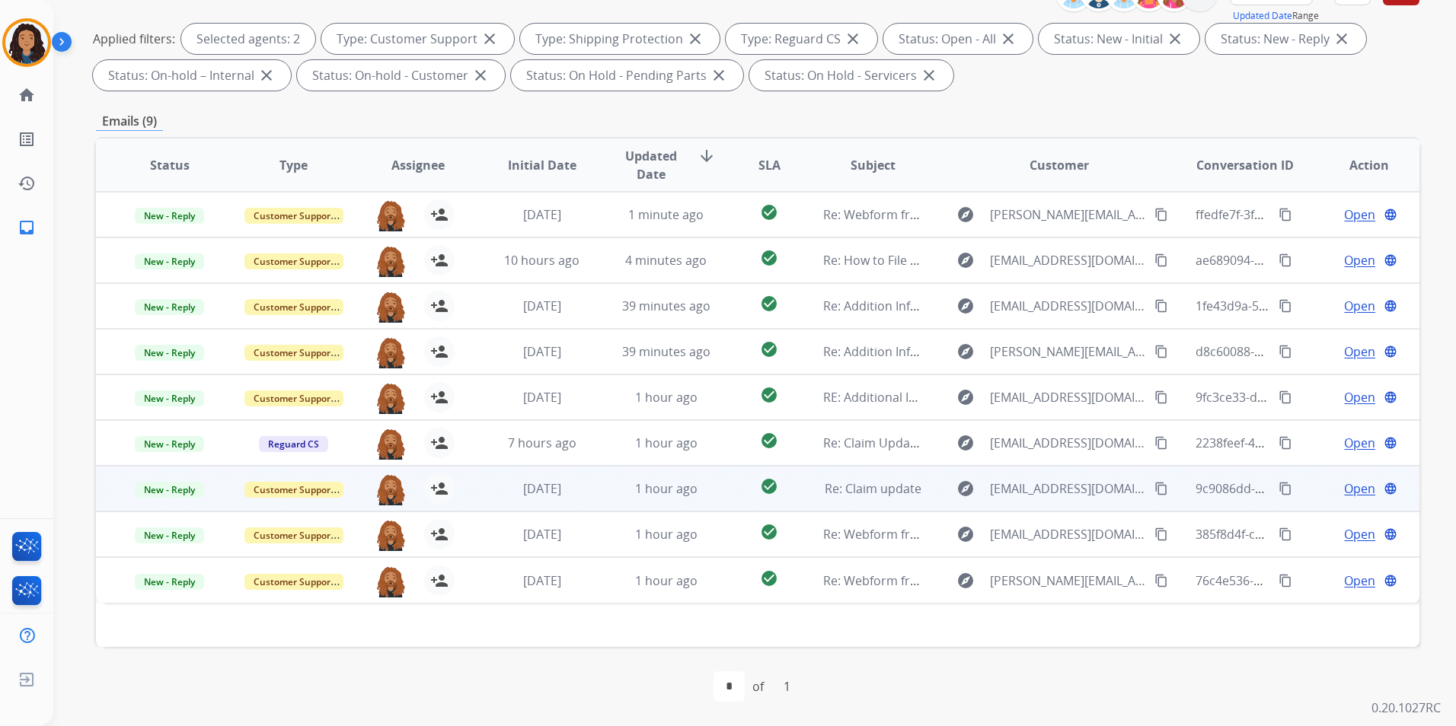
click at [1344, 490] on span "Open" at bounding box center [1359, 489] width 31 height 18
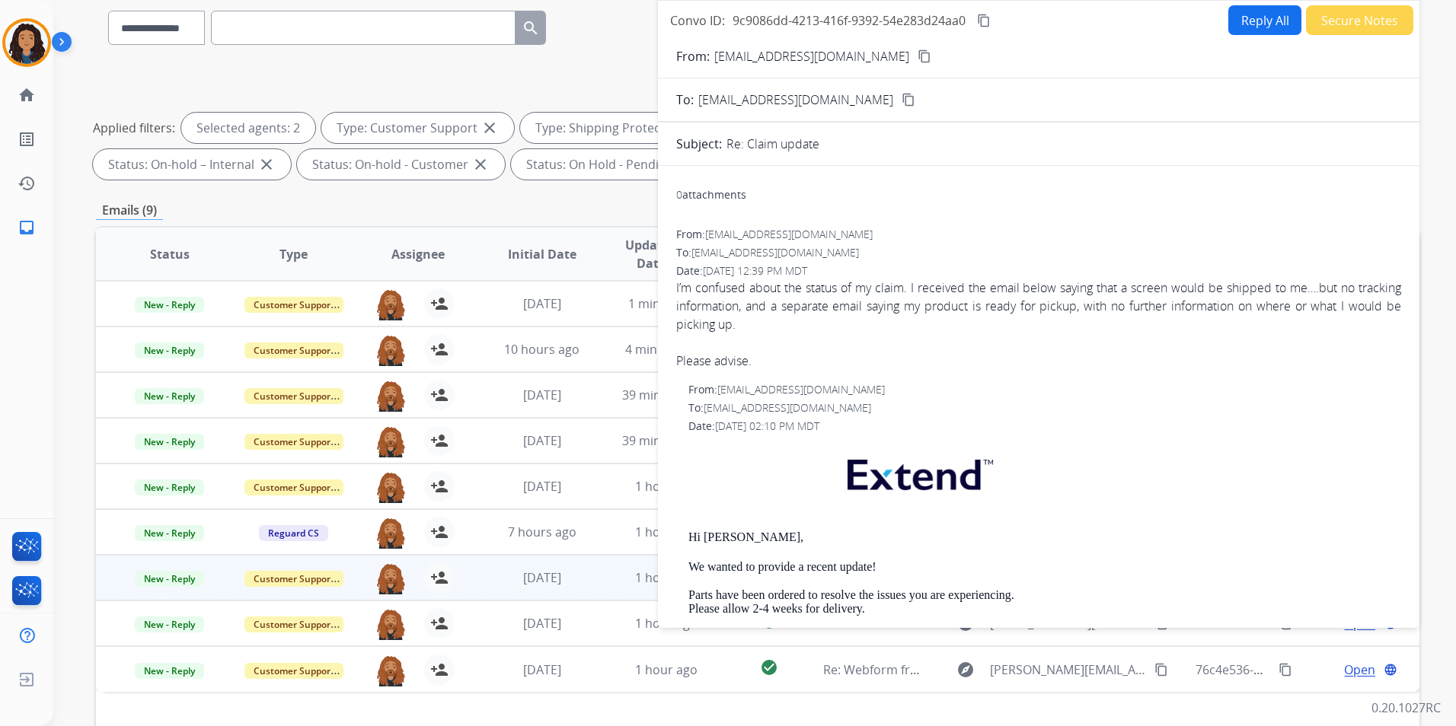
scroll to position [0, 0]
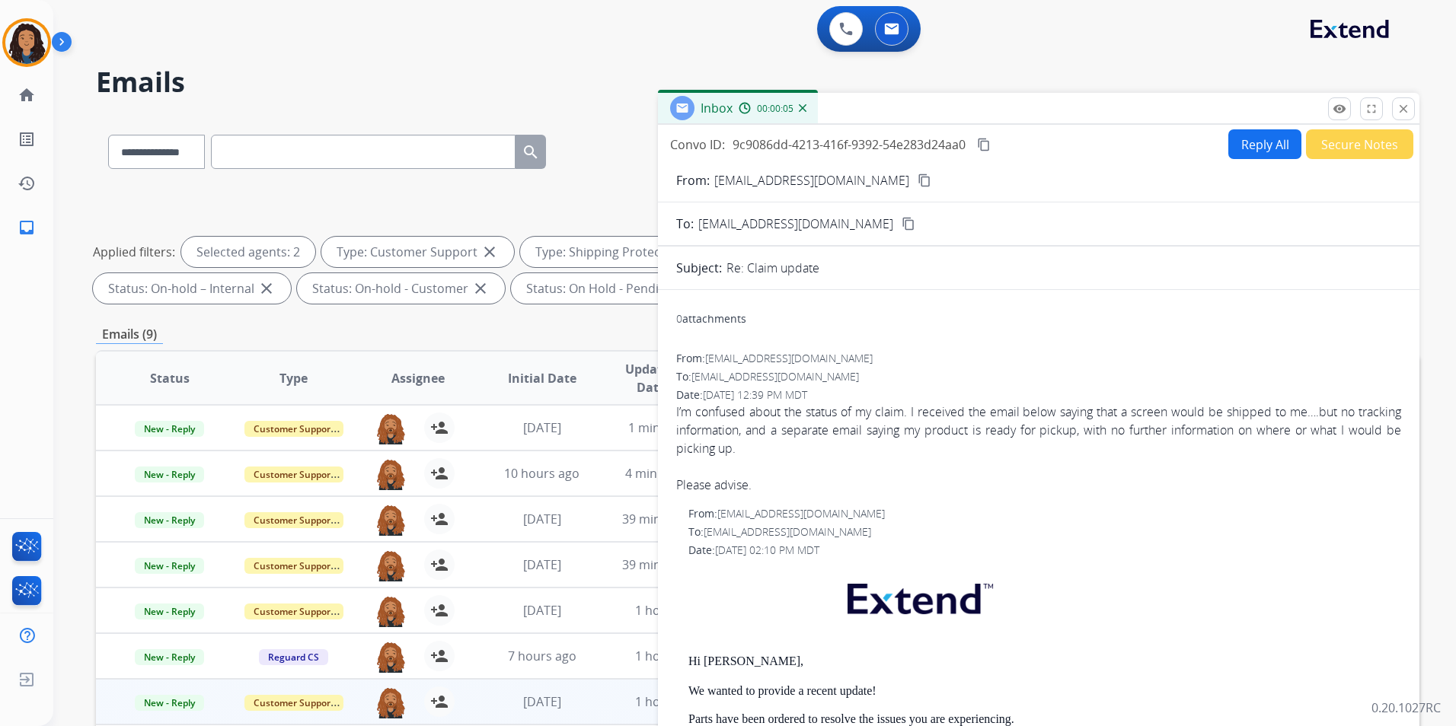
click at [917, 178] on mat-icon "content_copy" at bounding box center [924, 181] width 14 height 14
click at [1260, 154] on button "Reply All" at bounding box center [1264, 144] width 73 height 30
select select "**********"
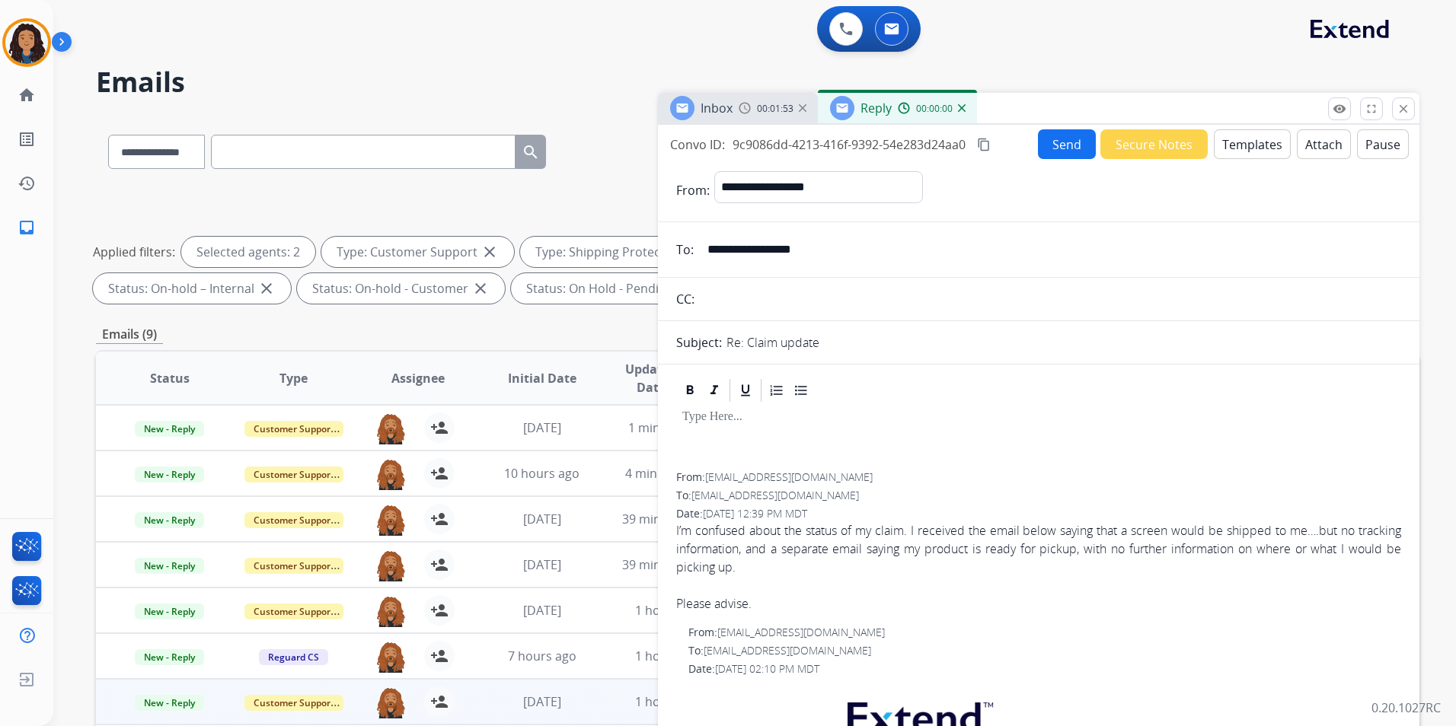
click at [1260, 154] on button "Templates" at bounding box center [1252, 144] width 77 height 30
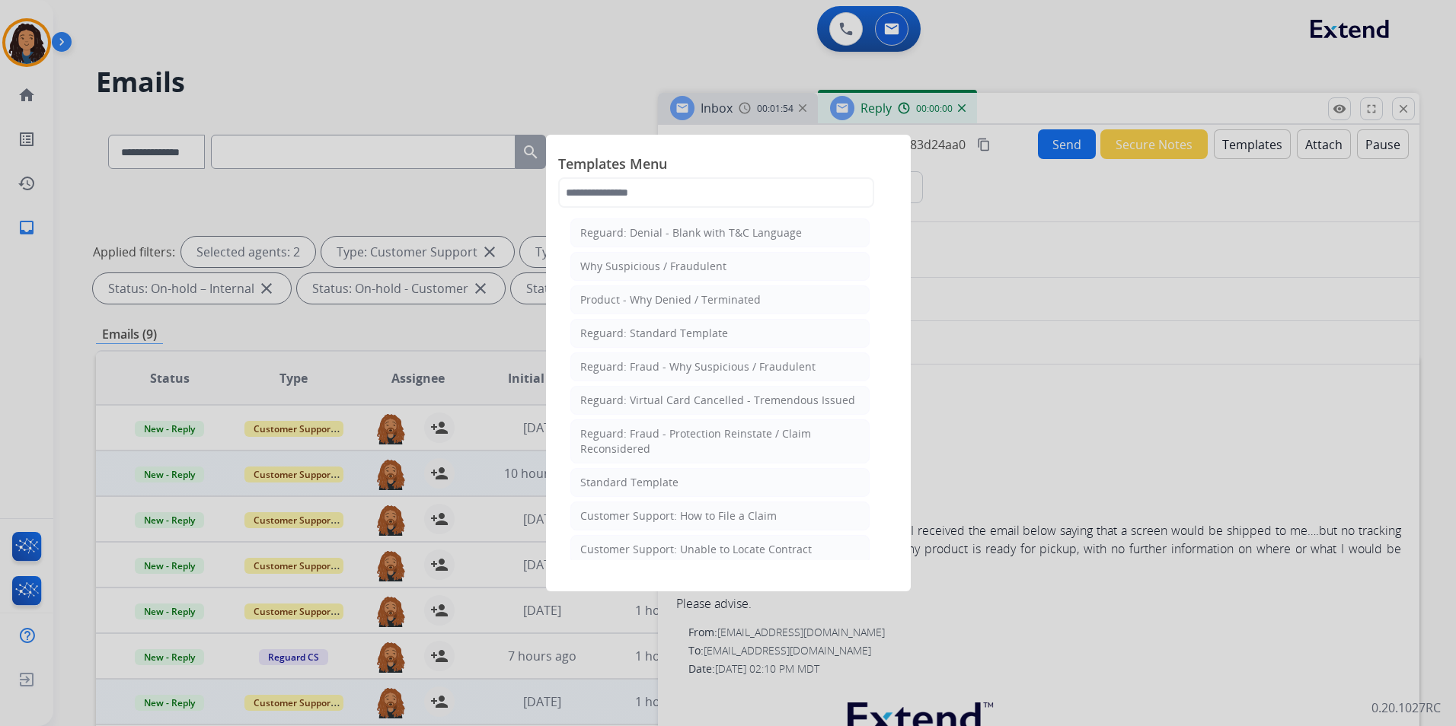
click at [628, 492] on li "Standard Template" at bounding box center [719, 482] width 299 height 29
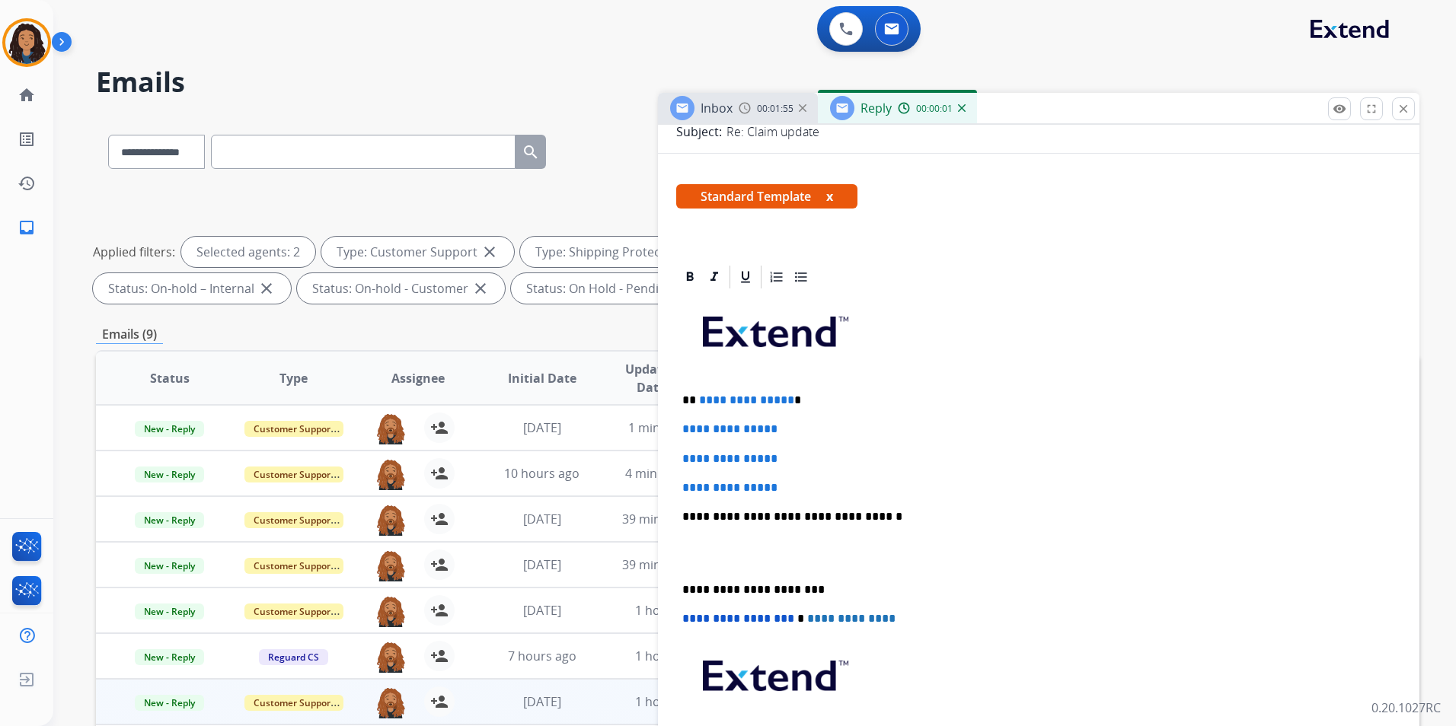
scroll to position [228, 0]
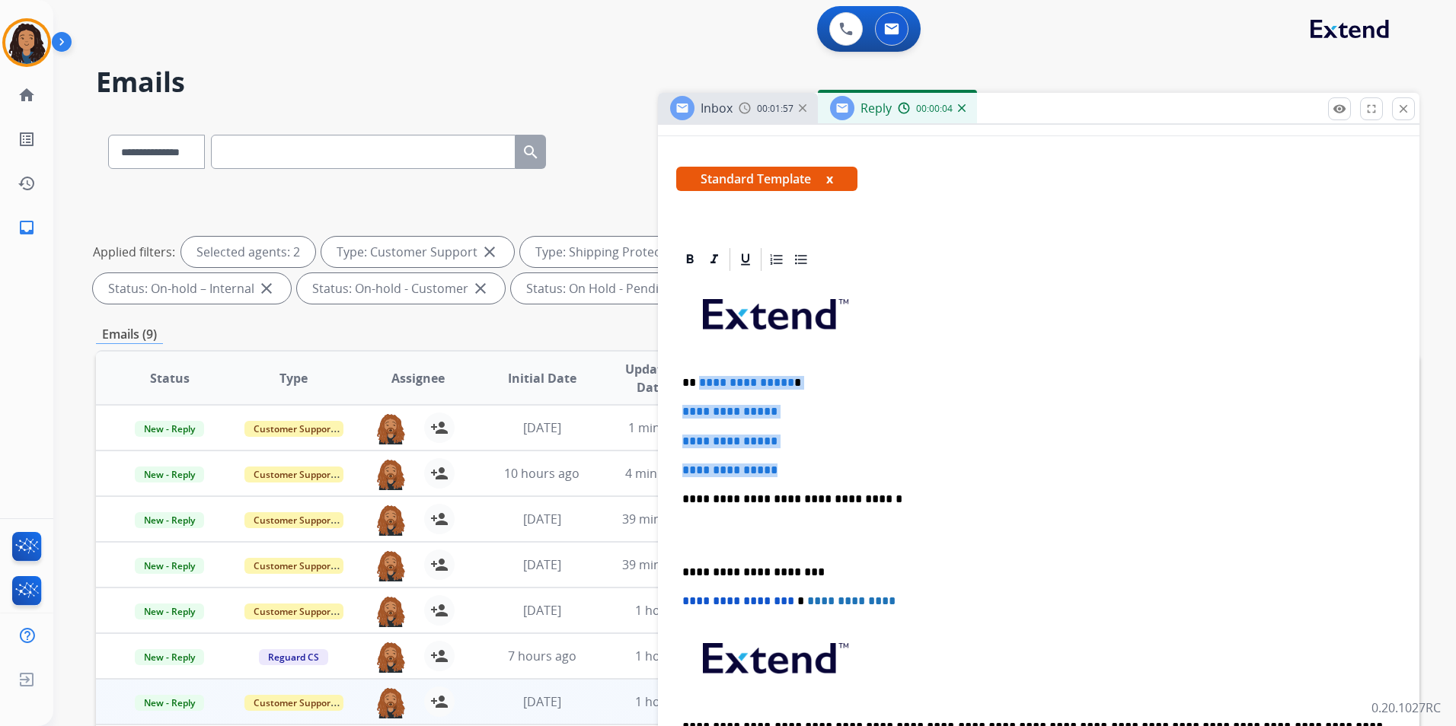
drag, startPoint x: 697, startPoint y: 385, endPoint x: 828, endPoint y: 471, distance: 156.5
click at [828, 471] on div "**********" at bounding box center [1038, 535] width 725 height 524
paste div
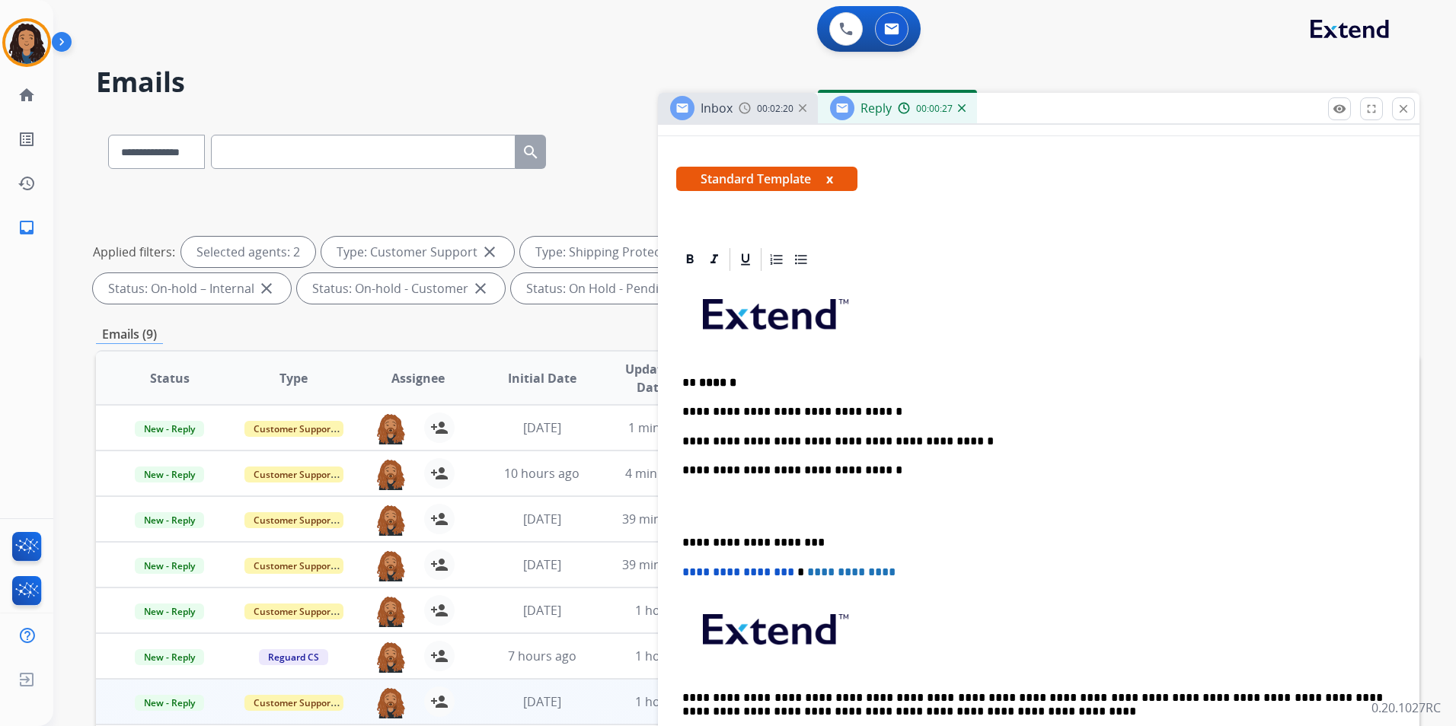
click at [797, 450] on div "**********" at bounding box center [1038, 520] width 725 height 495
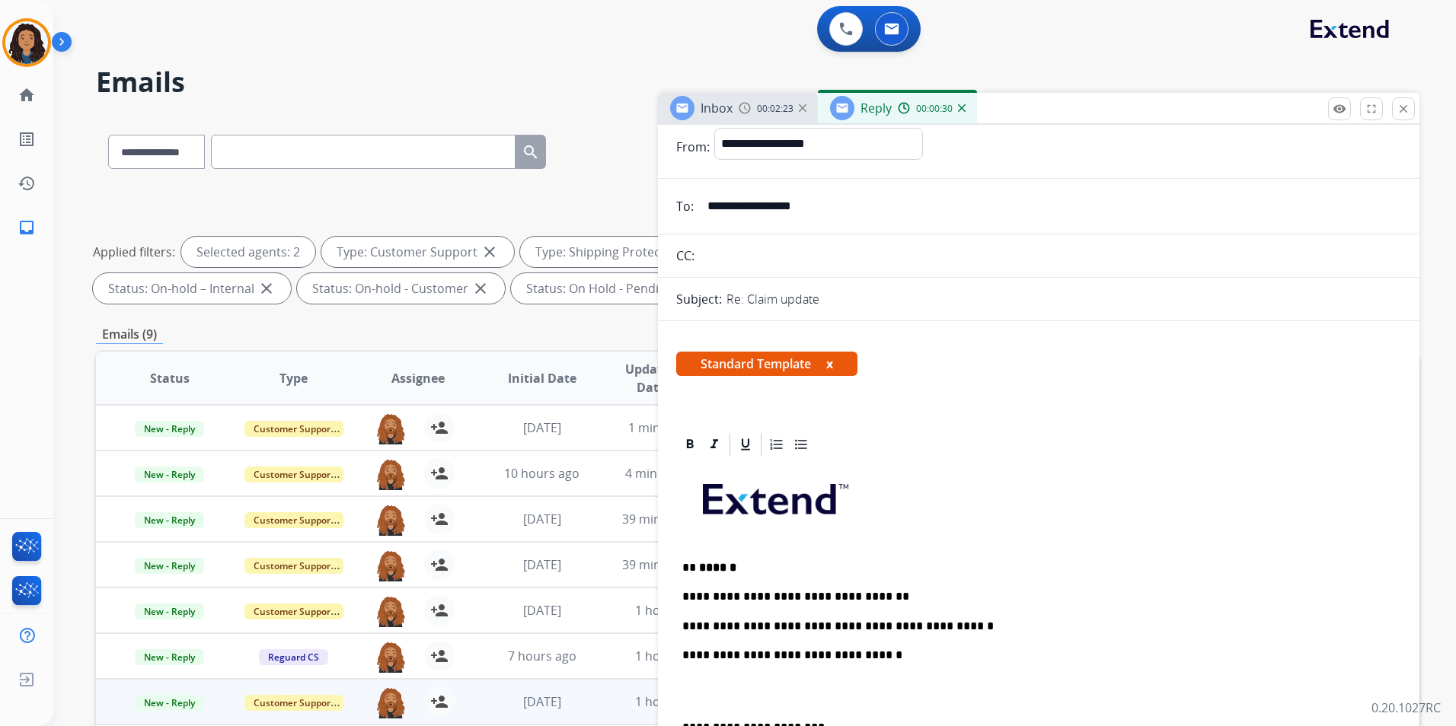
scroll to position [0, 0]
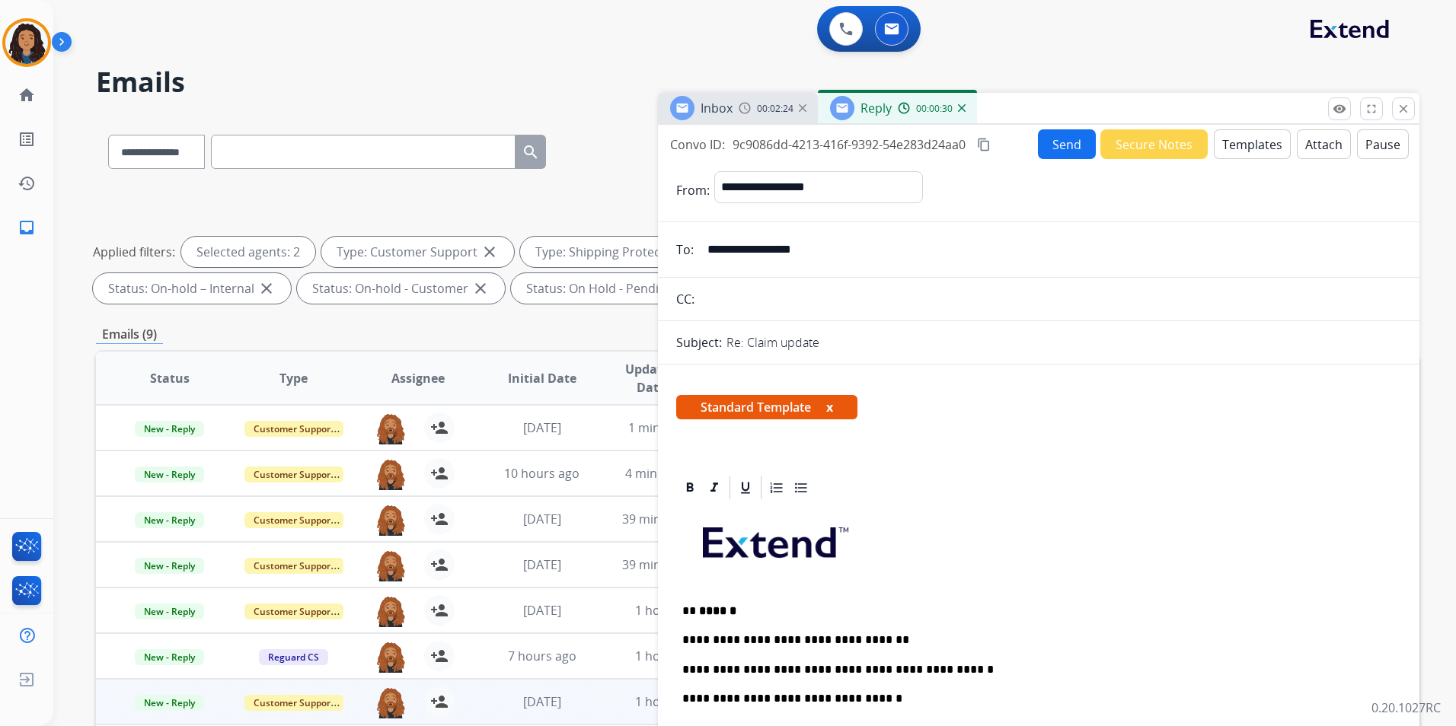
click at [1043, 133] on button "Send" at bounding box center [1067, 144] width 58 height 30
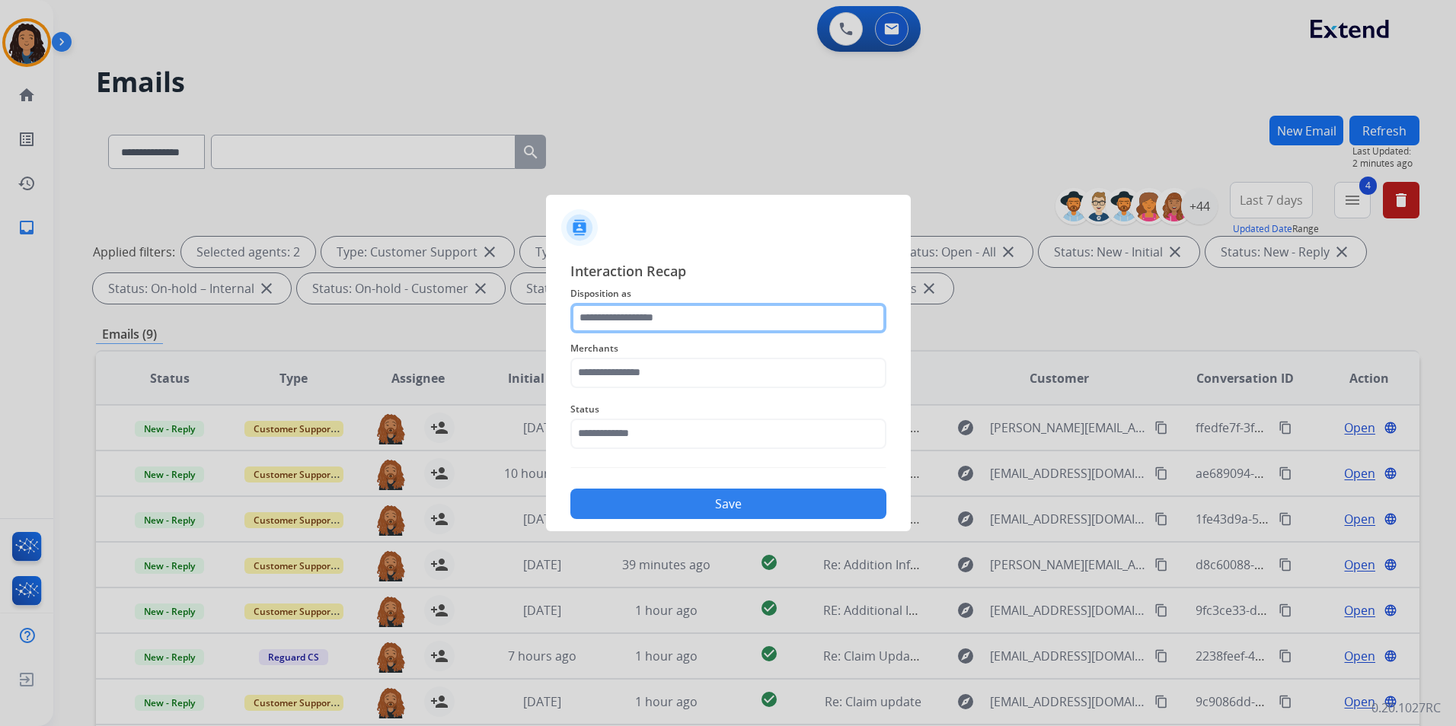
click at [706, 308] on input "text" at bounding box center [728, 318] width 316 height 30
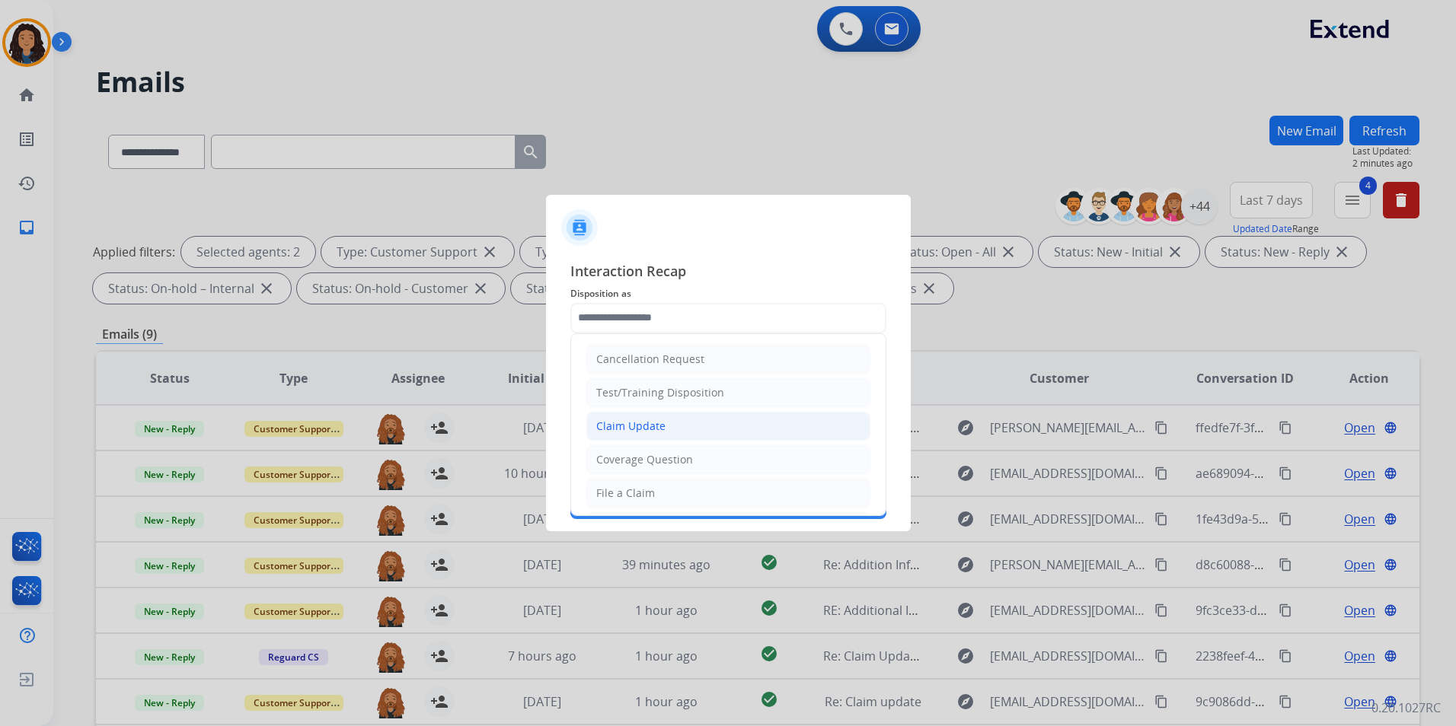
click at [643, 425] on div "Claim Update" at bounding box center [630, 426] width 69 height 15
type input "**********"
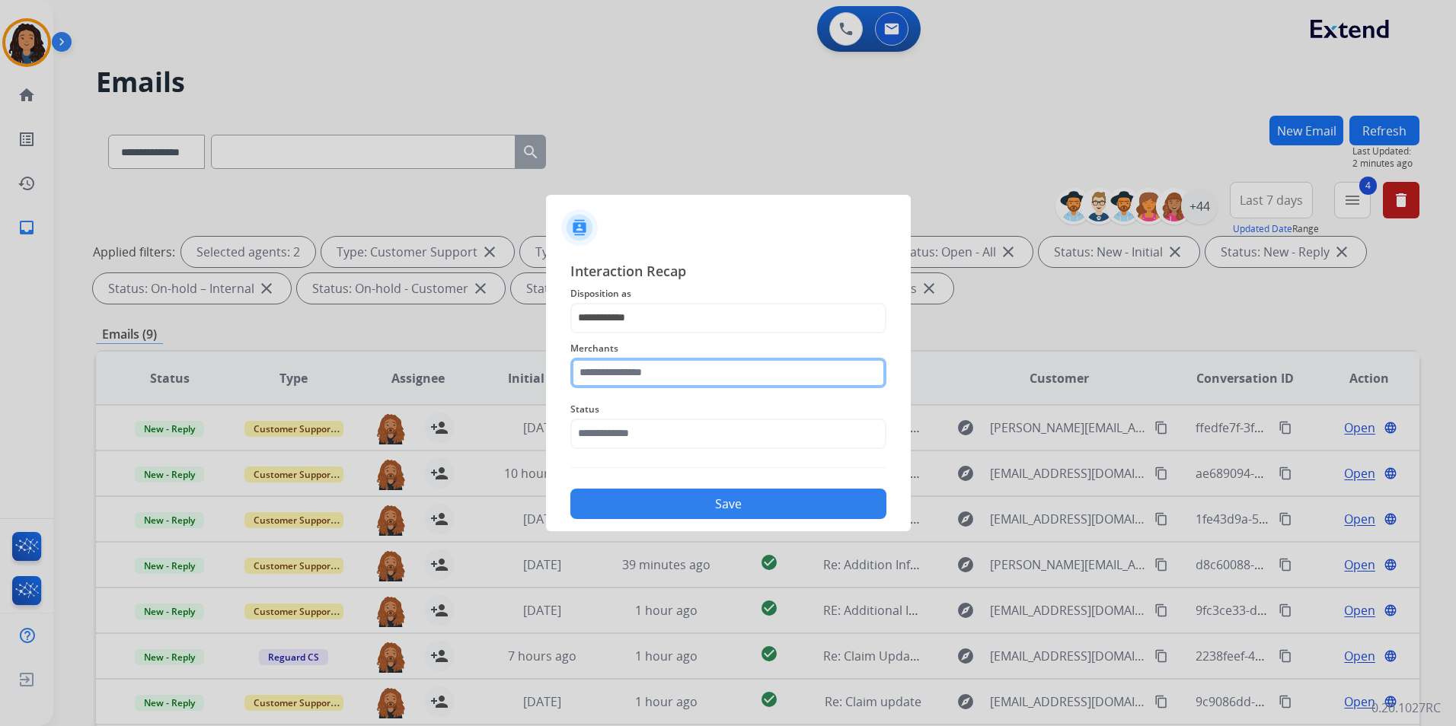
click at [669, 380] on input "text" at bounding box center [728, 373] width 316 height 30
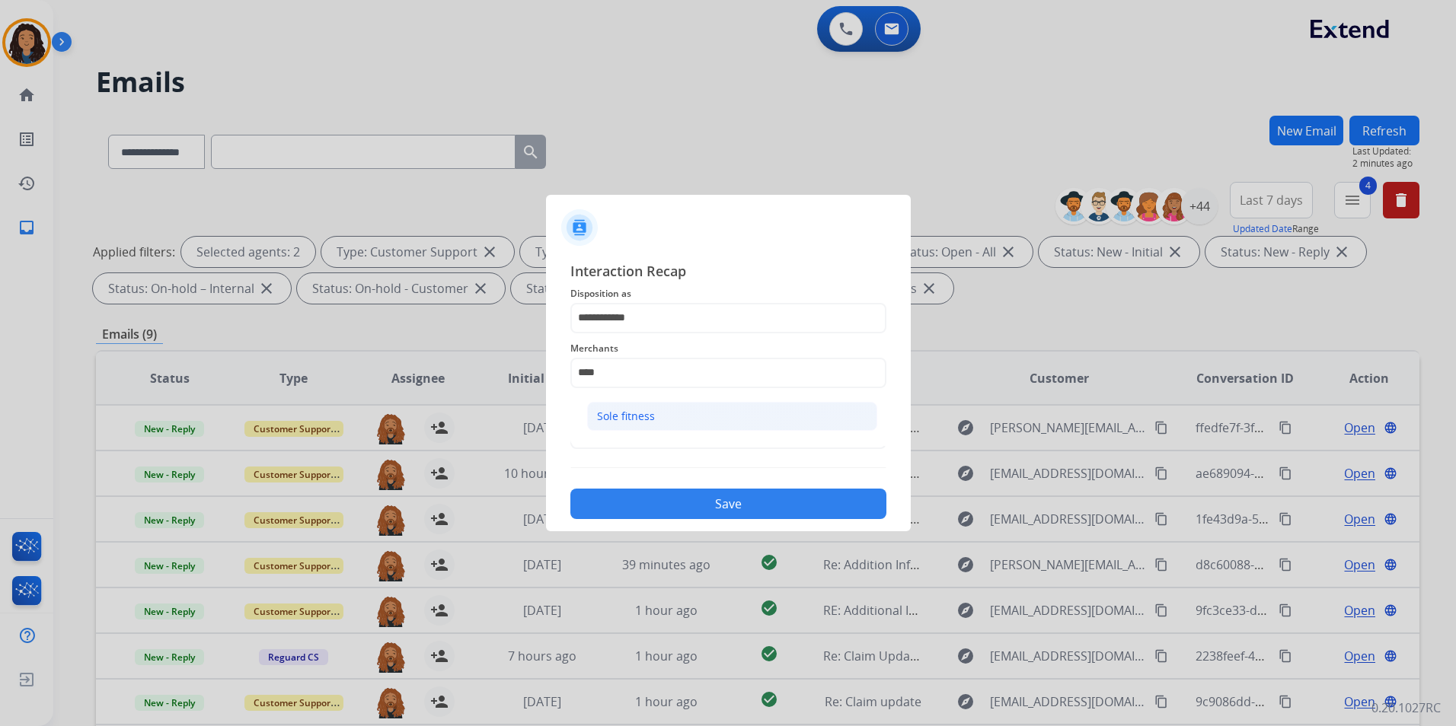
click at [656, 417] on li "Sole fitness" at bounding box center [732, 416] width 290 height 29
type input "**********"
click at [638, 439] on input "text" at bounding box center [728, 434] width 316 height 30
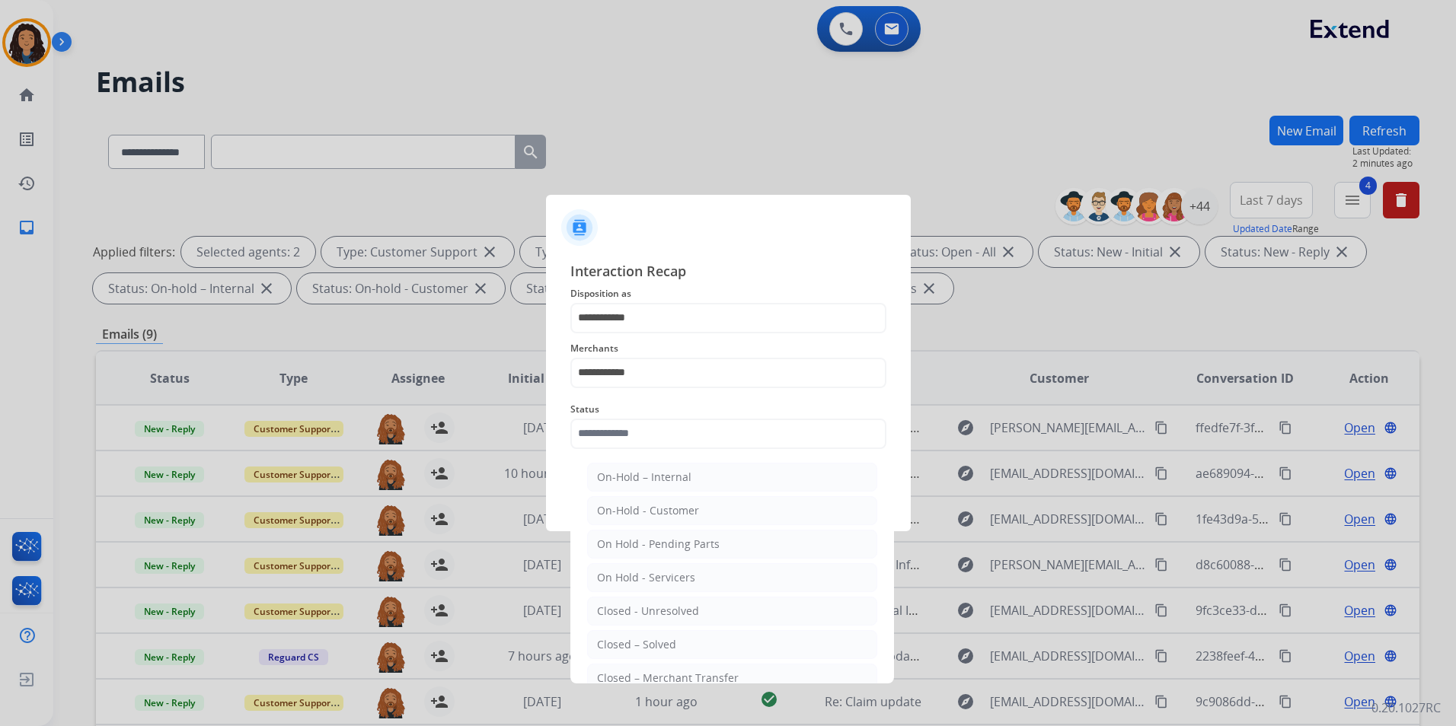
click at [658, 647] on div "Closed – Solved" at bounding box center [636, 644] width 79 height 15
type input "**********"
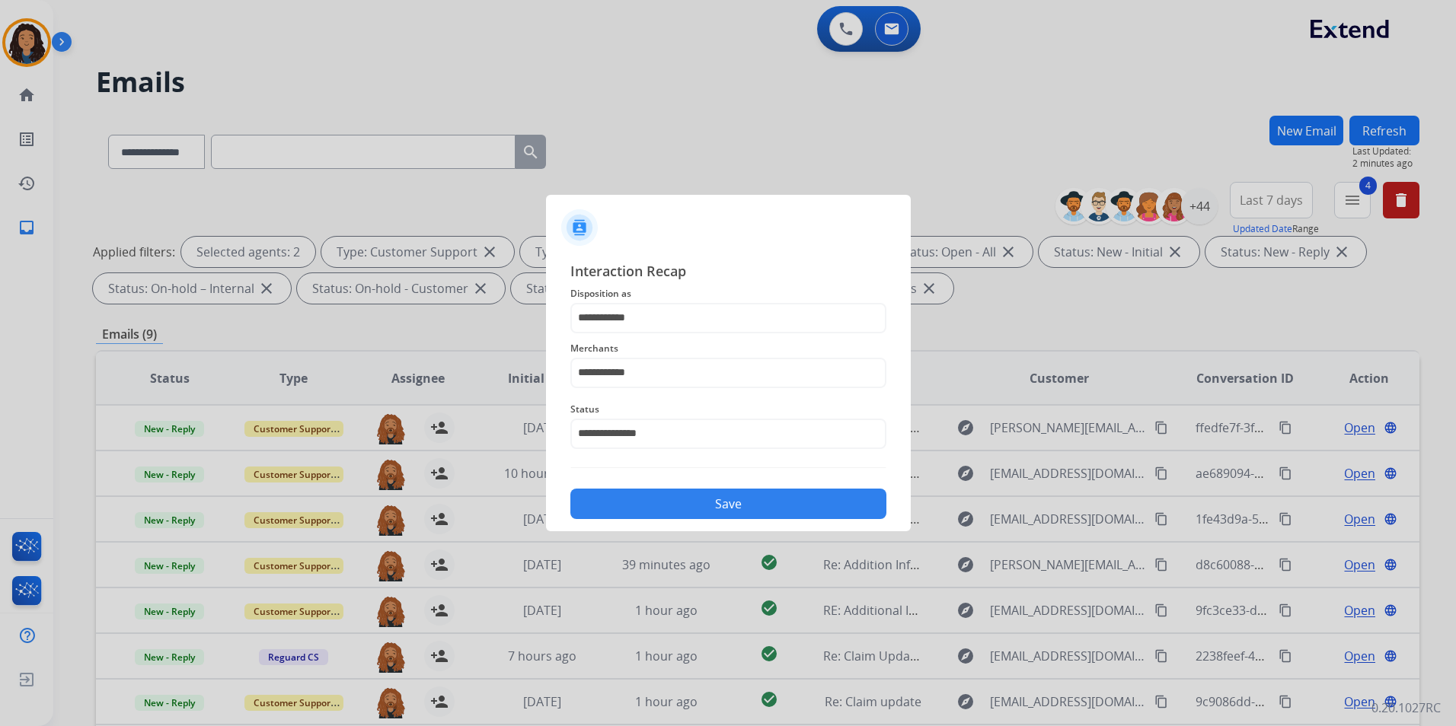
click at [676, 504] on button "Save" at bounding box center [728, 504] width 316 height 30
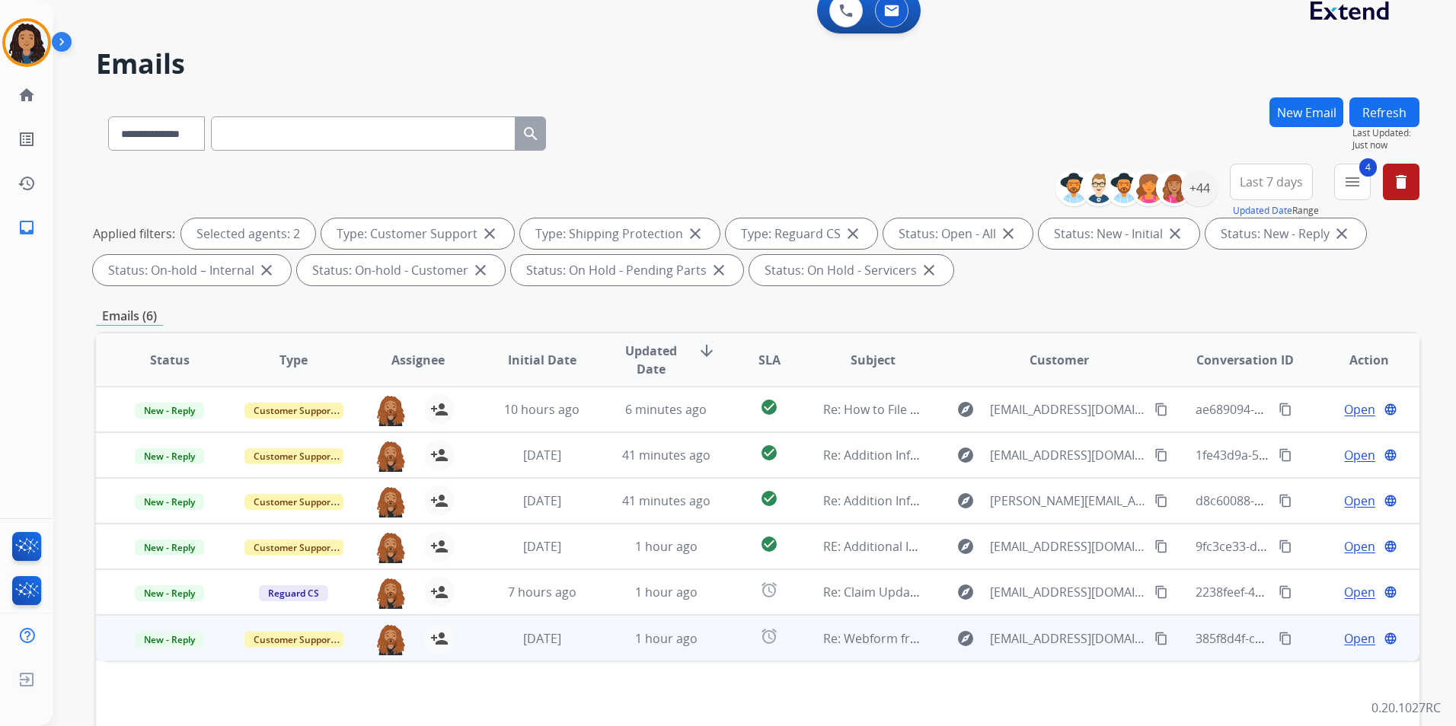
scroll to position [76, 0]
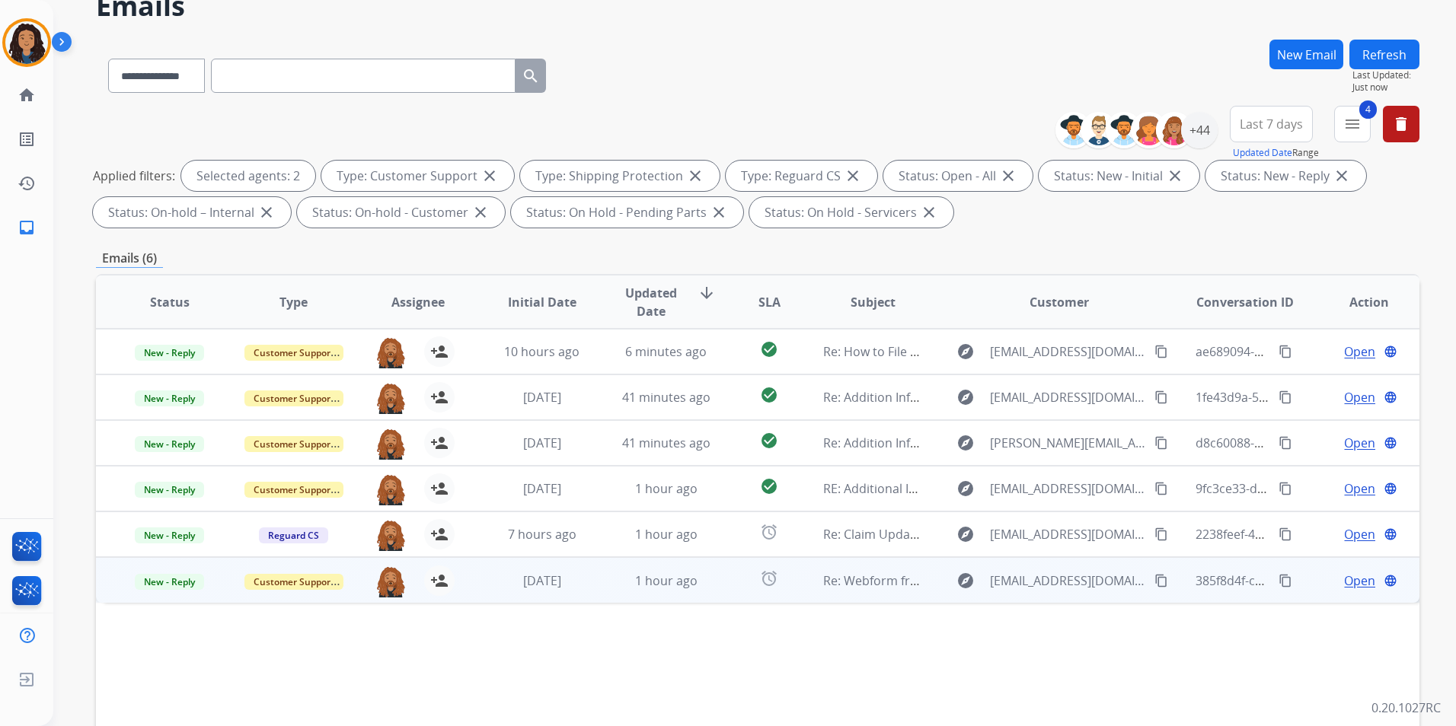
click at [1353, 583] on span "Open" at bounding box center [1359, 581] width 31 height 18
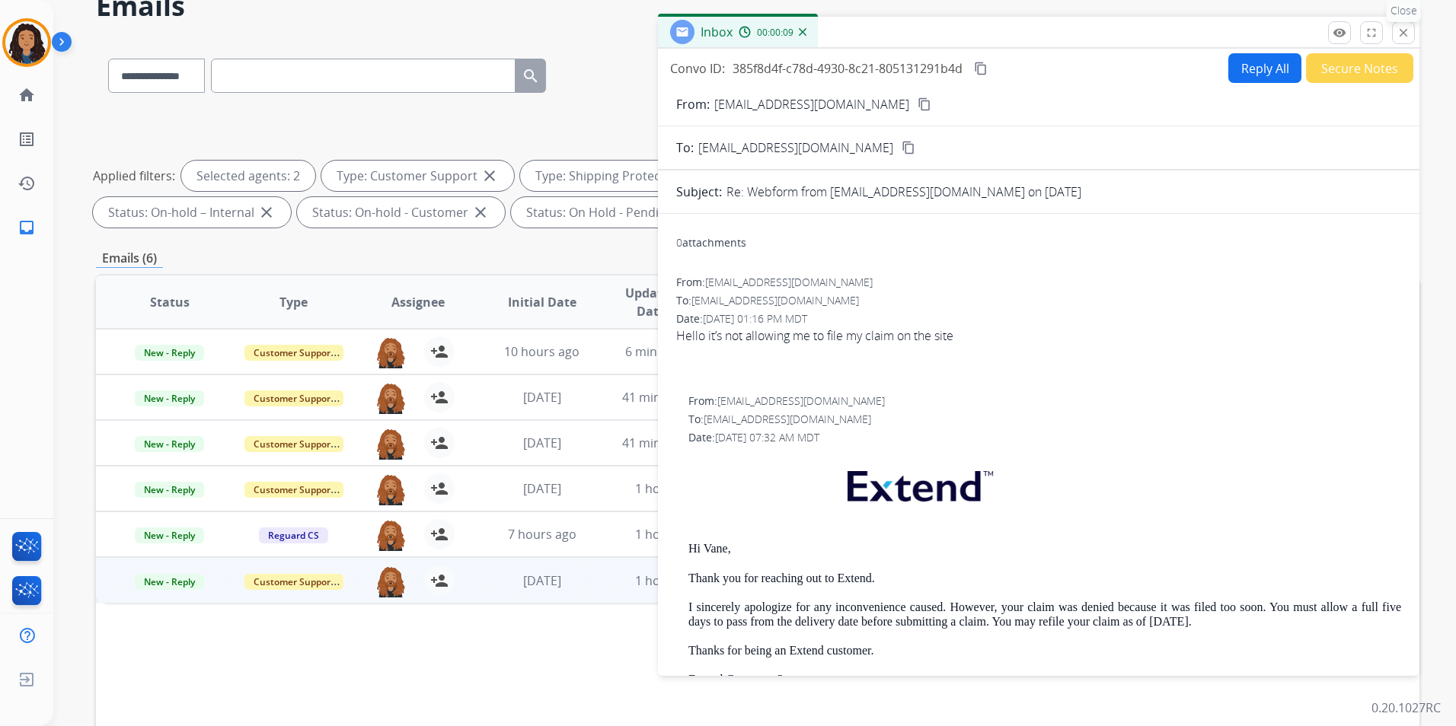
click at [1406, 36] on mat-icon "close" at bounding box center [1403, 33] width 14 height 14
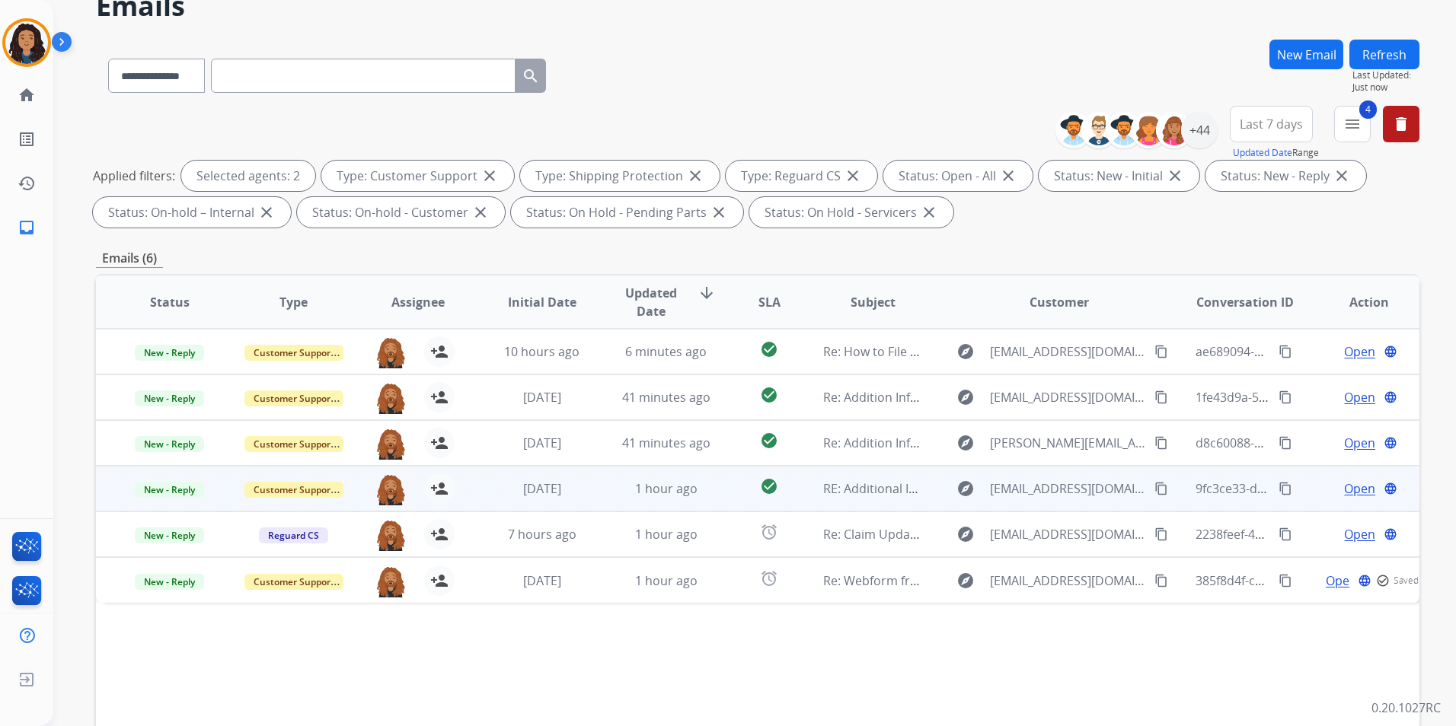
click at [1348, 490] on span "Open" at bounding box center [1359, 489] width 31 height 18
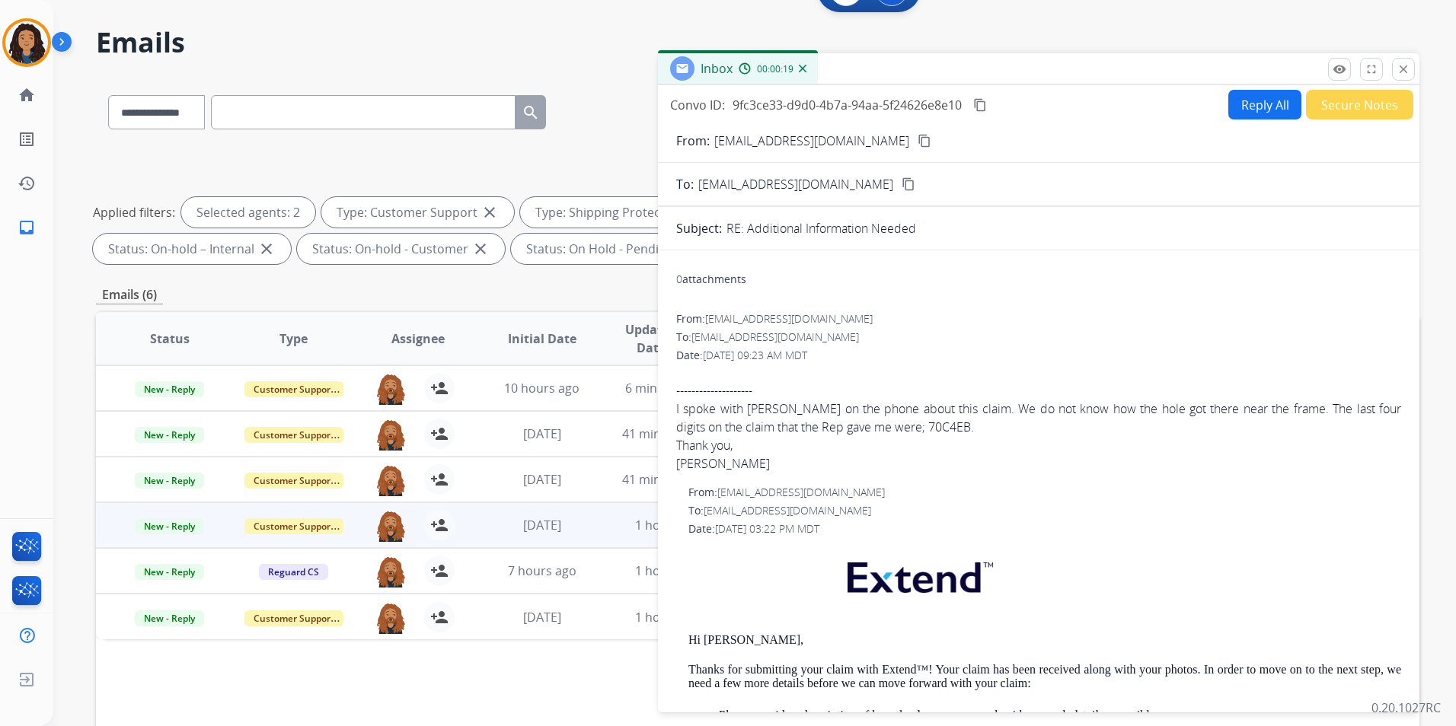
scroll to position [0, 0]
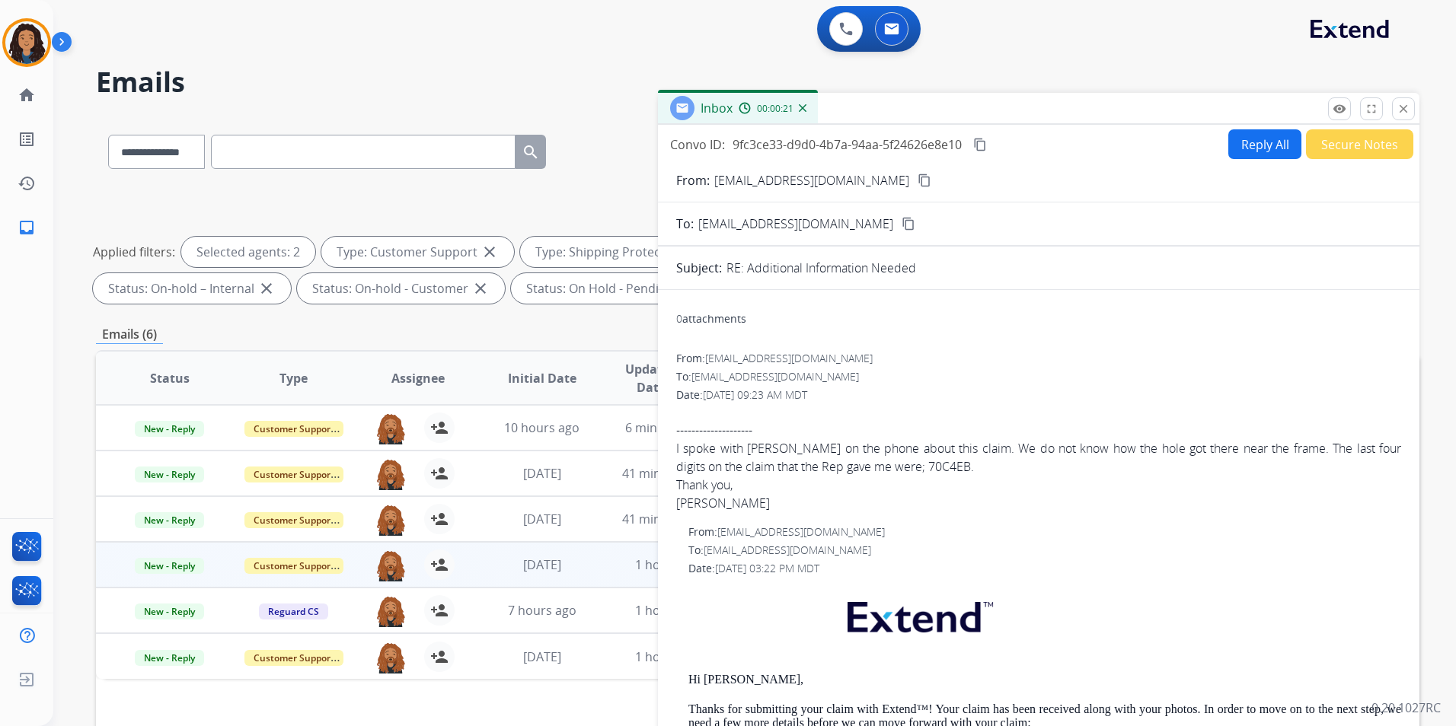
click at [917, 181] on mat-icon "content_copy" at bounding box center [924, 181] width 14 height 14
click at [177, 563] on span "New - Reply" at bounding box center [169, 566] width 69 height 16
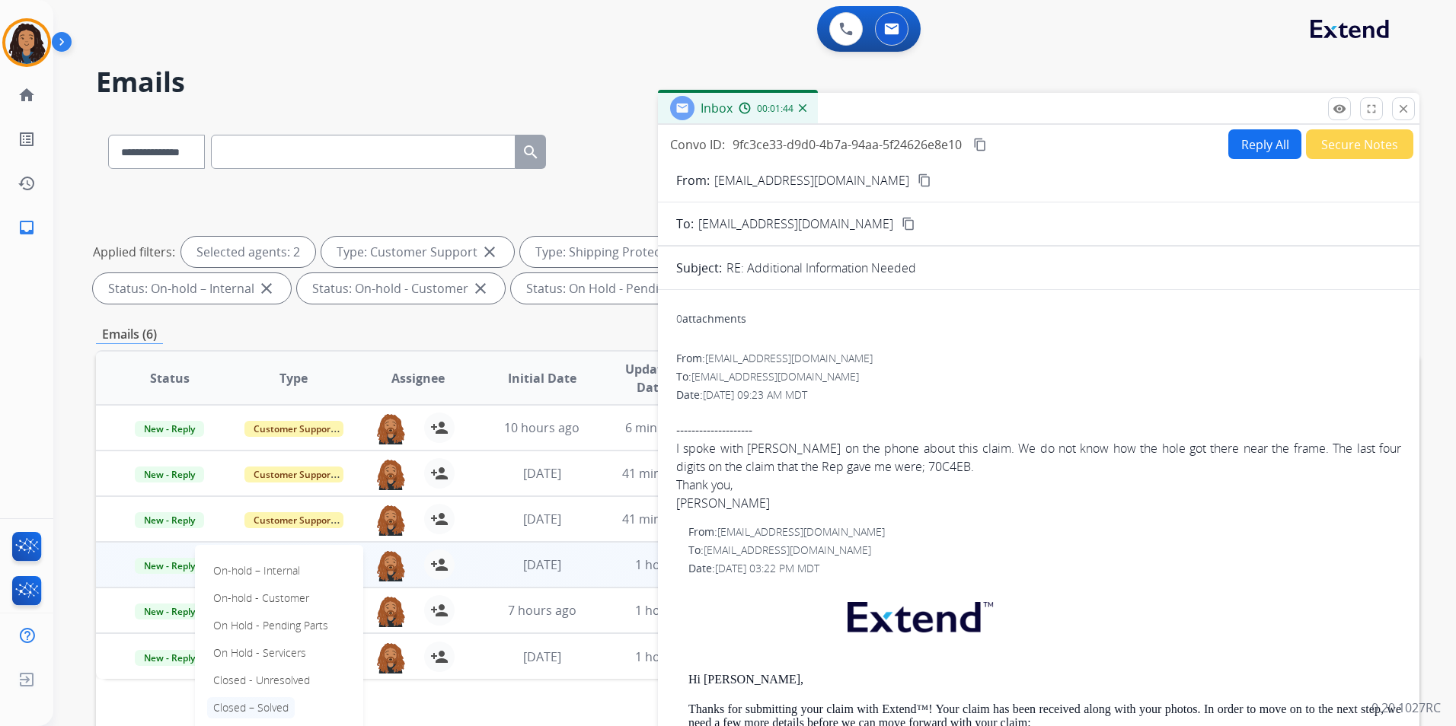
click at [274, 708] on p "Closed – Solved" at bounding box center [251, 707] width 88 height 21
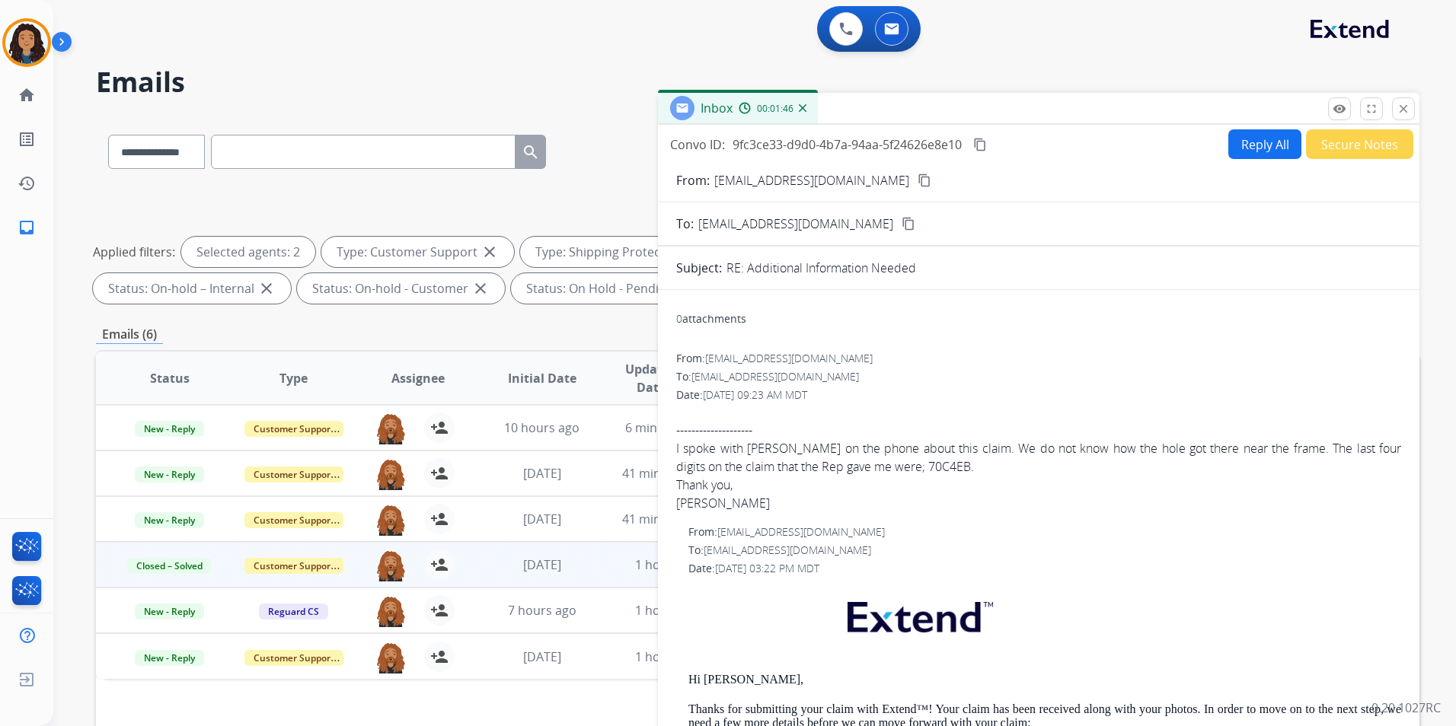
click at [1347, 143] on button "Secure Notes" at bounding box center [1359, 144] width 107 height 30
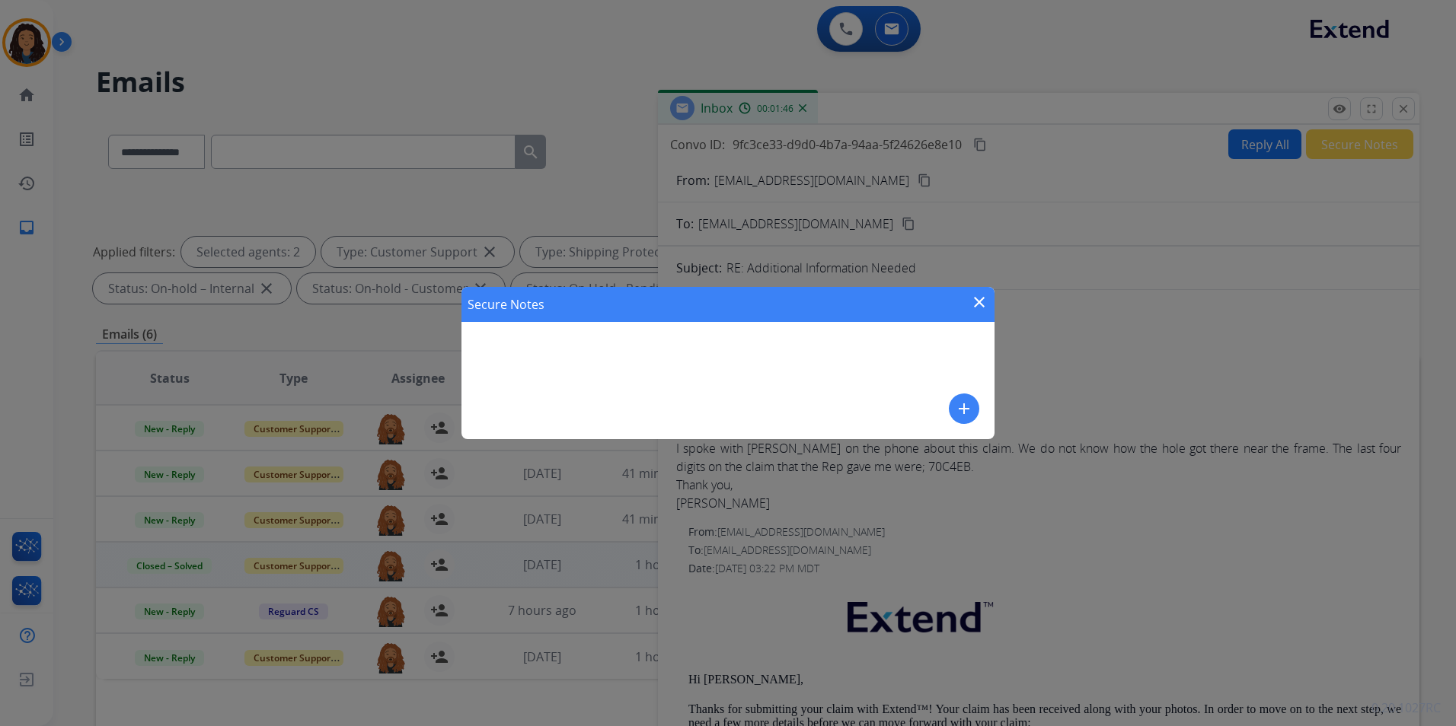
click at [969, 407] on mat-icon "add" at bounding box center [964, 409] width 18 height 18
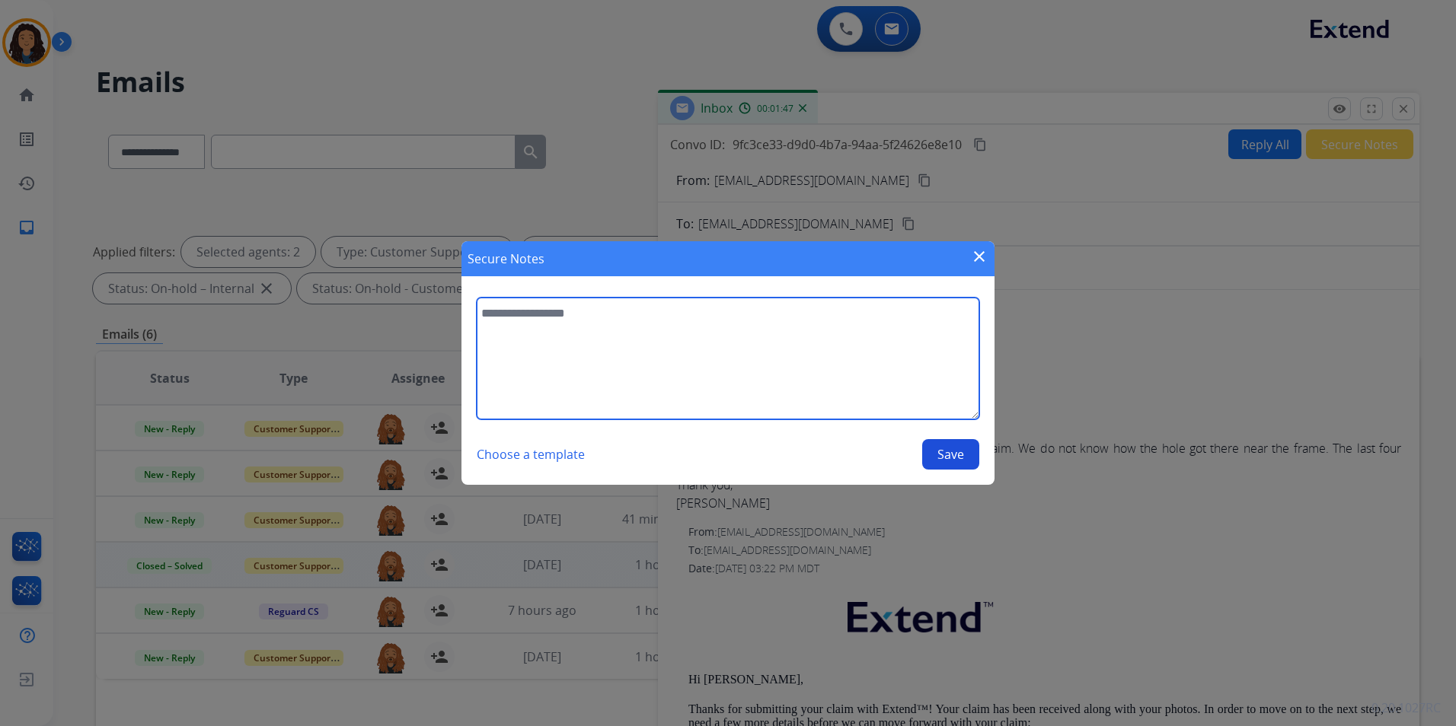
click at [770, 380] on textarea at bounding box center [728, 359] width 503 height 122
type textarea "*"
type textarea "**********"
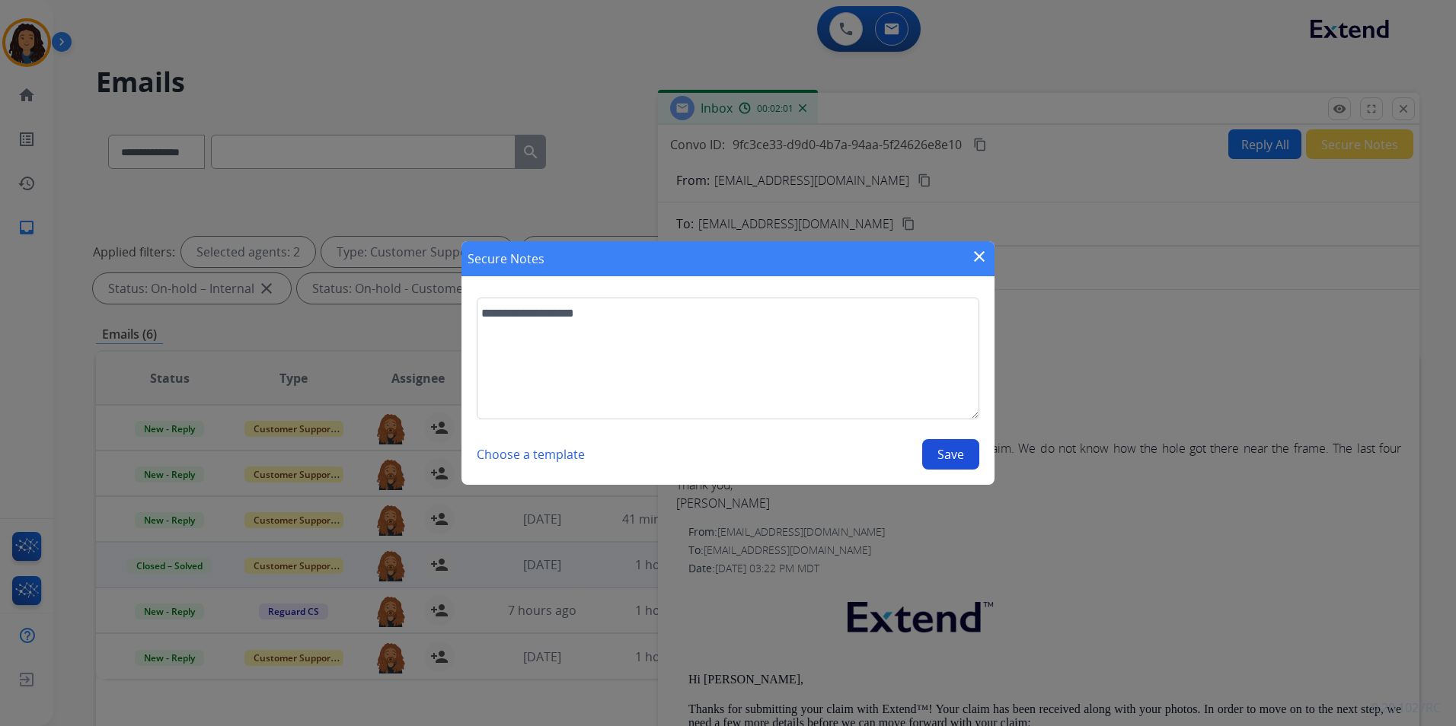
click at [975, 454] on button "Save" at bounding box center [950, 454] width 57 height 30
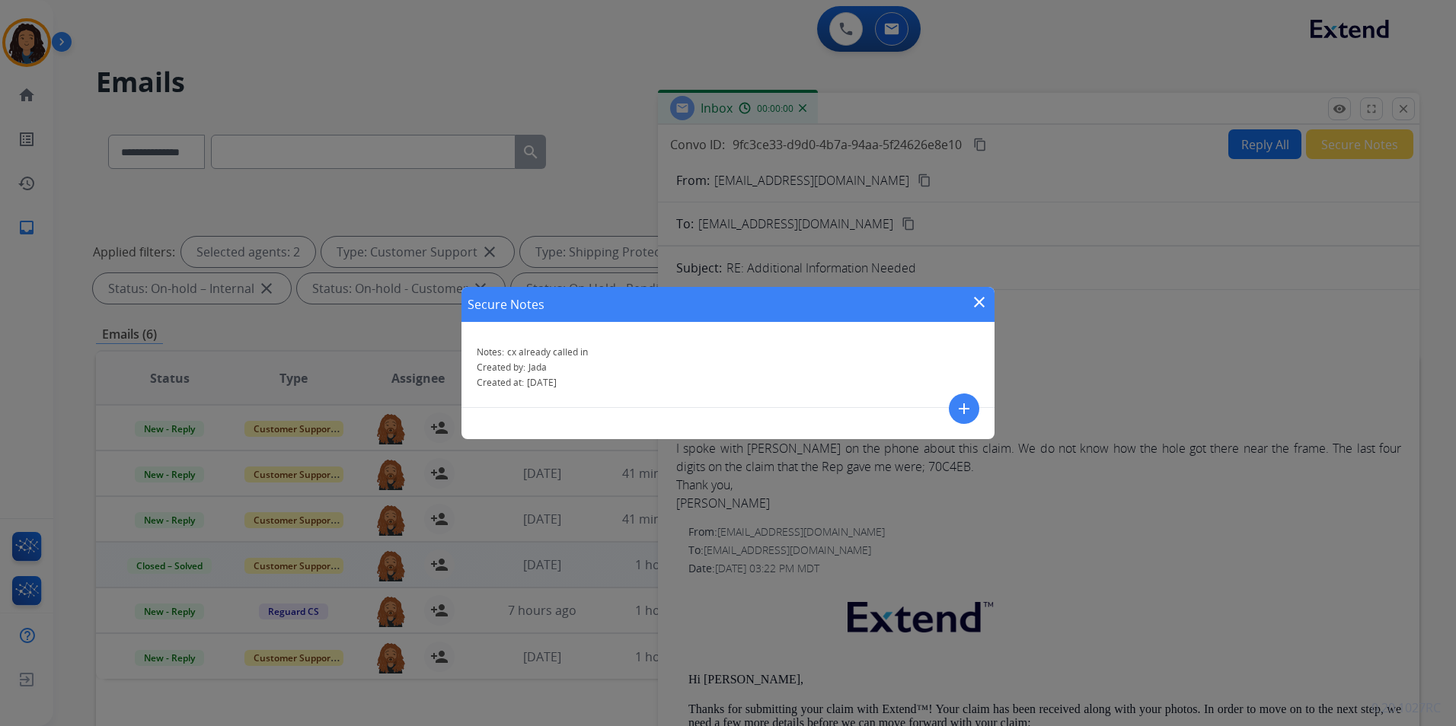
click at [974, 310] on mat-icon "close" at bounding box center [979, 302] width 18 height 18
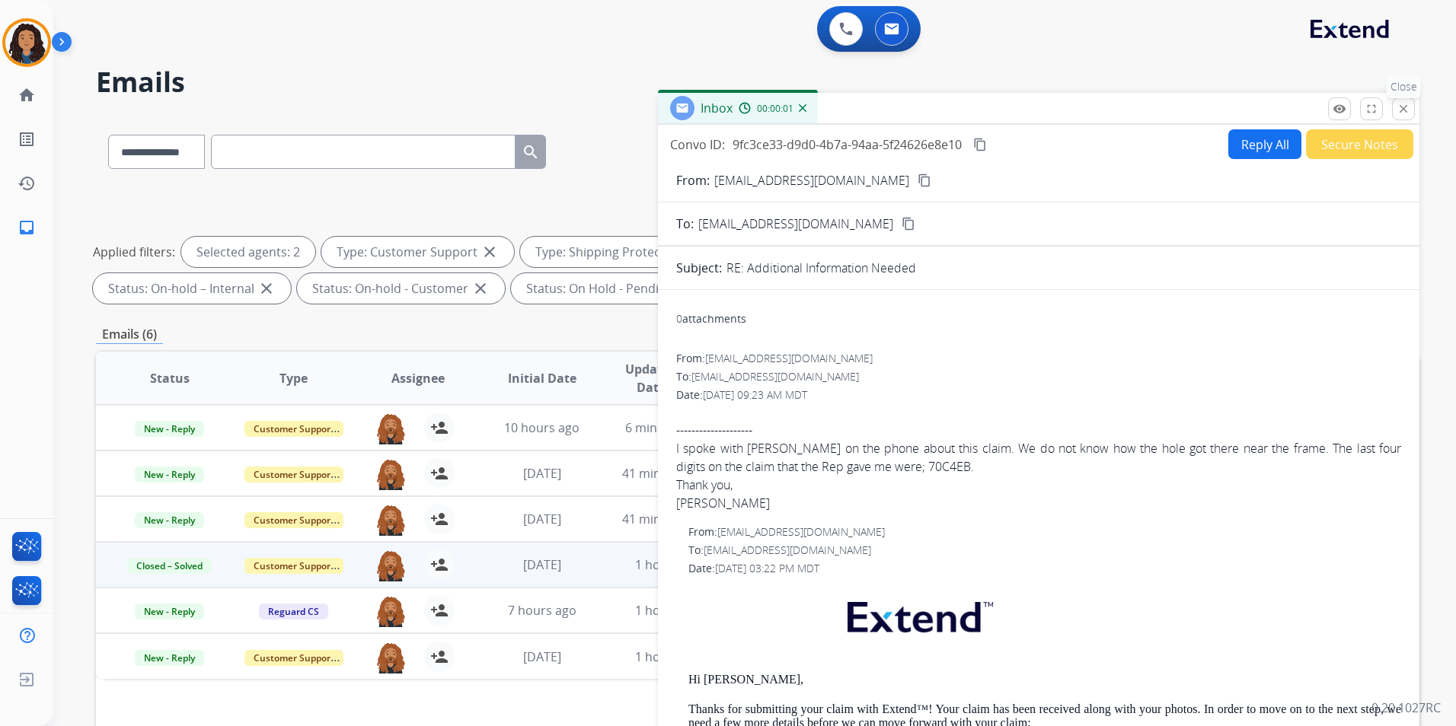
click at [1404, 113] on mat-icon "close" at bounding box center [1403, 109] width 14 height 14
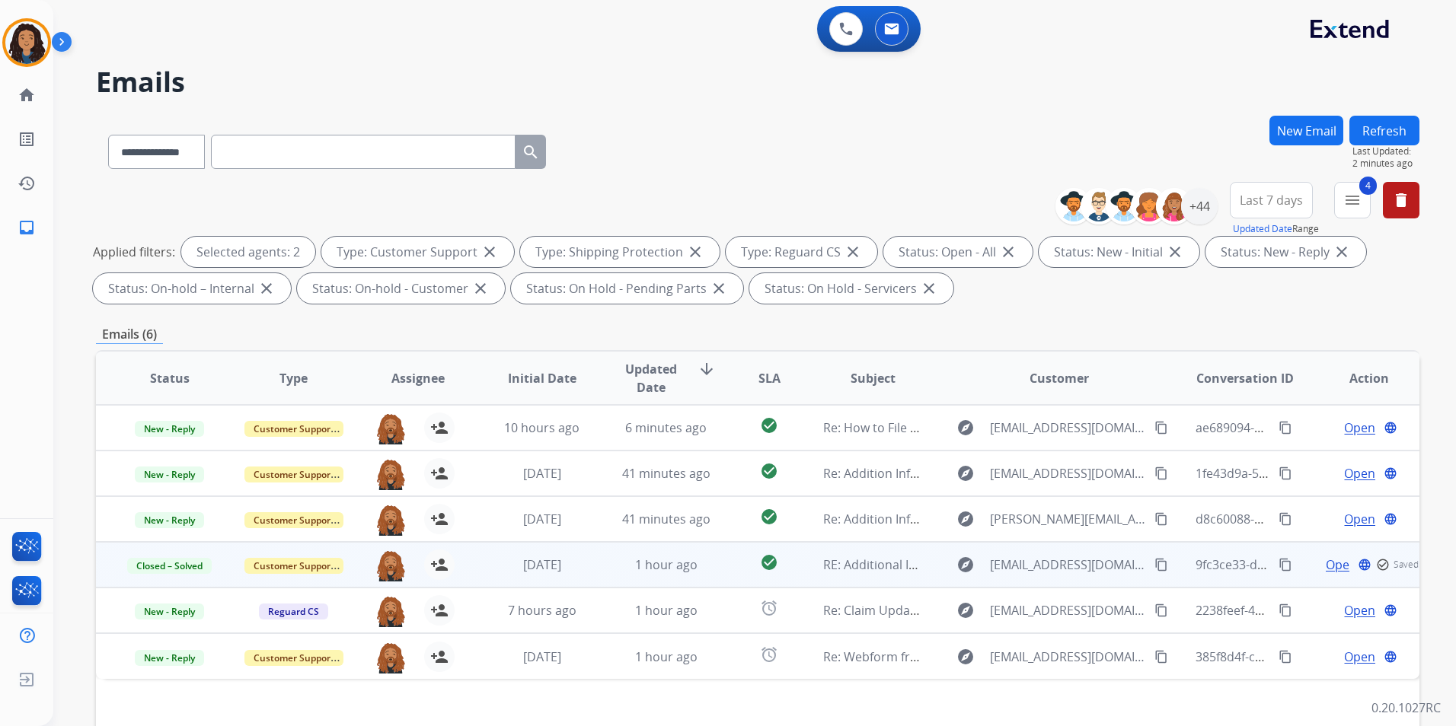
click at [1381, 125] on button "Refresh" at bounding box center [1384, 131] width 70 height 30
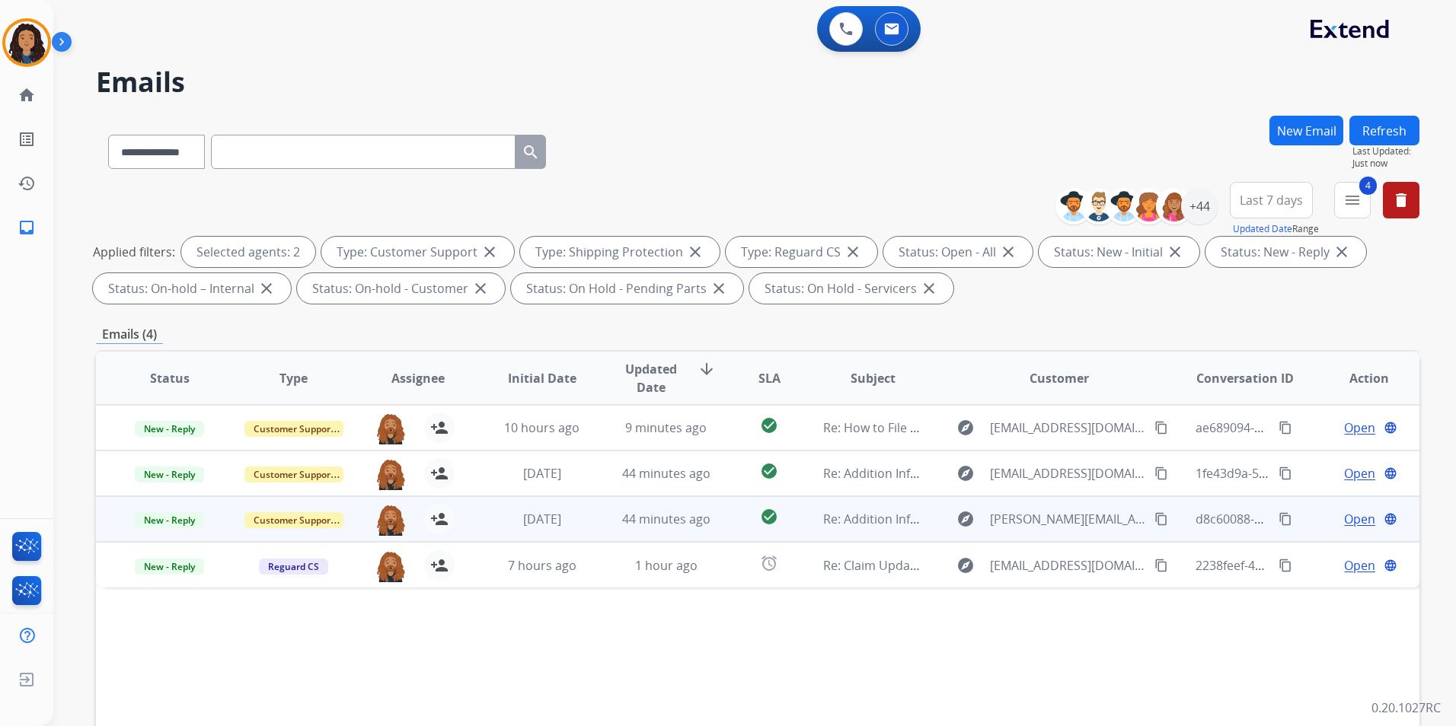
click at [1344, 515] on span "Open" at bounding box center [1359, 519] width 31 height 18
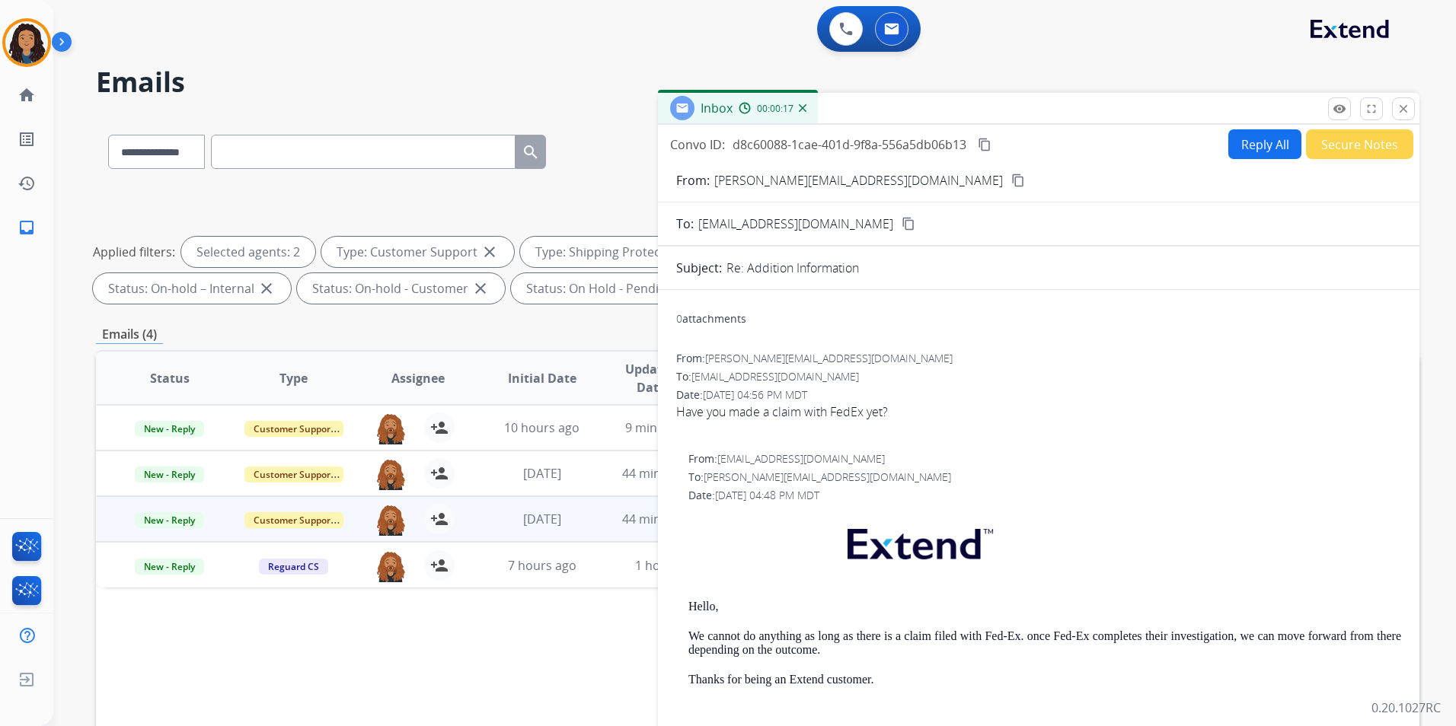
click at [1244, 141] on button "Reply All" at bounding box center [1264, 144] width 73 height 30
select select "**********"
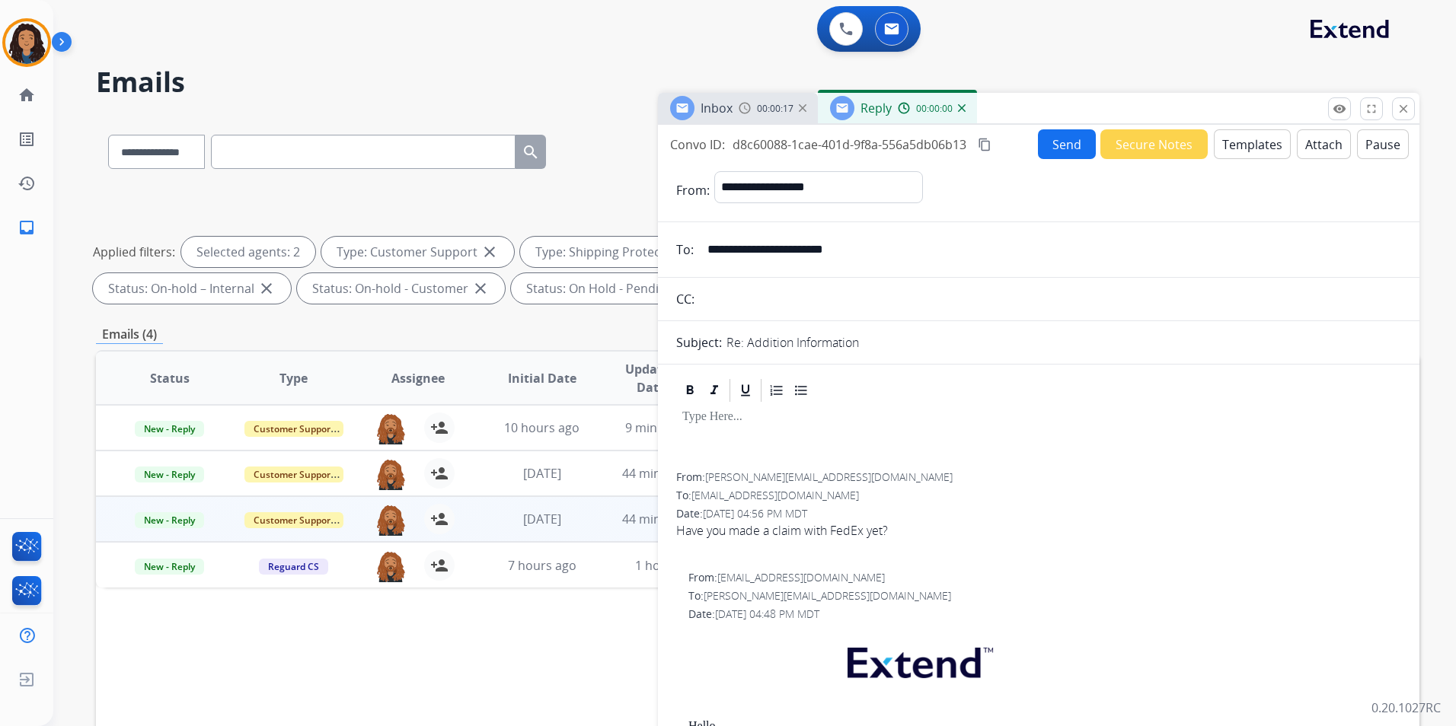
click at [1244, 141] on button "Templates" at bounding box center [1252, 144] width 77 height 30
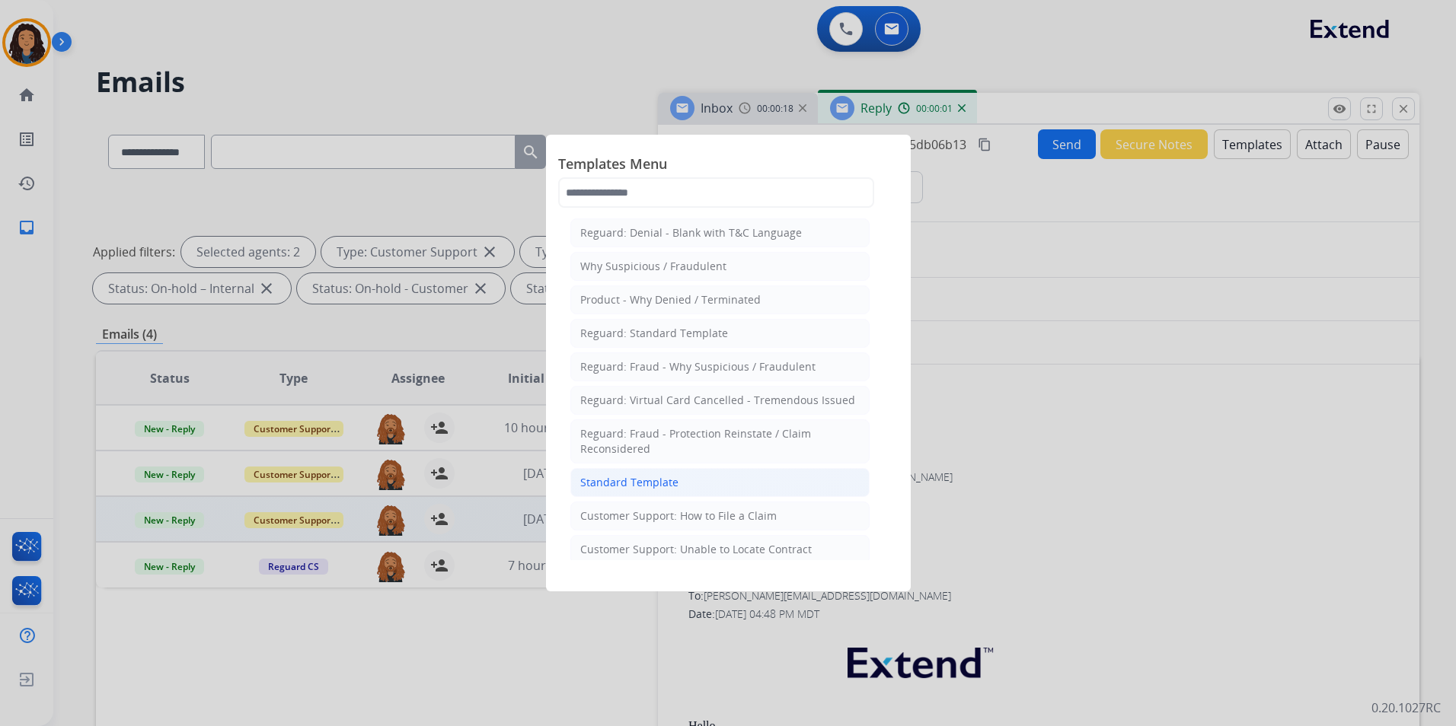
click at [739, 491] on li "Standard Template" at bounding box center [719, 482] width 299 height 29
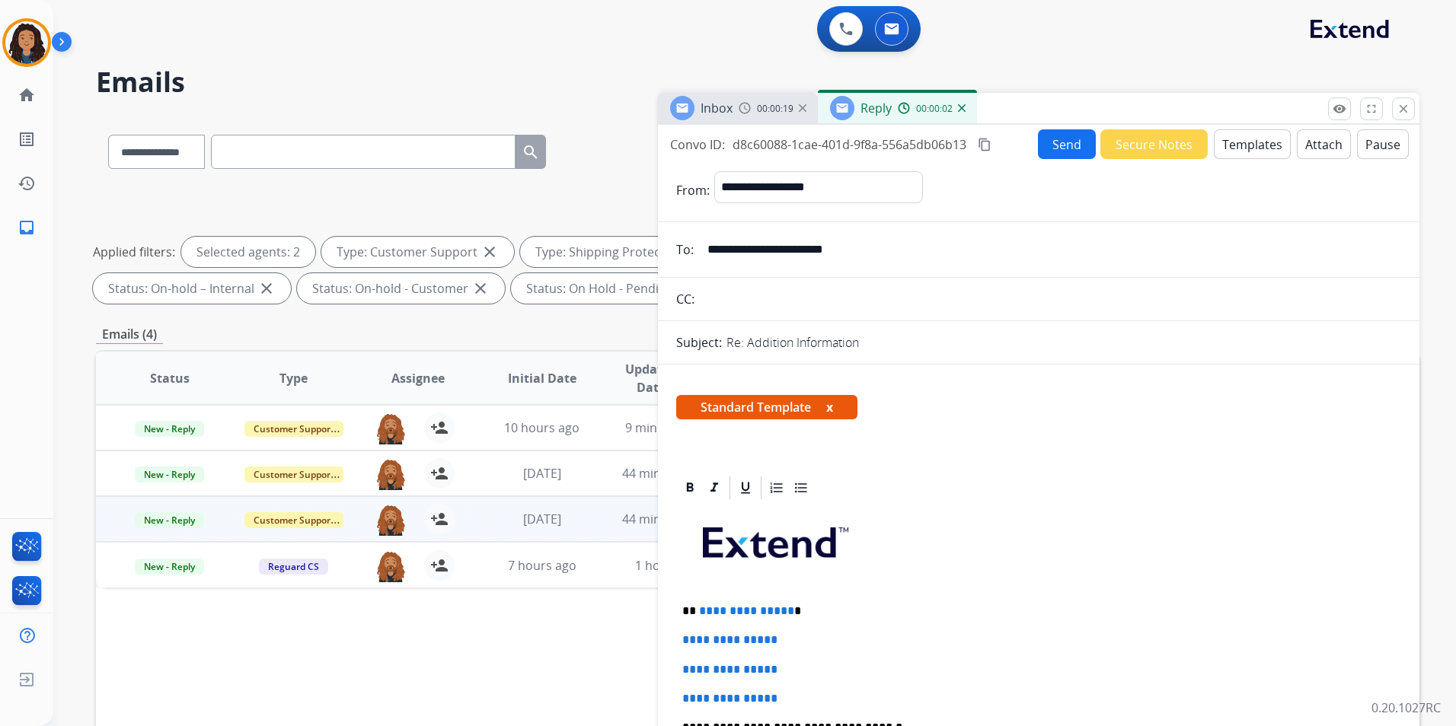
click at [758, 107] on span "00:00:19" at bounding box center [775, 109] width 37 height 12
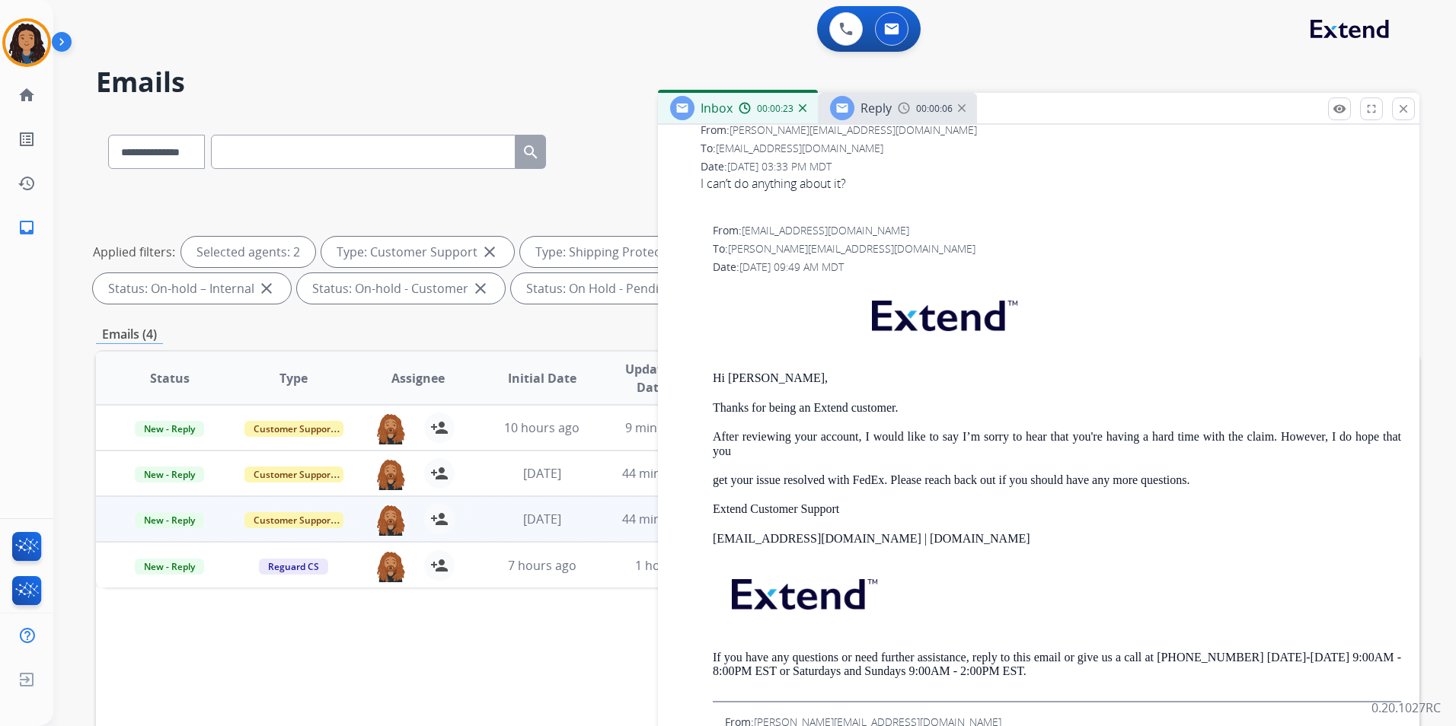
scroll to position [838, 0]
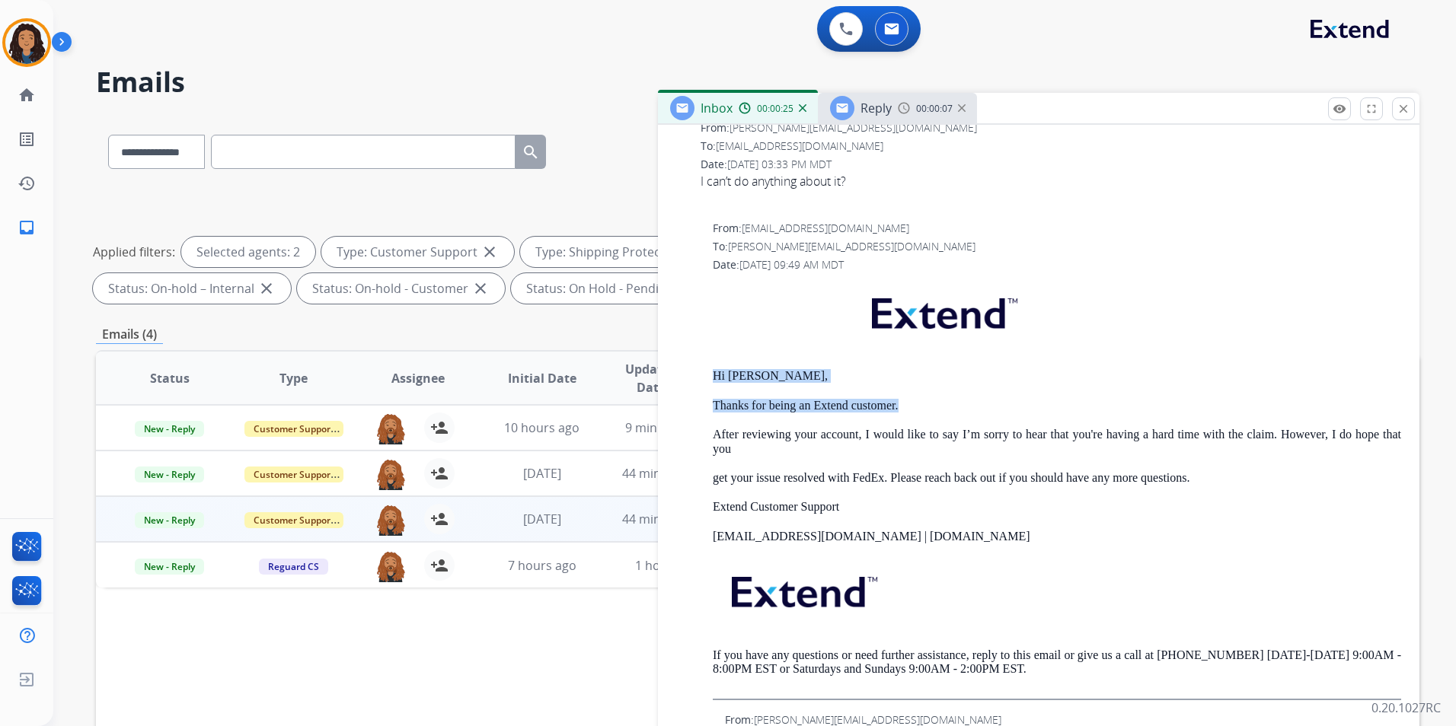
drag, startPoint x: 704, startPoint y: 367, endPoint x: 927, endPoint y: 394, distance: 225.4
click at [927, 394] on div "From: [EMAIL_ADDRESS][DOMAIN_NAME] To: [PERSON_NAME][EMAIL_ADDRESS][DOMAIN_NAME…" at bounding box center [1038, 461] width 725 height 480
drag, startPoint x: 927, startPoint y: 394, endPoint x: 884, endPoint y: 407, distance: 45.5
click at [879, 105] on span "Reply" at bounding box center [875, 108] width 31 height 17
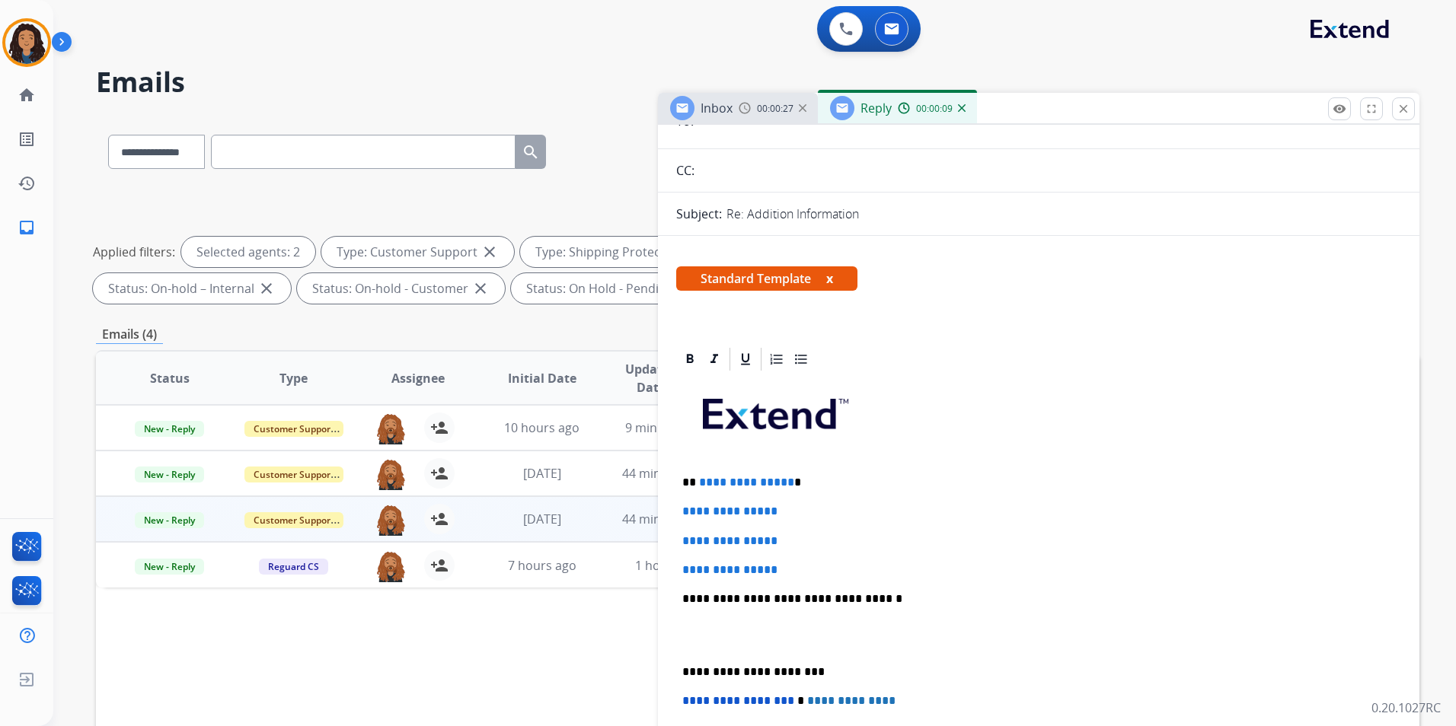
scroll to position [305, 0]
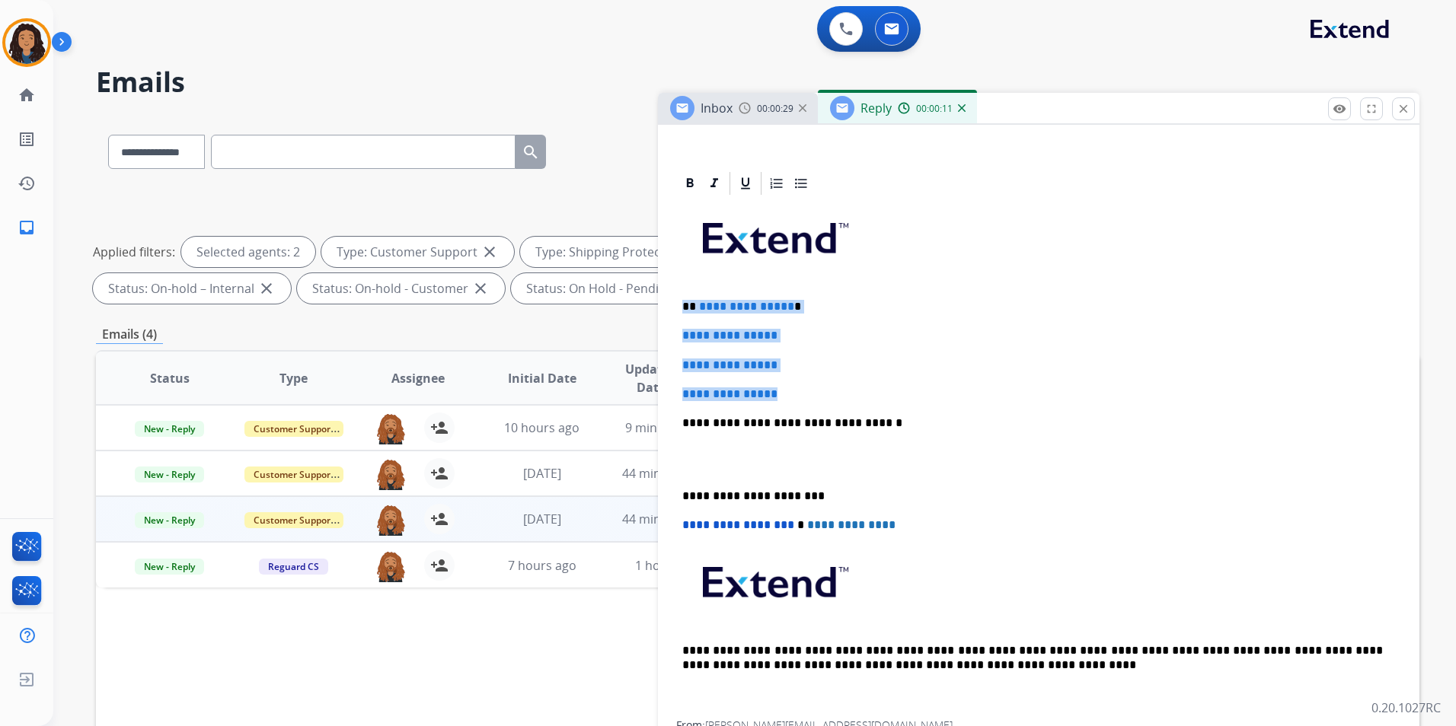
drag, startPoint x: 681, startPoint y: 298, endPoint x: 799, endPoint y: 395, distance: 152.0
click at [799, 395] on div "**********" at bounding box center [1038, 459] width 725 height 524
paste div
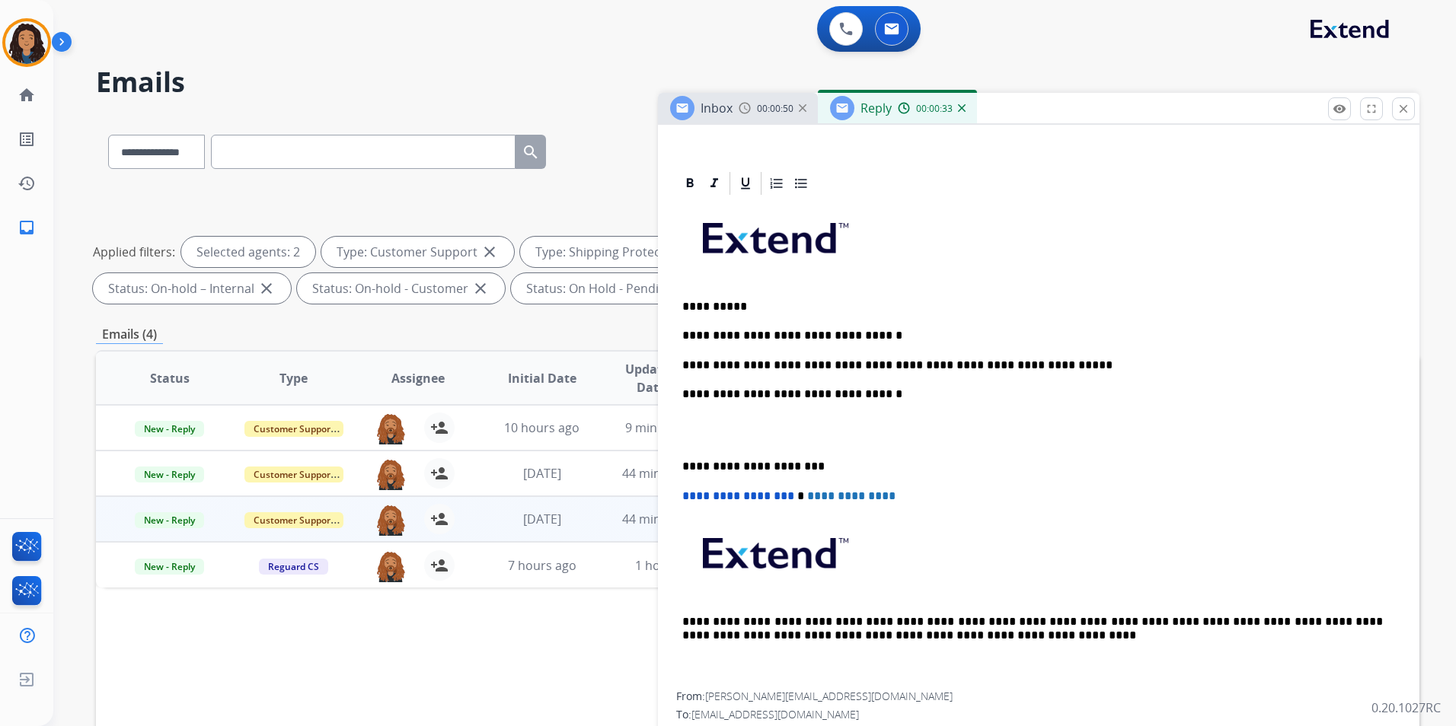
click at [997, 368] on p "**********" at bounding box center [1032, 366] width 700 height 14
click at [965, 308] on p "**********" at bounding box center [1032, 307] width 700 height 14
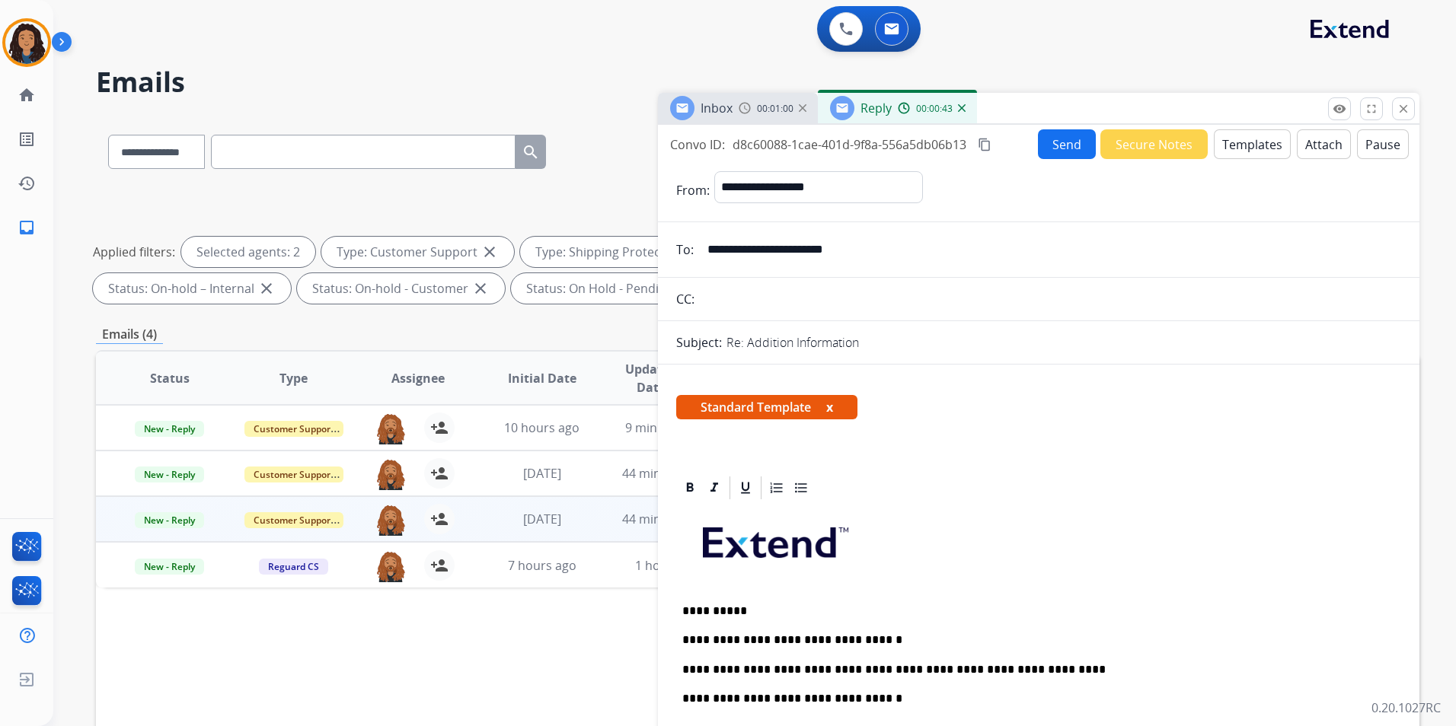
click at [1074, 152] on button "Send" at bounding box center [1067, 144] width 58 height 30
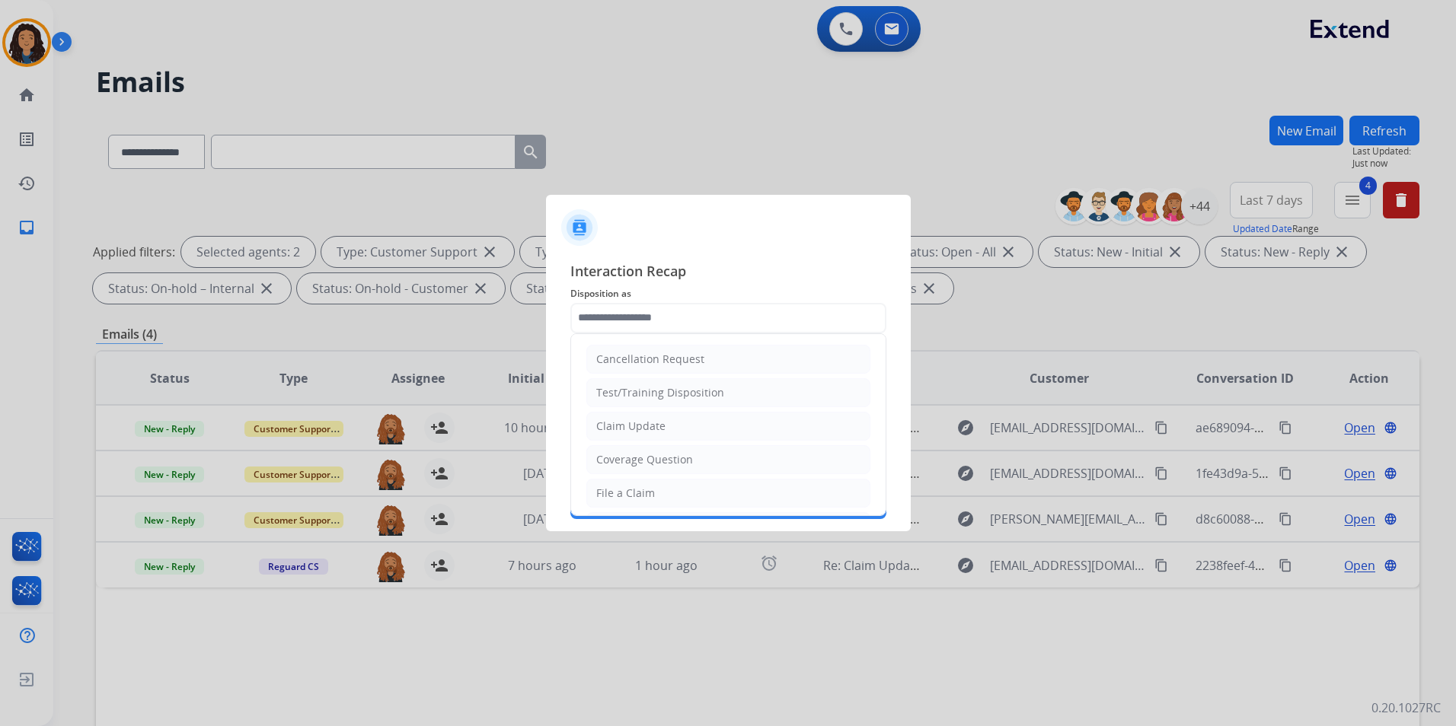
click at [695, 315] on input "text" at bounding box center [728, 318] width 316 height 30
click at [673, 420] on li "Claim Update" at bounding box center [728, 426] width 284 height 29
type input "**********"
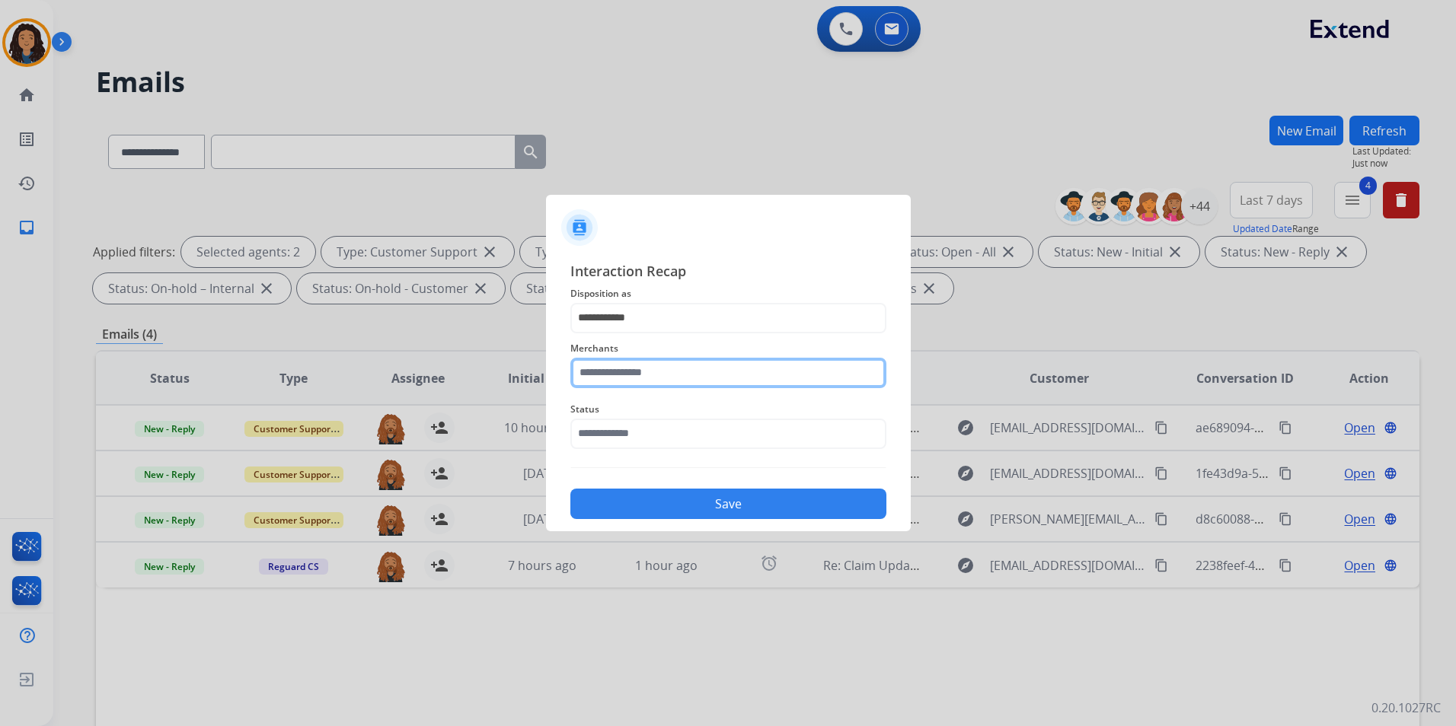
click at [663, 369] on input "text" at bounding box center [728, 373] width 316 height 30
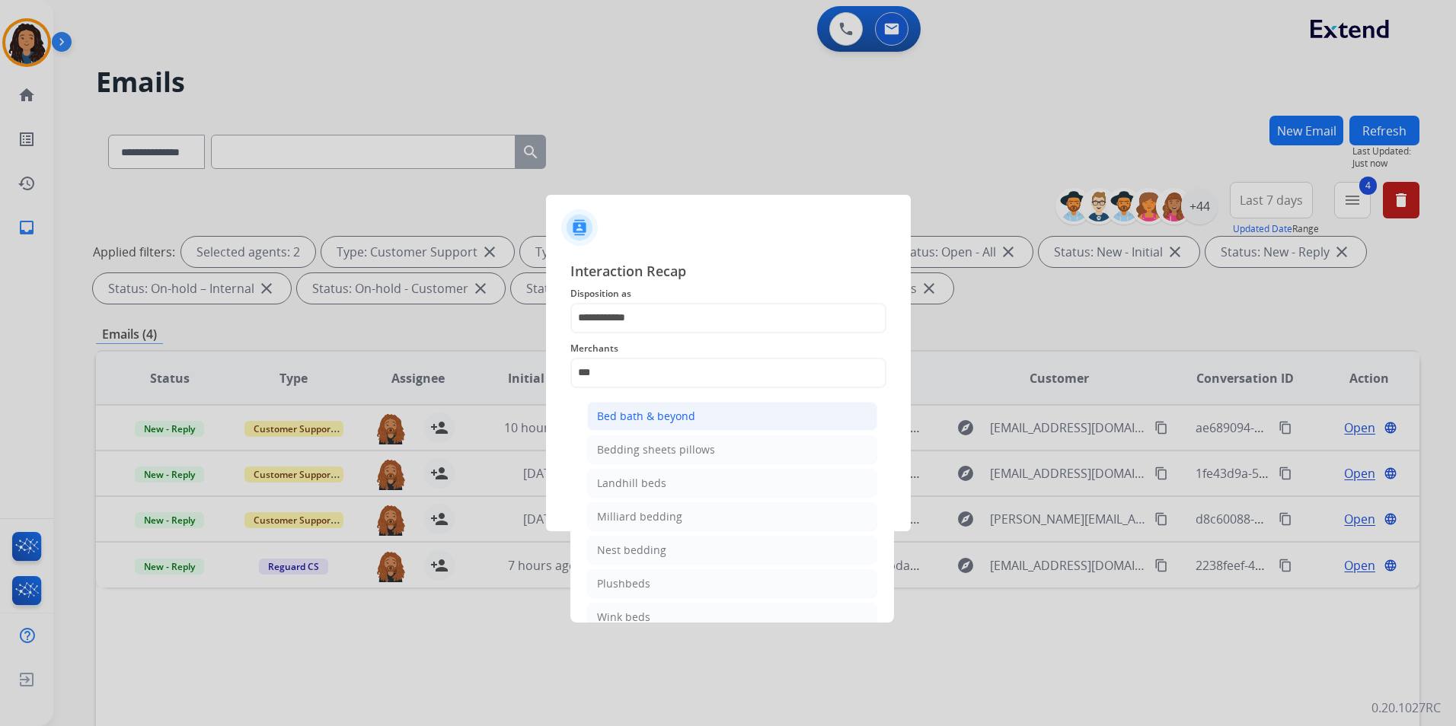
click at [665, 410] on div "Bed bath & beyond" at bounding box center [646, 416] width 98 height 15
type input "**********"
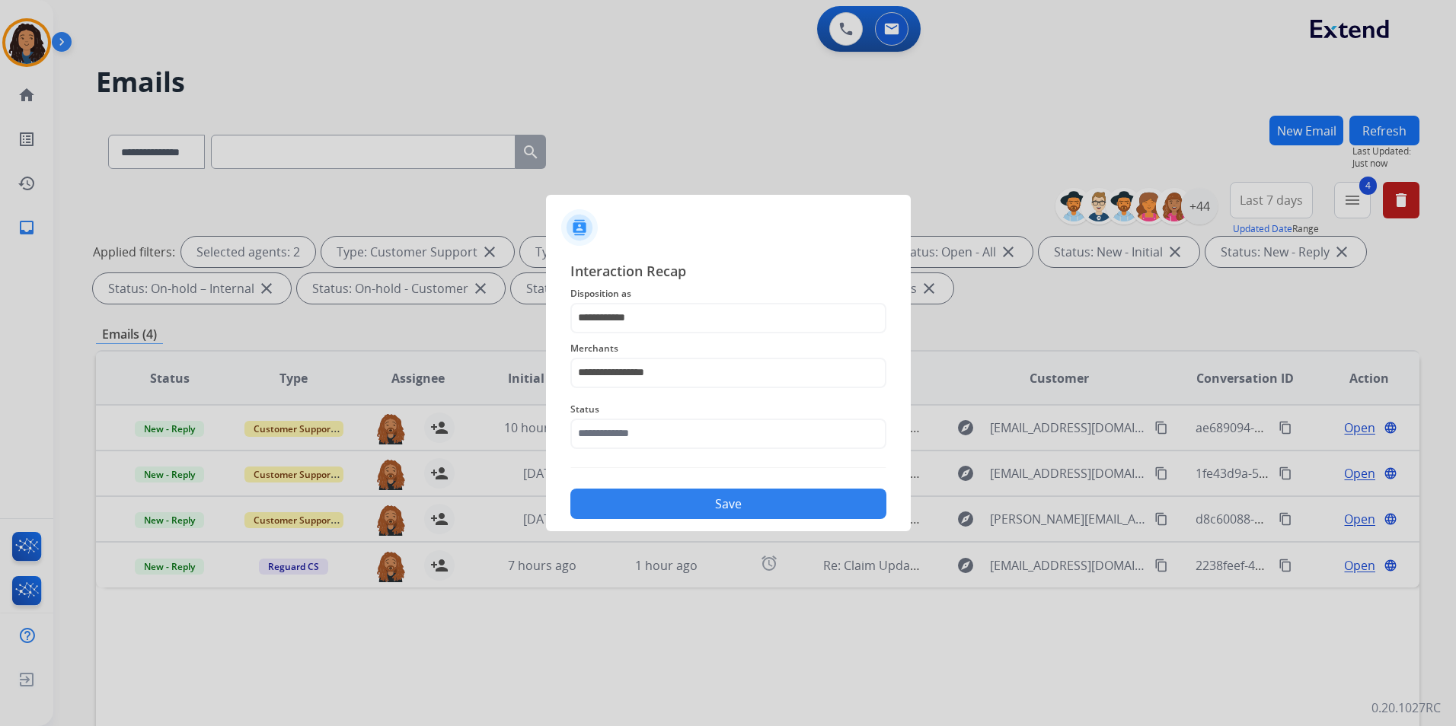
click at [663, 417] on span "Status" at bounding box center [728, 409] width 316 height 18
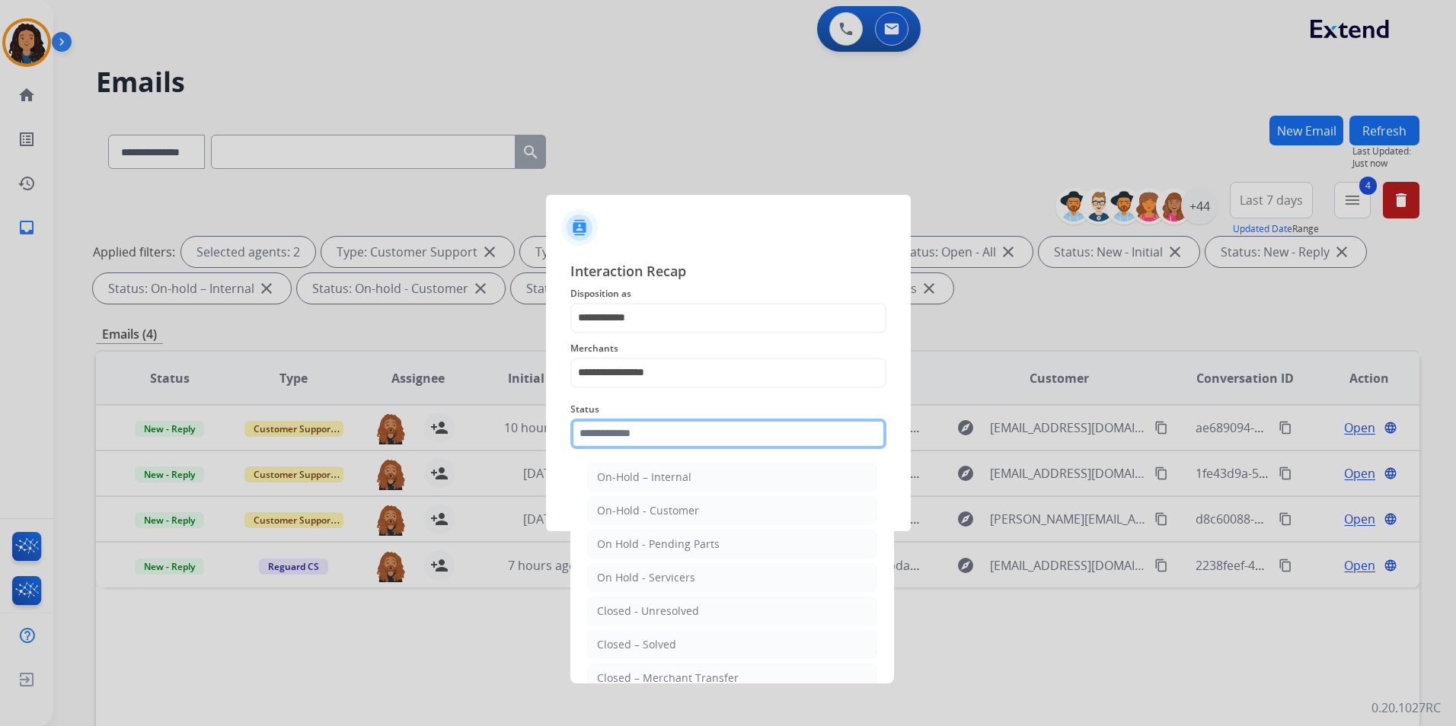
click at [669, 442] on input "text" at bounding box center [728, 434] width 316 height 30
drag, startPoint x: 672, startPoint y: 638, endPoint x: 669, endPoint y: 631, distance: 7.8
click at [672, 637] on div "Closed – Solved" at bounding box center [636, 644] width 79 height 15
type input "**********"
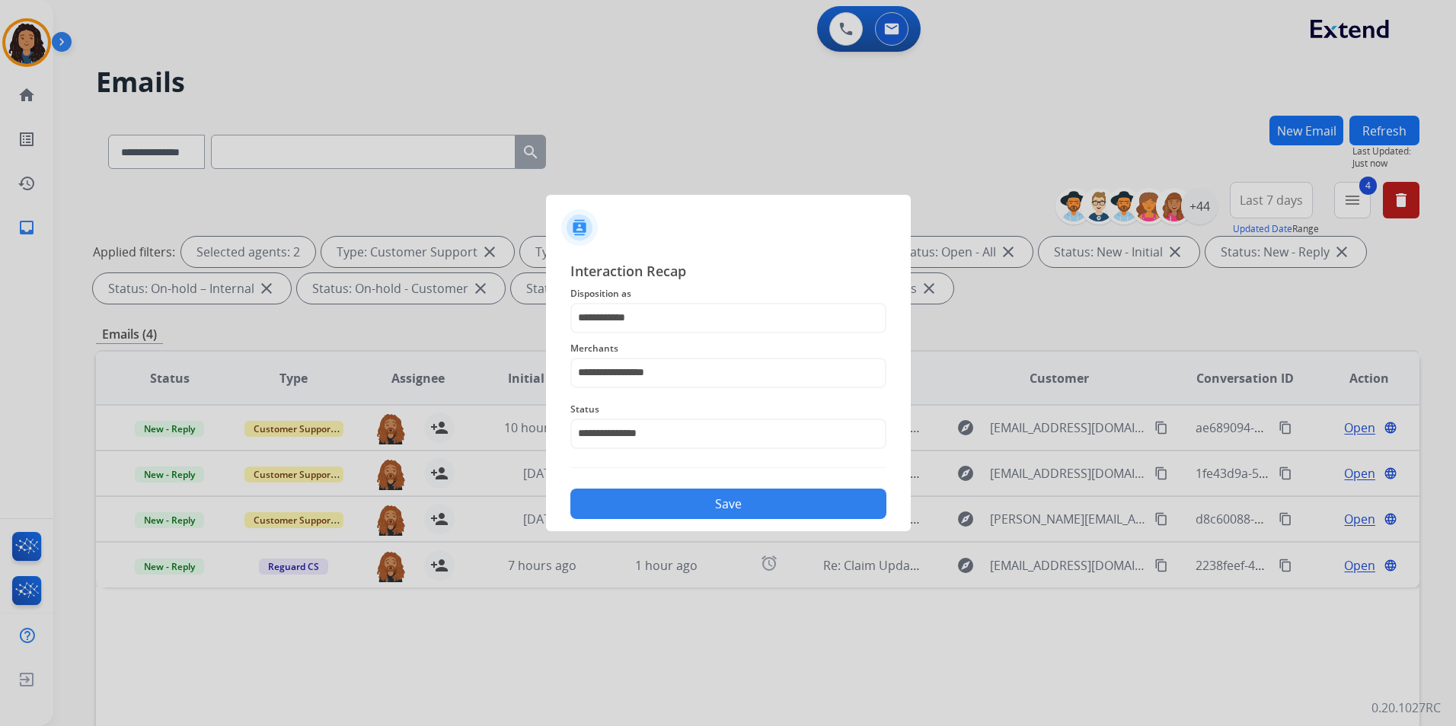
click at [661, 491] on button "Save" at bounding box center [728, 504] width 316 height 30
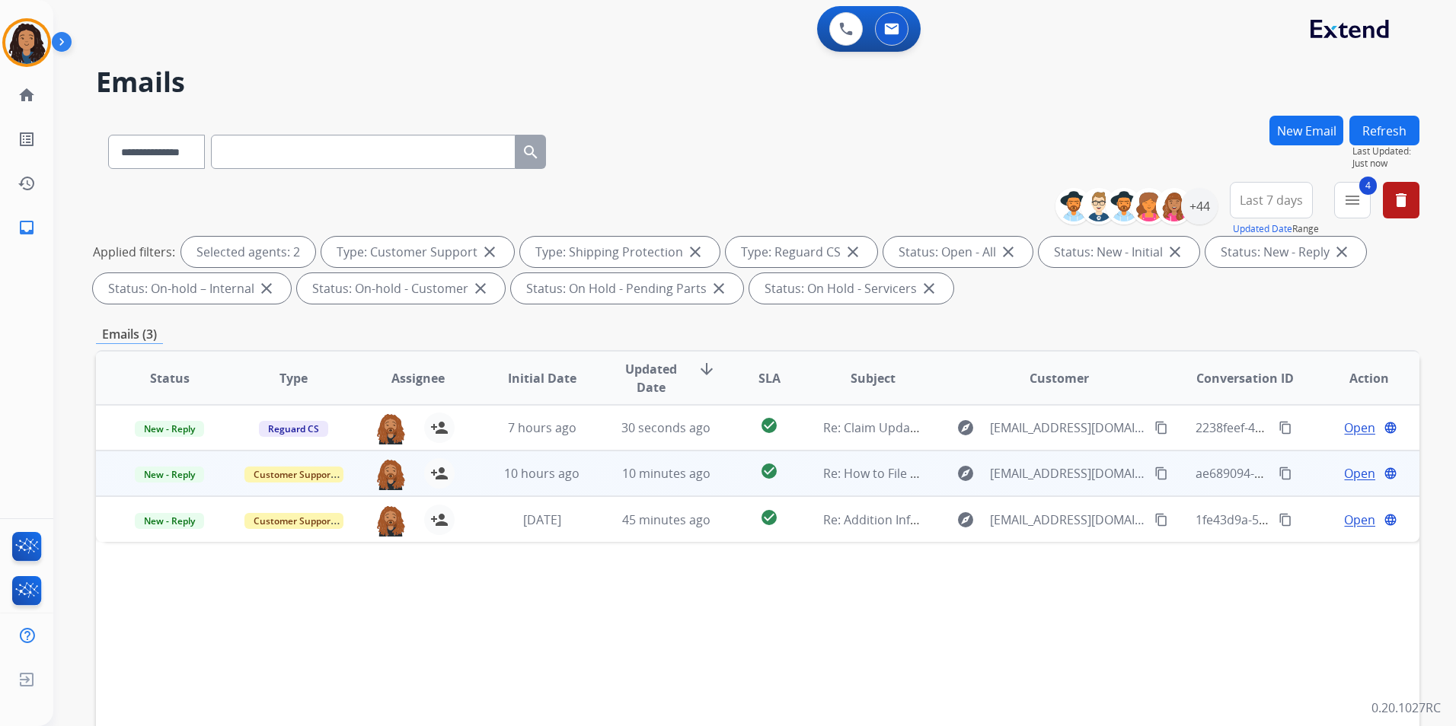
click at [1349, 478] on span "Open" at bounding box center [1359, 473] width 31 height 18
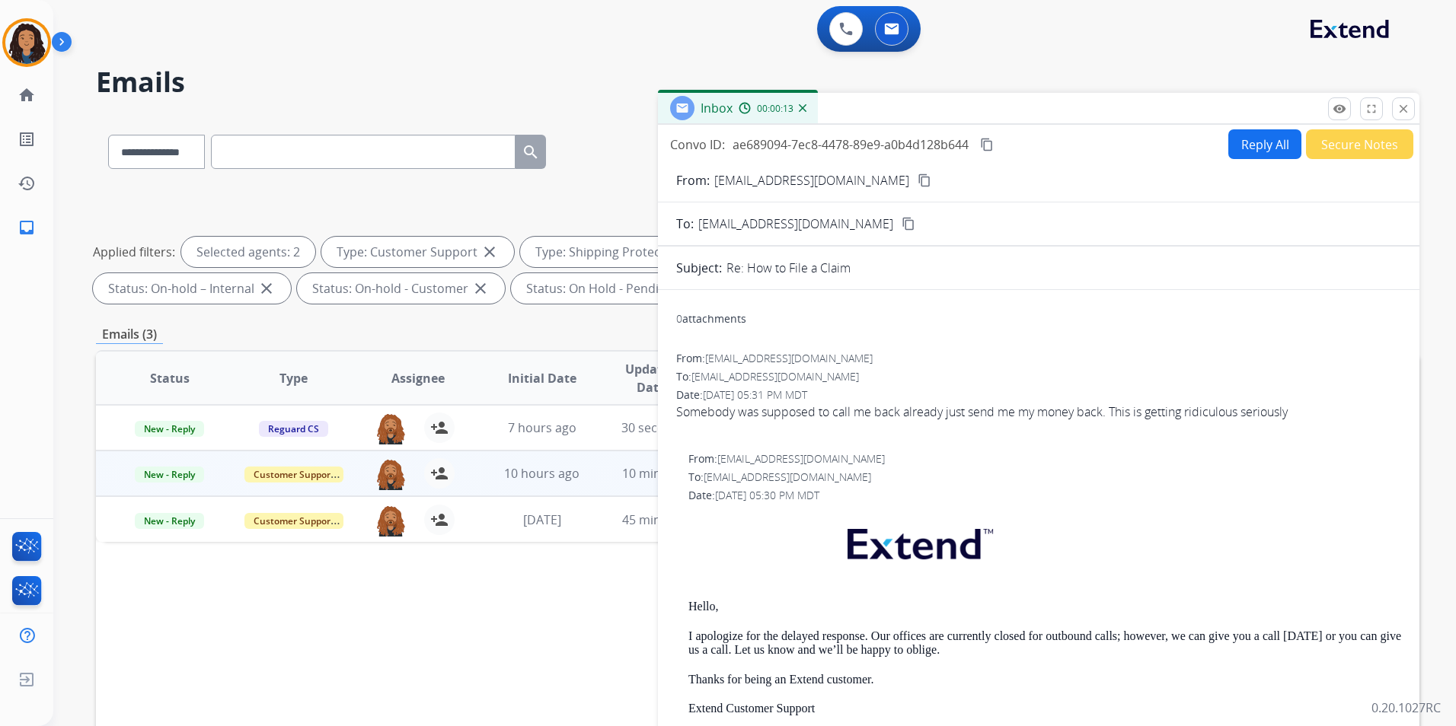
click at [917, 180] on mat-icon "content_copy" at bounding box center [924, 181] width 14 height 14
click at [1232, 145] on button "Reply All" at bounding box center [1264, 144] width 73 height 30
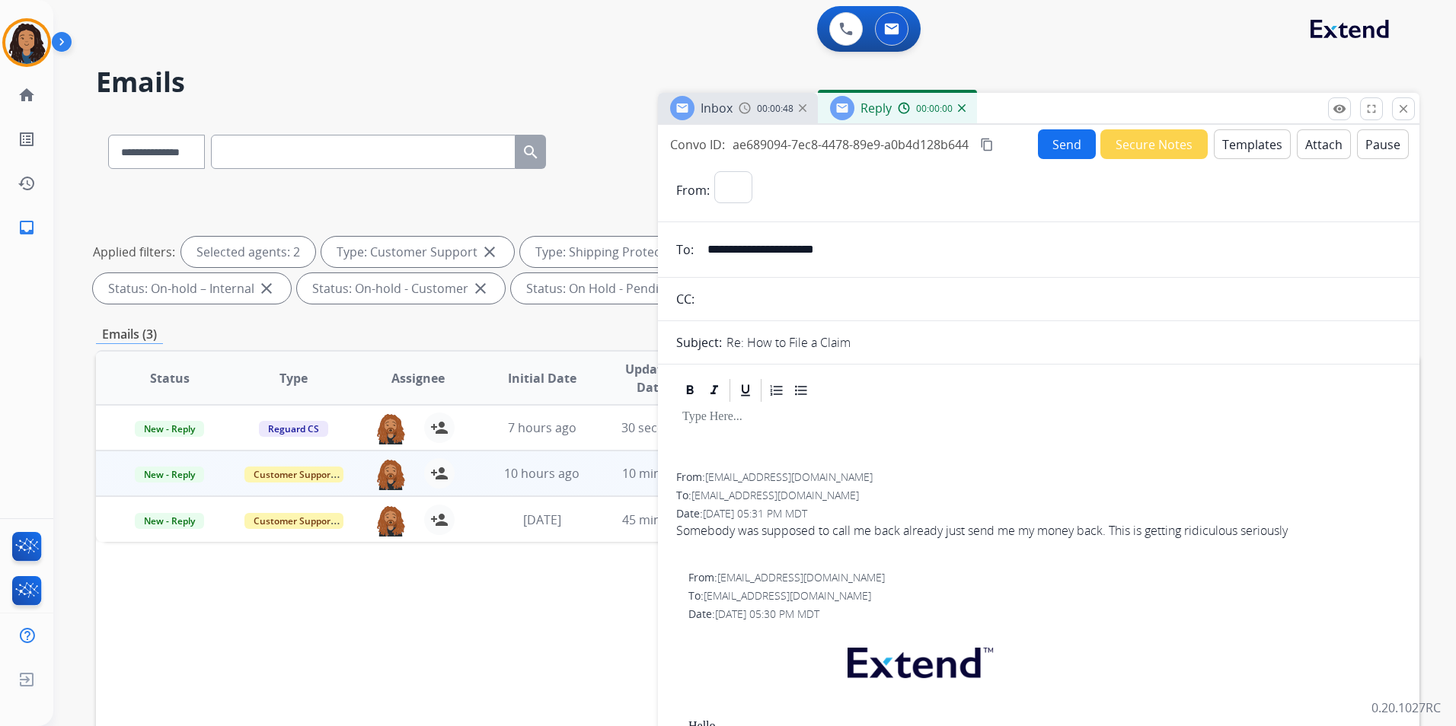
select select "**********"
click at [1232, 145] on button "Templates" at bounding box center [1252, 144] width 77 height 30
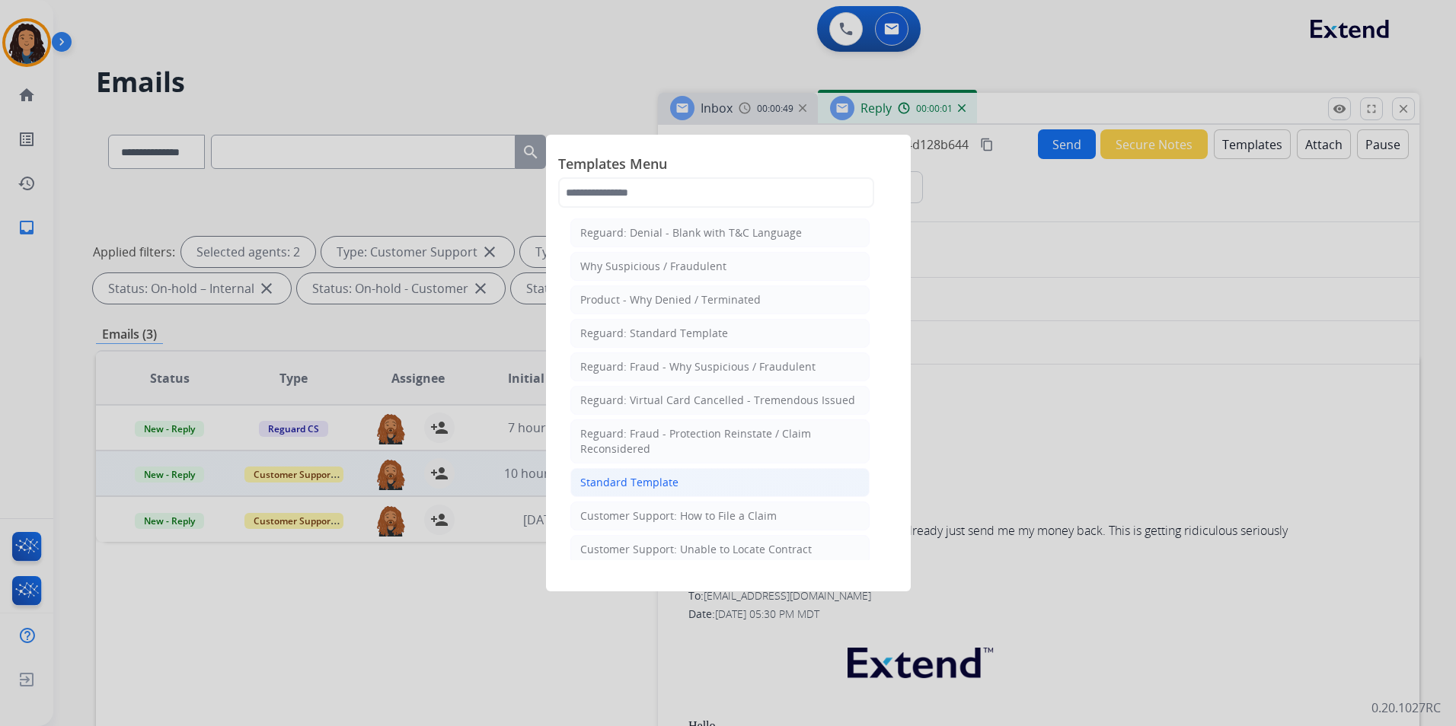
click at [720, 480] on li "Standard Template" at bounding box center [719, 482] width 299 height 29
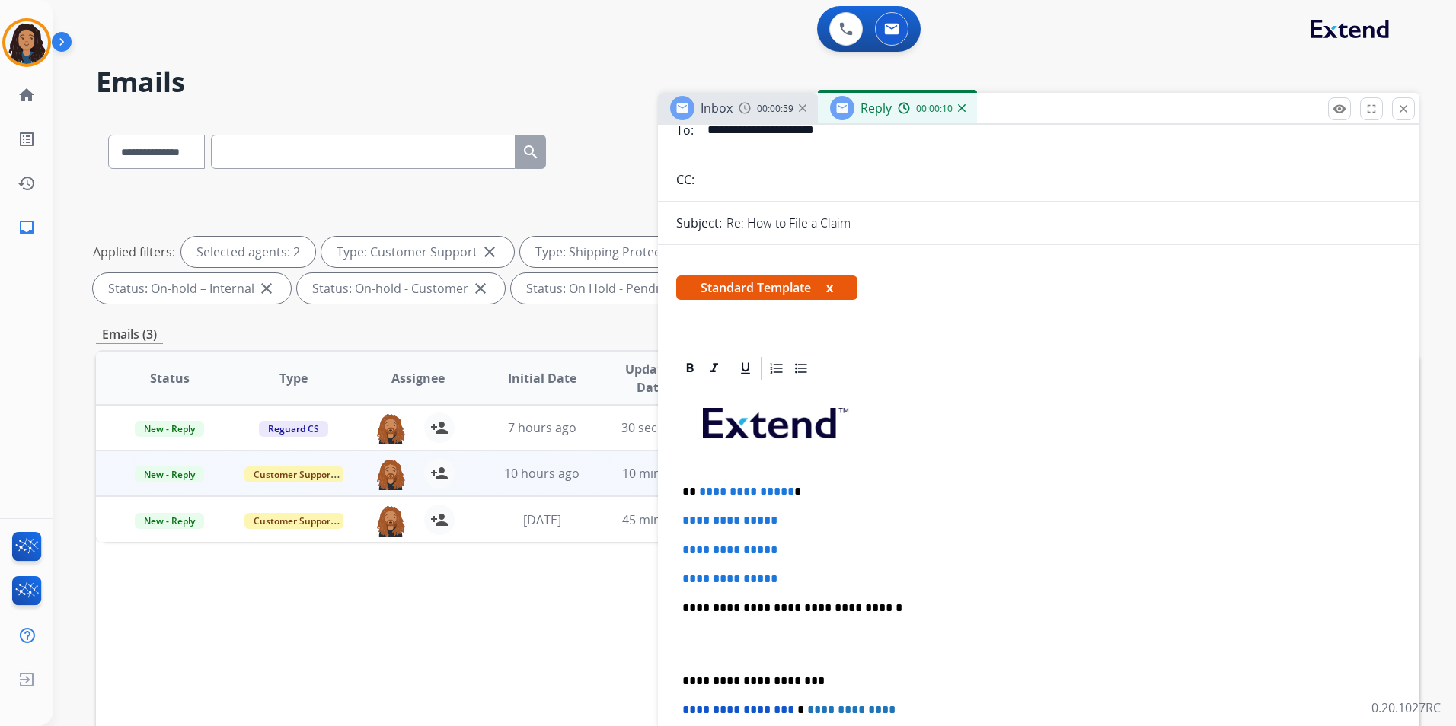
scroll to position [228, 0]
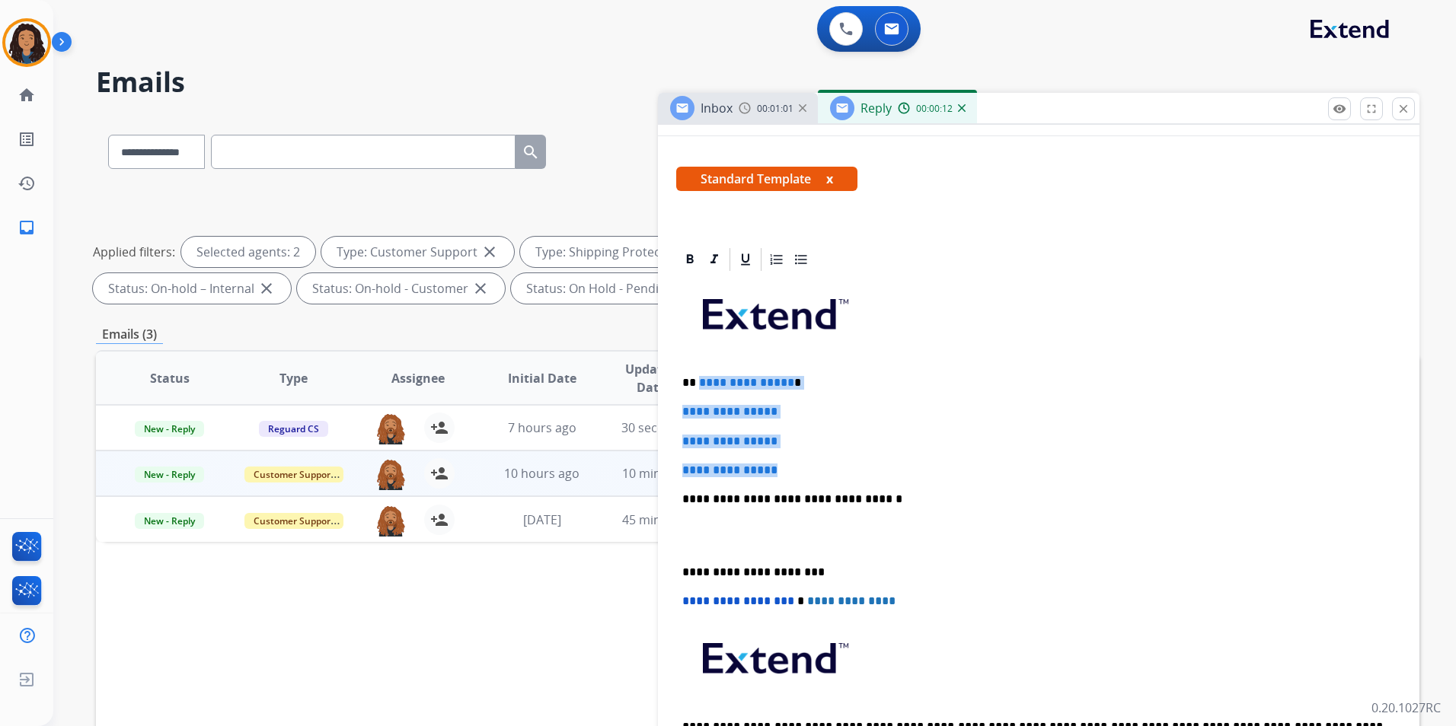
drag, startPoint x: 747, startPoint y: 448, endPoint x: 697, endPoint y: 365, distance: 97.0
click at [697, 365] on div "**********" at bounding box center [1038, 535] width 725 height 524
paste div
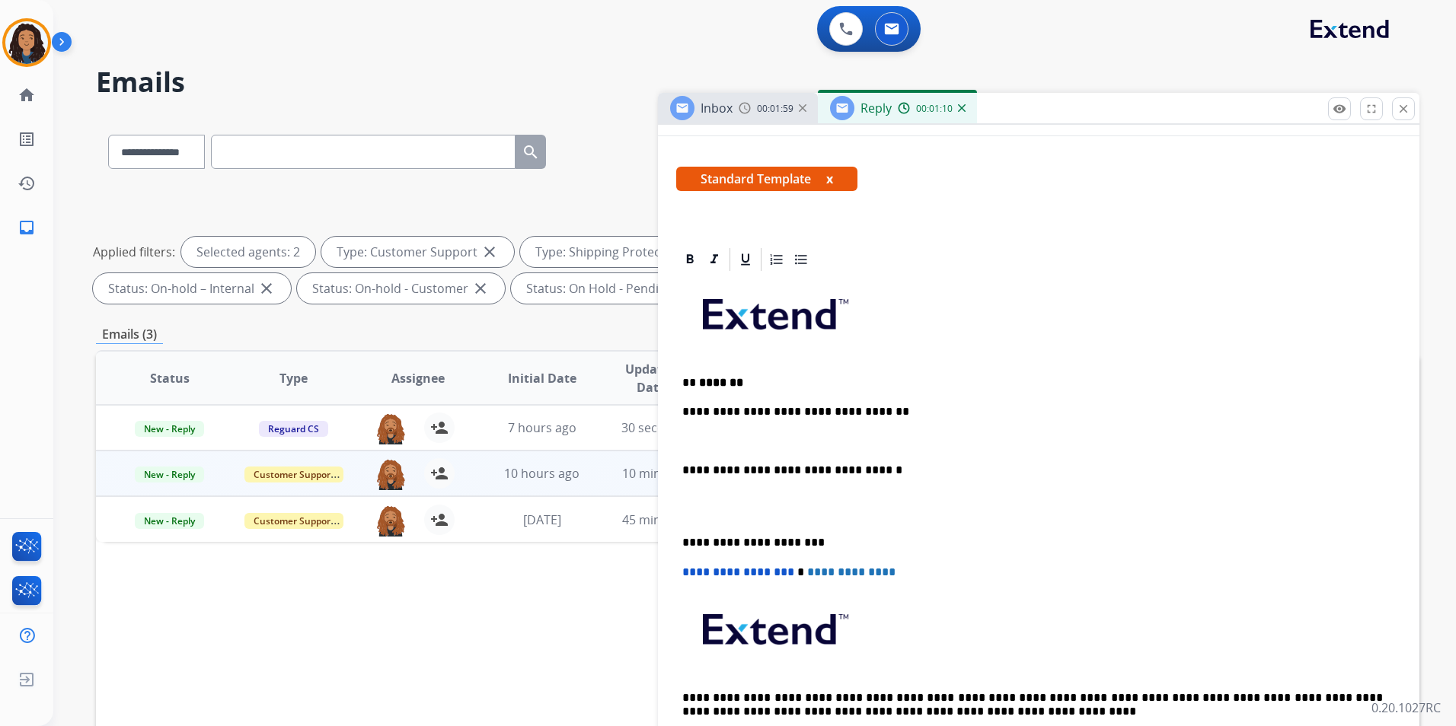
click at [732, 109] on span "Inbox" at bounding box center [716, 108] width 32 height 17
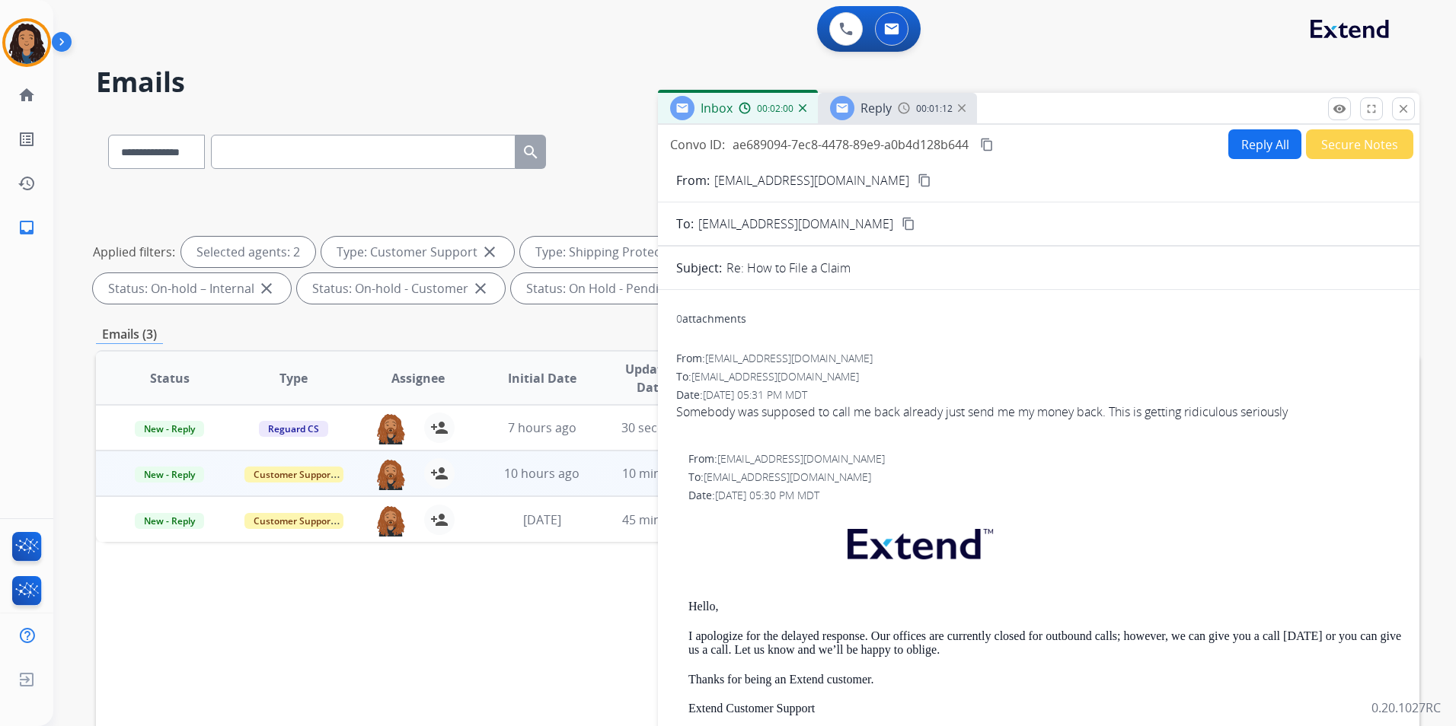
click at [888, 114] on span "Reply" at bounding box center [875, 108] width 31 height 17
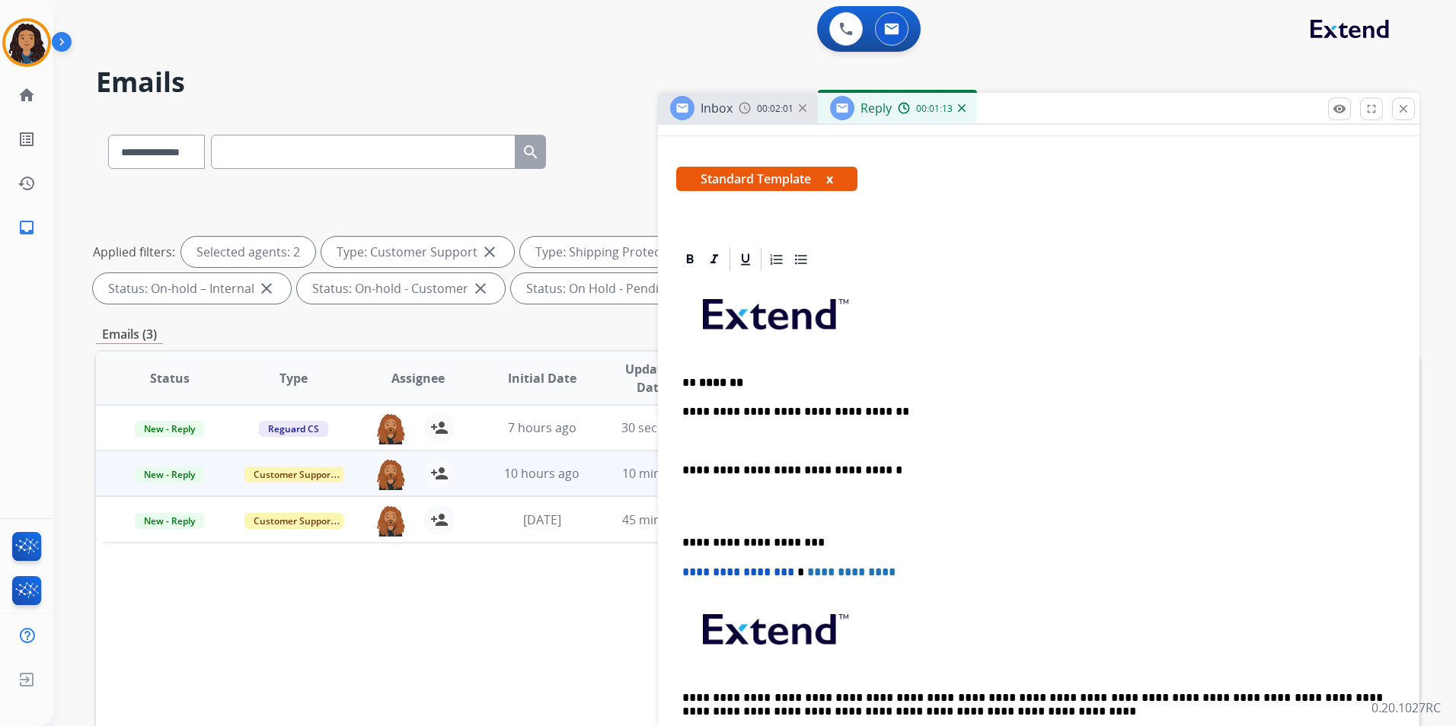
click at [793, 431] on div "**********" at bounding box center [1038, 520] width 725 height 495
click at [998, 422] on div "**********" at bounding box center [1038, 520] width 725 height 495
click at [1005, 383] on p "** *******" at bounding box center [1032, 383] width 700 height 14
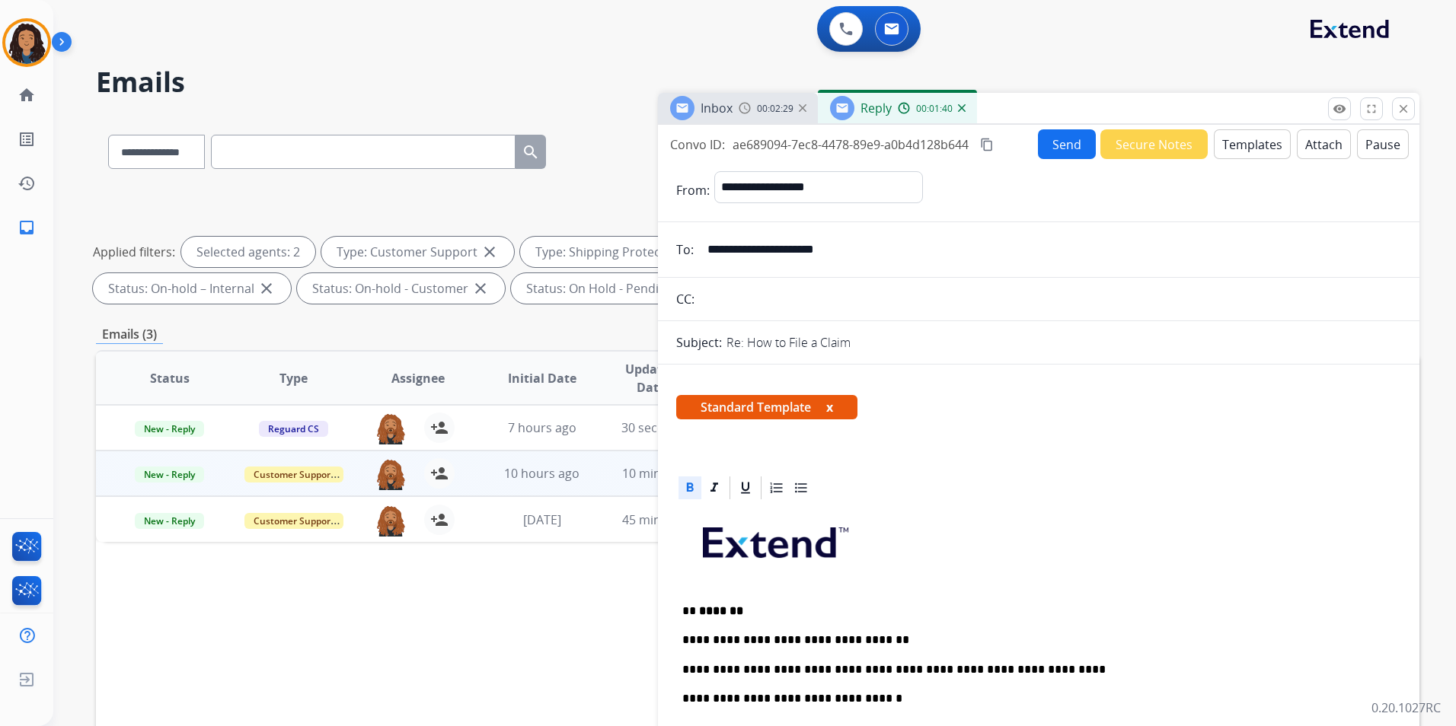
click at [1059, 155] on button "Send" at bounding box center [1067, 144] width 58 height 30
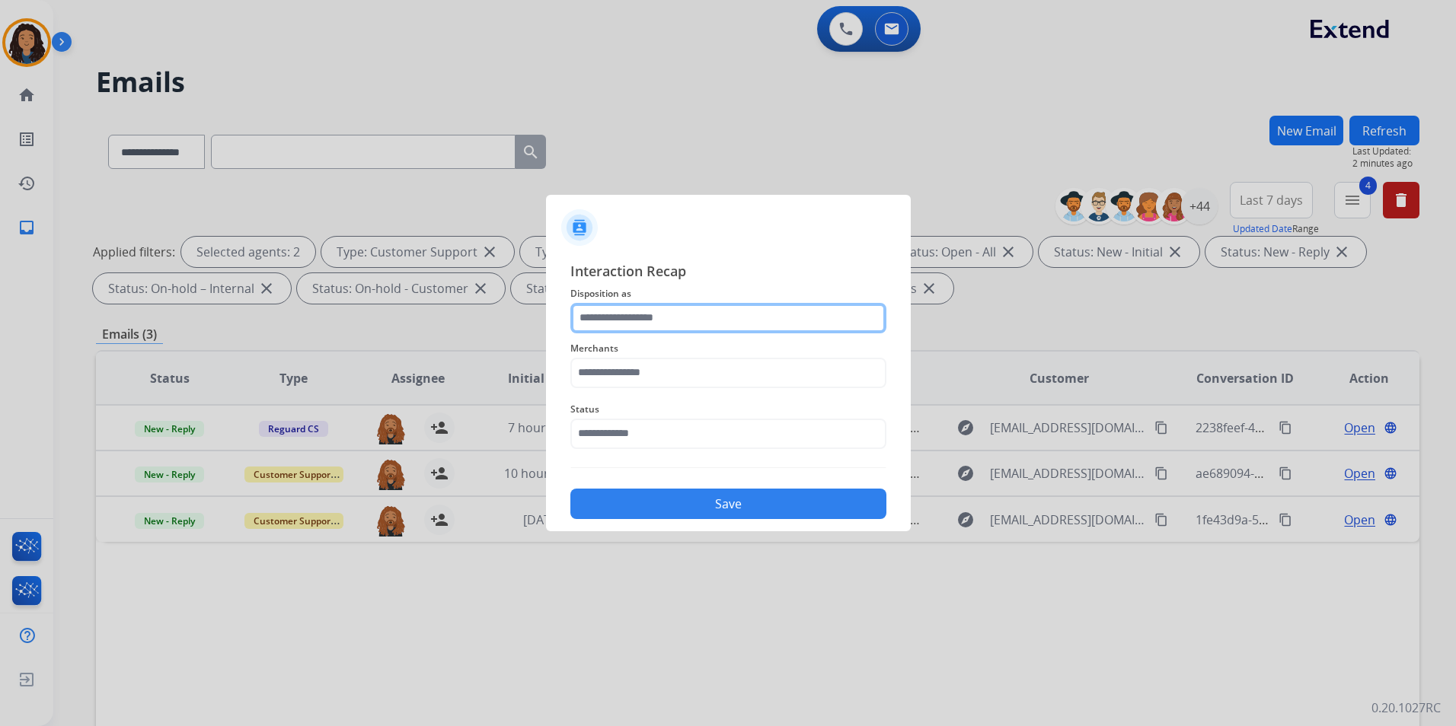
click at [755, 320] on input "text" at bounding box center [728, 318] width 316 height 30
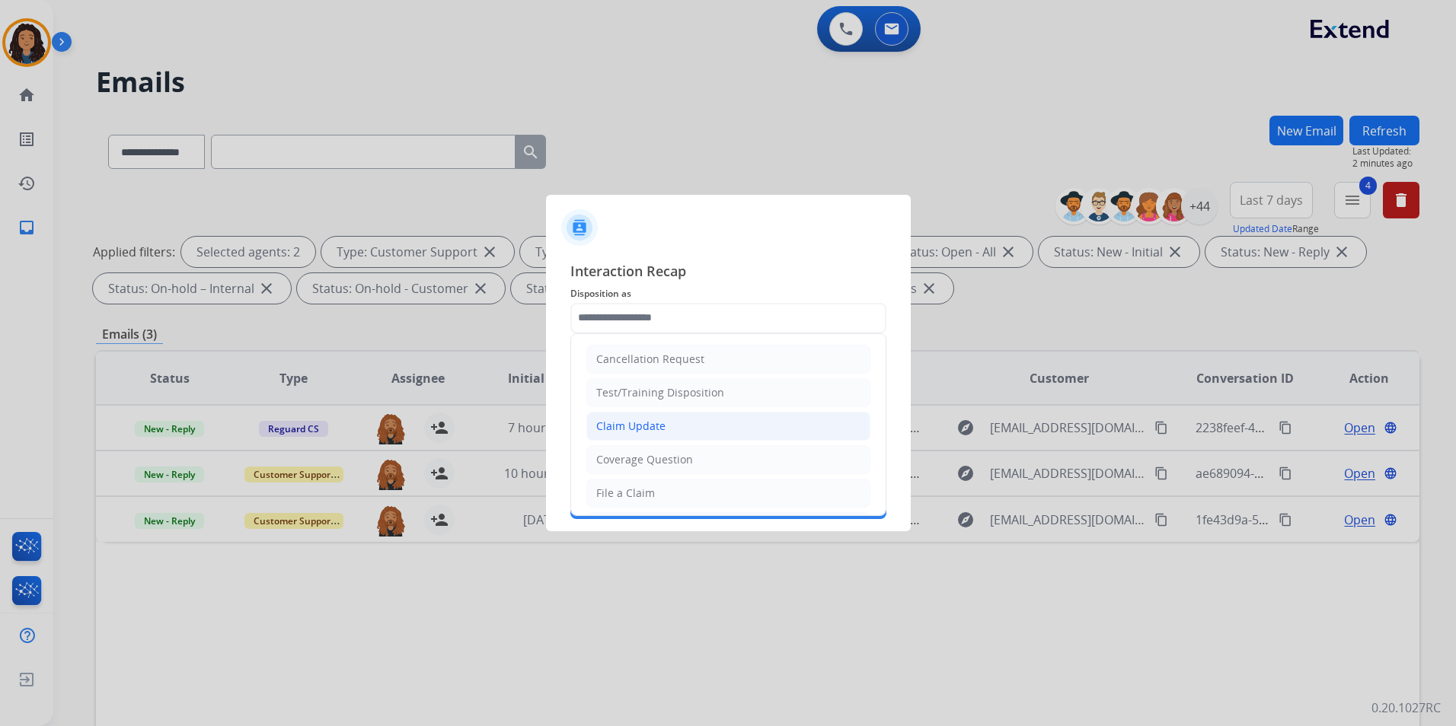
click at [695, 418] on li "Claim Update" at bounding box center [728, 426] width 284 height 29
type input "**********"
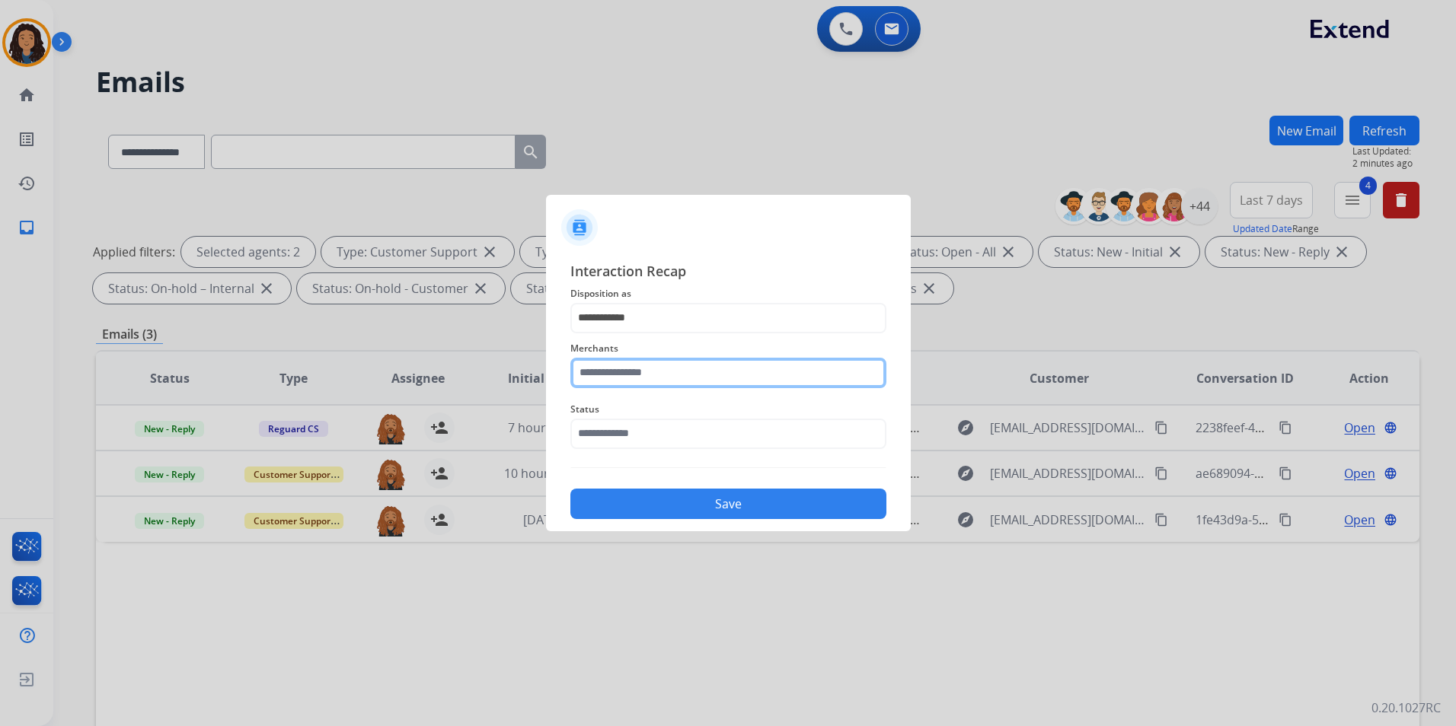
click at [632, 378] on input "text" at bounding box center [728, 373] width 316 height 30
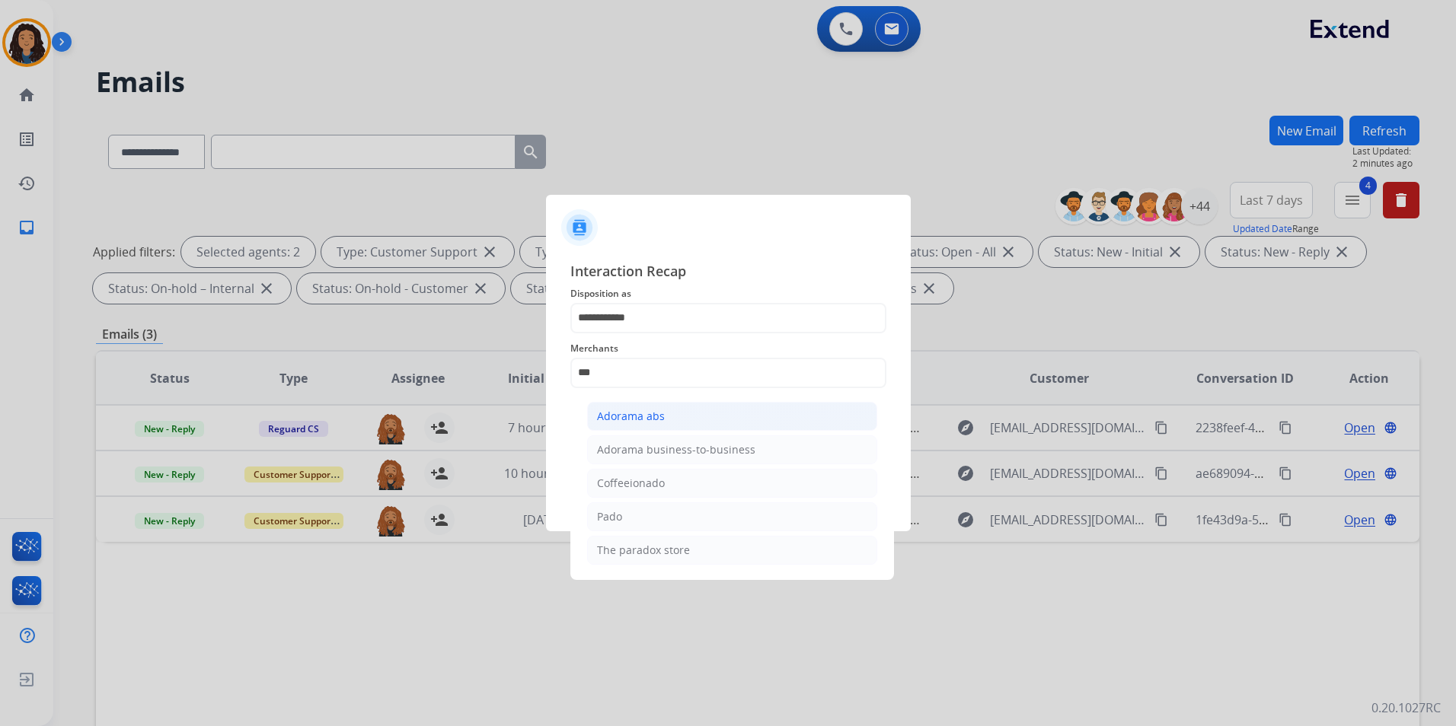
click at [662, 423] on div "Adorama abs" at bounding box center [631, 416] width 68 height 15
type input "**********"
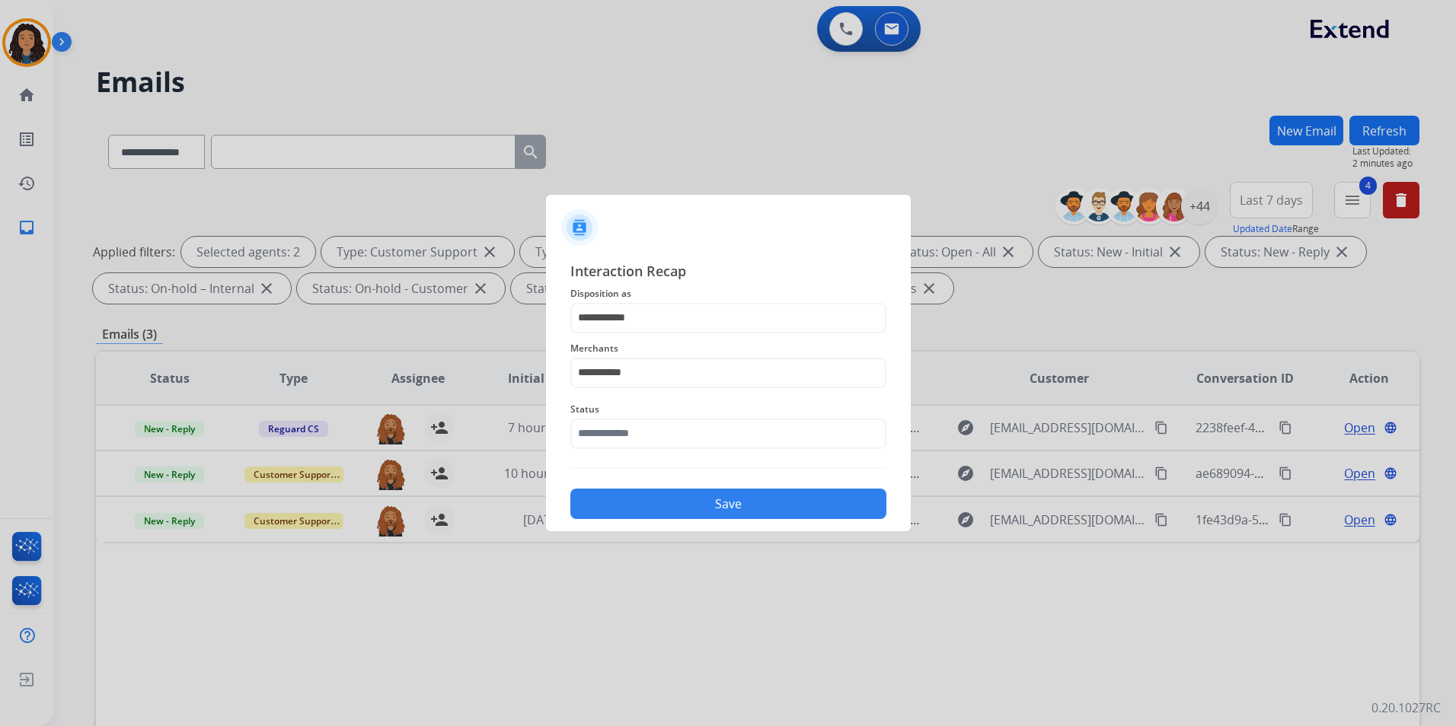
click at [660, 455] on div "Status" at bounding box center [728, 424] width 316 height 61
click at [662, 445] on input "text" at bounding box center [728, 434] width 316 height 30
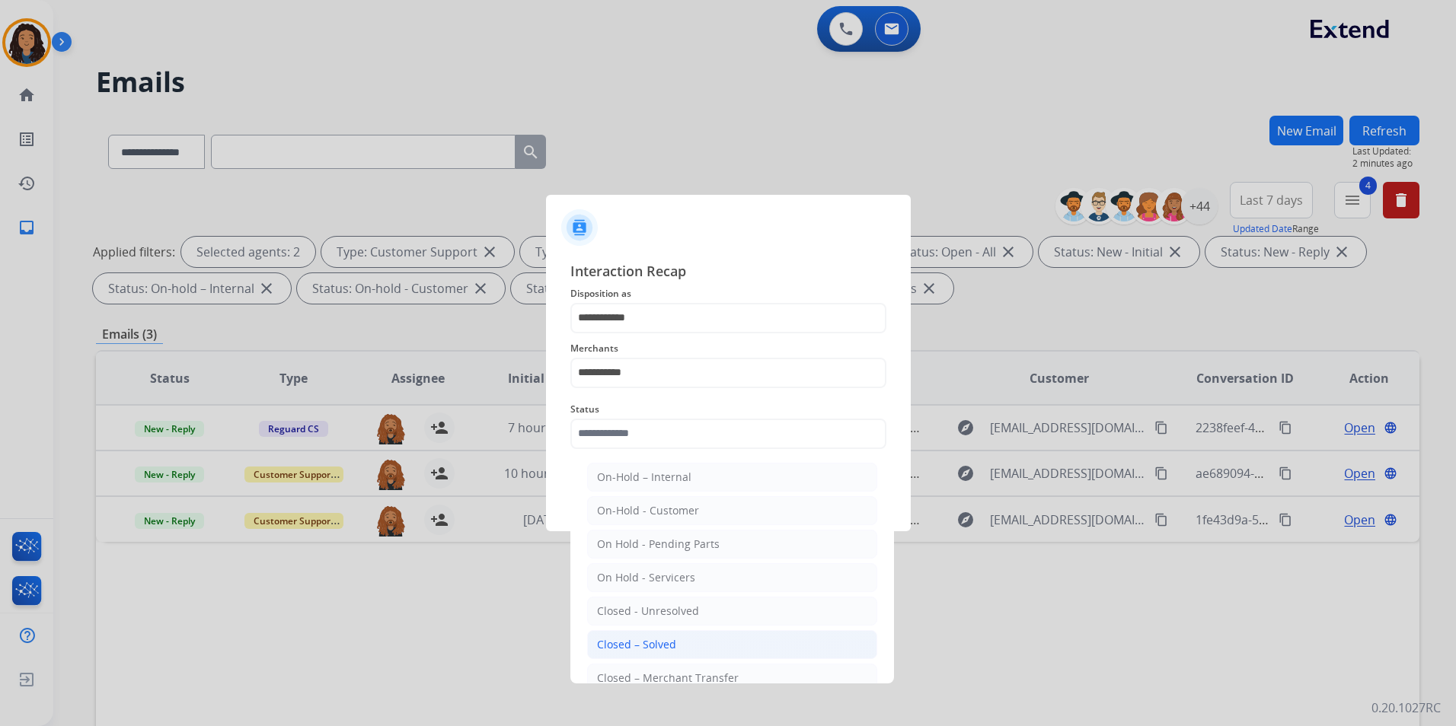
click at [684, 637] on li "Closed – Solved" at bounding box center [732, 644] width 290 height 29
type input "**********"
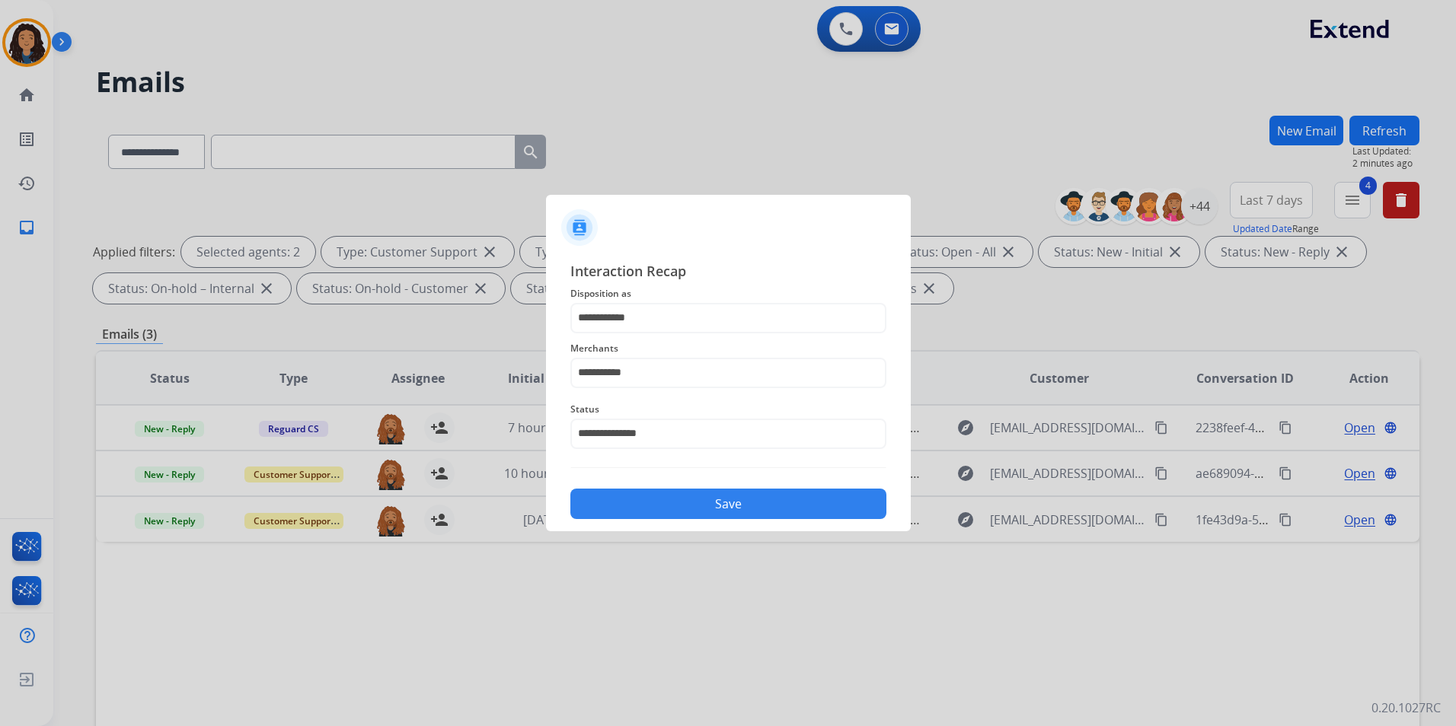
click at [748, 508] on button "Save" at bounding box center [728, 504] width 316 height 30
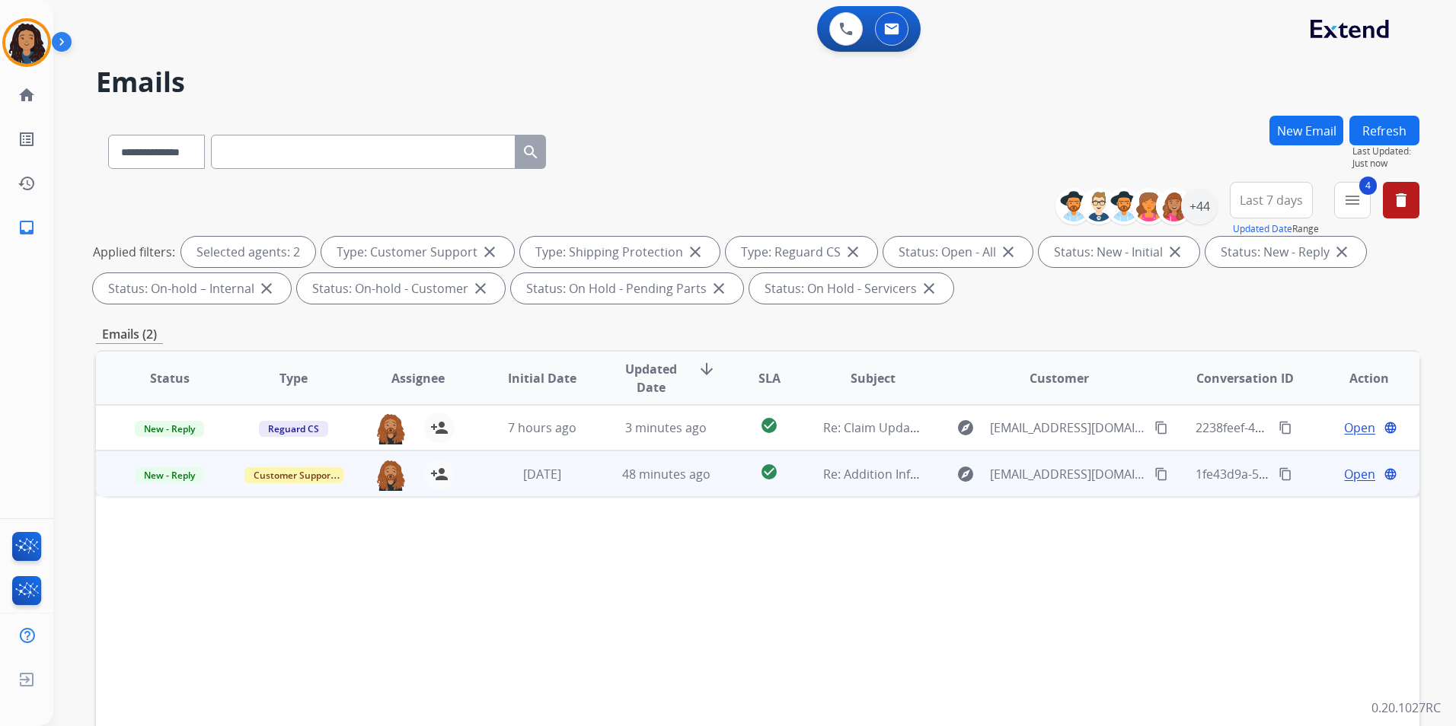
click at [1355, 477] on span "Open" at bounding box center [1359, 474] width 31 height 18
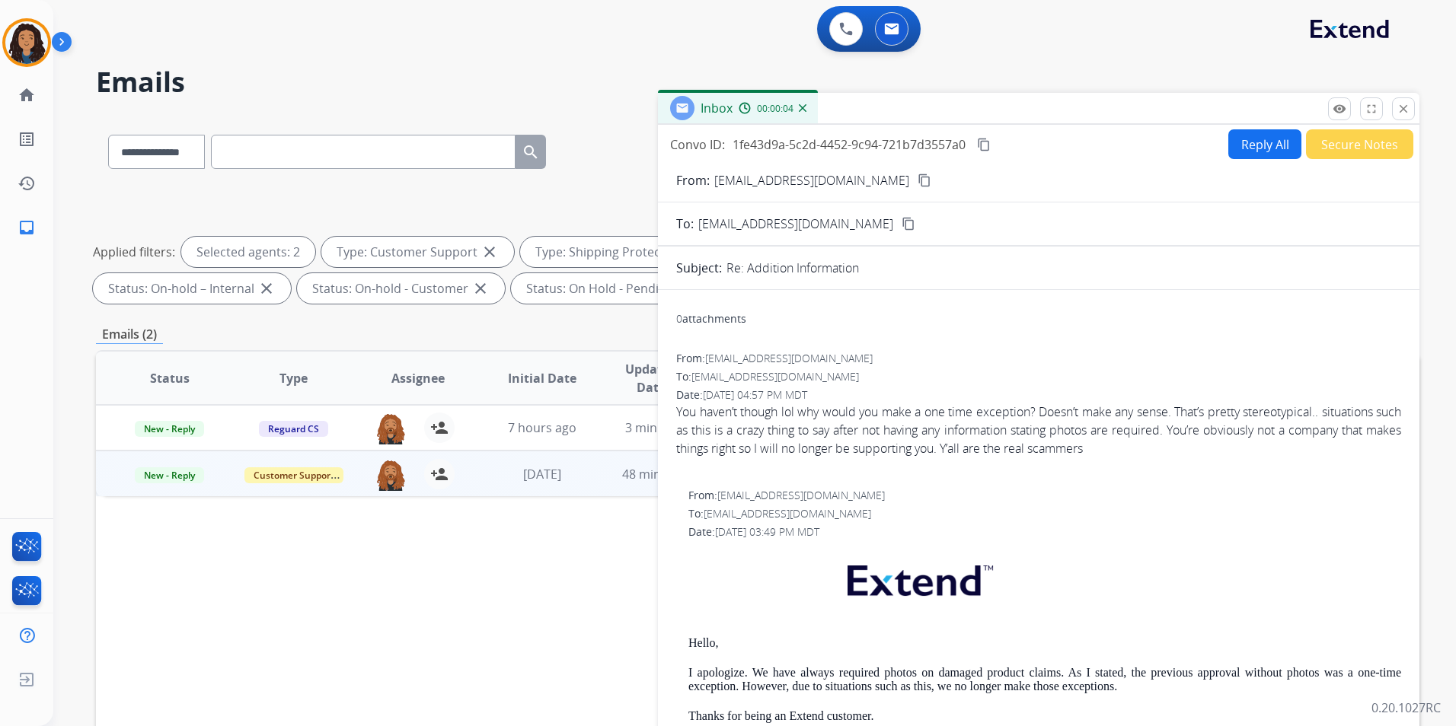
click at [1402, 110] on mat-icon "close" at bounding box center [1403, 109] width 14 height 14
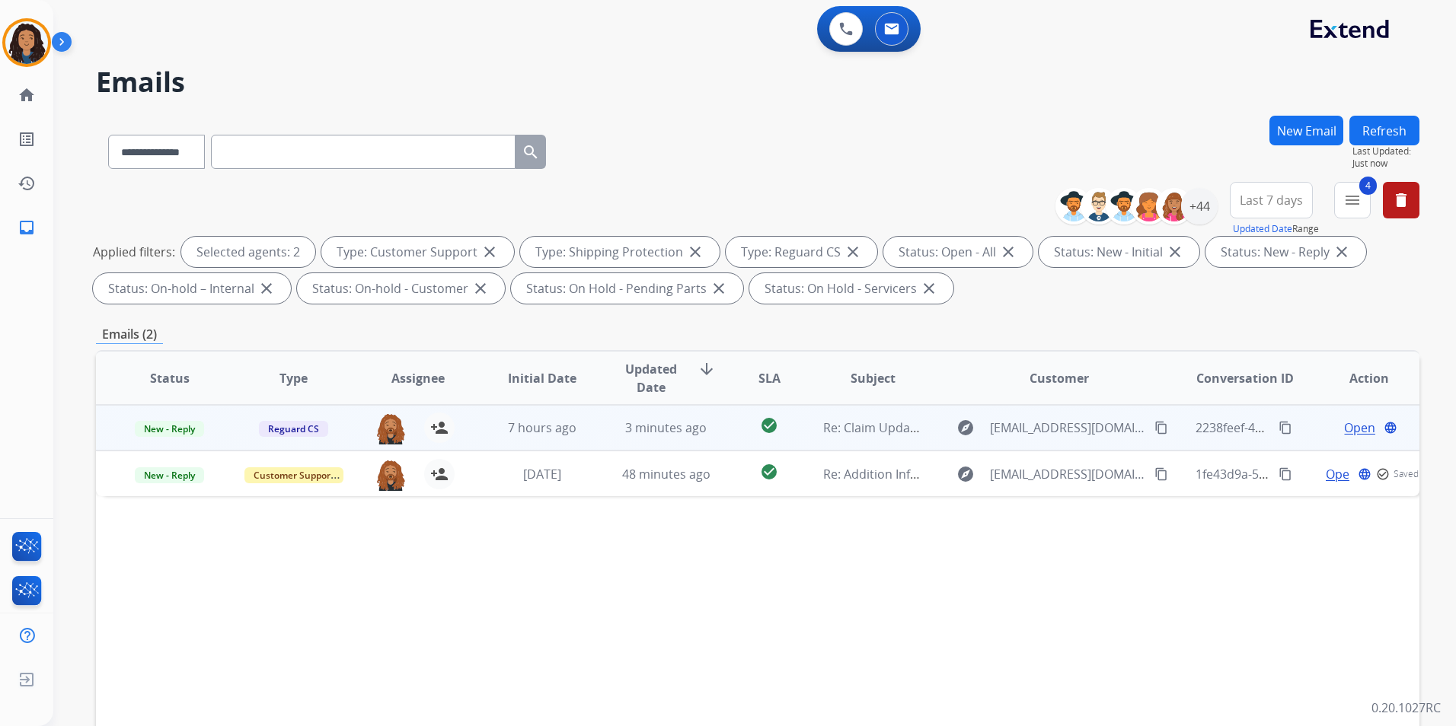
click at [1351, 426] on span "Open" at bounding box center [1359, 428] width 31 height 18
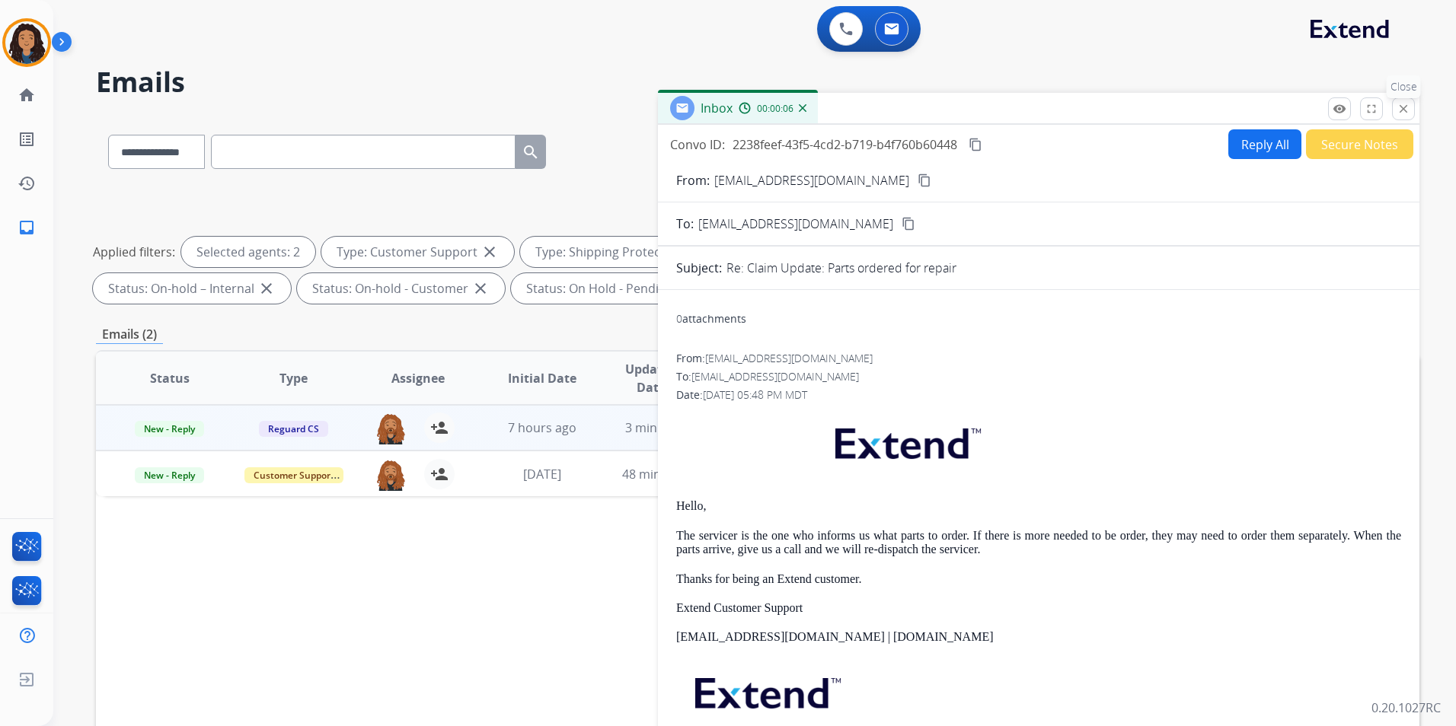
click at [1396, 111] on button "close Close" at bounding box center [1403, 108] width 23 height 23
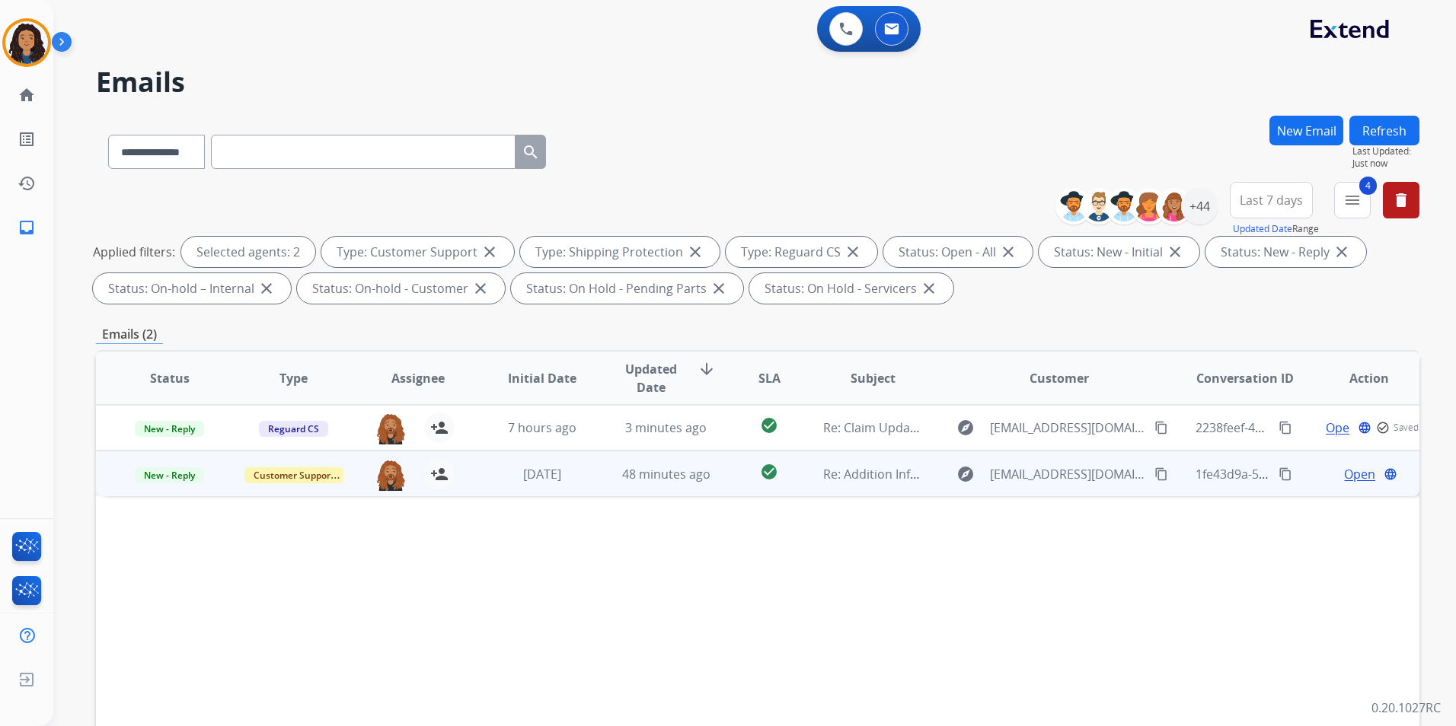
click at [1348, 477] on span "Open" at bounding box center [1359, 474] width 31 height 18
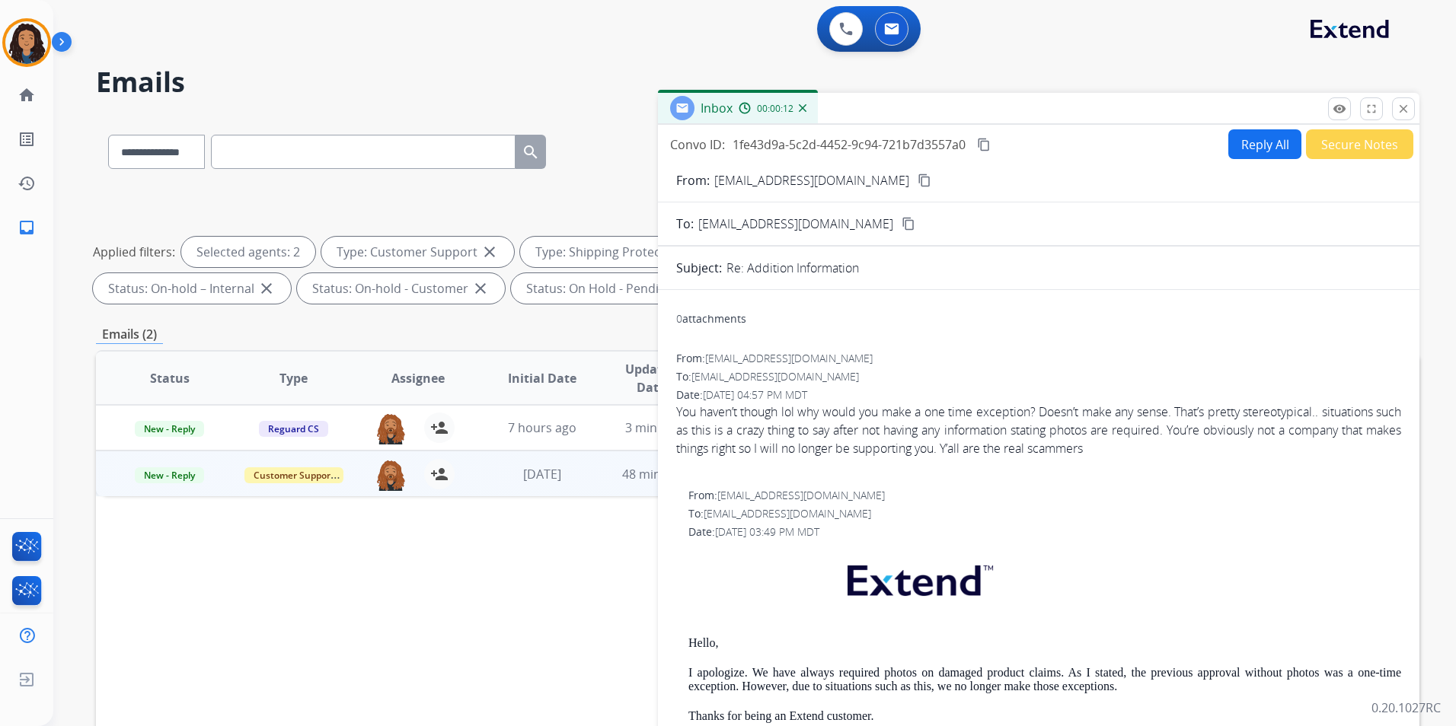
click at [917, 182] on mat-icon "content_copy" at bounding box center [924, 181] width 14 height 14
click at [1407, 118] on button "close Close" at bounding box center [1403, 108] width 23 height 23
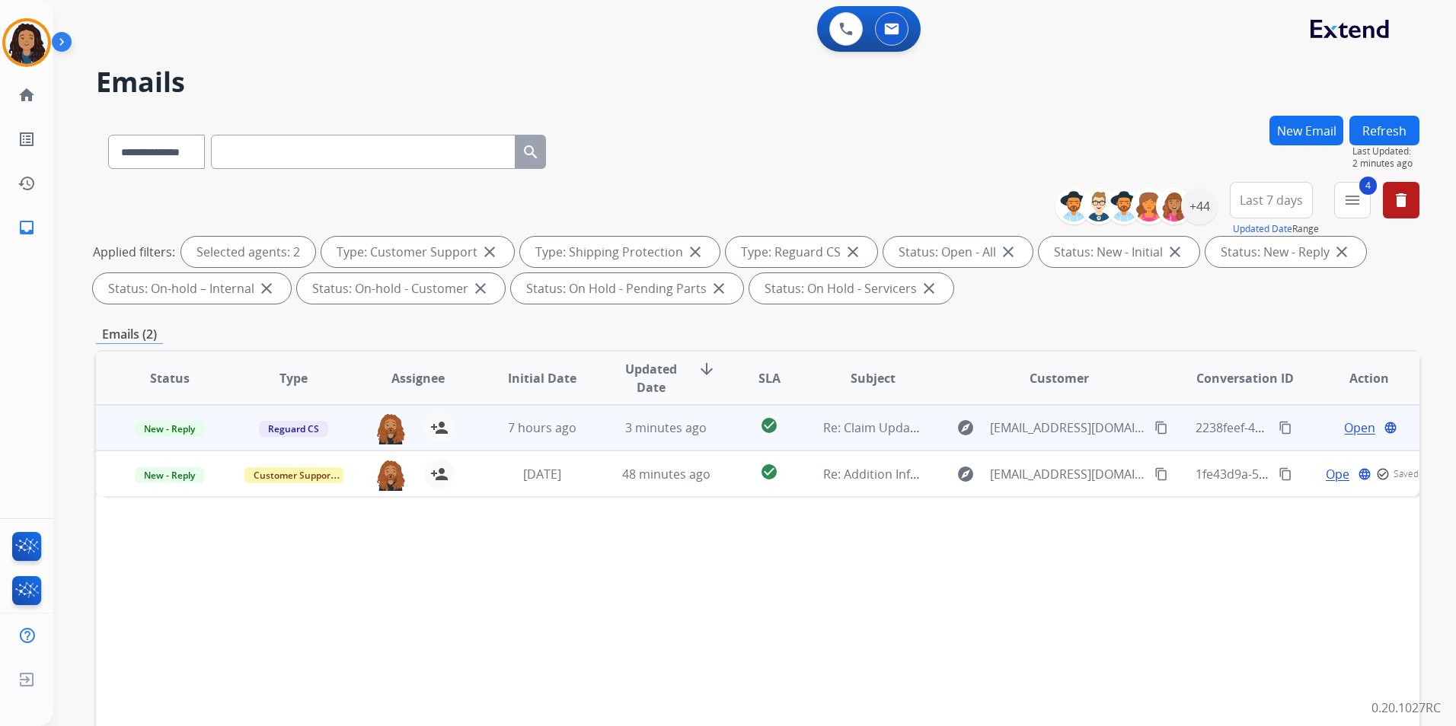
click at [1360, 432] on span "Open" at bounding box center [1359, 428] width 31 height 18
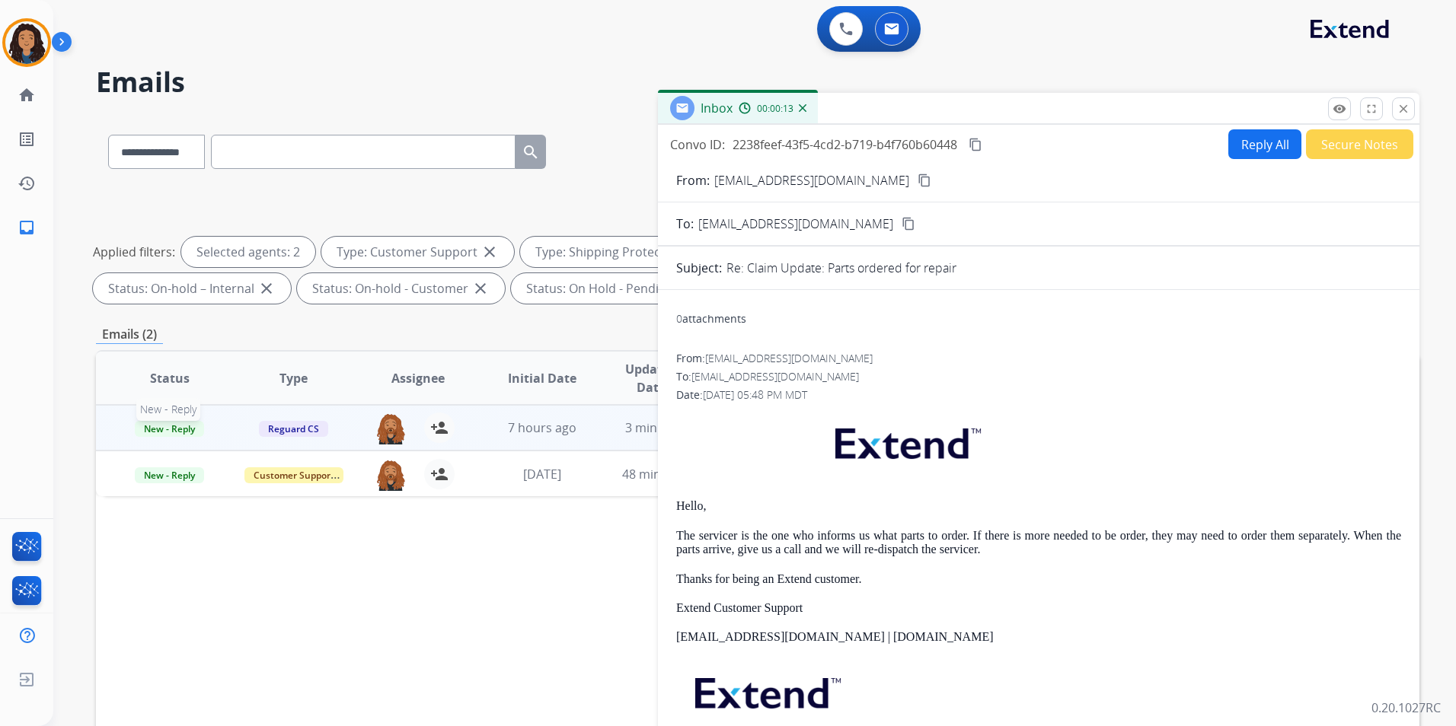
click at [163, 430] on span "New - Reply" at bounding box center [169, 429] width 69 height 16
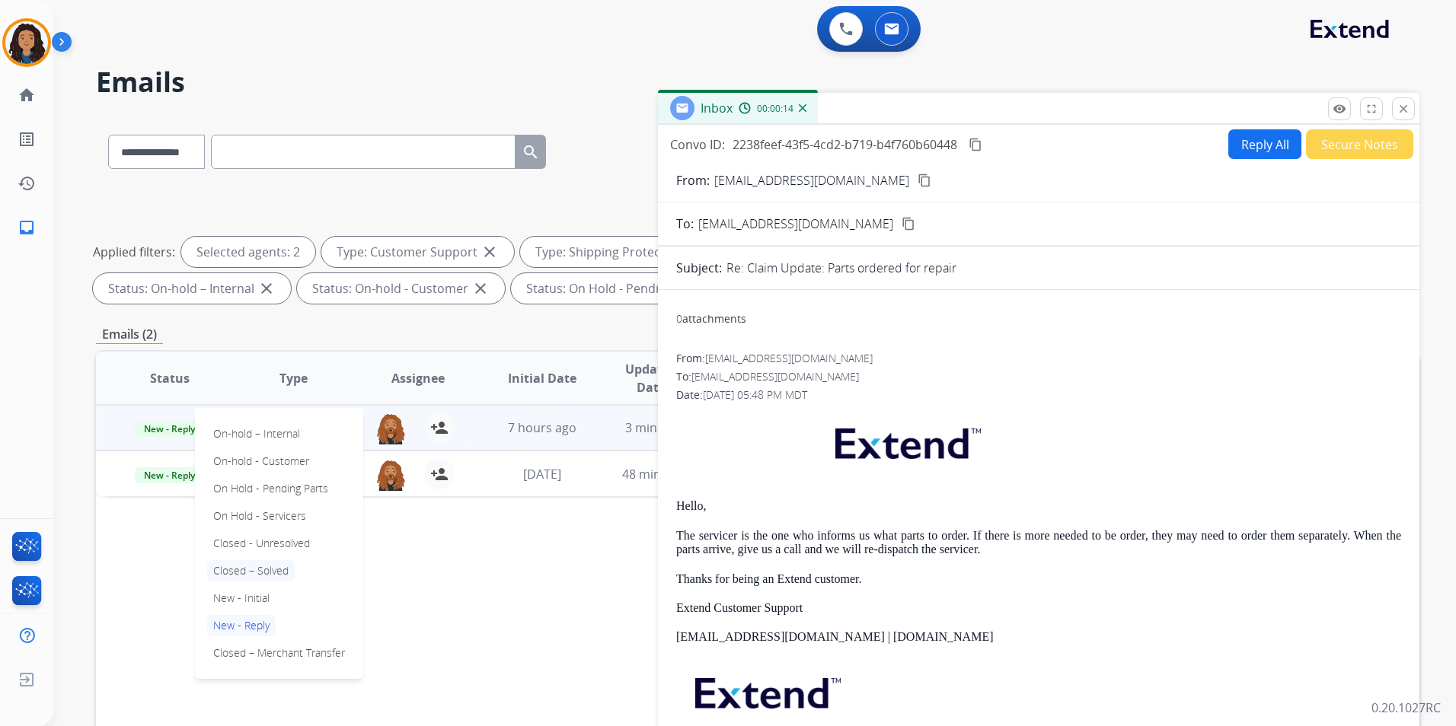
click at [282, 570] on p "Closed – Solved" at bounding box center [251, 570] width 88 height 21
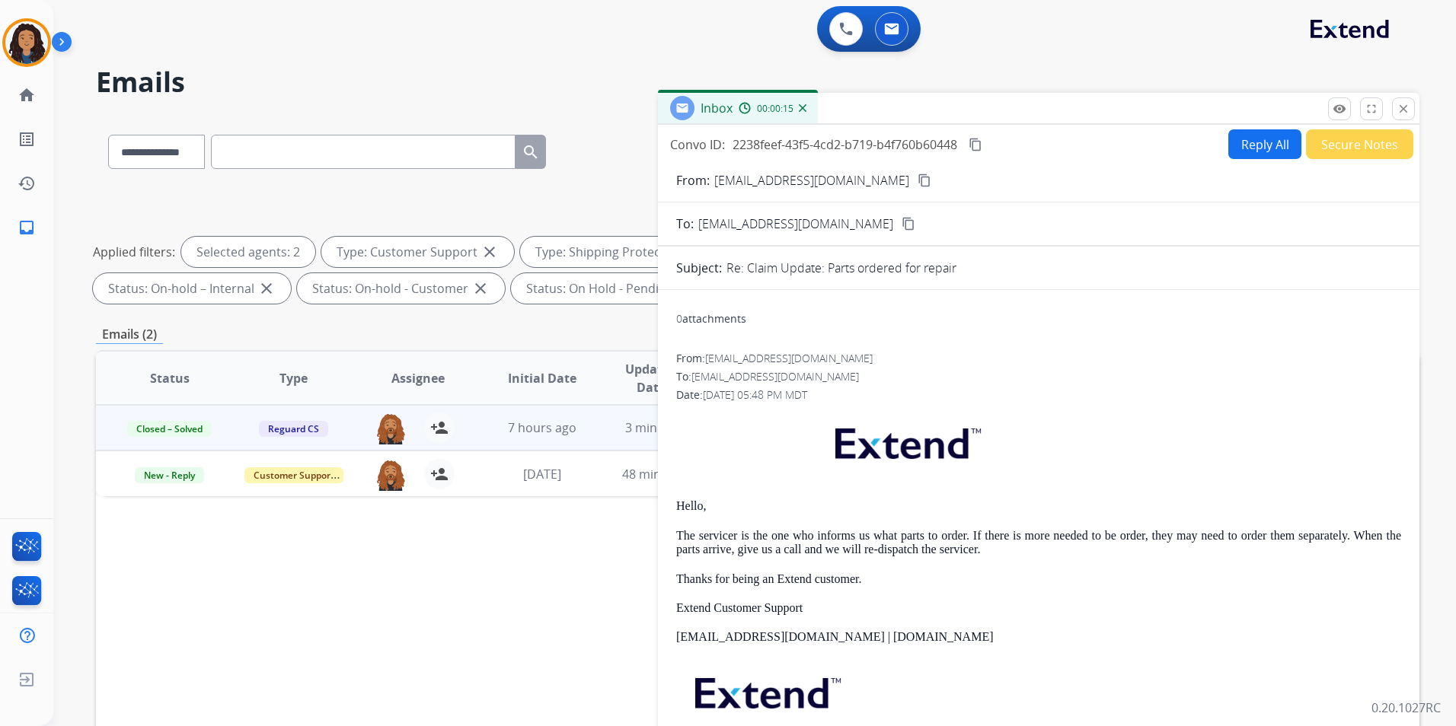
click at [1323, 142] on button "Secure Notes" at bounding box center [1359, 144] width 107 height 30
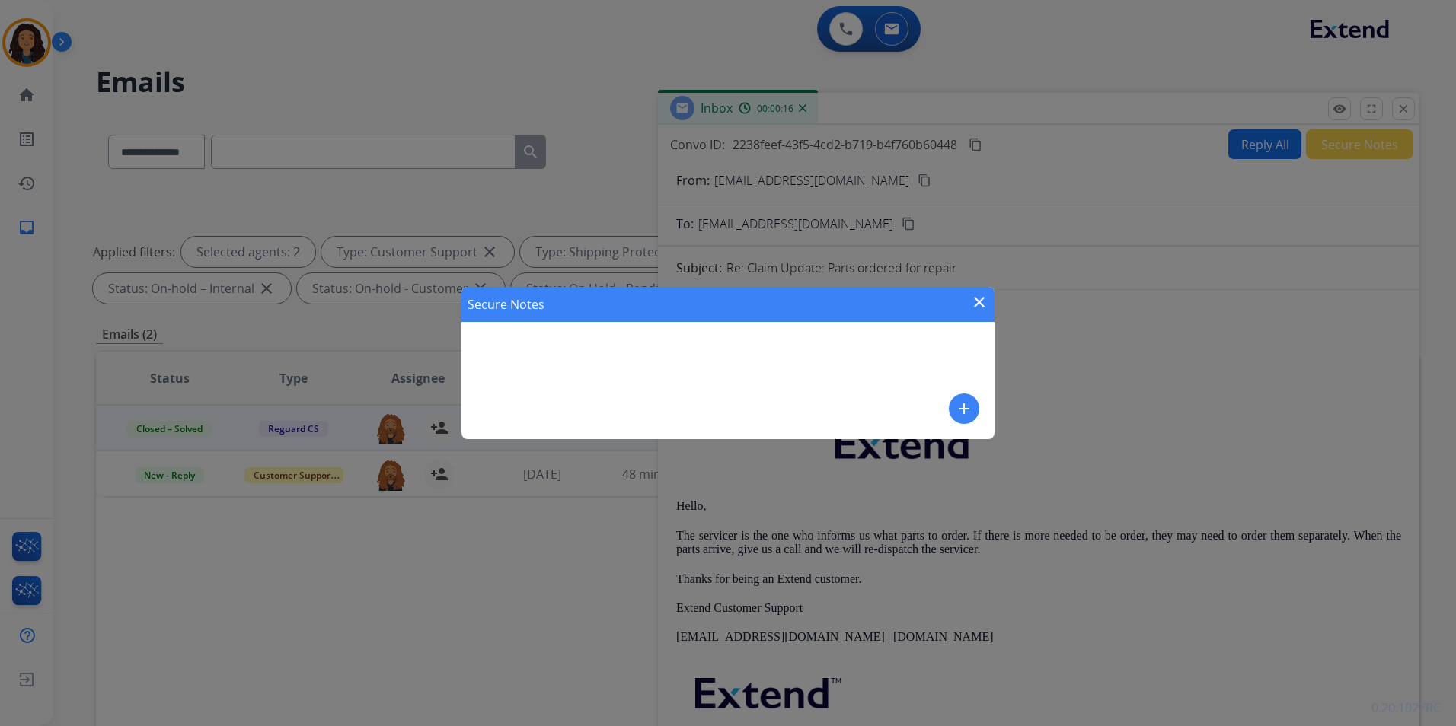
click at [975, 406] on button "add" at bounding box center [964, 409] width 30 height 30
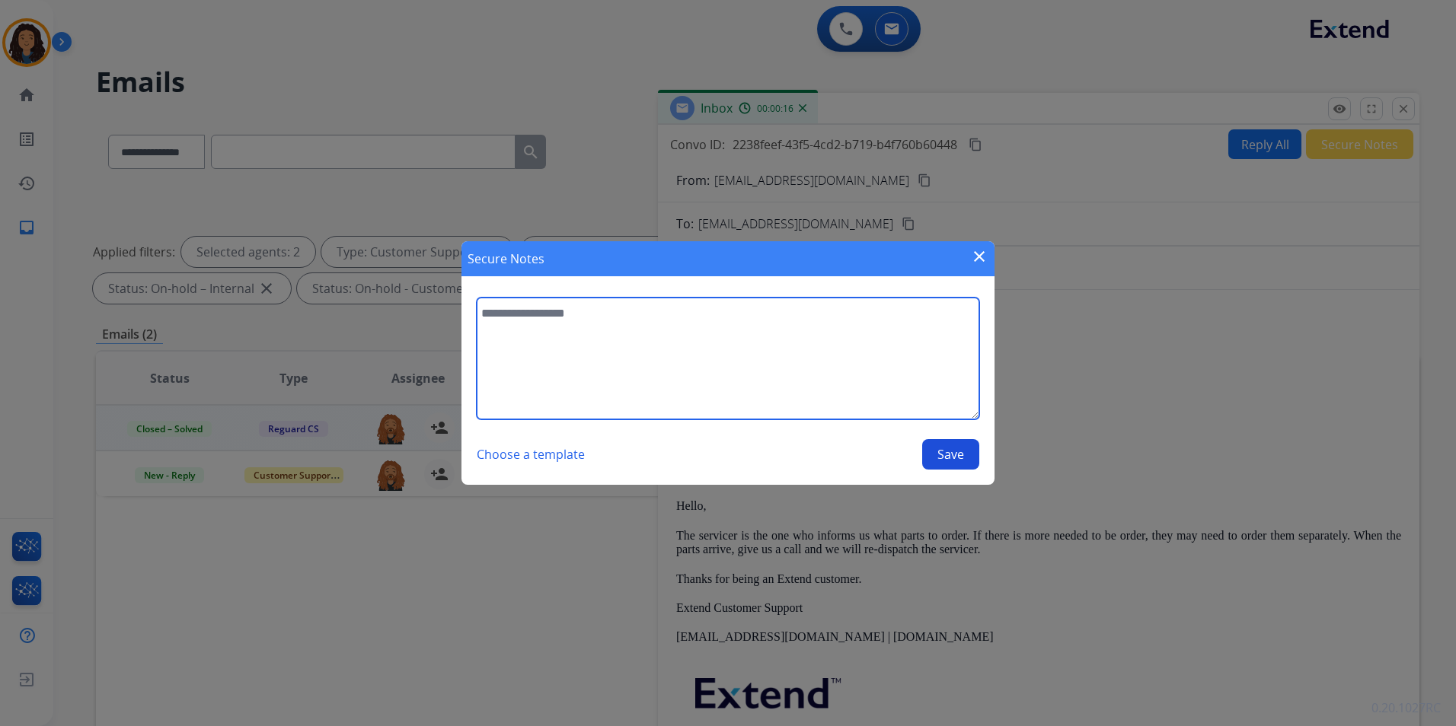
click at [644, 373] on textarea at bounding box center [728, 359] width 503 height 122
type textarea "**********"
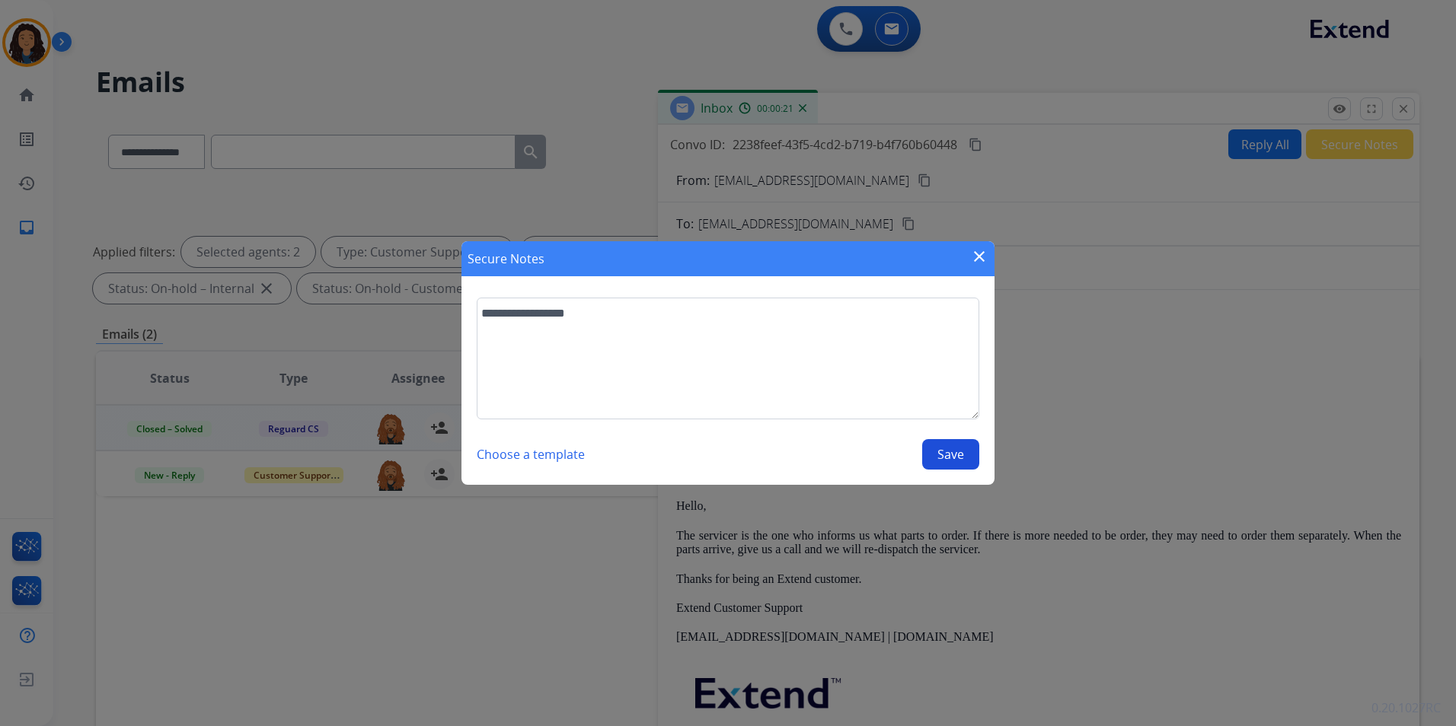
drag, startPoint x: 939, startPoint y: 449, endPoint x: 953, endPoint y: 448, distance: 13.8
click at [943, 449] on button "Save" at bounding box center [950, 454] width 57 height 30
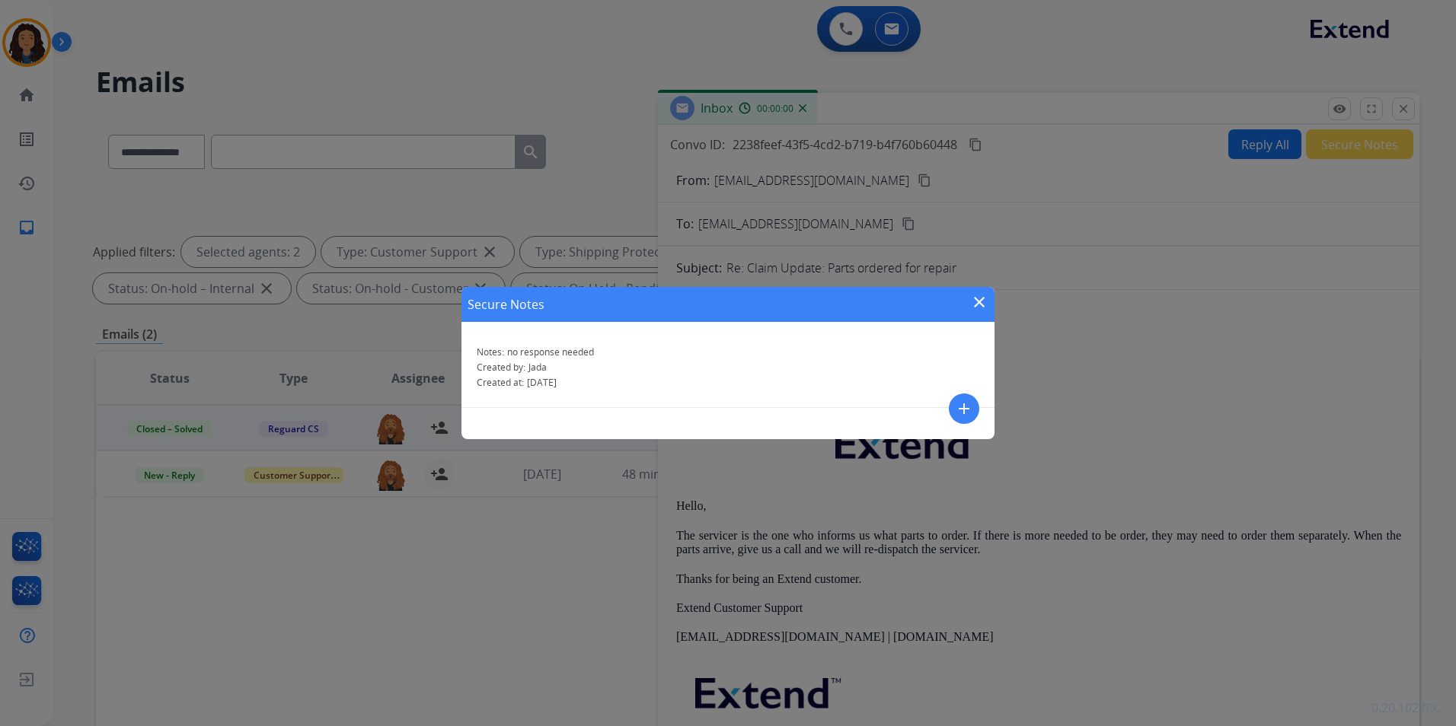
click at [978, 295] on mat-icon "close" at bounding box center [979, 302] width 18 height 18
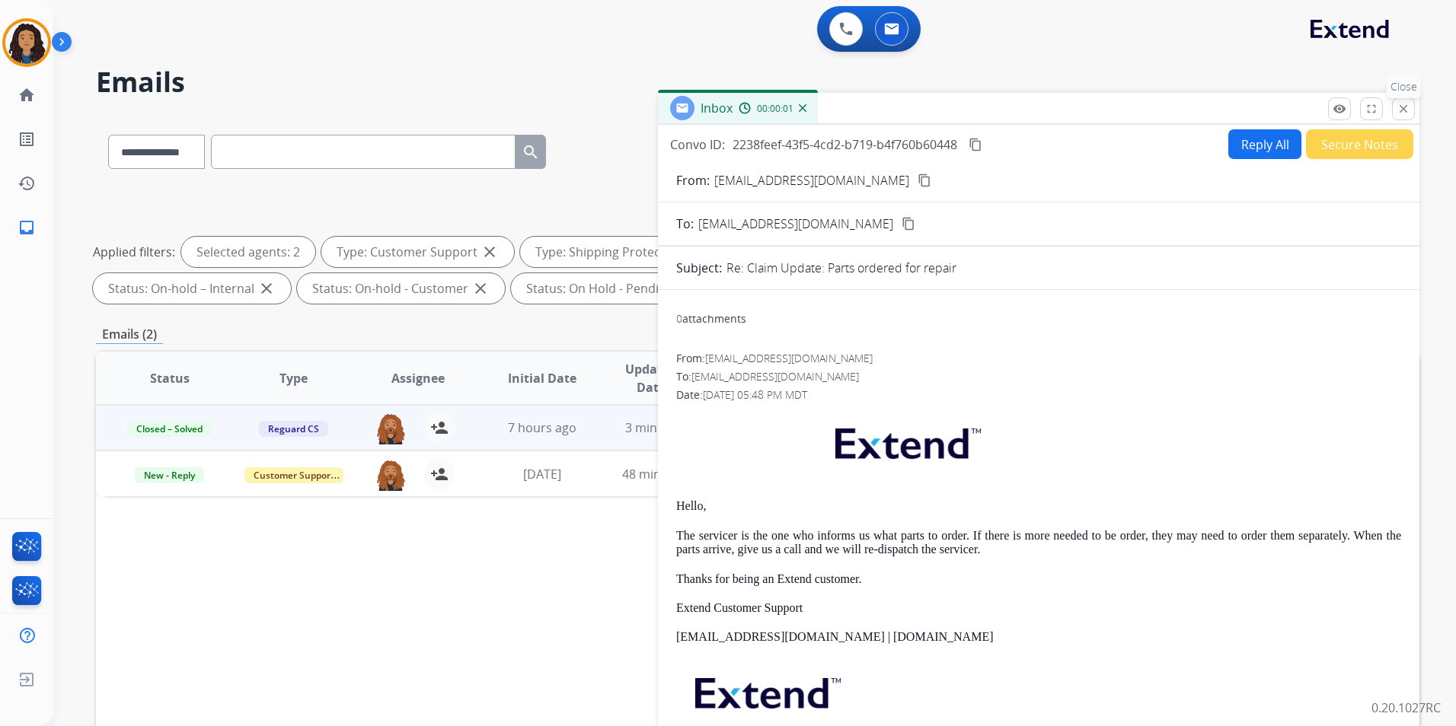
click at [1403, 107] on mat-icon "close" at bounding box center [1403, 109] width 14 height 14
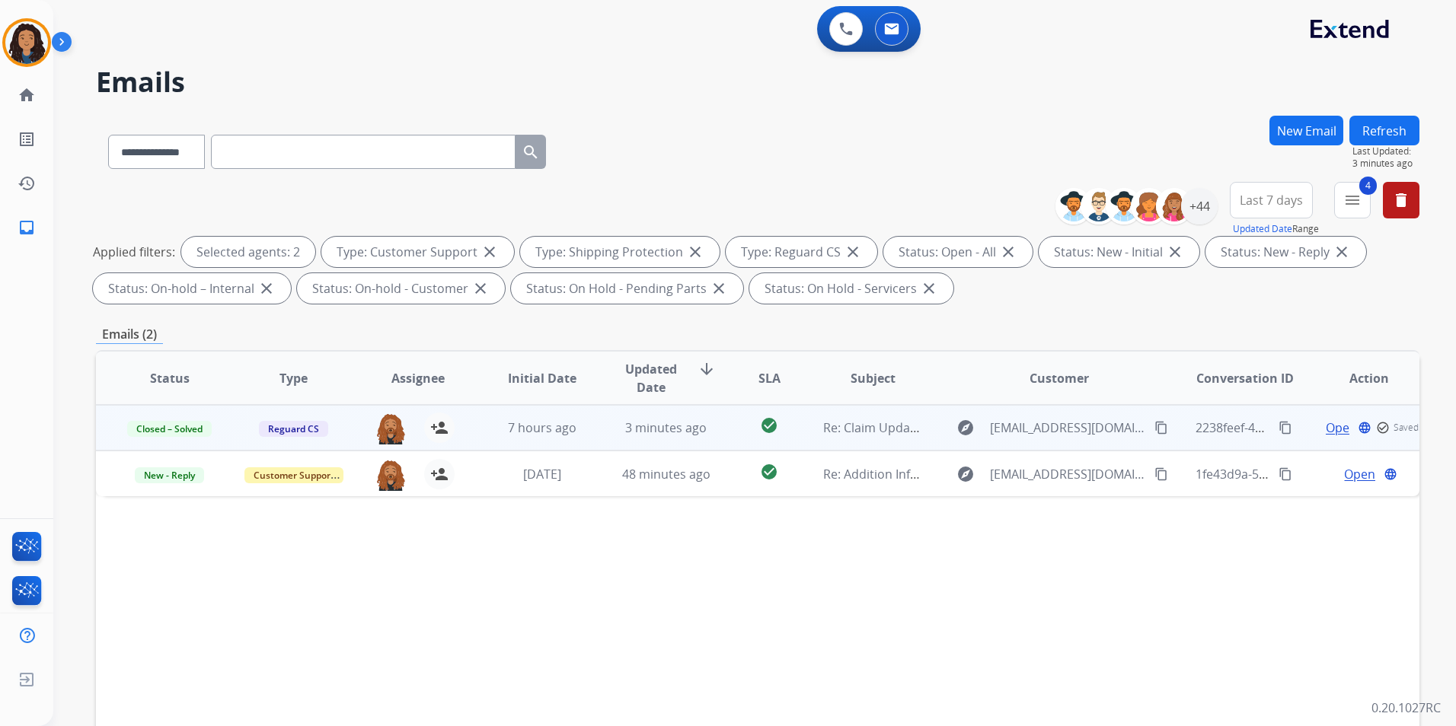
click at [1393, 125] on button "Refresh" at bounding box center [1384, 131] width 70 height 30
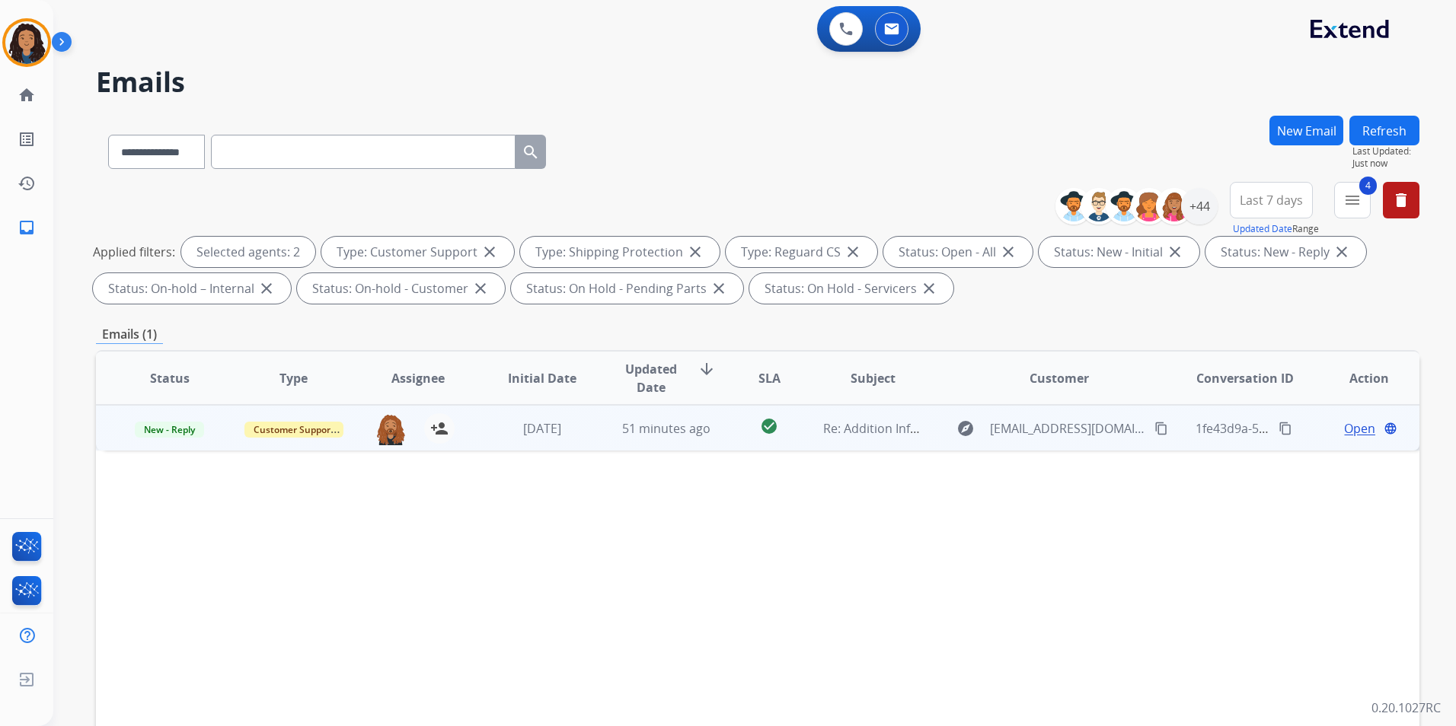
click at [1344, 426] on span "Open" at bounding box center [1359, 429] width 31 height 18
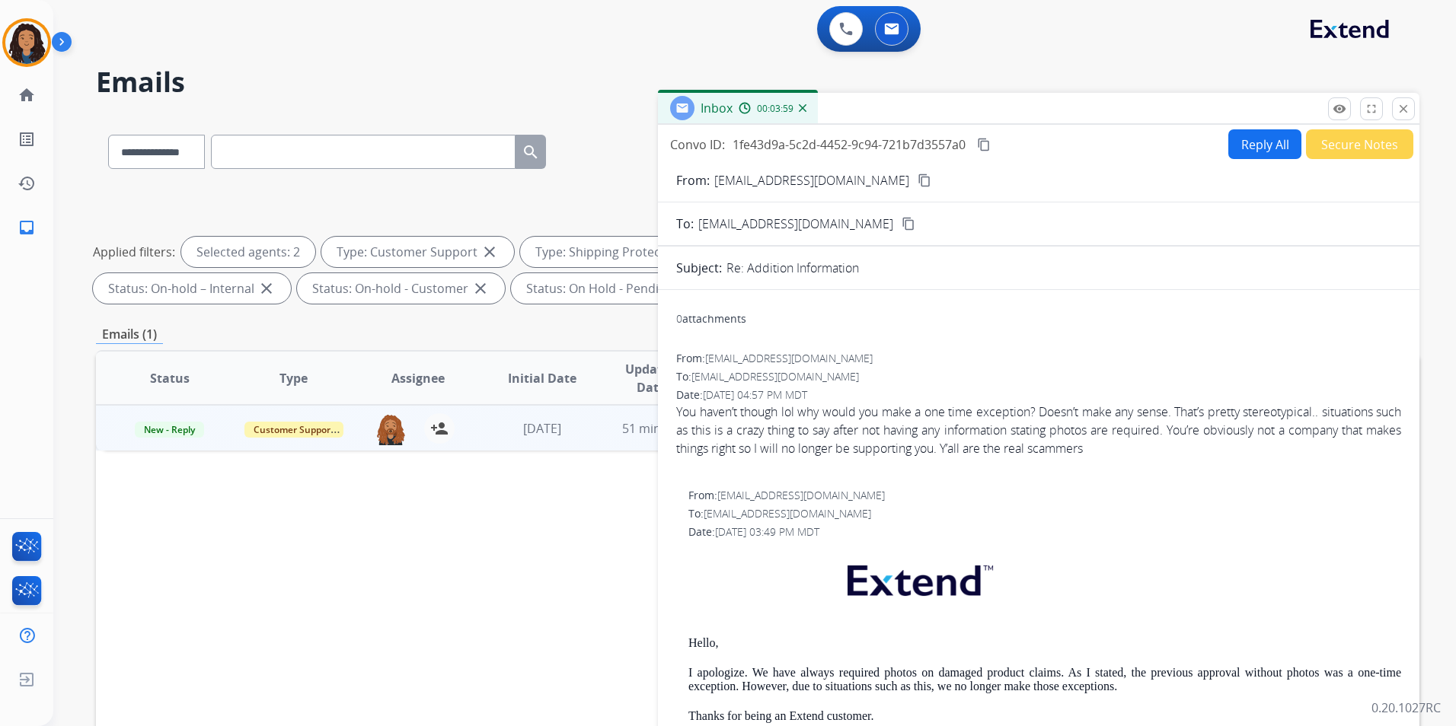
click at [1408, 123] on div "Inbox 00:03:59" at bounding box center [1038, 109] width 761 height 32
click at [1402, 109] on mat-icon "close" at bounding box center [1403, 109] width 14 height 14
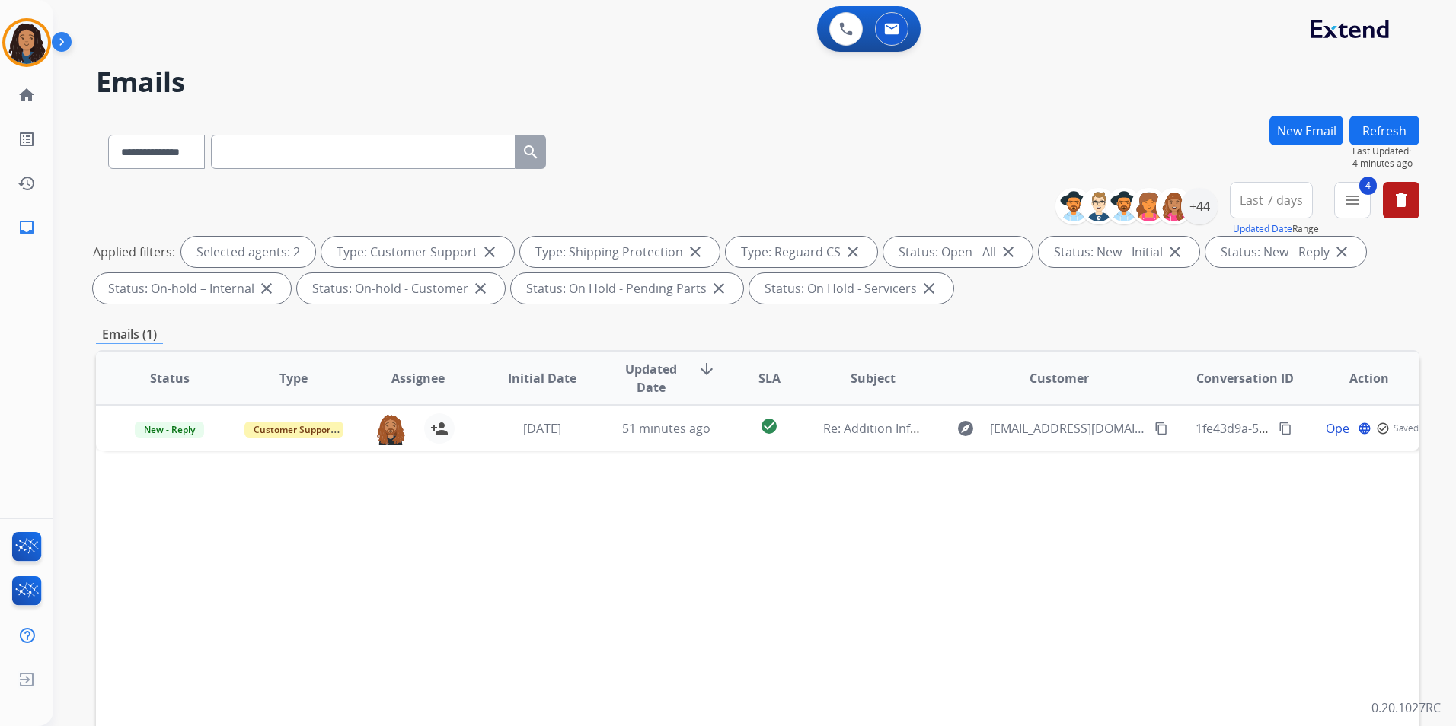
click at [1375, 110] on div "**********" at bounding box center [736, 418] width 1366 height 726
click at [1391, 129] on button "Refresh" at bounding box center [1384, 131] width 70 height 30
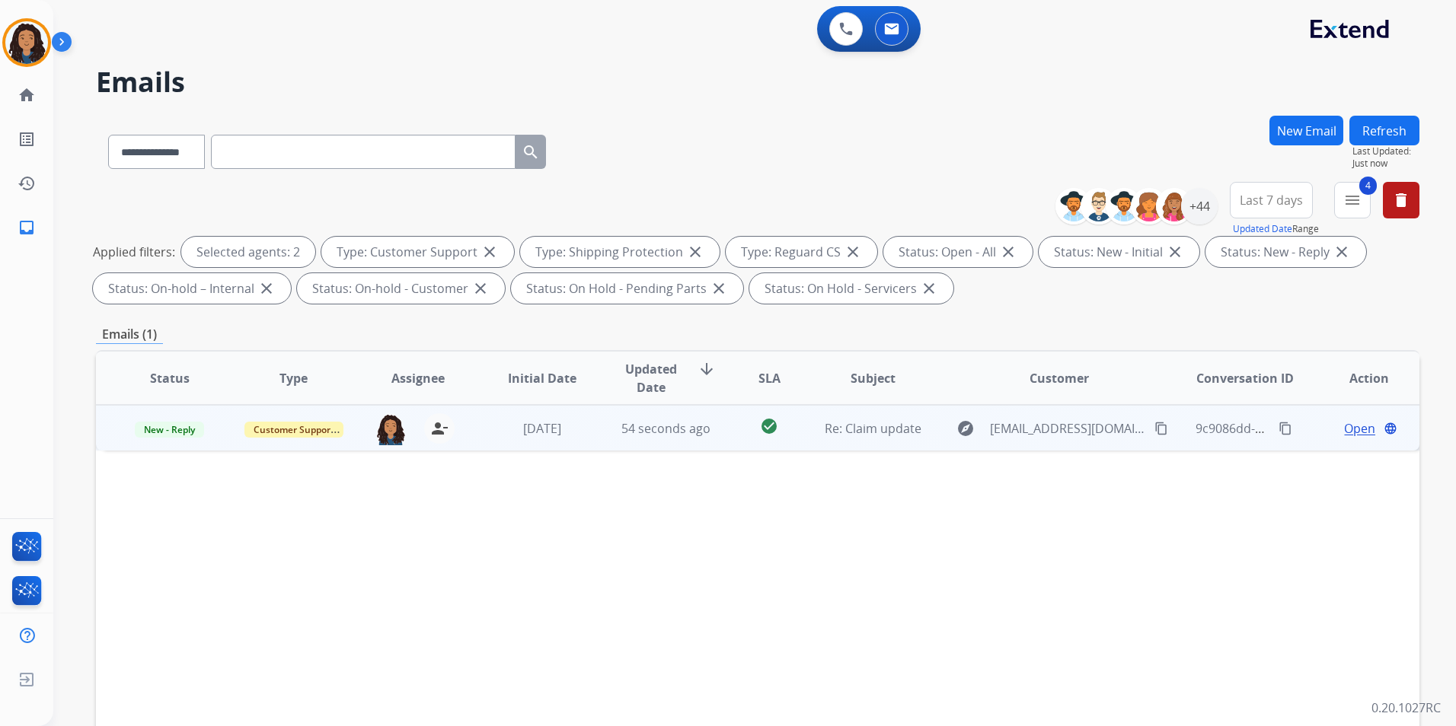
click at [1346, 426] on span "Open" at bounding box center [1359, 429] width 31 height 18
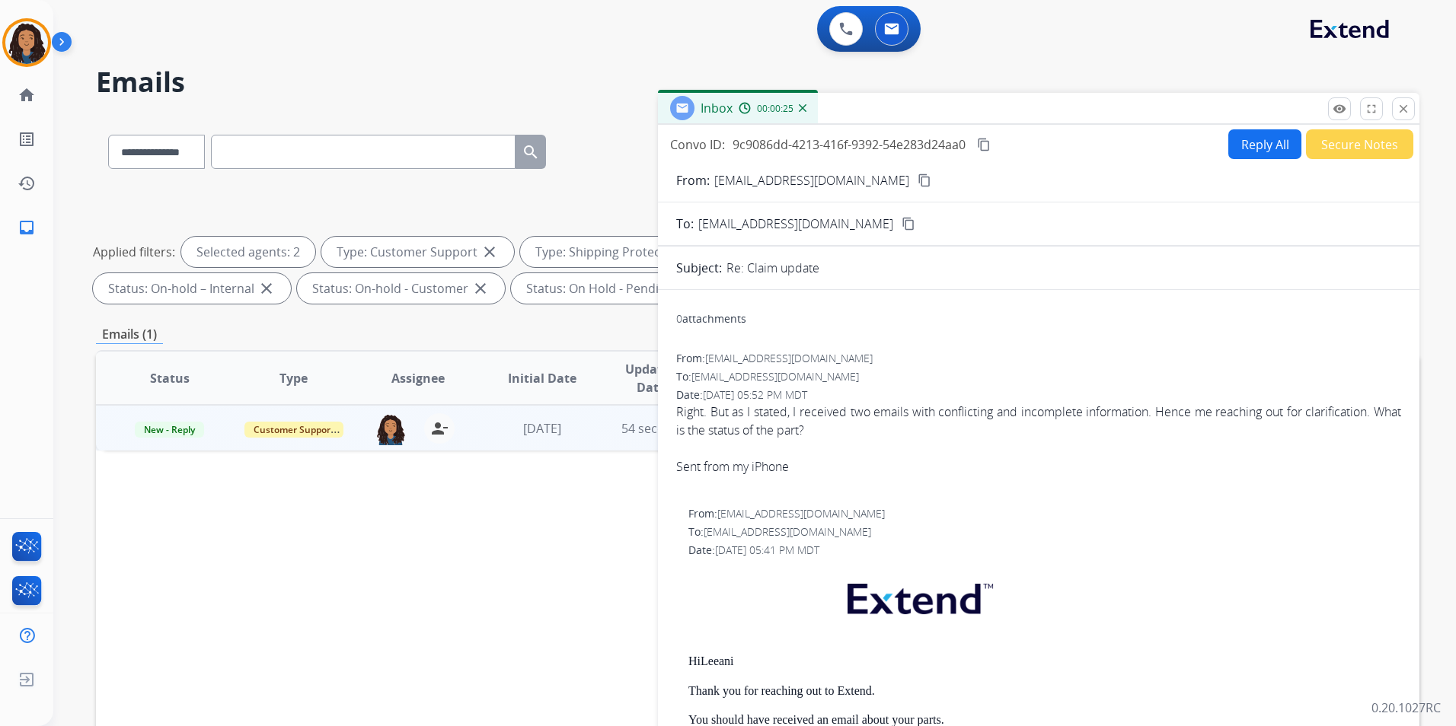
click at [1254, 146] on button "Reply All" at bounding box center [1264, 144] width 73 height 30
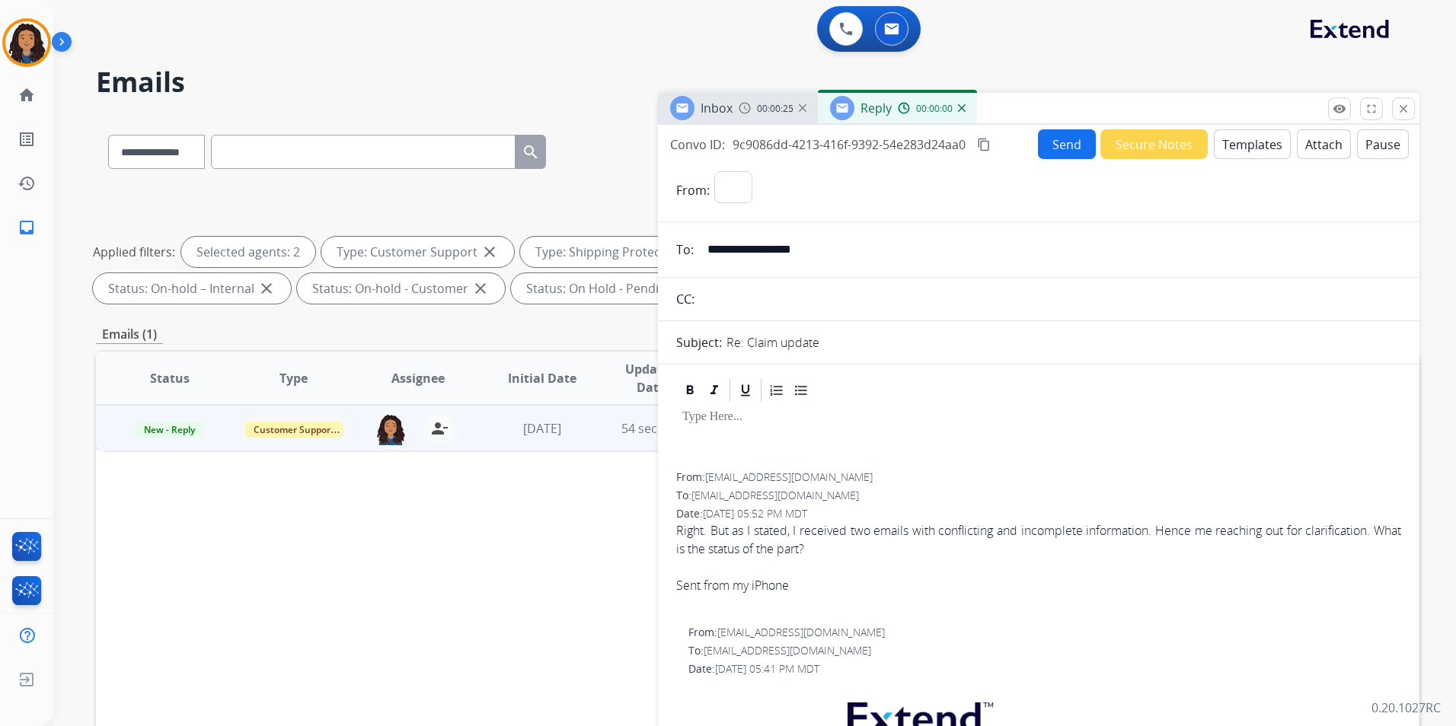
click at [1254, 146] on button "Templates" at bounding box center [1252, 144] width 77 height 30
select select "**********"
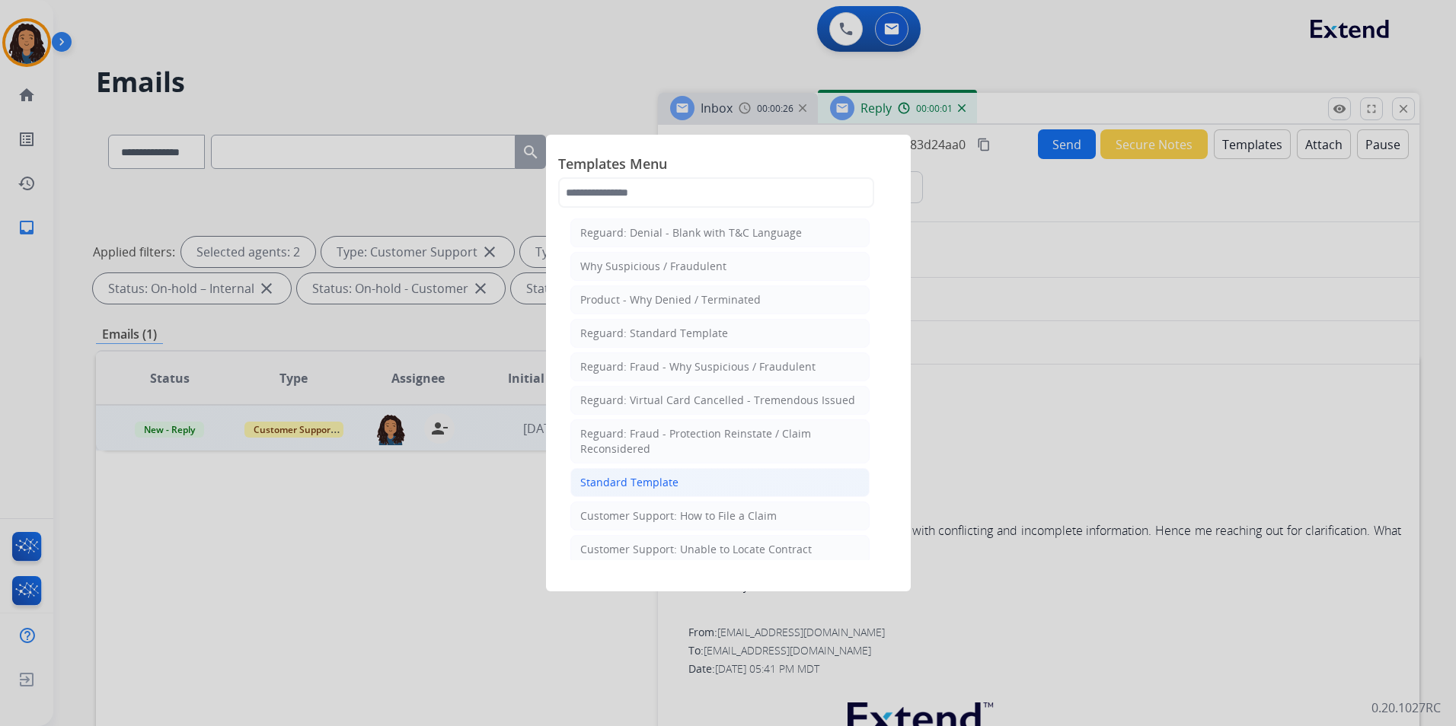
click at [730, 494] on li "Standard Template" at bounding box center [719, 482] width 299 height 29
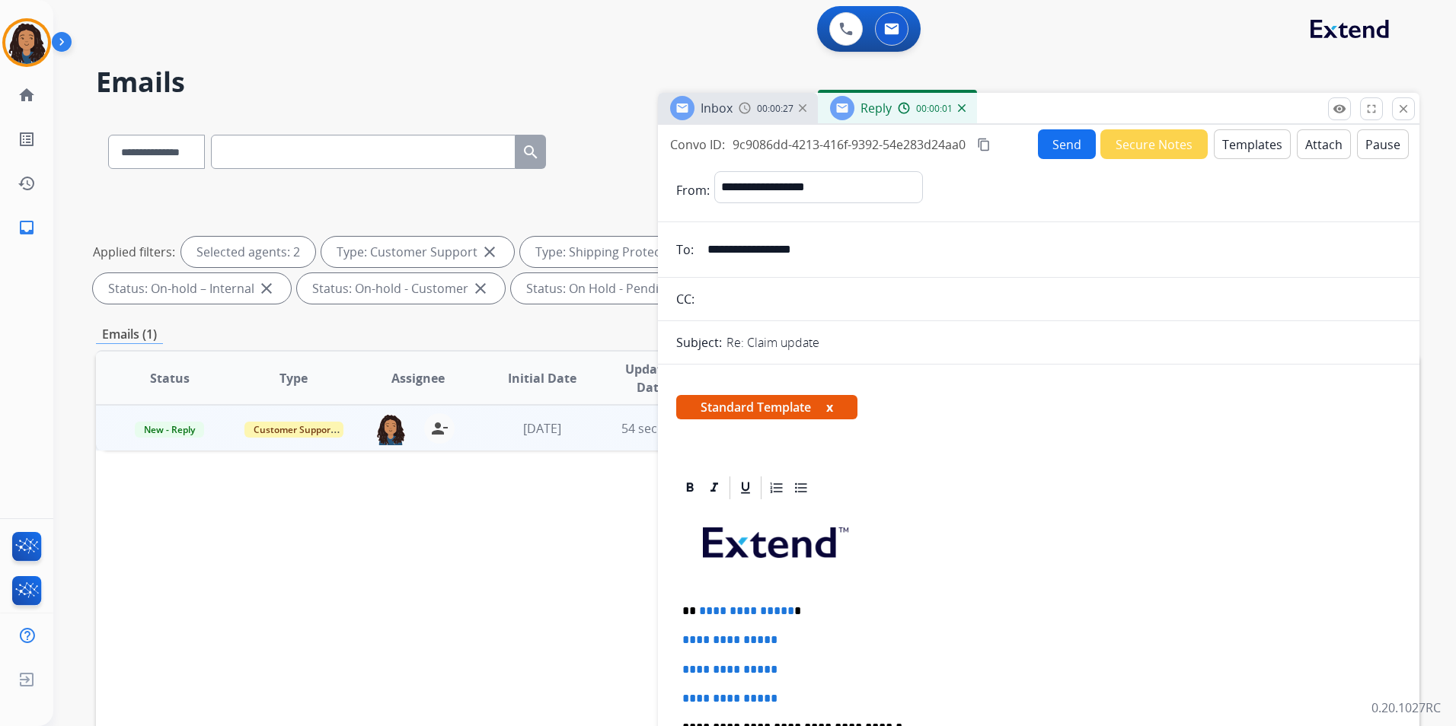
click at [742, 101] on div "Inbox 00:00:27" at bounding box center [738, 108] width 160 height 30
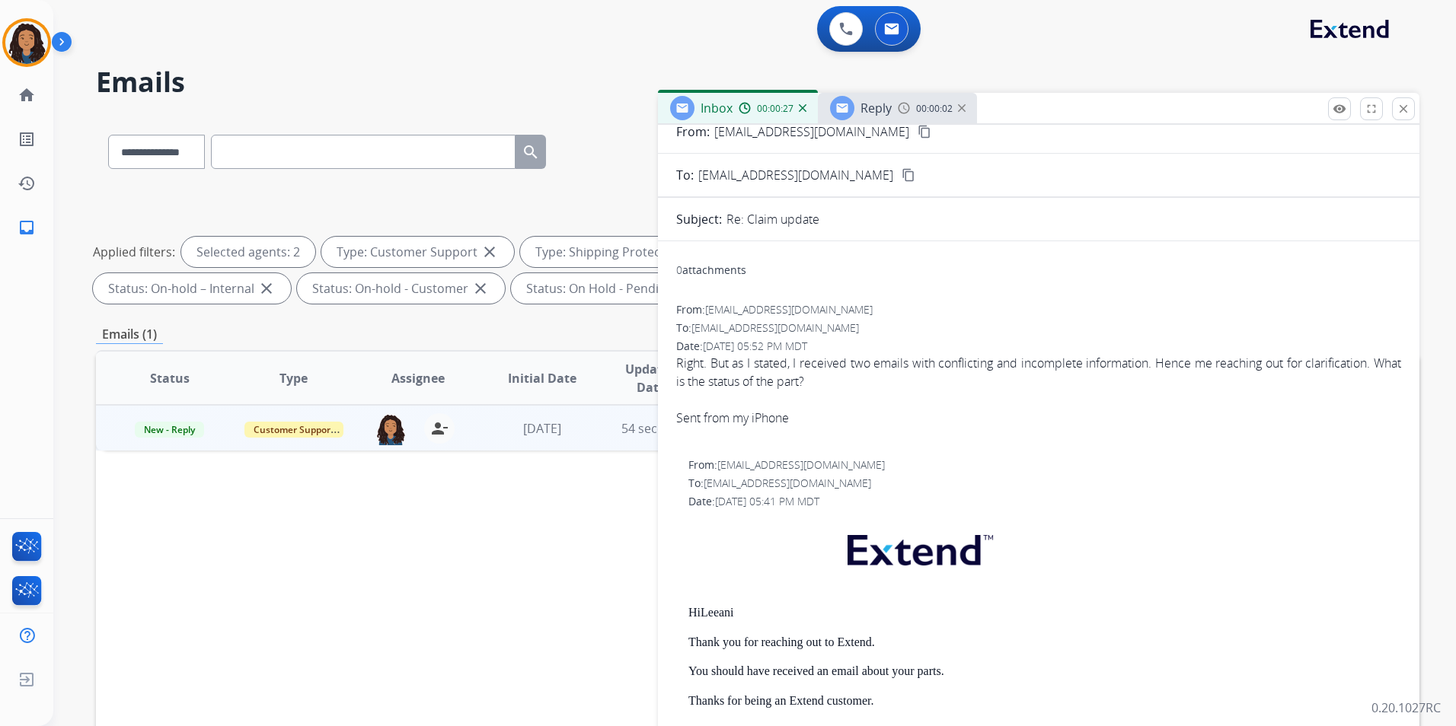
scroll to position [152, 0]
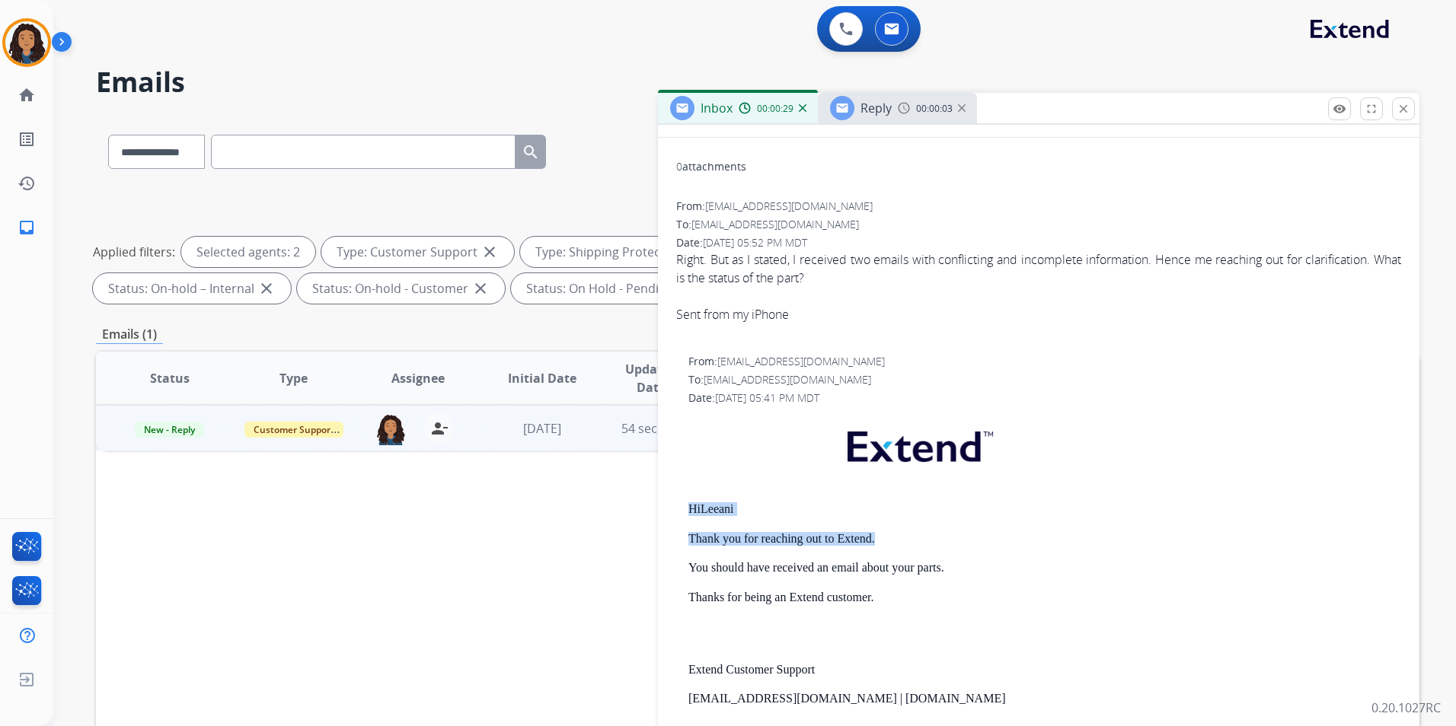
drag, startPoint x: 686, startPoint y: 499, endPoint x: 882, endPoint y: 535, distance: 199.5
click at [882, 535] on div "From: [EMAIL_ADDRESS][DOMAIN_NAME] To: [EMAIL_ADDRESS][DOMAIN_NAME] Date: [DATE…" at bounding box center [1038, 608] width 725 height 509
drag, startPoint x: 882, startPoint y: 535, endPoint x: 857, endPoint y: 543, distance: 27.2
click at [901, 97] on div "Reply 00:00:05" at bounding box center [897, 108] width 159 height 30
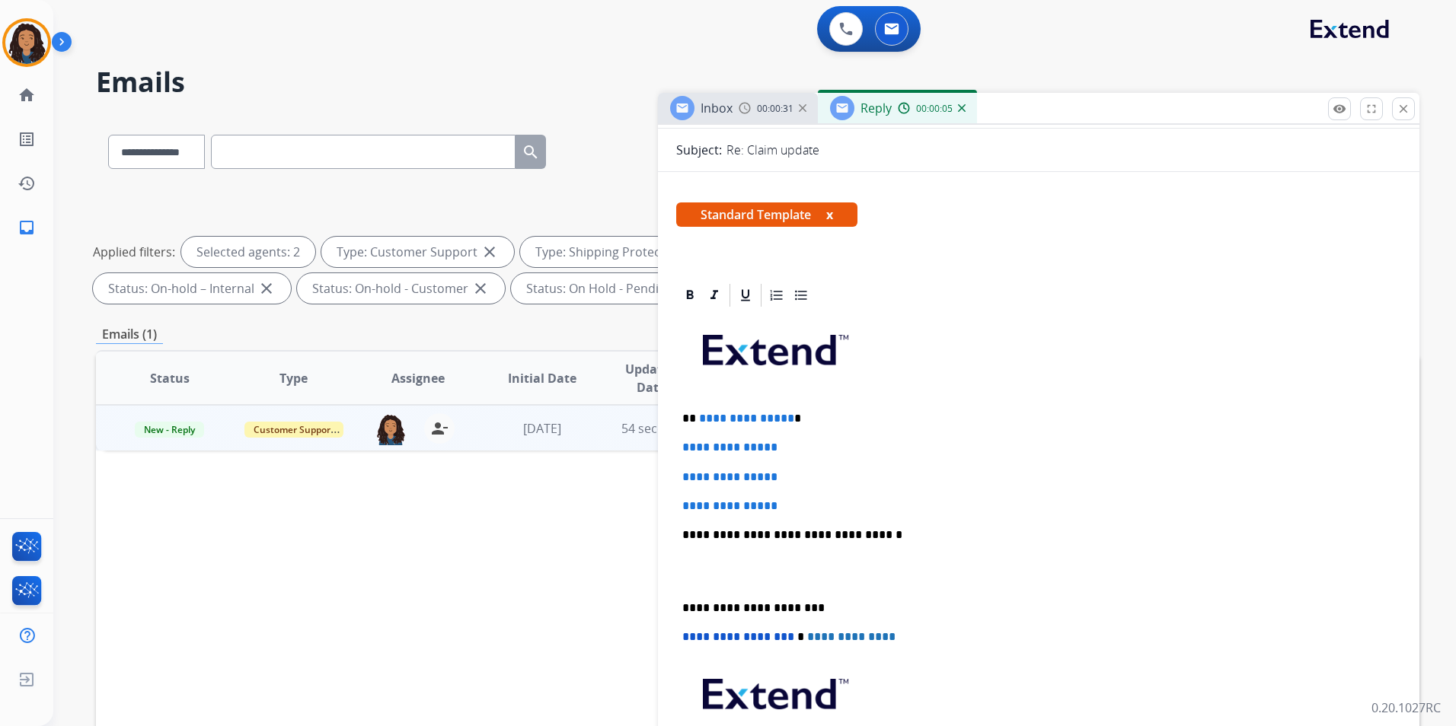
scroll to position [305, 0]
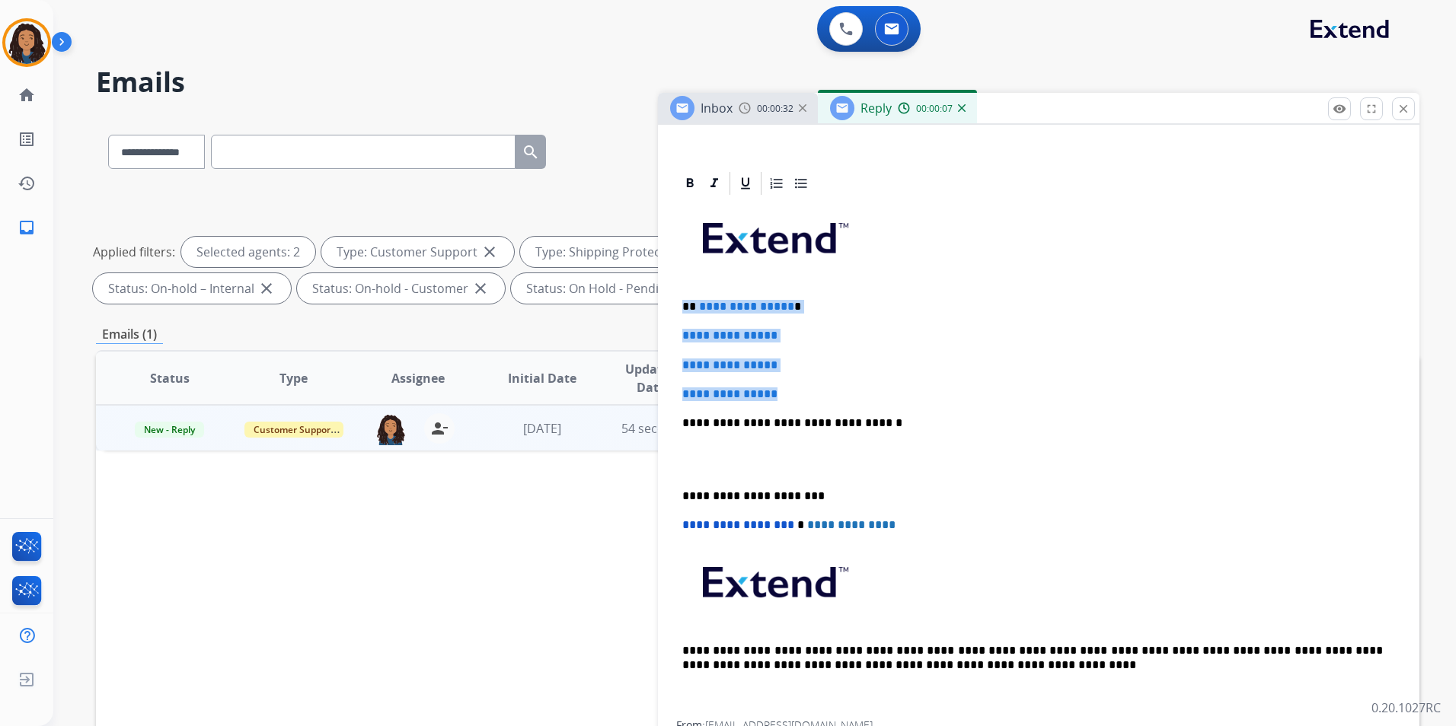
drag, startPoint x: 678, startPoint y: 298, endPoint x: 802, endPoint y: 394, distance: 156.9
click at [802, 394] on div "**********" at bounding box center [1038, 459] width 725 height 524
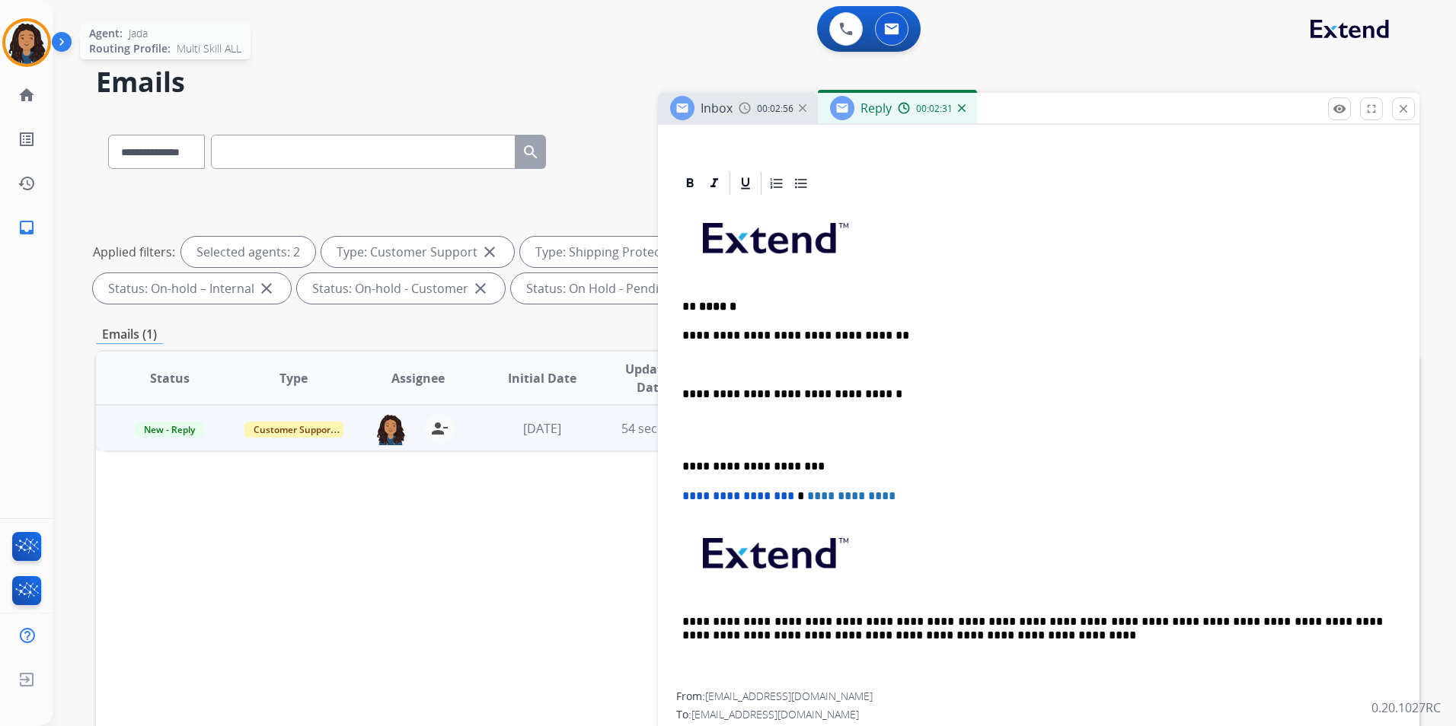
click at [19, 36] on img at bounding box center [26, 42] width 43 height 43
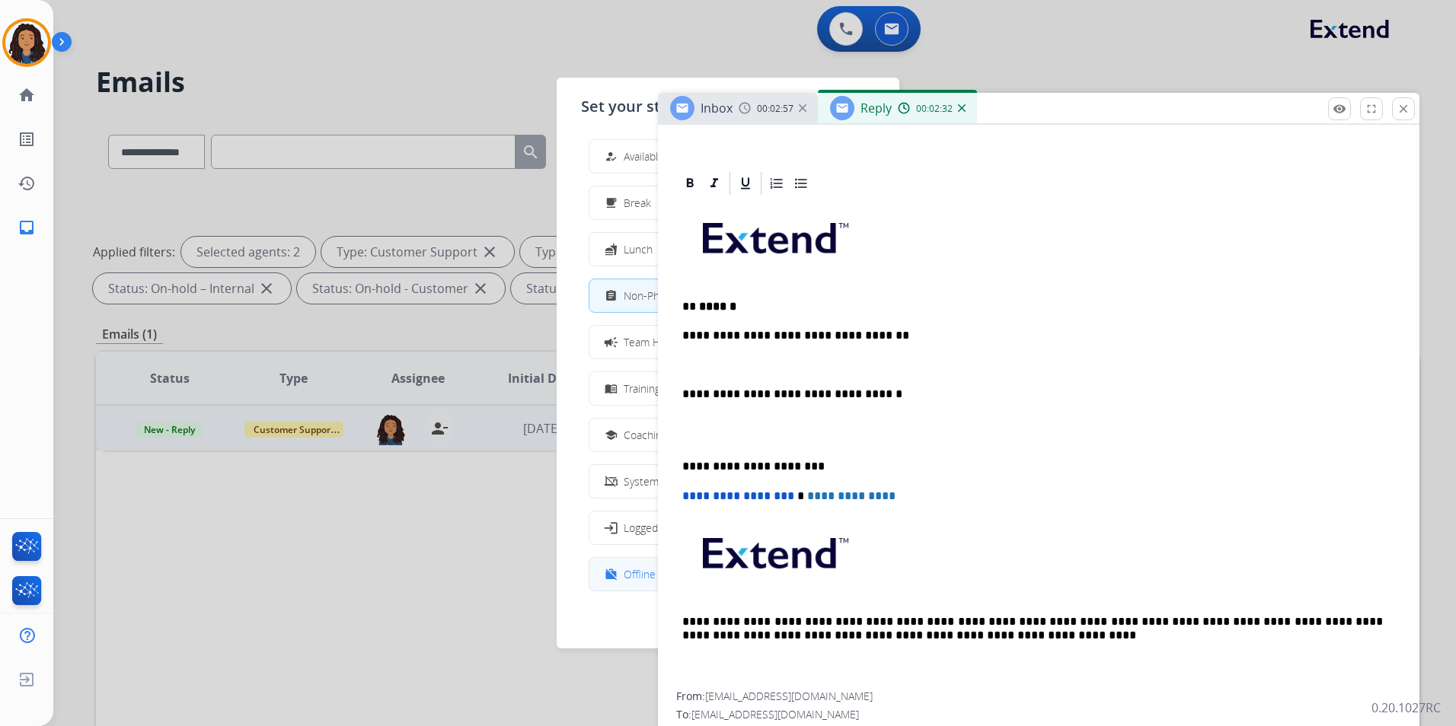
scroll to position [5, 0]
click at [628, 577] on span "Offline" at bounding box center [640, 574] width 32 height 16
